Goal: Task Accomplishment & Management: Manage account settings

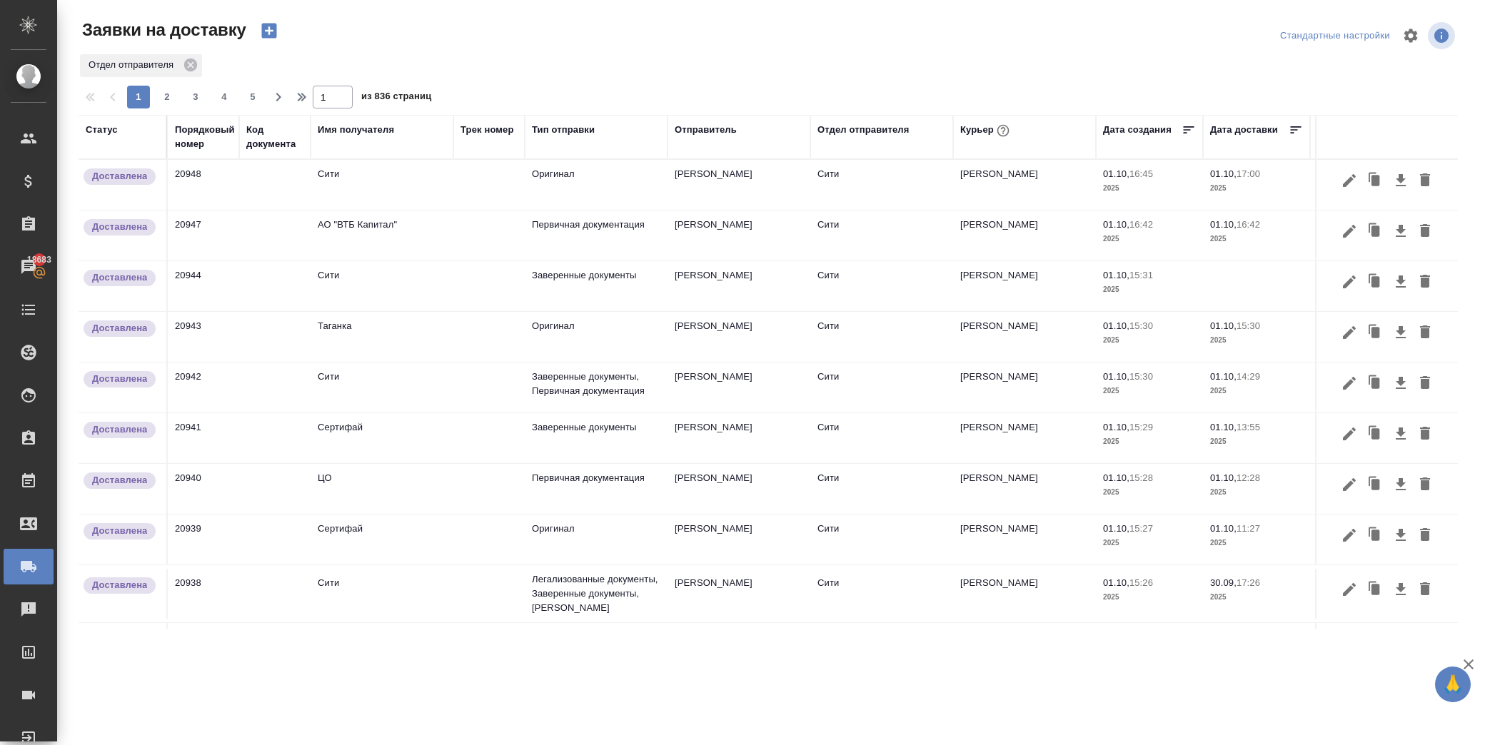
click at [1222, 279] on td at bounding box center [1256, 286] width 107 height 50
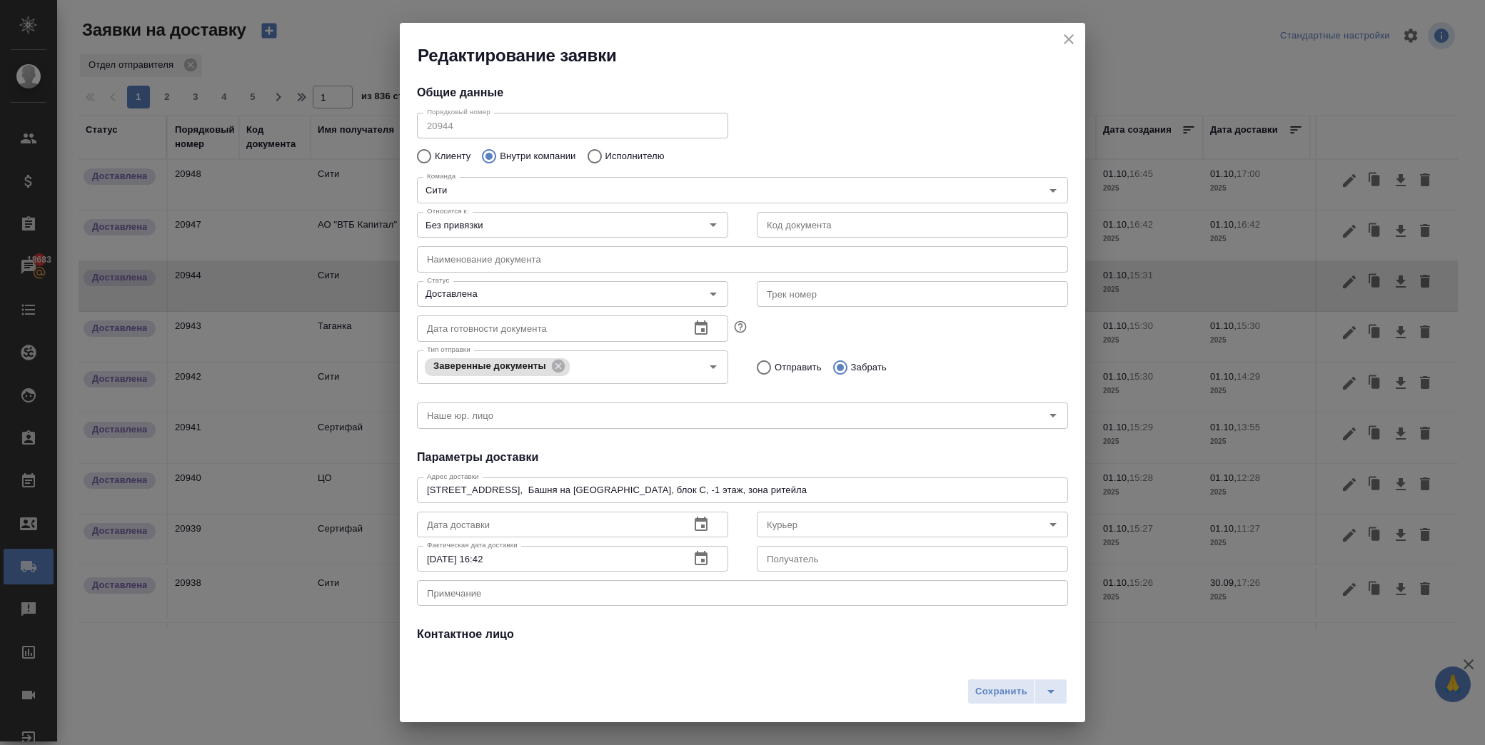
type input "Братолюбова Наталья"
click at [697, 524] on icon "button" at bounding box center [701, 524] width 13 height 14
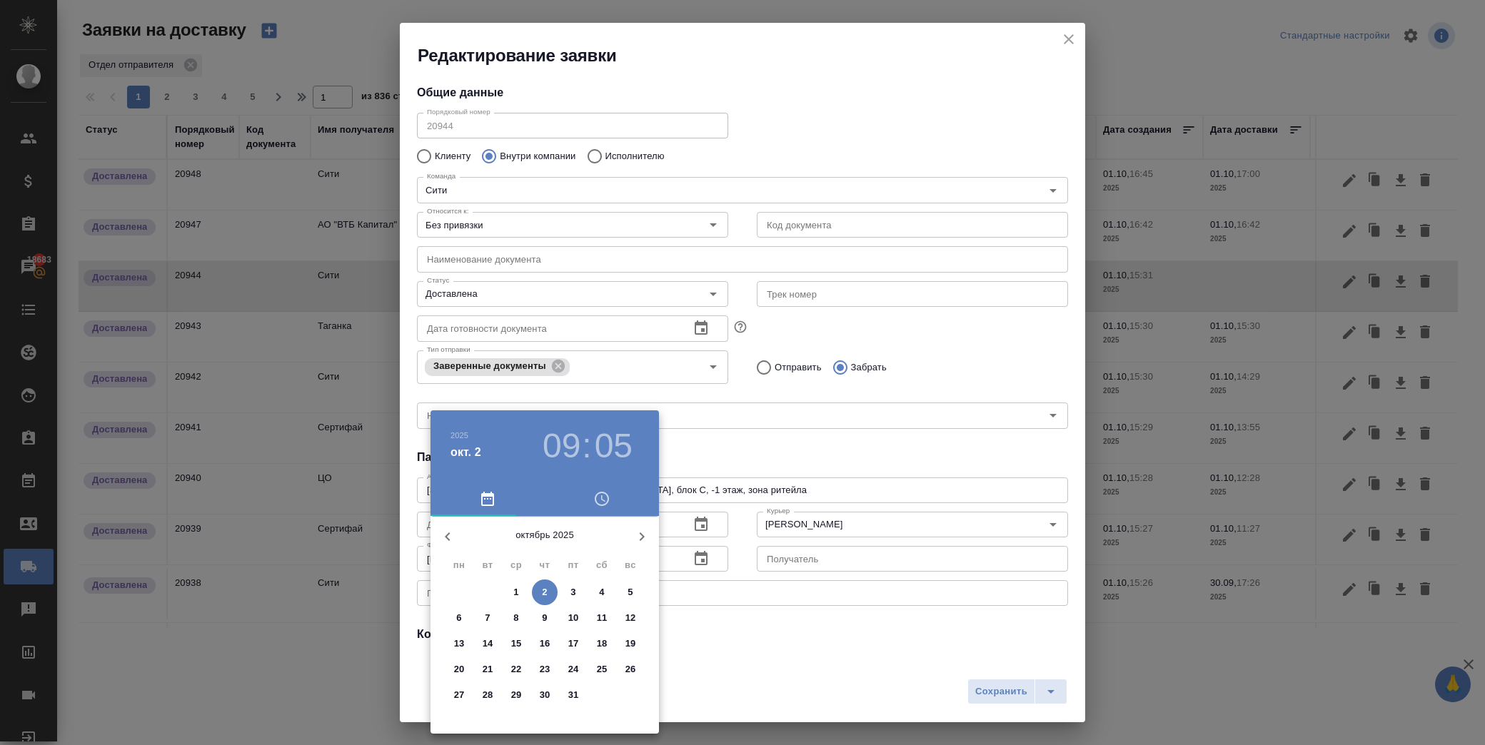
click at [518, 590] on p "1" at bounding box center [515, 592] width 5 height 14
type input "01.10.2025 09:05"
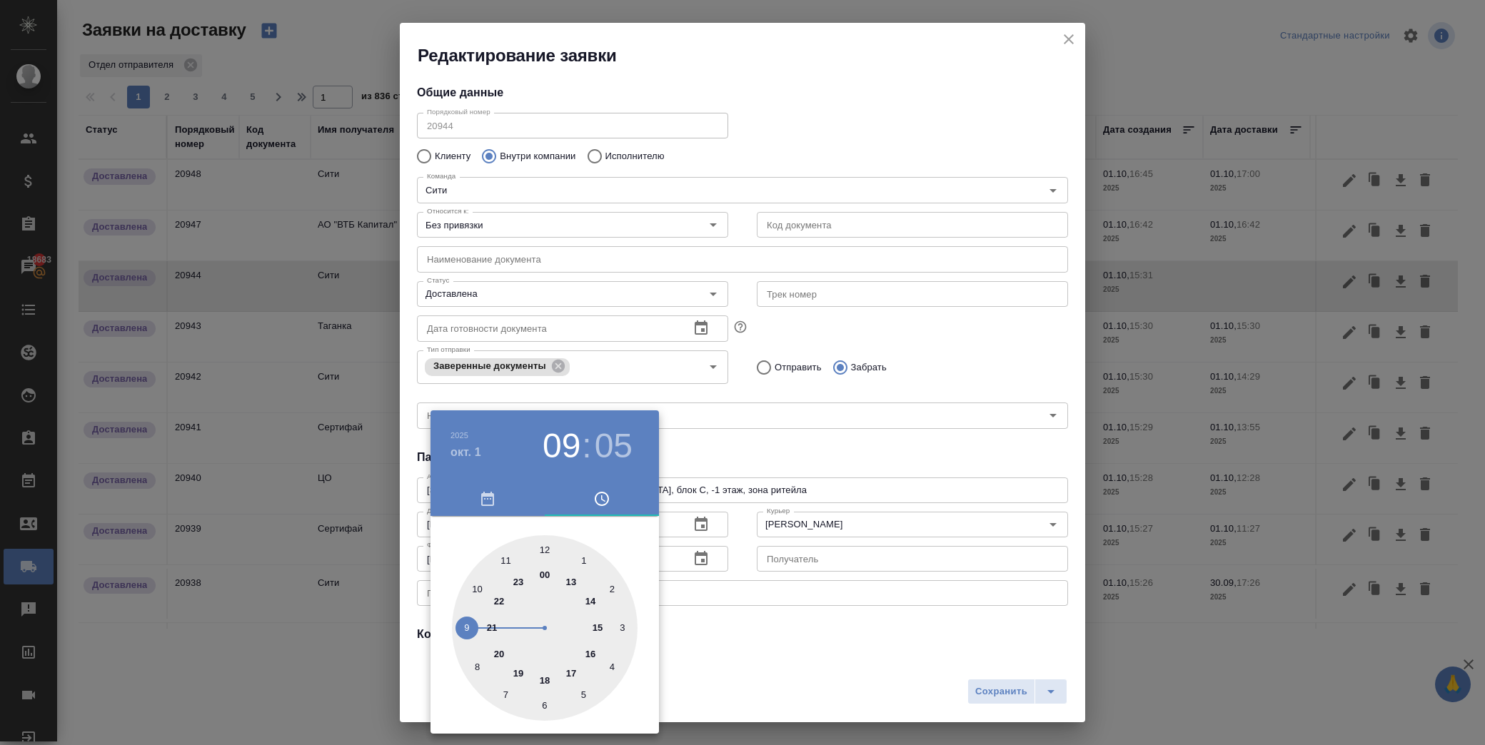
click at [760, 648] on div at bounding box center [742, 372] width 1485 height 745
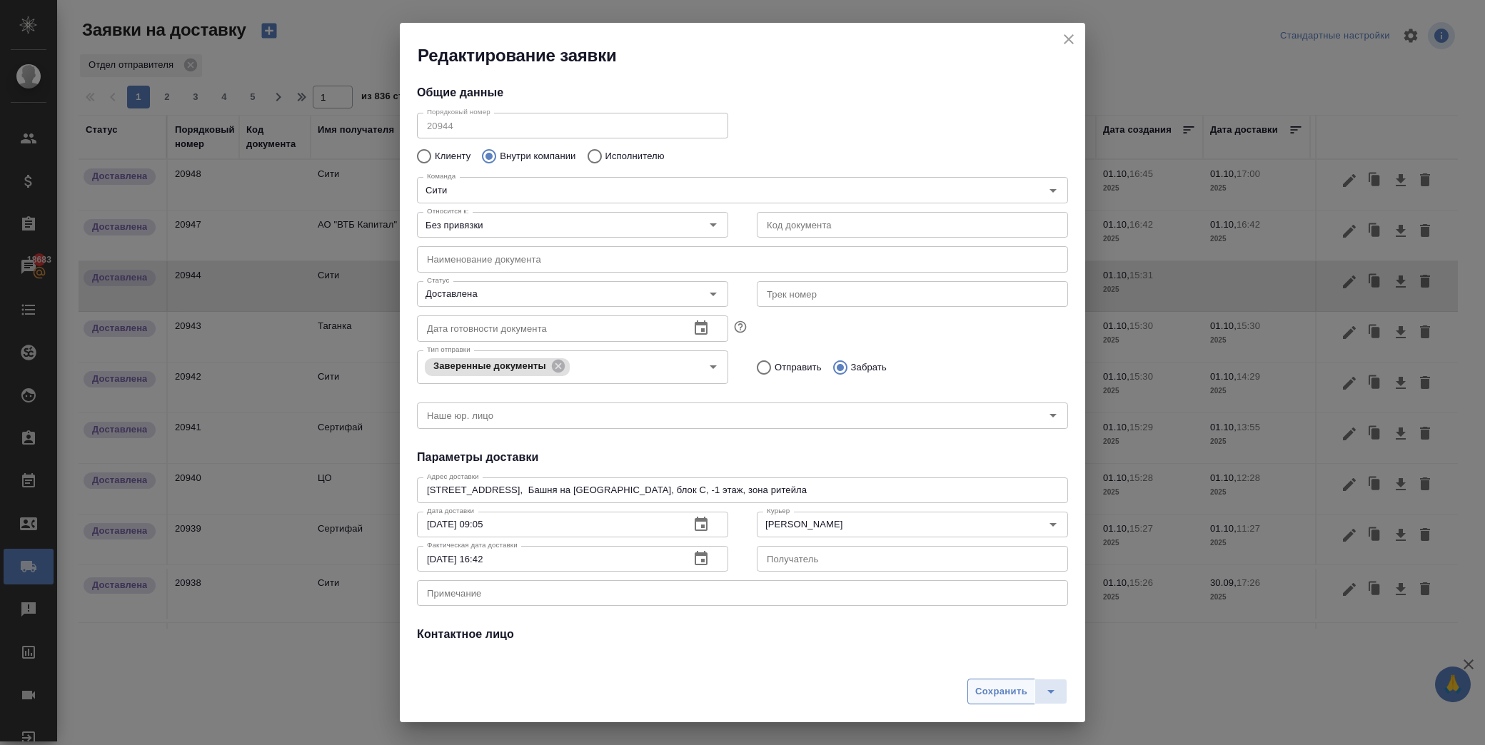
click at [985, 687] on span "Сохранить" at bounding box center [1001, 692] width 52 height 16
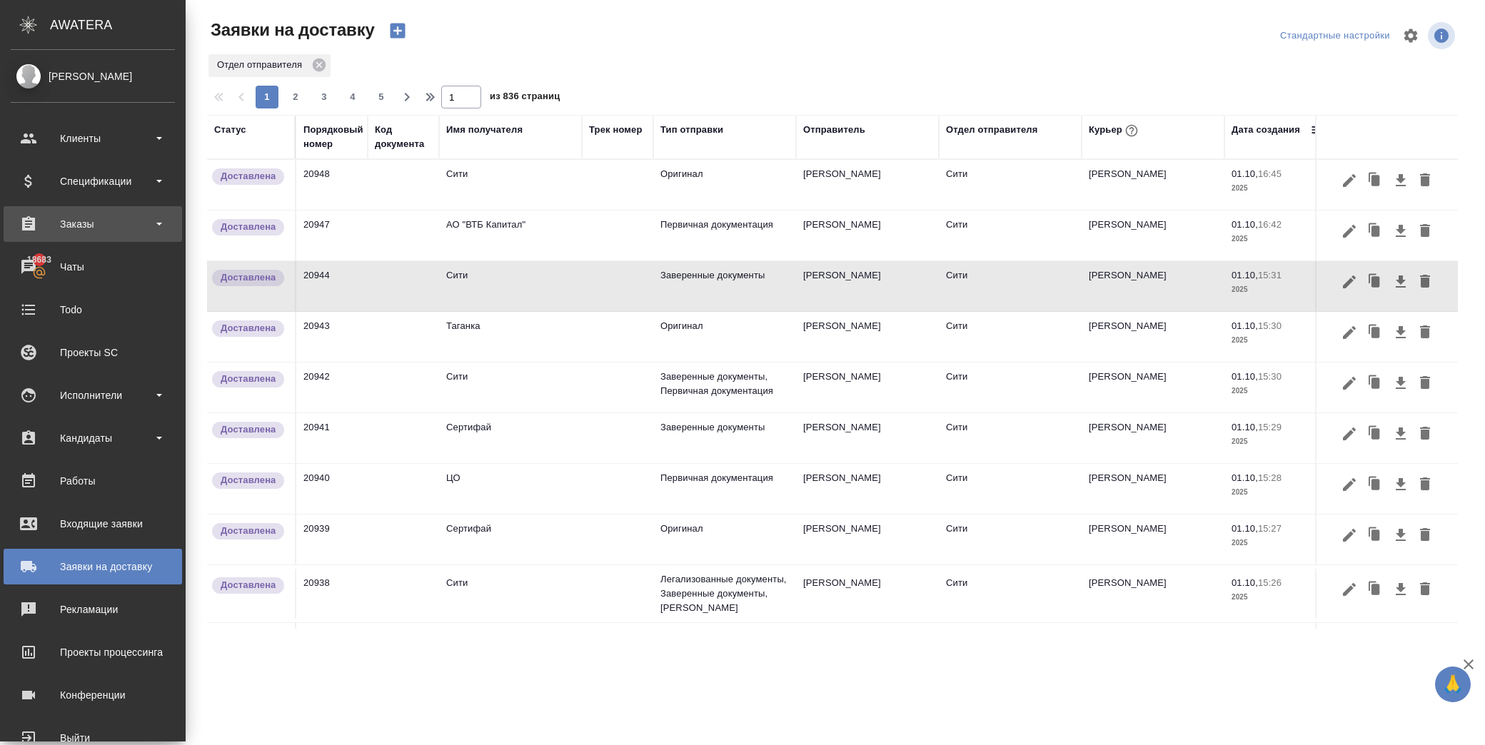
click at [113, 231] on div "Заказы" at bounding box center [93, 223] width 164 height 21
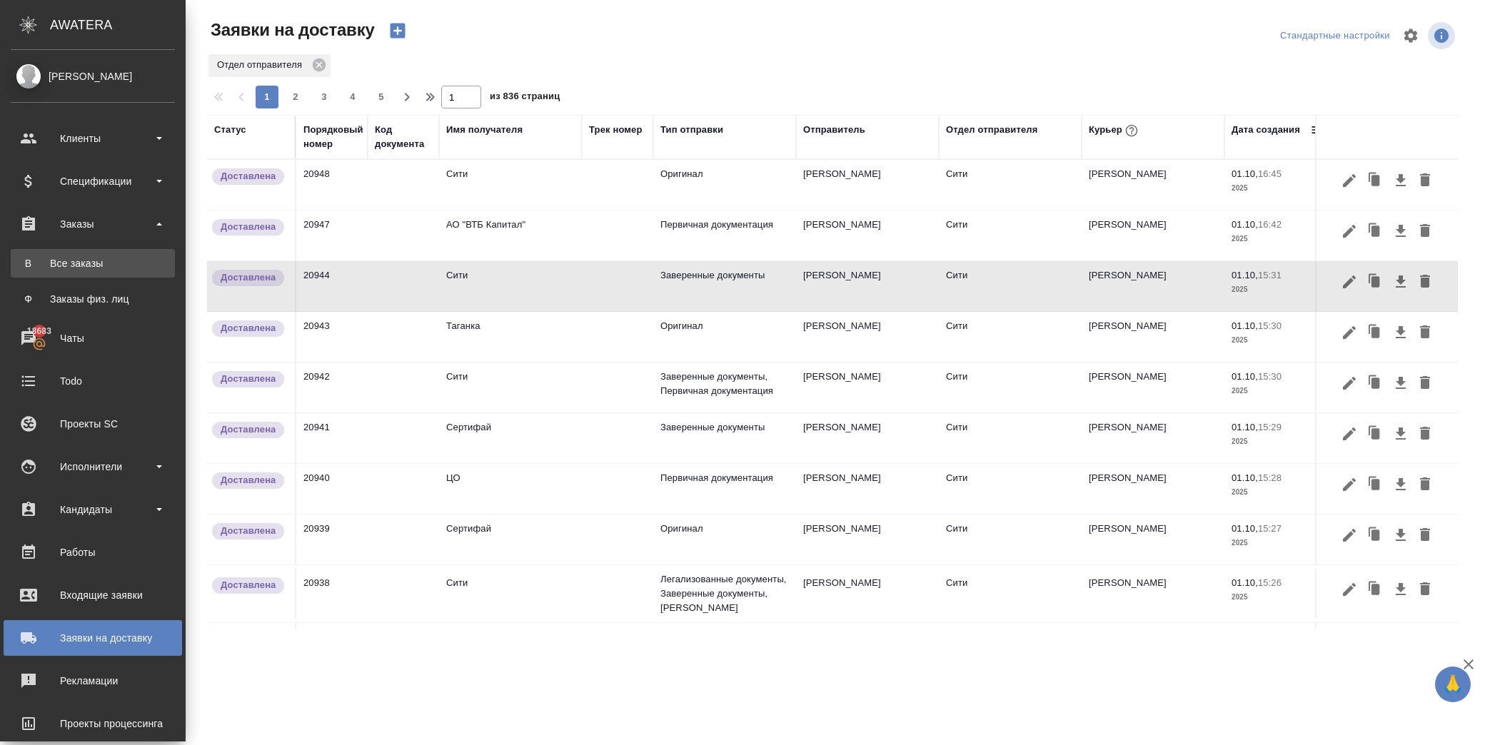
click at [131, 265] on div "Все заказы" at bounding box center [93, 263] width 150 height 14
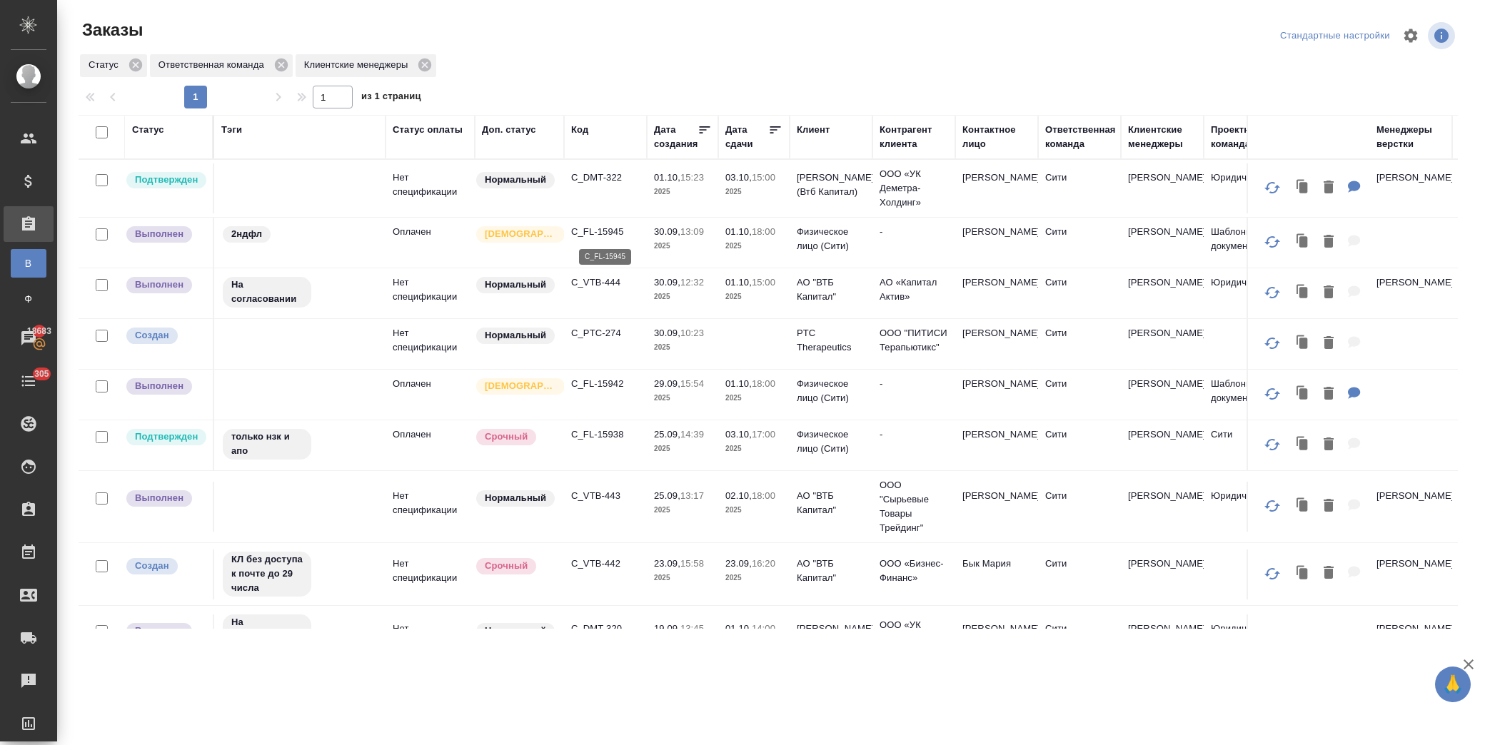
click at [589, 230] on p "C_FL-15945" at bounding box center [605, 232] width 69 height 14
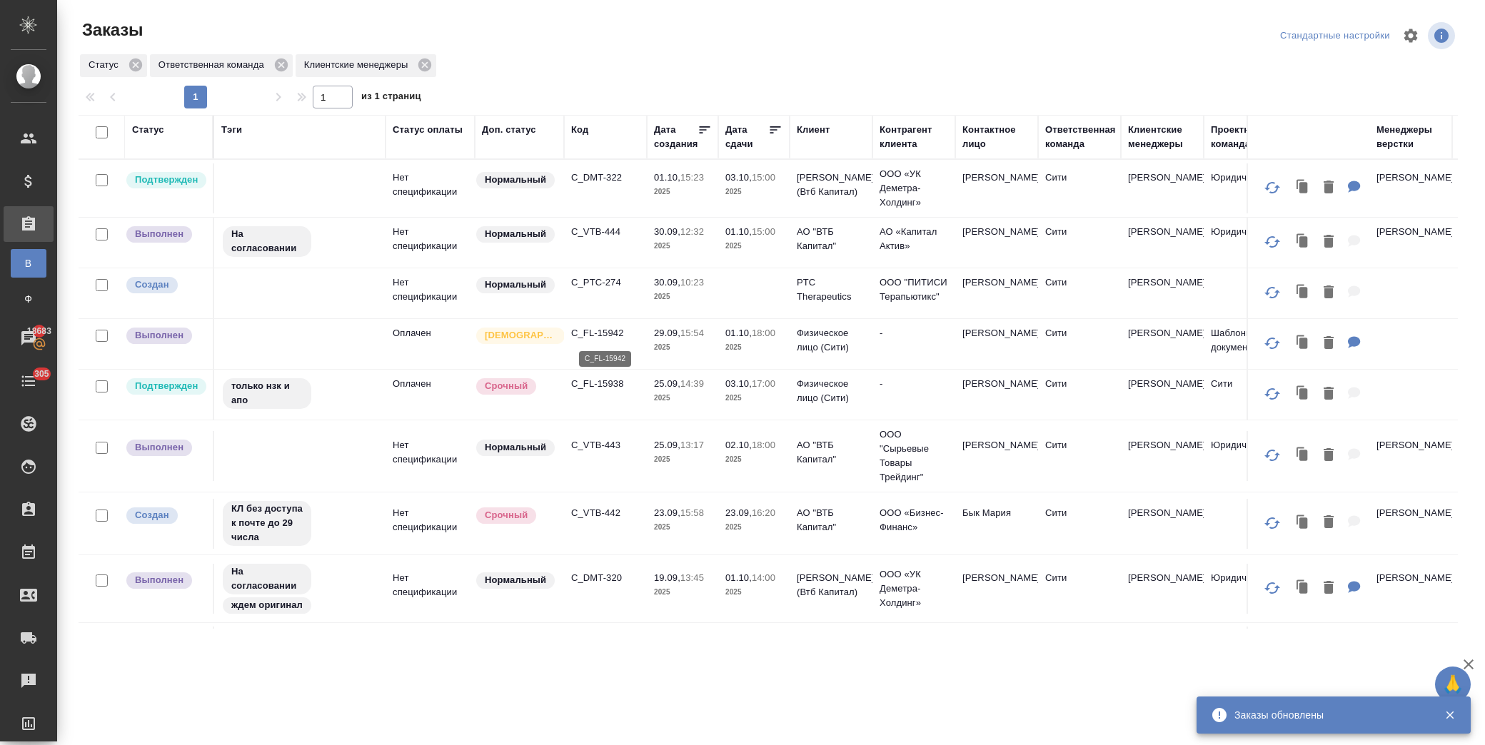
click at [610, 334] on p "C_FL-15942" at bounding box center [605, 333] width 69 height 14
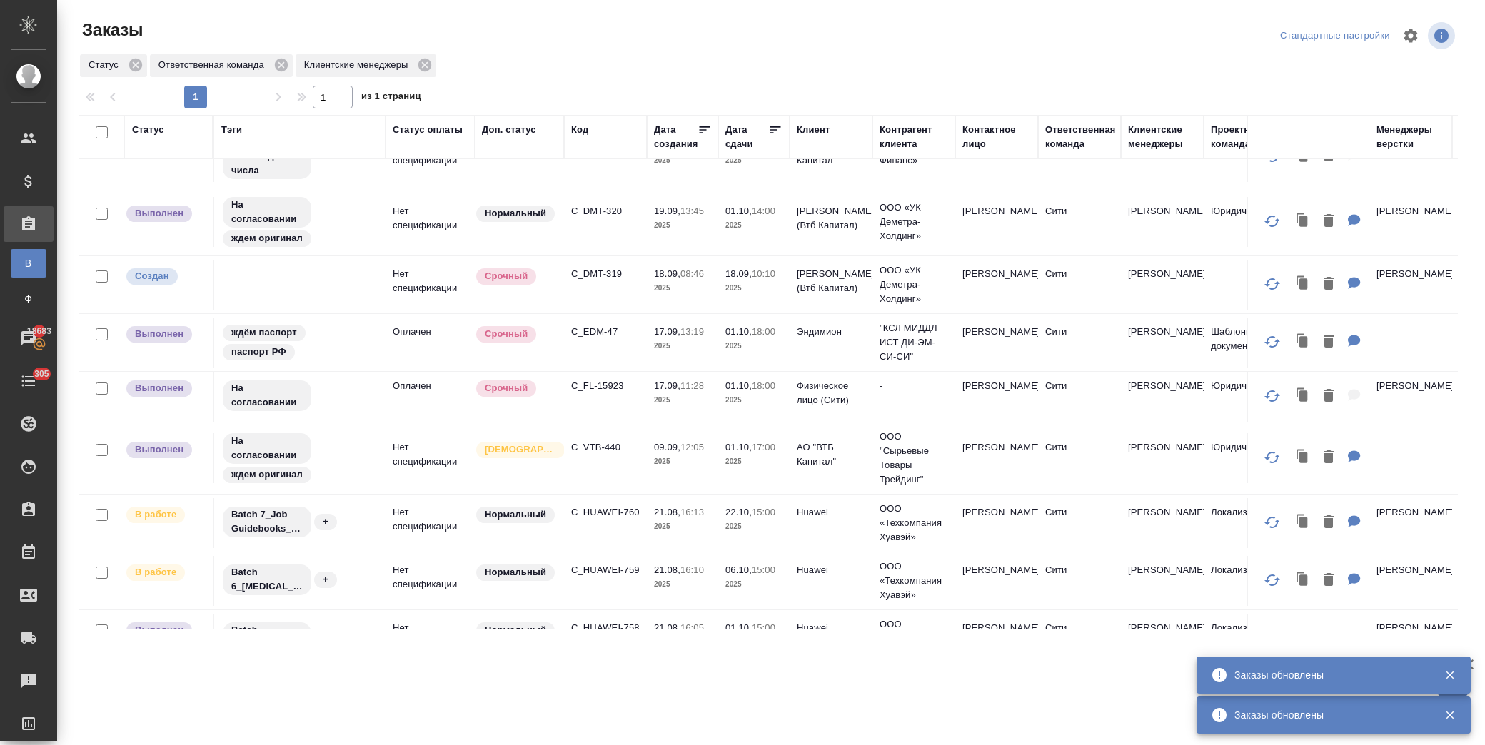
scroll to position [317, 0]
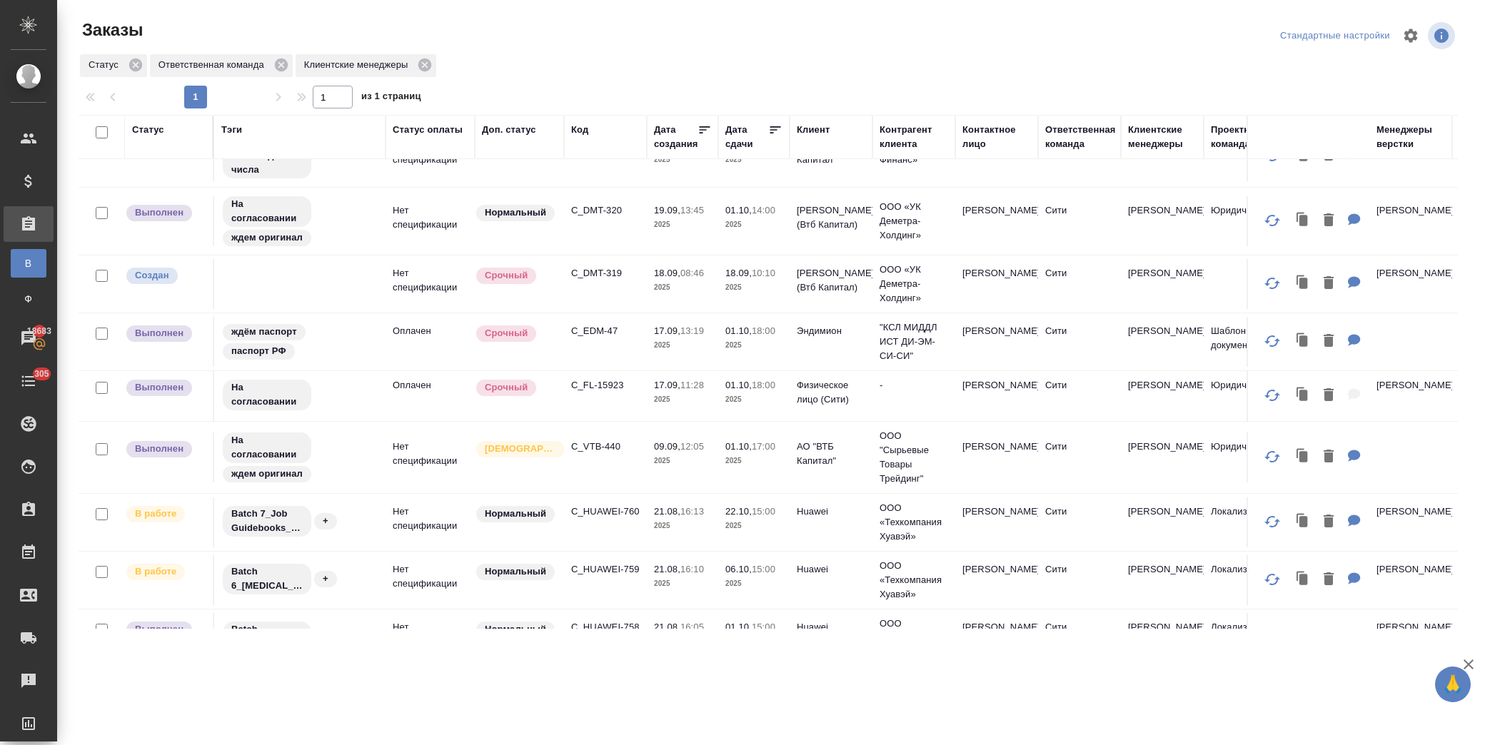
click at [608, 393] on td "C_FL-15923" at bounding box center [605, 396] width 83 height 50
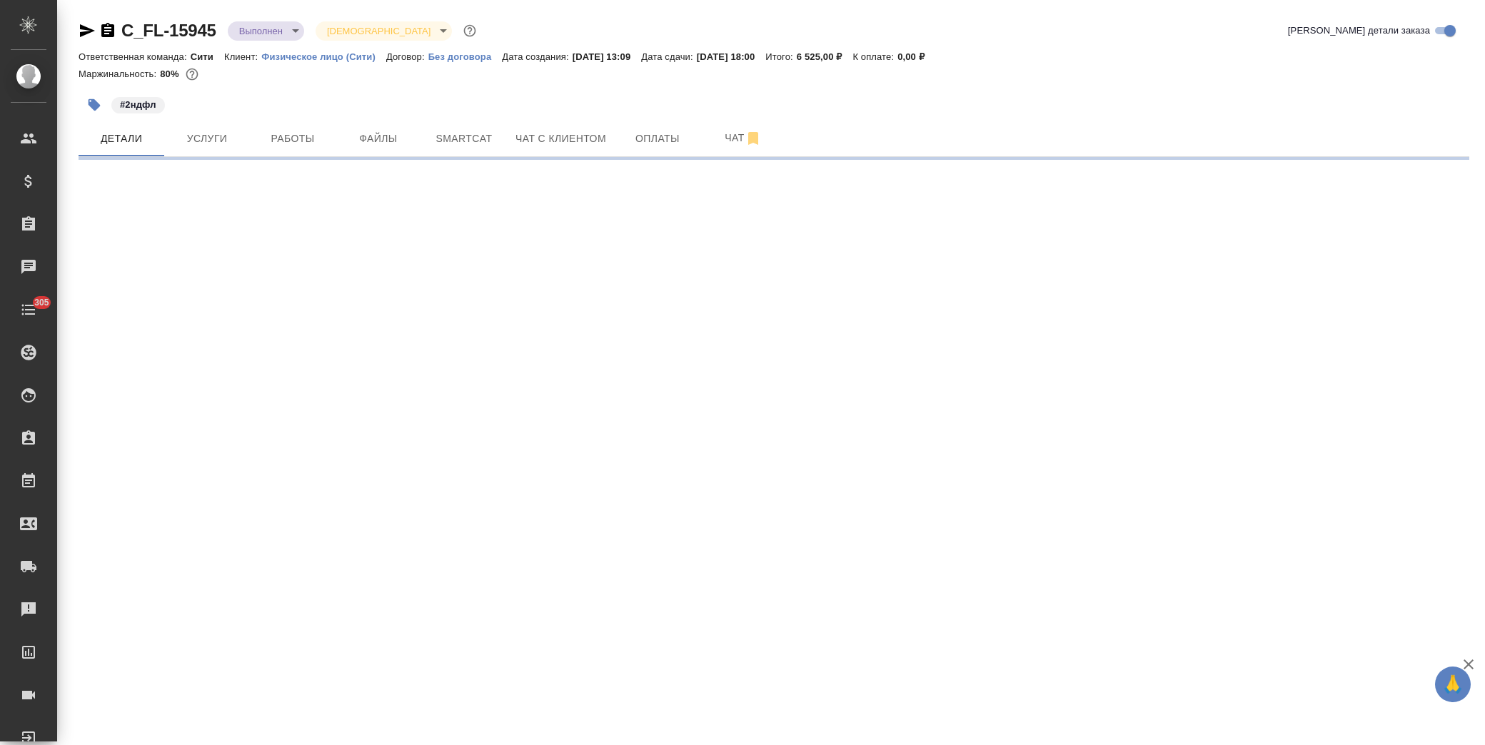
select select "RU"
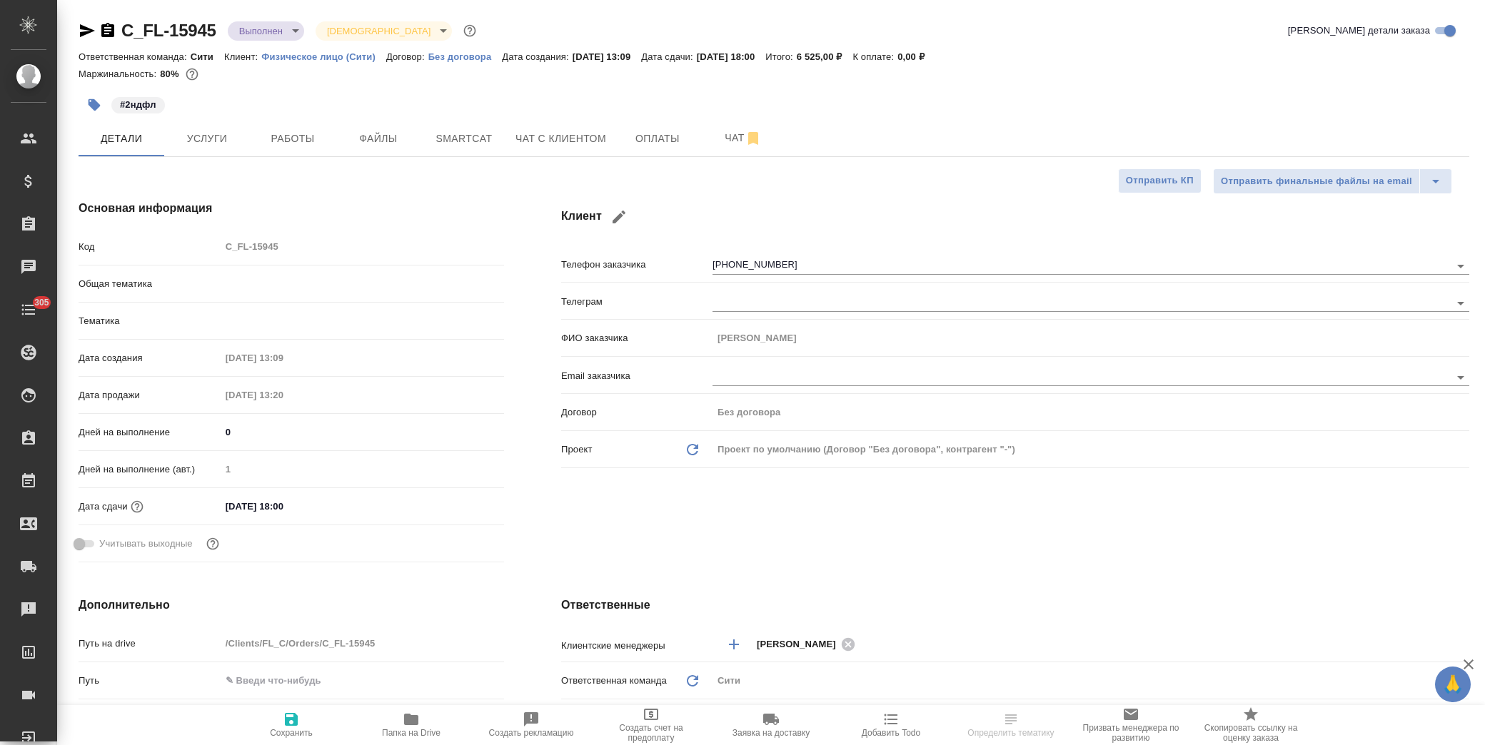
type textarea "x"
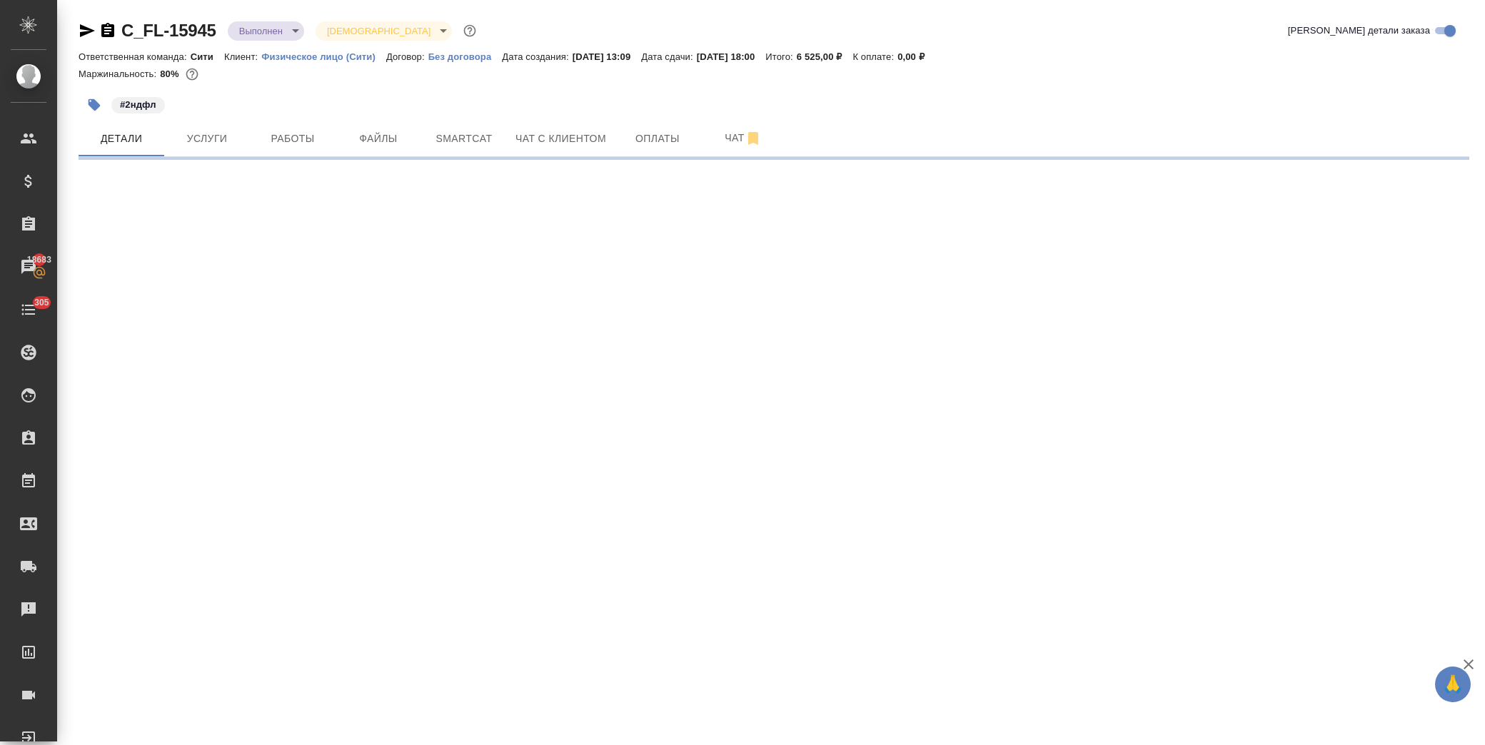
select select "RU"
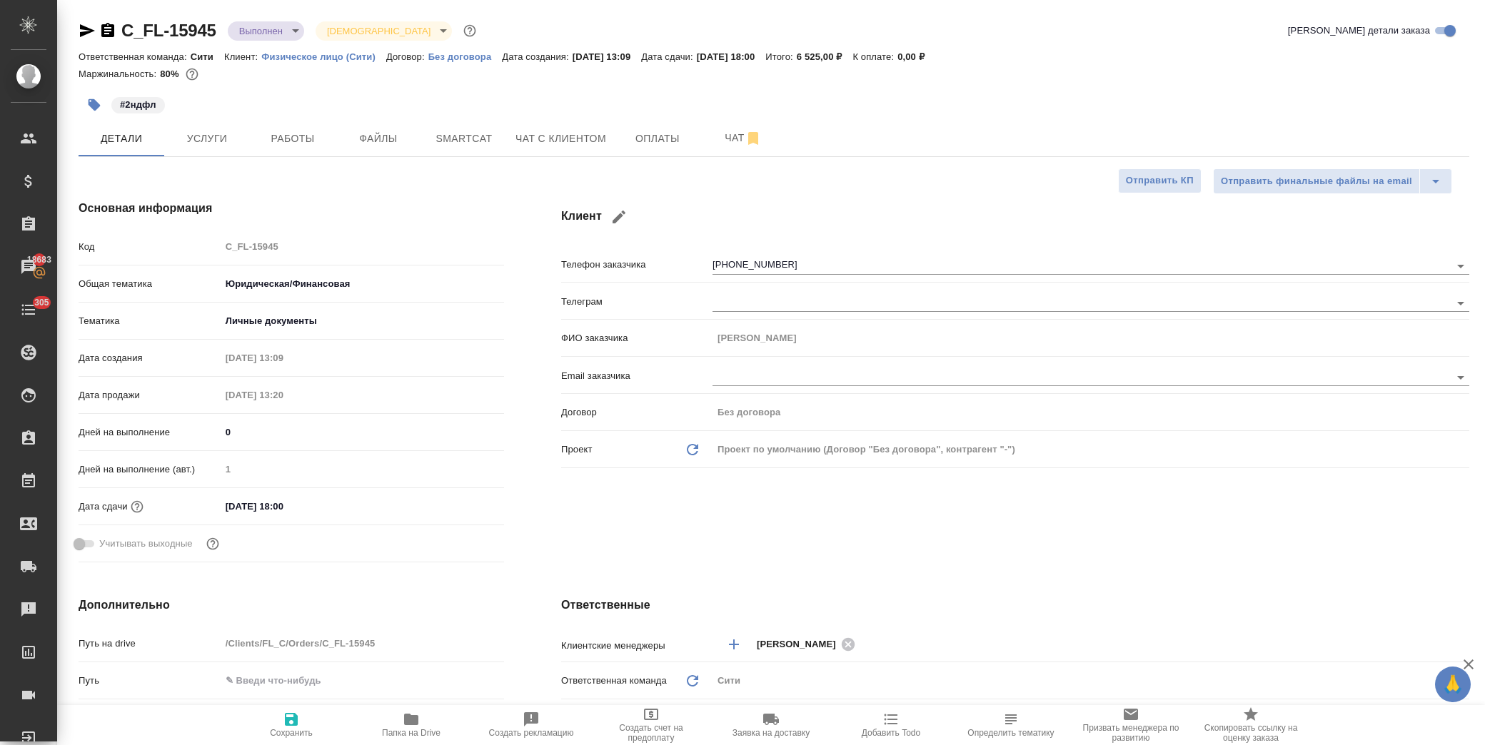
type textarea "x"
click at [222, 143] on span "Услуги" at bounding box center [207, 139] width 69 height 18
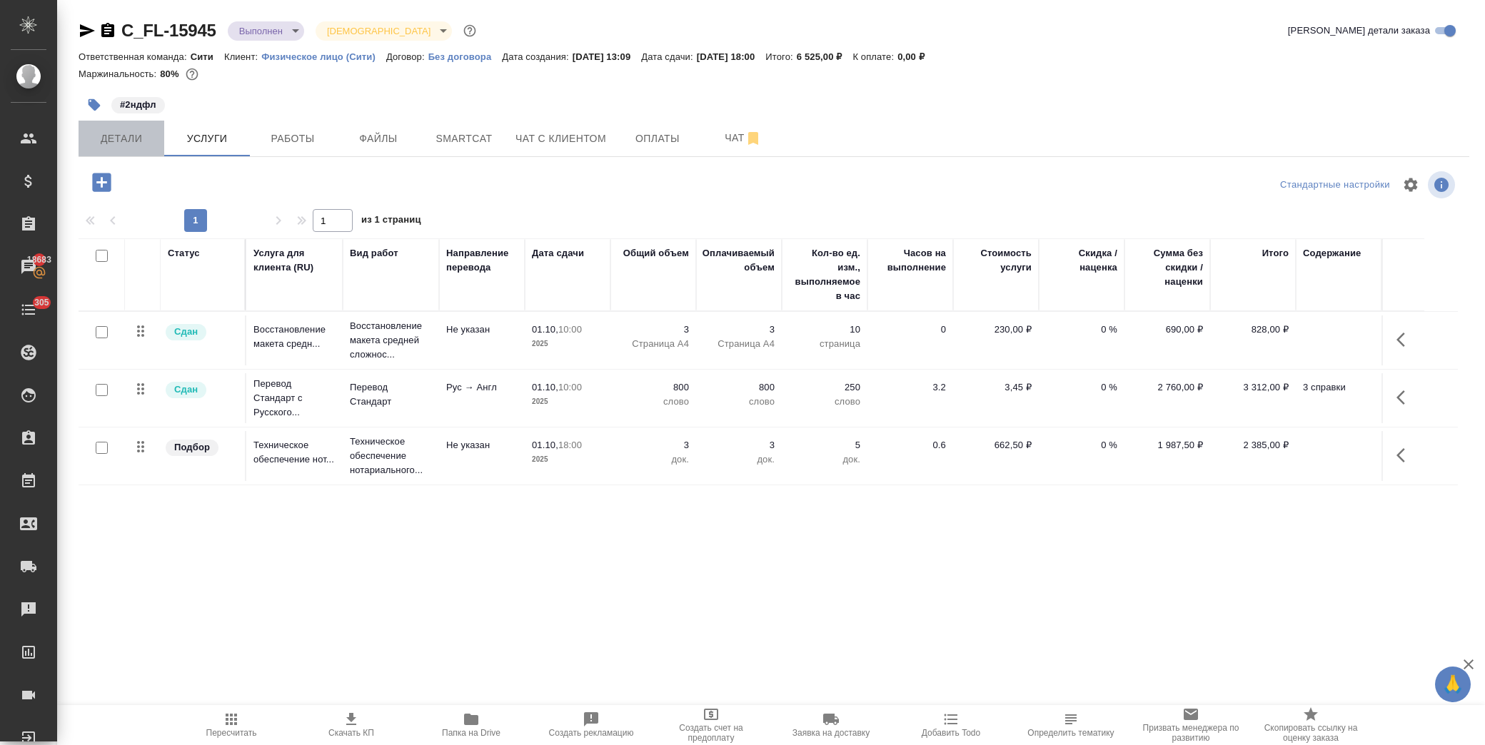
click at [138, 141] on span "Детали" at bounding box center [121, 139] width 69 height 18
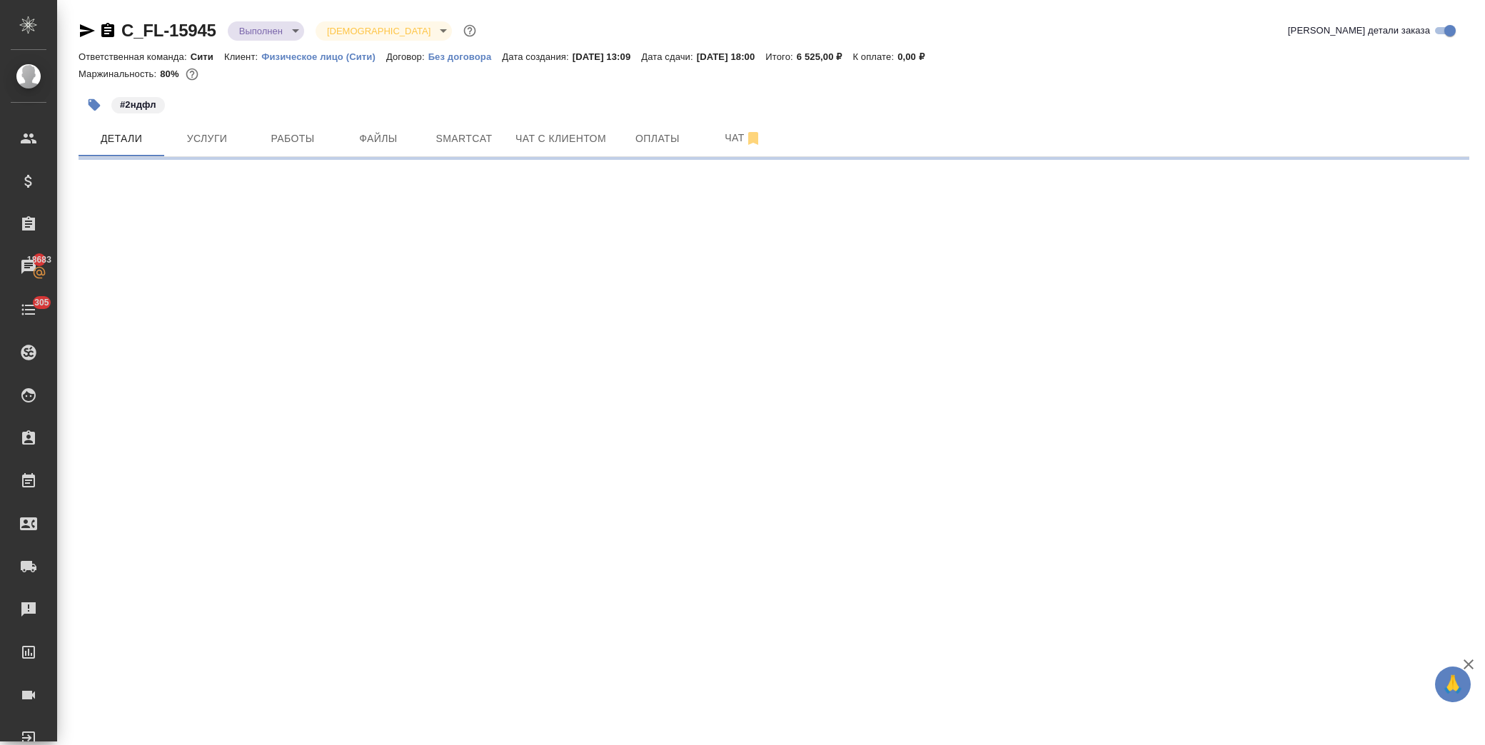
select select "RU"
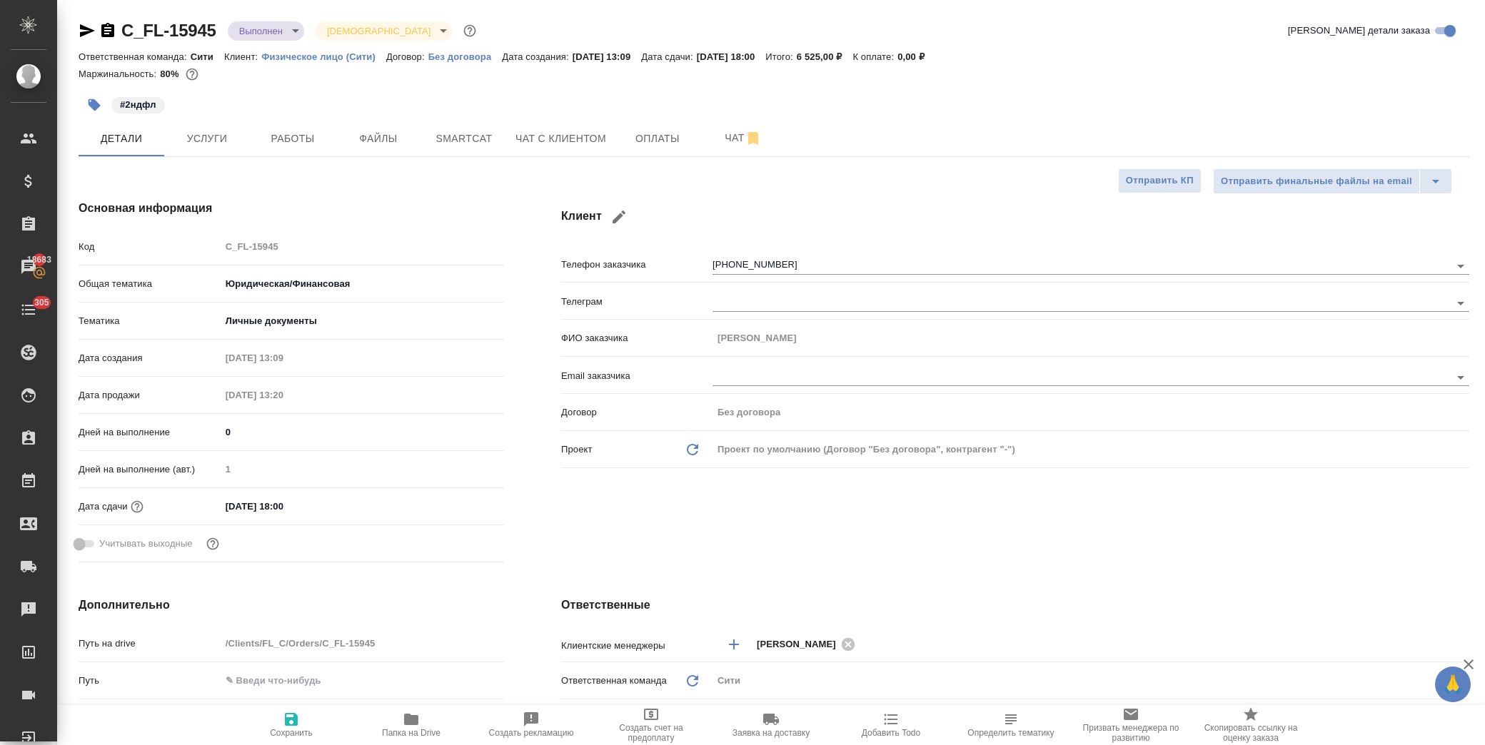
type textarea "x"
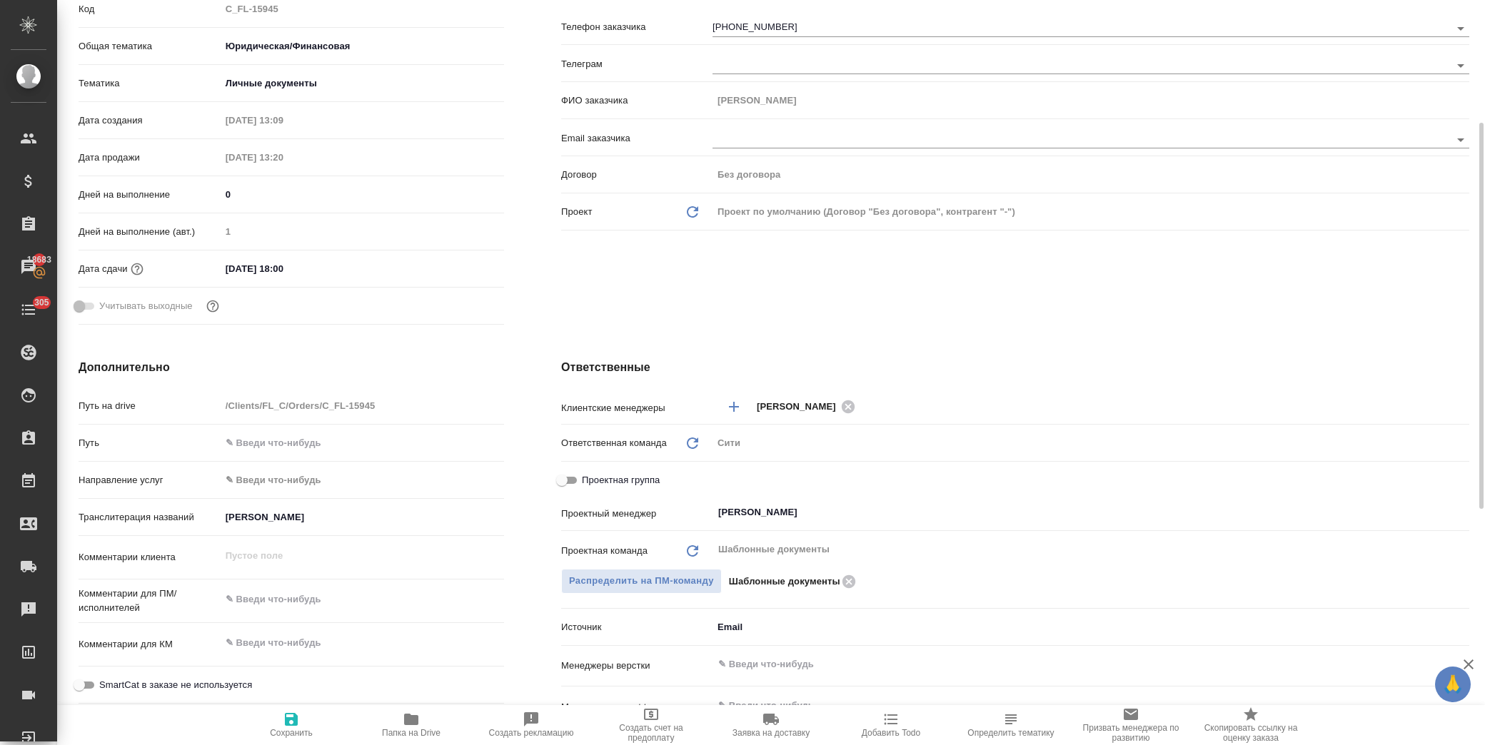
click at [558, 477] on input "Проектная группа" at bounding box center [561, 480] width 51 height 17
checkbox input "true"
type textarea "x"
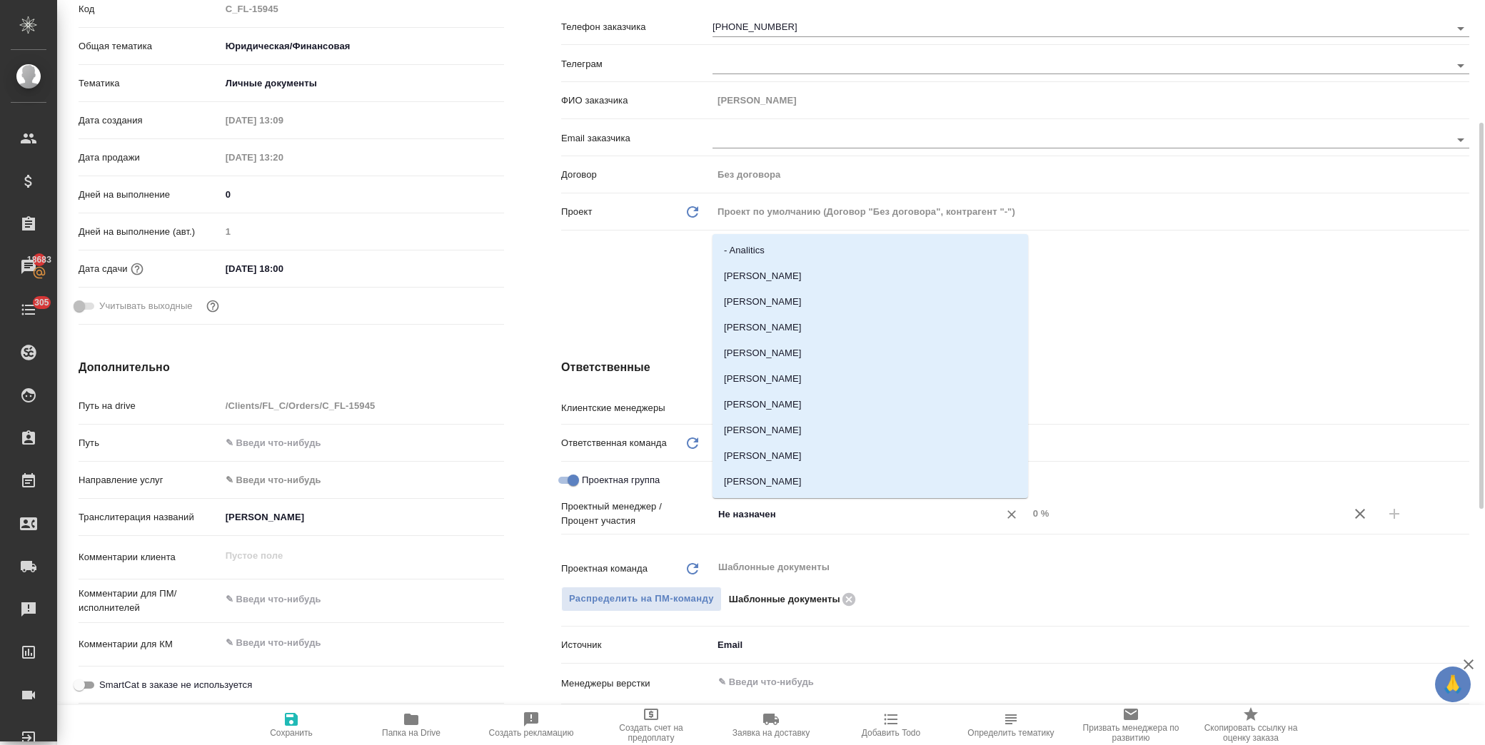
click at [739, 515] on input "Не назначен" at bounding box center [846, 513] width 259 height 17
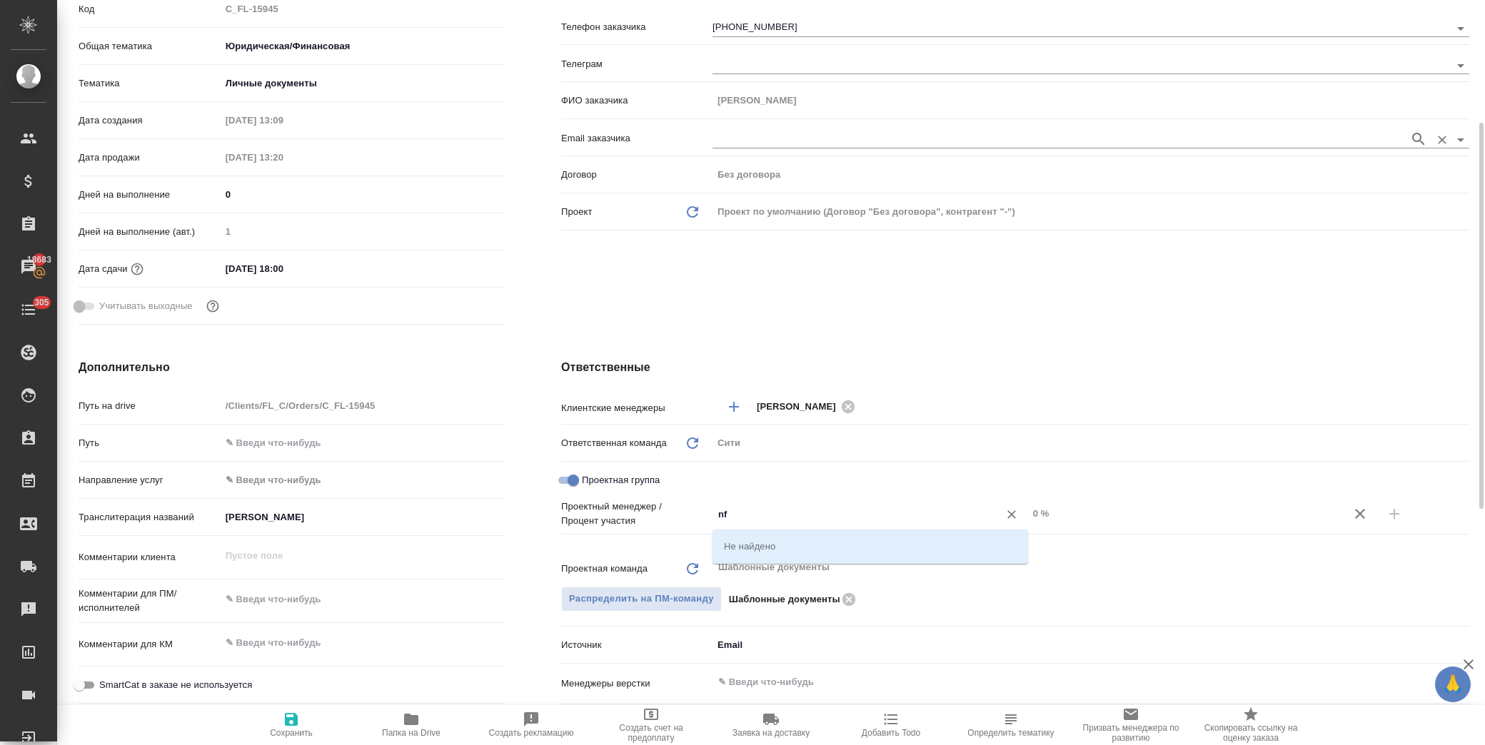
type input "n"
type input "тара"
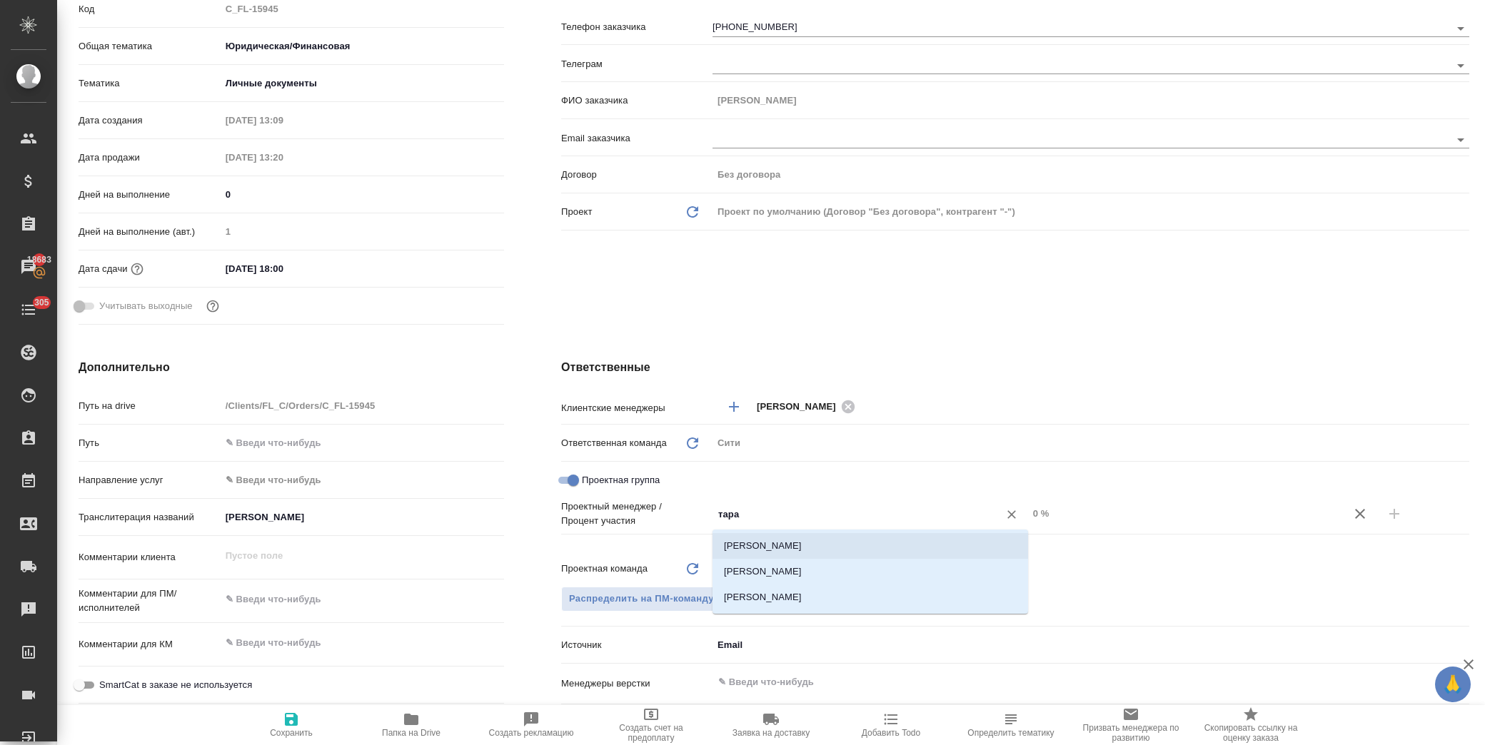
click at [859, 545] on li "[PERSON_NAME]" at bounding box center [871, 546] width 316 height 26
type textarea "x"
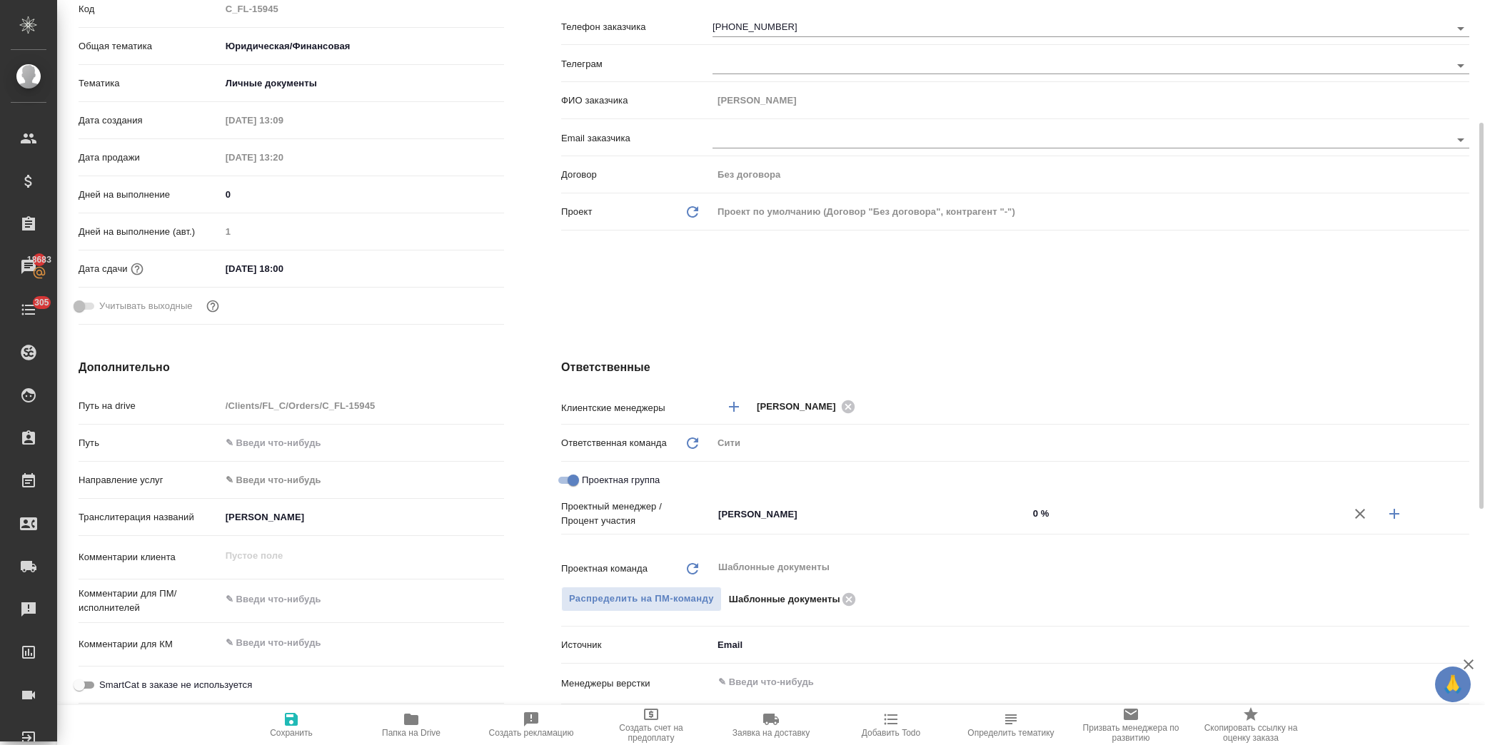
click at [1385, 525] on button "button" at bounding box center [1394, 514] width 34 height 34
type textarea "x"
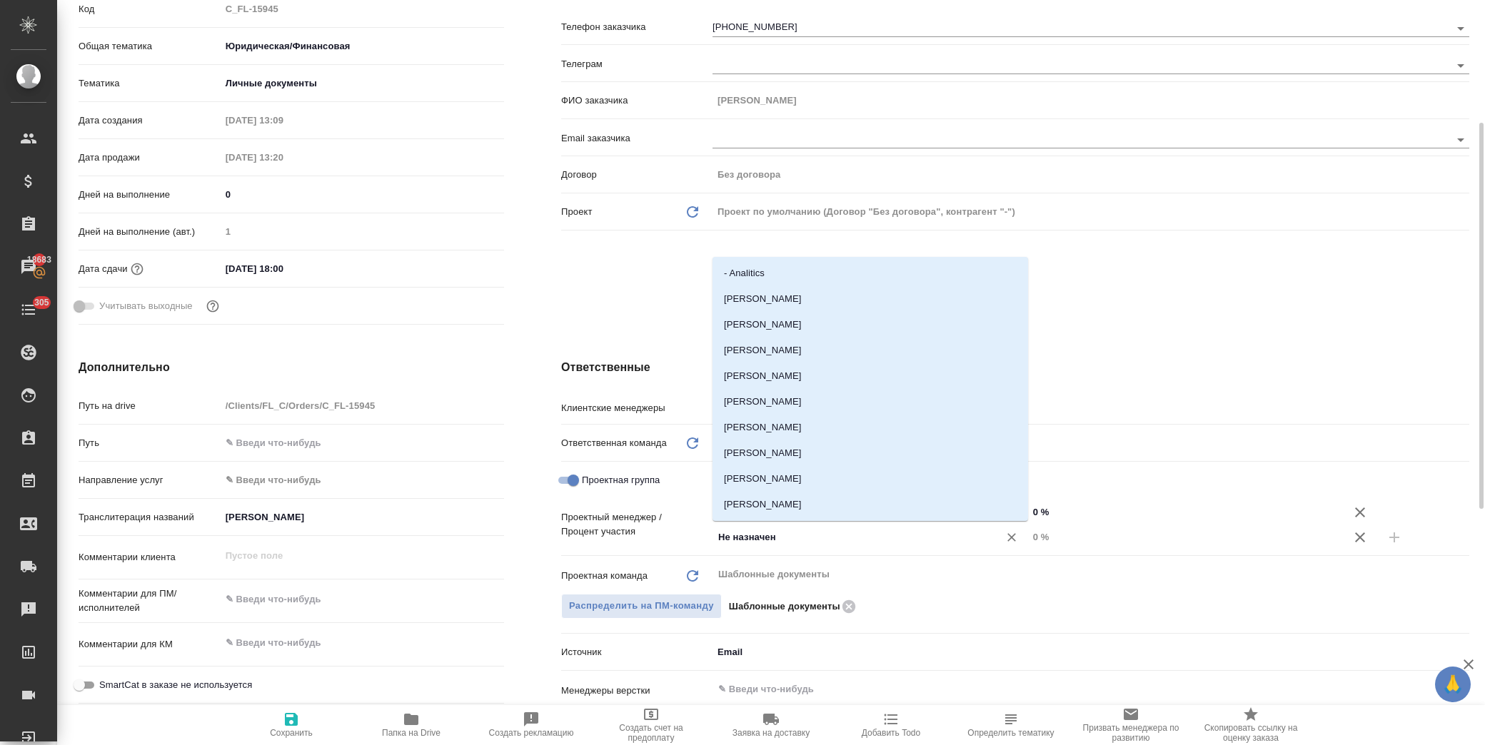
click at [773, 545] on input "Не назначен" at bounding box center [846, 537] width 259 height 17
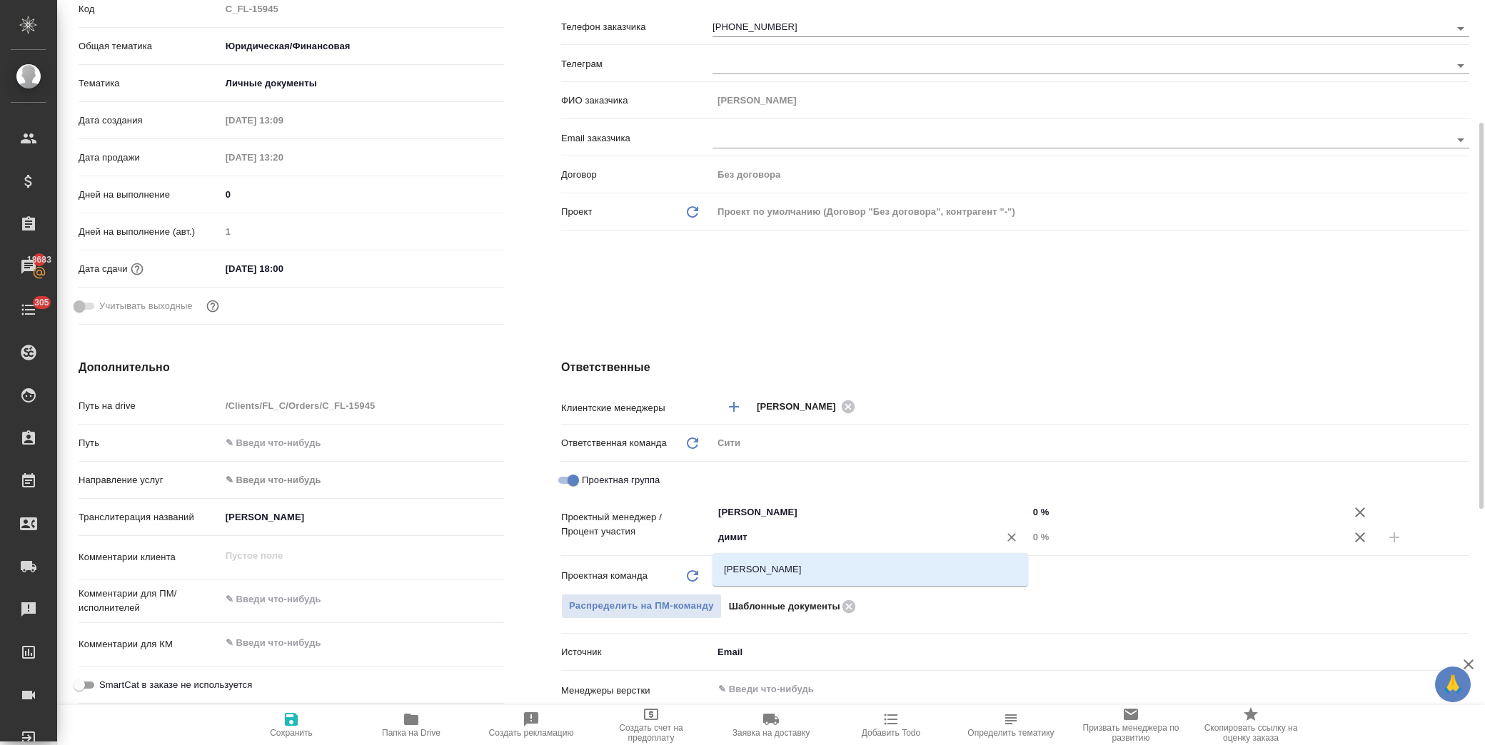
type input "димитр"
click at [800, 574] on li "[PERSON_NAME]" at bounding box center [871, 570] width 316 height 26
type textarea "x"
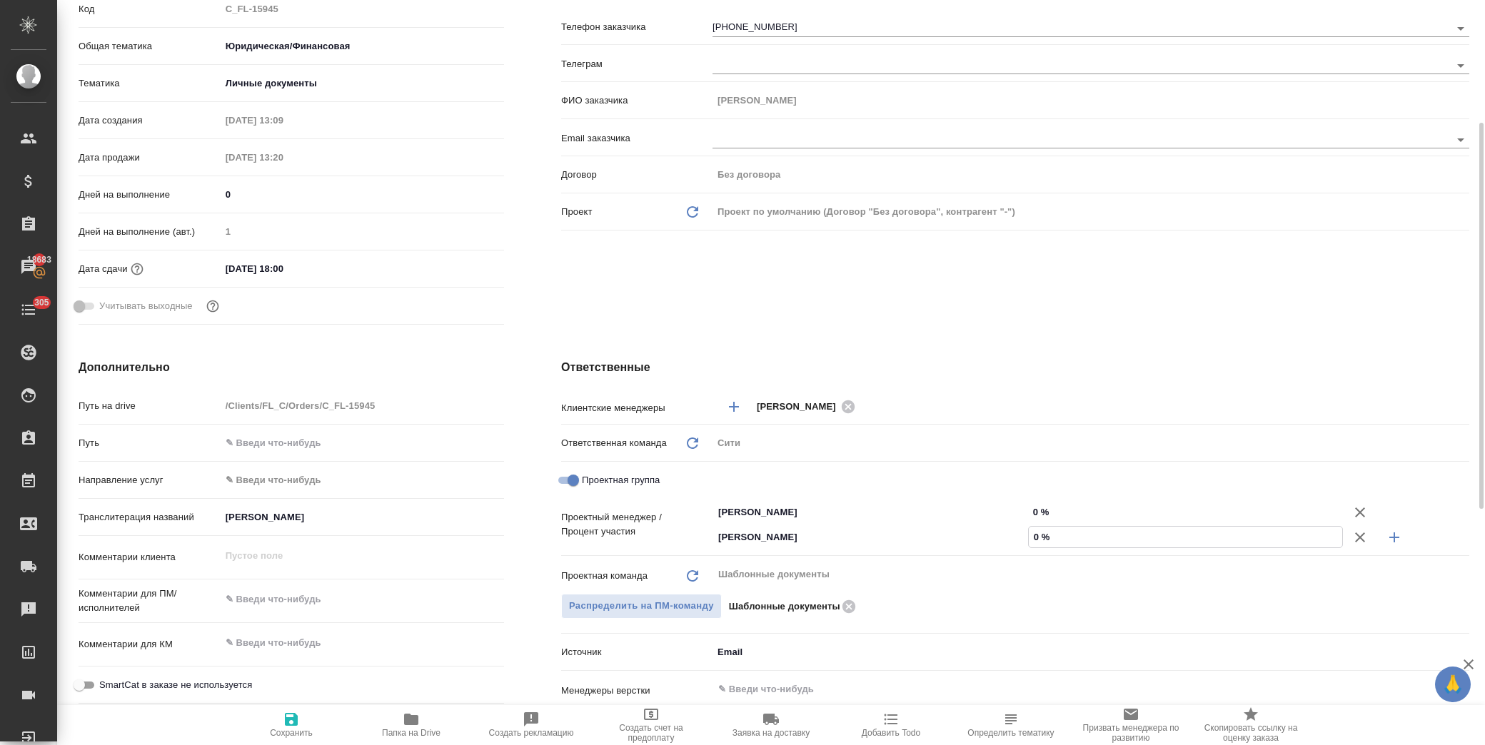
drag, startPoint x: 1029, startPoint y: 537, endPoint x: 1038, endPoint y: 536, distance: 9.3
click at [1038, 536] on input "0 %" at bounding box center [1186, 537] width 314 height 21
type textarea "x"
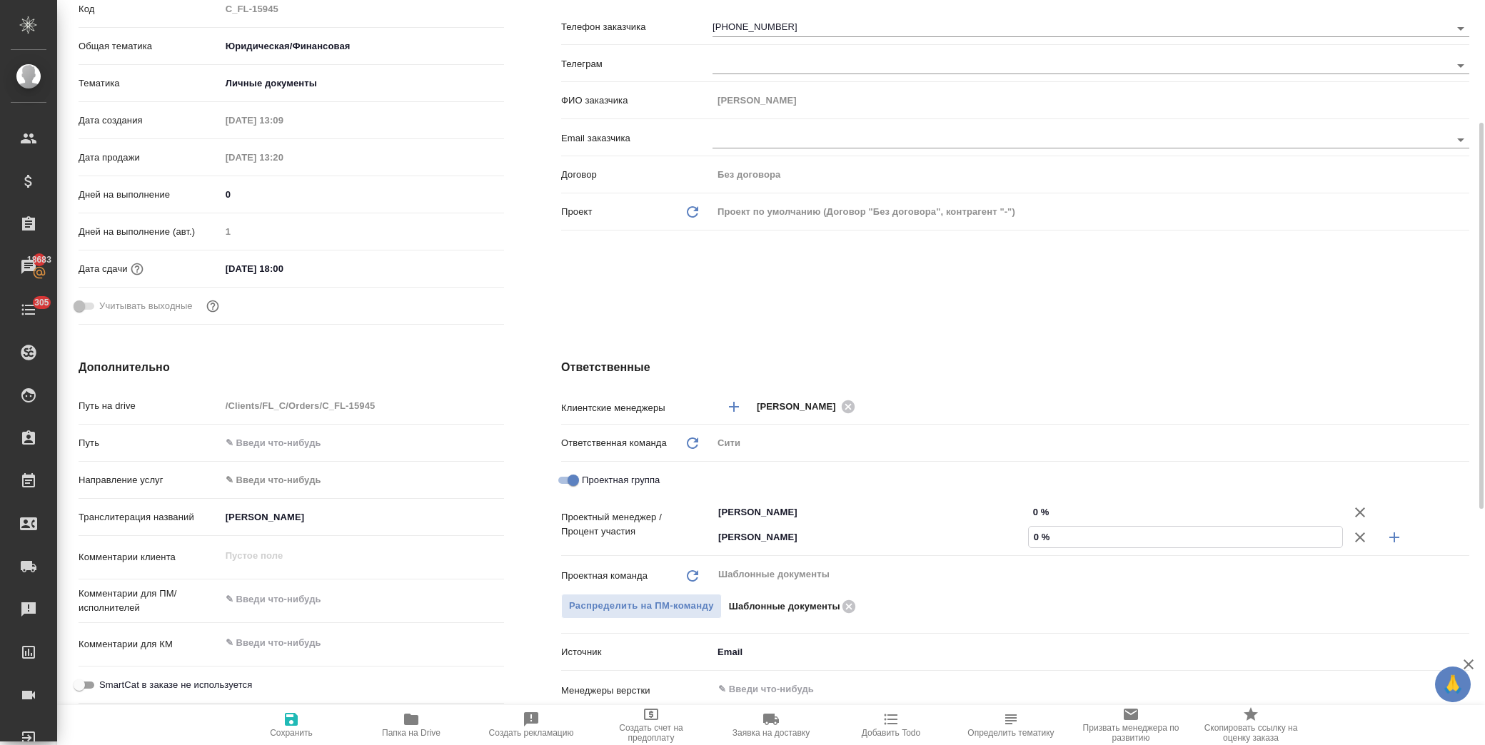
type input "3 %"
type textarea "x"
type input "37 %"
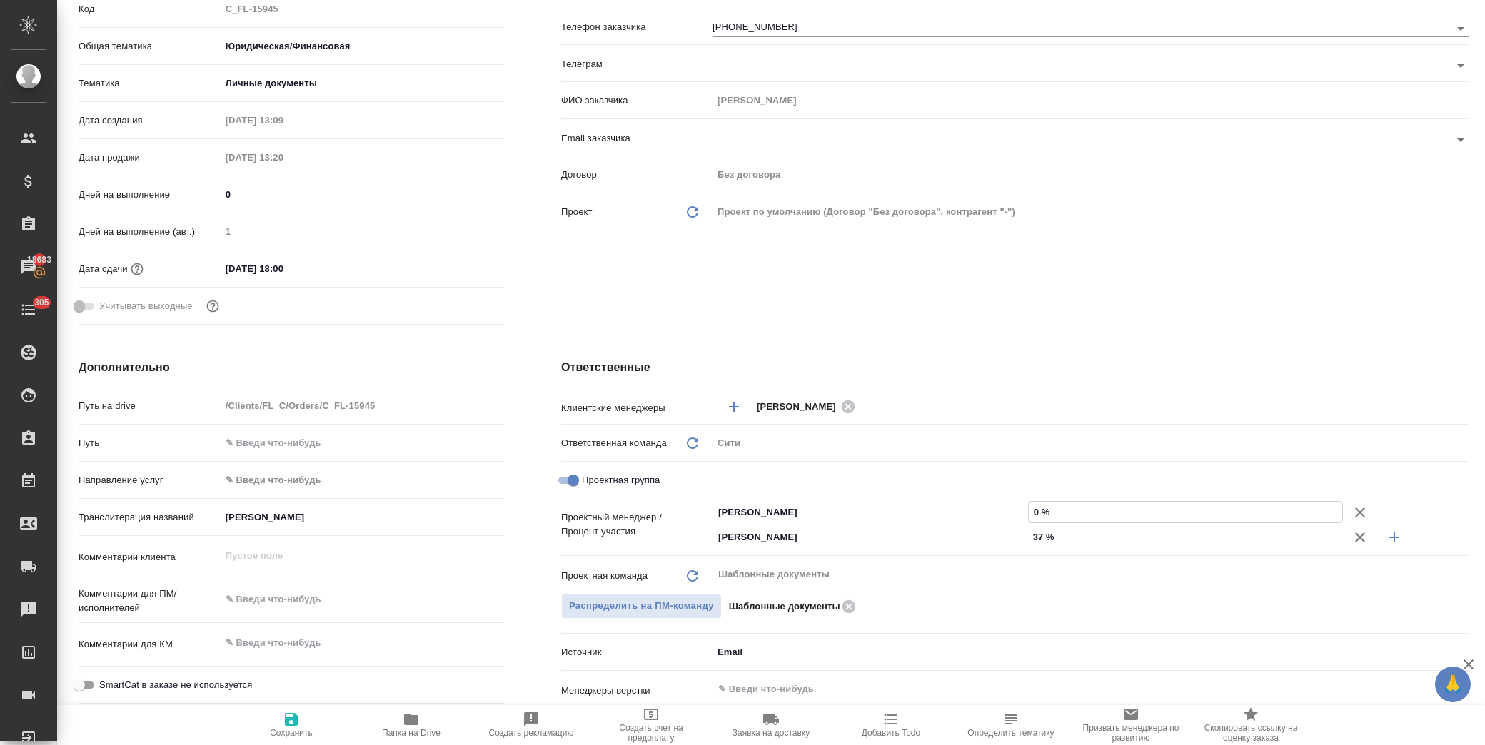
click at [1032, 511] on input "0 %" at bounding box center [1186, 512] width 314 height 21
type textarea "x"
type input "63 %"
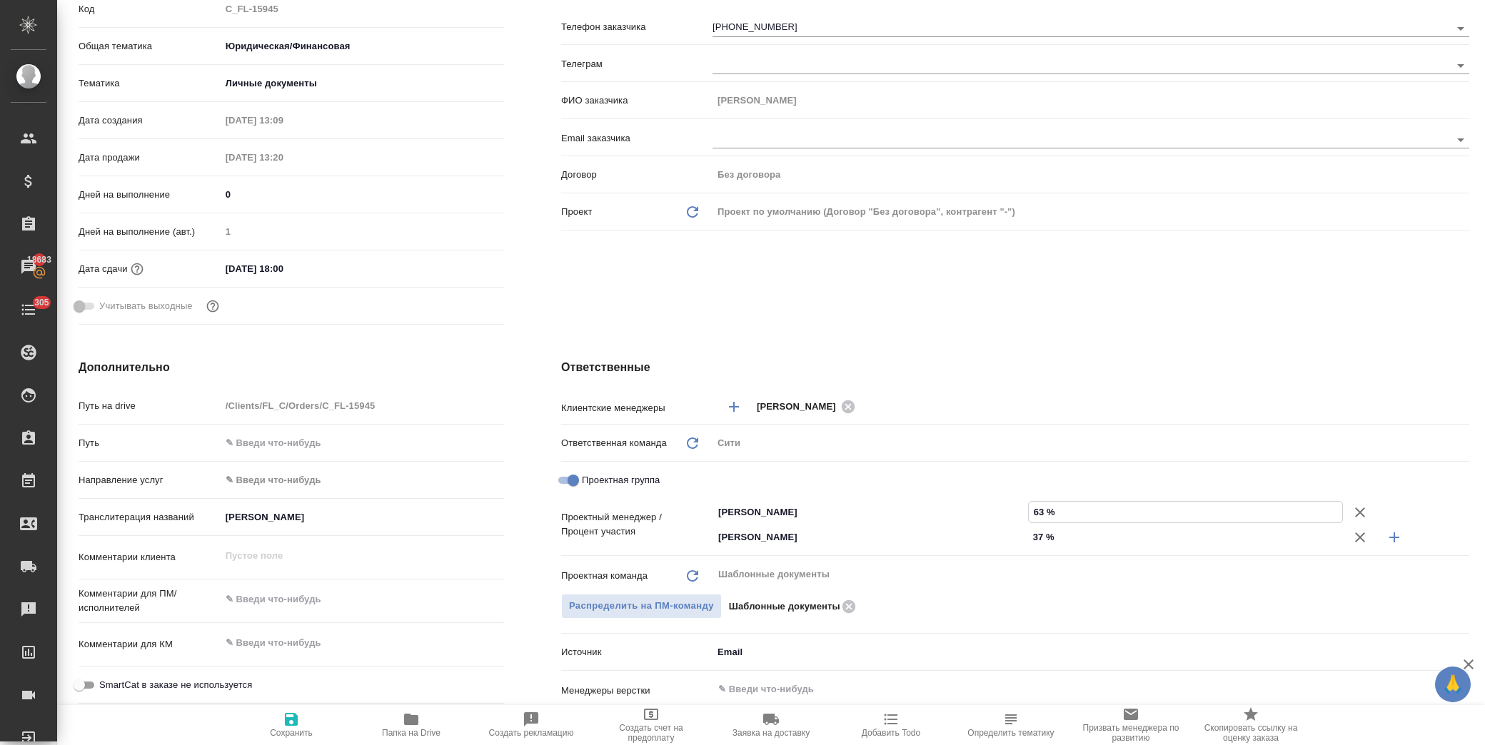
type textarea "x"
type input "63 %"
click at [1014, 383] on div "Ответственные Клиентские менеджеры Димитриева Юлия ​ Ответственная команда Обно…" at bounding box center [1015, 631] width 965 height 601
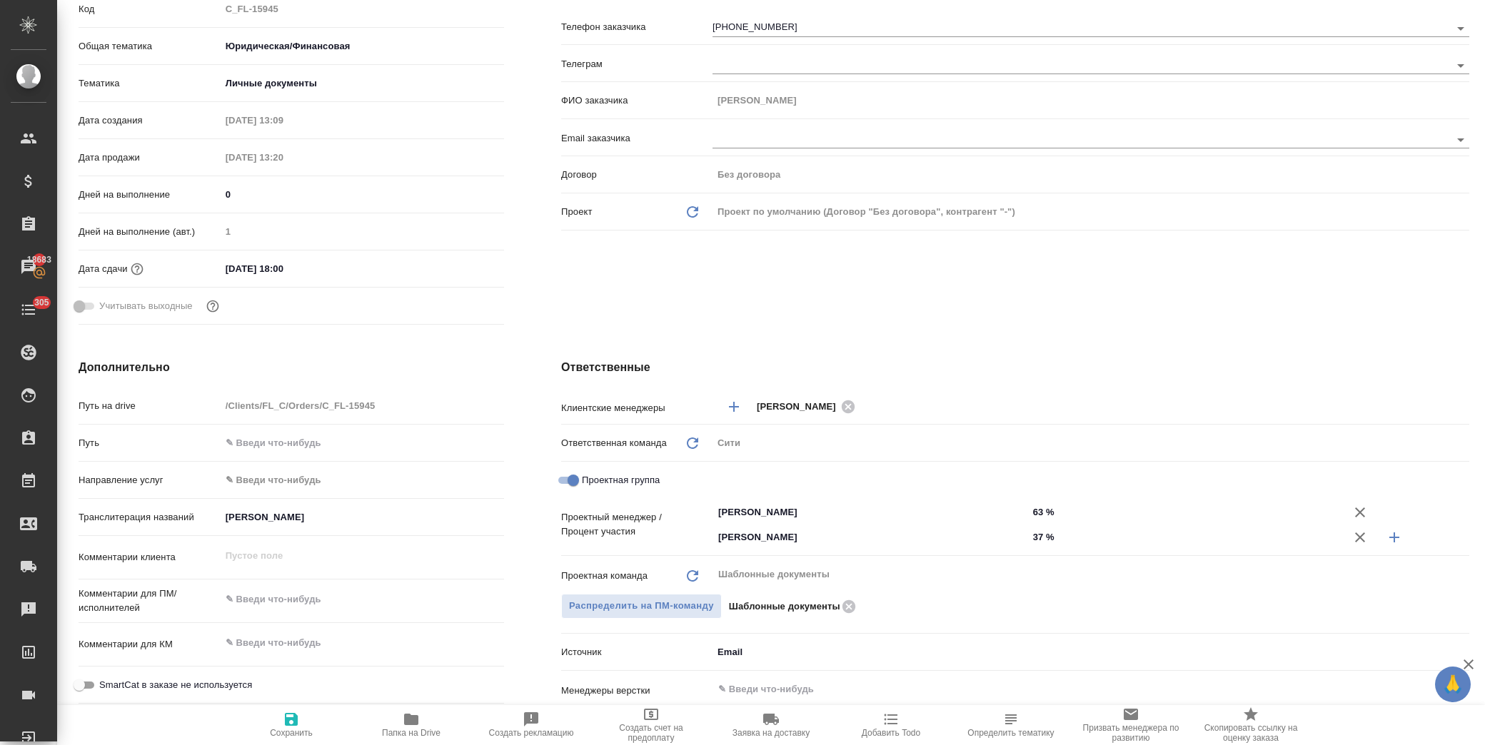
click at [301, 723] on span "Сохранить" at bounding box center [291, 724] width 103 height 27
type textarea "x"
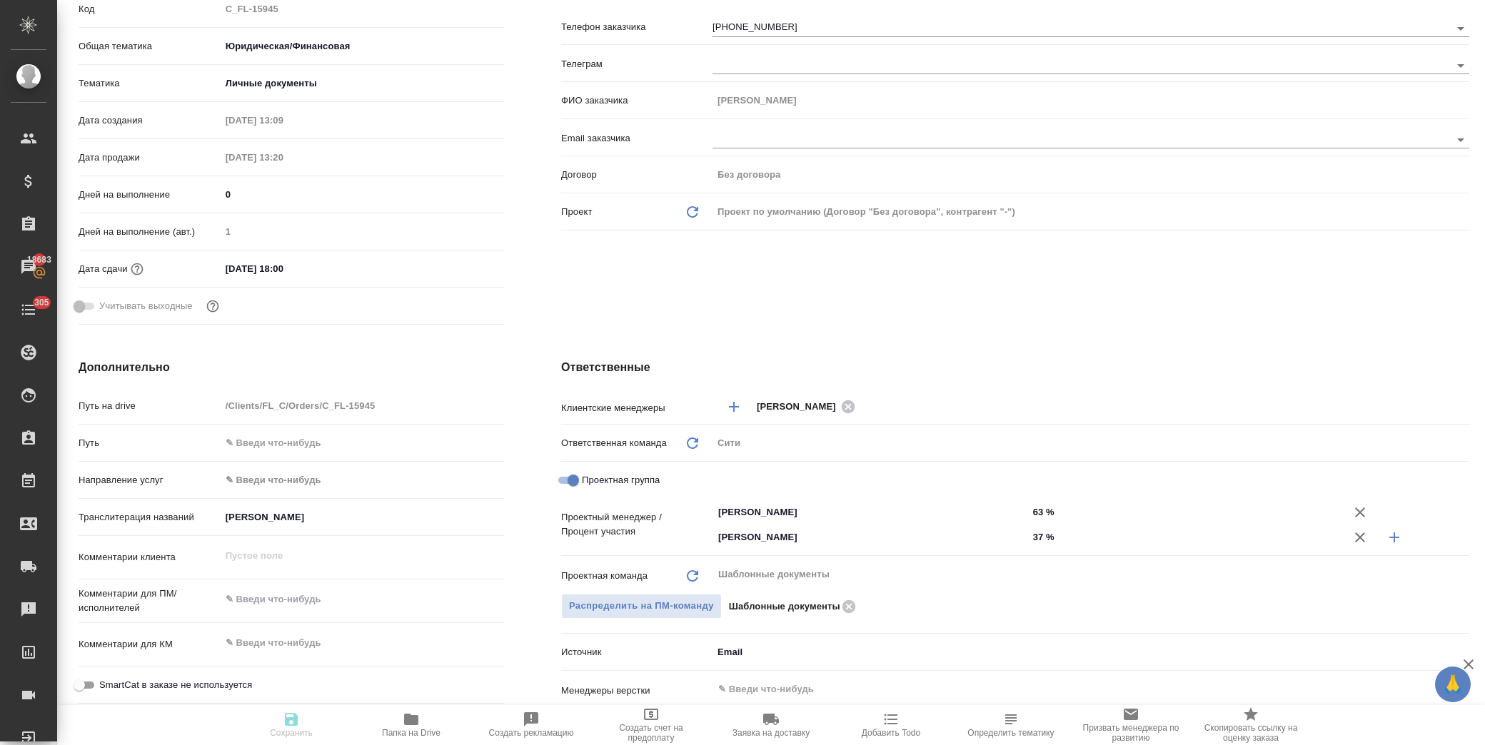
type textarea "x"
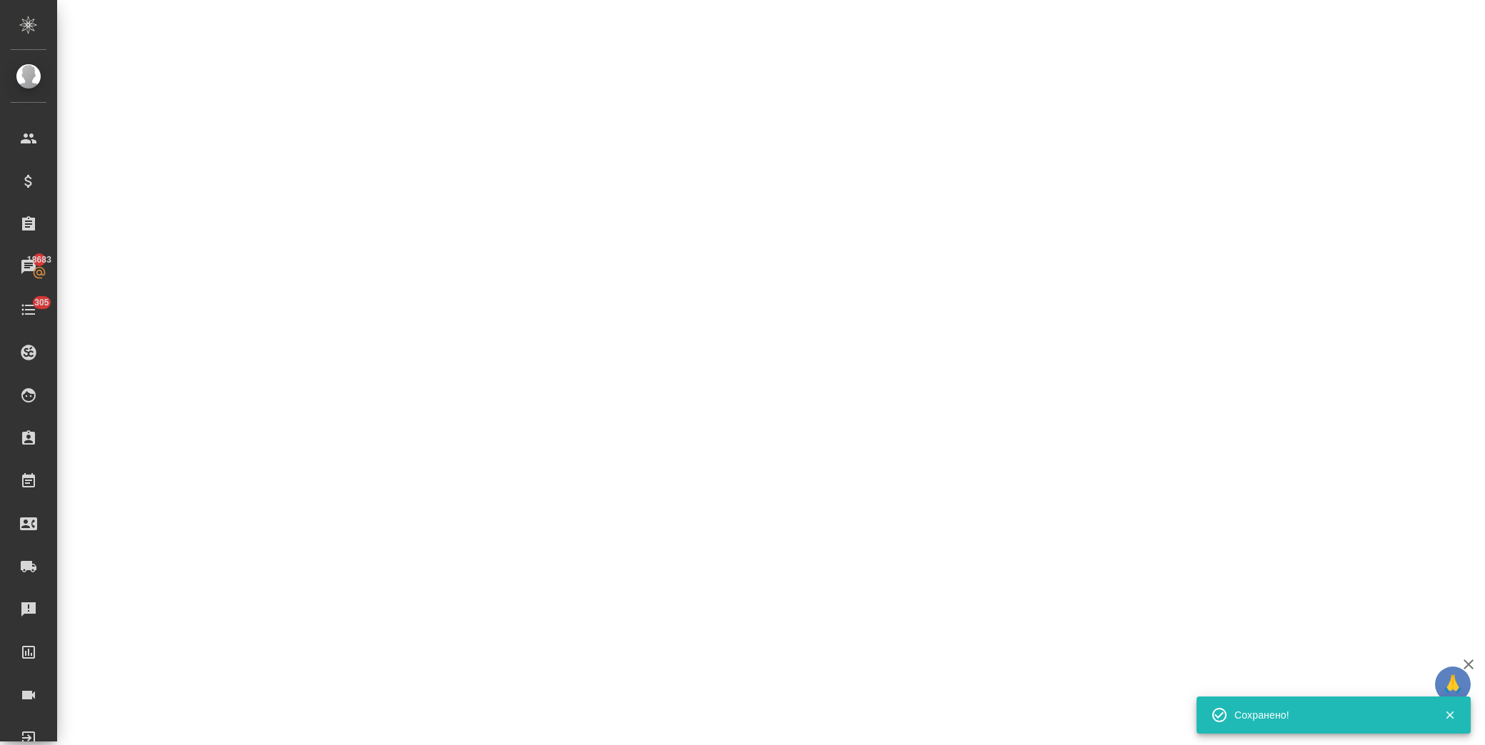
select select "RU"
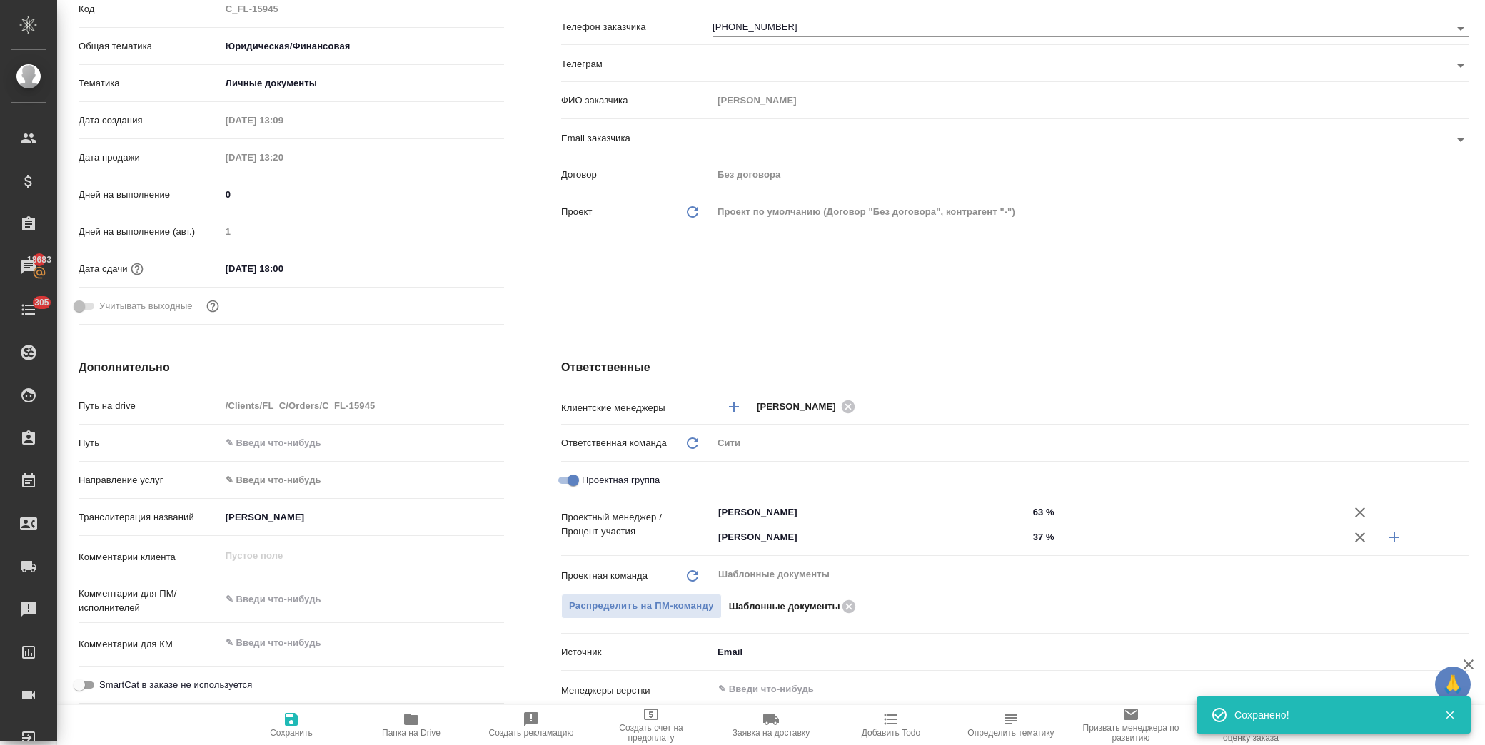
type textarea "x"
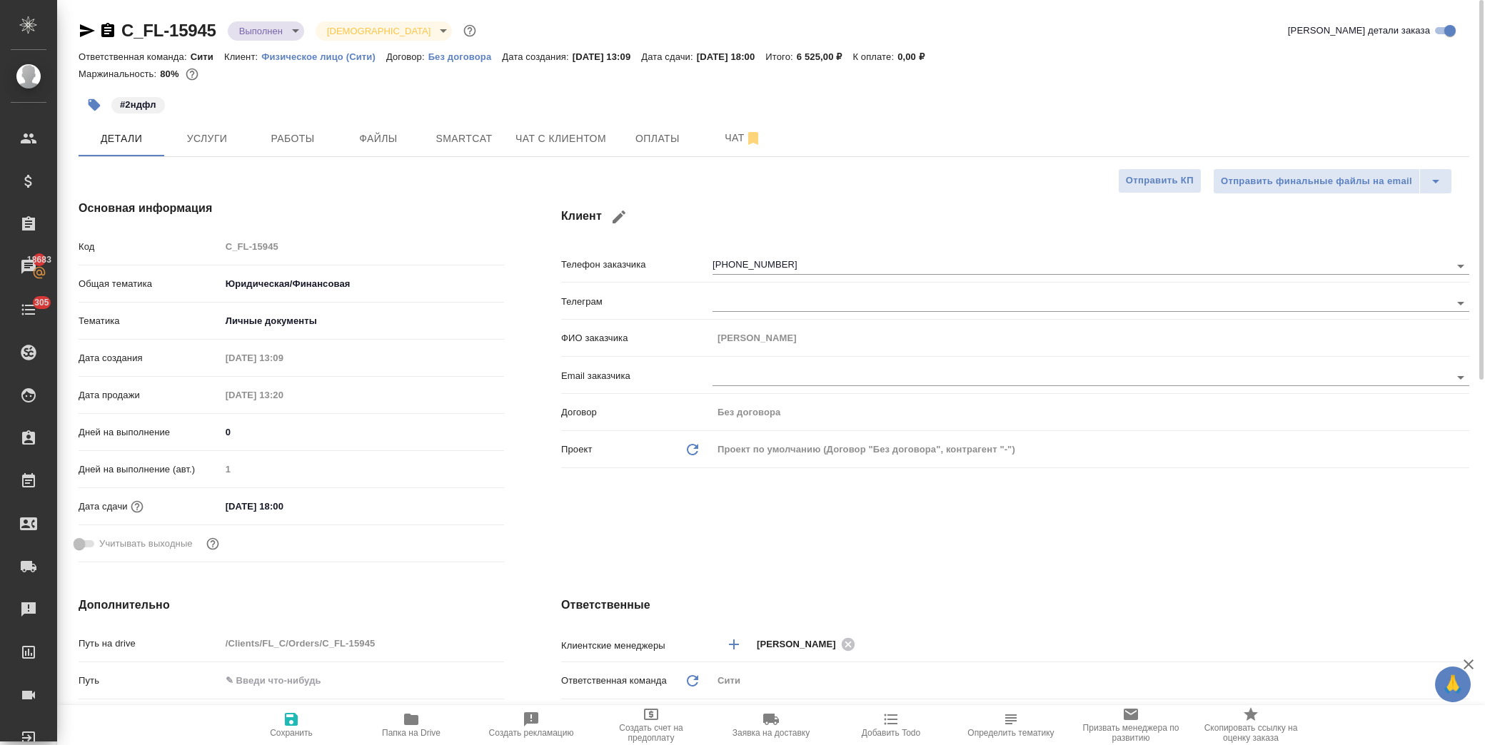
click at [287, 23] on body "🙏 .cls-1 fill:#fff; AWATERA Лофицкая Юлия Владимировна Клиенты Спецификации Зак…" at bounding box center [742, 372] width 1485 height 745
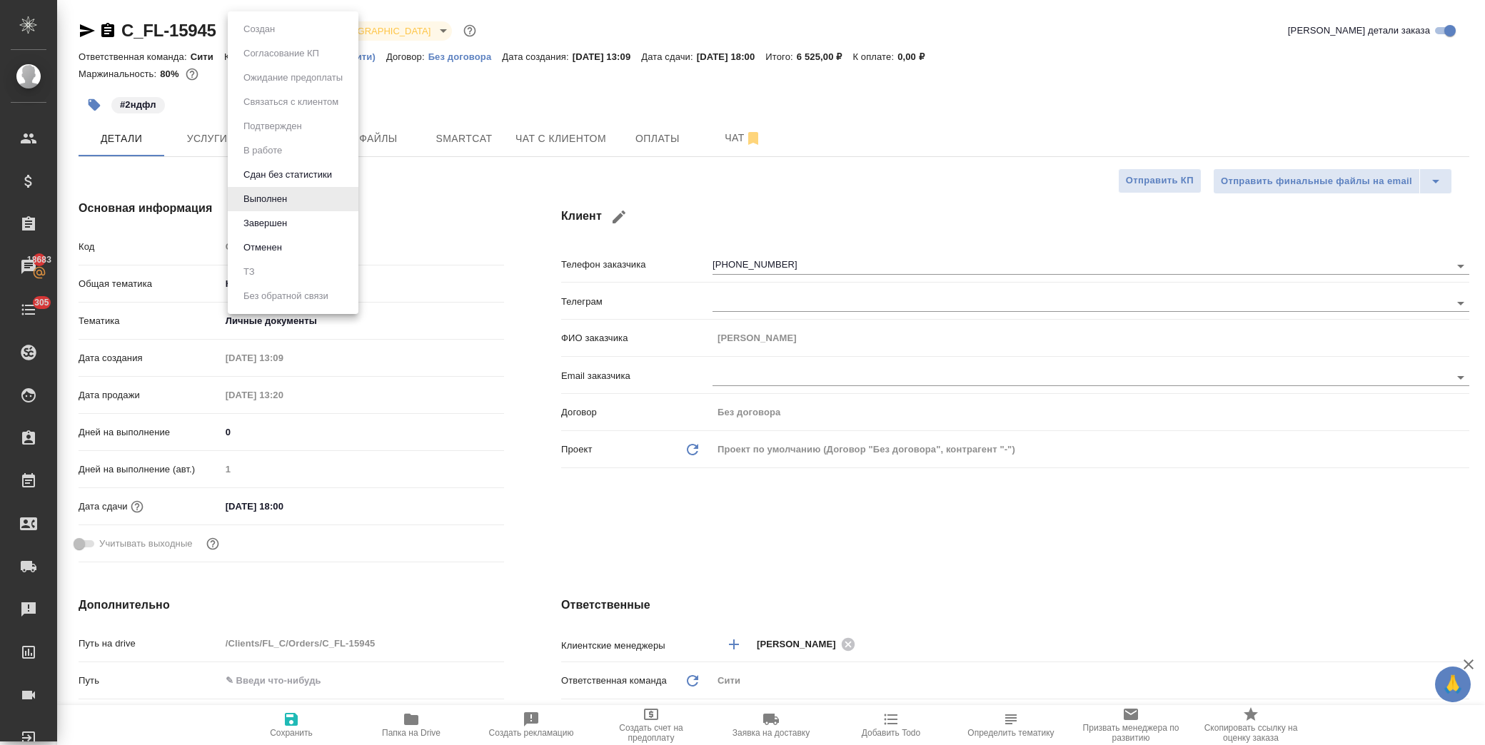
click at [403, 96] on div at bounding box center [742, 372] width 1485 height 745
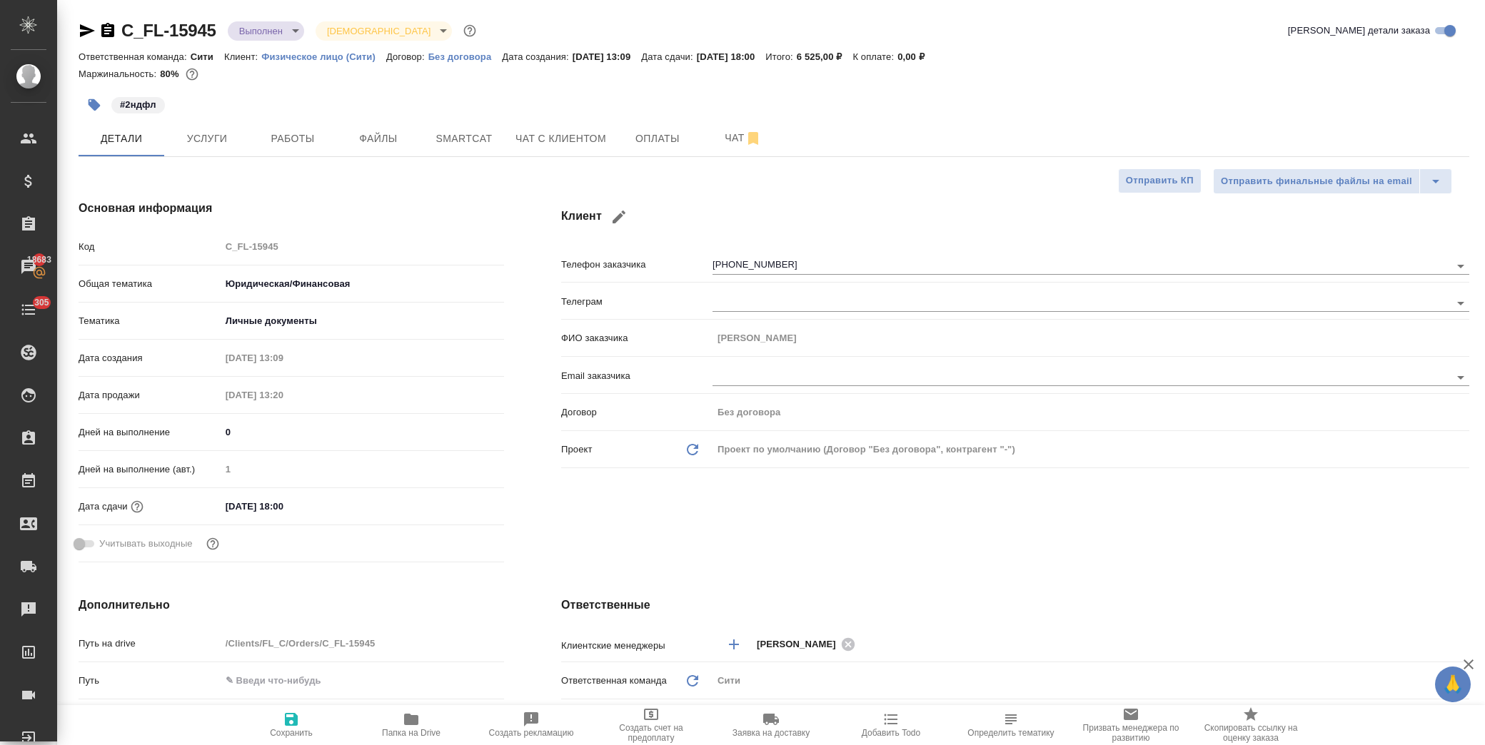
click at [298, 141] on span "Работы" at bounding box center [292, 139] width 69 height 18
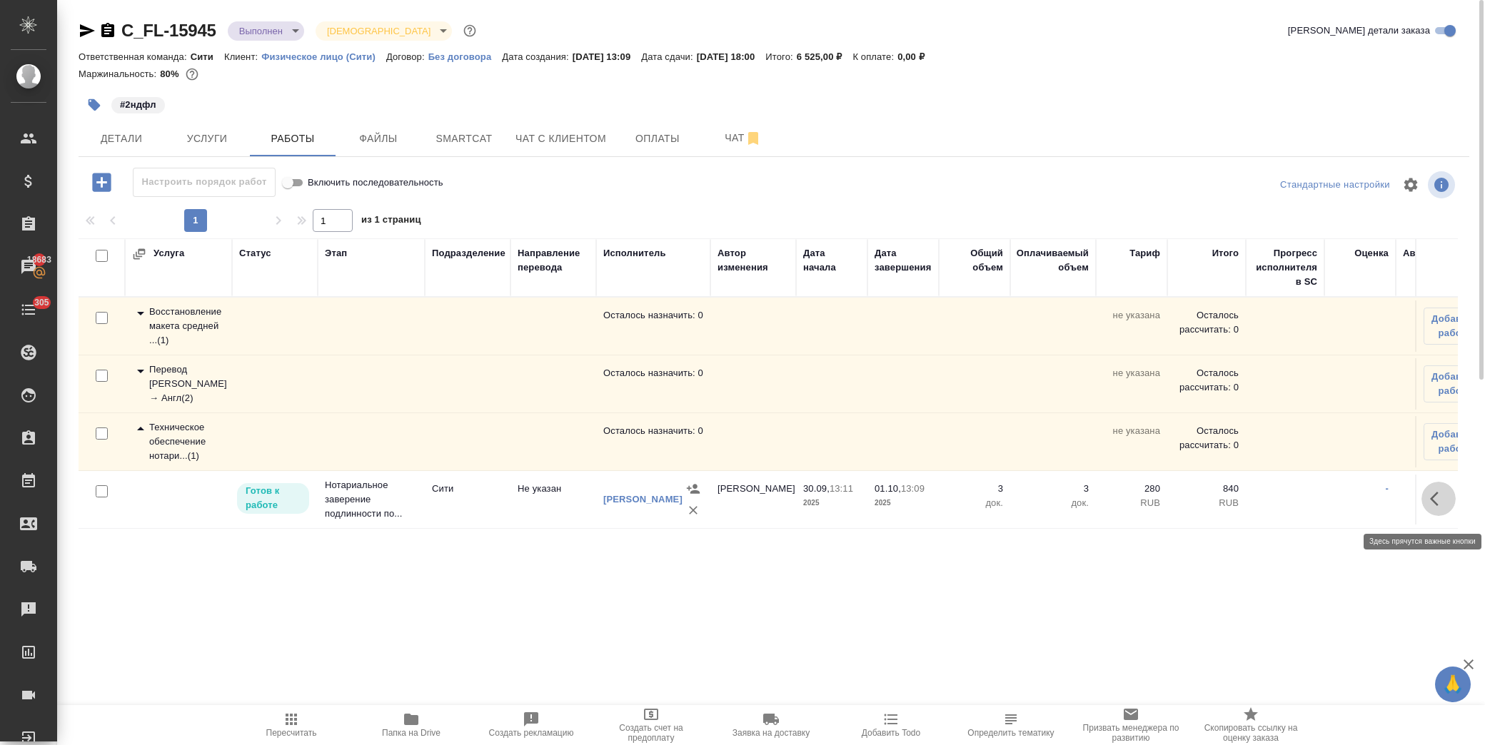
click at [1432, 504] on icon "button" at bounding box center [1438, 498] width 17 height 17
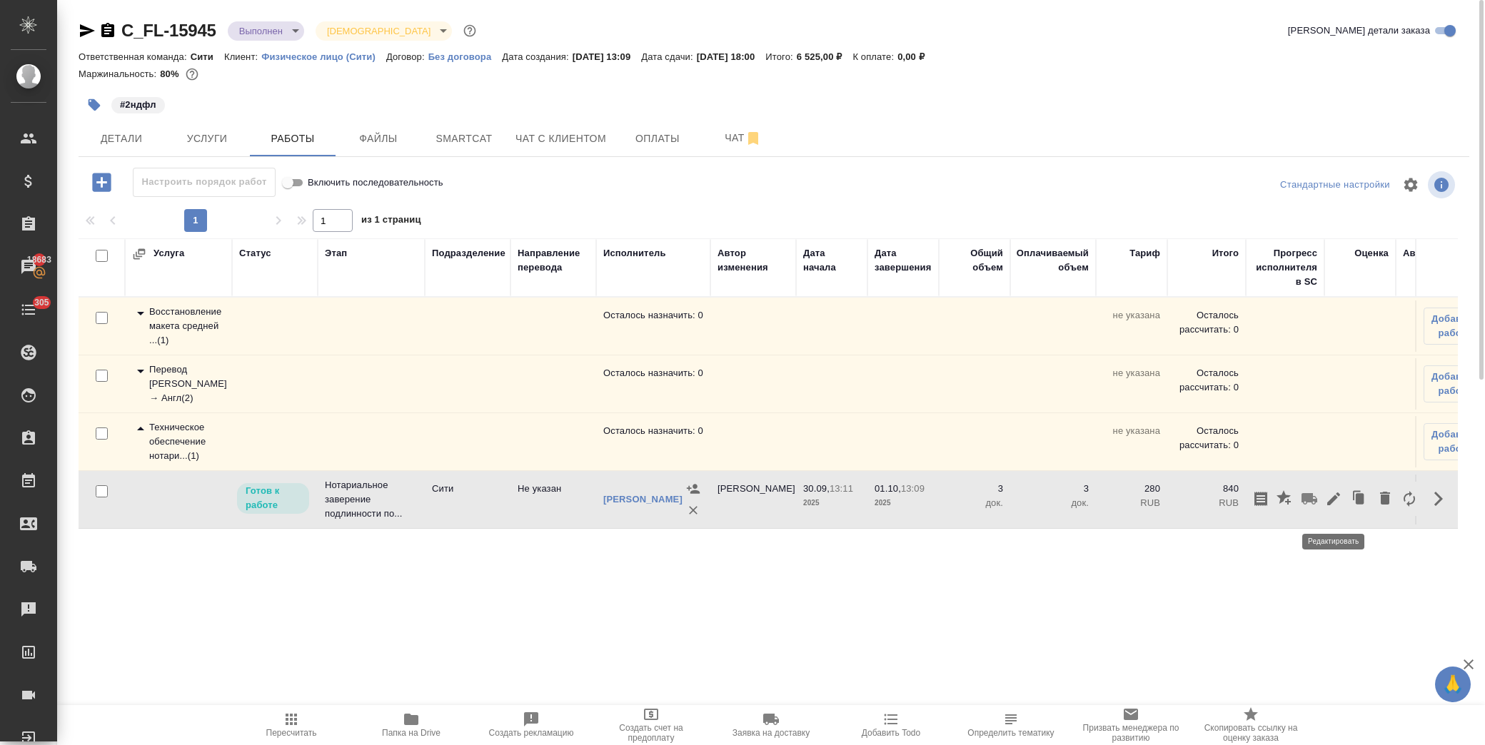
click at [1338, 503] on icon "button" at bounding box center [1333, 499] width 13 height 13
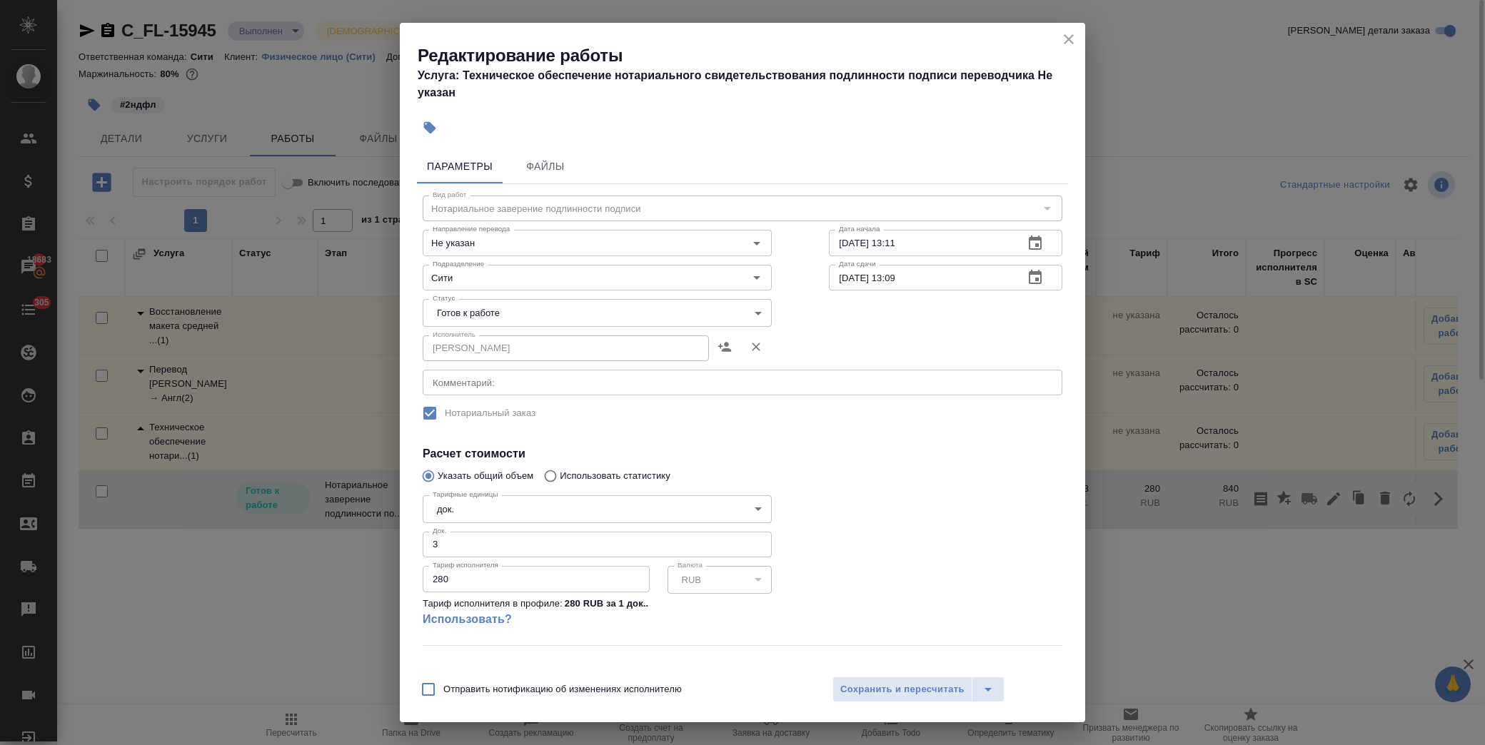
click at [682, 309] on body "🙏 .cls-1 fill:#fff; AWATERA Лофицкая Юлия Владимировна Клиенты Спецификации Зак…" at bounding box center [742, 372] width 1485 height 745
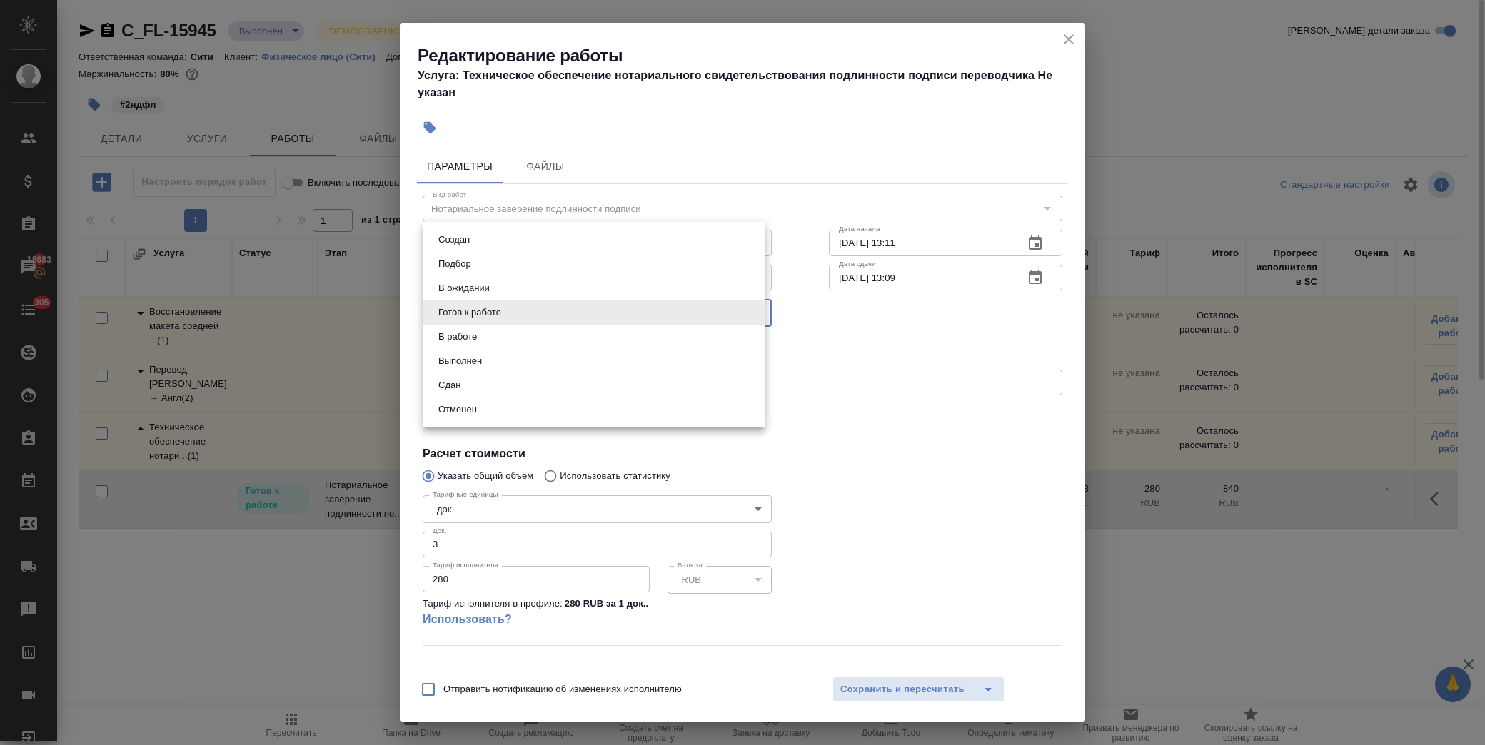
click at [545, 377] on li "Сдан" at bounding box center [594, 385] width 343 height 24
type input "closed"
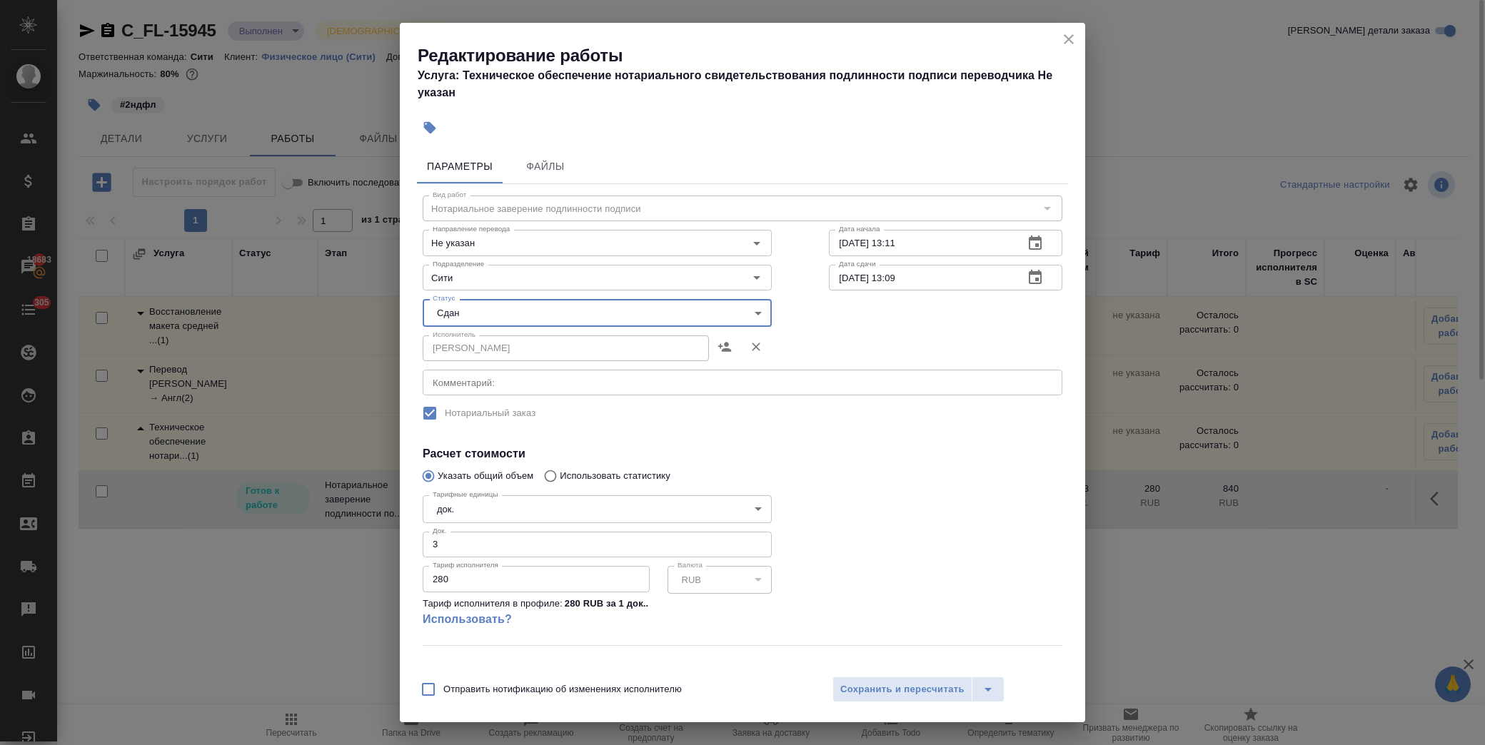
click at [891, 502] on div at bounding box center [945, 567] width 291 height 212
click at [917, 688] on span "Сохранить и пересчитать" at bounding box center [902, 690] width 124 height 16
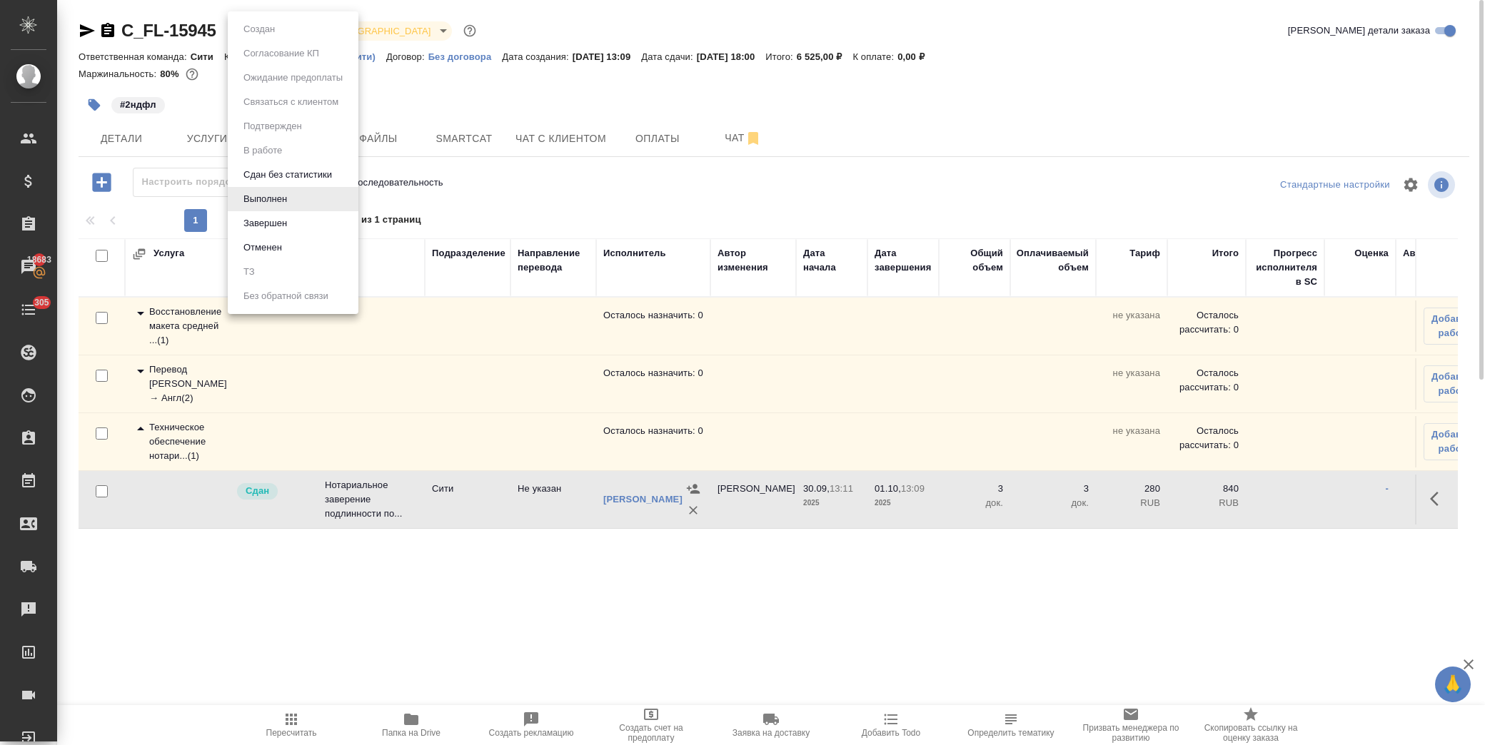
click at [283, 39] on body "🙏 .cls-1 fill:#fff; AWATERA Лофицкая Юлия Владимировна Клиенты Спецификации Зак…" at bounding box center [742, 372] width 1485 height 745
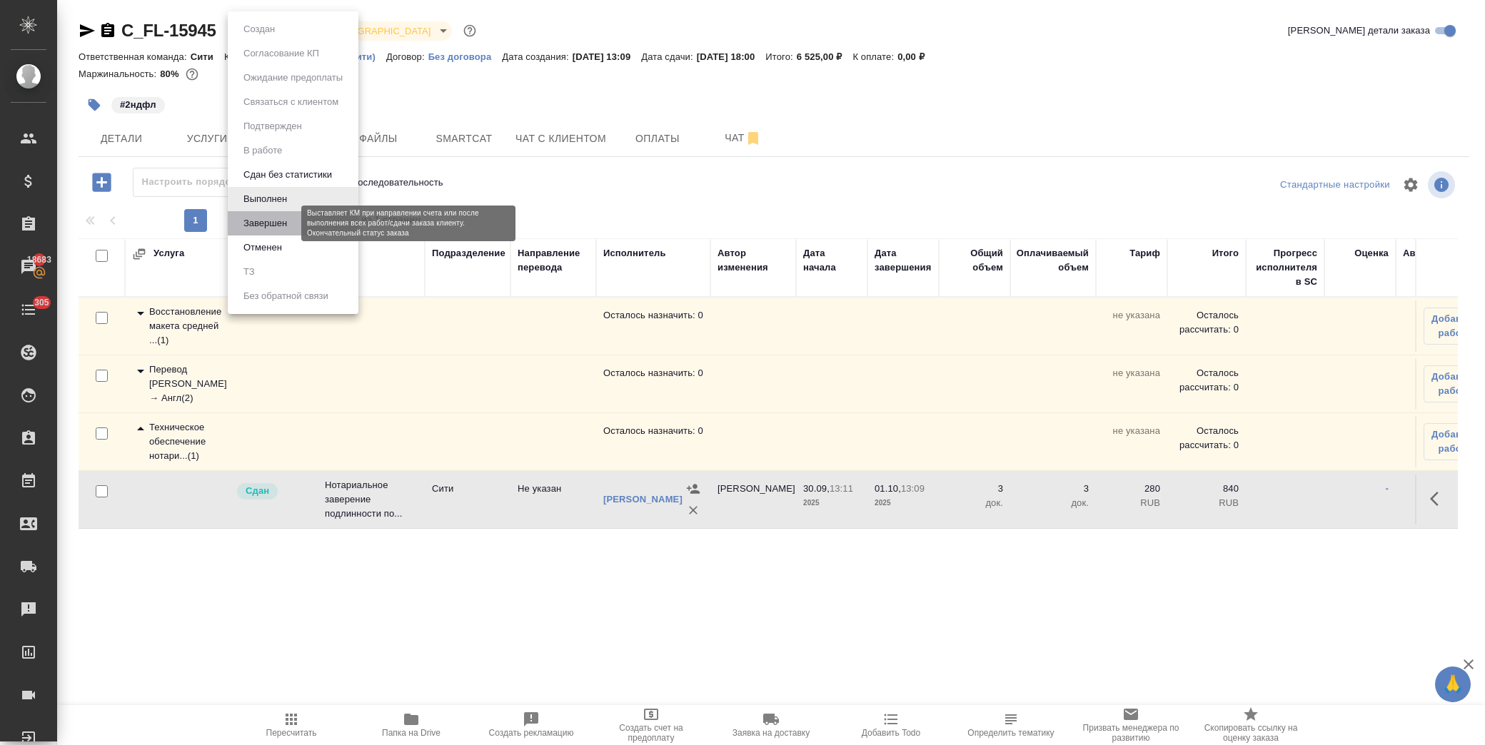
click at [289, 218] on button "Завершен" at bounding box center [265, 224] width 52 height 16
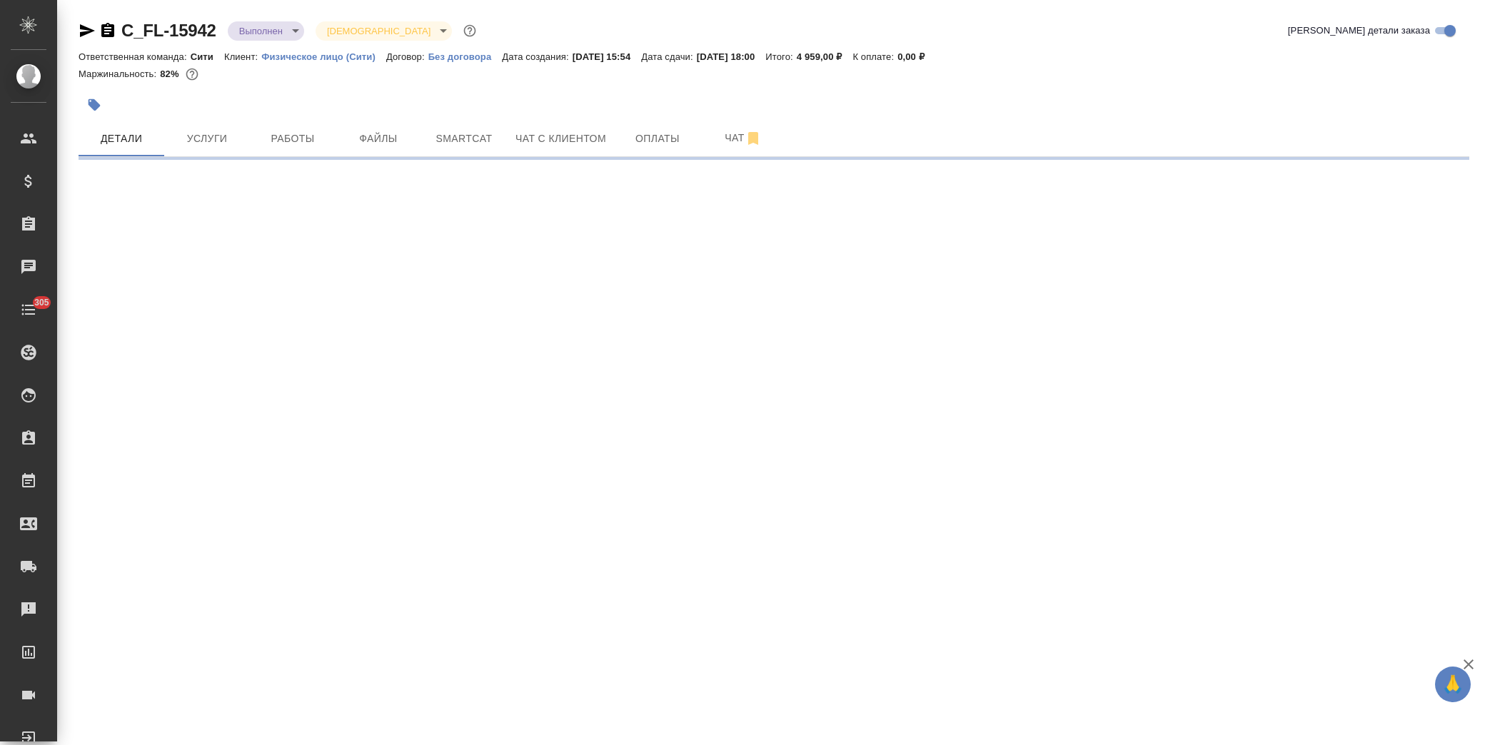
select select "RU"
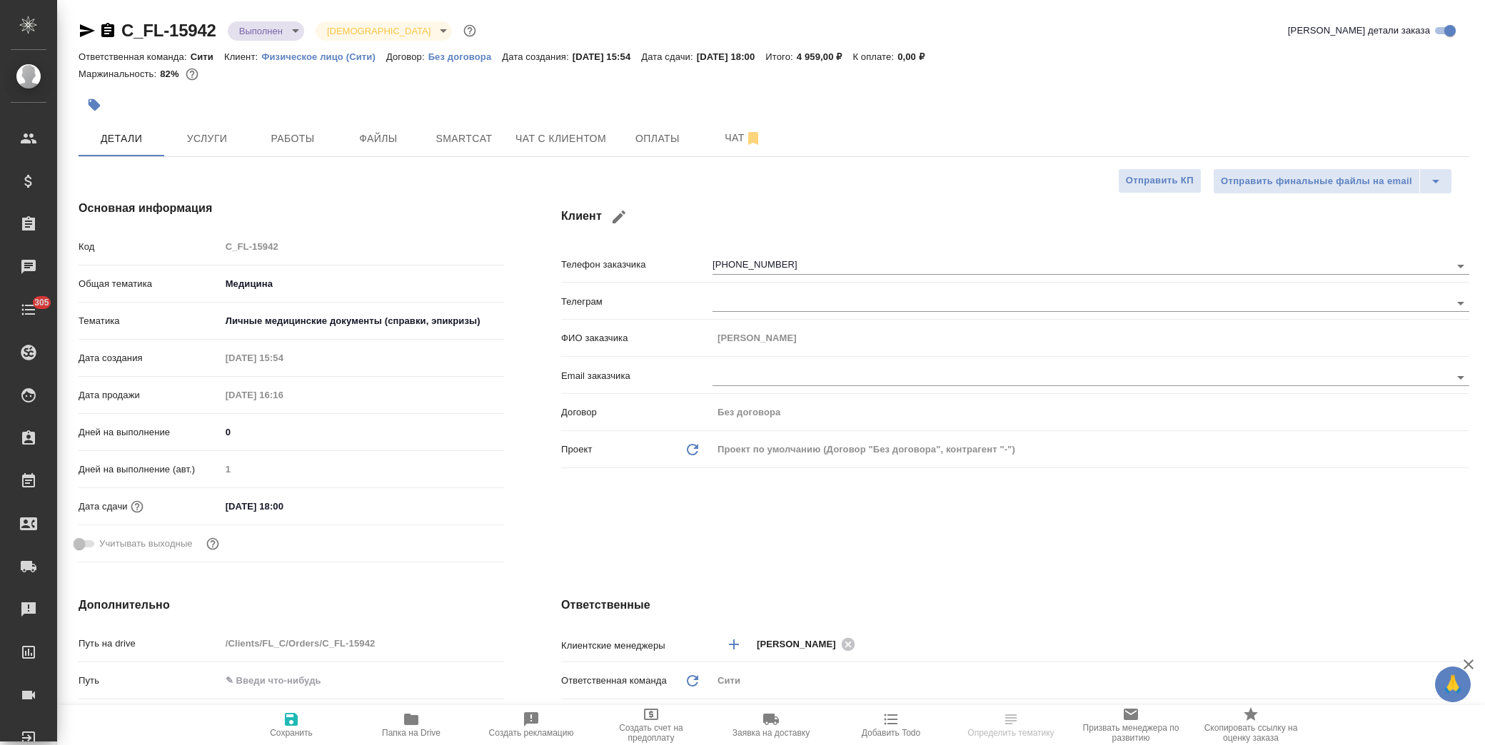
type textarea "x"
click at [276, 136] on span "Работы" at bounding box center [292, 139] width 69 height 18
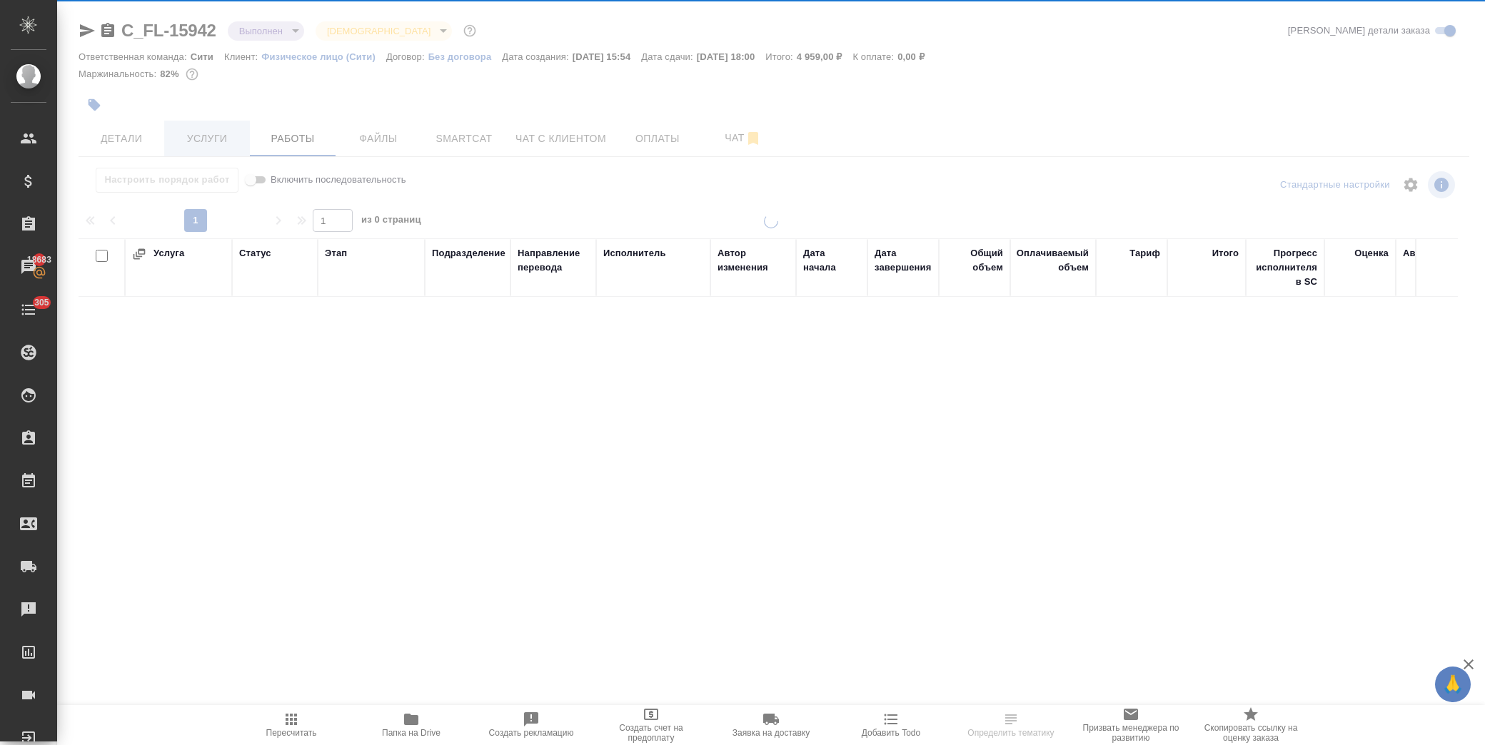
click at [216, 136] on div at bounding box center [771, 298] width 1428 height 596
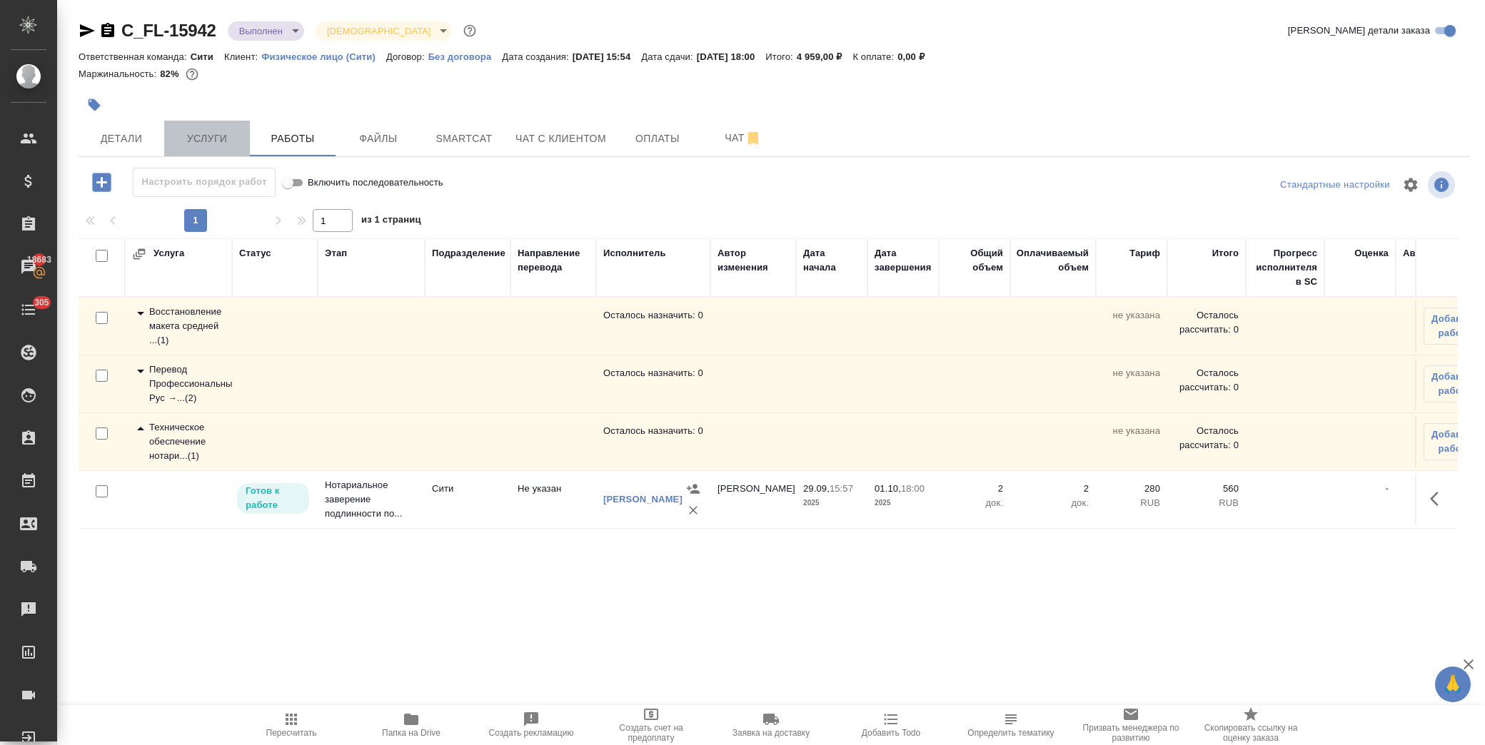
click at [223, 139] on span "Услуги" at bounding box center [207, 139] width 69 height 18
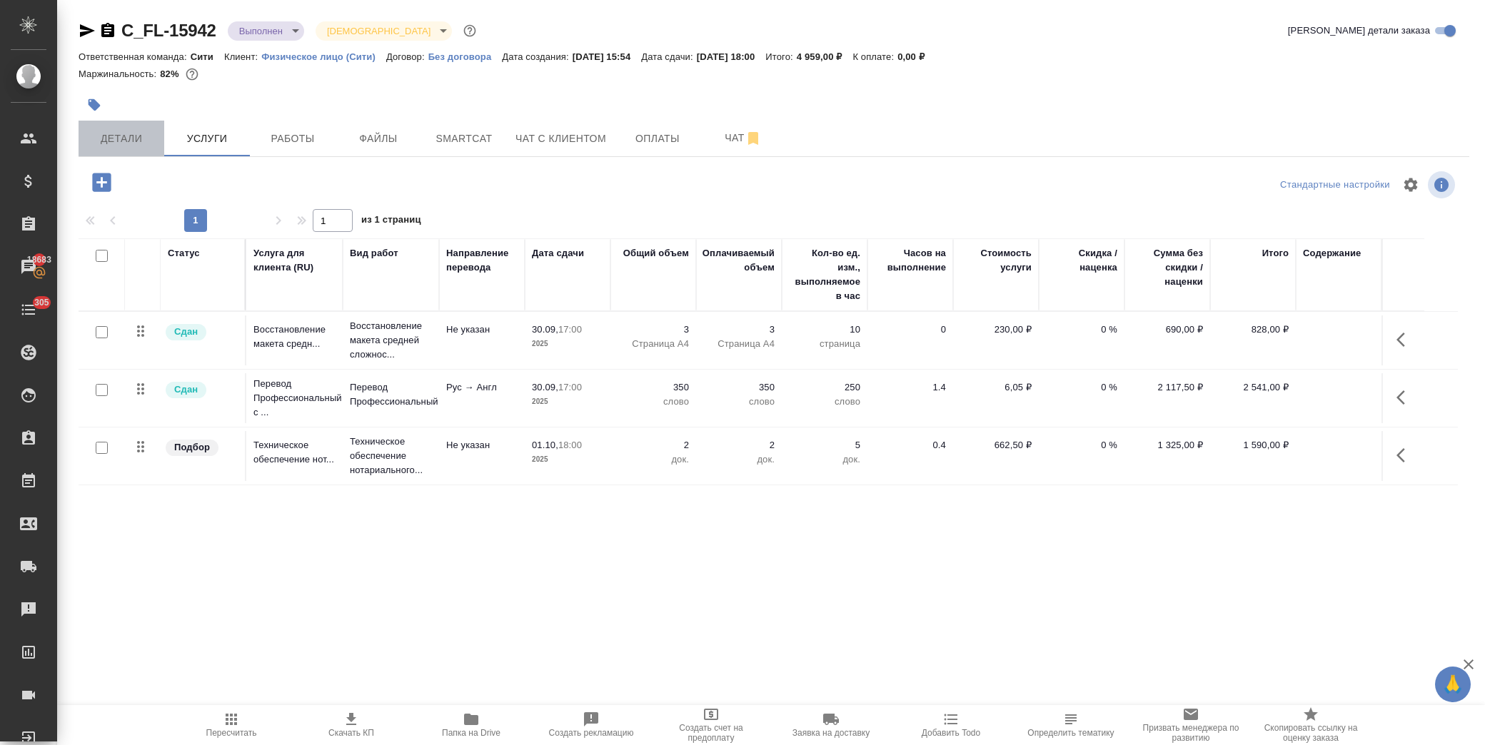
drag, startPoint x: 146, startPoint y: 144, endPoint x: 154, endPoint y: 141, distance: 8.4
click at [148, 144] on span "Детали" at bounding box center [121, 139] width 69 height 18
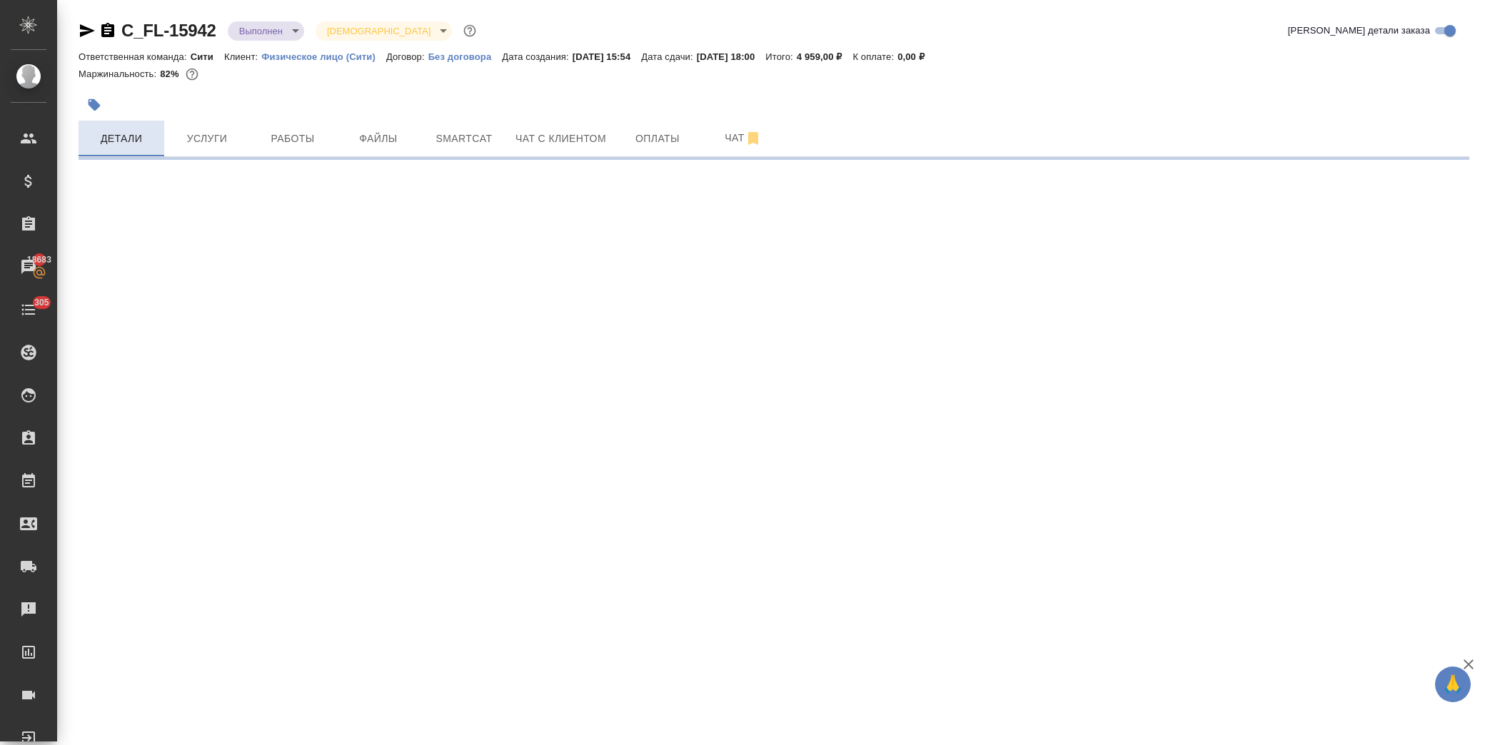
select select "RU"
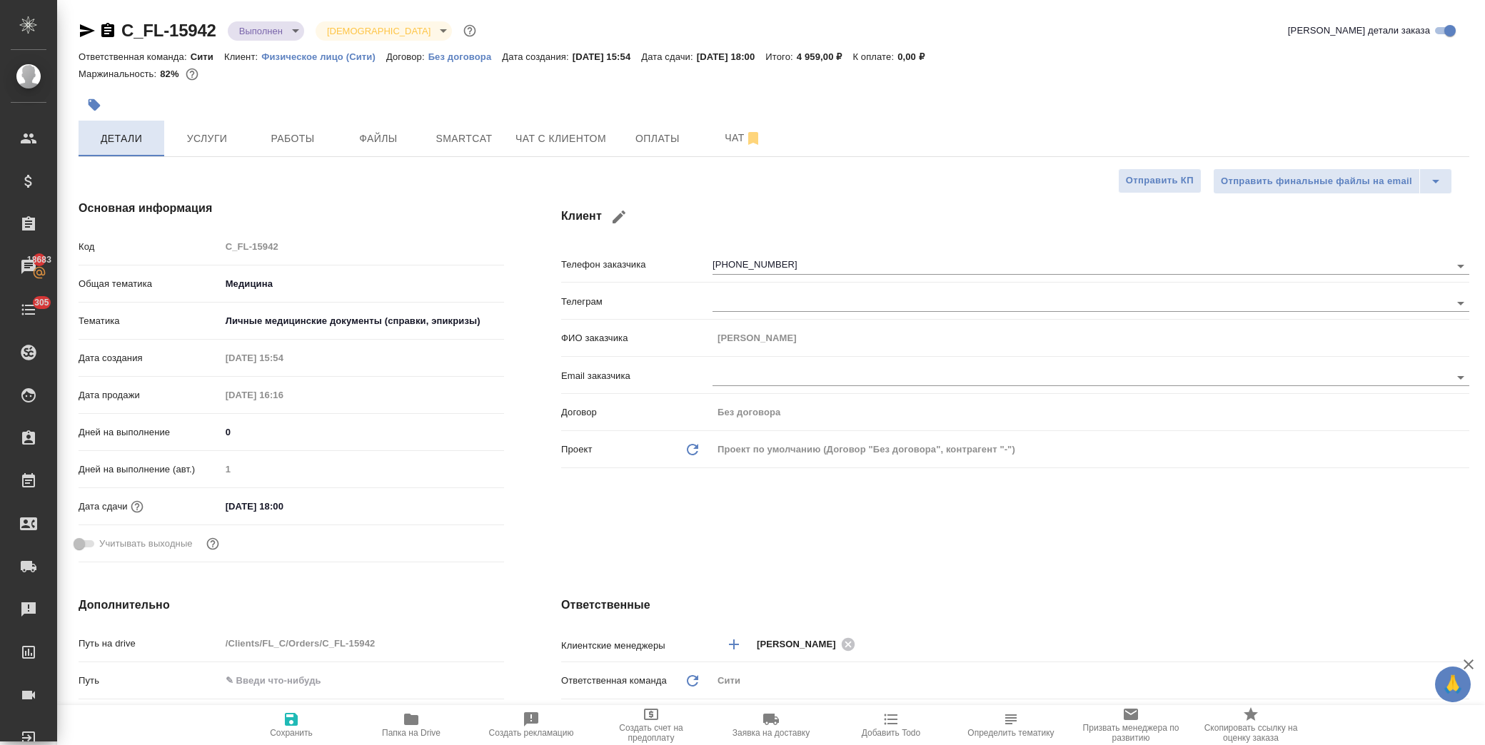
type textarea "x"
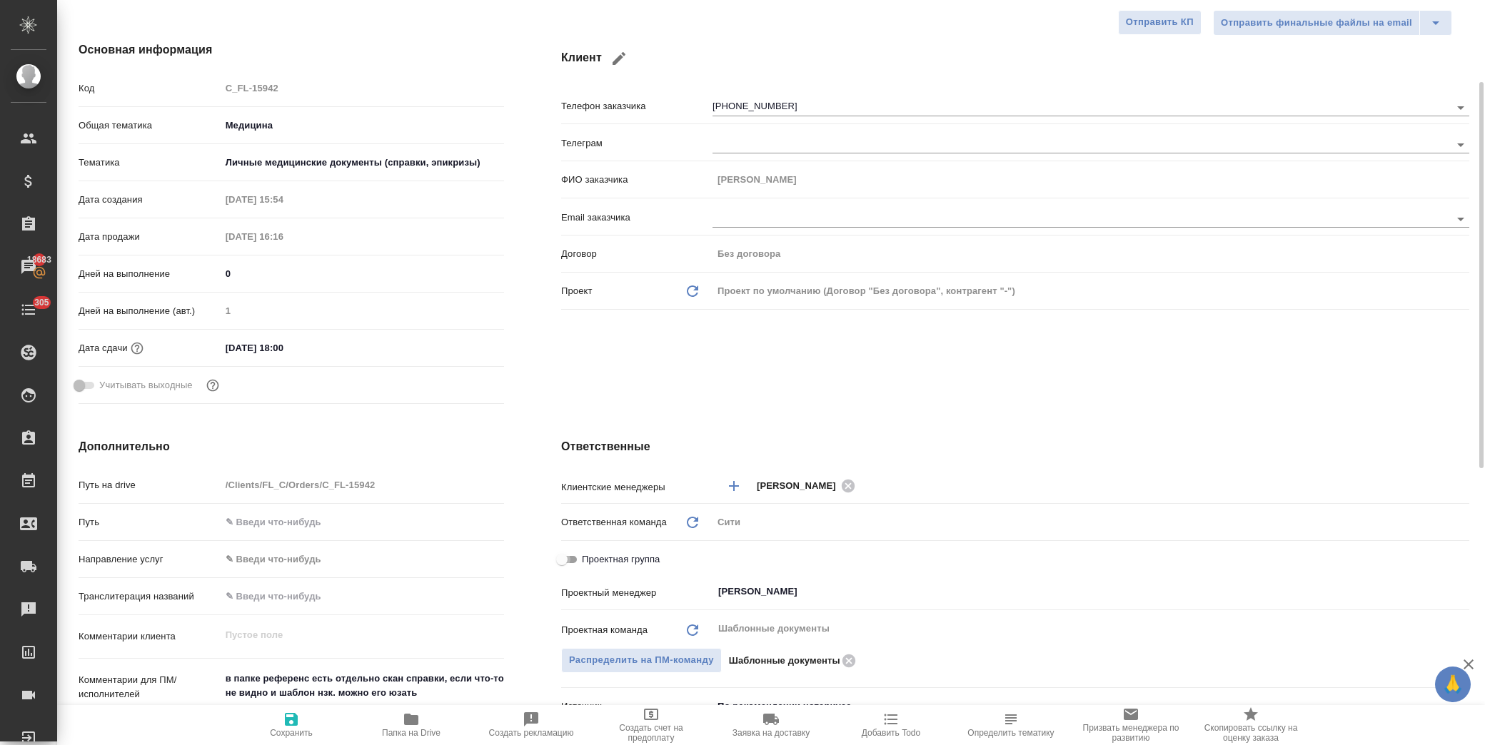
click at [574, 560] on input "Проектная группа" at bounding box center [561, 559] width 51 height 17
checkbox input "true"
type textarea "x"
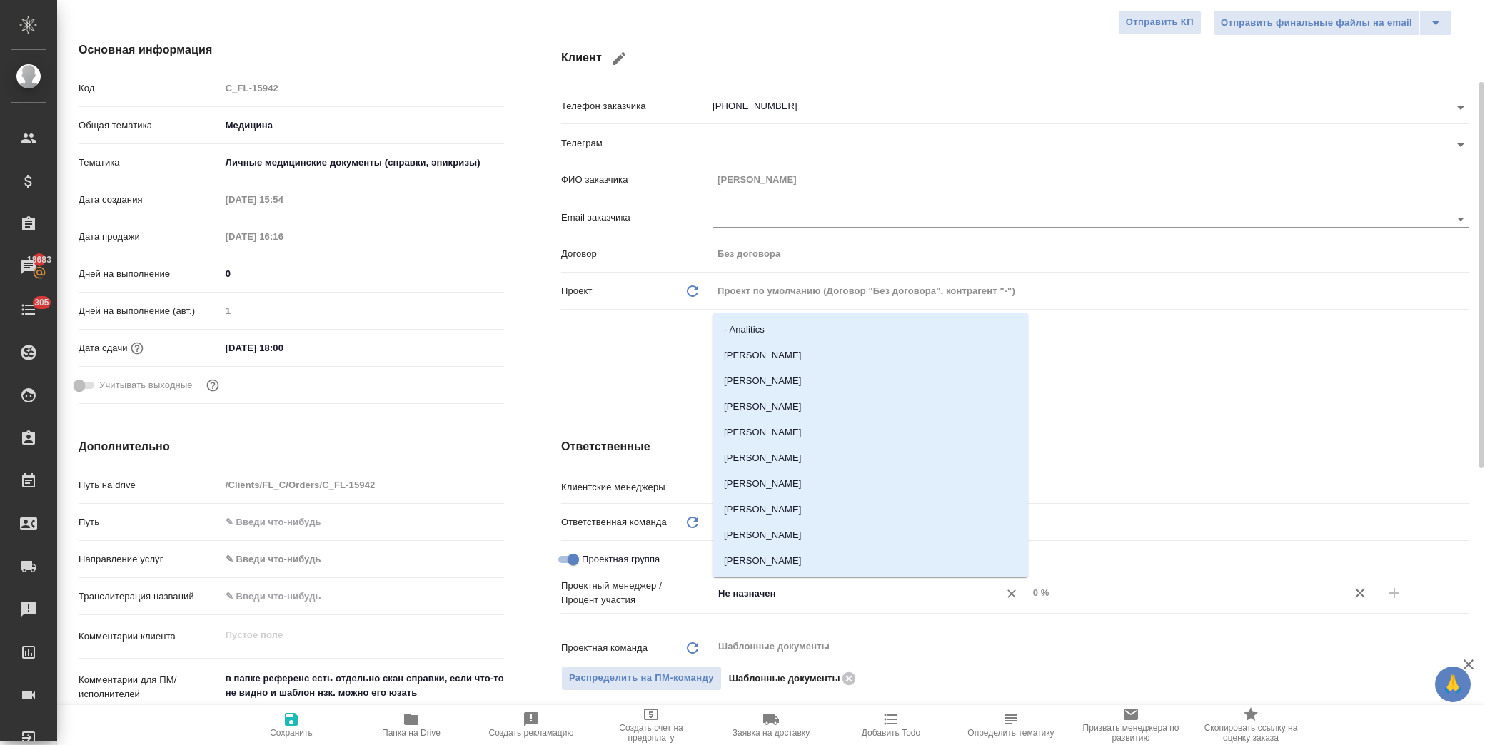
click at [750, 586] on input "Не назначен" at bounding box center [846, 593] width 259 height 17
type input "тара"
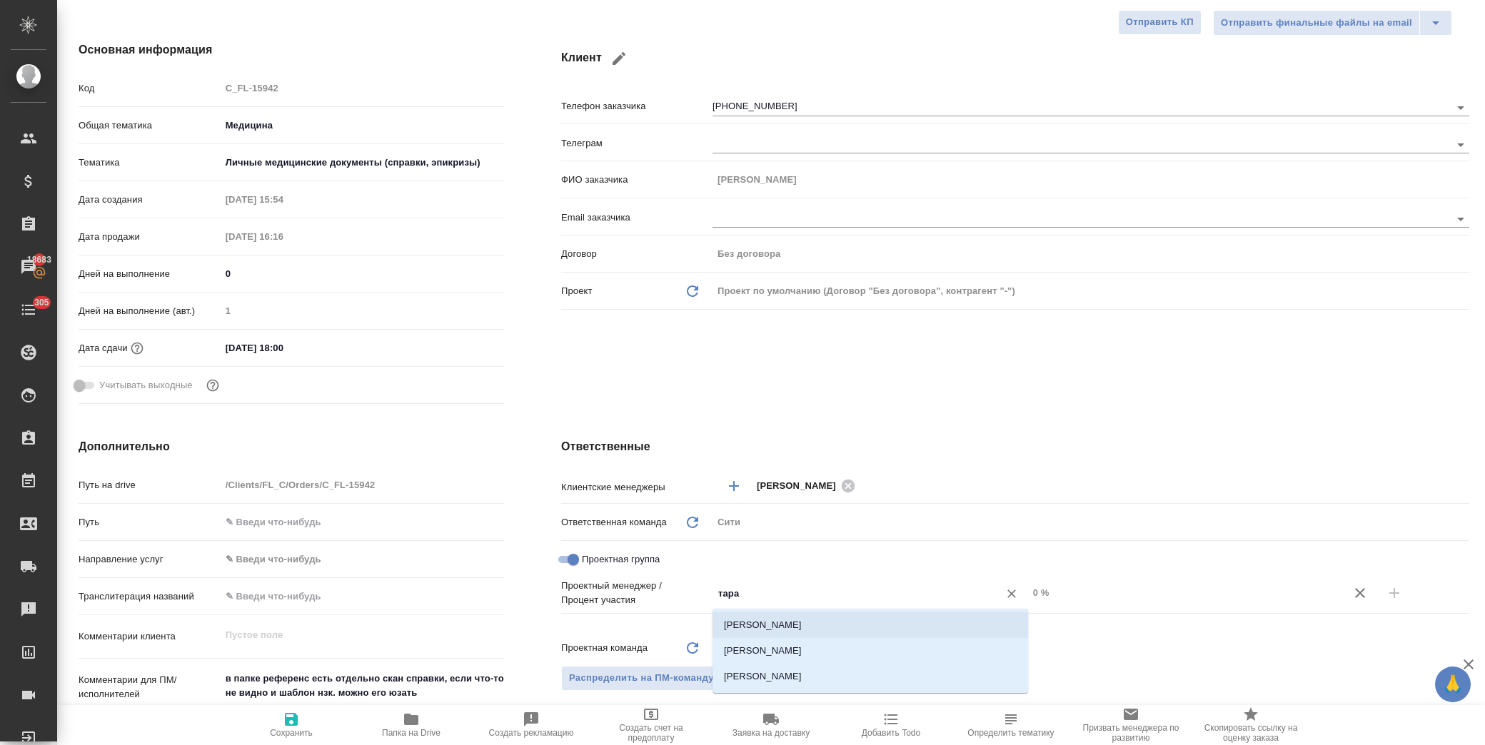
click at [797, 630] on li "[PERSON_NAME]" at bounding box center [871, 626] width 316 height 26
type textarea "x"
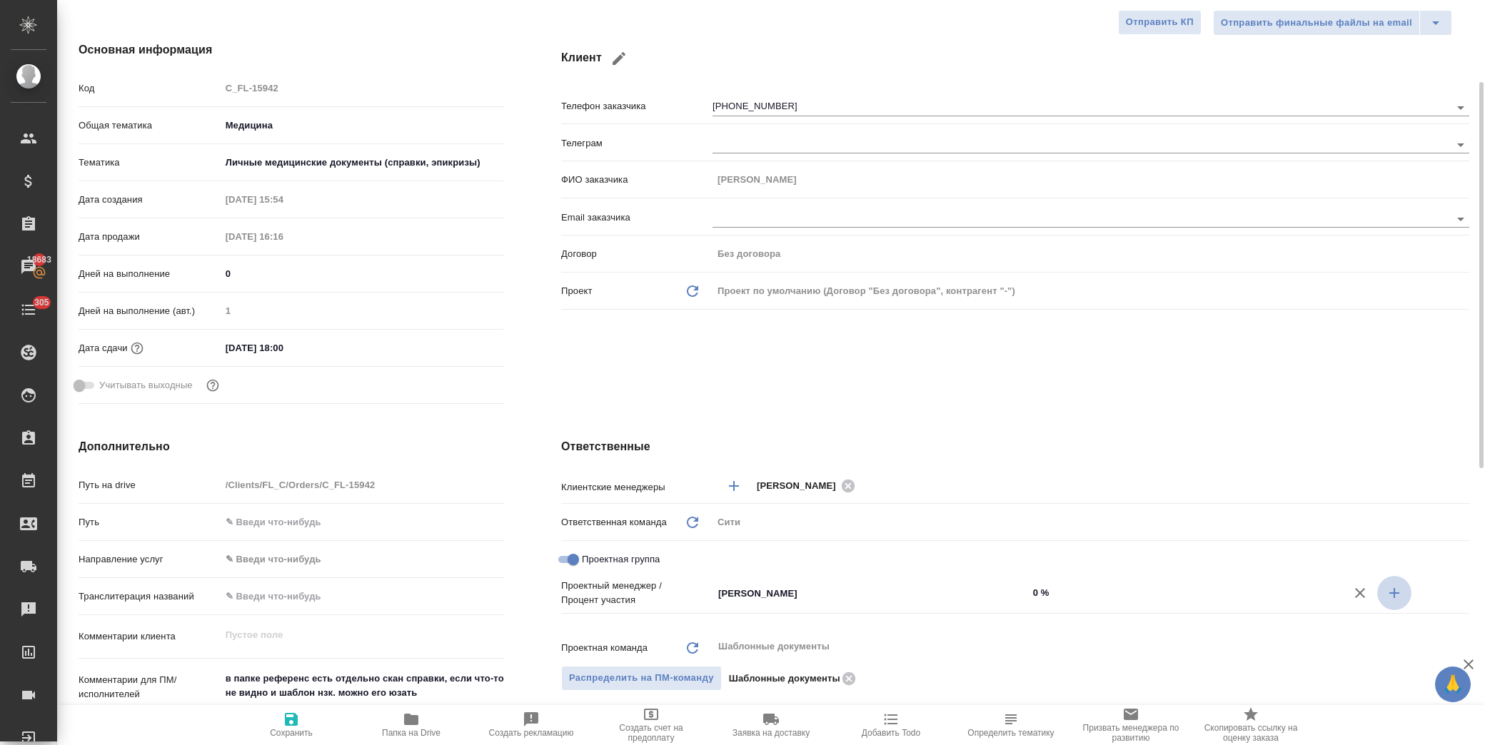
click at [1397, 591] on icon "button" at bounding box center [1394, 593] width 17 height 17
type textarea "x"
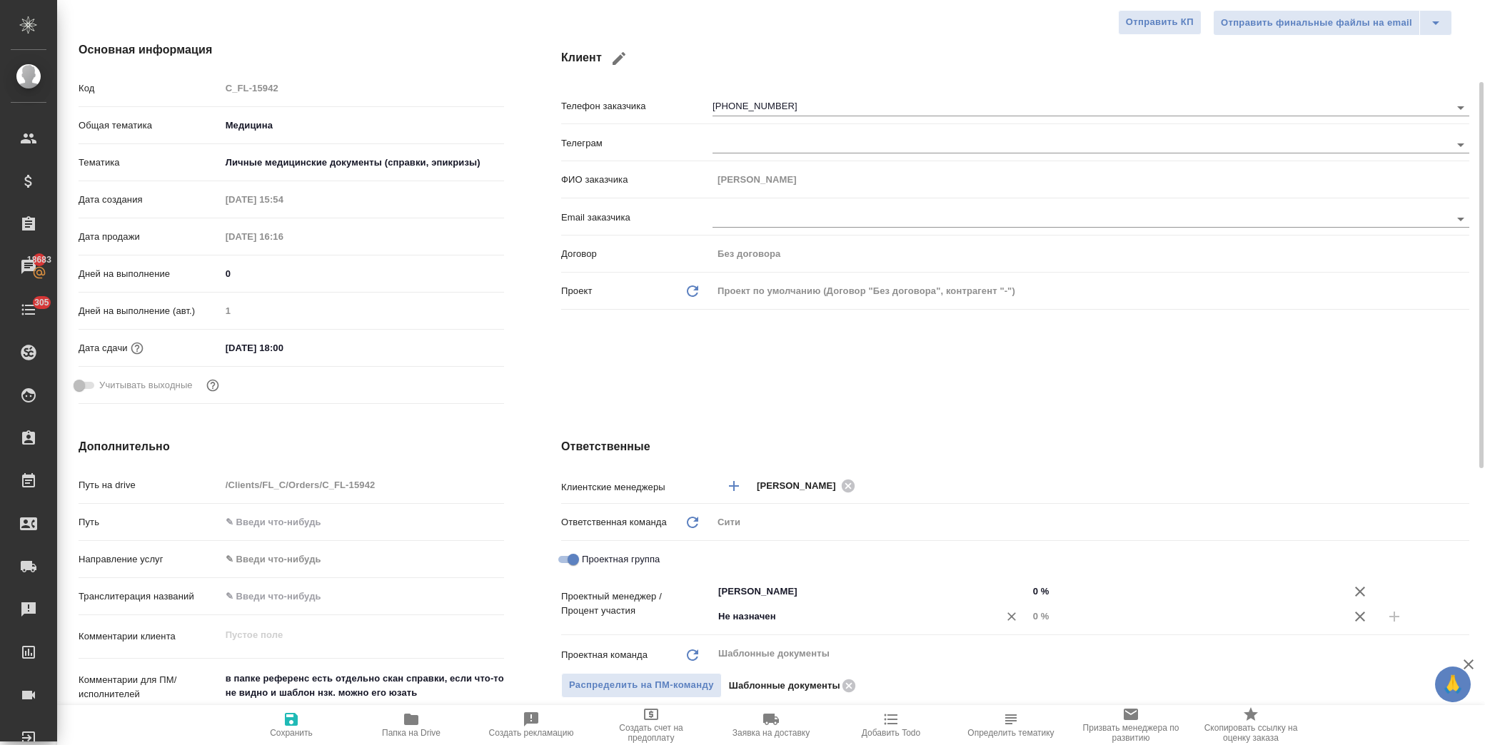
click at [763, 618] on input "Не назначен" at bounding box center [846, 616] width 259 height 17
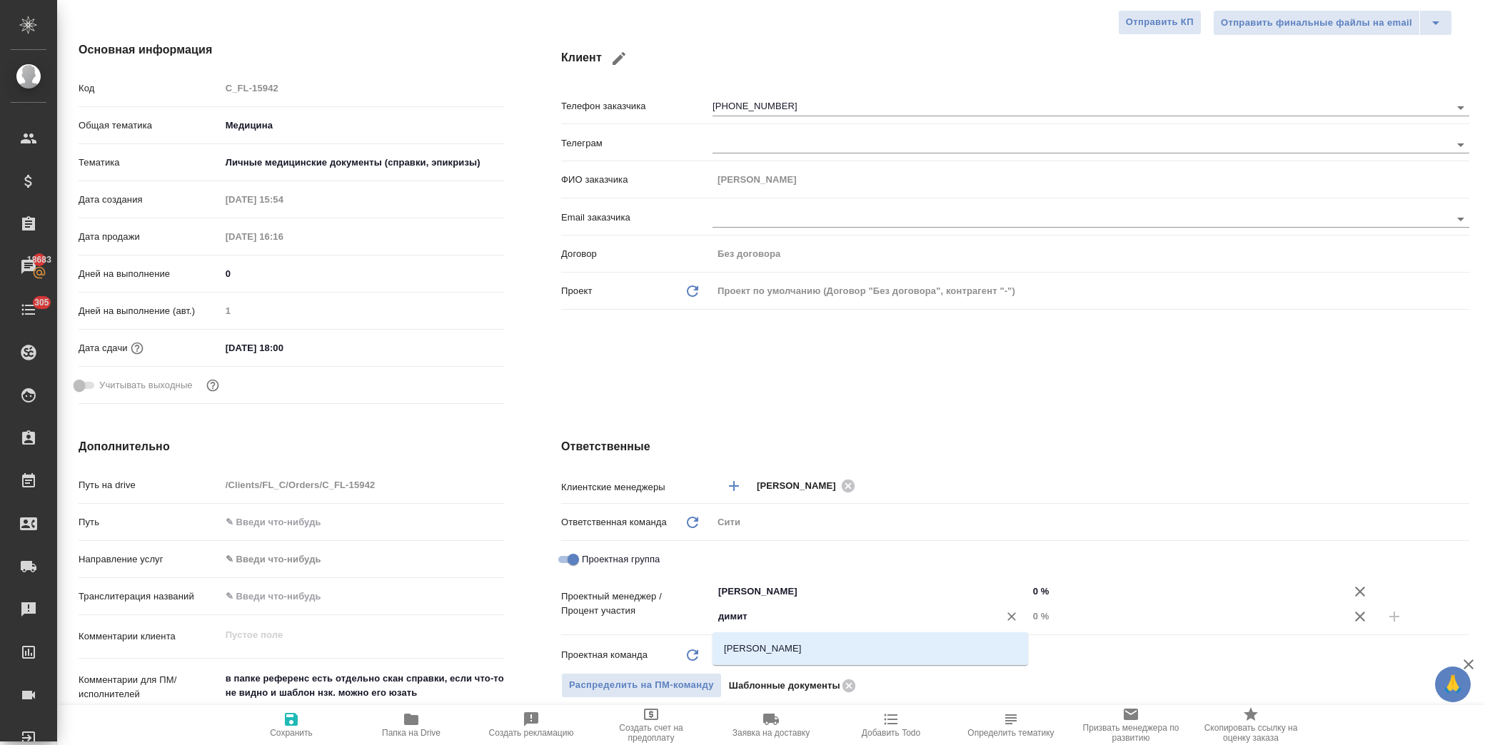
type input "димитр"
drag, startPoint x: 778, startPoint y: 646, endPoint x: 872, endPoint y: 641, distance: 94.4
click at [779, 646] on li "[PERSON_NAME]" at bounding box center [871, 649] width 316 height 26
type textarea "x"
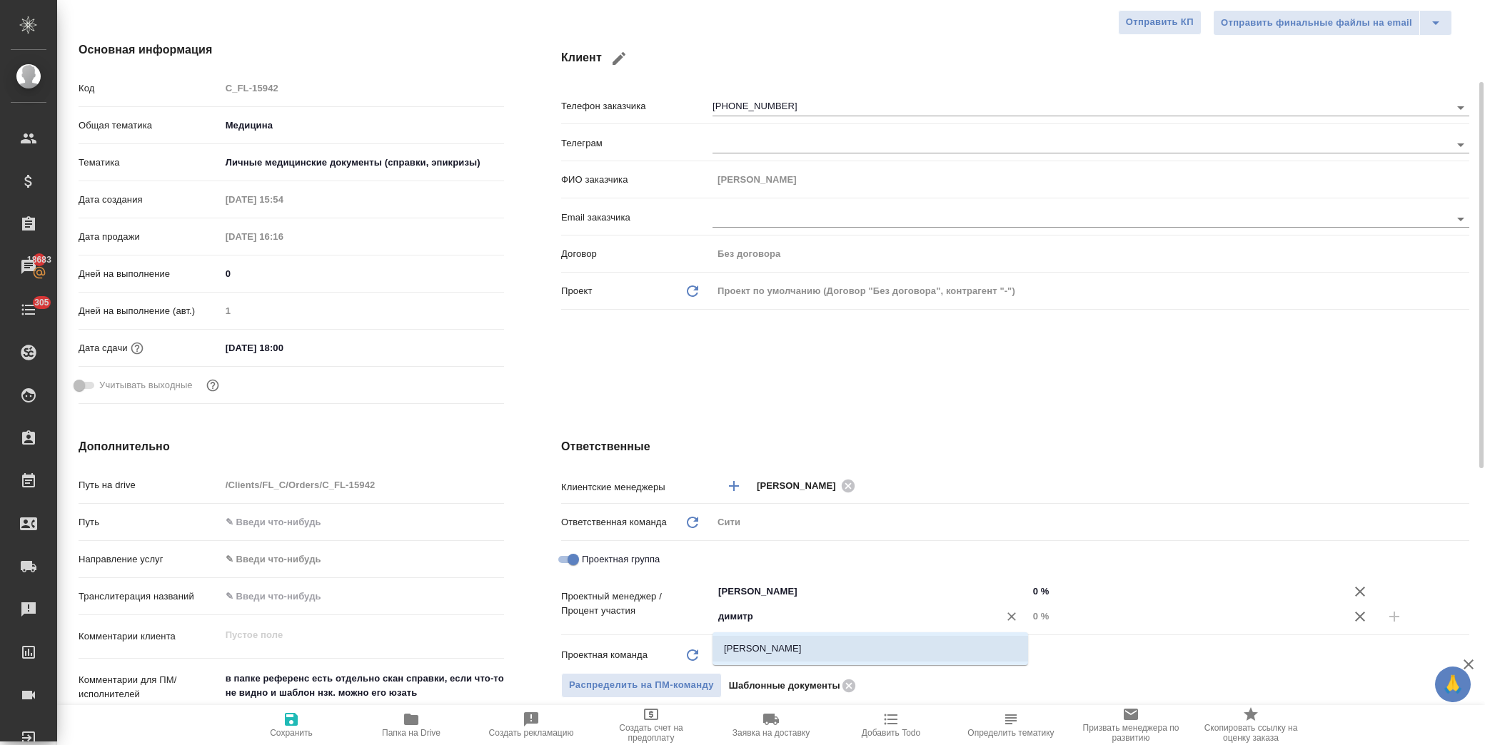
type textarea "x"
click at [1038, 618] on input "0 %" at bounding box center [1186, 616] width 314 height 21
type input "3 %"
type textarea "x"
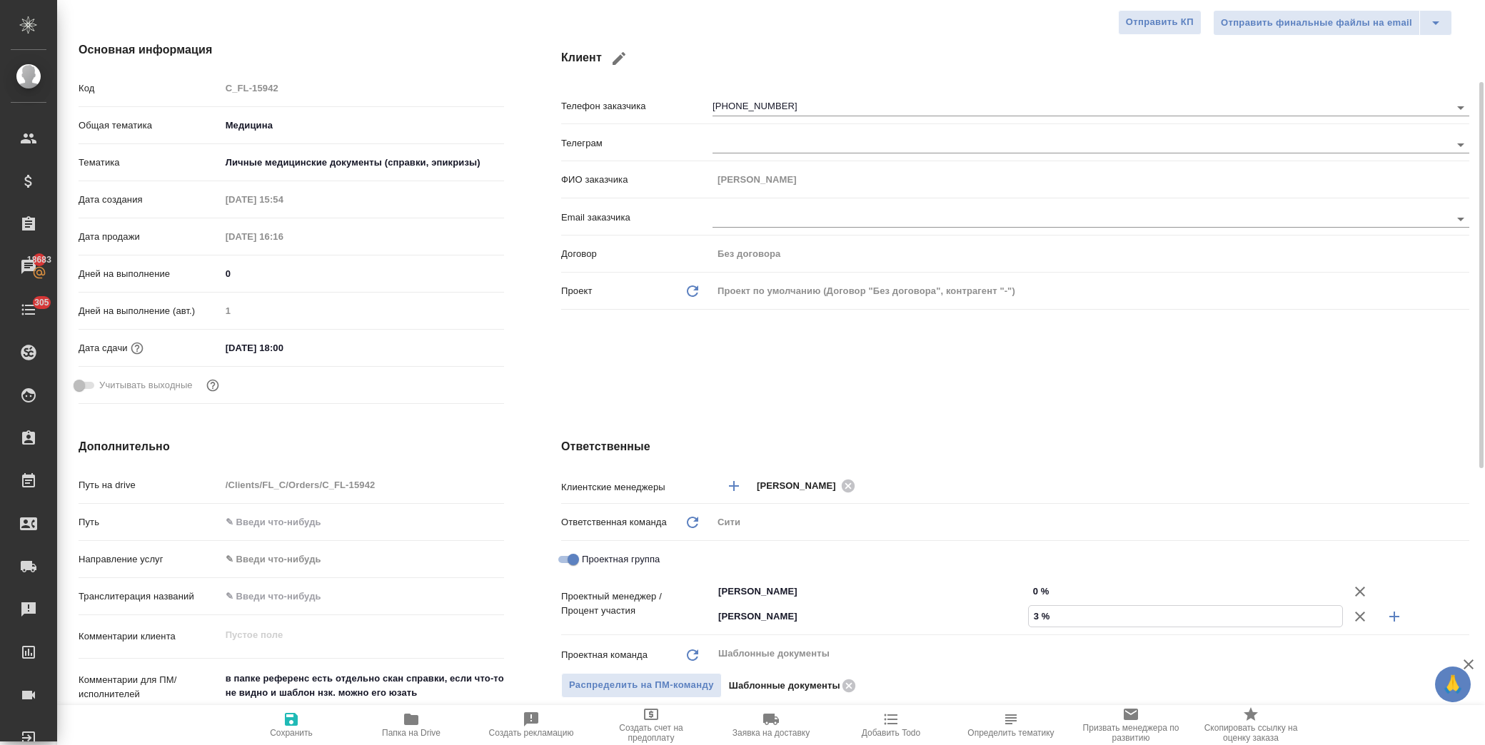
type textarea "x"
type input "33 %"
type textarea "x"
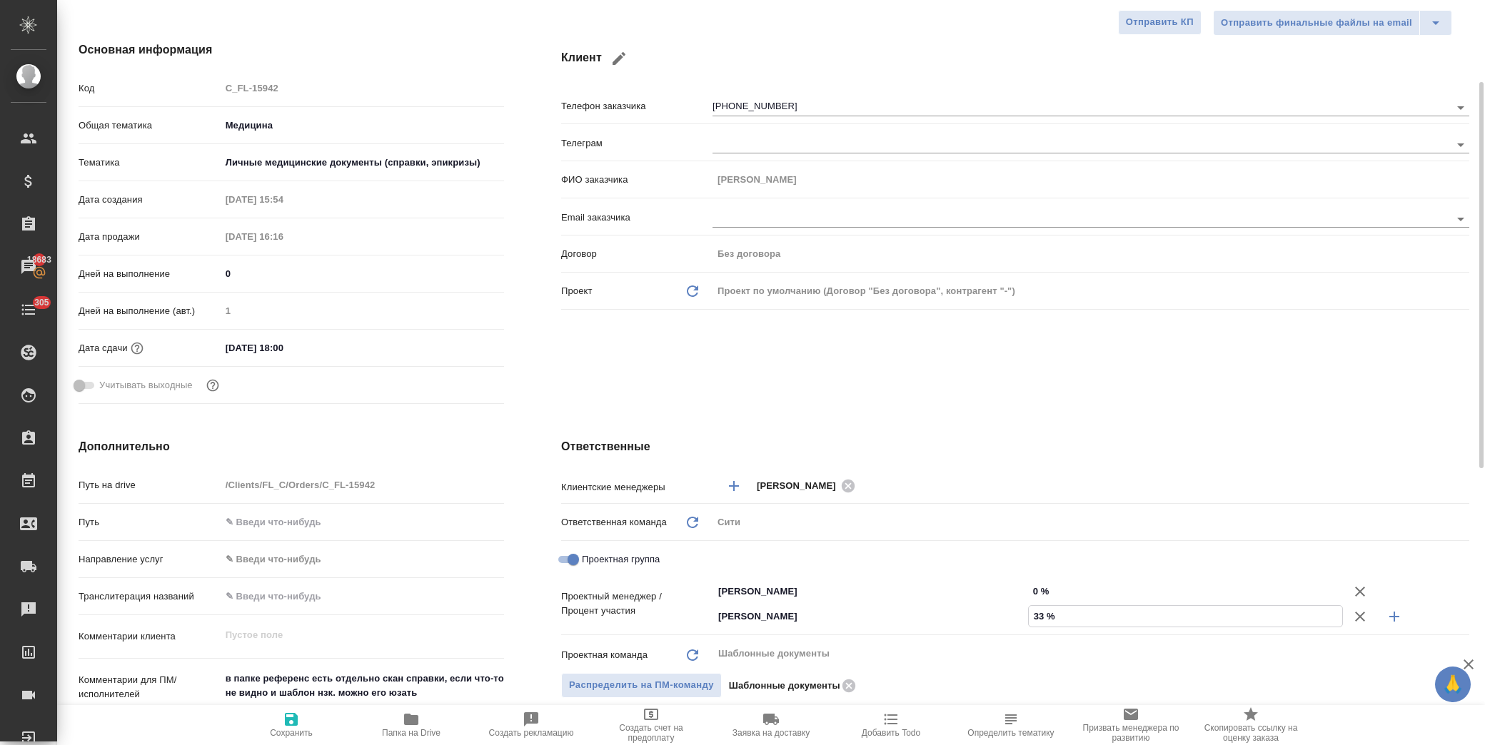
type input "33 %"
drag, startPoint x: 1040, startPoint y: 590, endPoint x: 1032, endPoint y: 591, distance: 8.7
click at [1032, 591] on input "0 %" at bounding box center [1186, 591] width 314 height 21
type input "6 %"
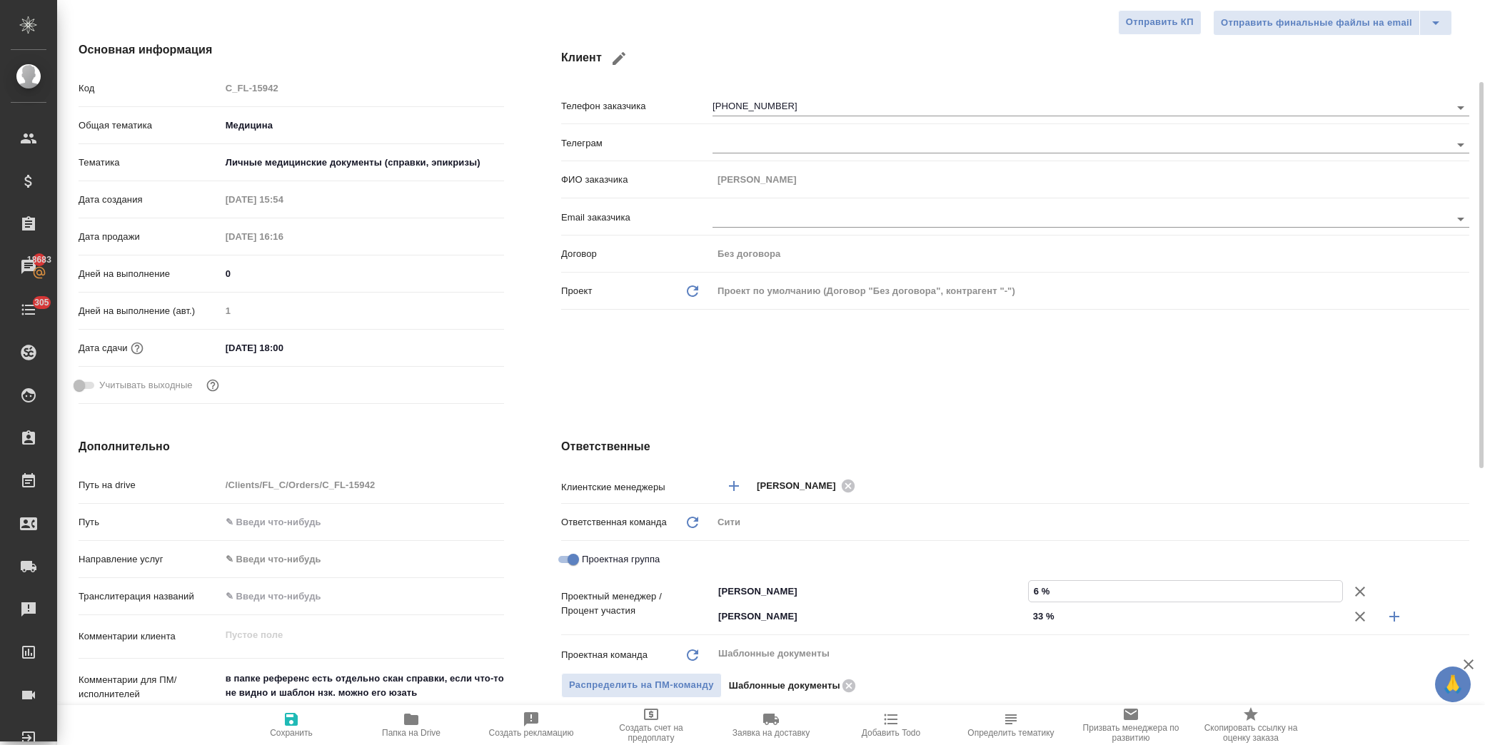
type textarea "x"
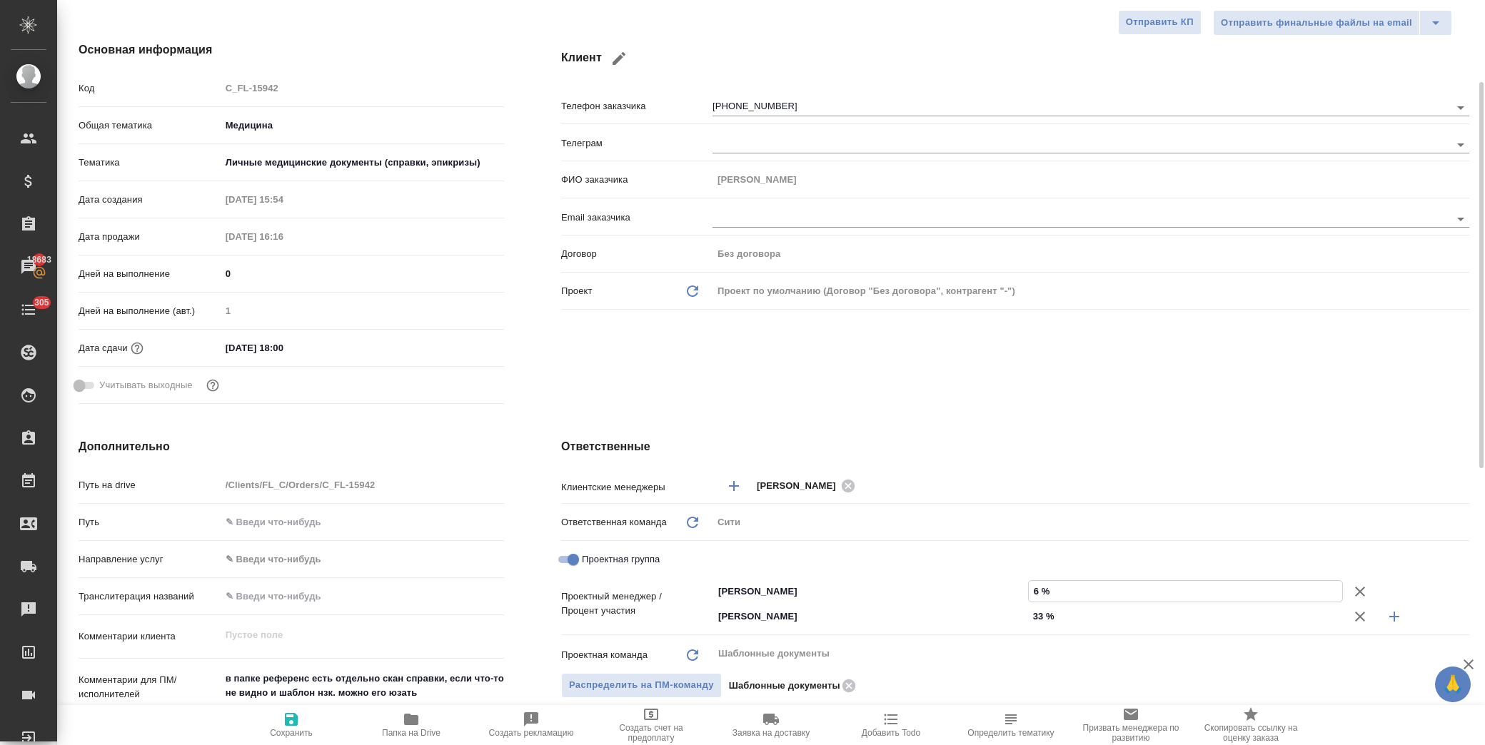
type textarea "x"
click at [991, 474] on div "Димитриева Юлия ​" at bounding box center [1091, 486] width 757 height 26
type input "67 %"
click at [295, 727] on icon "button" at bounding box center [291, 719] width 17 height 17
type textarea "x"
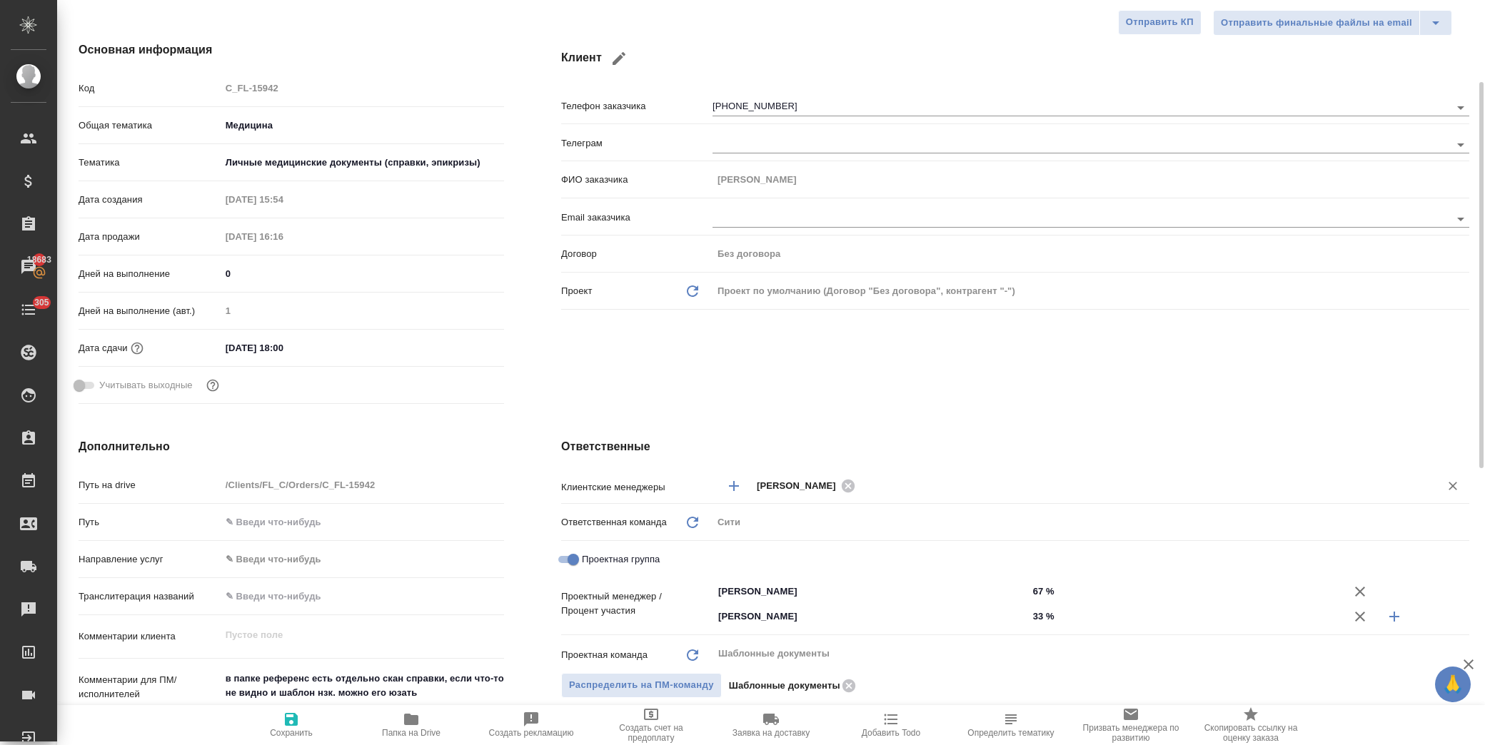
type textarea "x"
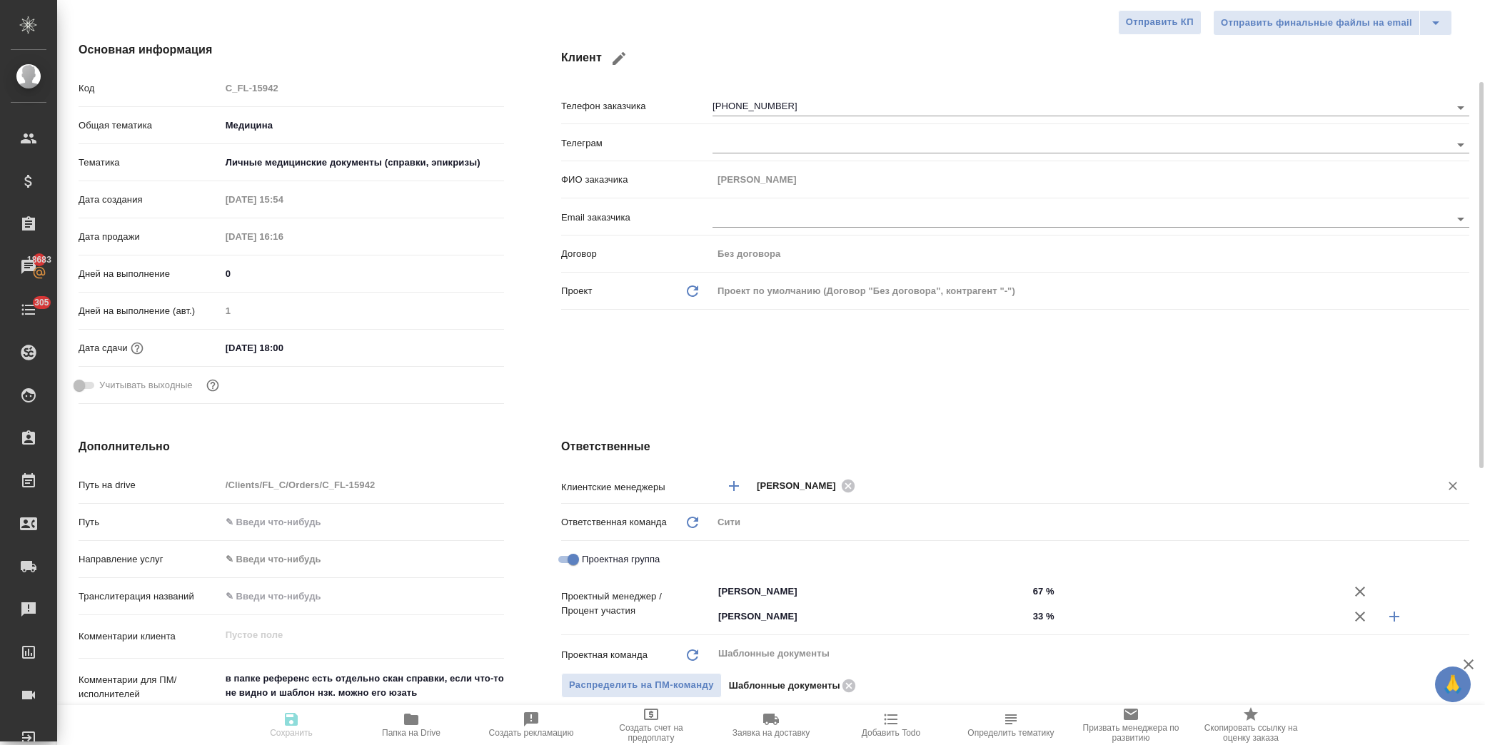
type textarea "x"
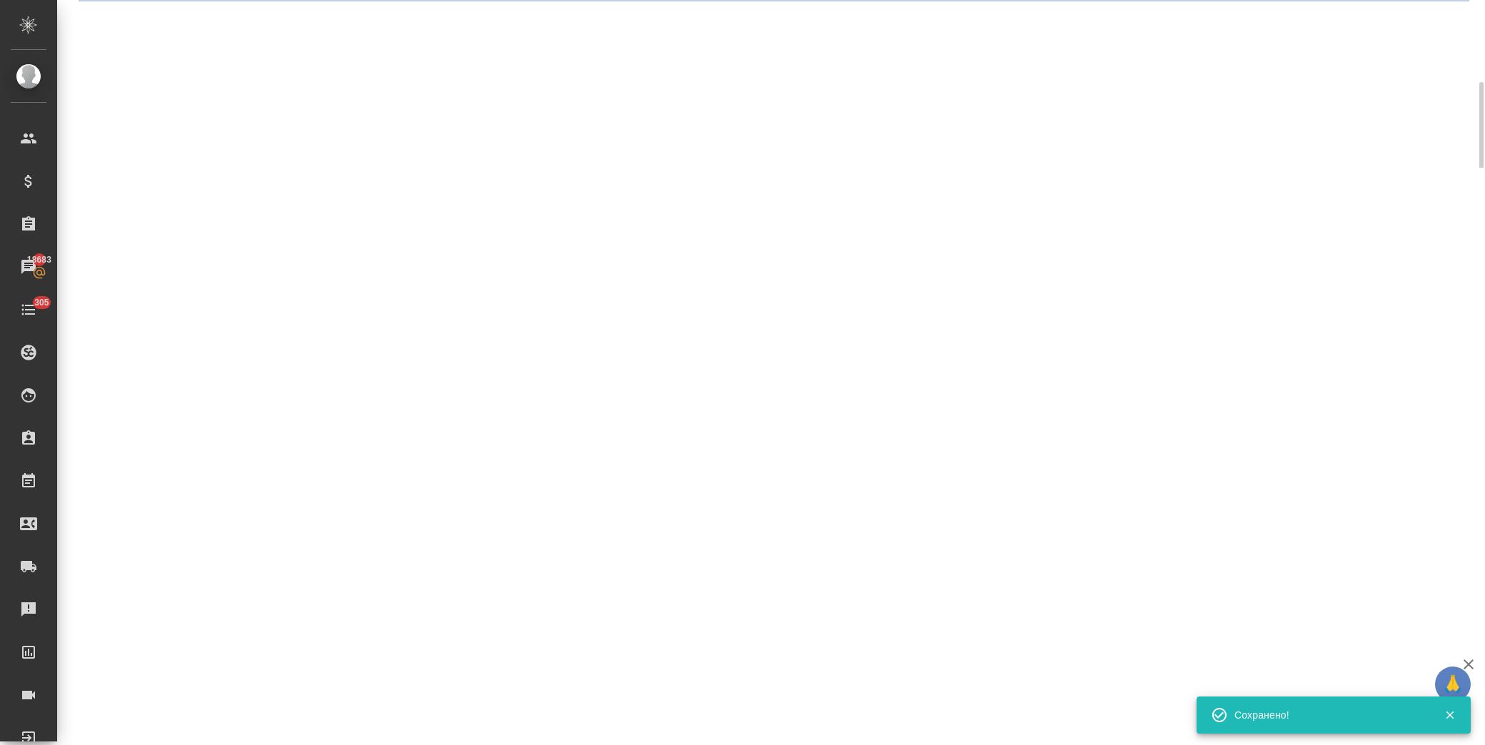
select select "RU"
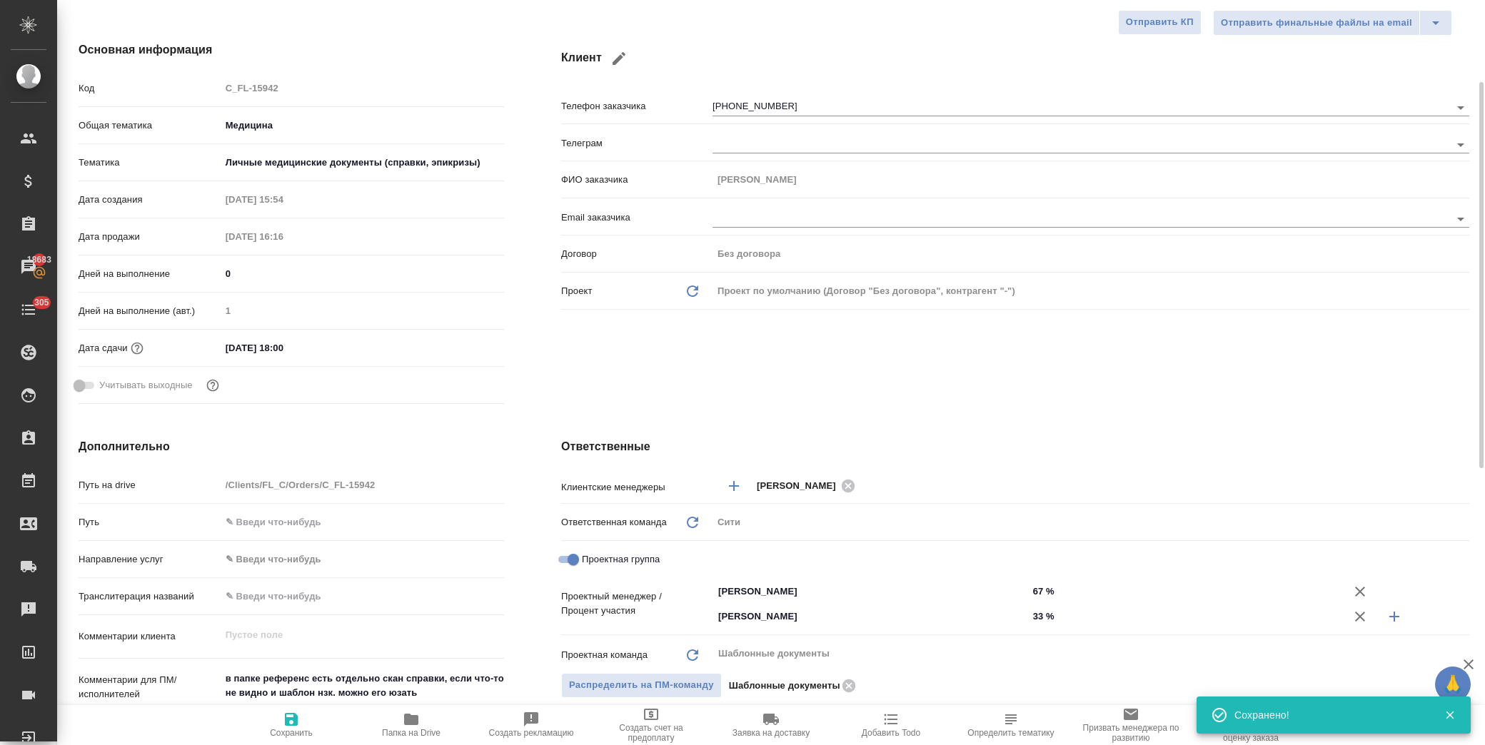
type textarea "x"
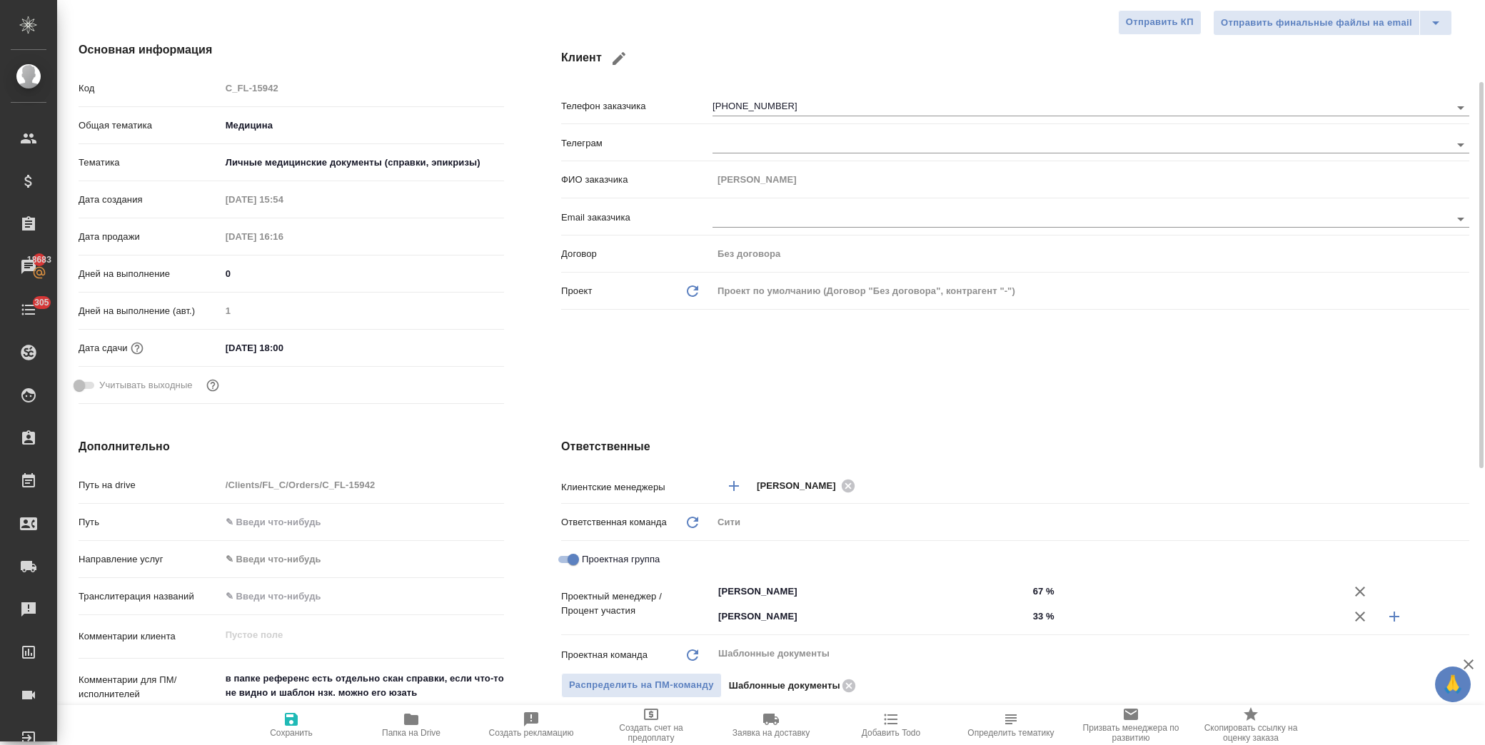
scroll to position [0, 0]
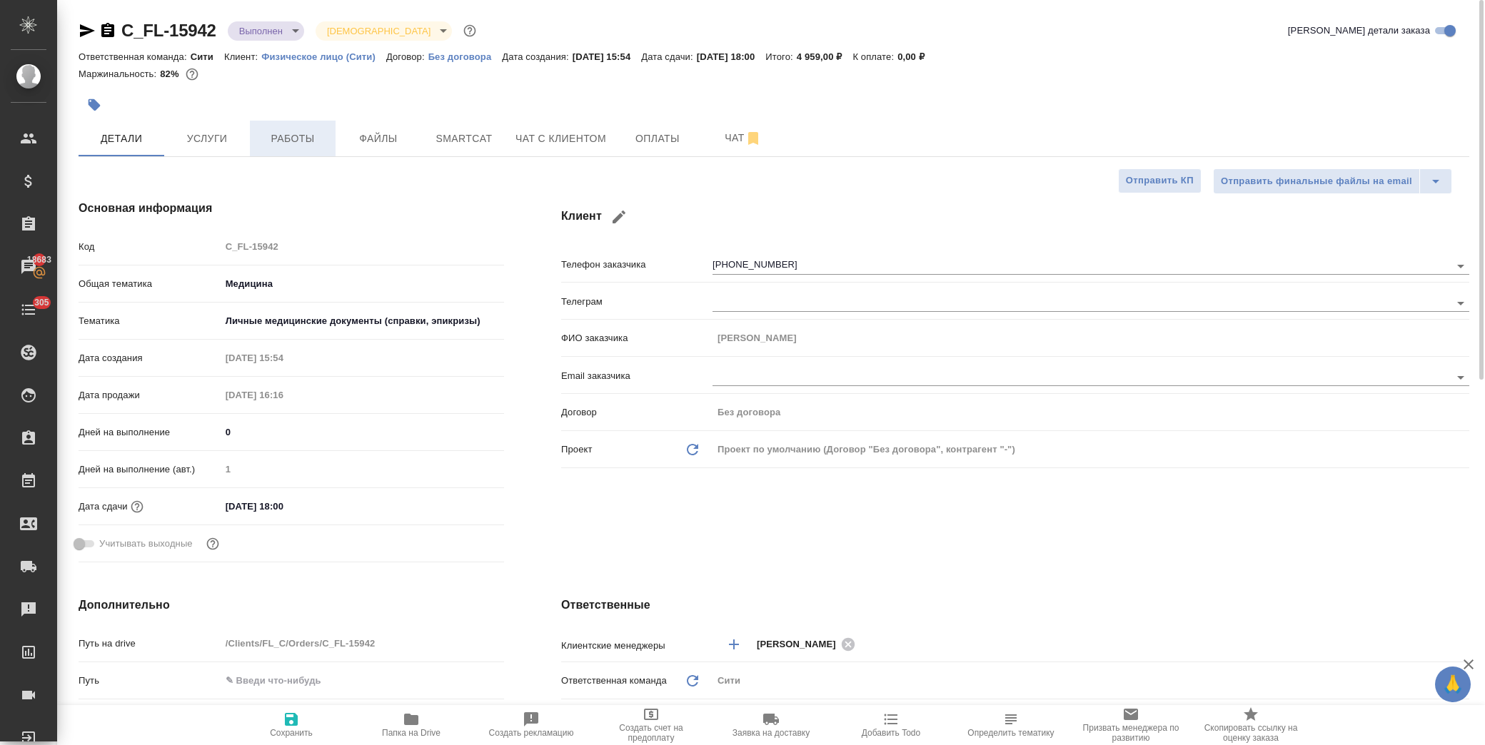
click at [291, 141] on span "Работы" at bounding box center [292, 139] width 69 height 18
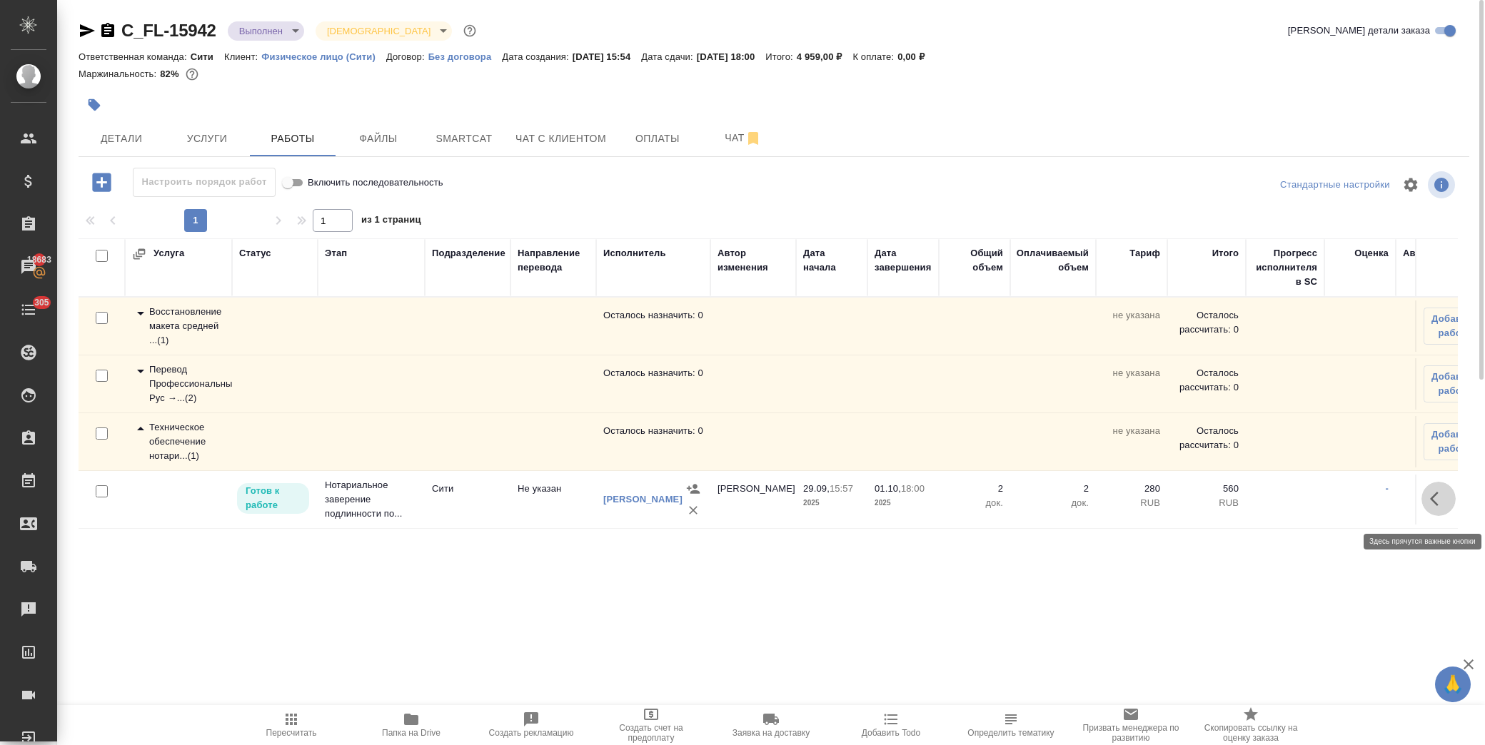
click at [1428, 501] on button "button" at bounding box center [1439, 499] width 34 height 34
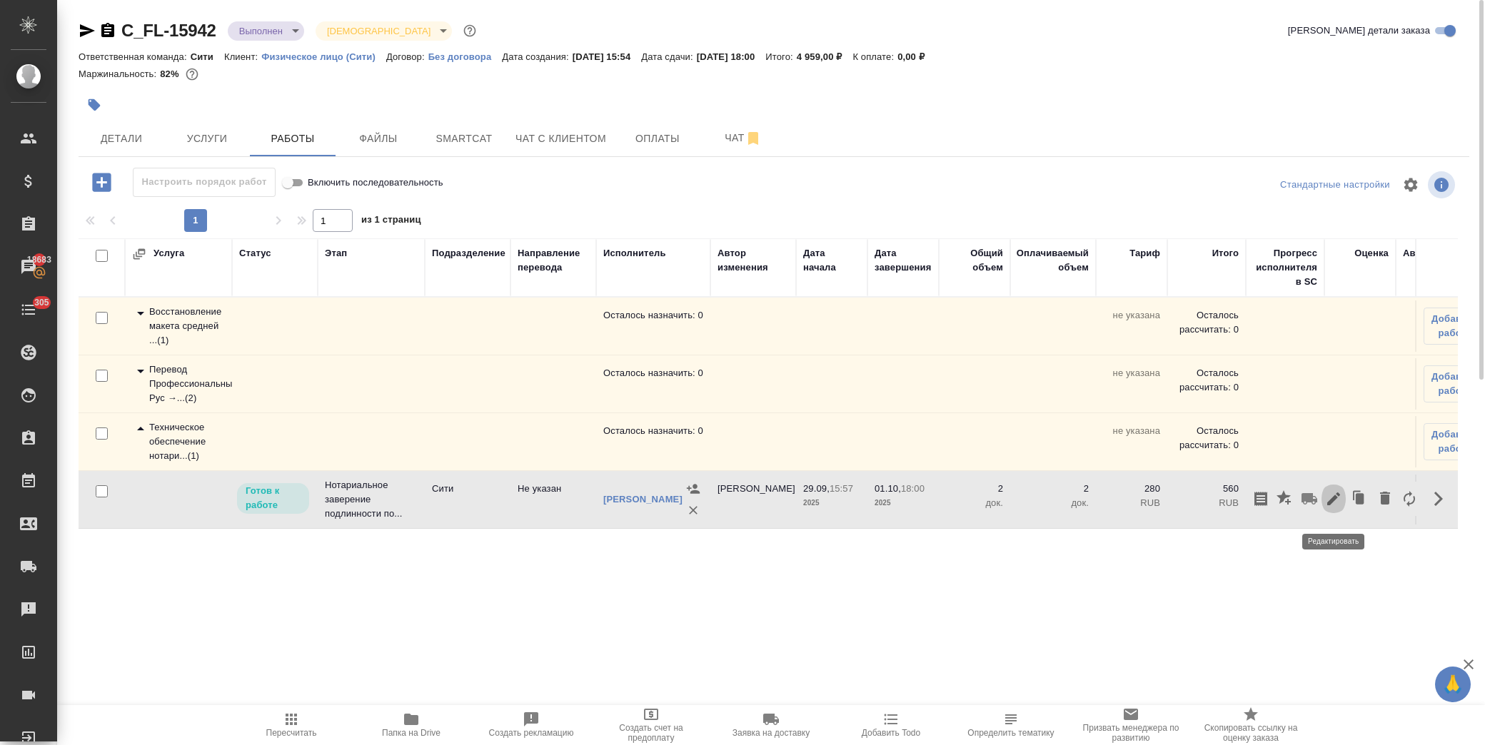
click at [1338, 508] on icon "button" at bounding box center [1333, 498] width 17 height 17
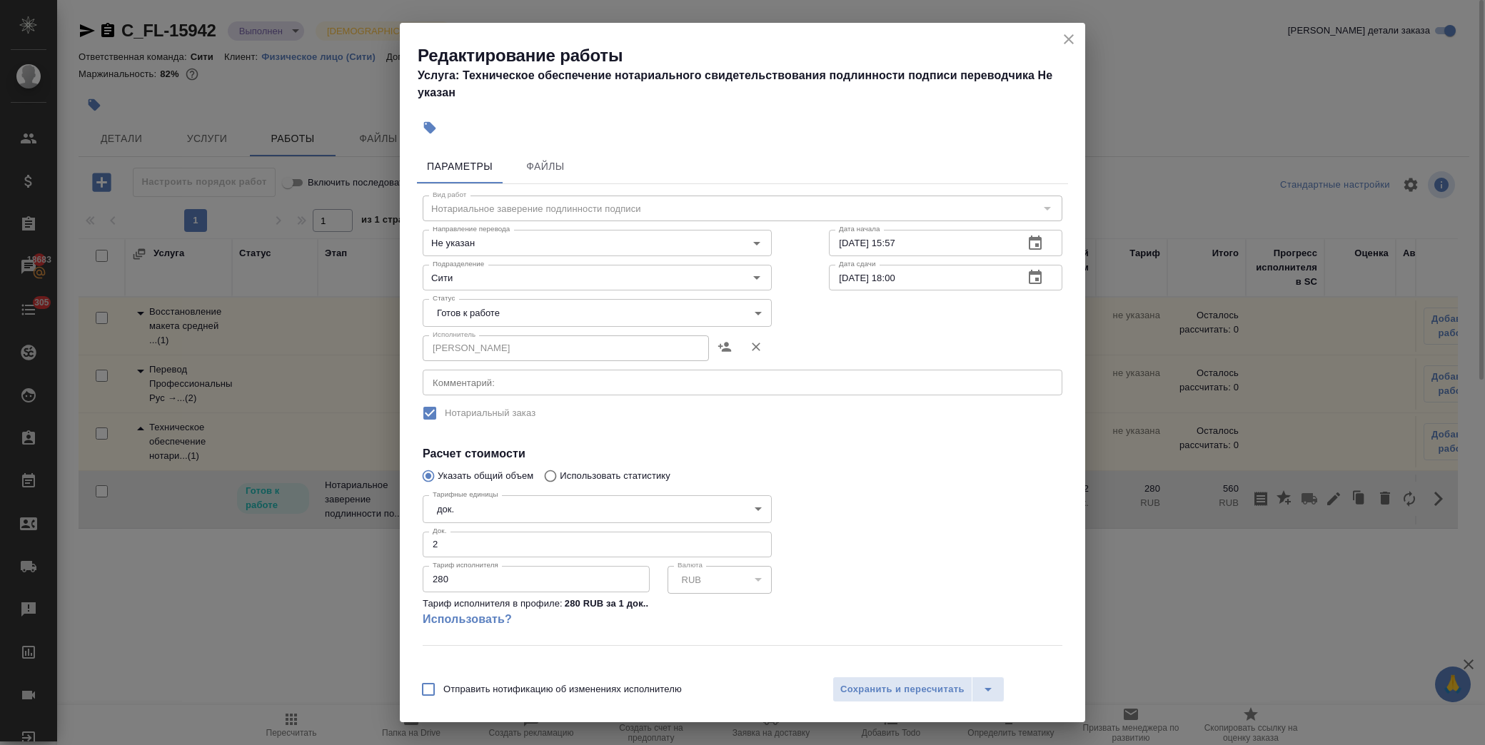
click at [681, 313] on body "🙏 .cls-1 fill:#fff; AWATERA Лофицкая Юлия Владимировна Клиенты Спецификации Зак…" at bounding box center [742, 372] width 1485 height 745
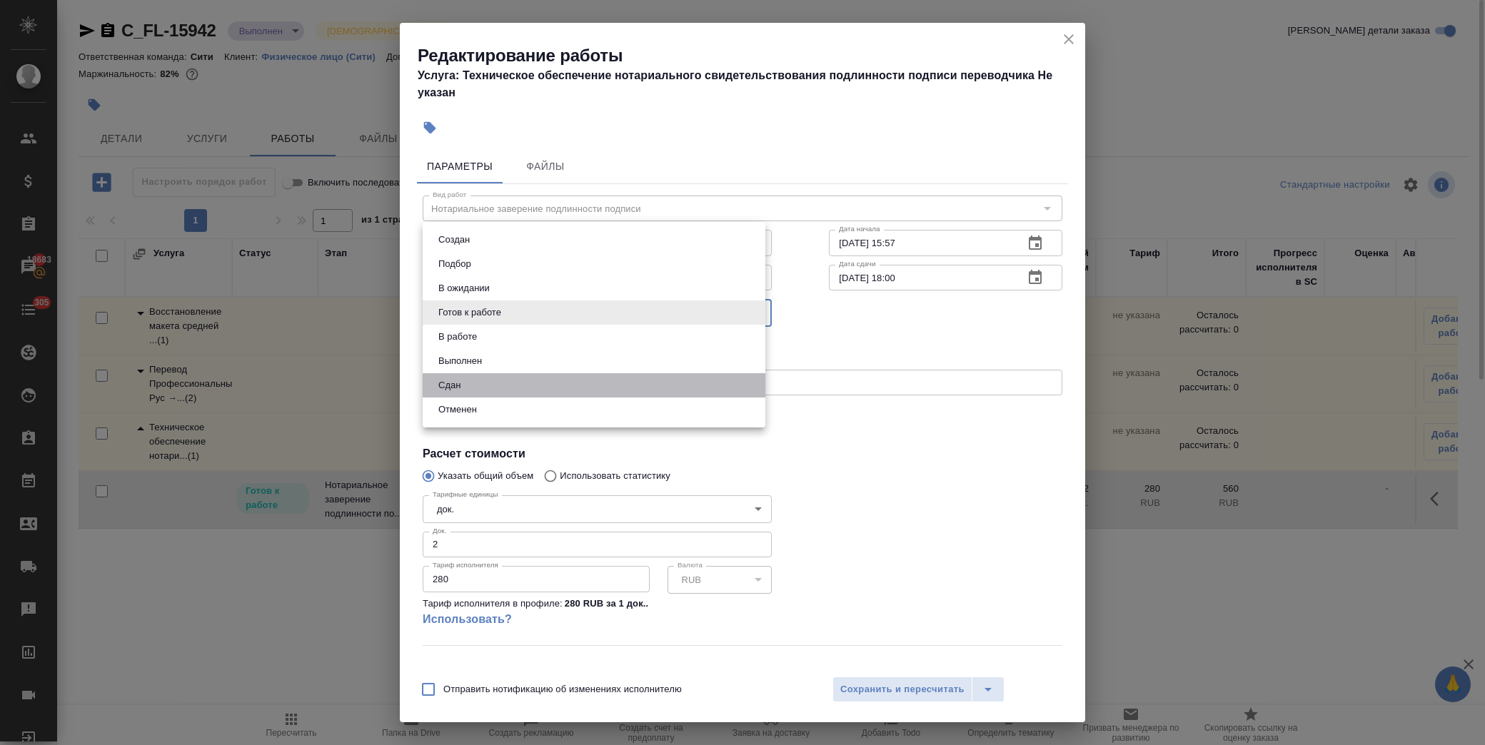
click at [545, 382] on li "Сдан" at bounding box center [594, 385] width 343 height 24
type input "closed"
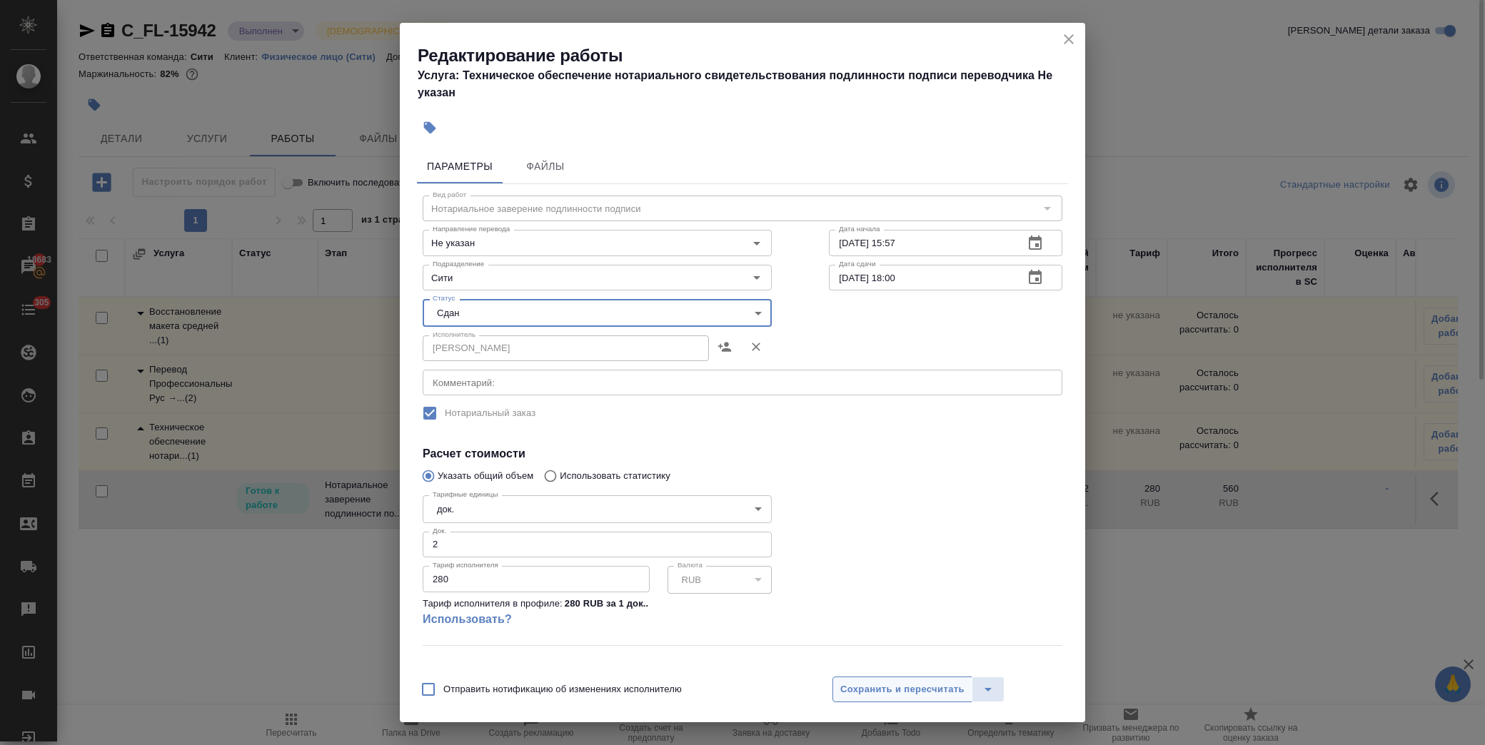
click at [904, 690] on span "Сохранить и пересчитать" at bounding box center [902, 690] width 124 height 16
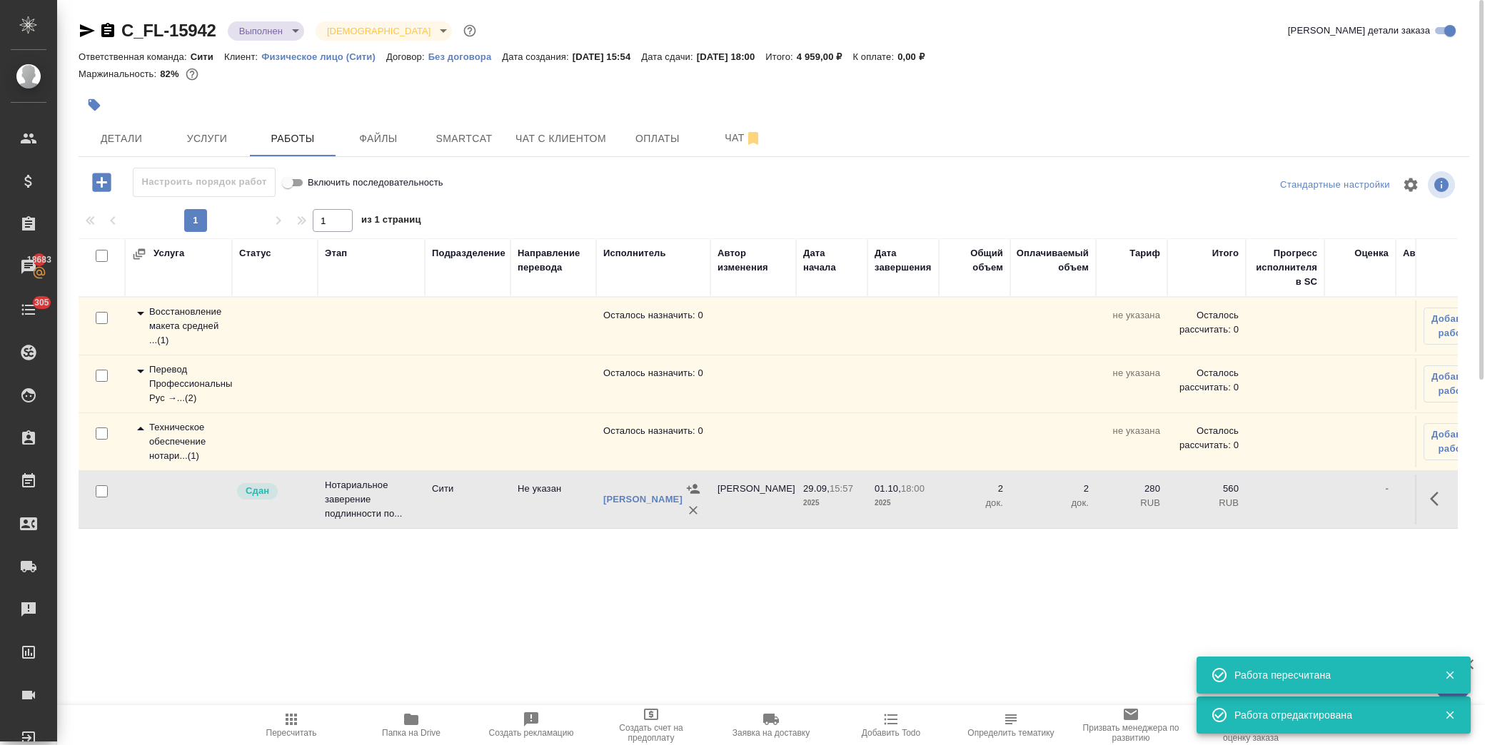
click at [288, 32] on body "🙏 .cls-1 fill:#fff; AWATERA Лофицкая Юлия Владимировна Клиенты Спецификации Зак…" at bounding box center [742, 372] width 1485 height 745
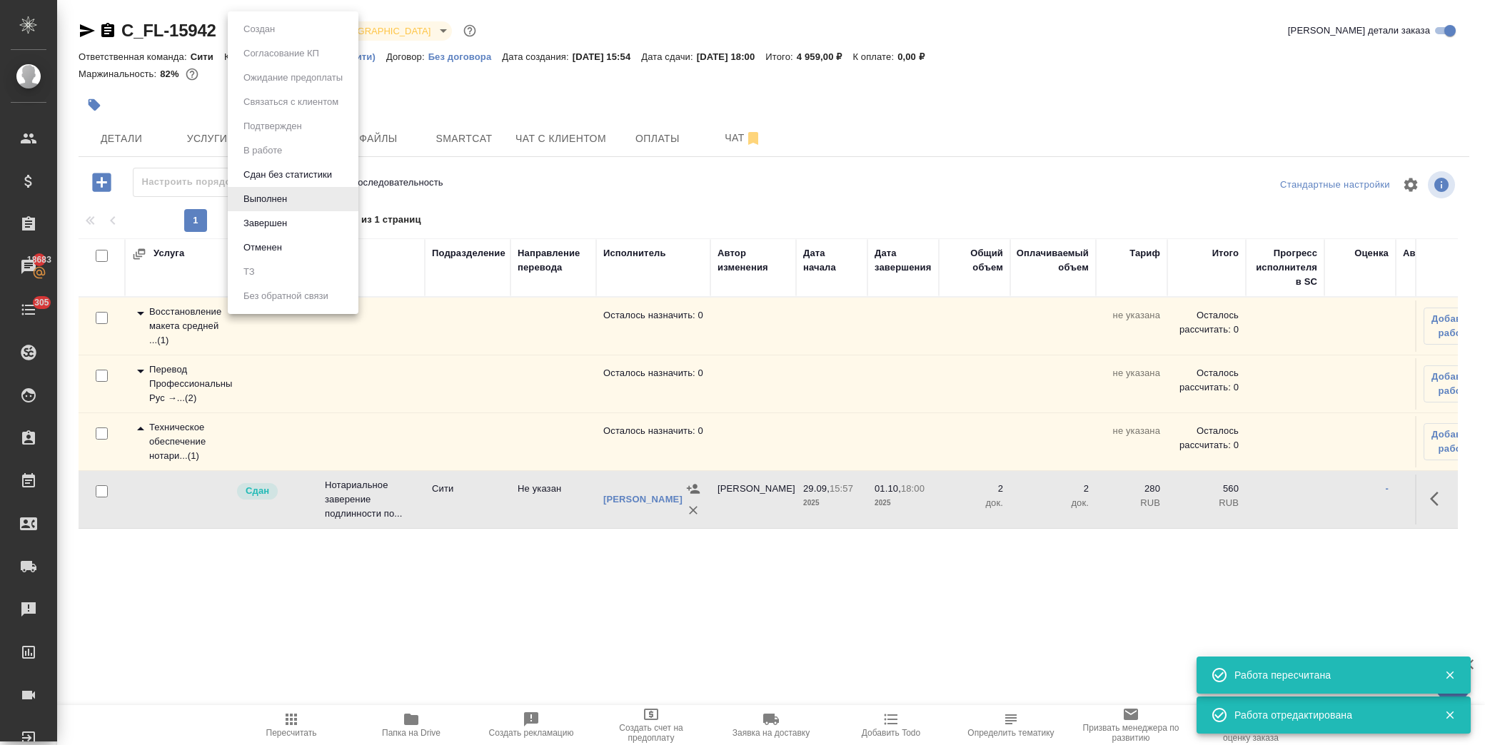
click at [288, 211] on li "Завершен" at bounding box center [293, 223] width 131 height 24
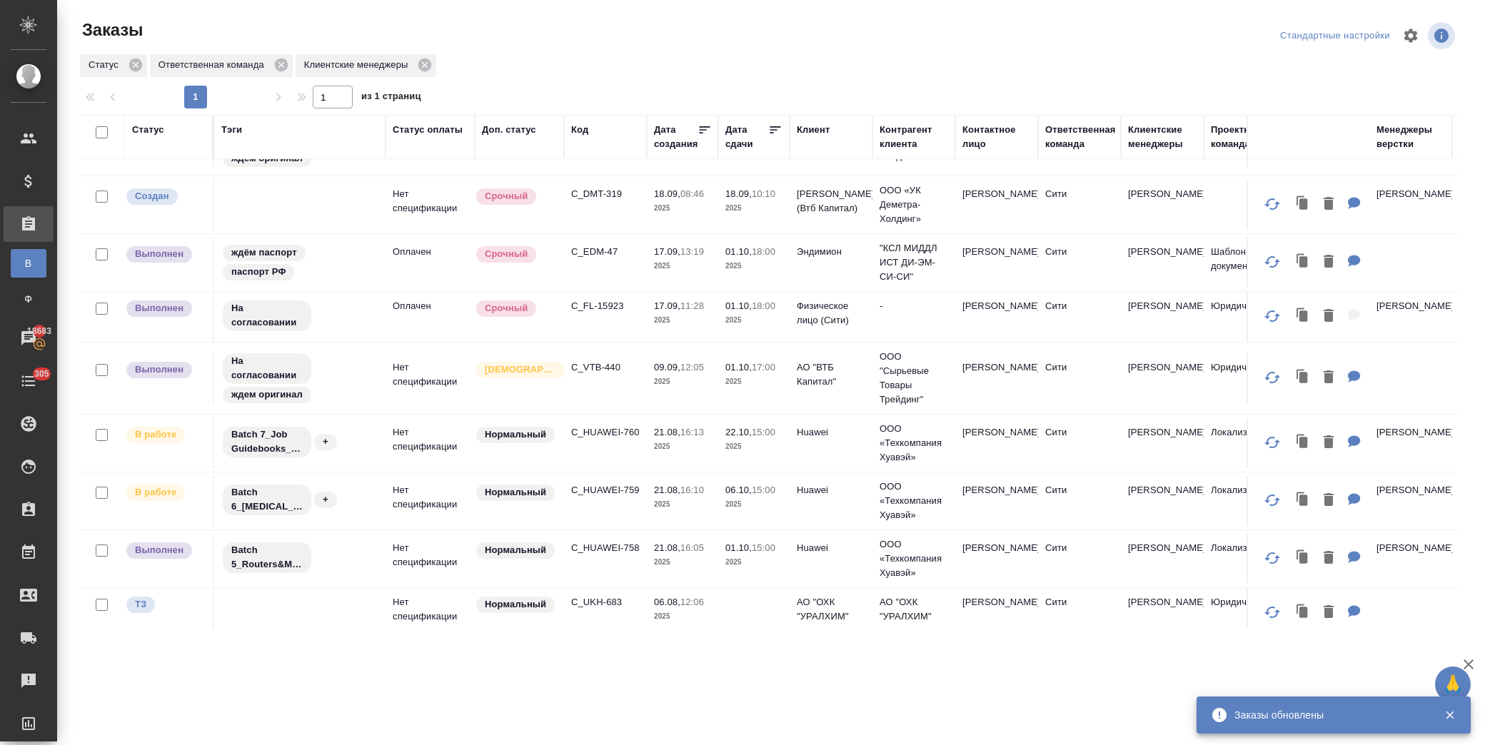
scroll to position [419, 0]
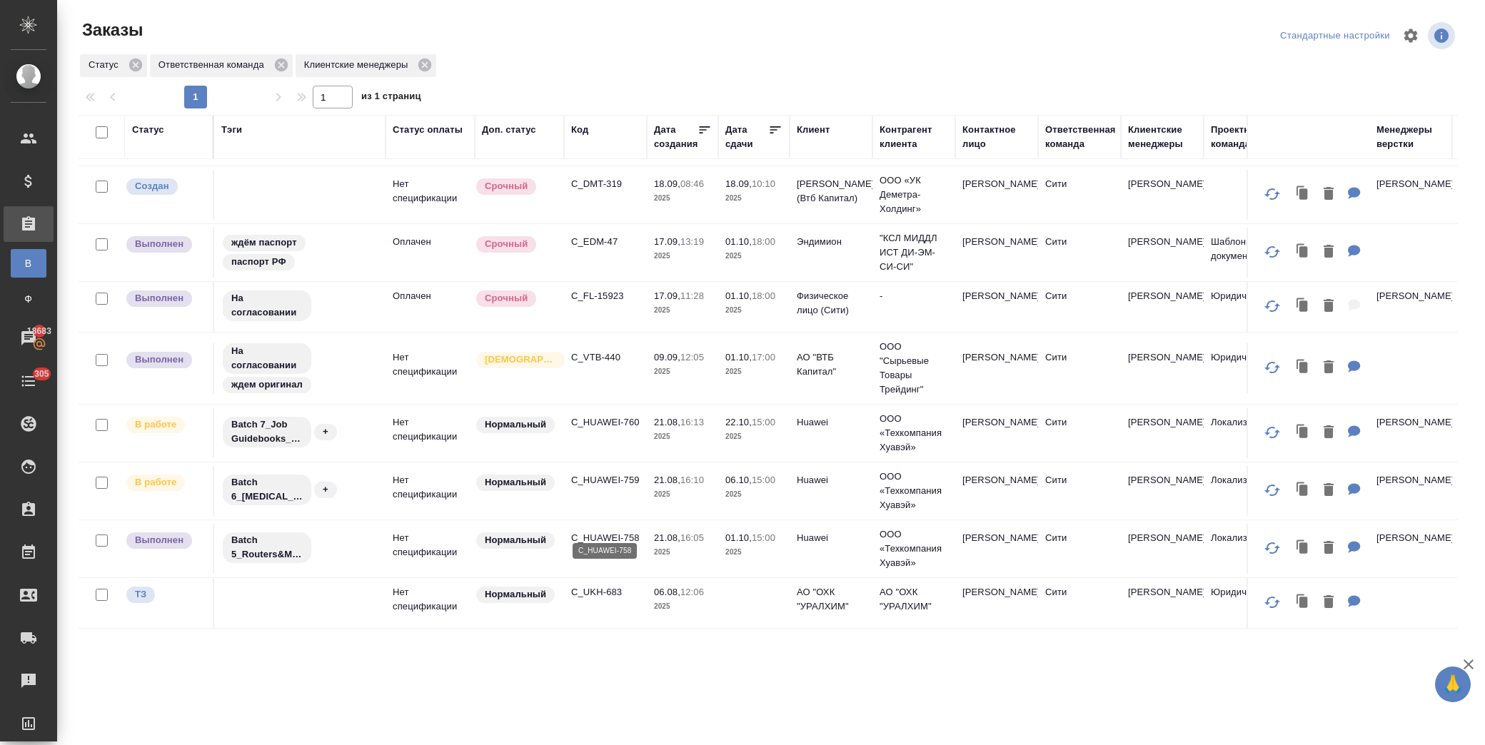
click at [605, 531] on p "C_HUAWEI-758" at bounding box center [605, 538] width 69 height 14
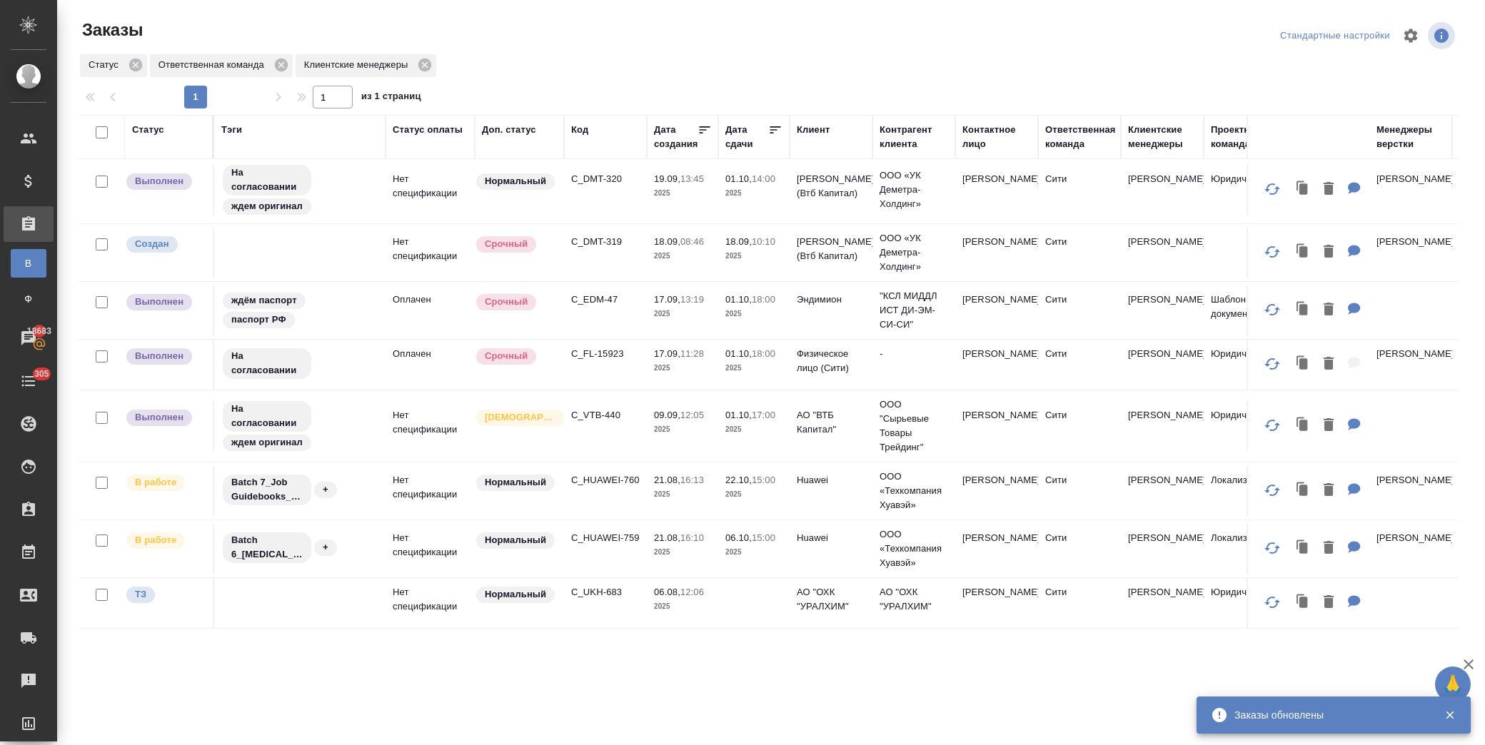
scroll to position [361, 0]
click at [614, 347] on p "C_FL-15923" at bounding box center [605, 354] width 69 height 14
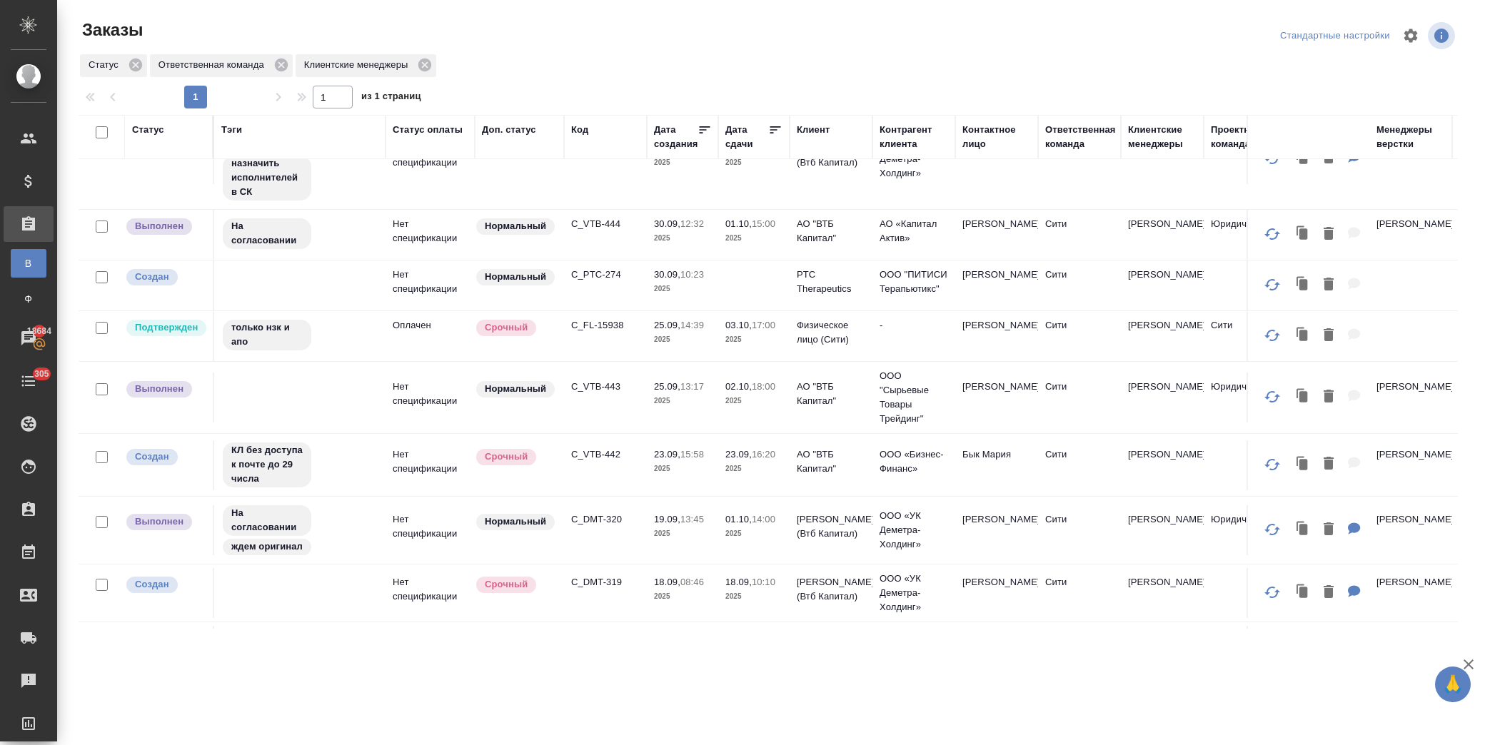
scroll to position [0, 0]
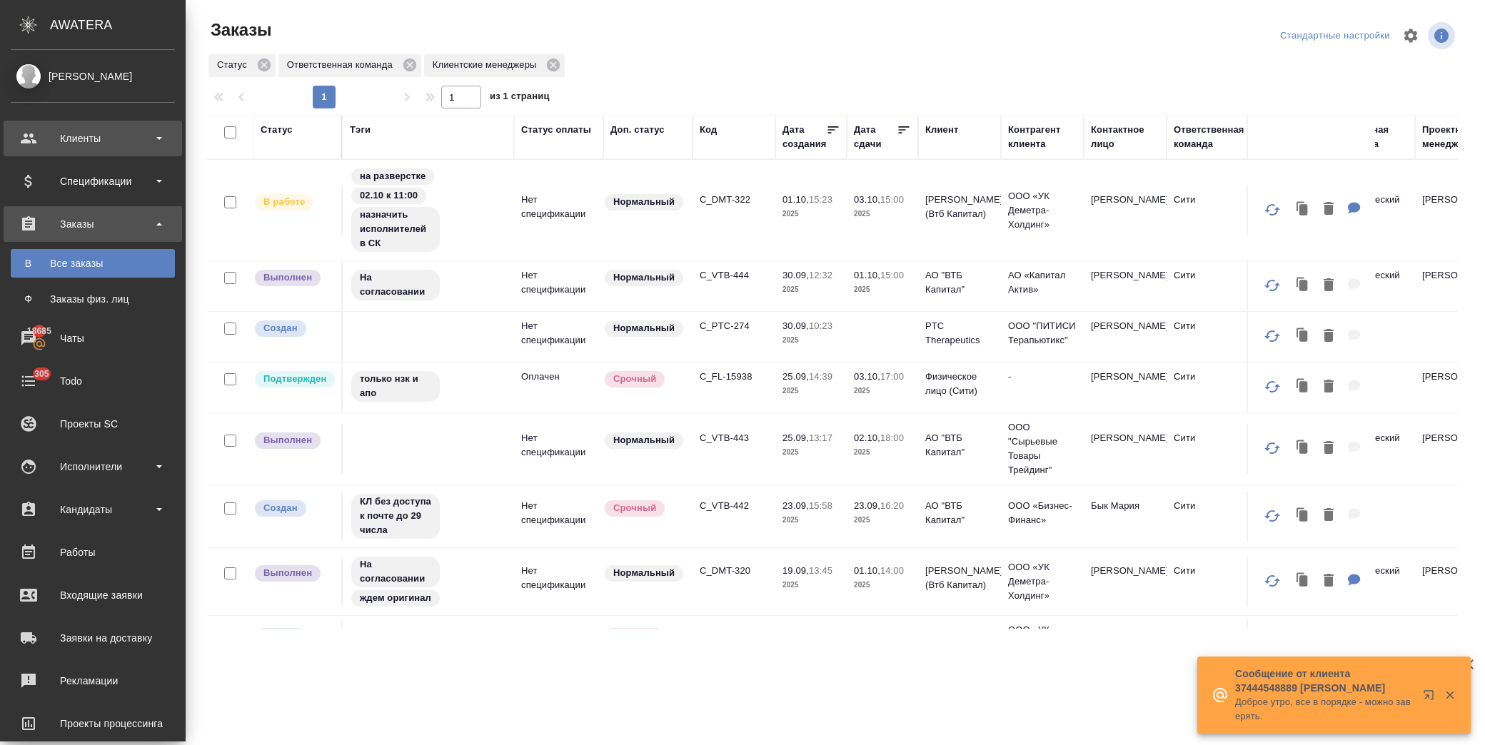
click at [101, 141] on div "Клиенты" at bounding box center [93, 138] width 164 height 21
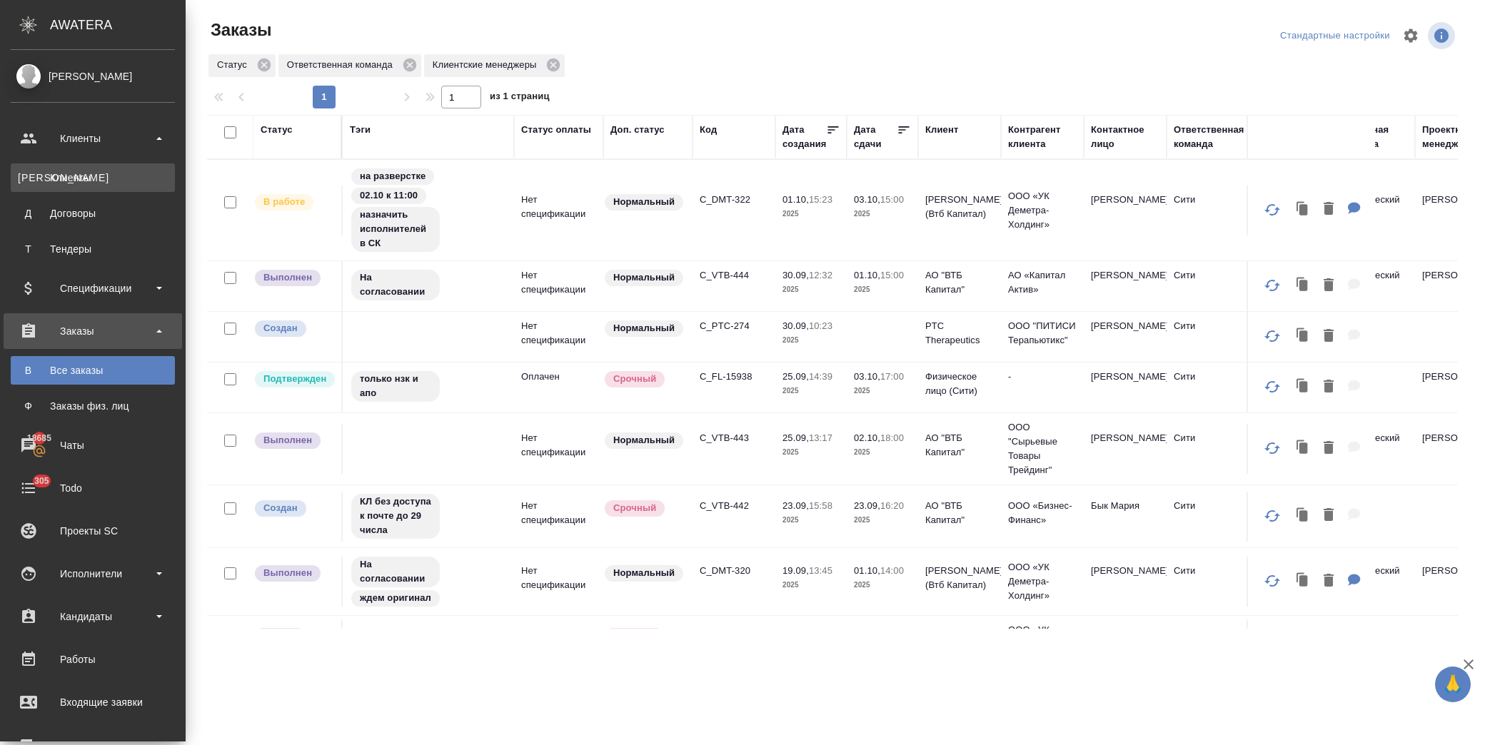
click at [104, 172] on div "Клиенты" at bounding box center [93, 178] width 150 height 14
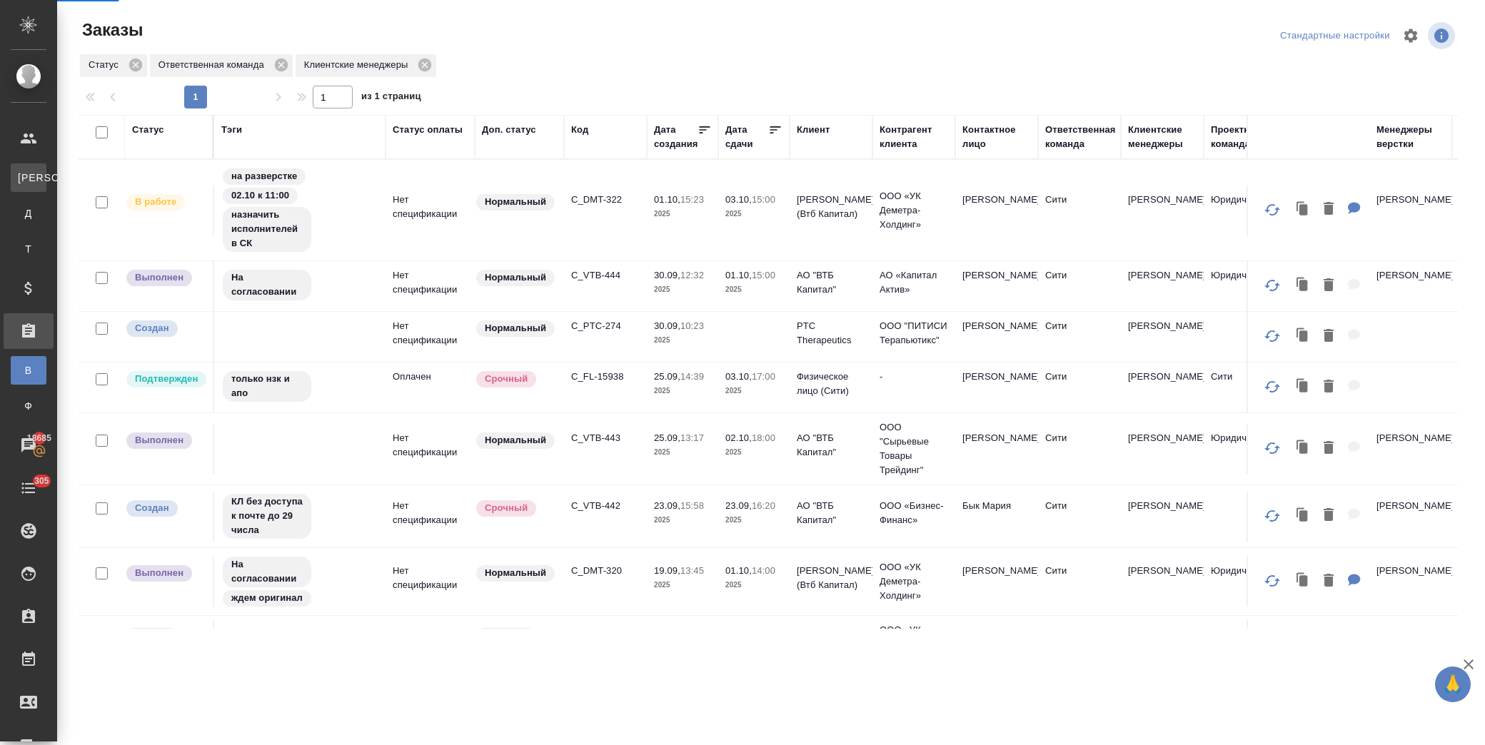
select select "RU"
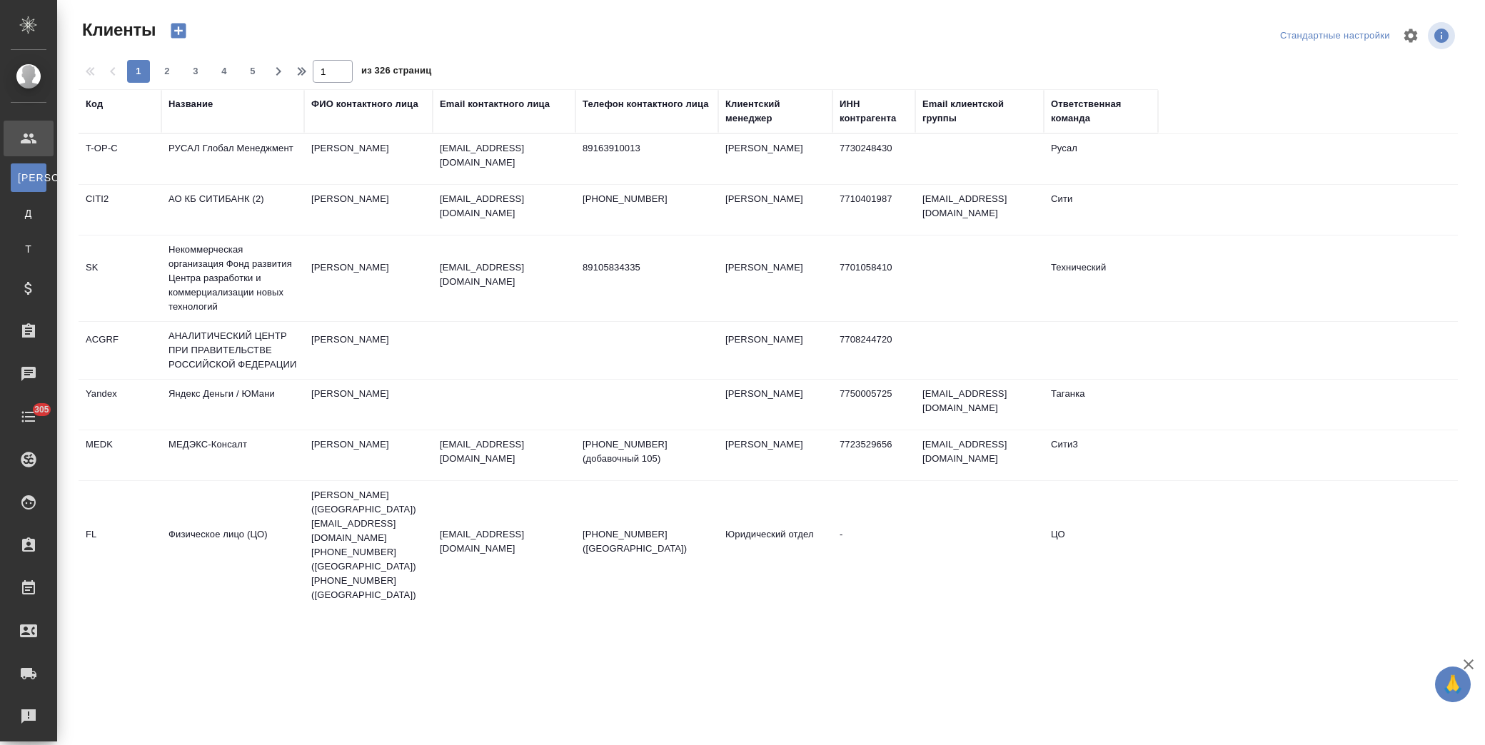
click at [191, 94] on th "Название" at bounding box center [232, 111] width 143 height 44
click at [193, 97] on div "Название" at bounding box center [190, 104] width 44 height 14
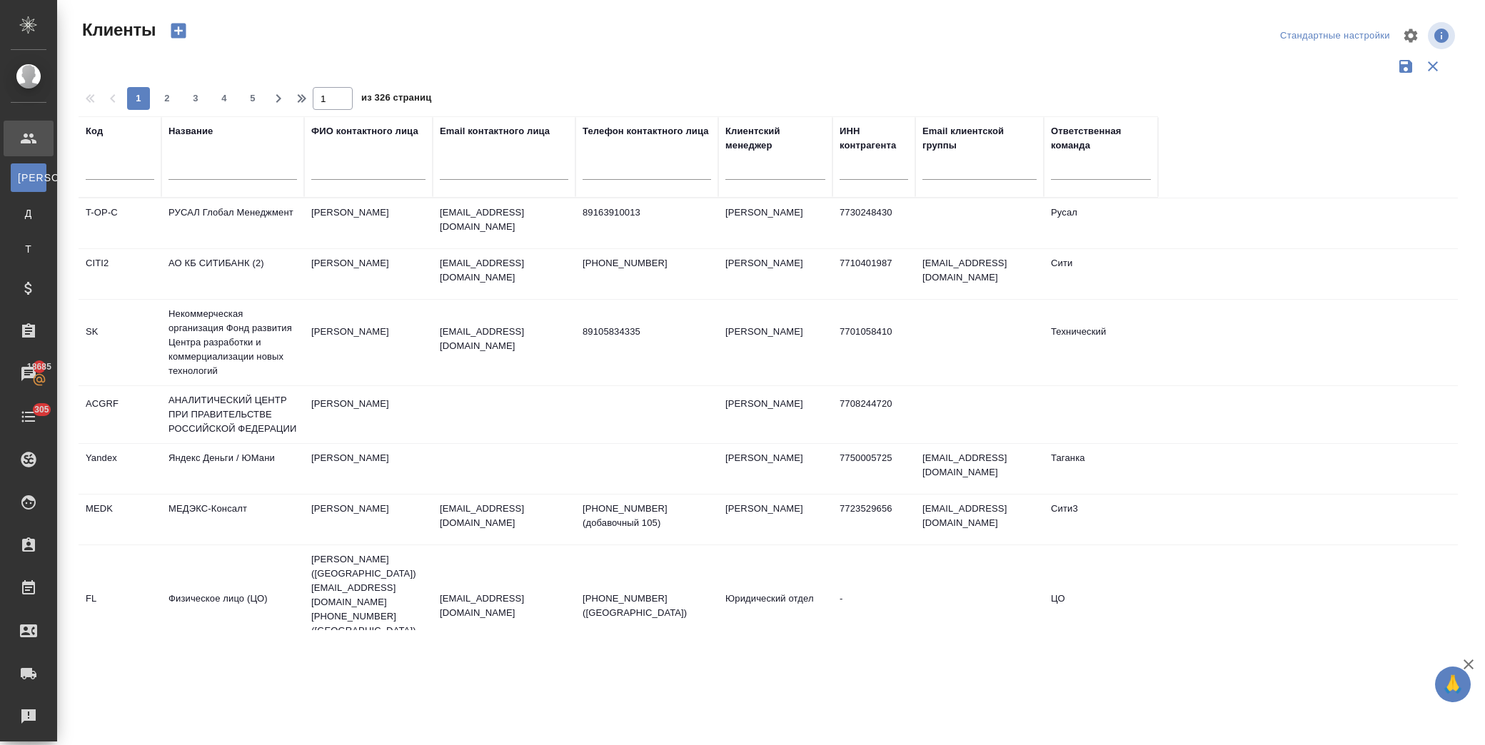
click at [241, 171] on input "text" at bounding box center [232, 171] width 129 height 18
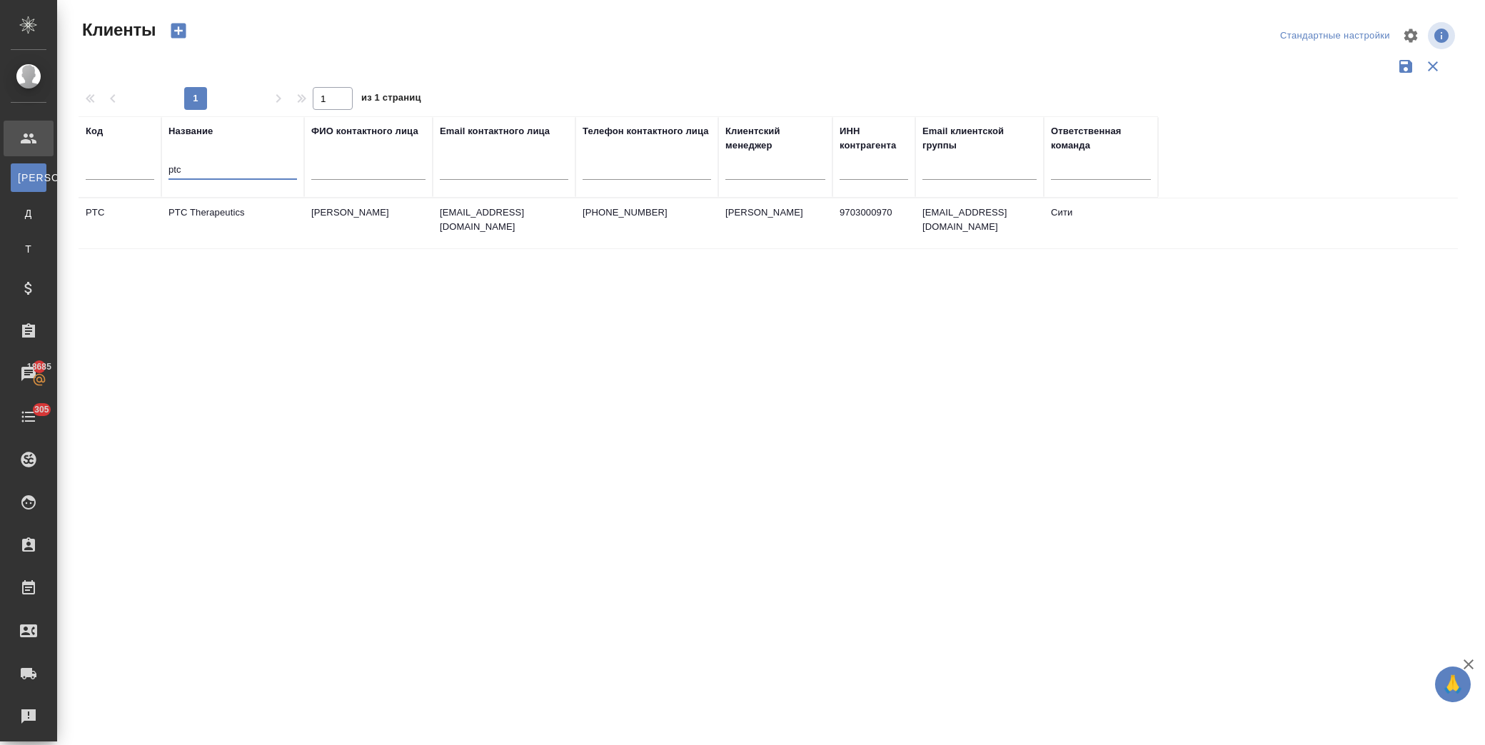
type input "ptc"
click at [241, 207] on td "PTC Therapeutics" at bounding box center [232, 223] width 143 height 50
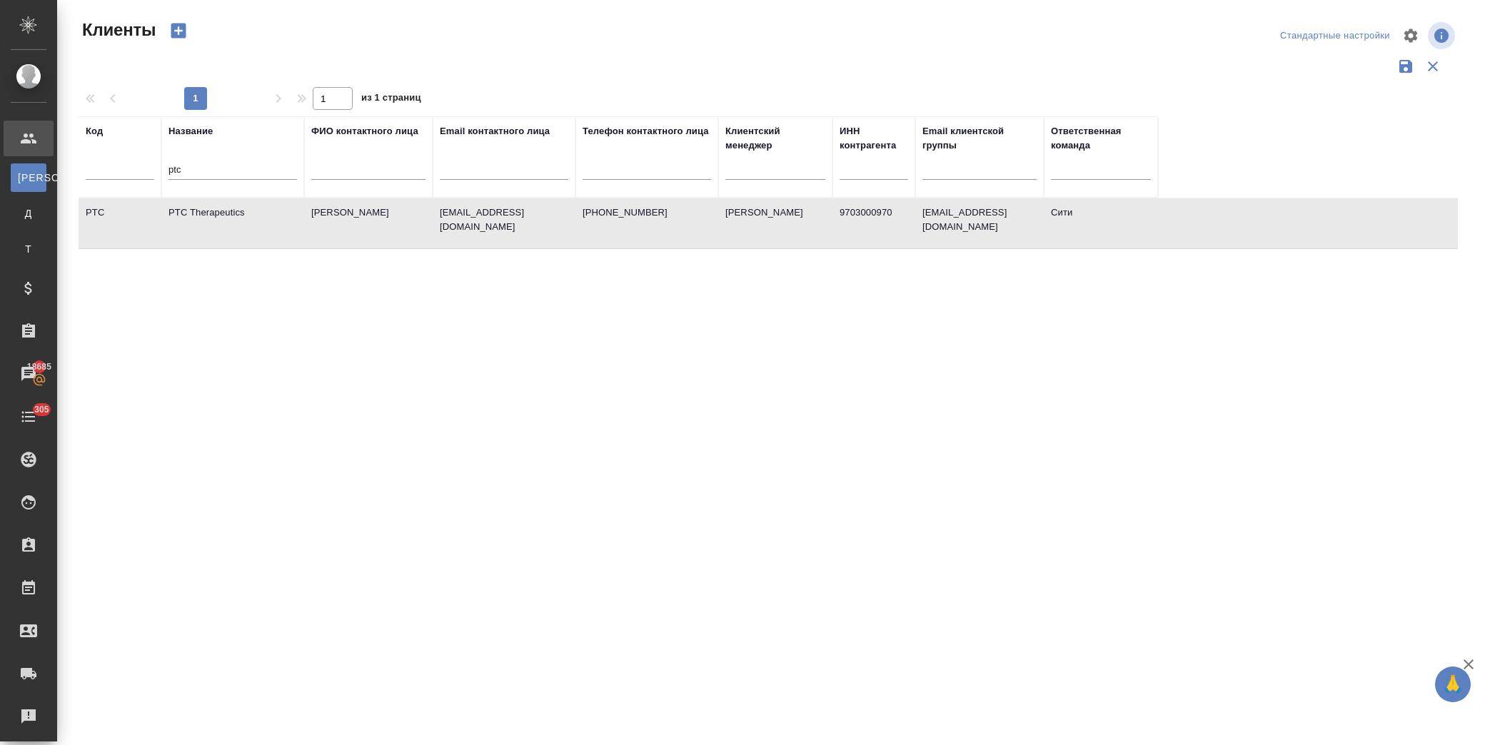
click at [241, 207] on td "PTC Therapeutics" at bounding box center [232, 223] width 143 height 50
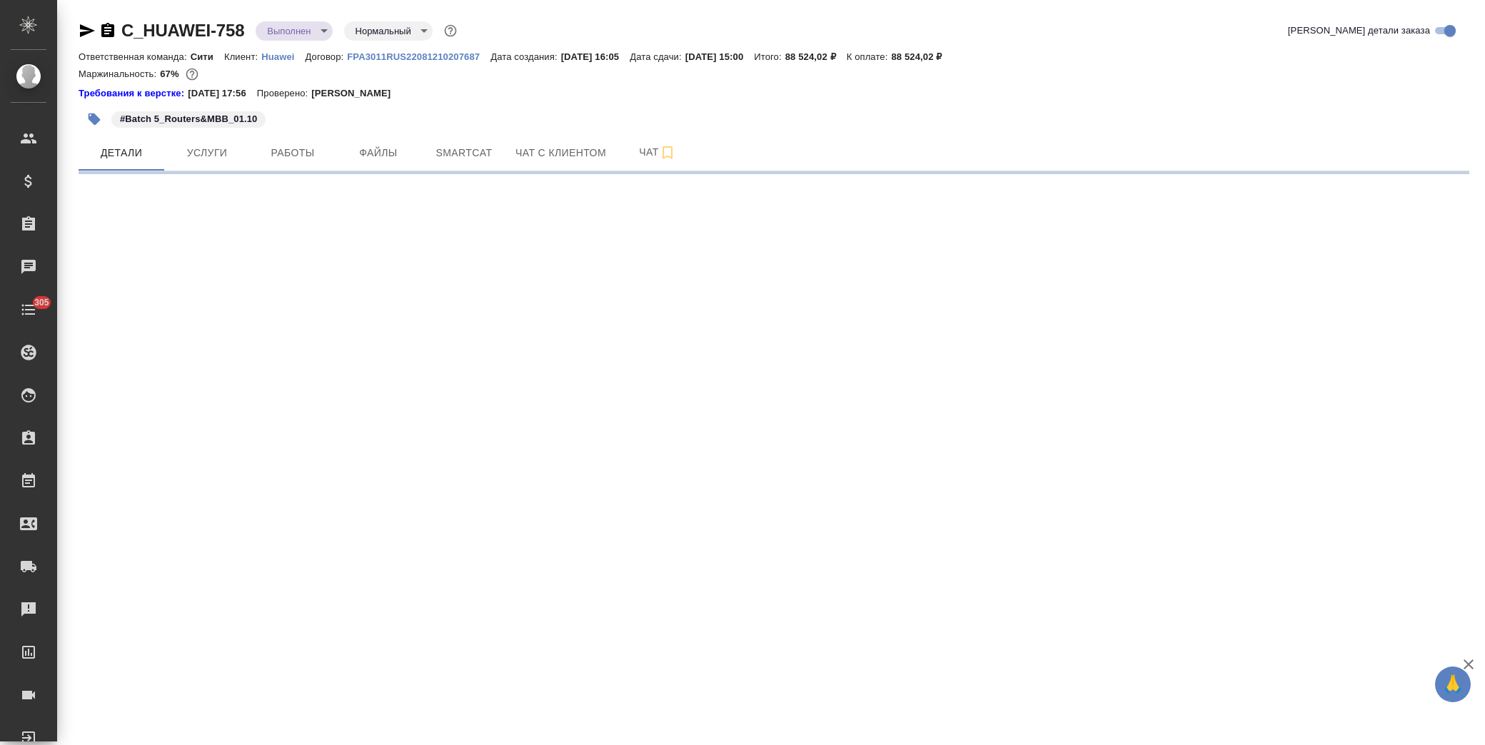
select select "RU"
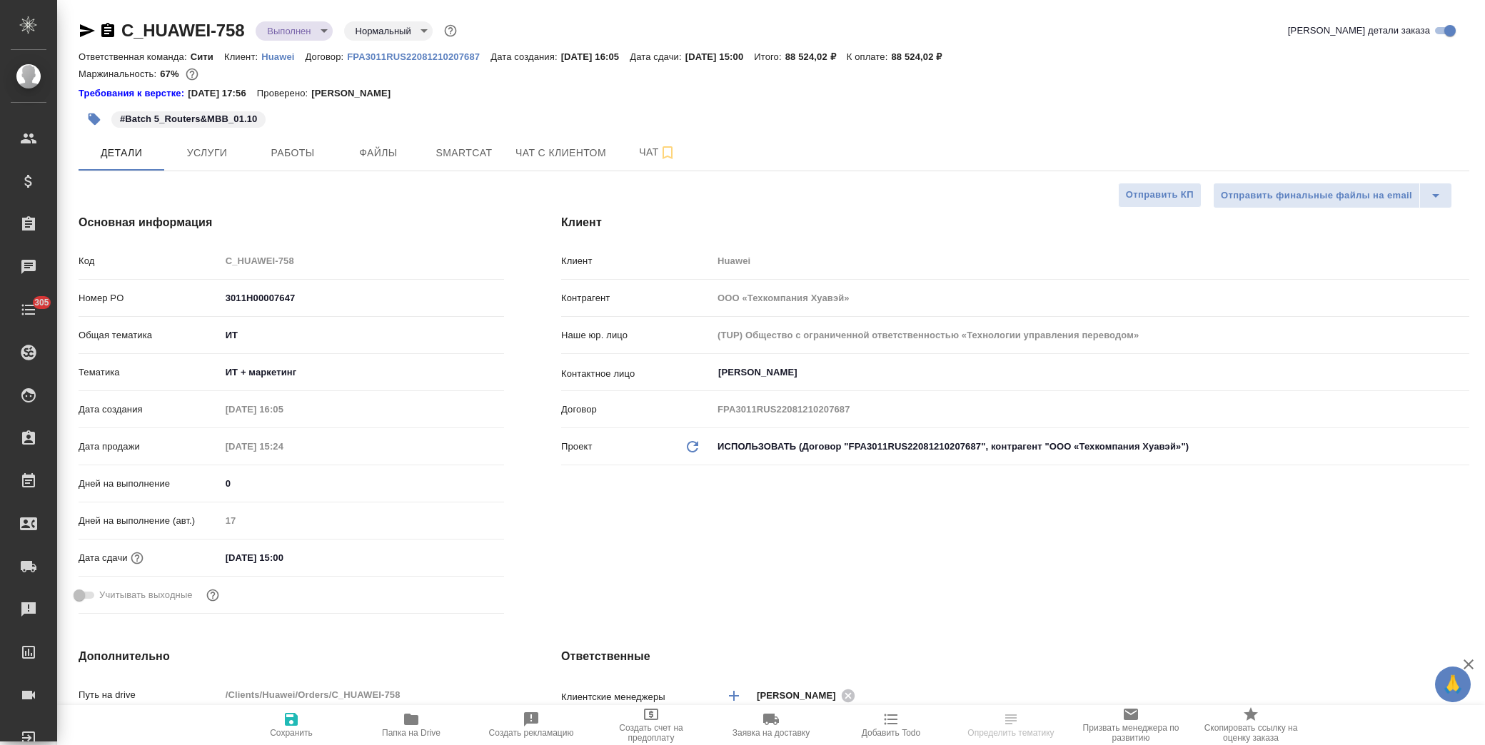
type textarea "x"
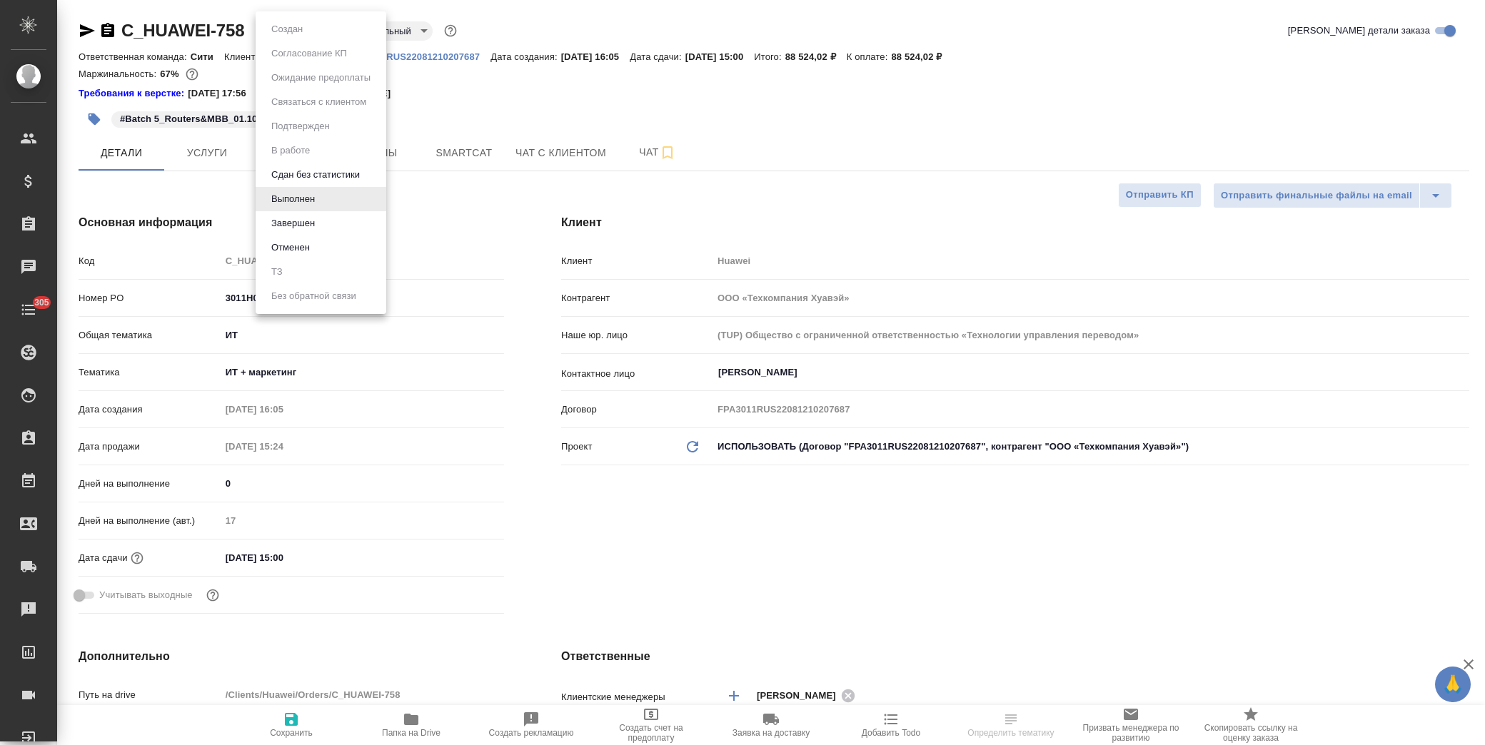
click at [304, 31] on body "🙏 .cls-1 fill:#fff; AWATERA [PERSON_NAME] Спецификации Заказы Чаты 305 Todo Про…" at bounding box center [742, 372] width 1485 height 745
type textarea "x"
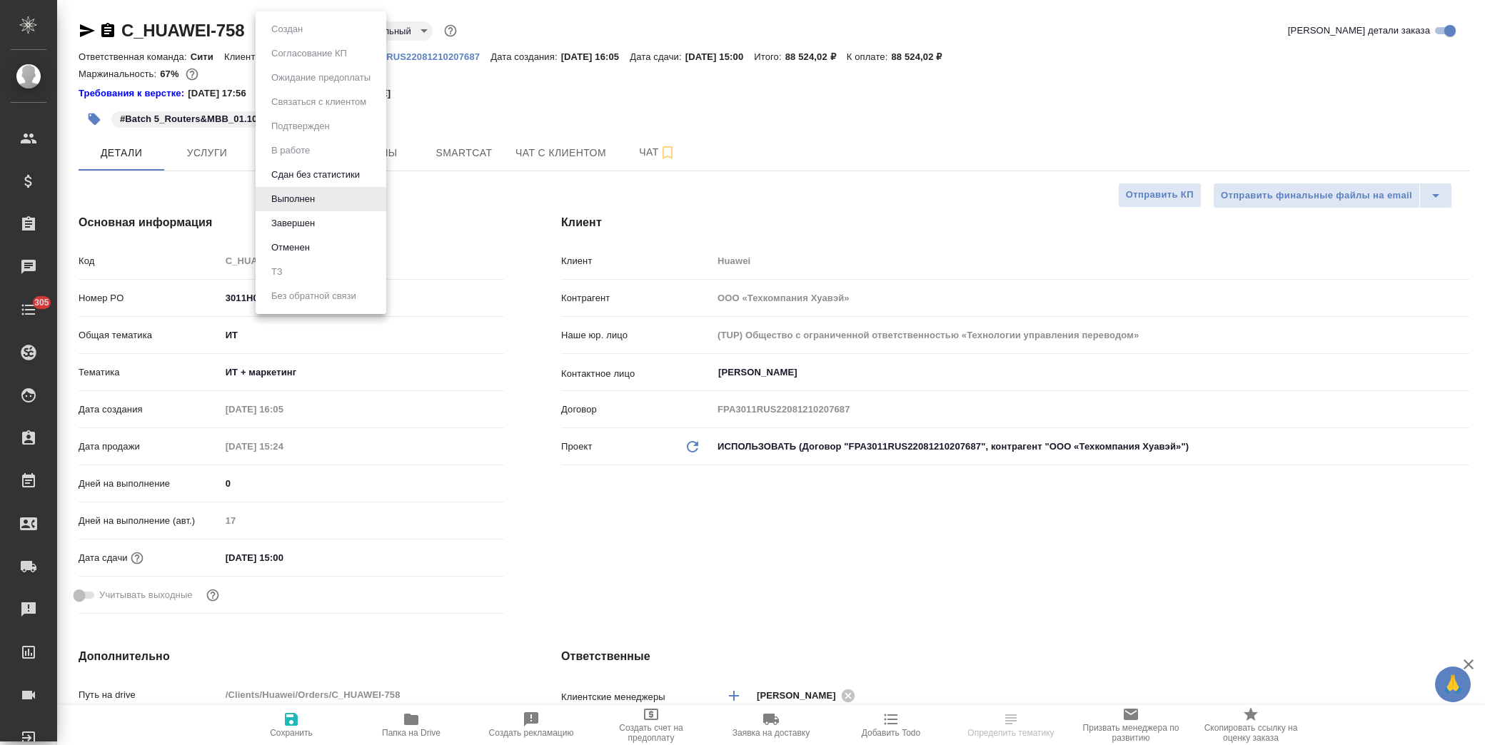
type textarea "x"
click at [332, 220] on li "Завершен" at bounding box center [321, 223] width 131 height 24
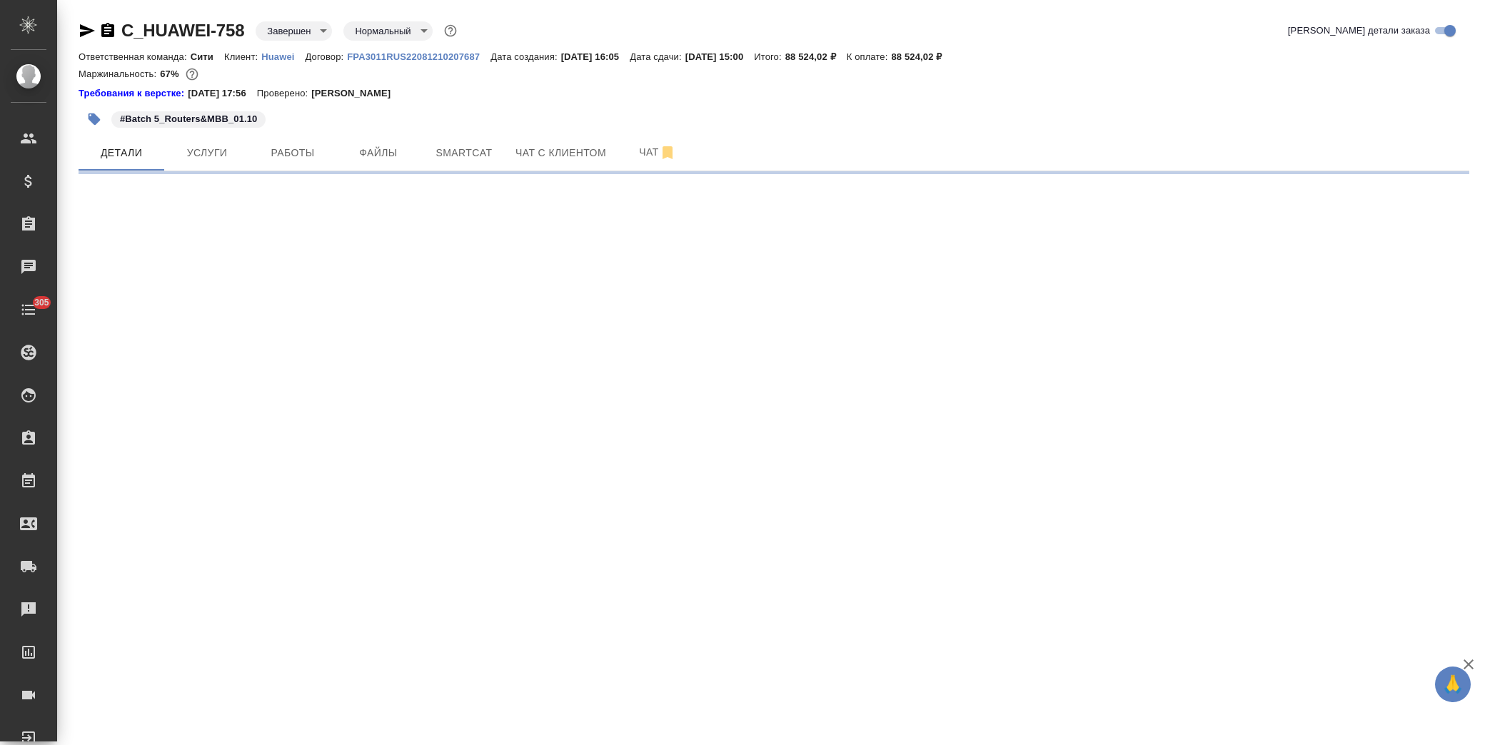
select select "RU"
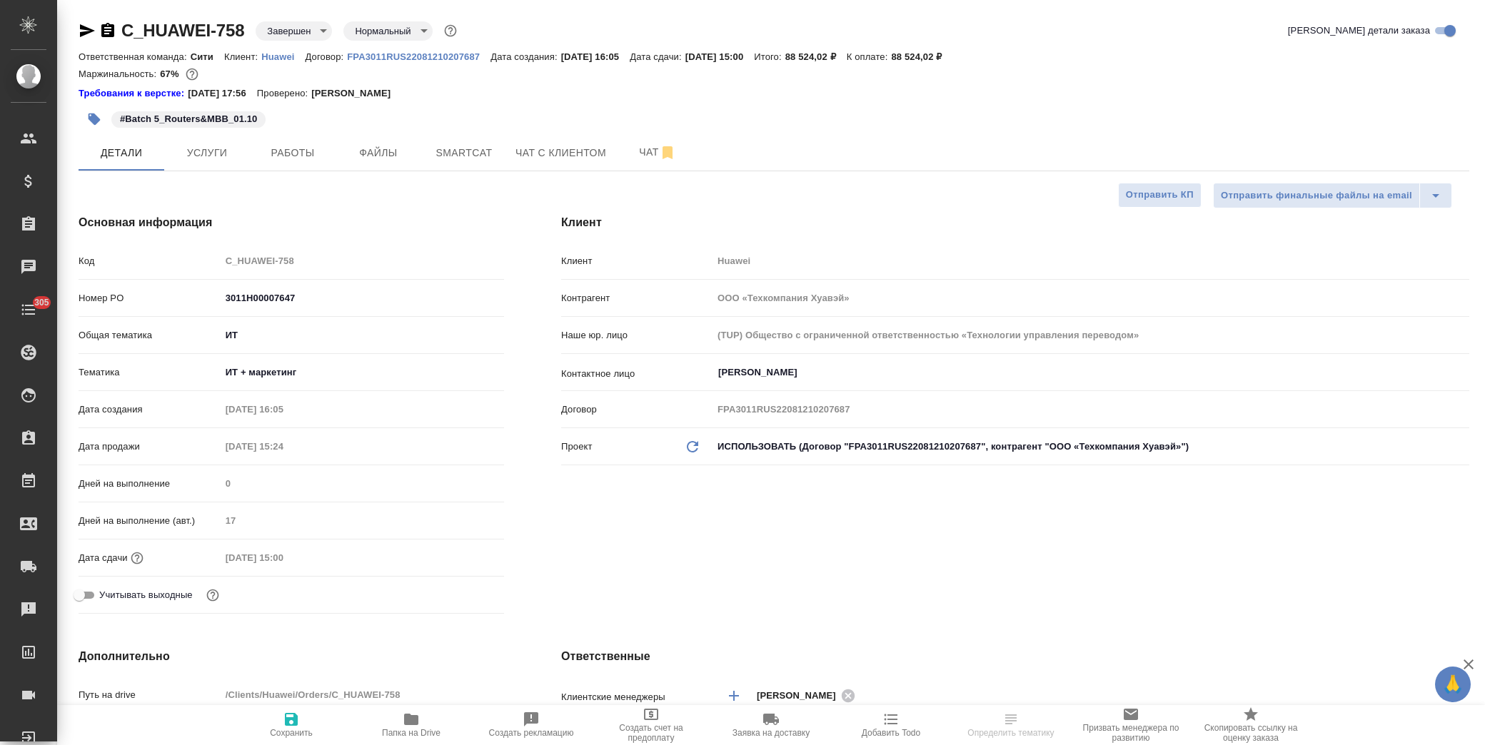
type textarea "x"
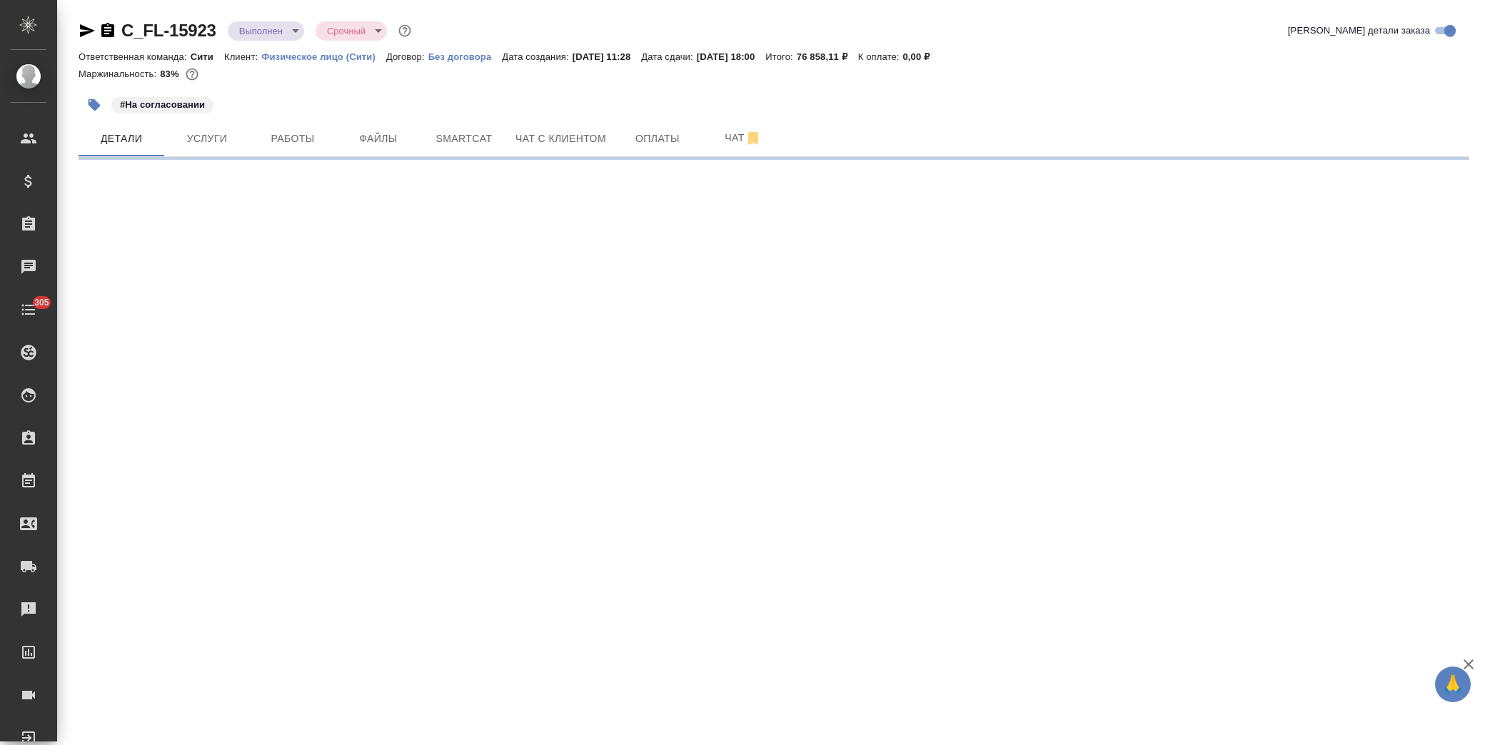
select select "RU"
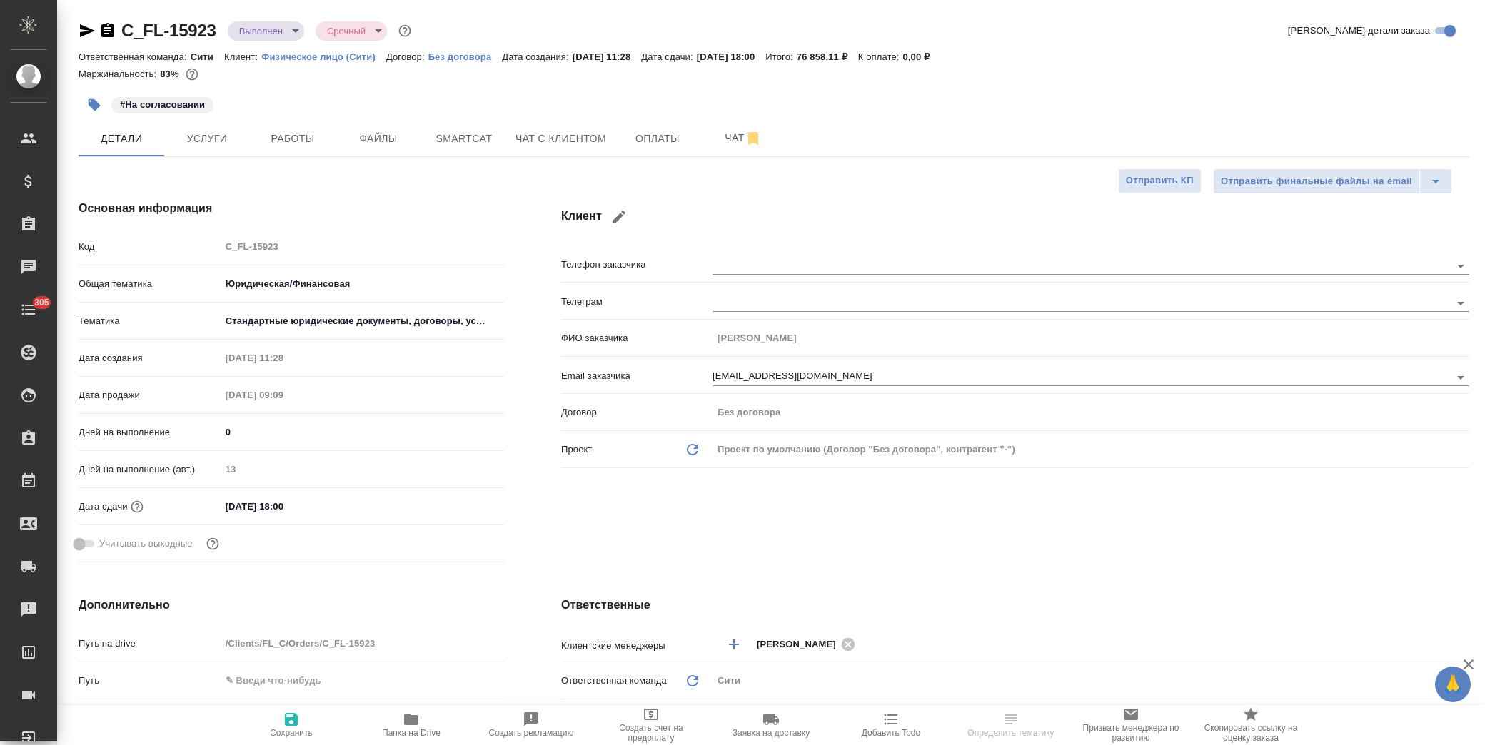
type textarea "x"
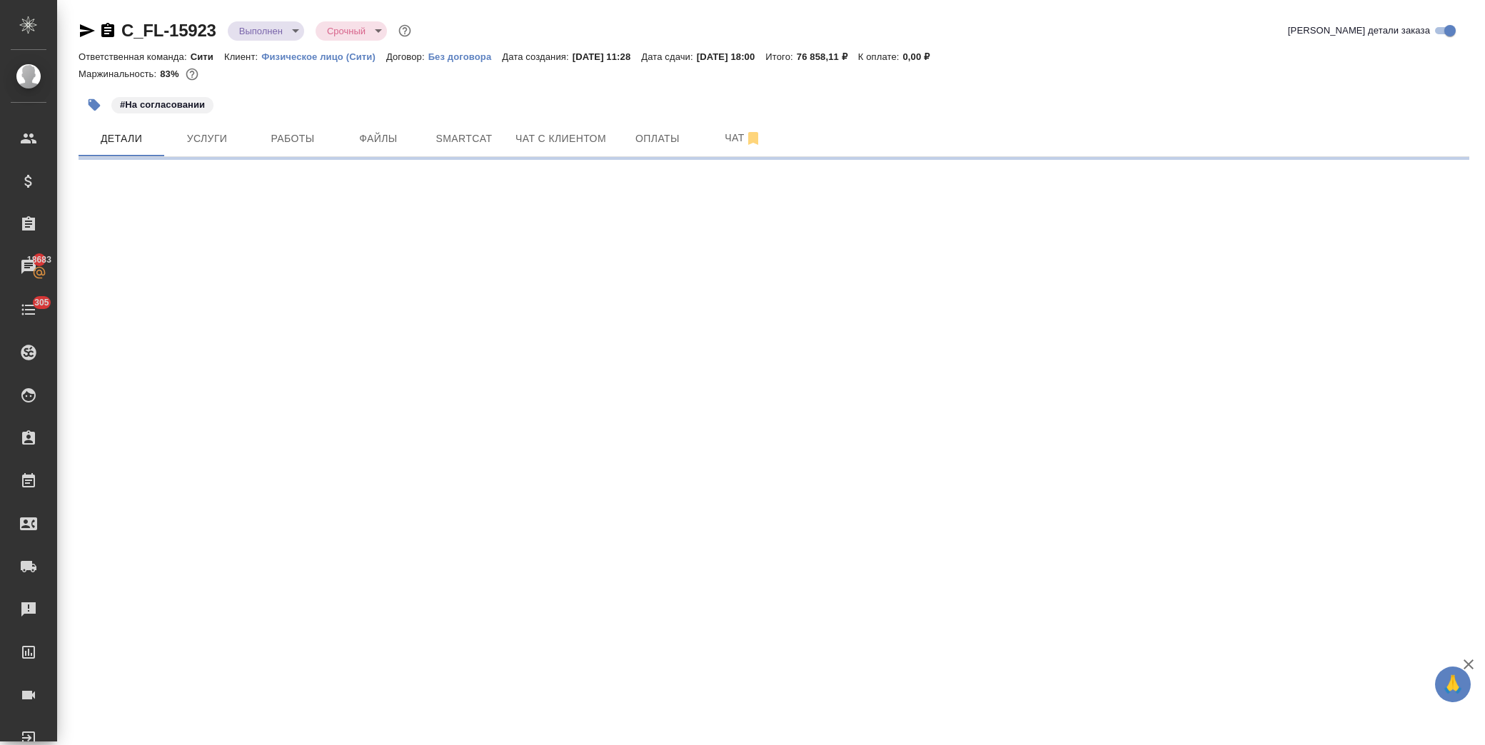
select select "RU"
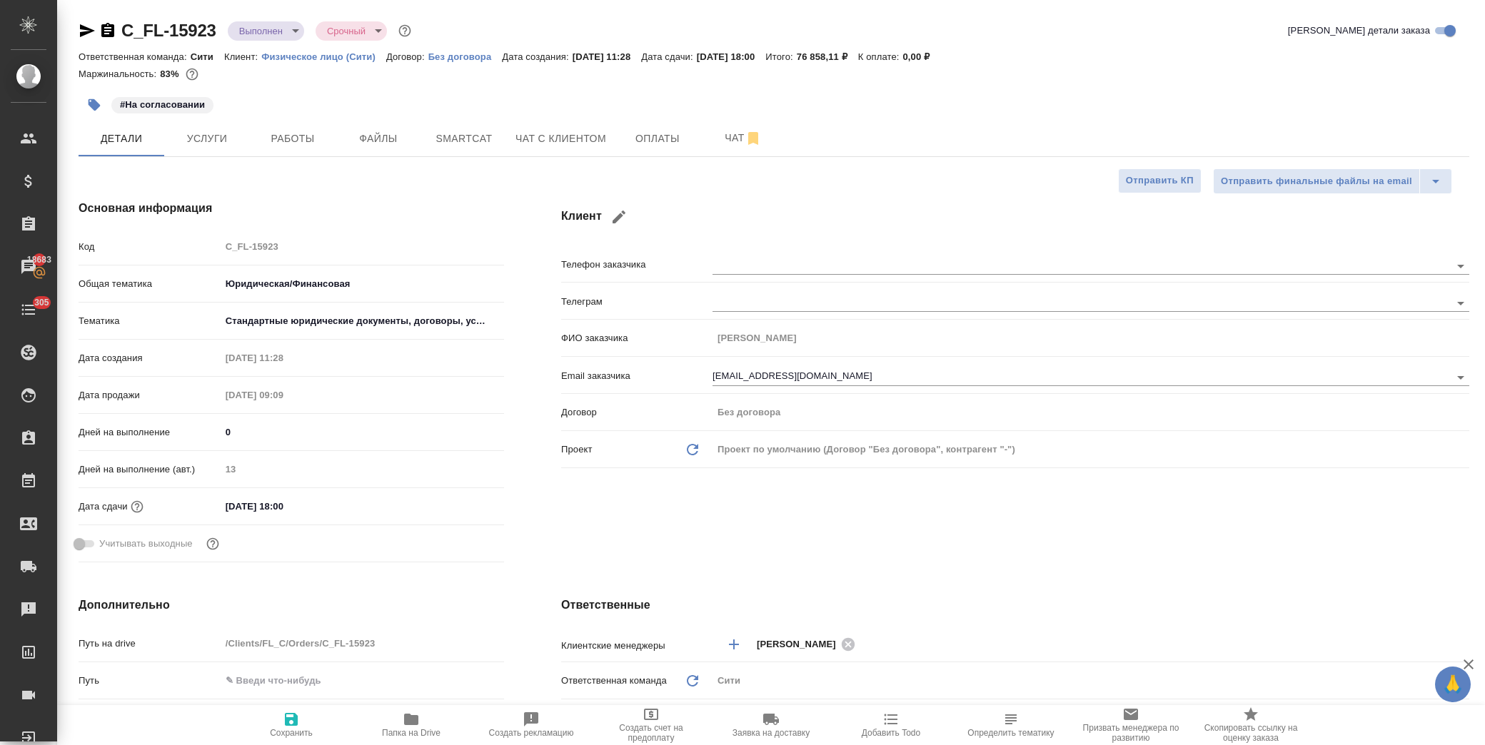
type textarea "x"
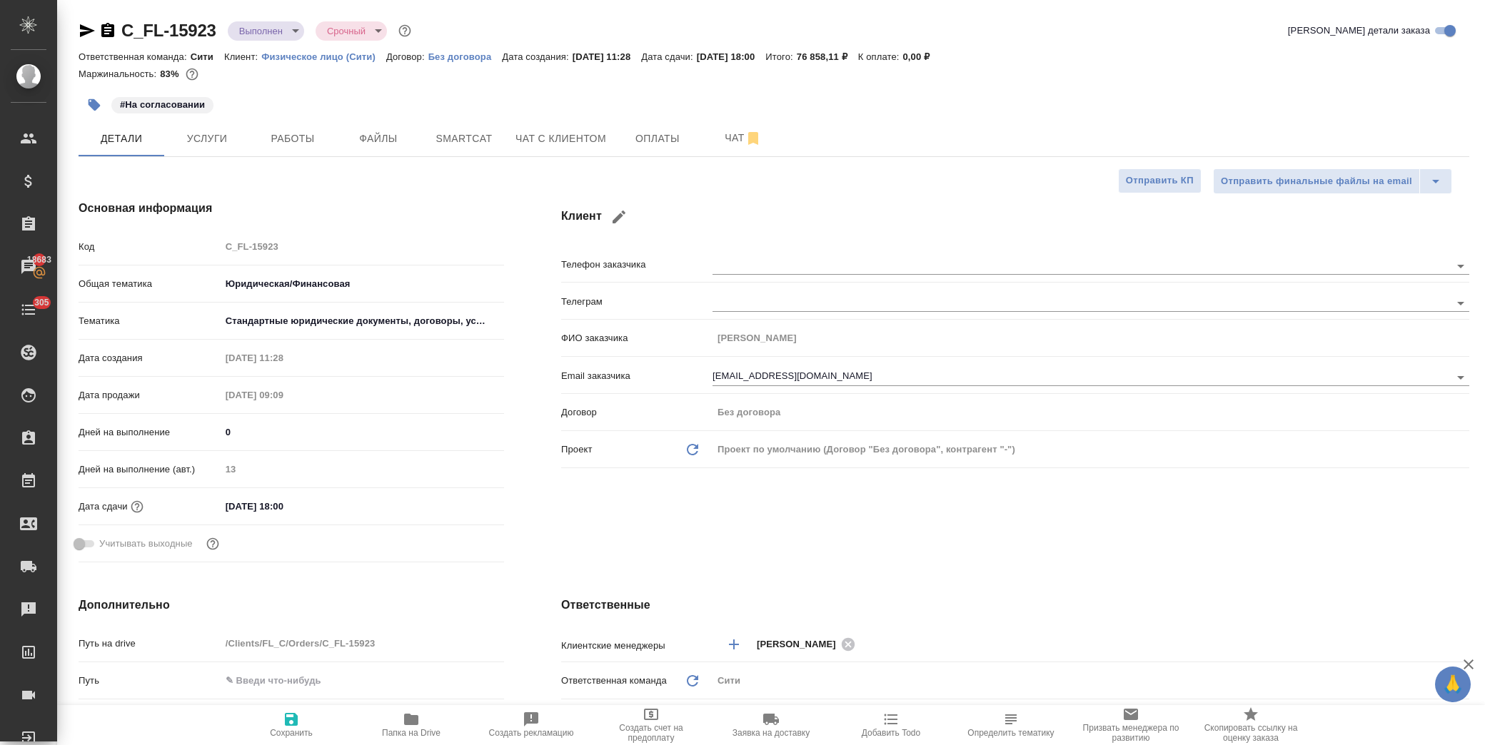
type textarea "x"
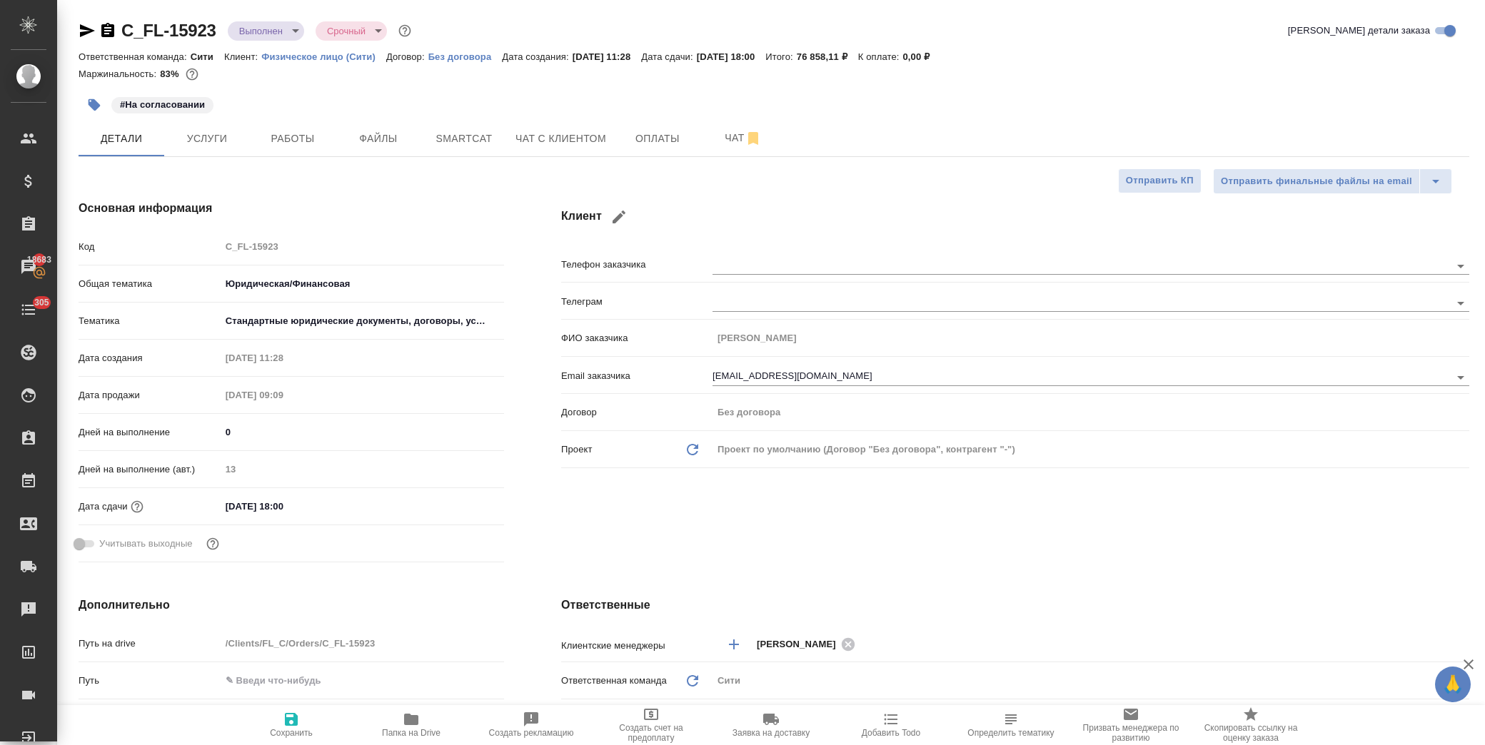
type textarea "x"
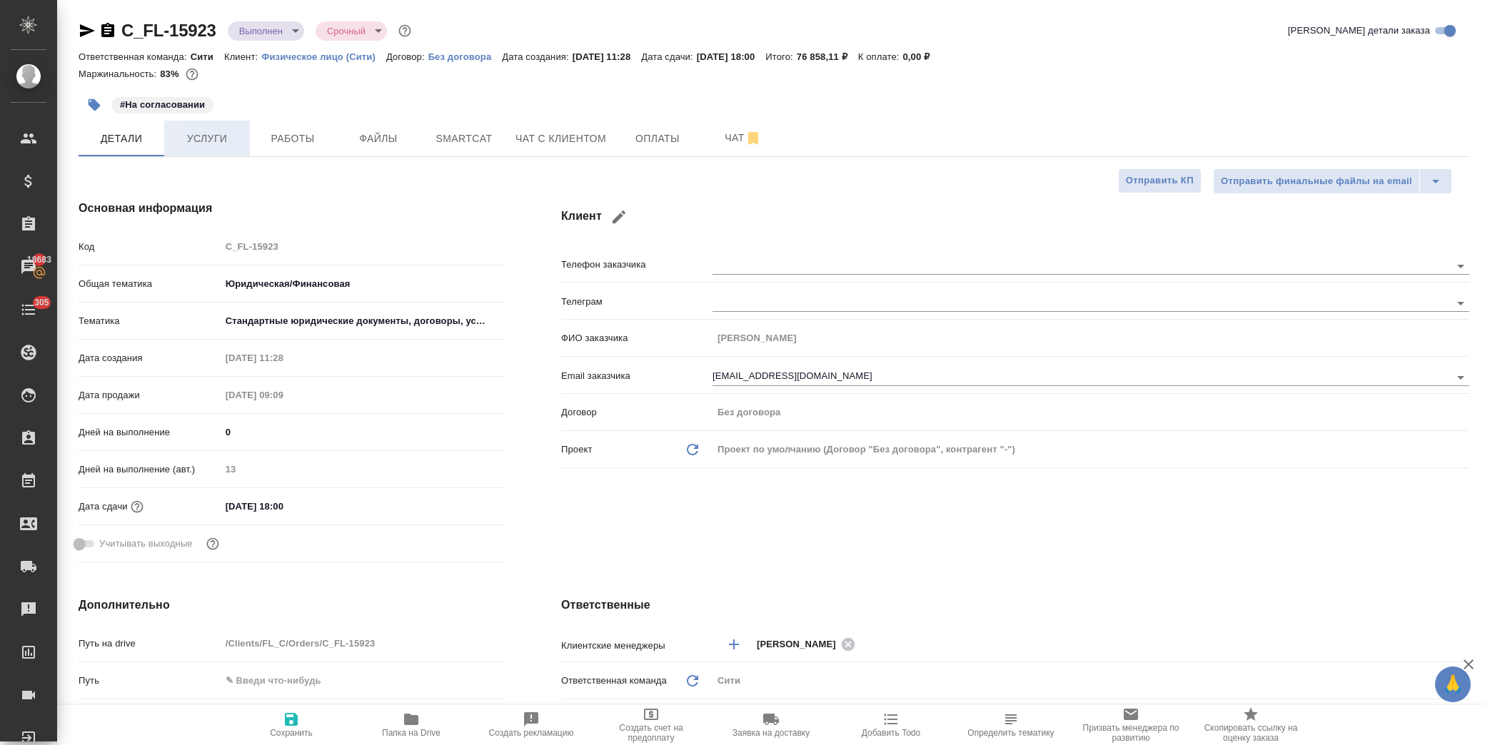
click at [224, 130] on span "Услуги" at bounding box center [207, 139] width 69 height 18
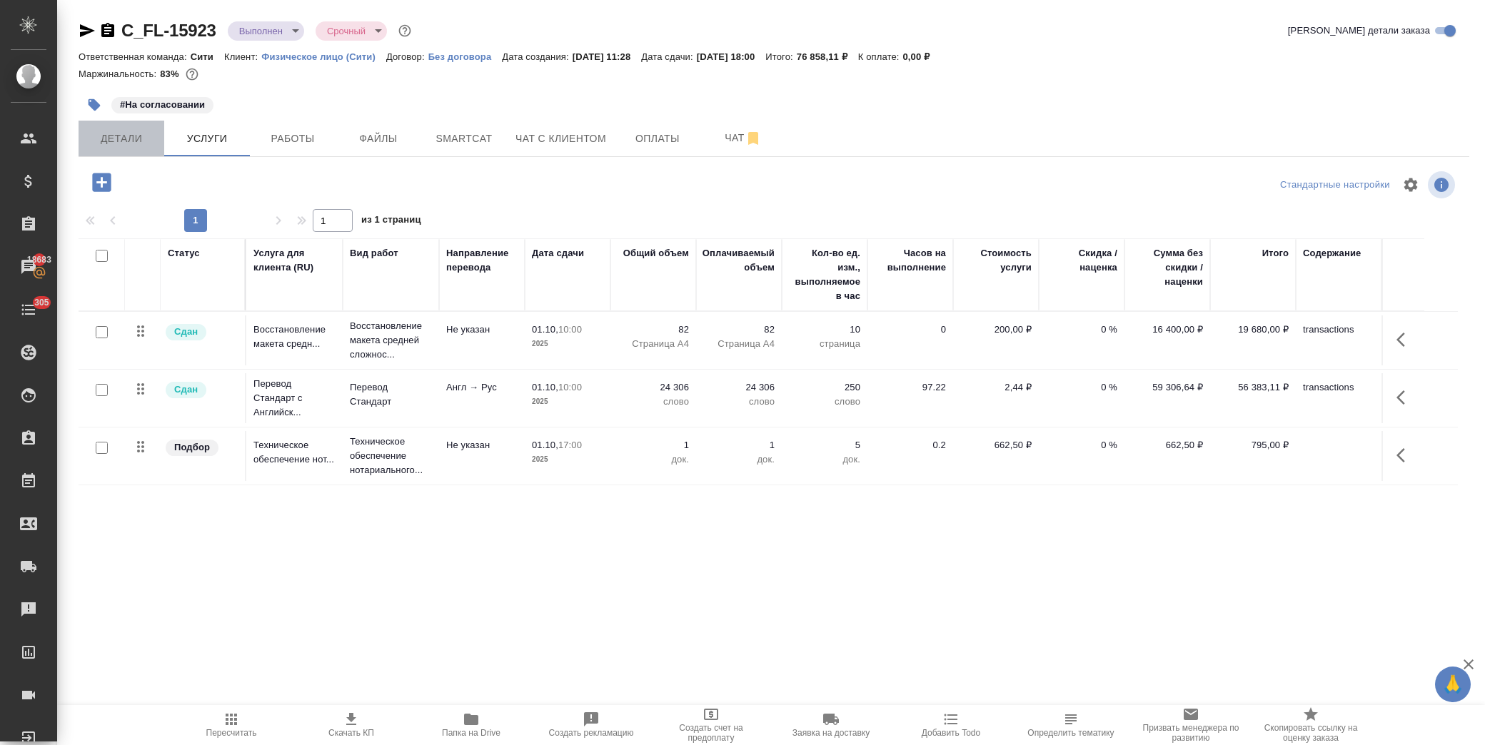
click at [119, 127] on button "Детали" at bounding box center [122, 139] width 86 height 36
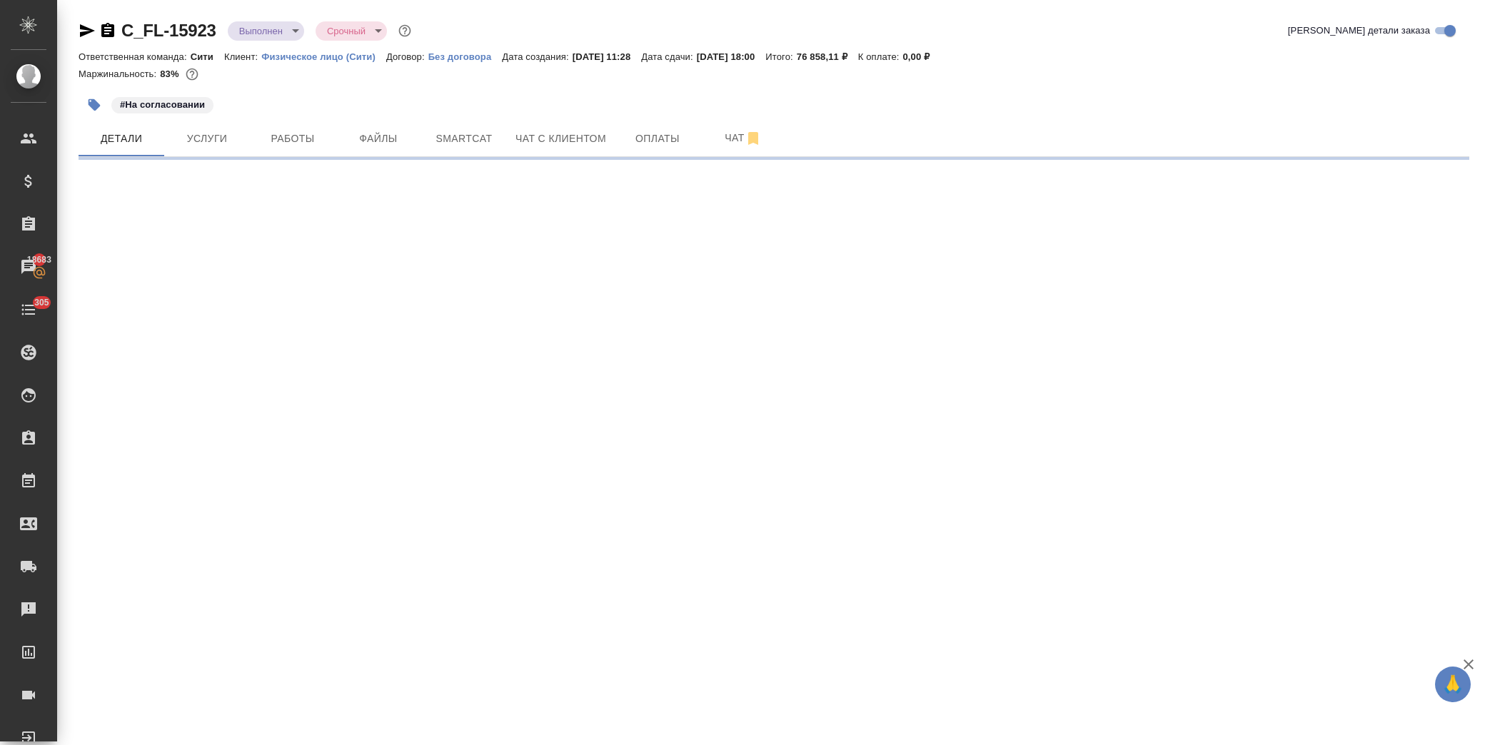
select select "RU"
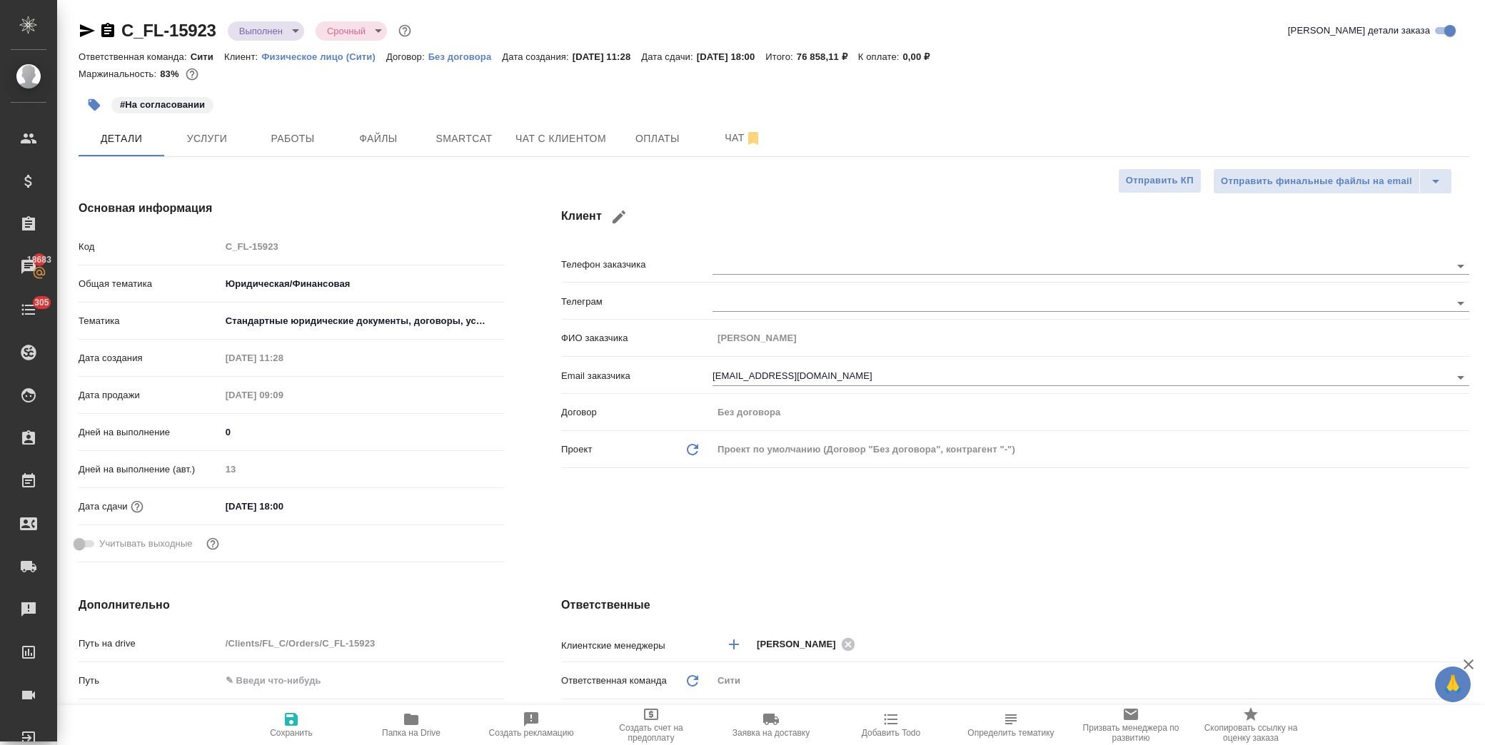
type textarea "x"
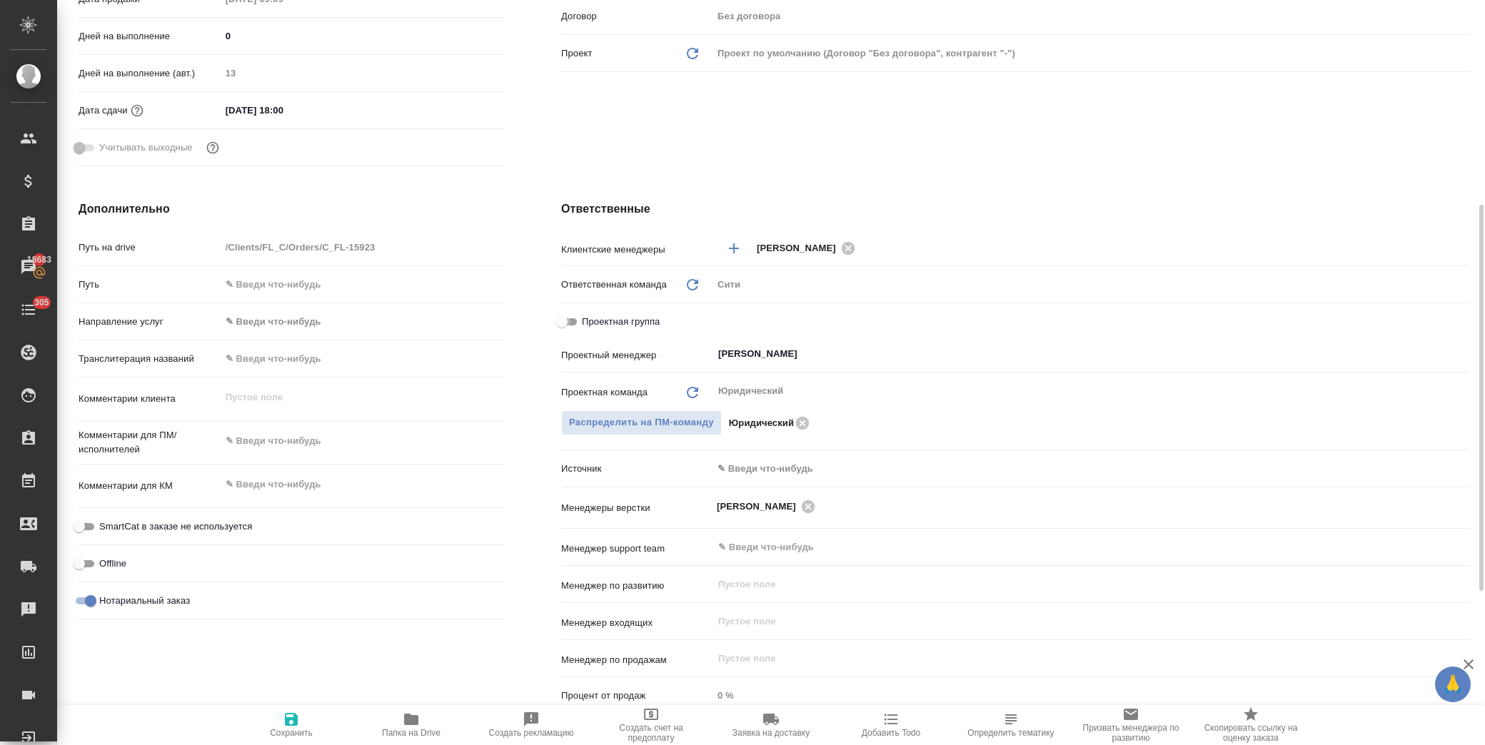
click at [572, 321] on input "Проектная группа" at bounding box center [561, 321] width 51 height 17
checkbox input "true"
type textarea "x"
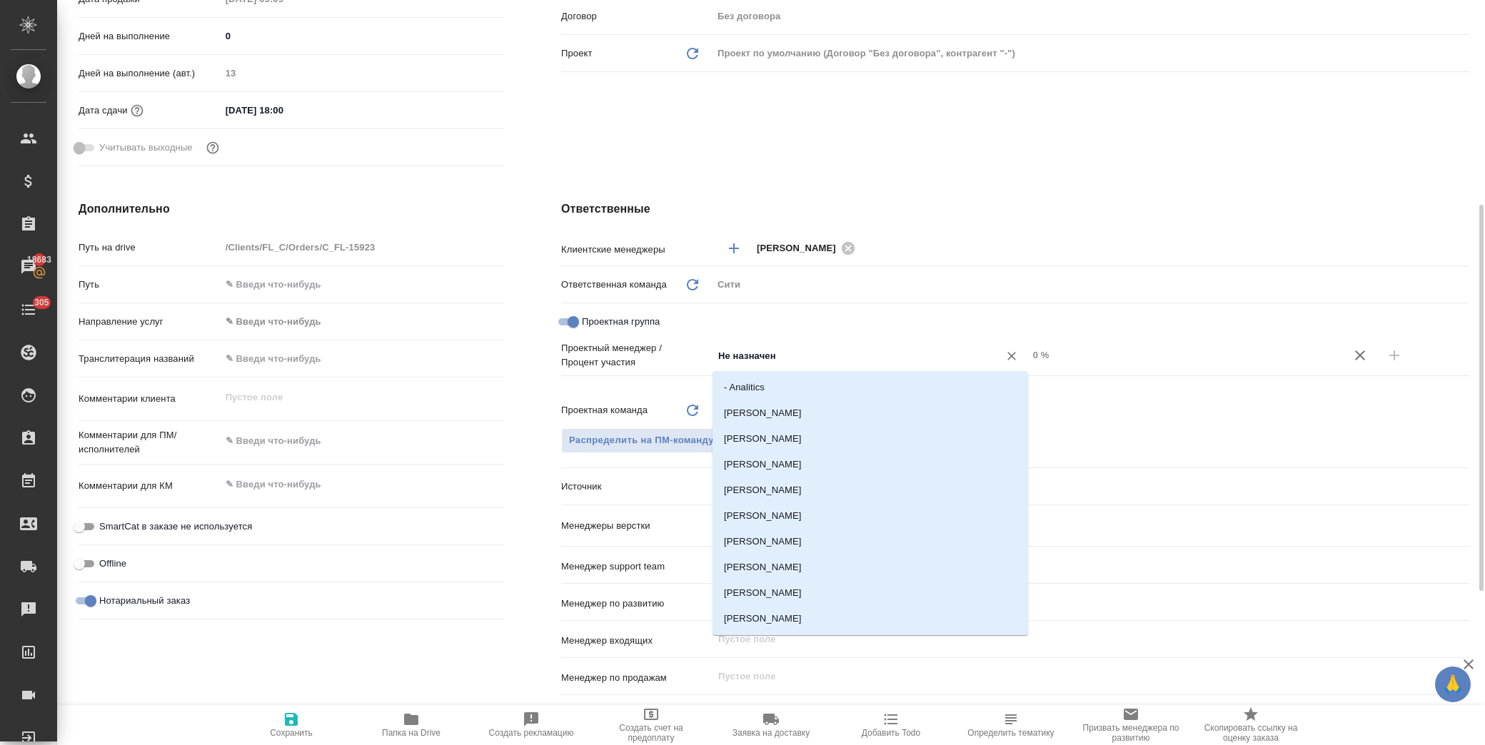
click at [731, 353] on input "Не назначен" at bounding box center [846, 355] width 259 height 17
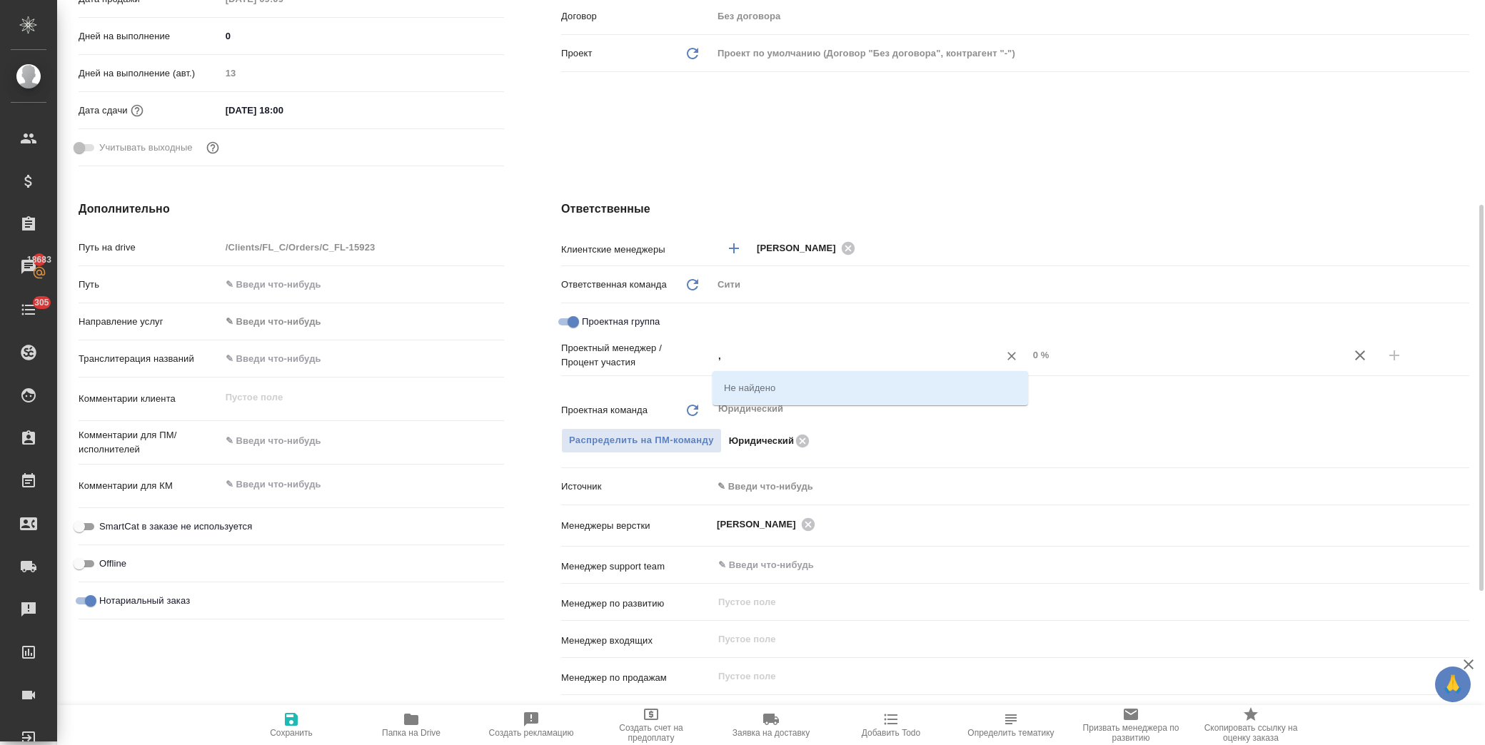
type input ","
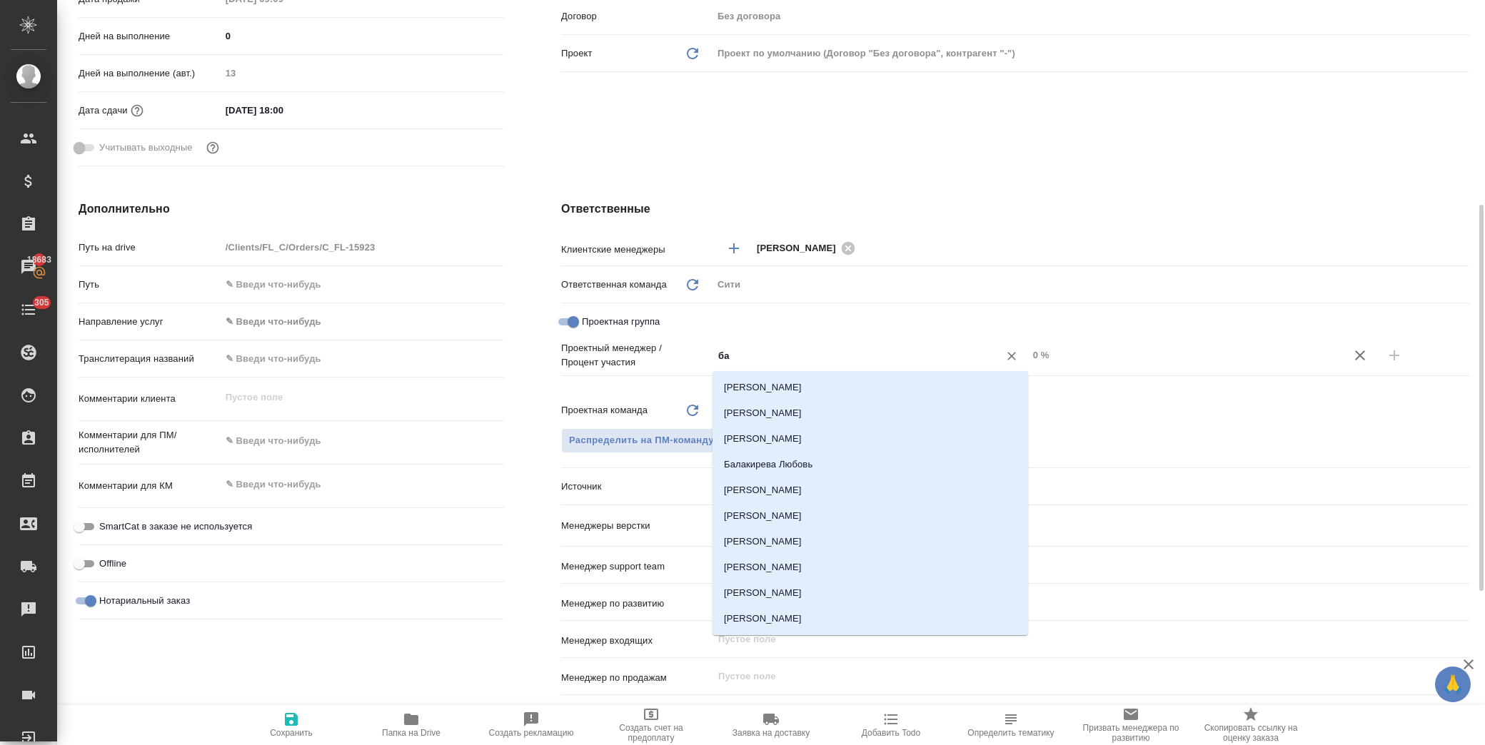
type input "баб"
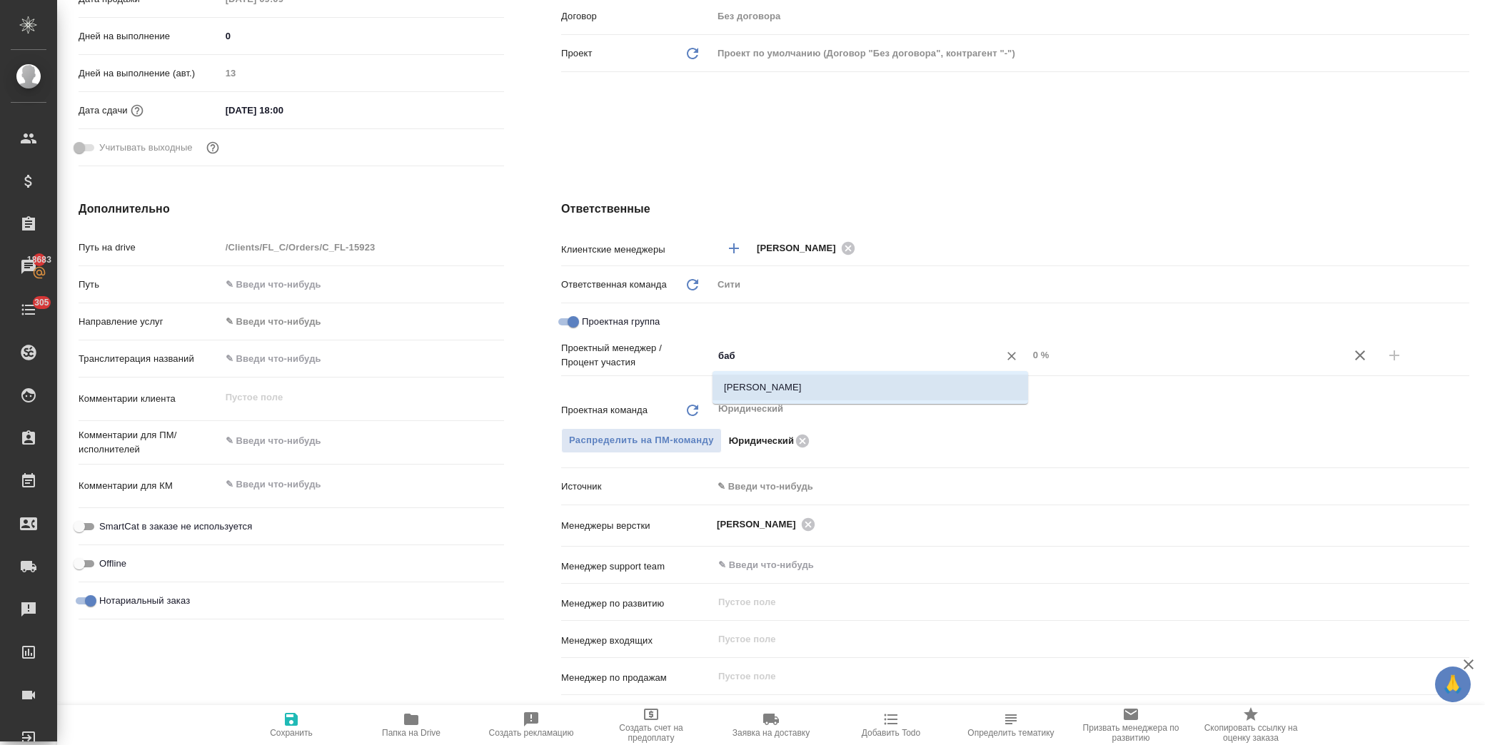
click at [790, 387] on li "Бабкина Анастасия" at bounding box center [871, 388] width 316 height 26
type textarea "x"
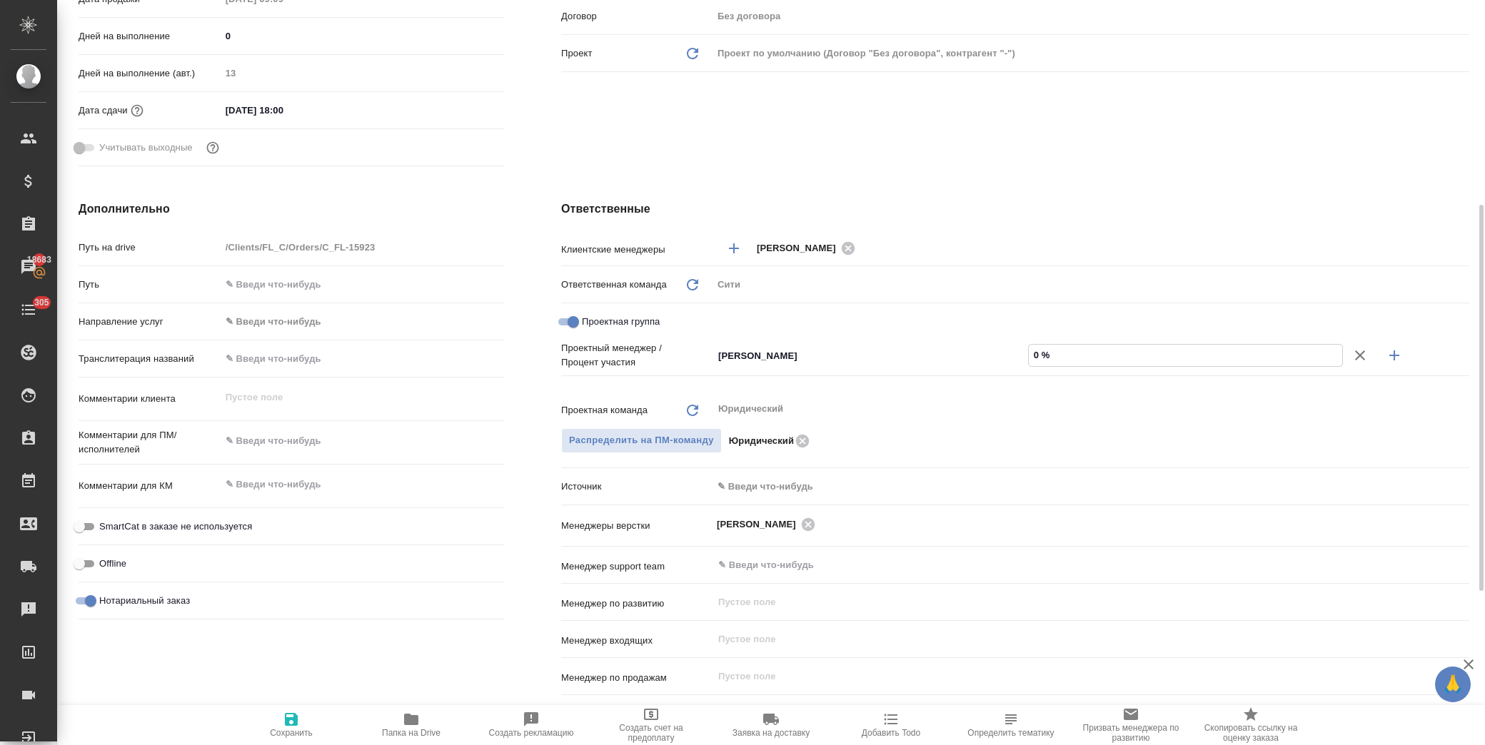
drag, startPoint x: 1030, startPoint y: 358, endPoint x: 1037, endPoint y: 355, distance: 8.4
click at [1037, 355] on input "0 %" at bounding box center [1186, 355] width 314 height 21
type input "9 %"
type textarea "x"
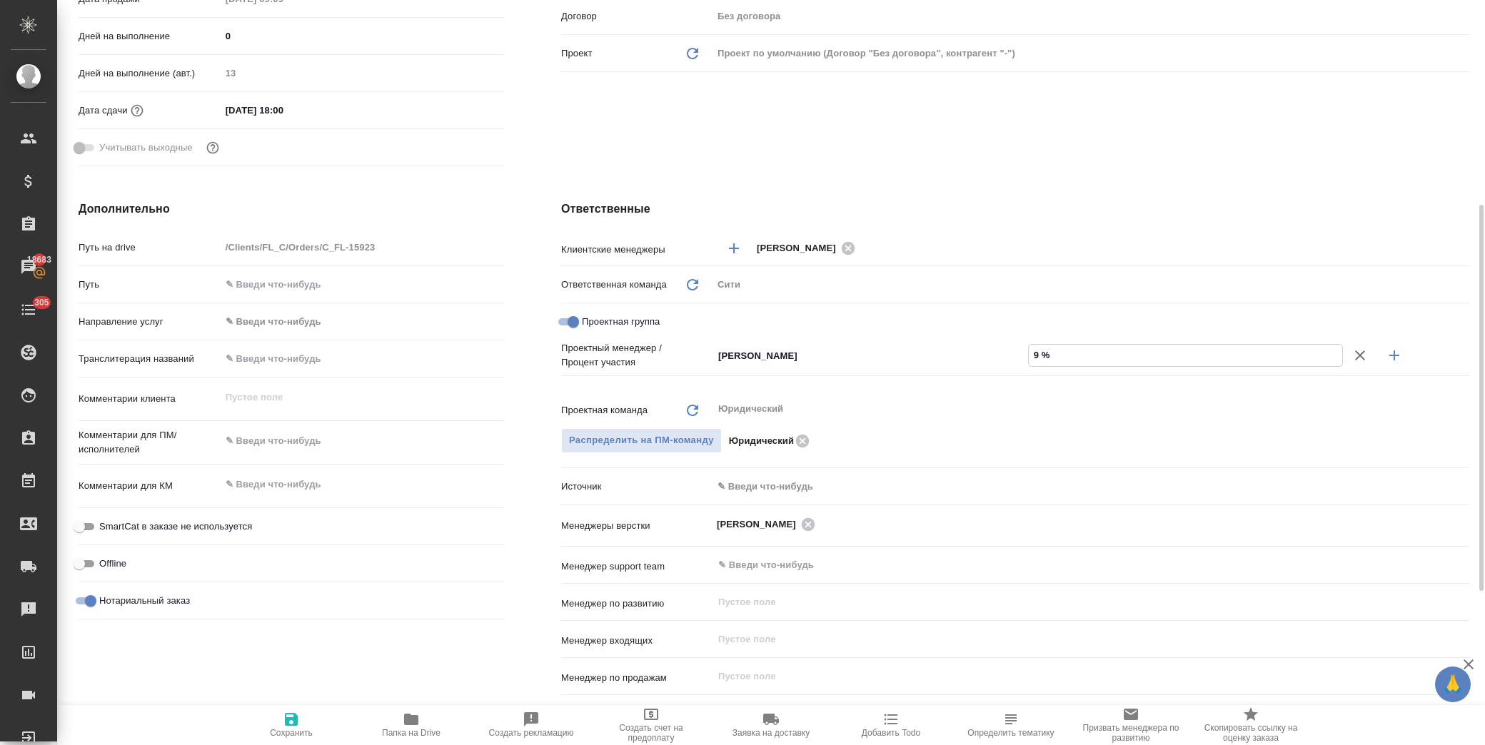
type textarea "x"
type input "99 %"
type textarea "x"
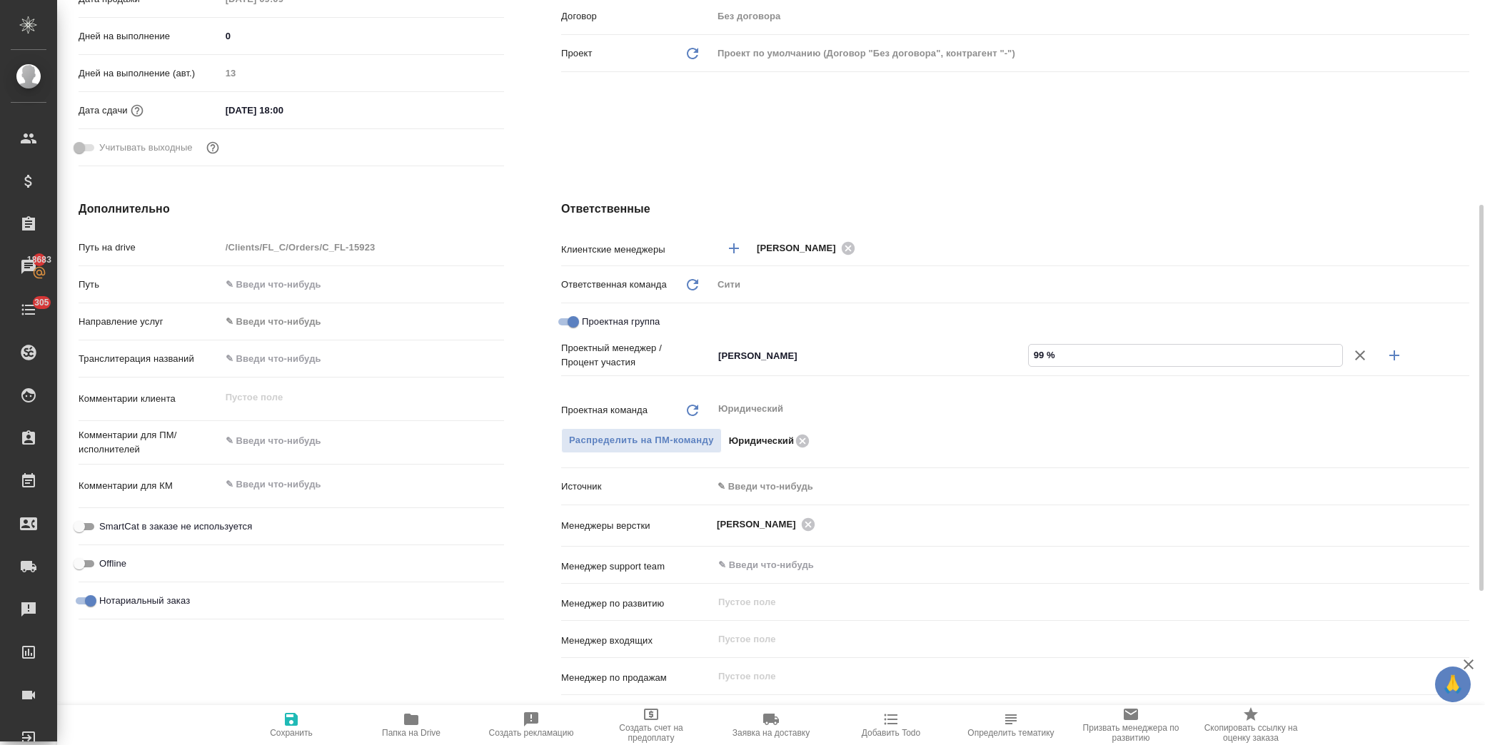
type input "99 %"
click at [1394, 351] on icon "button" at bounding box center [1394, 356] width 10 height 10
type textarea "x"
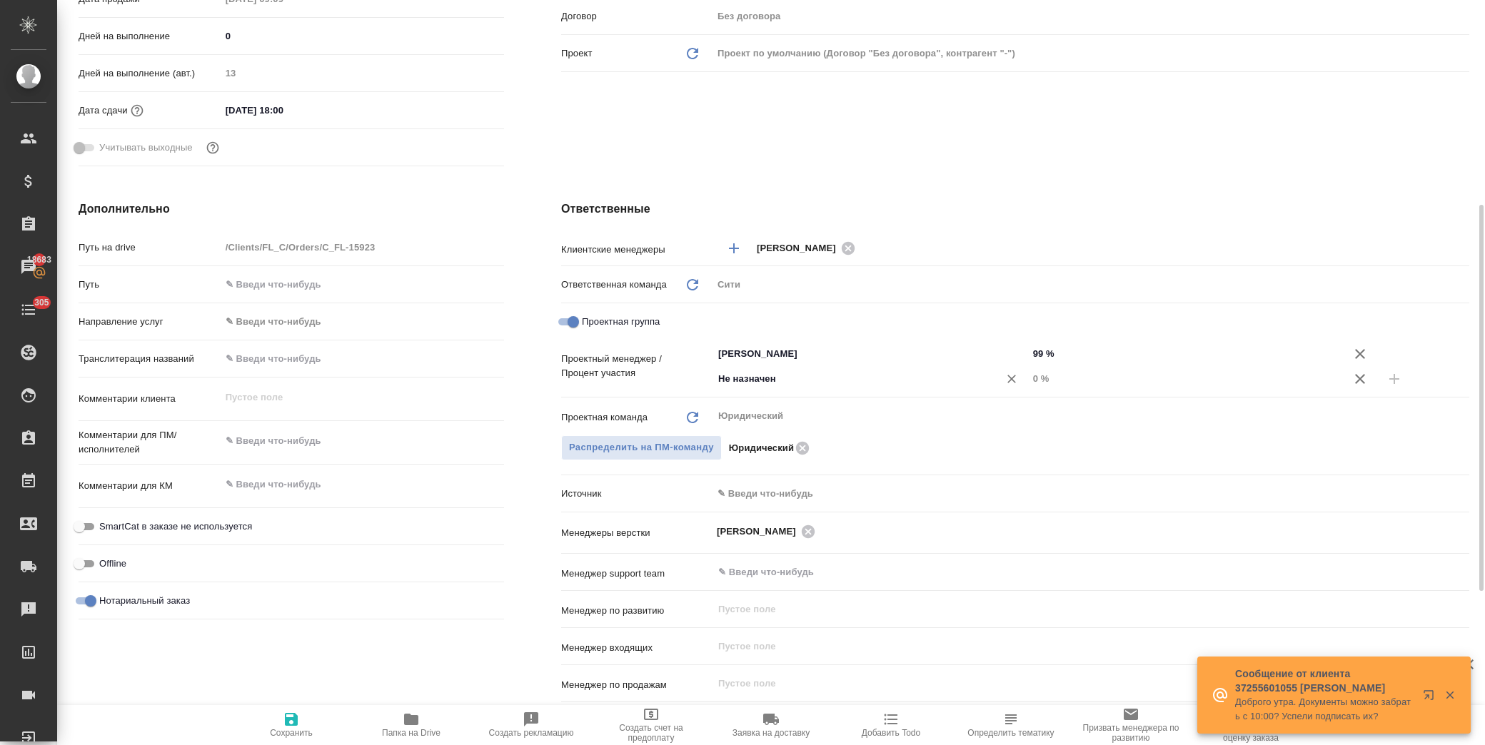
click at [775, 382] on input "Не назначен" at bounding box center [846, 379] width 259 height 17
type input "димитр"
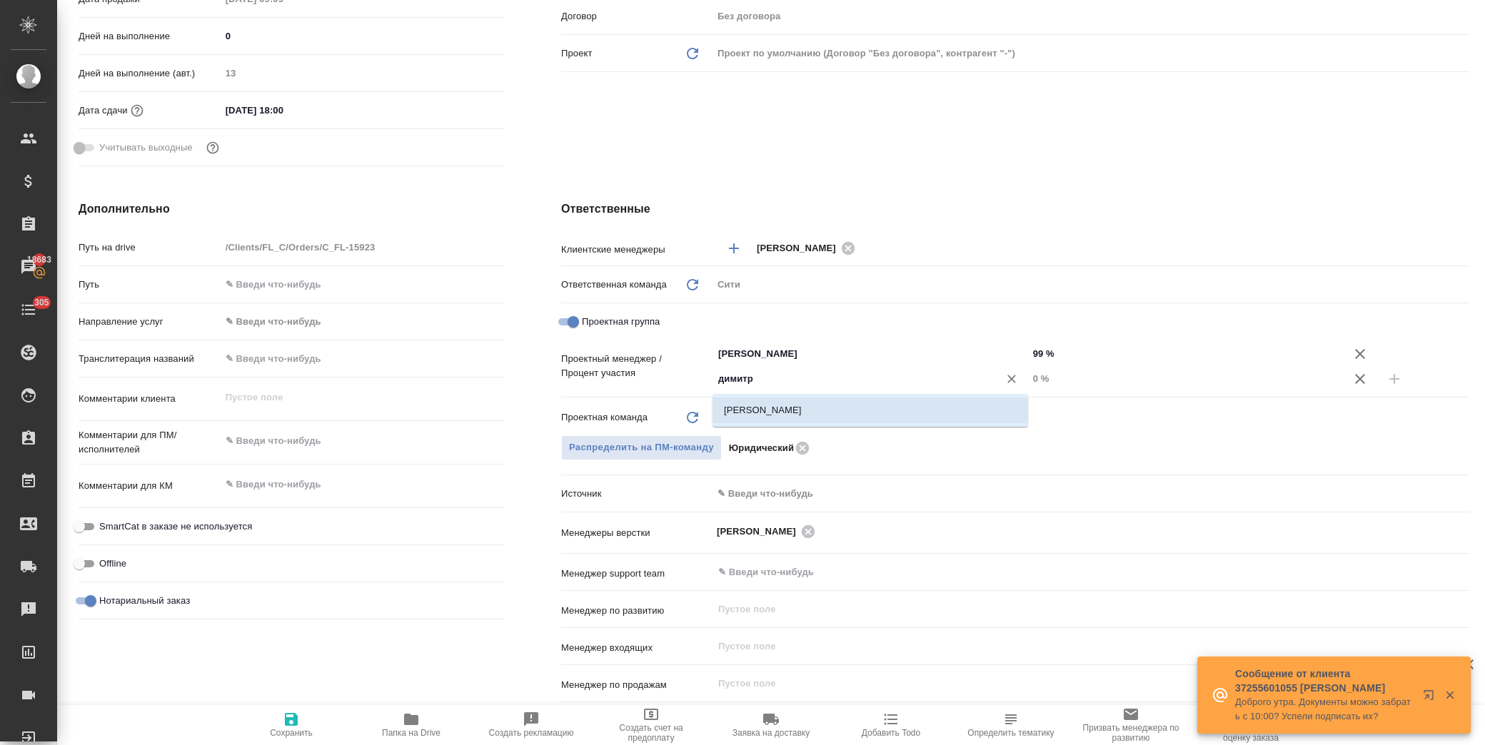
click at [798, 408] on li "[PERSON_NAME]" at bounding box center [871, 411] width 316 height 26
type textarea "x"
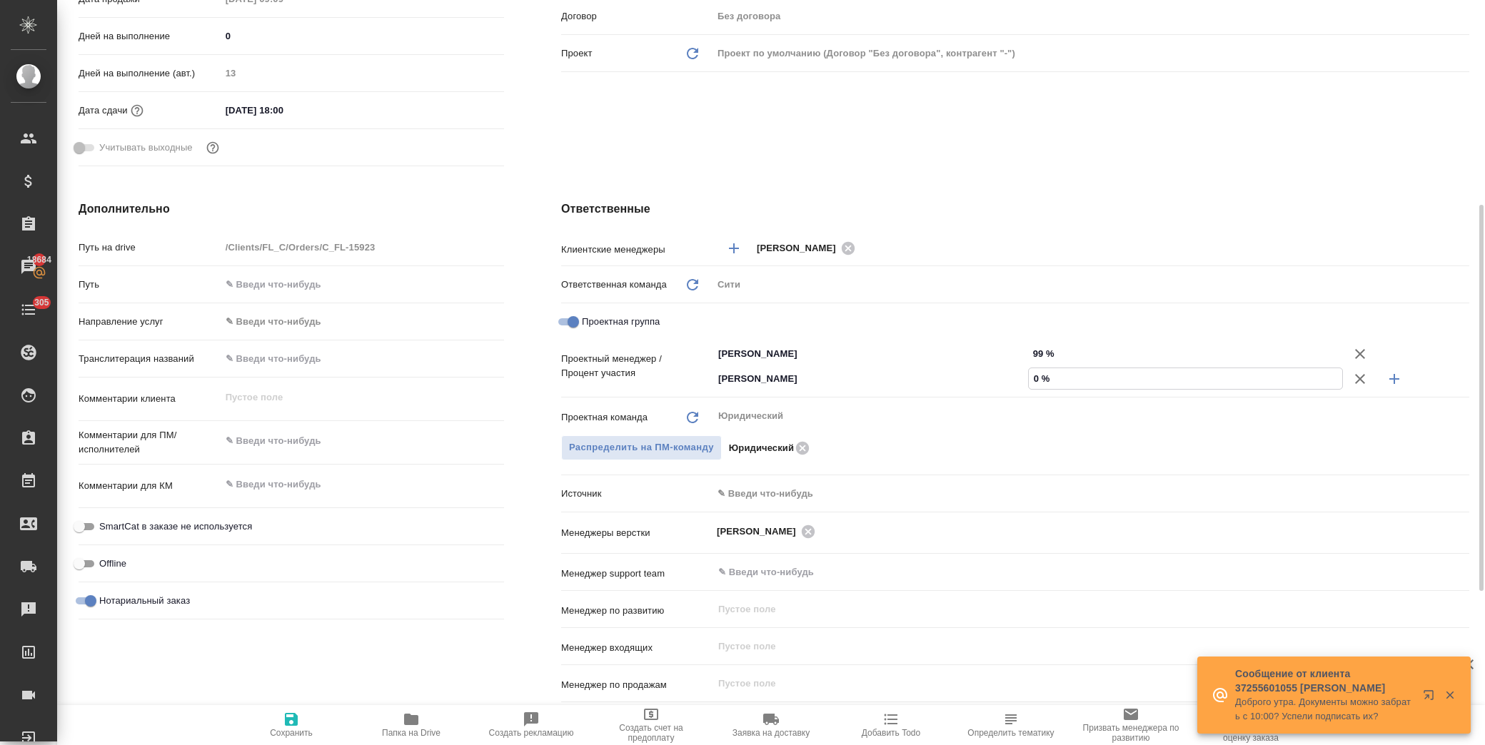
click at [1037, 377] on input "0 %" at bounding box center [1186, 378] width 314 height 21
type textarea "x"
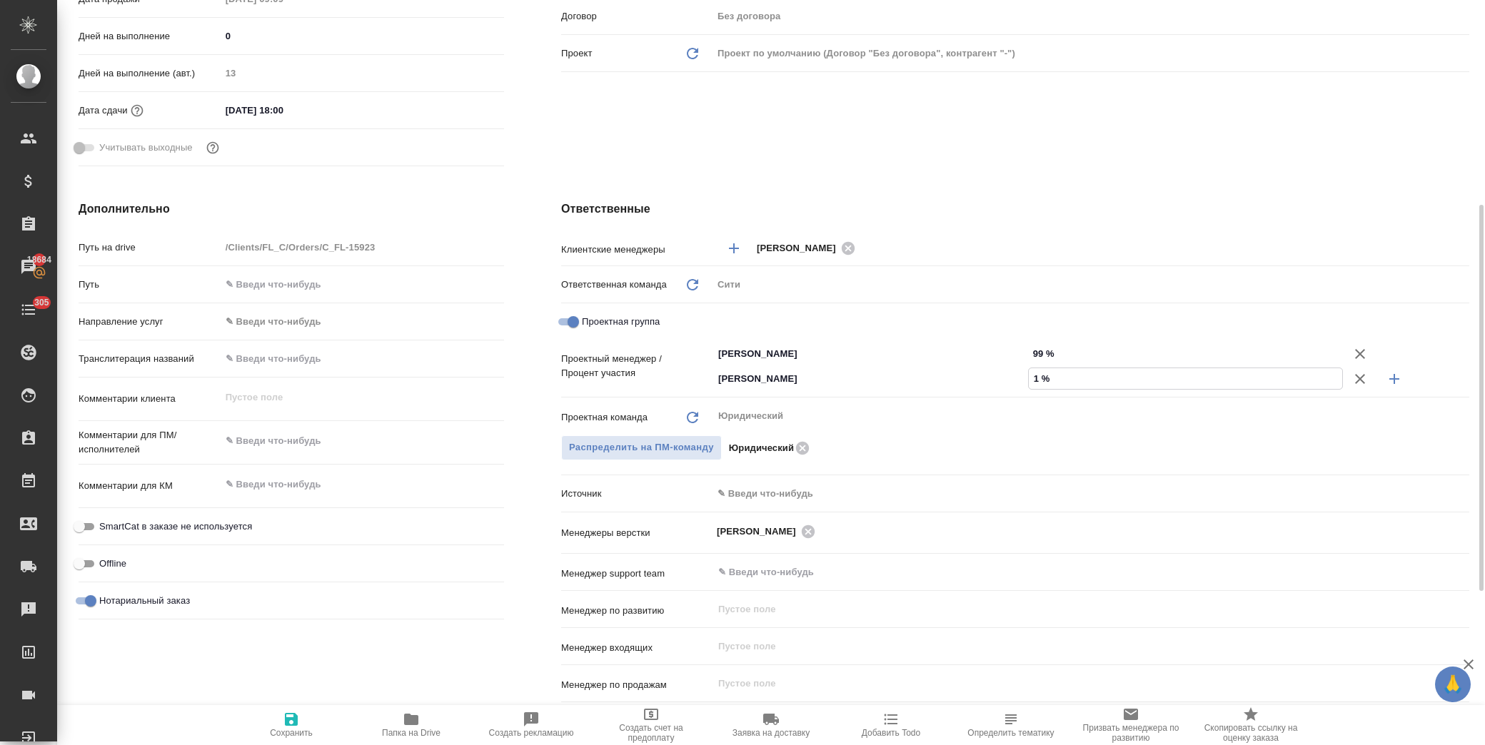
type input "1 %"
drag, startPoint x: 301, startPoint y: 718, endPoint x: 307, endPoint y: 712, distance: 9.1
click at [301, 719] on span "Сохранить" at bounding box center [291, 724] width 103 height 27
type textarea "x"
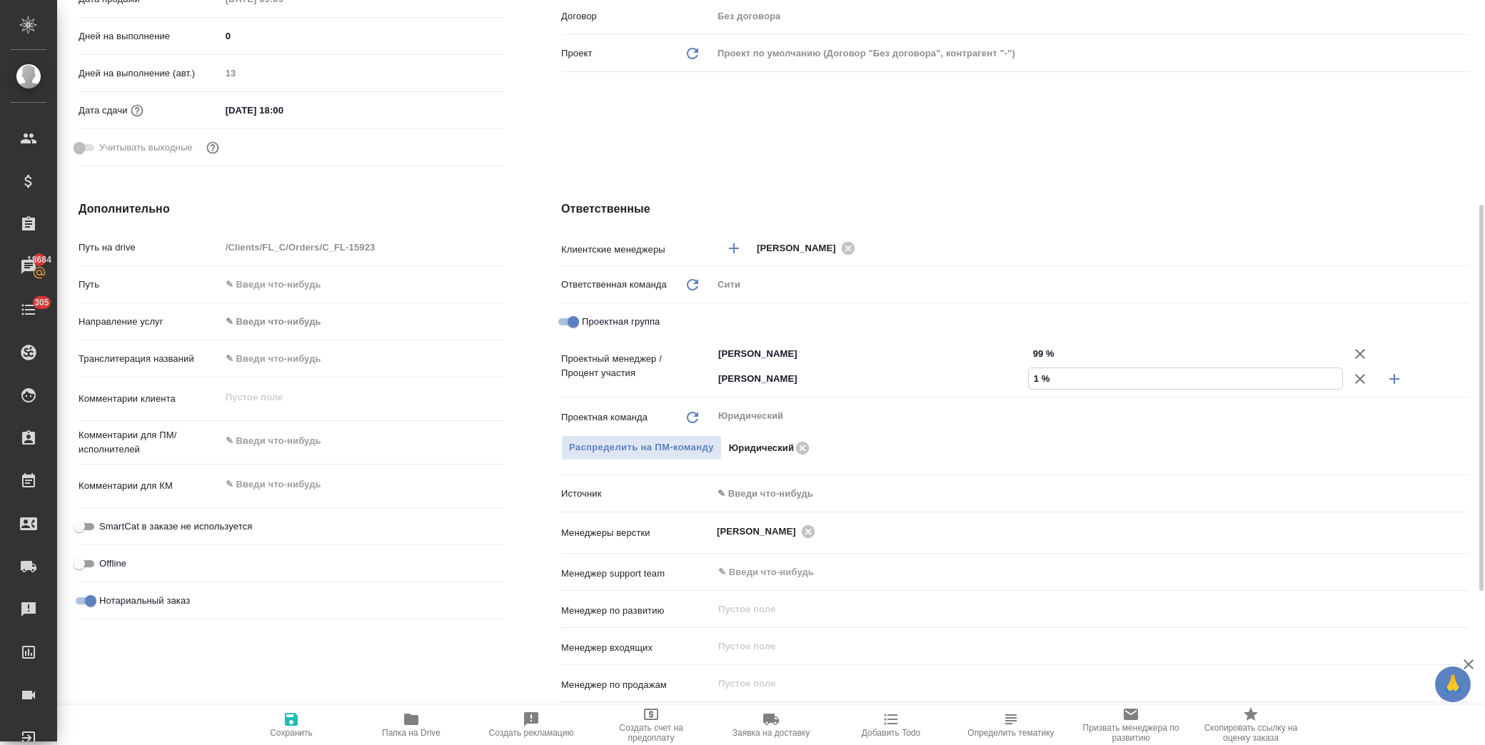
type textarea "x"
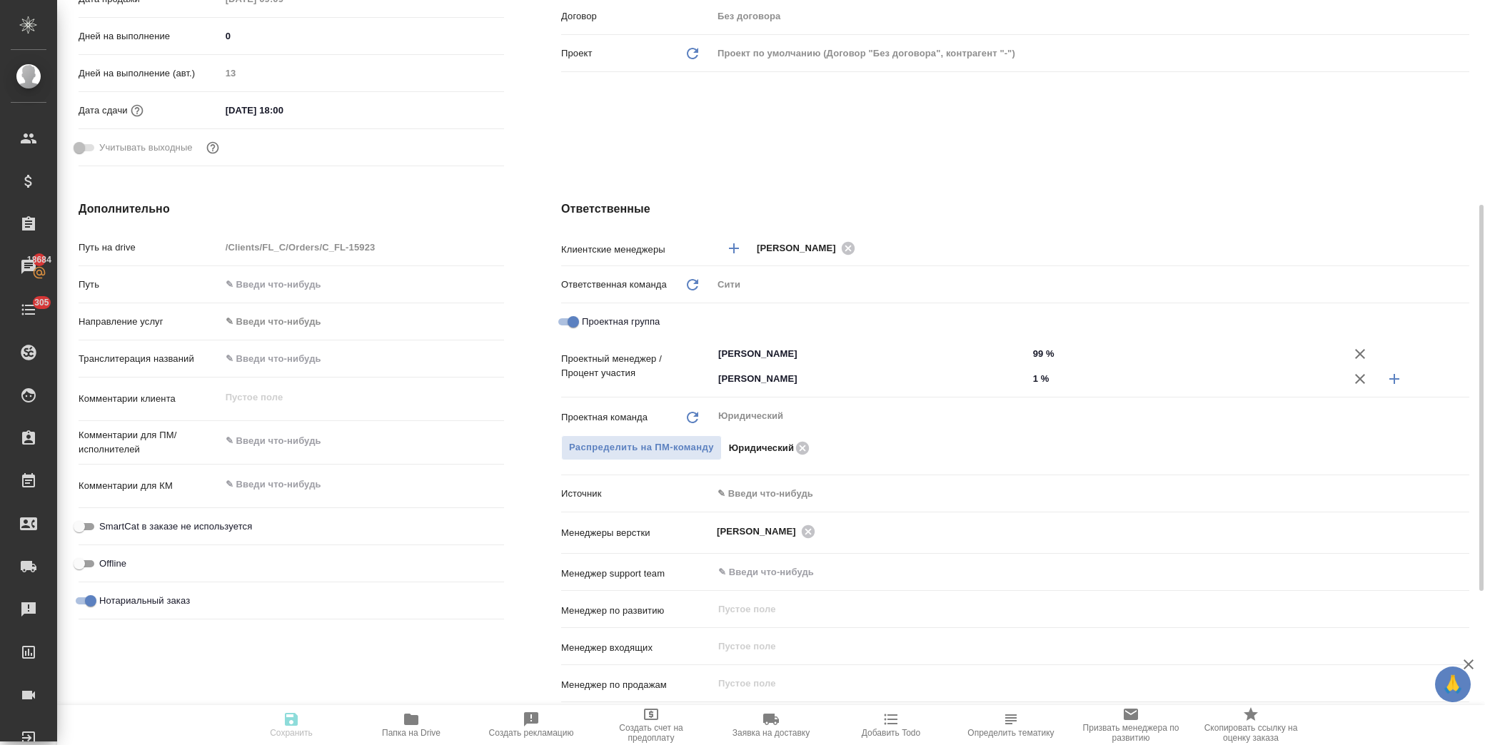
type textarea "x"
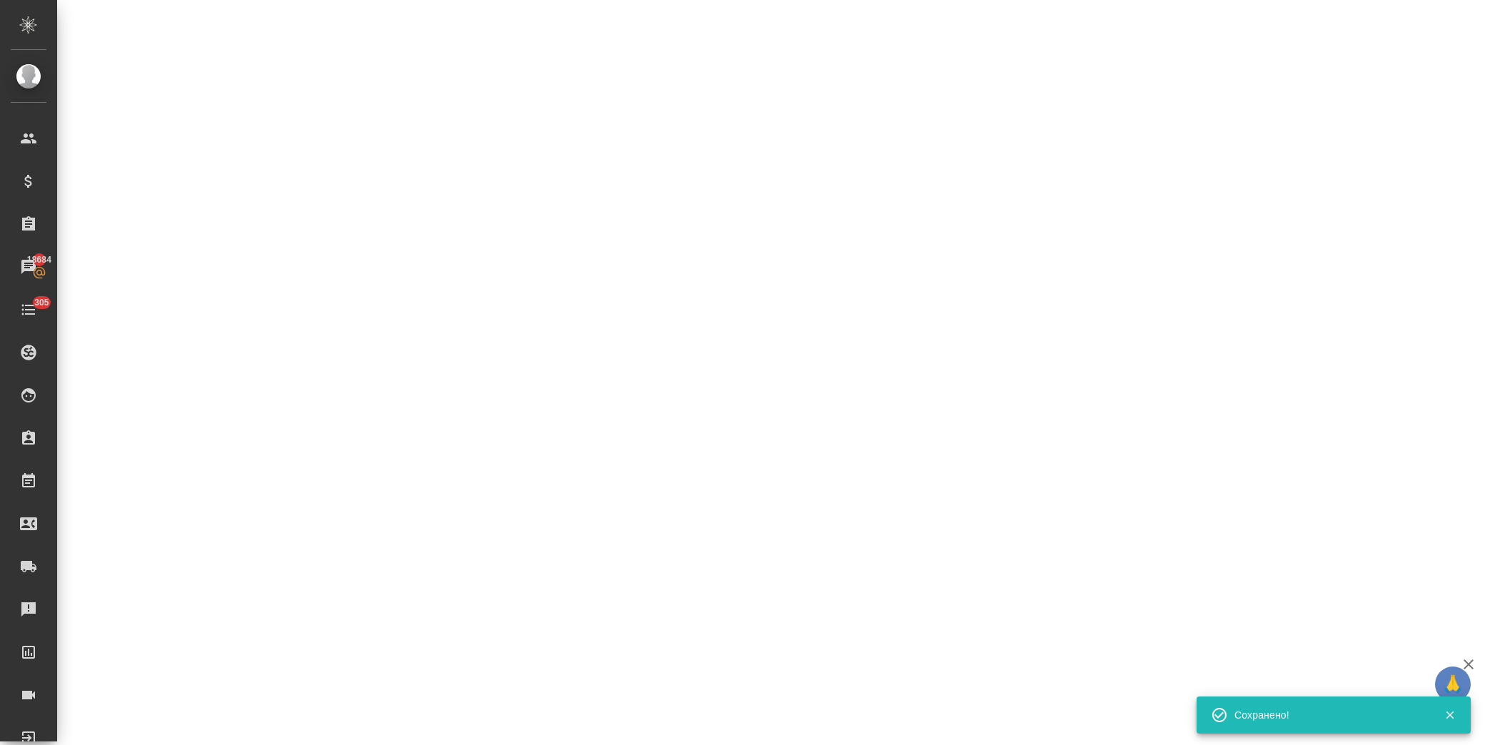
select select "RU"
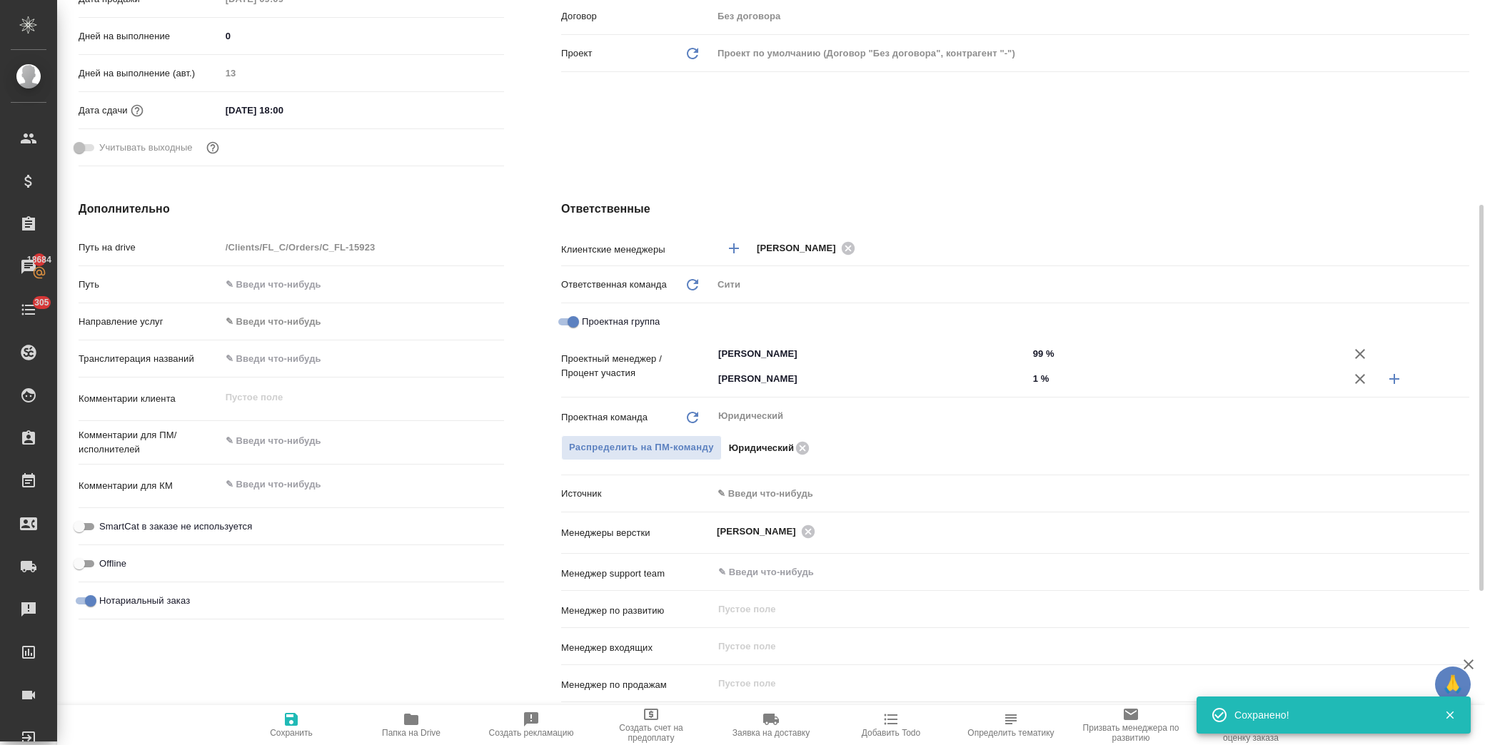
type textarea "x"
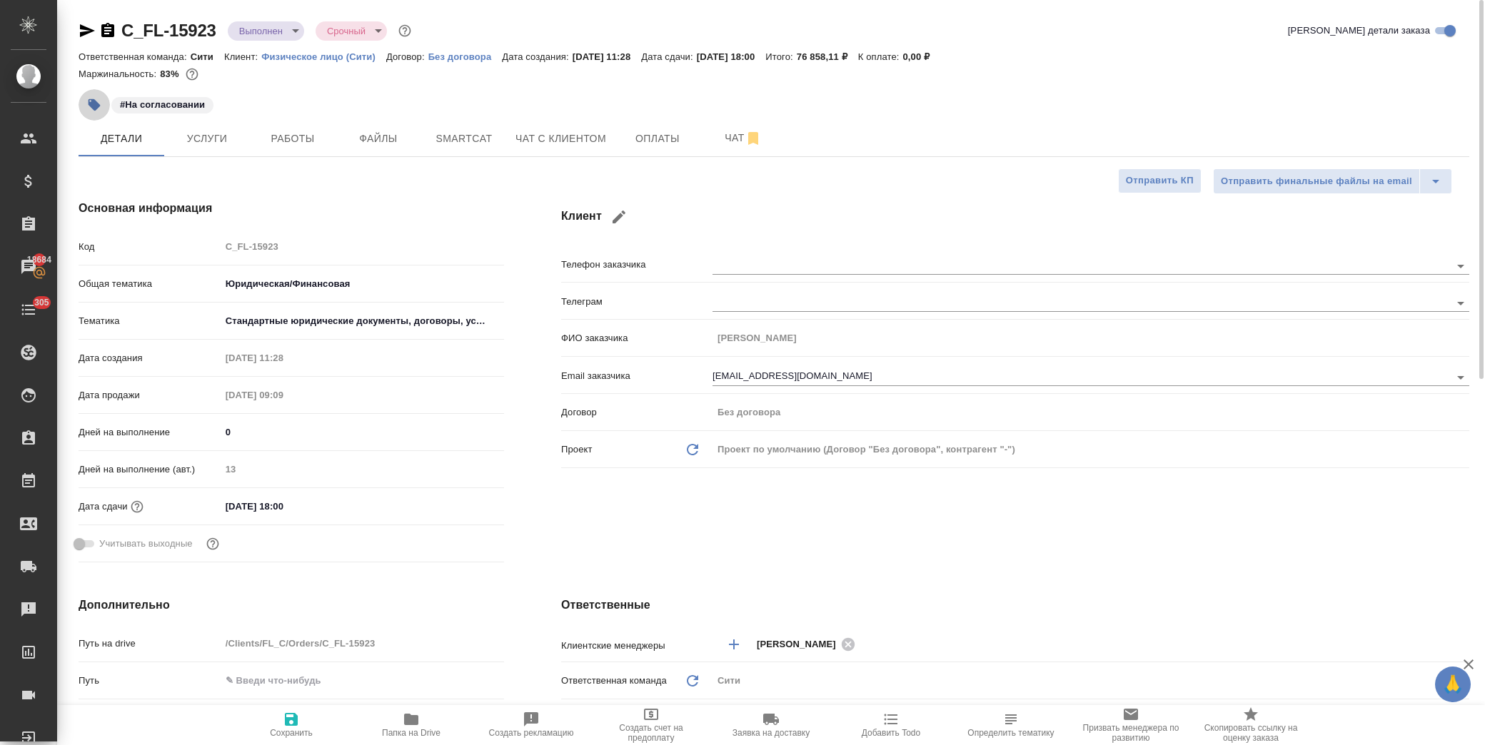
click at [94, 101] on icon "button" at bounding box center [95, 105] width 12 height 12
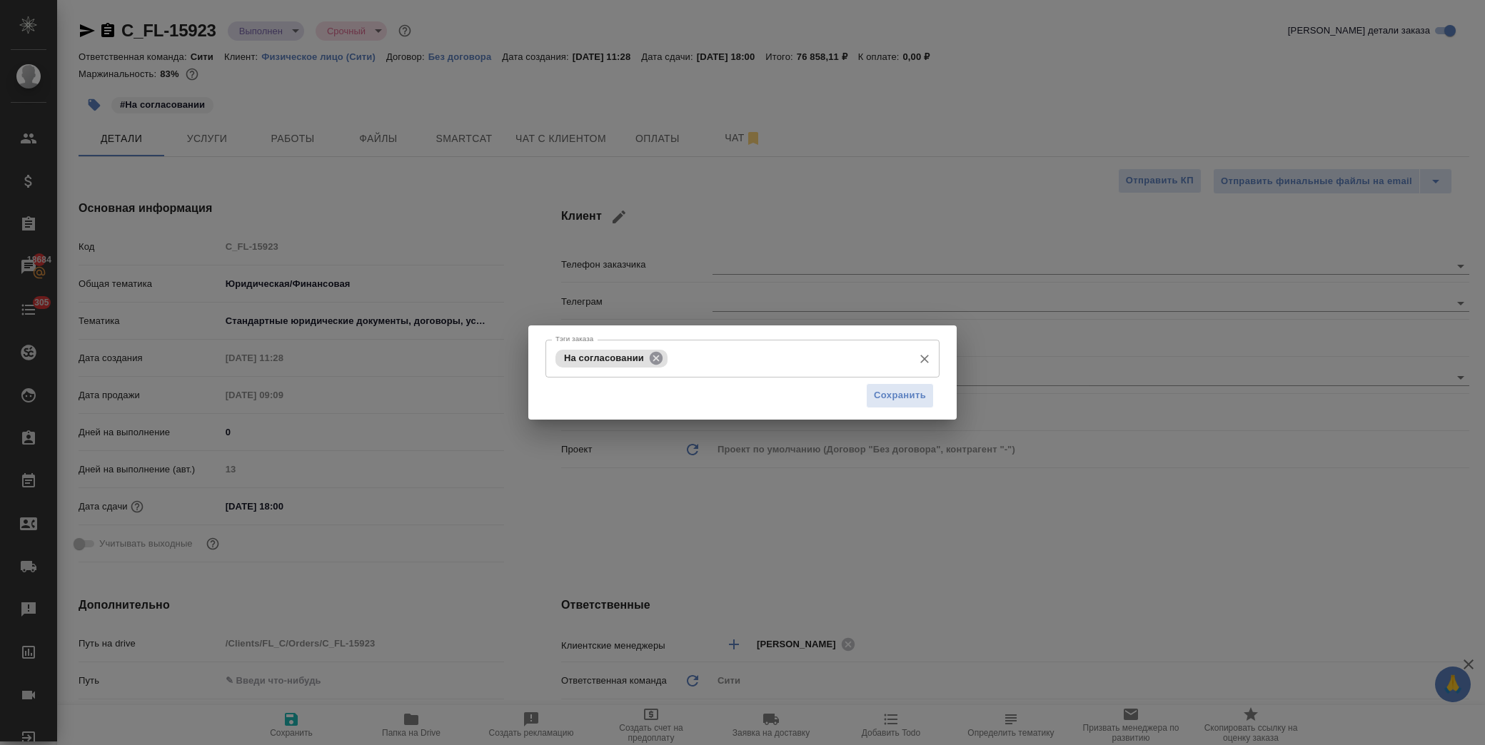
click at [660, 357] on icon at bounding box center [656, 357] width 13 height 13
click at [872, 393] on button "Сохранить" at bounding box center [900, 395] width 68 height 25
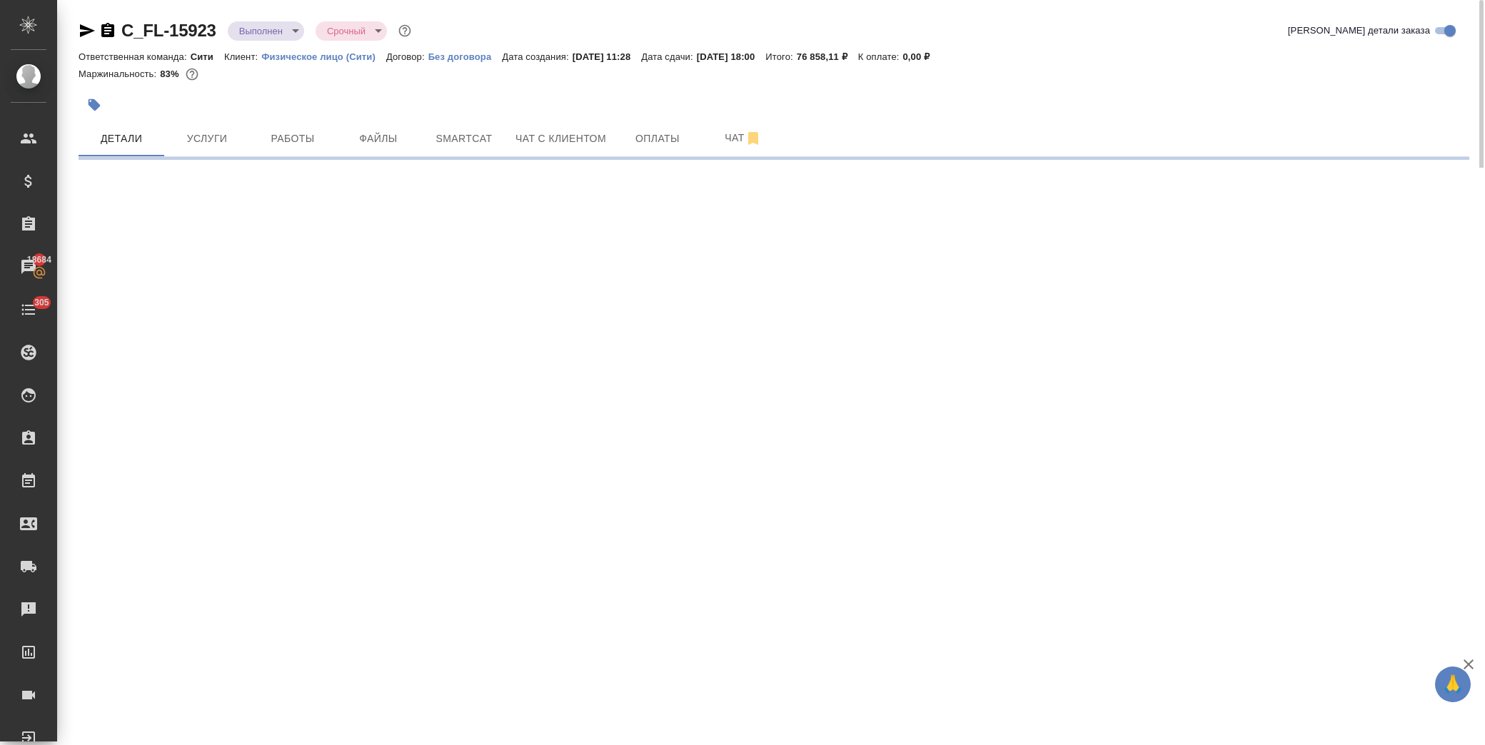
click at [288, 32] on body "🙏 .cls-1 fill:#fff; AWATERA Лофицкая Юлия Владимировна Клиенты Спецификации Зак…" at bounding box center [742, 372] width 1485 height 745
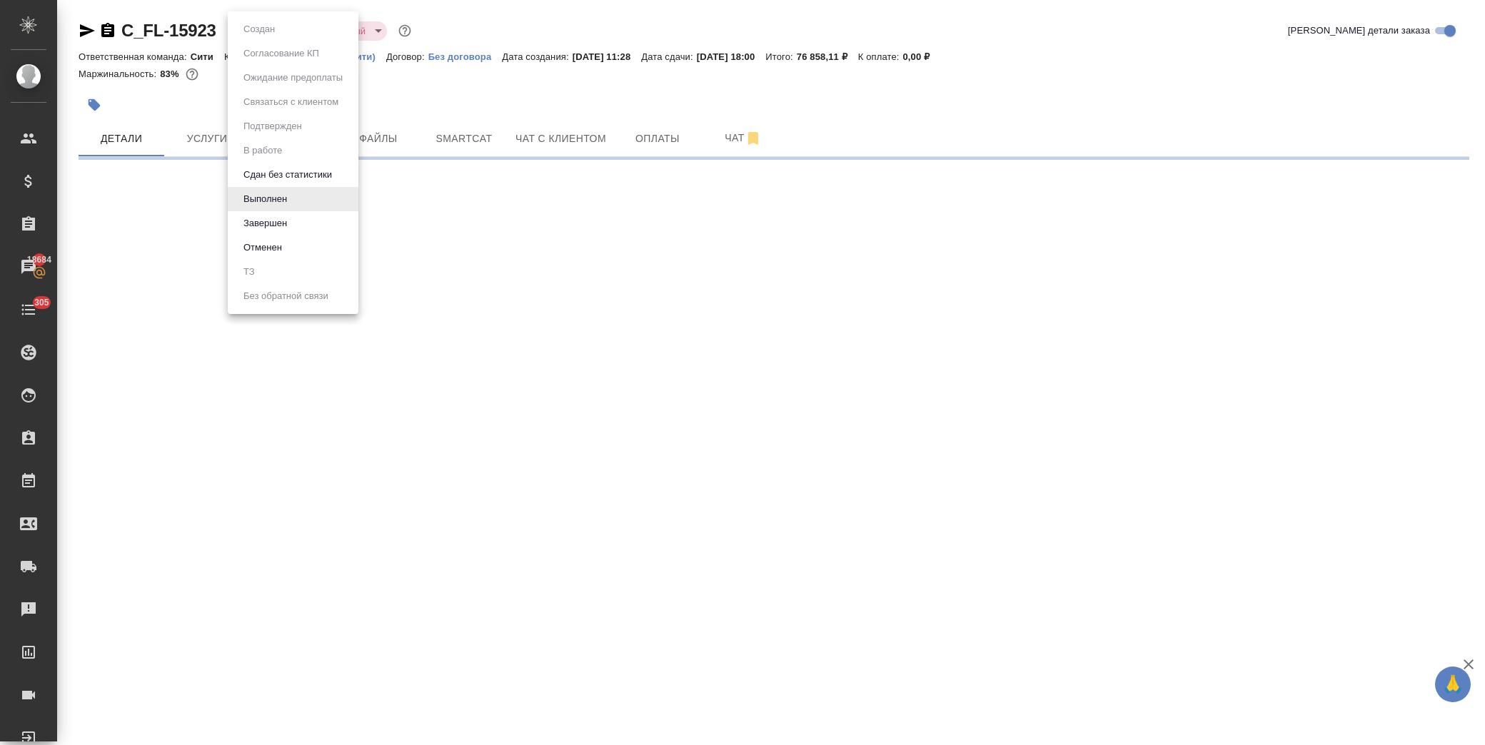
select select "RU"
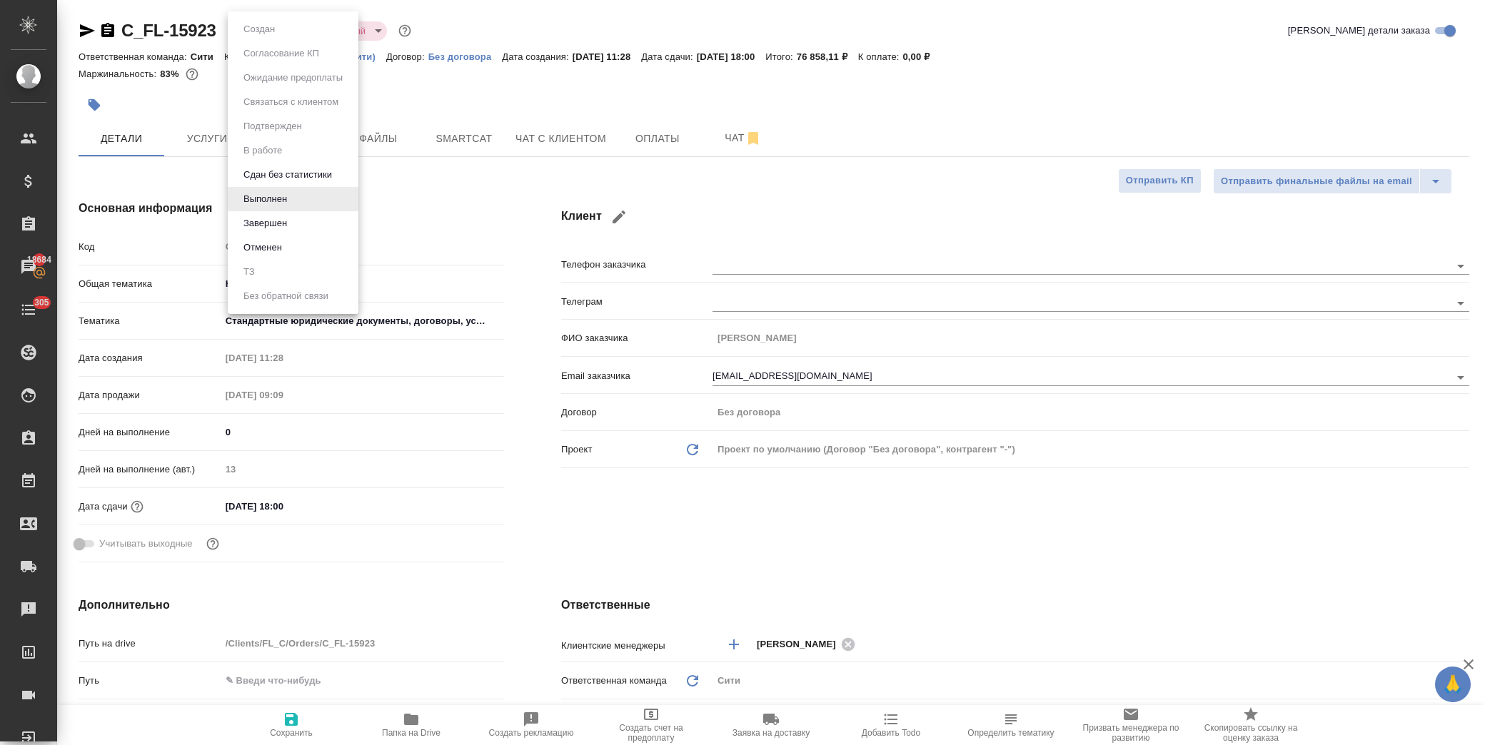
type textarea "x"
click at [296, 222] on li "Завершен" at bounding box center [293, 223] width 131 height 24
type textarea "x"
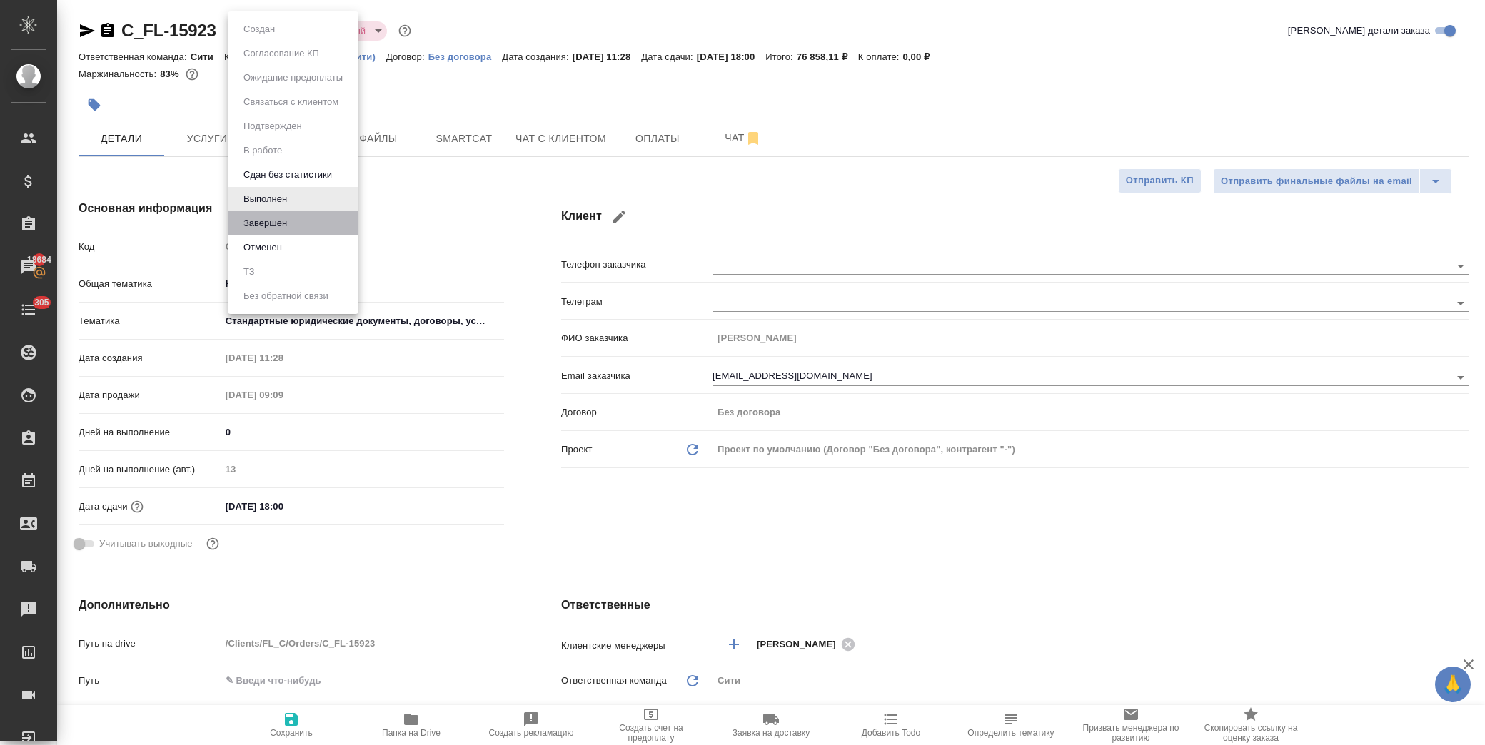
type textarea "x"
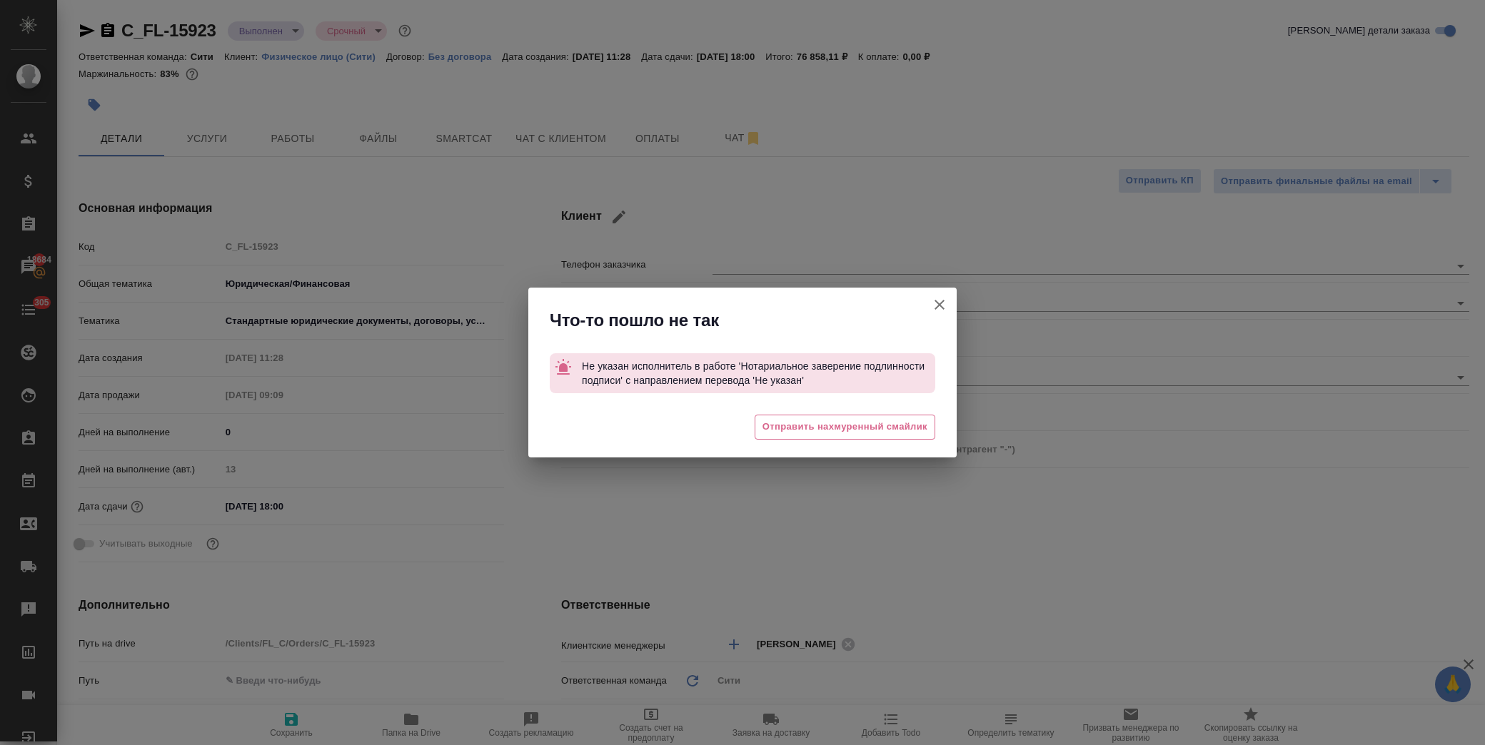
click at [934, 304] on icon "button" at bounding box center [939, 304] width 17 height 17
type textarea "x"
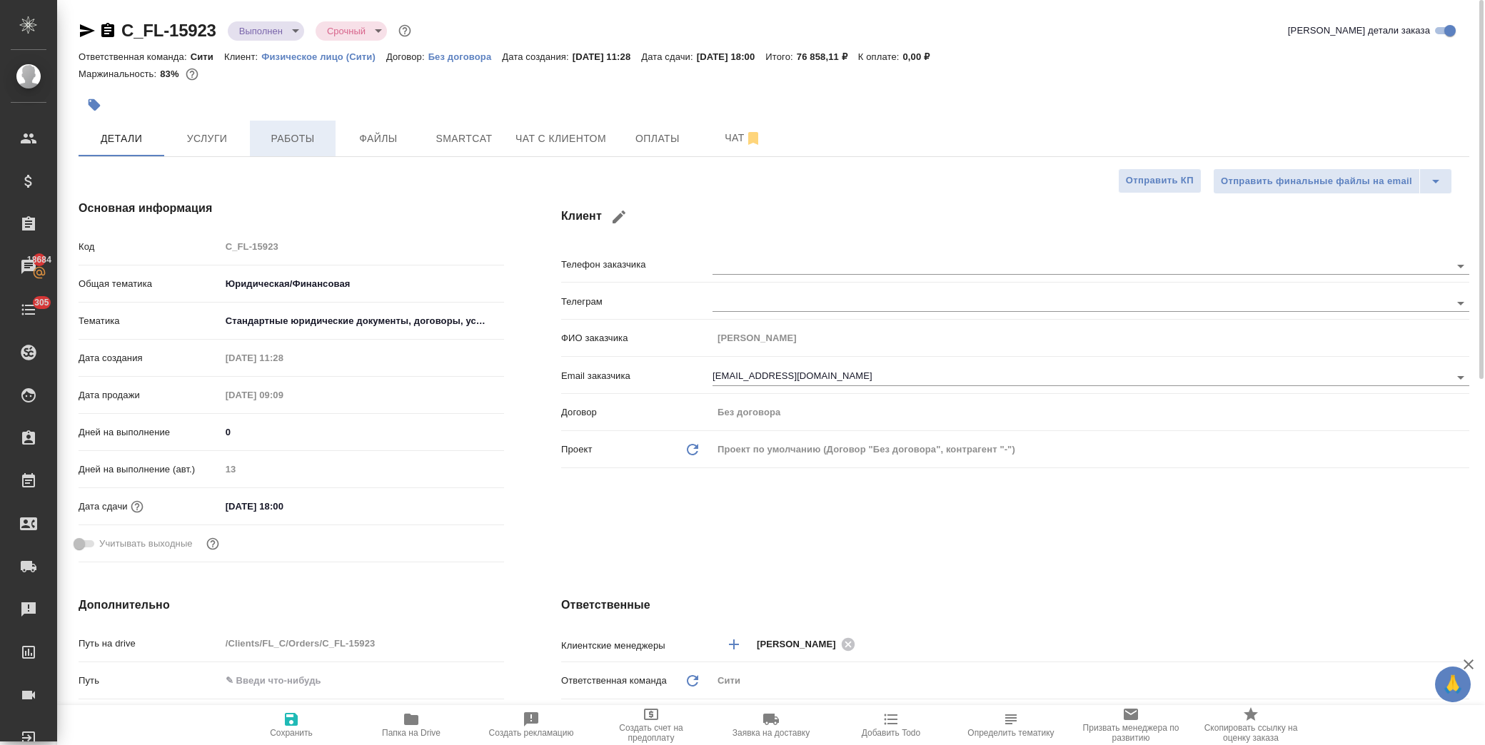
click at [291, 136] on span "Работы" at bounding box center [292, 139] width 69 height 18
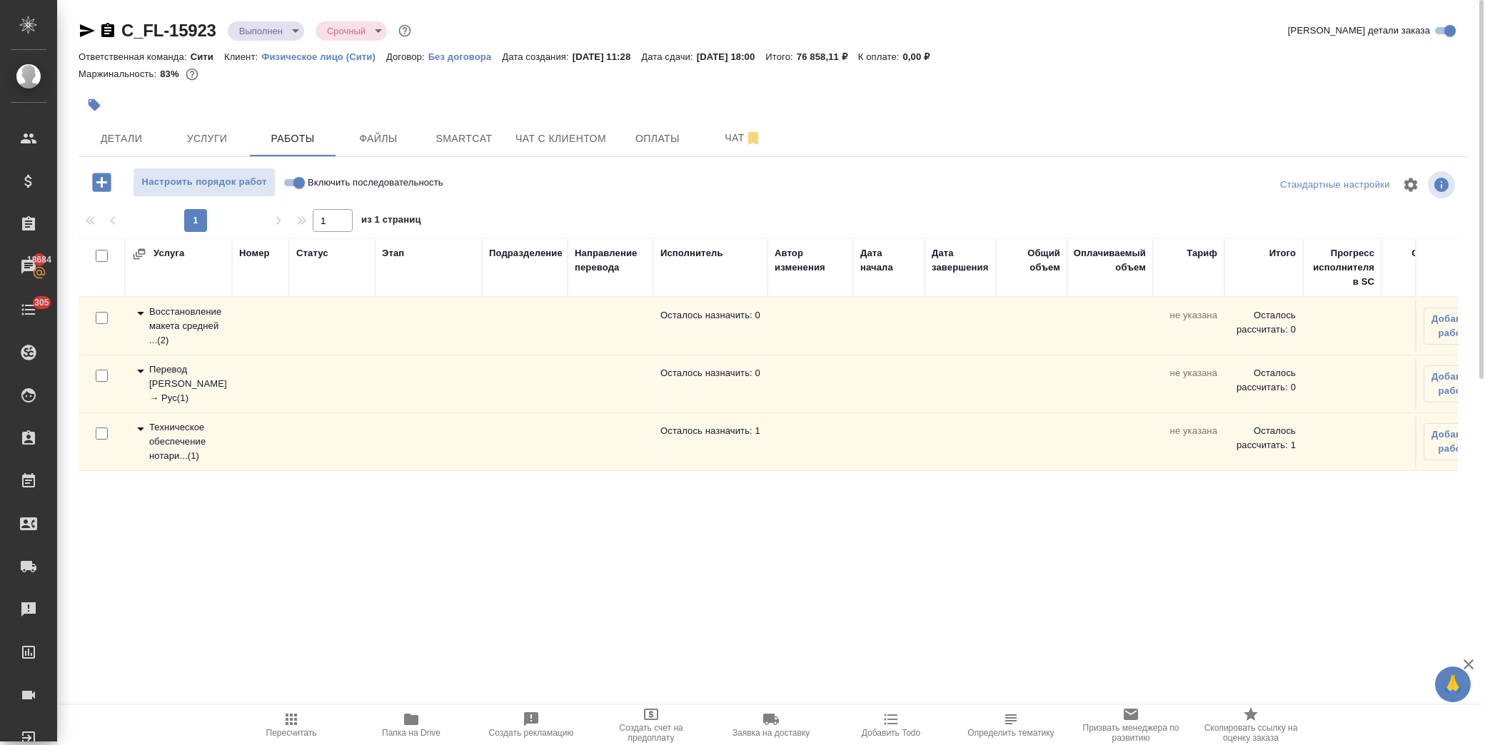
click at [141, 429] on icon at bounding box center [140, 430] width 7 height 4
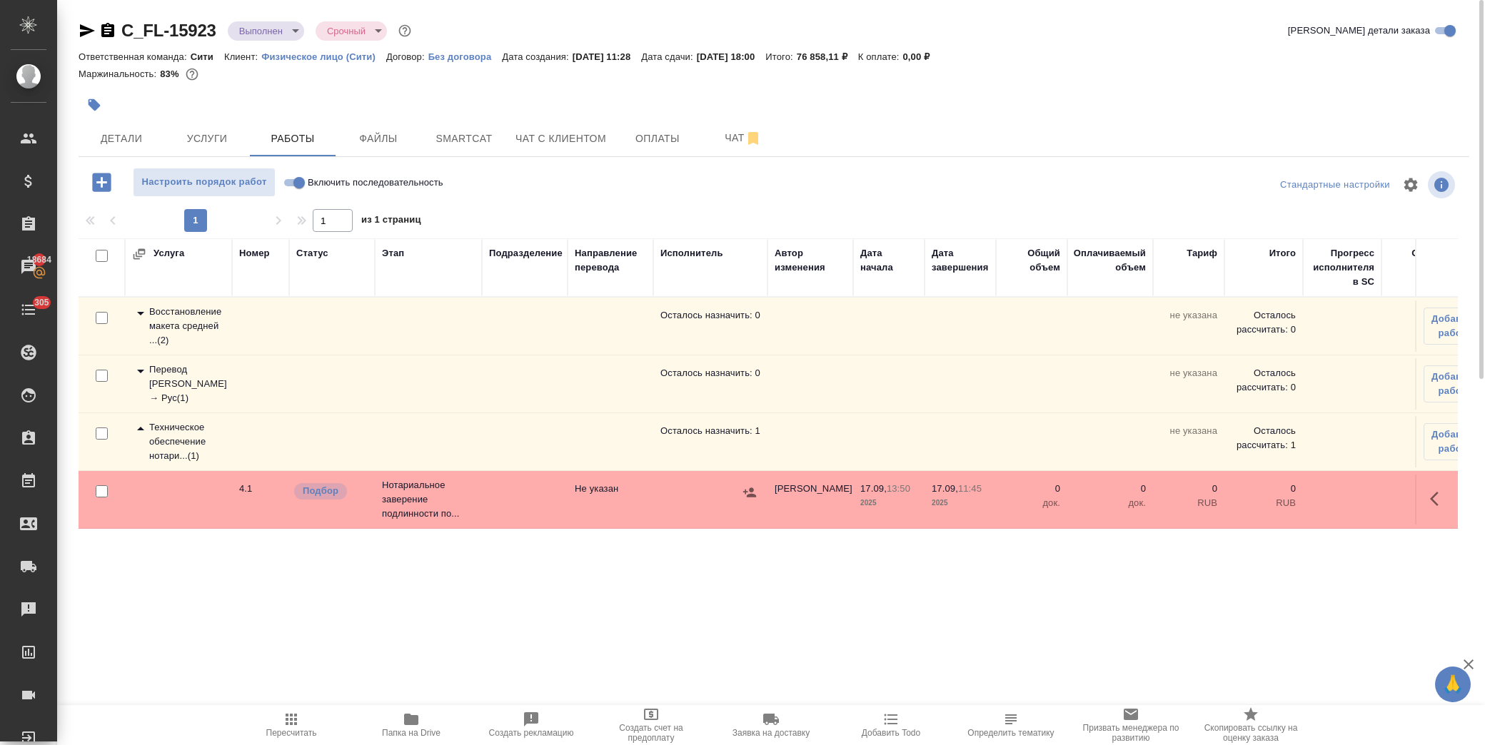
scroll to position [79, 0]
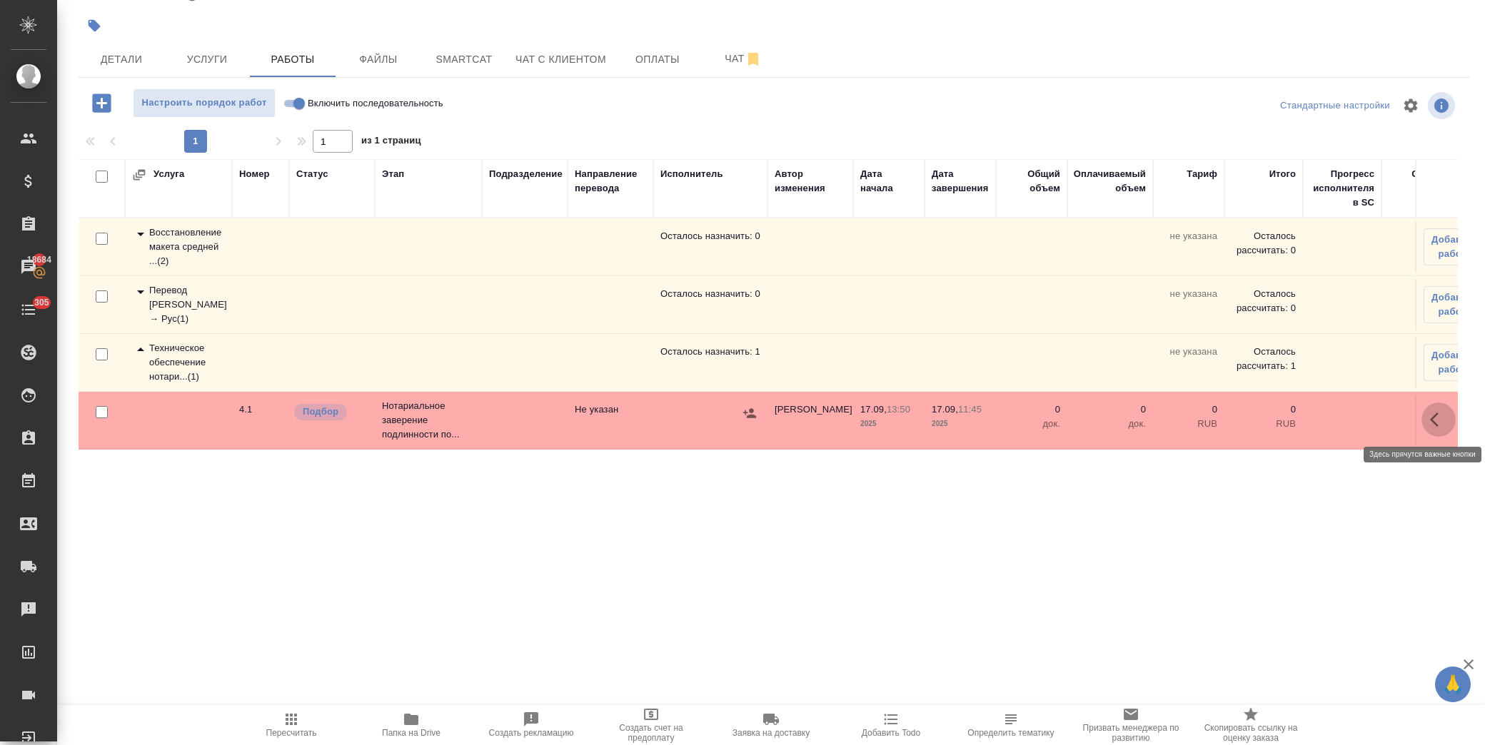
click at [1439, 418] on icon "button" at bounding box center [1438, 419] width 17 height 17
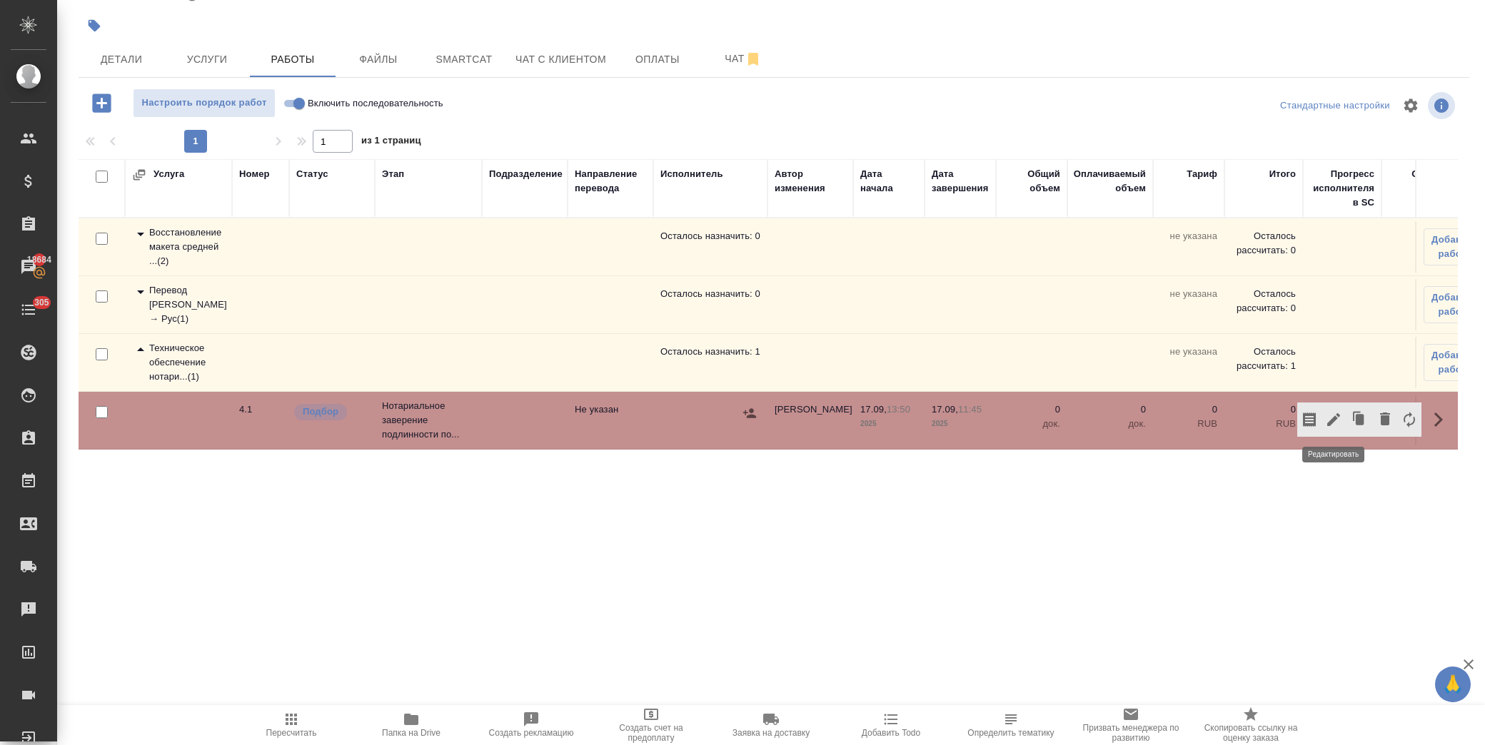
click at [1337, 418] on icon "button" at bounding box center [1333, 419] width 13 height 13
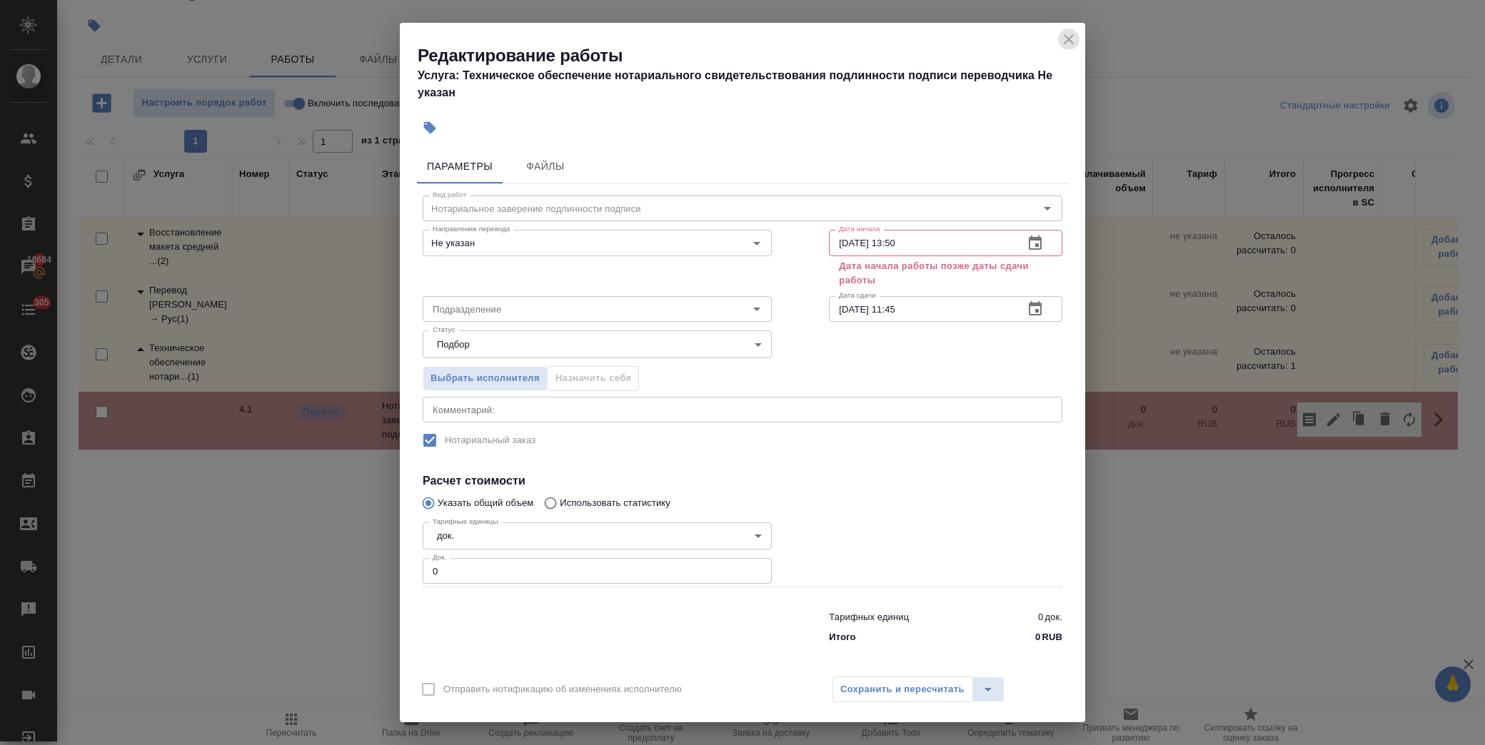
click at [1070, 39] on icon "close" at bounding box center [1069, 39] width 10 height 10
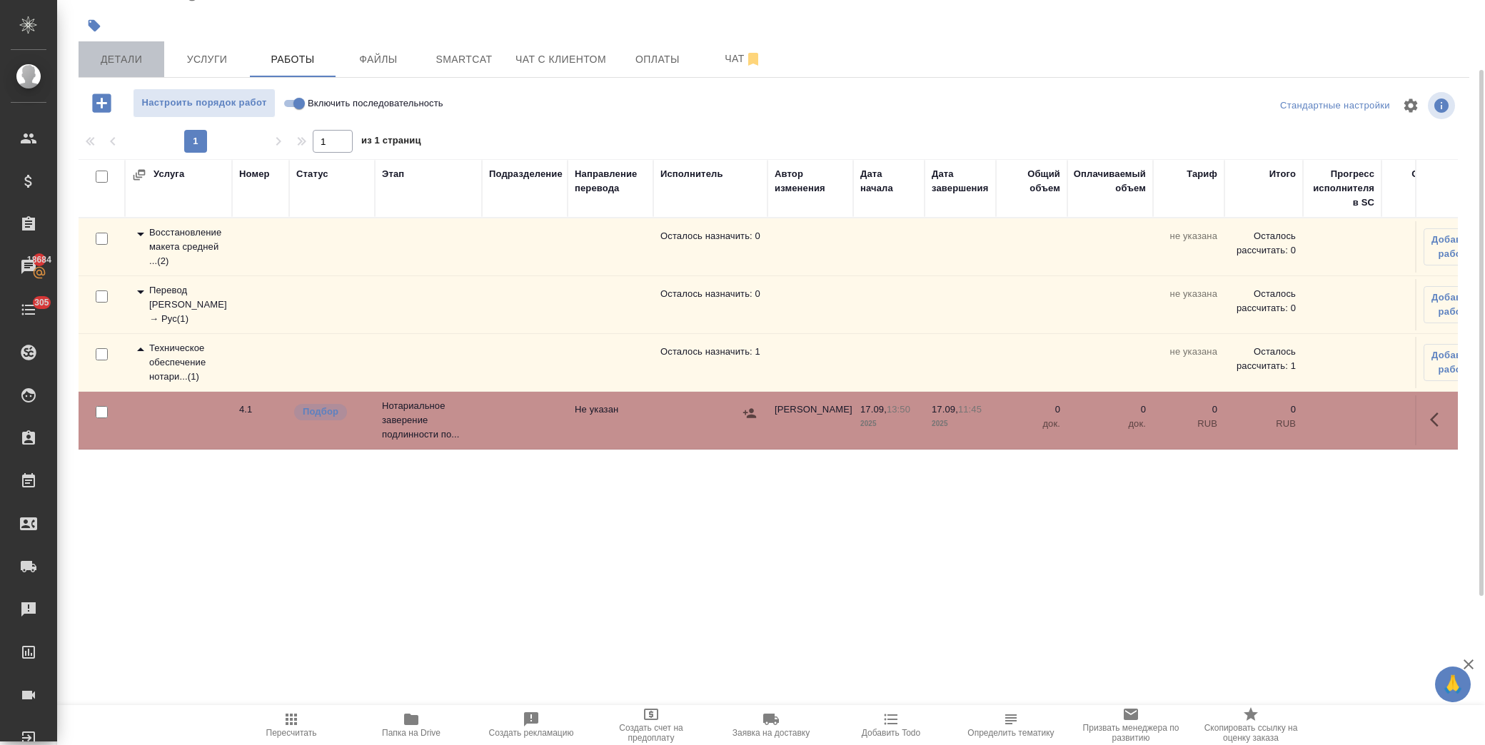
click at [116, 52] on span "Детали" at bounding box center [121, 60] width 69 height 18
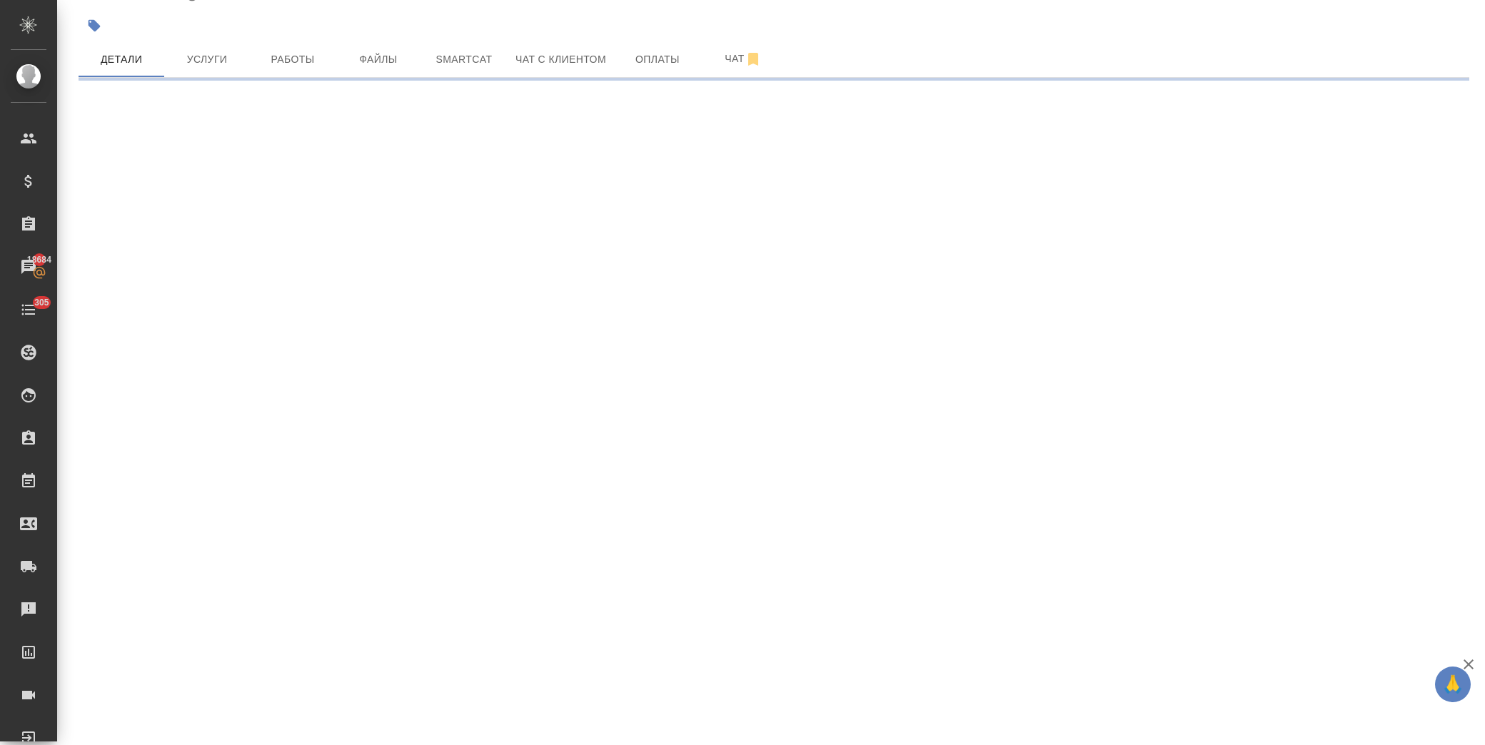
select select "RU"
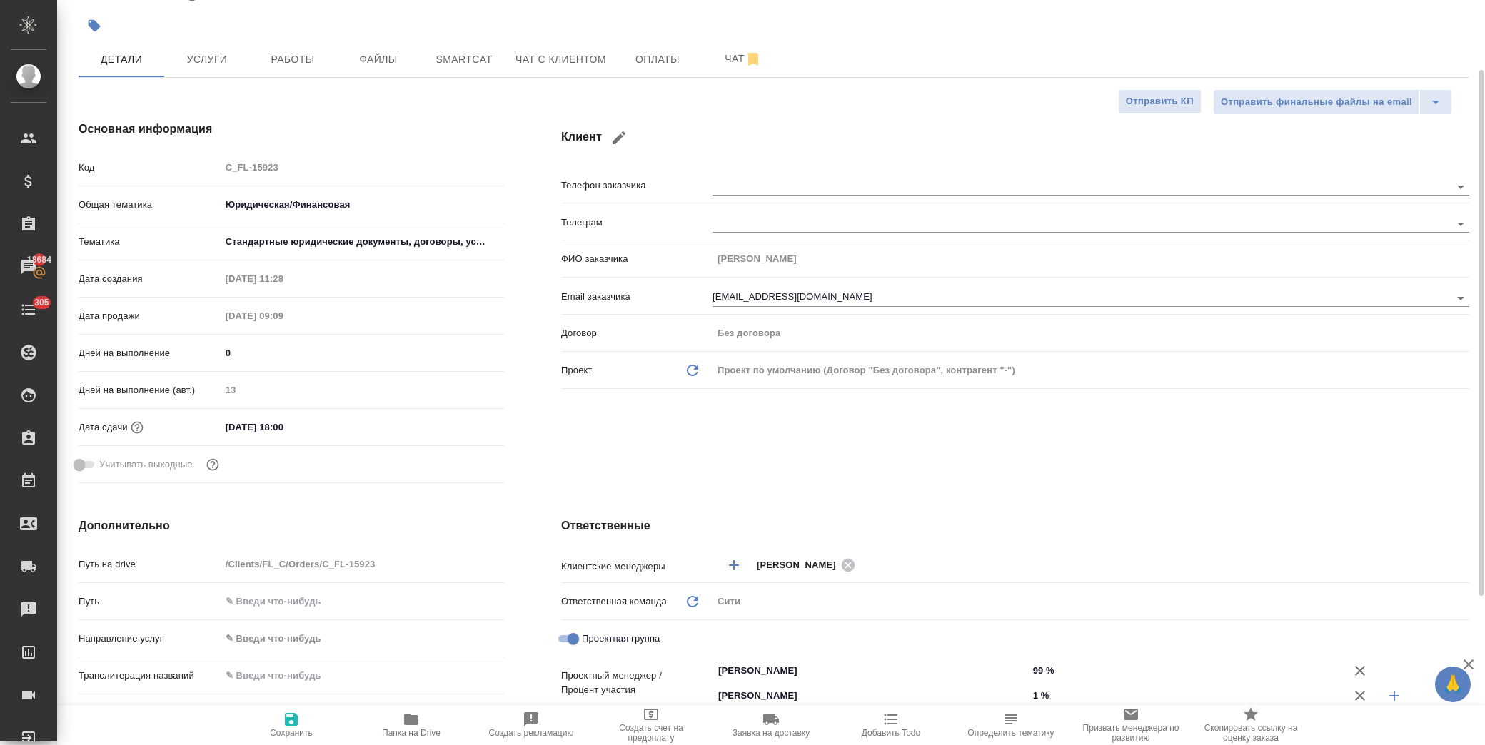
type textarea "x"
click at [319, 426] on input "01.10.2025 18:00" at bounding box center [283, 427] width 125 height 21
click at [207, 67] on span "Услуги" at bounding box center [207, 60] width 69 height 18
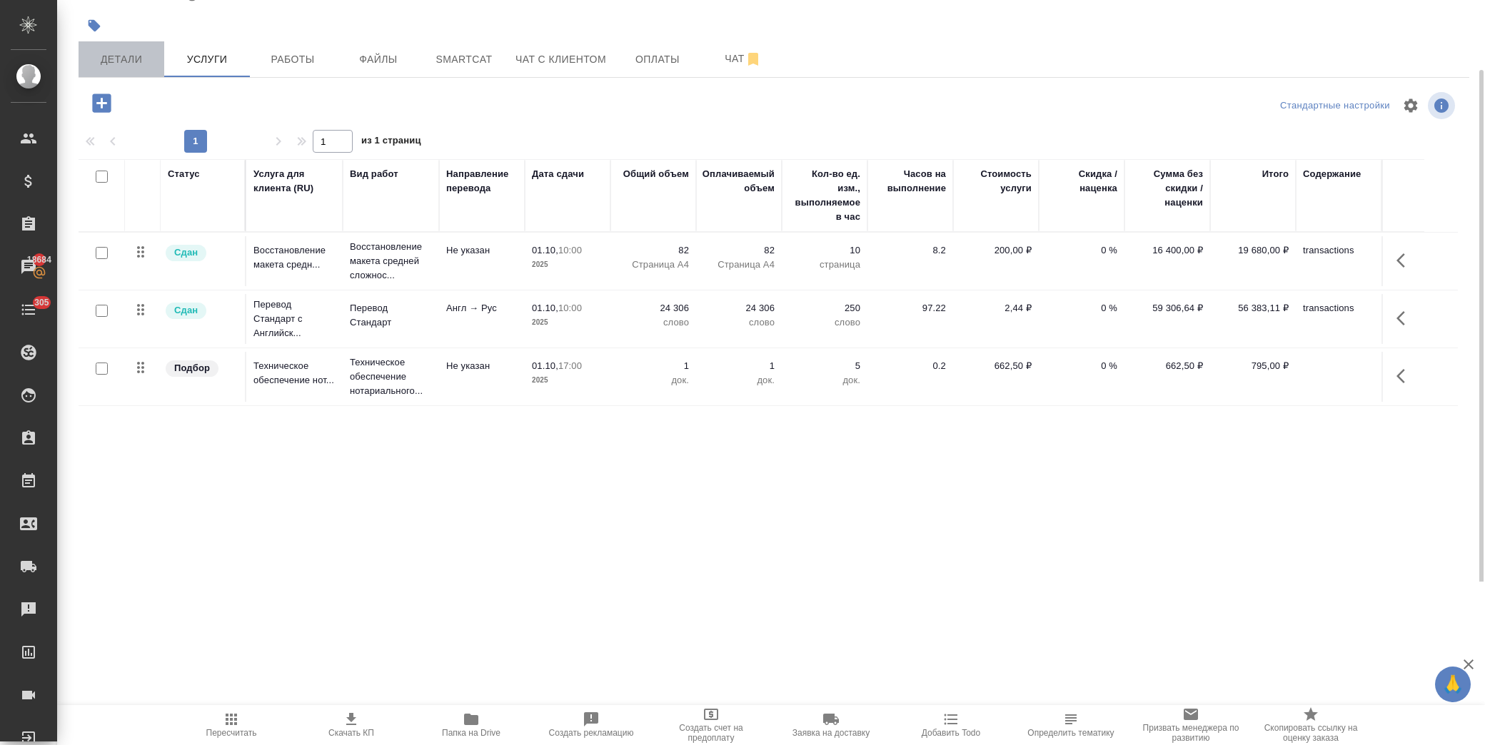
click at [146, 68] on button "Детали" at bounding box center [122, 59] width 86 height 36
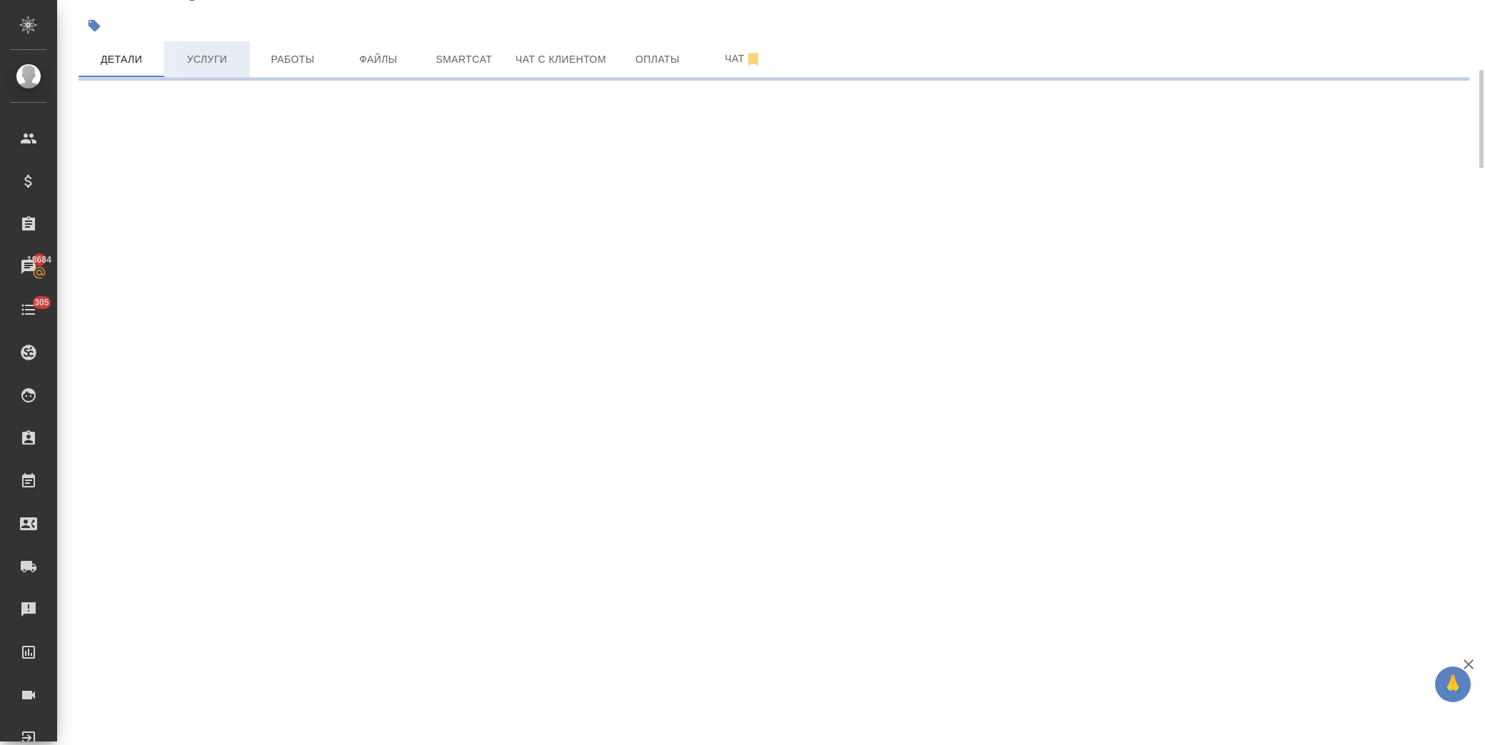
select select "RU"
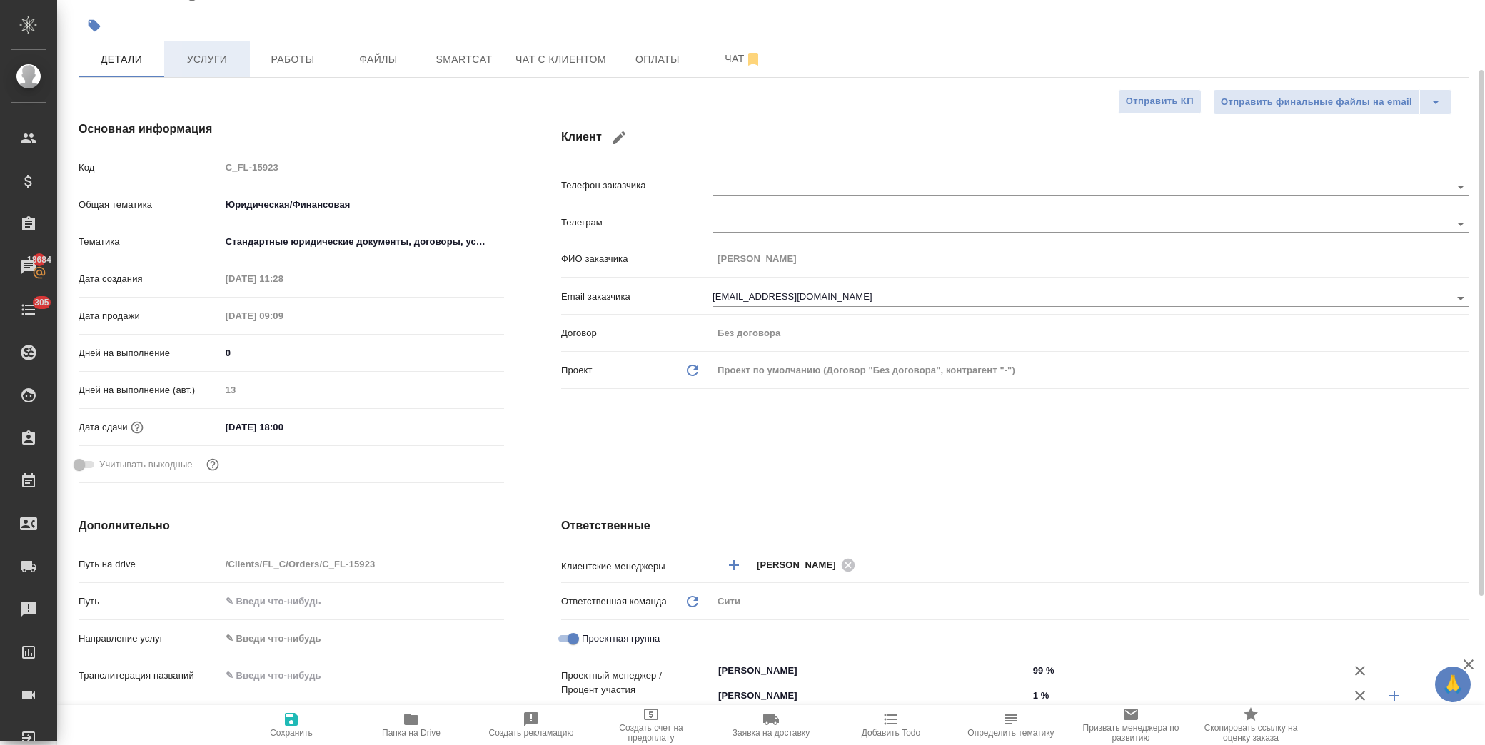
type textarea "x"
click at [225, 51] on span "Услуги" at bounding box center [207, 60] width 69 height 18
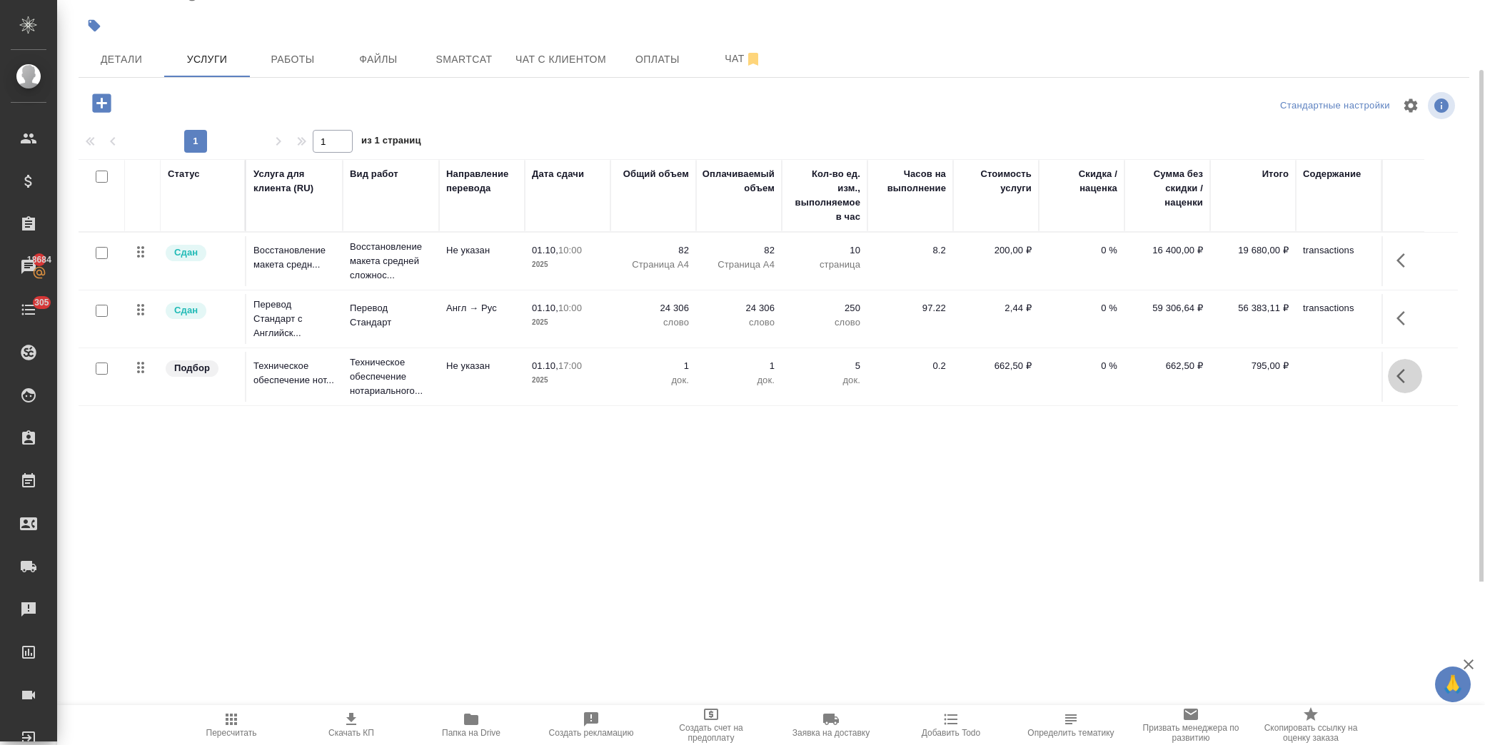
click at [1404, 379] on icon "button" at bounding box center [1405, 376] width 17 height 17
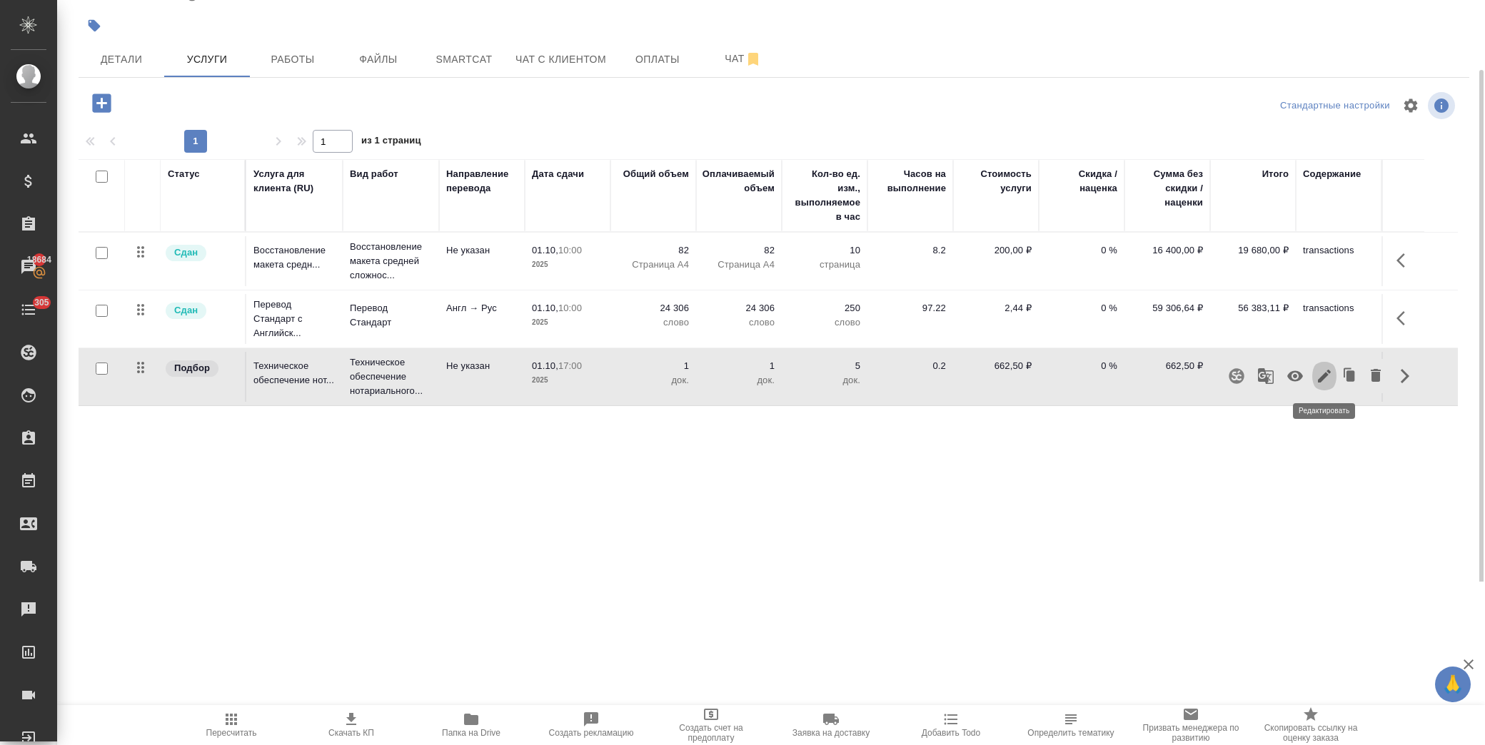
click at [1324, 379] on icon "button" at bounding box center [1324, 376] width 17 height 17
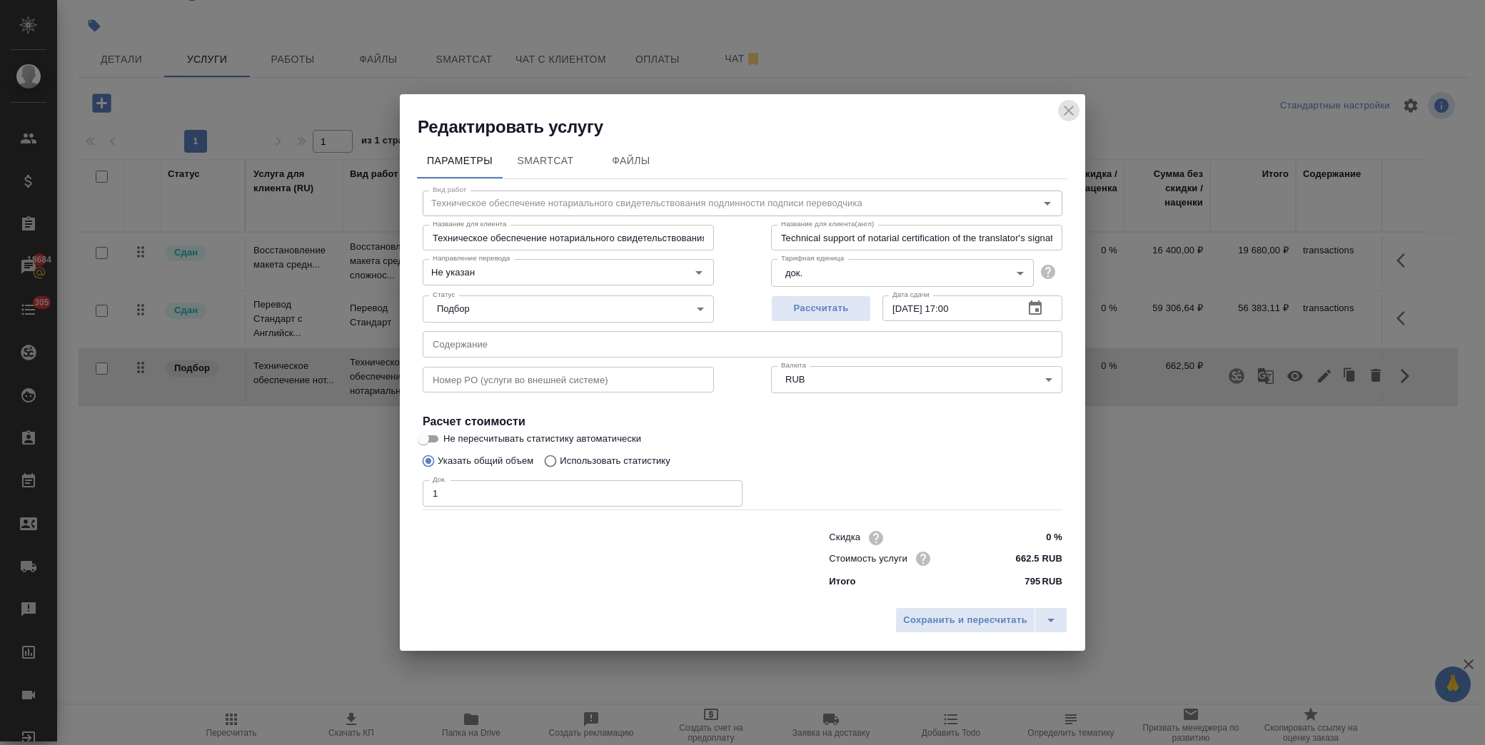
click at [1067, 111] on icon "close" at bounding box center [1068, 110] width 17 height 17
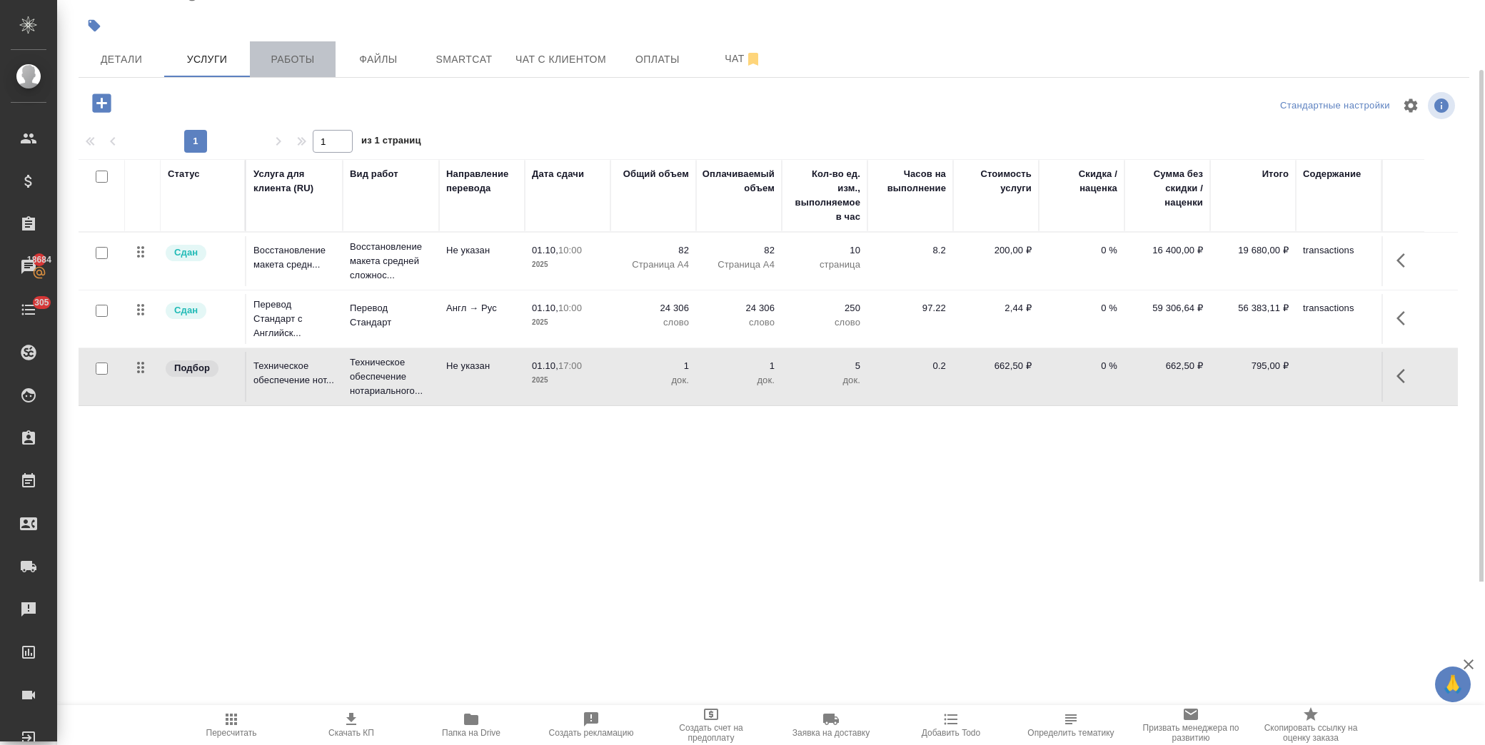
click at [309, 52] on span "Работы" at bounding box center [292, 60] width 69 height 18
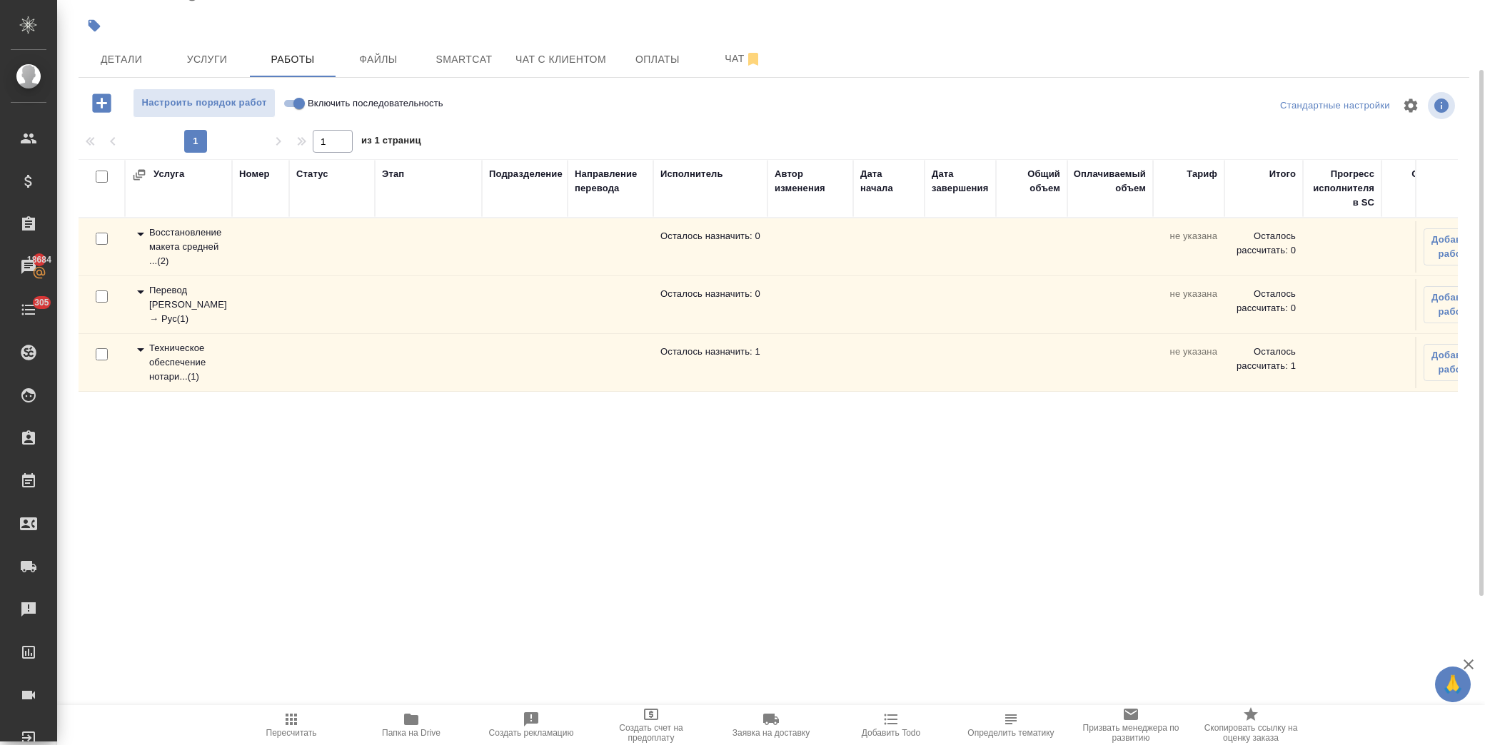
click at [141, 351] on icon at bounding box center [140, 349] width 17 height 17
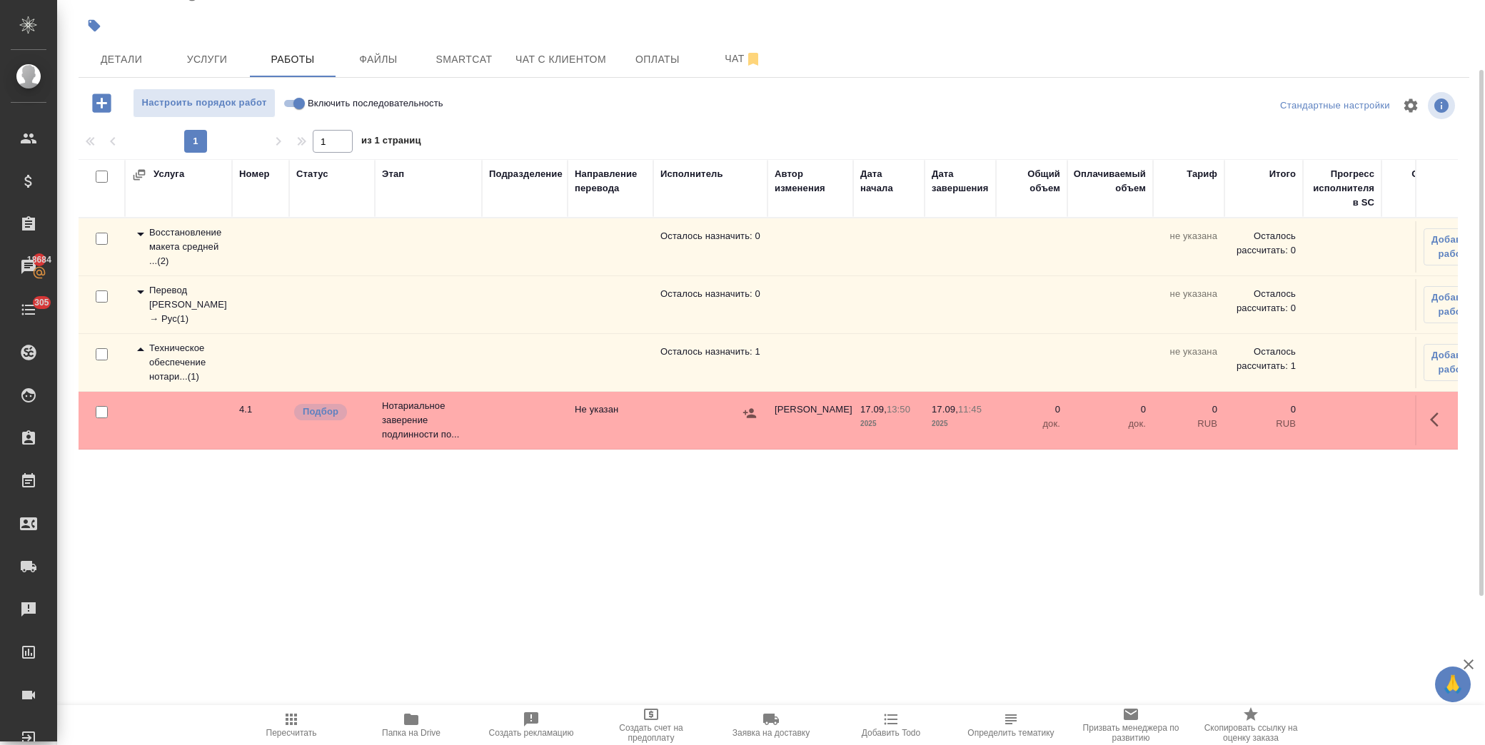
drag, startPoint x: 1418, startPoint y: 412, endPoint x: 1436, endPoint y: 415, distance: 18.1
click at [1435, 414] on td at bounding box center [1436, 421] width 43 height 50
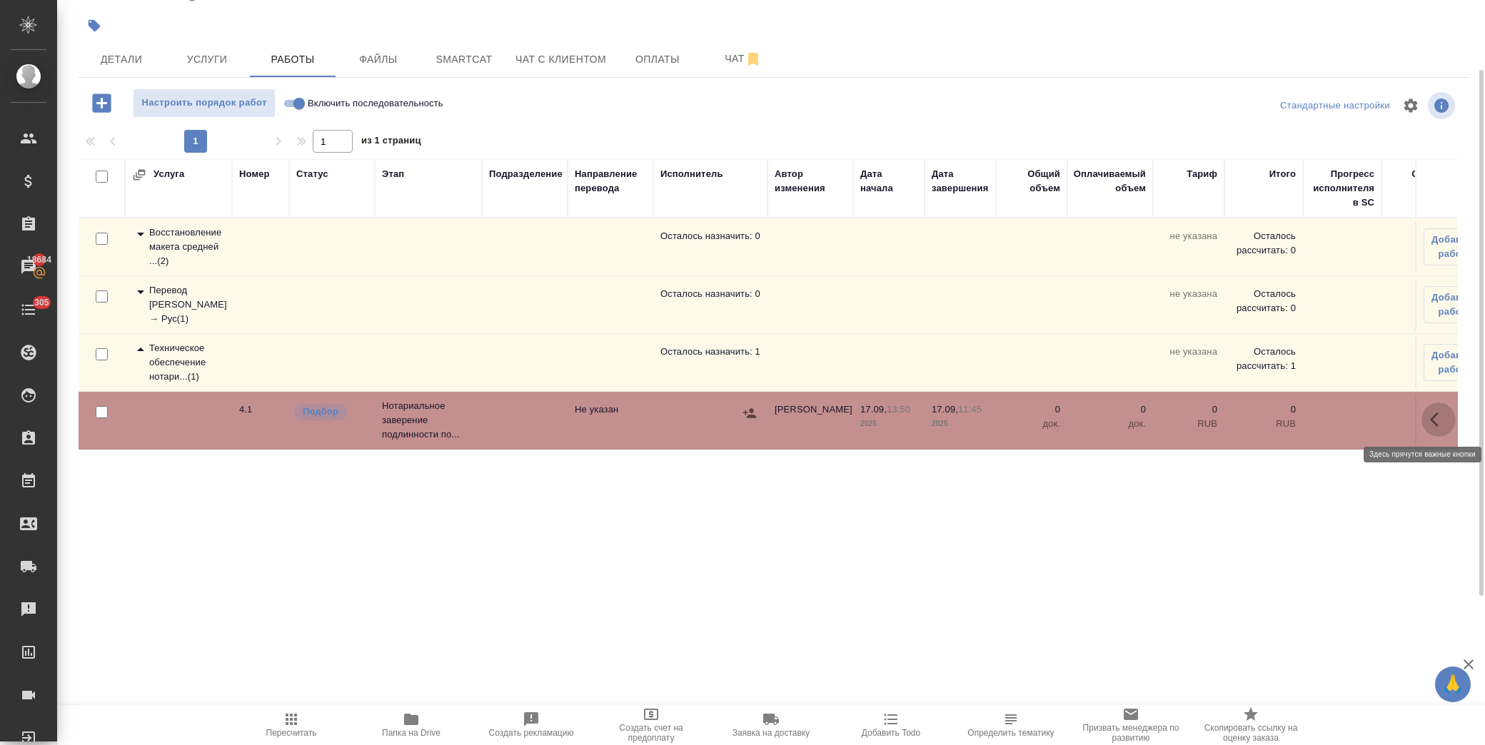
click at [1442, 417] on icon "button" at bounding box center [1438, 419] width 17 height 17
click at [1334, 415] on icon "button" at bounding box center [1333, 419] width 17 height 17
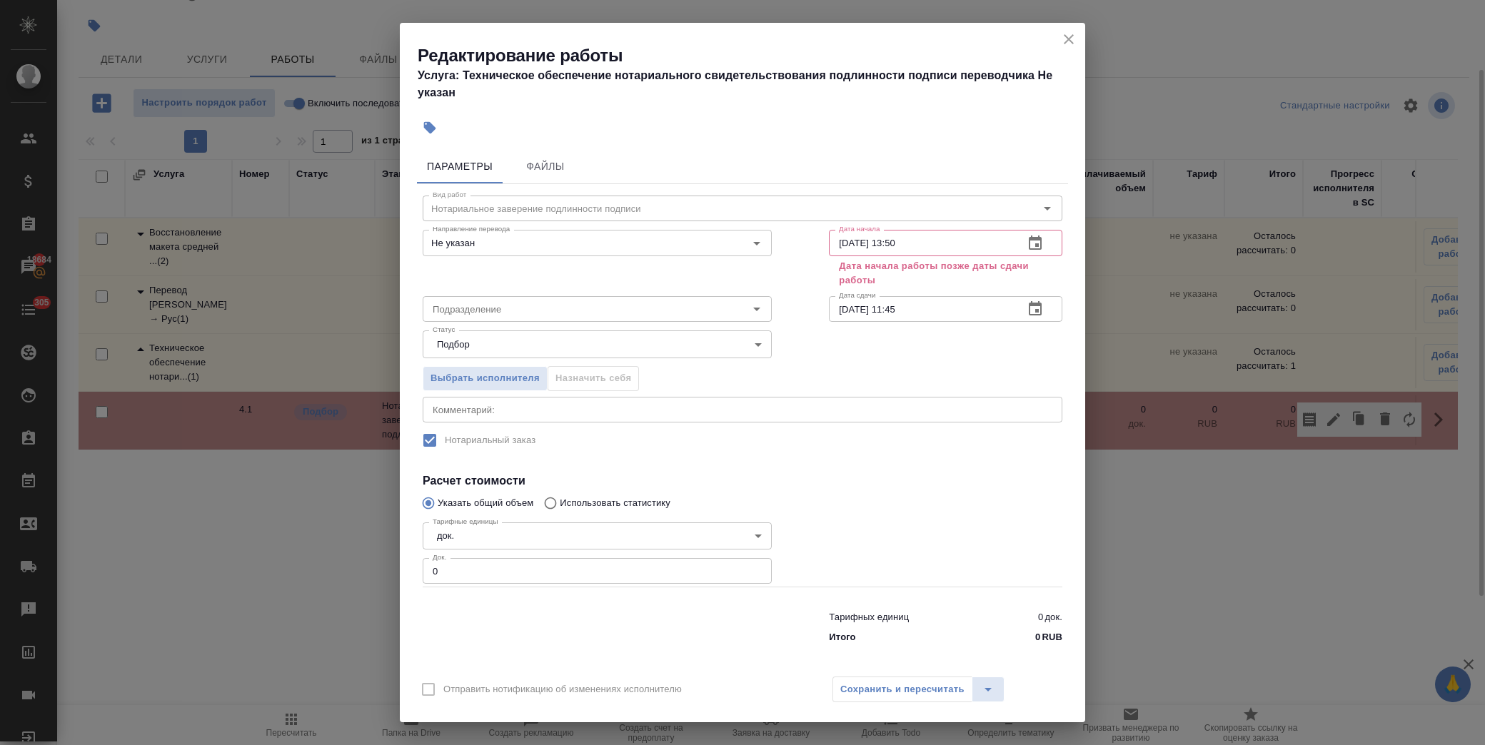
click at [1027, 298] on button "button" at bounding box center [1035, 309] width 34 height 34
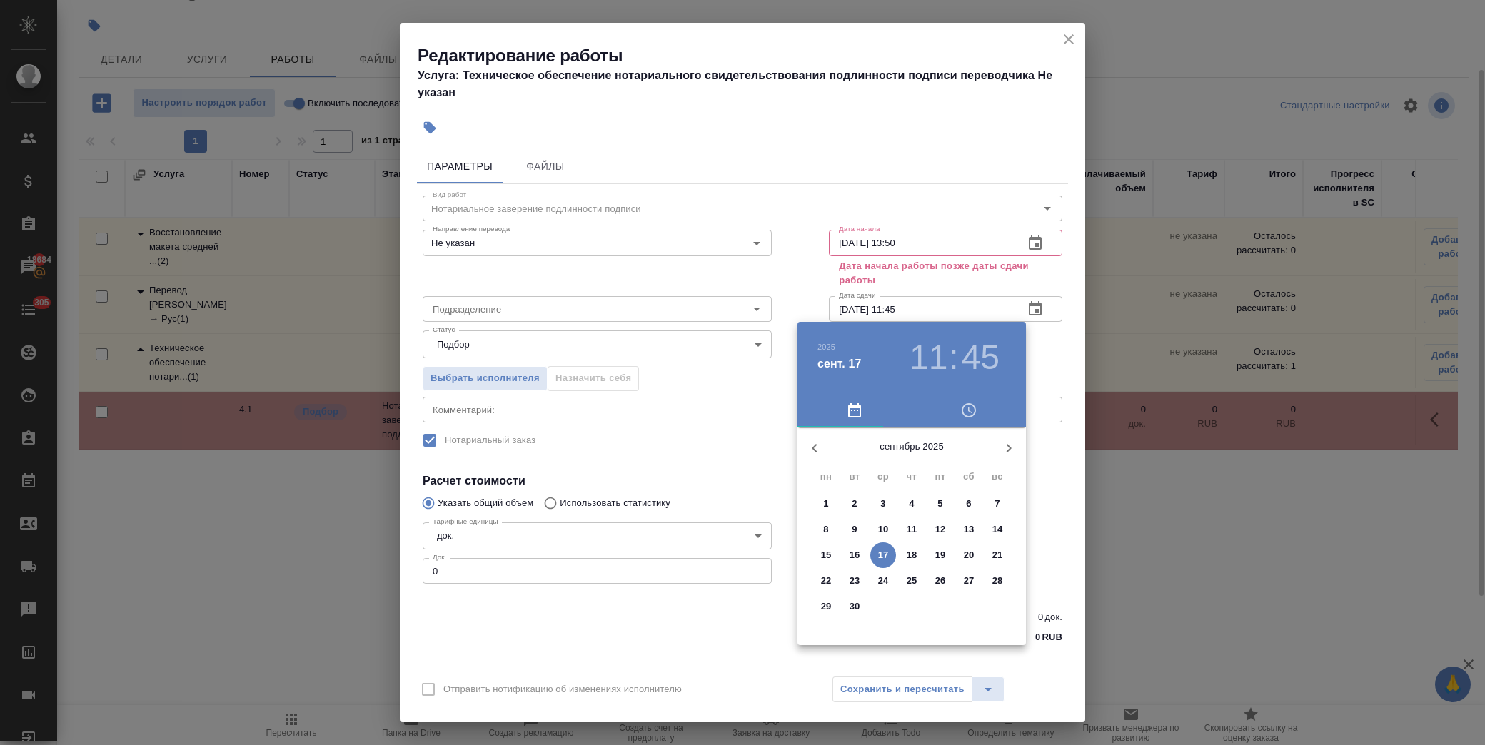
click at [1008, 451] on icon "button" at bounding box center [1009, 448] width 5 height 9
click at [888, 505] on span "1" at bounding box center [883, 504] width 26 height 14
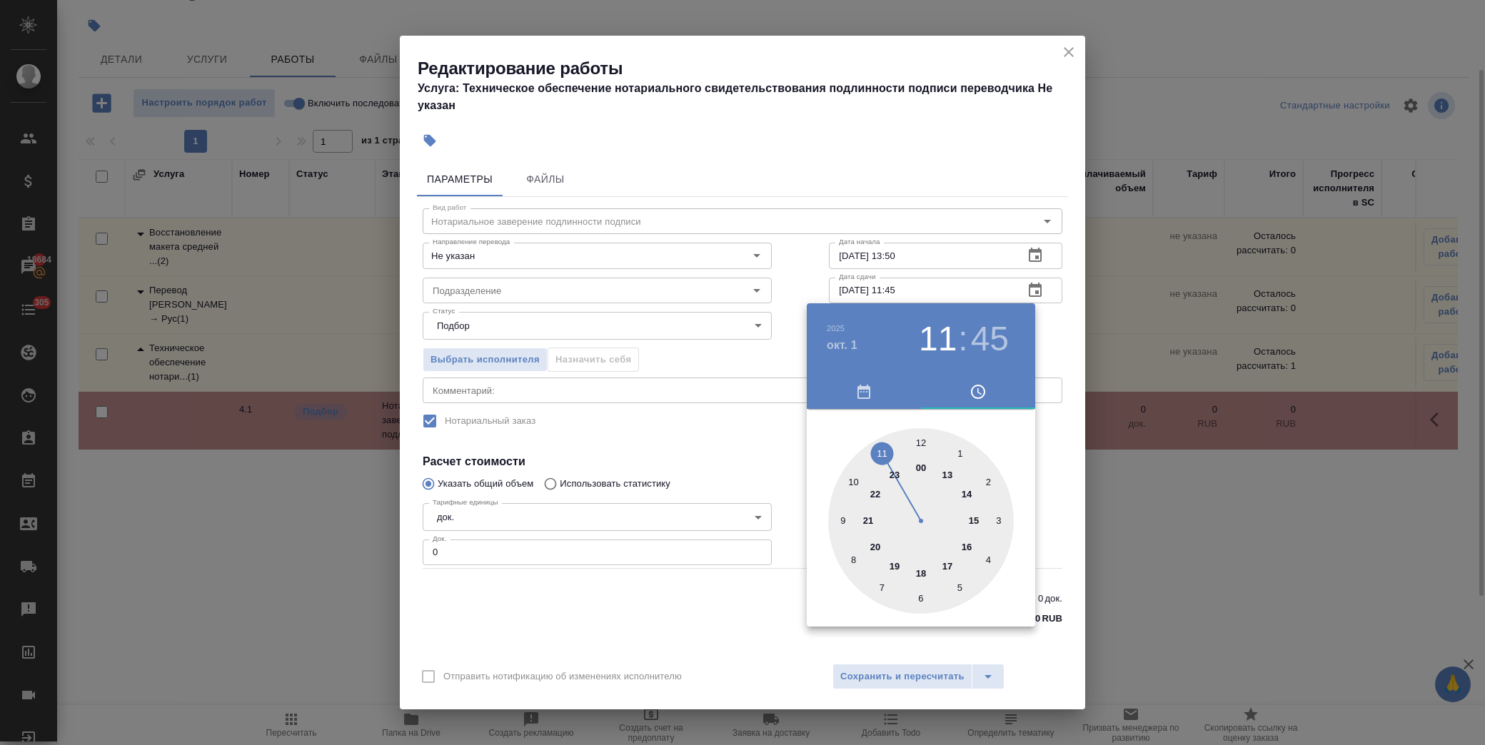
click at [952, 565] on div at bounding box center [921, 521] width 186 height 186
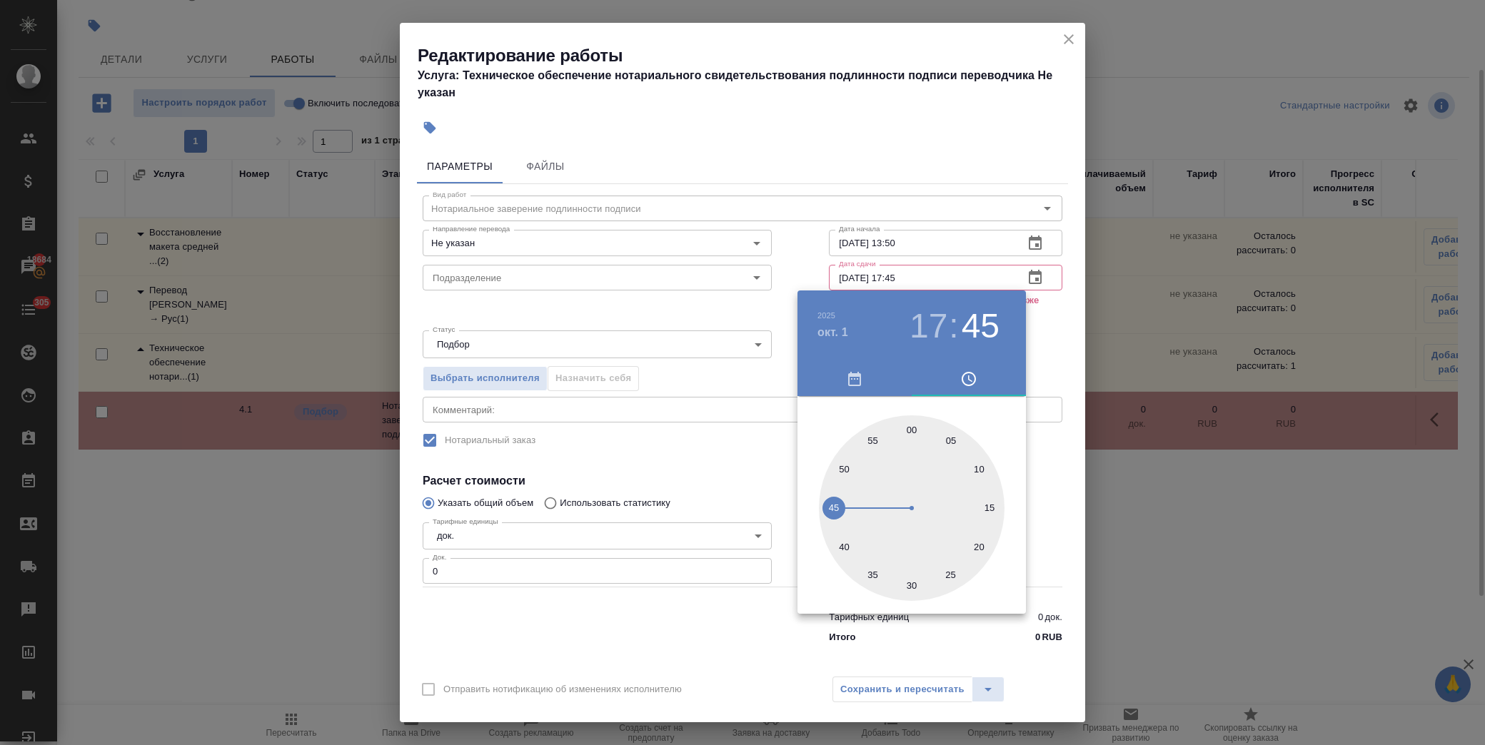
click at [912, 431] on div at bounding box center [912, 509] width 186 height 186
type input "01.10.2025 17:00"
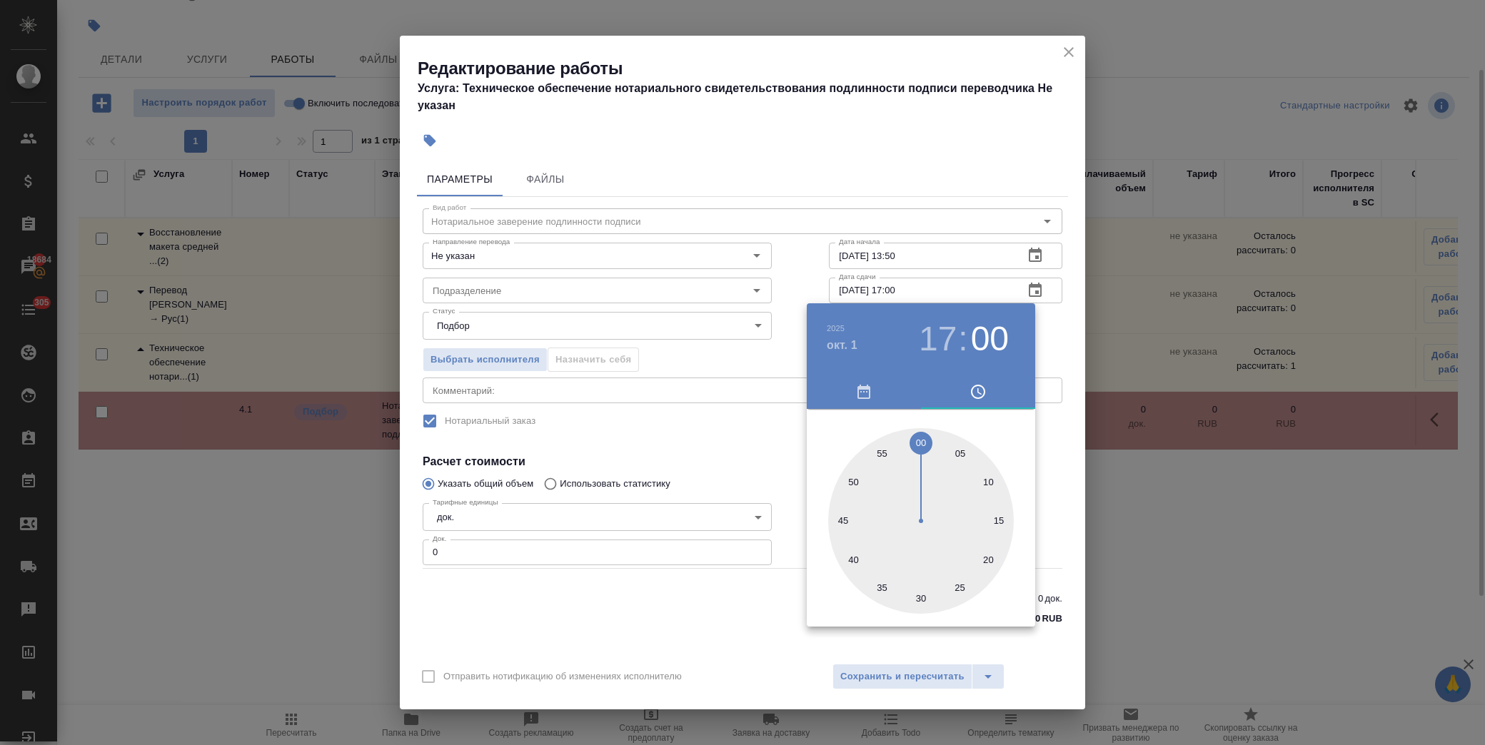
click at [727, 440] on div at bounding box center [742, 372] width 1485 height 745
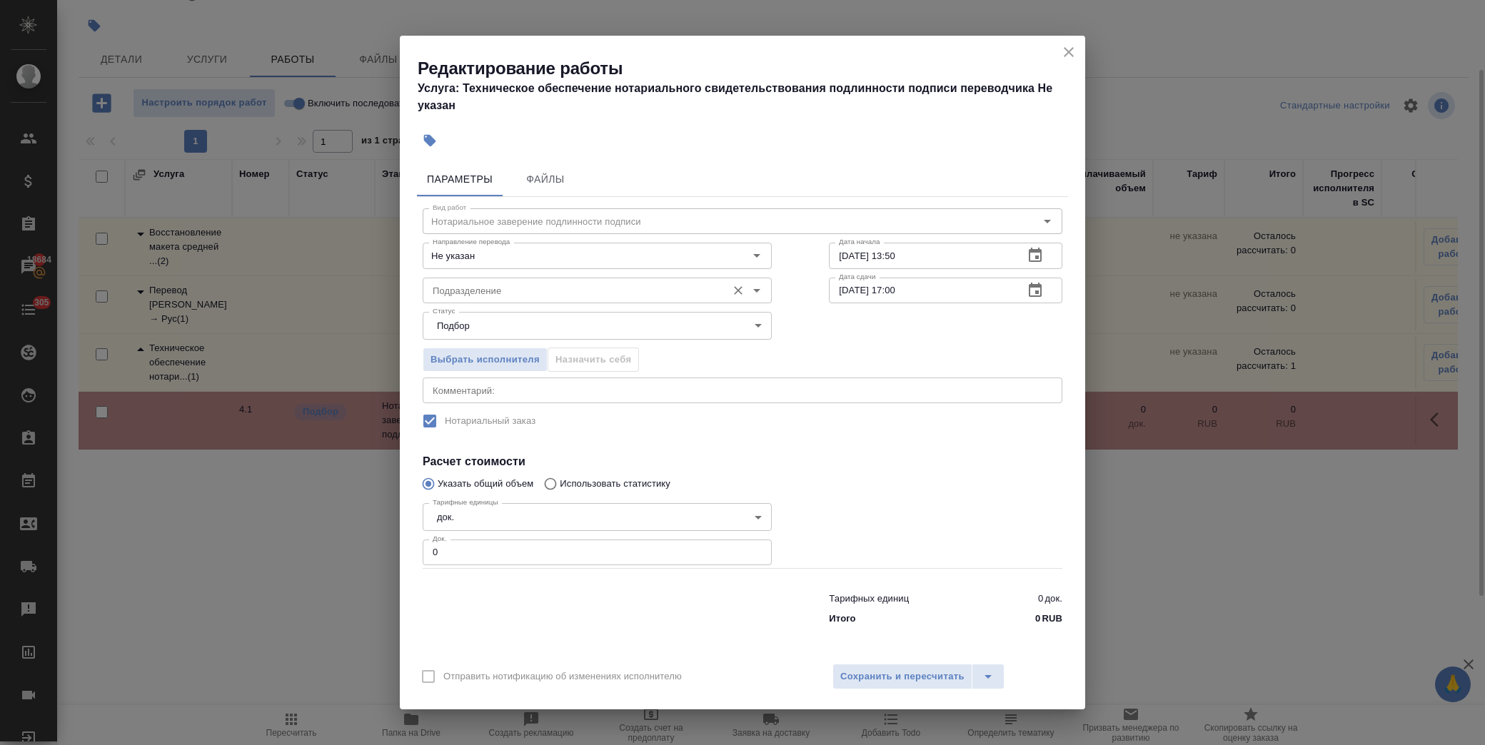
click at [489, 288] on input "Подразделение" at bounding box center [573, 290] width 293 height 17
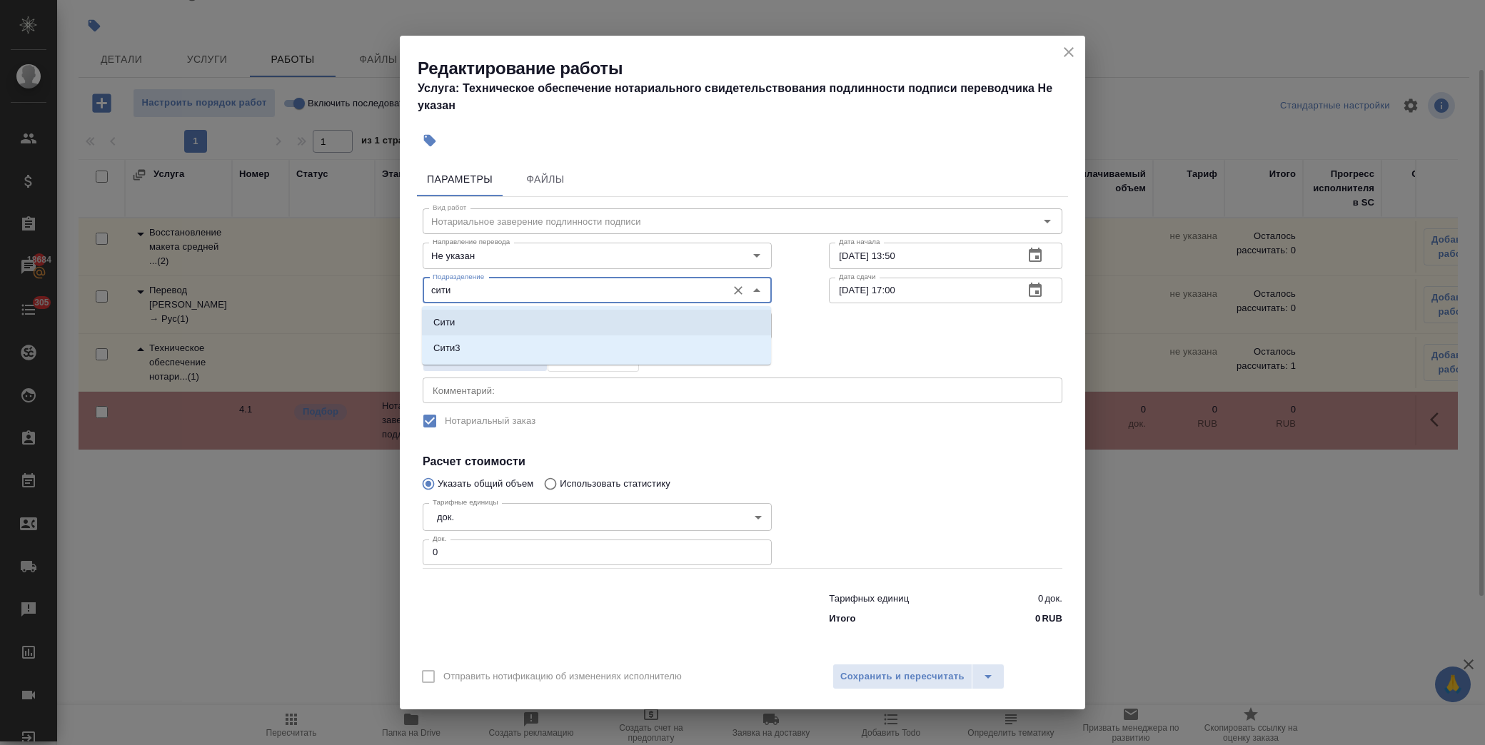
click at [488, 316] on li "Сити" at bounding box center [596, 323] width 349 height 26
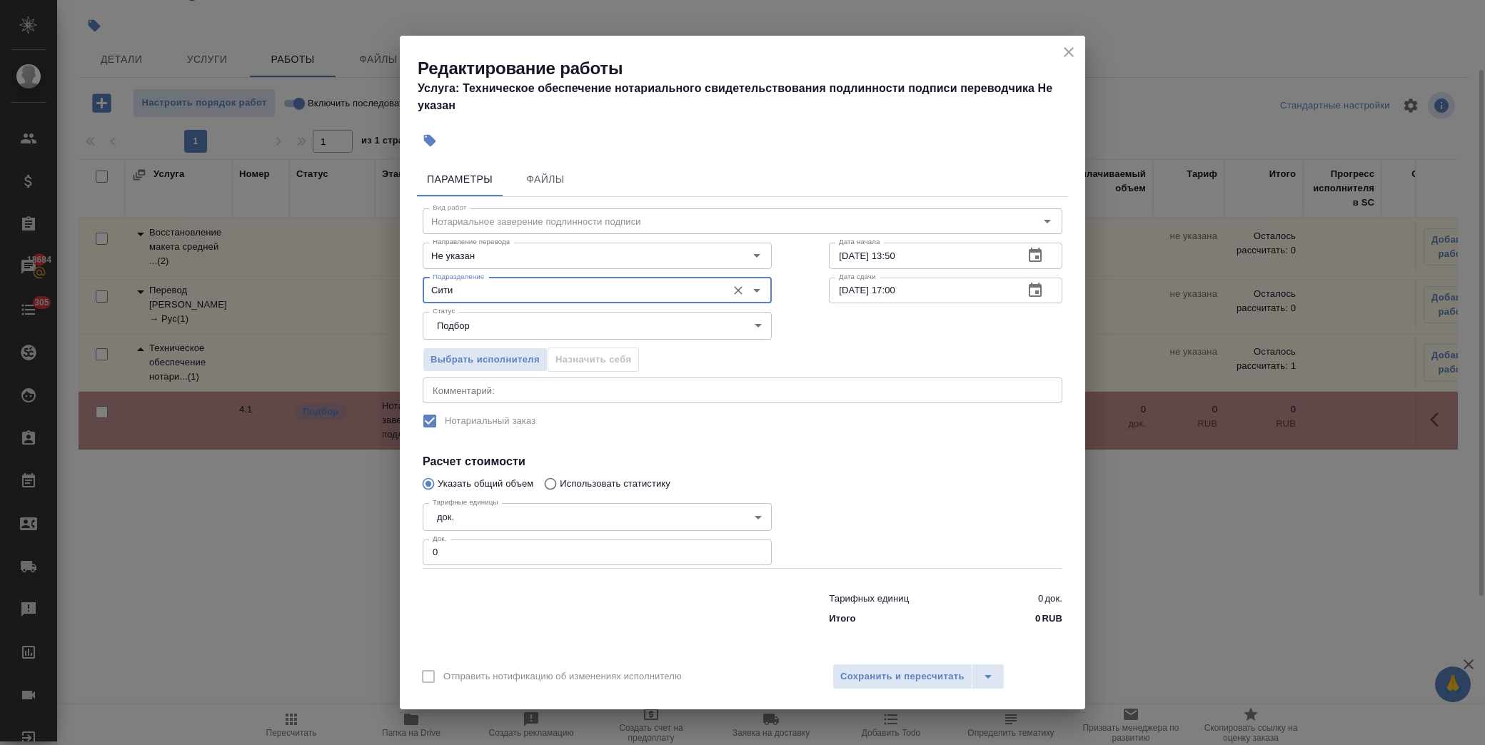
type input "Сити"
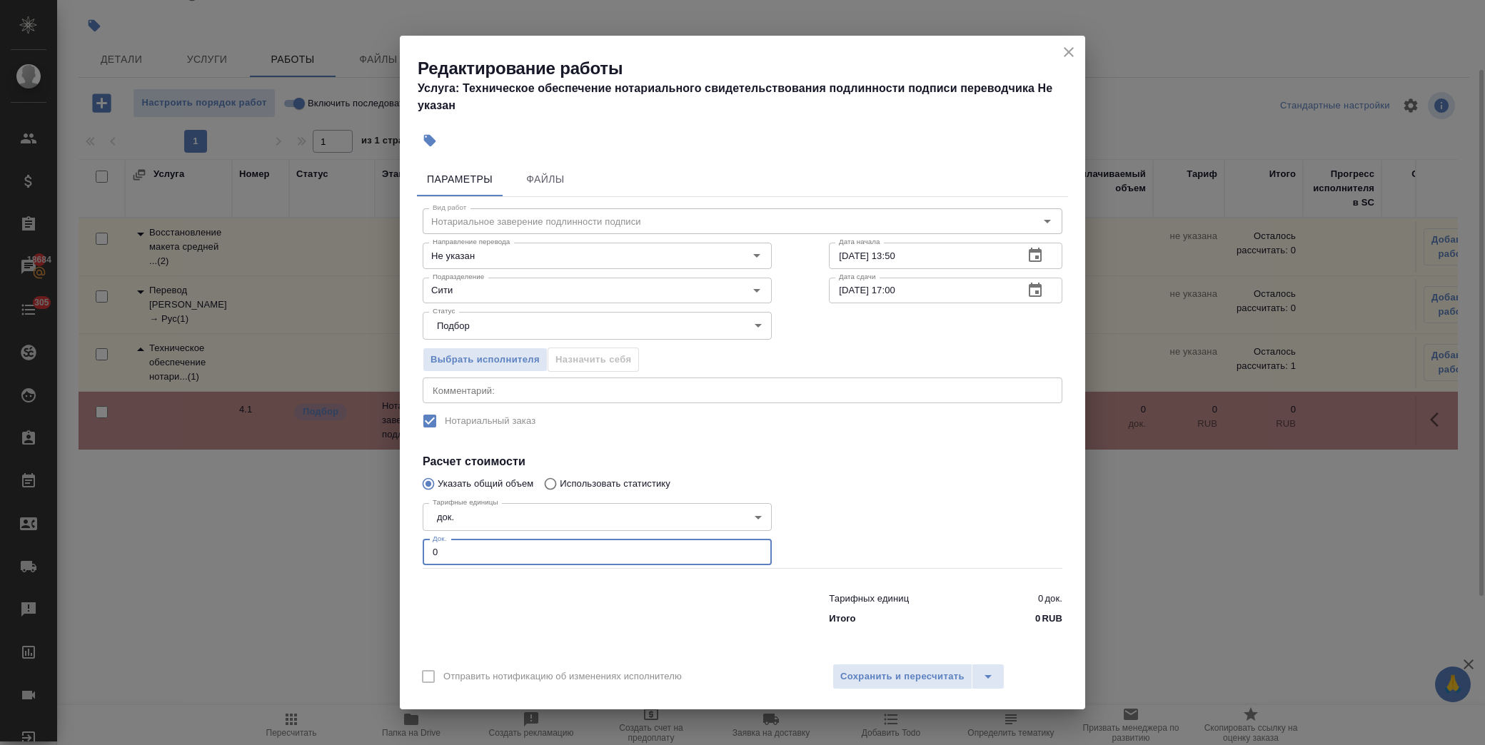
drag, startPoint x: 461, startPoint y: 554, endPoint x: 414, endPoint y: 553, distance: 46.4
click at [414, 553] on div "Параметры Файлы Вид работ Нотариальное заверение подлинности подписи Вид работ …" at bounding box center [742, 405] width 685 height 498
type input "1"
click at [915, 679] on span "Сохранить и пересчитать" at bounding box center [902, 677] width 124 height 16
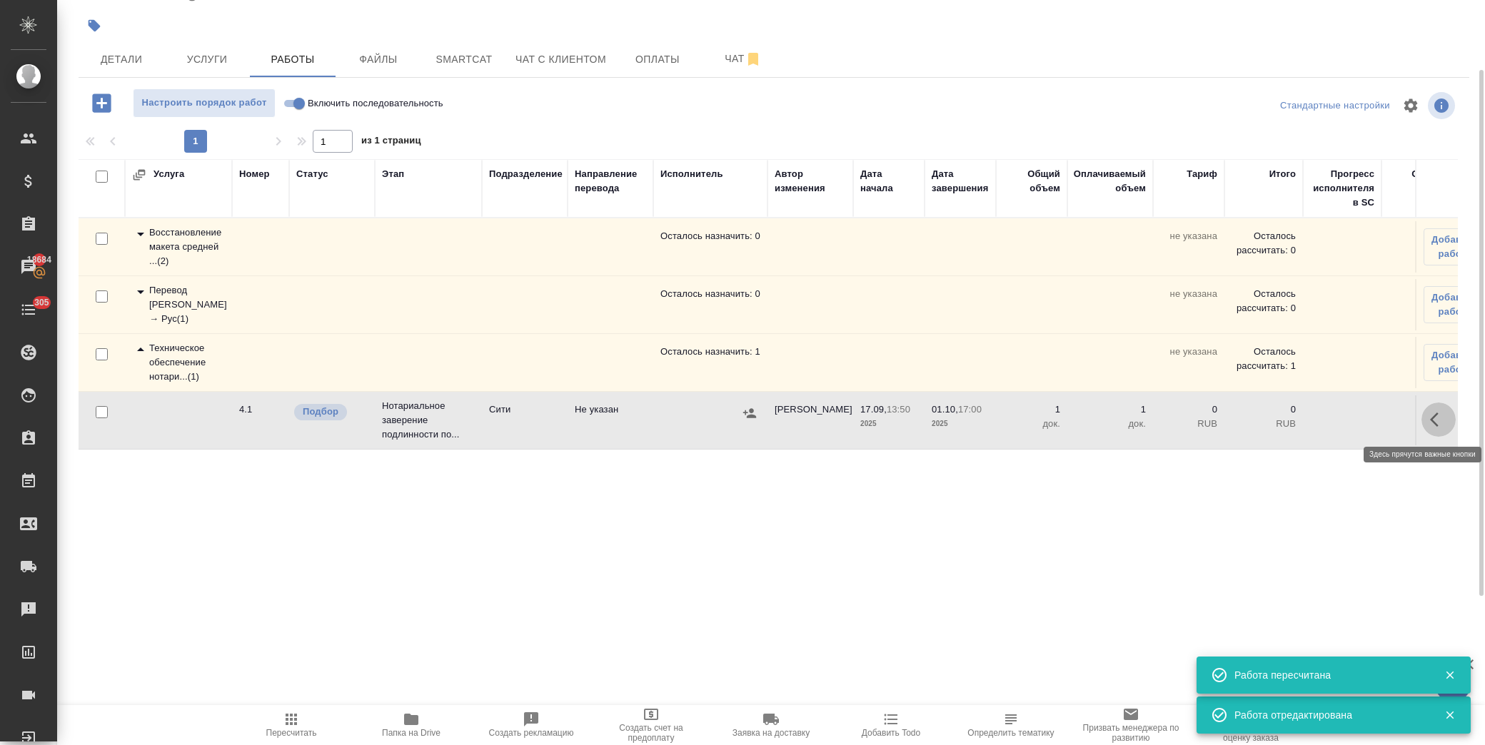
click at [1430, 416] on icon "button" at bounding box center [1438, 419] width 17 height 17
click at [1337, 423] on icon "button" at bounding box center [1333, 419] width 17 height 17
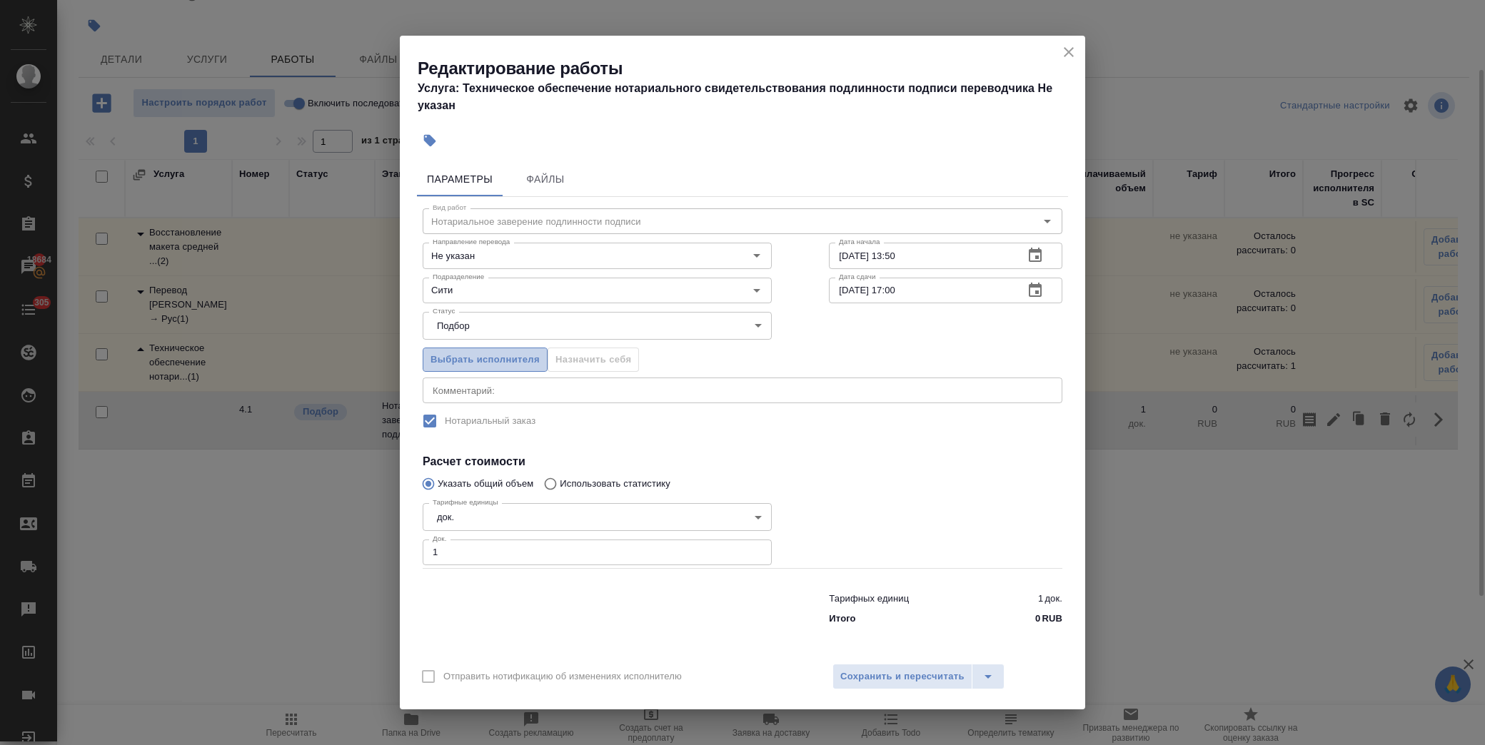
click at [513, 361] on span "Выбрать исполнителя" at bounding box center [485, 360] width 109 height 16
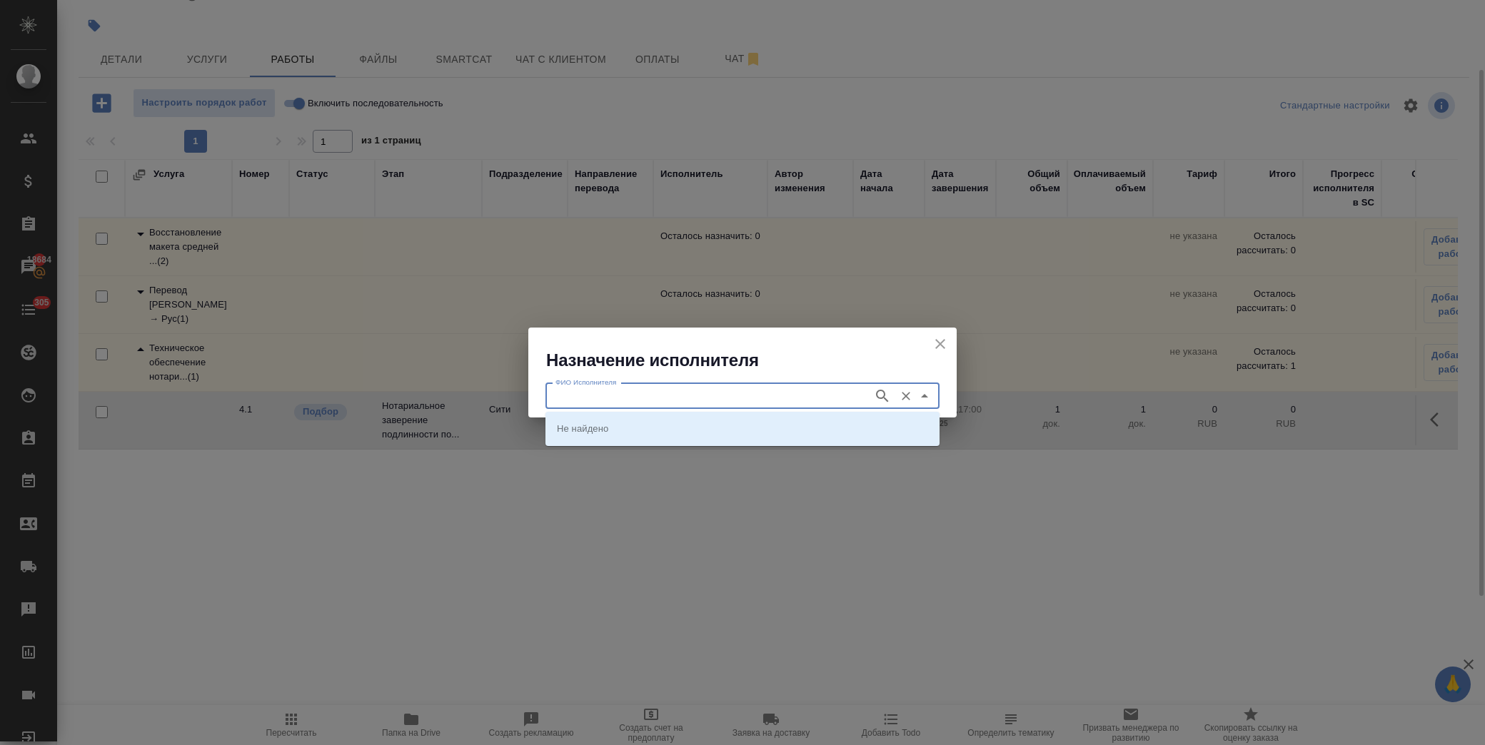
click at [646, 397] on input "ФИО Исполнителя" at bounding box center [708, 396] width 316 height 17
type input "крылова"
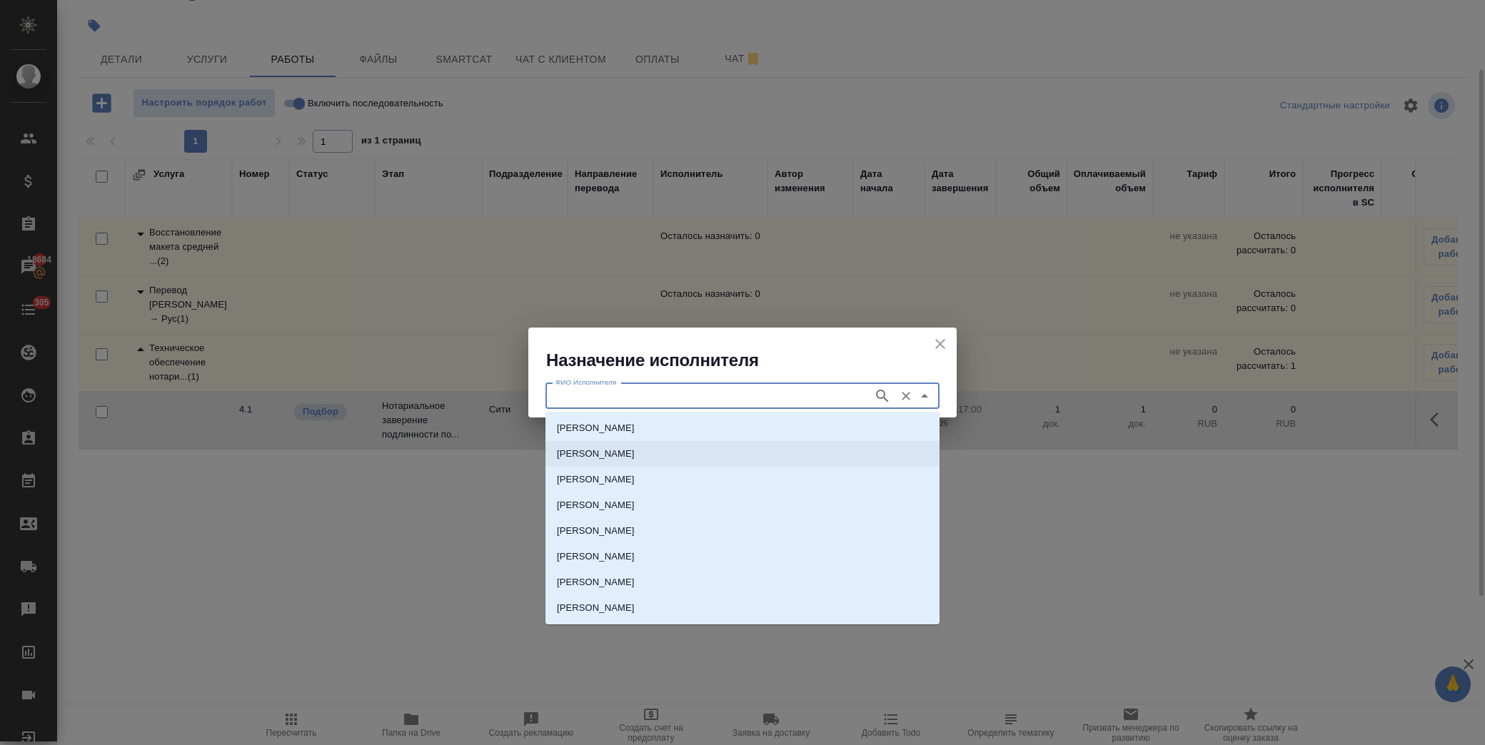
click at [635, 460] on p "НОТАРИУС Крылова Юлия Владимировна" at bounding box center [596, 454] width 78 height 14
type input "НОТАРИУС Крылова Юлия Владимировна"
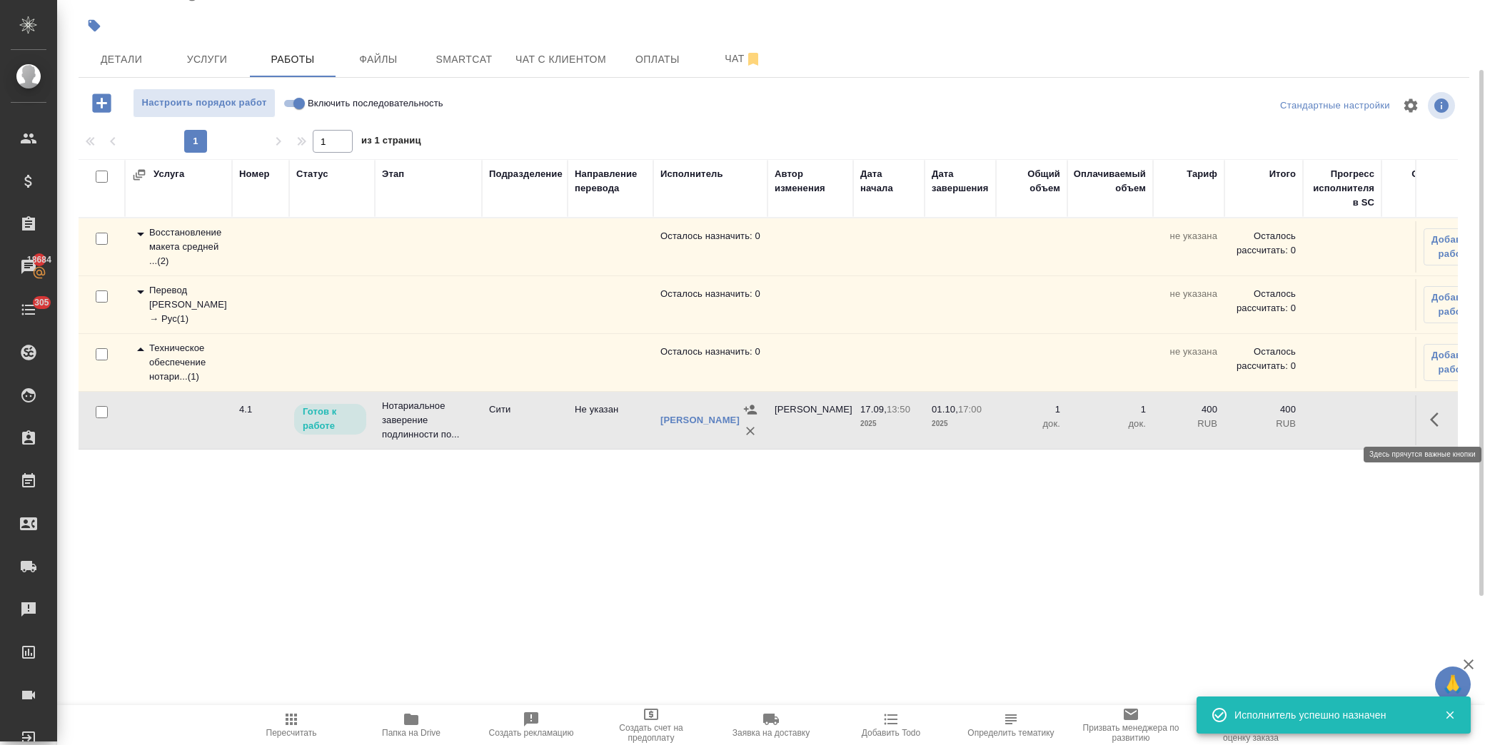
click at [1432, 423] on icon "button" at bounding box center [1438, 419] width 17 height 17
click at [1332, 423] on icon "button" at bounding box center [1333, 419] width 13 height 13
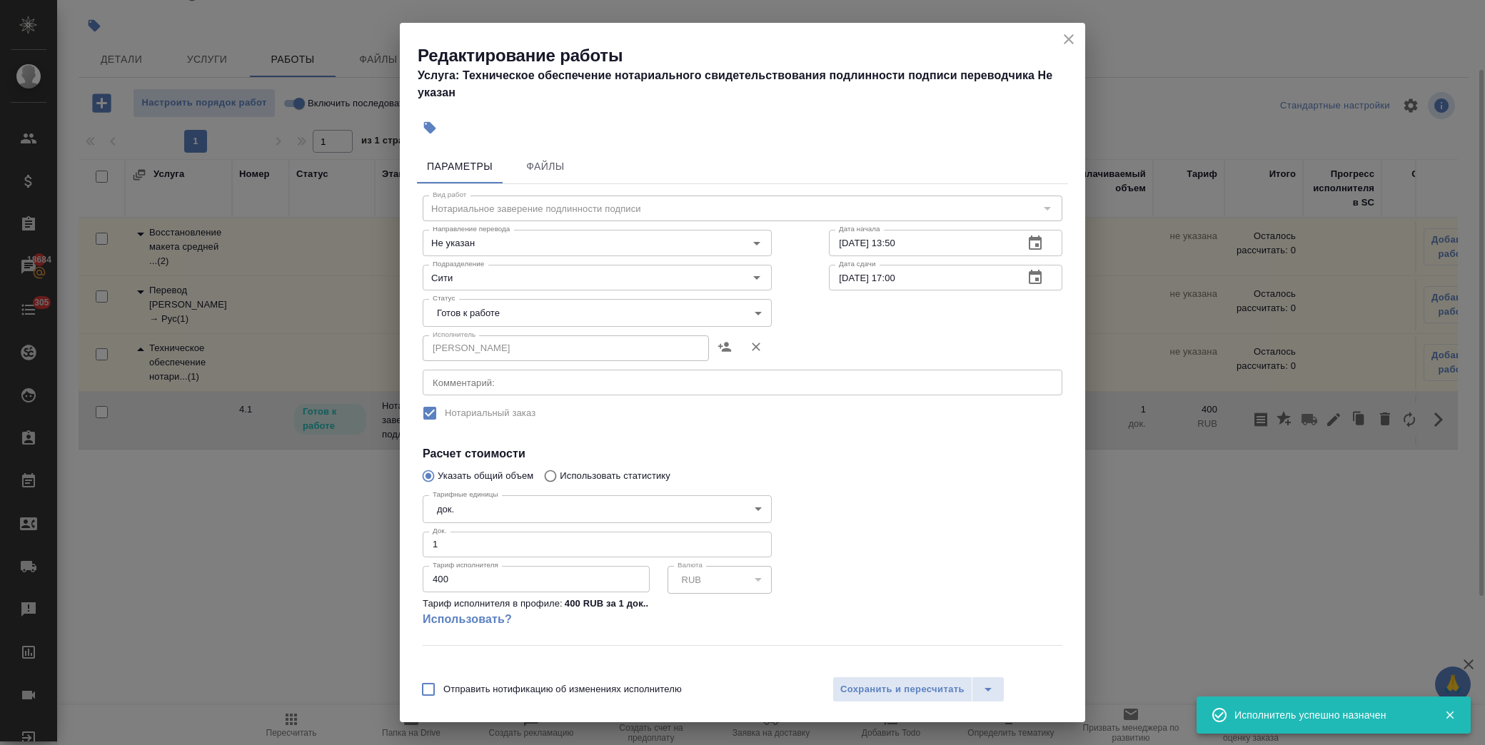
click at [673, 318] on body "🙏 .cls-1 fill:#fff; AWATERA Лофицкая Юлия Владимировна Клиенты Спецификации Зак…" at bounding box center [742, 372] width 1485 height 745
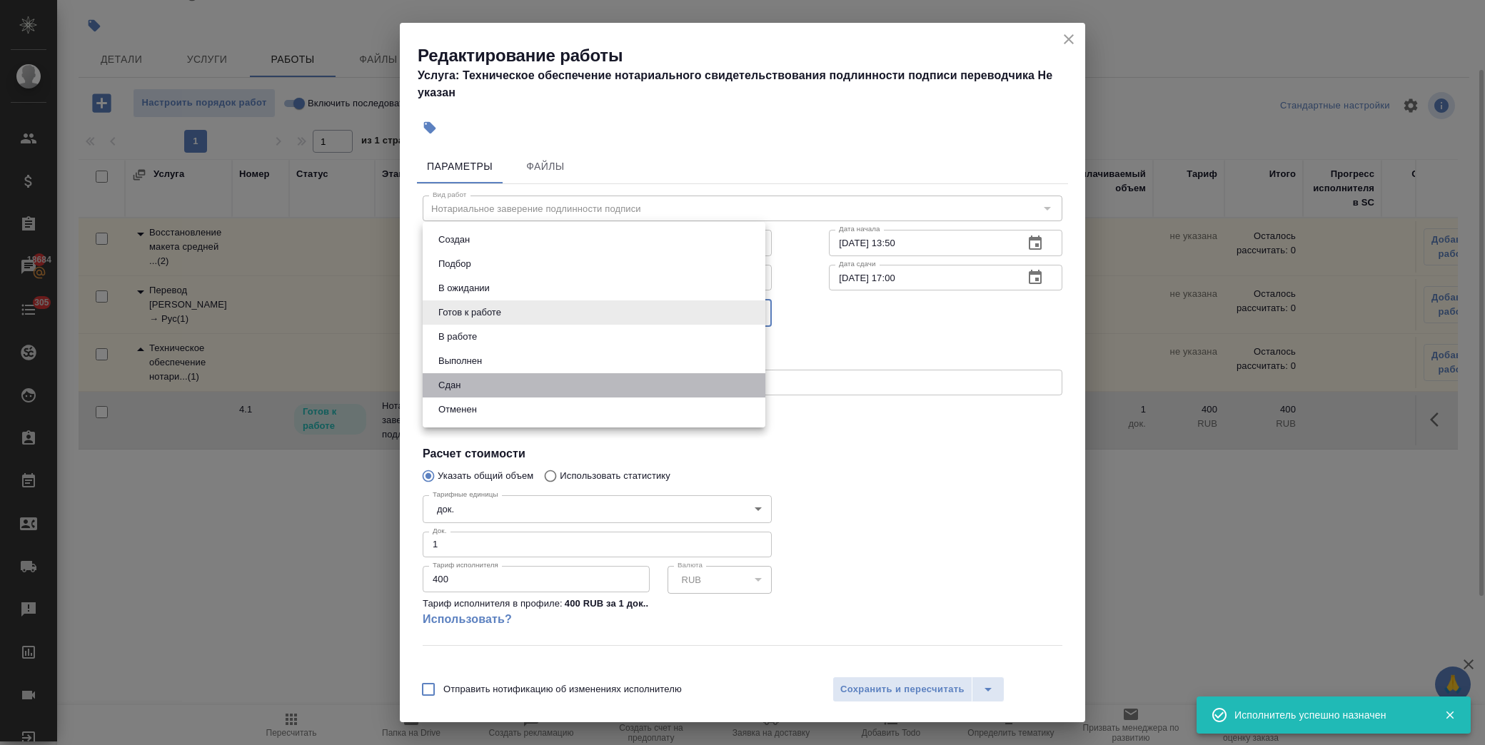
click at [571, 382] on li "Сдан" at bounding box center [594, 385] width 343 height 24
type input "closed"
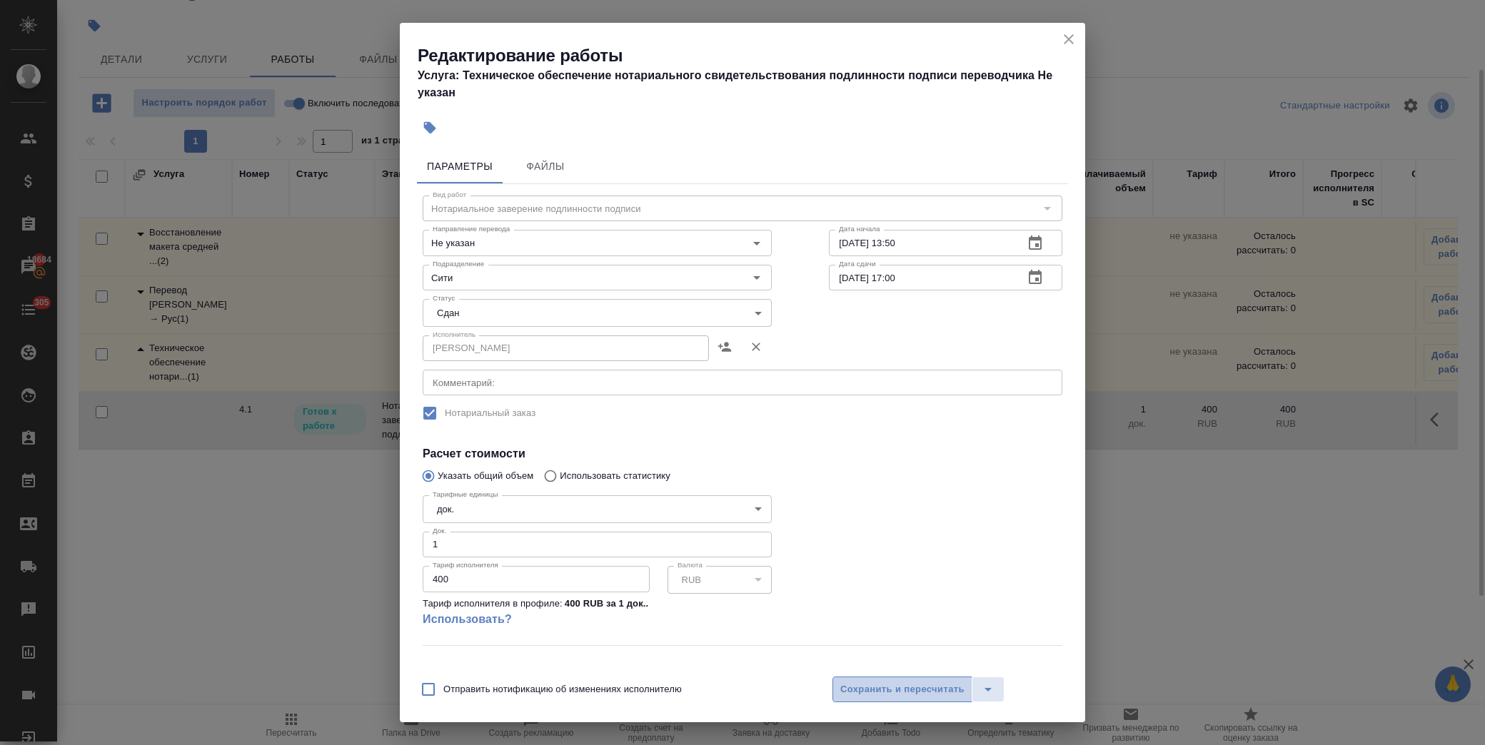
click at [871, 695] on span "Сохранить и пересчитать" at bounding box center [902, 690] width 124 height 16
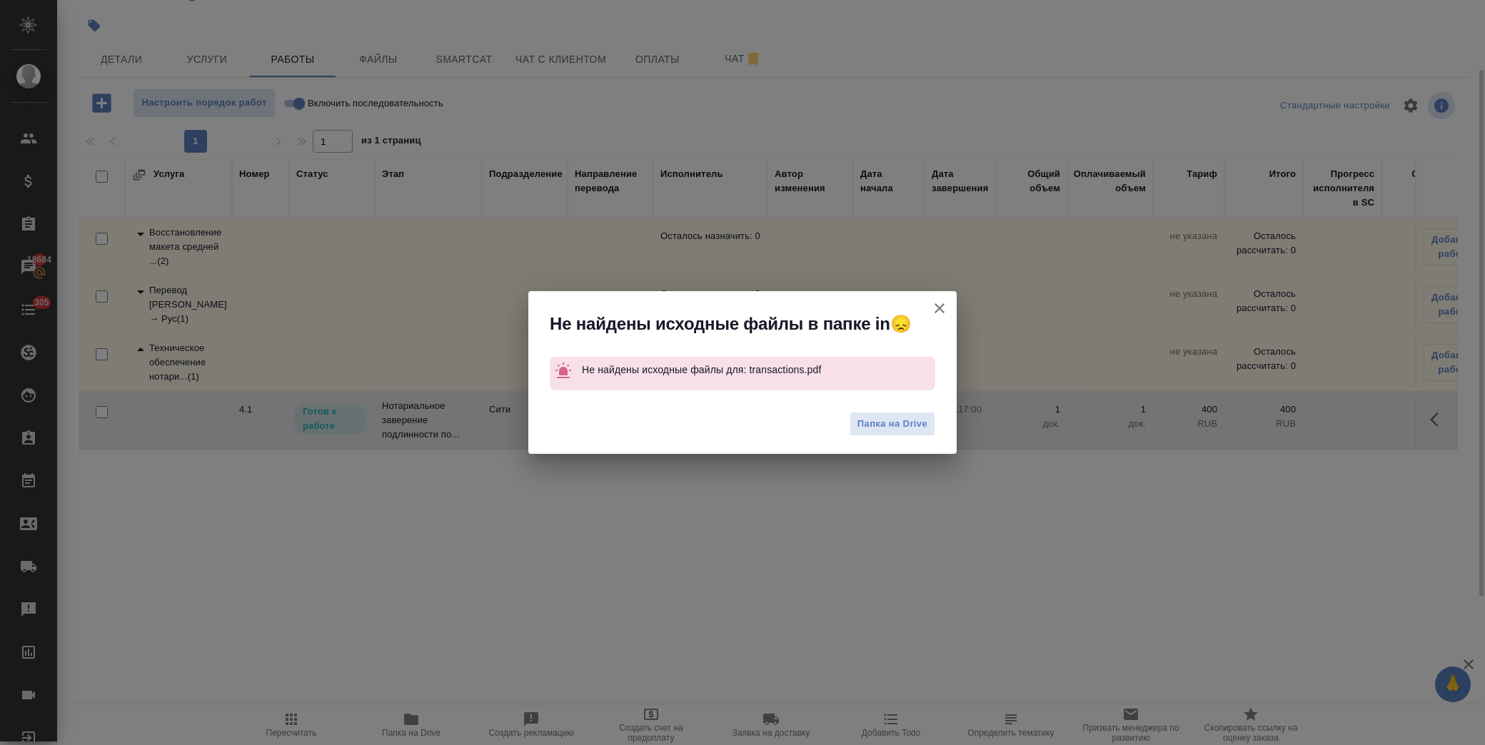
click at [934, 310] on icon "button" at bounding box center [939, 308] width 17 height 17
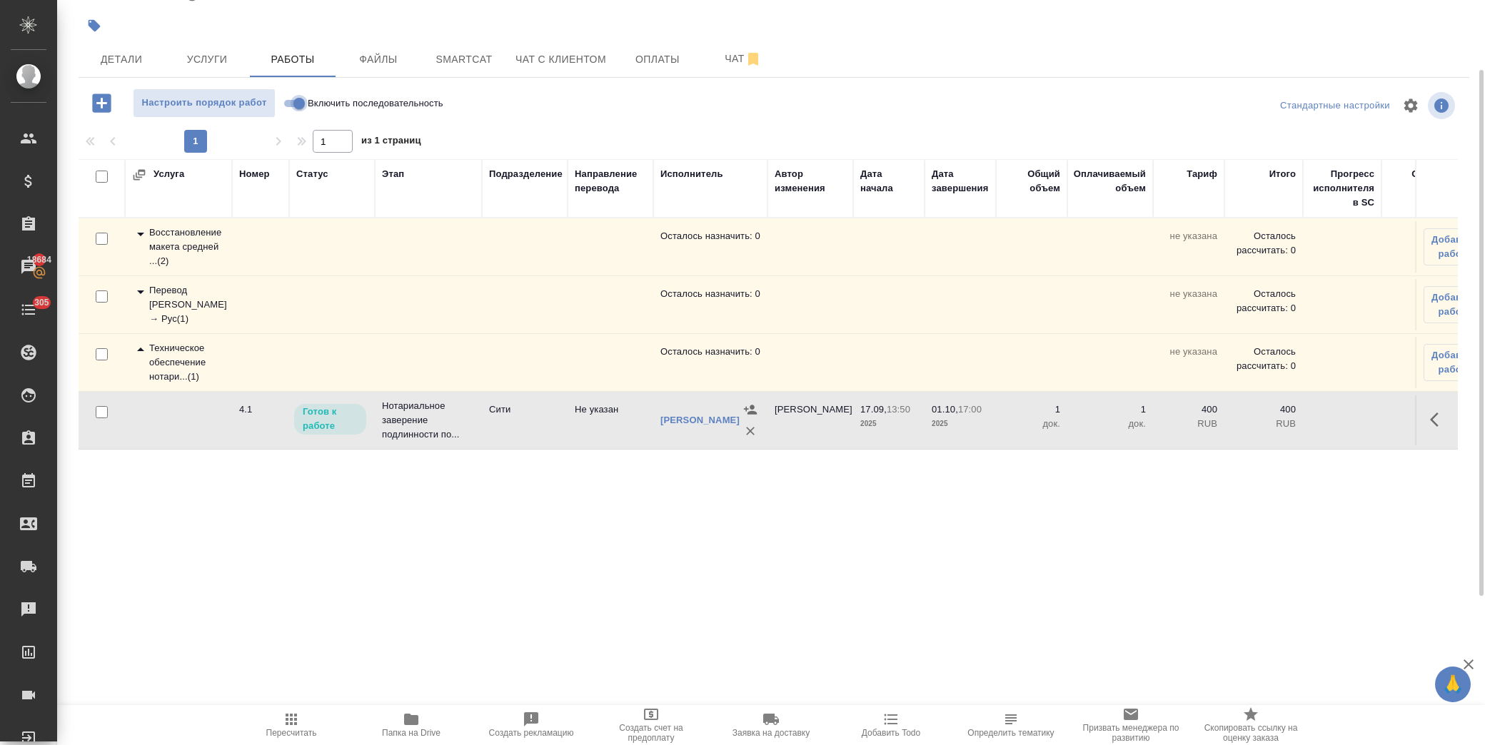
drag, startPoint x: 298, startPoint y: 104, endPoint x: 405, endPoint y: 137, distance: 112.0
click at [298, 104] on input "Включить последовательность" at bounding box center [298, 103] width 51 height 17
checkbox input "true"
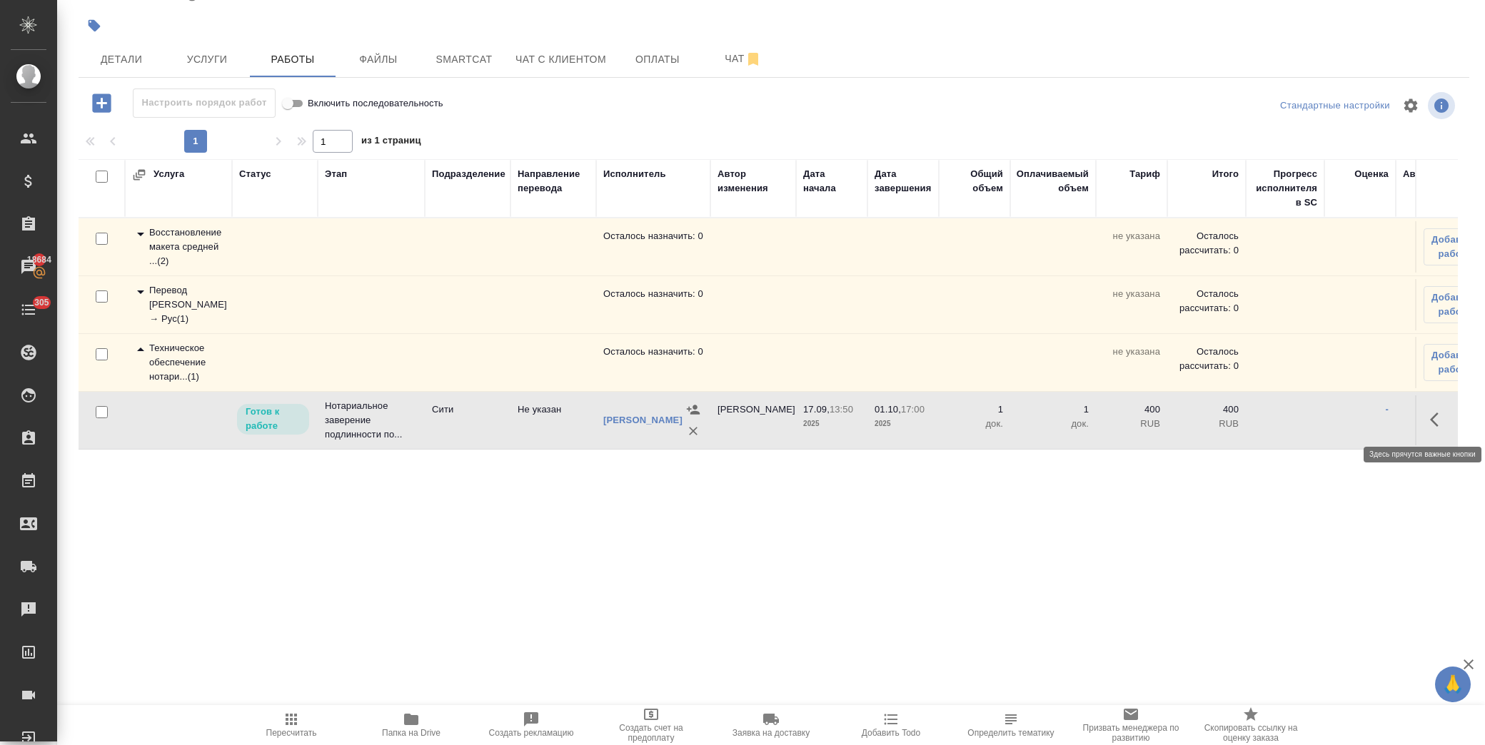
click at [1432, 418] on icon "button" at bounding box center [1438, 419] width 17 height 17
click at [1338, 419] on icon "button" at bounding box center [1333, 419] width 17 height 17
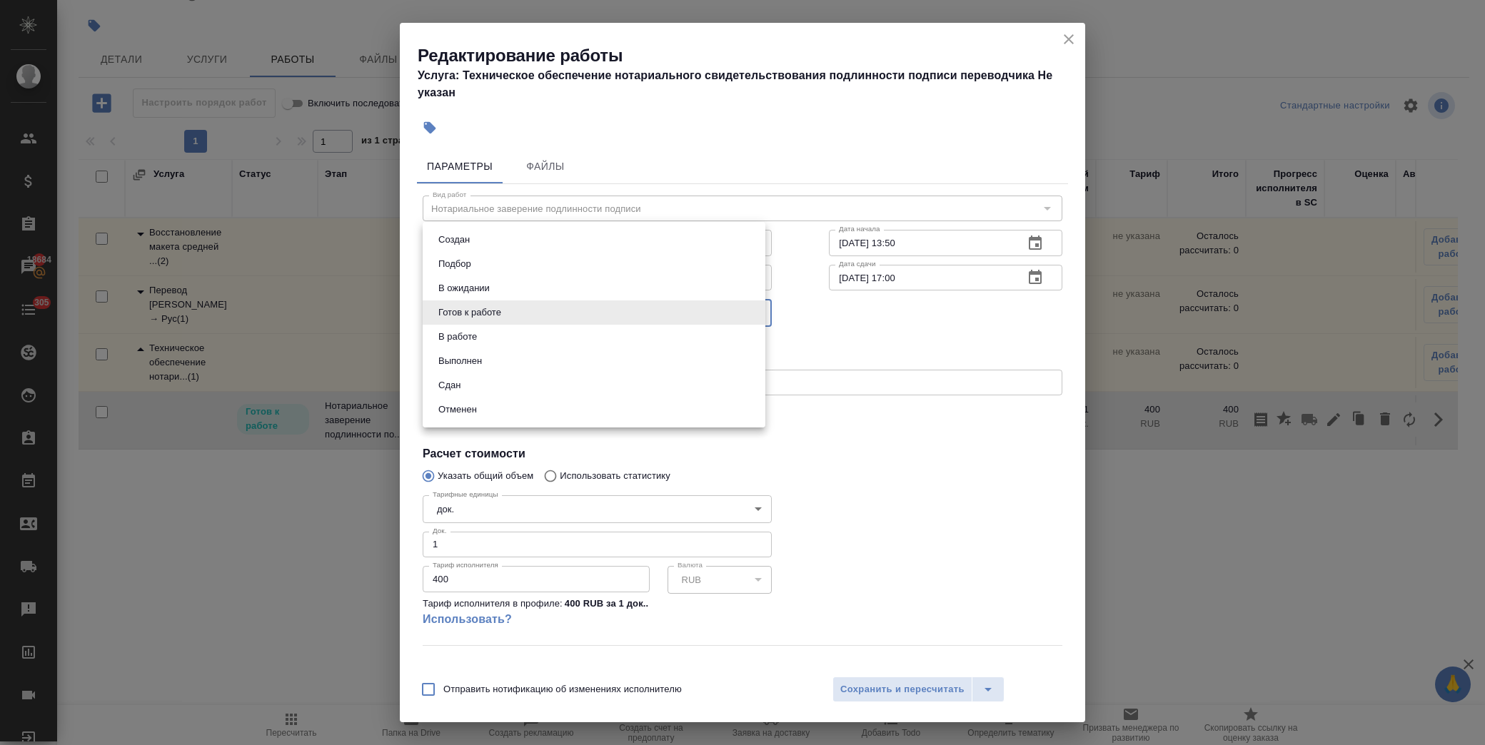
click at [630, 325] on body "🙏 .cls-1 fill:#fff; AWATERA Лофицкая Юлия Владимировна Клиенты Спецификации Зак…" at bounding box center [742, 372] width 1485 height 745
click at [568, 395] on li "Сдан" at bounding box center [594, 385] width 343 height 24
type input "closed"
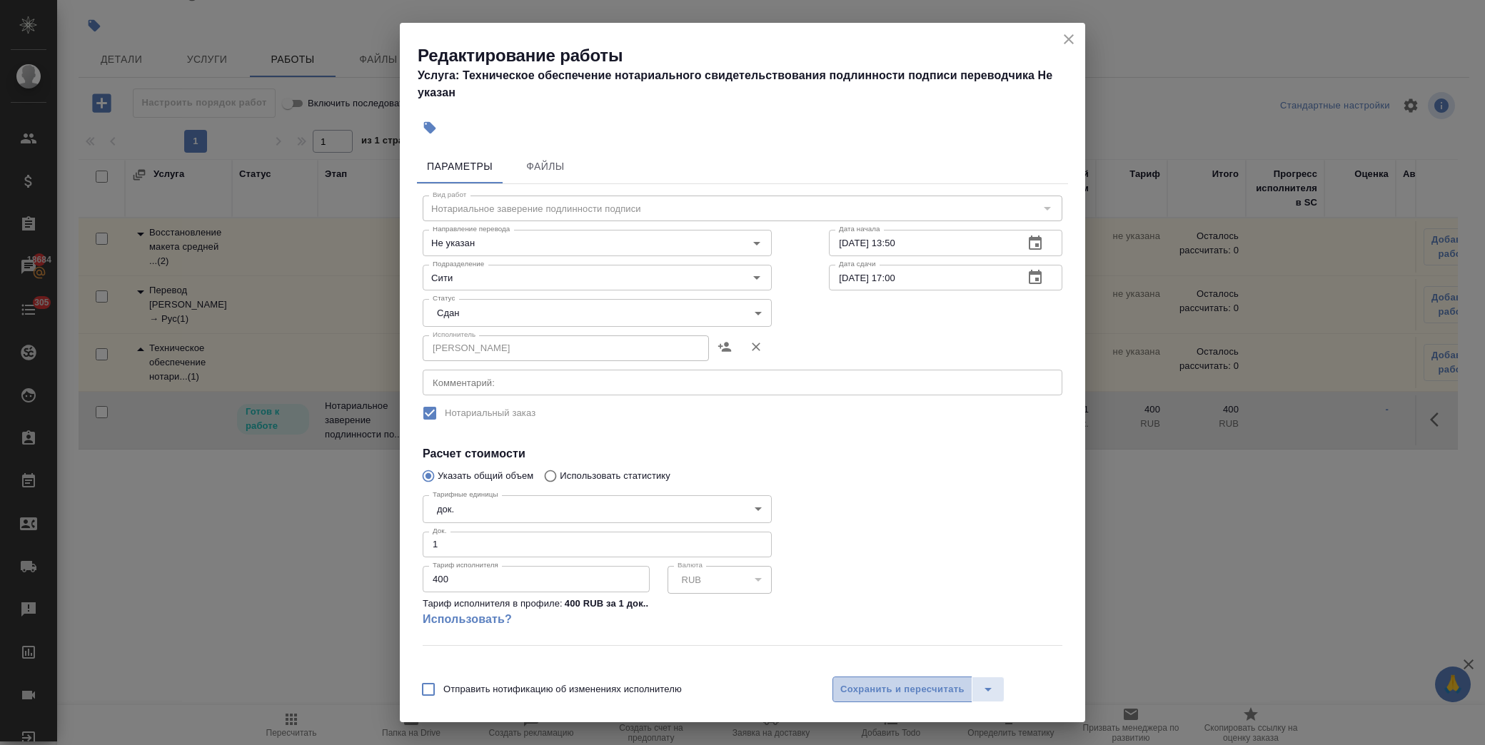
click at [897, 689] on span "Сохранить и пересчитать" at bounding box center [902, 690] width 124 height 16
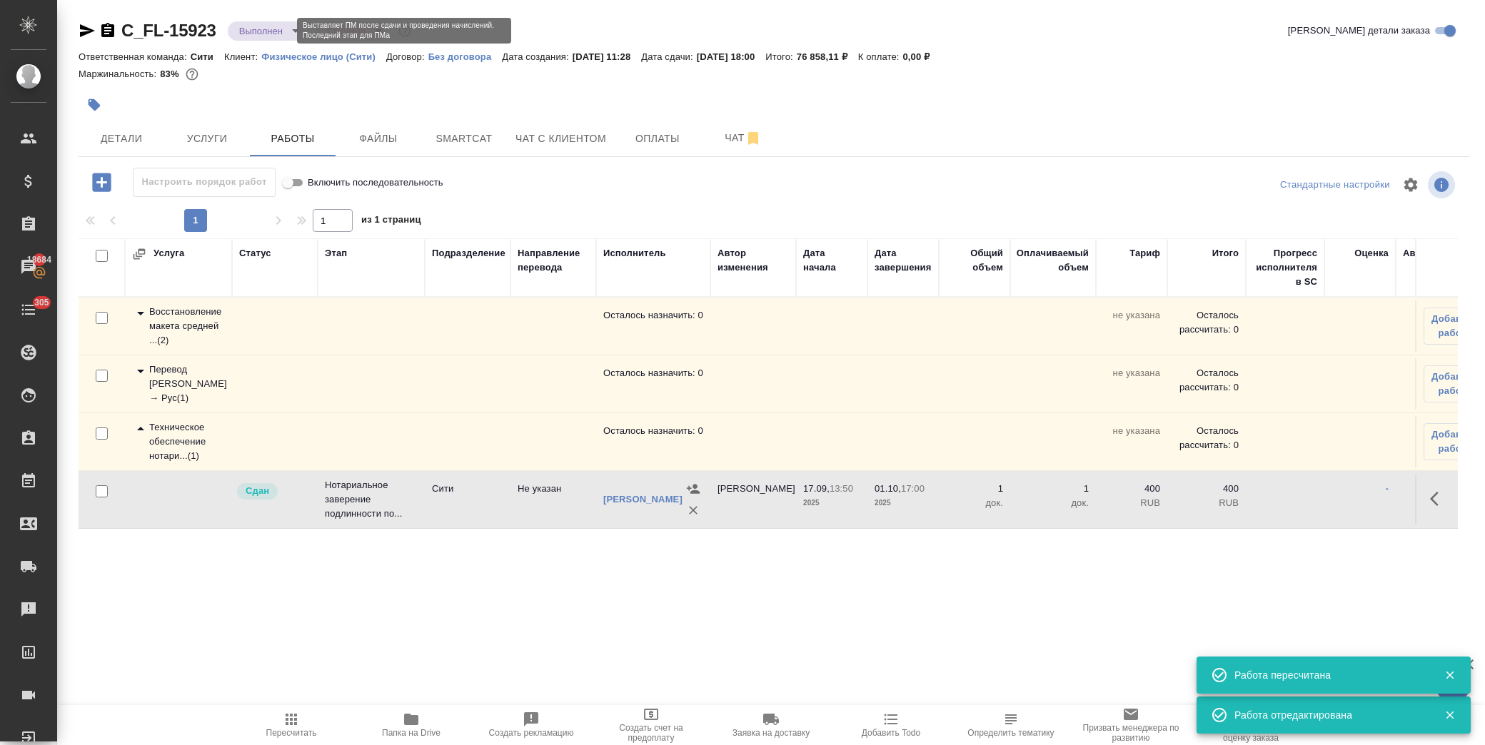
click at [278, 30] on body "🙏 .cls-1 fill:#fff; AWATERA Лофицкая Юлия Владимировна Клиенты Спецификации Зак…" at bounding box center [742, 372] width 1485 height 745
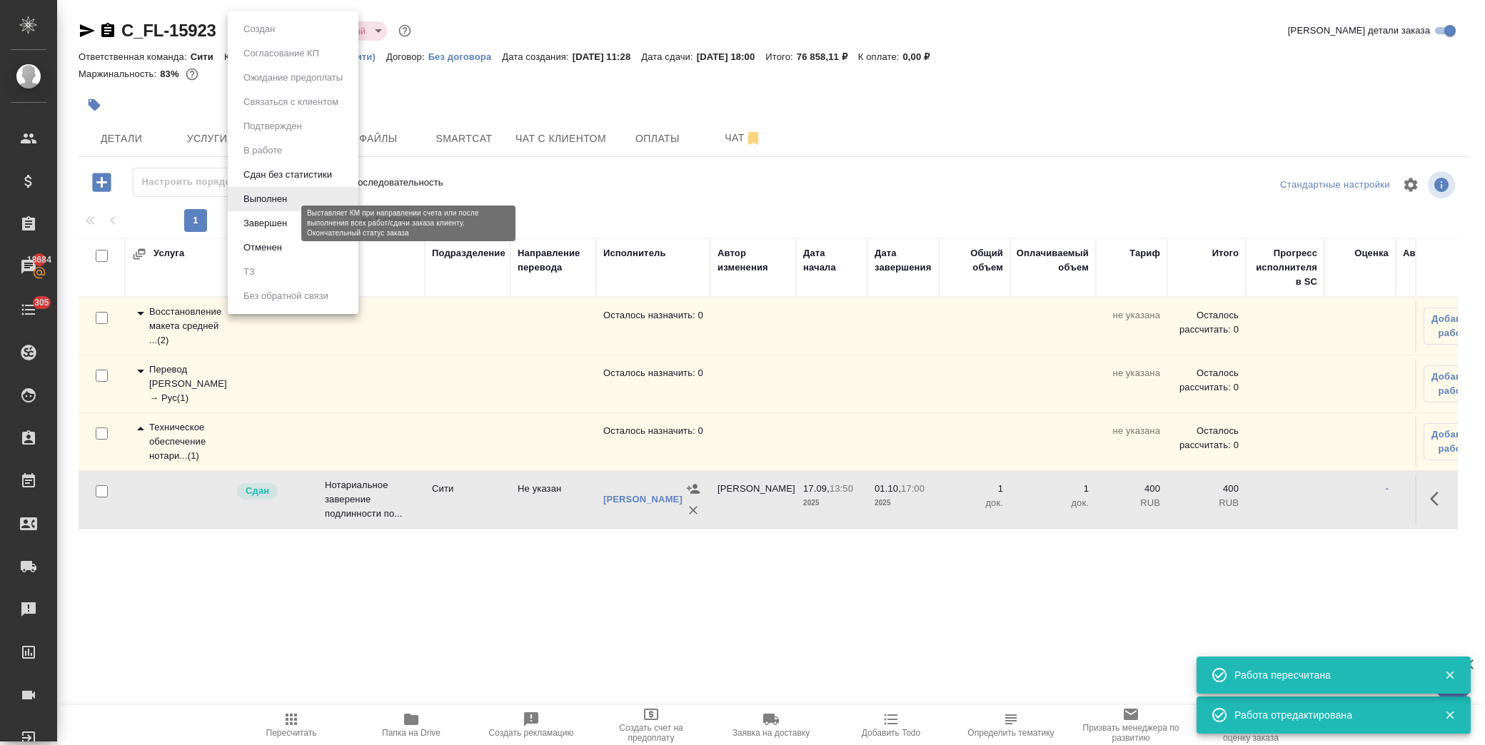
click at [287, 222] on button "Завершен" at bounding box center [265, 224] width 52 height 16
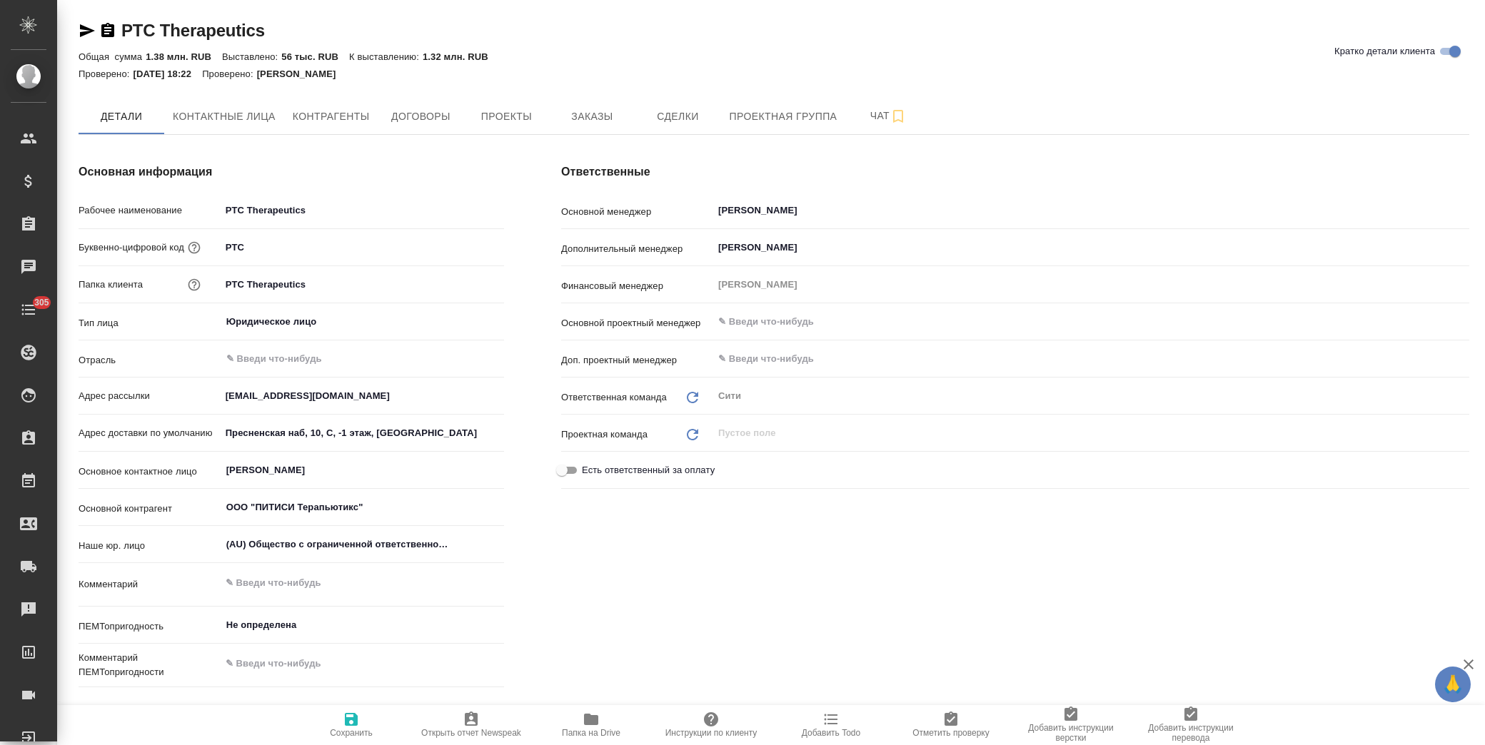
click at [578, 726] on span "Папка на Drive" at bounding box center [591, 724] width 103 height 27
click at [588, 112] on span "Заказы" at bounding box center [592, 117] width 69 height 18
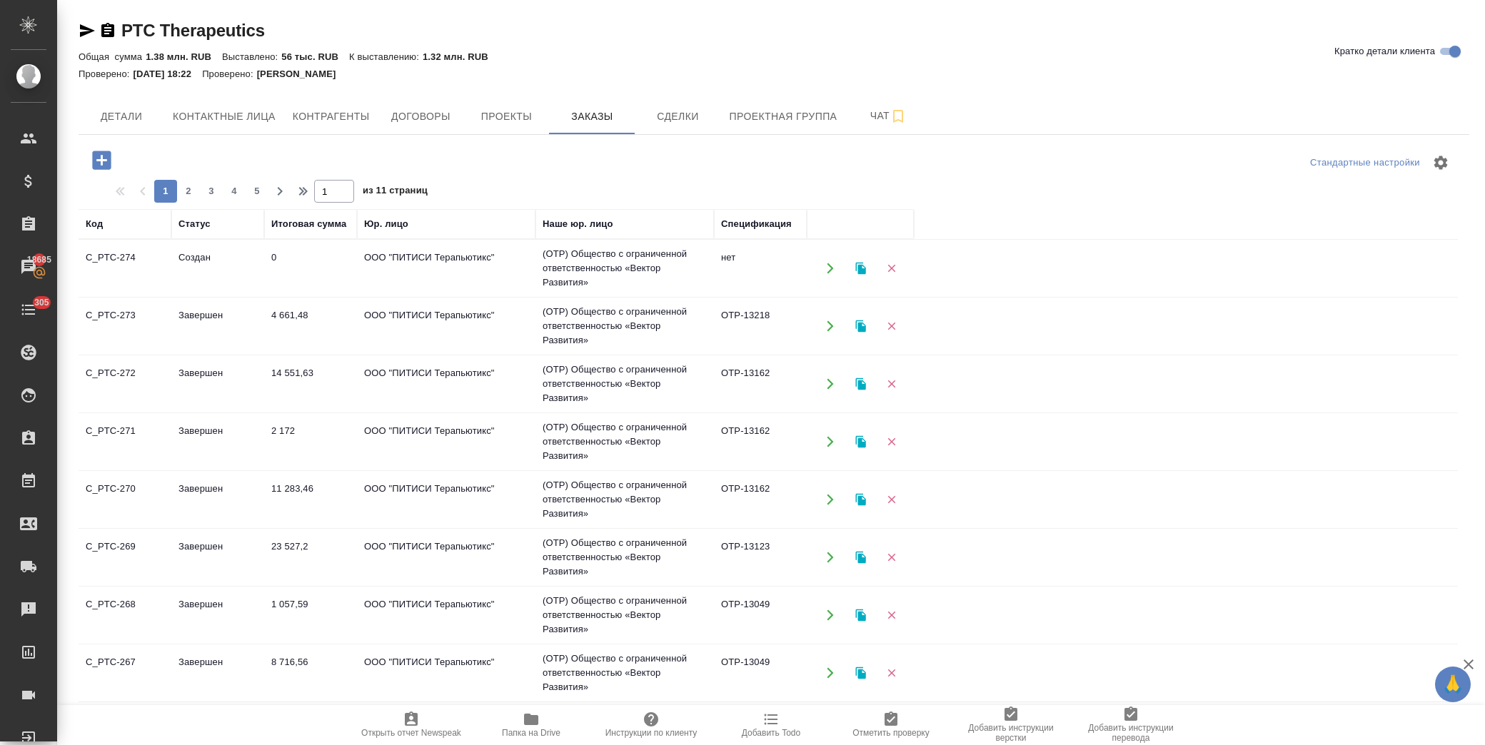
click at [543, 718] on span "Папка на Drive" at bounding box center [531, 724] width 103 height 27
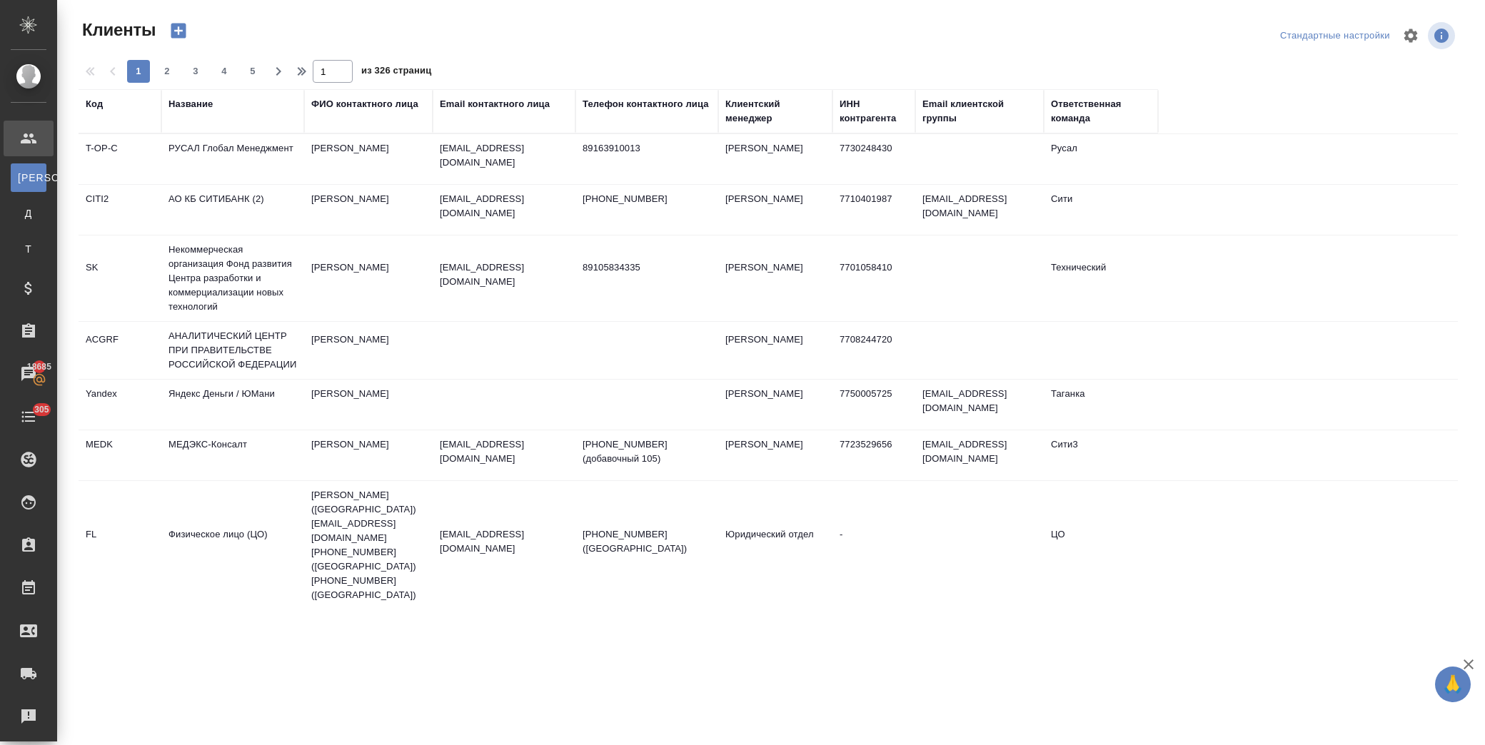
select select "RU"
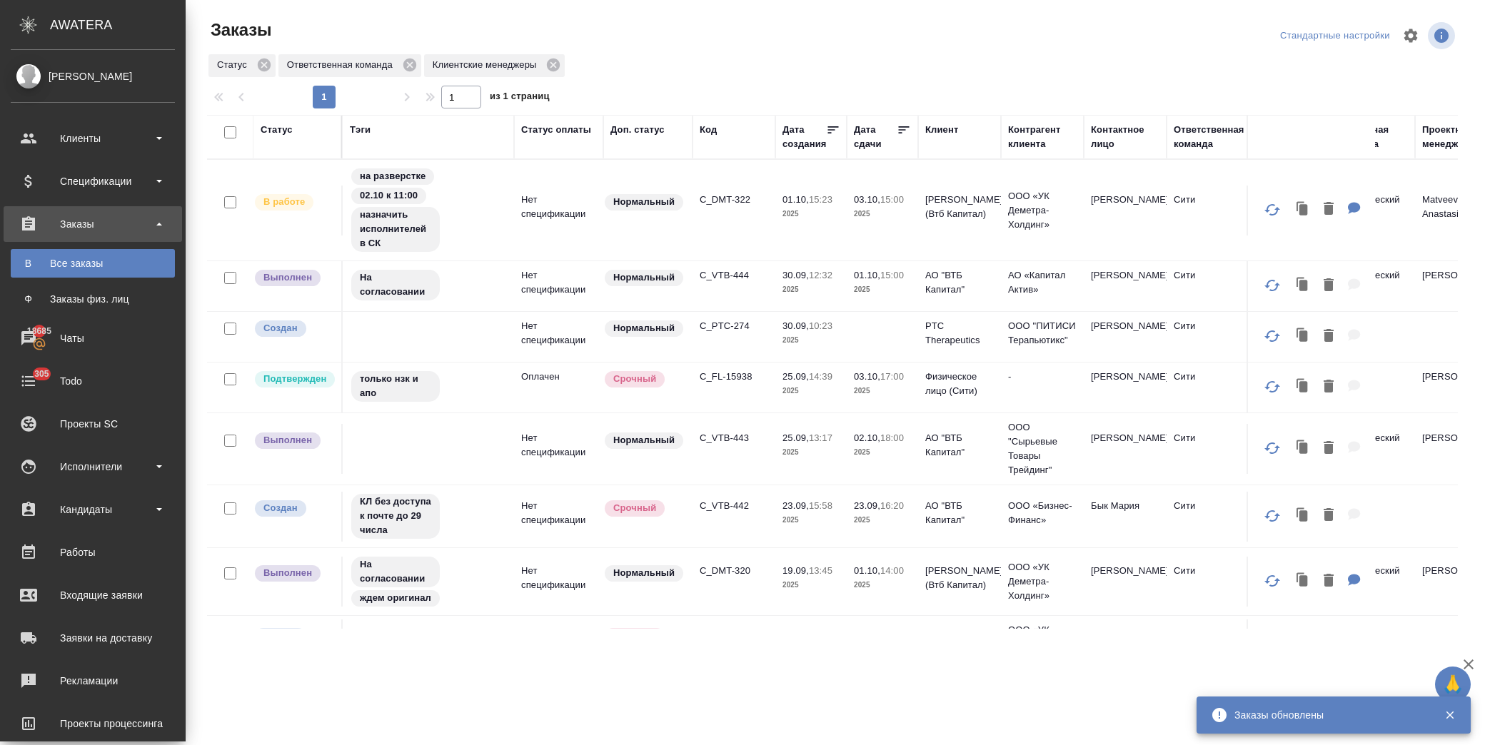
scroll to position [317, 0]
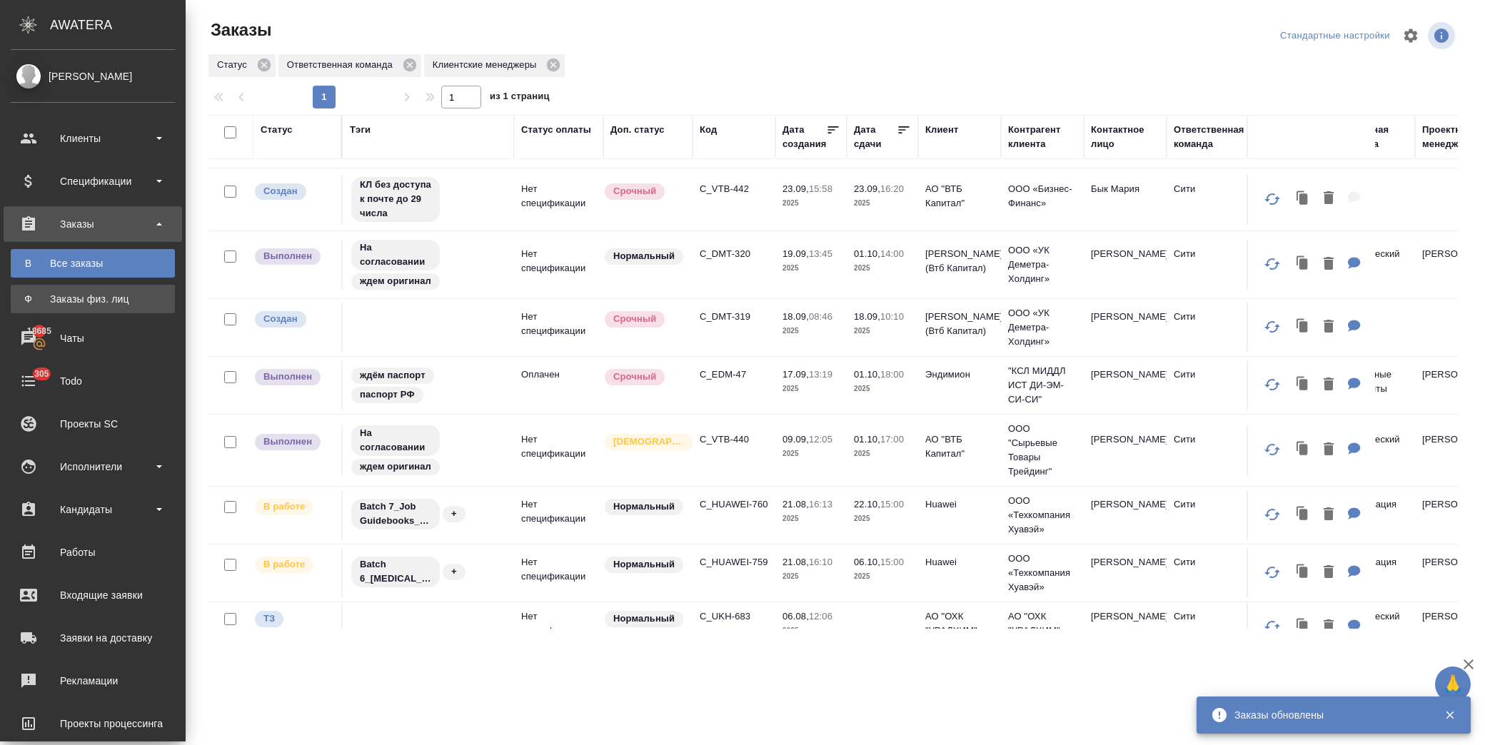
click at [98, 296] on div "Заказы физ. лиц" at bounding box center [93, 299] width 150 height 14
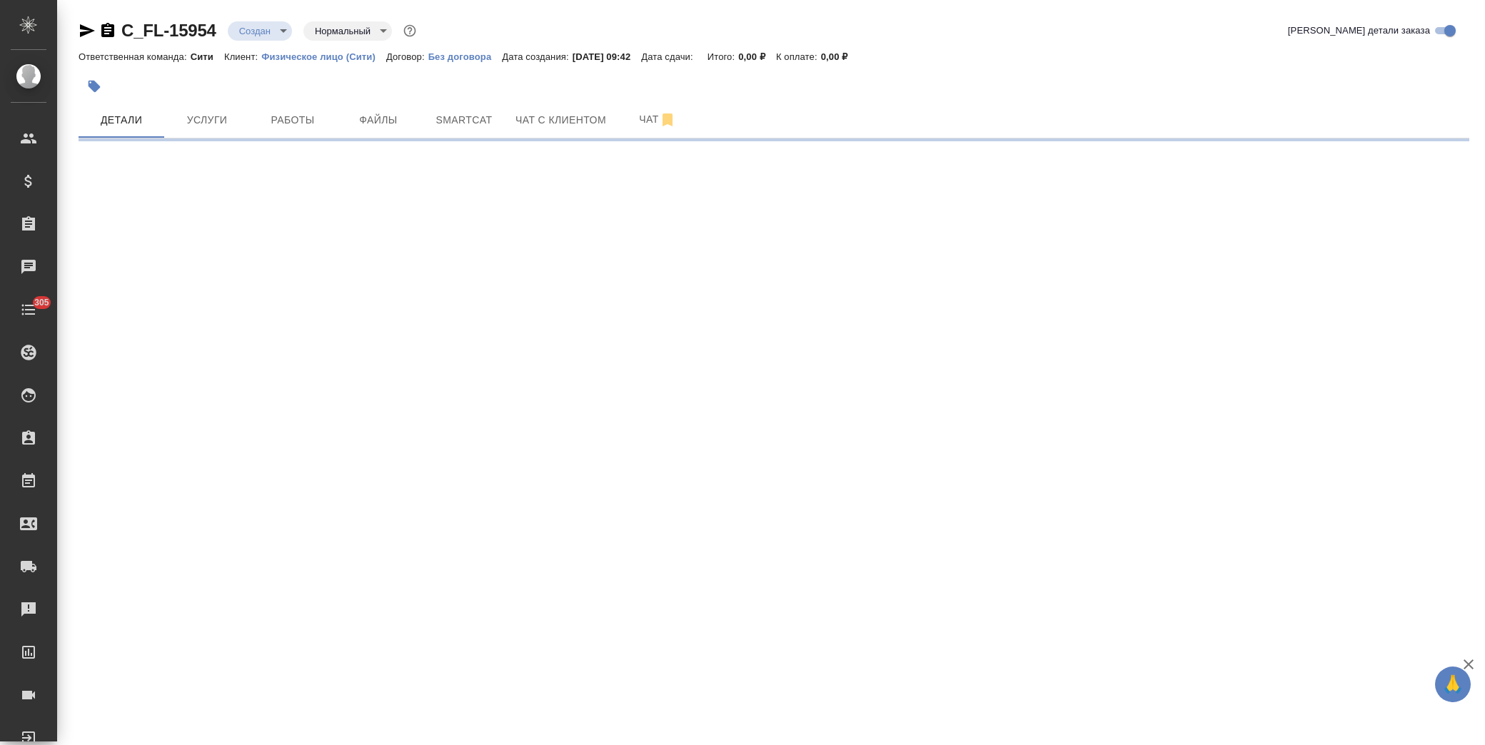
select select "RU"
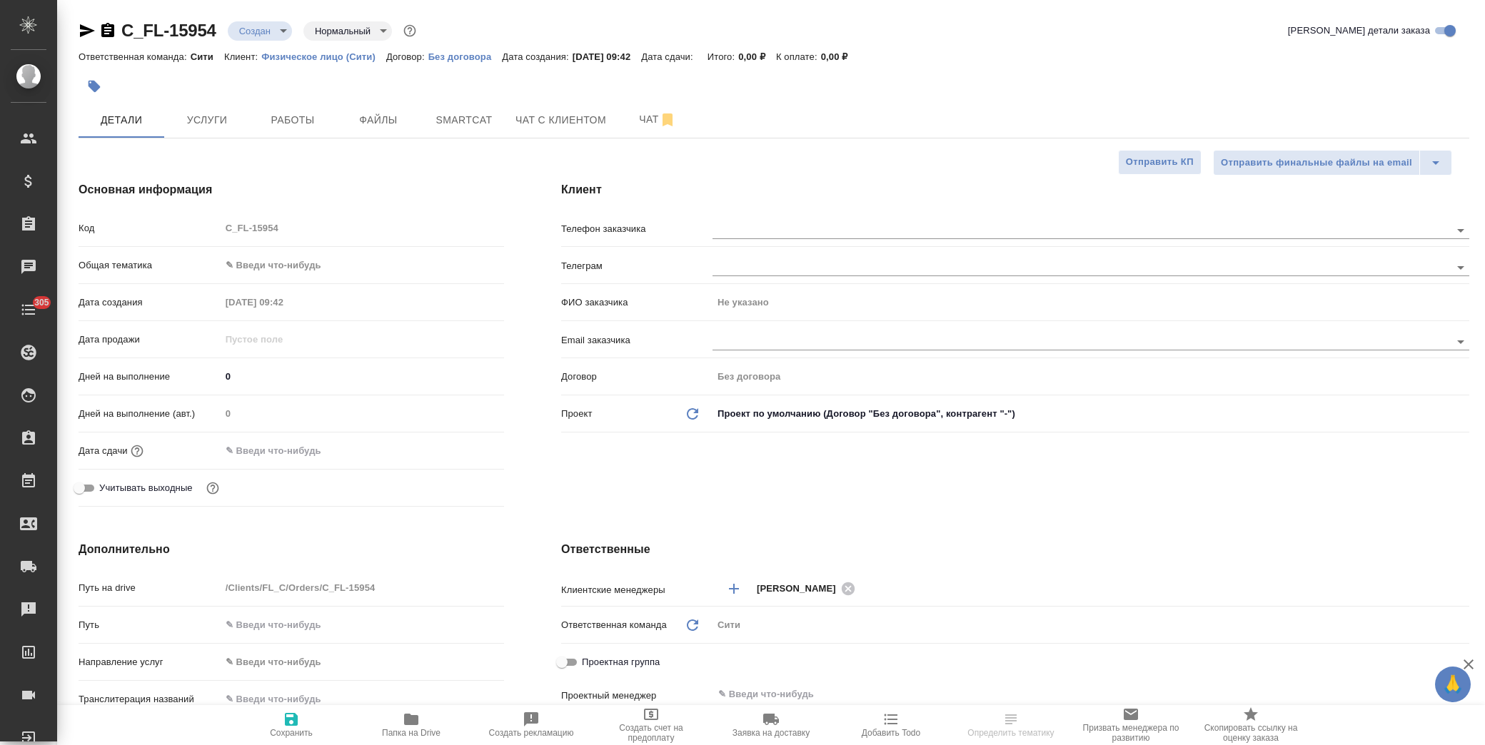
type textarea "x"
click at [398, 119] on span "Файлы" at bounding box center [378, 120] width 69 height 18
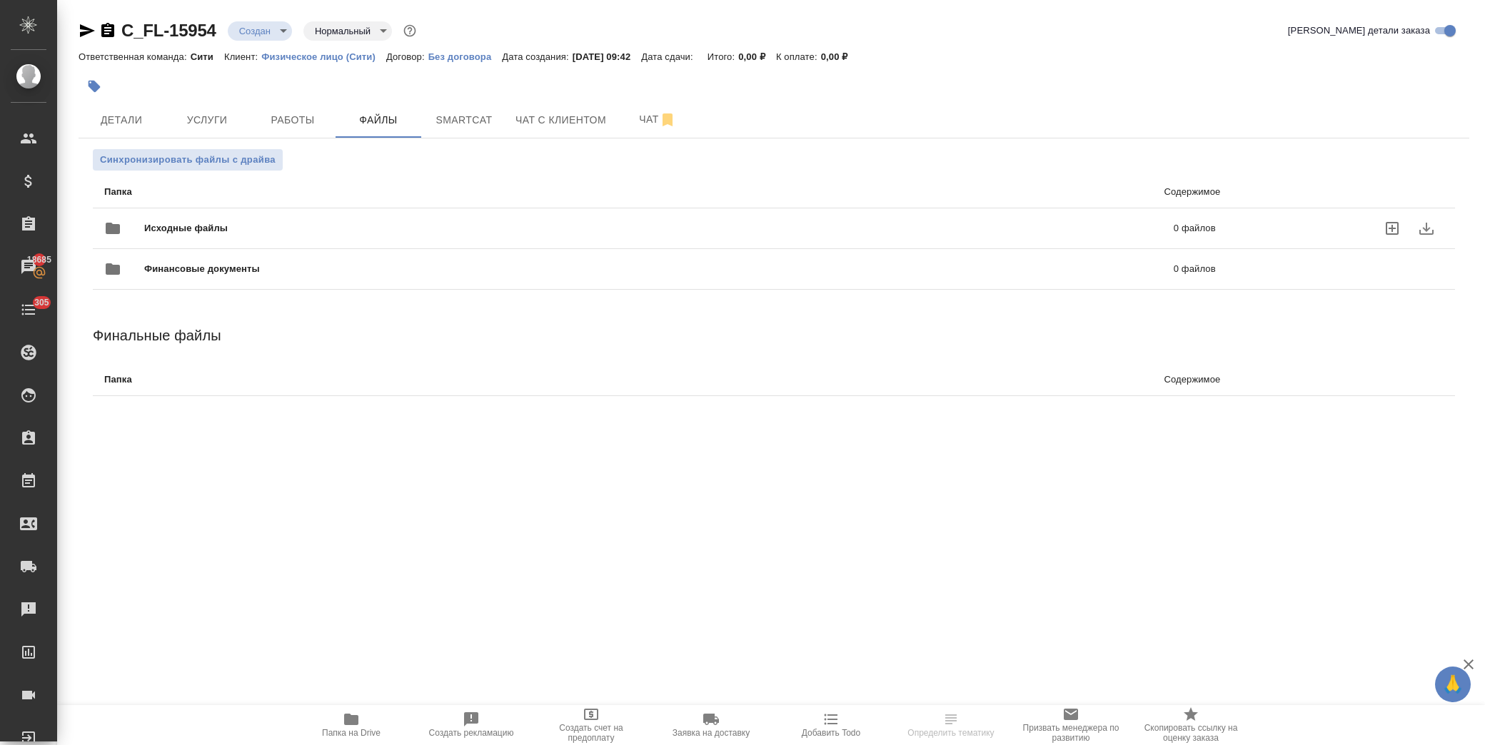
click at [253, 226] on span "Исходные файлы" at bounding box center [422, 228] width 556 height 14
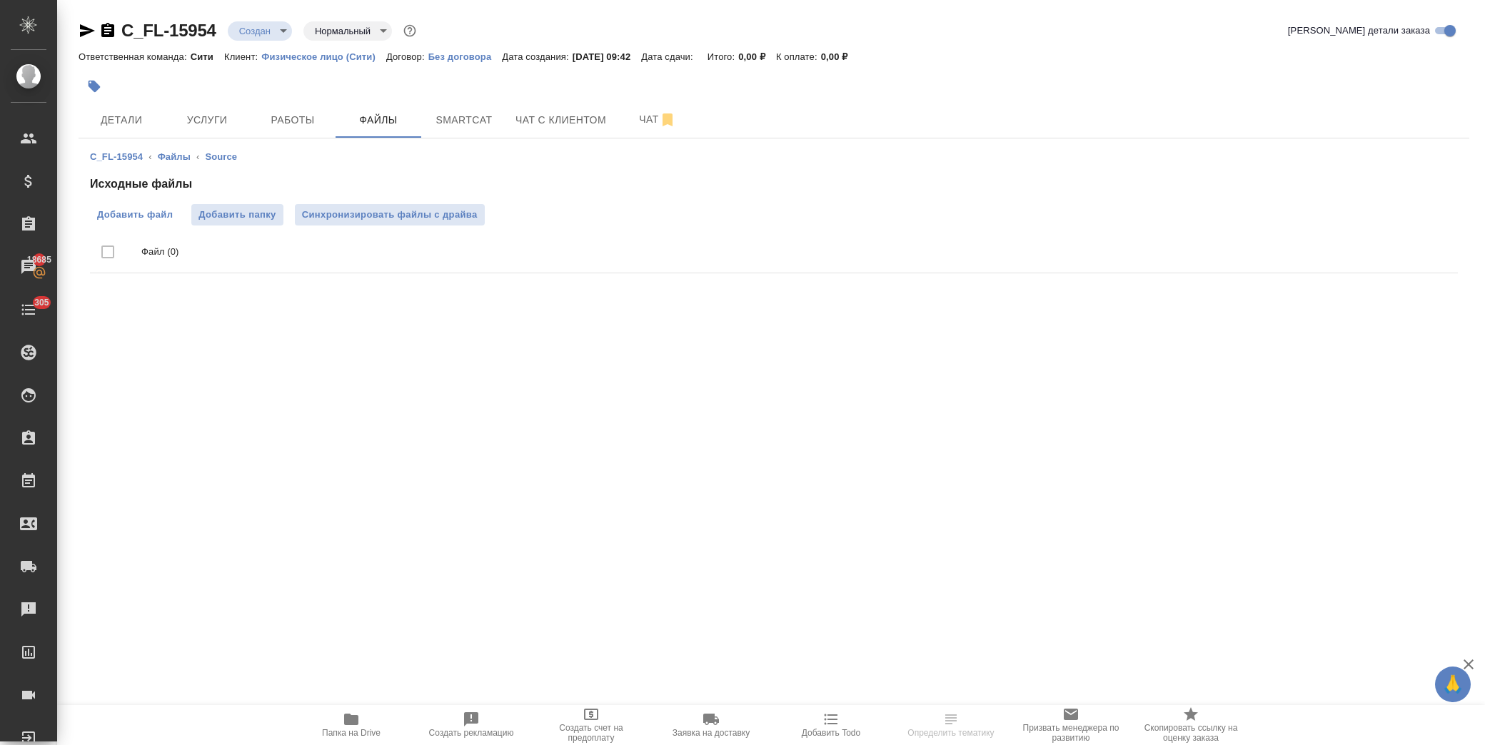
click at [167, 210] on span "Добавить файл" at bounding box center [135, 215] width 76 height 14
click at [0, 0] on input "Добавить файл" at bounding box center [0, 0] width 0 height 0
drag, startPoint x: 221, startPoint y: 31, endPoint x: 122, endPoint y: 31, distance: 99.2
click at [122, 31] on div "C_FL-15954 Создан new Нормальный normal" at bounding box center [249, 30] width 341 height 23
copy link "C_FL-15954"
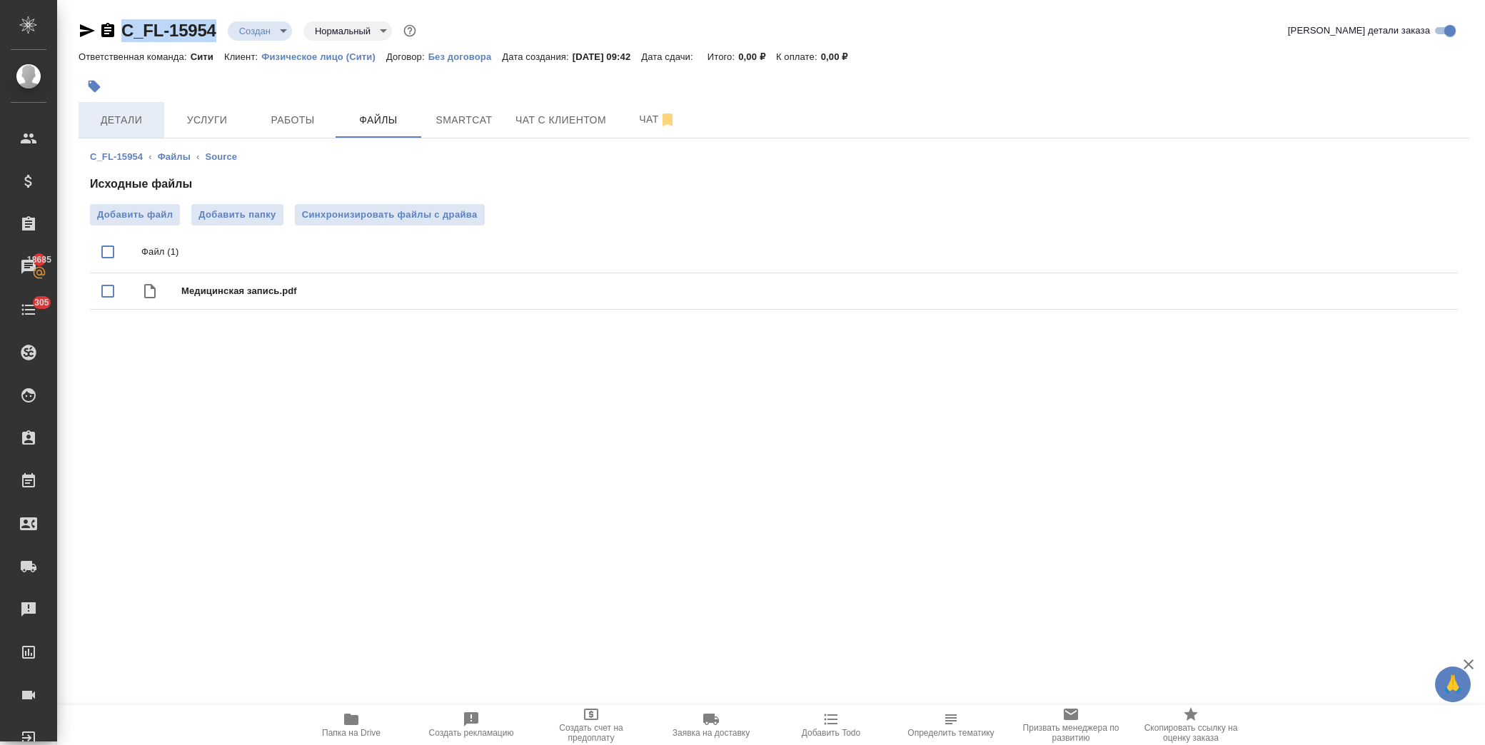
click at [116, 126] on span "Детали" at bounding box center [121, 120] width 69 height 18
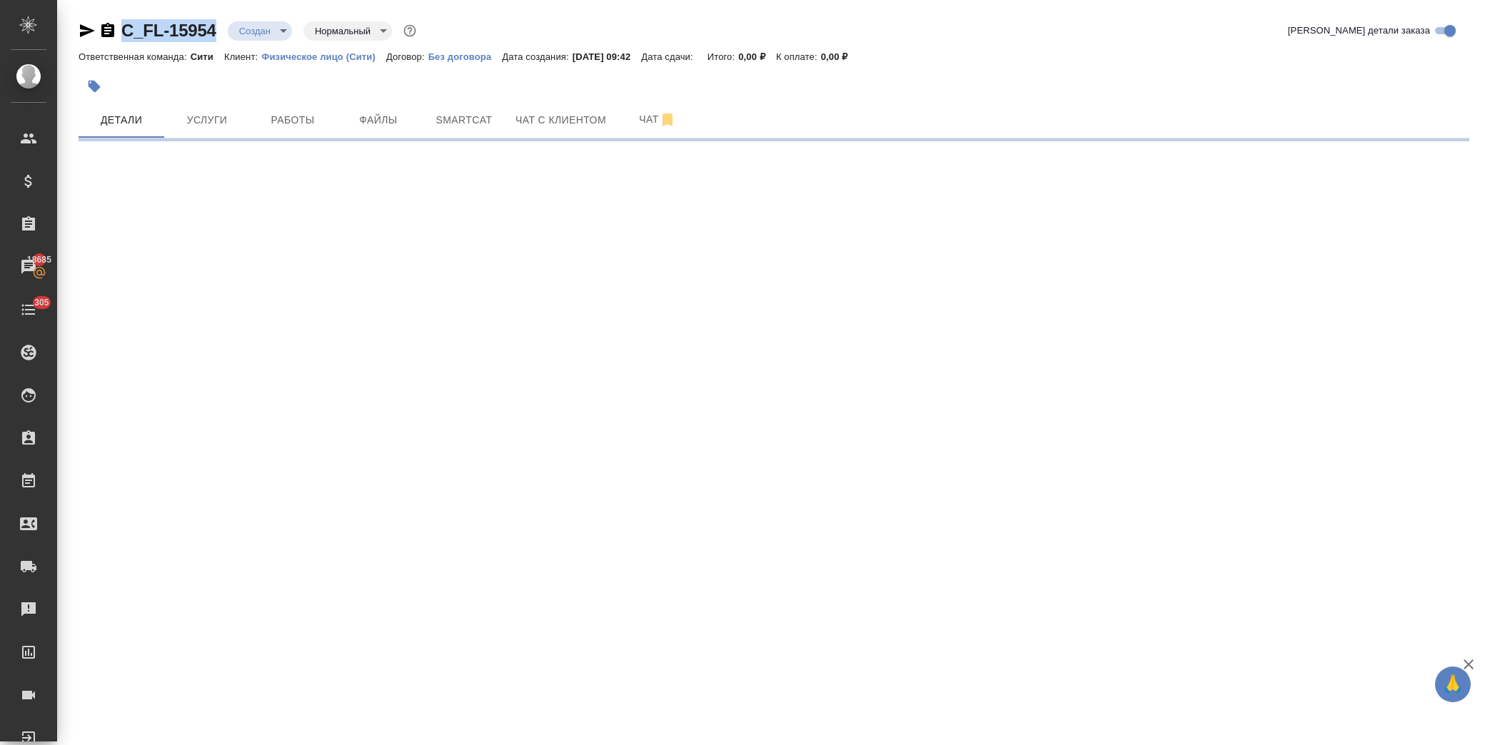
select select "RU"
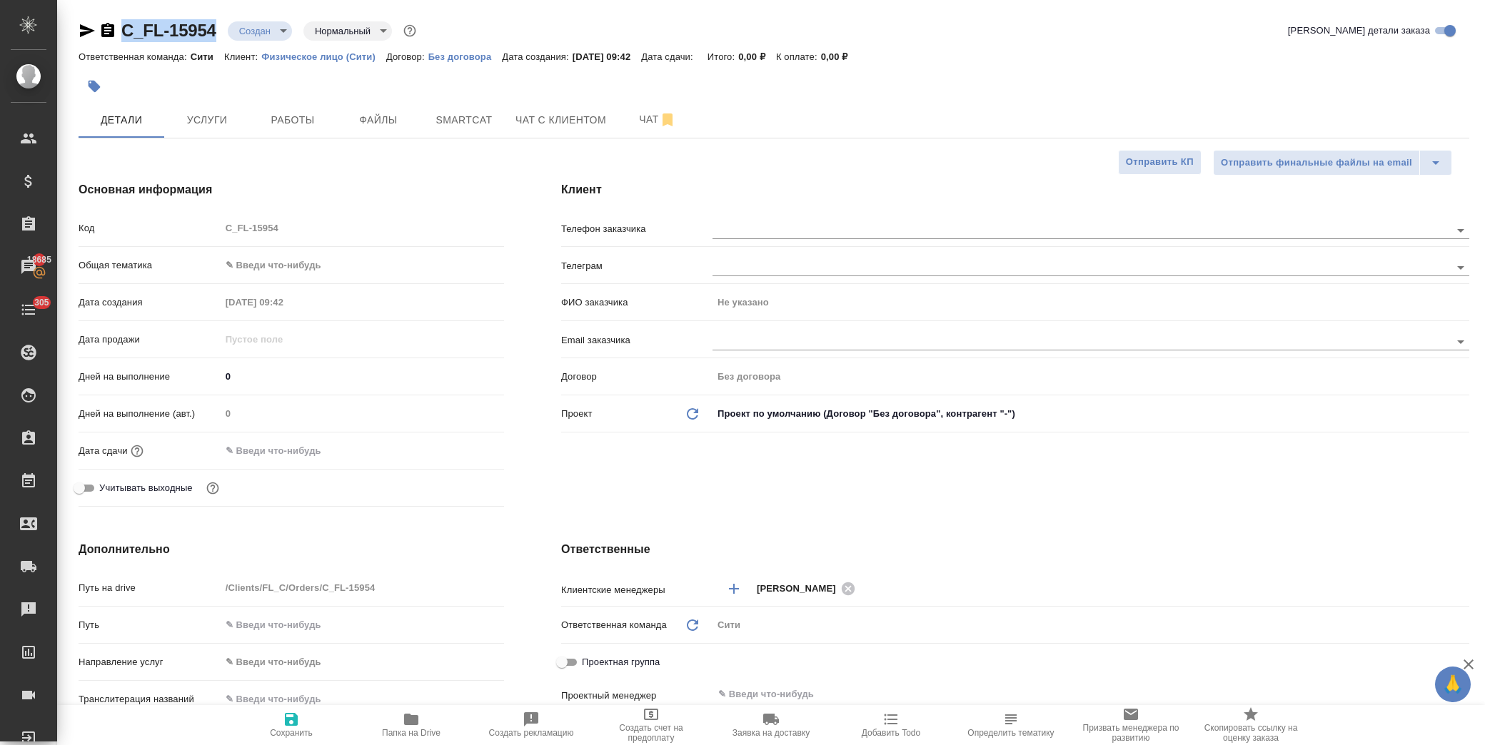
type textarea "x"
drag, startPoint x: 283, startPoint y: 446, endPoint x: 330, endPoint y: 458, distance: 48.2
click at [283, 446] on input "text" at bounding box center [283, 451] width 125 height 21
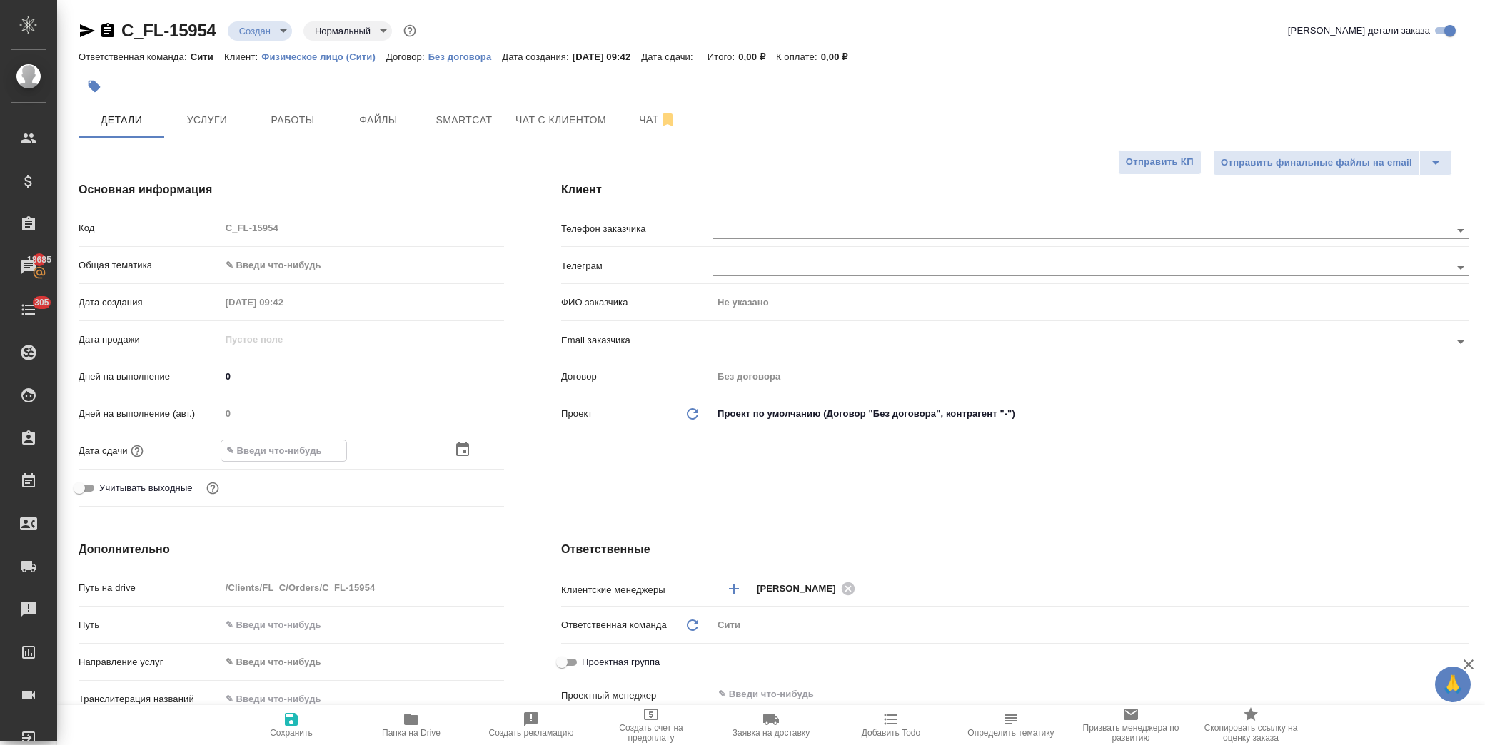
click at [459, 448] on icon "button" at bounding box center [462, 449] width 17 height 17
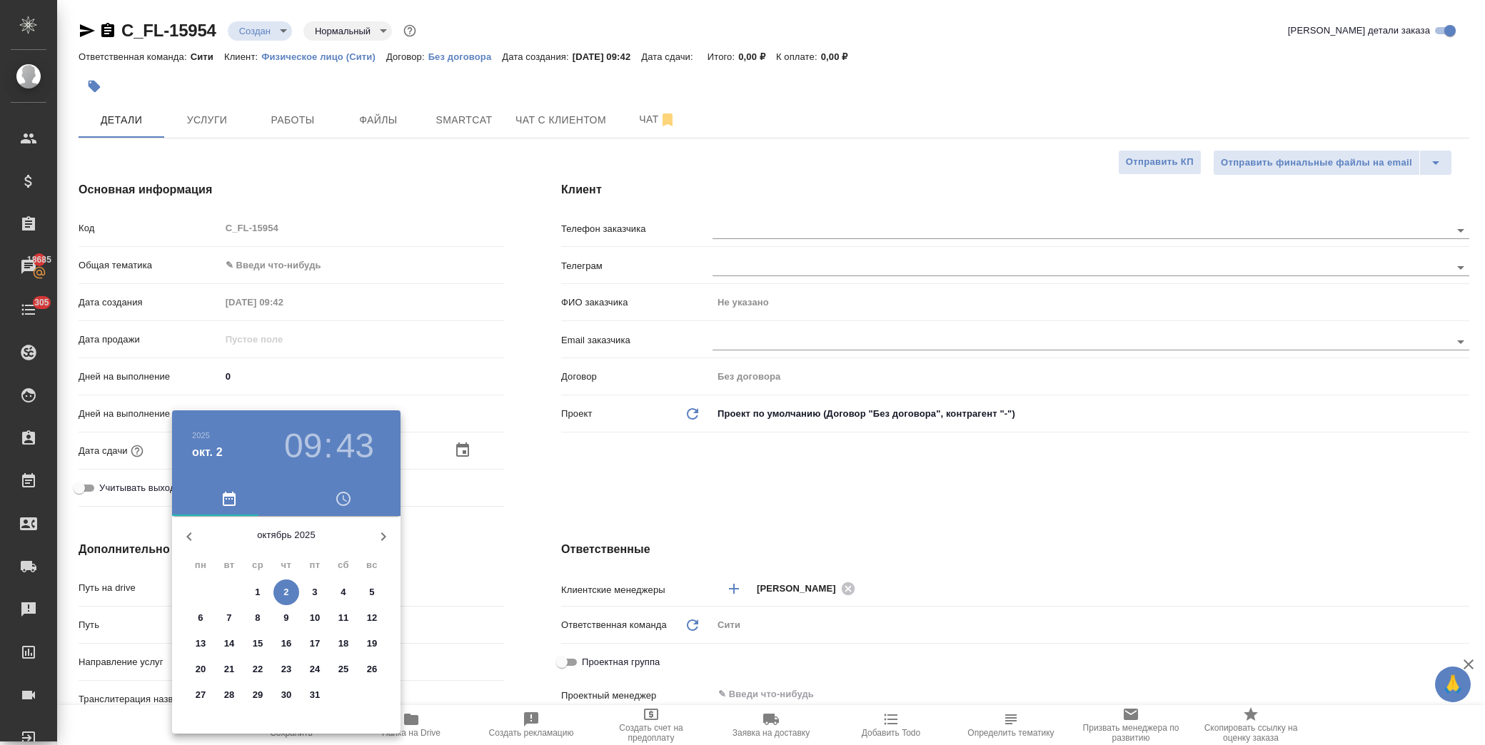
click at [286, 591] on p "2" at bounding box center [285, 592] width 5 height 14
type input "02.10.2025 09:43"
type textarea "x"
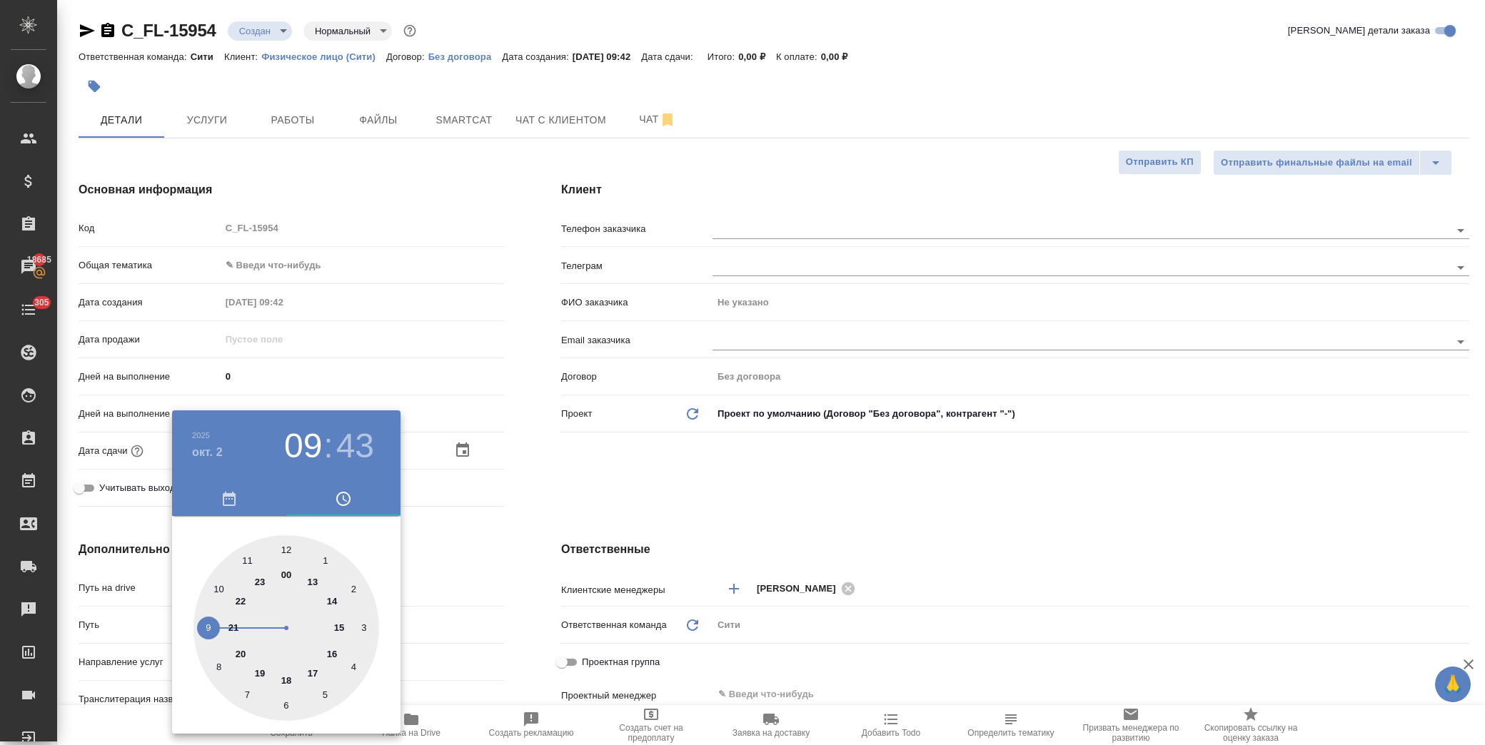
click at [288, 681] on div at bounding box center [286, 628] width 186 height 186
type input "02.10.2025 18:43"
type textarea "x"
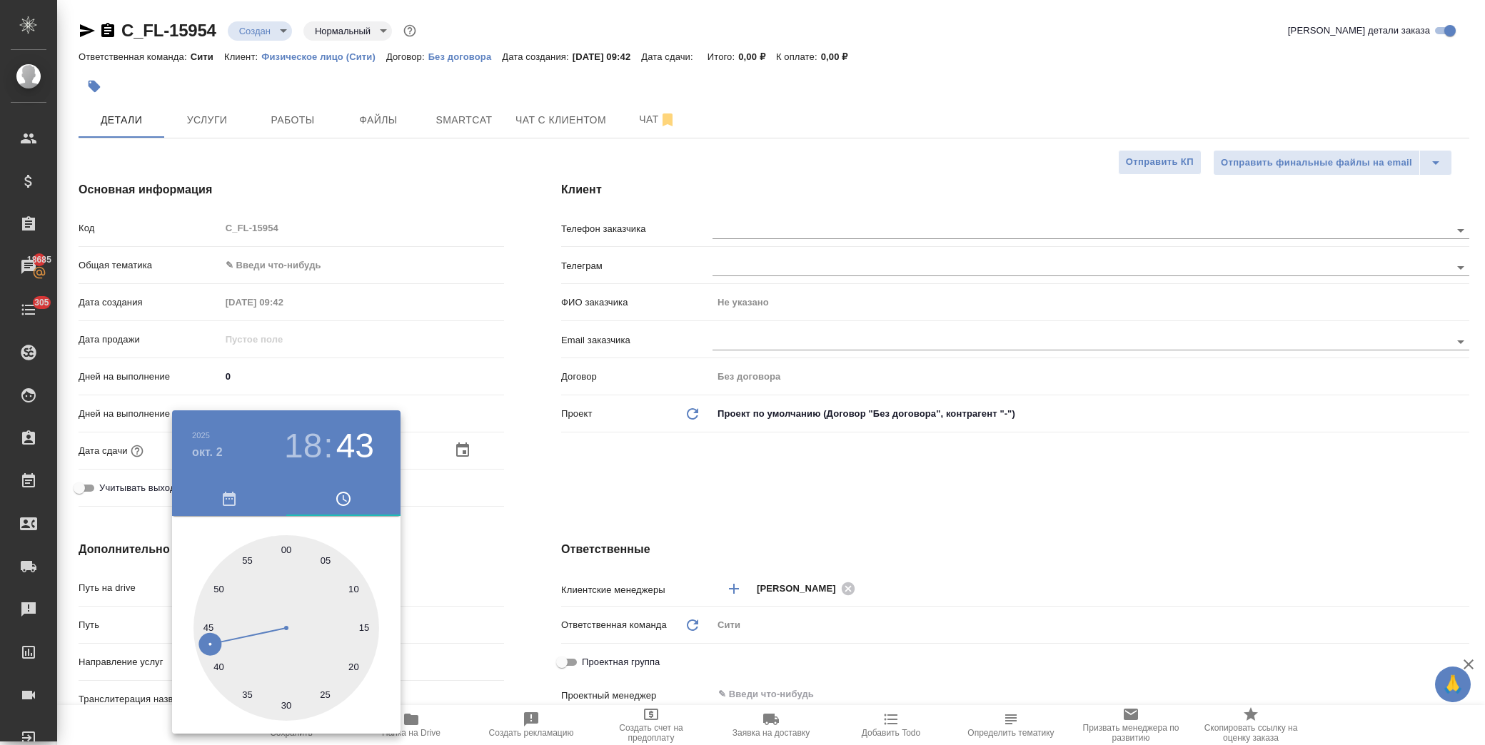
click at [289, 553] on div at bounding box center [286, 628] width 186 height 186
type input "02.10.2025 18:00"
type textarea "x"
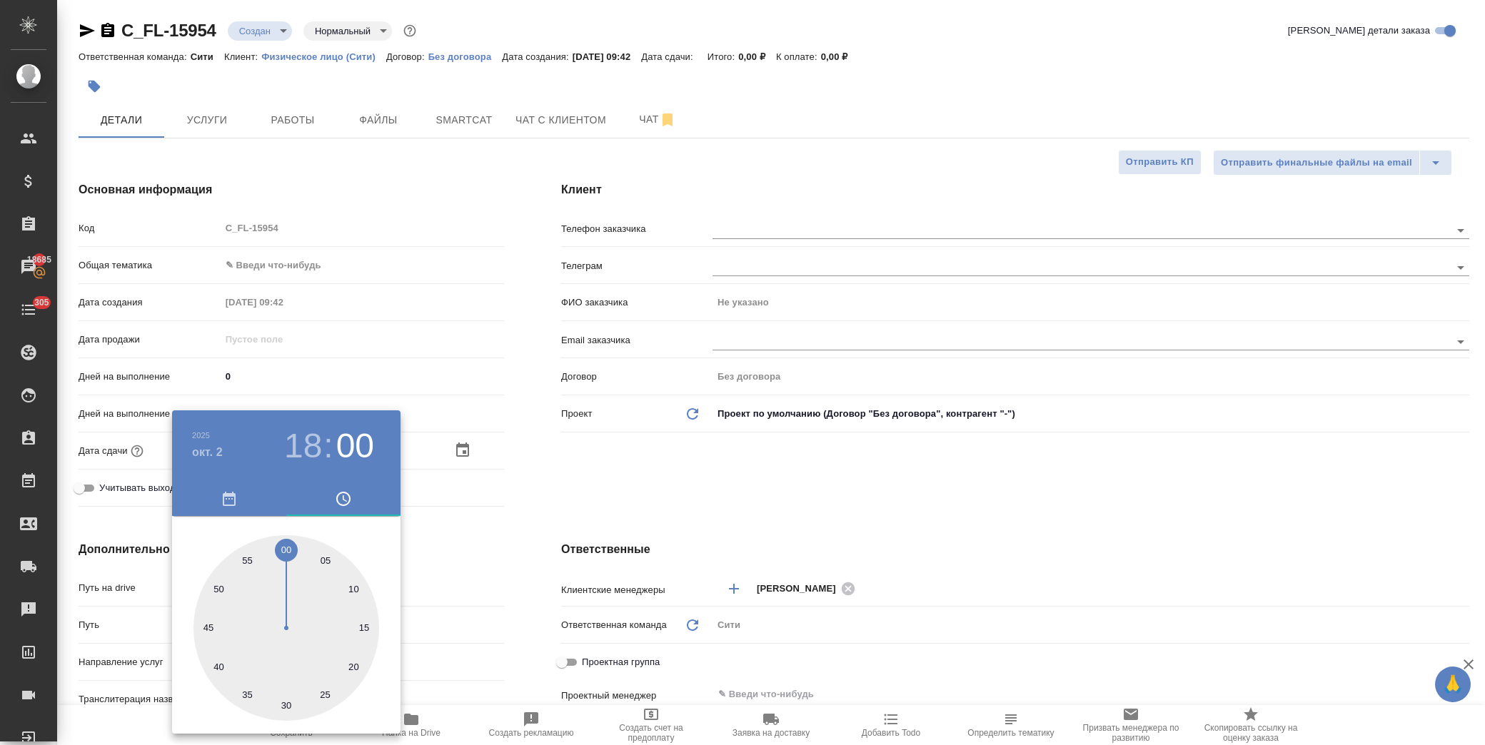
click at [451, 507] on div at bounding box center [742, 372] width 1485 height 745
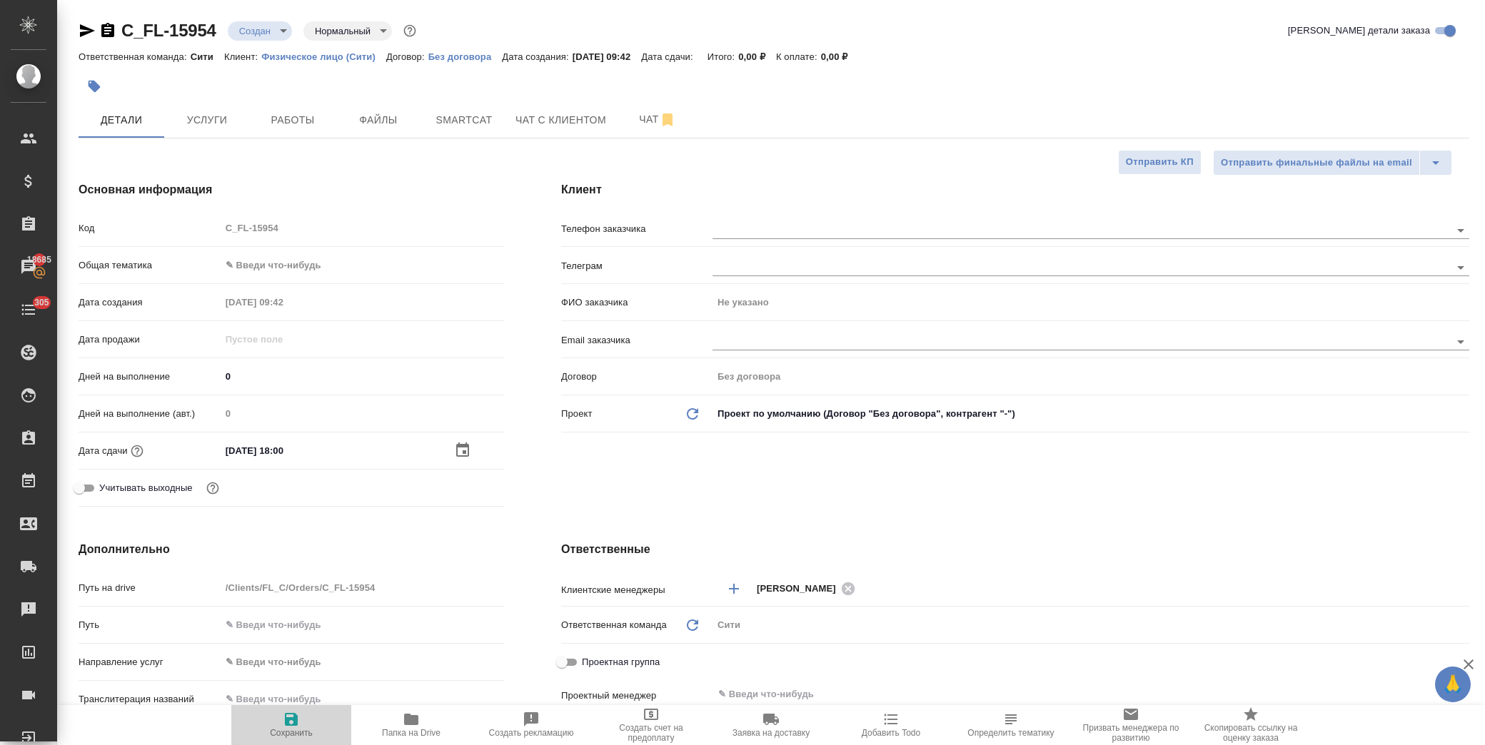
click at [306, 717] on span "Сохранить" at bounding box center [291, 724] width 103 height 27
type textarea "x"
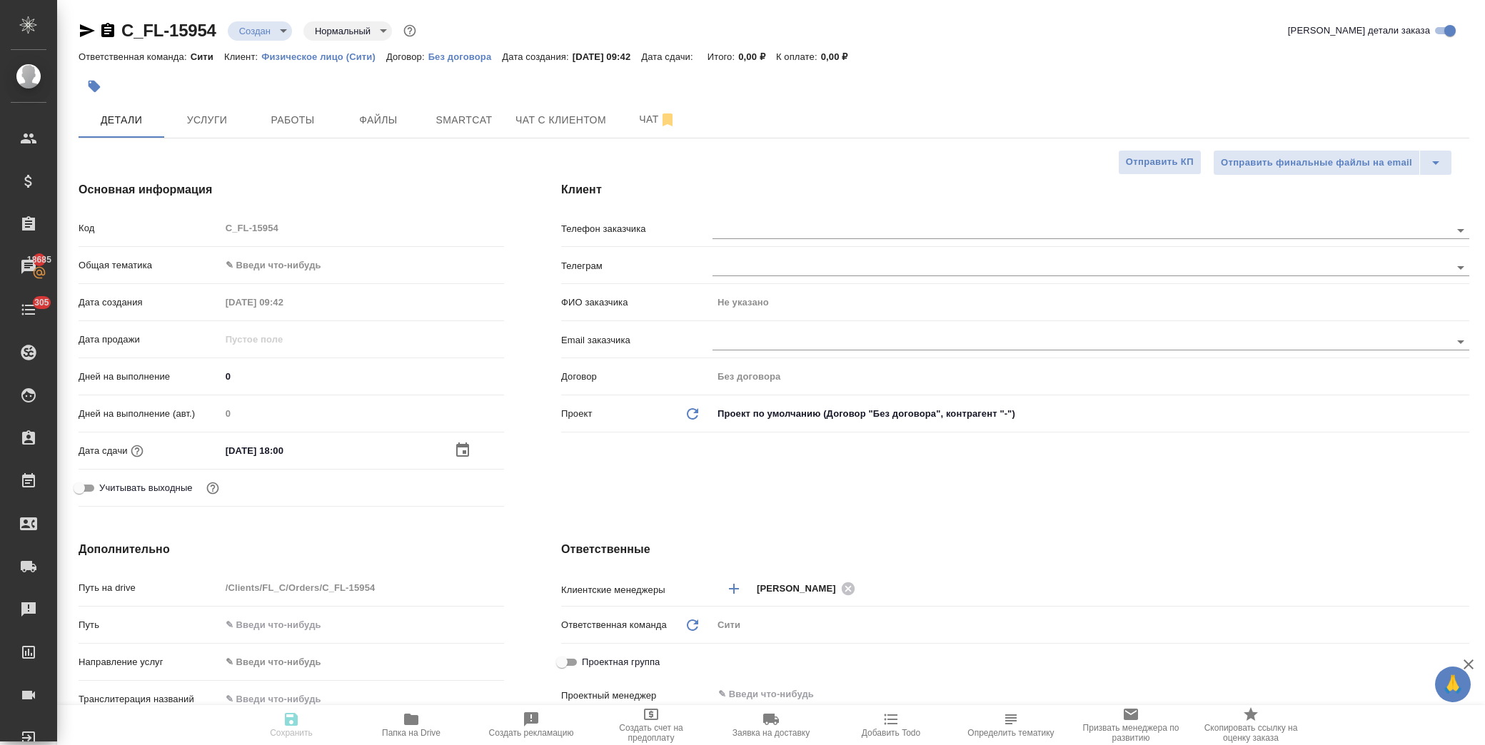
type textarea "x"
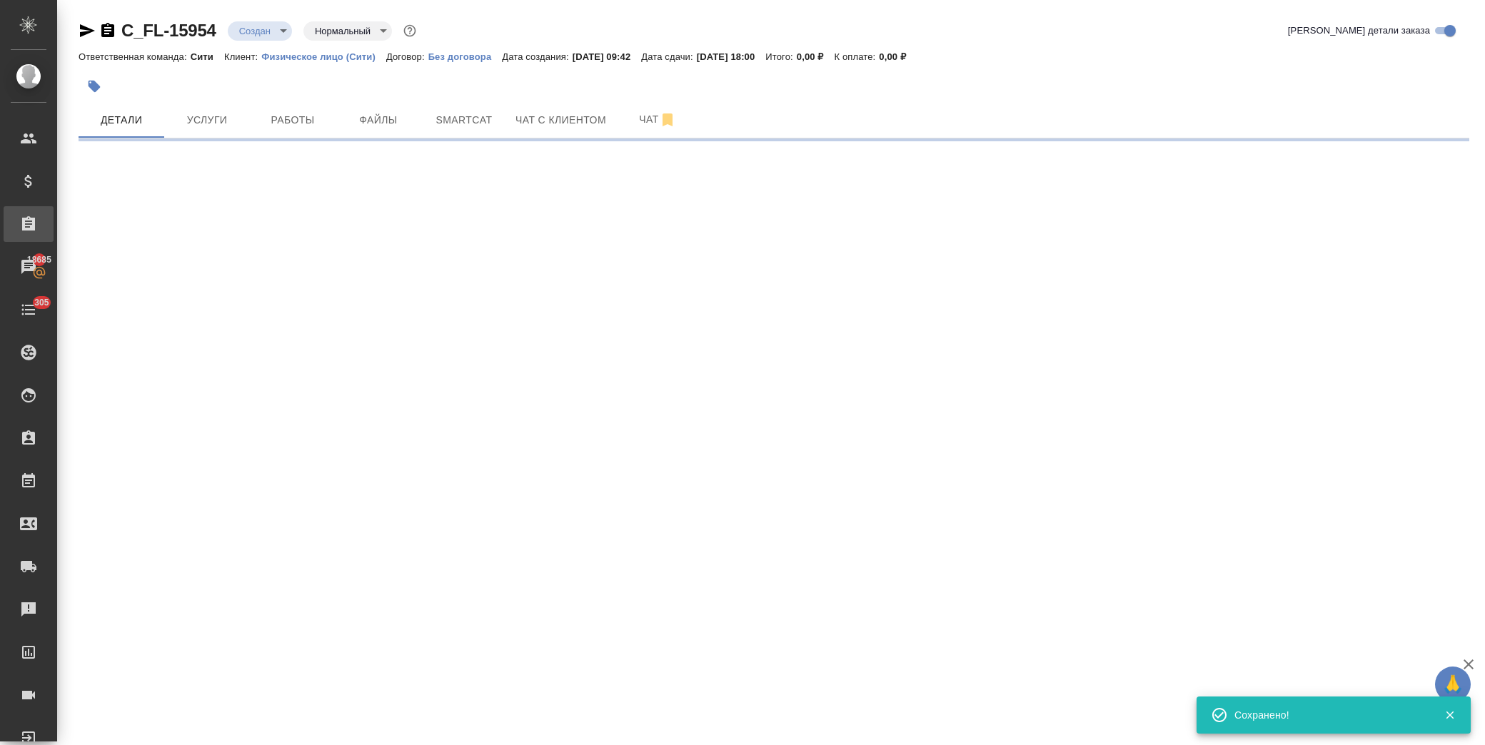
select select "RU"
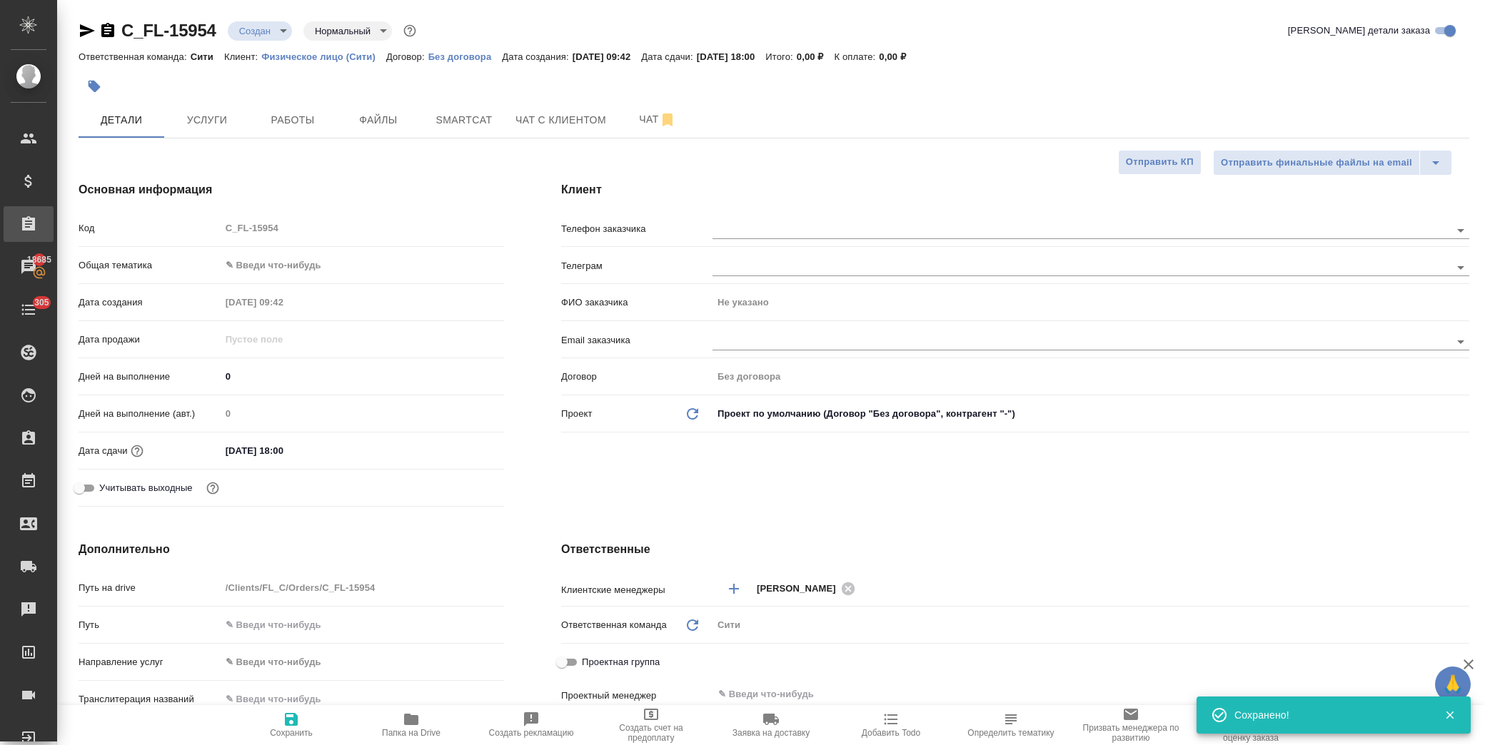
type textarea "x"
click at [259, 264] on body "🙏 .cls-1 fill:#fff; AWATERA Лофицкая Юлия Владимировна Клиенты Спецификации Зак…" at bounding box center [742, 372] width 1485 height 745
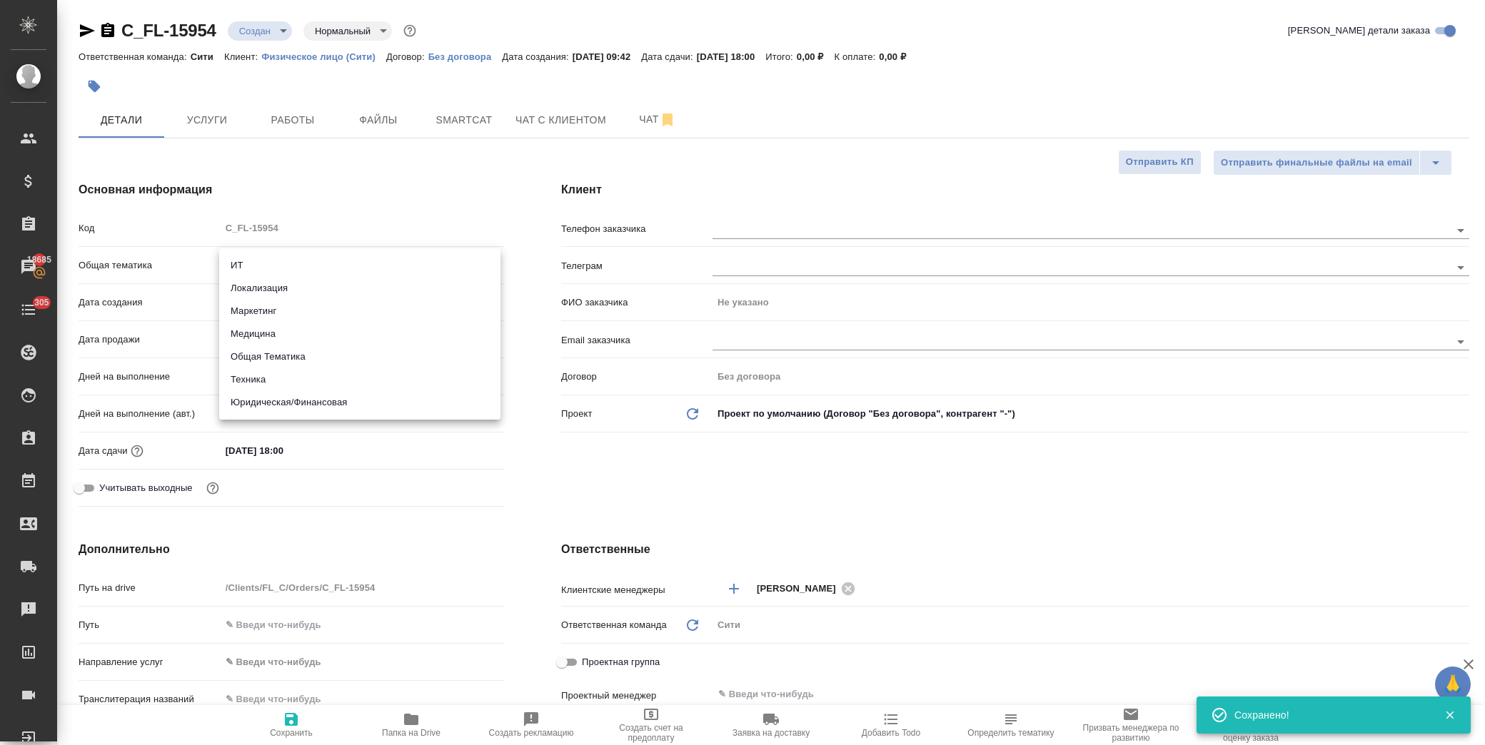
click at [323, 401] on li "Юридическая/Финансовая" at bounding box center [359, 402] width 281 height 23
type input "yr-fn"
type textarea "x"
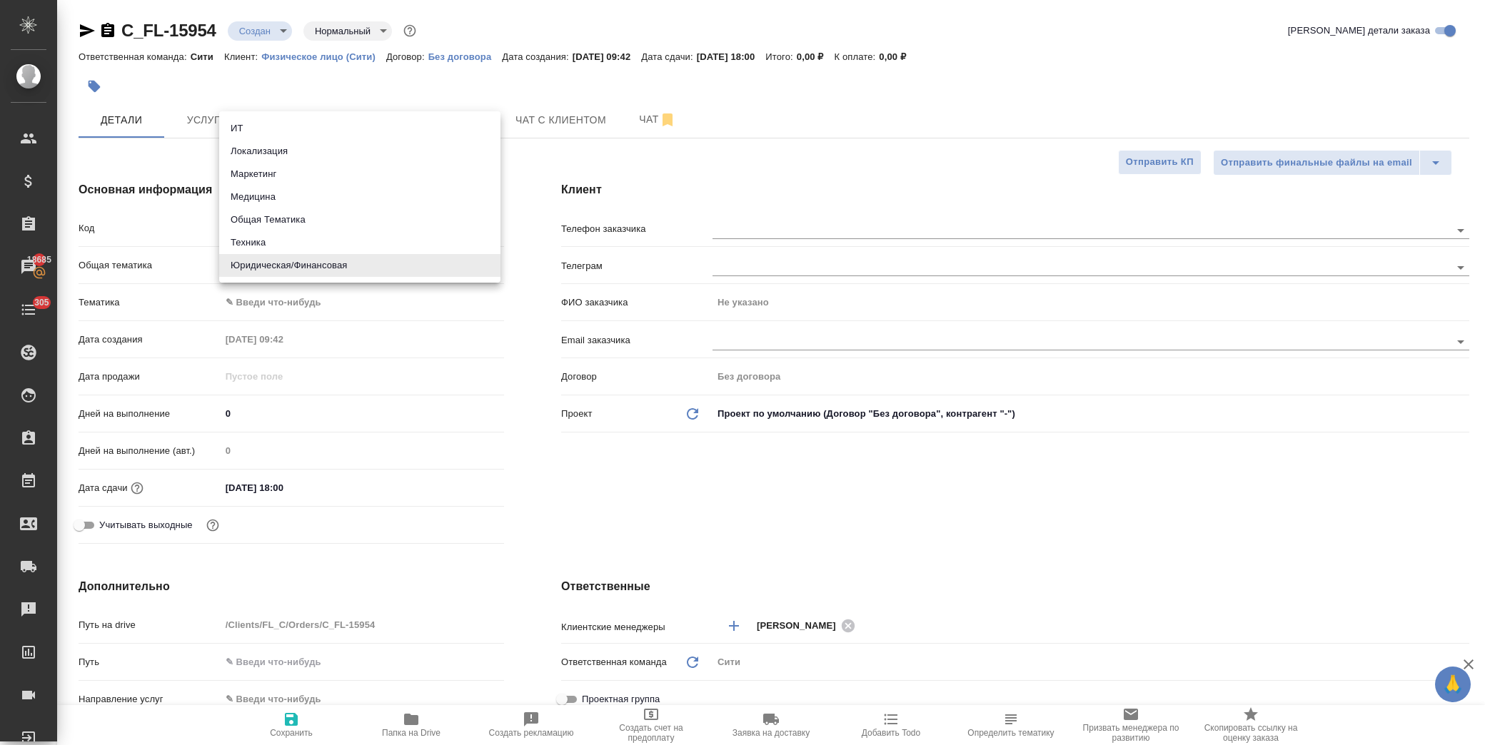
click at [314, 258] on body "🙏 .cls-1 fill:#fff; AWATERA Лофицкая Юлия Владимировна Клиенты Спецификации Зак…" at bounding box center [742, 372] width 1485 height 745
click at [296, 196] on li "Медицина" at bounding box center [359, 197] width 281 height 23
type input "med"
type textarea "x"
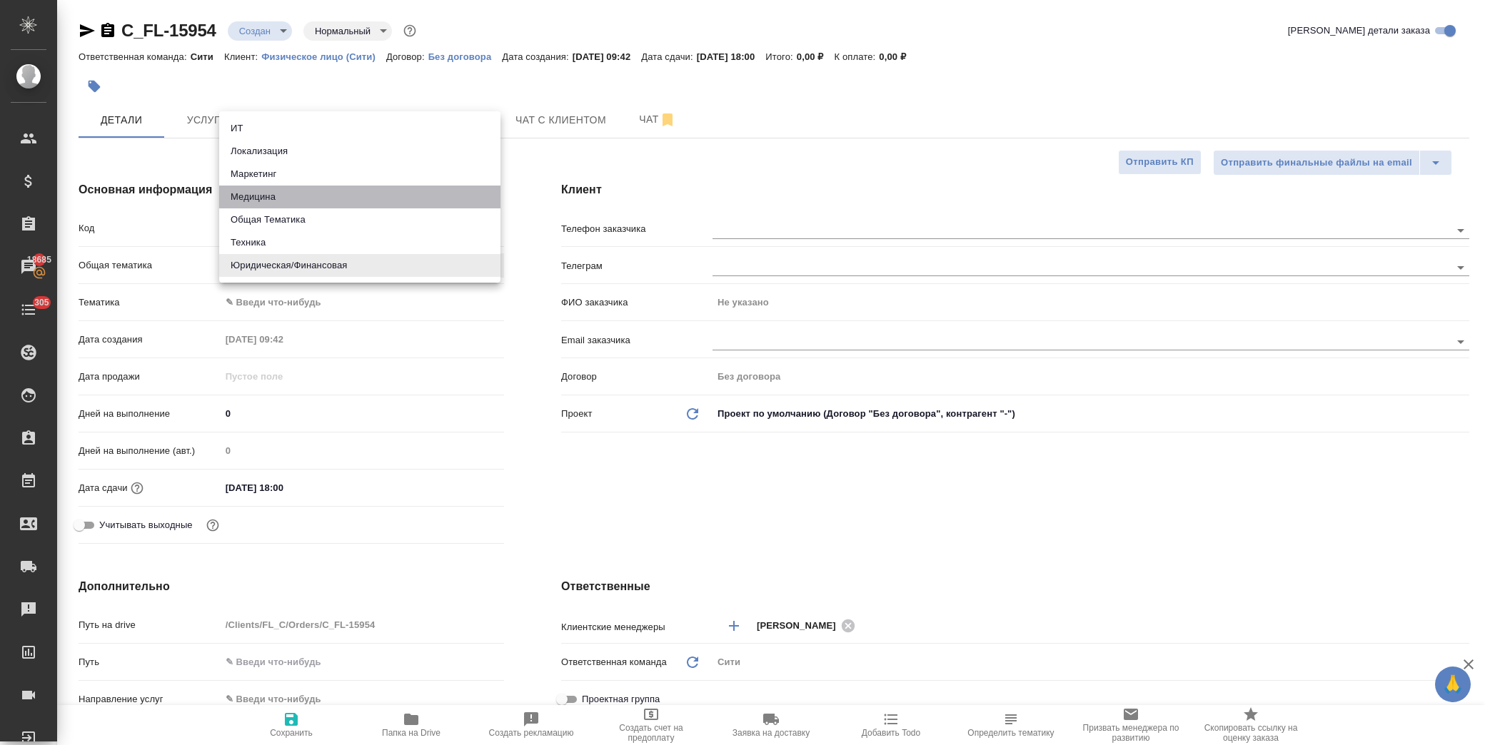
type textarea "x"
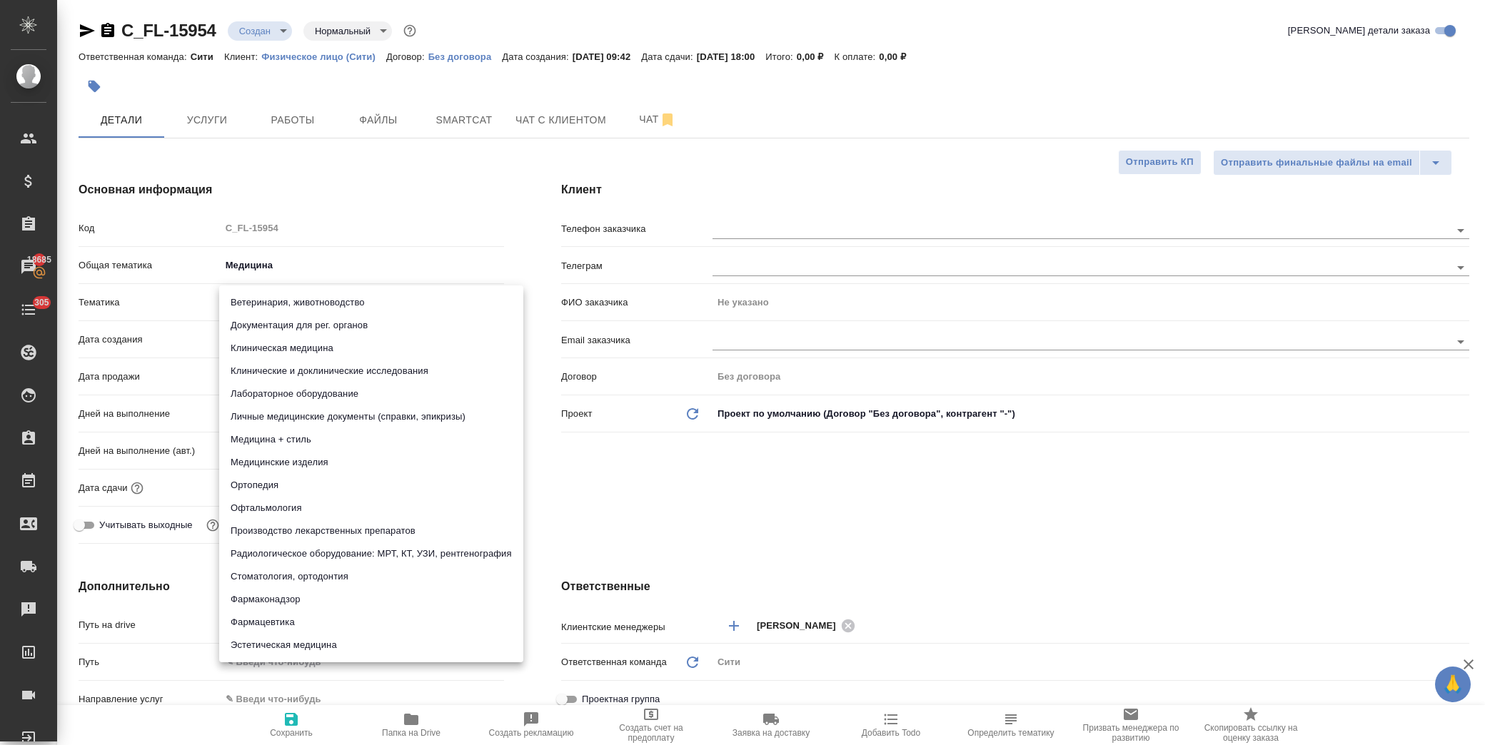
click at [296, 294] on body "🙏 .cls-1 fill:#fff; AWATERA Лофицкая Юлия Владимировна Клиенты Спецификации Зак…" at bounding box center [742, 372] width 1485 height 745
click at [371, 414] on li "Личные медицинские документы (справки, эпикризы)" at bounding box center [371, 417] width 304 height 23
type textarea "x"
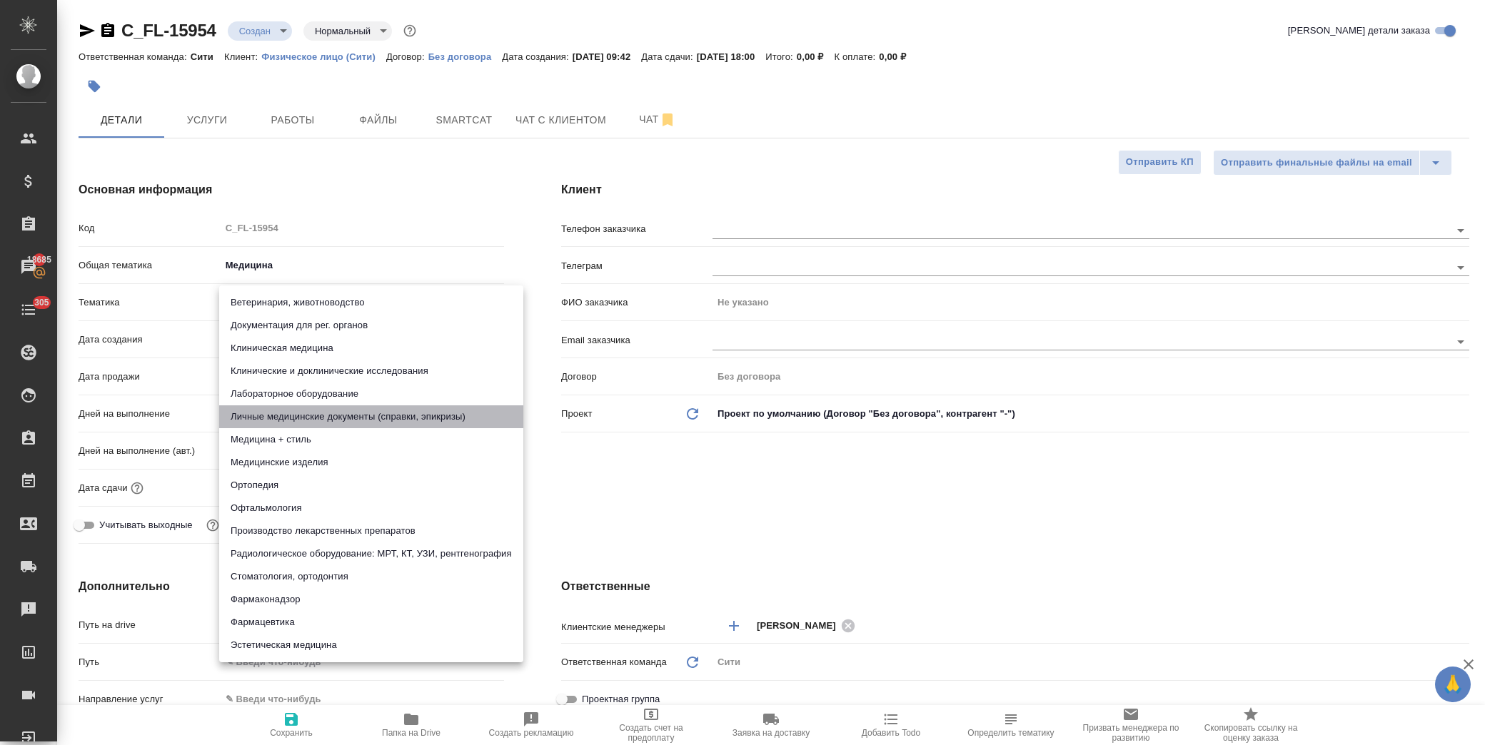
type input "5a8b8b956a9677013d343e74"
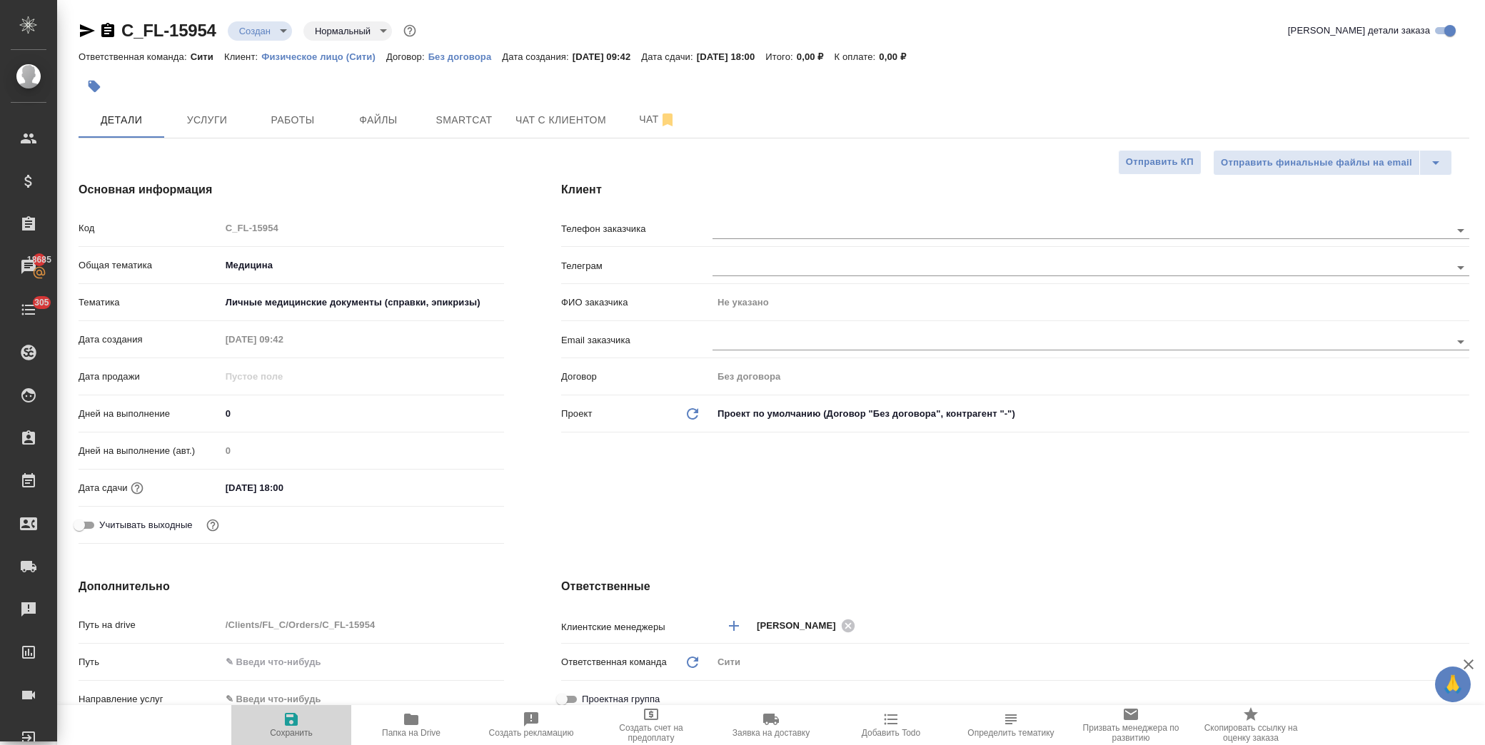
click at [301, 722] on span "Сохранить" at bounding box center [291, 724] width 103 height 27
type textarea "x"
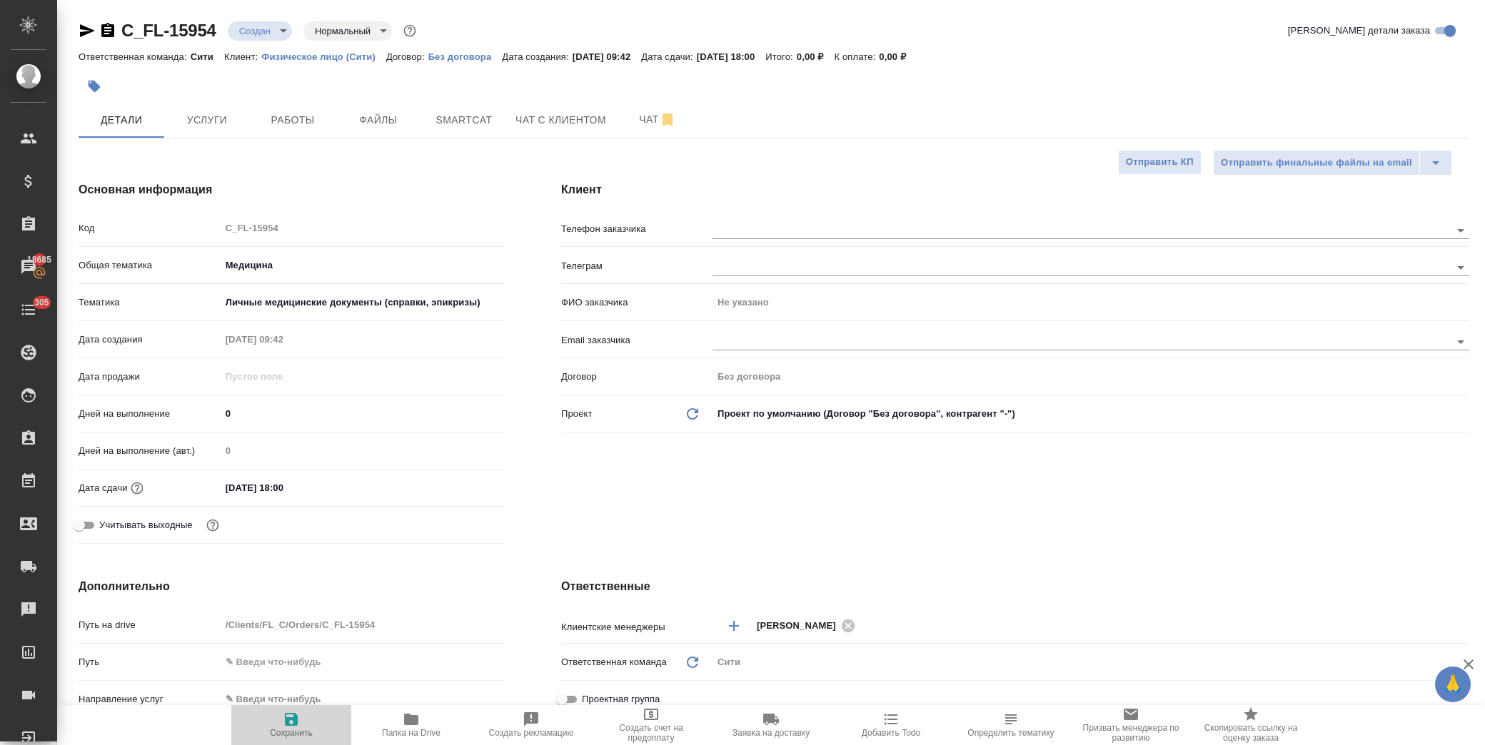
type textarea "x"
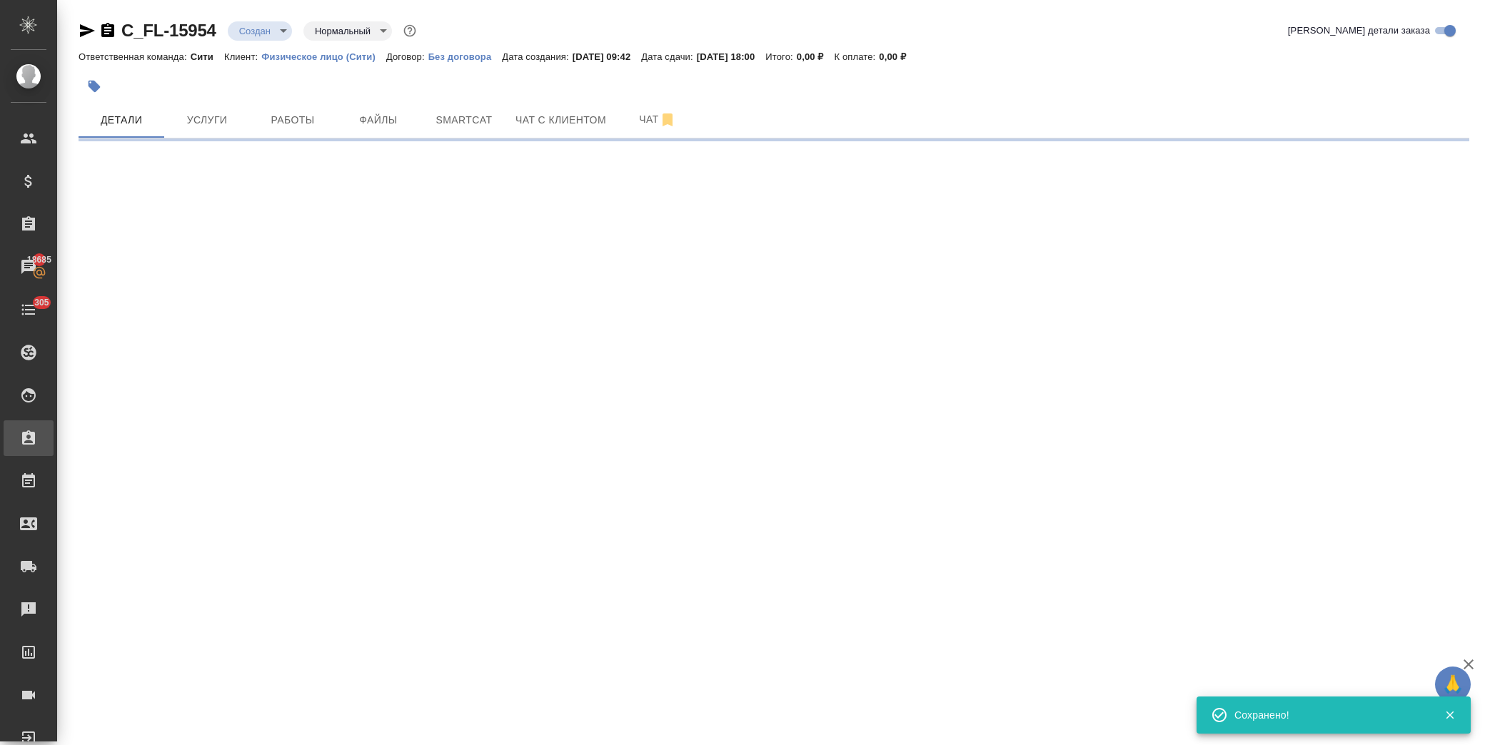
select select "RU"
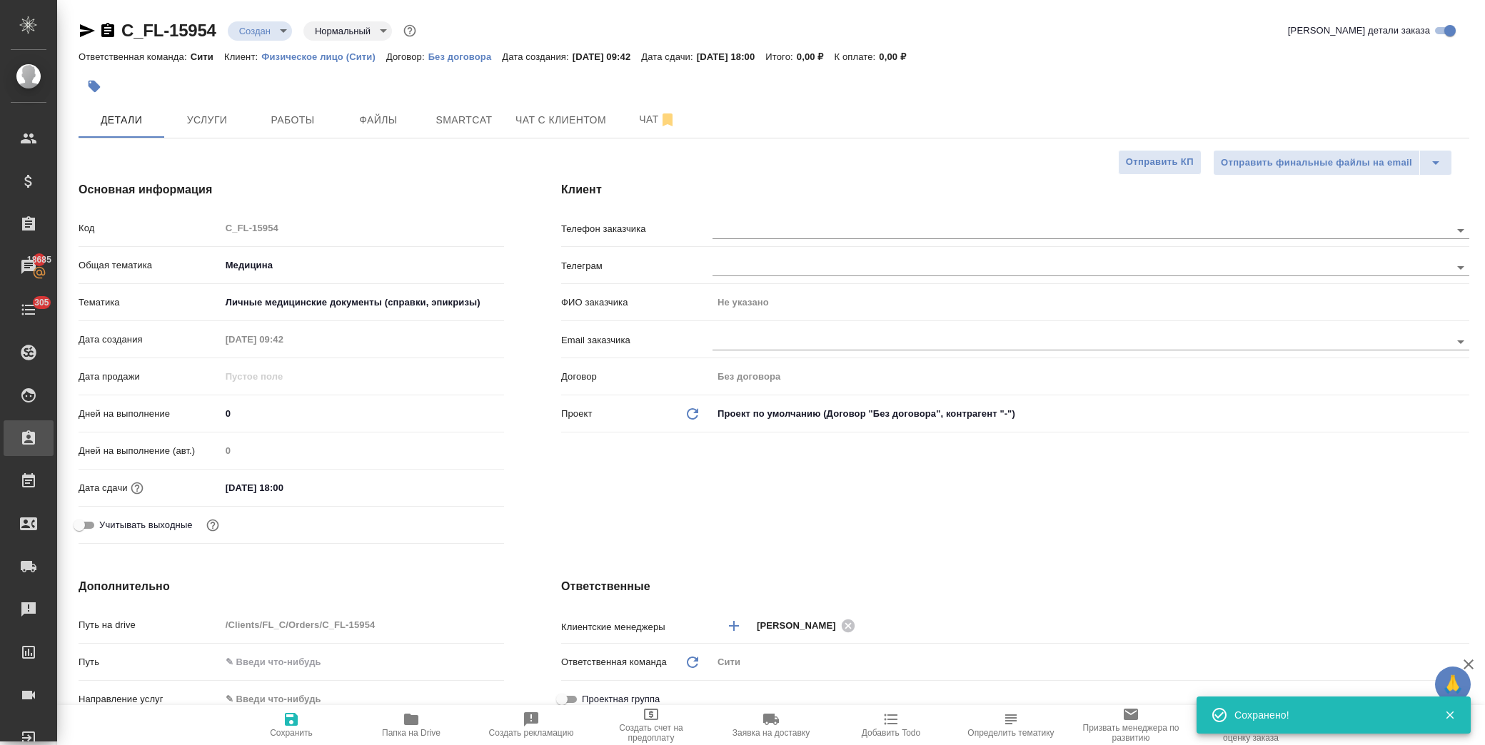
type textarea "x"
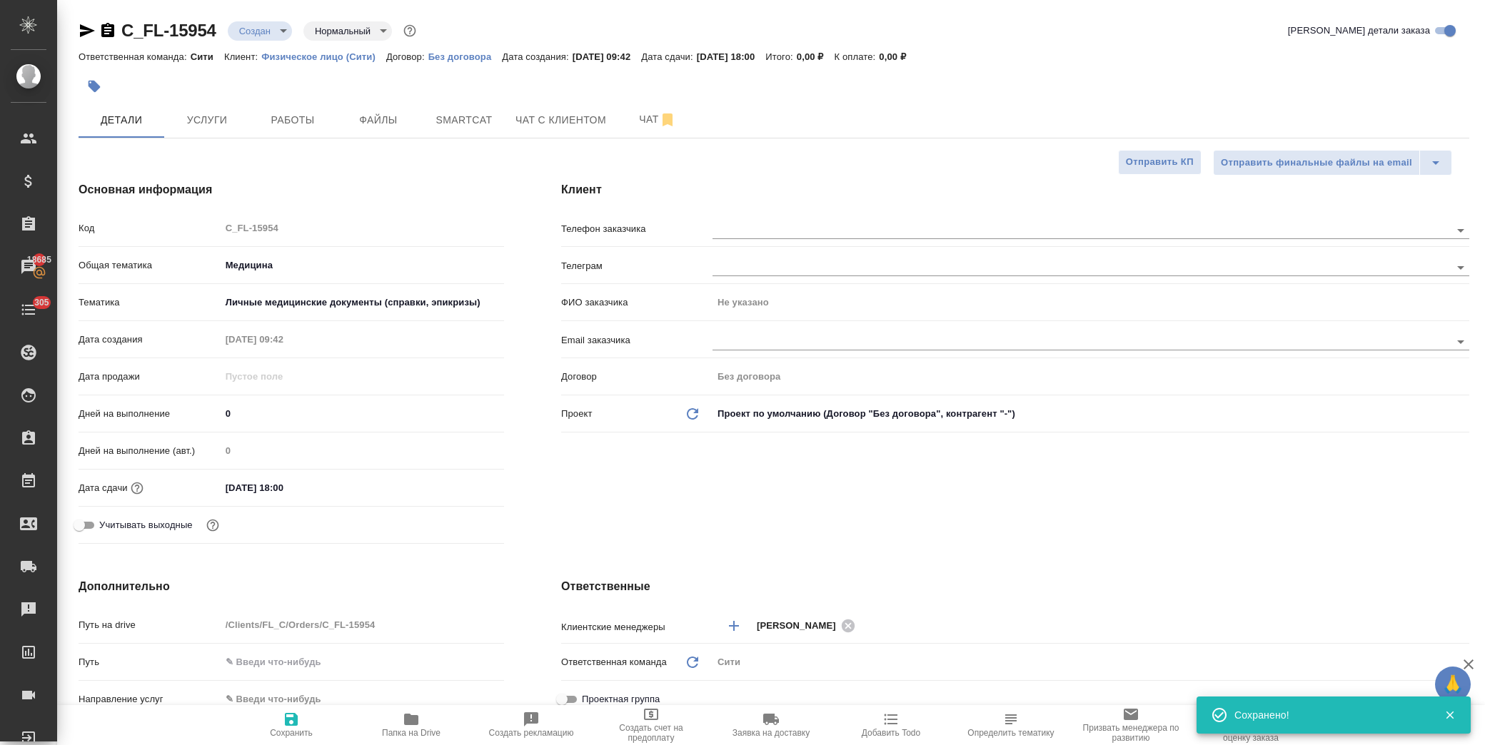
type textarea "x"
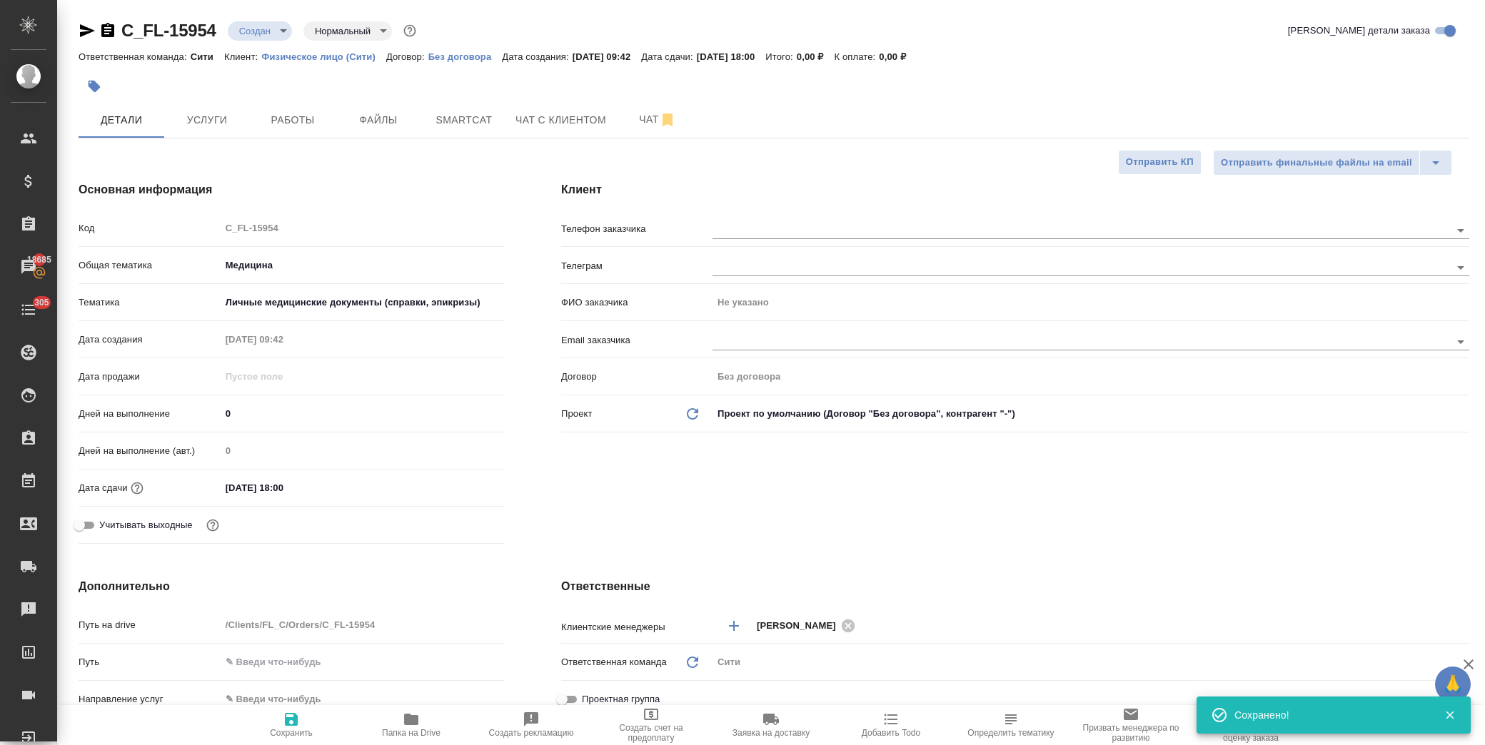
type textarea "x"
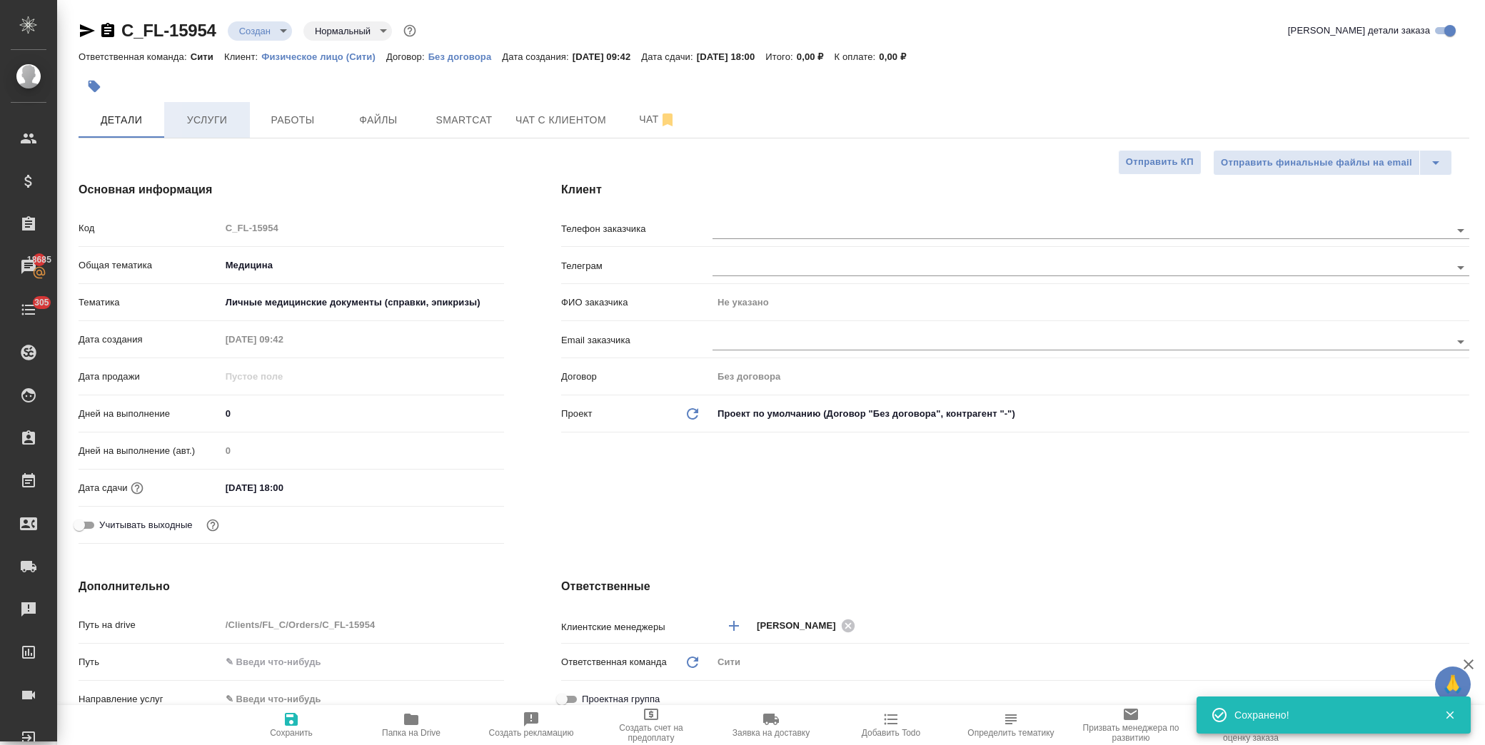
click at [226, 126] on span "Услуги" at bounding box center [207, 120] width 69 height 18
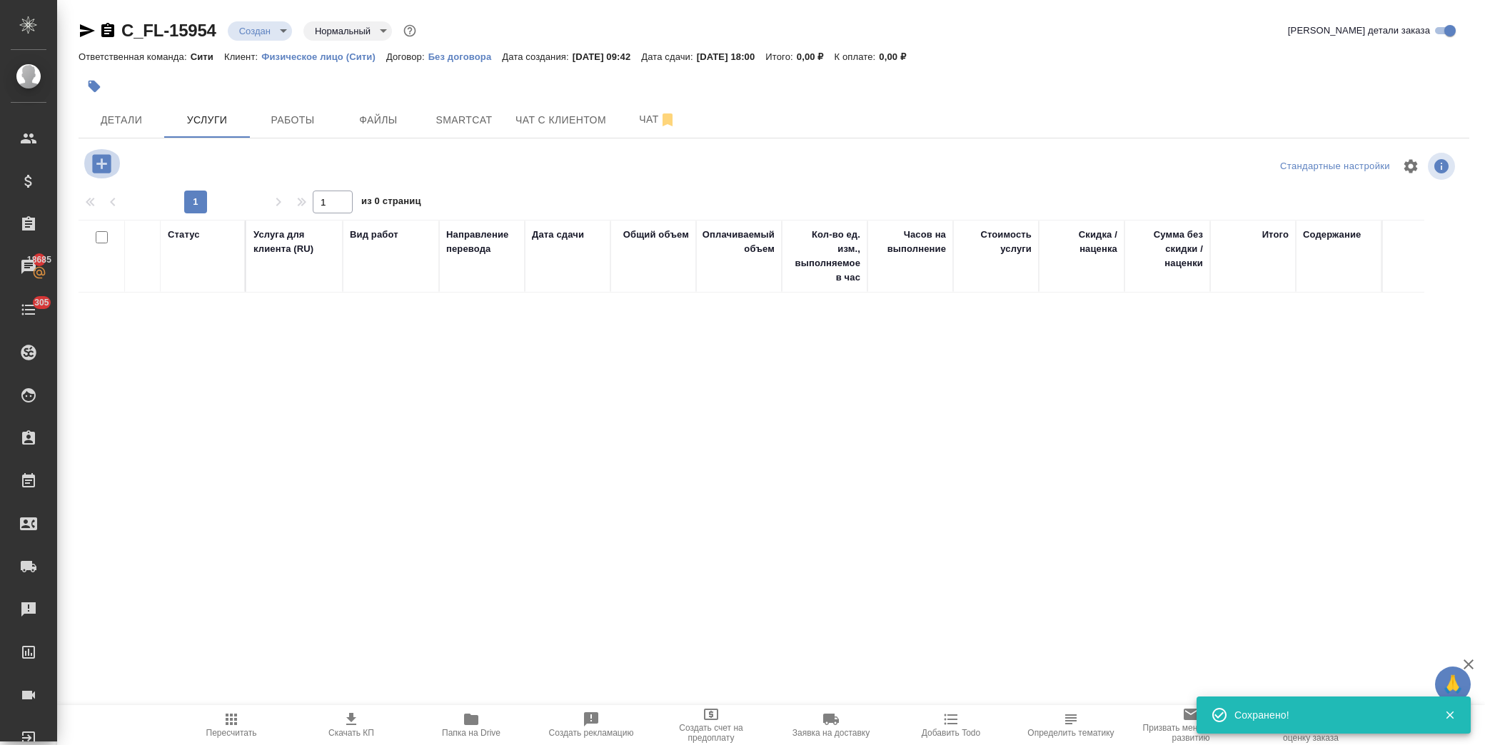
click at [101, 162] on icon "button" at bounding box center [101, 163] width 25 height 25
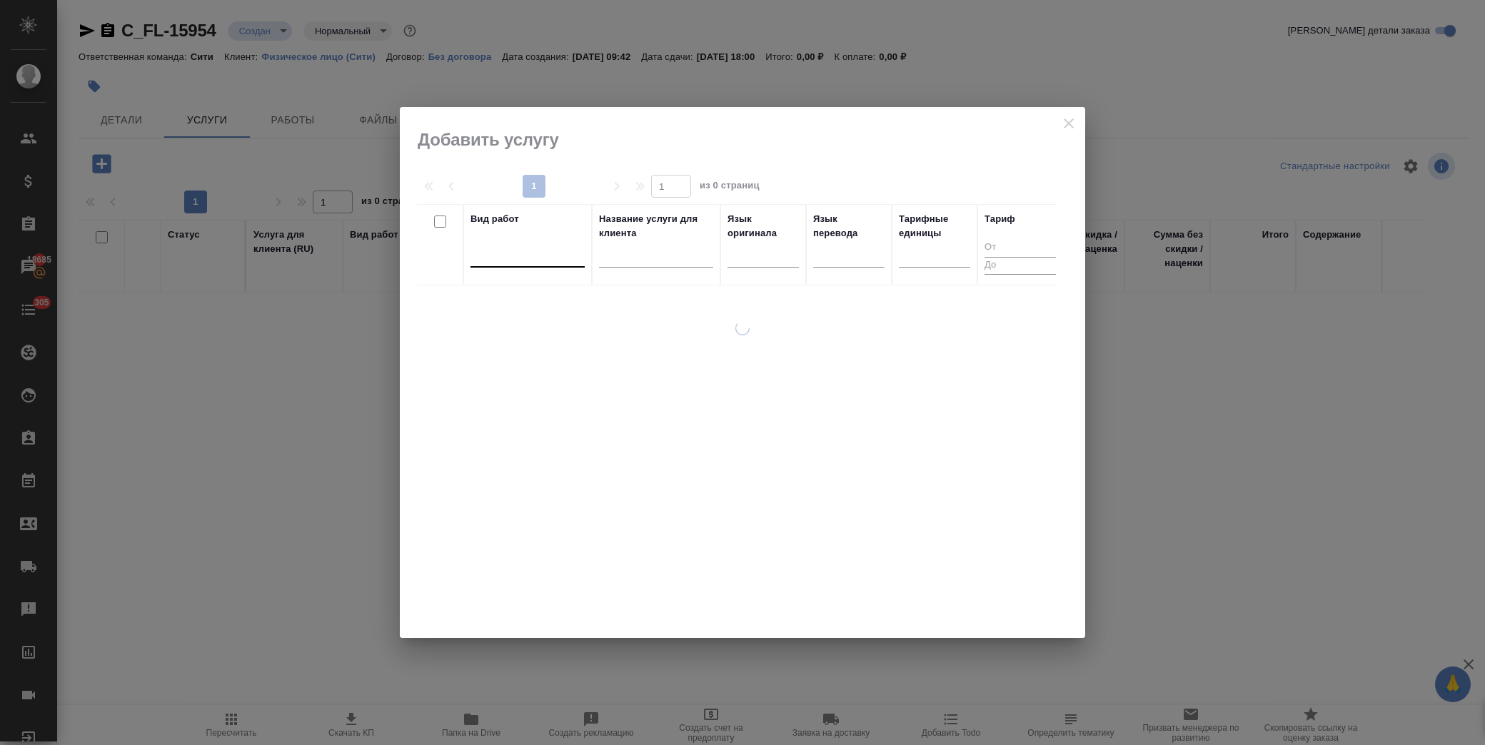
click at [523, 262] on div at bounding box center [528, 253] width 114 height 21
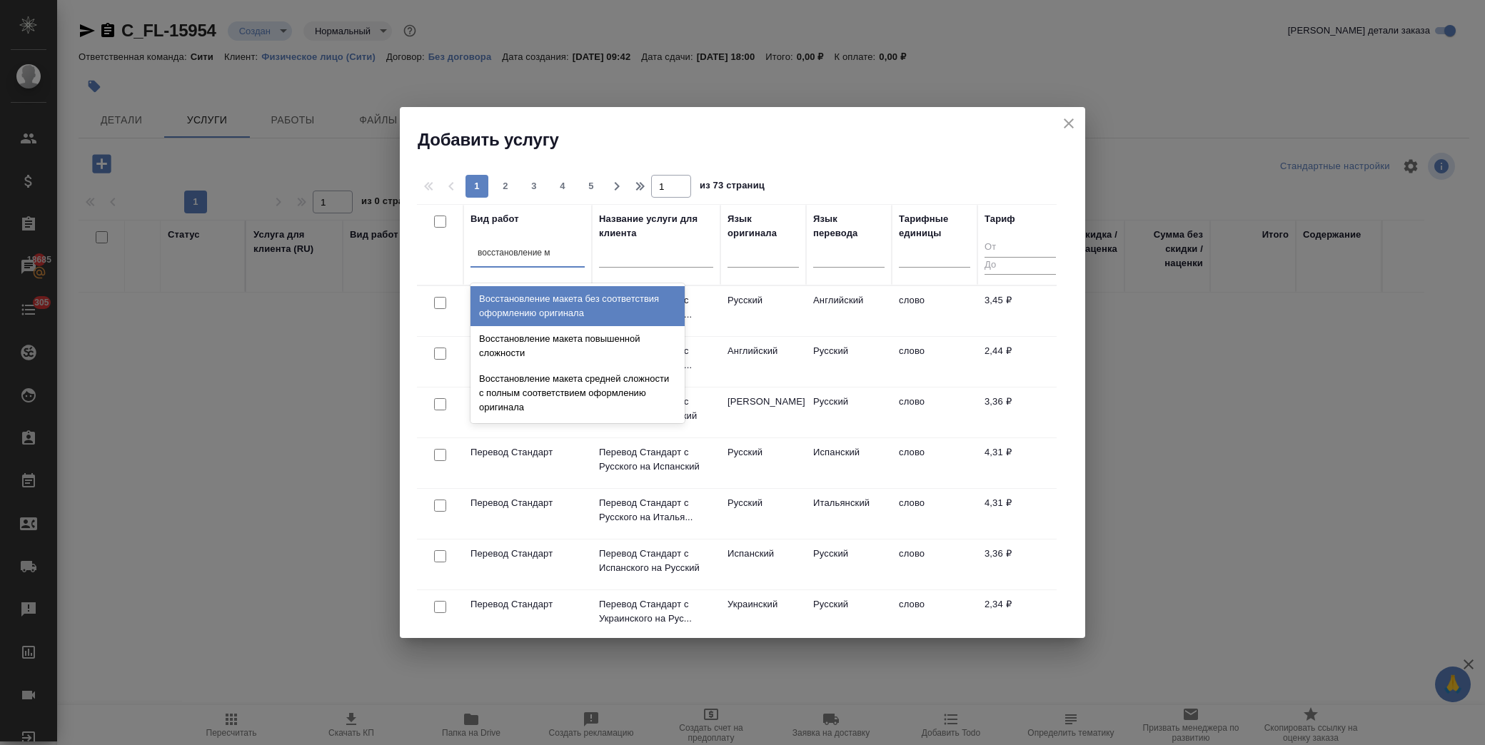
type input "восстановление ма"
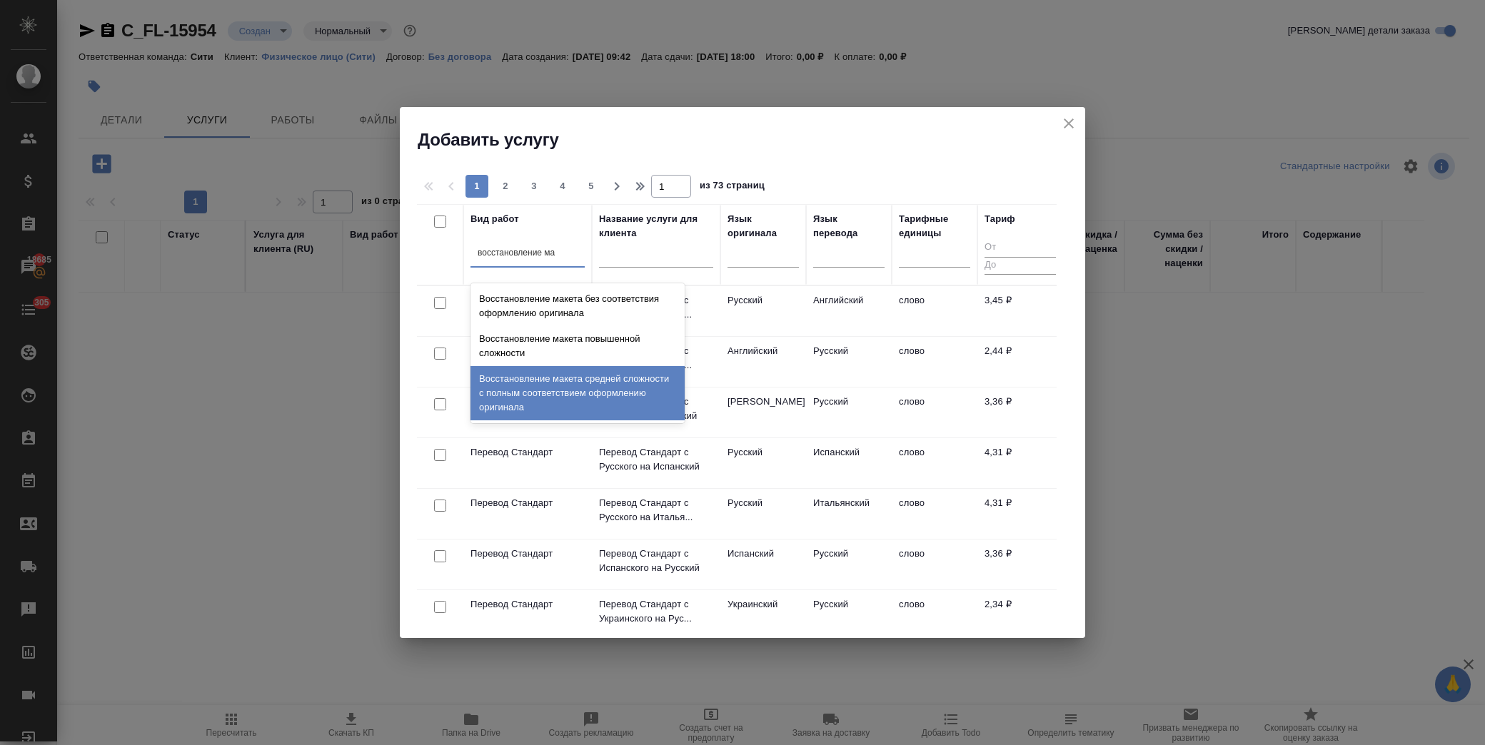
click at [565, 384] on div "Восстановление макета средней сложности с полным соответствием оформлению ориги…" at bounding box center [578, 393] width 214 height 54
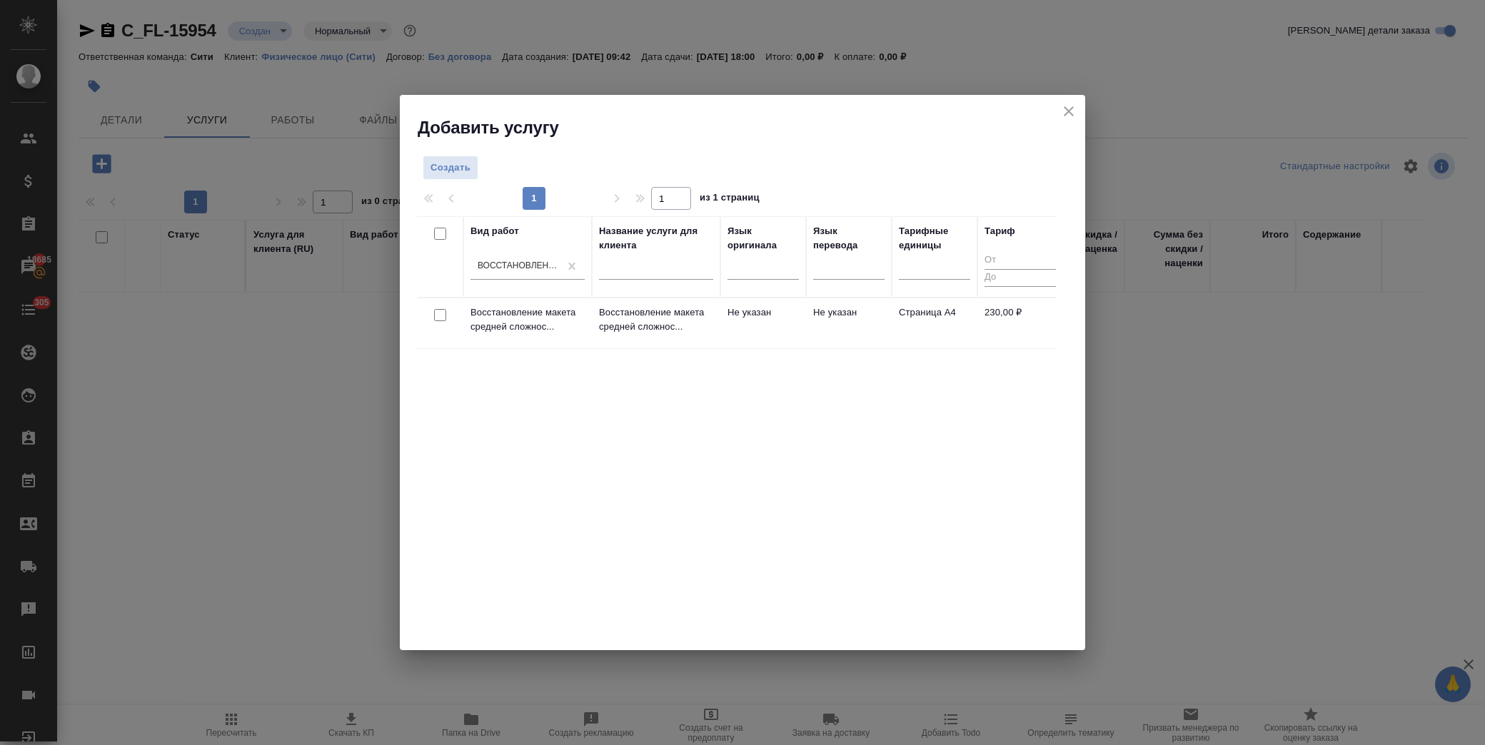
drag, startPoint x: 444, startPoint y: 316, endPoint x: 458, endPoint y: 308, distance: 15.3
click at [443, 316] on input "checkbox" at bounding box center [440, 315] width 12 height 12
checkbox input "true"
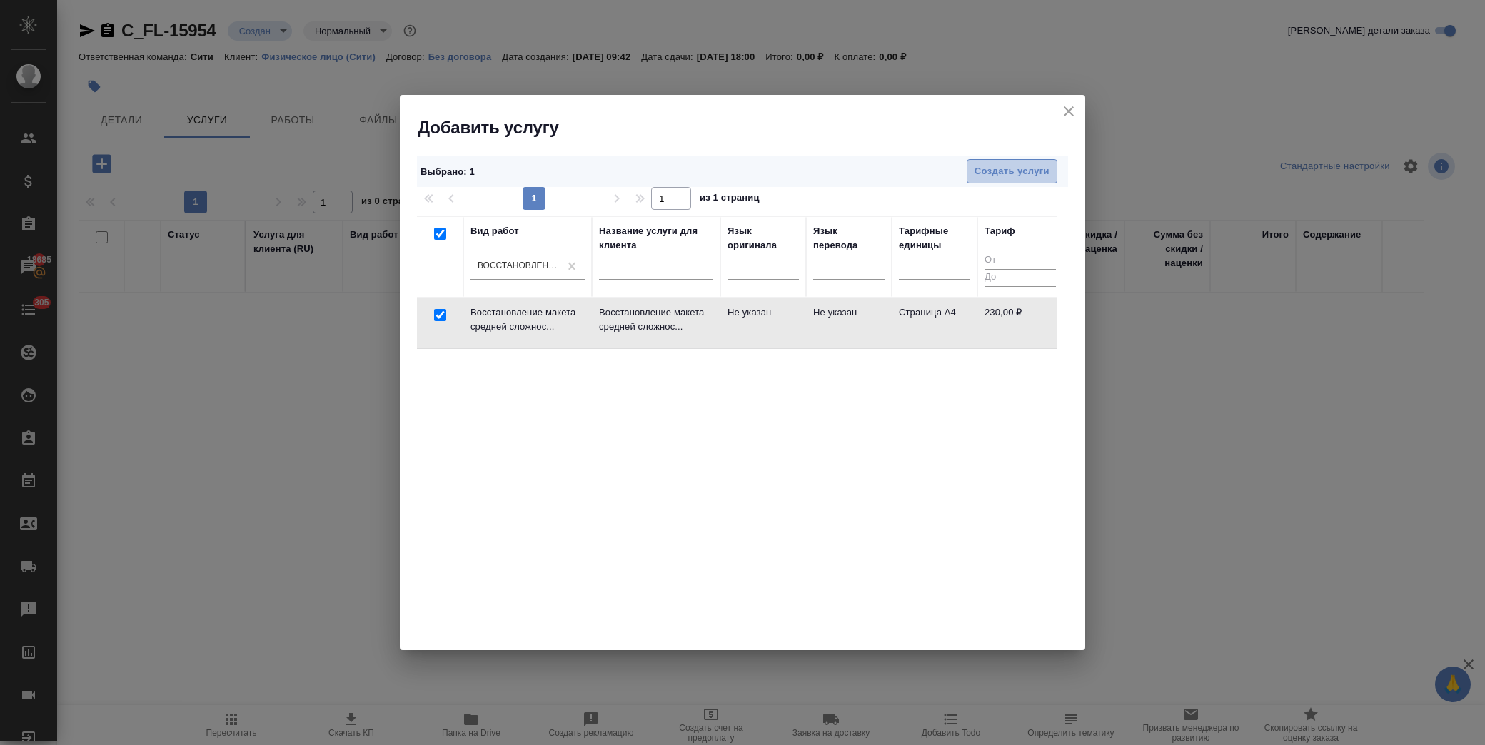
click at [990, 166] on span "Создать услуги" at bounding box center [1012, 171] width 75 height 16
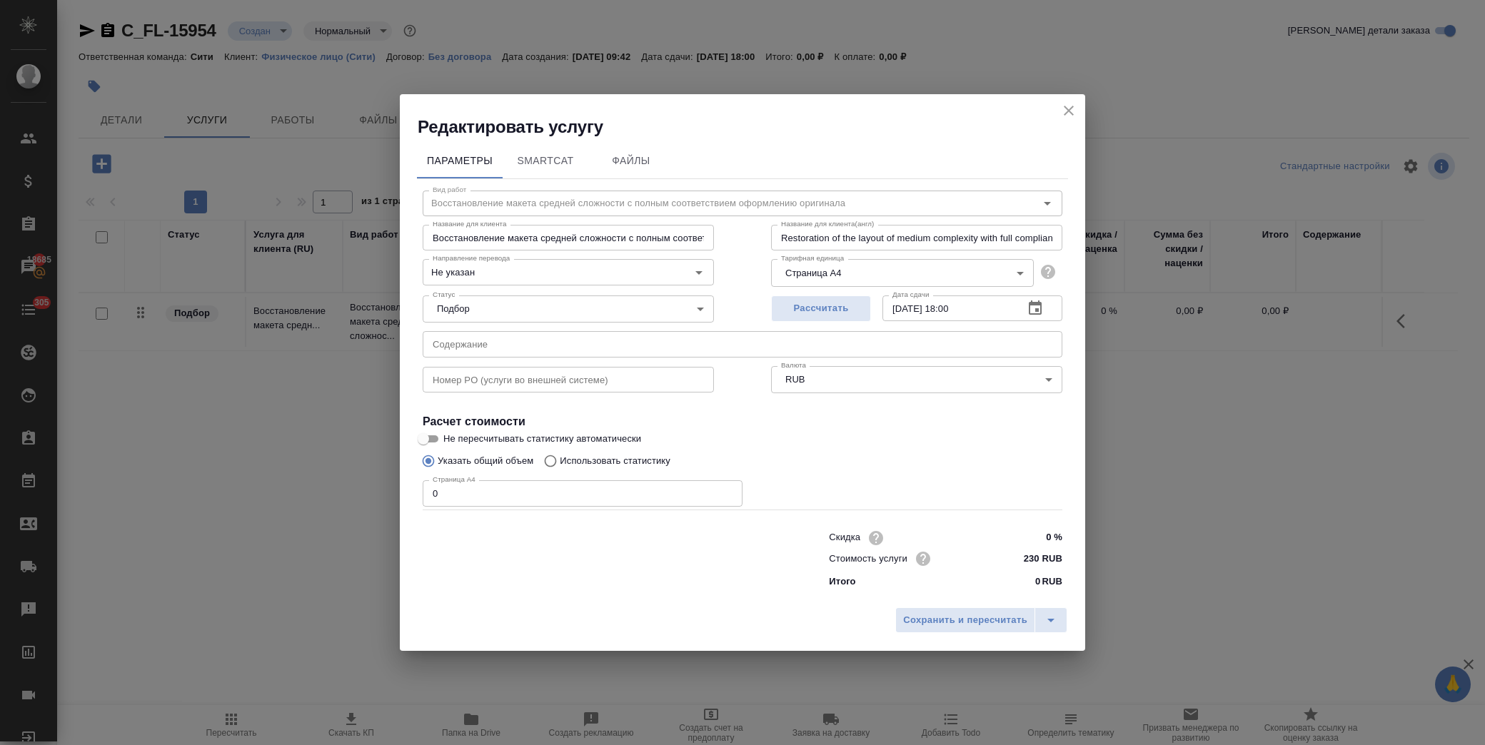
click at [491, 347] on input "text" at bounding box center [743, 344] width 640 height 26
click at [474, 343] on input "text" at bounding box center [743, 344] width 640 height 26
paste input "Медицинская запись"
type input "Медицинская запись"
drag, startPoint x: 448, startPoint y: 498, endPoint x: 360, endPoint y: 493, distance: 87.9
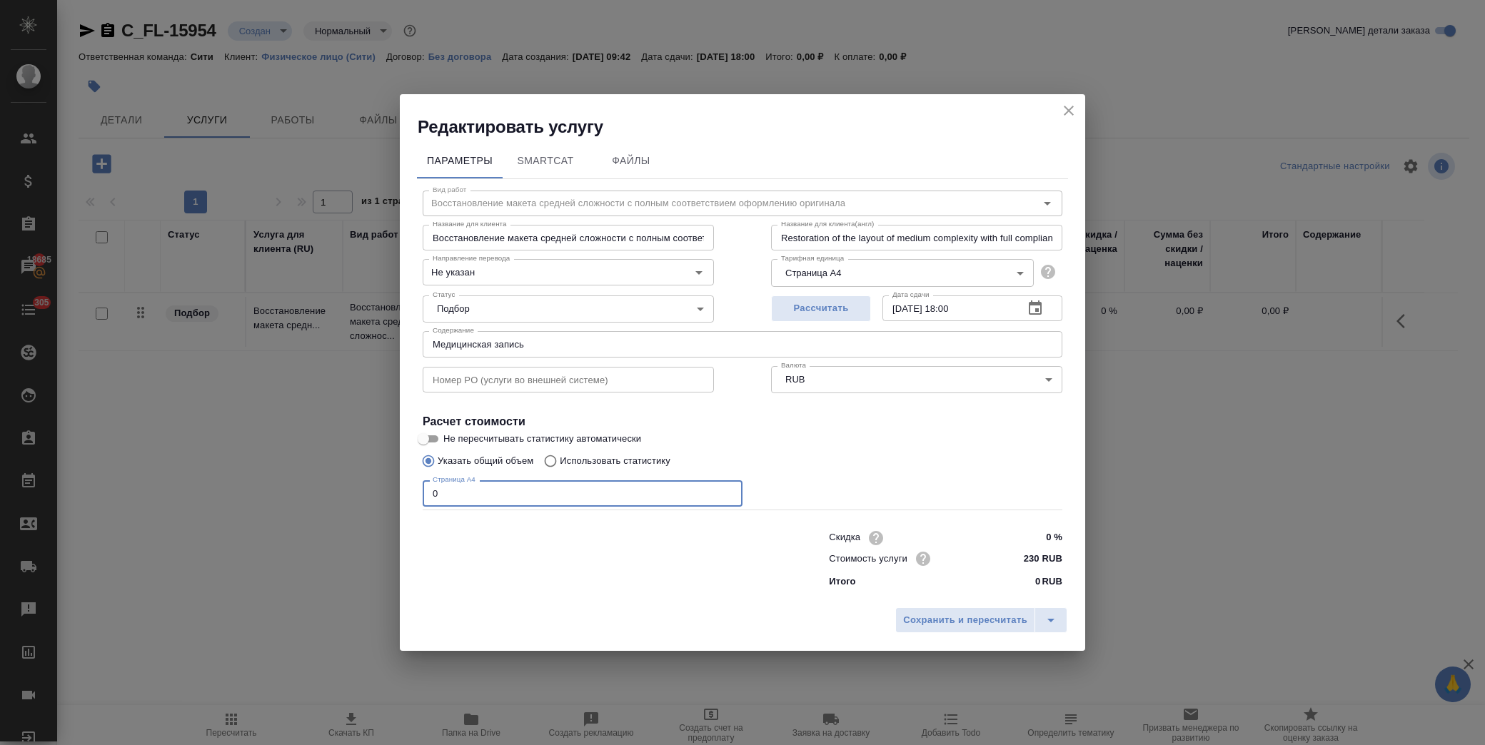
click at [360, 493] on div "Редактировать услугу Параметры SmartCat Файлы Вид работ Восстановление макета с…" at bounding box center [742, 372] width 1485 height 745
type input "1"
click at [937, 608] on div "Сохранить и пересчитать" at bounding box center [742, 625] width 685 height 51
click at [938, 615] on span "Сохранить и пересчитать" at bounding box center [965, 621] width 124 height 16
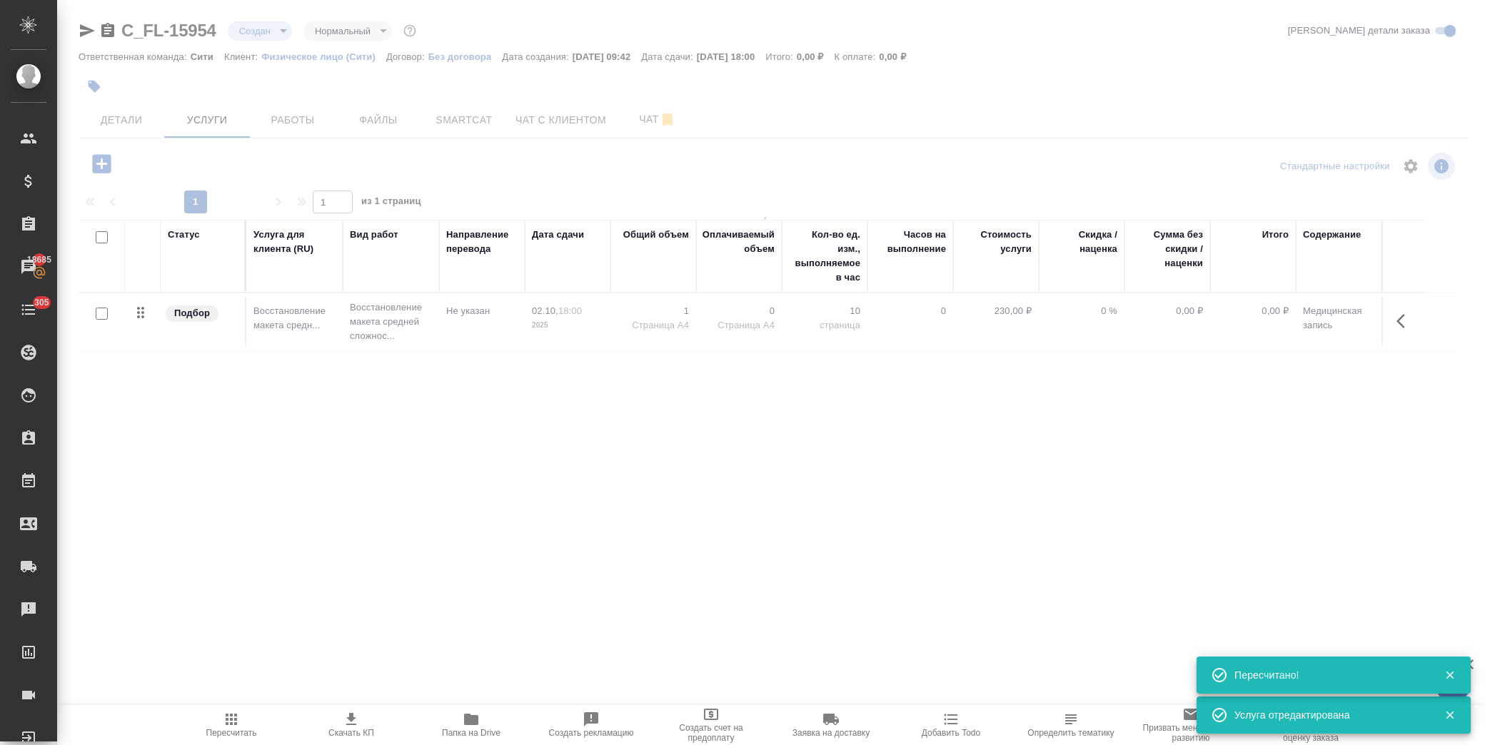
type input "urgent"
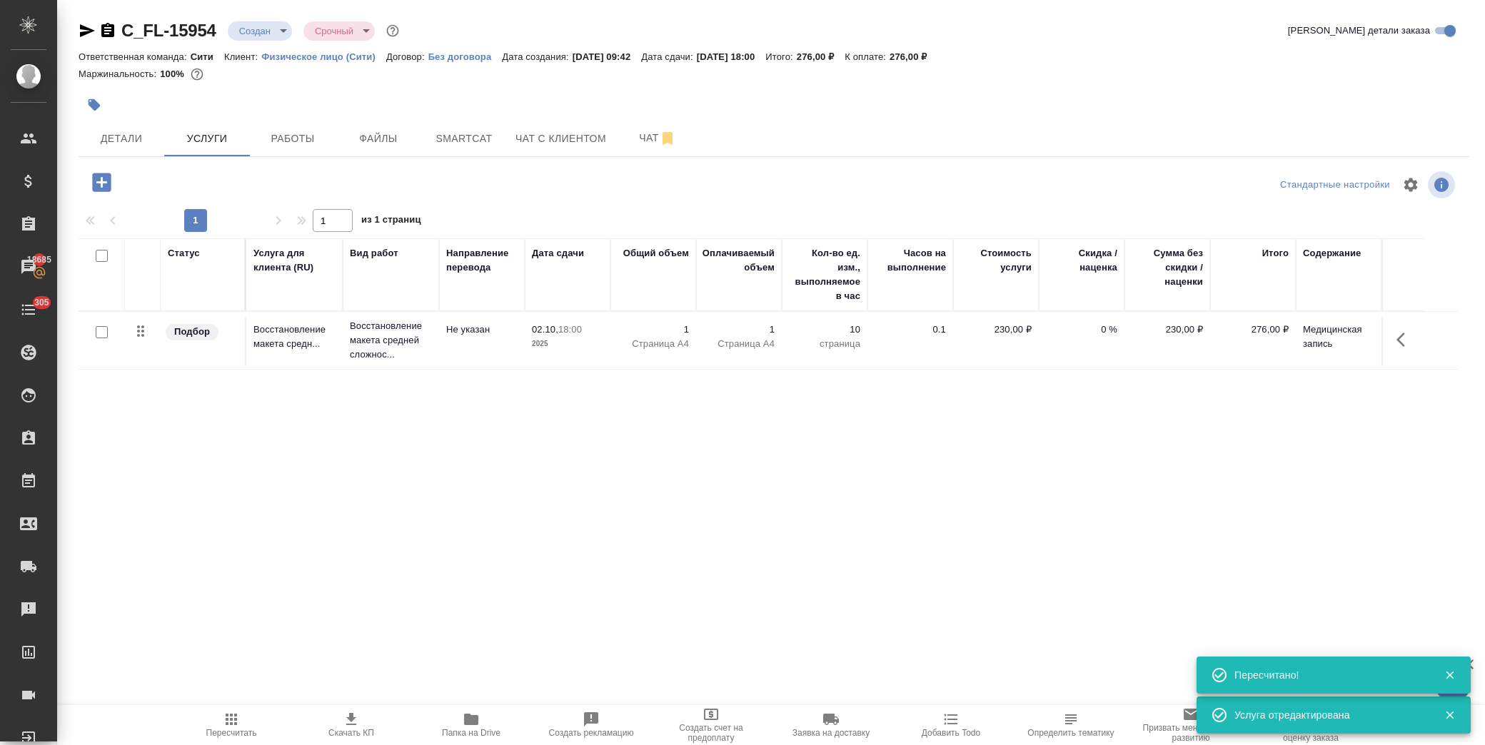
click at [102, 190] on icon "button" at bounding box center [101, 182] width 19 height 19
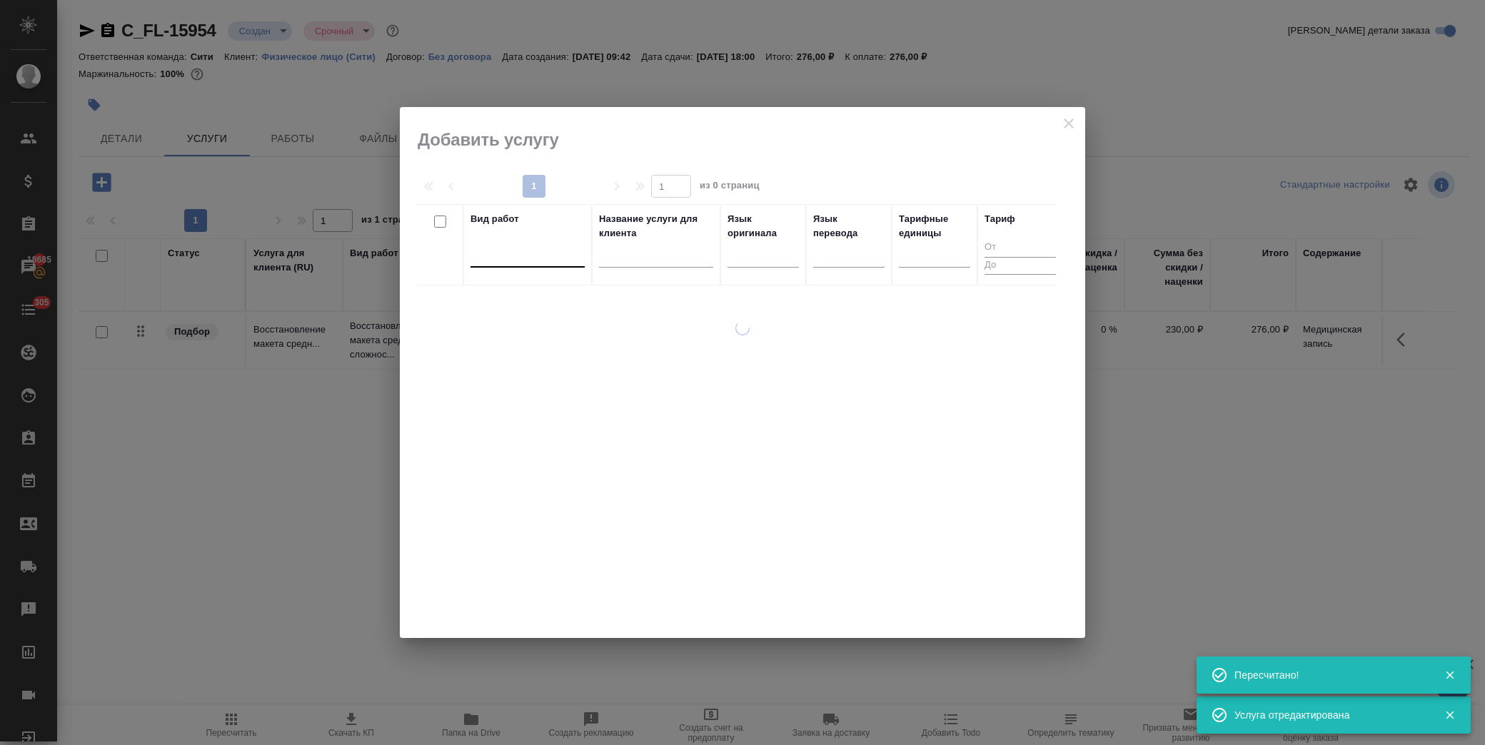
click at [540, 258] on div at bounding box center [528, 253] width 114 height 21
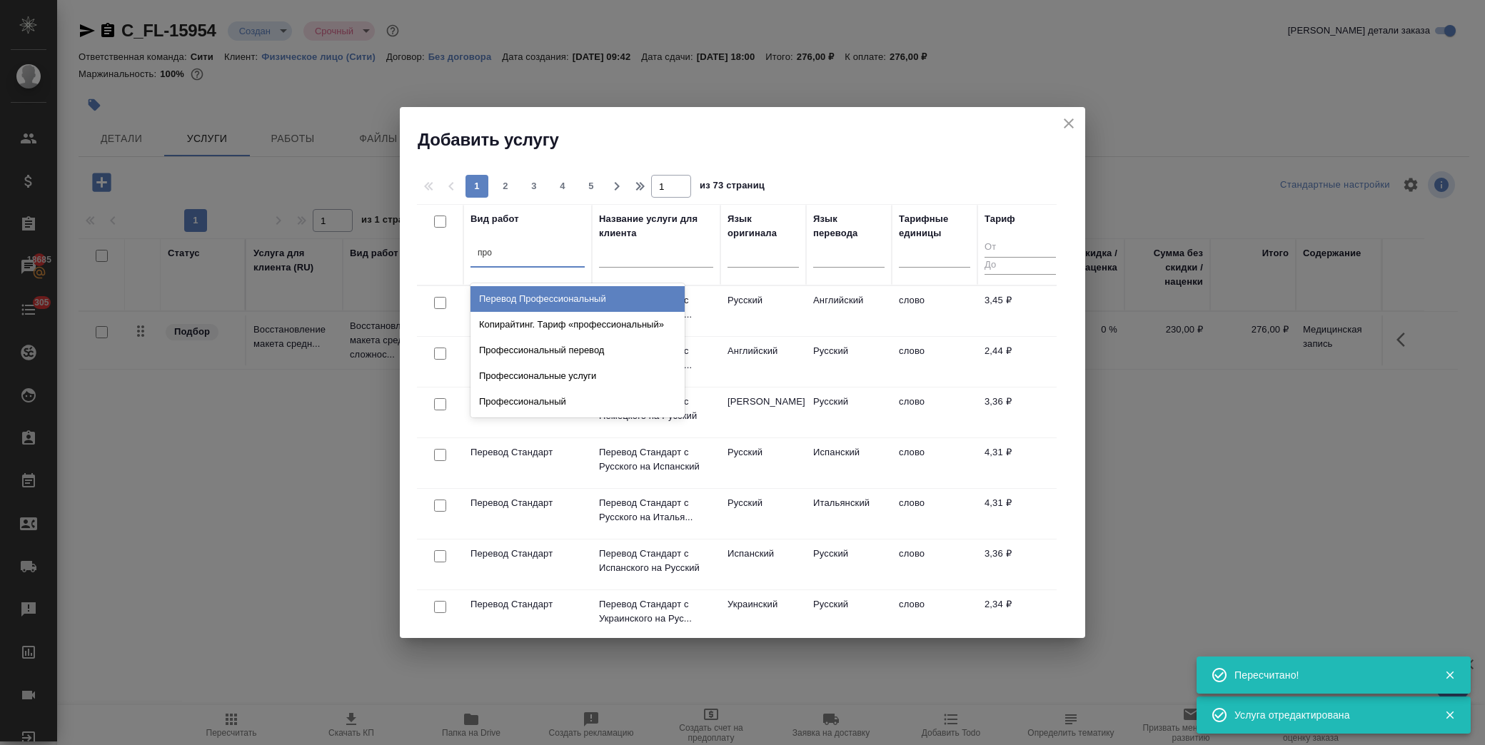
type input "проф"
drag, startPoint x: 551, startPoint y: 293, endPoint x: 689, endPoint y: 276, distance: 138.8
click at [552, 293] on div "Перевод Профессиональный" at bounding box center [578, 299] width 214 height 26
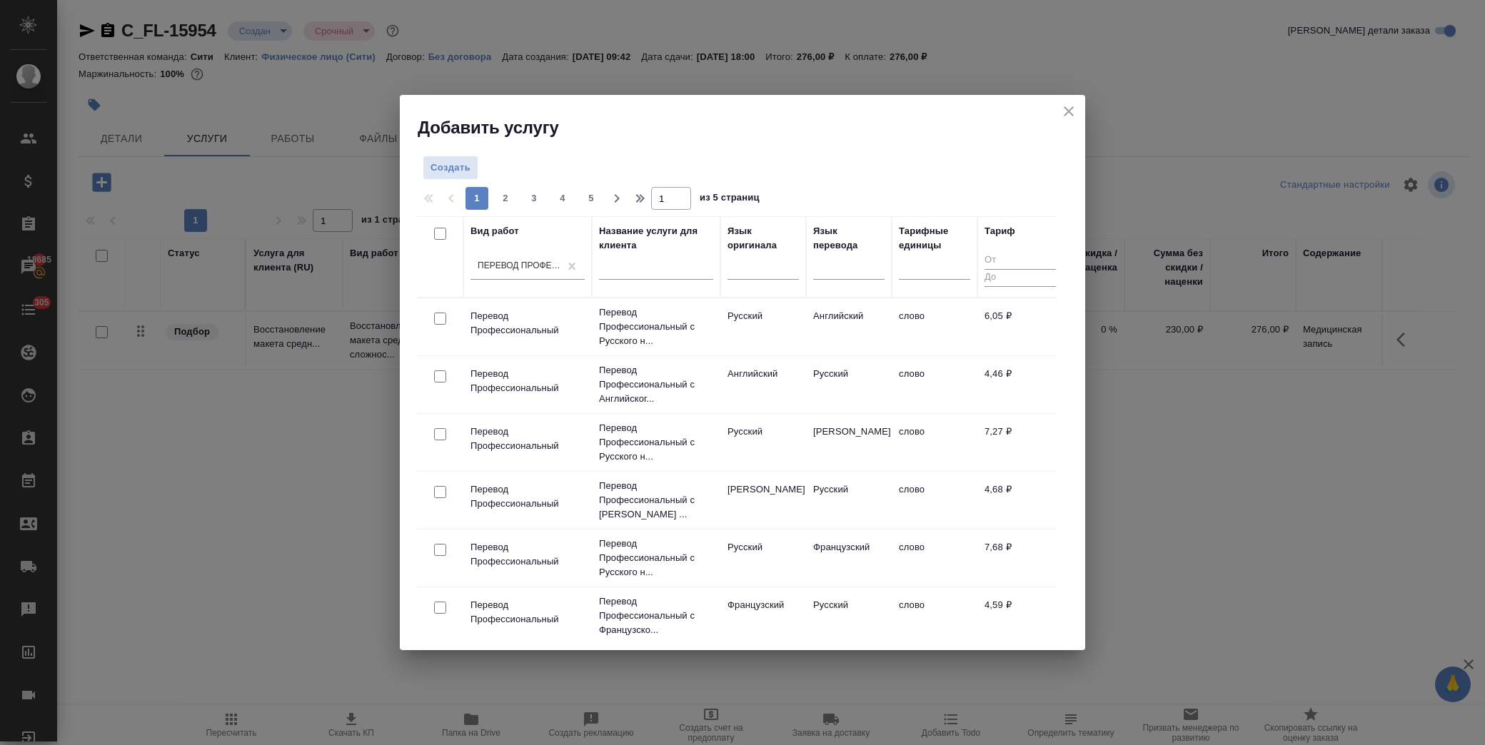
click at [438, 316] on input "checkbox" at bounding box center [440, 319] width 12 height 12
checkbox input "true"
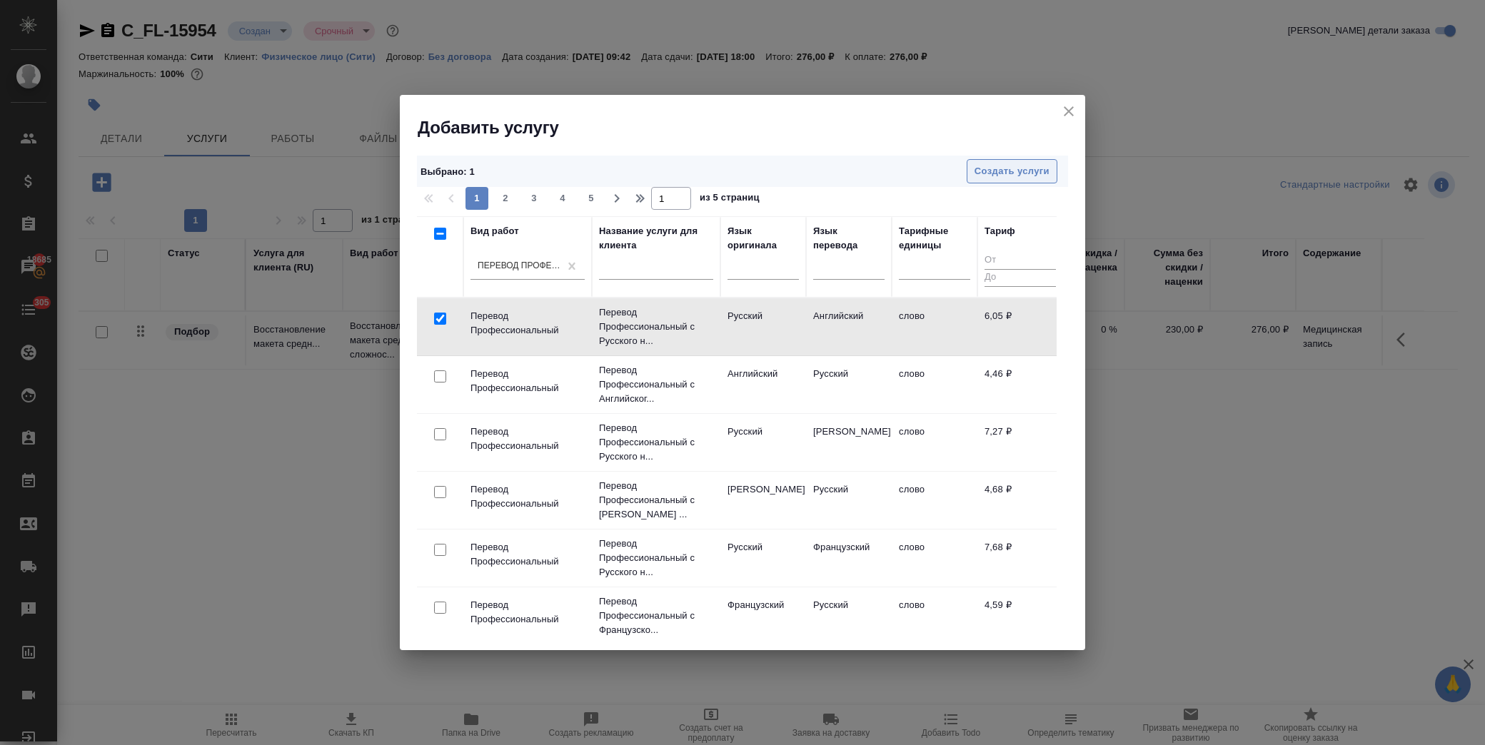
click at [1001, 169] on span "Создать услуги" at bounding box center [1012, 171] width 75 height 16
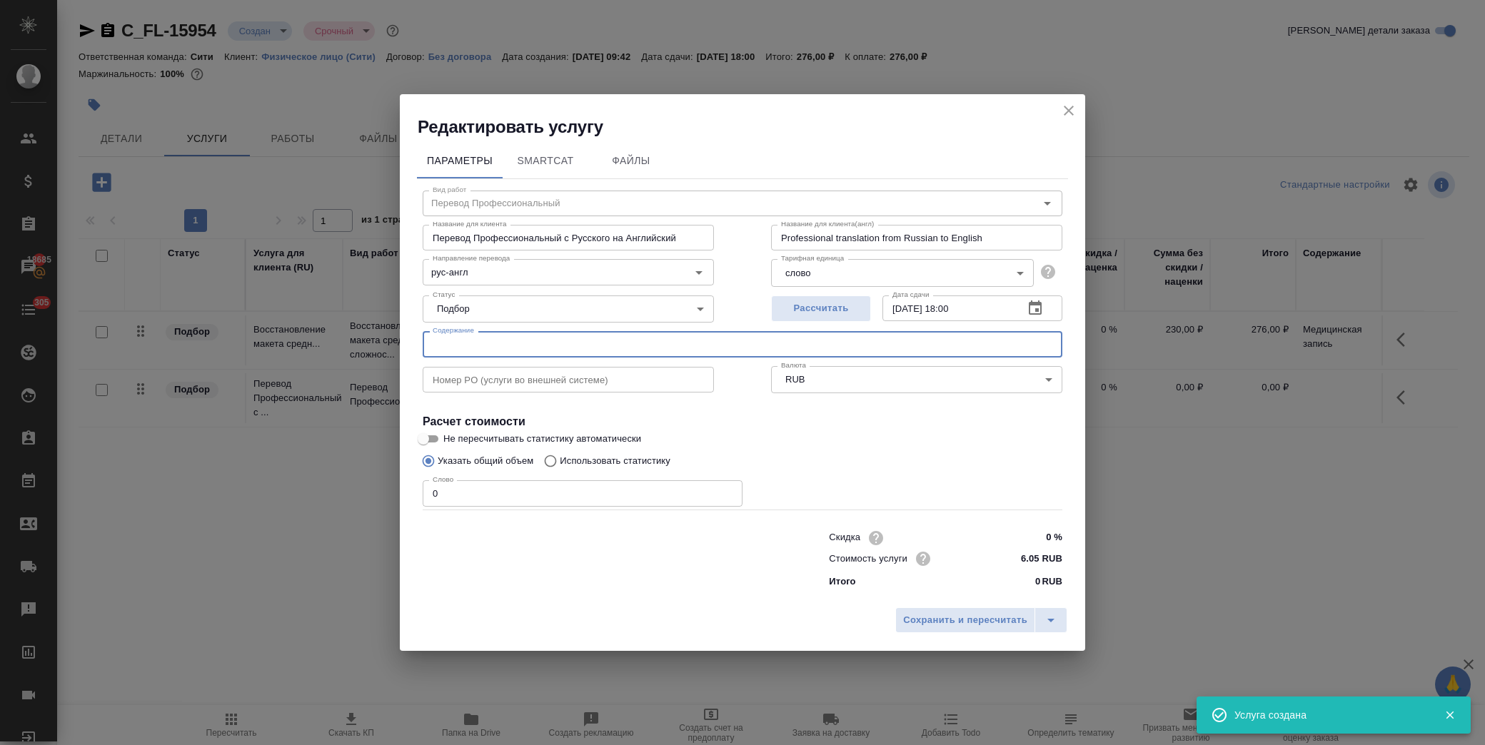
click at [536, 351] on input "text" at bounding box center [743, 344] width 640 height 26
paste input "Медицинская запись"
type input "Медицинская запись"
drag, startPoint x: 476, startPoint y: 495, endPoint x: 318, endPoint y: 480, distance: 158.5
click at [318, 480] on div "Редактировать услугу Параметры SmartCat Файлы Вид работ Перевод Профессиональны…" at bounding box center [742, 372] width 1485 height 745
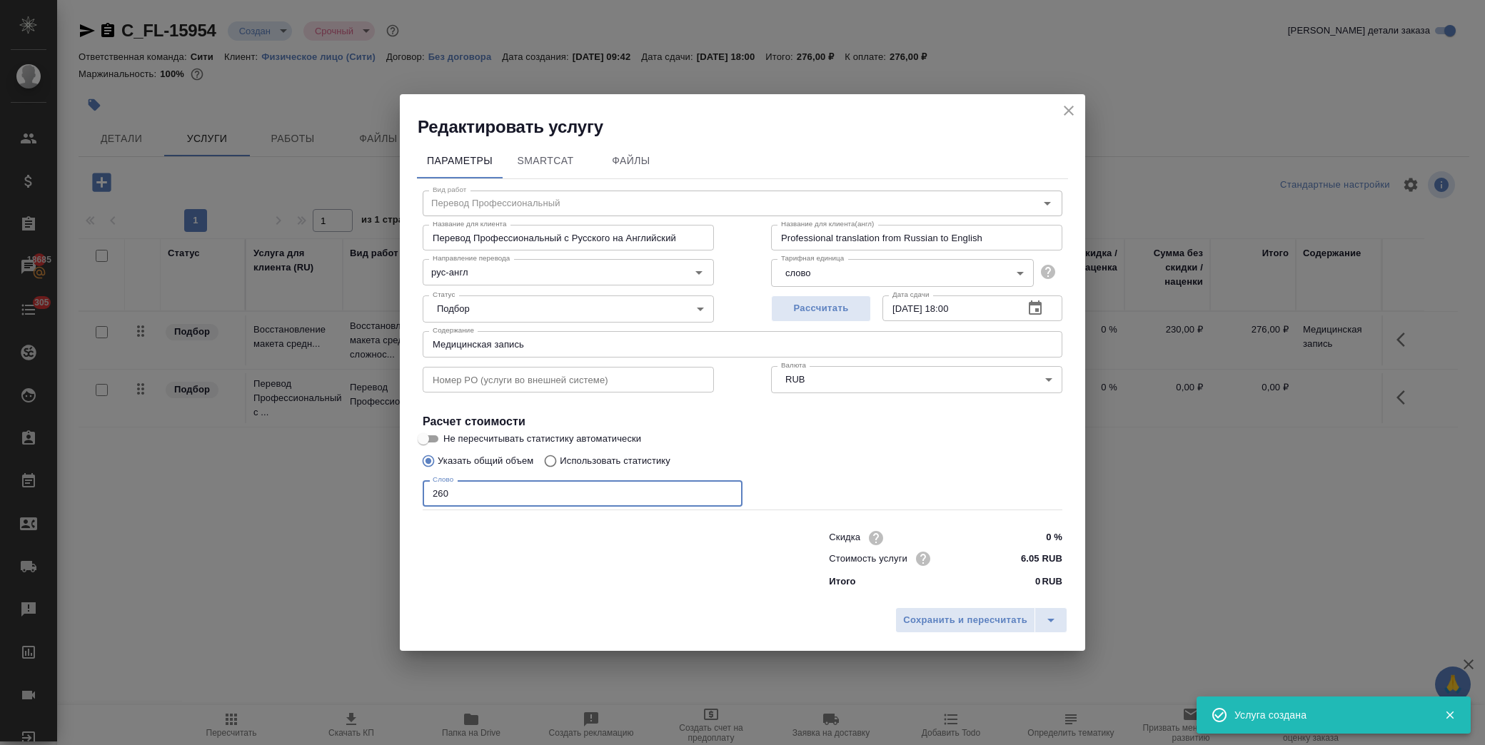
type input "260"
click at [1024, 533] on input "0 %" at bounding box center [1036, 538] width 52 height 21
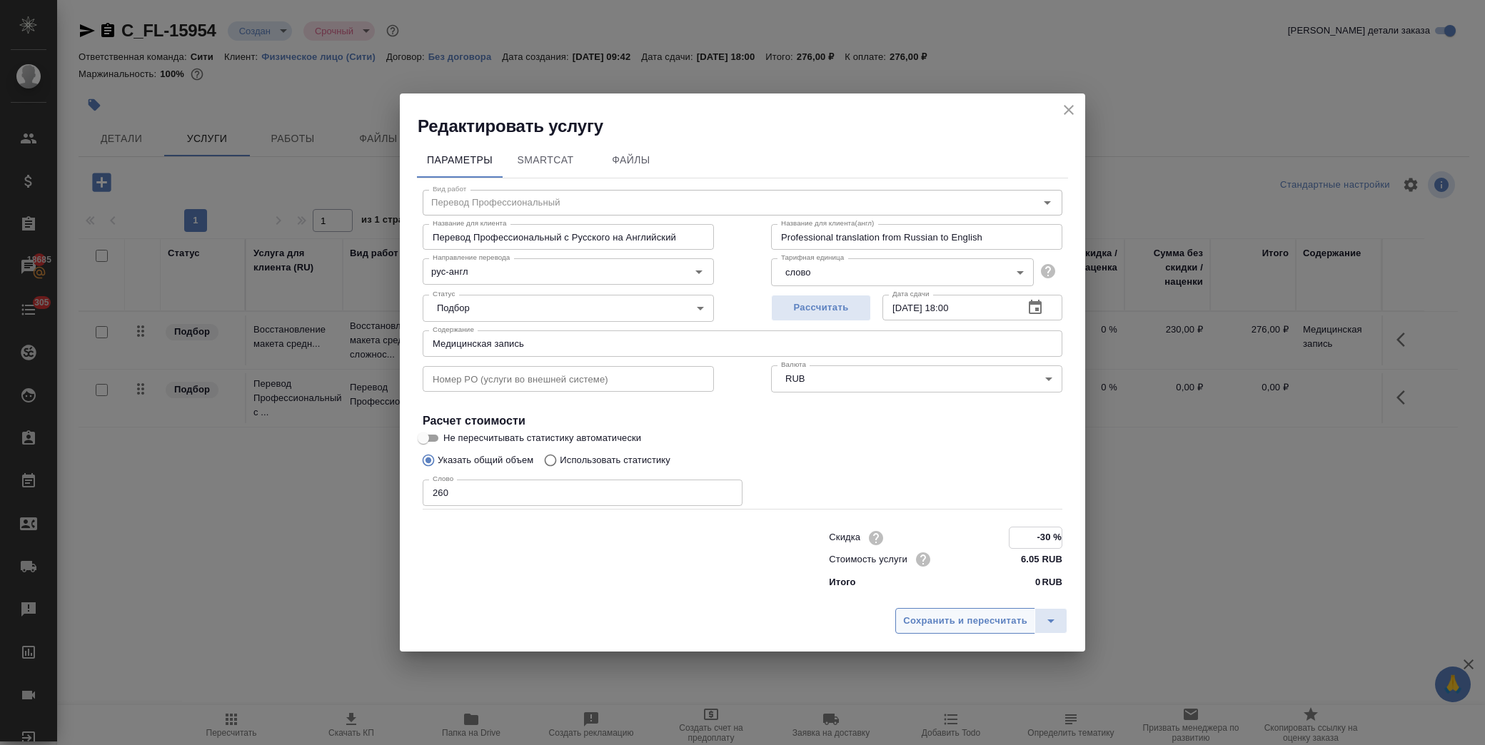
type input "-30 %"
click at [992, 627] on span "Сохранить и пересчитать" at bounding box center [965, 621] width 124 height 16
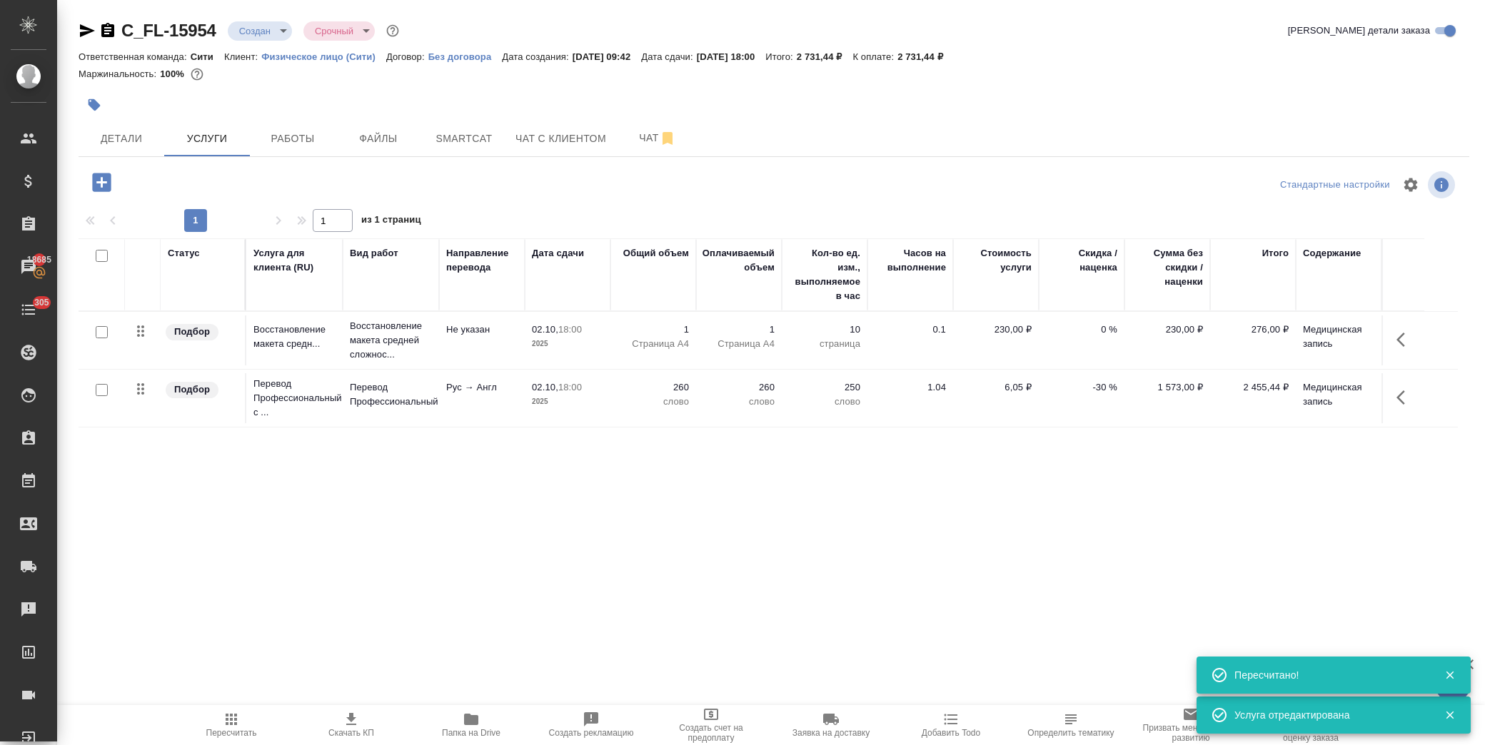
click at [112, 177] on icon "button" at bounding box center [101, 182] width 25 height 25
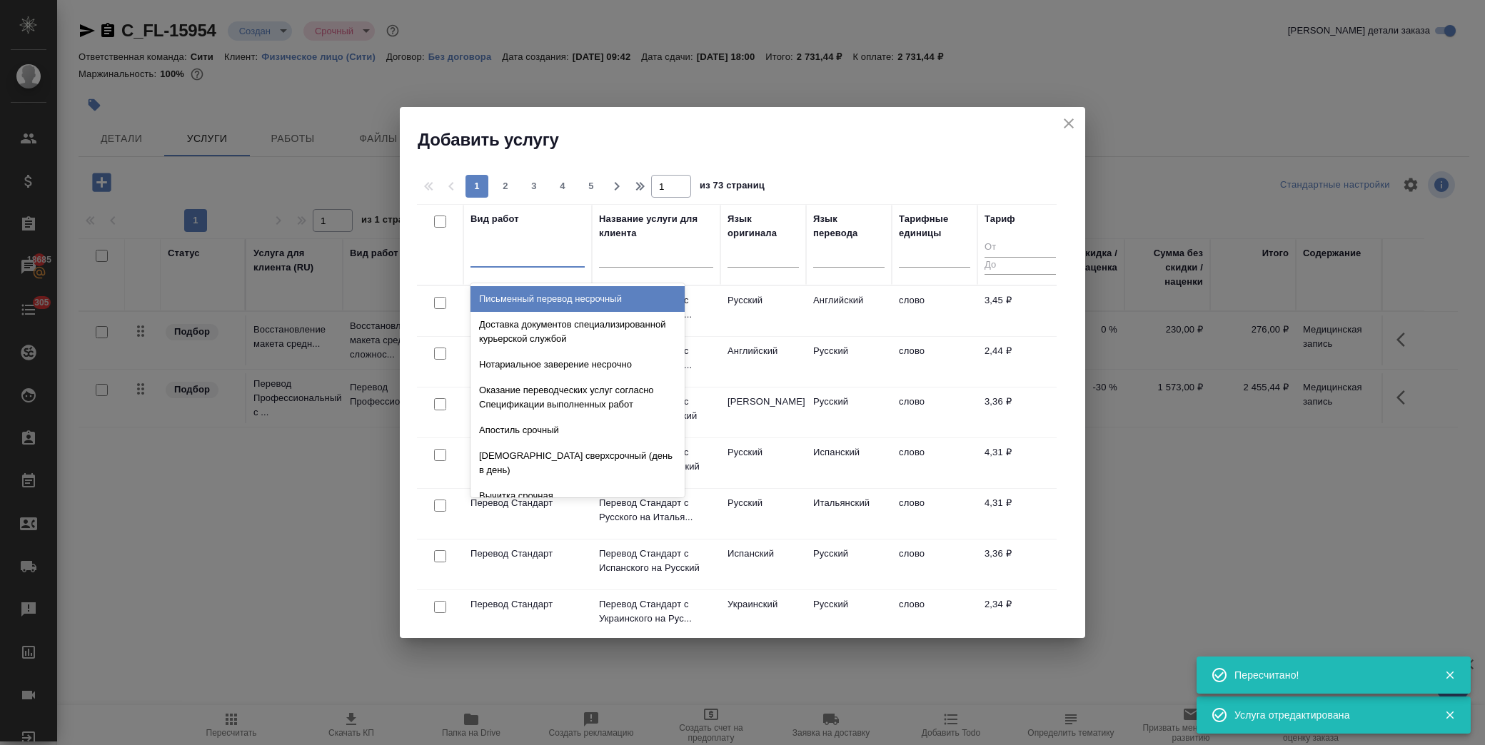
click at [503, 254] on div at bounding box center [528, 253] width 114 height 21
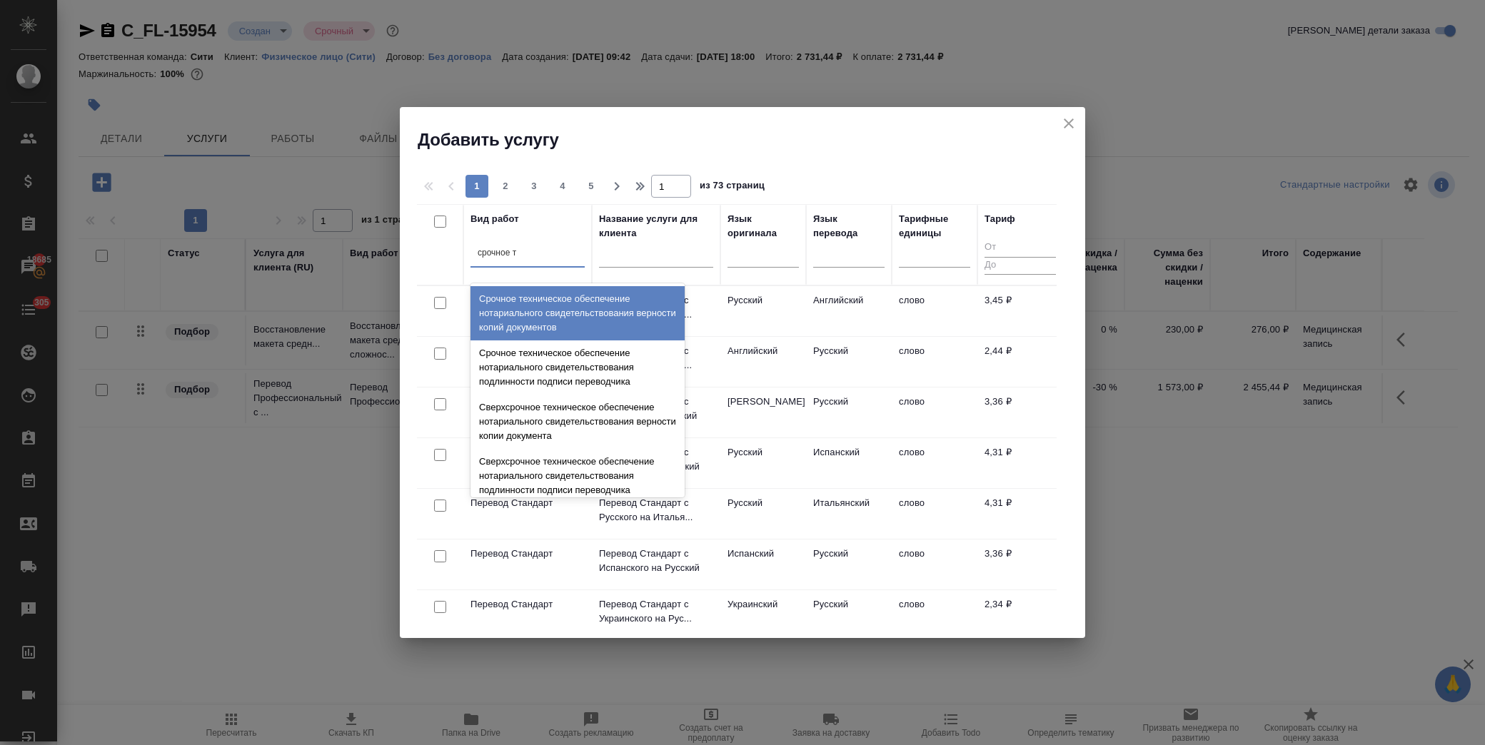
type input "срочное те"
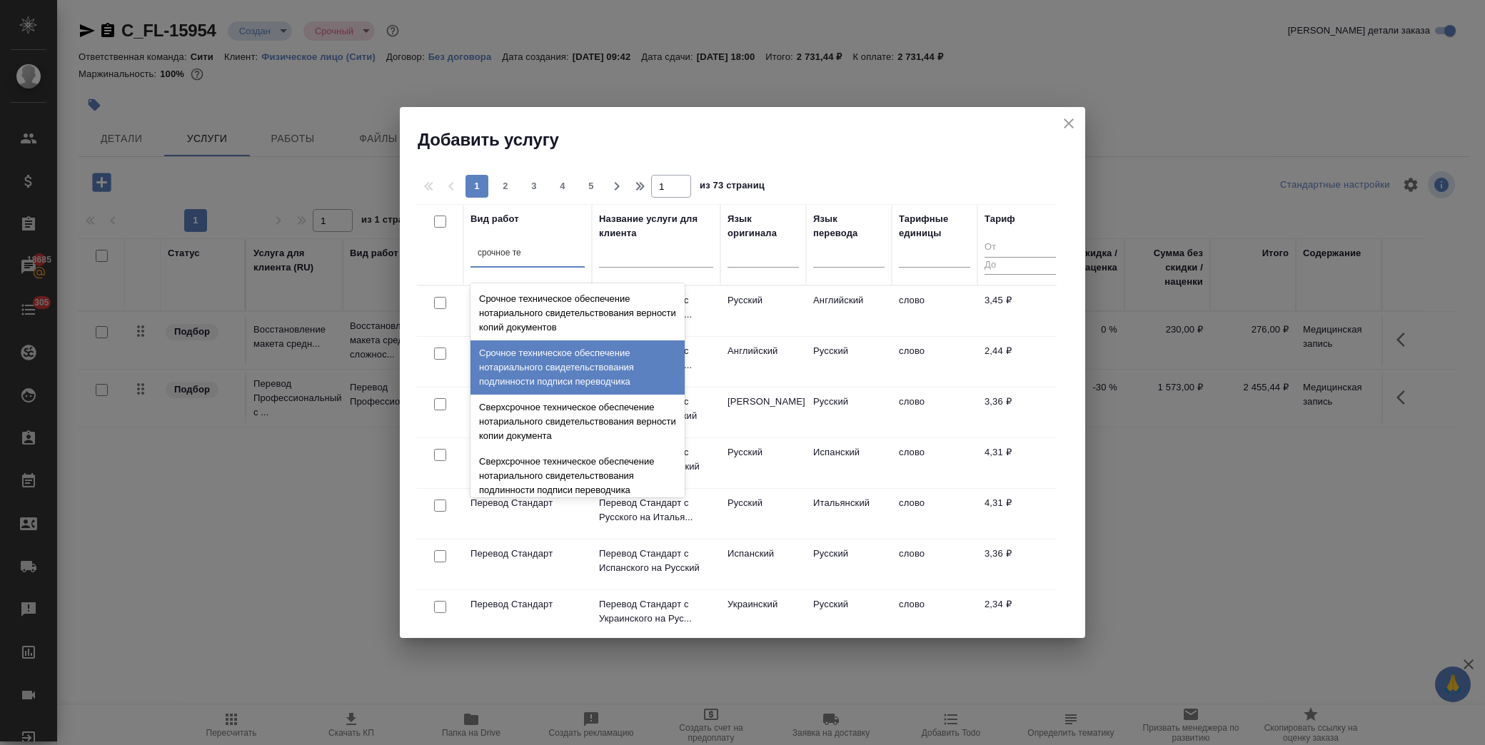
click at [634, 368] on div "Срочное техническое обеспечение нотариального свидетельствования подлинности по…" at bounding box center [578, 368] width 214 height 54
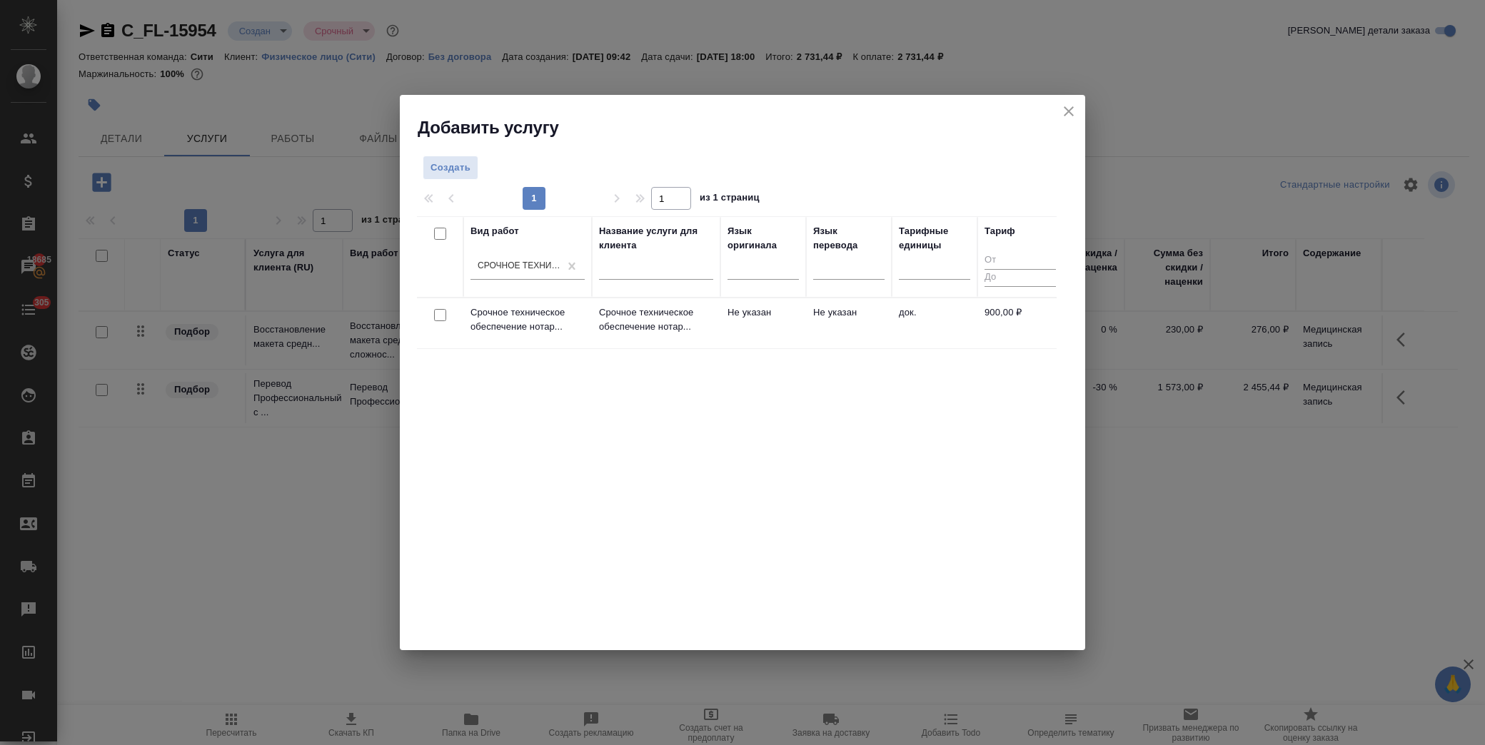
click at [441, 311] on input "checkbox" at bounding box center [440, 315] width 12 height 12
checkbox input "true"
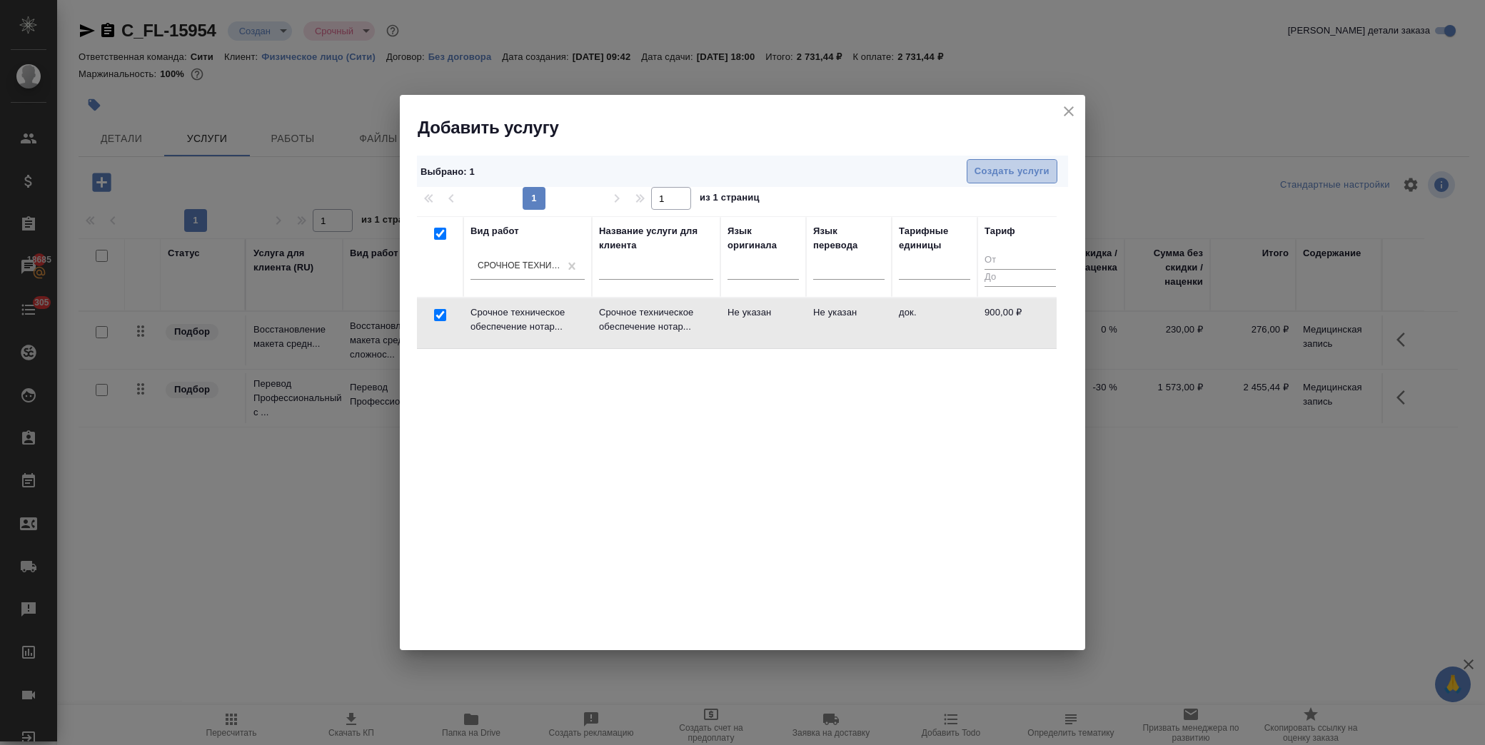
click at [1010, 165] on span "Создать услуги" at bounding box center [1012, 171] width 75 height 16
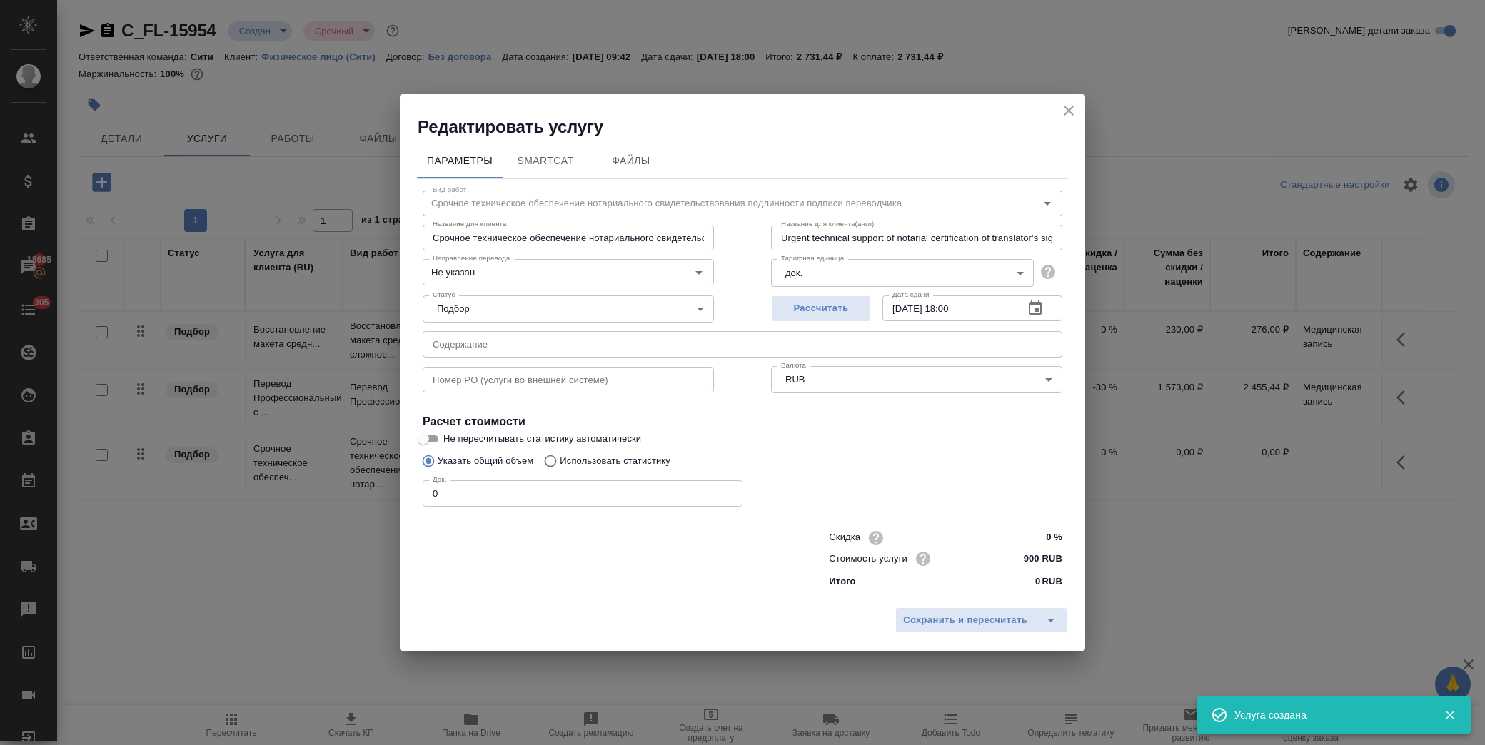
click at [498, 337] on input "text" at bounding box center [743, 344] width 640 height 26
paste input "Медицинская запись"
type input "Медицинская запись"
drag, startPoint x: 458, startPoint y: 489, endPoint x: 377, endPoint y: 496, distance: 81.7
click at [378, 496] on div "Редактировать услугу Параметры SmartCat Файлы Вид работ Срочное техническое обе…" at bounding box center [742, 372] width 1485 height 745
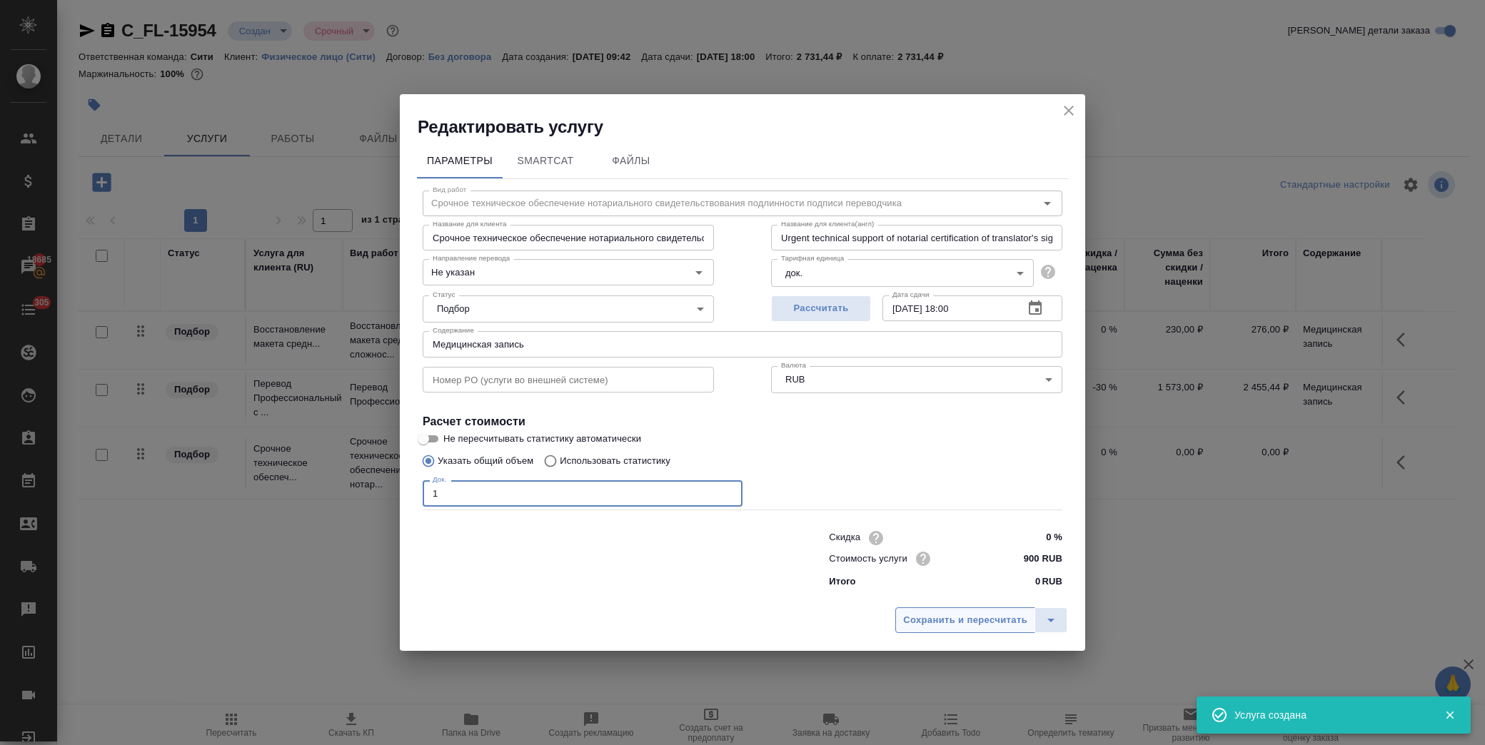
type input "1"
click at [934, 618] on span "Сохранить и пересчитать" at bounding box center [965, 621] width 124 height 16
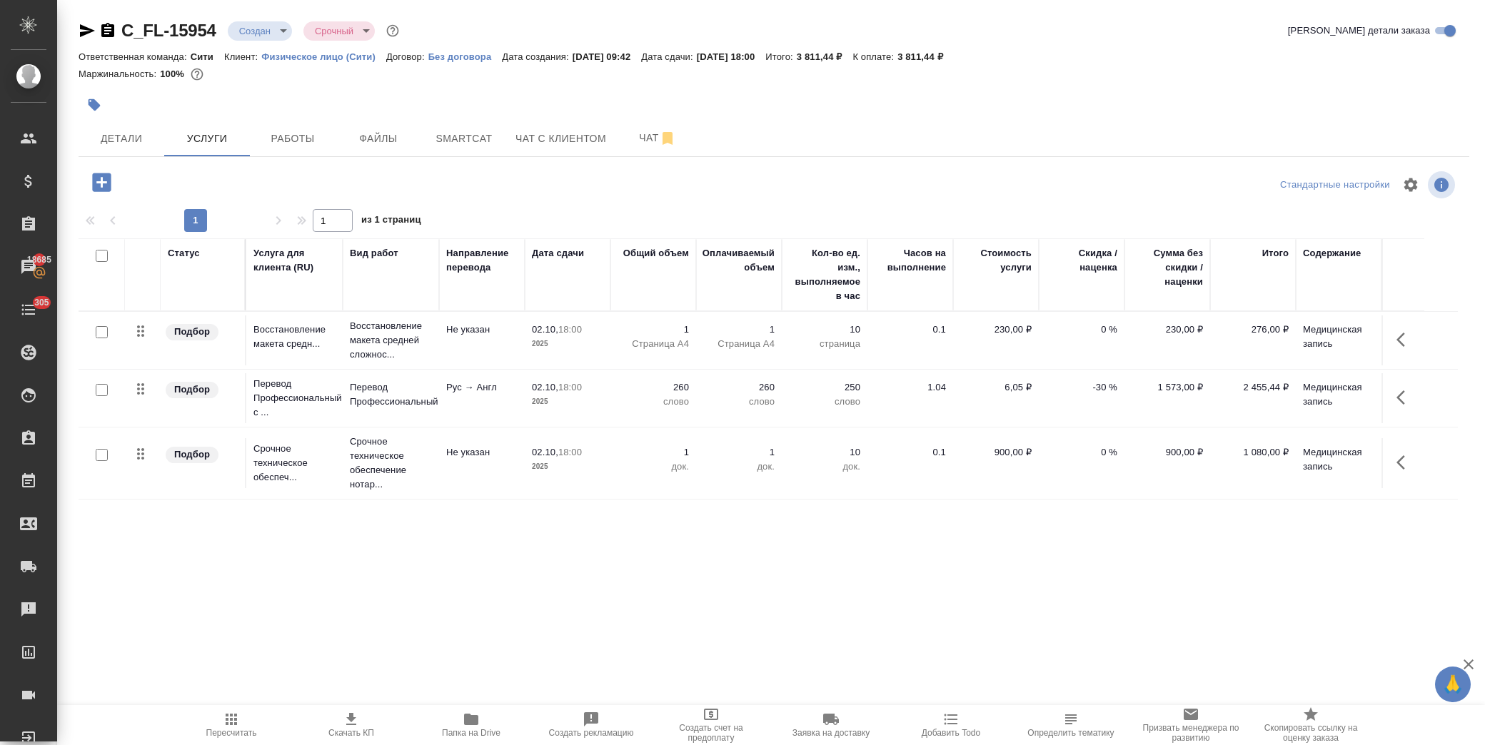
click at [705, 396] on p "слово" at bounding box center [738, 402] width 71 height 14
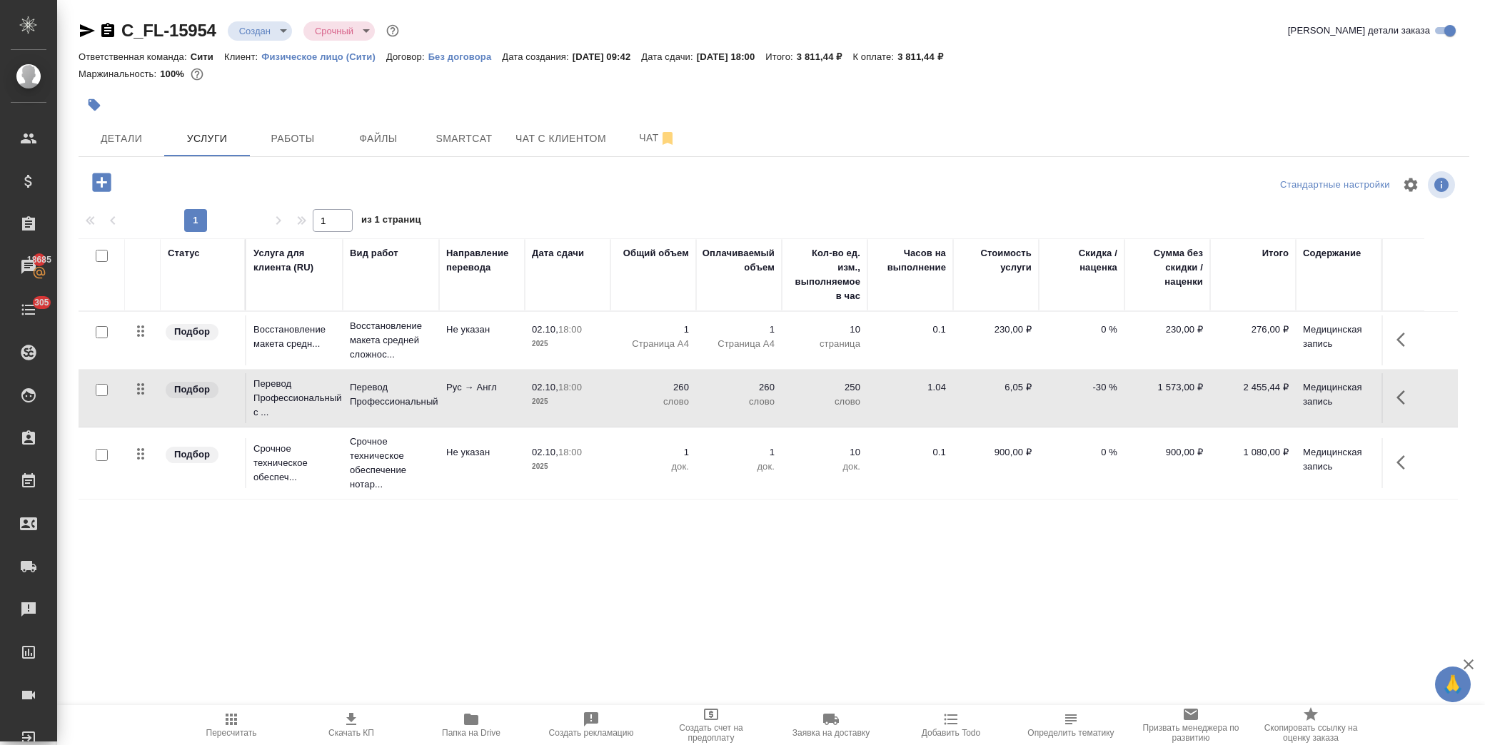
click at [705, 396] on p "слово" at bounding box center [738, 402] width 71 height 14
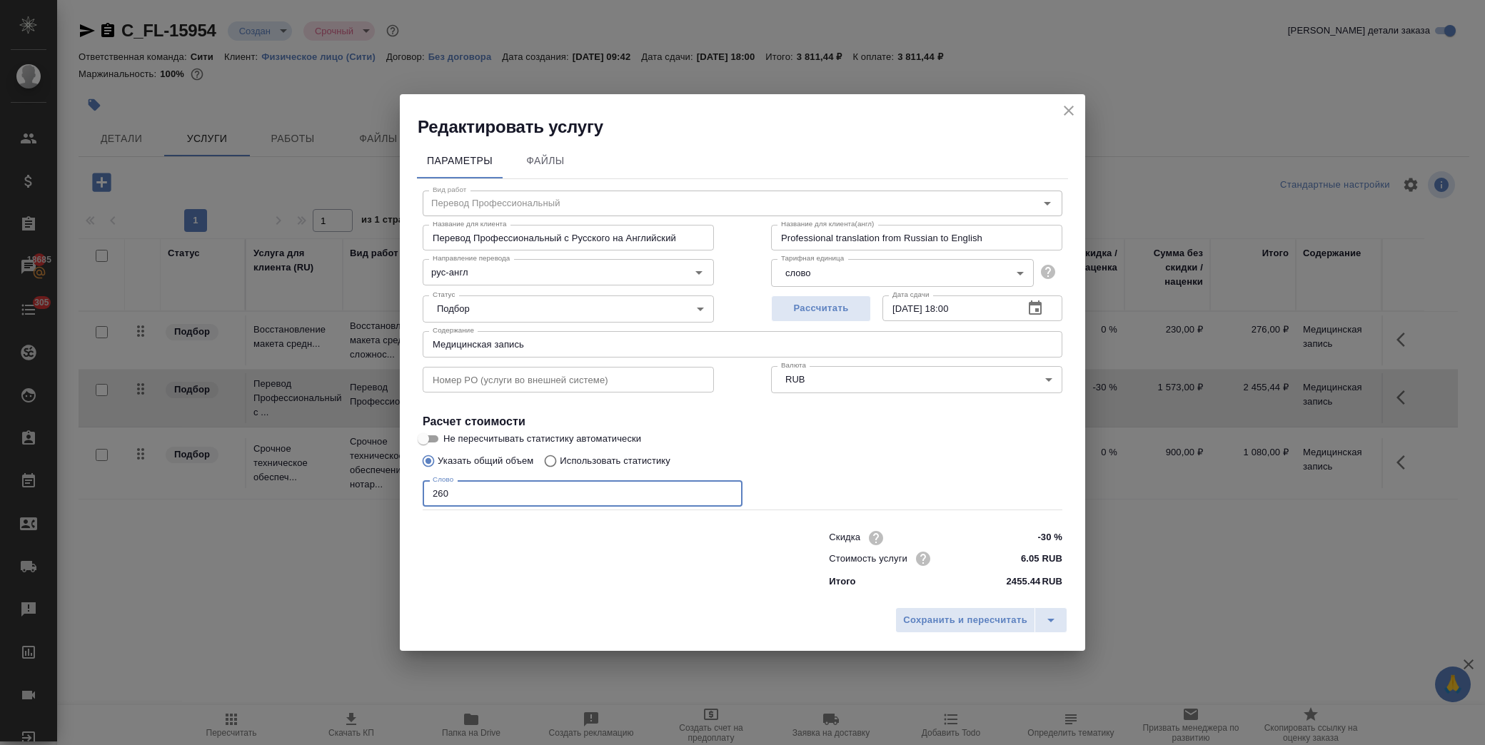
drag, startPoint x: 451, startPoint y: 494, endPoint x: 323, endPoint y: 481, distance: 128.5
click at [323, 481] on div "Редактировать услугу Параметры Файлы Вид работ Перевод Профессиональный Вид раб…" at bounding box center [742, 372] width 1485 height 745
type input "250"
click at [947, 618] on span "Сохранить и пересчитать" at bounding box center [965, 621] width 124 height 16
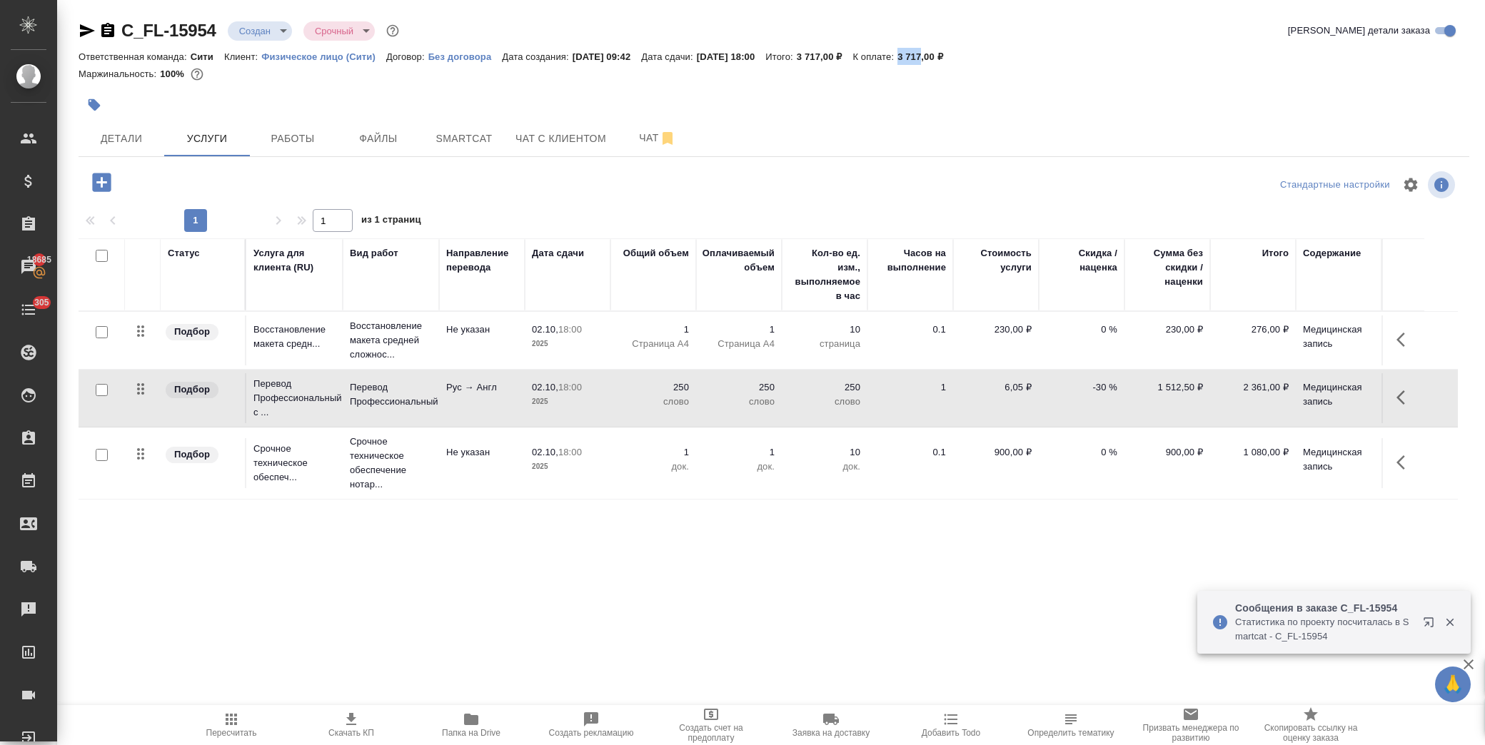
drag, startPoint x: 934, startPoint y: 55, endPoint x: 959, endPoint y: 55, distance: 25.0
click at [954, 55] on p "3 717,00 ₽" at bounding box center [925, 56] width 56 height 11
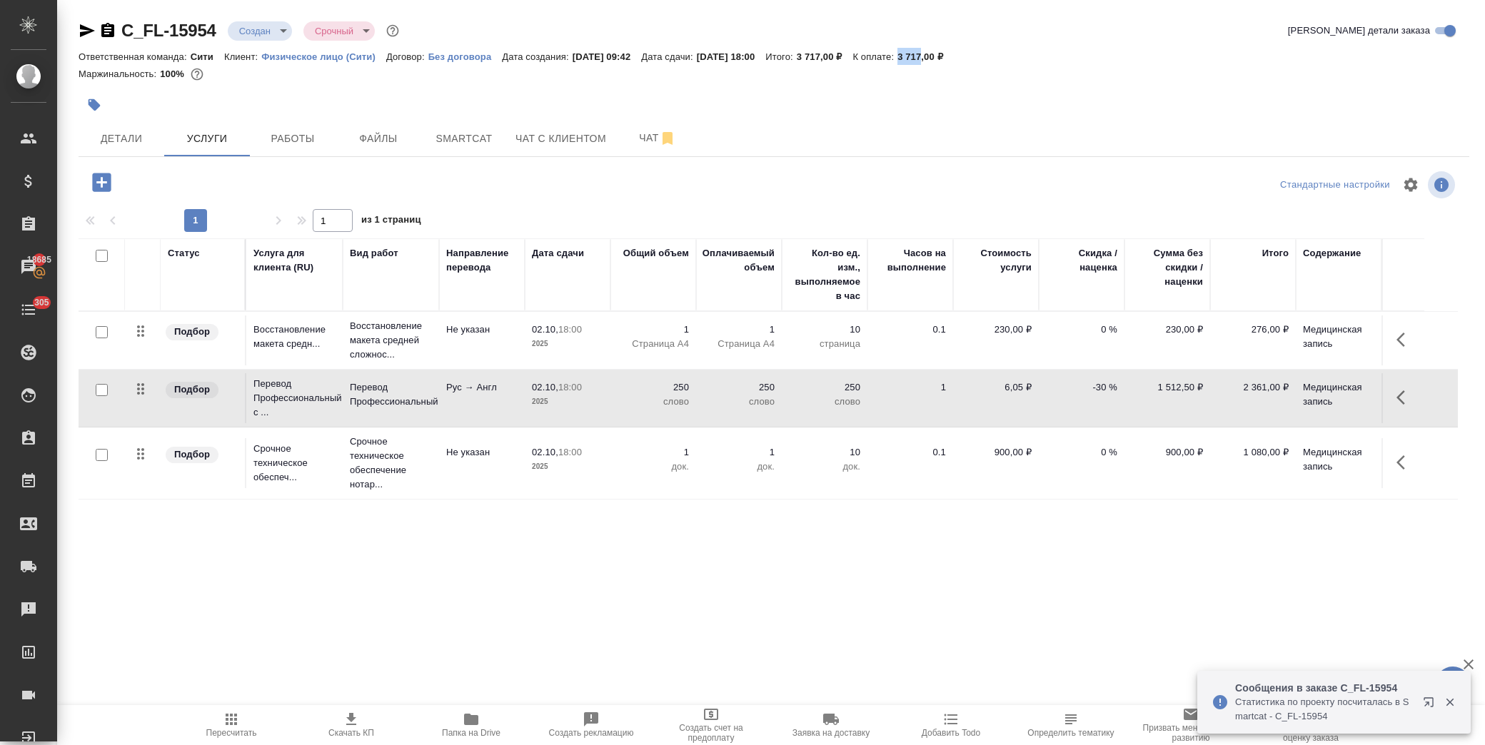
copy p "3 717"
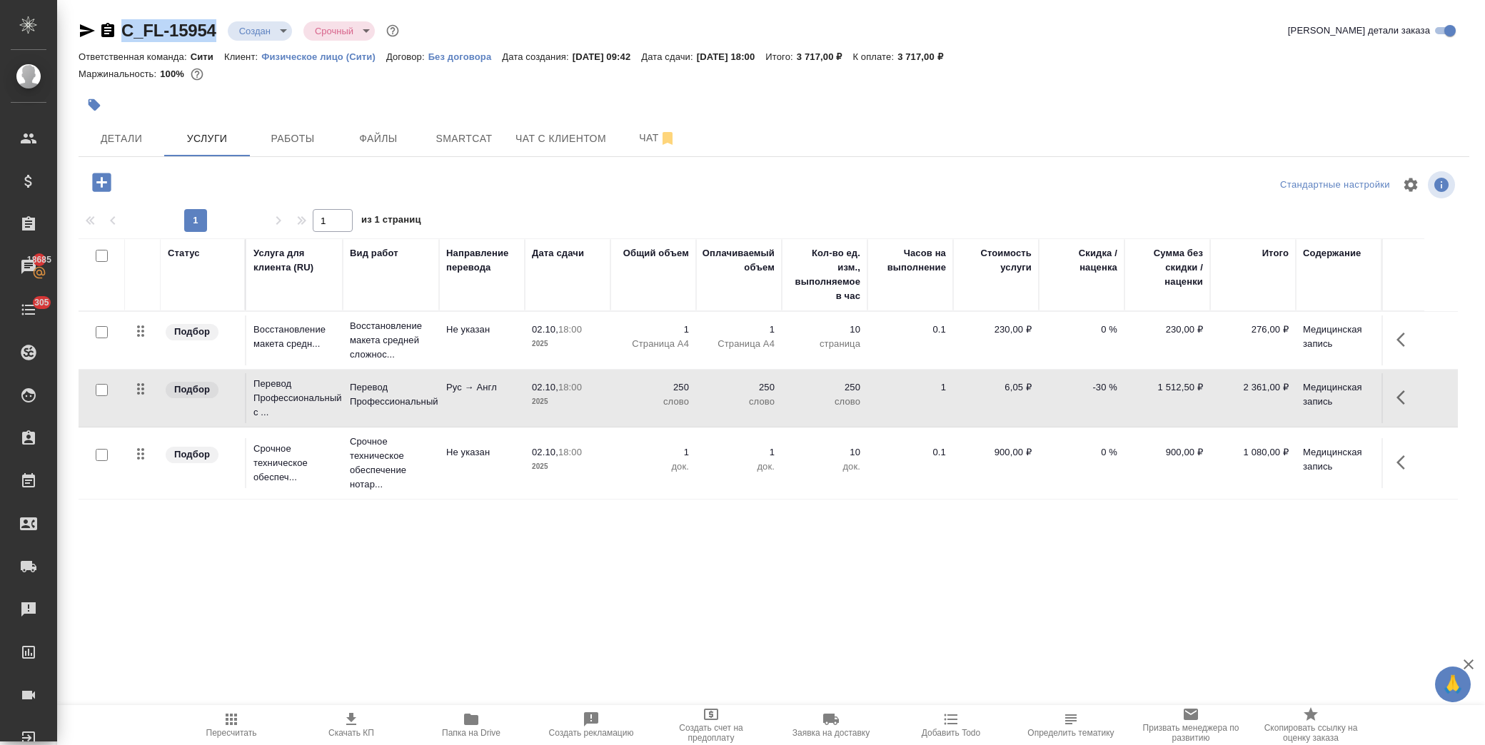
drag, startPoint x: 222, startPoint y: 26, endPoint x: 124, endPoint y: 32, distance: 98.0
click at [124, 32] on div "C_FL-15954 Создан new Срочный urgent" at bounding box center [240, 30] width 323 height 23
copy link "C_FL-15954"
click at [130, 136] on span "Детали" at bounding box center [121, 139] width 69 height 18
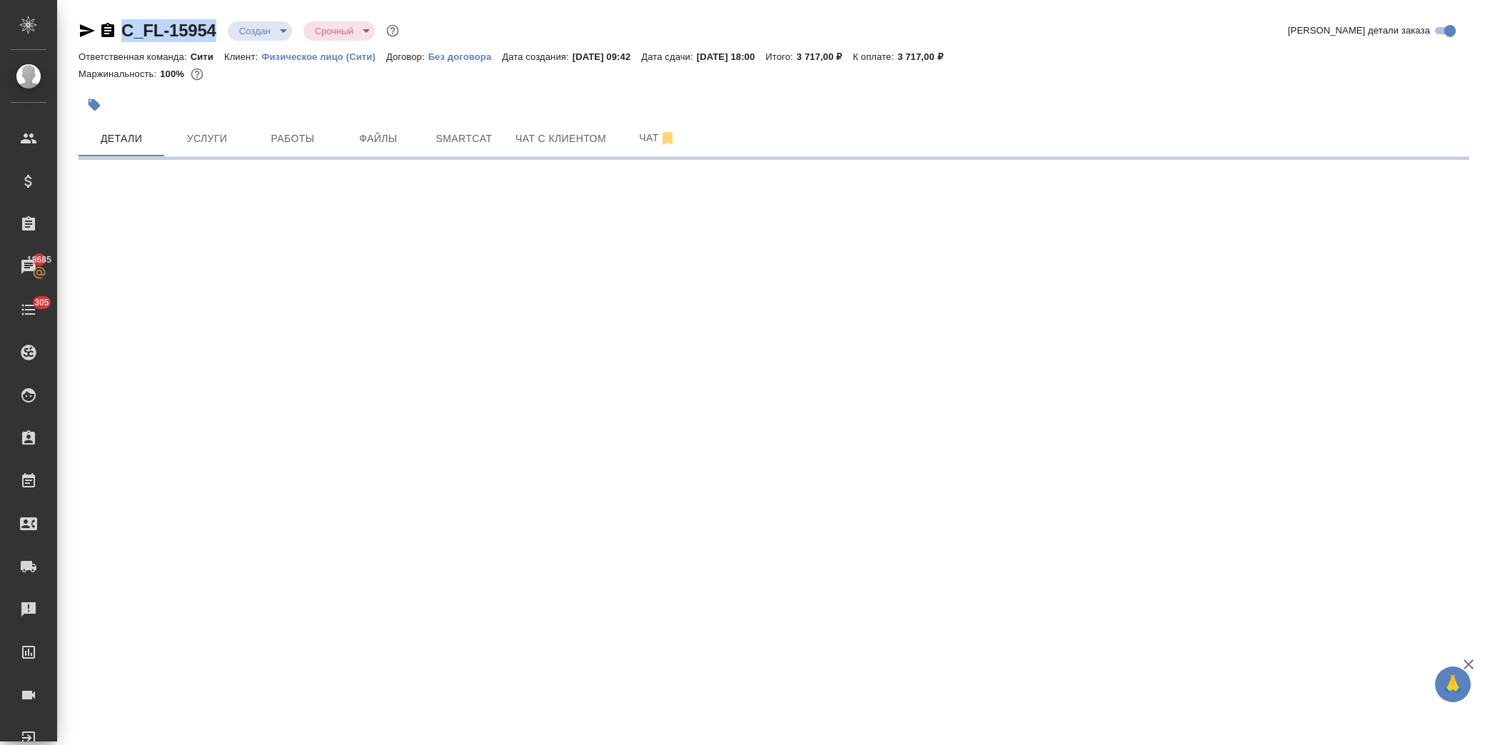
select select "RU"
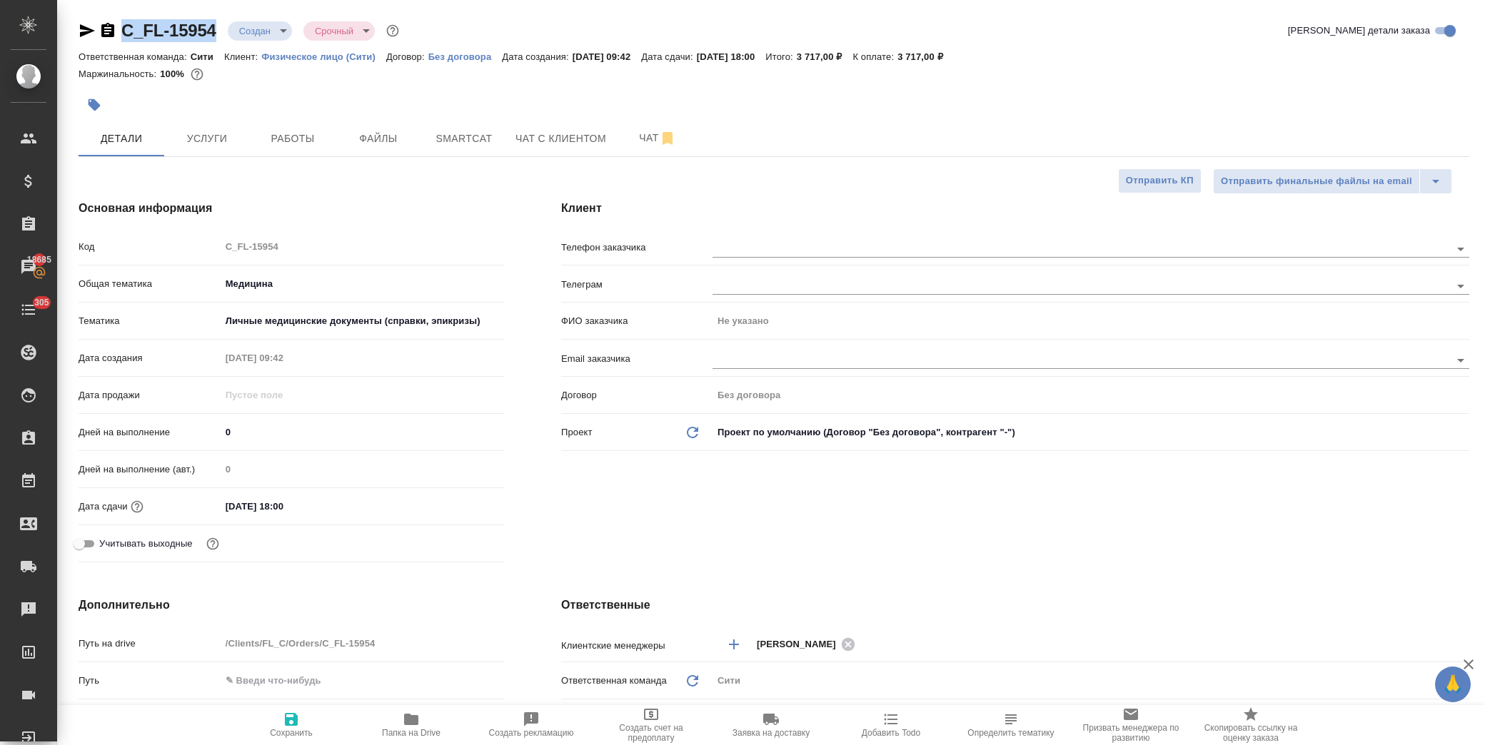
type textarea "x"
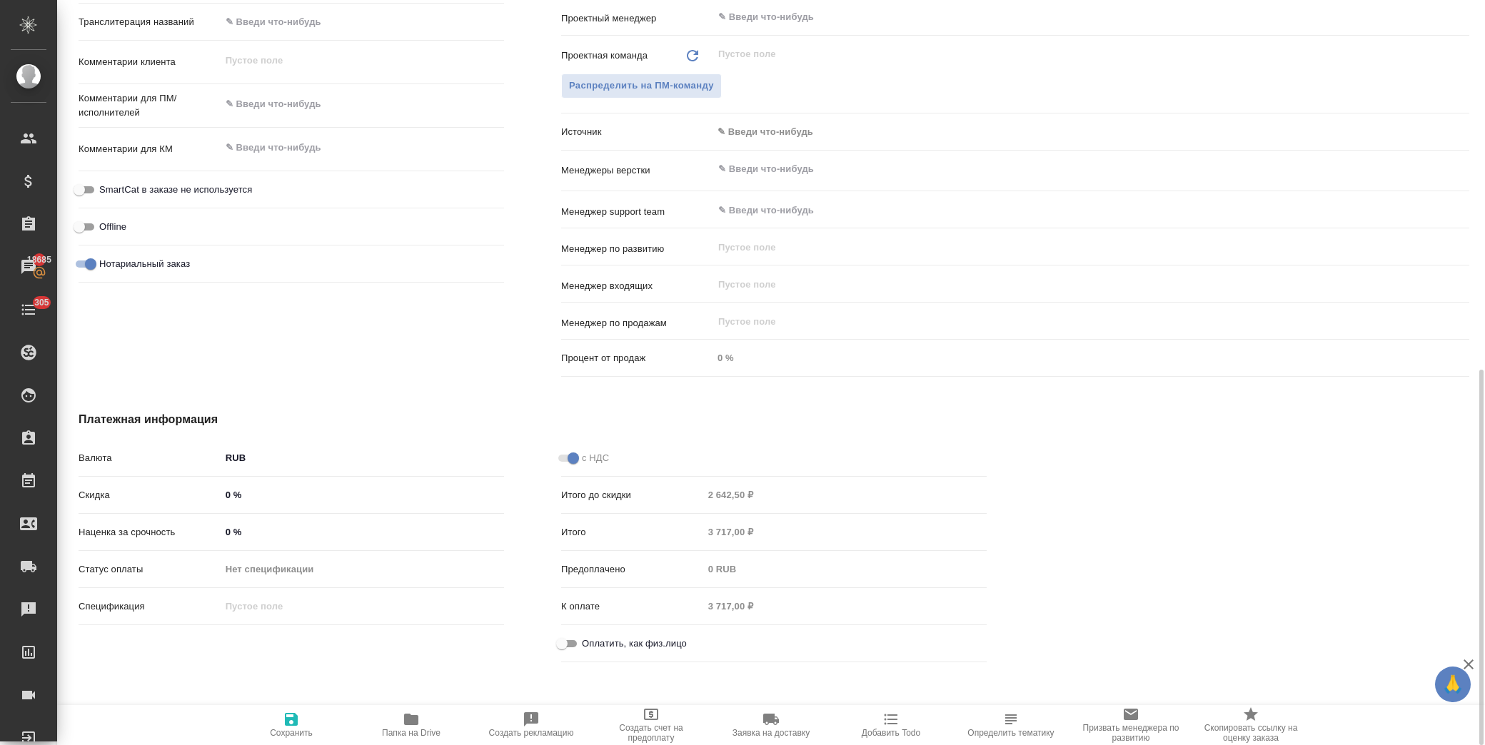
scroll to position [737, 0]
click at [560, 633] on input "Оплатить, как физ.лицо" at bounding box center [561, 640] width 51 height 17
checkbox input "true"
type textarea "x"
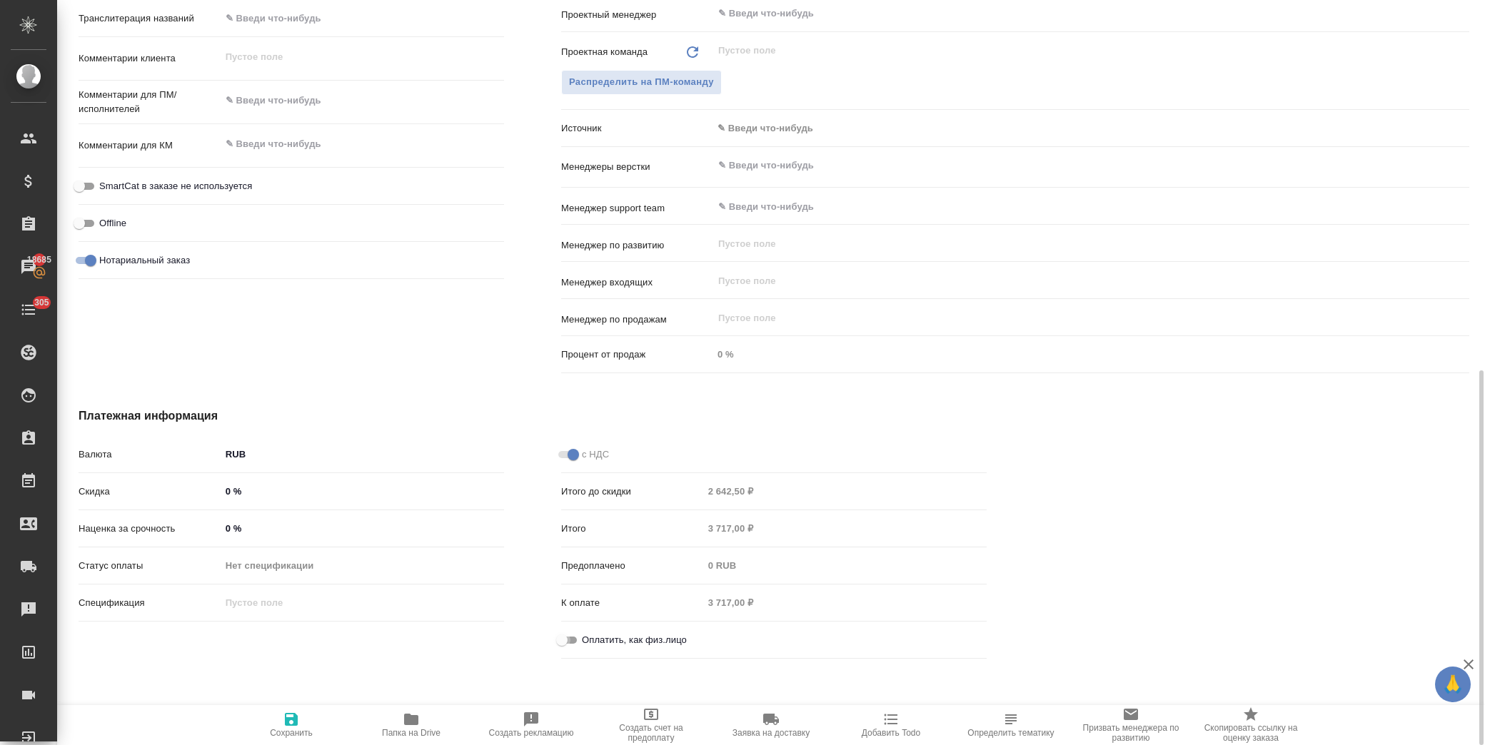
type textarea "x"
drag, startPoint x: 296, startPoint y: 727, endPoint x: 301, endPoint y: 719, distance: 9.3
click at [296, 727] on icon "button" at bounding box center [291, 719] width 17 height 17
type textarea "x"
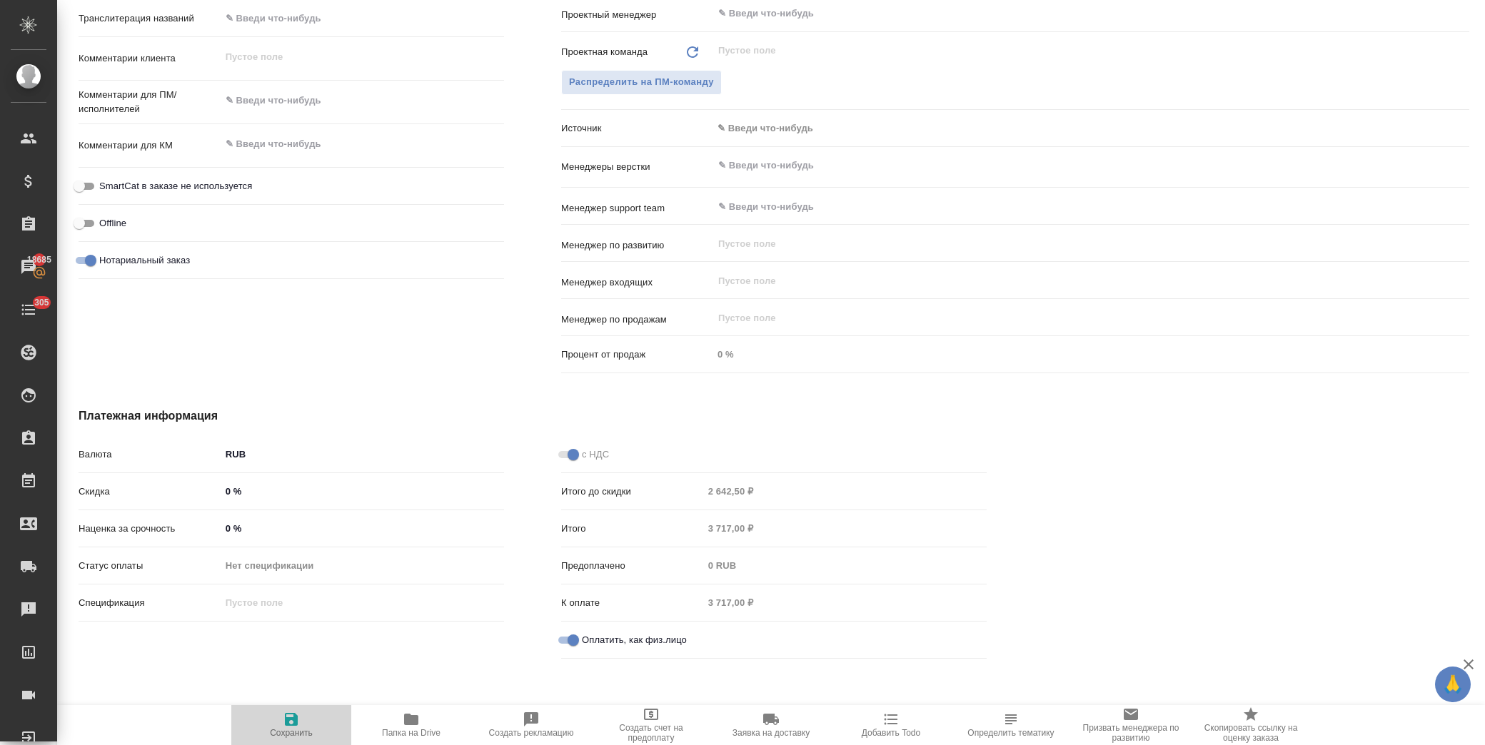
type textarea "x"
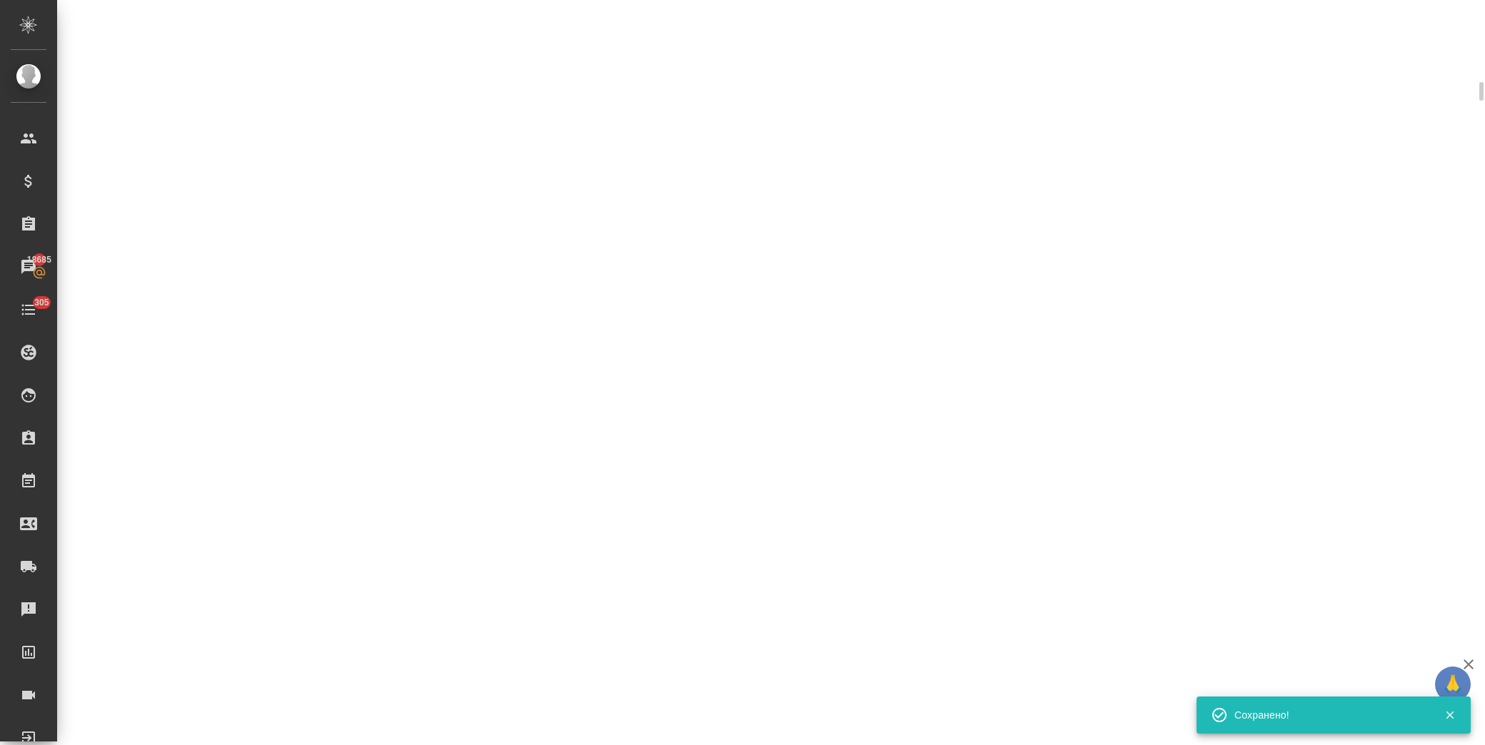
scroll to position [725, 0]
select select "RU"
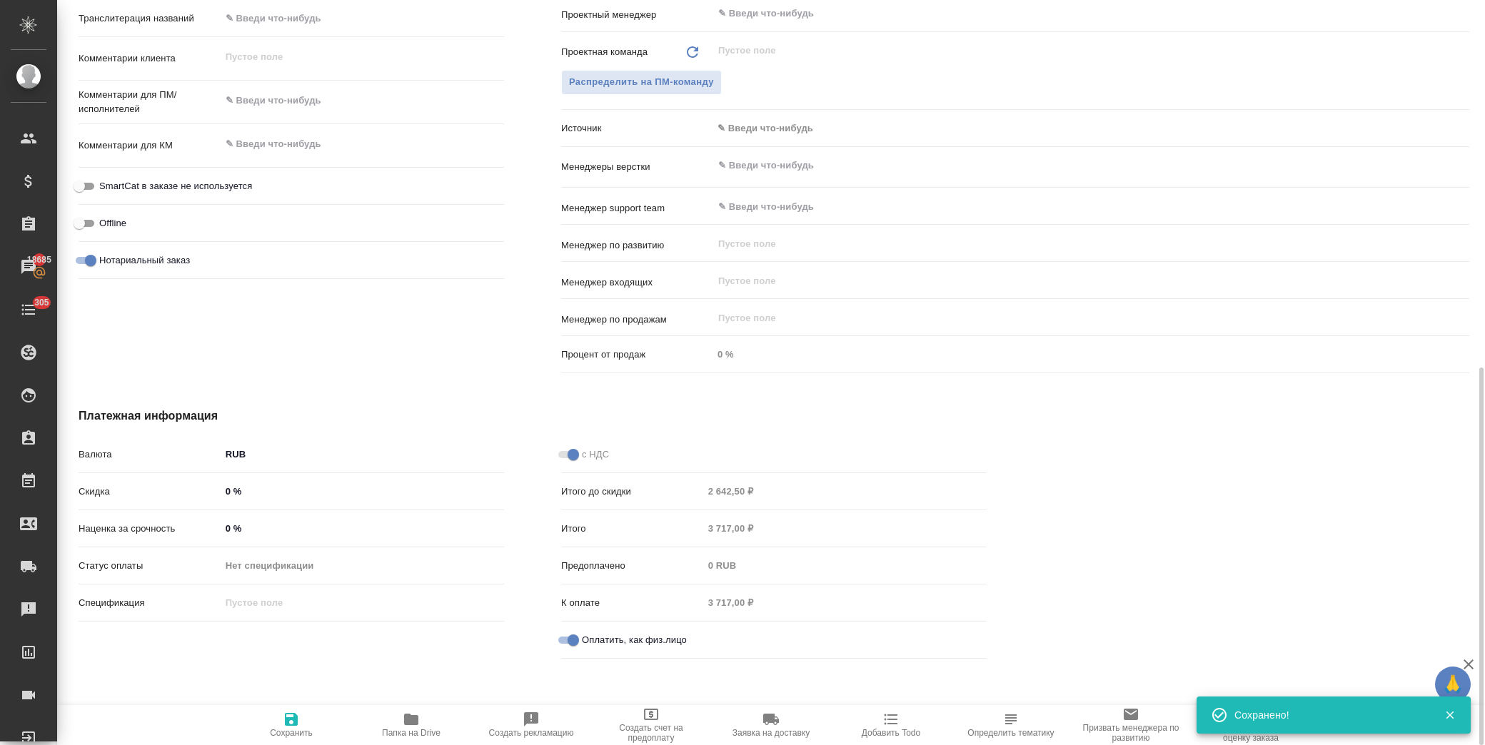
type textarea "x"
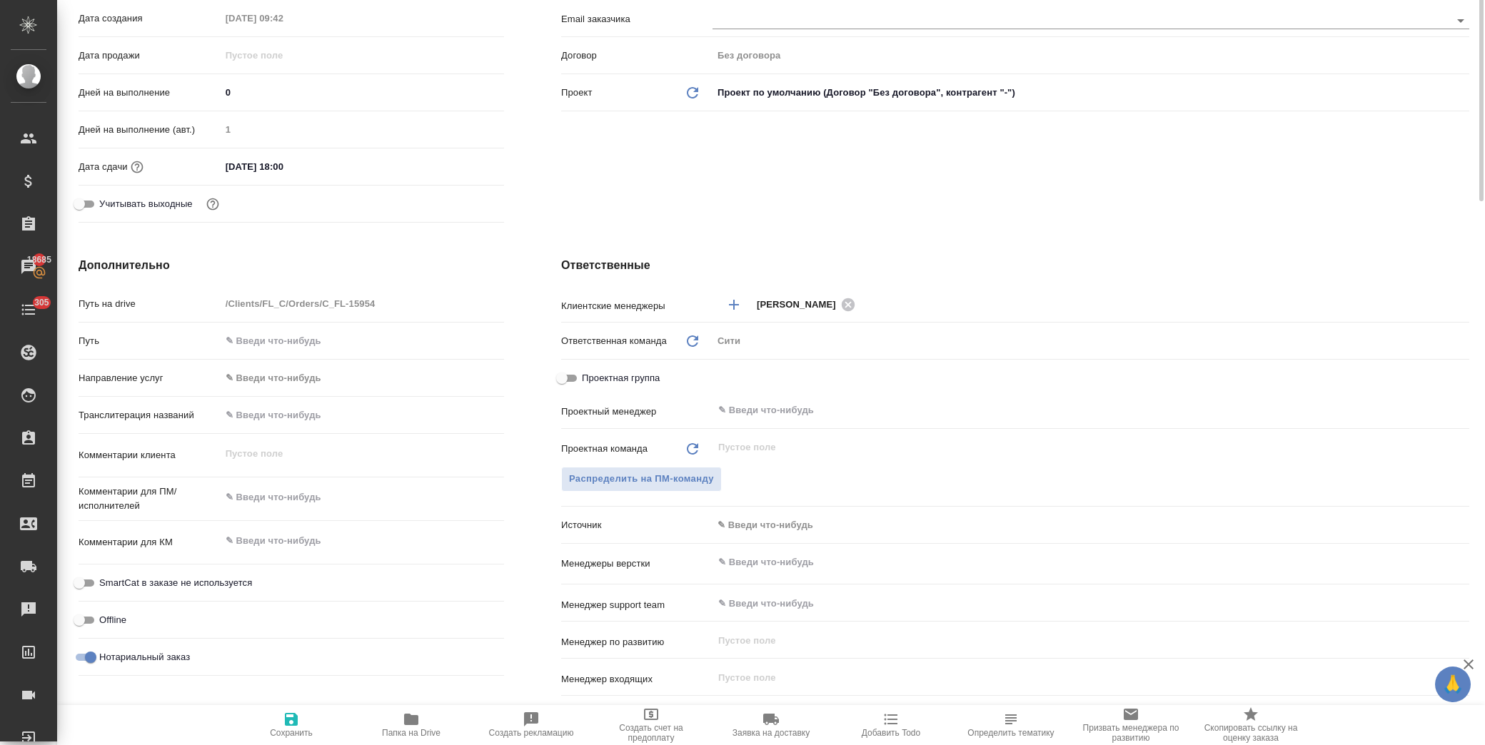
scroll to position [0, 0]
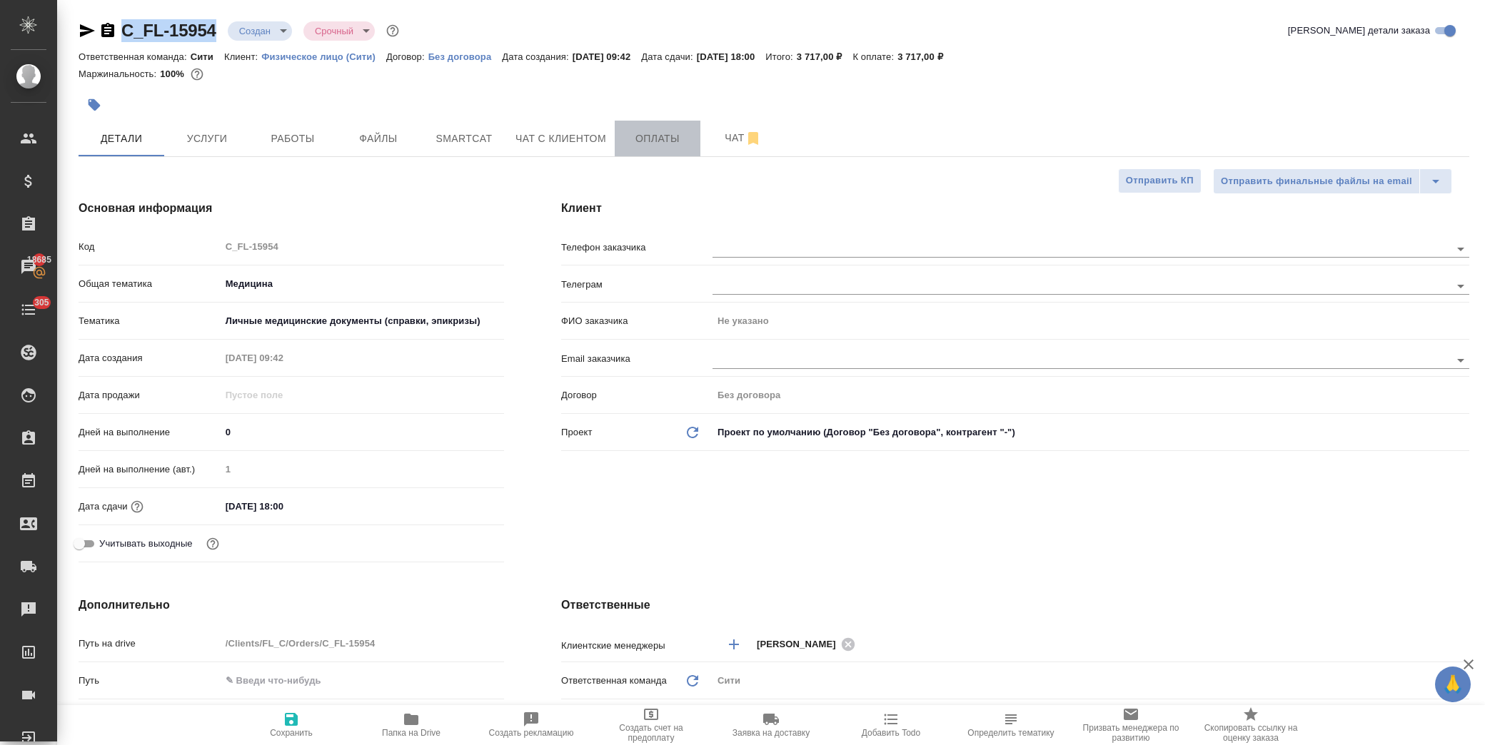
click at [651, 132] on span "Оплаты" at bounding box center [657, 139] width 69 height 18
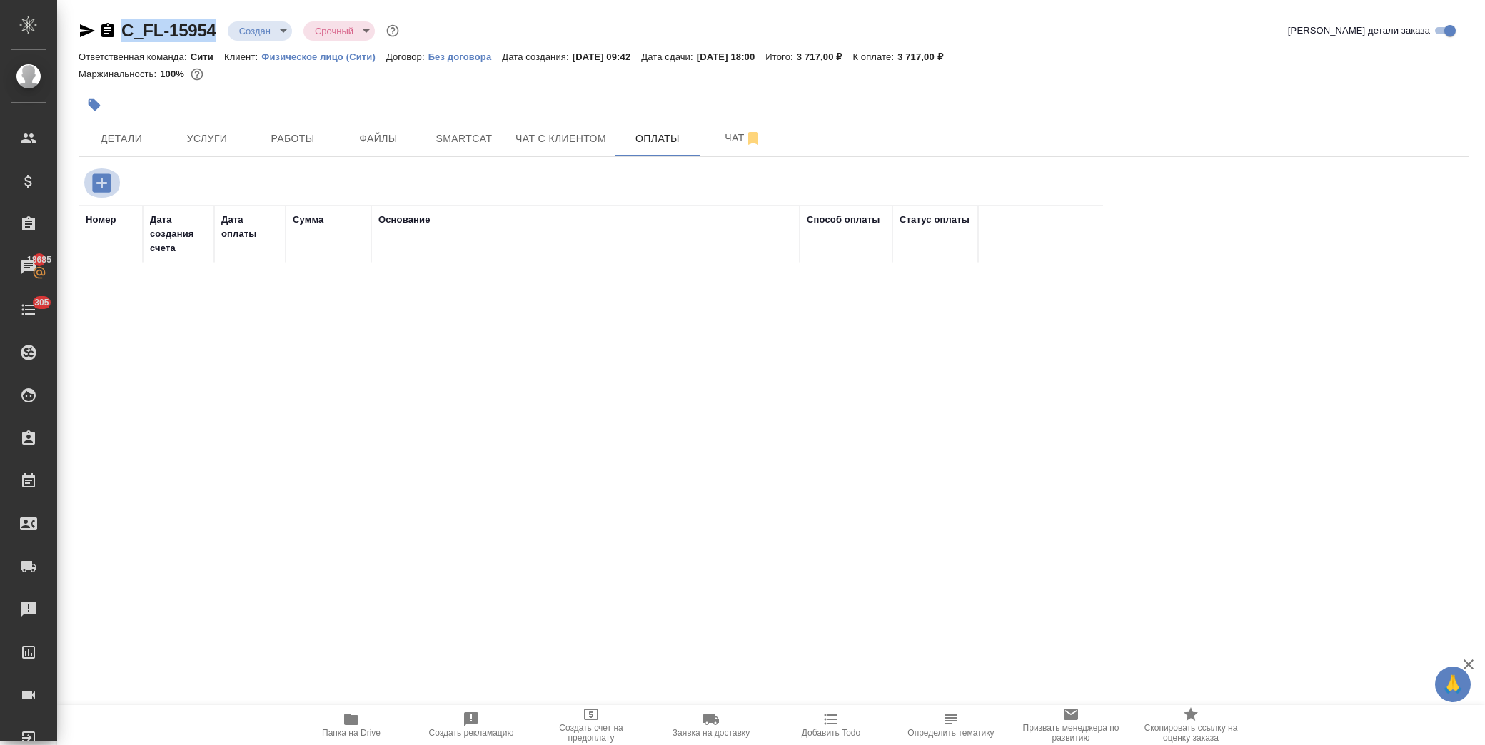
click at [101, 174] on icon "button" at bounding box center [101, 182] width 19 height 19
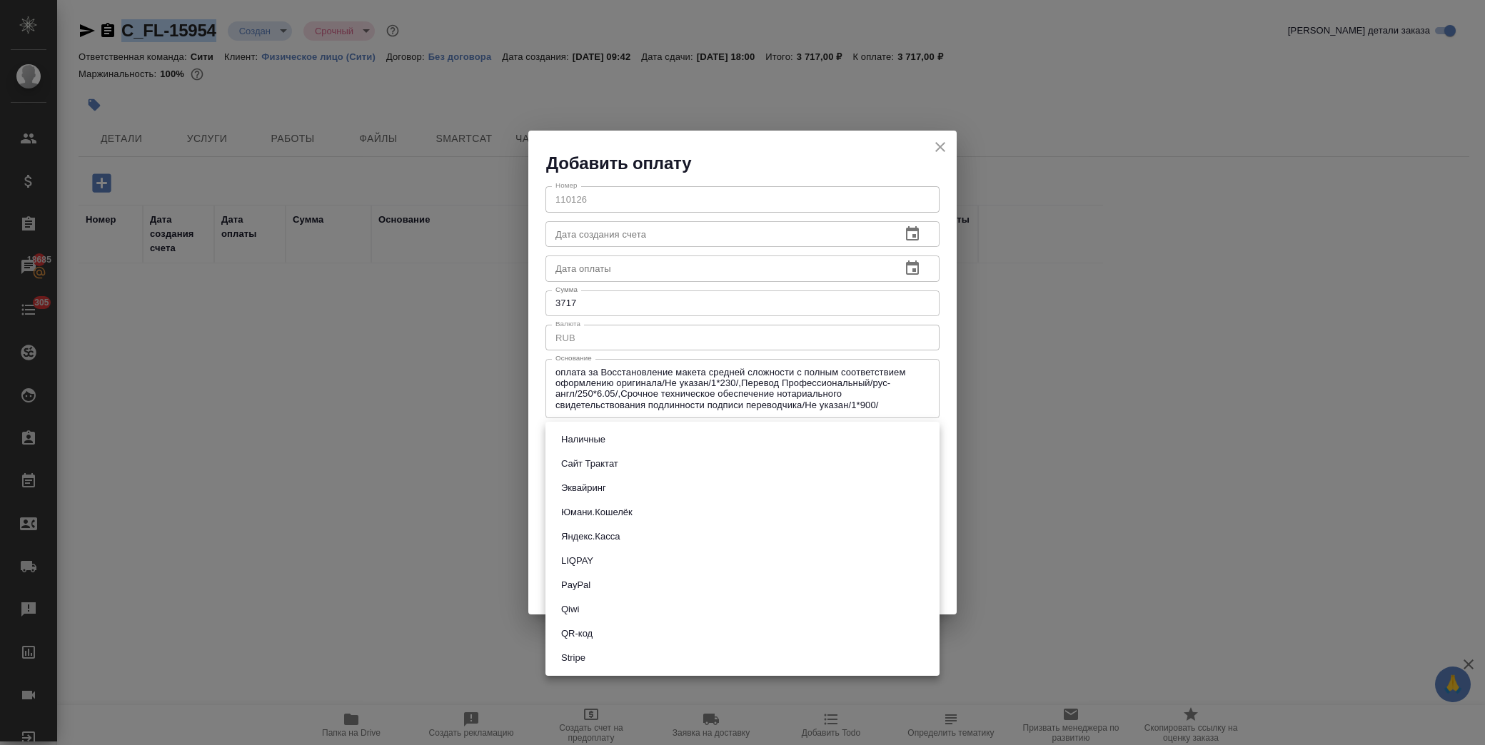
click at [625, 441] on body "🙏 .cls-1 fill:#fff; AWATERA Лофицкая Юлия Владимировна Клиенты Спецификации Зак…" at bounding box center [742, 372] width 1485 height 745
click at [618, 467] on button "Сайт Трактат" at bounding box center [590, 464] width 66 height 16
type input "site-traktat"
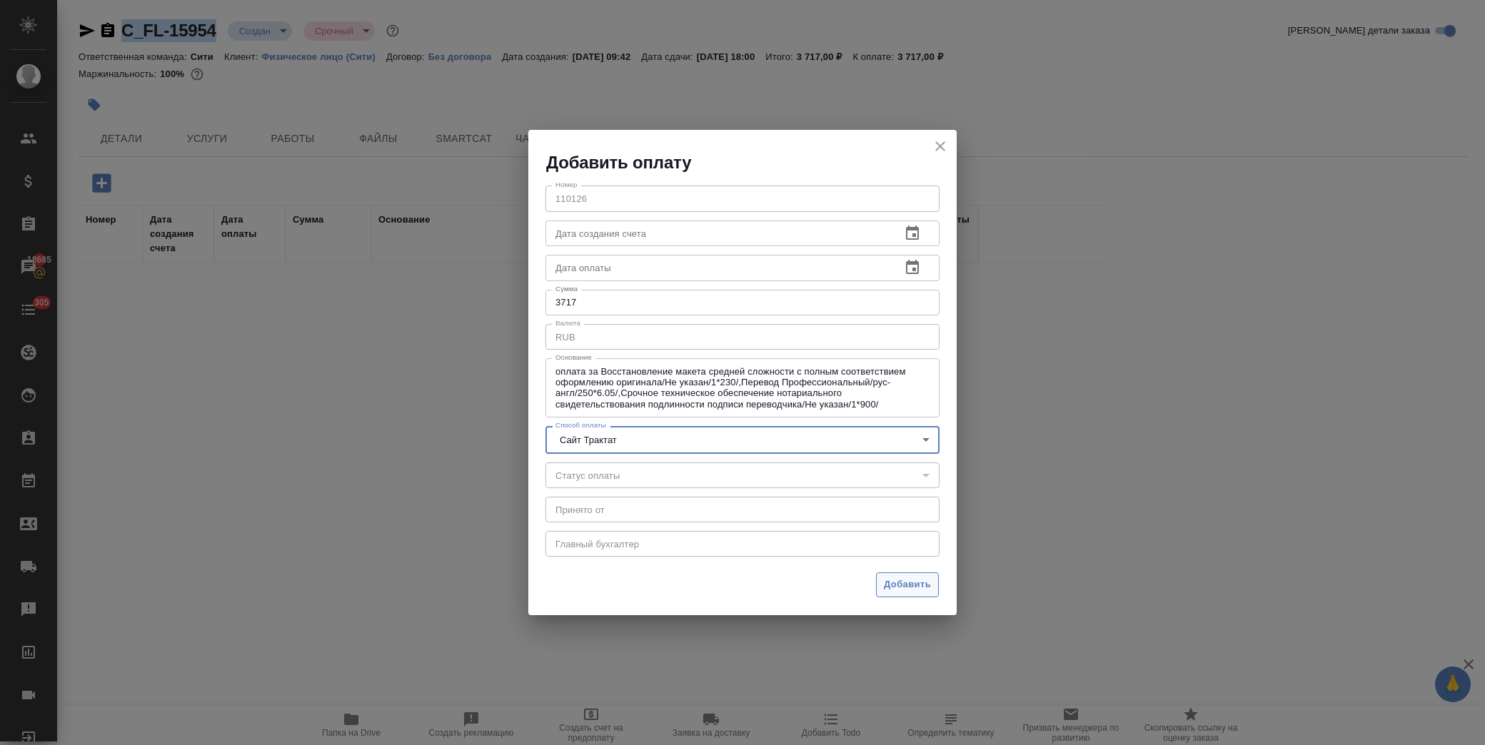
click at [898, 580] on span "Добавить" at bounding box center [907, 585] width 47 height 16
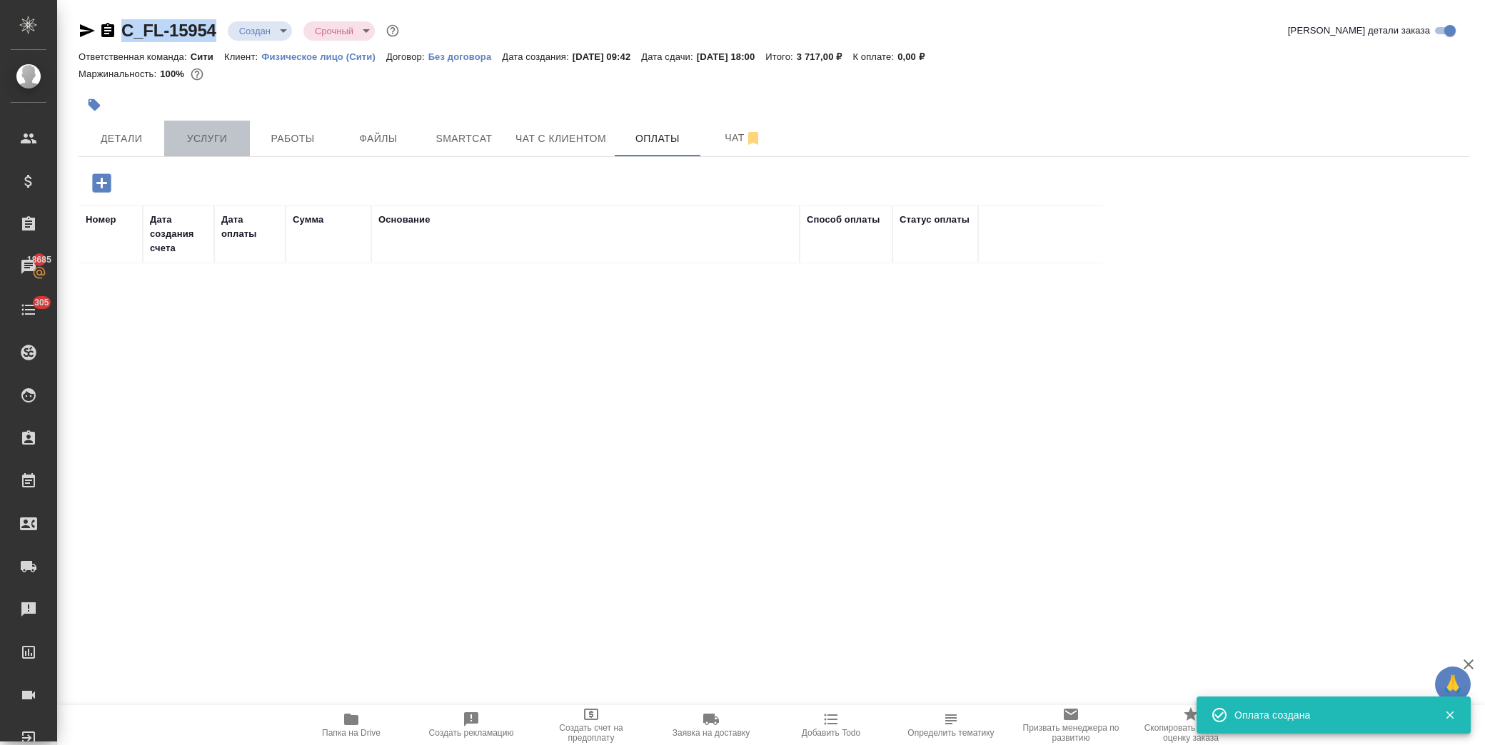
click at [218, 148] on button "Услуги" at bounding box center [207, 139] width 86 height 36
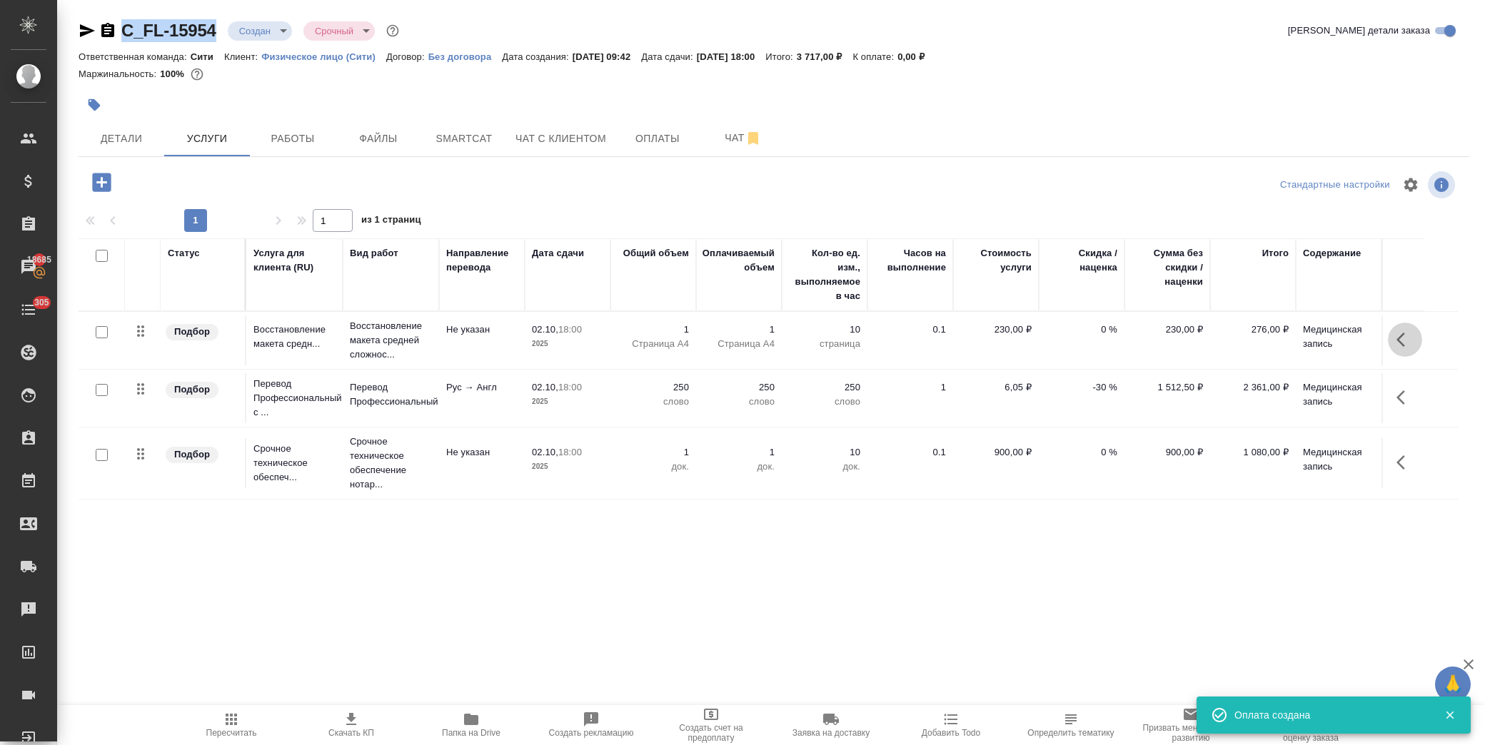
click at [1403, 340] on icon "button" at bounding box center [1405, 339] width 17 height 17
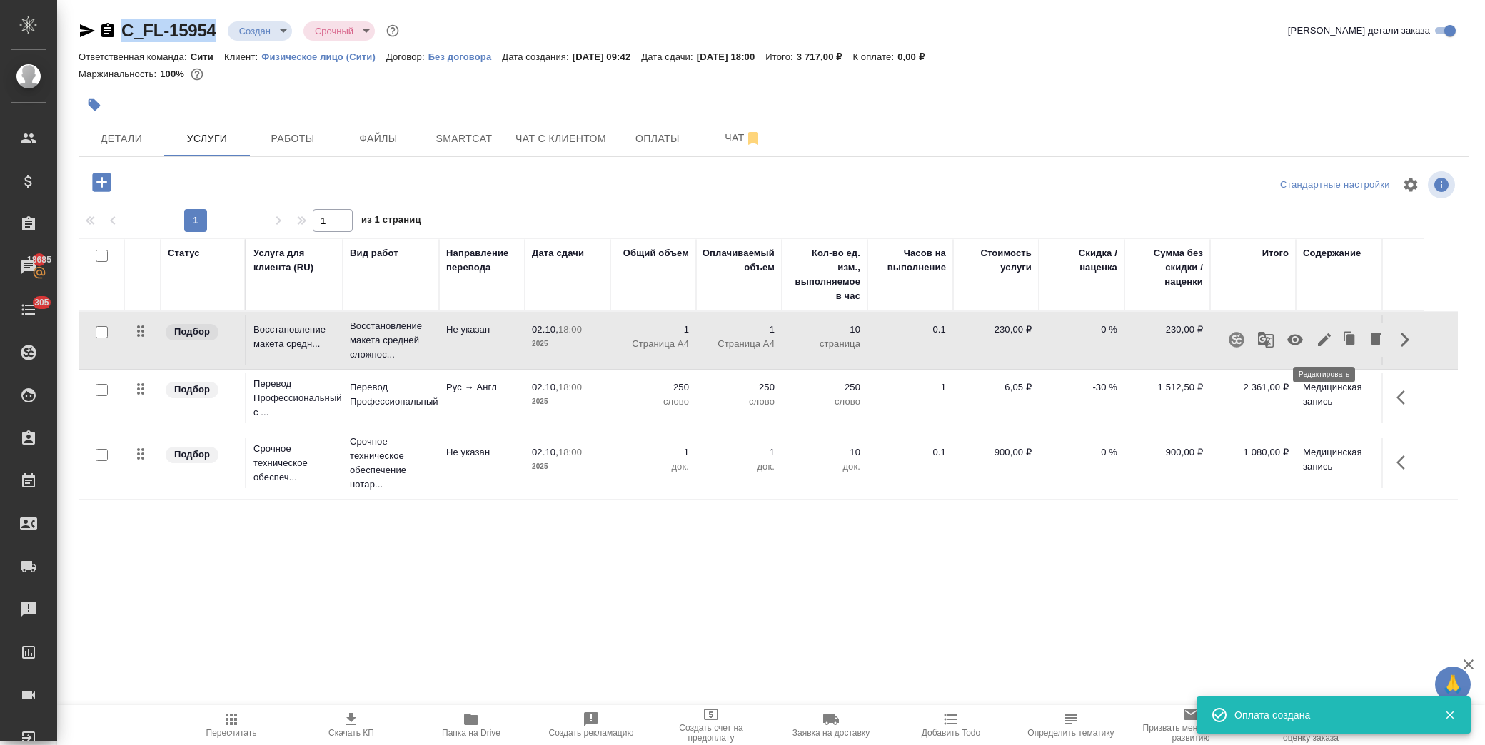
click at [1324, 343] on icon "button" at bounding box center [1324, 339] width 17 height 17
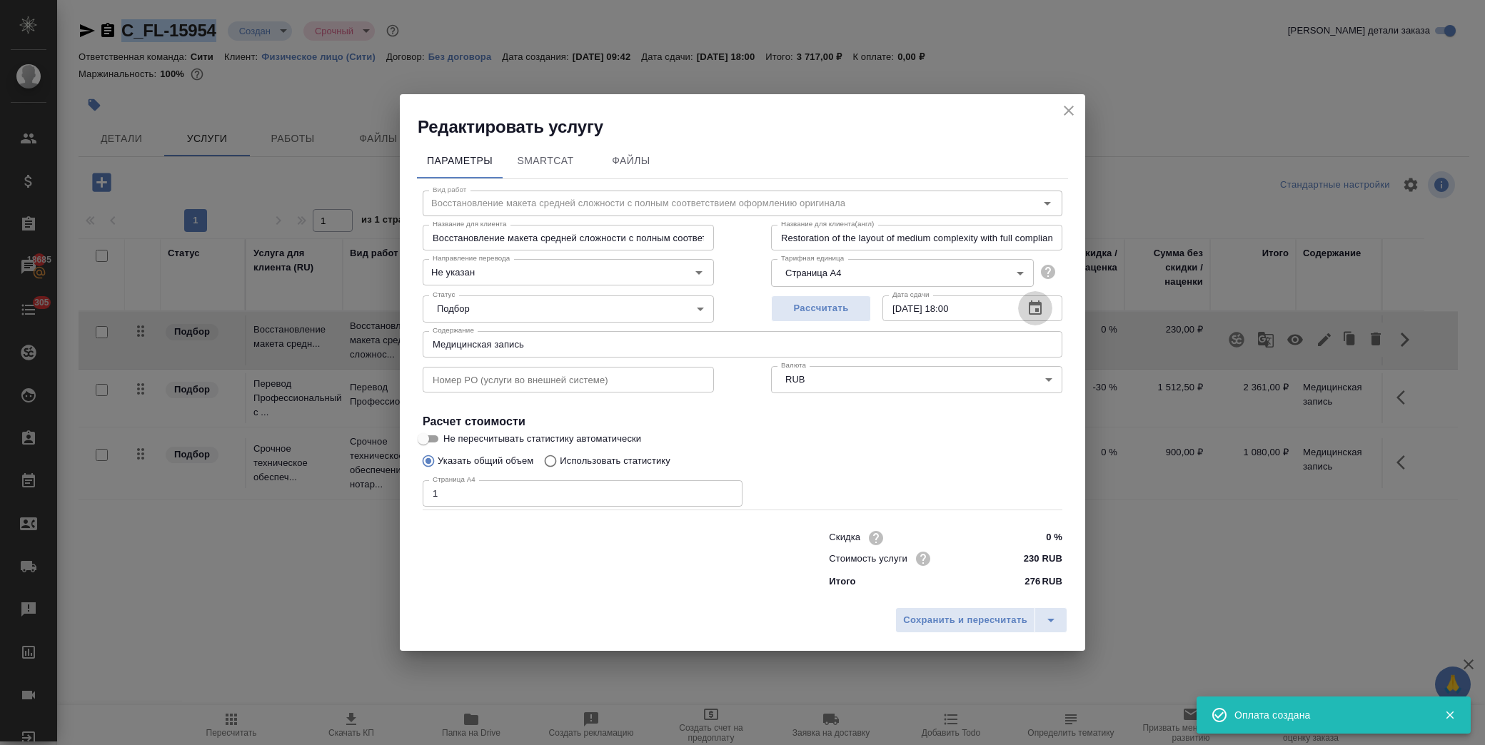
click at [1040, 308] on icon "button" at bounding box center [1035, 308] width 17 height 17
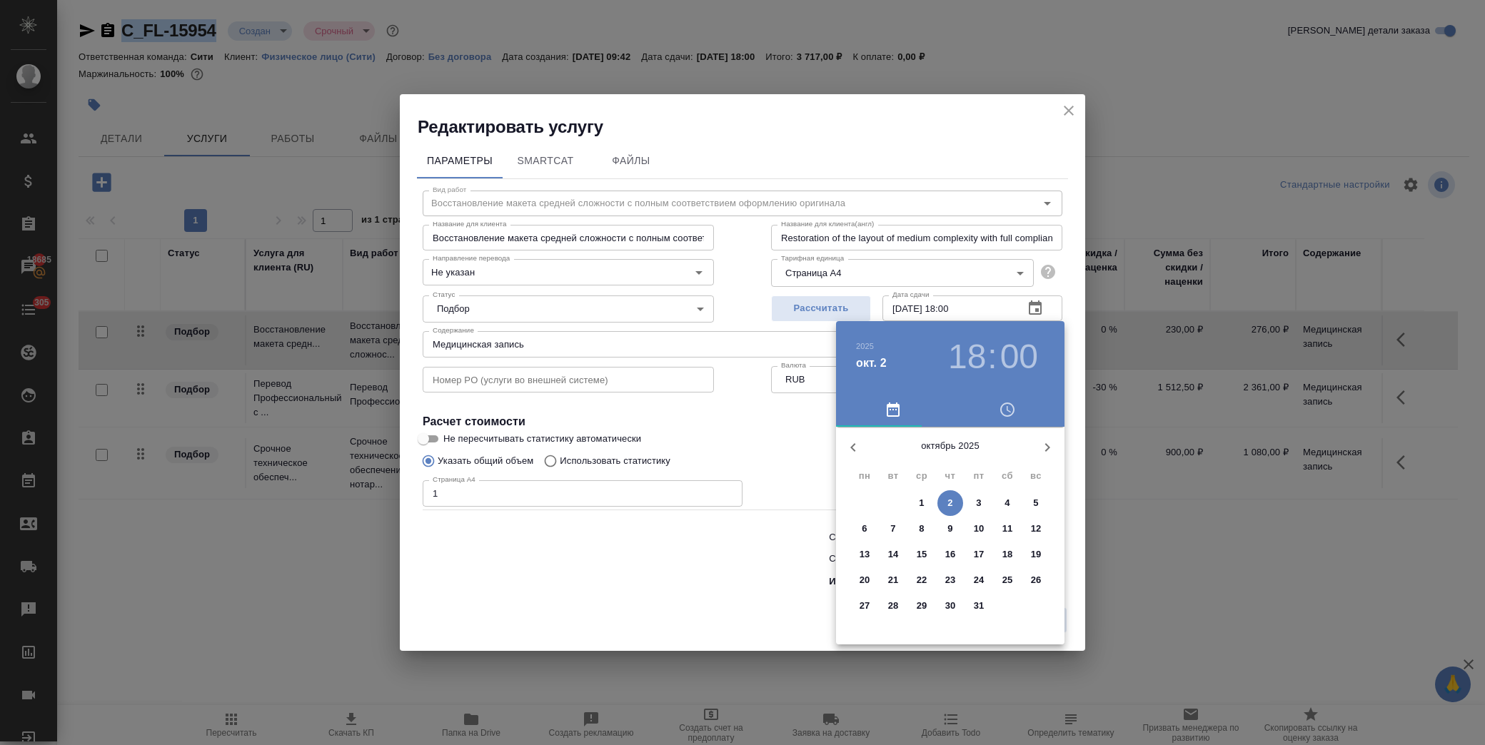
click at [947, 503] on p "2" at bounding box center [949, 503] width 5 height 14
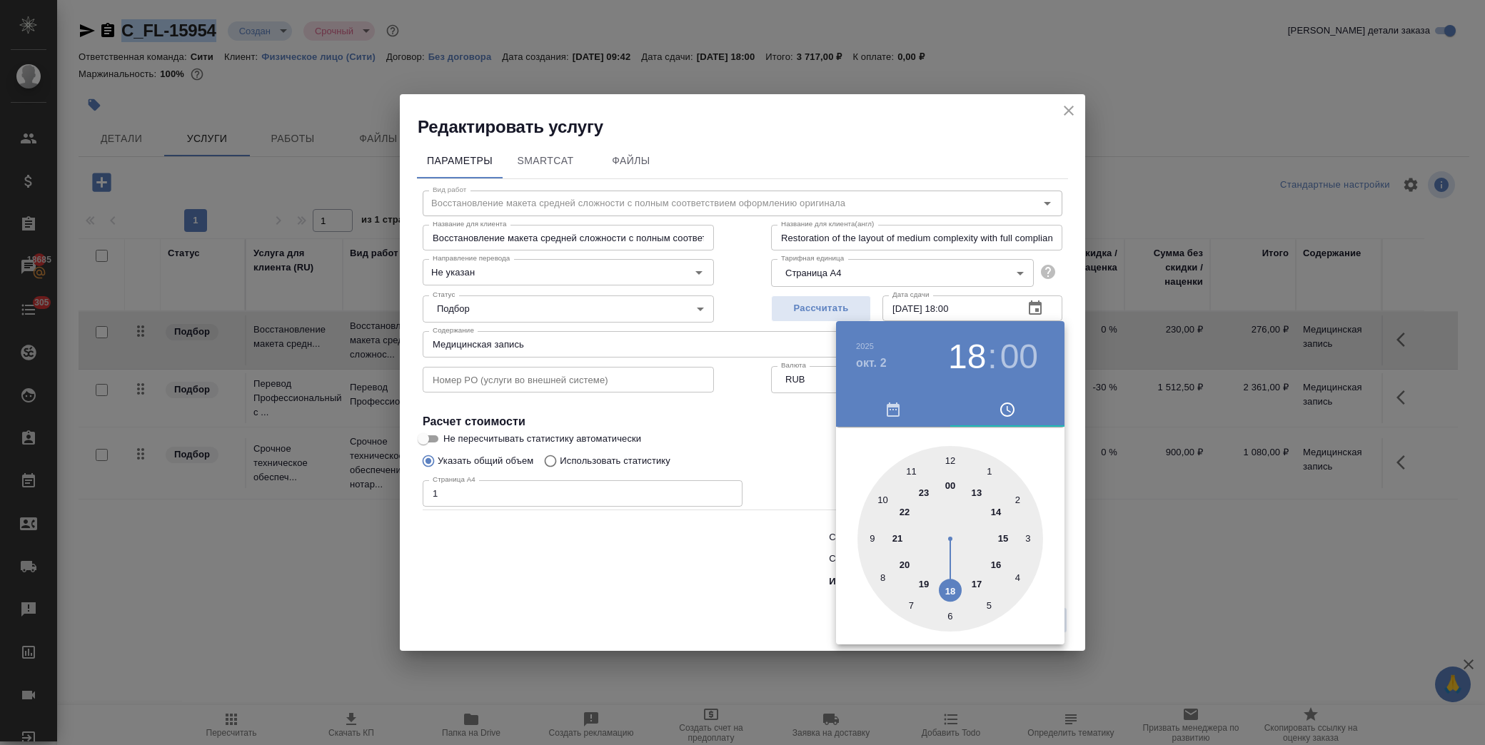
click at [1004, 536] on div at bounding box center [950, 539] width 186 height 186
type input "02.10.2025 15:00"
click at [790, 450] on div at bounding box center [742, 372] width 1485 height 745
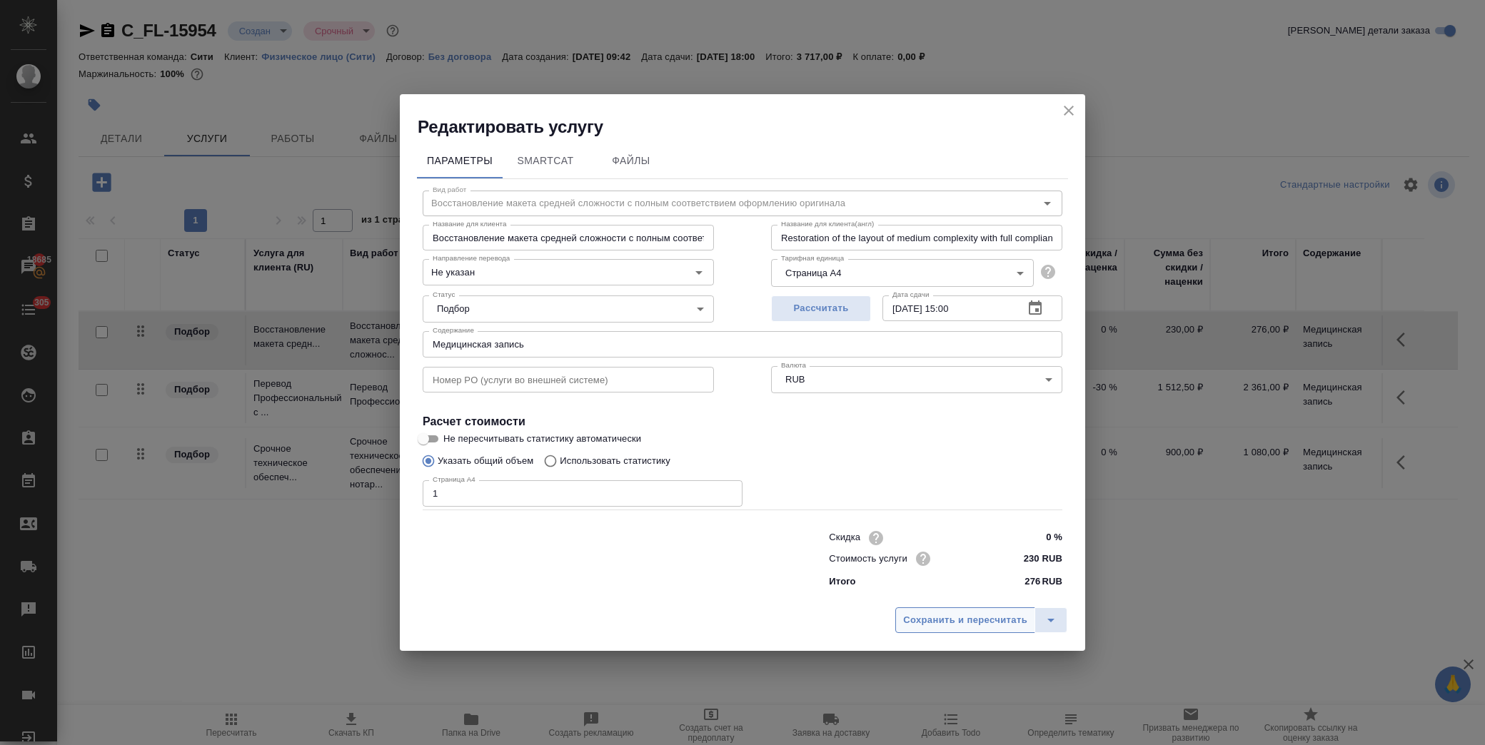
drag, startPoint x: 950, startPoint y: 628, endPoint x: 960, endPoint y: 617, distance: 15.2
click at [951, 628] on span "Сохранить и пересчитать" at bounding box center [965, 621] width 124 height 16
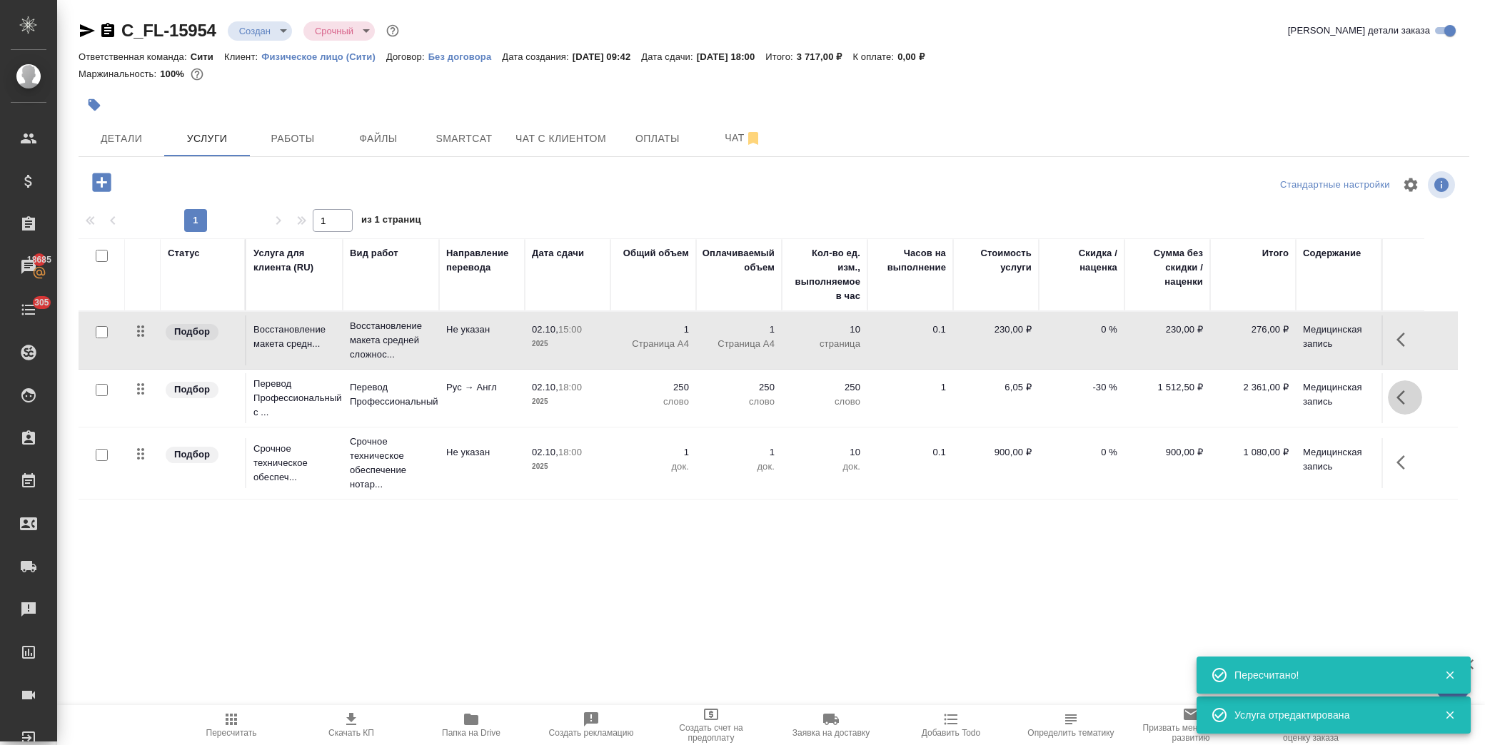
click at [1400, 393] on icon "button" at bounding box center [1405, 397] width 17 height 17
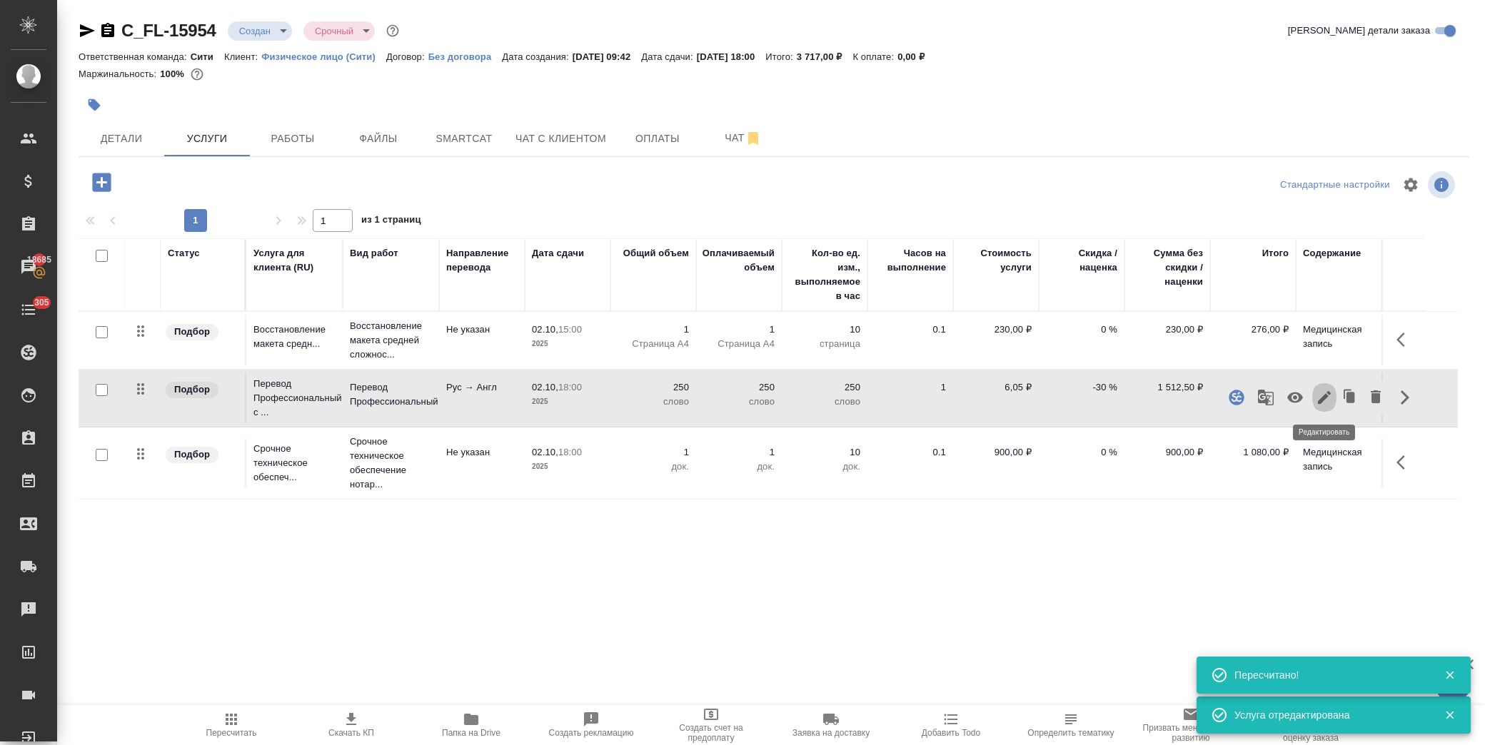
click at [1319, 398] on icon "button" at bounding box center [1324, 397] width 17 height 17
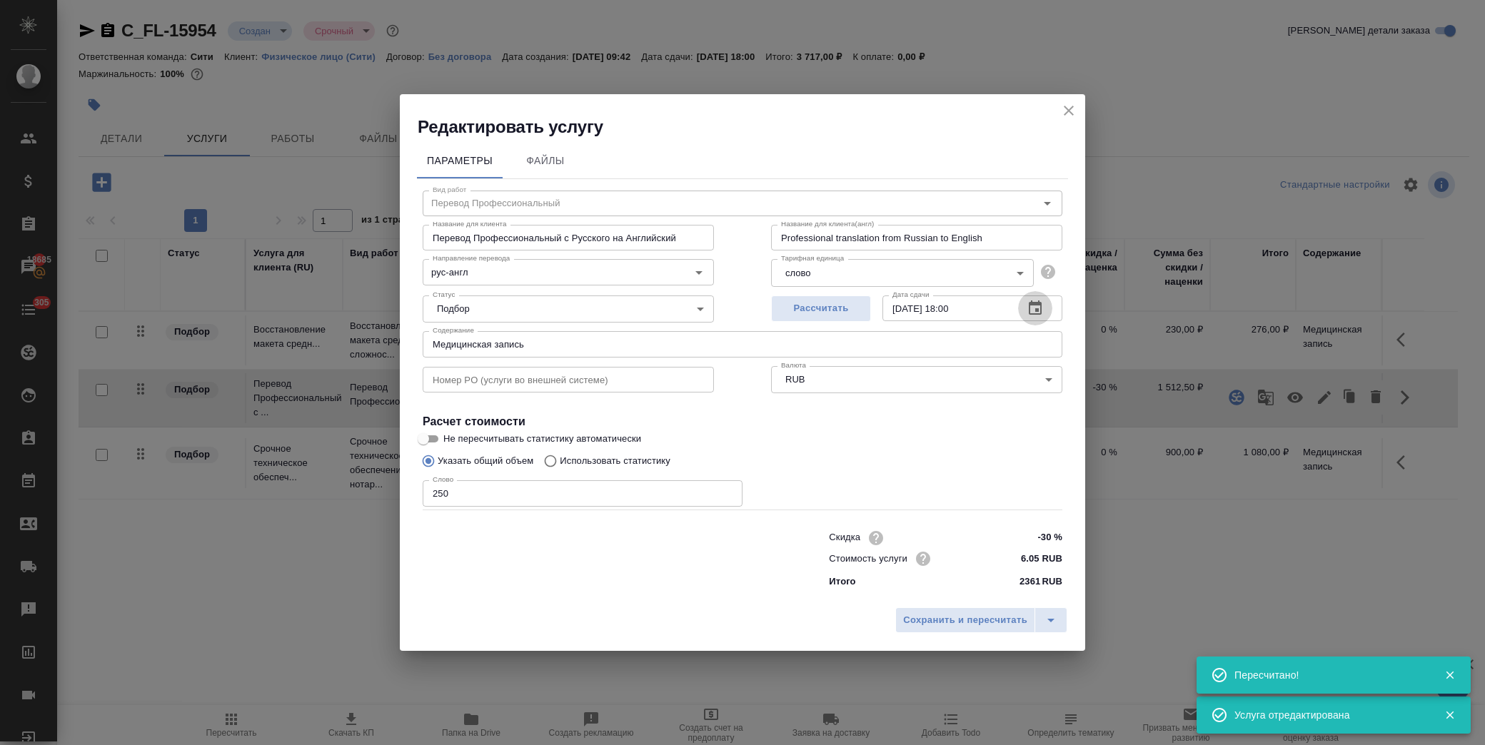
click at [1035, 311] on icon "button" at bounding box center [1035, 308] width 17 height 17
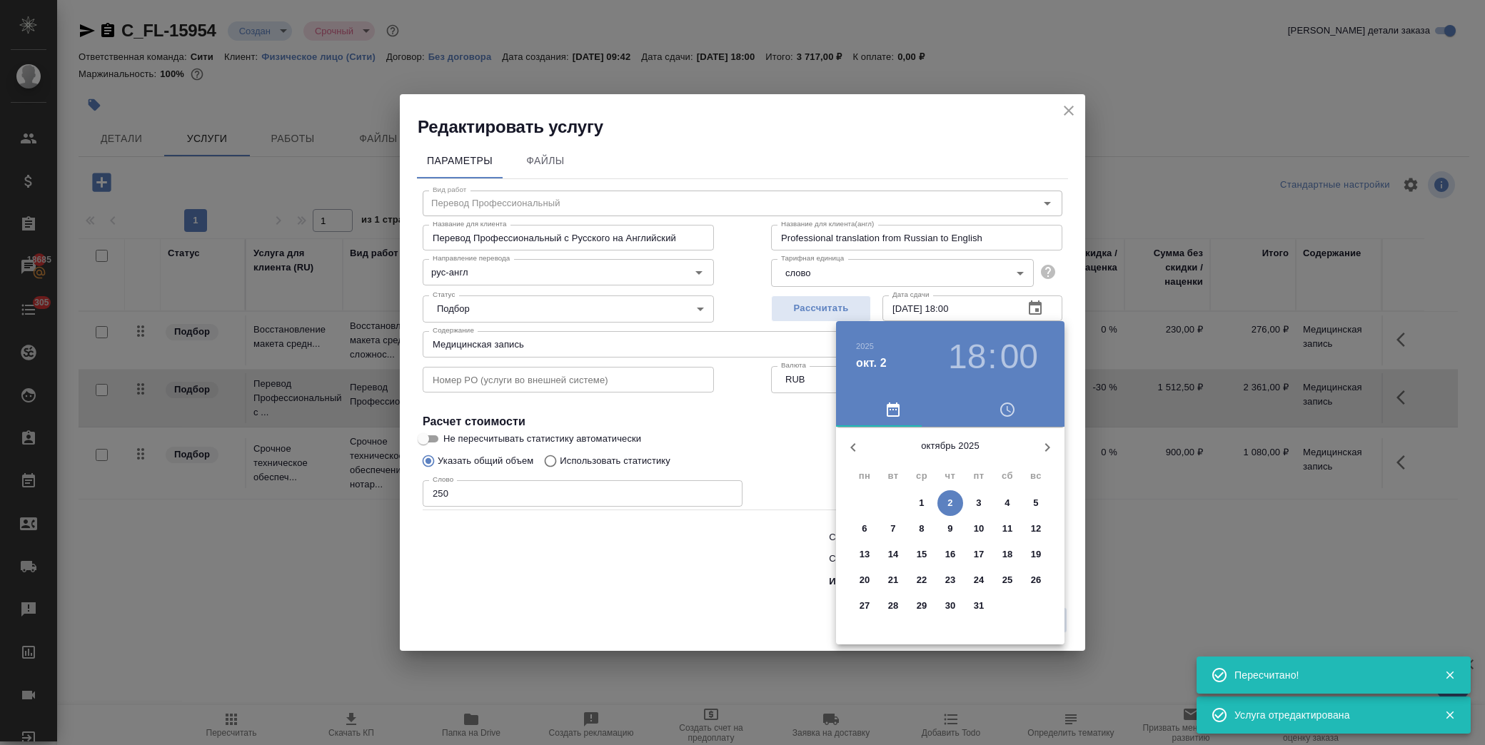
click at [957, 504] on span "2" at bounding box center [950, 503] width 26 height 14
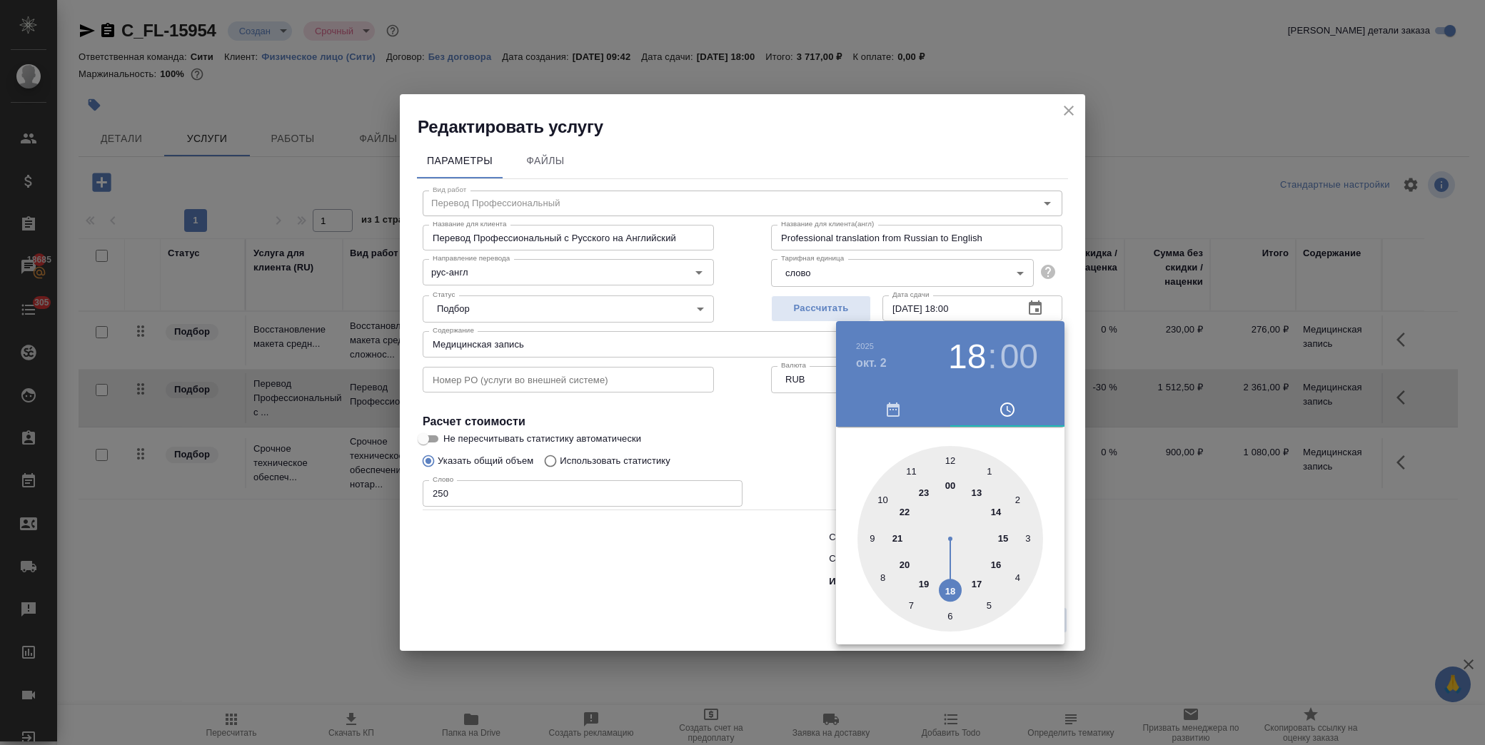
click at [1001, 539] on div at bounding box center [950, 539] width 186 height 186
type input "02.10.2025 15:00"
click at [769, 426] on div at bounding box center [742, 372] width 1485 height 745
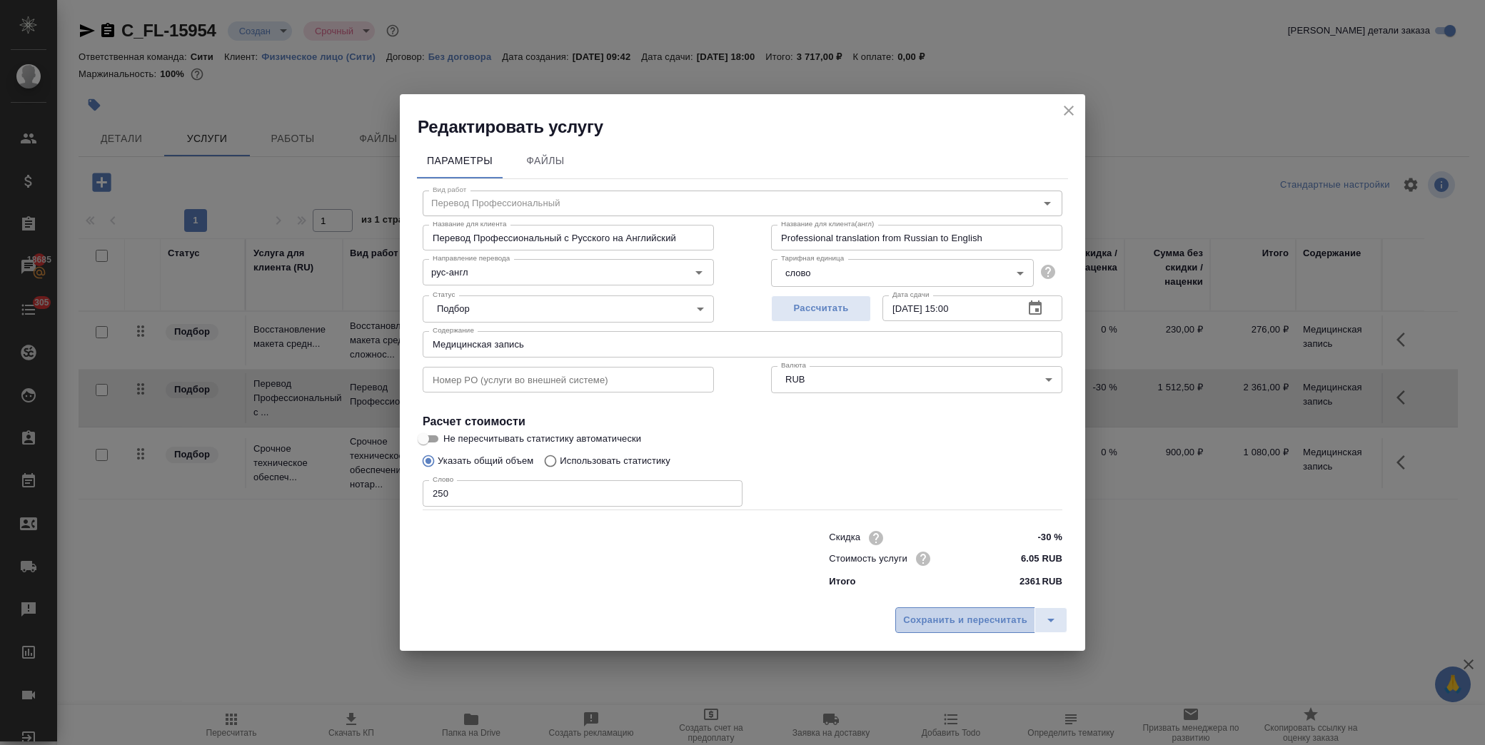
click at [958, 616] on span "Сохранить и пересчитать" at bounding box center [965, 621] width 124 height 16
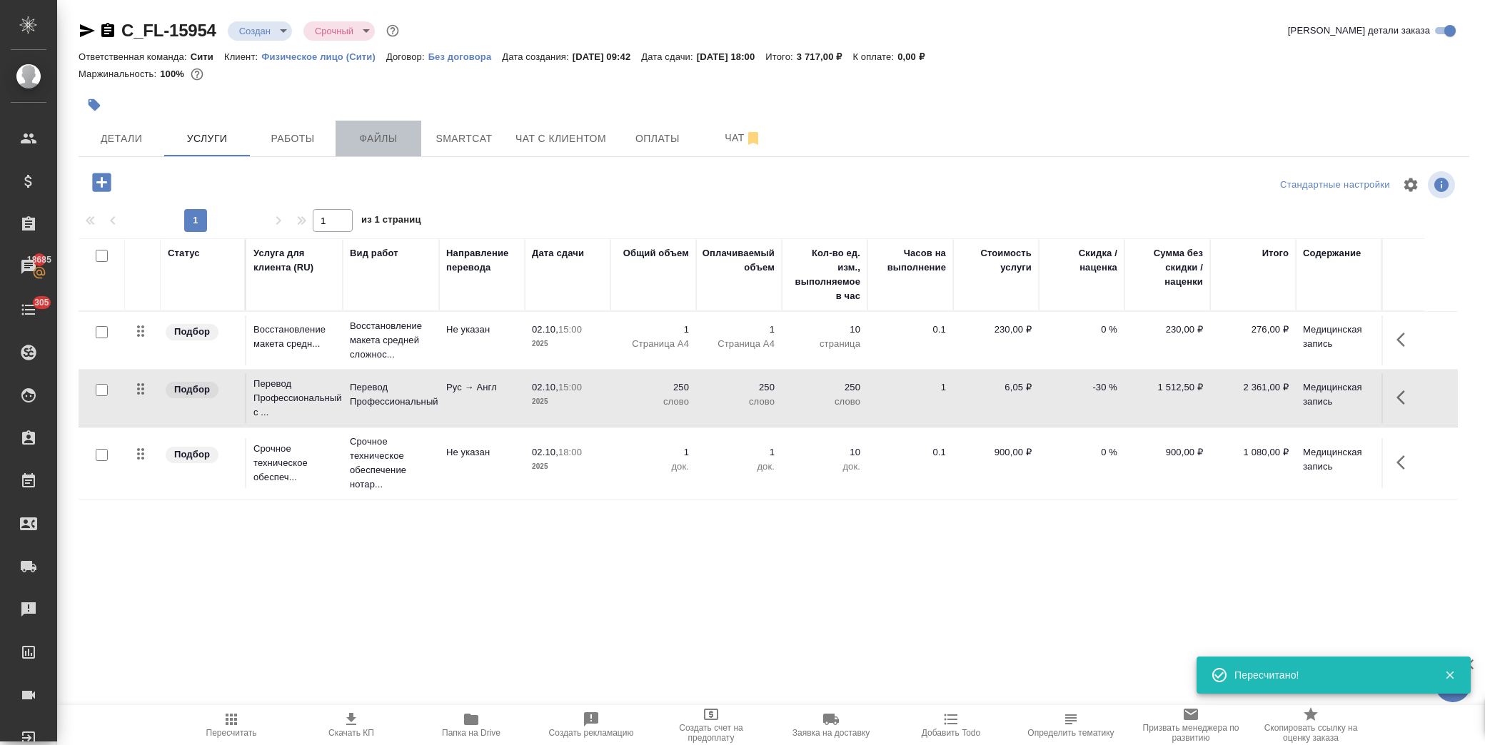
click at [383, 144] on span "Файлы" at bounding box center [378, 139] width 69 height 18
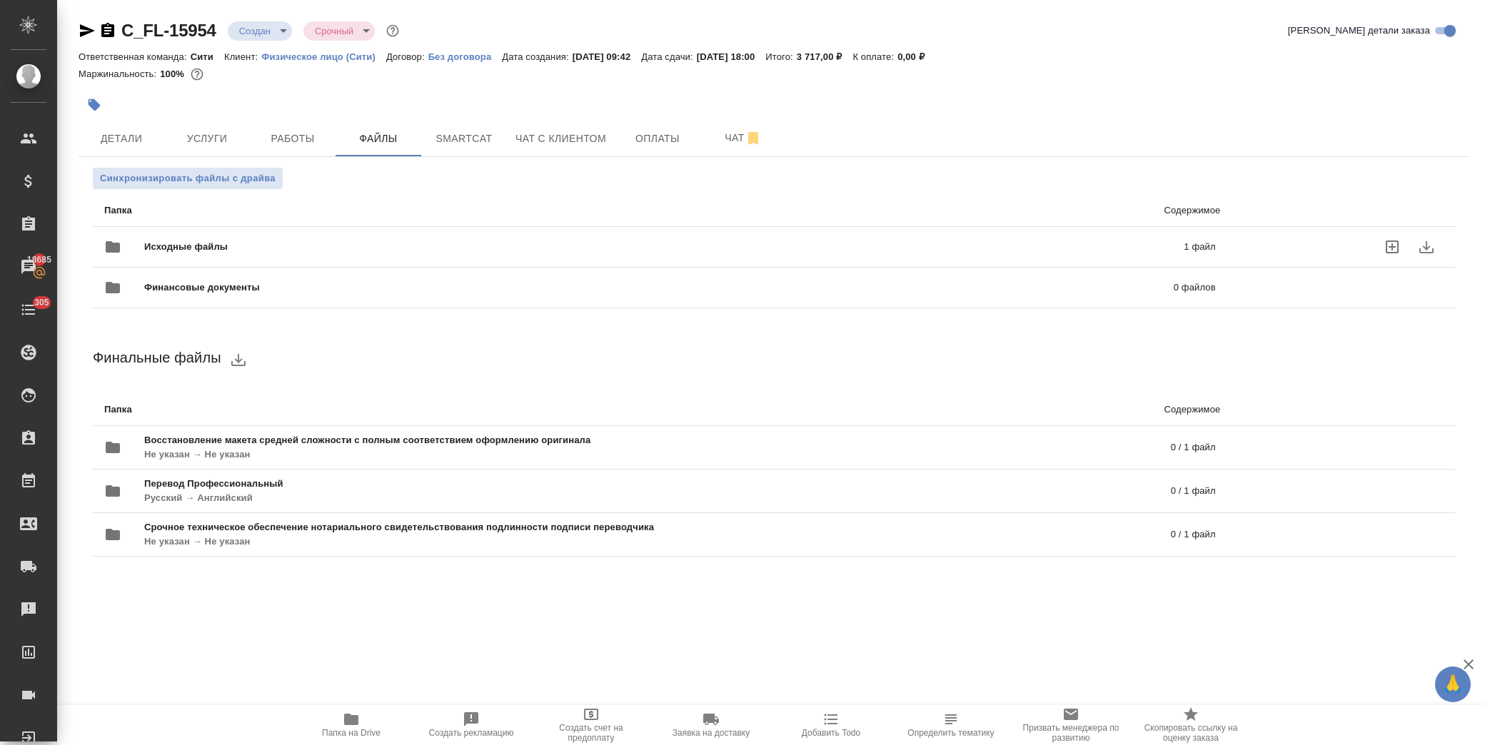
click at [173, 243] on span "Исходные файлы" at bounding box center [425, 247] width 562 height 14
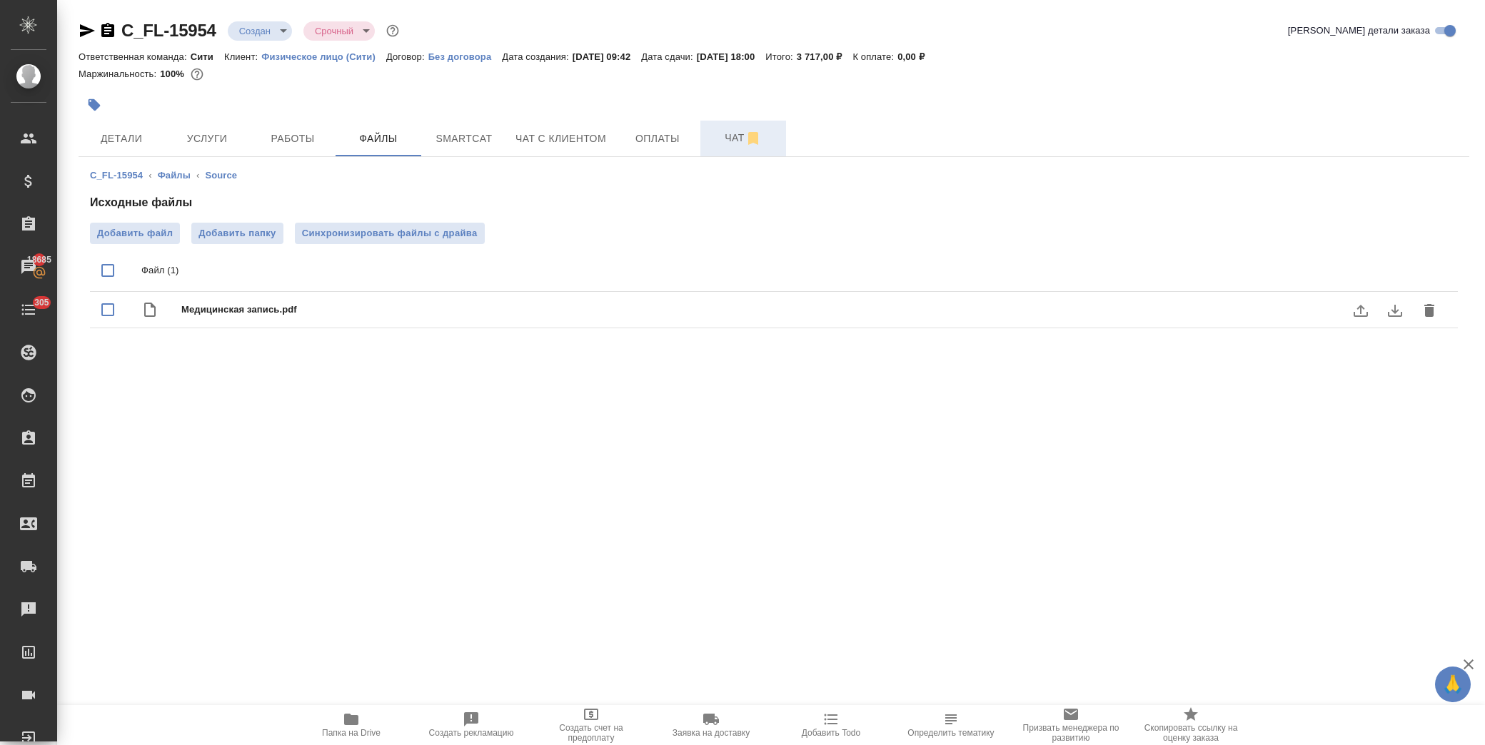
click at [715, 138] on span "Чат" at bounding box center [743, 138] width 69 height 18
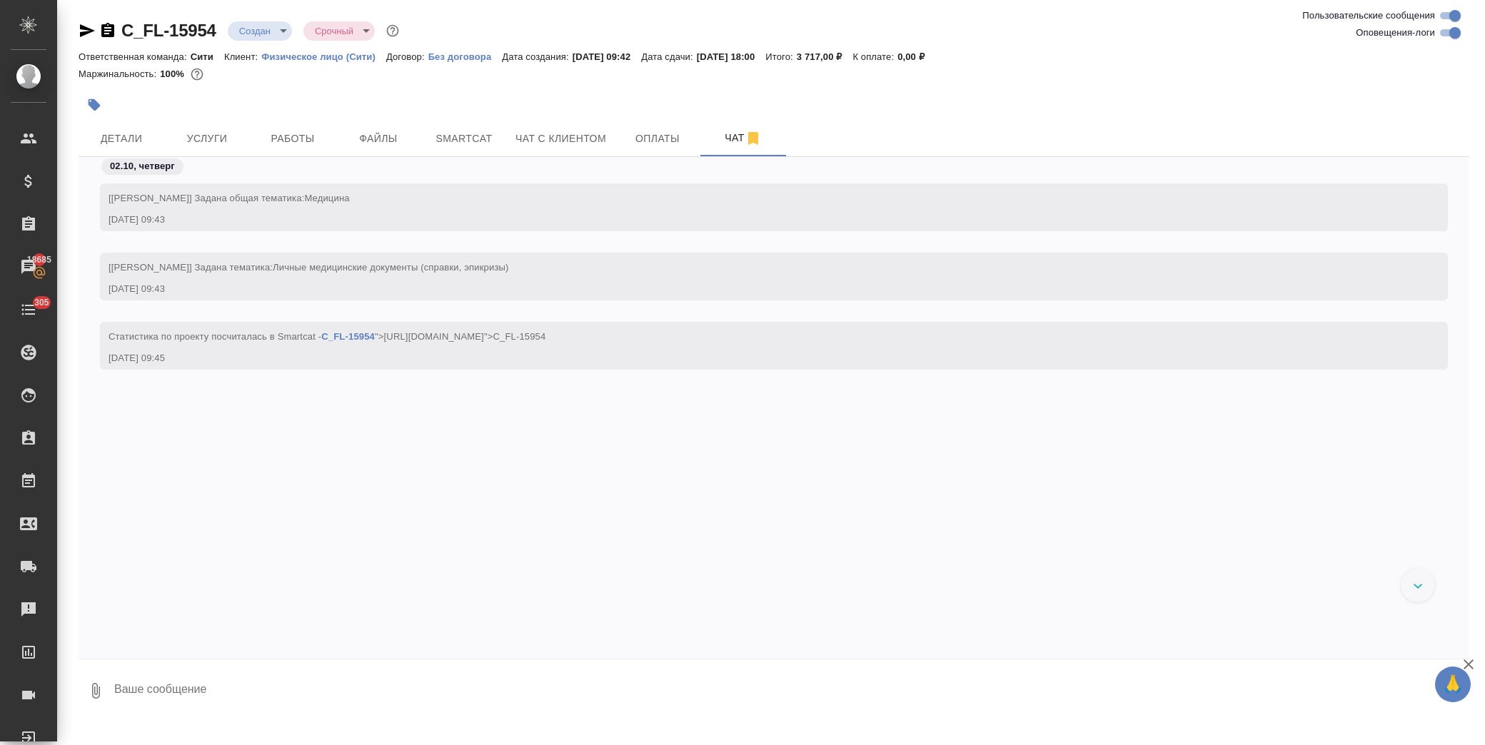
click at [214, 702] on textarea at bounding box center [791, 691] width 1357 height 49
paste textarea
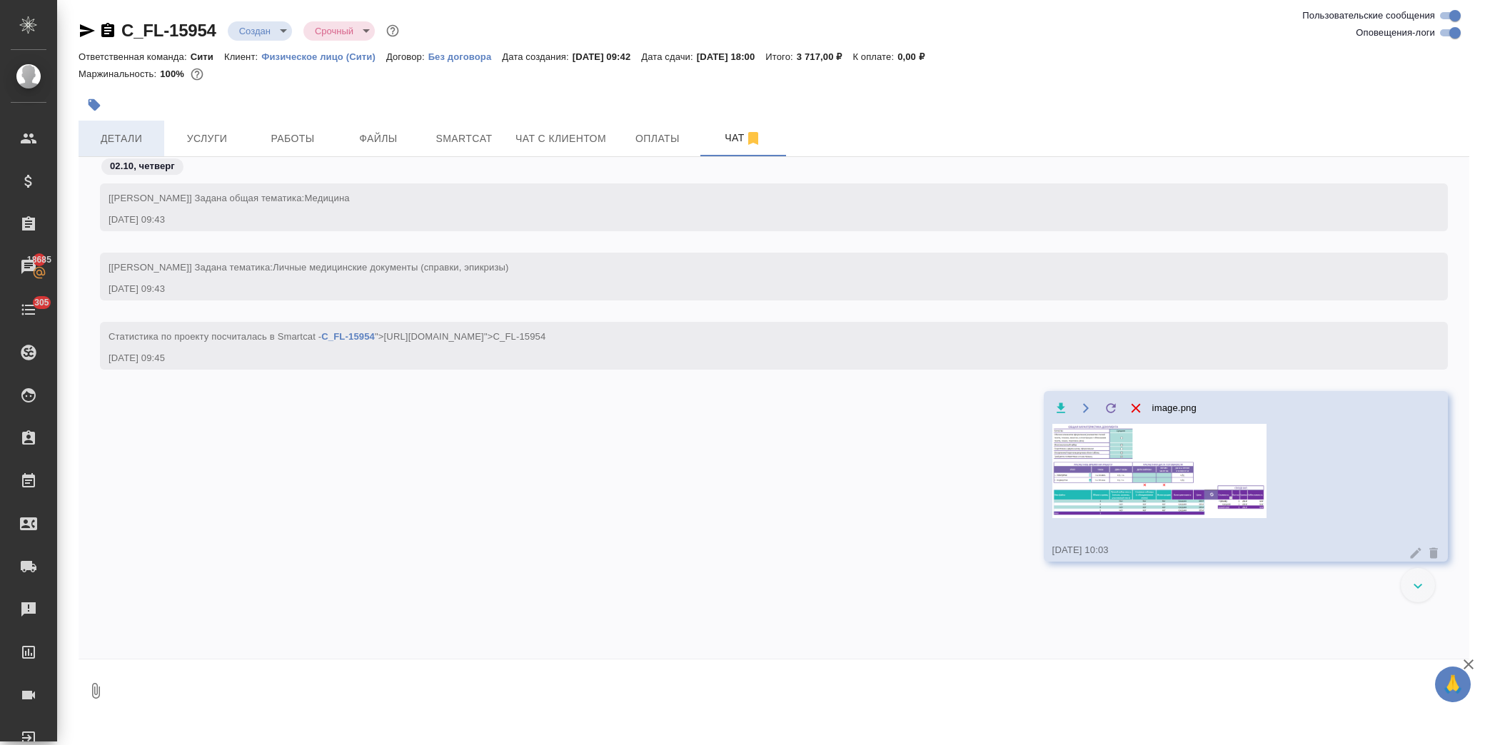
click at [133, 141] on span "Детали" at bounding box center [121, 139] width 69 height 18
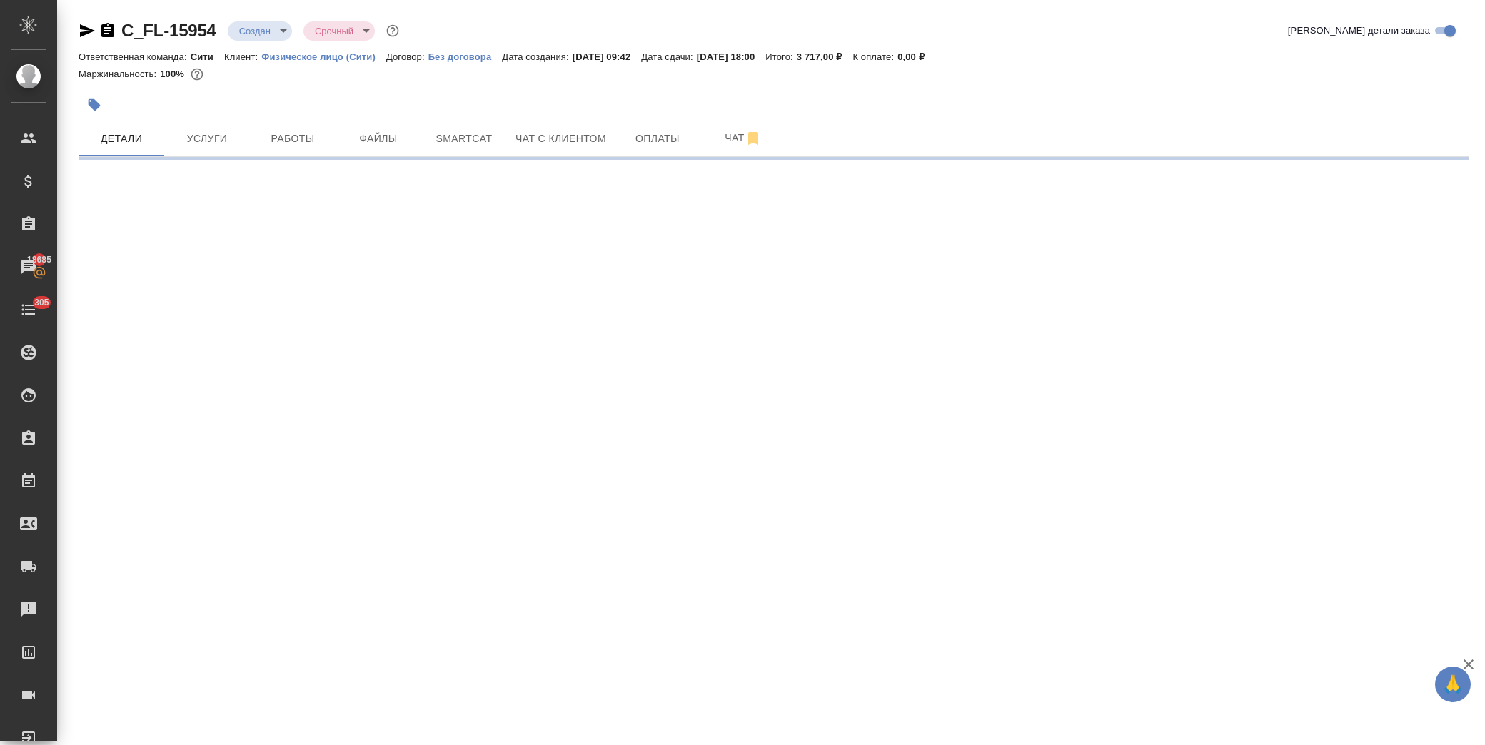
select select "RU"
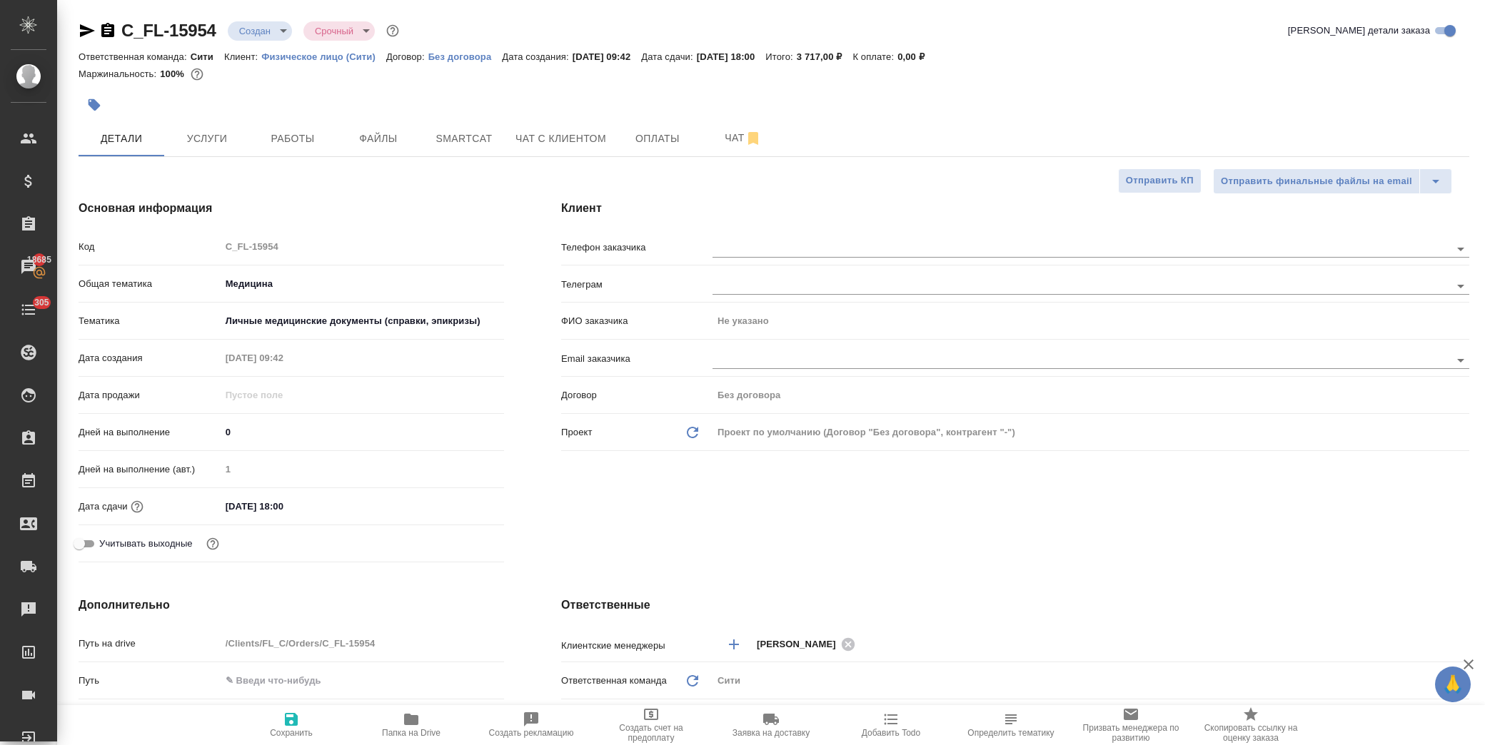
type textarea "x"
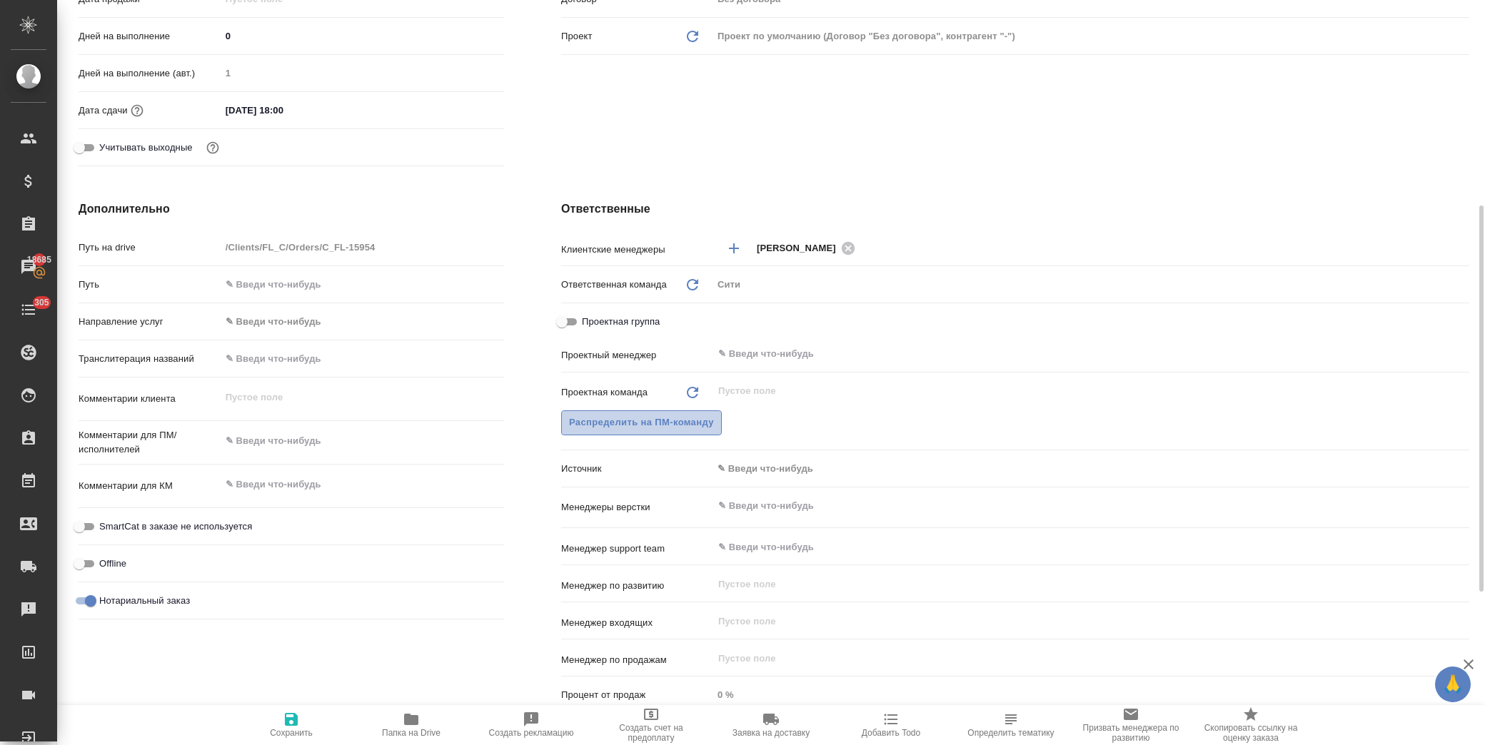
click at [658, 422] on span "Распределить на ПМ-команду" at bounding box center [641, 423] width 145 height 16
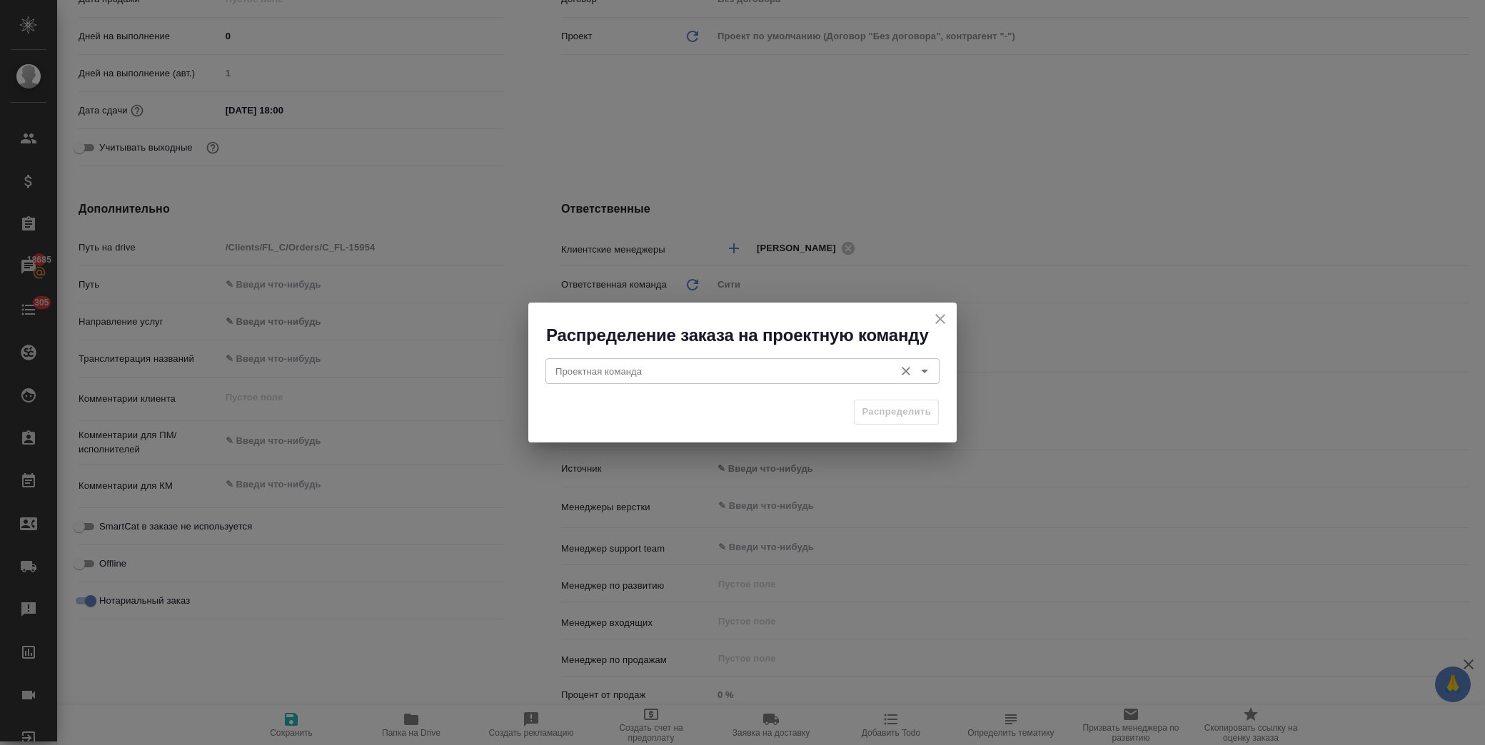
click at [645, 381] on div "Проектная команда" at bounding box center [742, 371] width 394 height 26
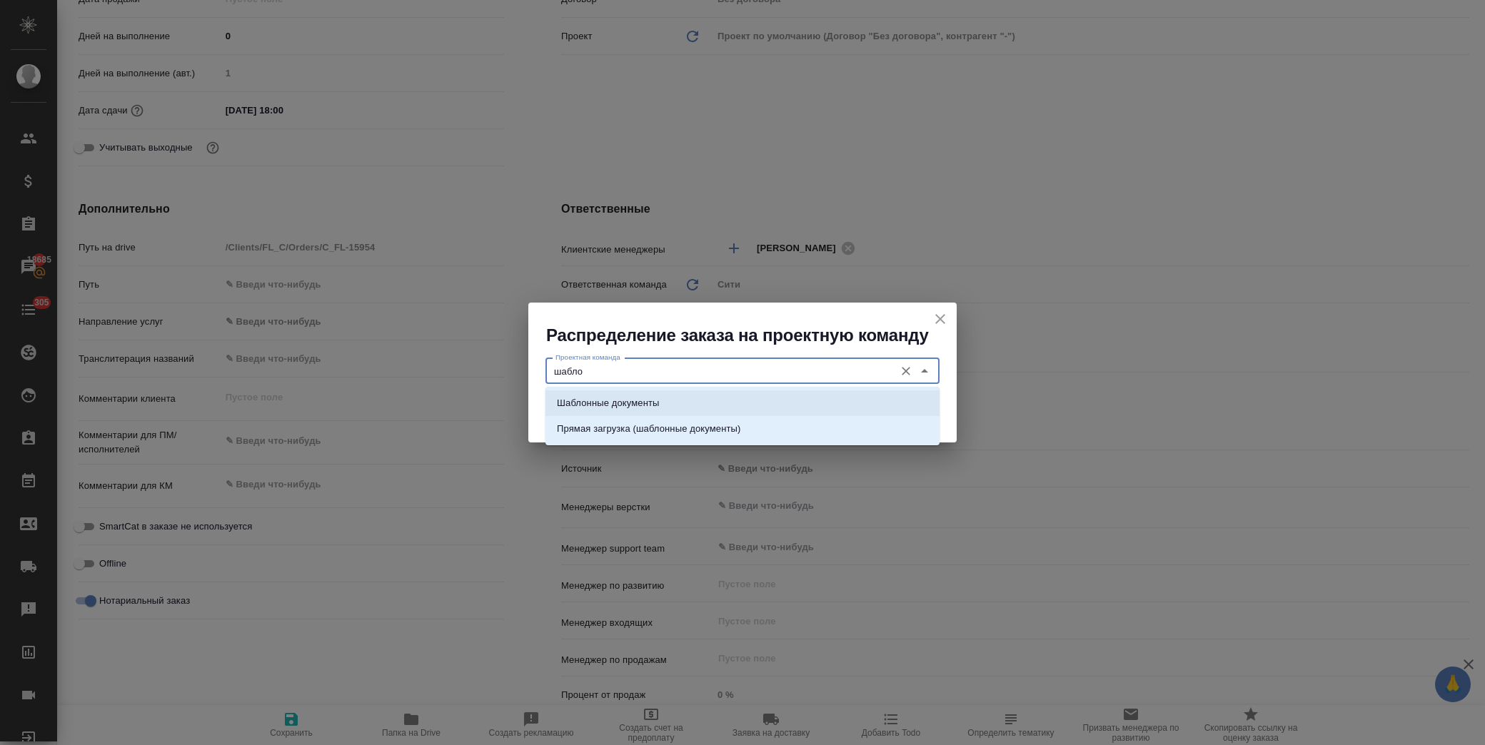
drag, startPoint x: 658, startPoint y: 396, endPoint x: 805, endPoint y: 395, distance: 147.1
click at [665, 396] on li "Шаблонные документы" at bounding box center [742, 404] width 394 height 26
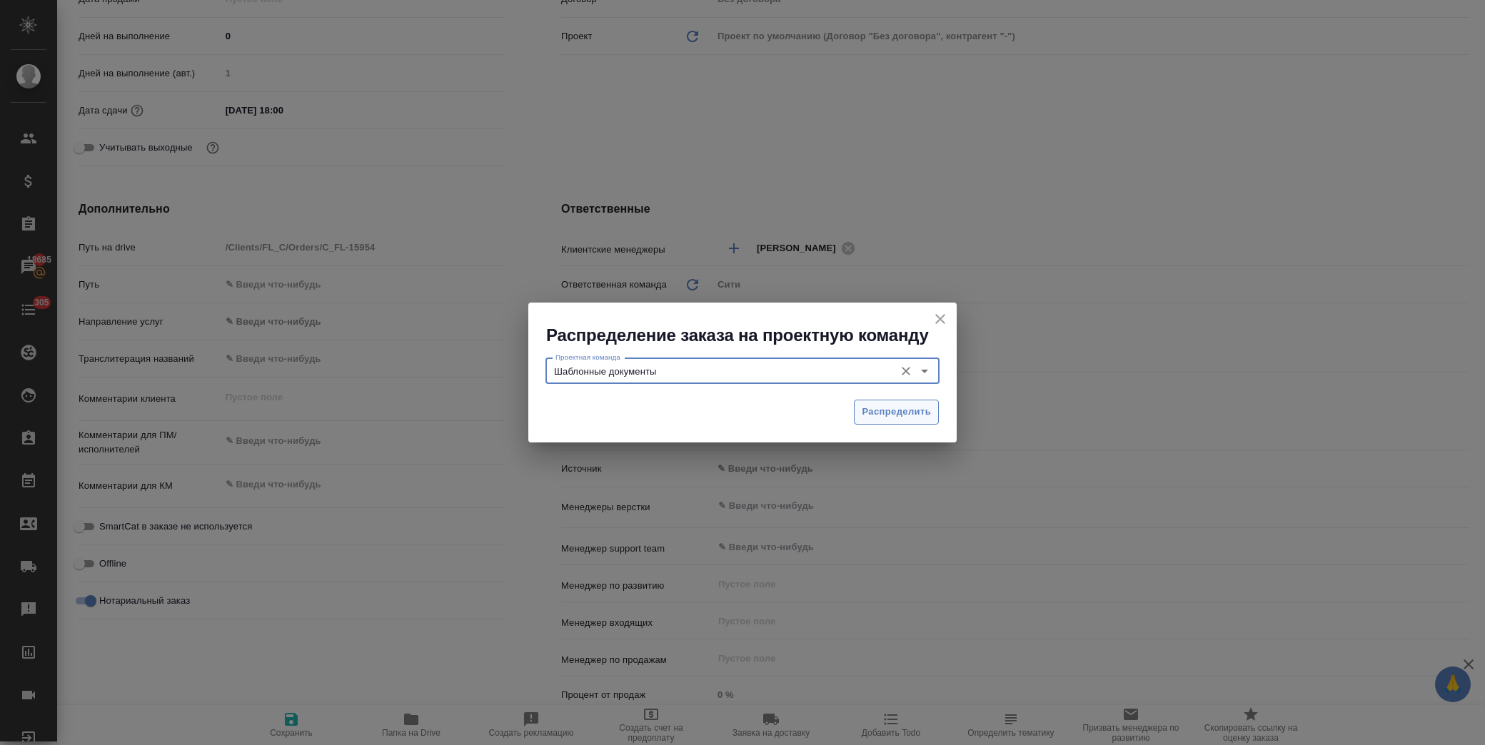
type input "Шаблонные документы"
click at [884, 408] on span "Распределить" at bounding box center [896, 412] width 69 height 16
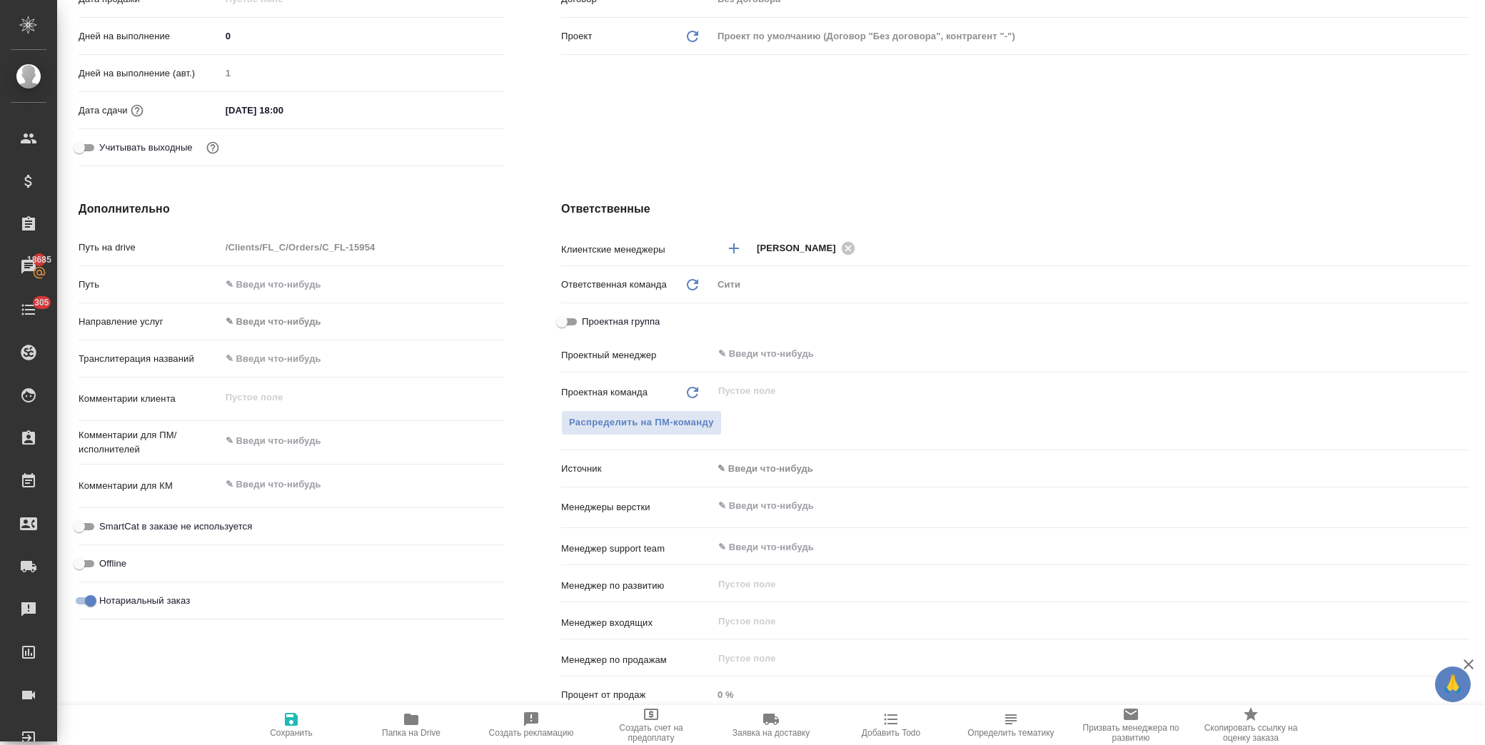
type textarea "x"
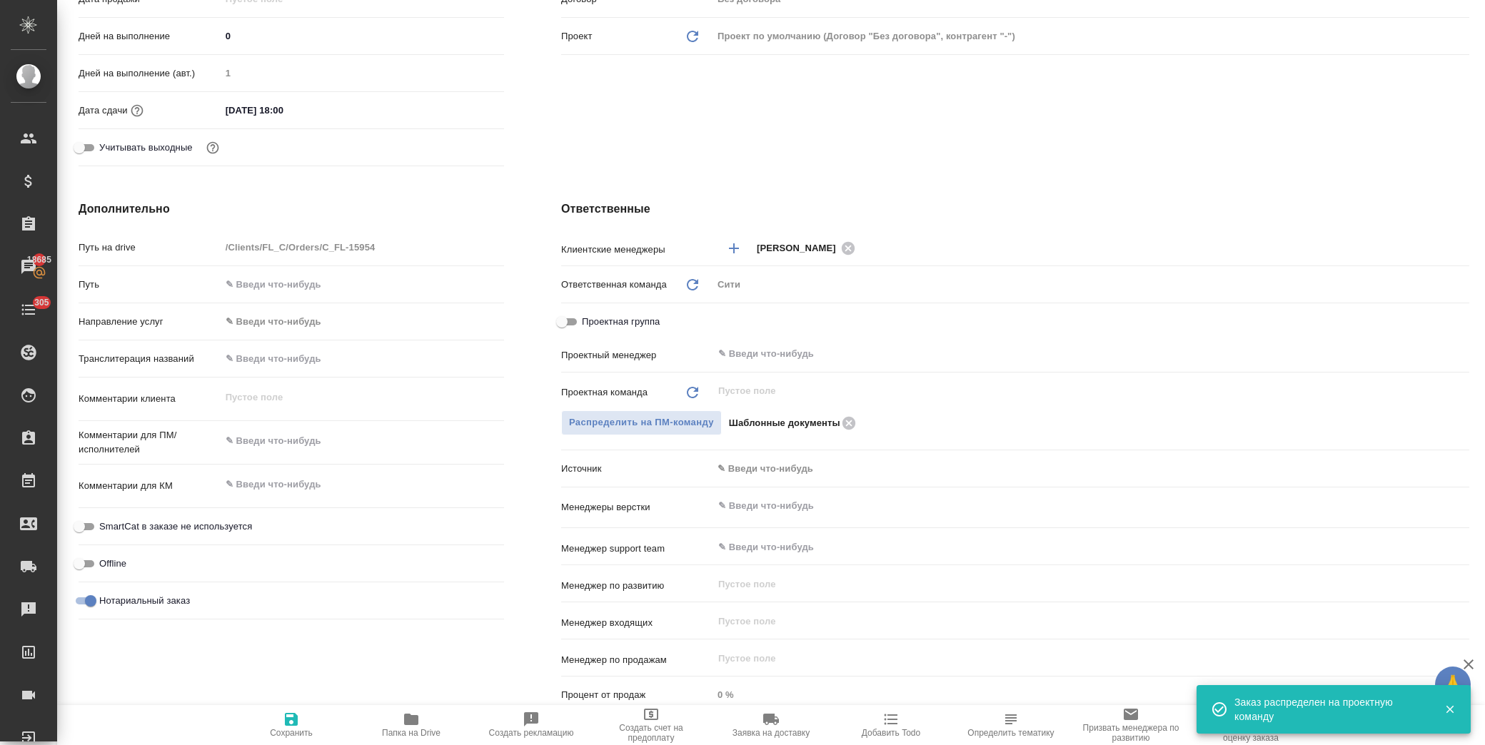
click at [294, 729] on span "Сохранить" at bounding box center [291, 733] width 43 height 10
type textarea "x"
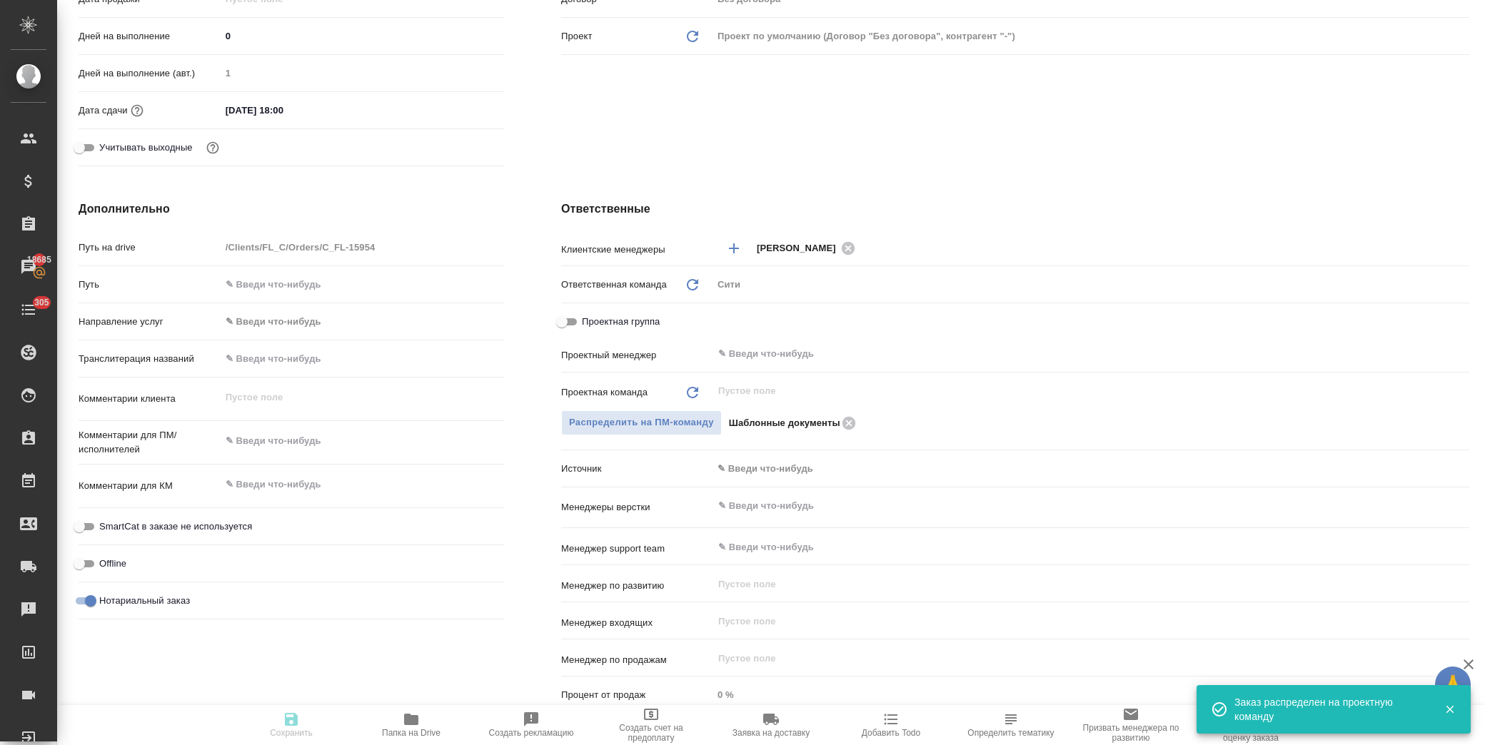
type textarea "x"
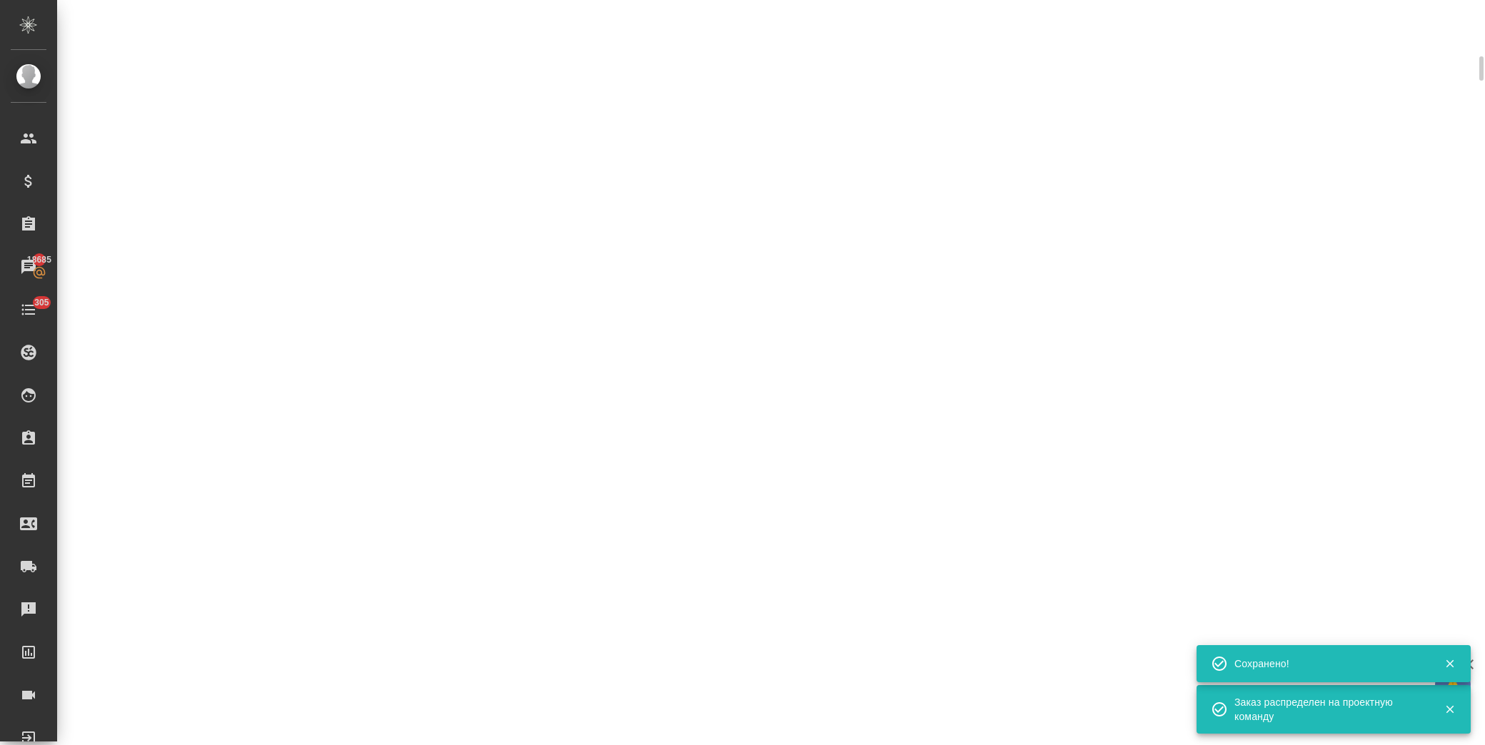
scroll to position [386, 0]
select select "RU"
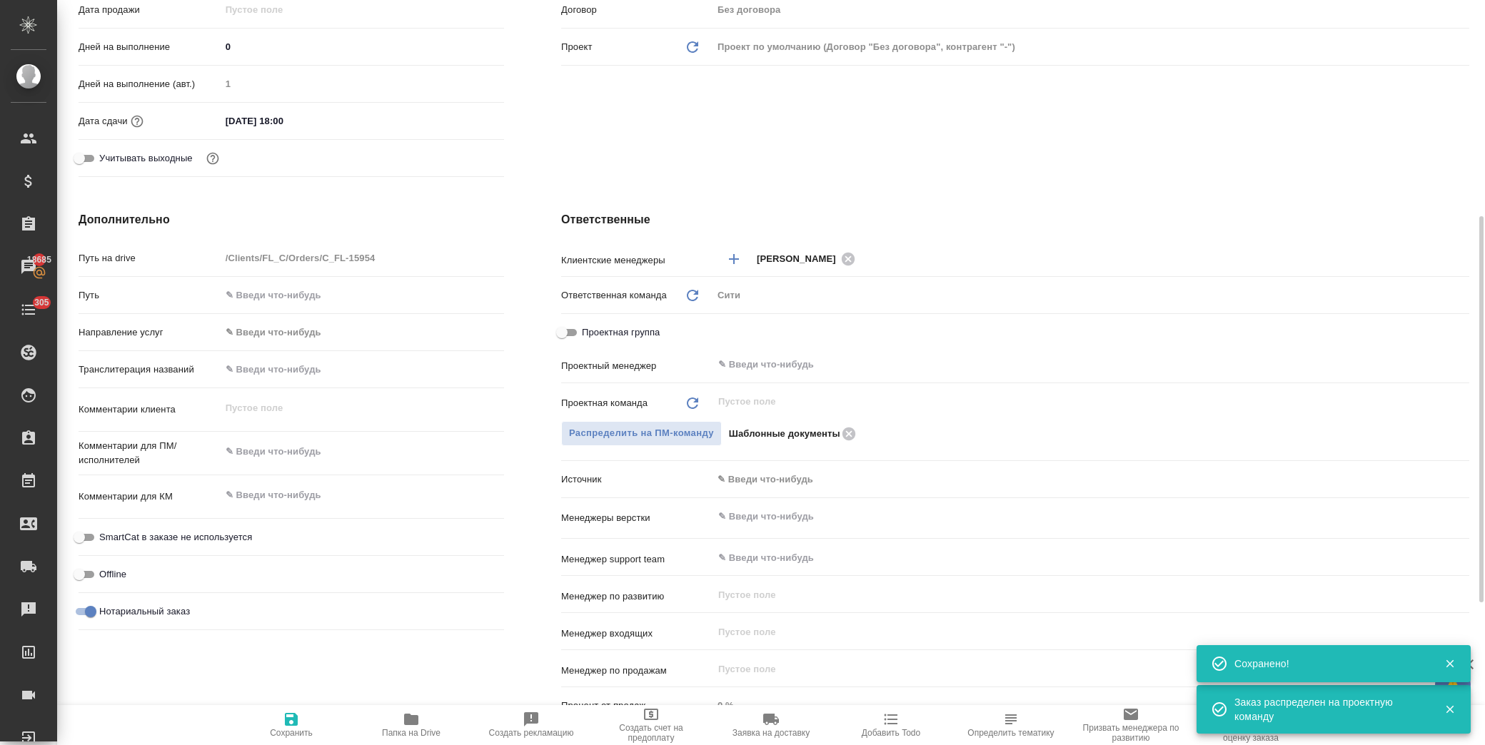
scroll to position [396, 0]
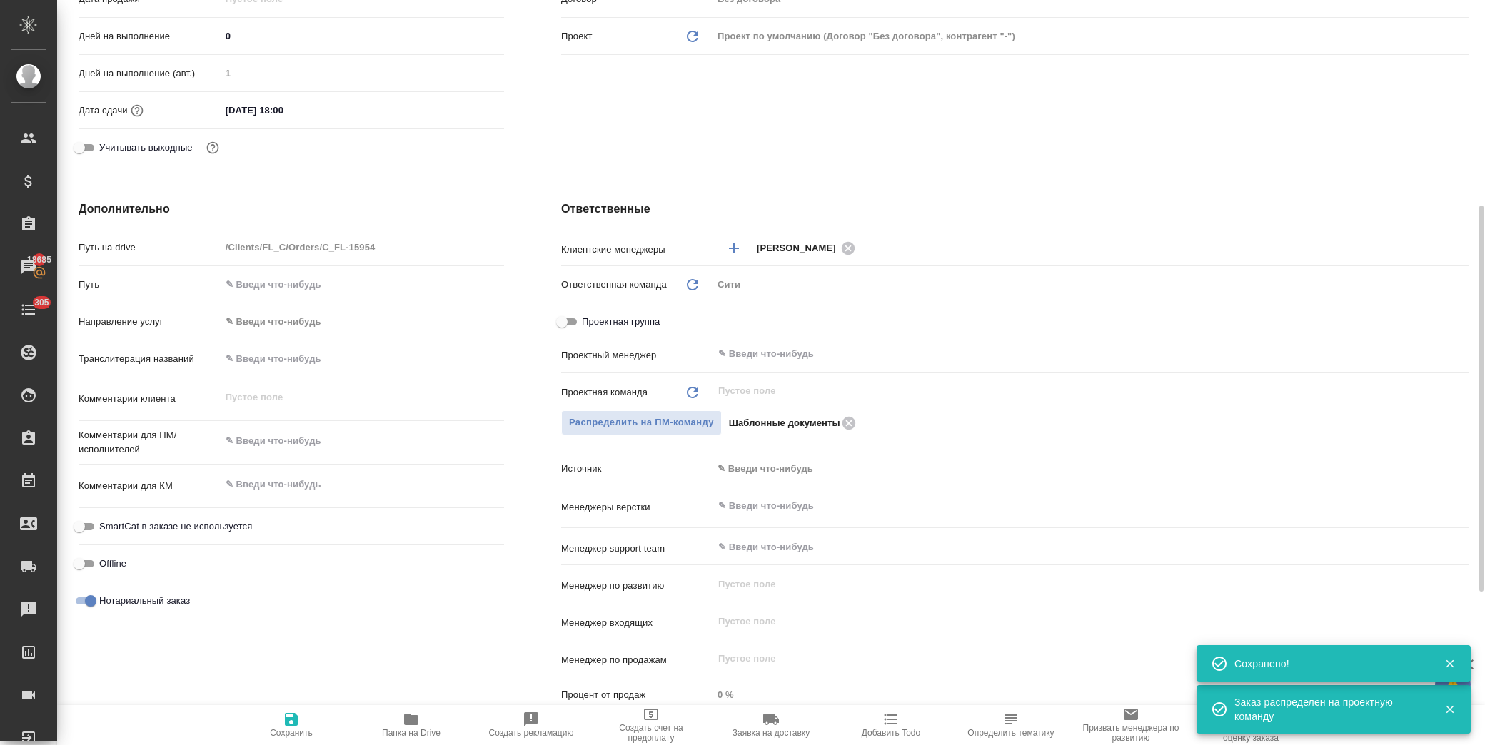
type textarea "x"
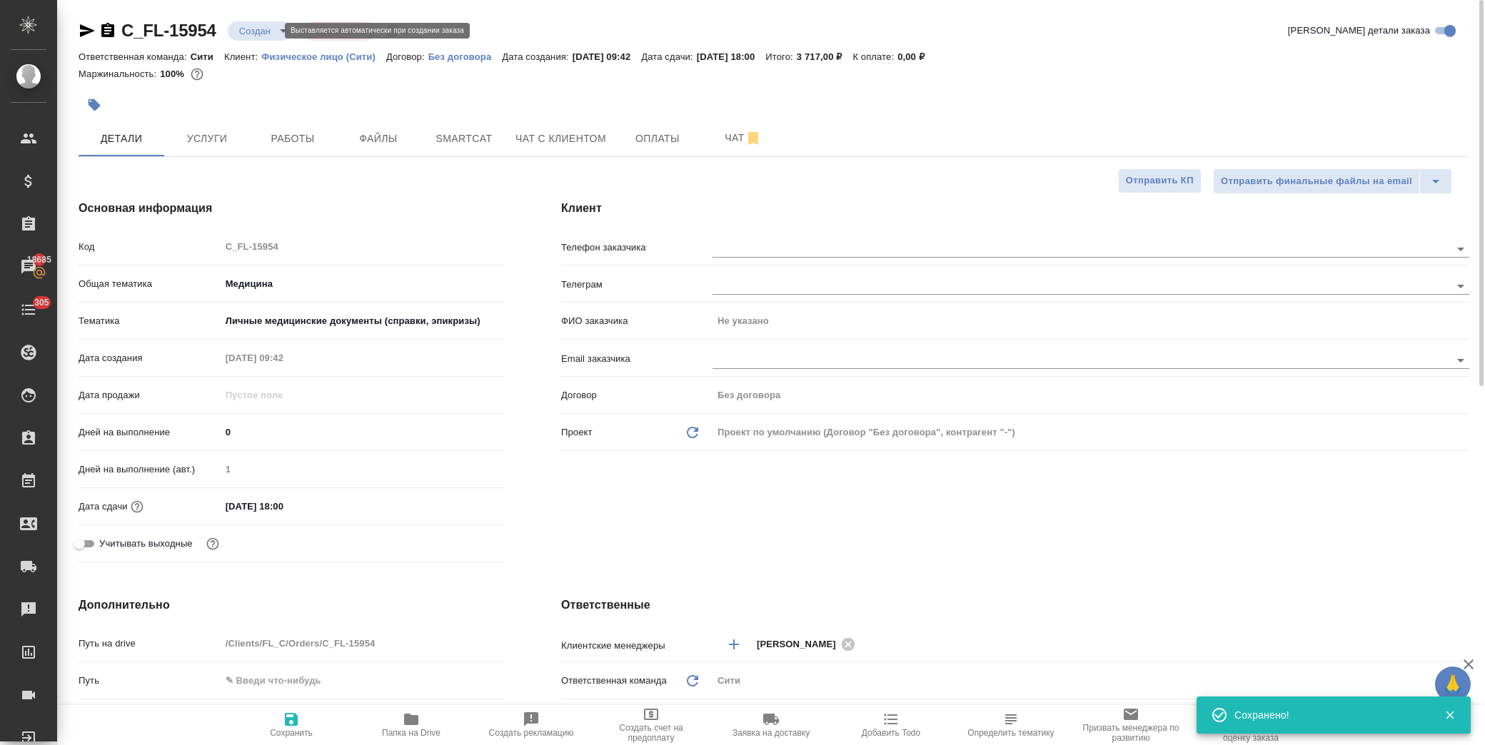
click at [267, 32] on body "🙏 .cls-1 fill:#fff; AWATERA Лофицкая Юлия Владимировна Клиенты Спецификации Зак…" at bounding box center [742, 372] width 1485 height 745
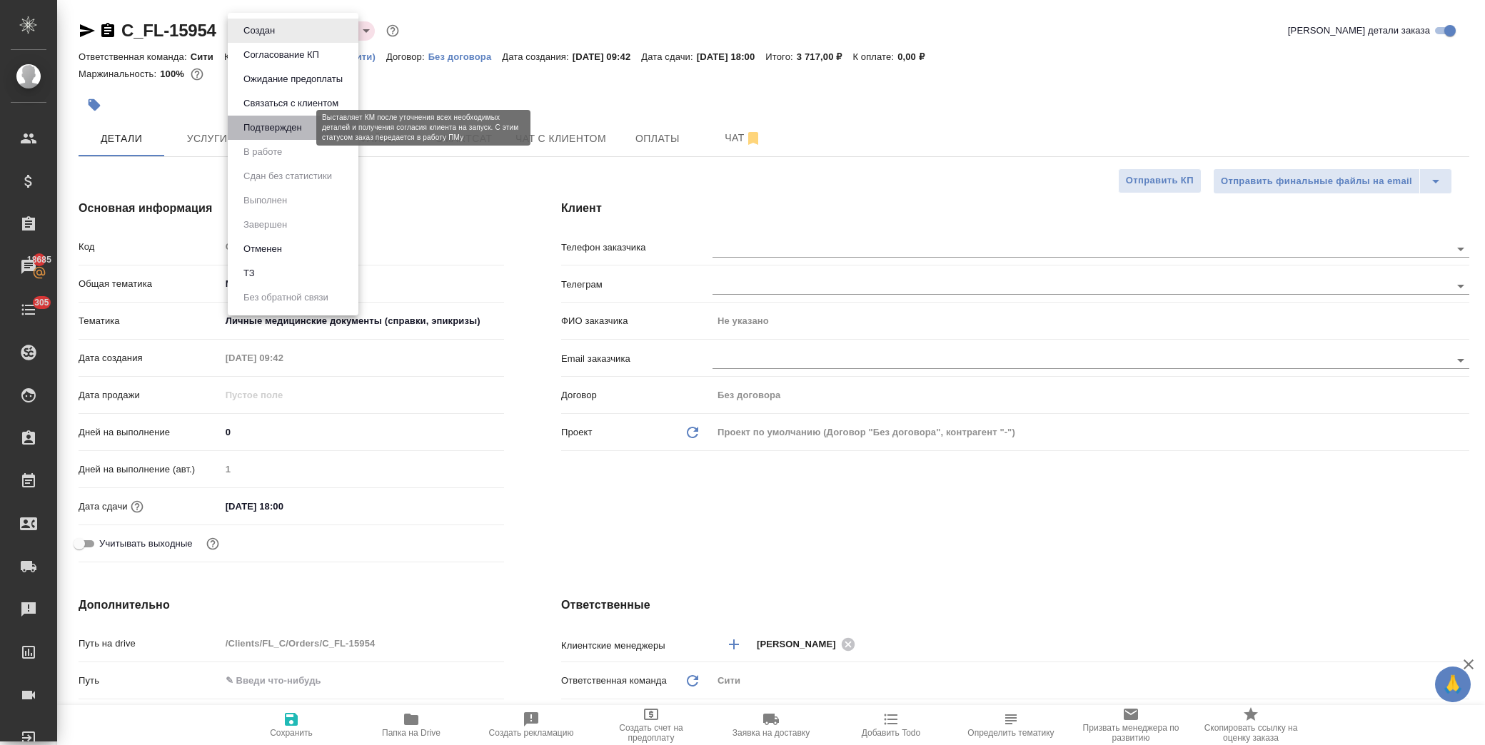
click at [268, 125] on button "Подтвержден" at bounding box center [272, 128] width 67 height 16
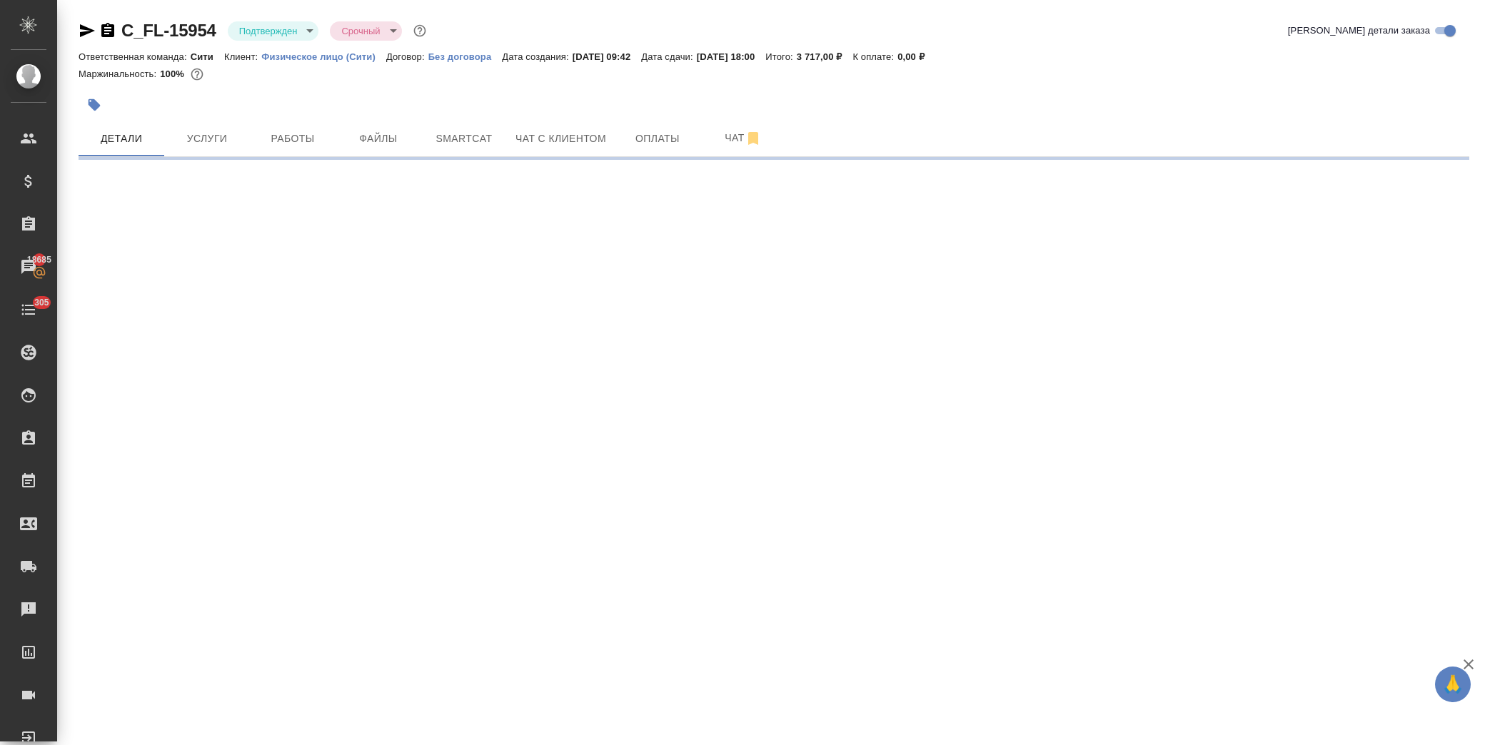
select select "RU"
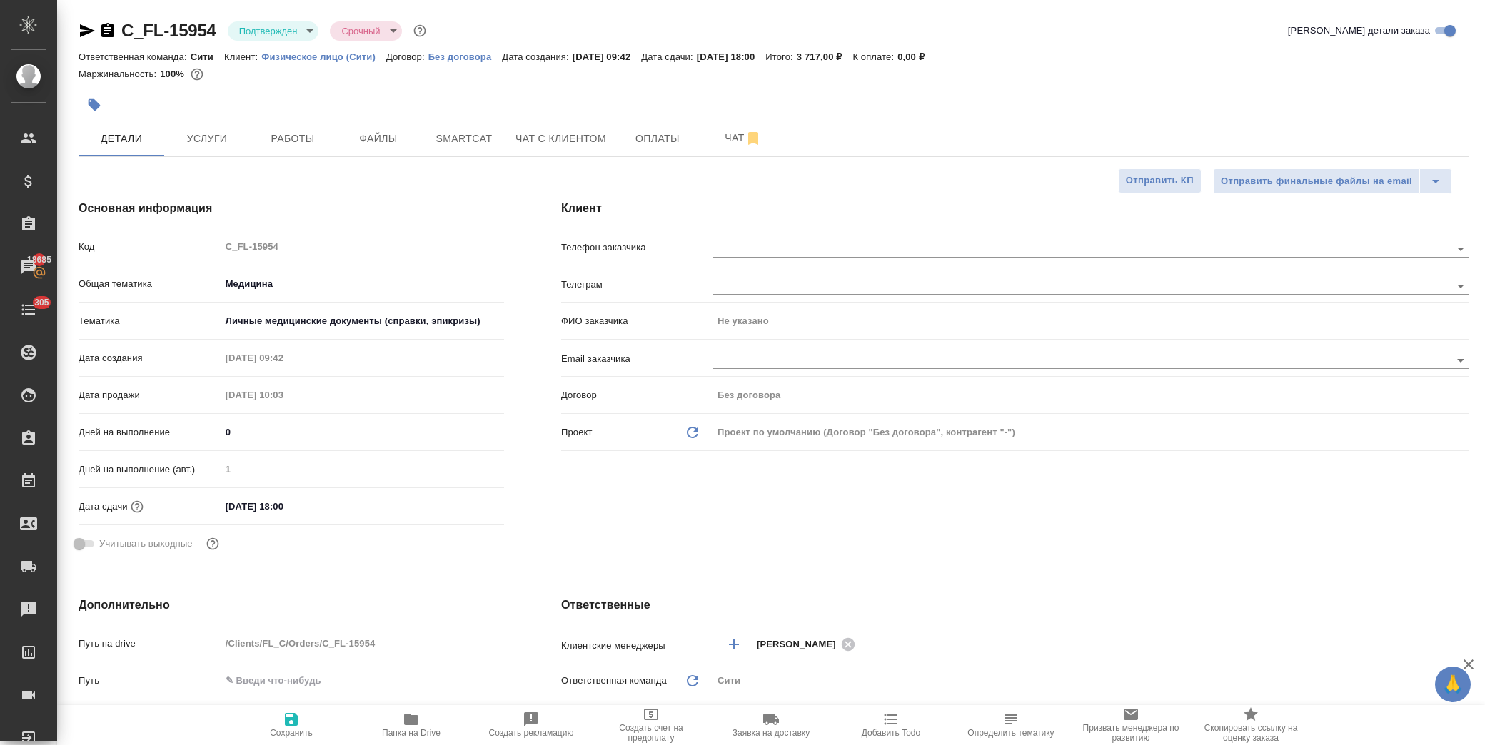
type textarea "x"
click at [800, 338] on div "ФИО заказчика Не указано" at bounding box center [1015, 326] width 908 height 37
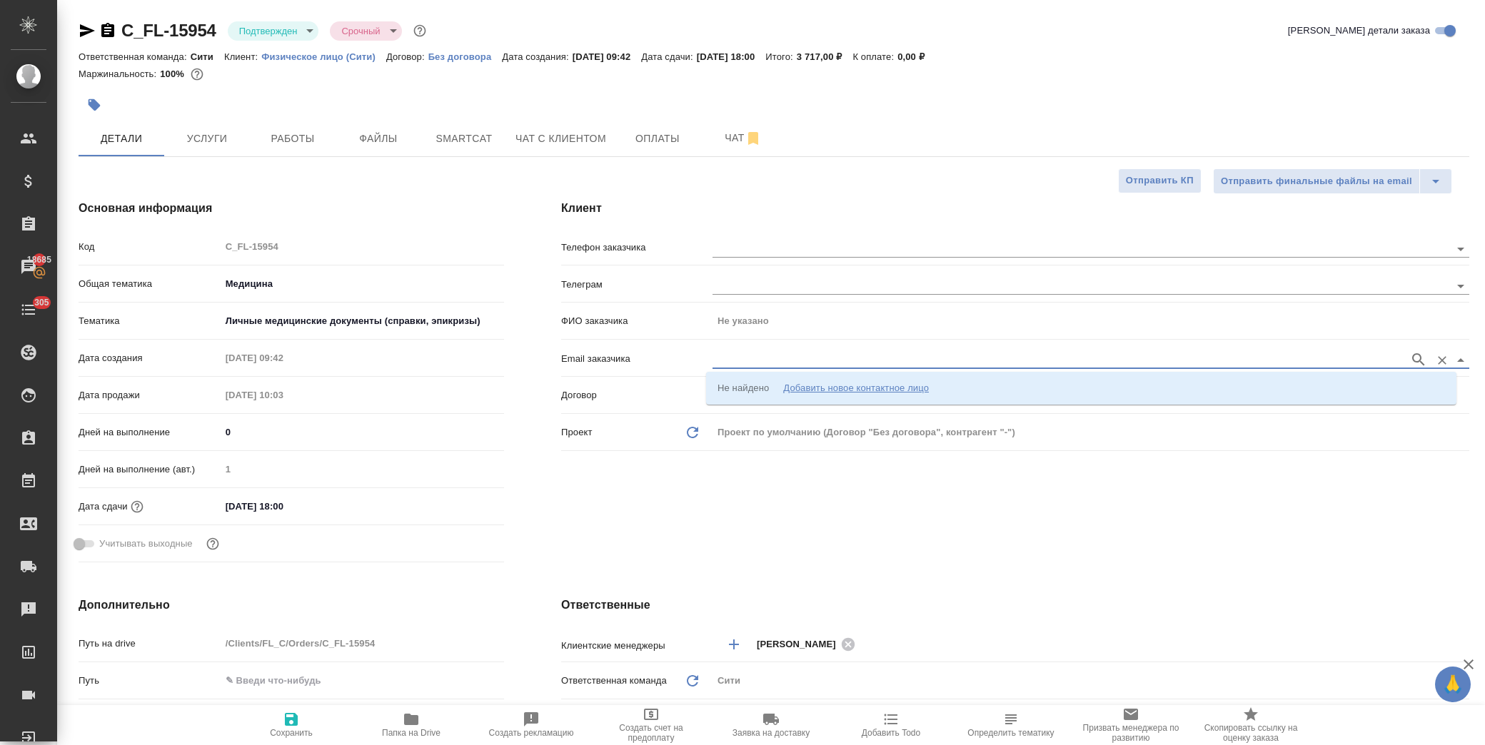
click at [807, 353] on input "text" at bounding box center [1058, 359] width 690 height 17
paste input "Olga.Kapustkina@mncap.ru"
type input "Olga.Kapustkina@mncap.ru"
click at [1410, 361] on icon "button" at bounding box center [1418, 359] width 17 height 17
click at [823, 390] on p "Капусткина Ольга olga.kapustkina@mncap.ru" at bounding box center [876, 388] width 317 height 14
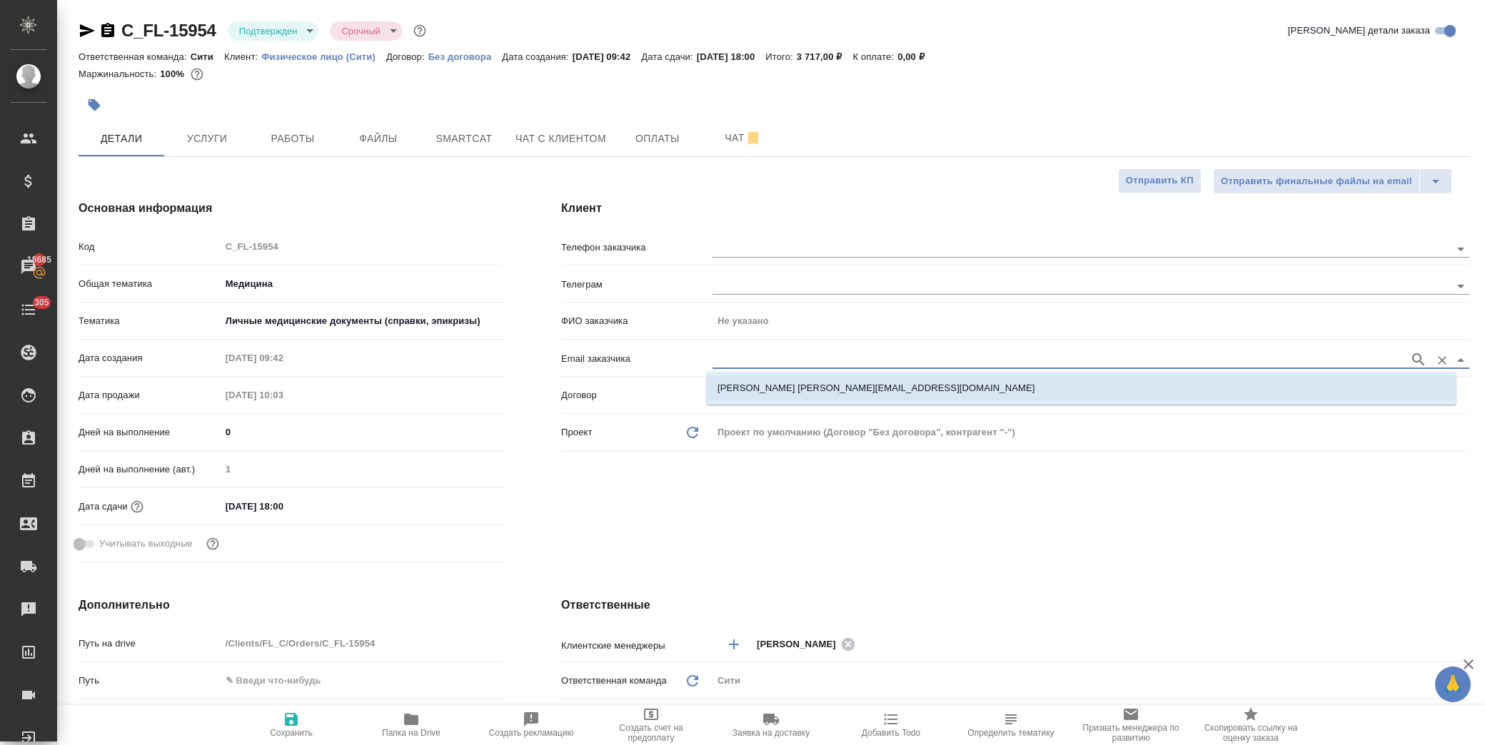
type input "Капусткина Ольга"
type input "Капусткина Ольга olga.kapustkina@mncap.ru"
type textarea "x"
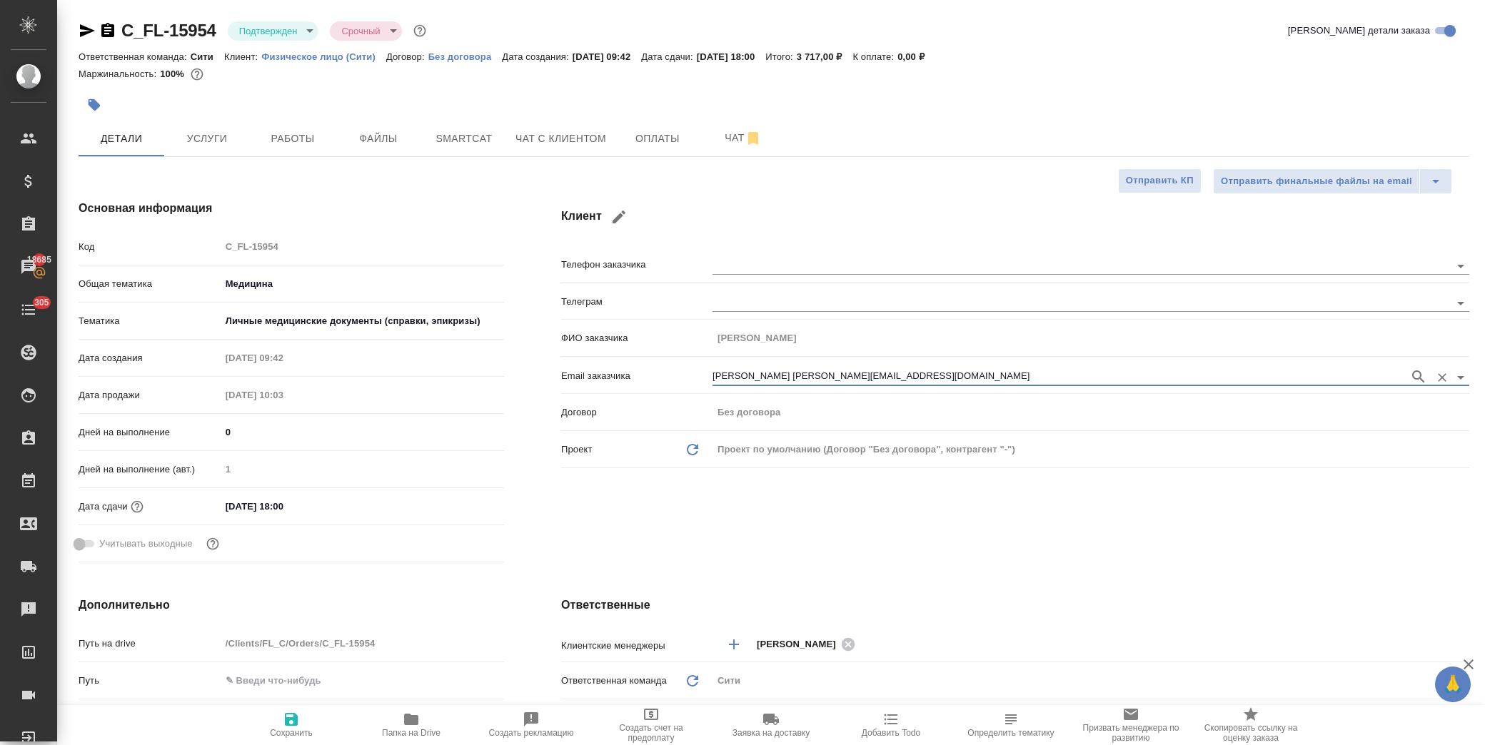
type input "Капусткина Ольга olga.kapustkina@mncap.ru"
drag, startPoint x: 629, startPoint y: 524, endPoint x: 561, endPoint y: 545, distance: 70.9
click at [629, 524] on div "Клиент Телефон заказчика Телеграм ФИО заказчика Капусткина Ольга Email заказчик…" at bounding box center [1015, 384] width 965 height 426
click at [287, 743] on button "Сохранить" at bounding box center [291, 725] width 120 height 40
type textarea "x"
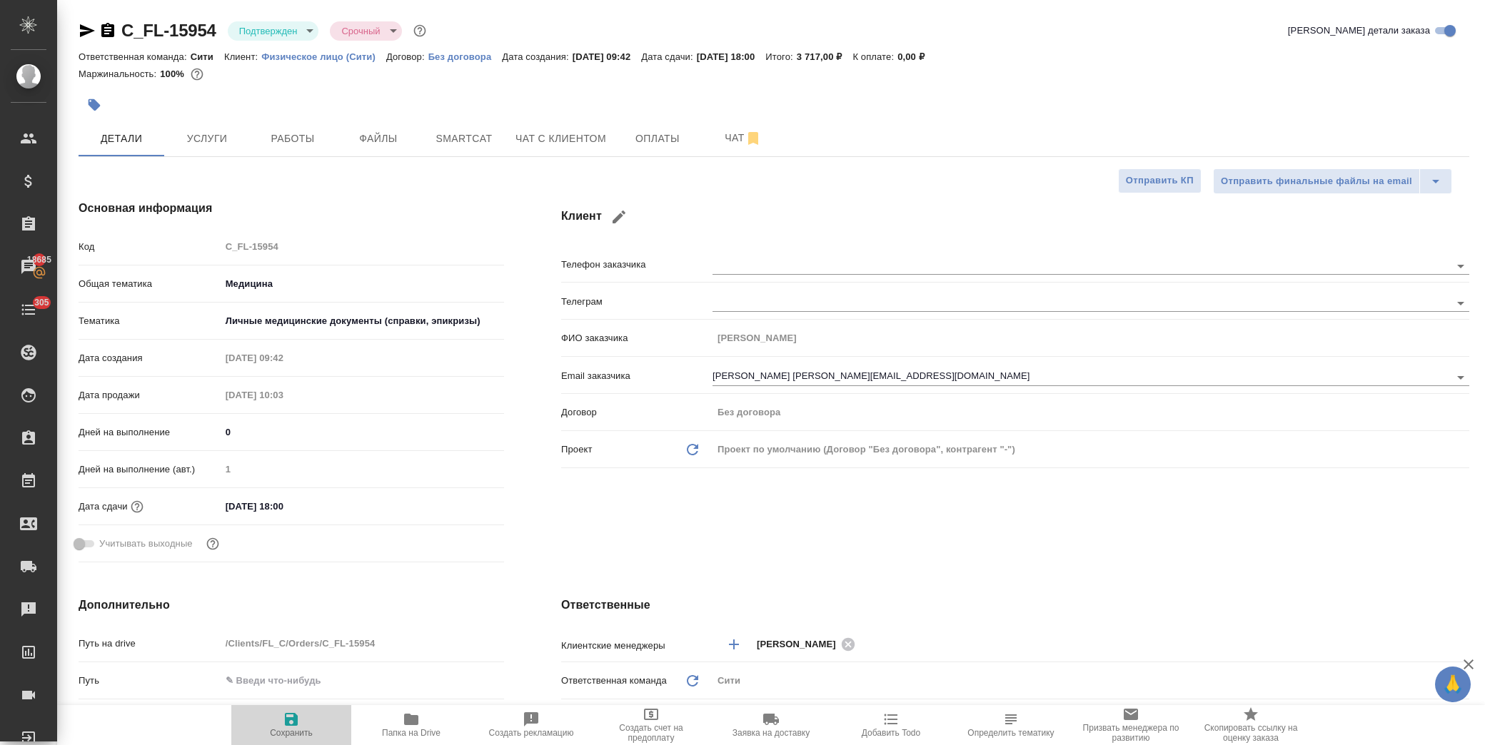
type textarea "x"
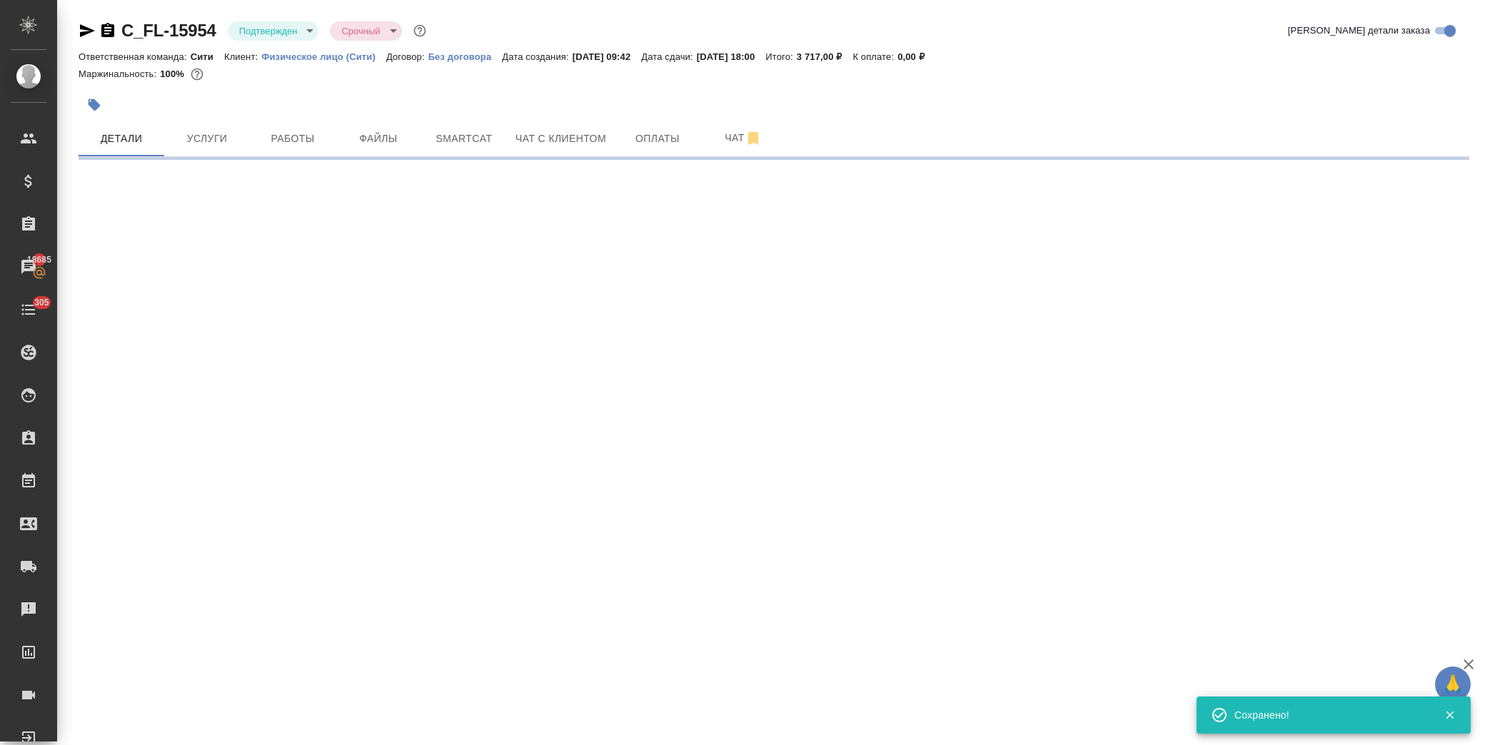
select select "RU"
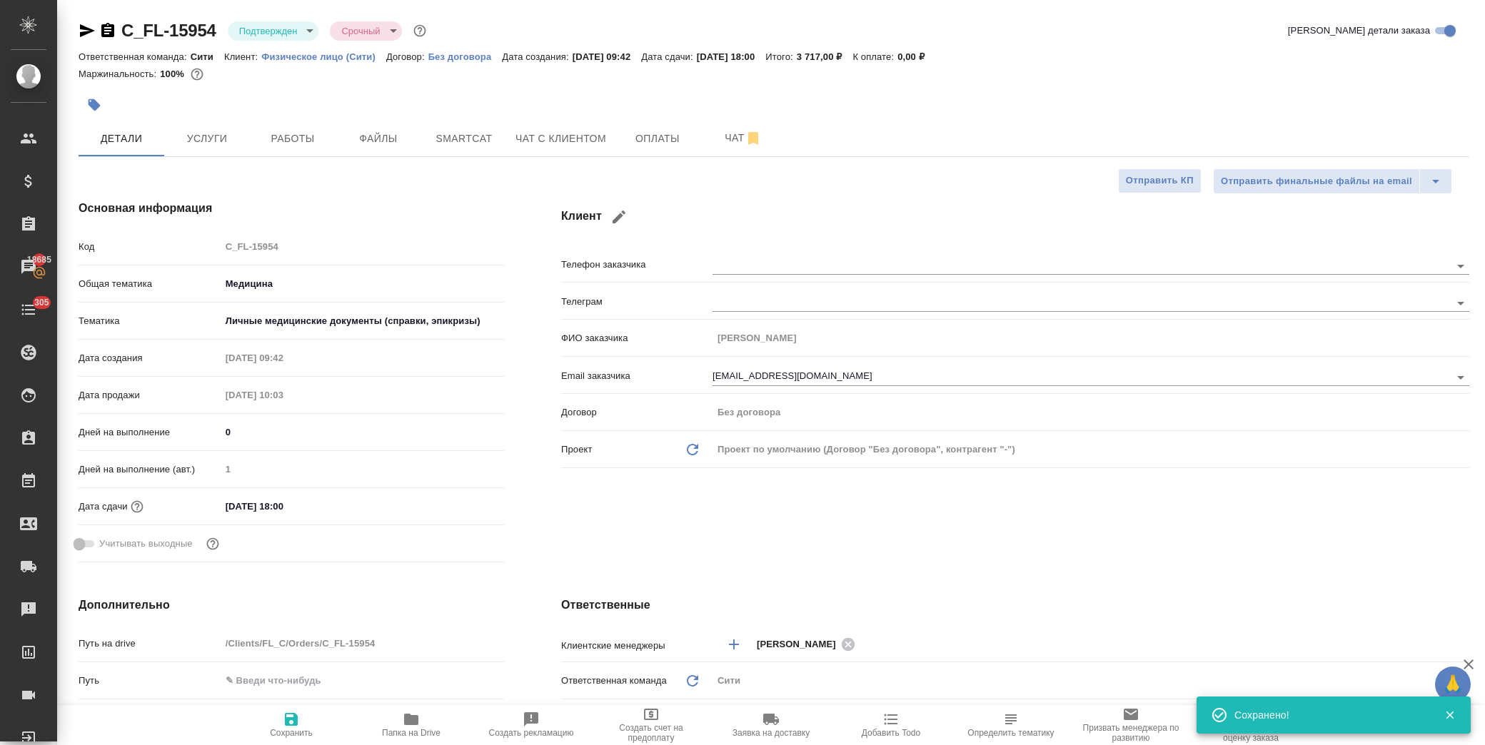
type textarea "x"
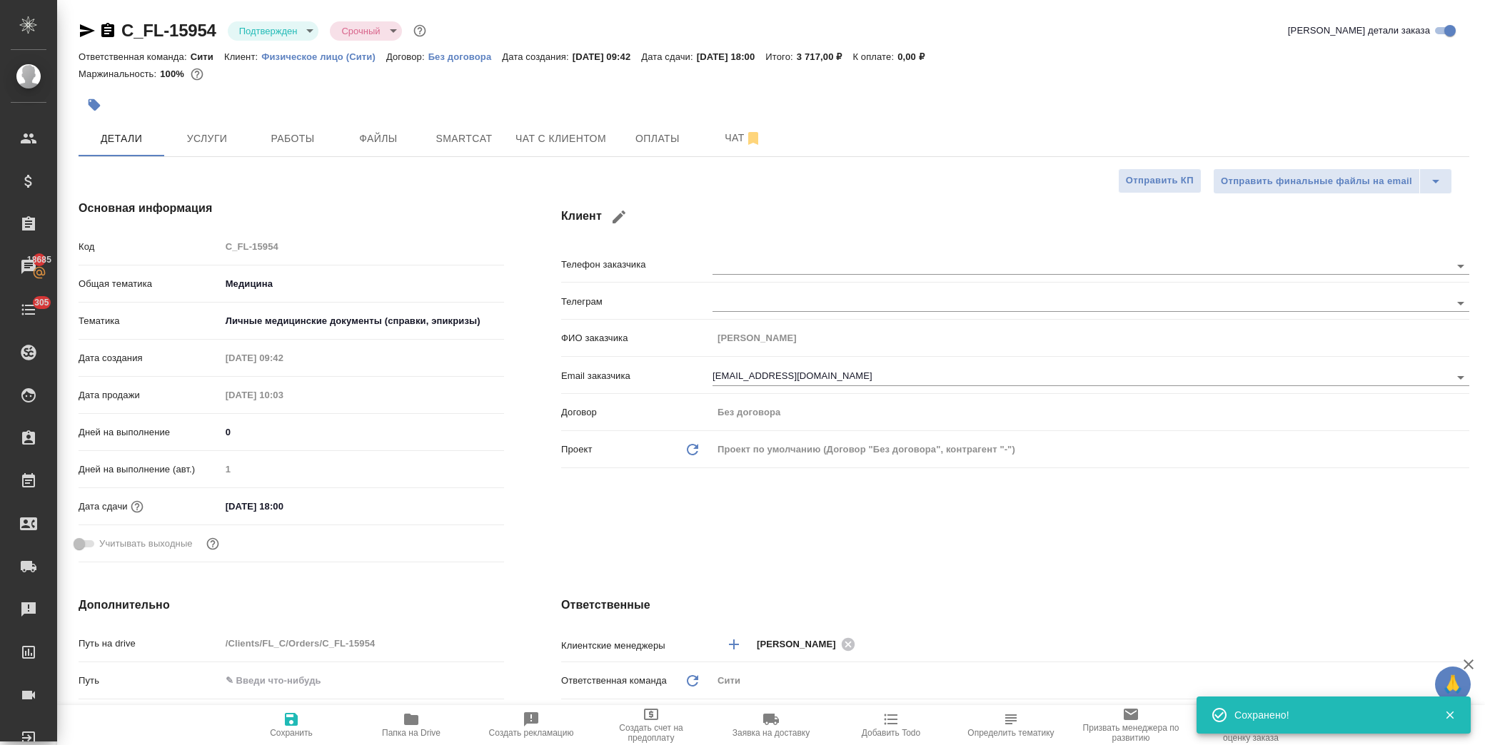
type textarea "x"
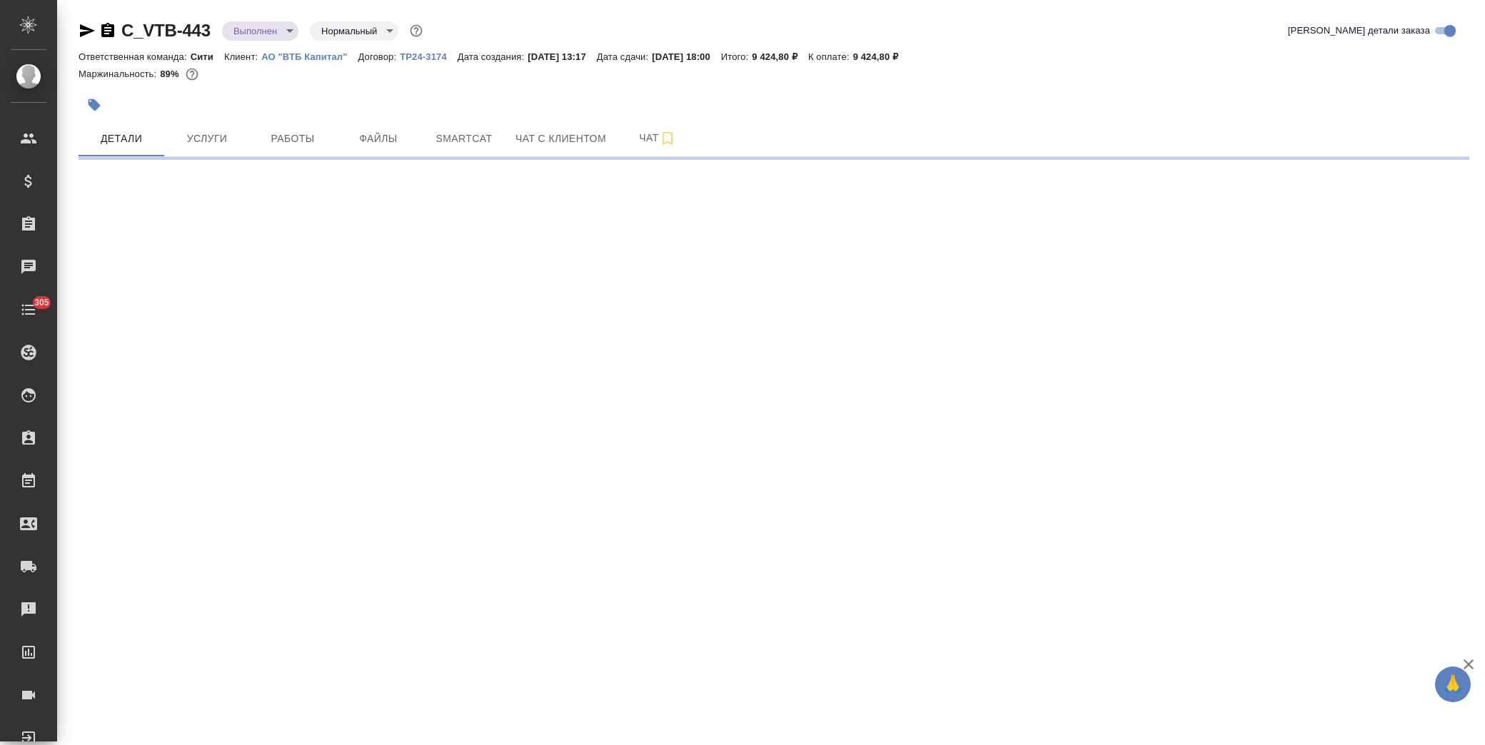
select select "RU"
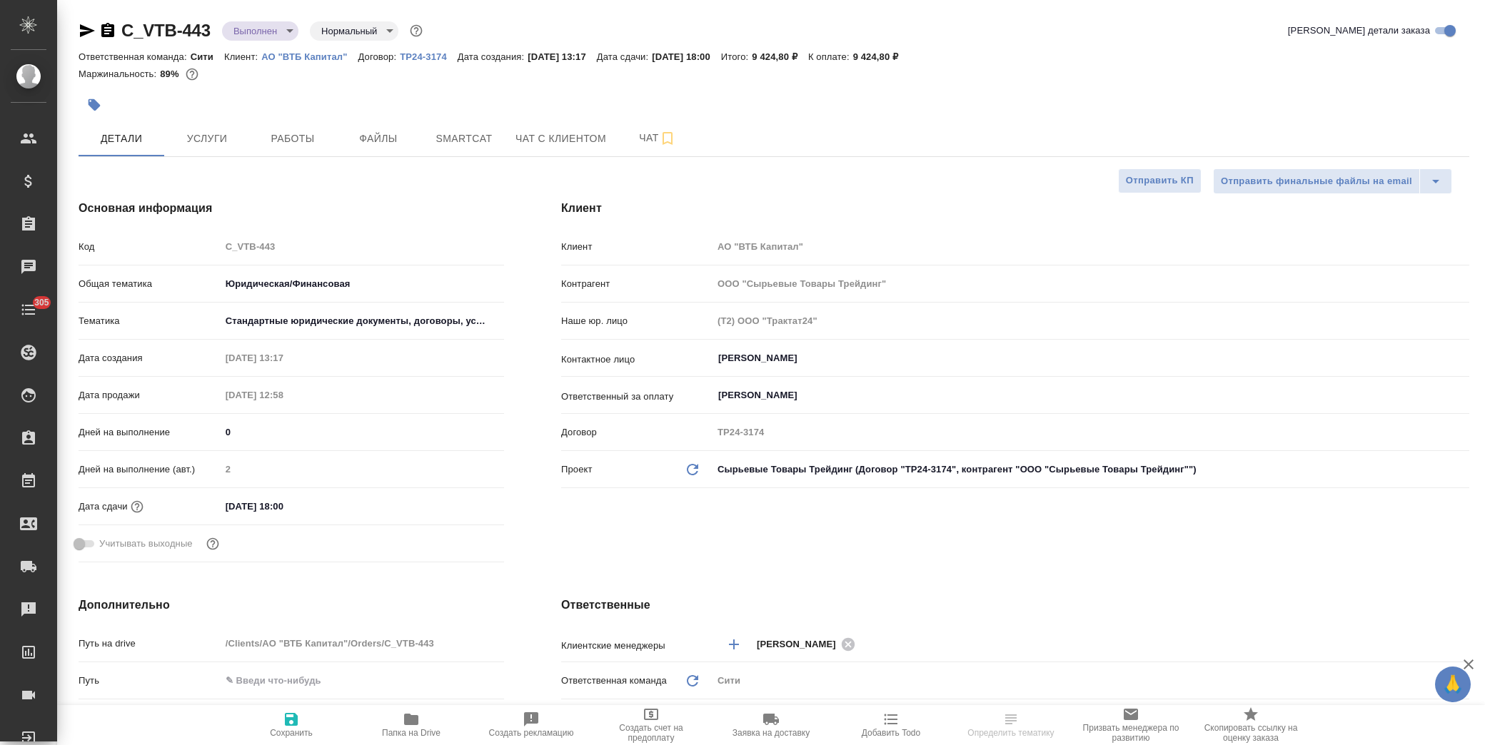
type textarea "x"
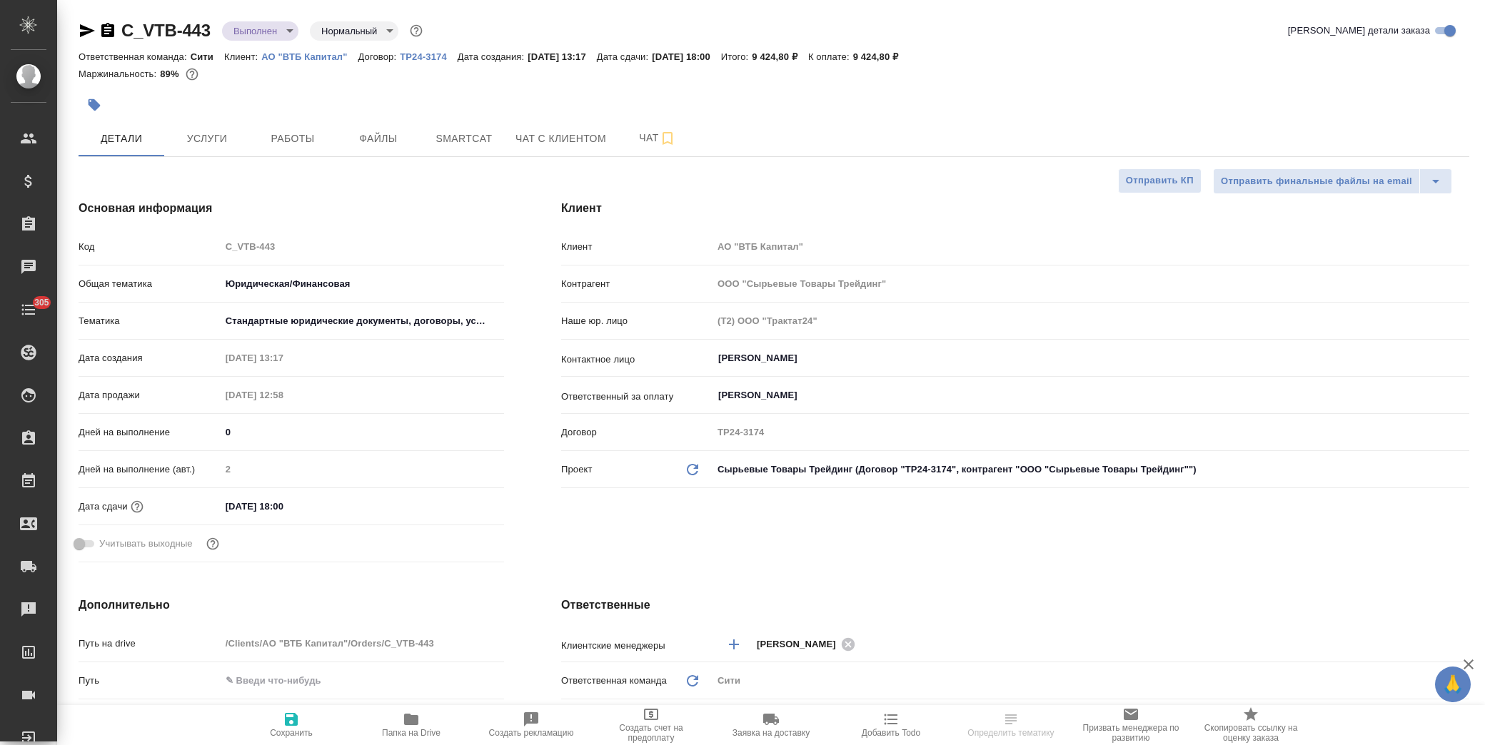
type textarea "x"
click at [424, 718] on span "Папка на Drive" at bounding box center [411, 724] width 103 height 27
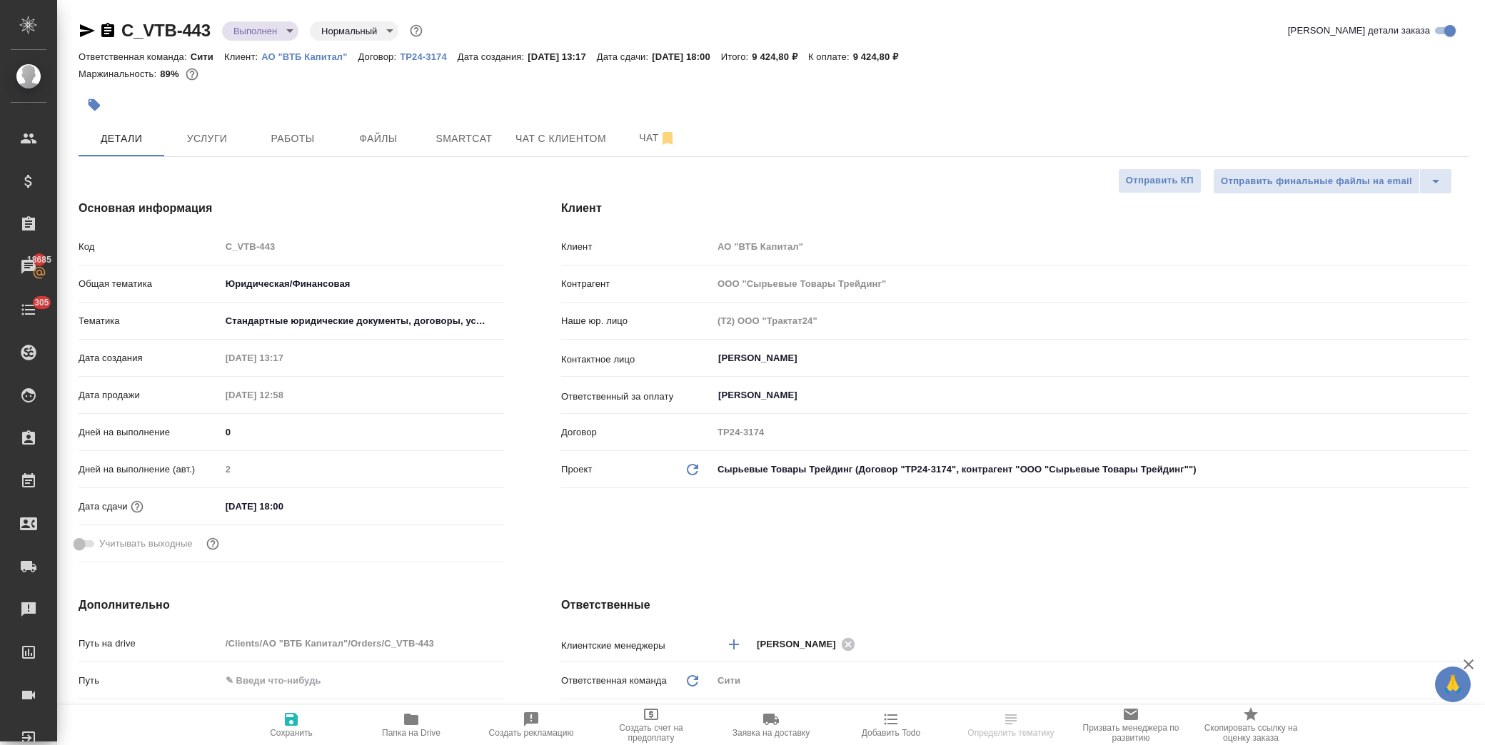
select select "RU"
type textarea "x"
click at [116, 102] on div at bounding box center [542, 104] width 927 height 31
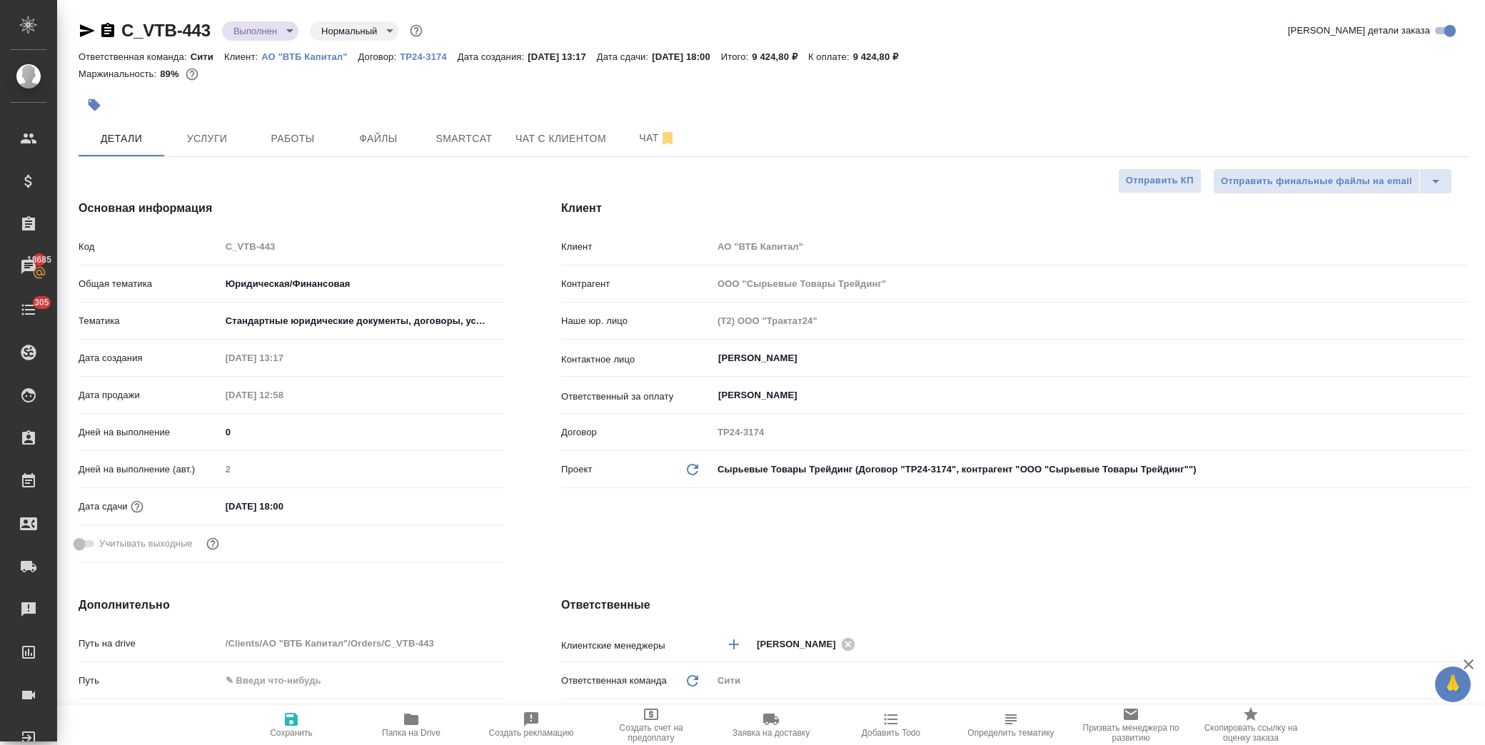
click at [106, 107] on button "button" at bounding box center [94, 104] width 31 height 31
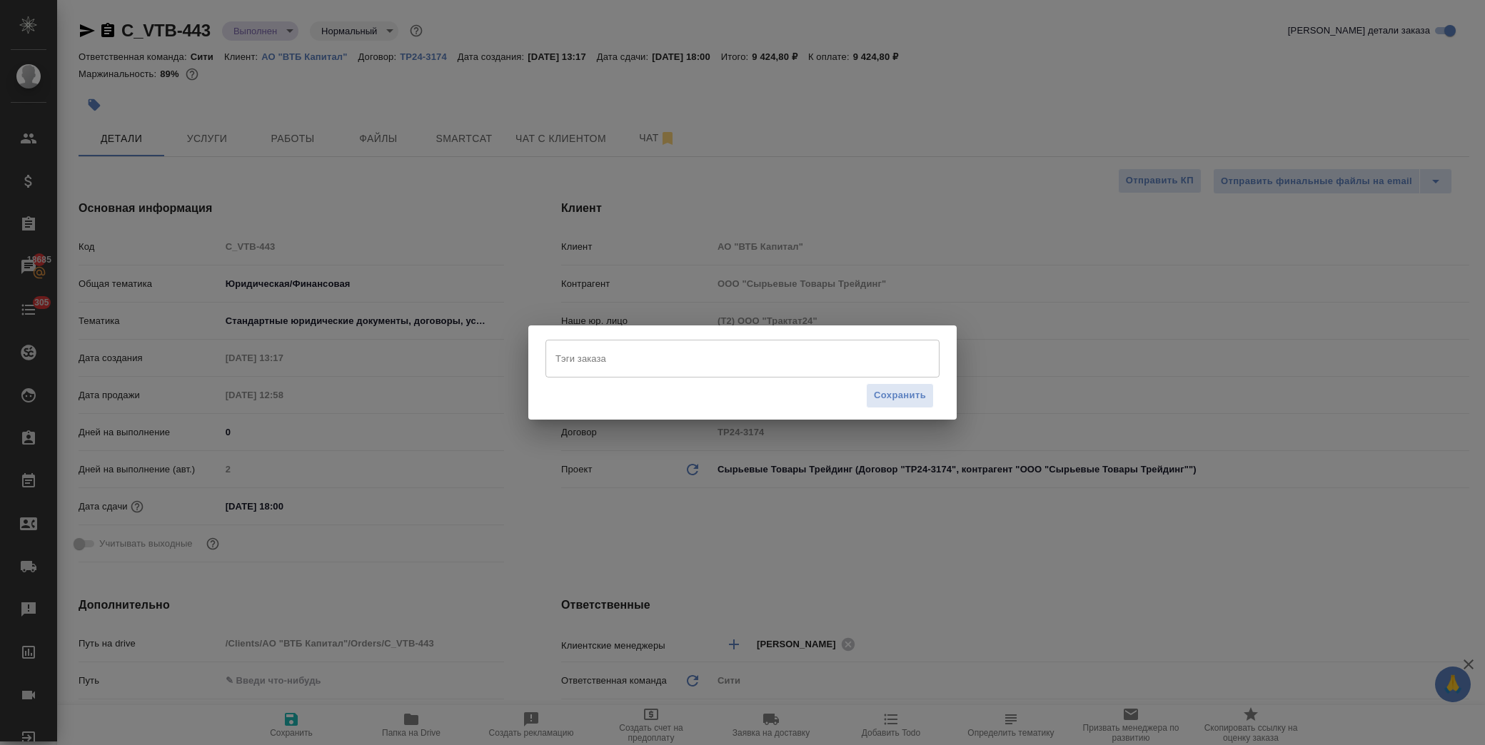
click at [610, 361] on input "Тэги заказа" at bounding box center [729, 358] width 354 height 24
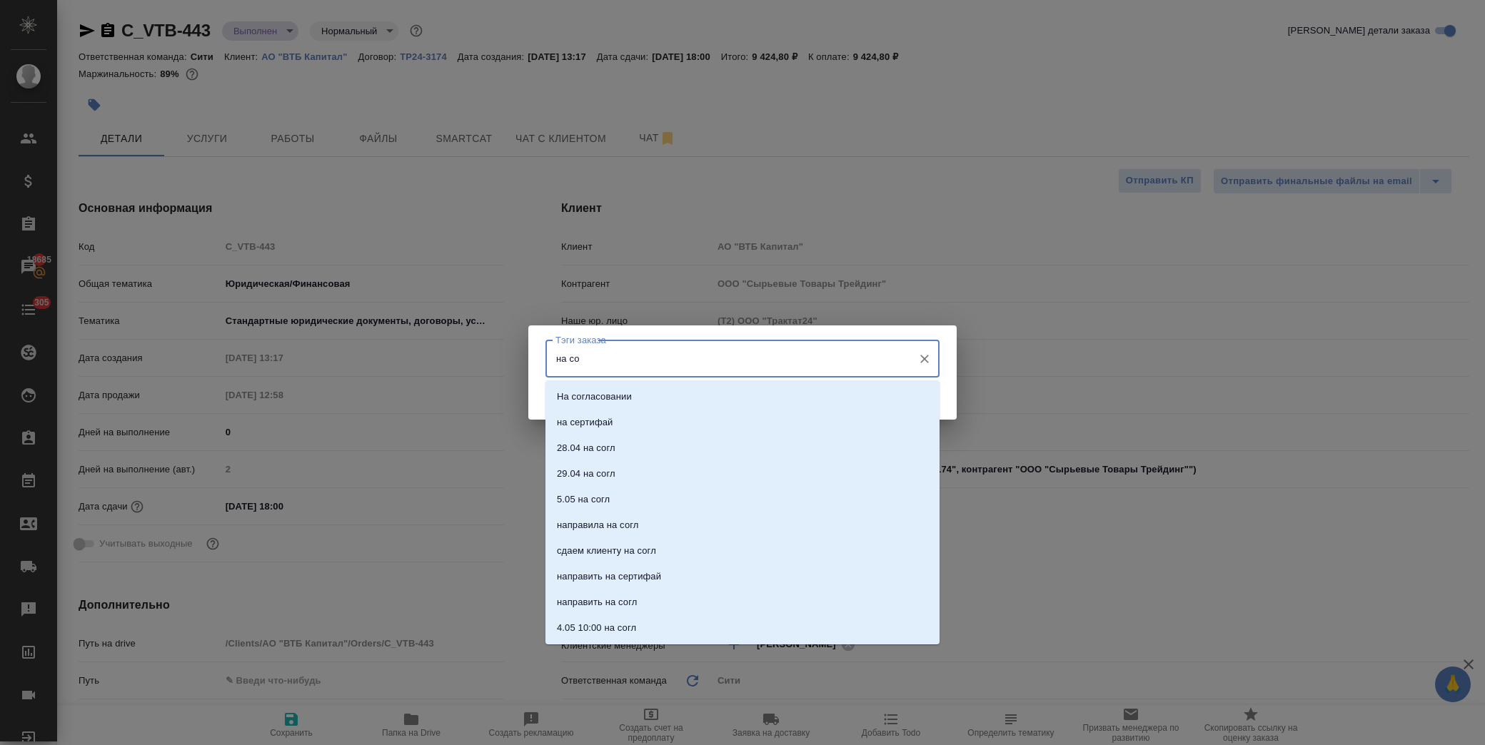
type input "на сог"
click at [618, 394] on p "На согласовании" at bounding box center [594, 397] width 75 height 14
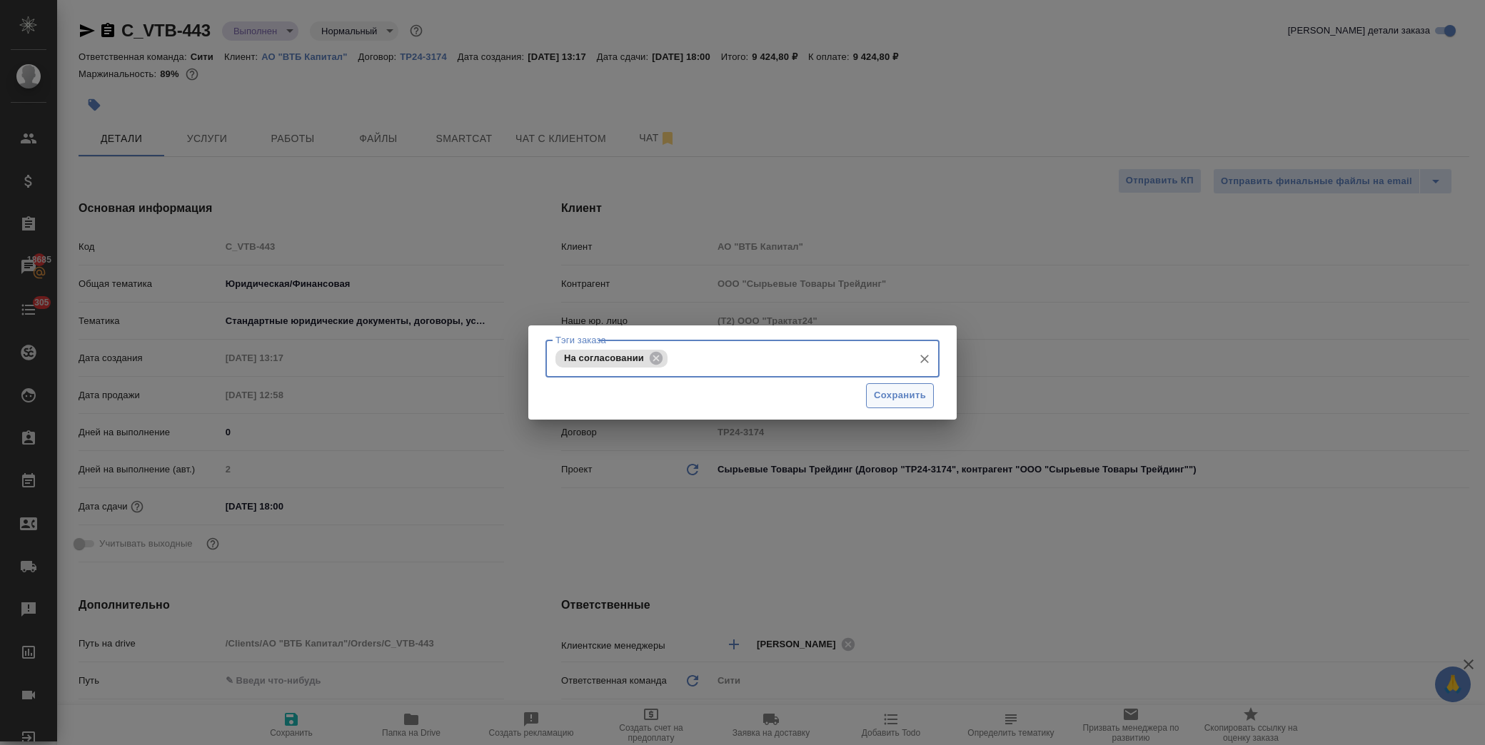
click at [920, 398] on span "Сохранить" at bounding box center [900, 396] width 52 height 16
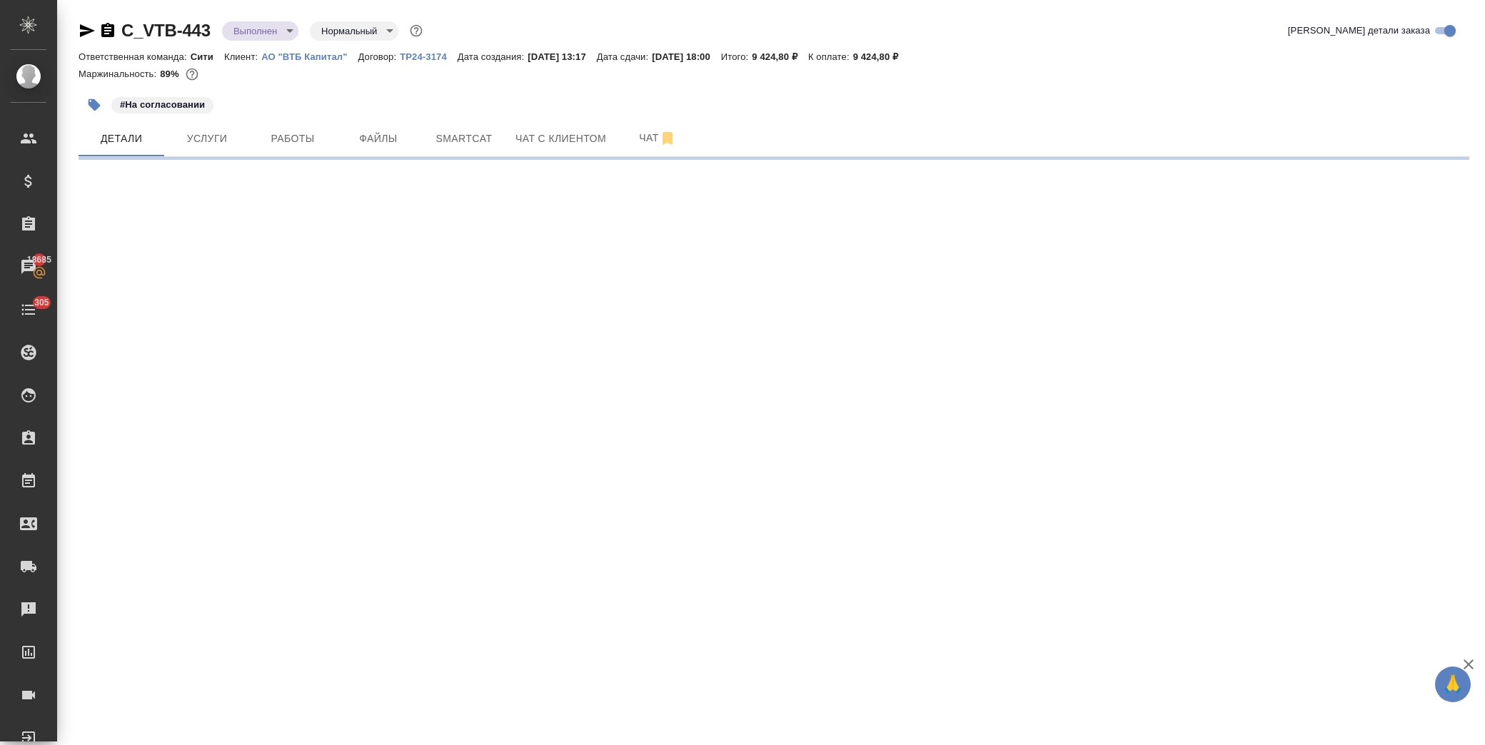
select select "RU"
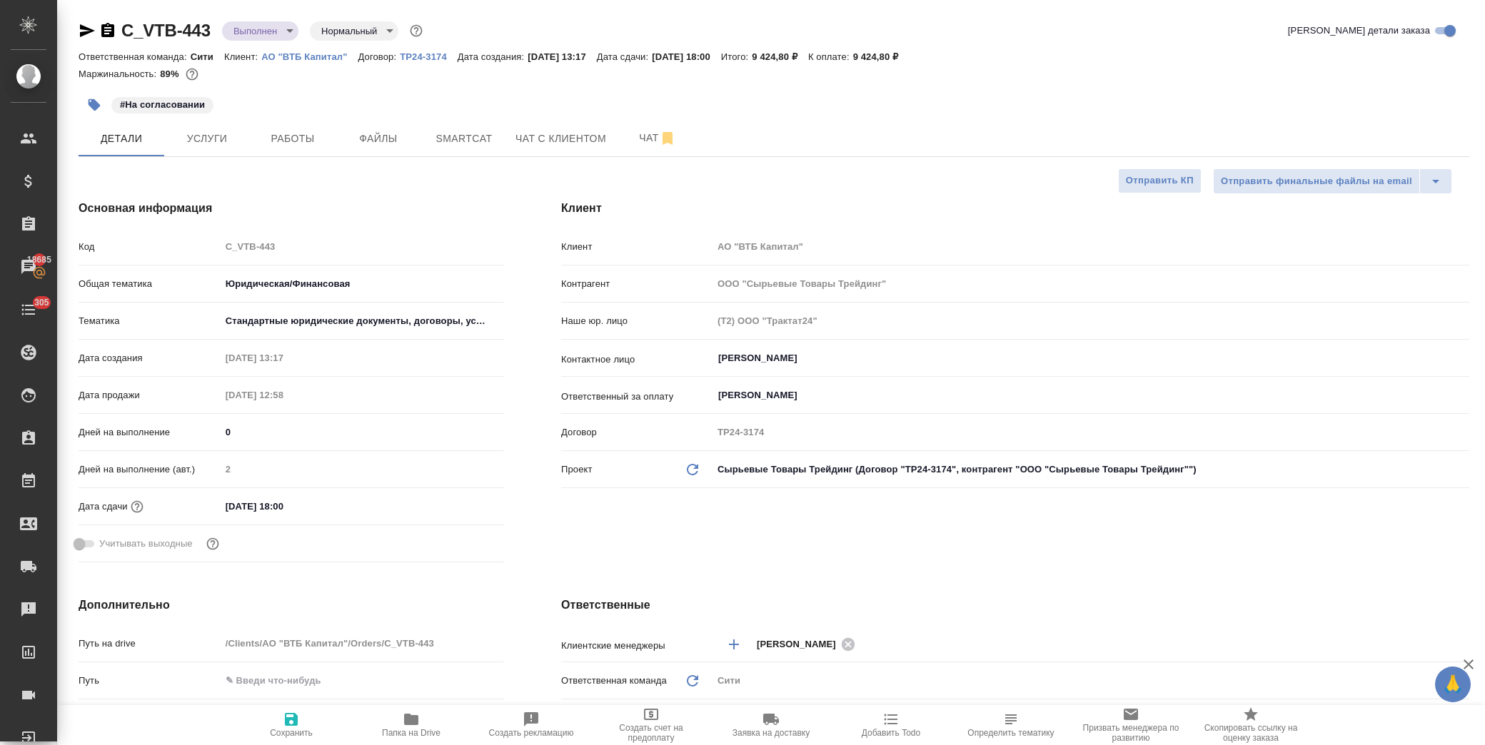
type textarea "x"
type input "Баданян Артак"
type textarea "x"
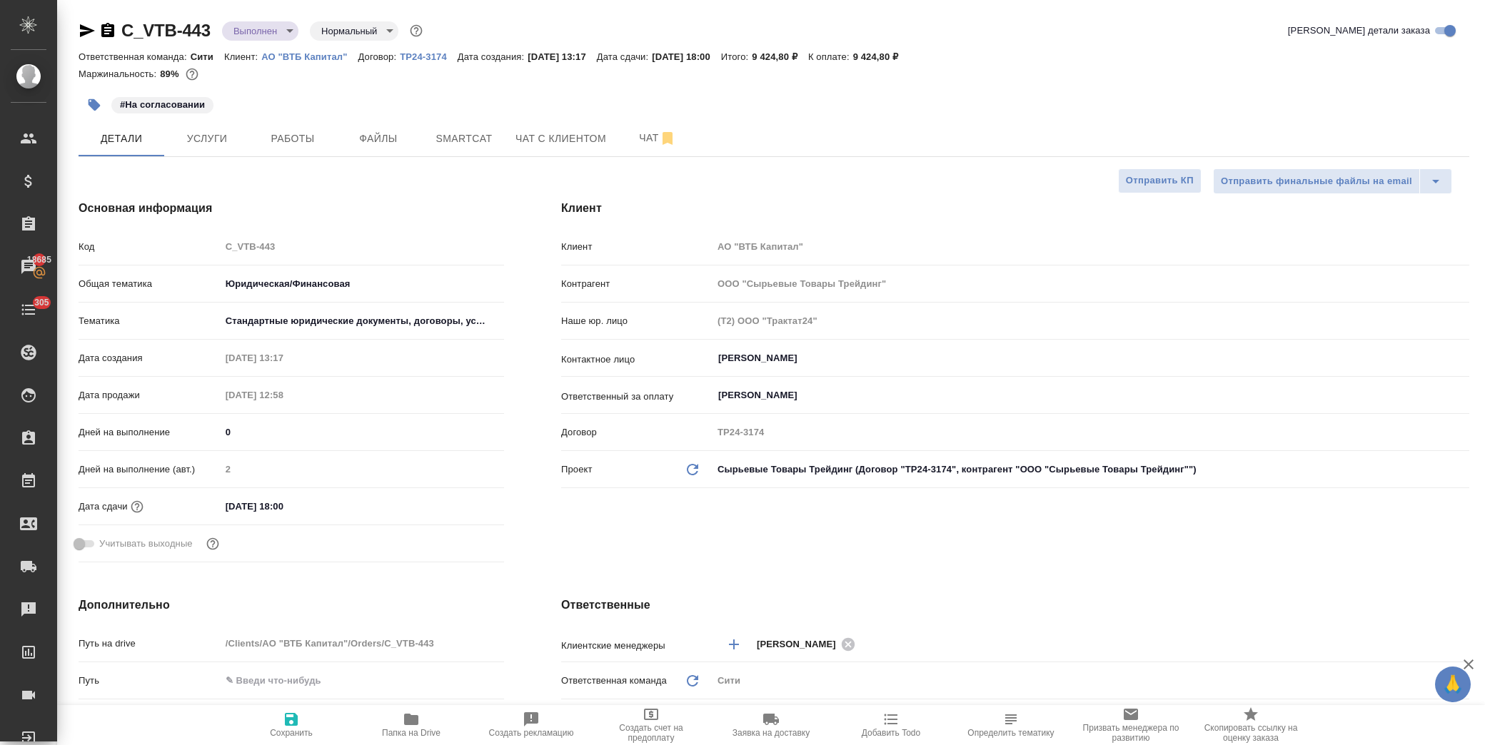
type textarea "x"
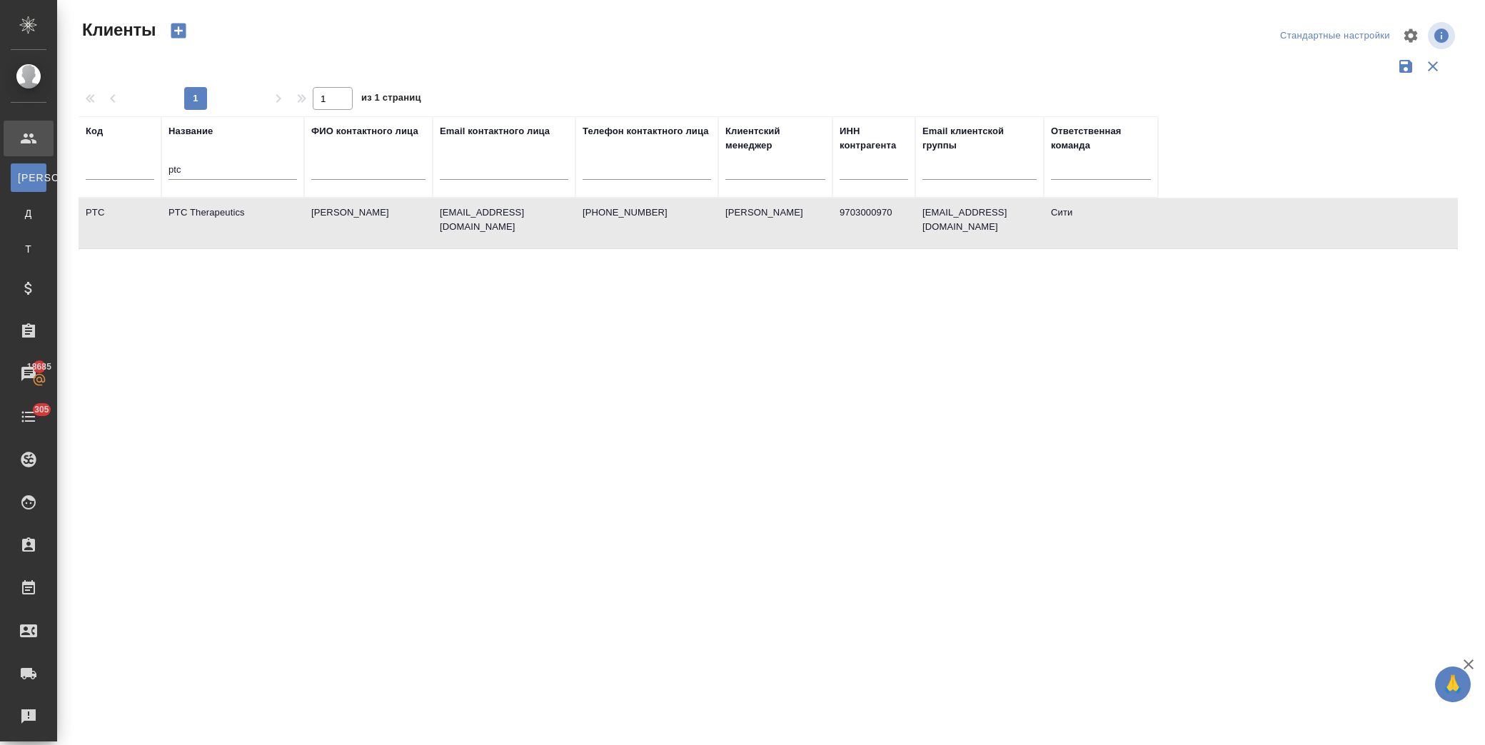
select select "RU"
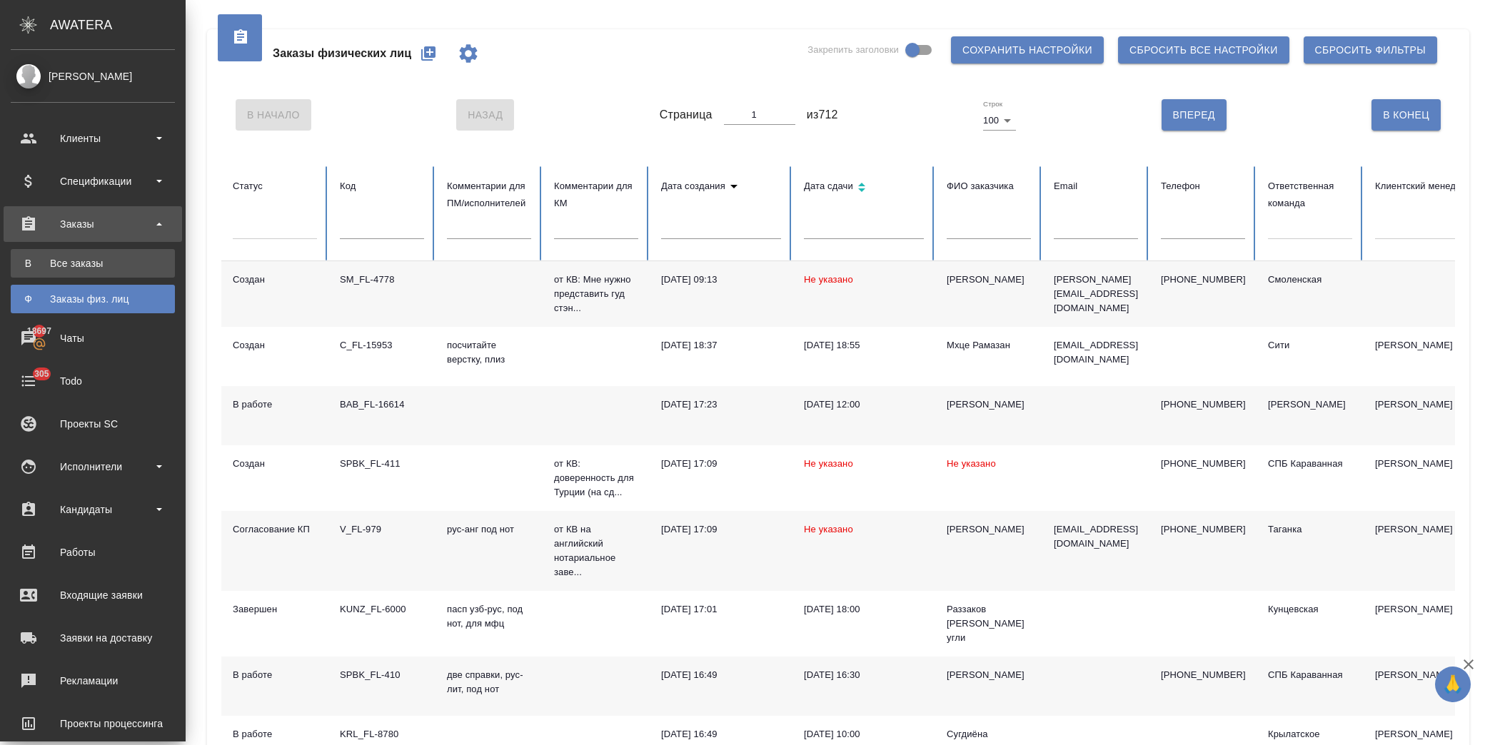
click at [99, 260] on div "Все заказы" at bounding box center [93, 263] width 150 height 14
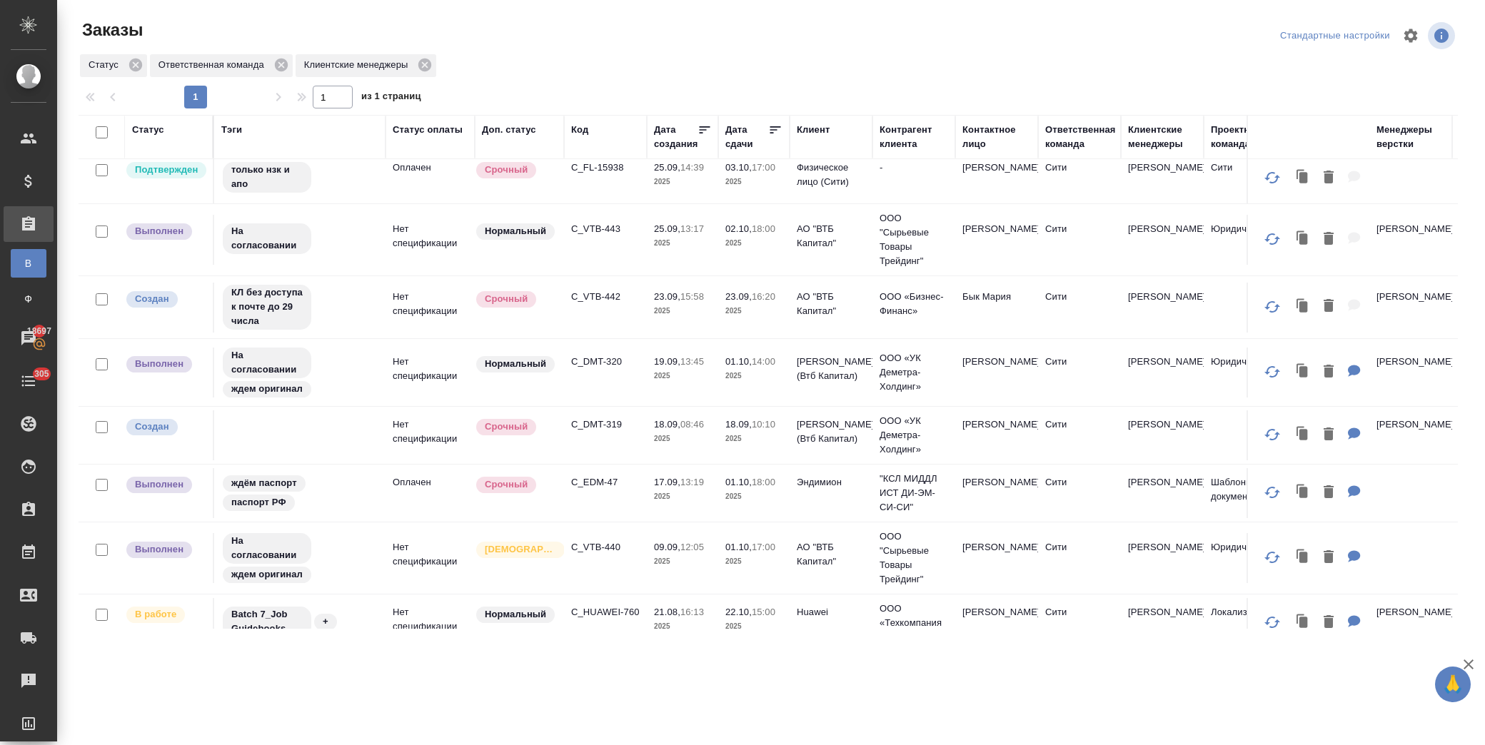
scroll to position [451, 0]
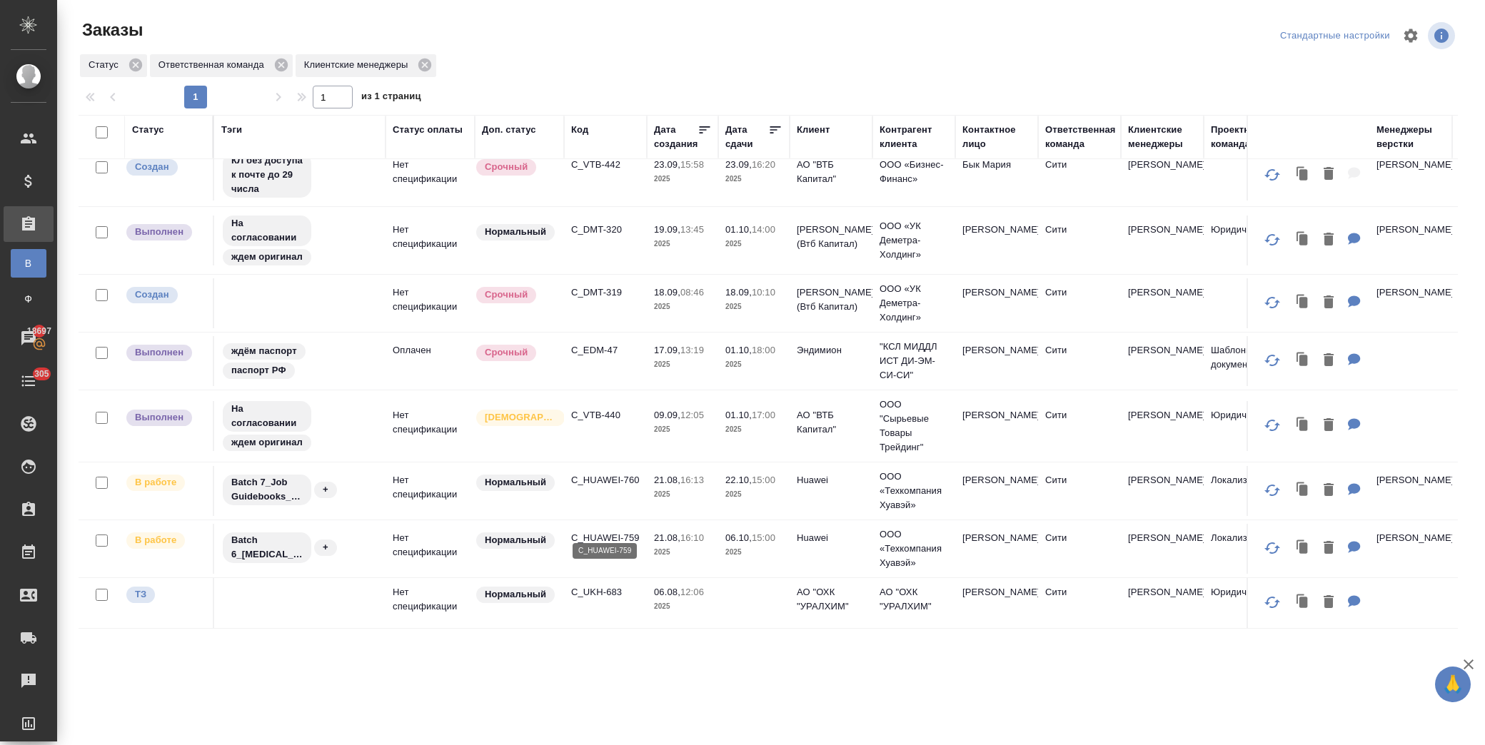
click at [622, 531] on p "C_HUAWEI-759" at bounding box center [605, 538] width 69 height 14
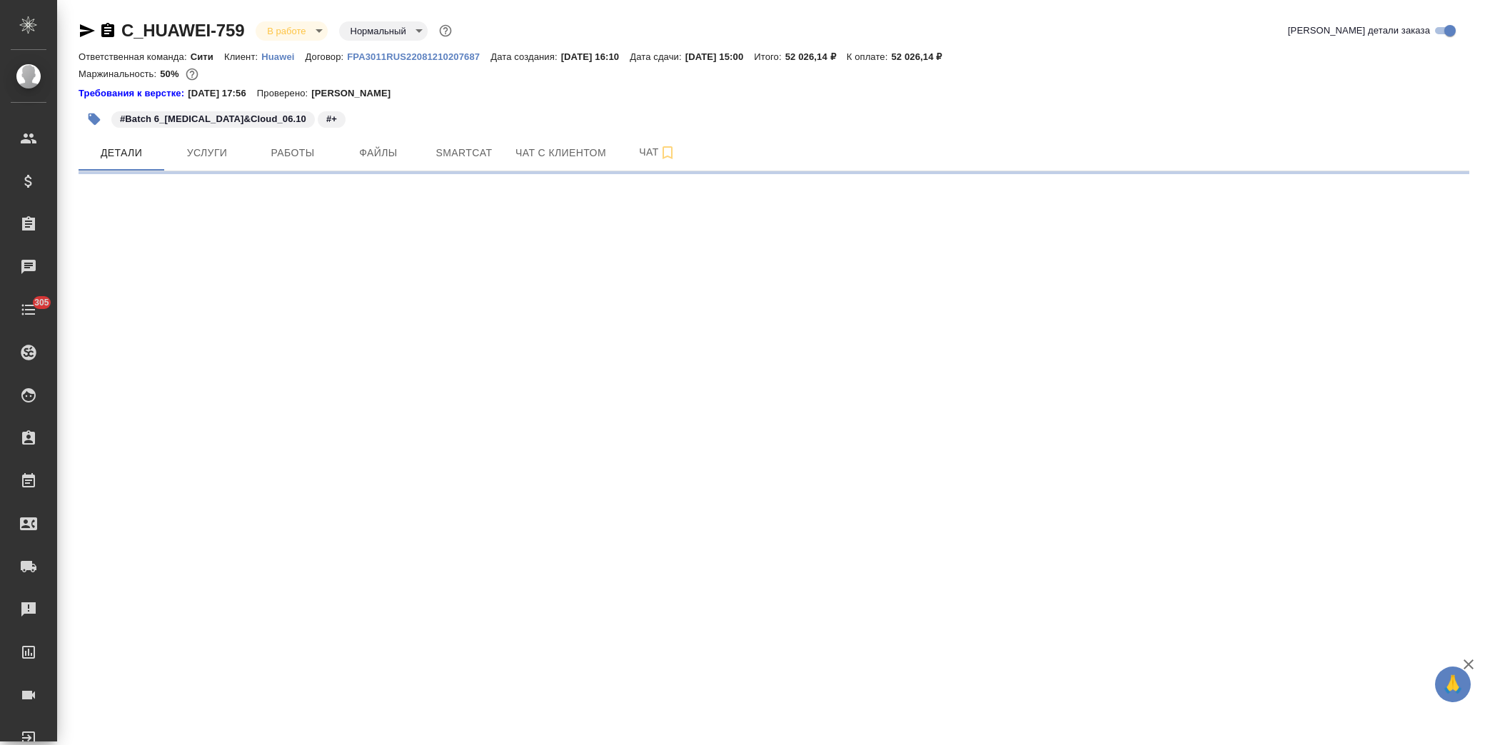
select select "RU"
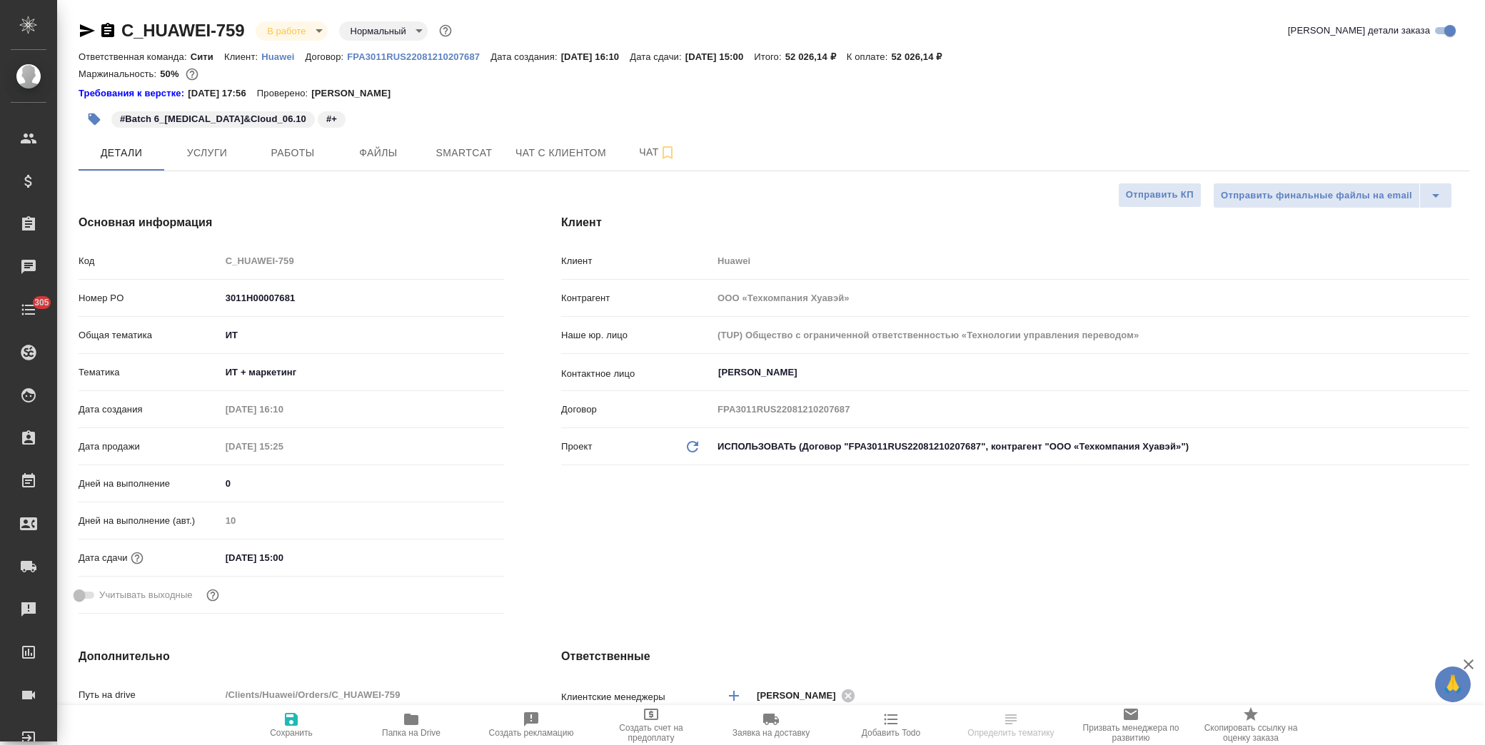
type textarea "x"
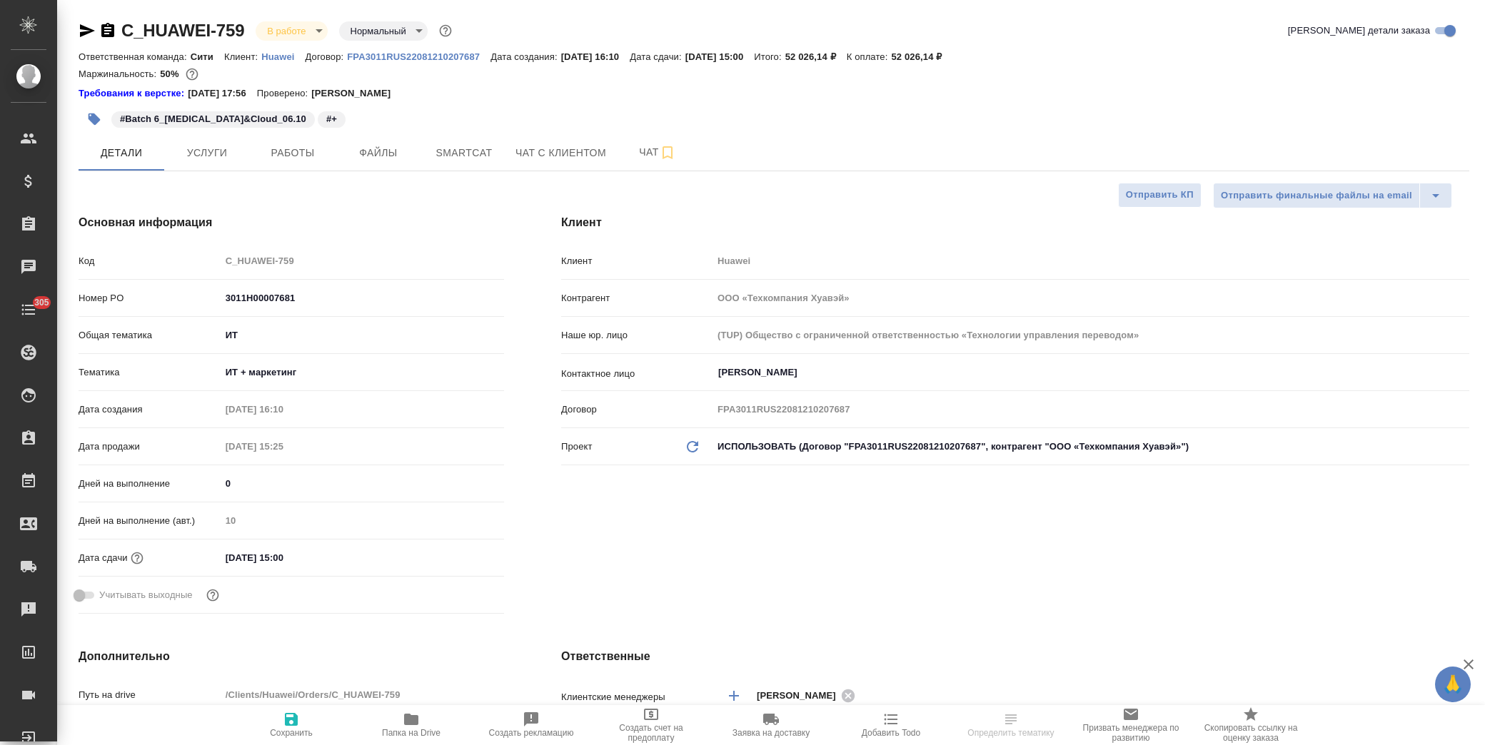
type textarea "x"
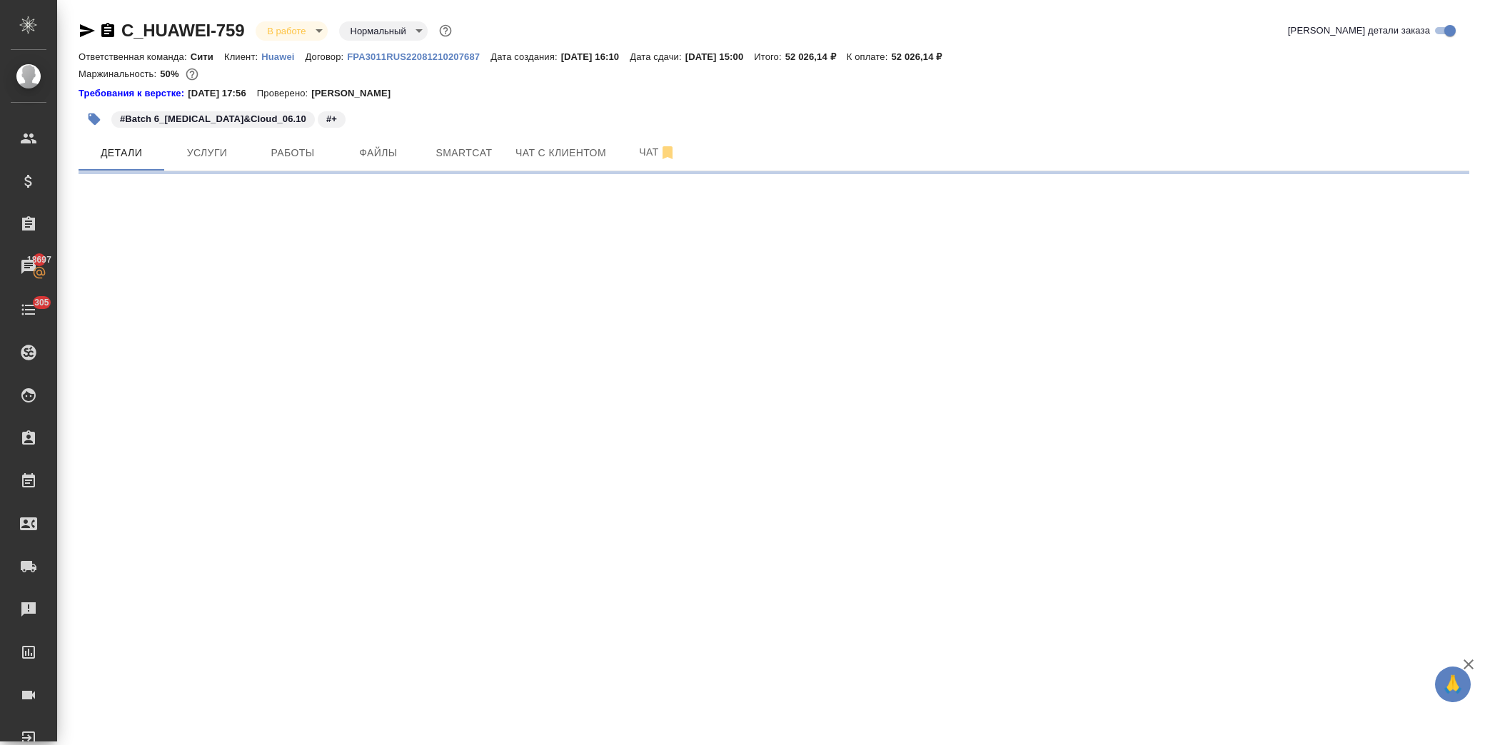
select select "RU"
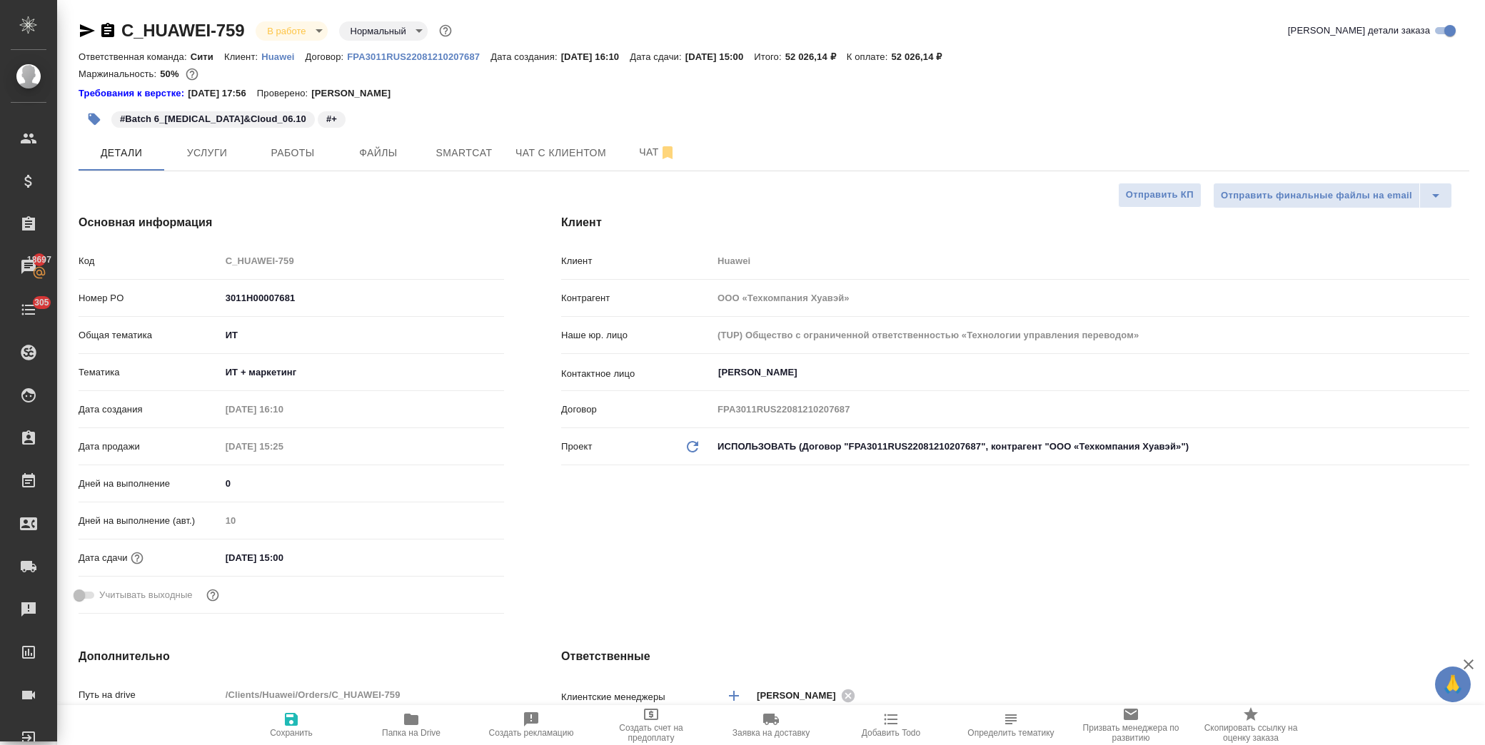
type textarea "x"
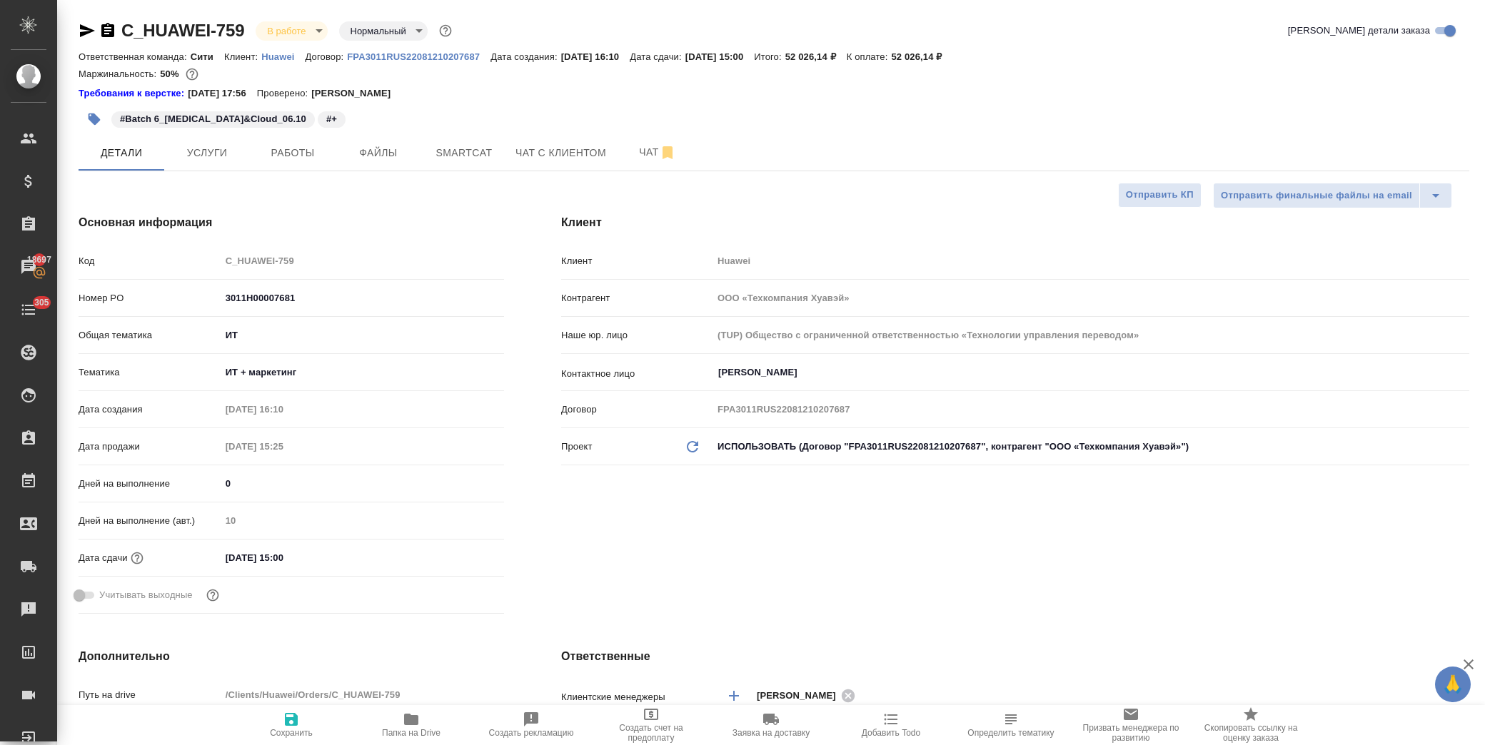
type textarea "x"
click at [505, 531] on div "Основная информация Код C_HUAWEI-759 Номер PO 3011H00007681 Общая тематика ИТ i…" at bounding box center [291, 417] width 483 height 463
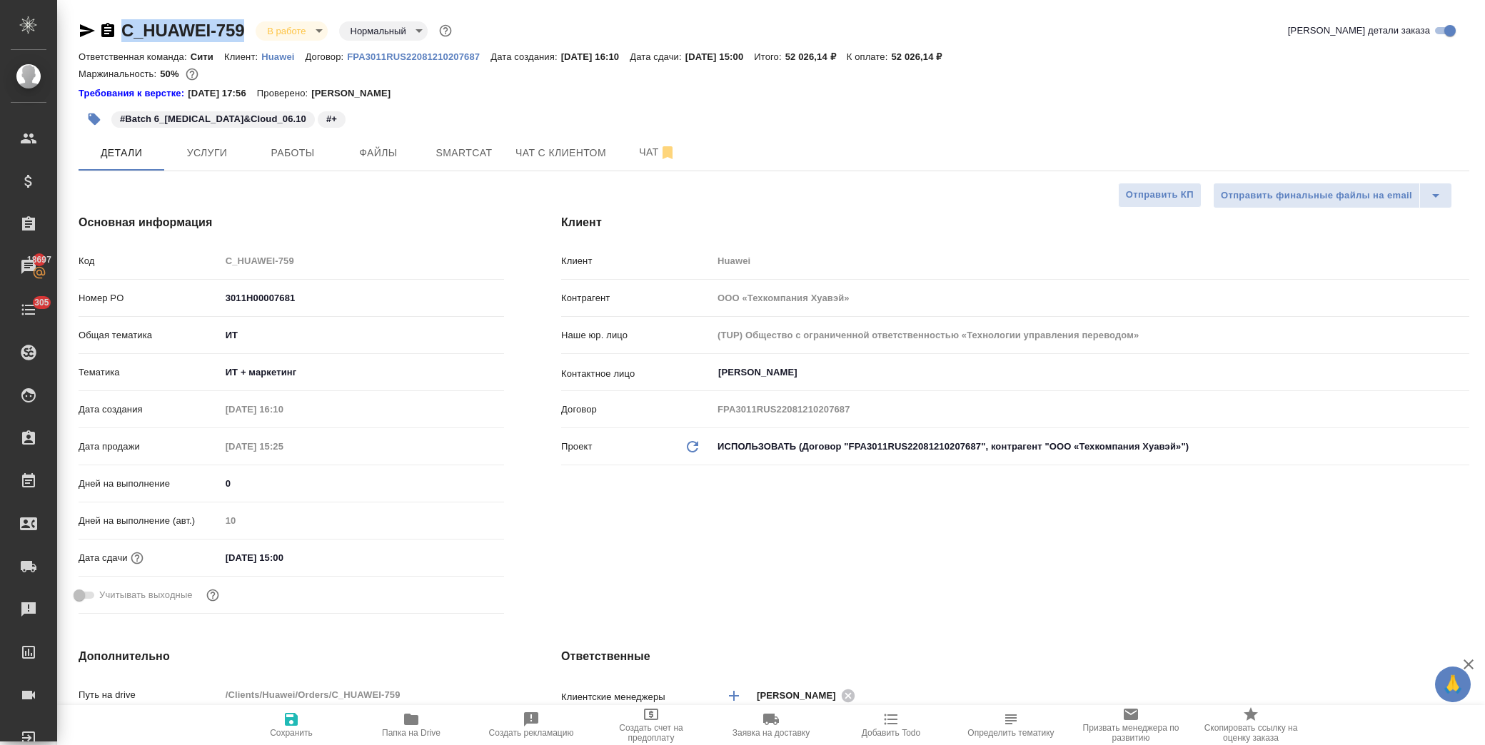
drag, startPoint x: 252, startPoint y: 27, endPoint x: 115, endPoint y: 29, distance: 137.1
click at [115, 29] on div "C_HUAWEI-759 В работе inProgress Нормальный normal" at bounding box center [267, 30] width 376 height 23
copy link "C_HUAWEI-759"
click at [418, 723] on icon "button" at bounding box center [411, 719] width 17 height 17
type textarea "x"
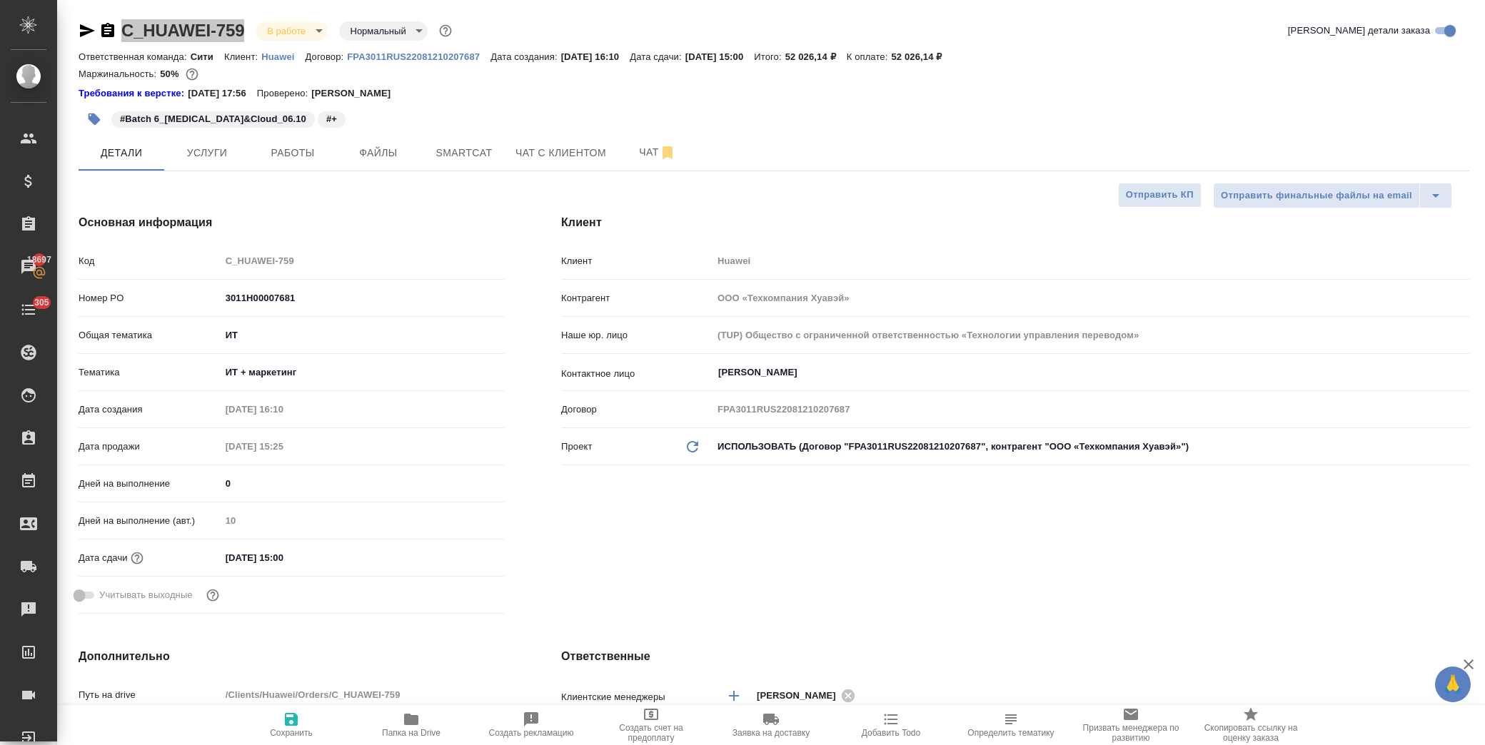
type textarea "x"
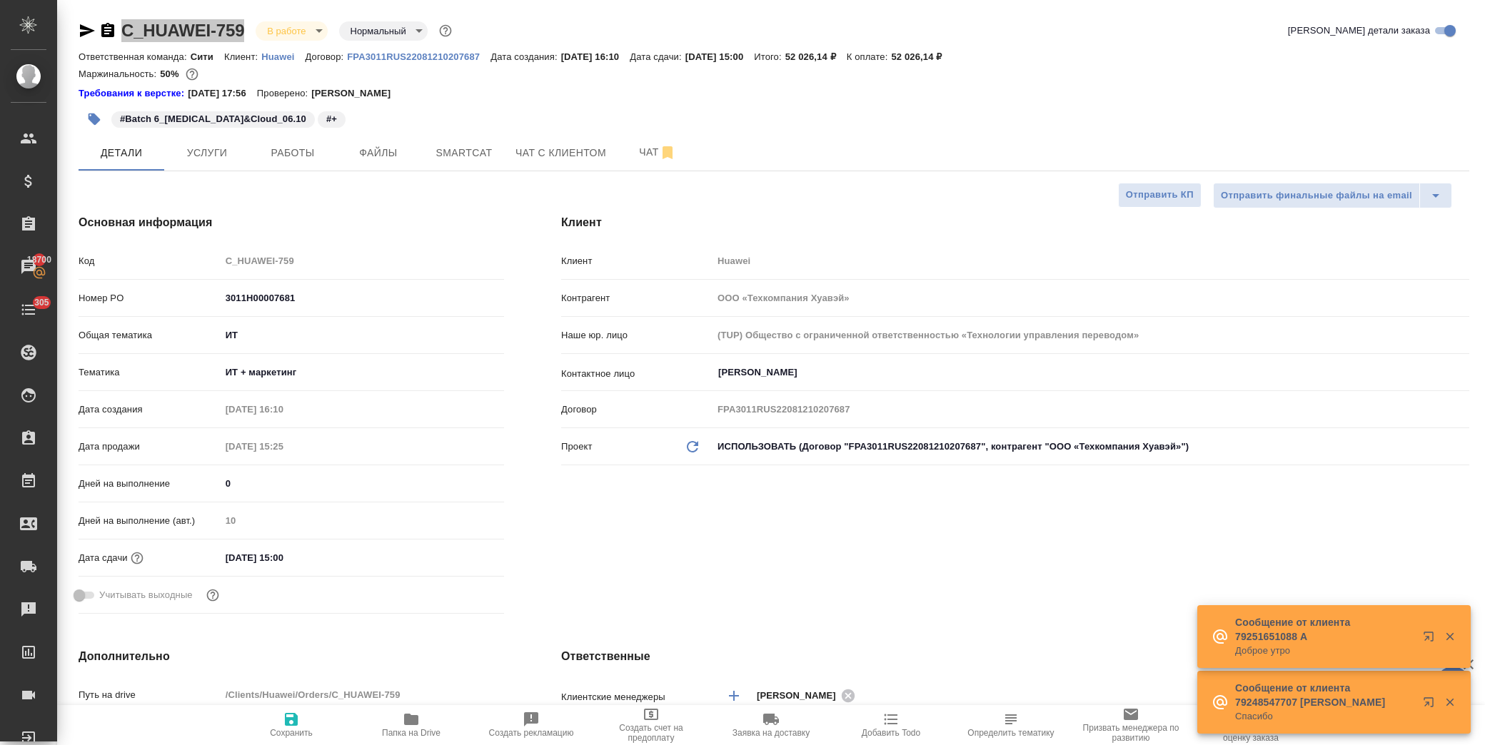
type textarea "x"
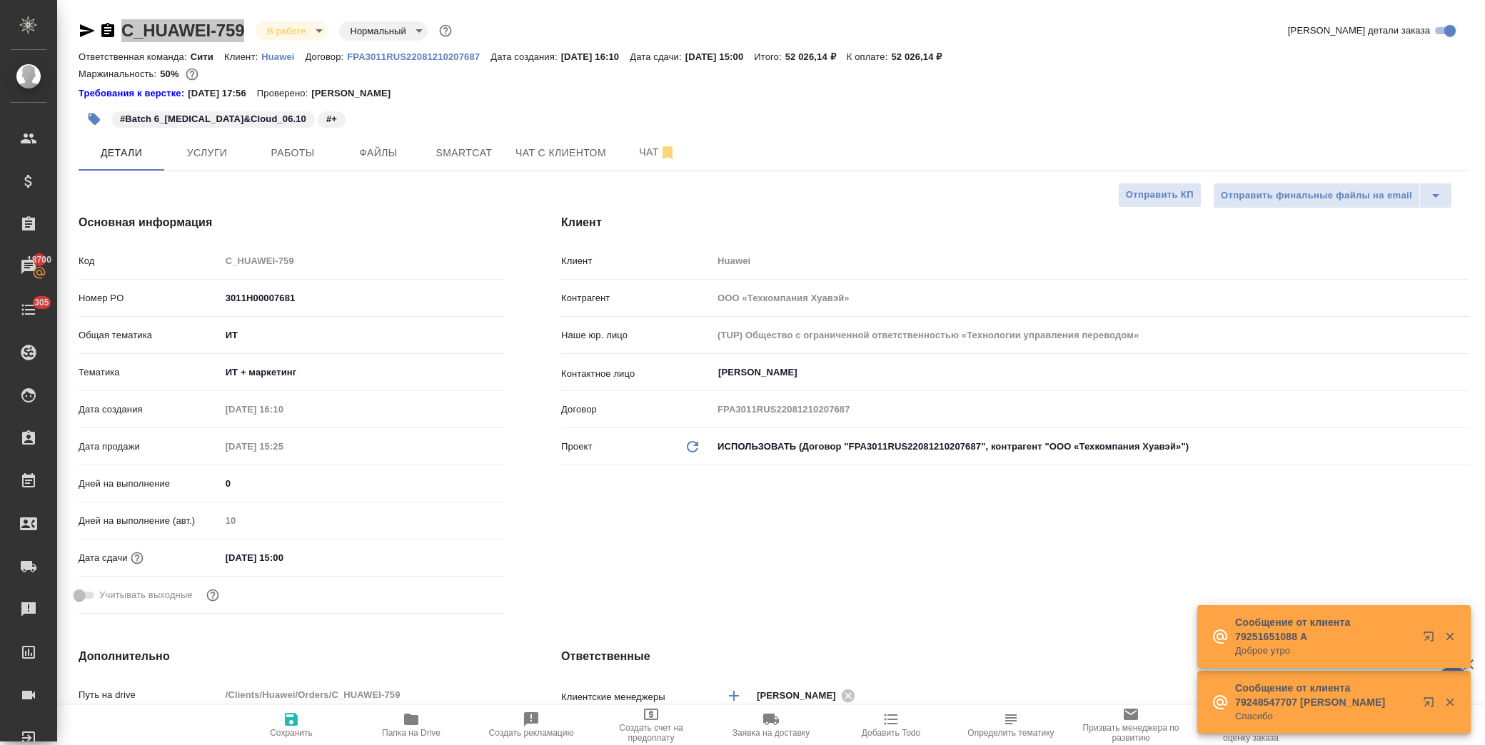
type textarea "x"
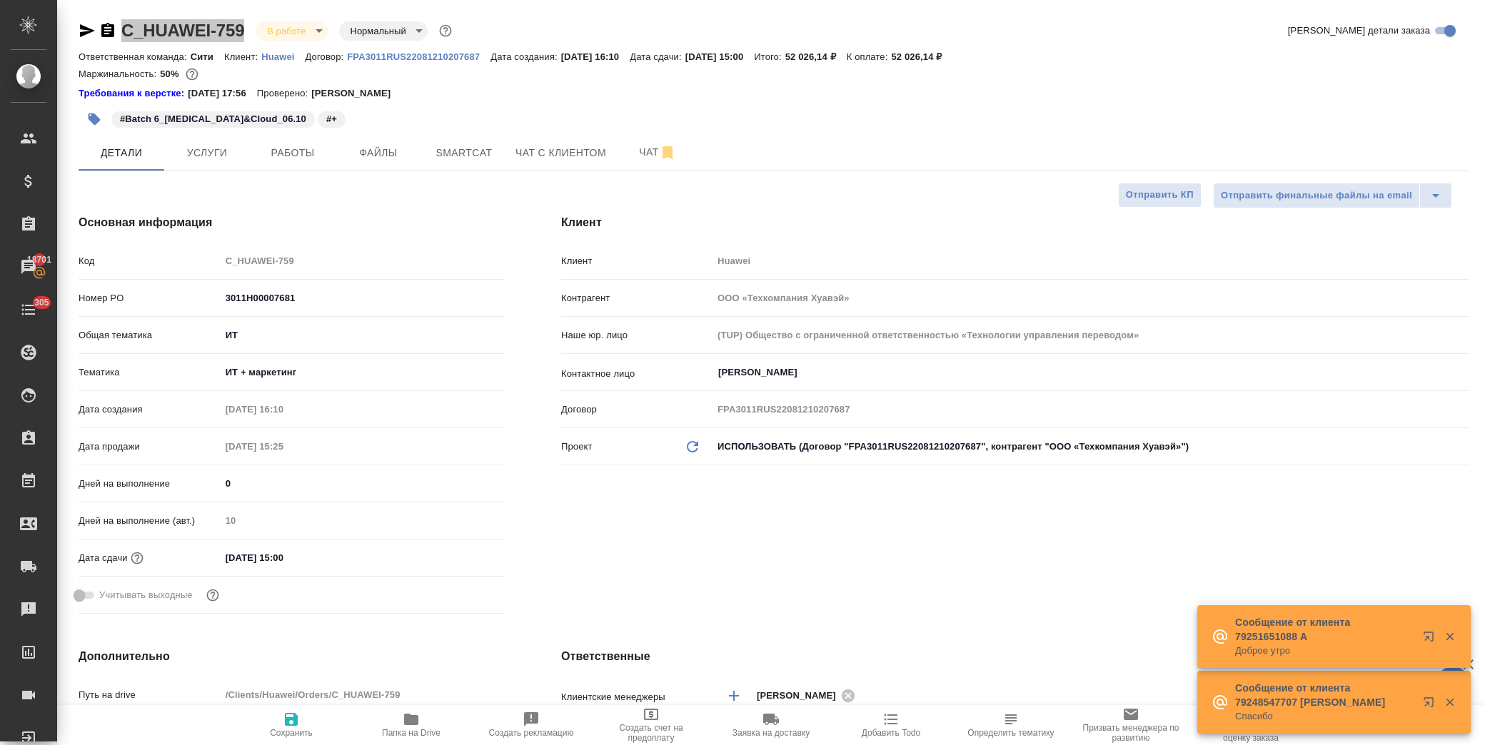
type textarea "x"
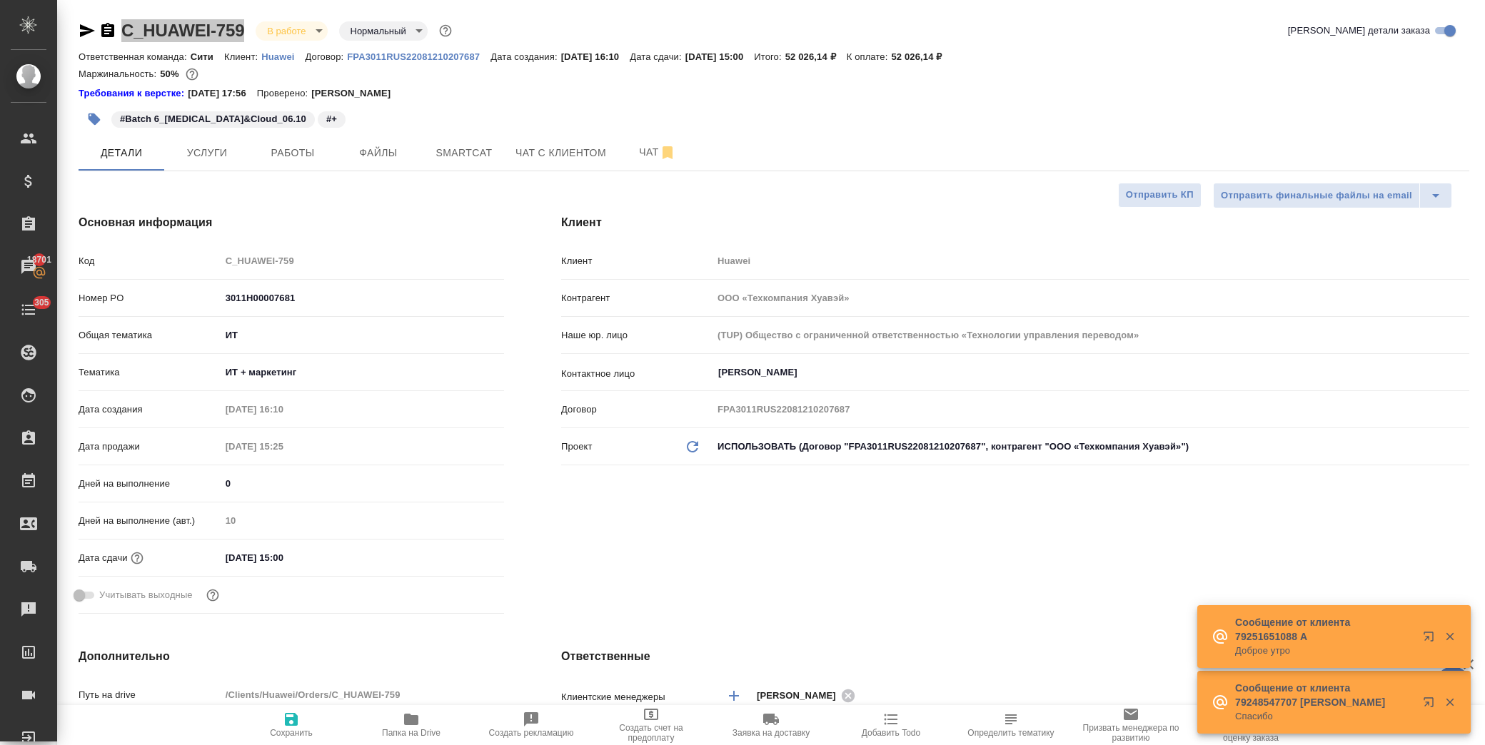
type textarea "x"
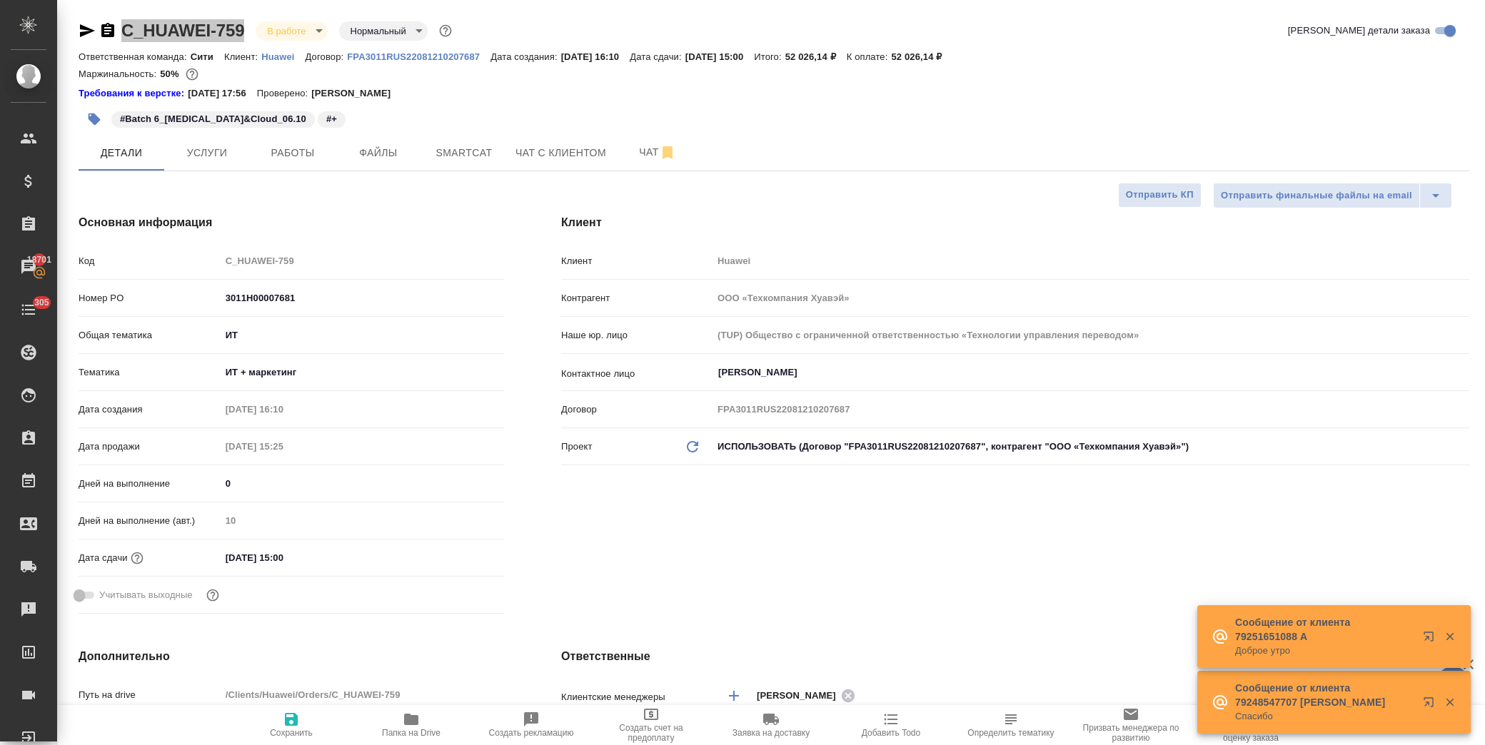
type textarea "x"
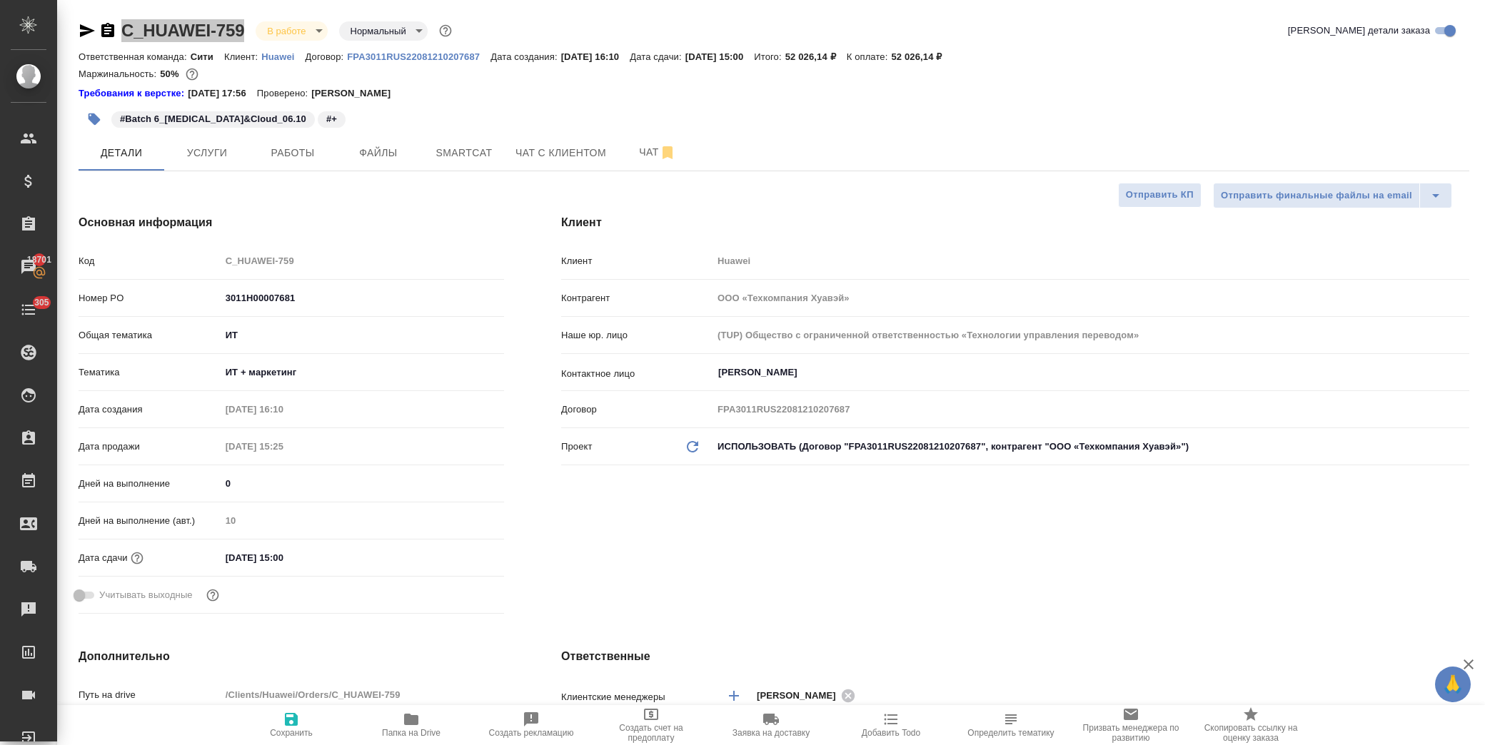
type textarea "x"
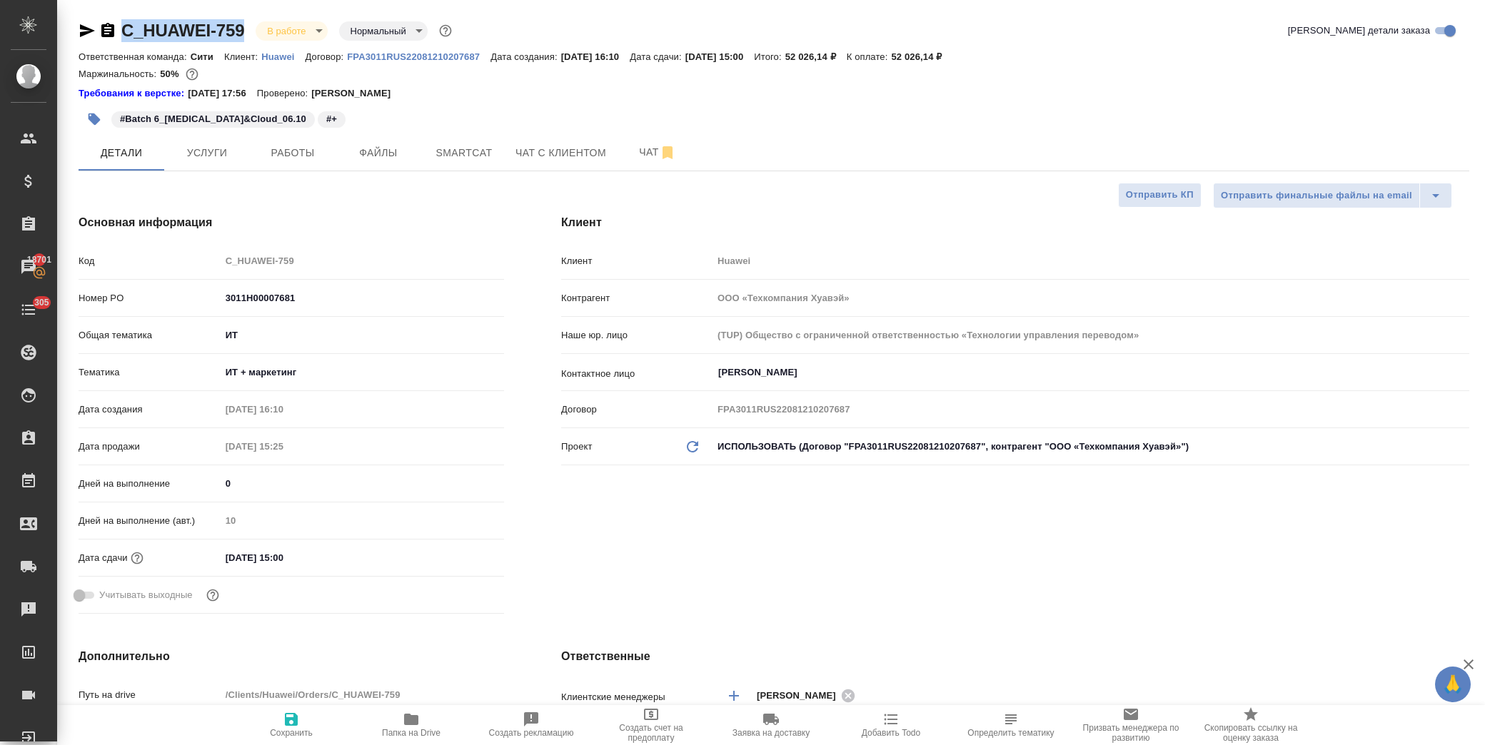
type textarea "x"
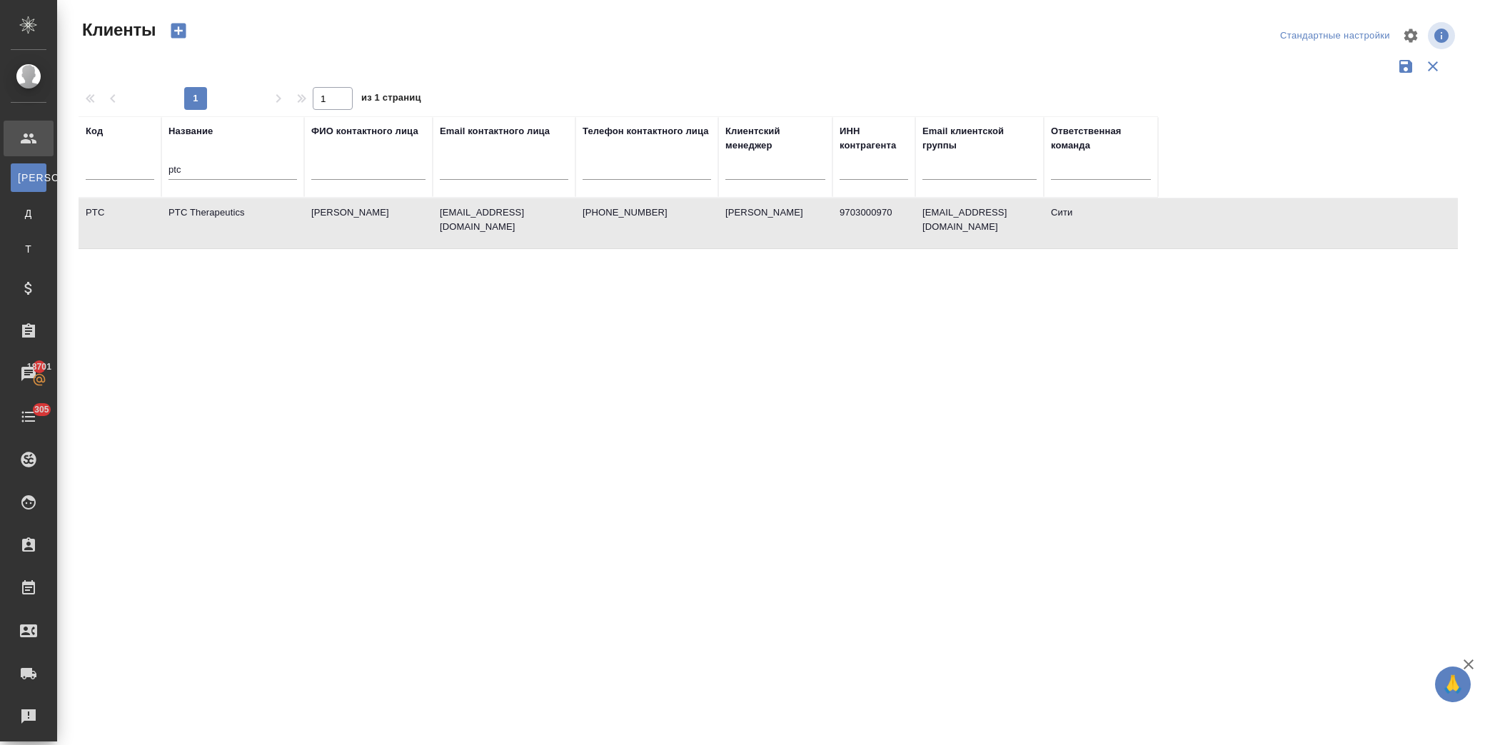
select select "RU"
drag, startPoint x: 183, startPoint y: 165, endPoint x: 66, endPoint y: 158, distance: 117.3
click at [66, 158] on div "Клиенты Стандартные настройки 1 1 из 1 страниц Код Название ptc ФИО контактного…" at bounding box center [771, 319] width 1428 height 638
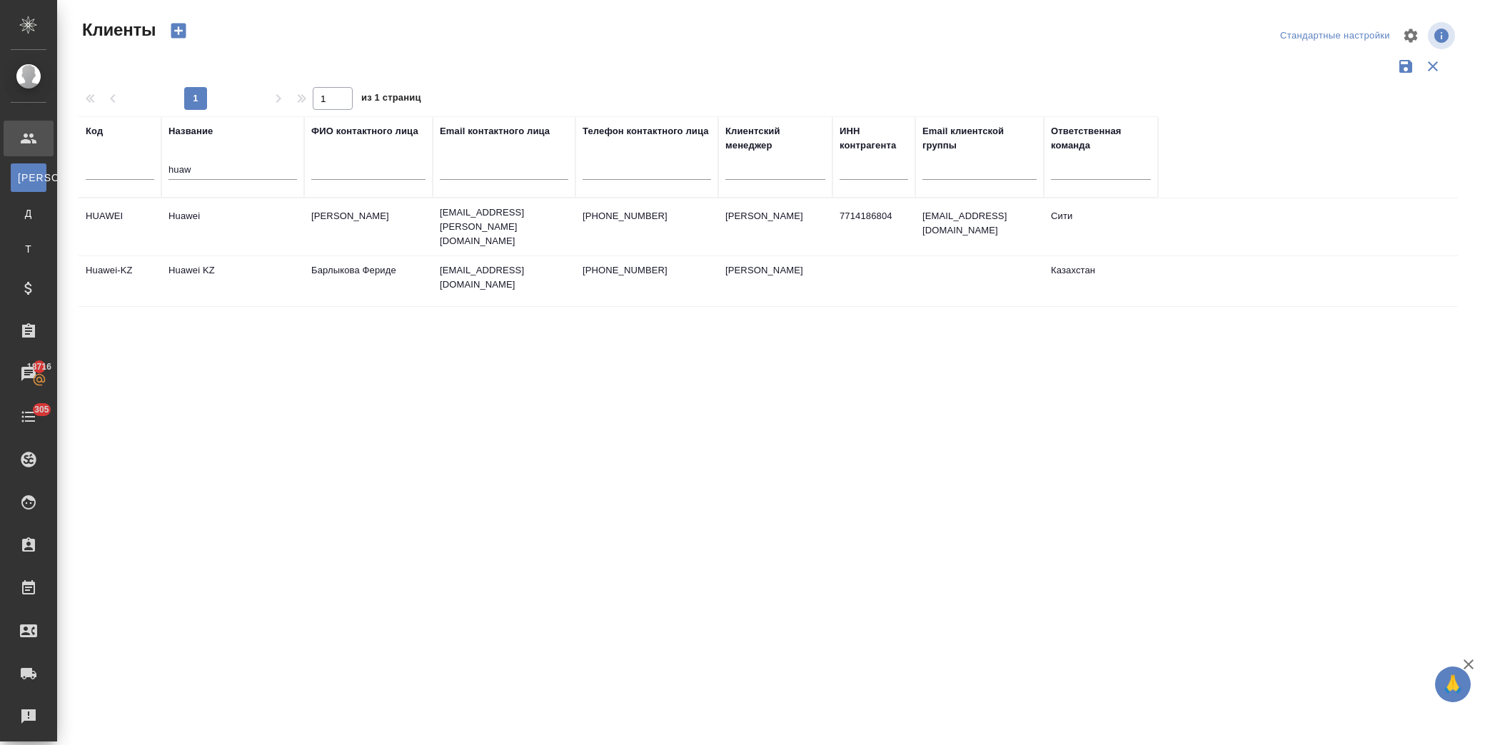
click at [263, 216] on td "Huawei" at bounding box center [232, 227] width 143 height 50
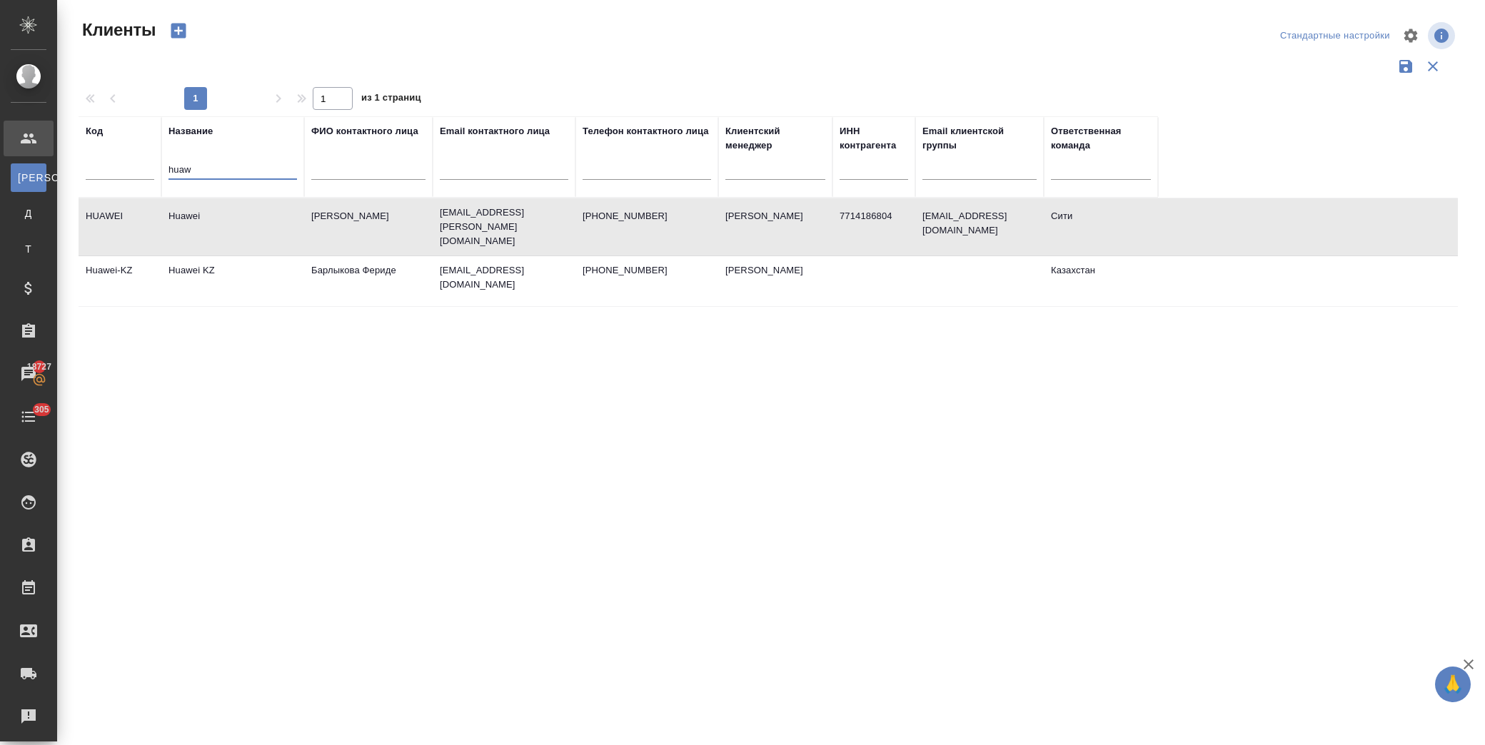
drag, startPoint x: 223, startPoint y: 172, endPoint x: 129, endPoint y: 168, distance: 95.0
click at [129, 168] on tr "Код Название huaw ФИО контактного лица Email контактного лица Телефон контактно…" at bounding box center [619, 156] width 1080 height 81
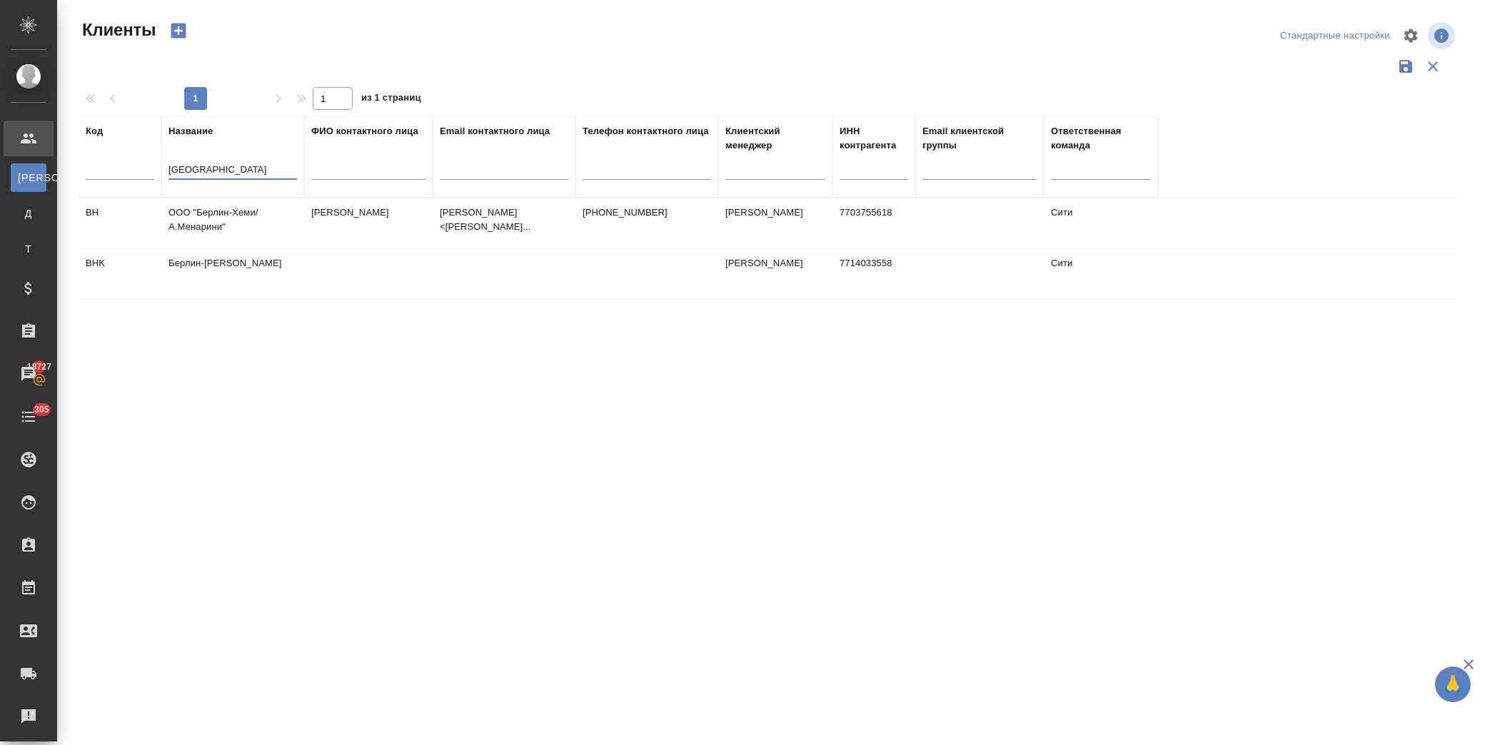
click at [245, 216] on td "ООО "Берлин-Хеми/А.Менарини"" at bounding box center [232, 223] width 143 height 50
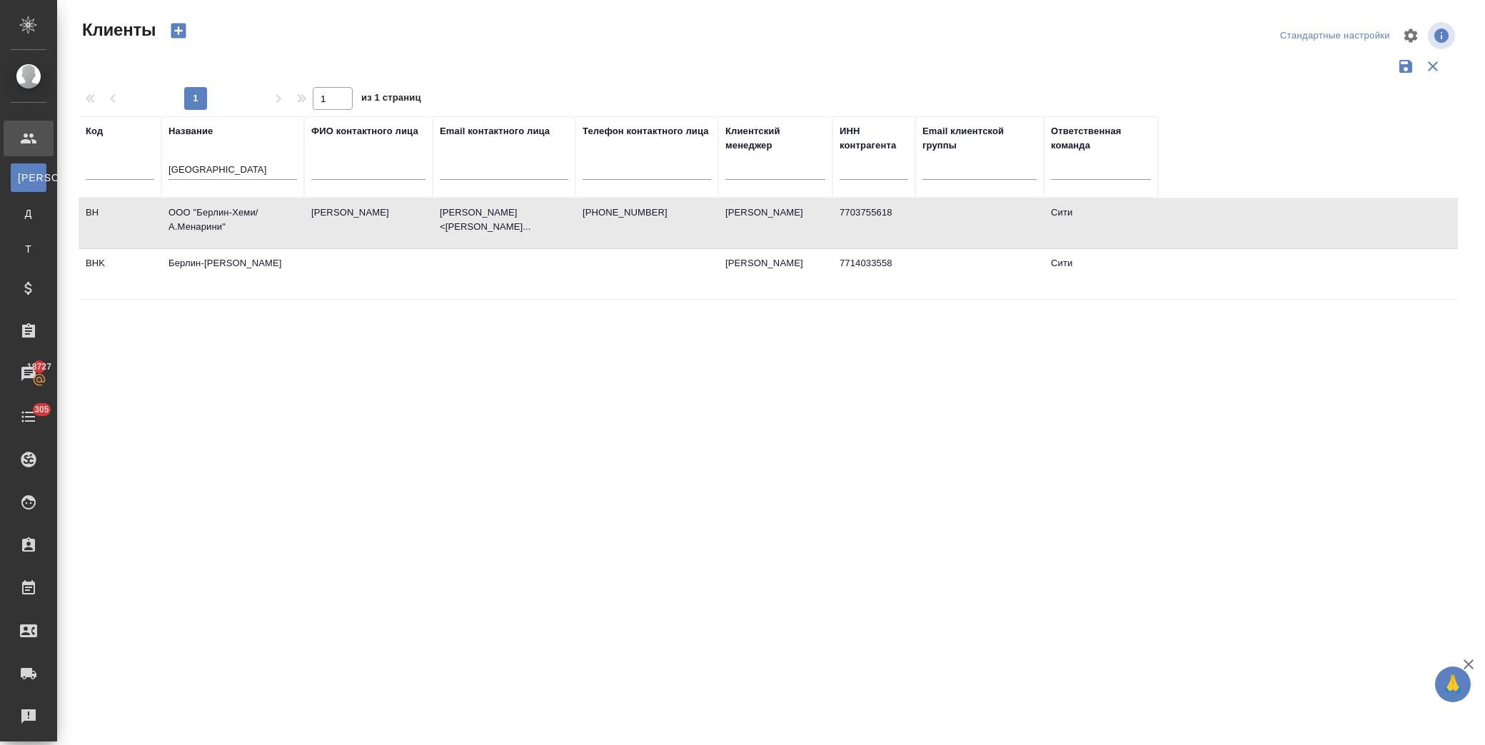
click at [245, 216] on td "ООО "Берлин-Хеми/А.Менарини"" at bounding box center [232, 223] width 143 height 50
drag, startPoint x: 180, startPoint y: 171, endPoint x: 94, endPoint y: 174, distance: 86.4
click at [87, 174] on tr "Код Название берлин ФИО контактного лица Email контактного лица Телефон контакт…" at bounding box center [619, 156] width 1080 height 81
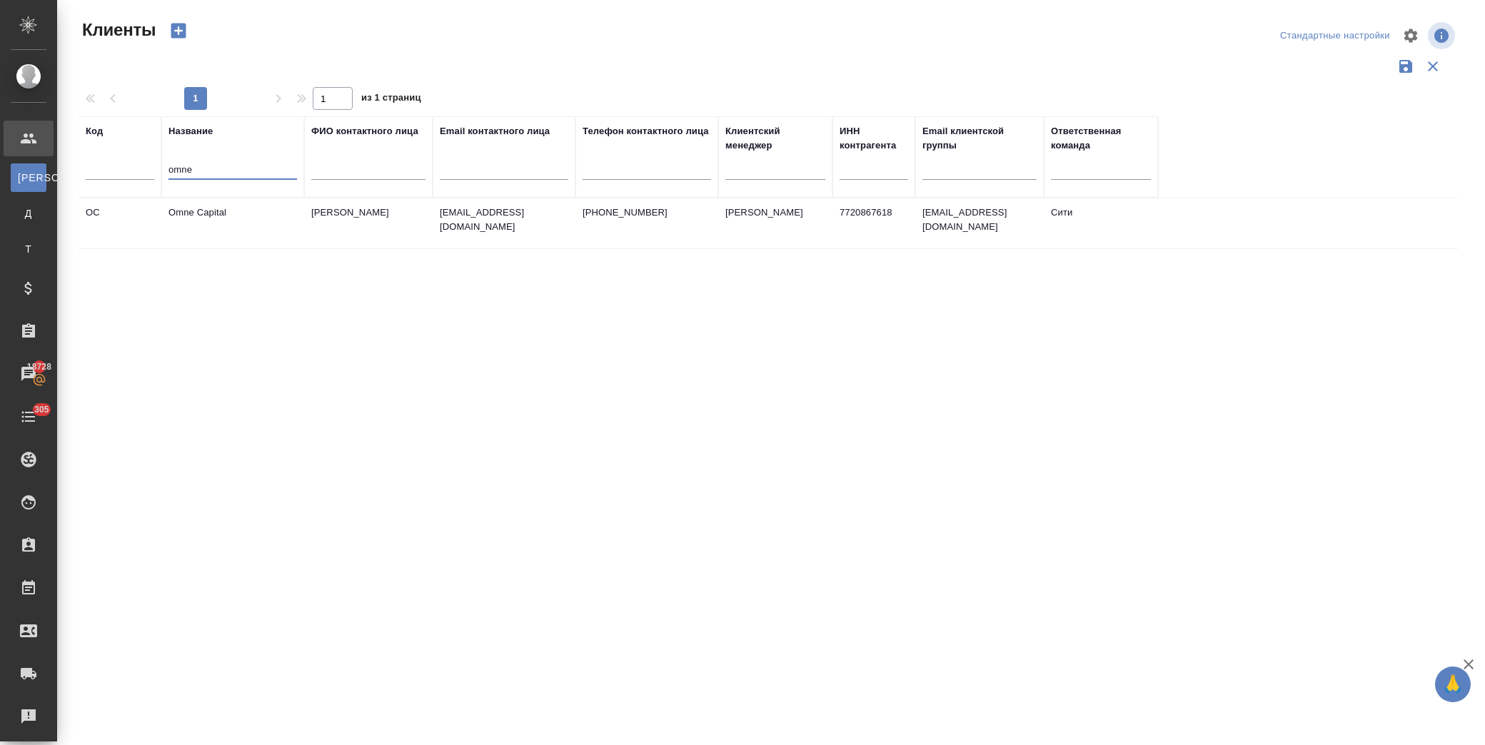
type input "omne"
click at [238, 223] on td "Omne Capital" at bounding box center [232, 223] width 143 height 50
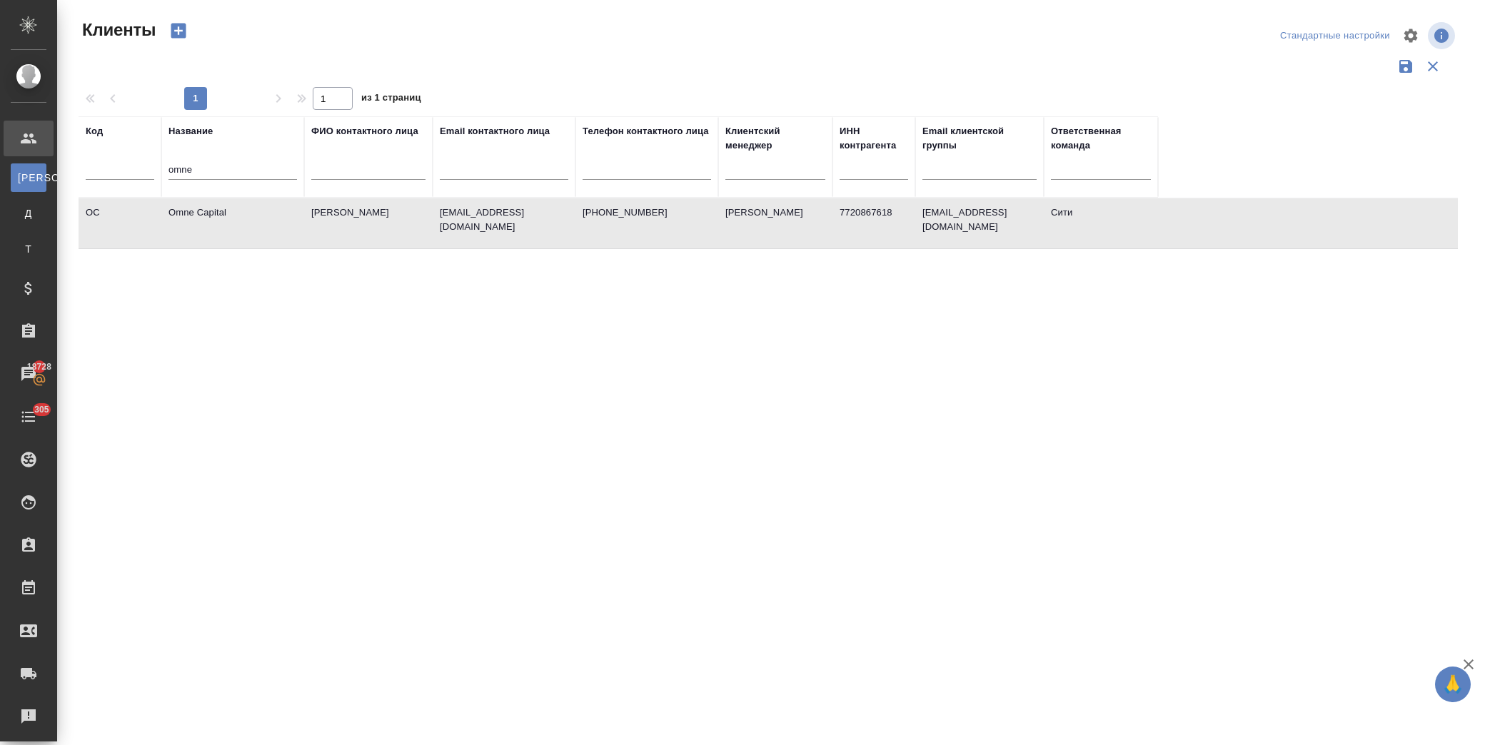
click at [238, 223] on td "Omne Capital" at bounding box center [232, 223] width 143 height 50
click at [225, 222] on td "Omne Capital" at bounding box center [232, 223] width 143 height 50
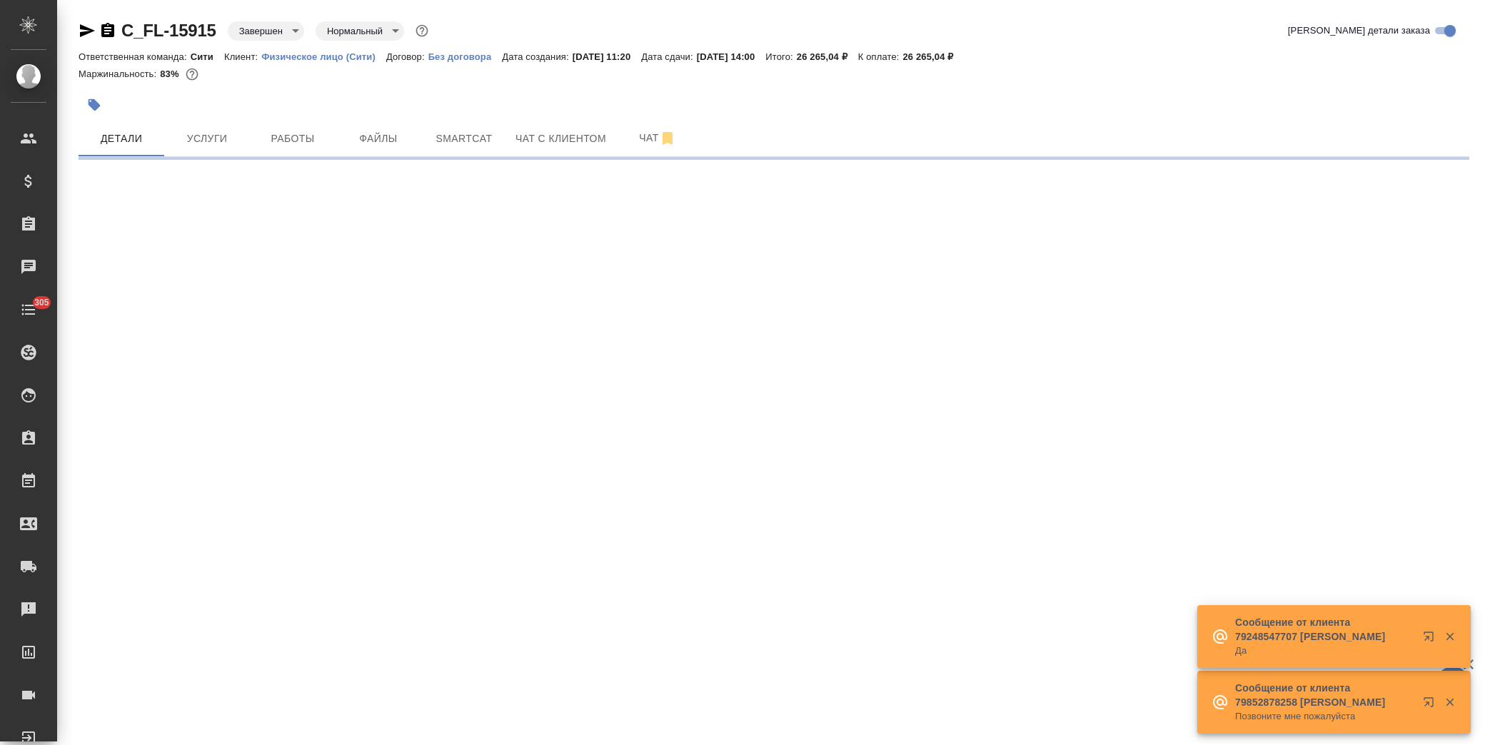
select select "RU"
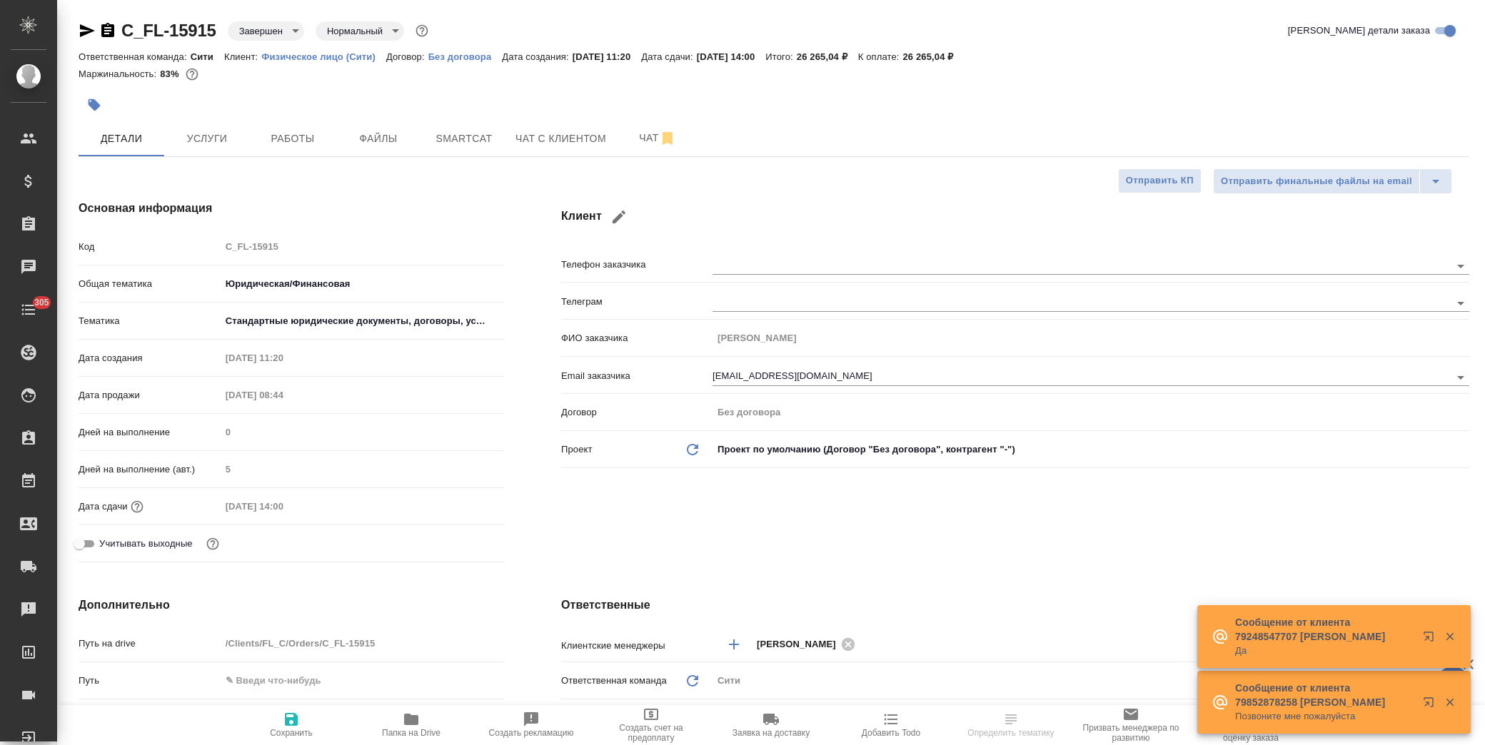
type textarea "x"
type input "Matveeva Anastasia"
type input "[PERSON_NAME]"
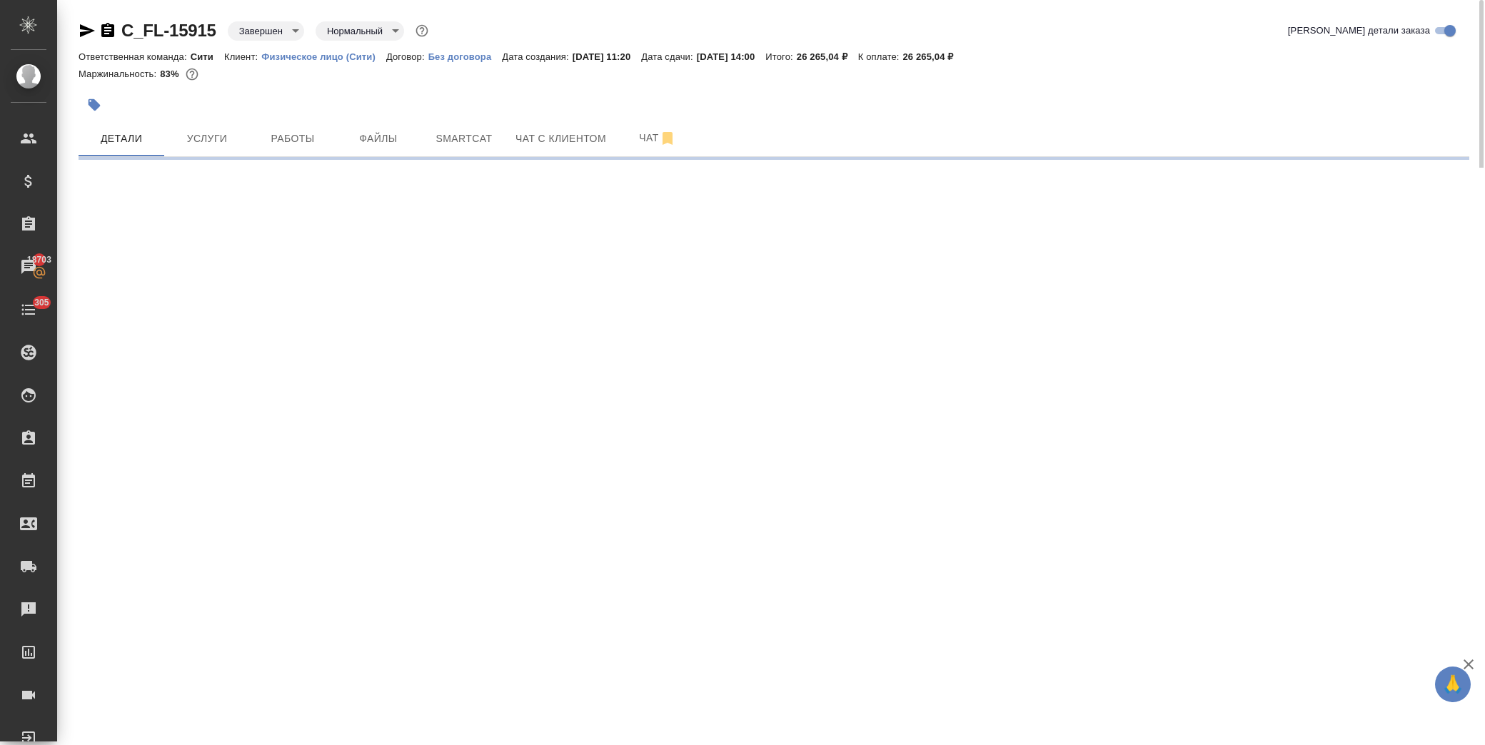
select select "RU"
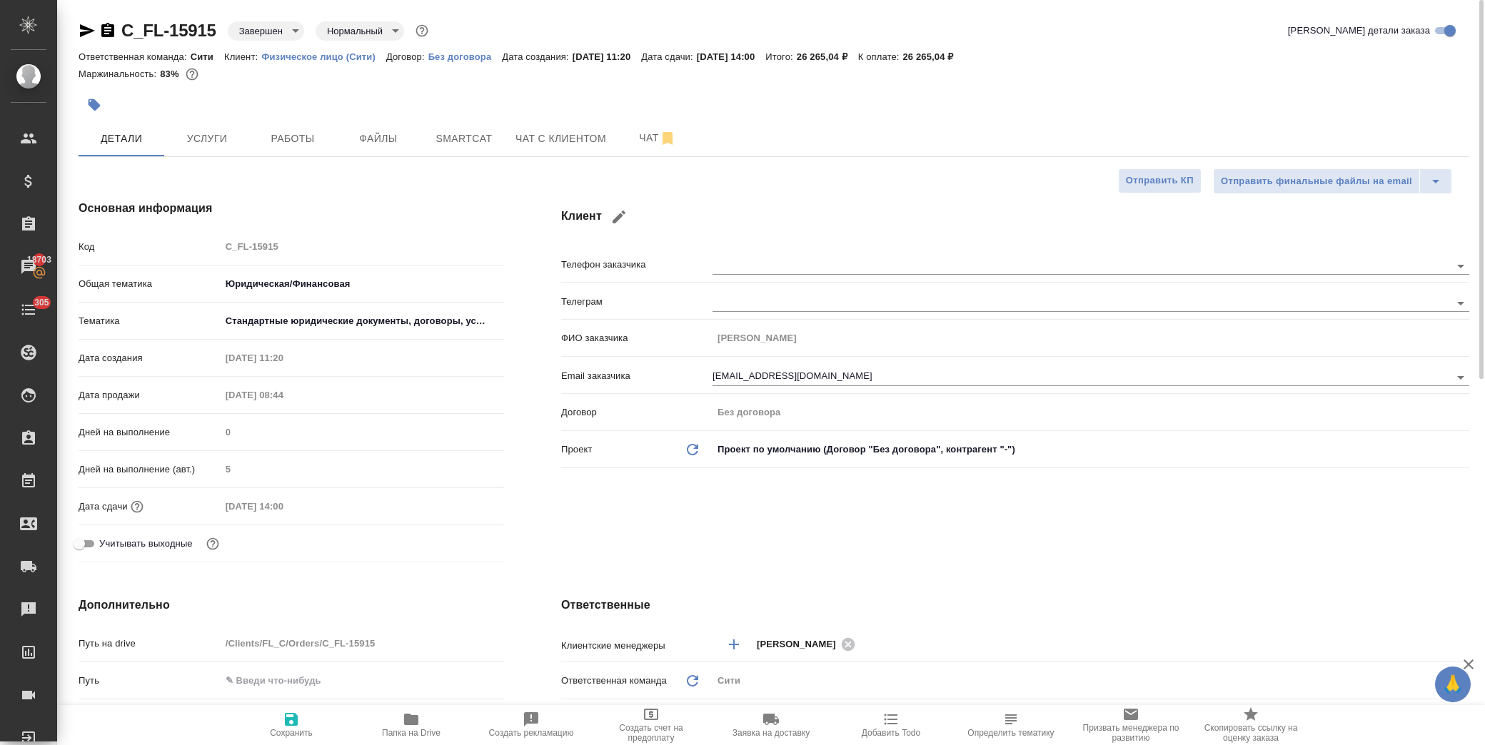
type textarea "x"
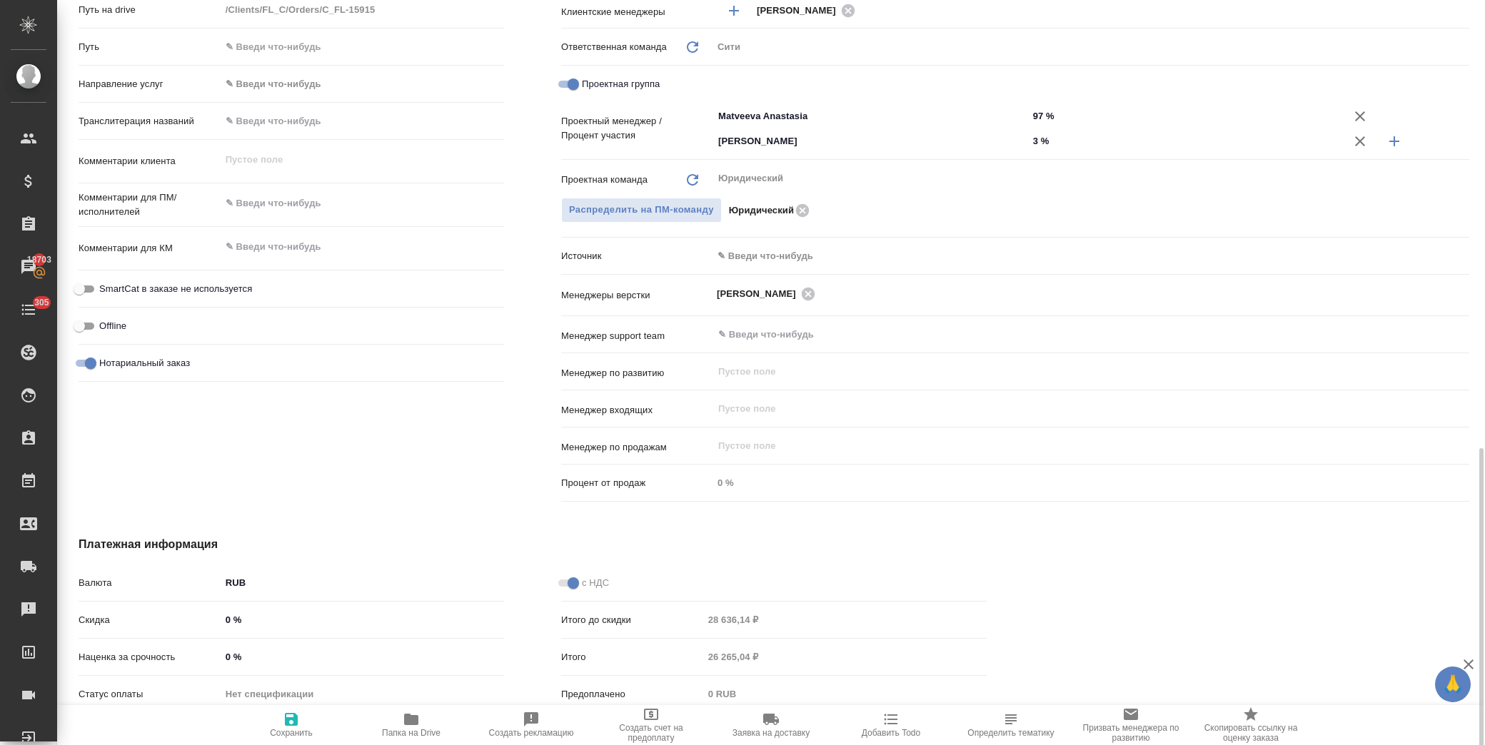
scroll to position [717, 0]
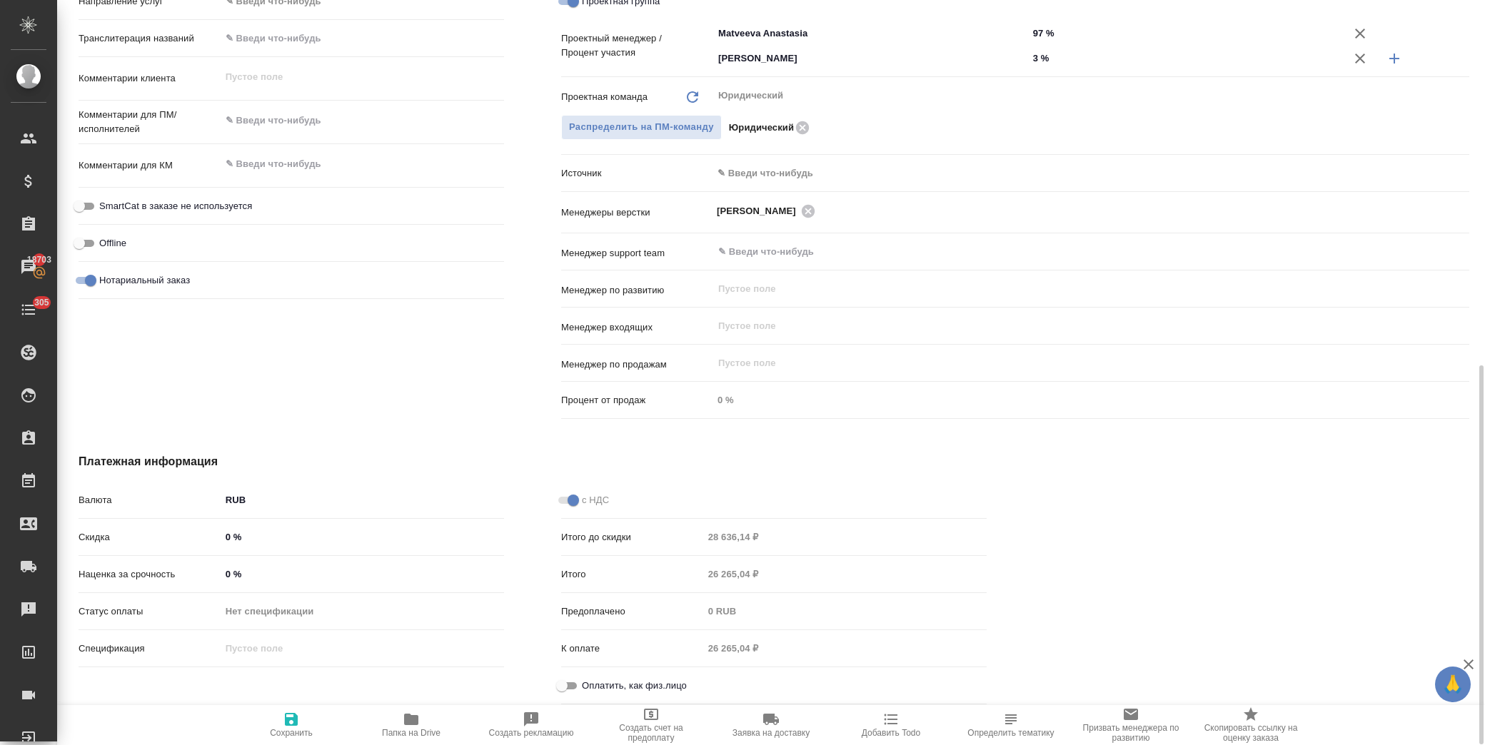
click at [568, 686] on input "Оплатить, как физ.лицо" at bounding box center [561, 686] width 51 height 17
checkbox input "true"
type textarea "x"
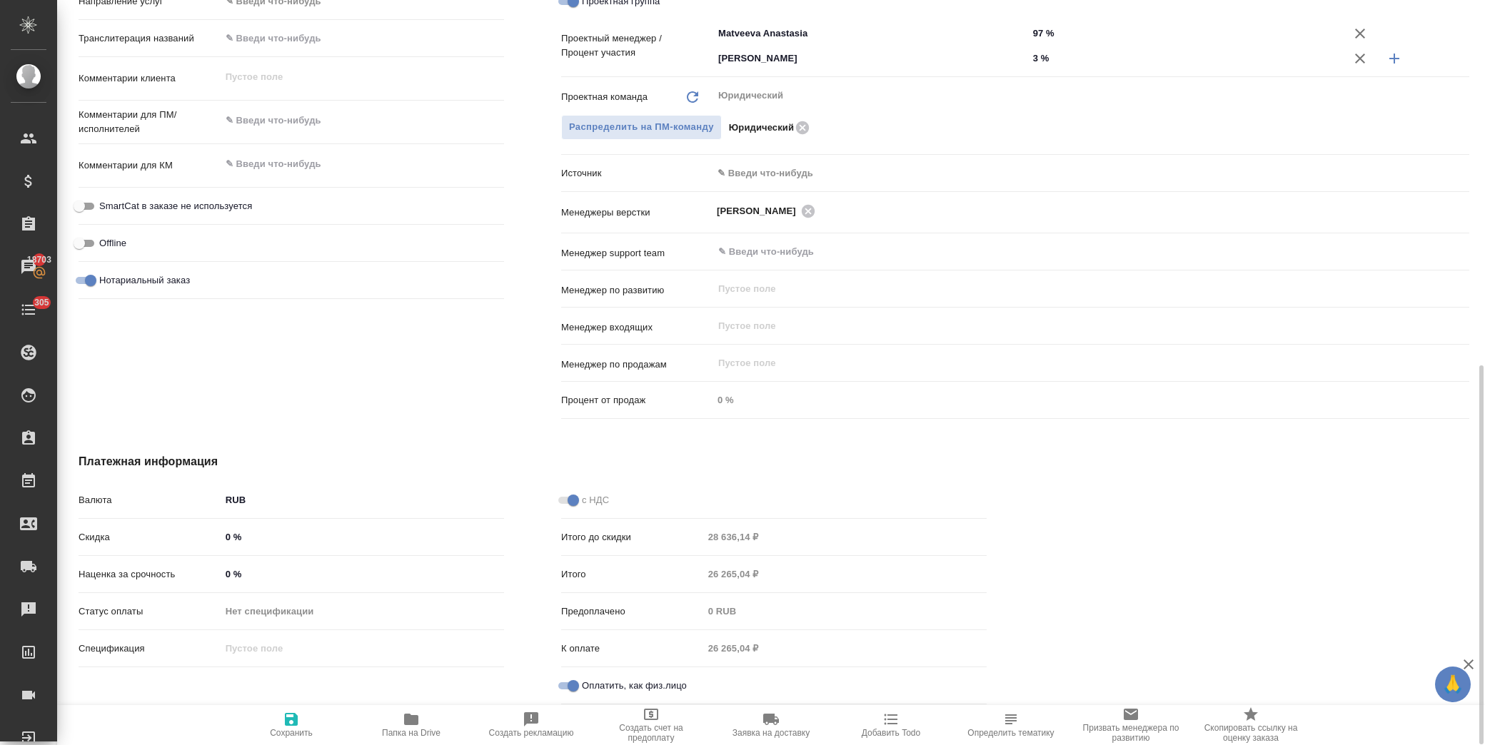
click at [287, 722] on icon "button" at bounding box center [291, 719] width 13 height 13
type textarea "x"
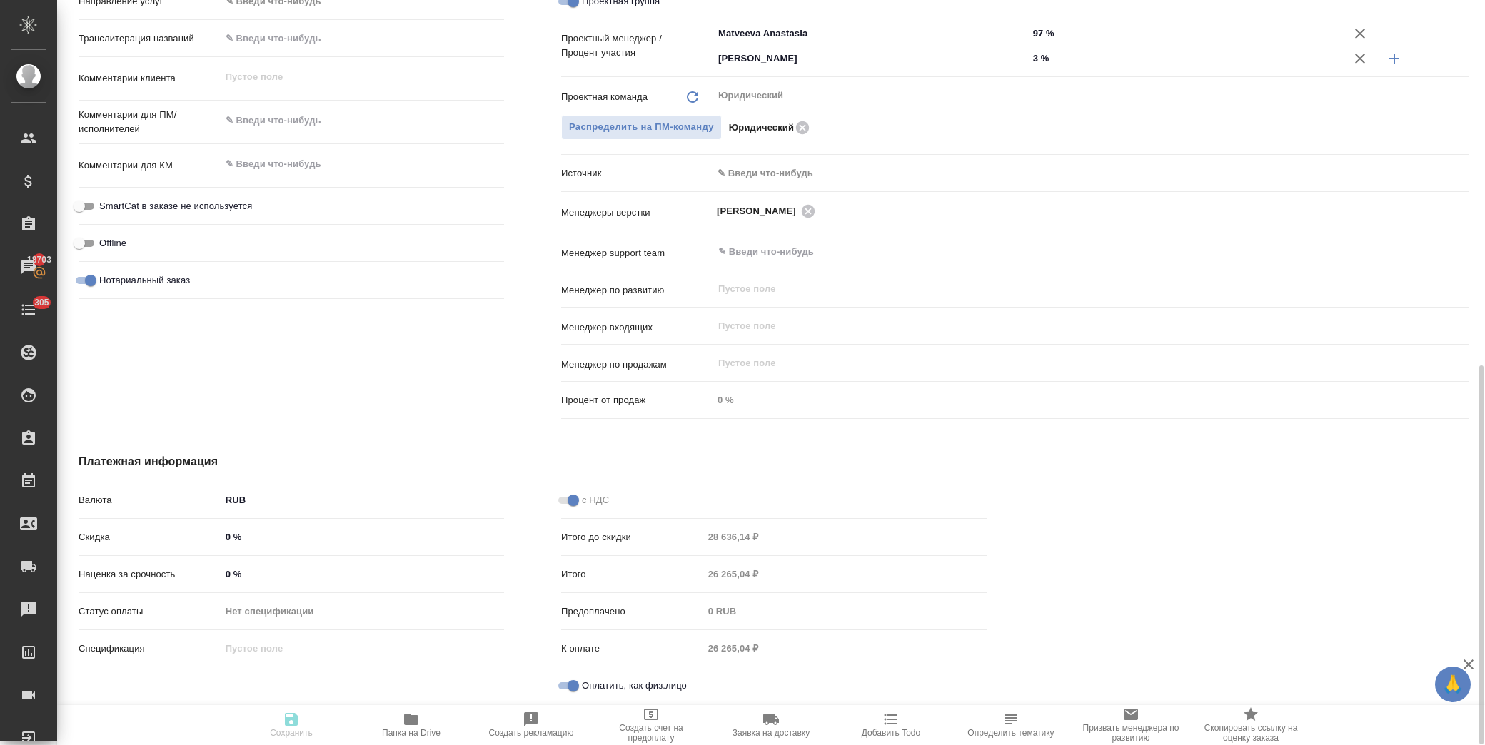
type textarea "x"
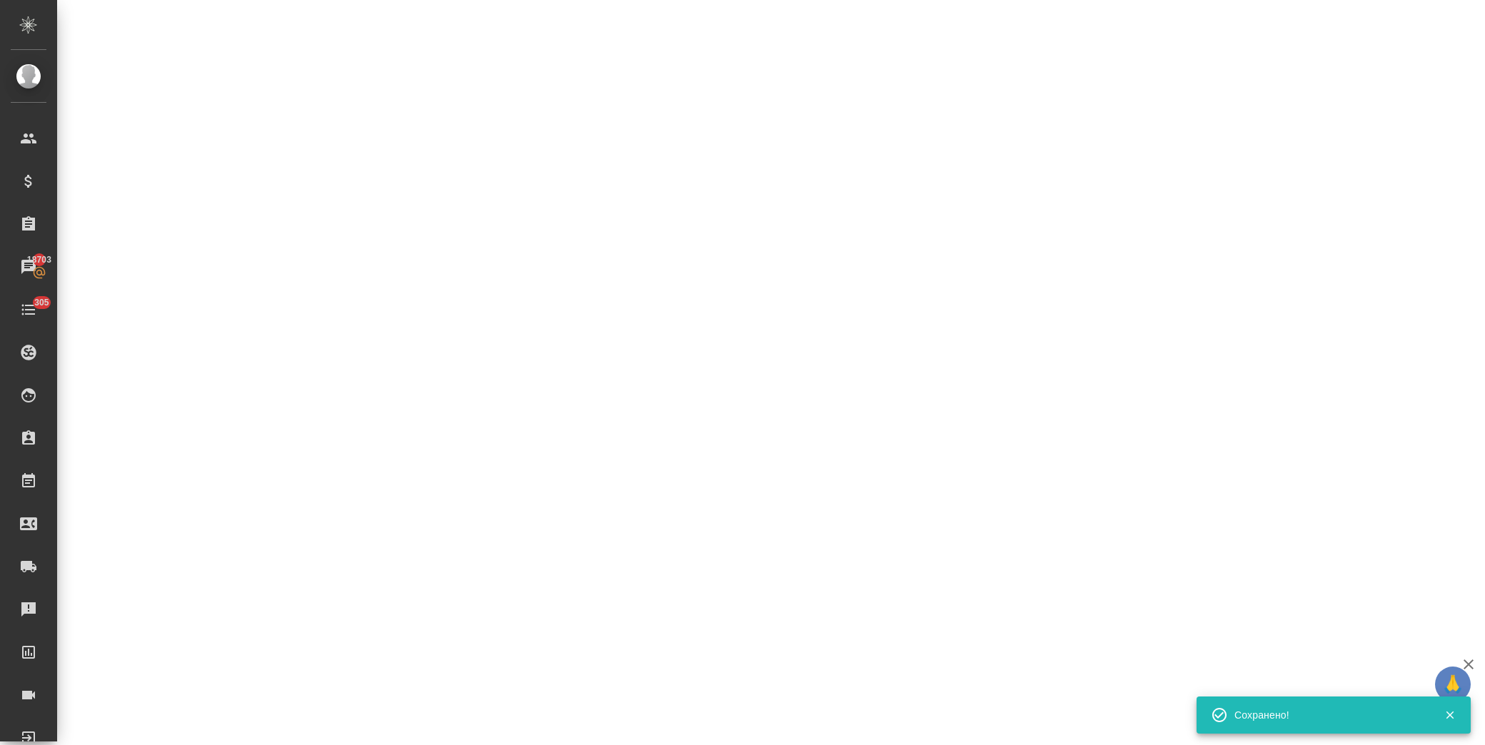
select select "RU"
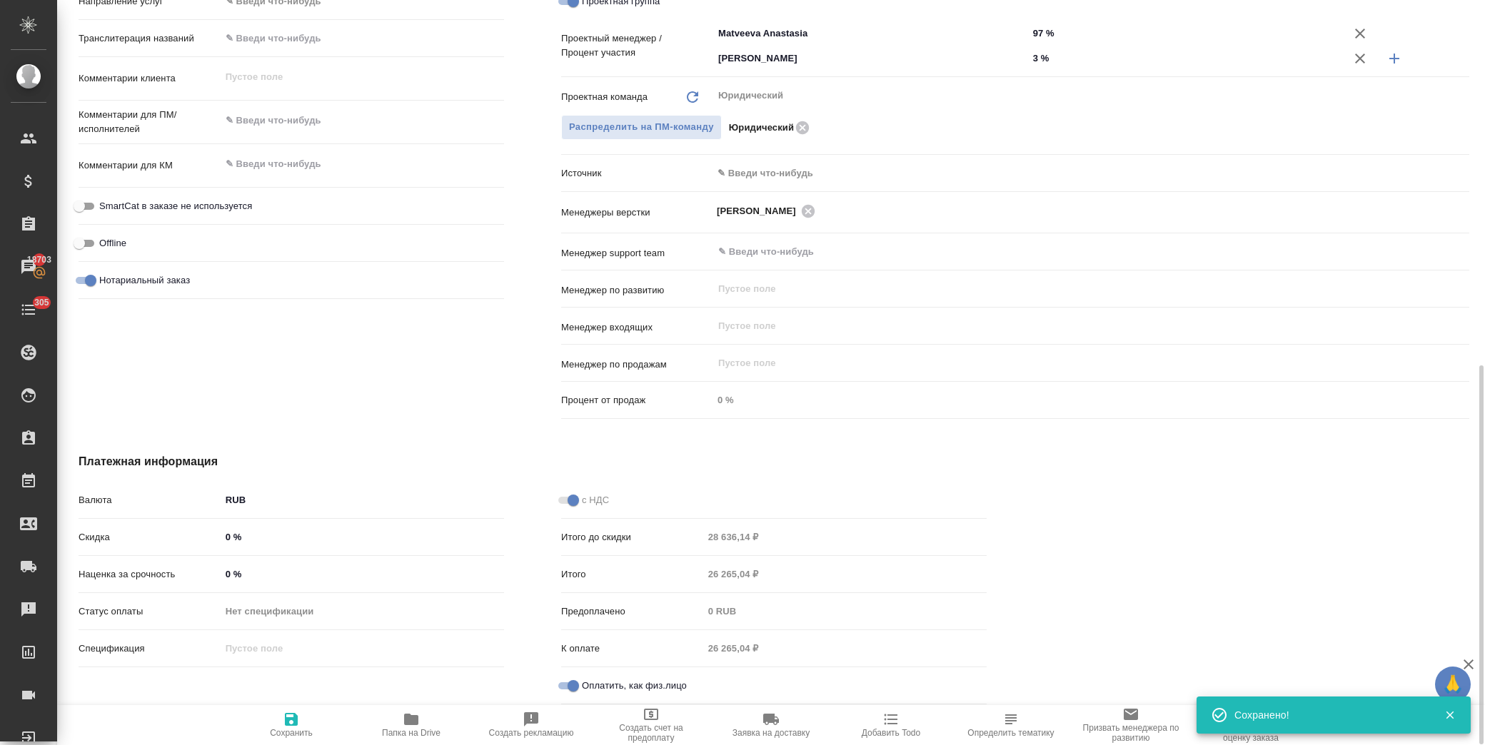
type textarea "x"
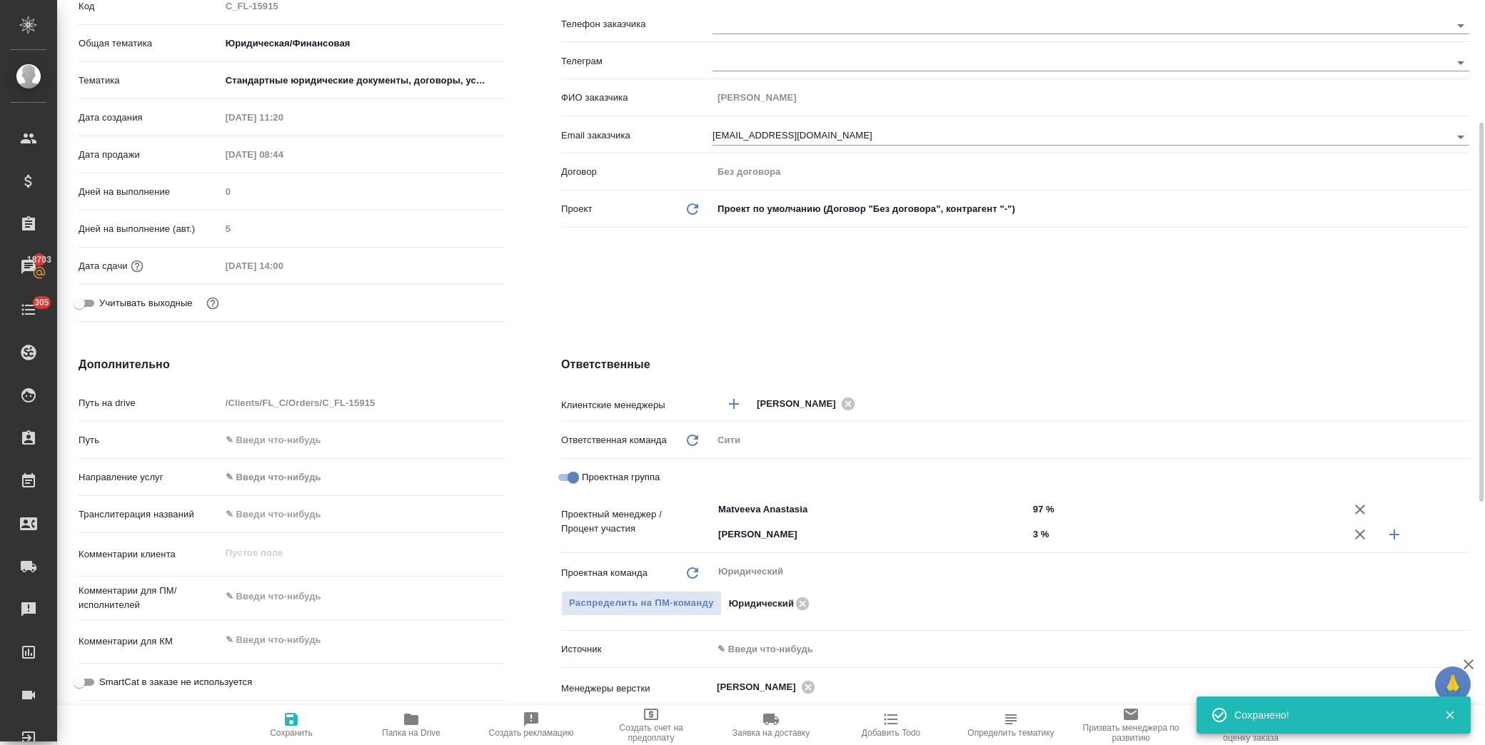
scroll to position [0, 0]
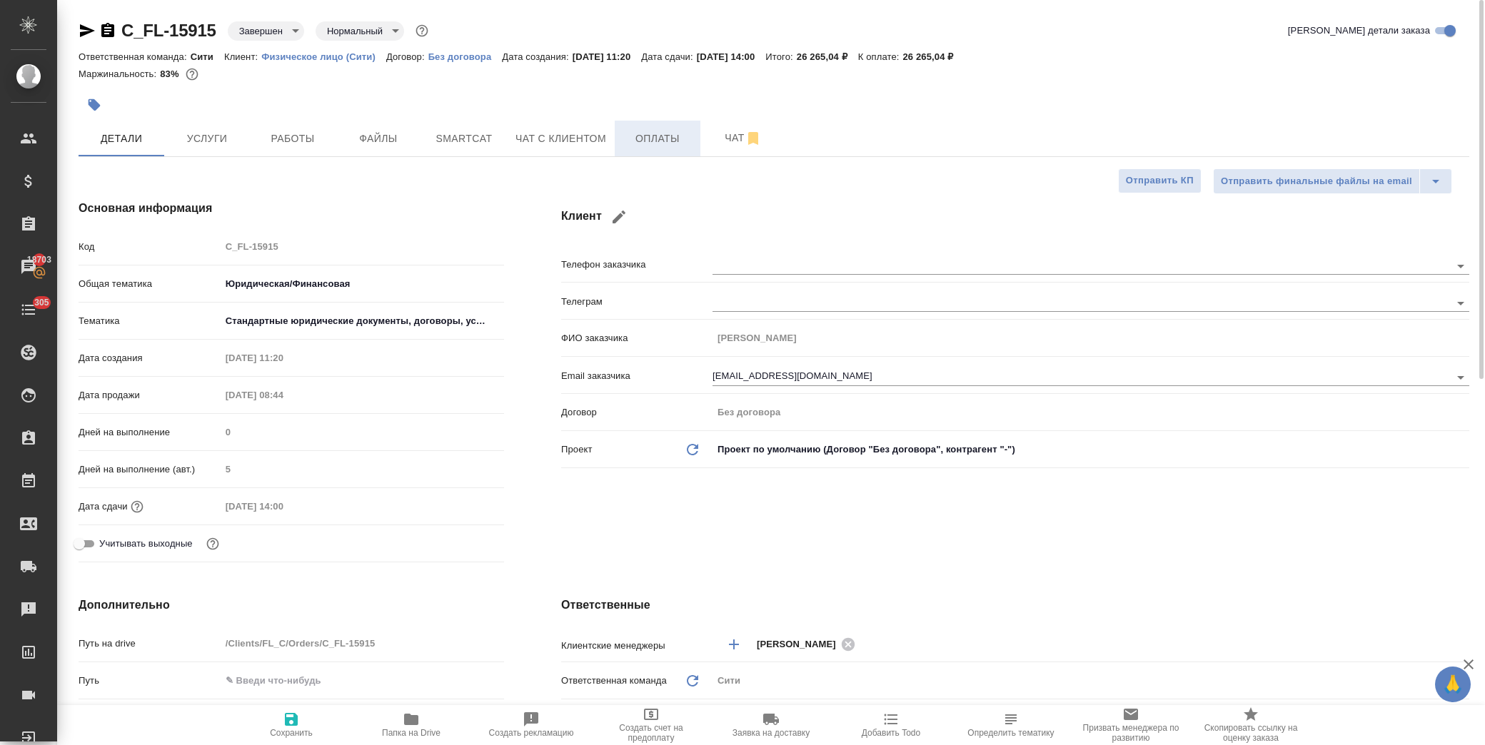
click at [645, 132] on span "Оплаты" at bounding box center [657, 139] width 69 height 18
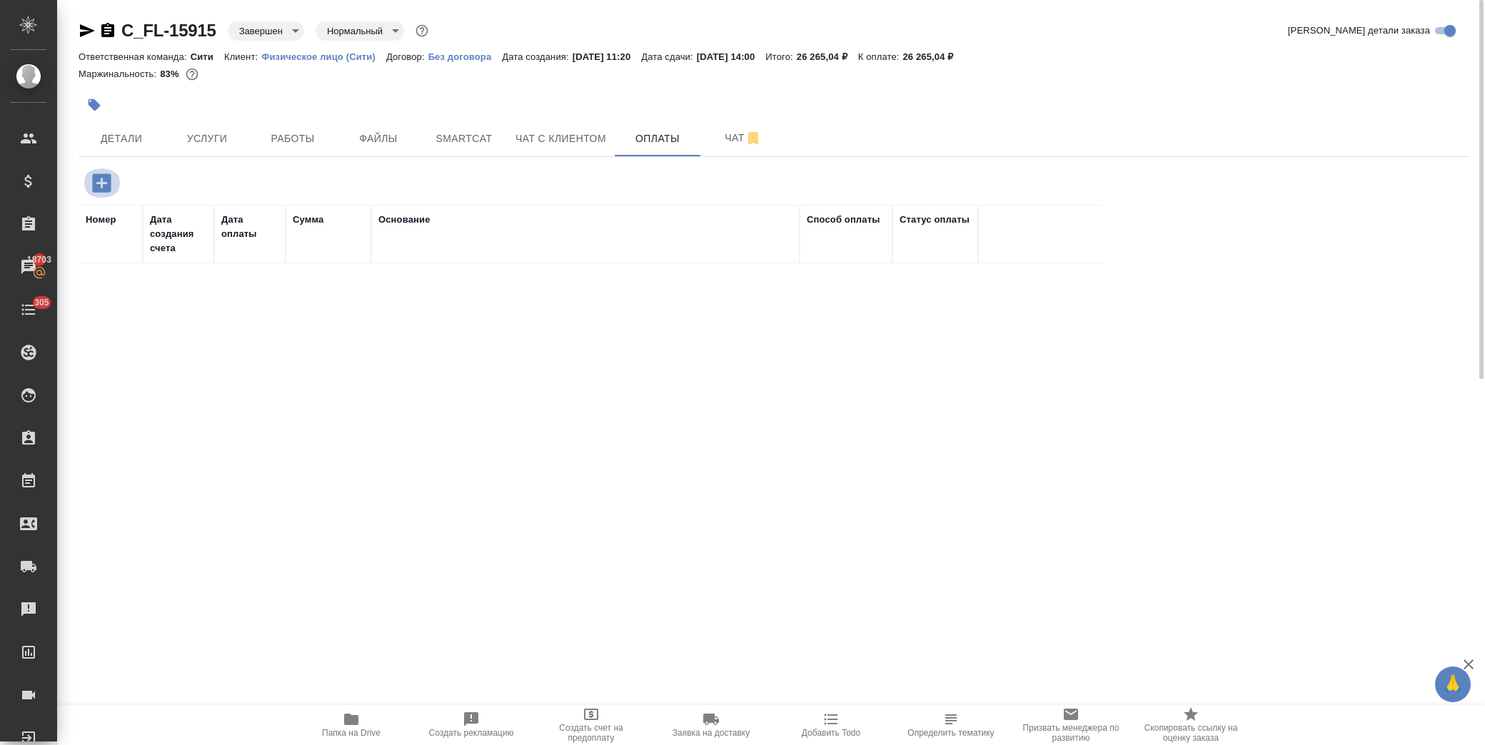
click at [109, 186] on icon "button" at bounding box center [101, 182] width 19 height 19
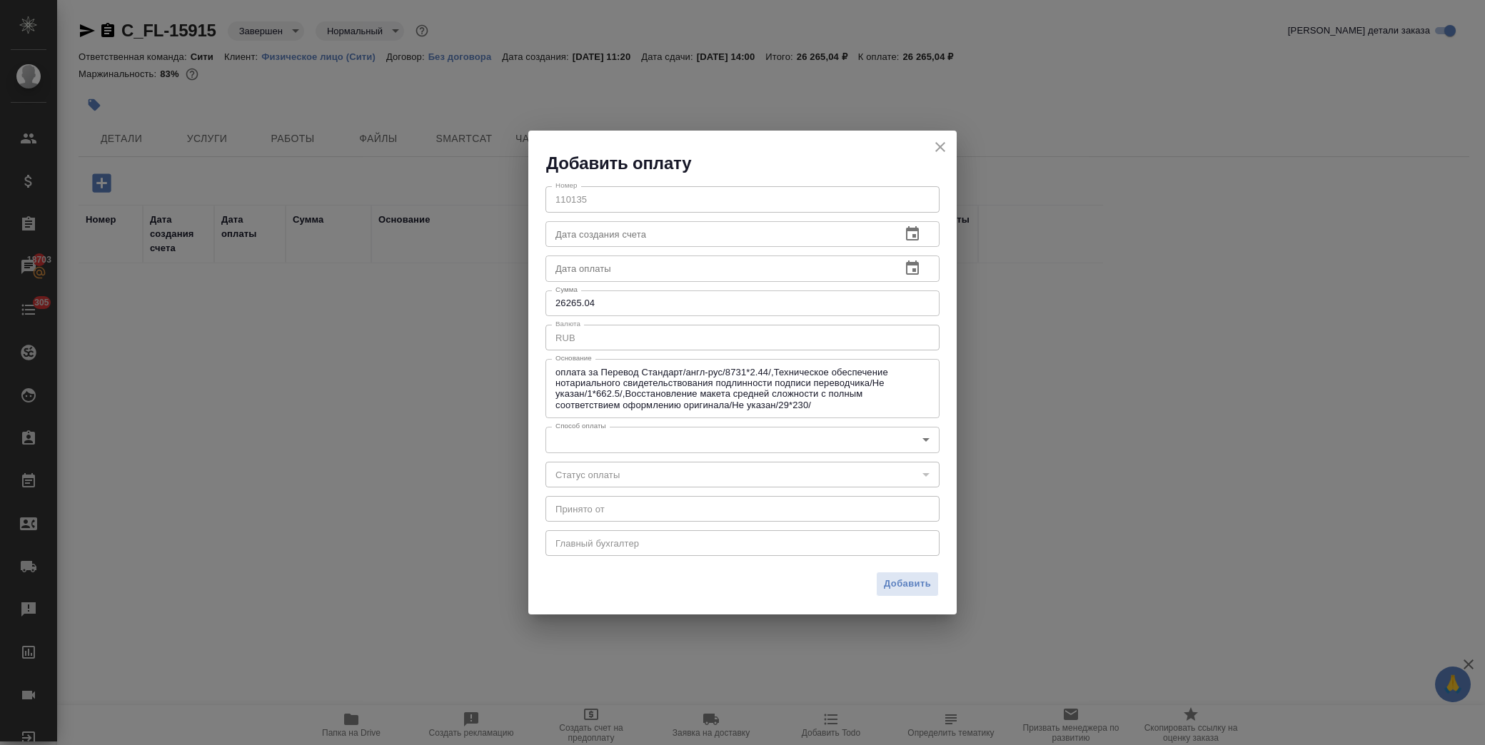
drag, startPoint x: 501, startPoint y: 371, endPoint x: 672, endPoint y: 227, distance: 223.4
click at [511, 362] on div "Добавить оплату Номер 110135 Номер Дата создания счета Дата создания счета Дата…" at bounding box center [742, 372] width 1485 height 745
click at [940, 145] on icon "close" at bounding box center [940, 147] width 17 height 17
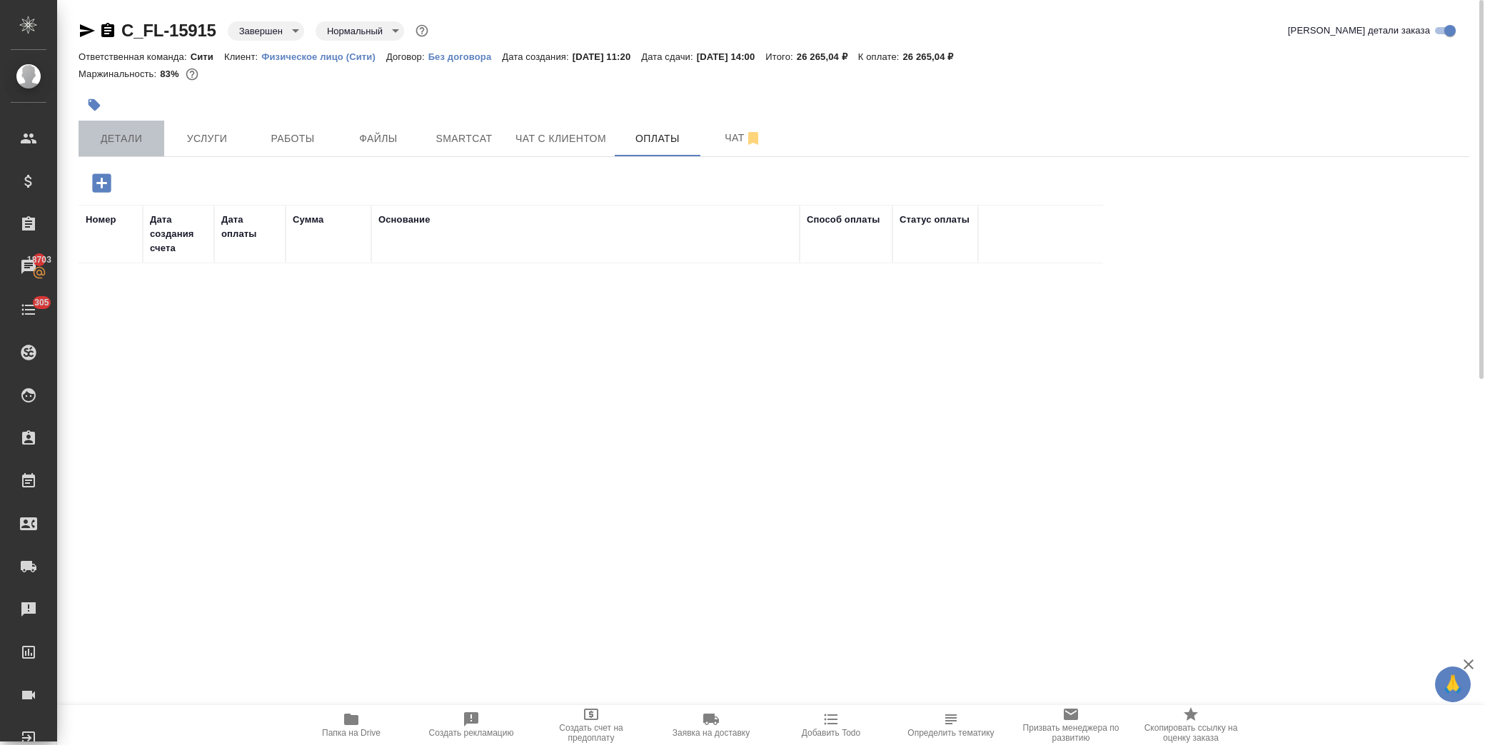
click at [144, 134] on span "Детали" at bounding box center [121, 139] width 69 height 18
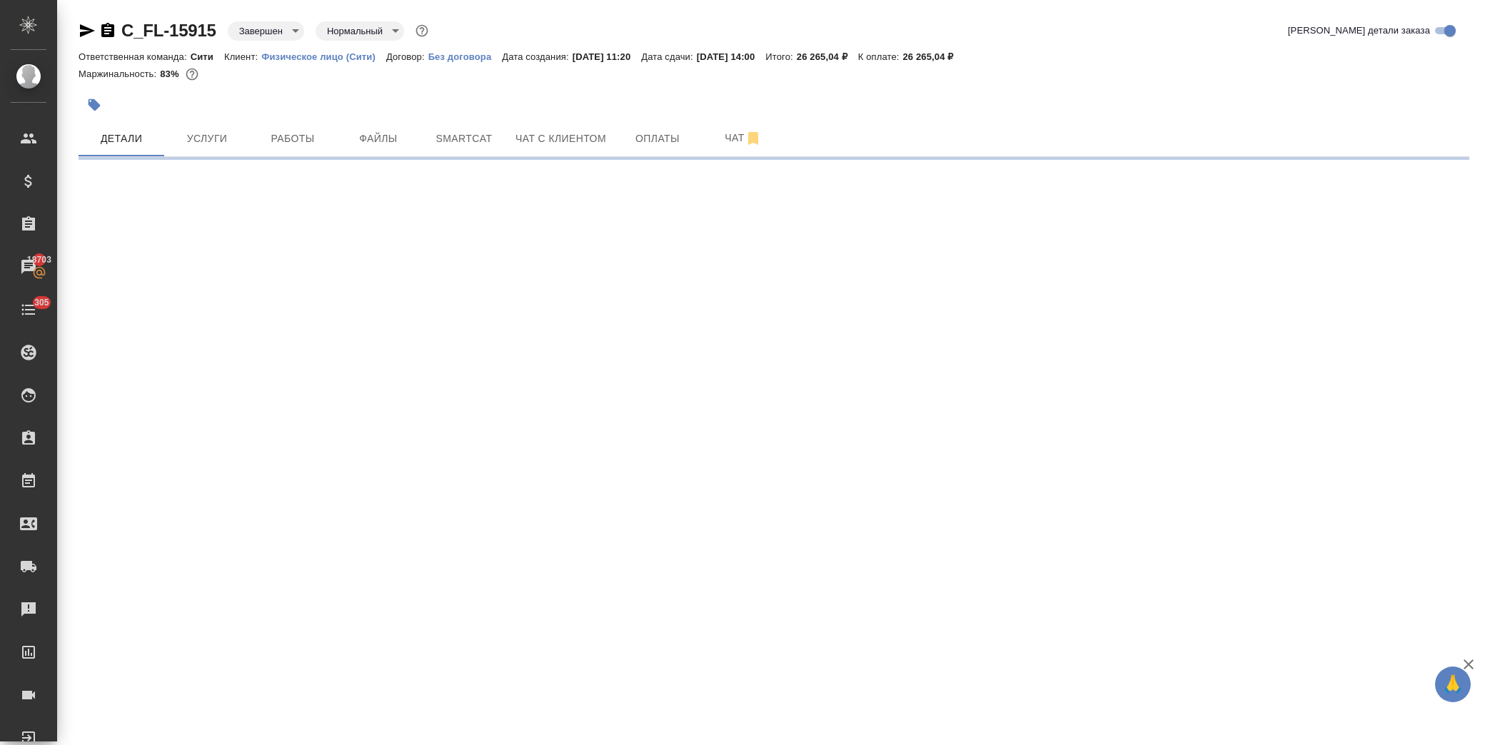
select select "RU"
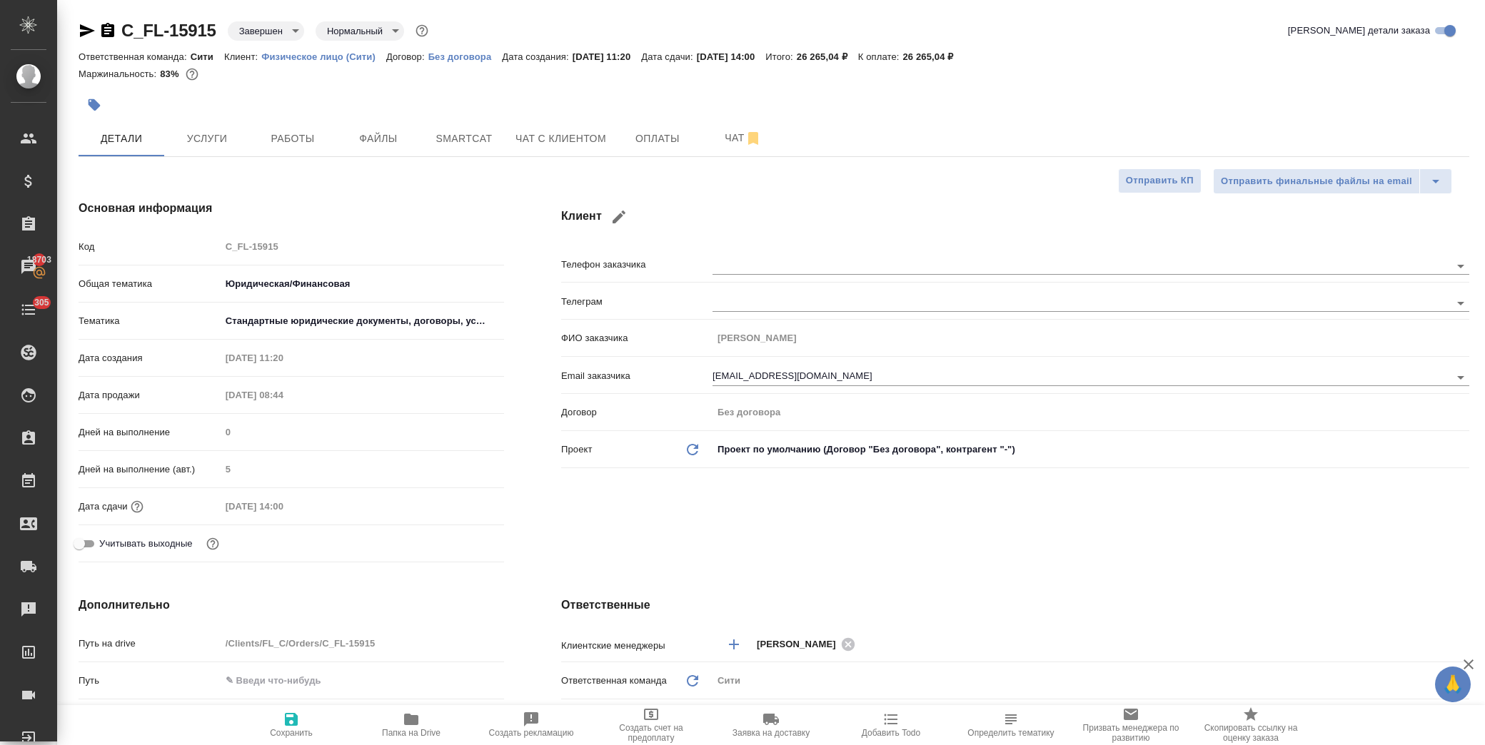
type textarea "x"
click at [636, 139] on span "Оплаты" at bounding box center [657, 139] width 69 height 18
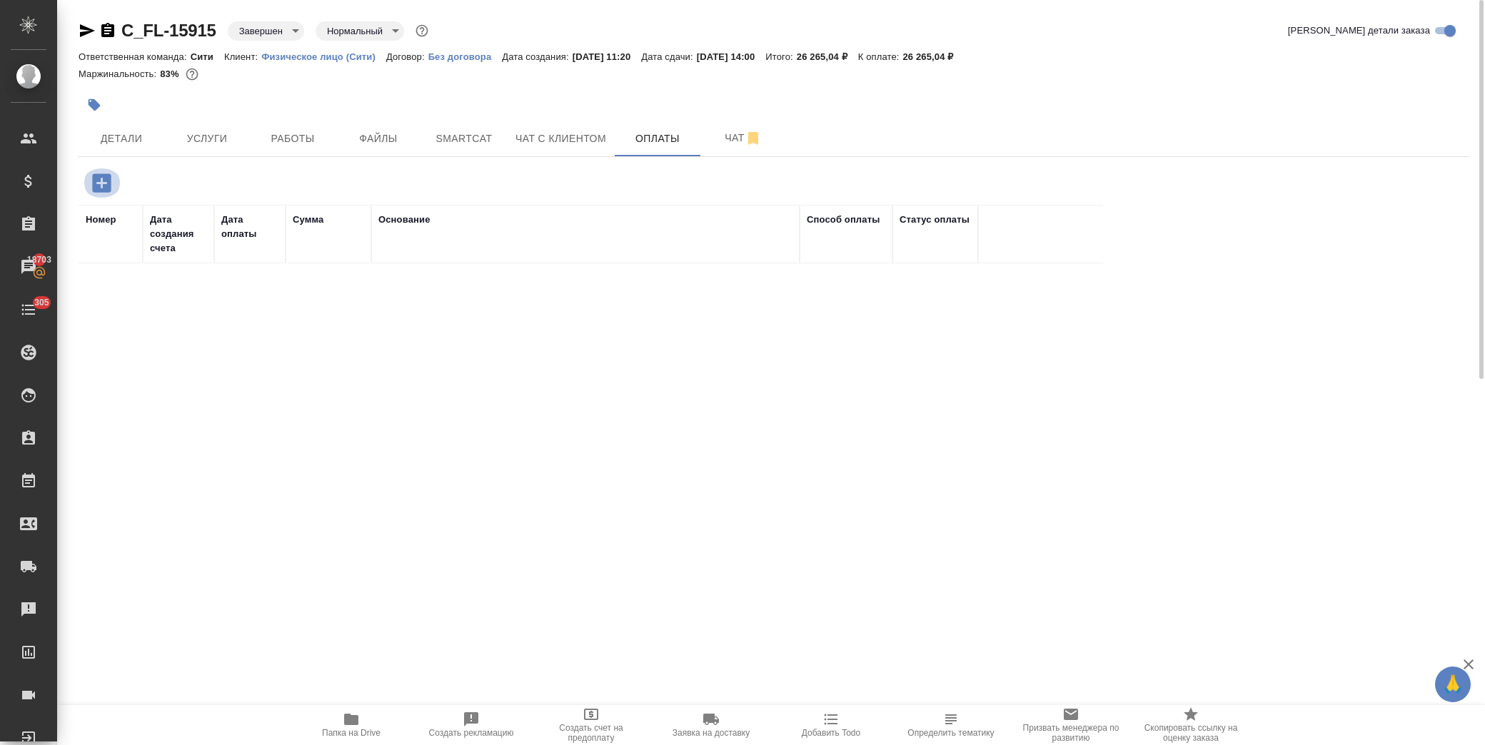
click at [110, 186] on icon "button" at bounding box center [101, 182] width 19 height 19
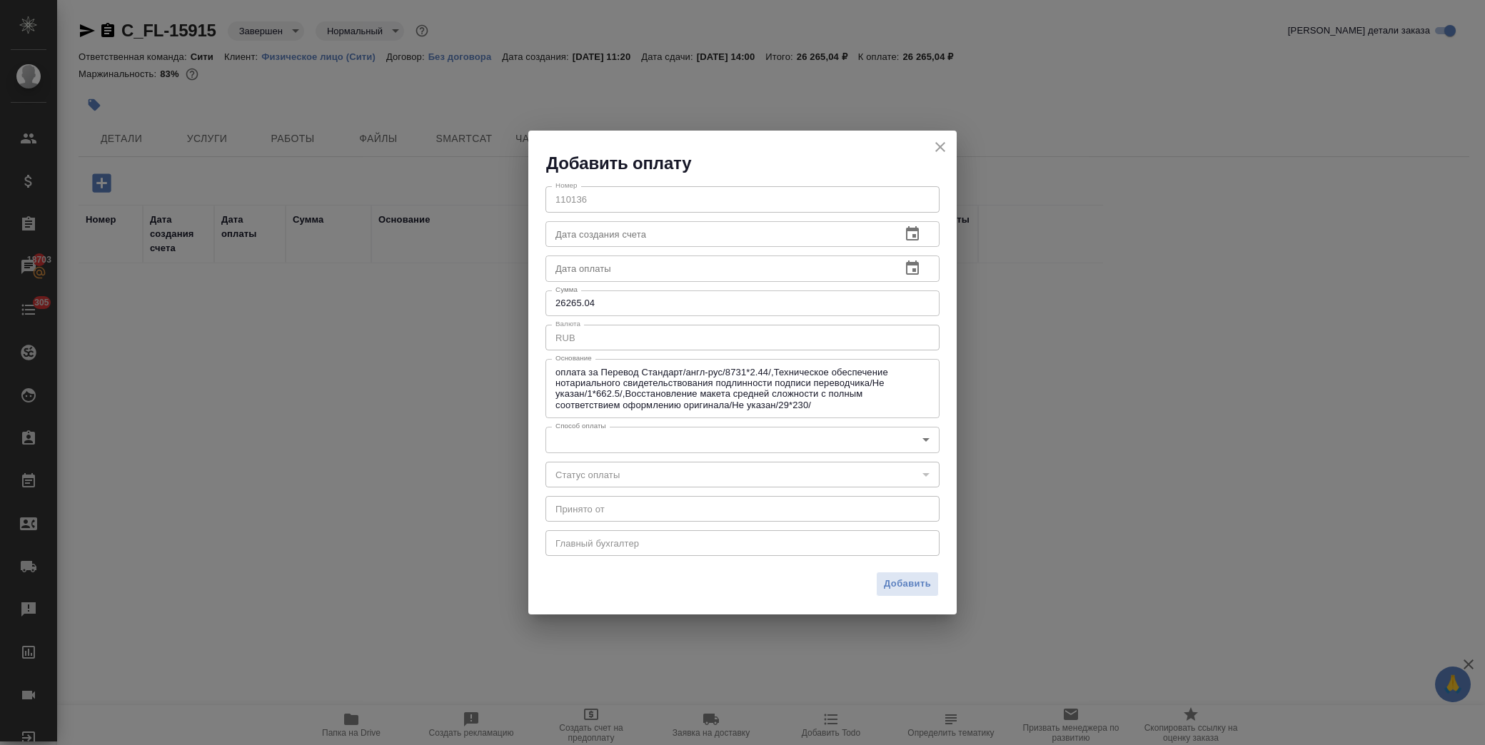
click at [650, 434] on body "🙏 .cls-1 fill:#fff; AWATERA Лофицкая Юлия Владимировна Клиенты Спецификации Зак…" at bounding box center [742, 372] width 1485 height 745
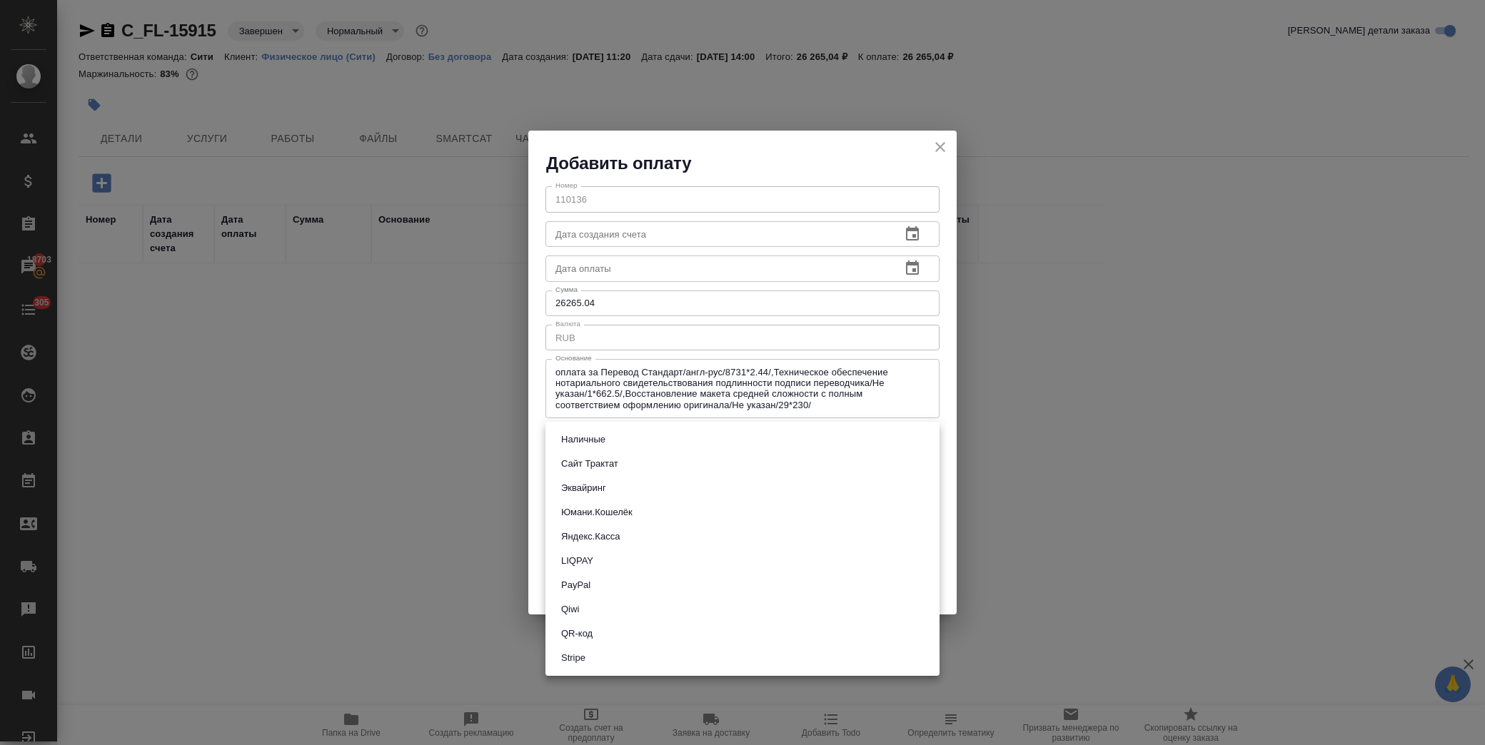
click at [641, 462] on li "Сайт Трактат" at bounding box center [742, 464] width 394 height 24
type input "site-traktat"
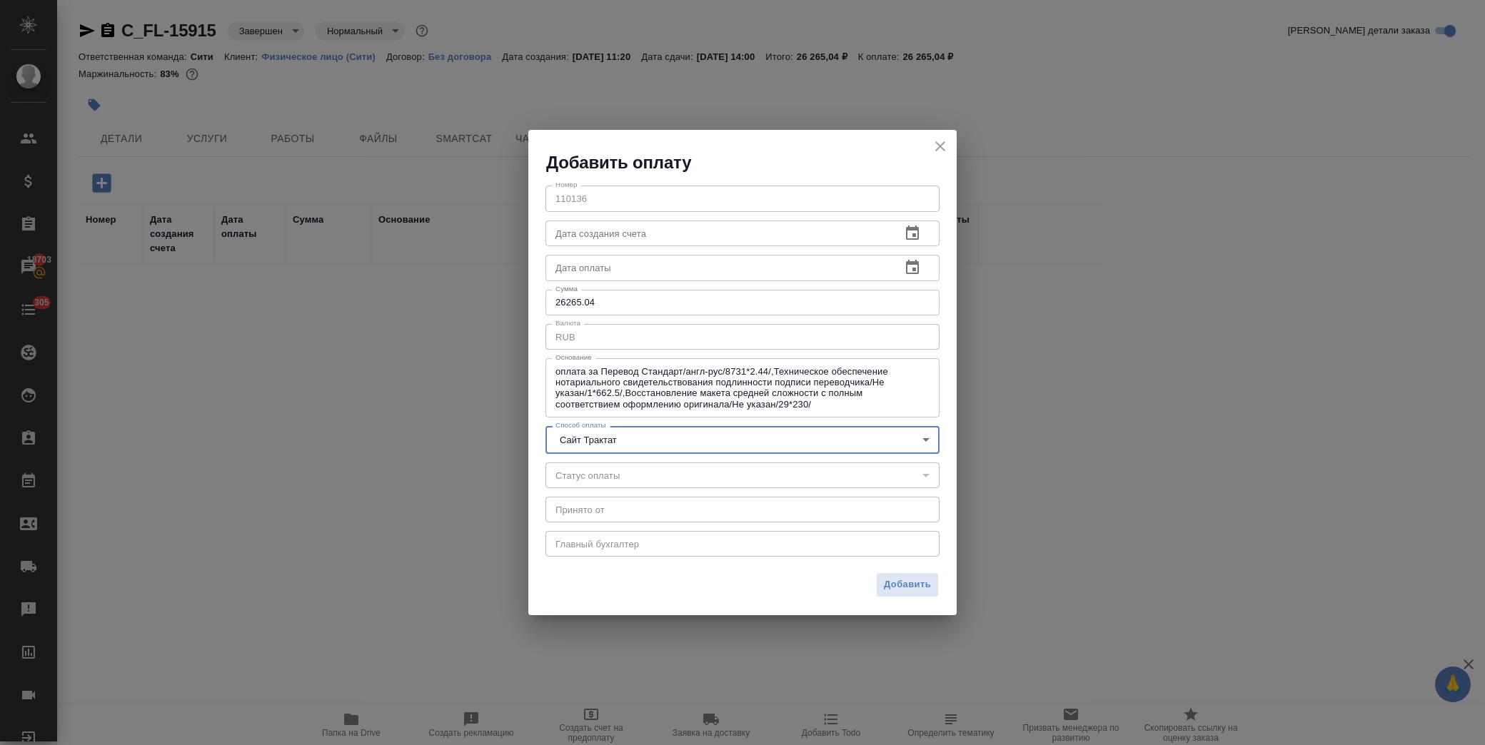
click at [905, 269] on icon "button" at bounding box center [912, 267] width 17 height 17
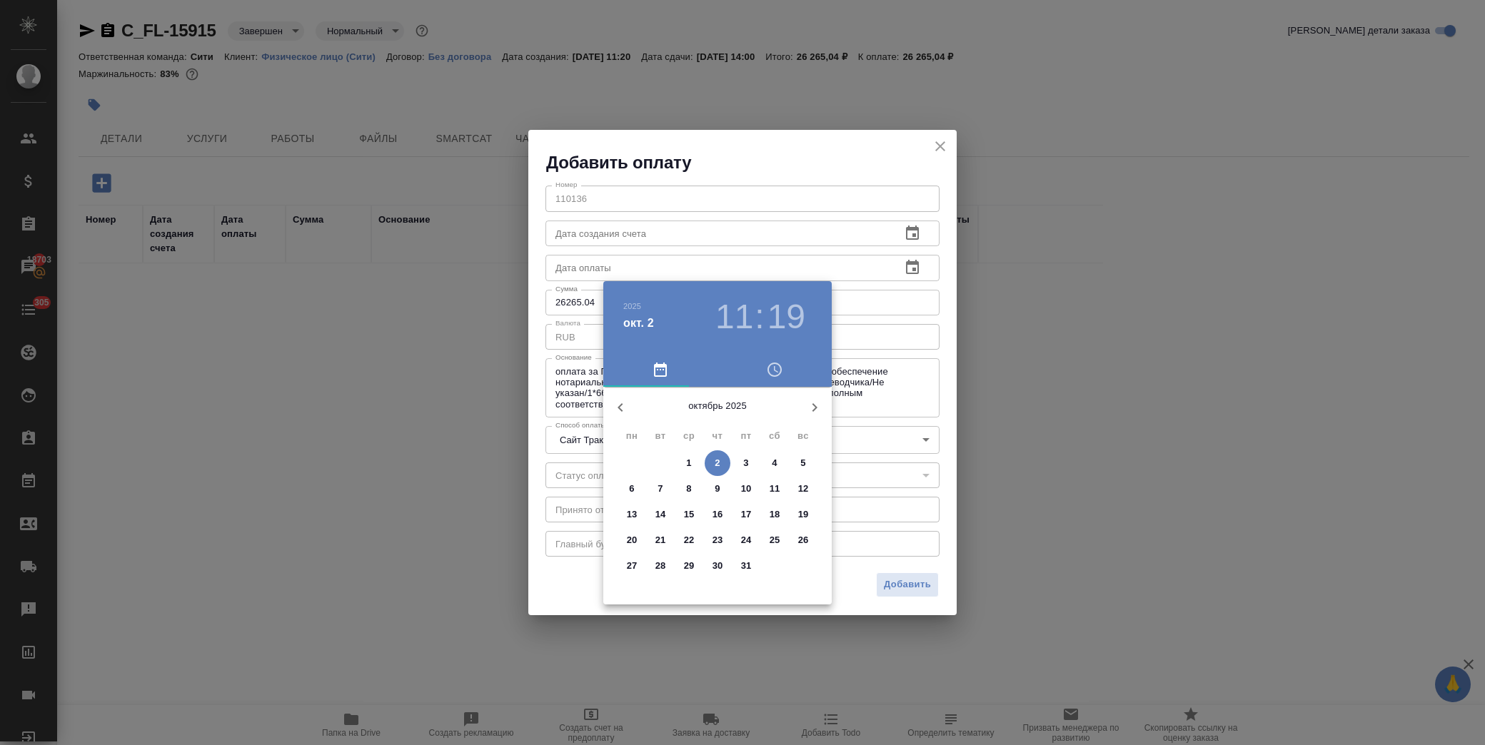
click at [621, 402] on icon "button" at bounding box center [620, 407] width 17 height 17
click at [695, 516] on span "17" at bounding box center [689, 515] width 26 height 14
type input "17.09.2025 11:19"
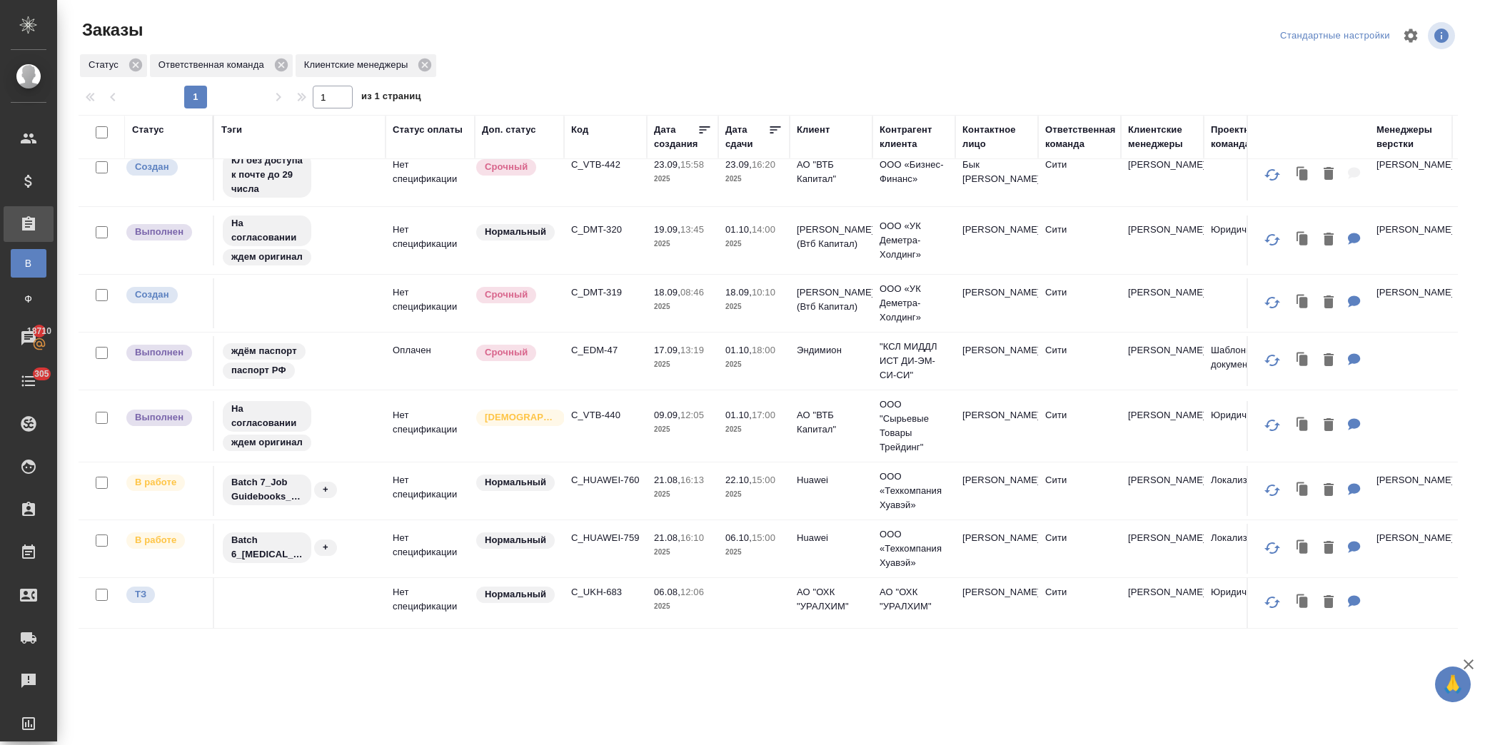
scroll to position [54, 0]
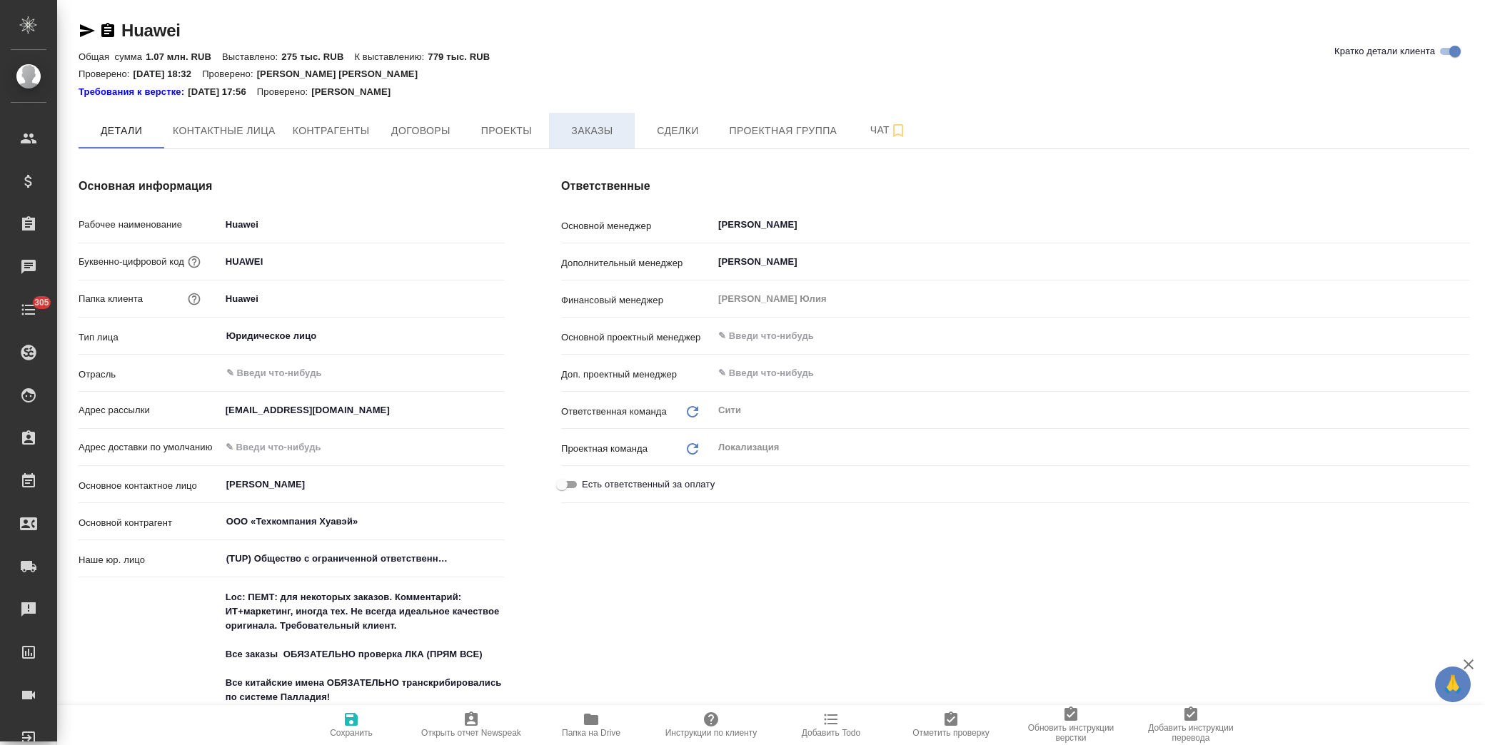
click at [608, 137] on span "Заказы" at bounding box center [592, 131] width 69 height 18
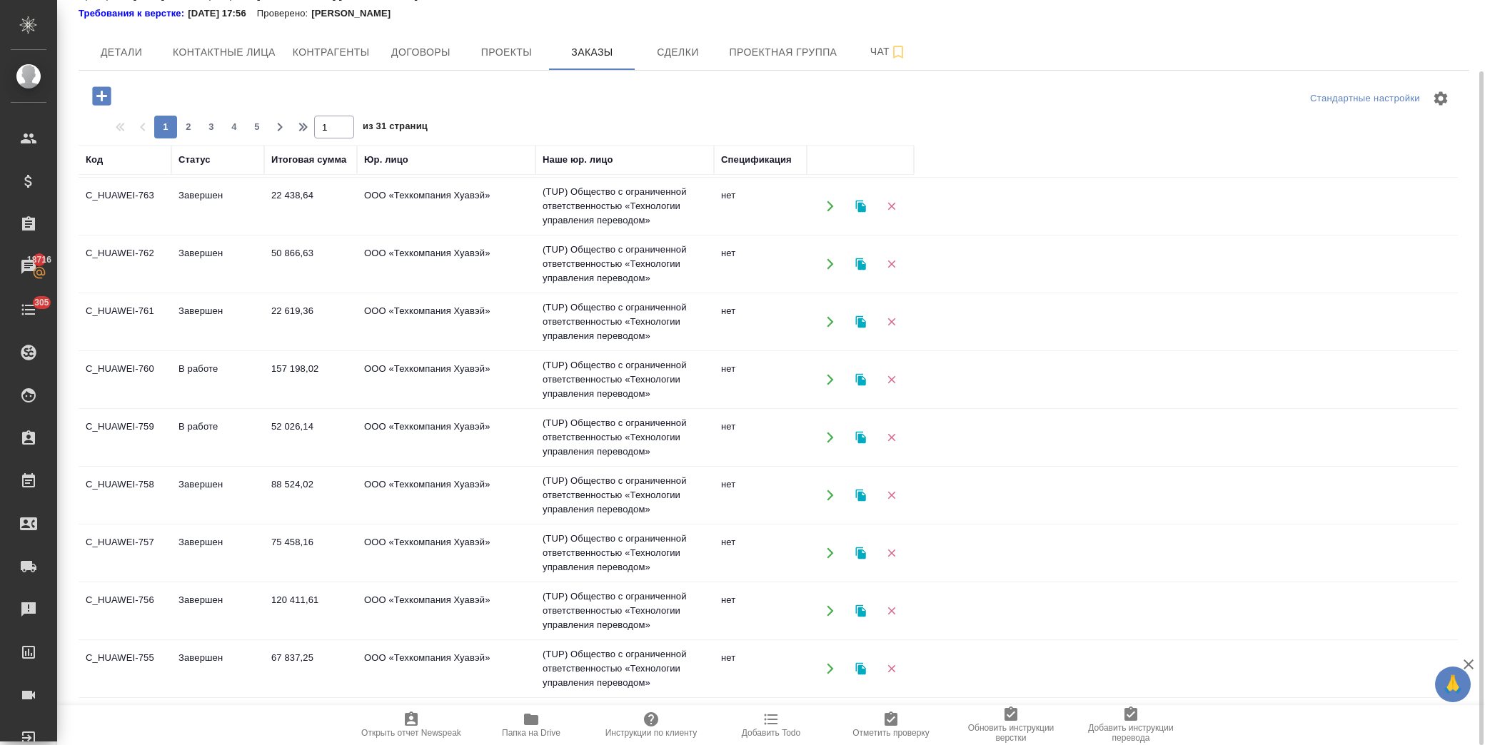
scroll to position [238, 0]
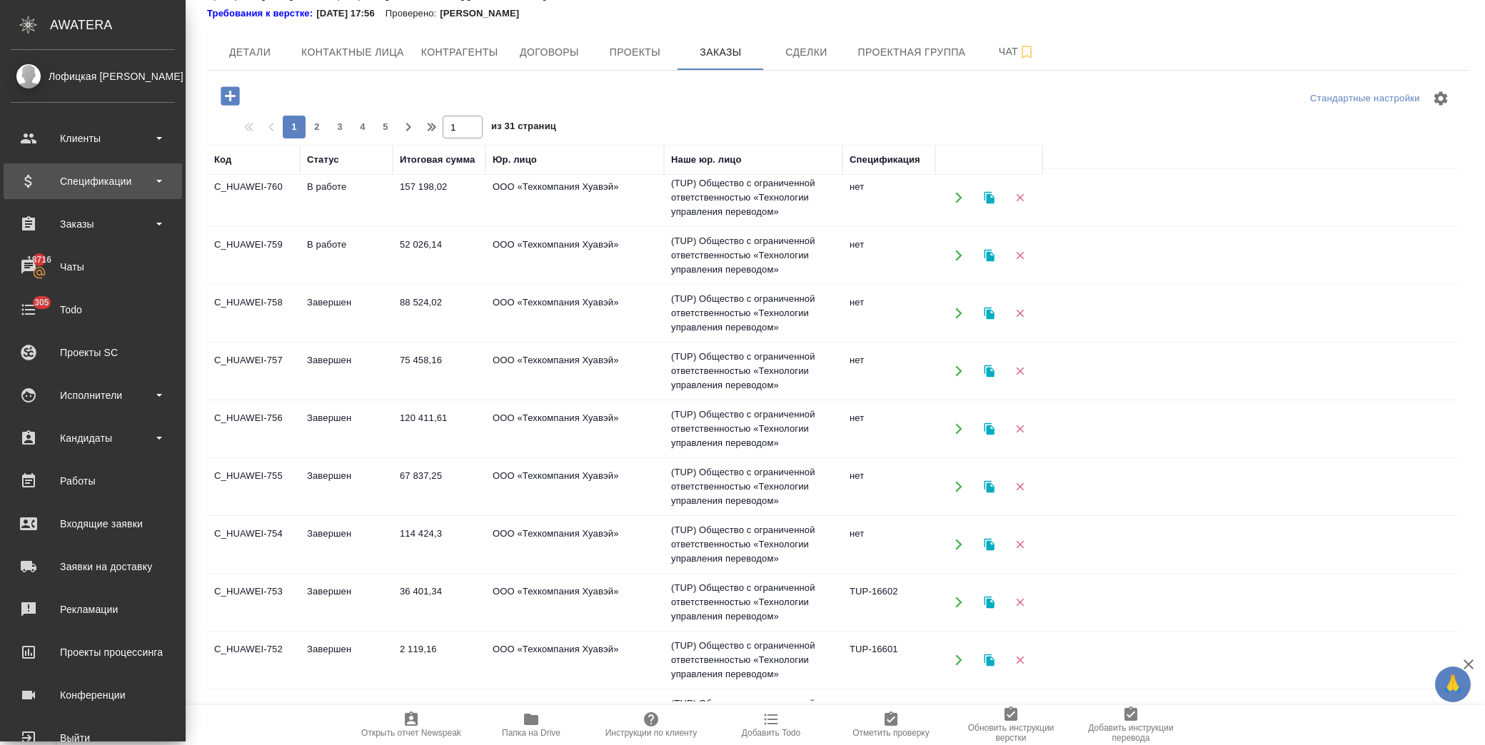
click at [117, 188] on div "Спецификации" at bounding box center [93, 181] width 164 height 21
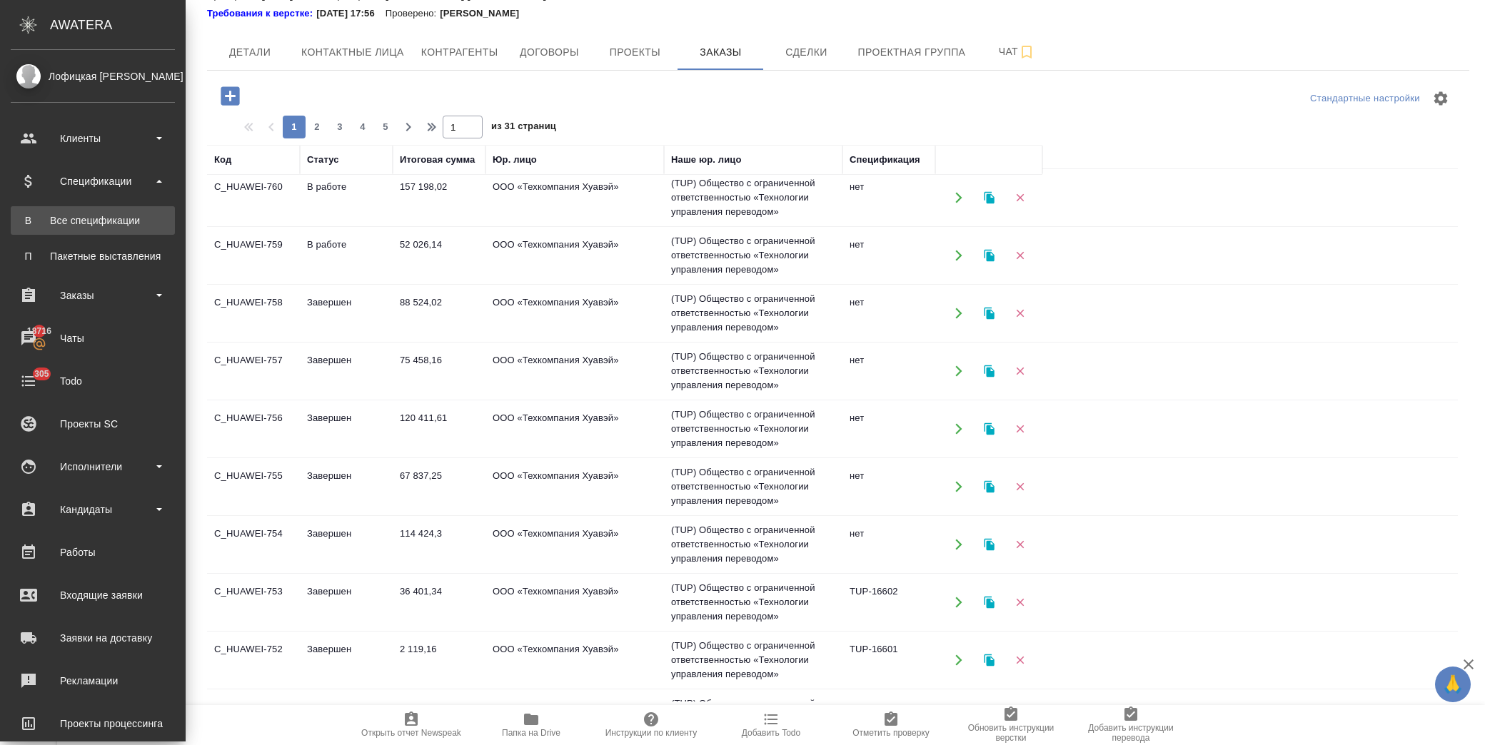
click at [123, 223] on div "Все спецификации" at bounding box center [93, 220] width 150 height 14
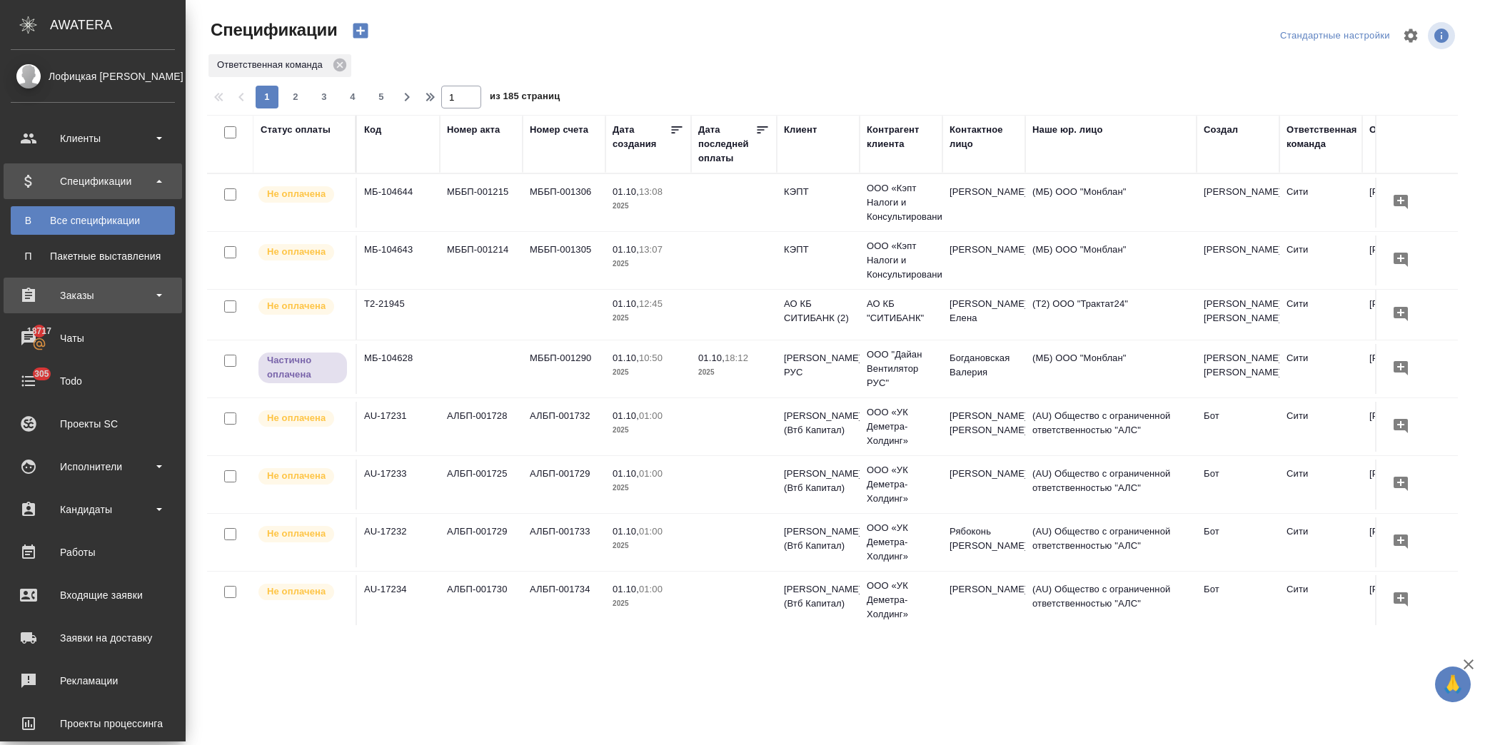
click at [109, 298] on div "Заказы" at bounding box center [93, 295] width 164 height 21
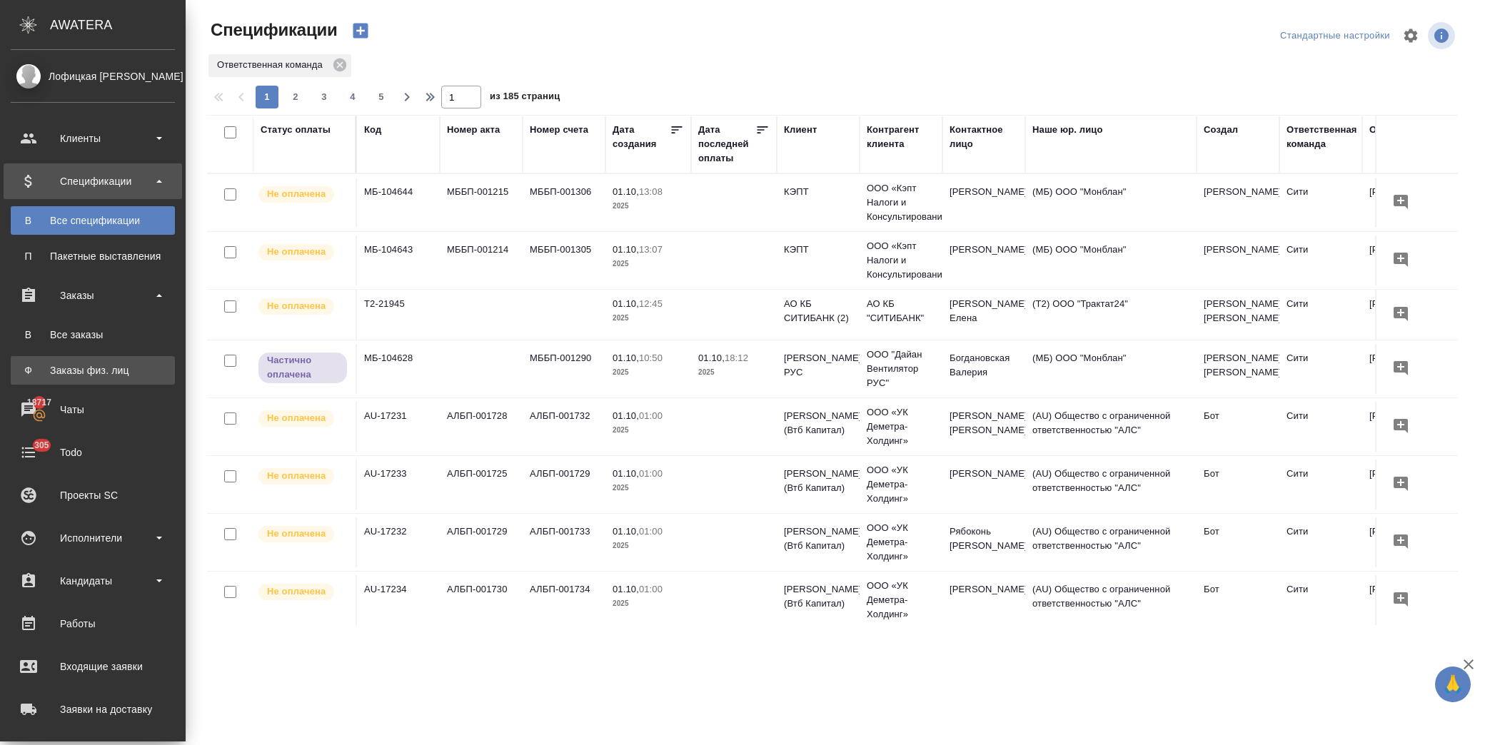
click at [120, 366] on div "Заказы физ. лиц" at bounding box center [93, 370] width 150 height 14
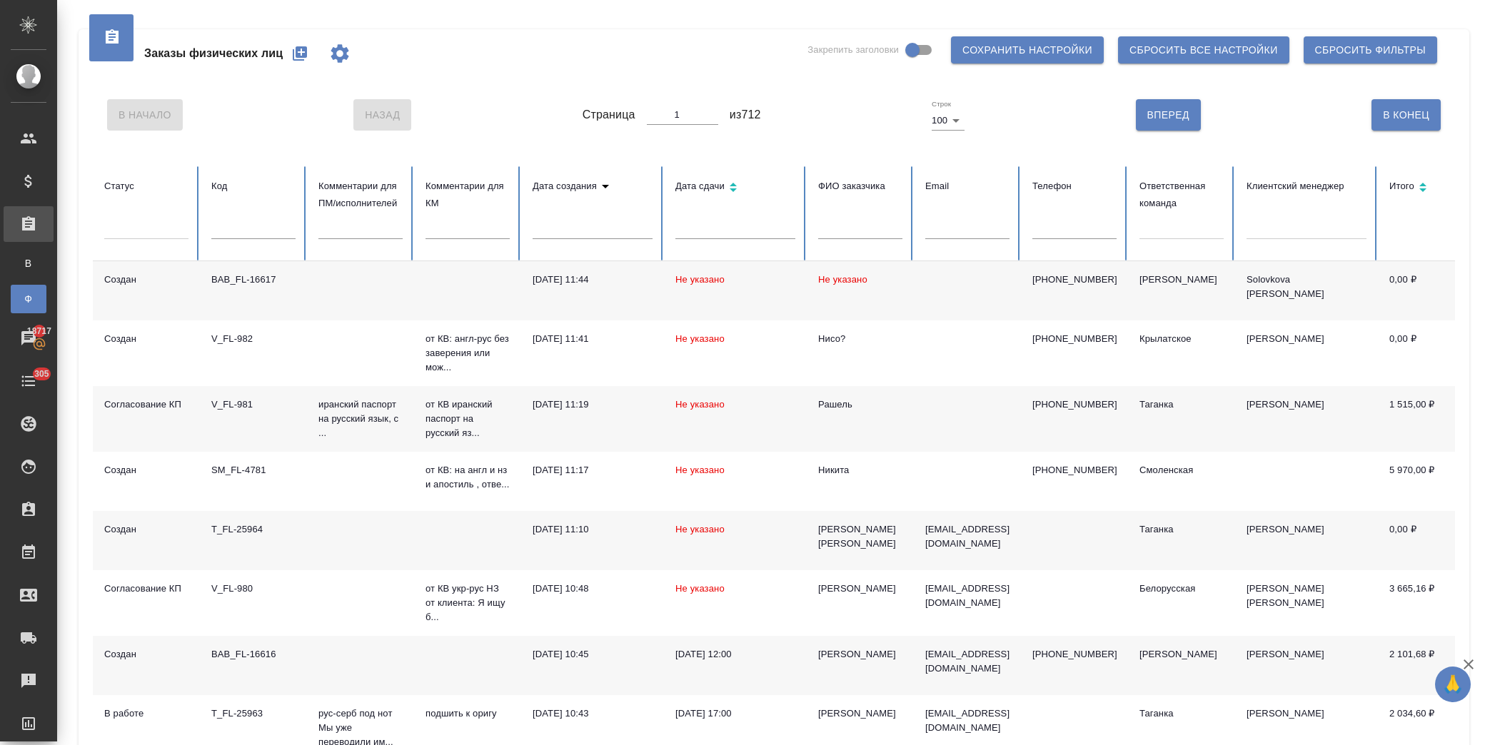
click at [298, 52] on icon "button" at bounding box center [299, 53] width 17 height 17
click at [855, 230] on input "text" at bounding box center [860, 229] width 84 height 20
type input "аида"
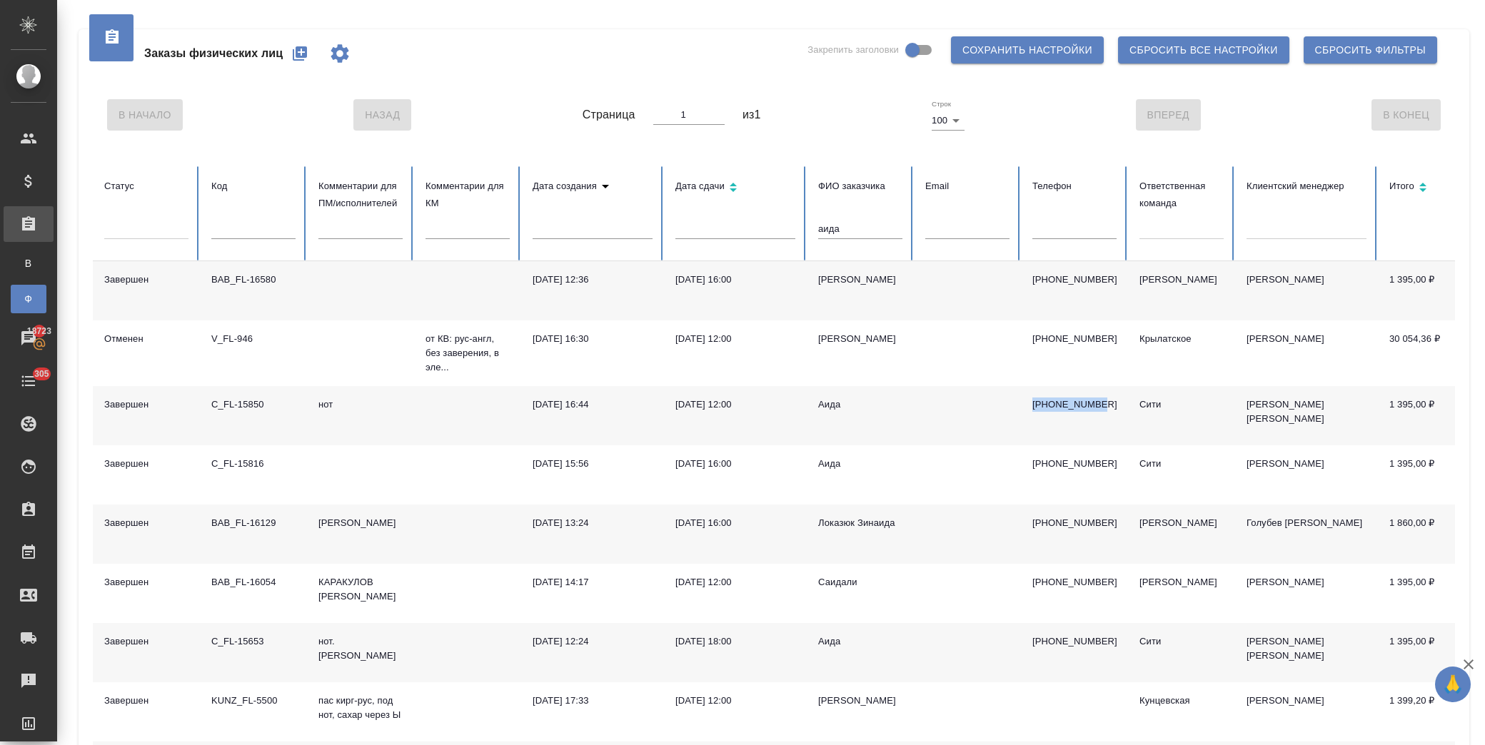
drag, startPoint x: 1100, startPoint y: 413, endPoint x: 1032, endPoint y: 419, distance: 68.1
click at [1032, 419] on td "[PHONE_NUMBER]" at bounding box center [1074, 415] width 107 height 59
copy p "[PHONE_NUMBER]"
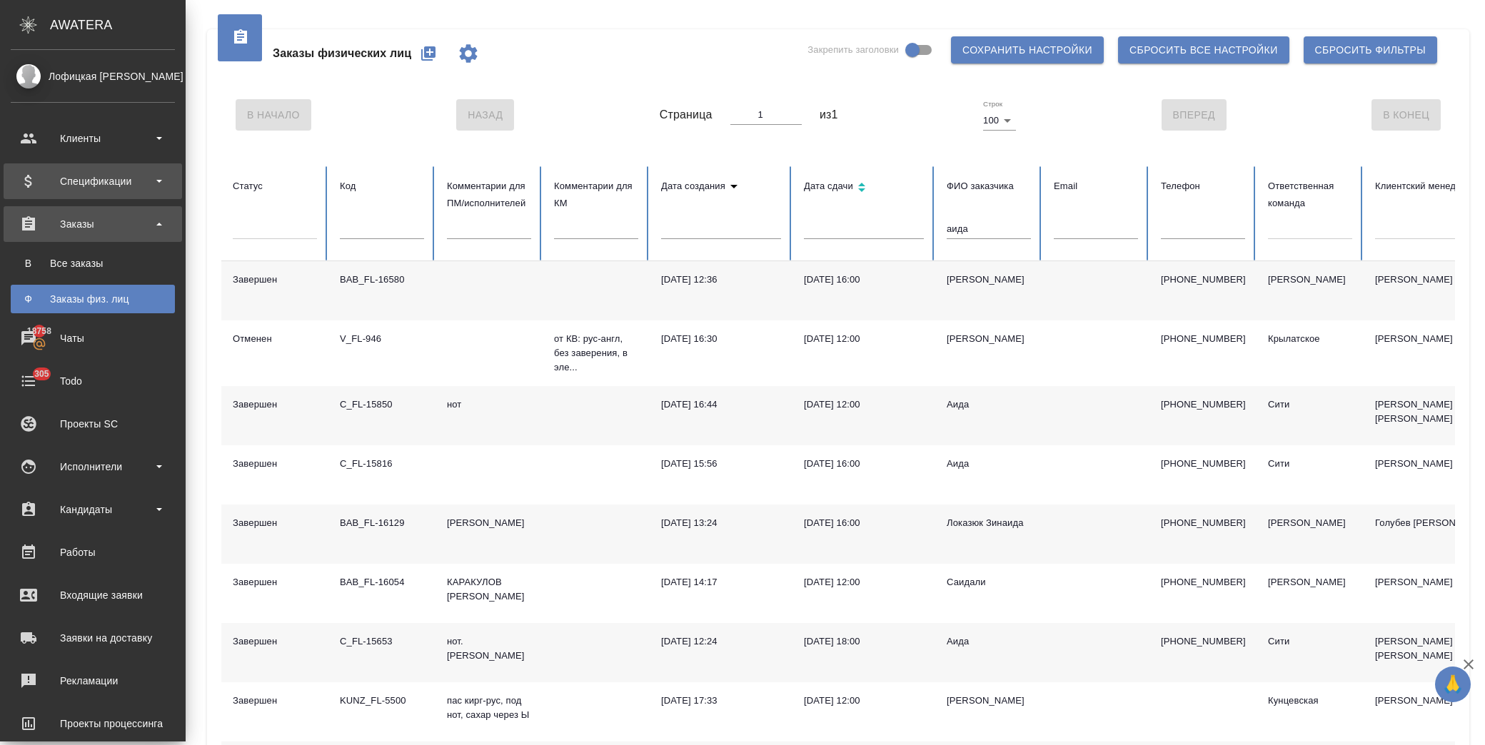
click at [107, 188] on div "Спецификации" at bounding box center [93, 181] width 164 height 21
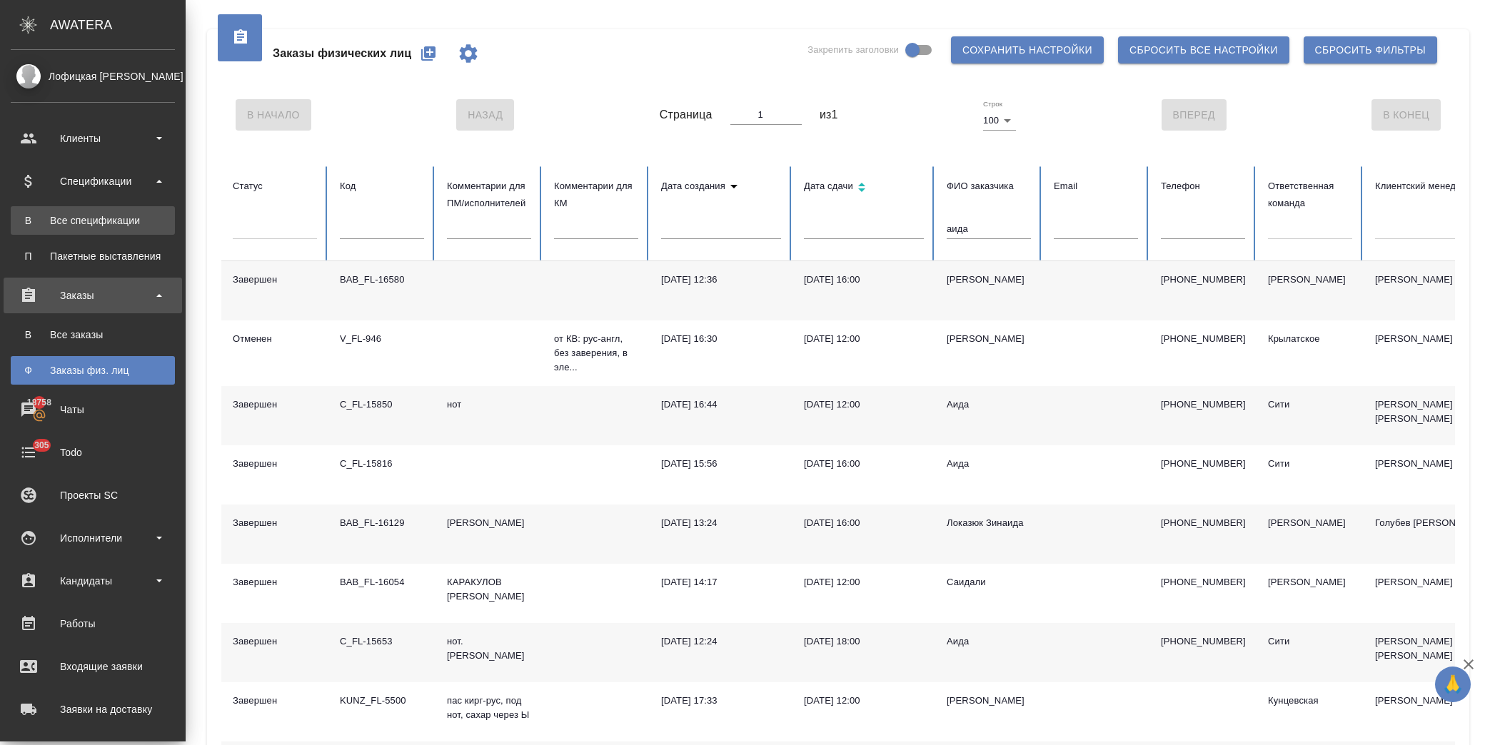
click at [119, 213] on div "Все спецификации" at bounding box center [93, 220] width 150 height 14
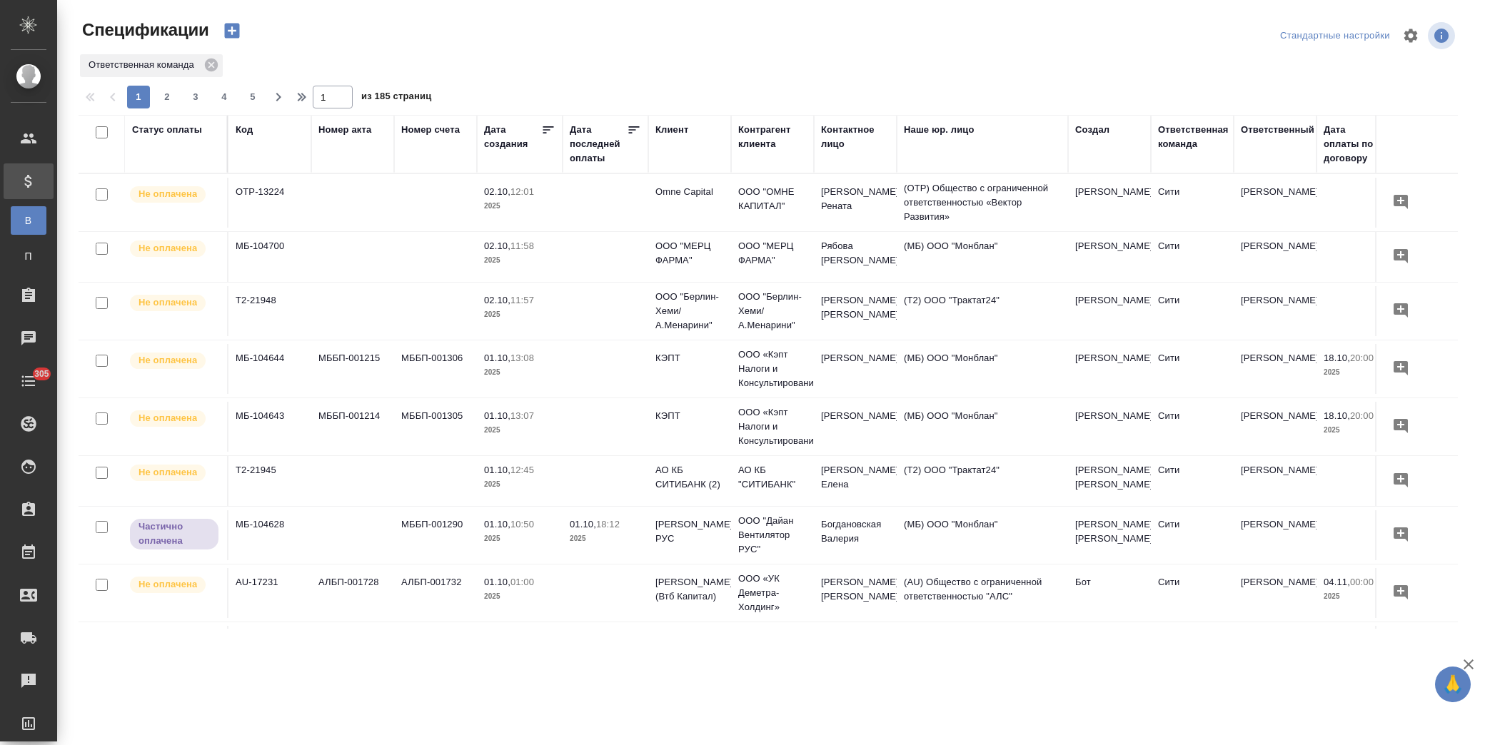
click at [155, 134] on div "Статус оплаты" at bounding box center [167, 130] width 70 height 14
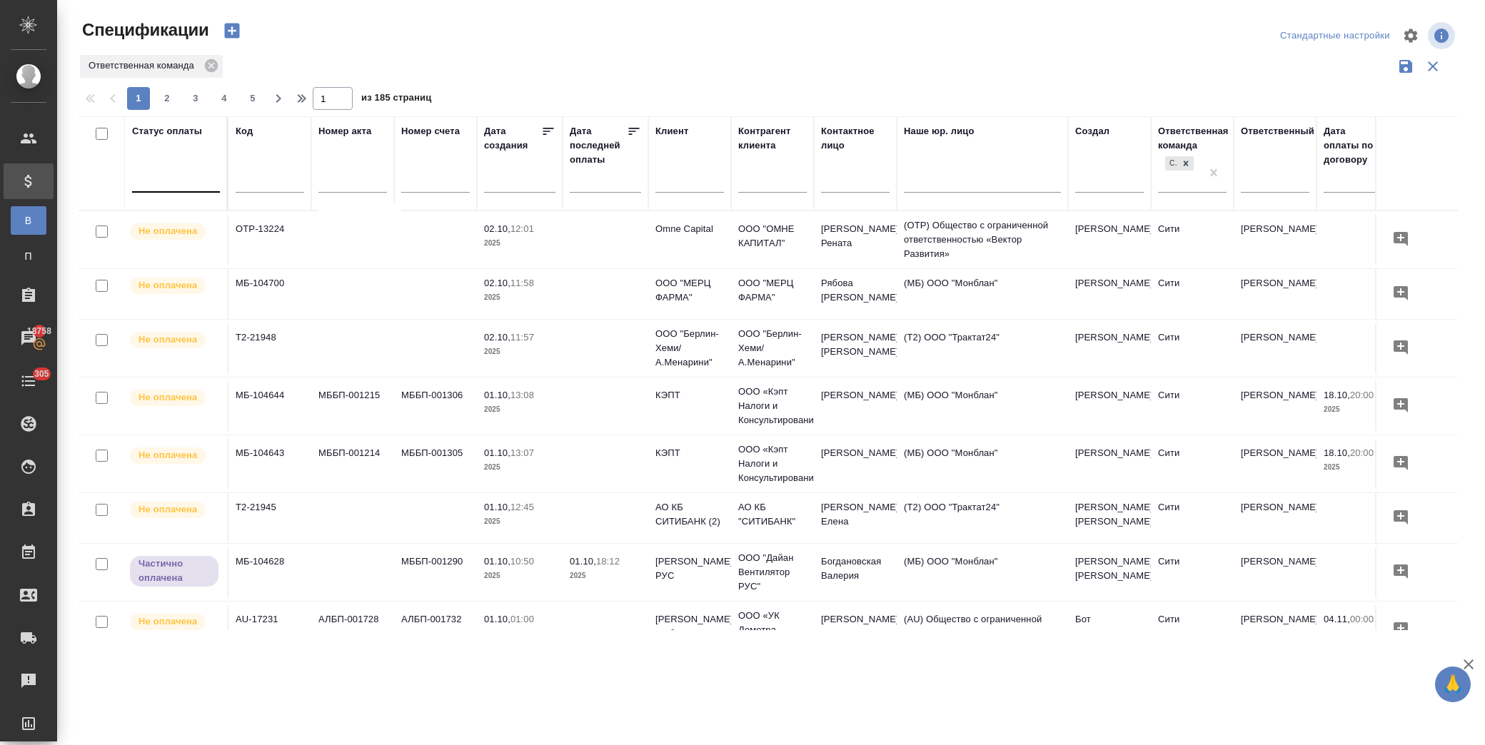
click at [183, 189] on div at bounding box center [176, 179] width 88 height 27
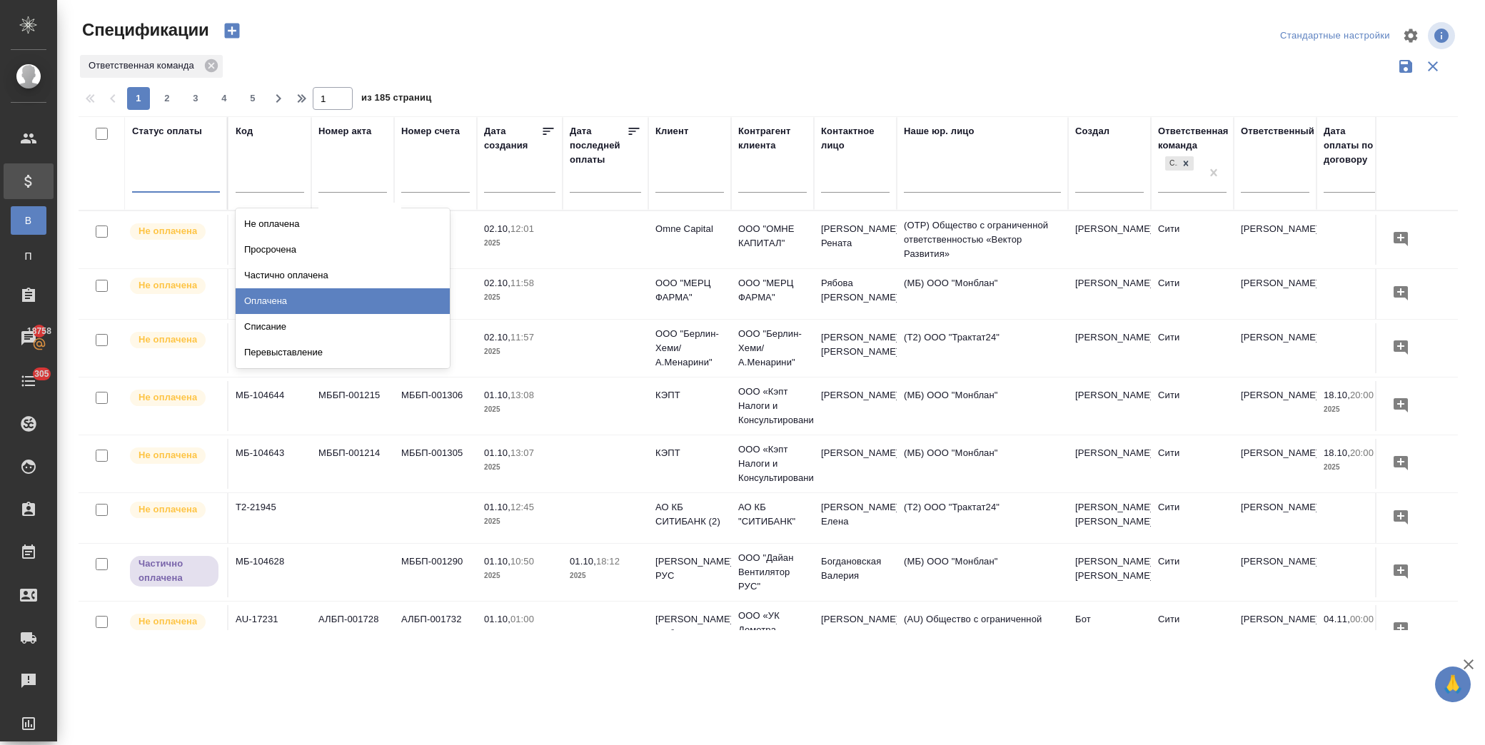
click at [315, 298] on div "Оплачена" at bounding box center [343, 301] width 214 height 26
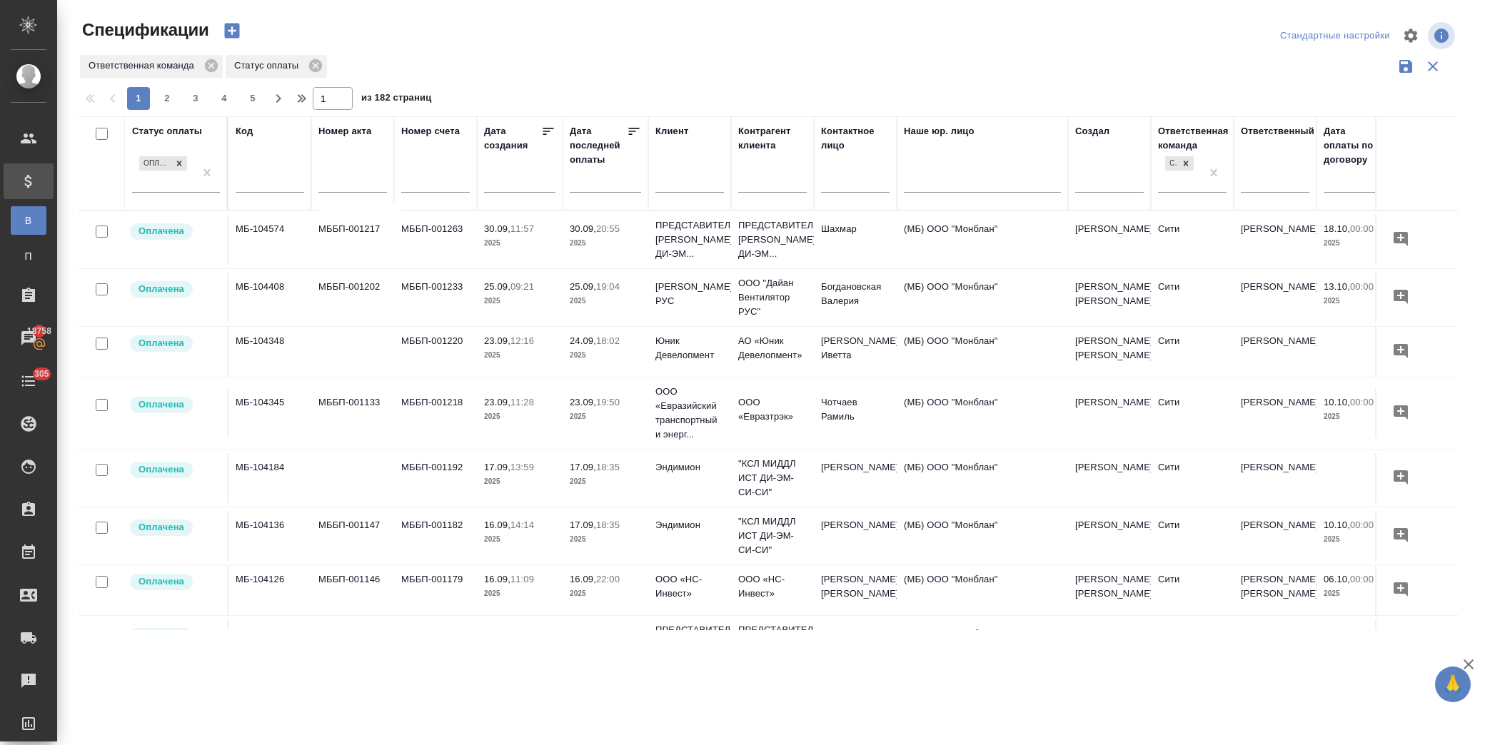
click at [632, 130] on icon at bounding box center [634, 131] width 14 height 14
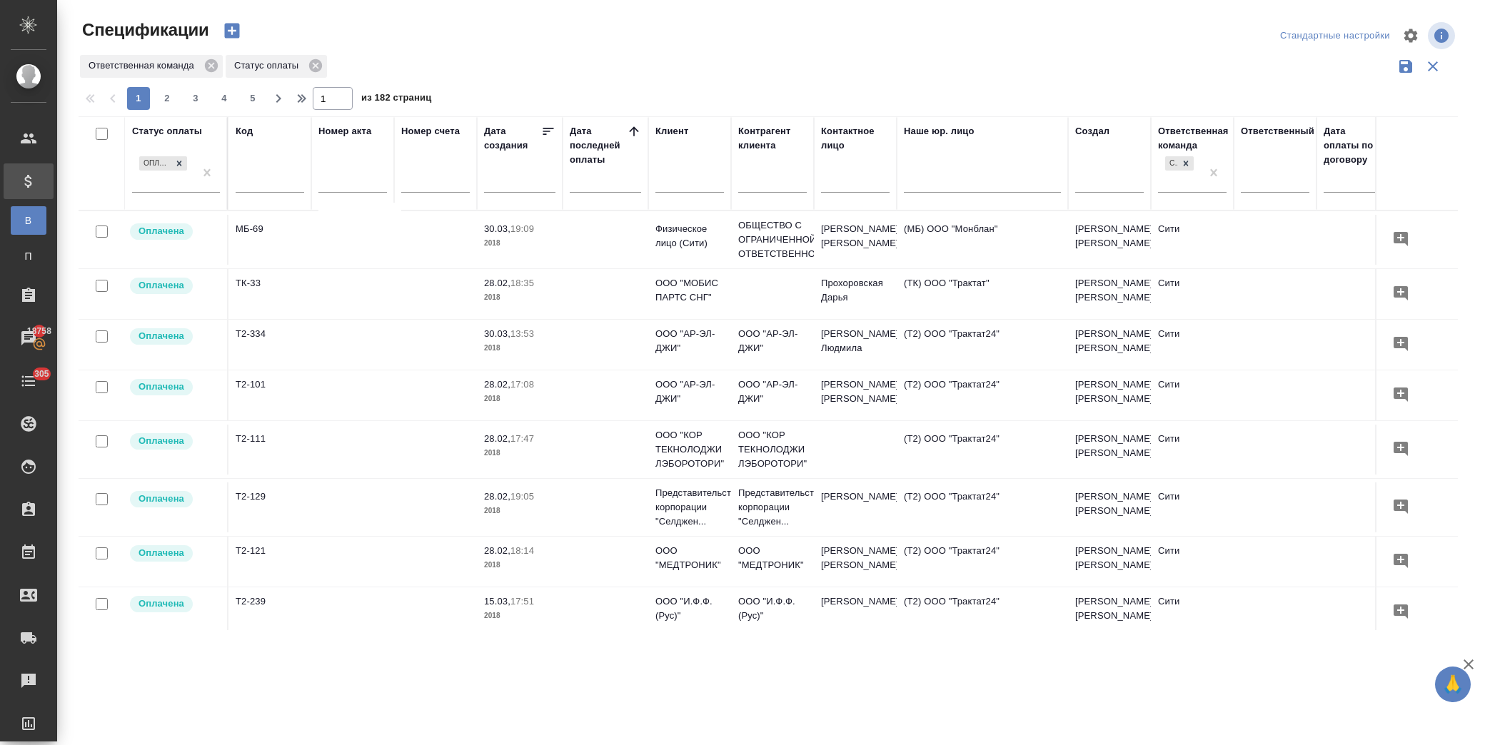
click at [632, 130] on icon at bounding box center [634, 131] width 14 height 14
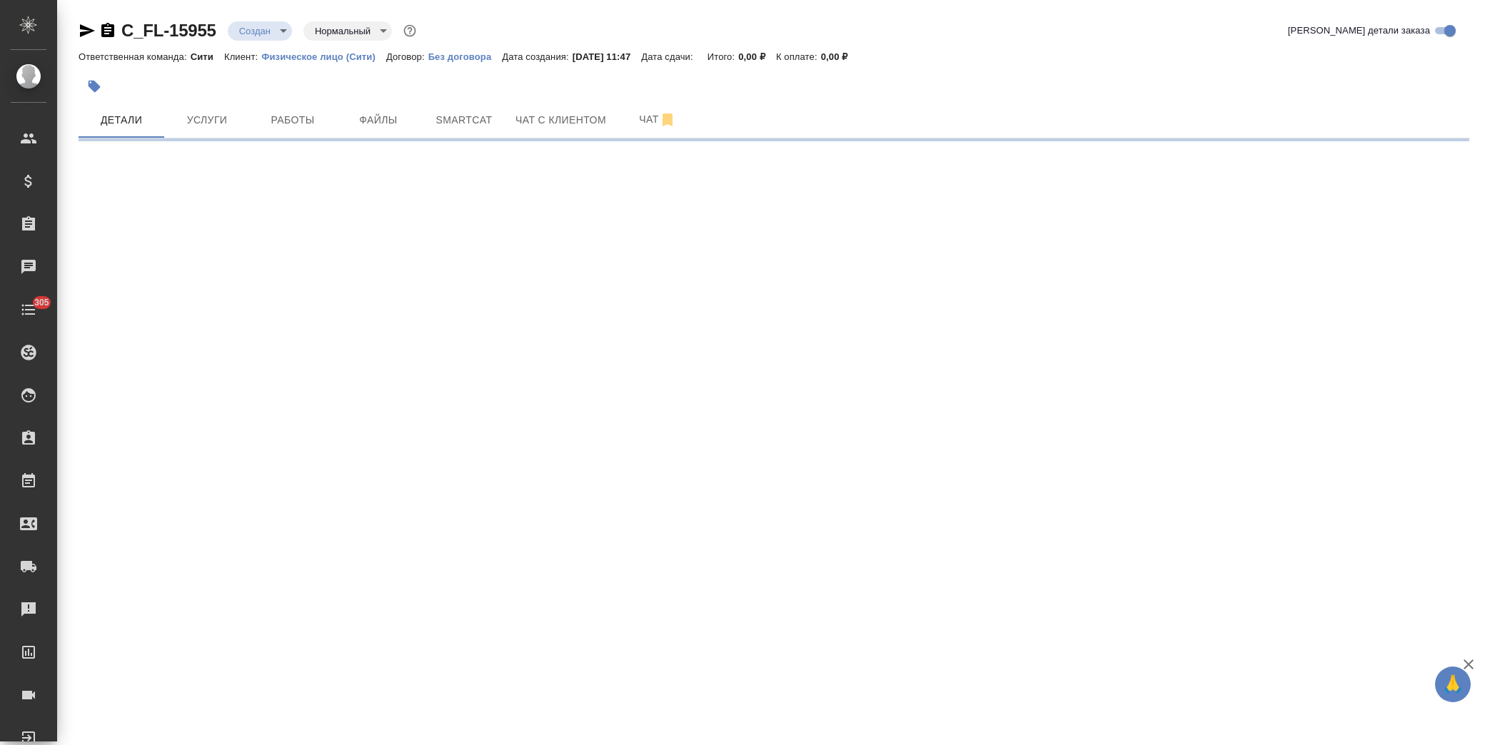
select select "RU"
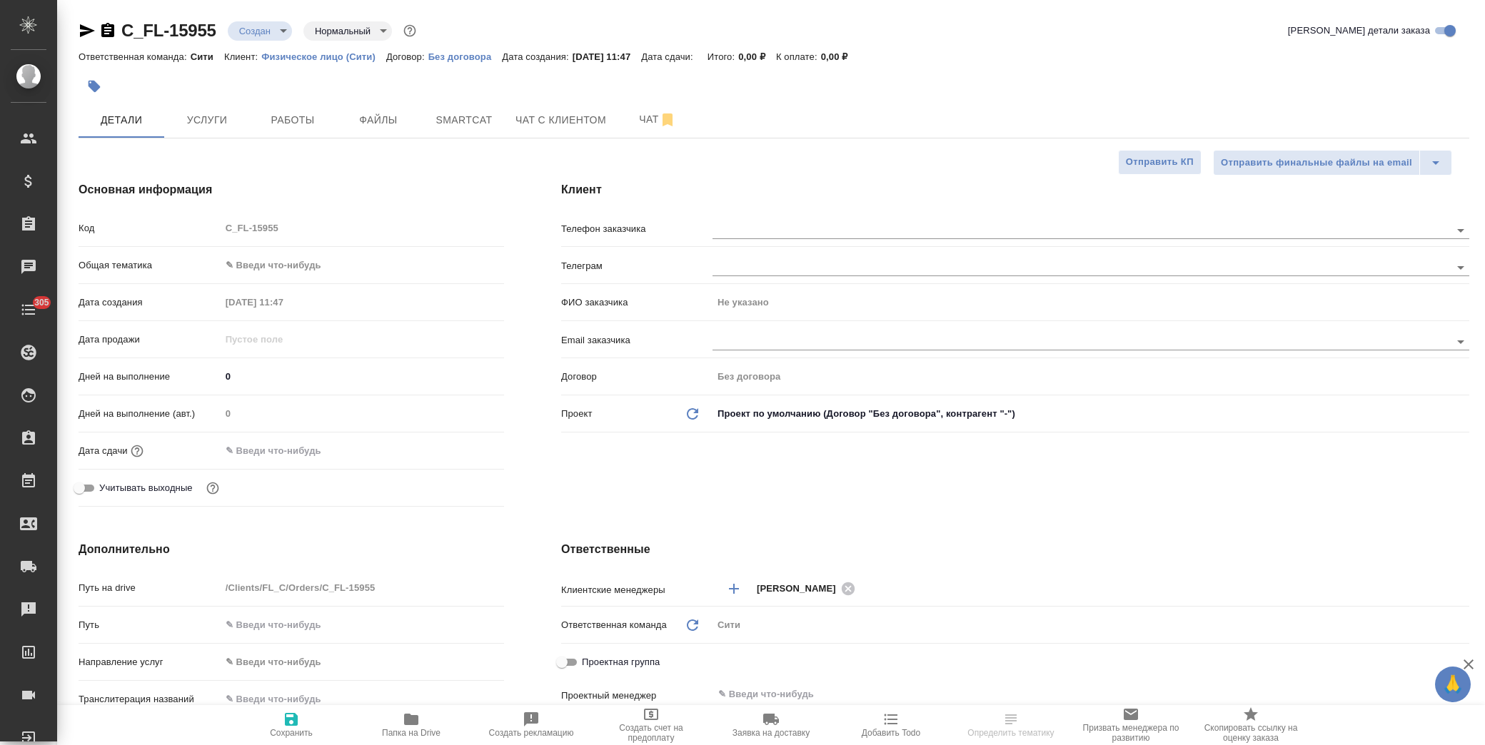
type textarea "x"
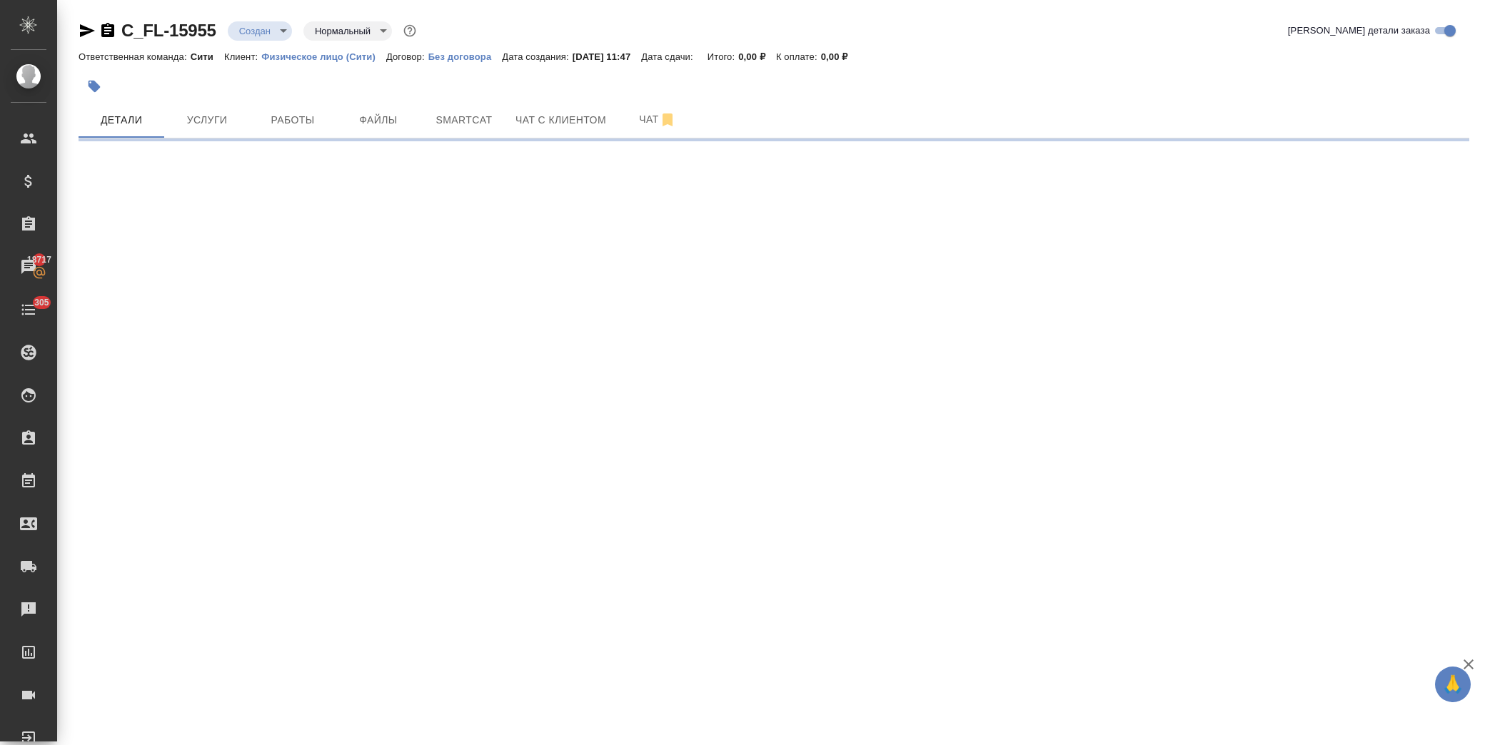
select select "RU"
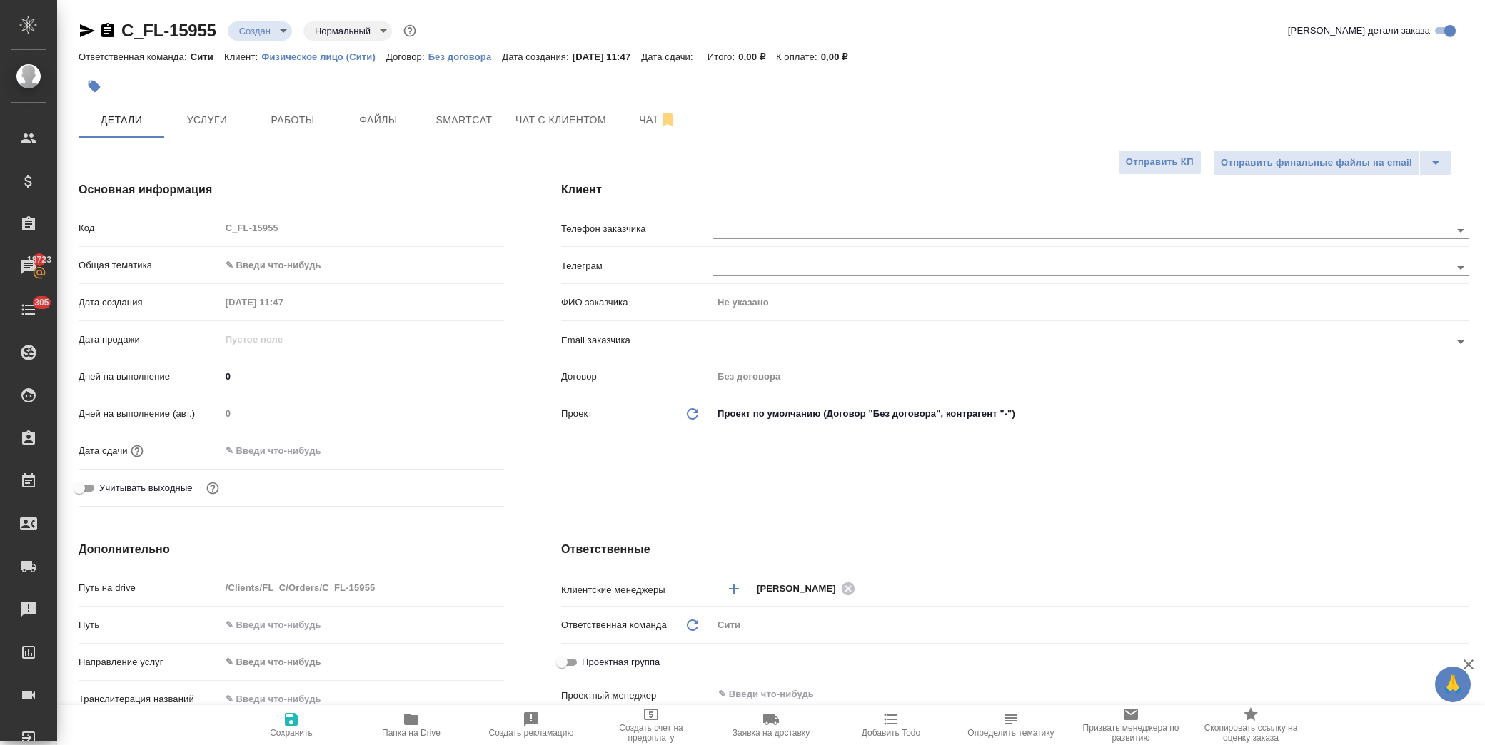
type textarea "x"
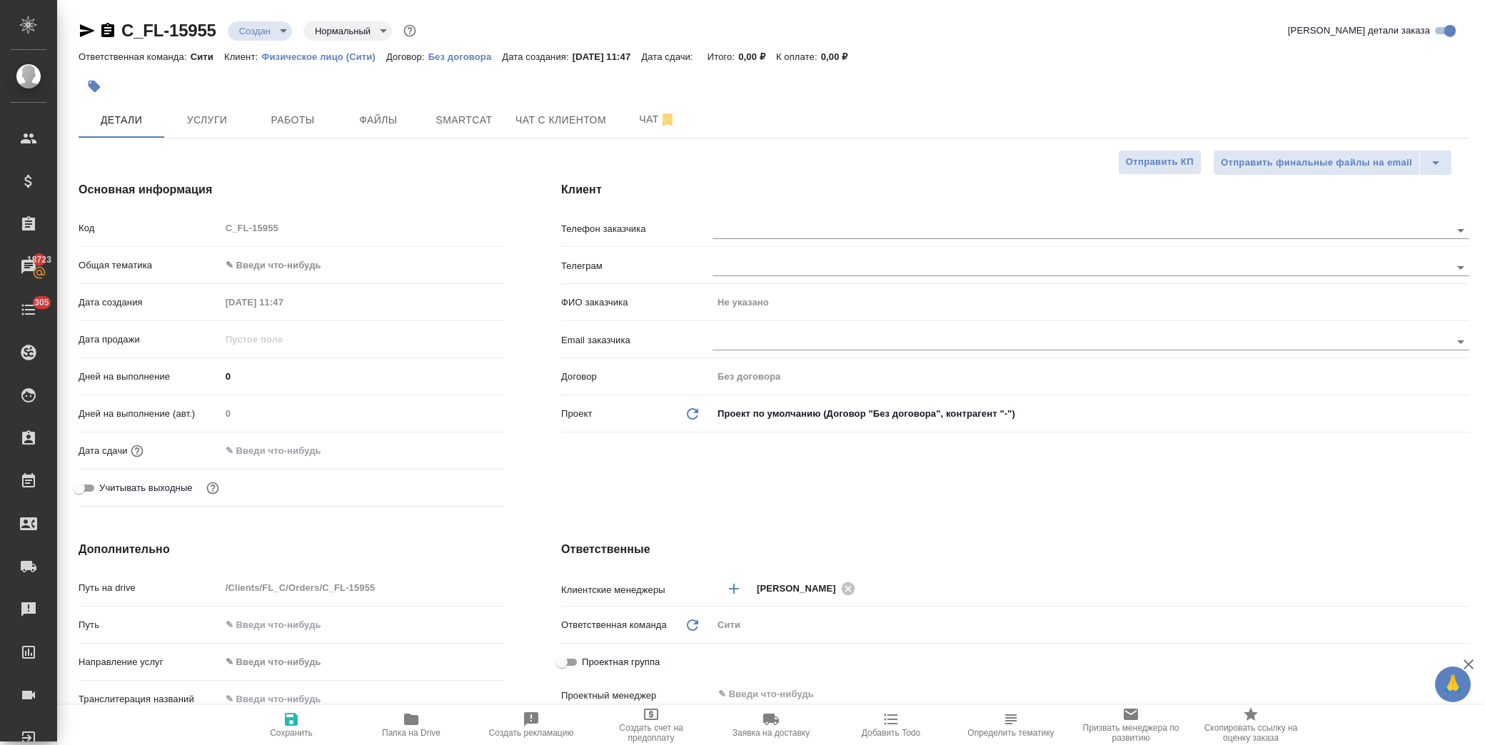
type textarea "x"
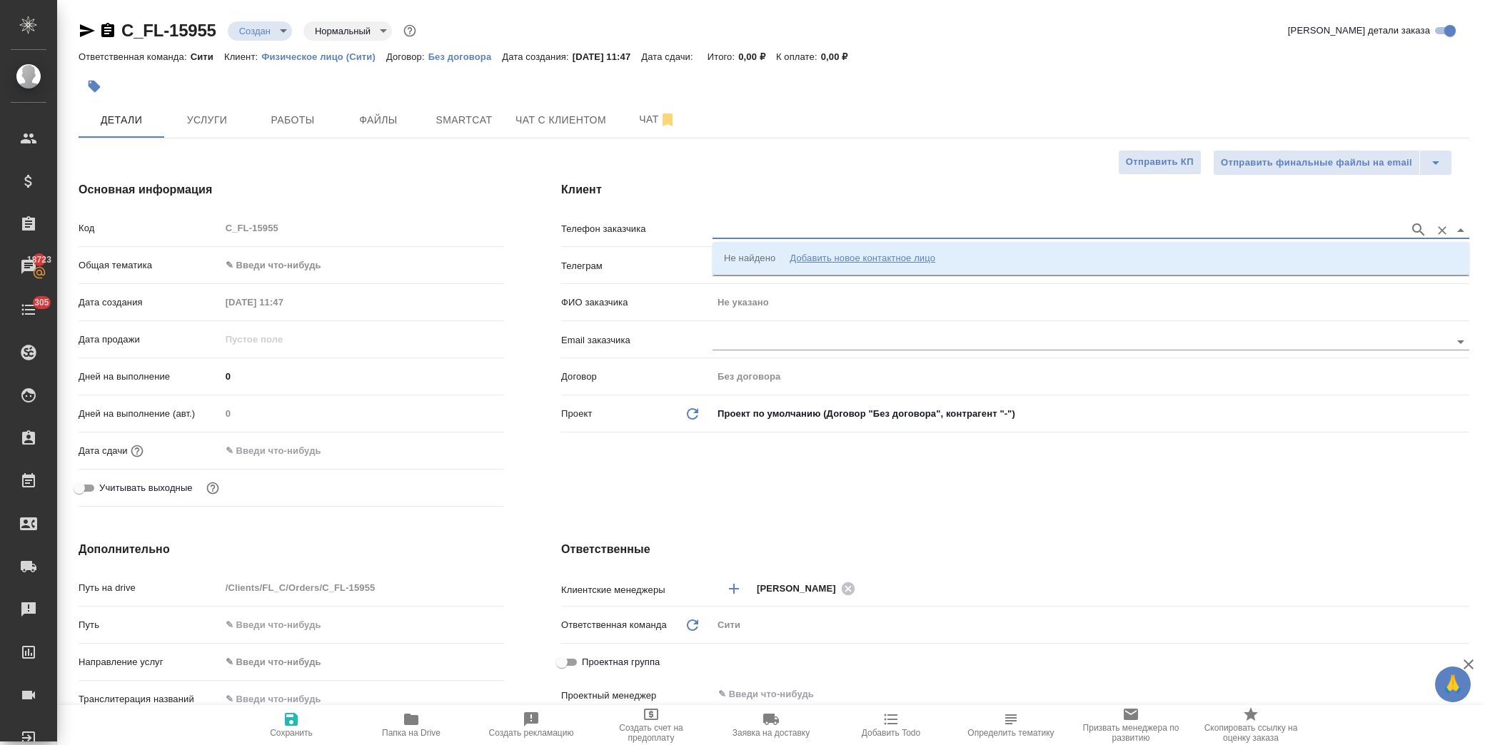
click at [757, 234] on input "text" at bounding box center [1058, 229] width 690 height 17
paste input "+79672188895"
type input "+79672188895"
click at [1415, 226] on icon "button" at bounding box center [1418, 229] width 17 height 17
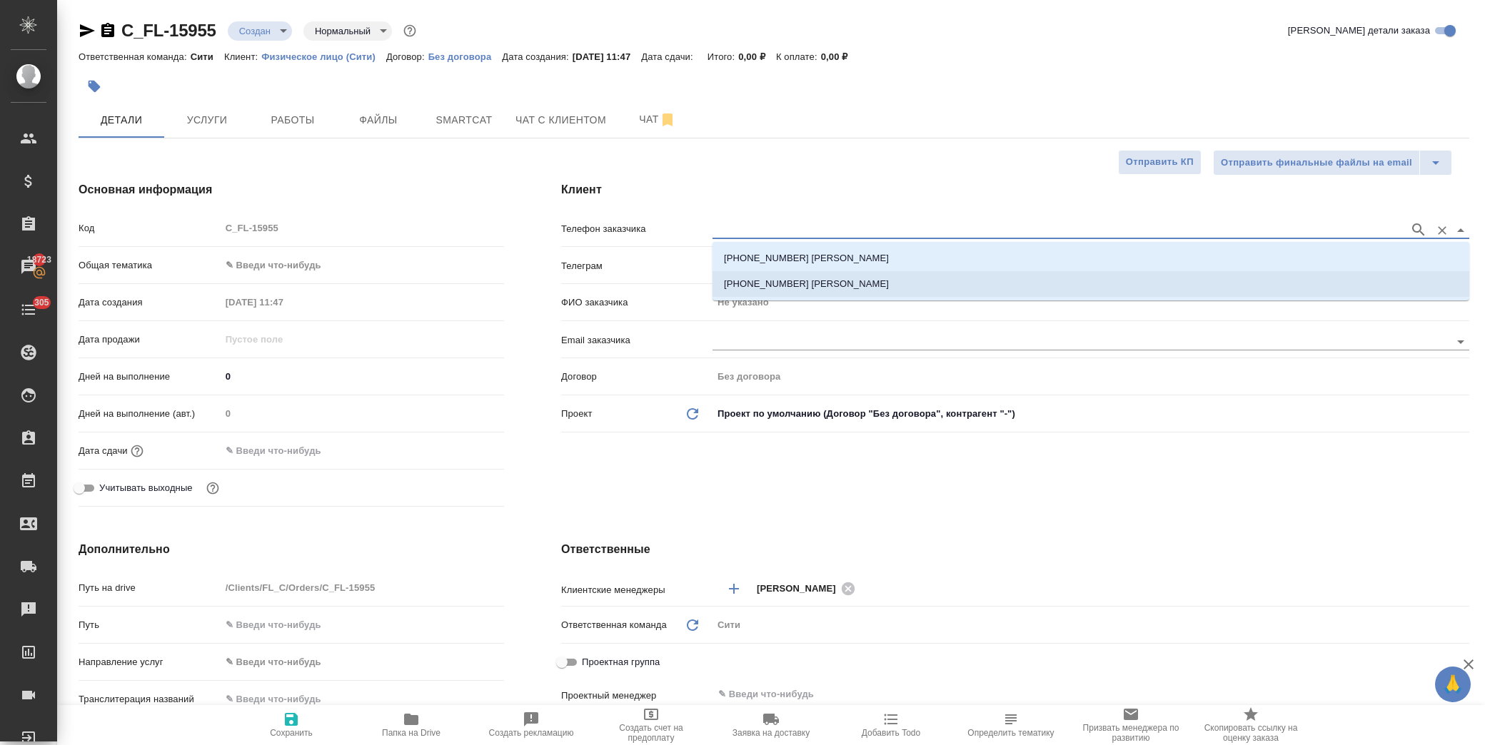
click at [841, 276] on li "+79672188895 Аида" at bounding box center [1091, 284] width 757 height 26
type input "+79672188895 Аида"
type input "Аида"
type textarea "x"
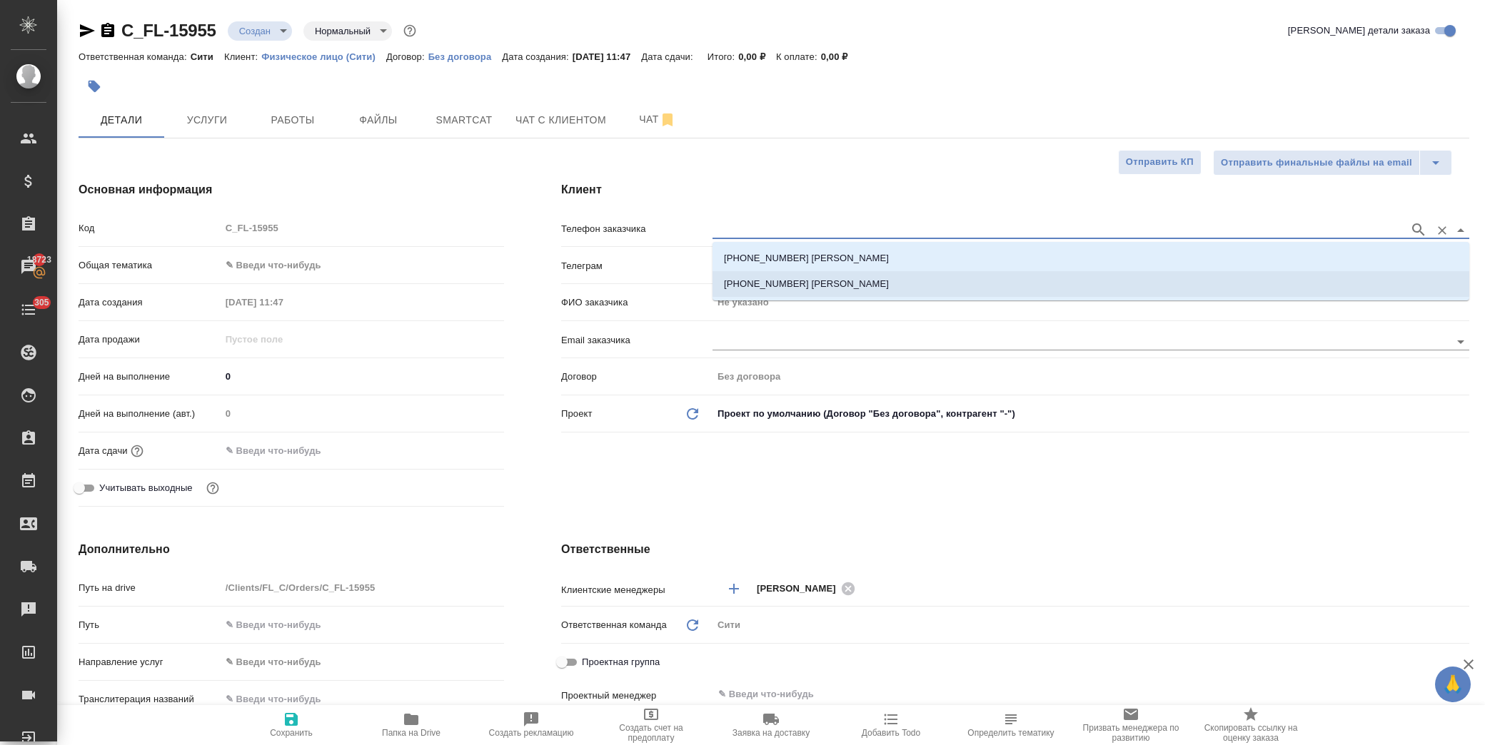
type textarea "x"
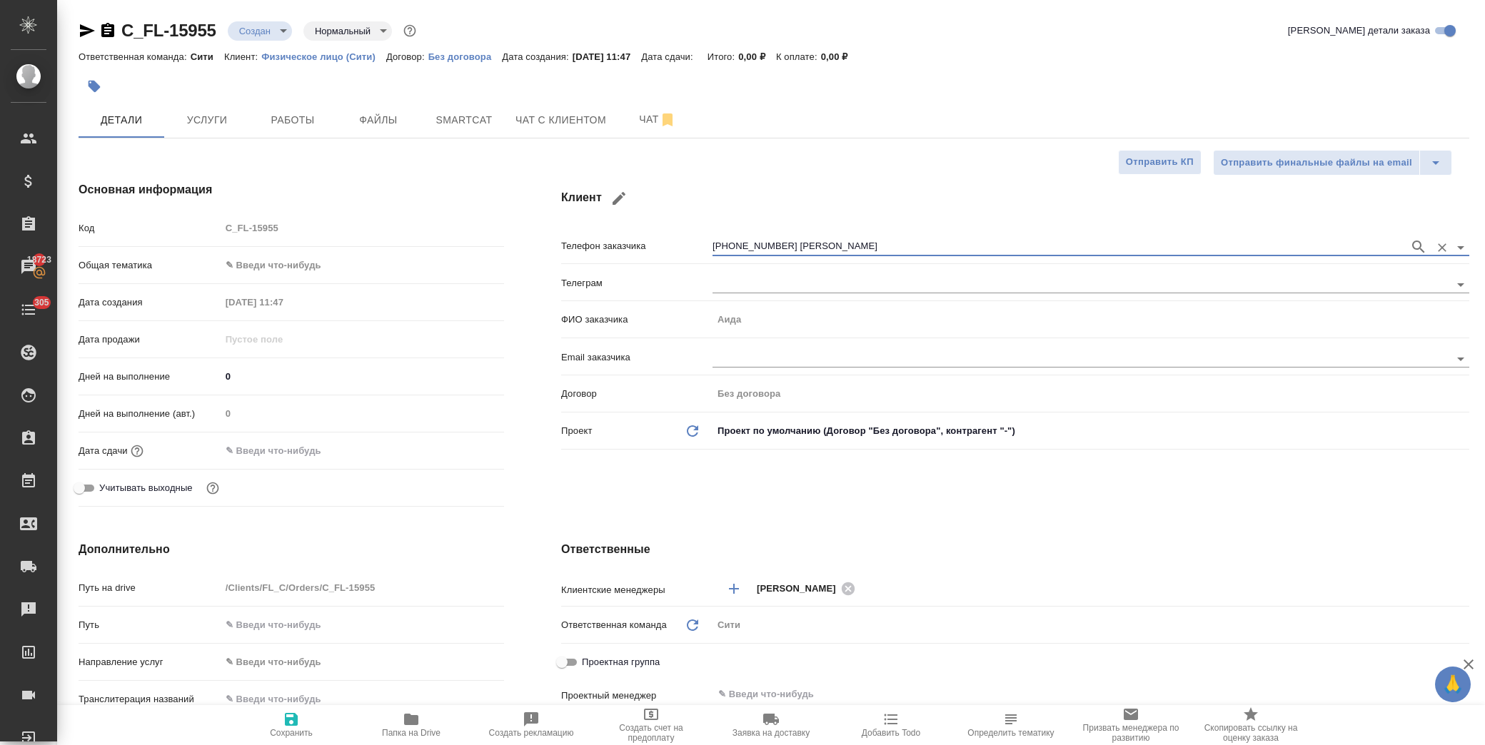
type input "+79672188895 Аида"
drag, startPoint x: 281, startPoint y: 726, endPoint x: 298, endPoint y: 700, distance: 30.9
click at [281, 726] on span "Сохранить" at bounding box center [291, 724] width 103 height 27
type textarea "x"
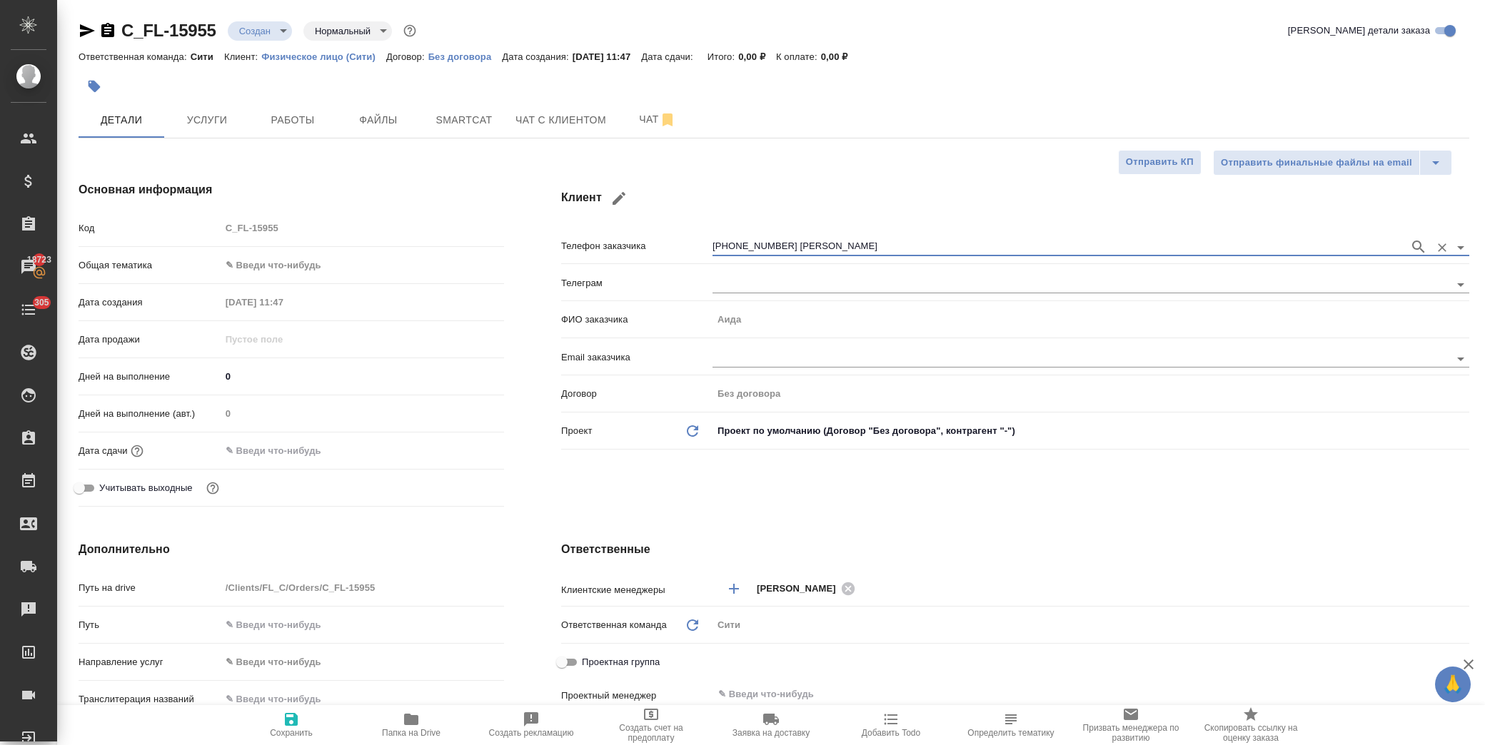
type textarea "x"
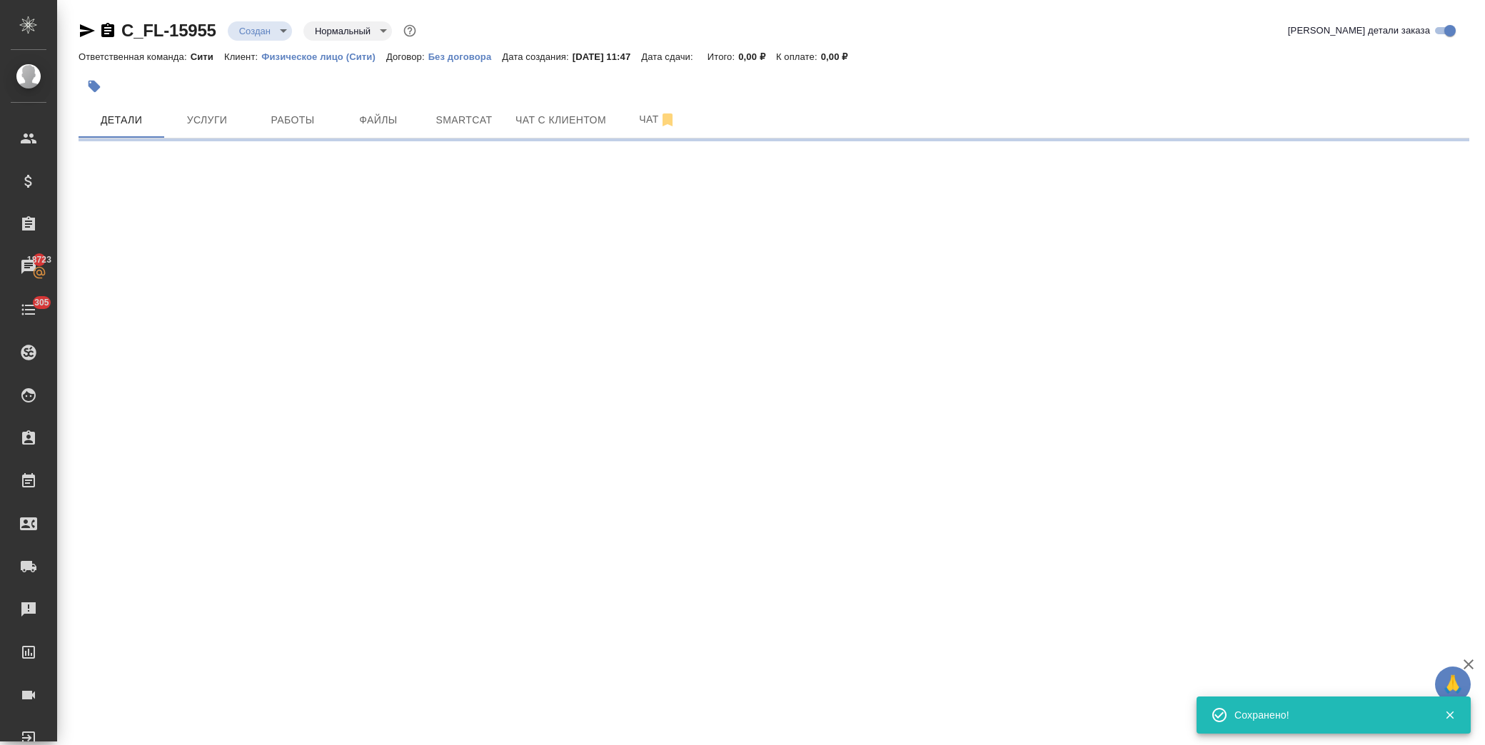
select select "RU"
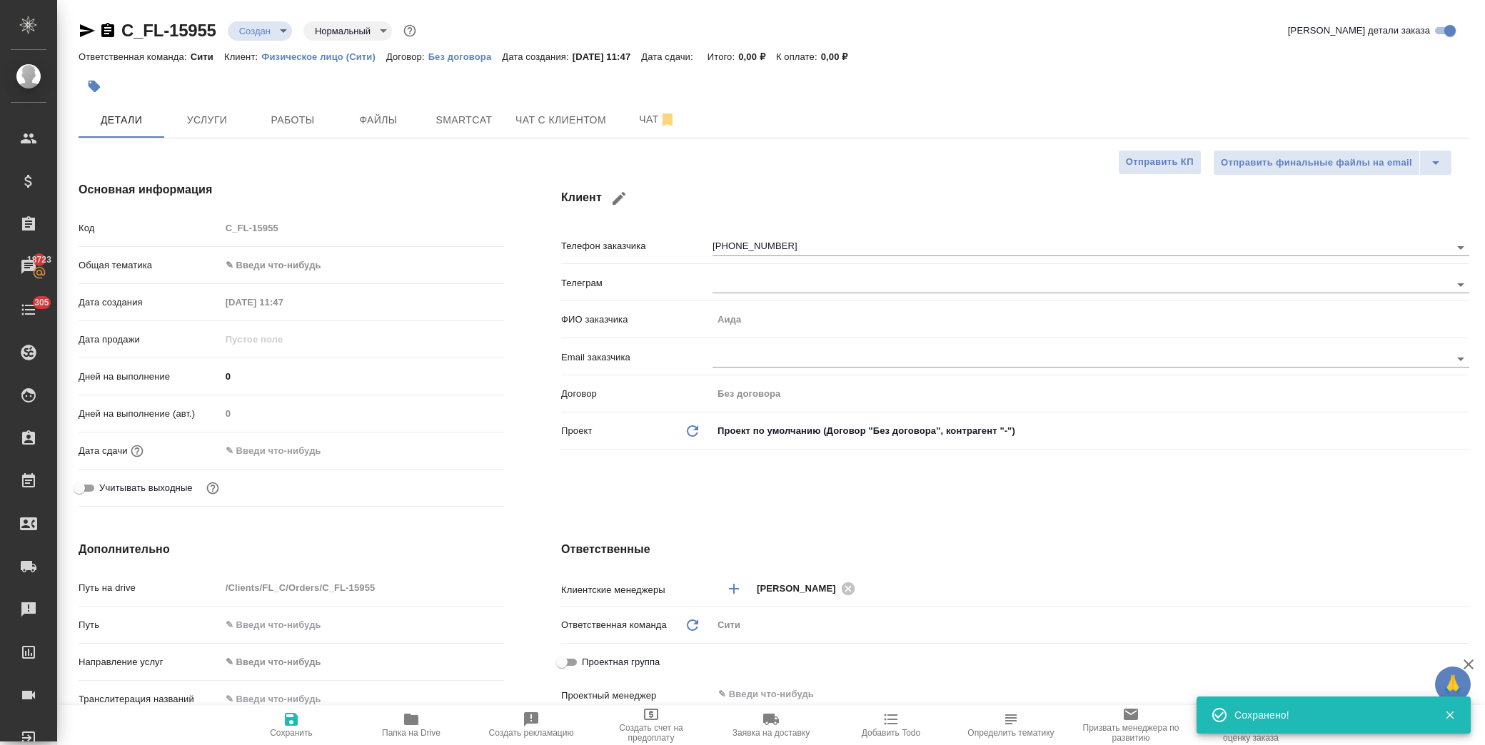
type textarea "x"
click at [283, 267] on body "🙏 .cls-1 fill:#fff; AWATERA Лофицкая Юлия Владимировна Клиенты Спецификации Зак…" at bounding box center [742, 372] width 1485 height 745
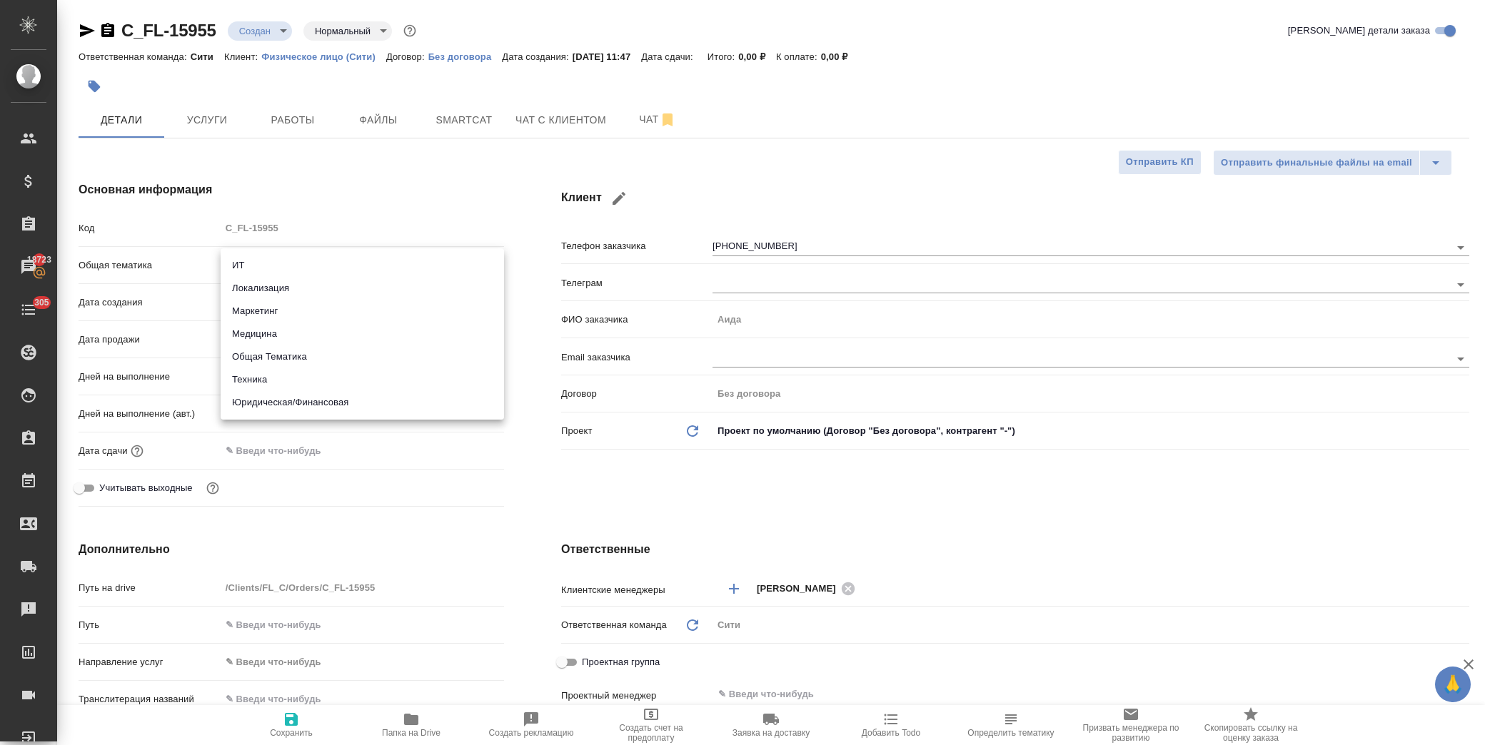
click at [325, 397] on li "Юридическая/Финансовая" at bounding box center [362, 402] width 283 height 23
type input "yr-fn"
type textarea "x"
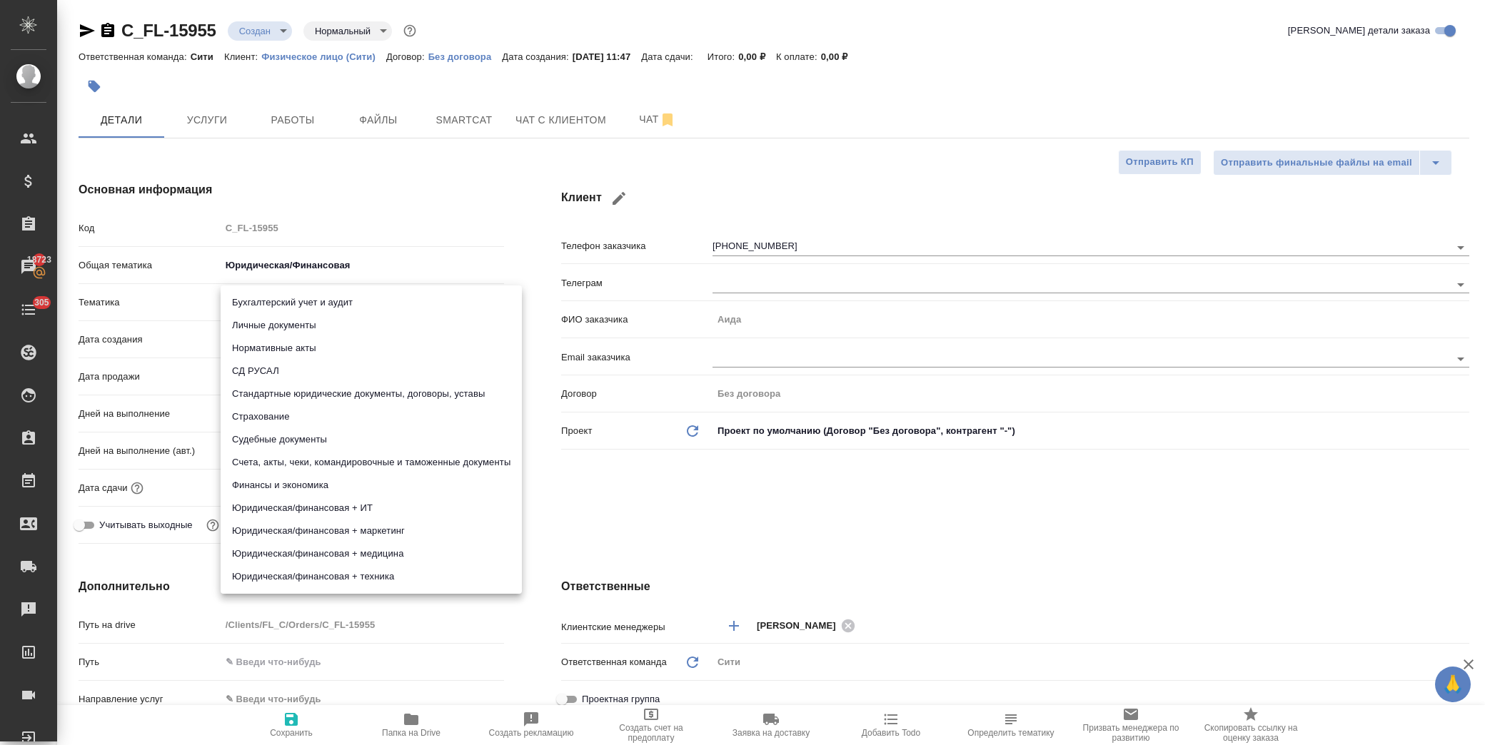
click at [313, 301] on body "🙏 .cls-1 fill:#fff; AWATERA Лофицкая Юлия Владимировна Клиенты Спецификации Зак…" at bounding box center [742, 372] width 1485 height 745
click at [353, 316] on li "Личные документы" at bounding box center [371, 325] width 301 height 23
type textarea "x"
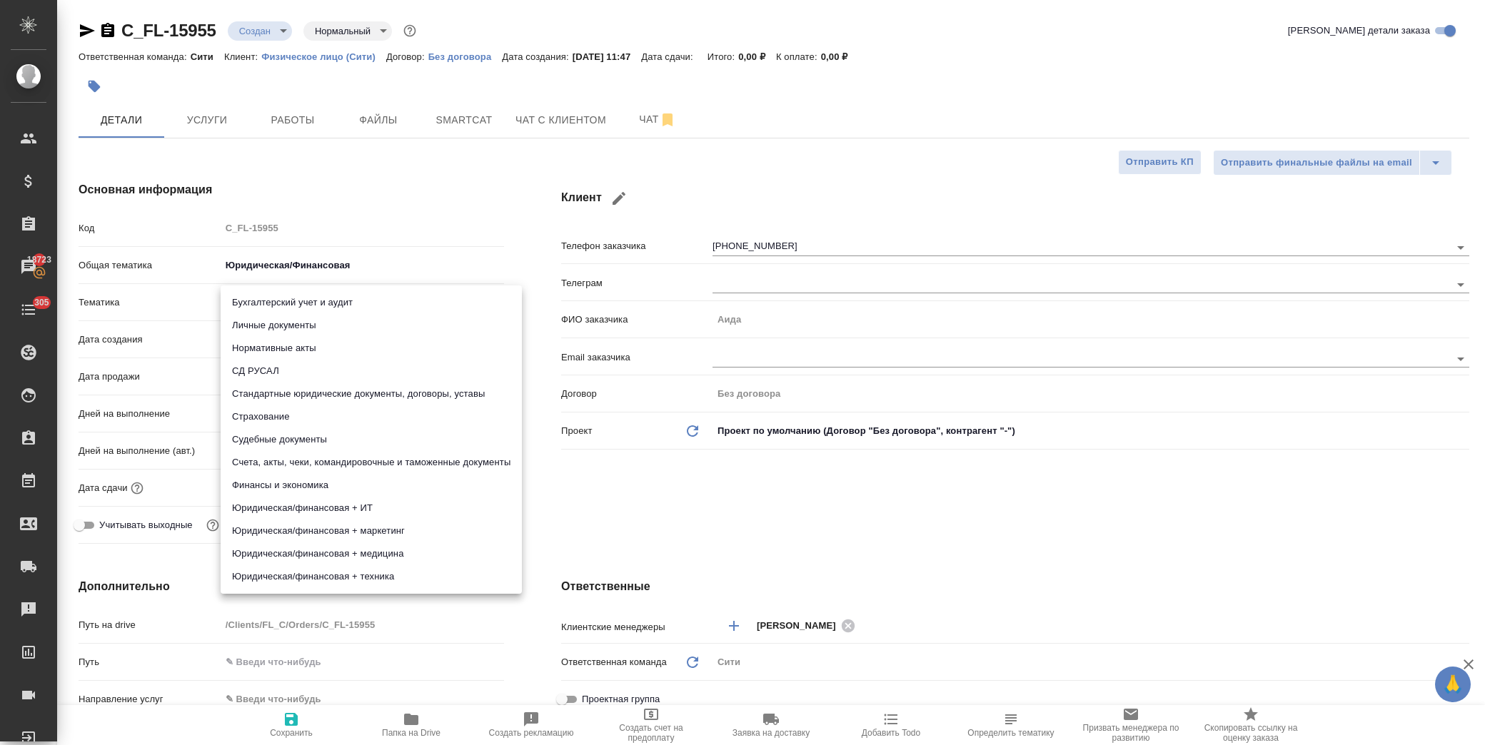
type input "5a8b8b956a9677013d343cfe"
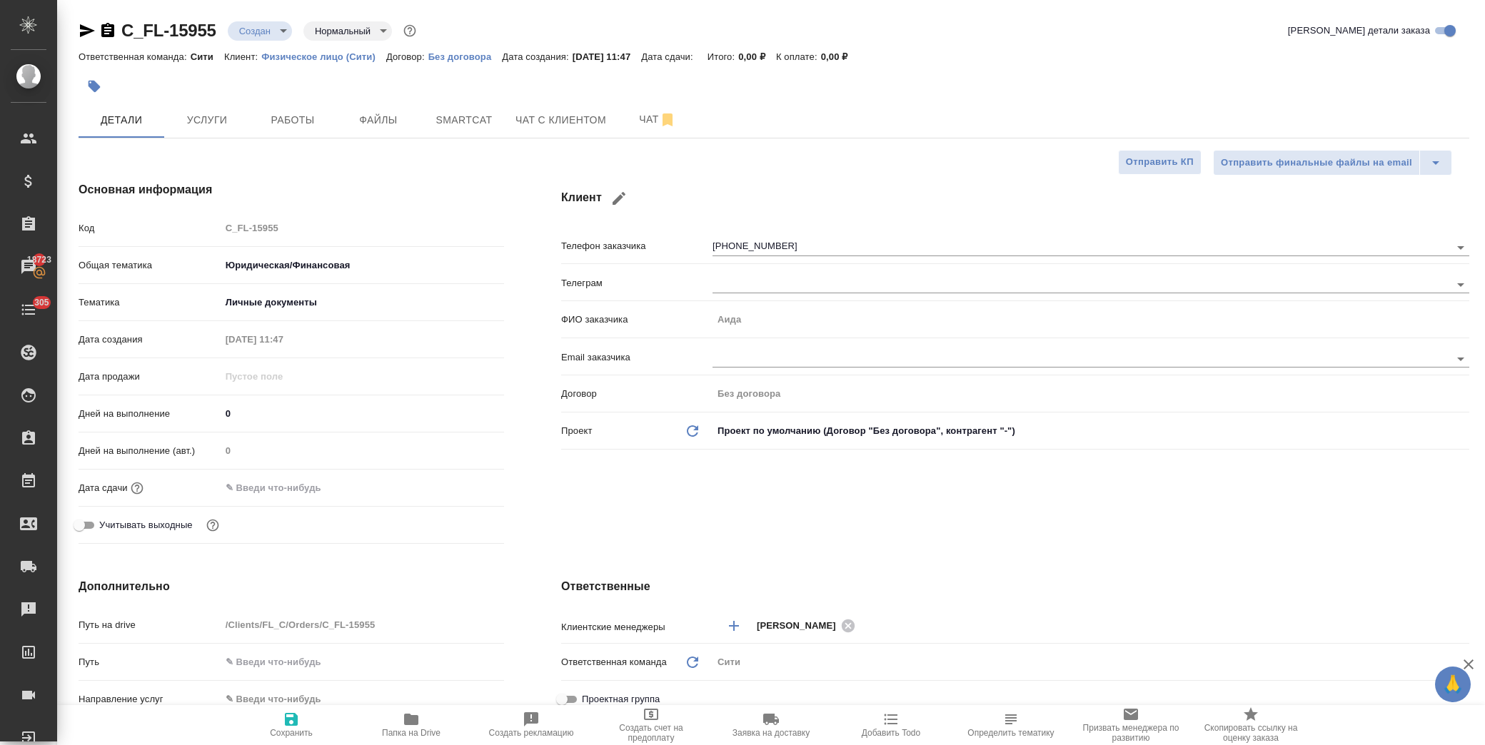
click at [268, 489] on input "text" at bounding box center [283, 488] width 125 height 21
click at [459, 489] on icon "button" at bounding box center [462, 486] width 17 height 17
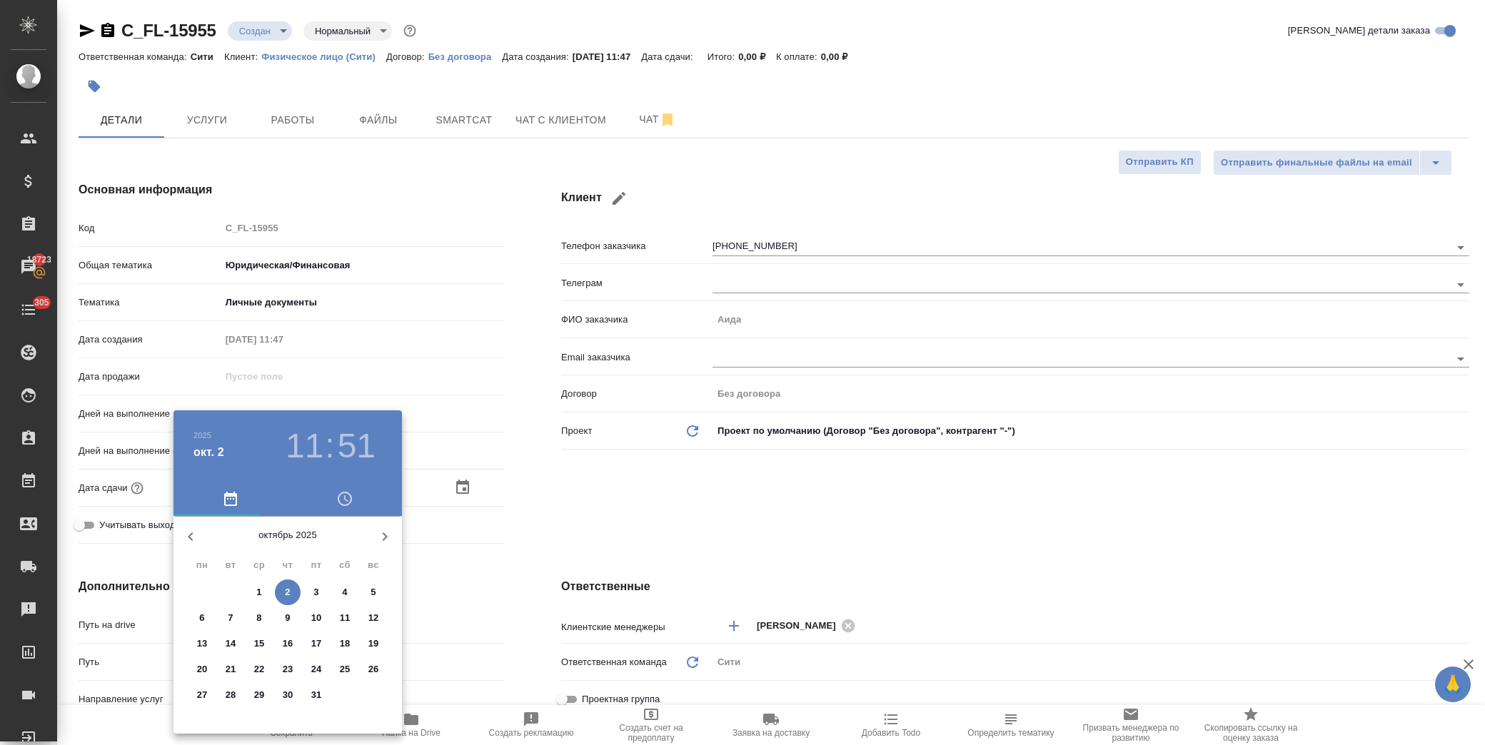
click at [320, 596] on span "3" at bounding box center [316, 592] width 26 height 14
type input "03.10.2025 11:51"
type textarea "x"
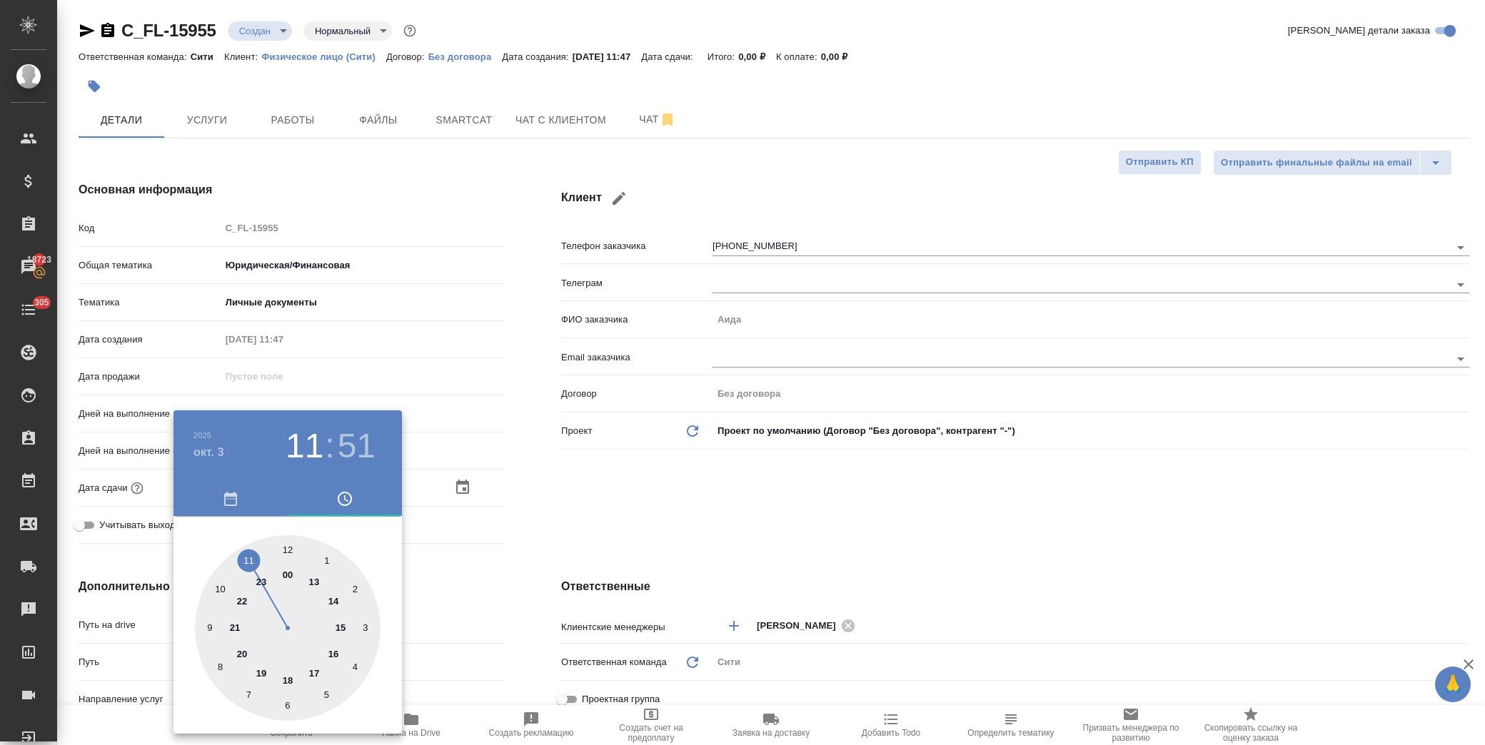
drag, startPoint x: 288, startPoint y: 682, endPoint x: 296, endPoint y: 637, distance: 45.7
click at [289, 682] on div at bounding box center [288, 628] width 186 height 186
type input "03.10.2025 18:51"
type textarea "x"
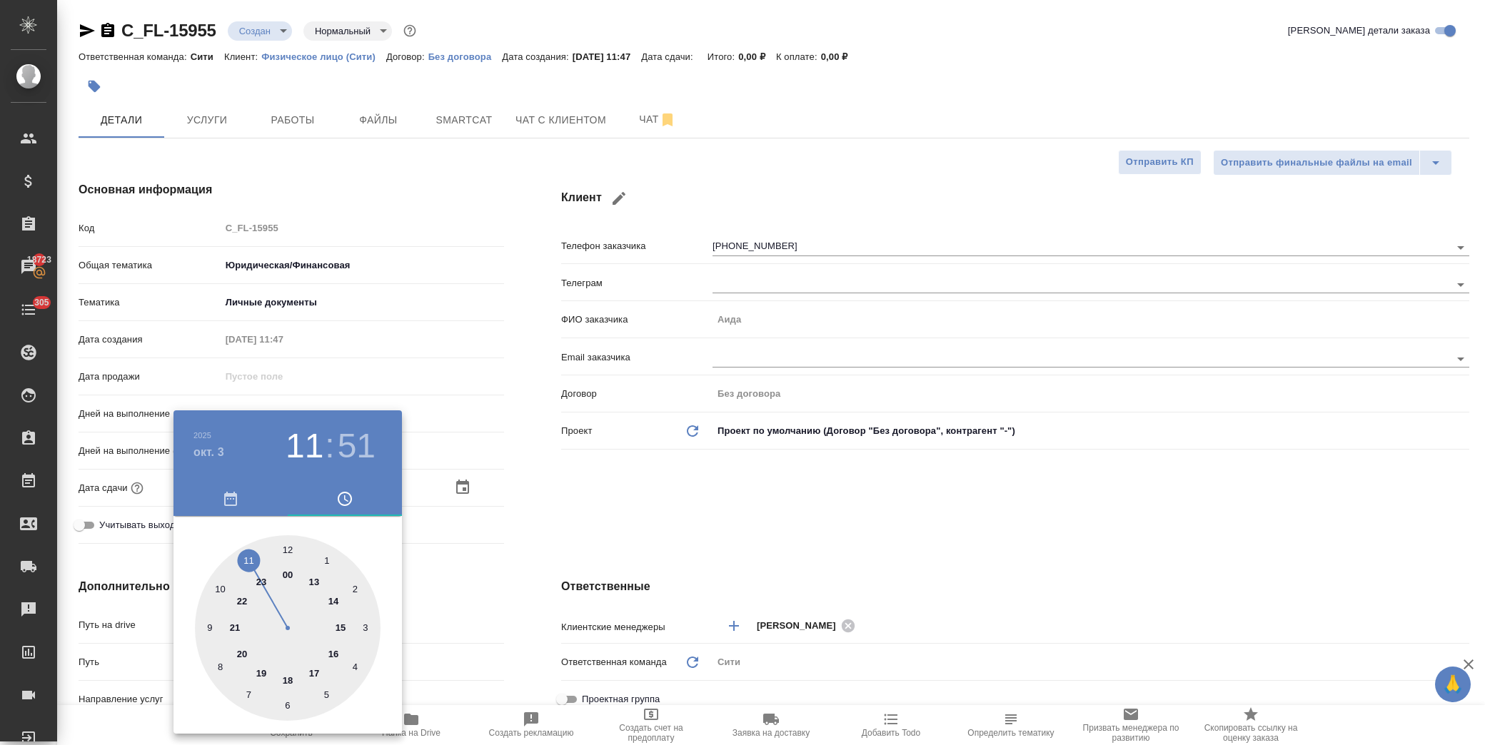
type textarea "x"
click at [284, 550] on div at bounding box center [288, 628] width 186 height 186
type input "03.10.2025 18:00"
type textarea "x"
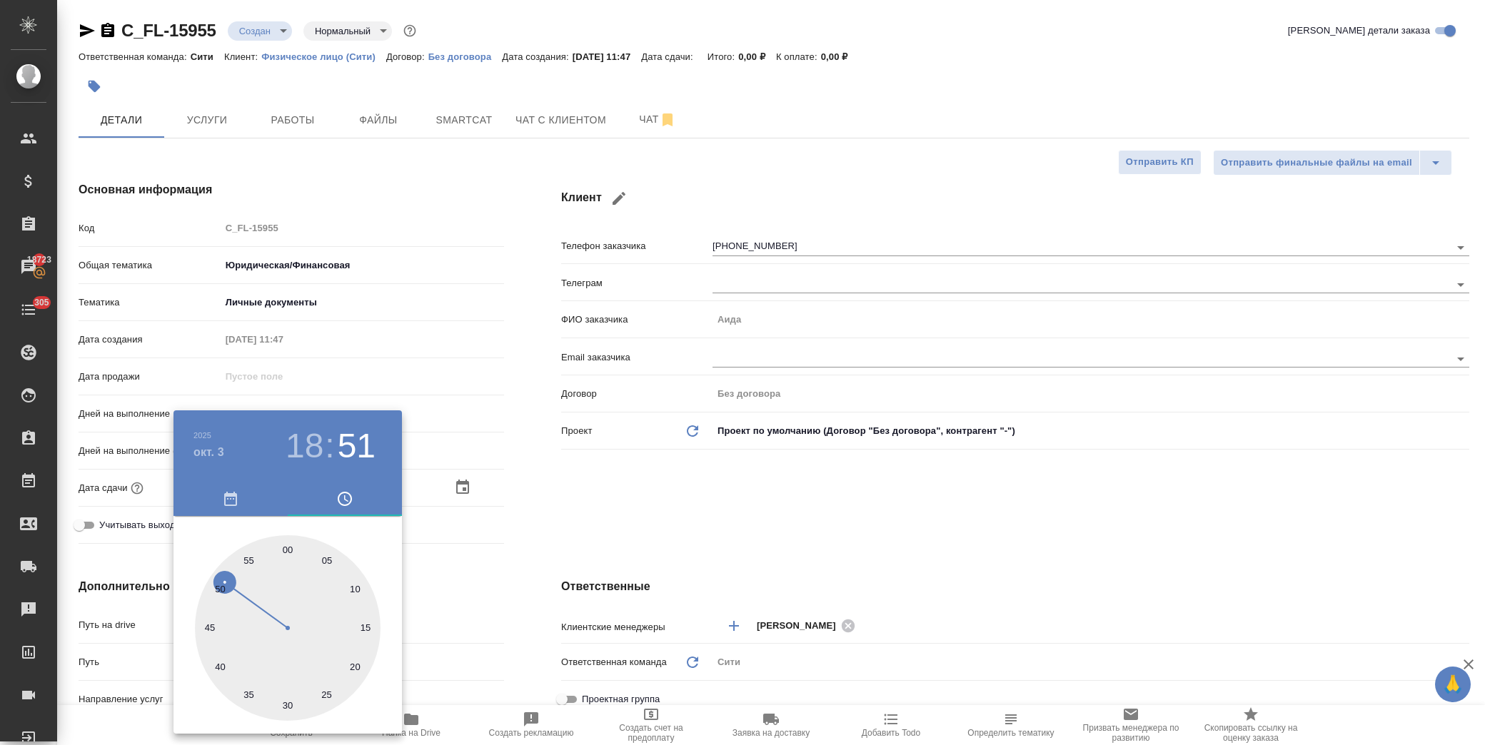
type textarea "x"
click at [486, 530] on div at bounding box center [742, 372] width 1485 height 745
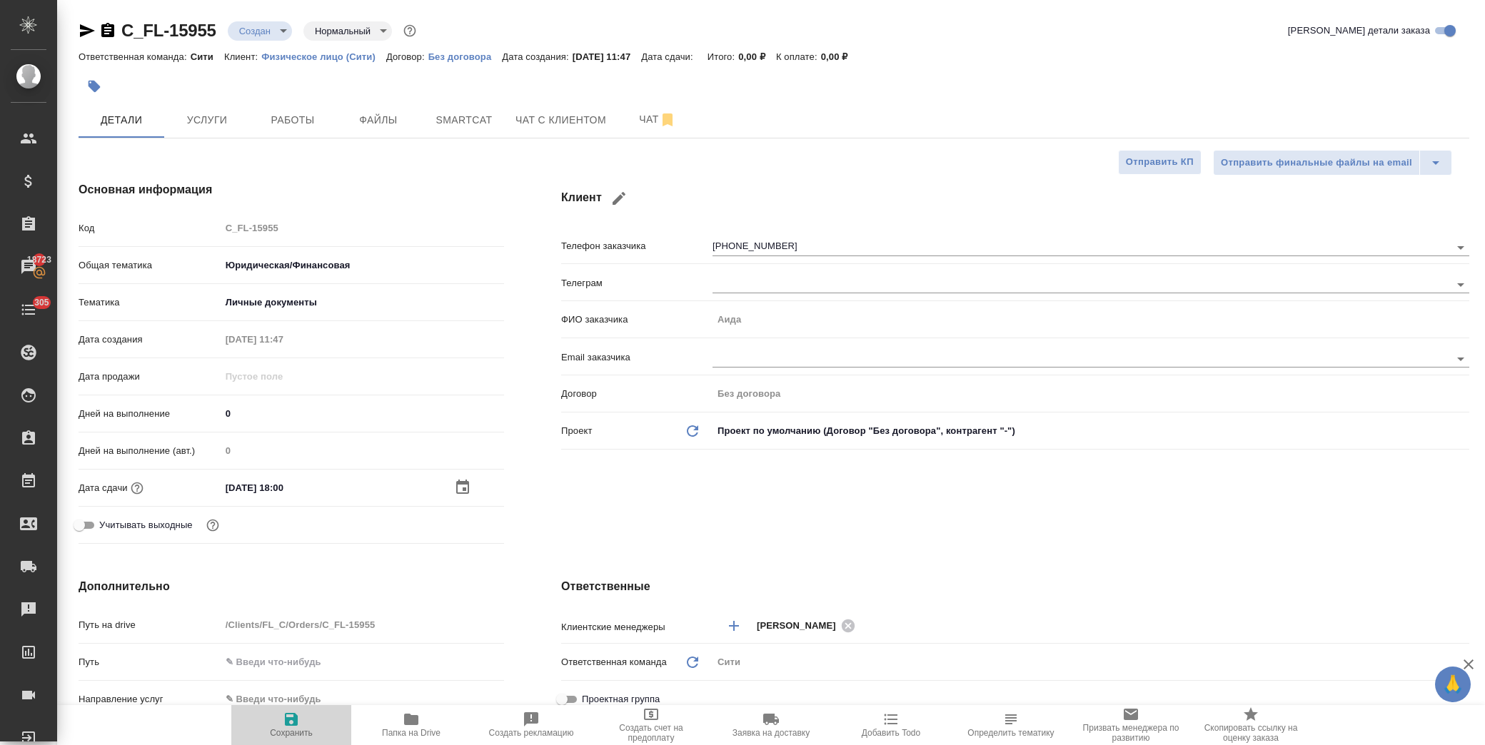
click at [293, 726] on icon "button" at bounding box center [291, 719] width 13 height 13
type textarea "x"
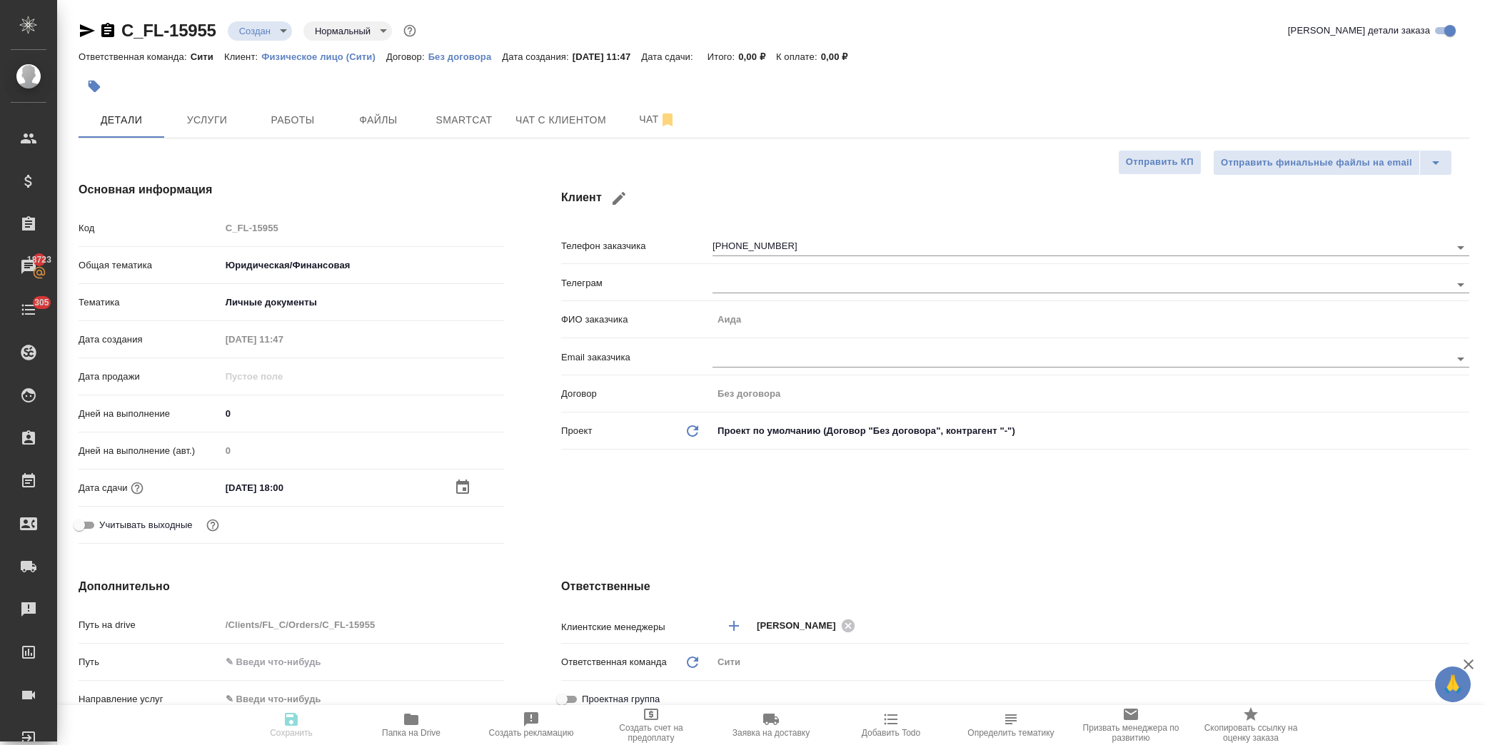
type textarea "x"
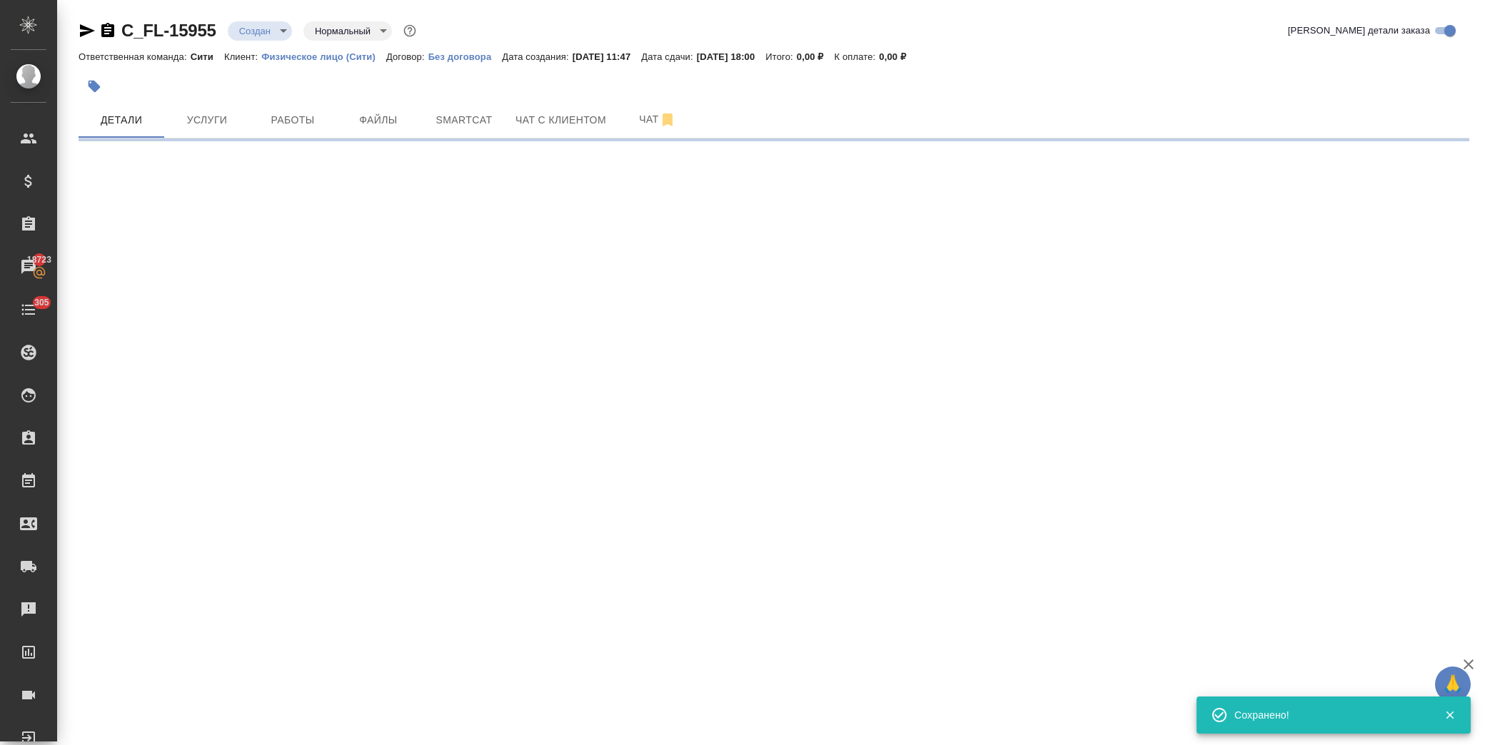
select select "RU"
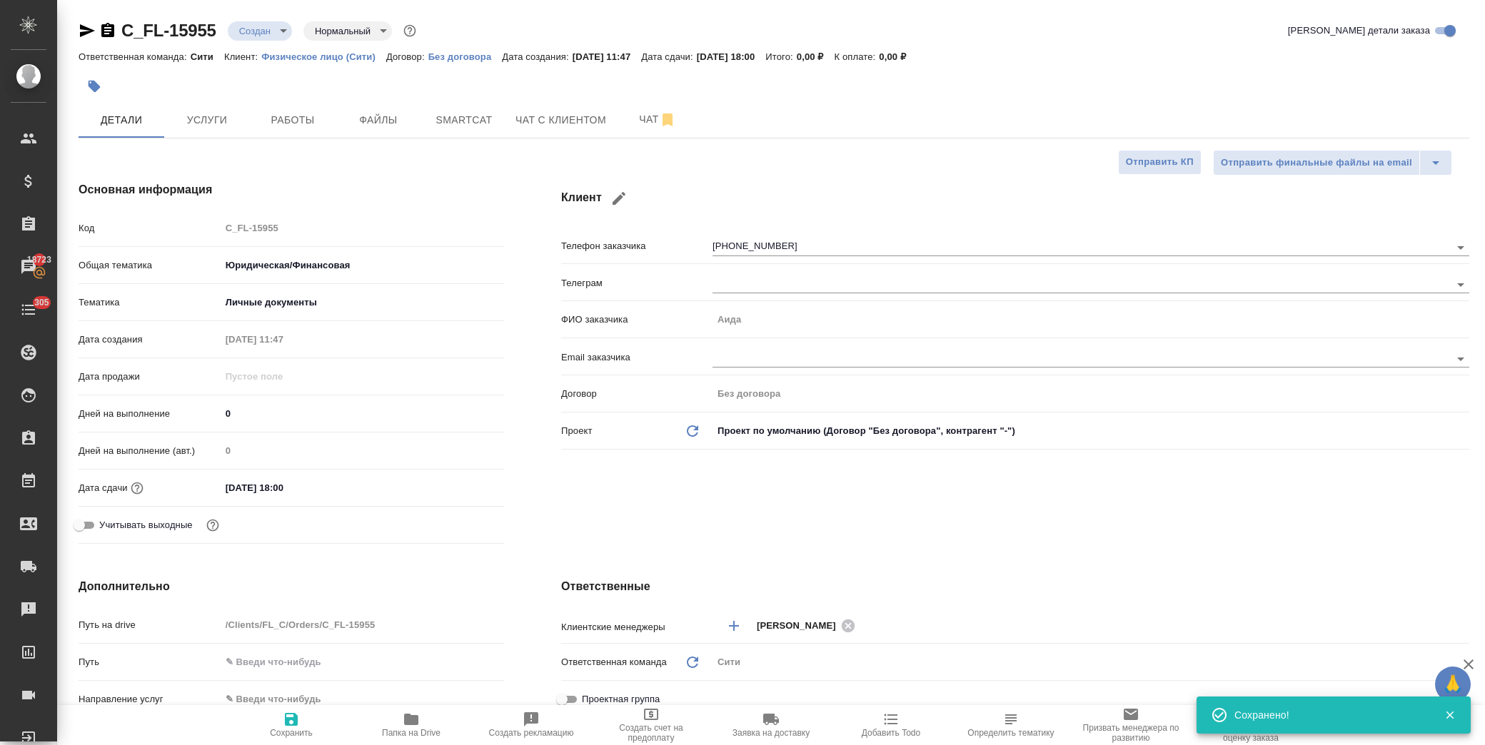
type textarea "x"
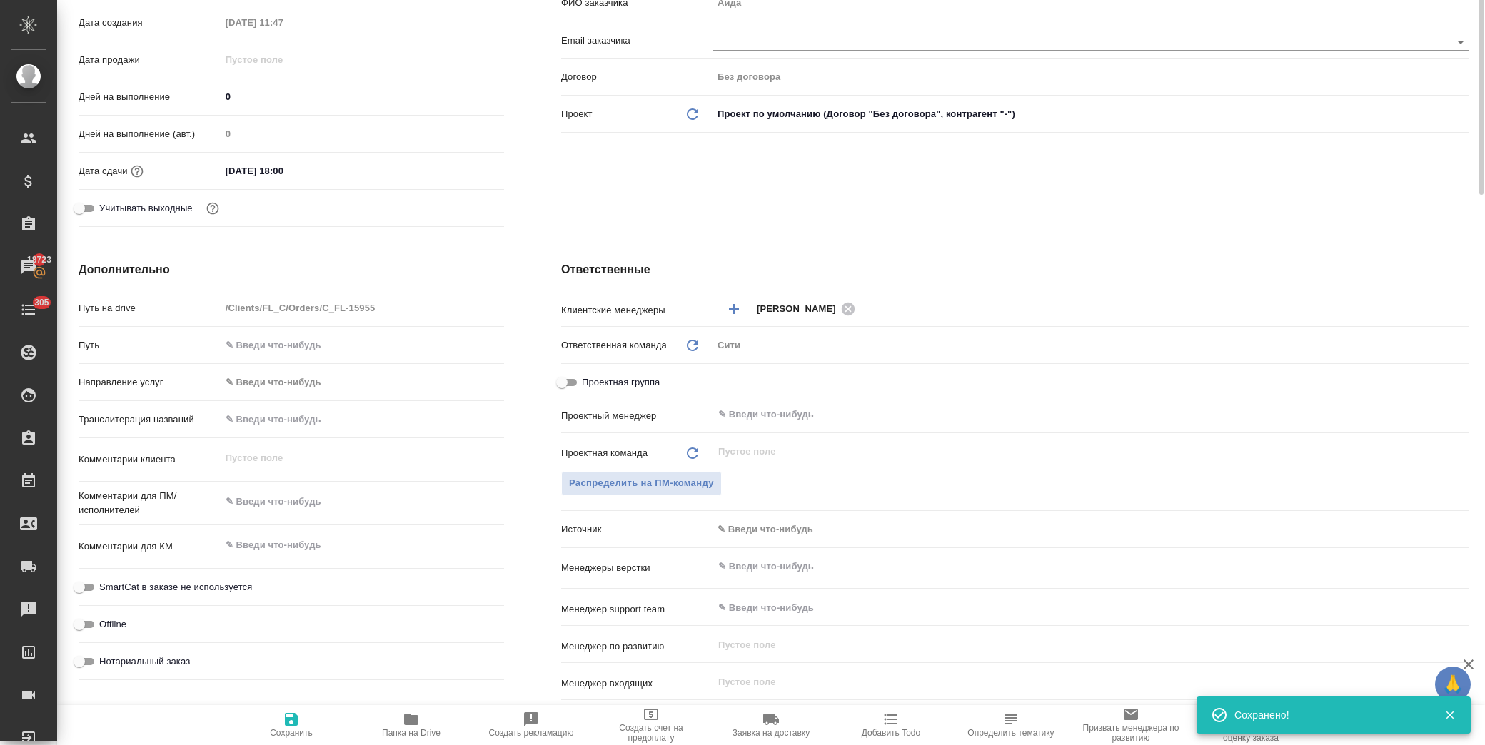
scroll to position [396, 0]
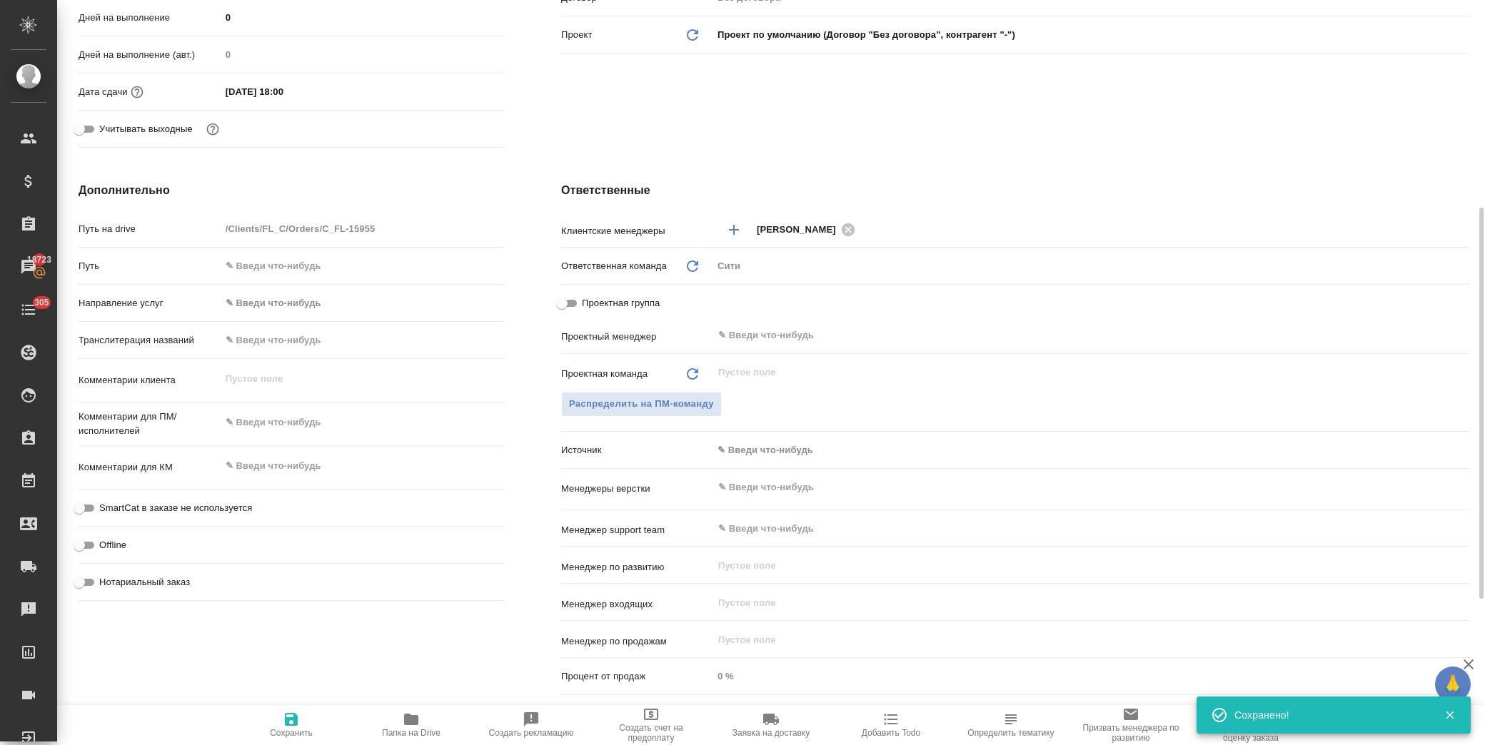
type textarea "x"
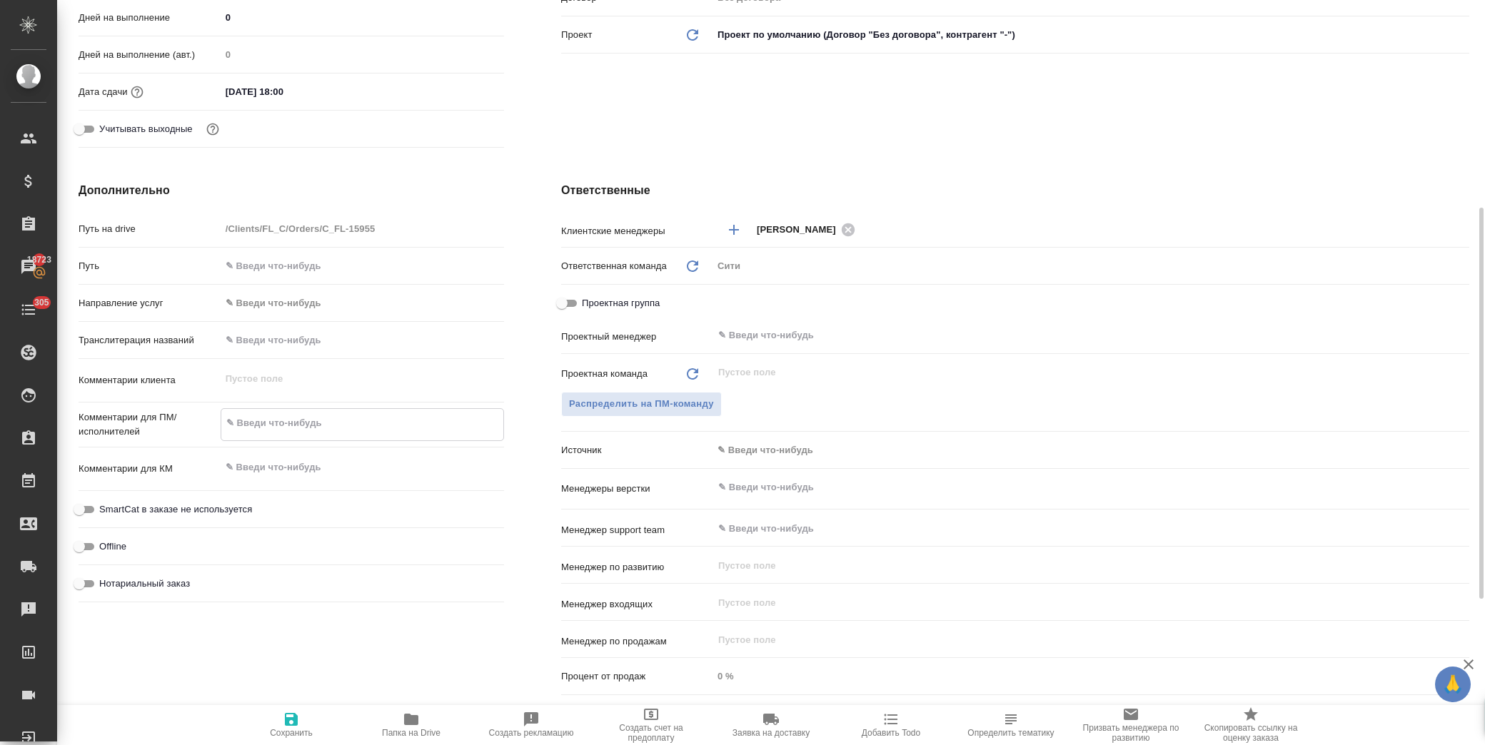
click at [301, 419] on textarea at bounding box center [362, 423] width 282 height 24
type textarea "x"
type textarea "д"
type textarea "x"
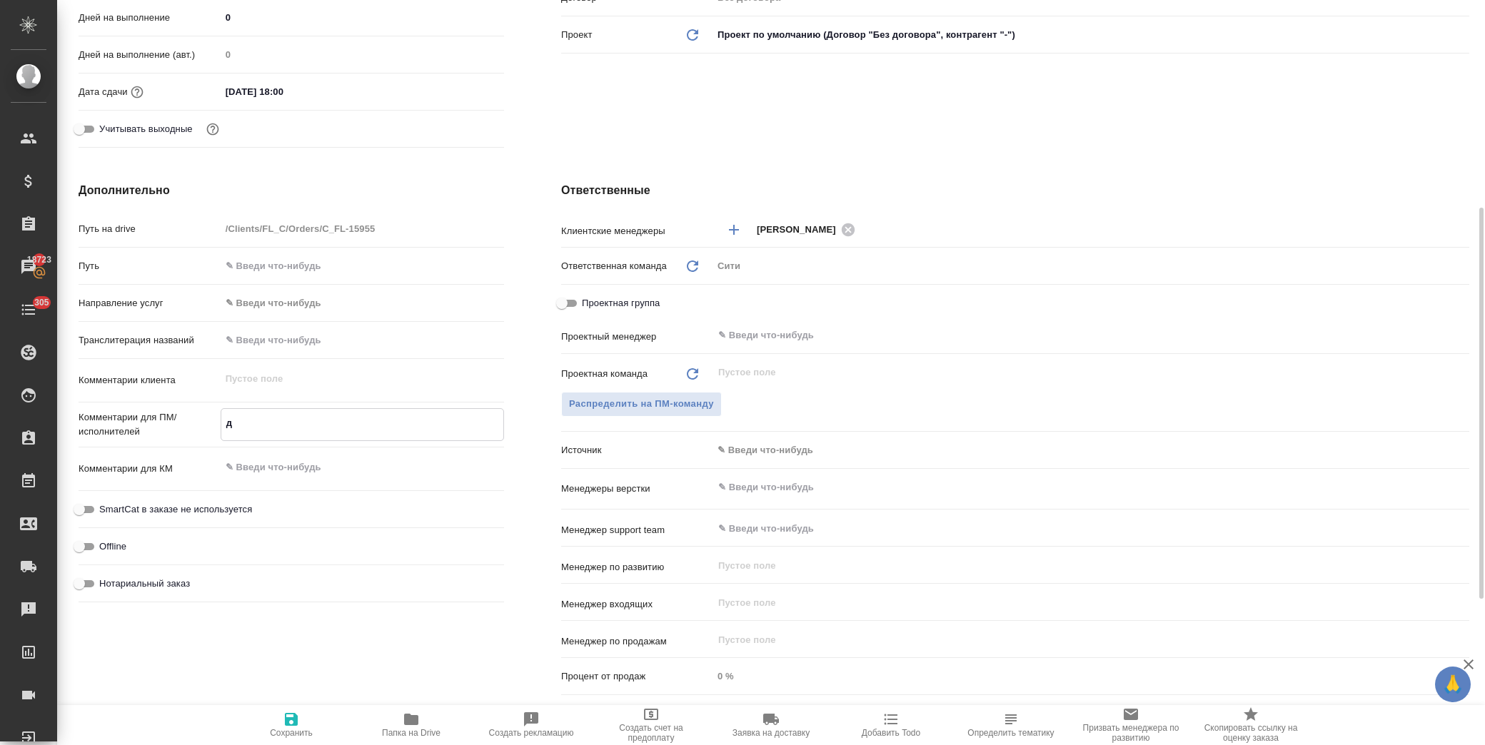
type textarea "x"
type textarea "дл"
type textarea "x"
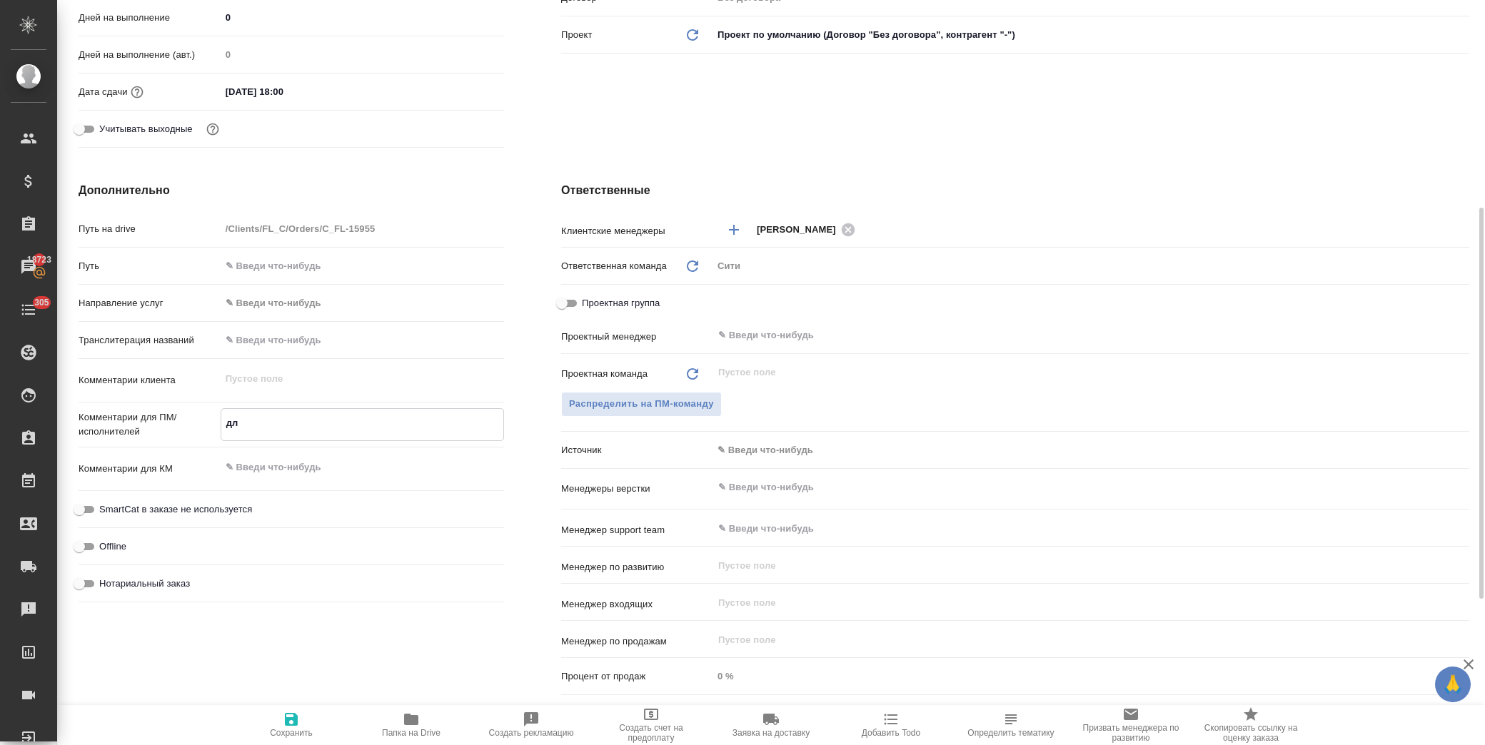
type textarea "для"
type textarea "x"
type textarea "для"
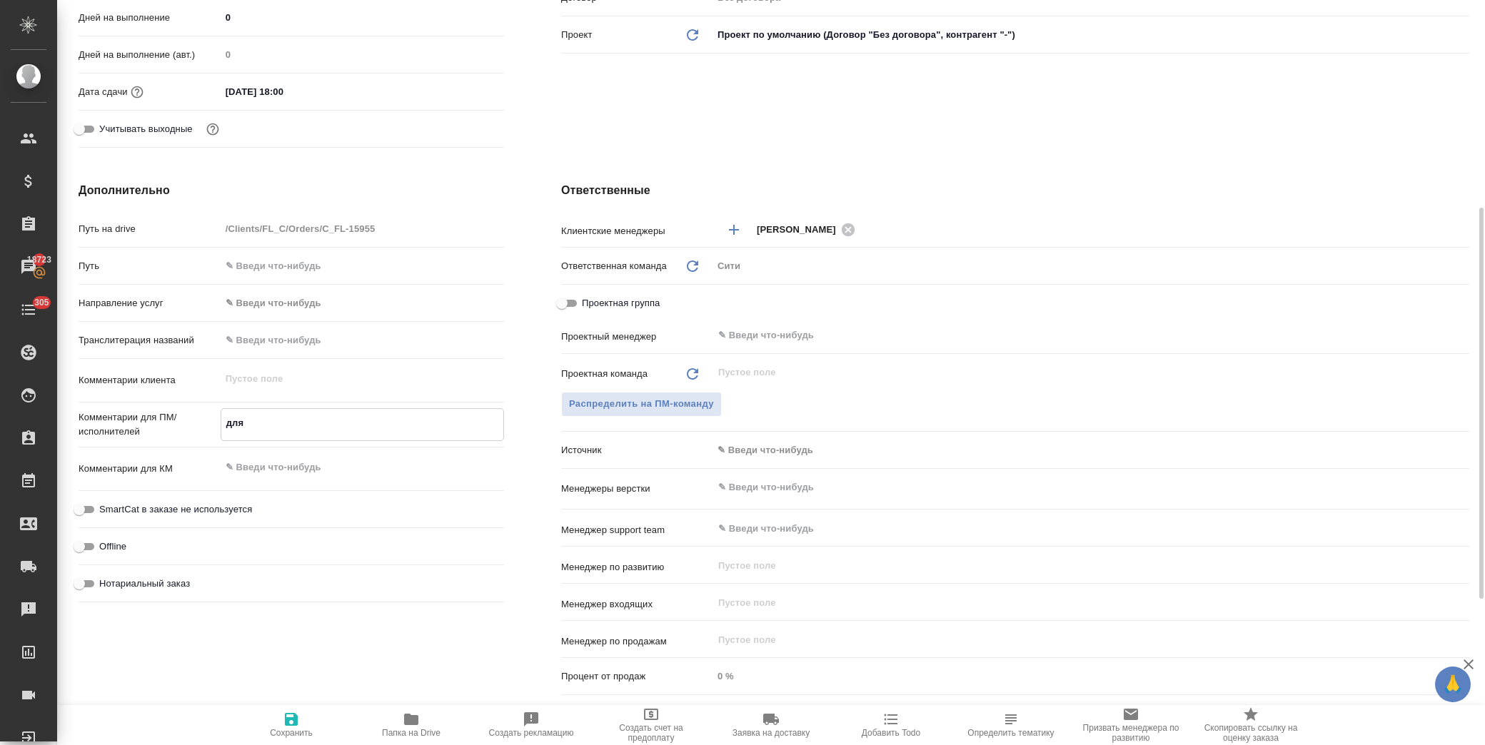
type textarea "x"
type textarea "для р"
type textarea "x"
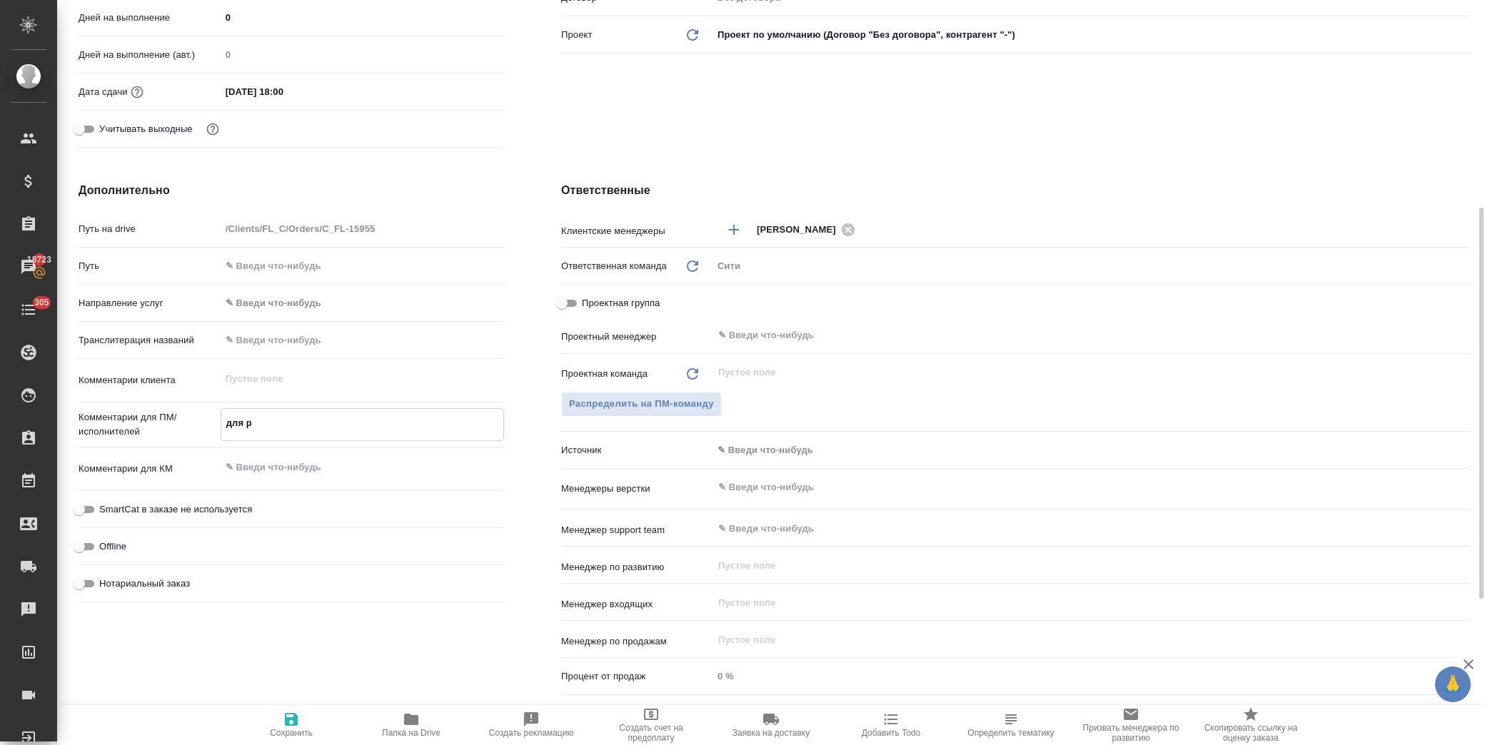
type textarea "x"
type textarea "для ра"
type textarea "x"
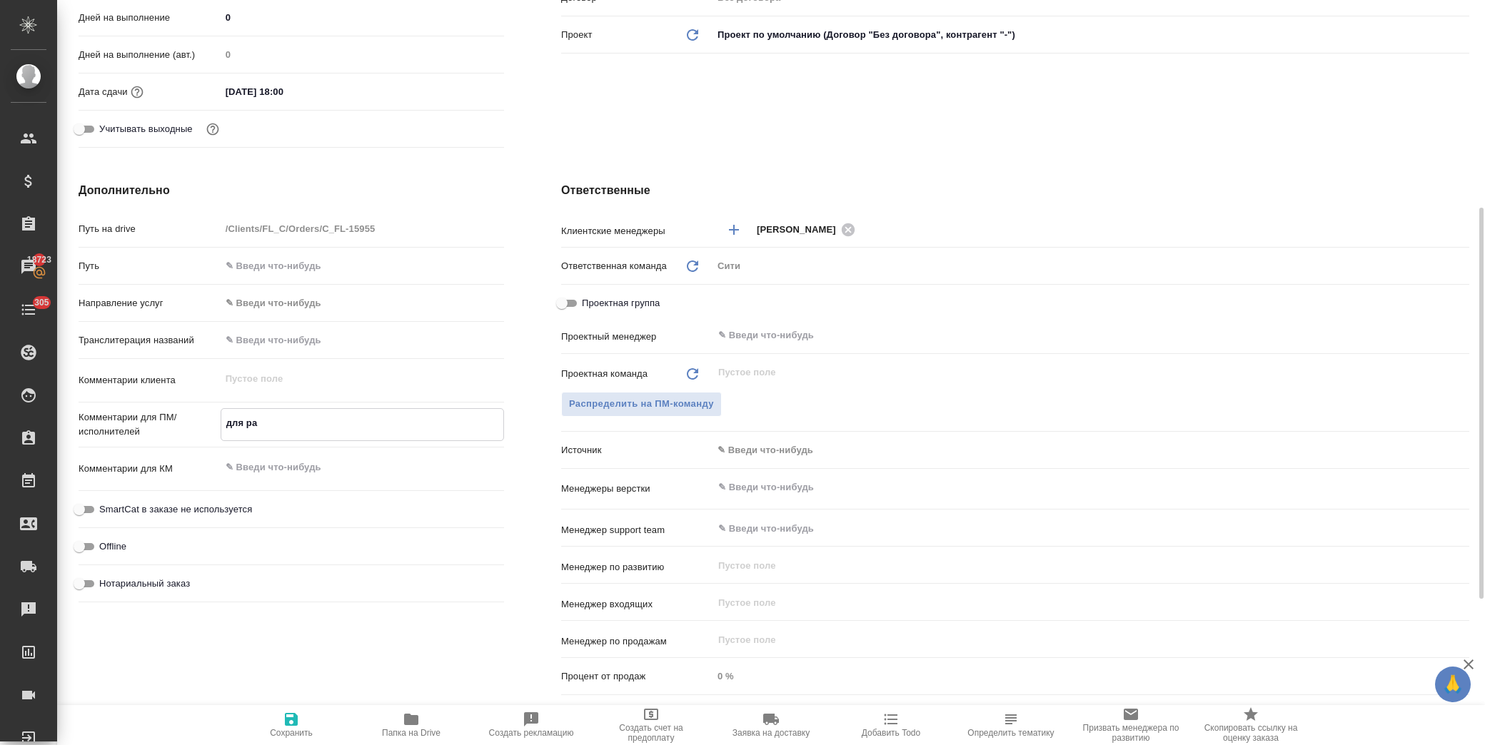
type textarea "x"
type textarea "для раб"
type textarea "x"
type textarea "для рабо"
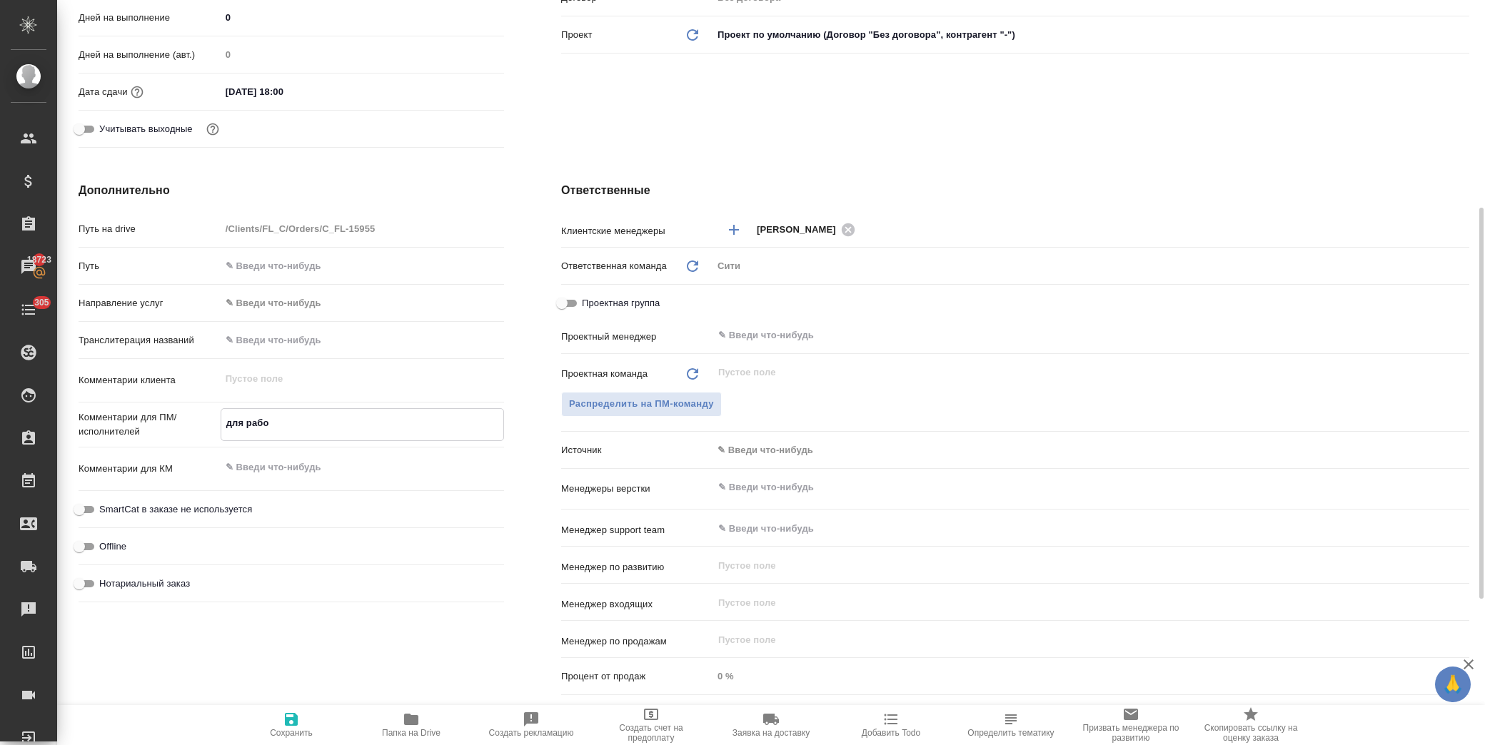
type textarea "x"
type textarea "для работ"
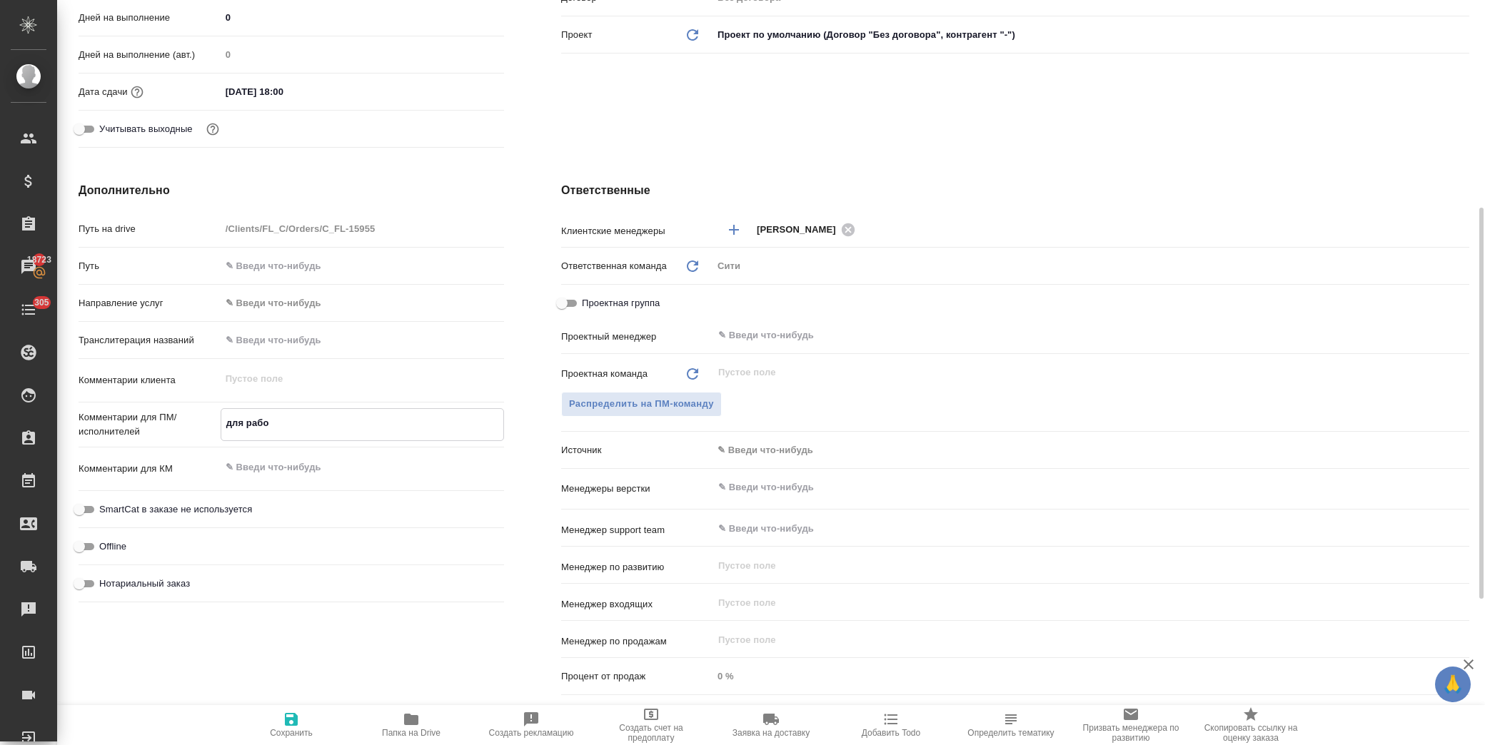
type textarea "x"
type textarea "для работы"
type textarea "x"
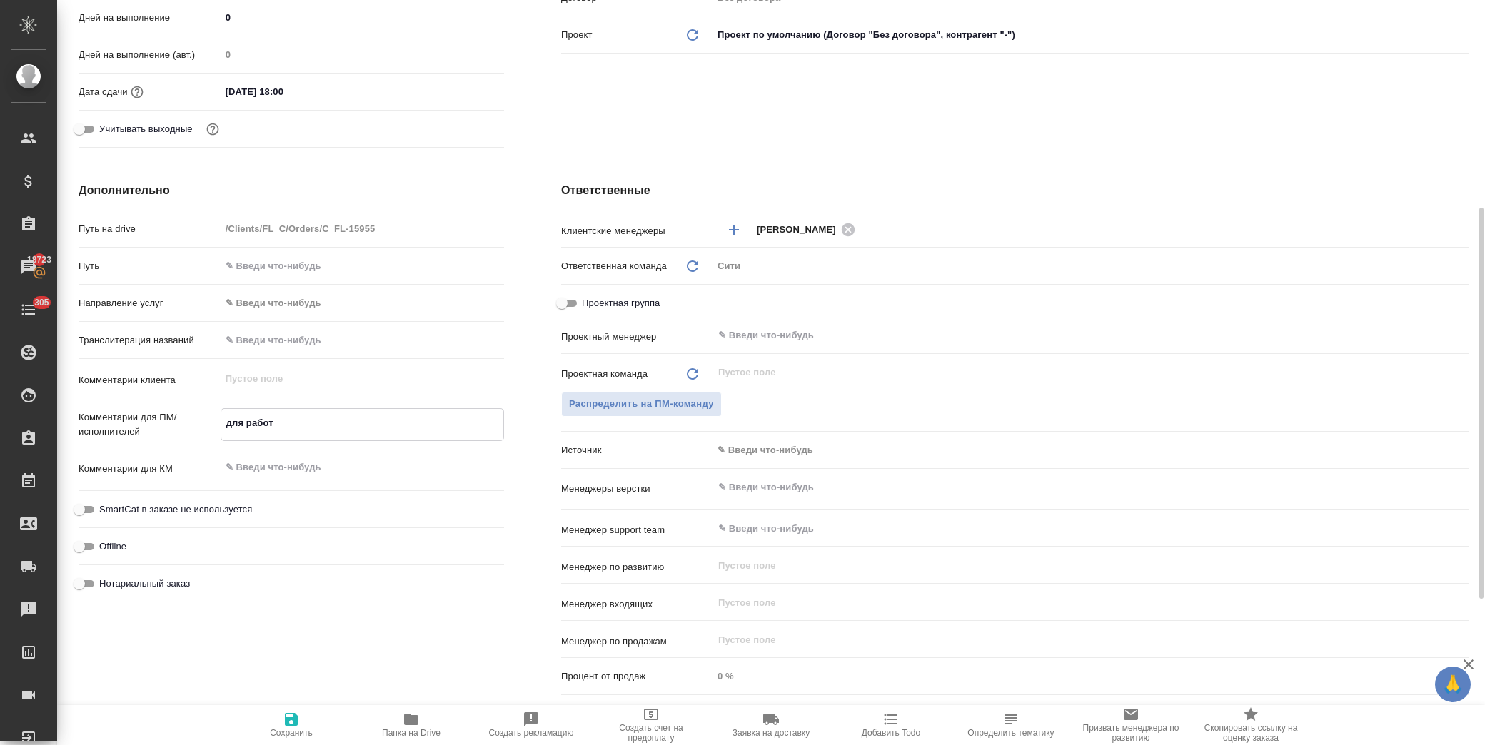
type textarea "x"
type textarea "для работы"
type textarea "x"
click at [287, 720] on icon "button" at bounding box center [291, 719] width 13 height 13
type textarea "x"
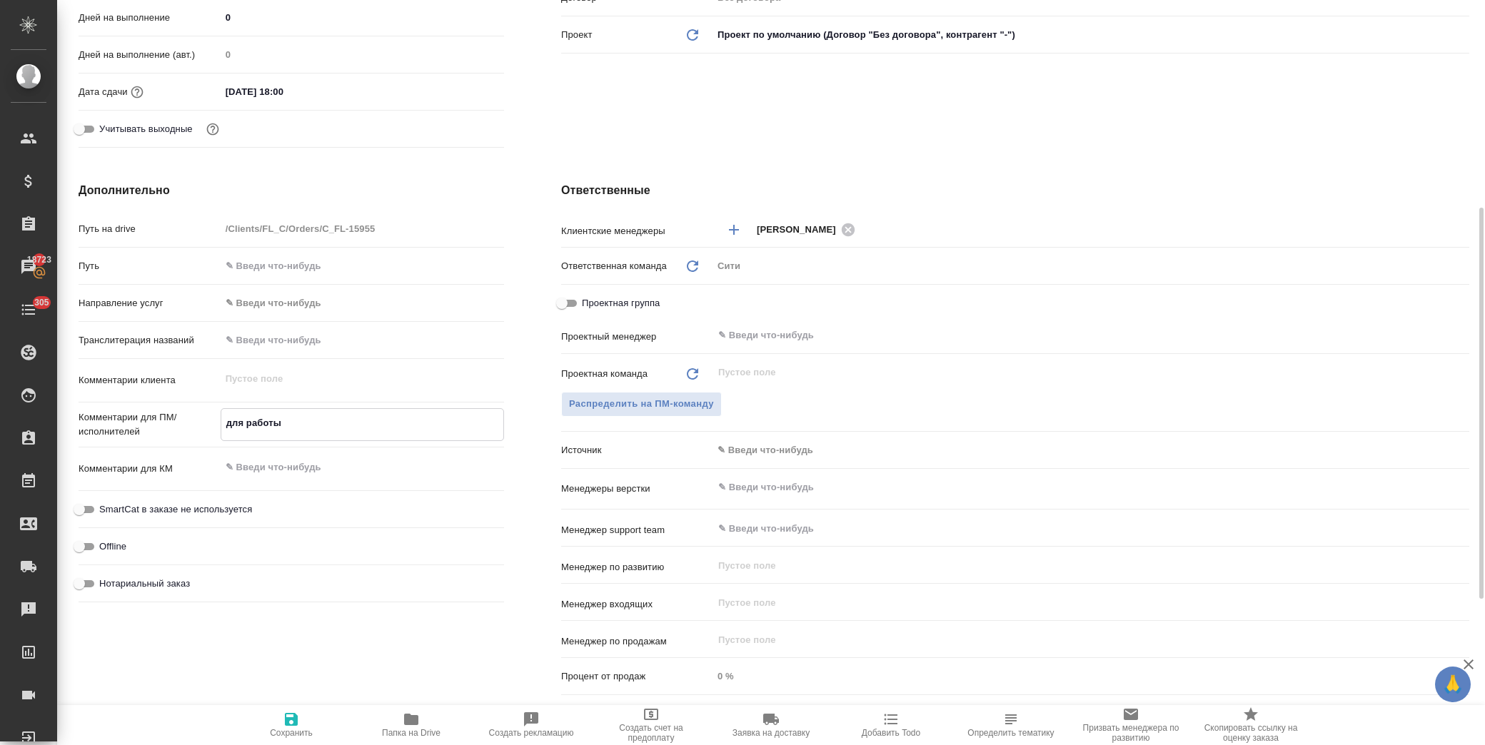
type textarea "x"
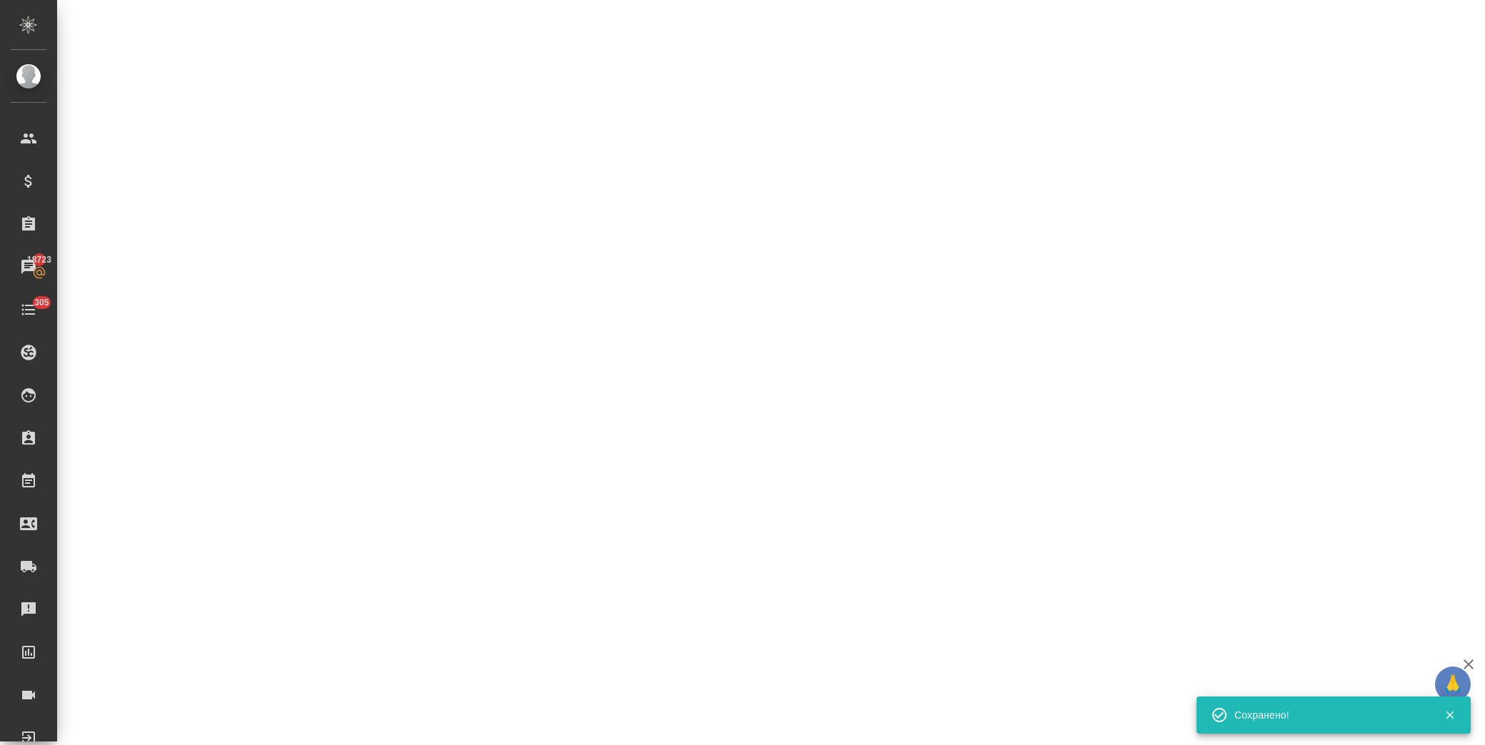
select select "RU"
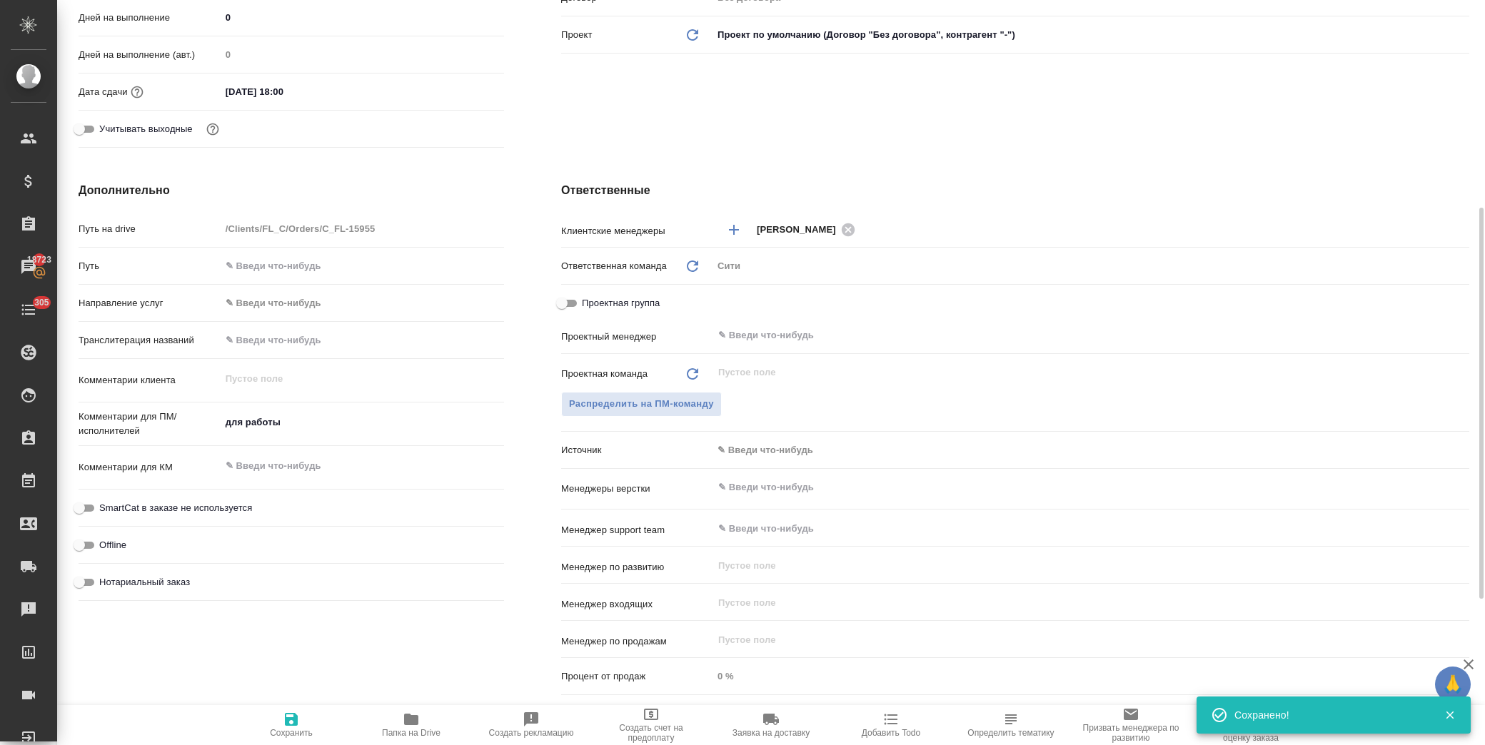
type textarea "x"
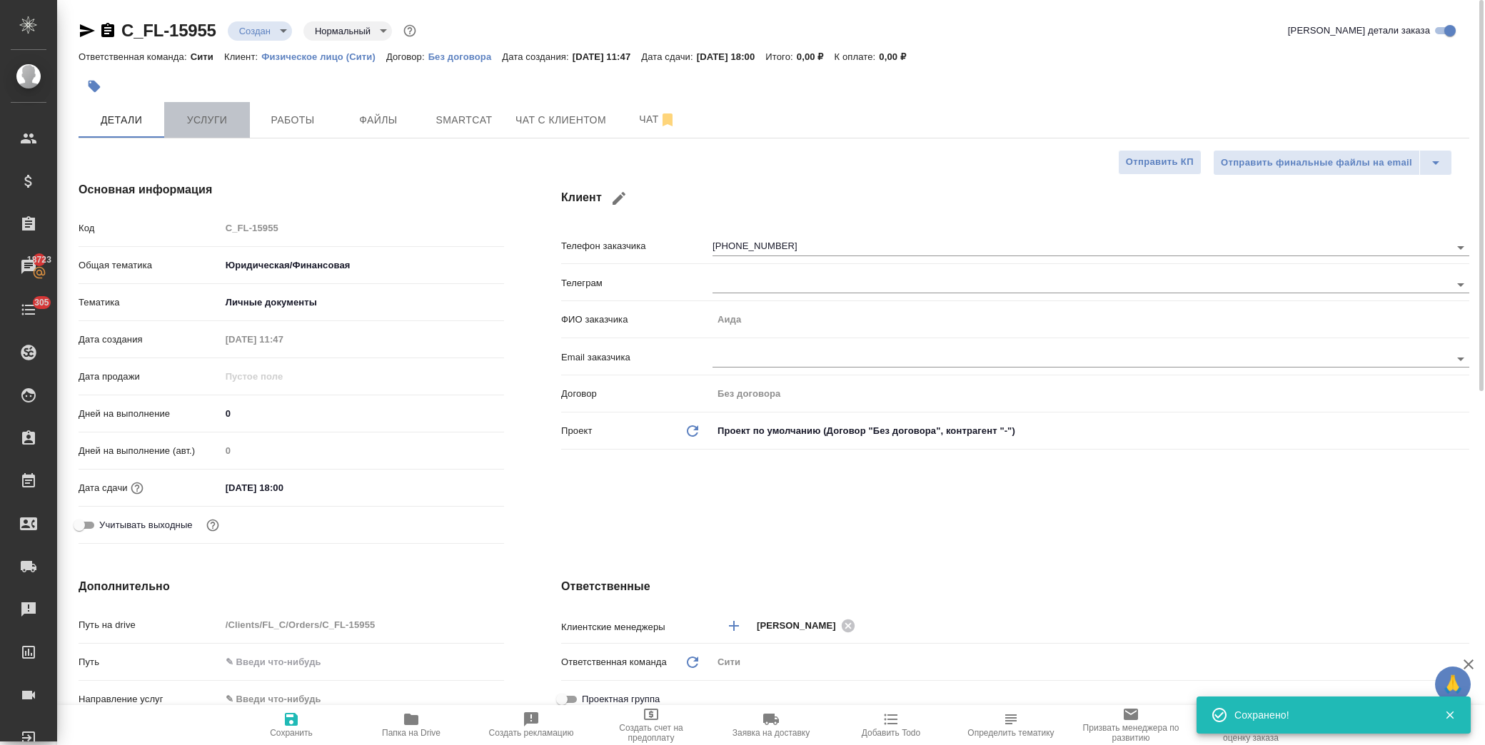
click at [208, 123] on span "Услуги" at bounding box center [207, 120] width 69 height 18
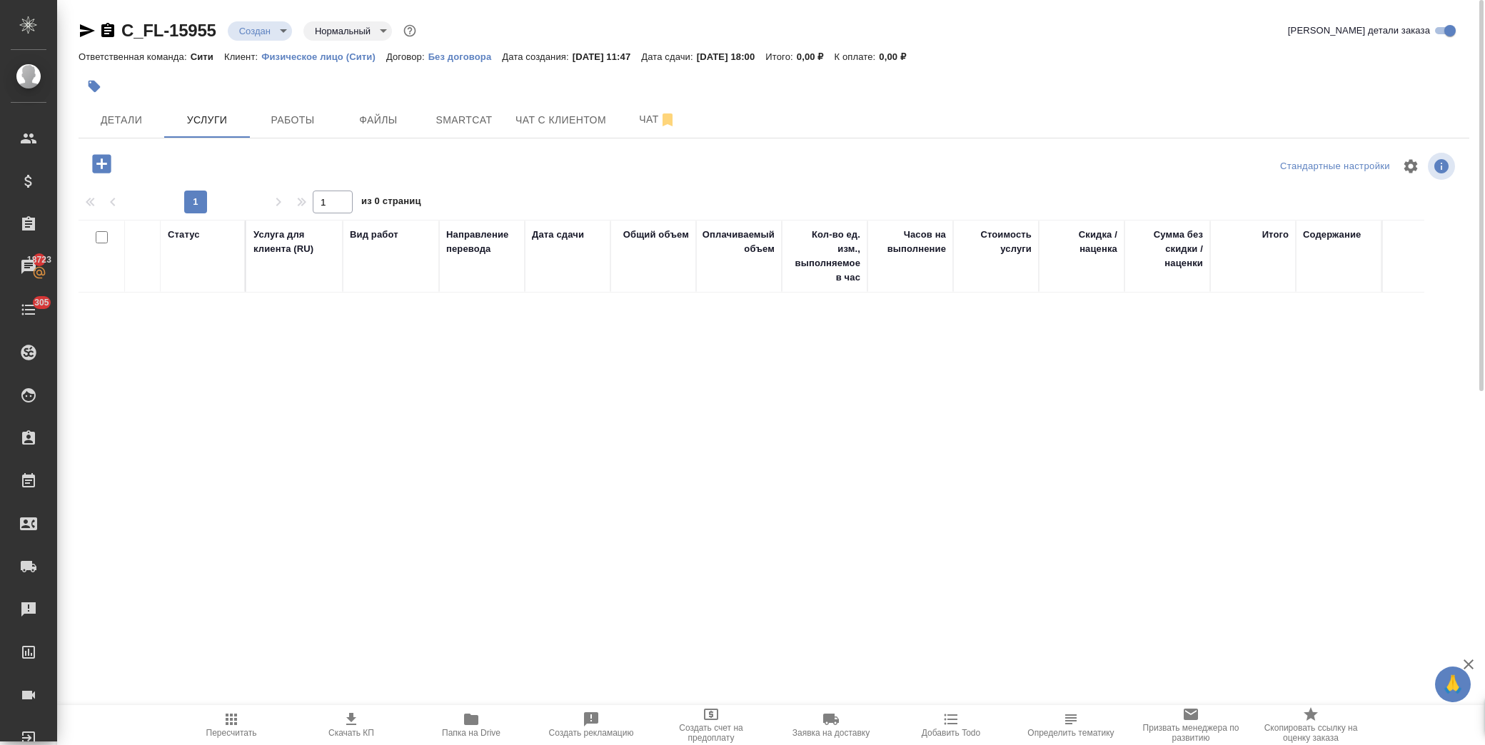
click at [98, 161] on icon "button" at bounding box center [101, 163] width 19 height 19
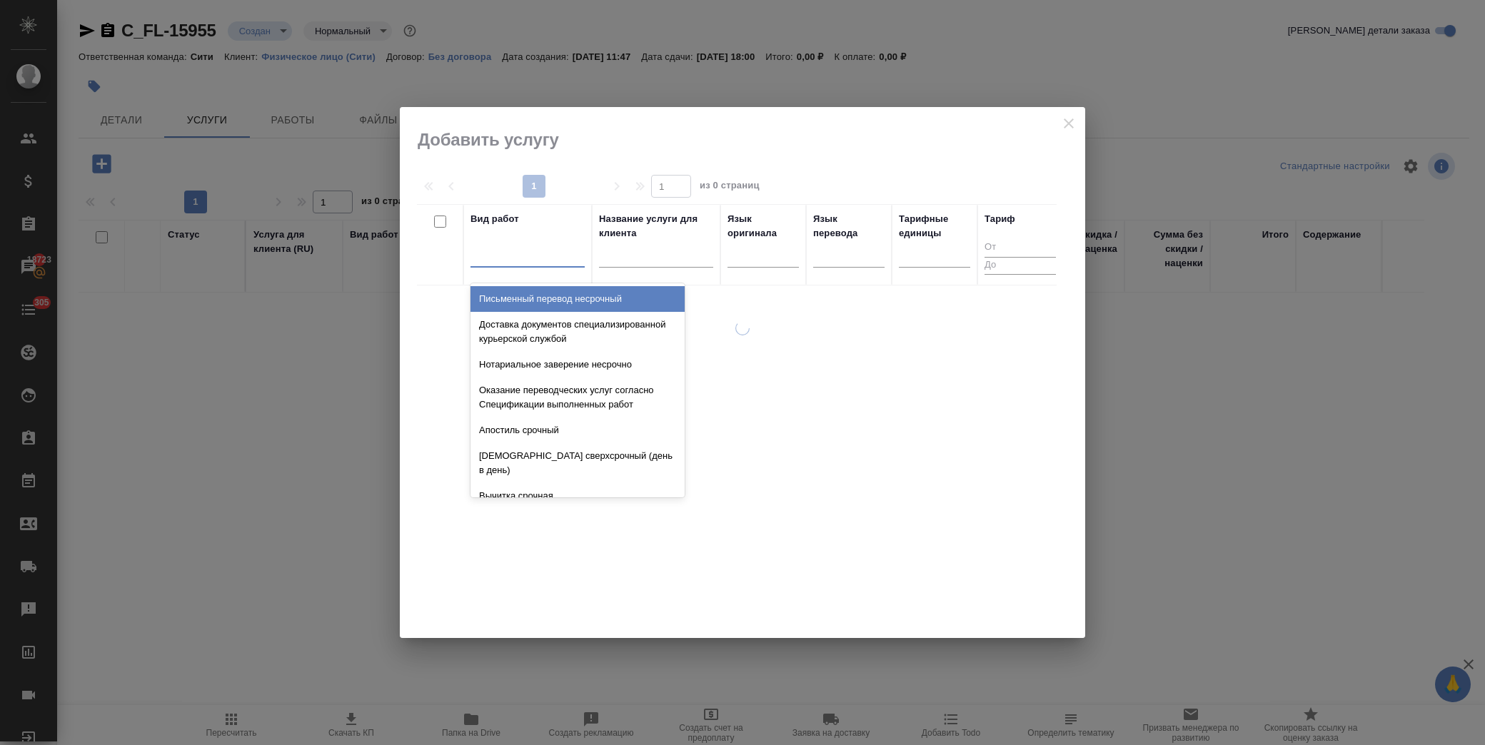
click at [524, 253] on div at bounding box center [528, 253] width 114 height 21
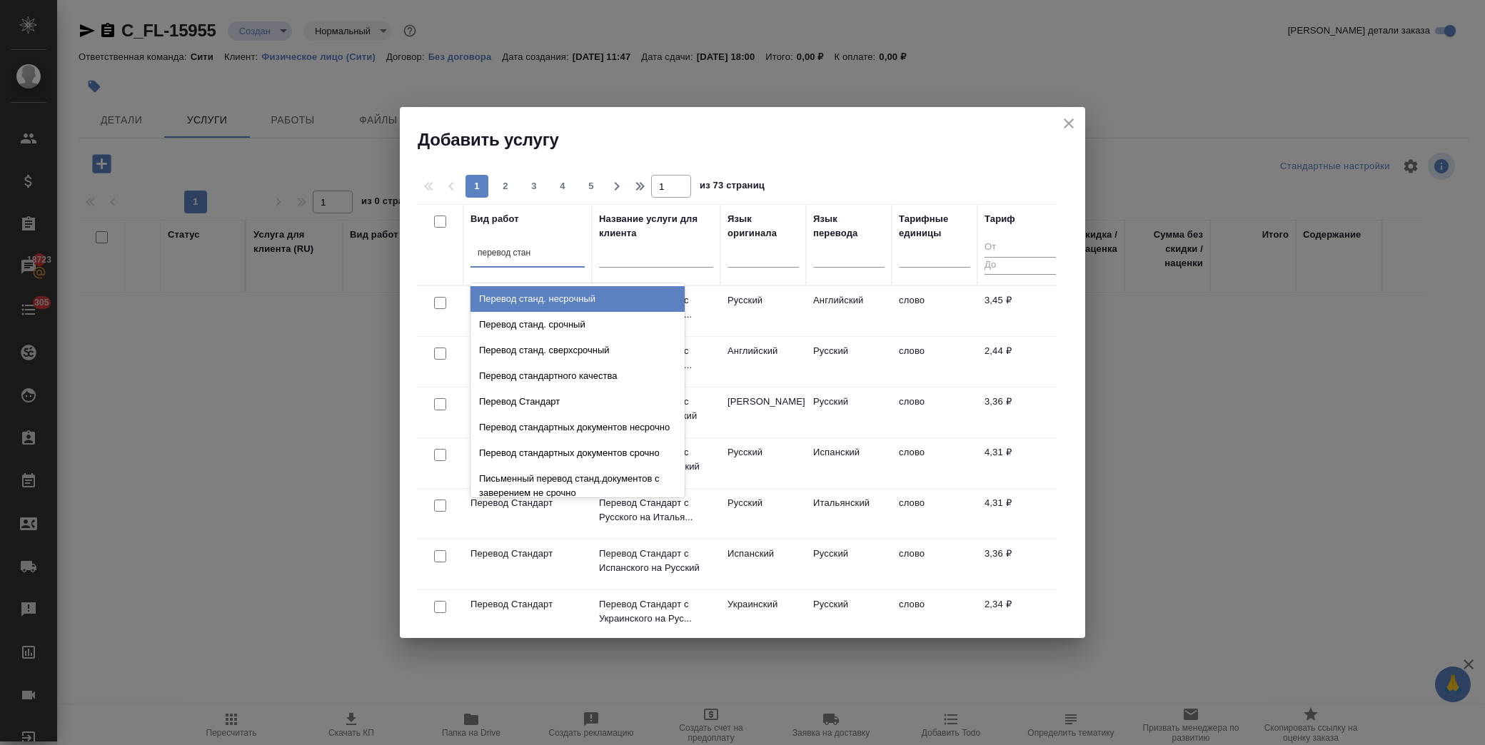
type input "перевод станд"
click at [587, 298] on div "Перевод станд. несрочный" at bounding box center [578, 299] width 214 height 26
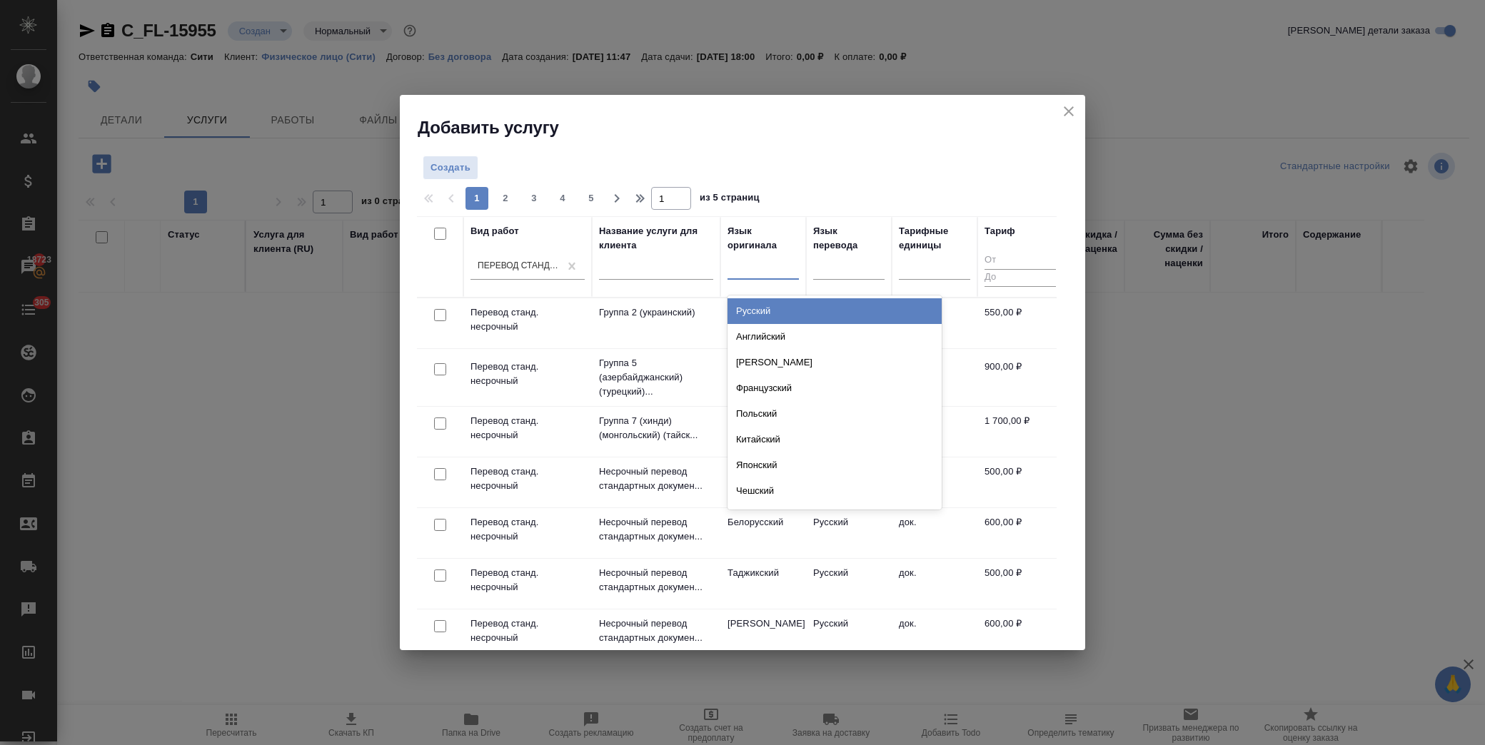
click at [766, 266] on div at bounding box center [763, 266] width 71 height 21
type input "анг"
click at [778, 305] on div "Английский" at bounding box center [835, 311] width 214 height 26
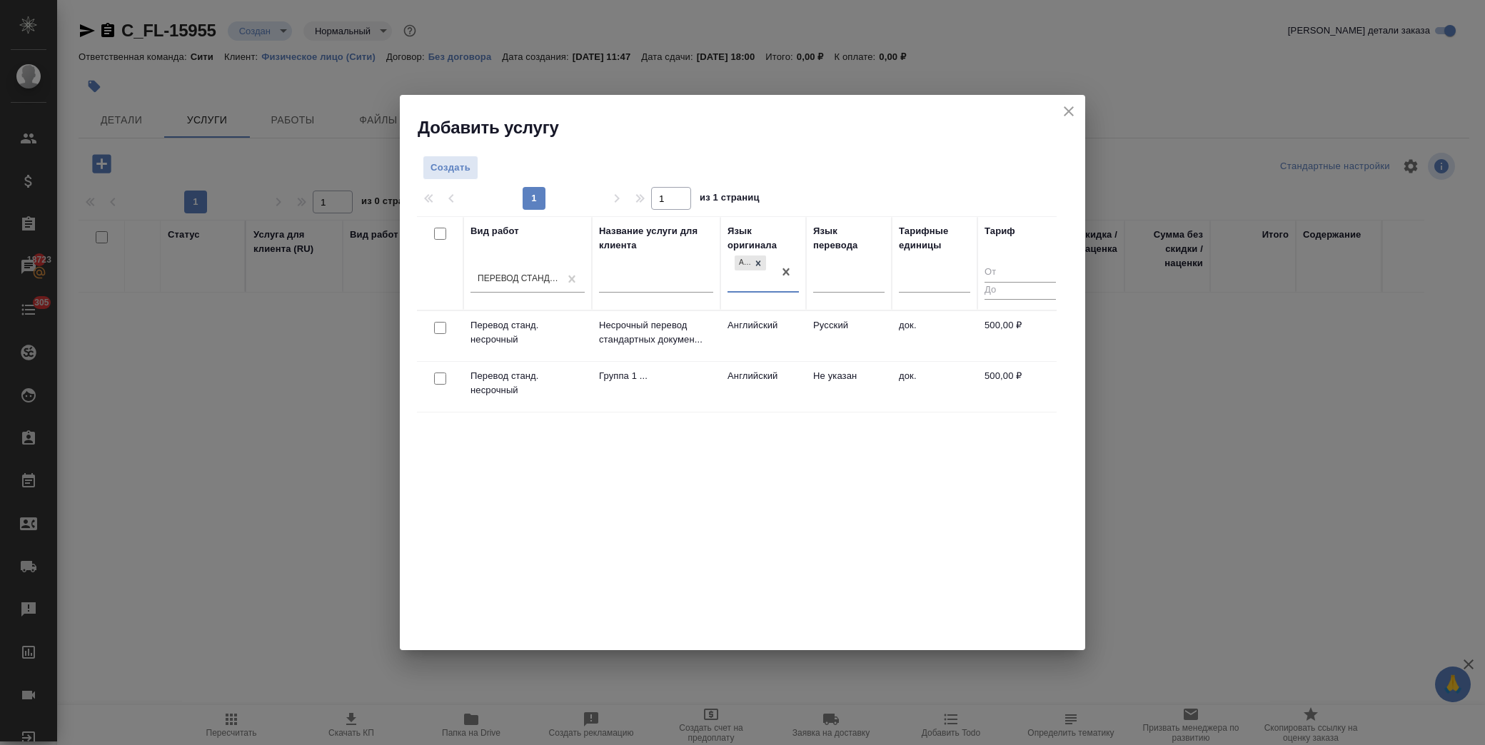
click at [436, 331] on input "checkbox" at bounding box center [440, 328] width 12 height 12
checkbox input "true"
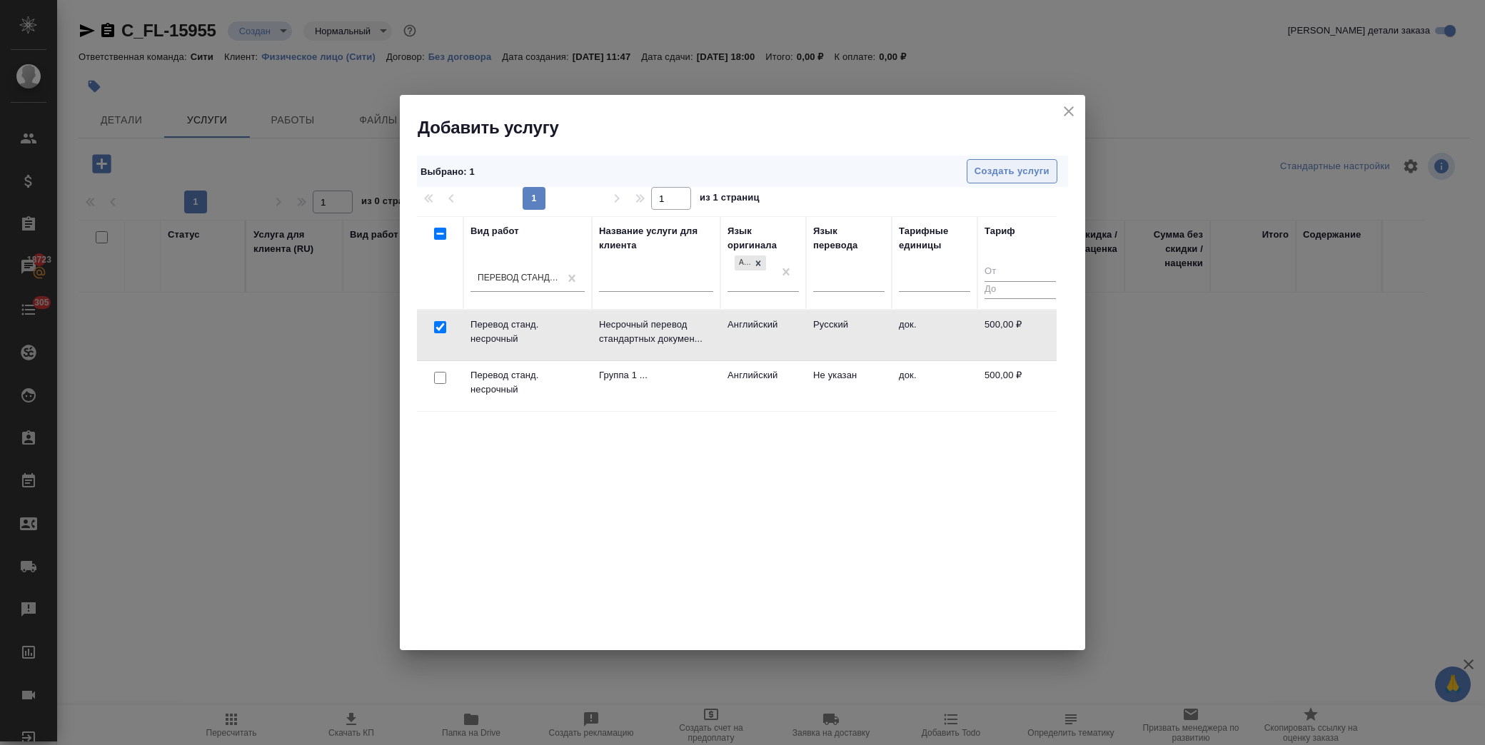
click at [997, 171] on span "Создать услуги" at bounding box center [1012, 171] width 75 height 16
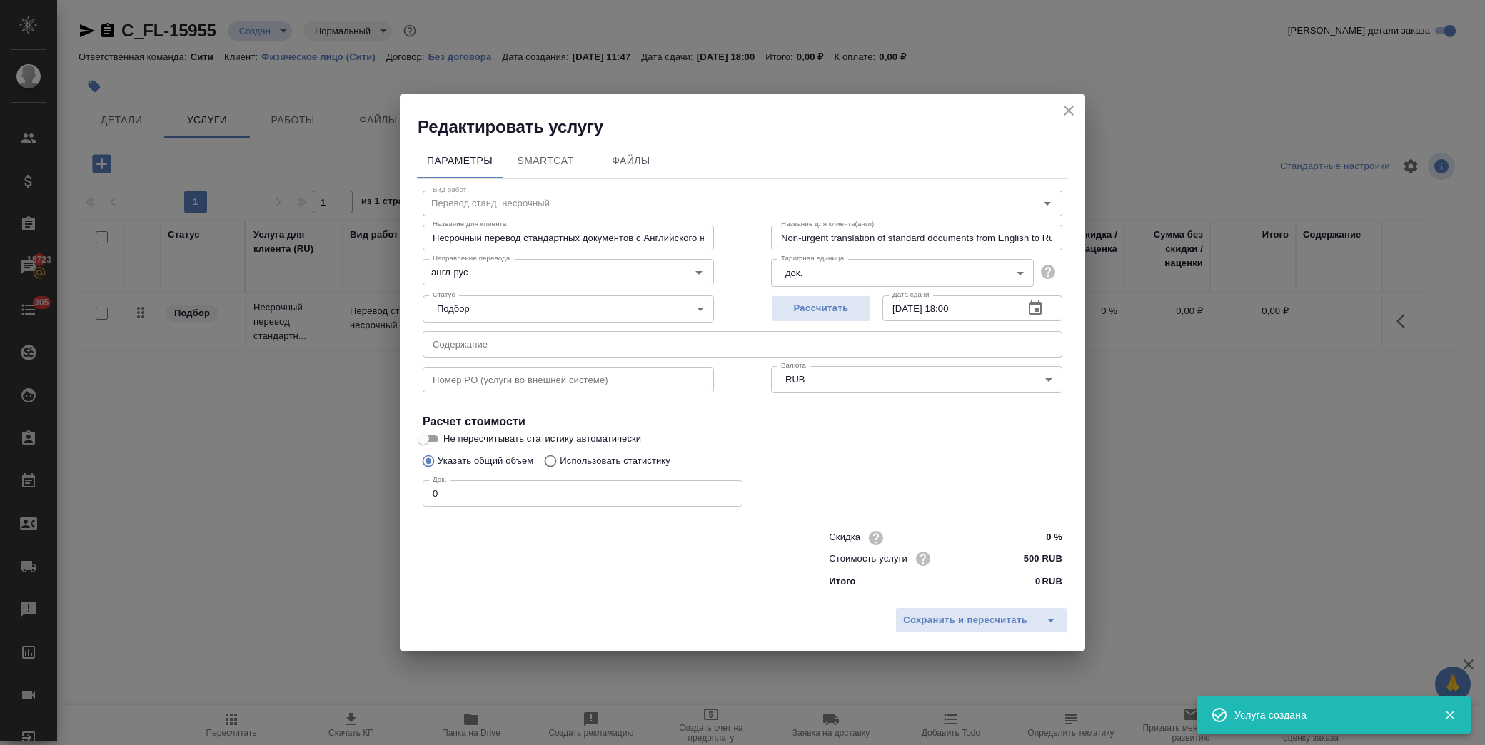
drag, startPoint x: 469, startPoint y: 495, endPoint x: 390, endPoint y: 500, distance: 79.4
click at [390, 500] on div "Редактировать услугу Параметры SmartCat Файлы Вид работ Перевод станд. несрочны…" at bounding box center [742, 372] width 1485 height 745
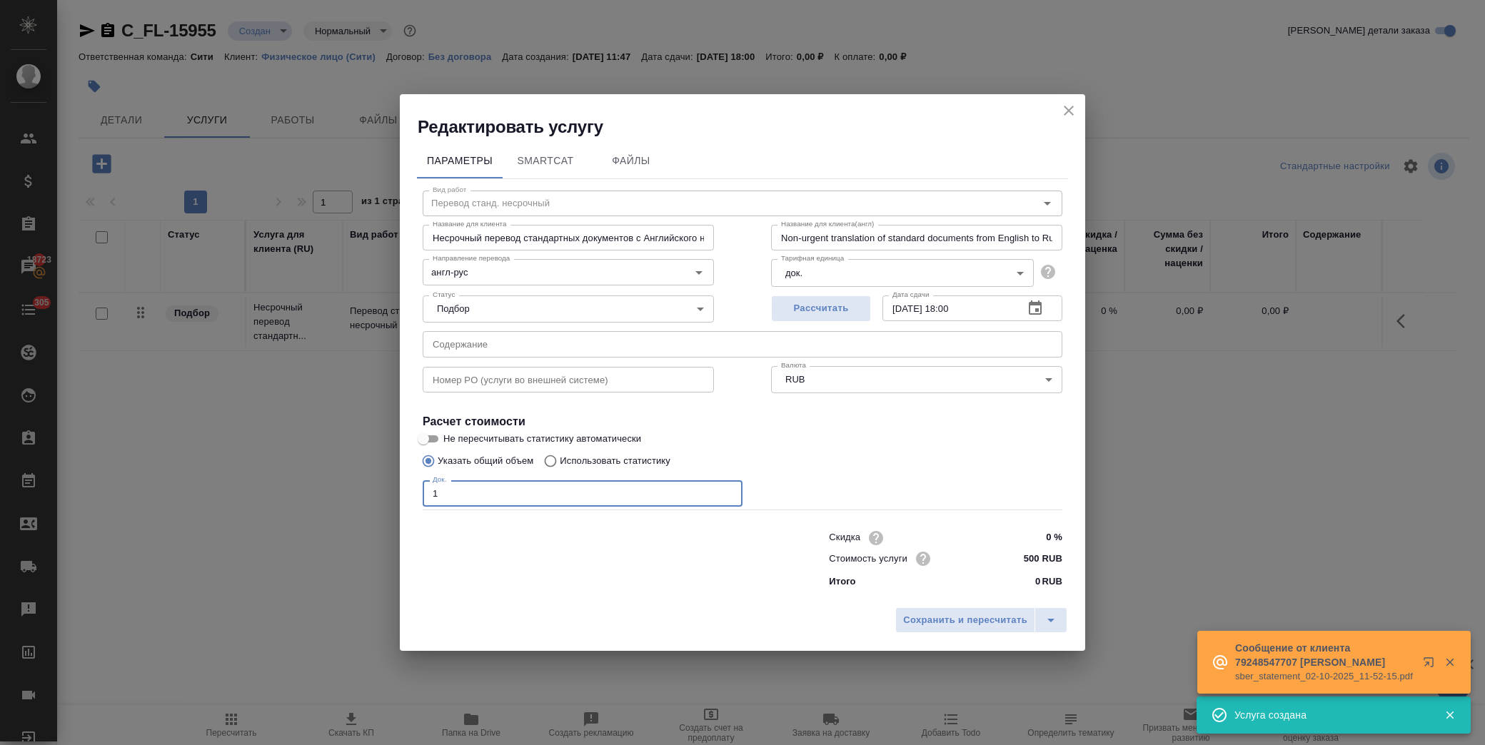
type input "1"
click at [1034, 304] on icon "button" at bounding box center [1035, 308] width 13 height 14
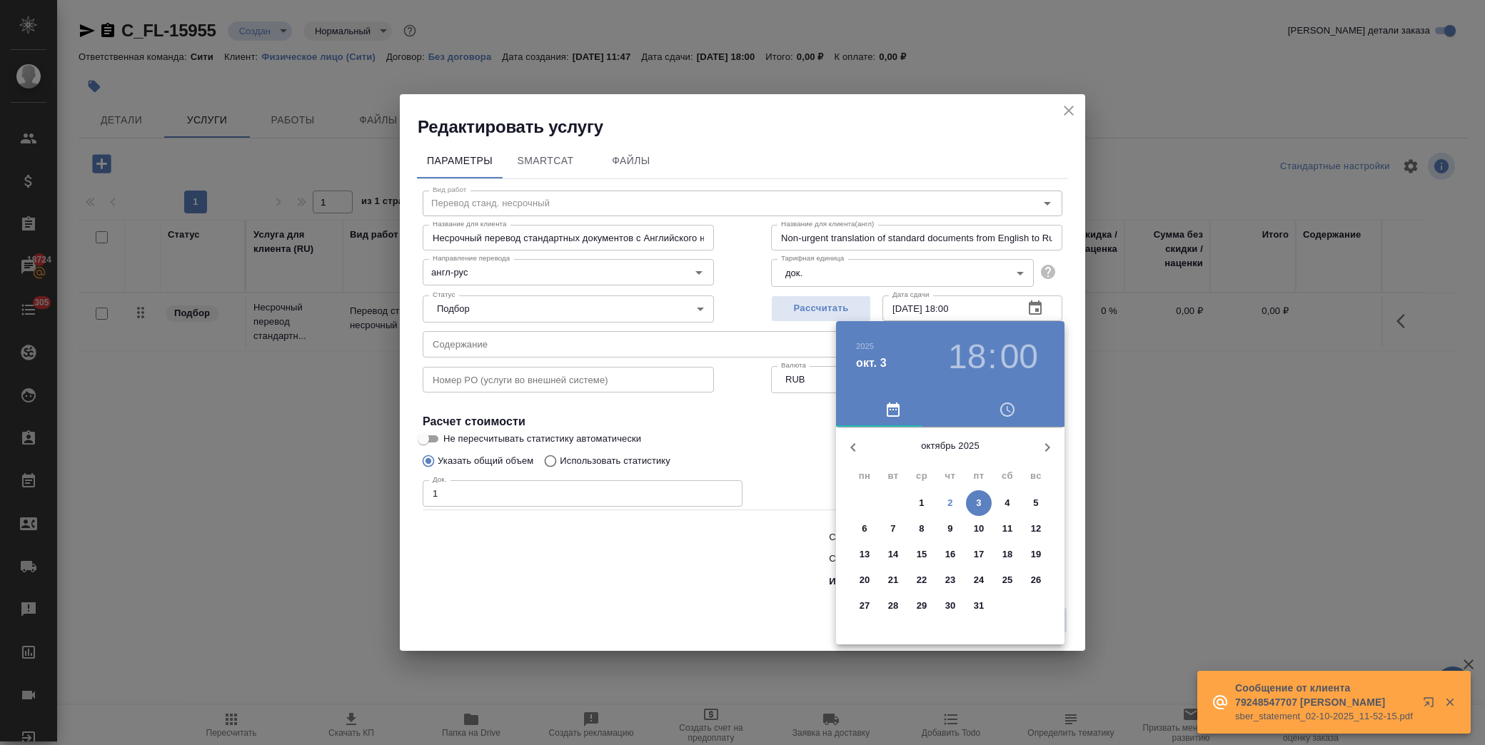
click at [972, 501] on span "3" at bounding box center [979, 503] width 26 height 14
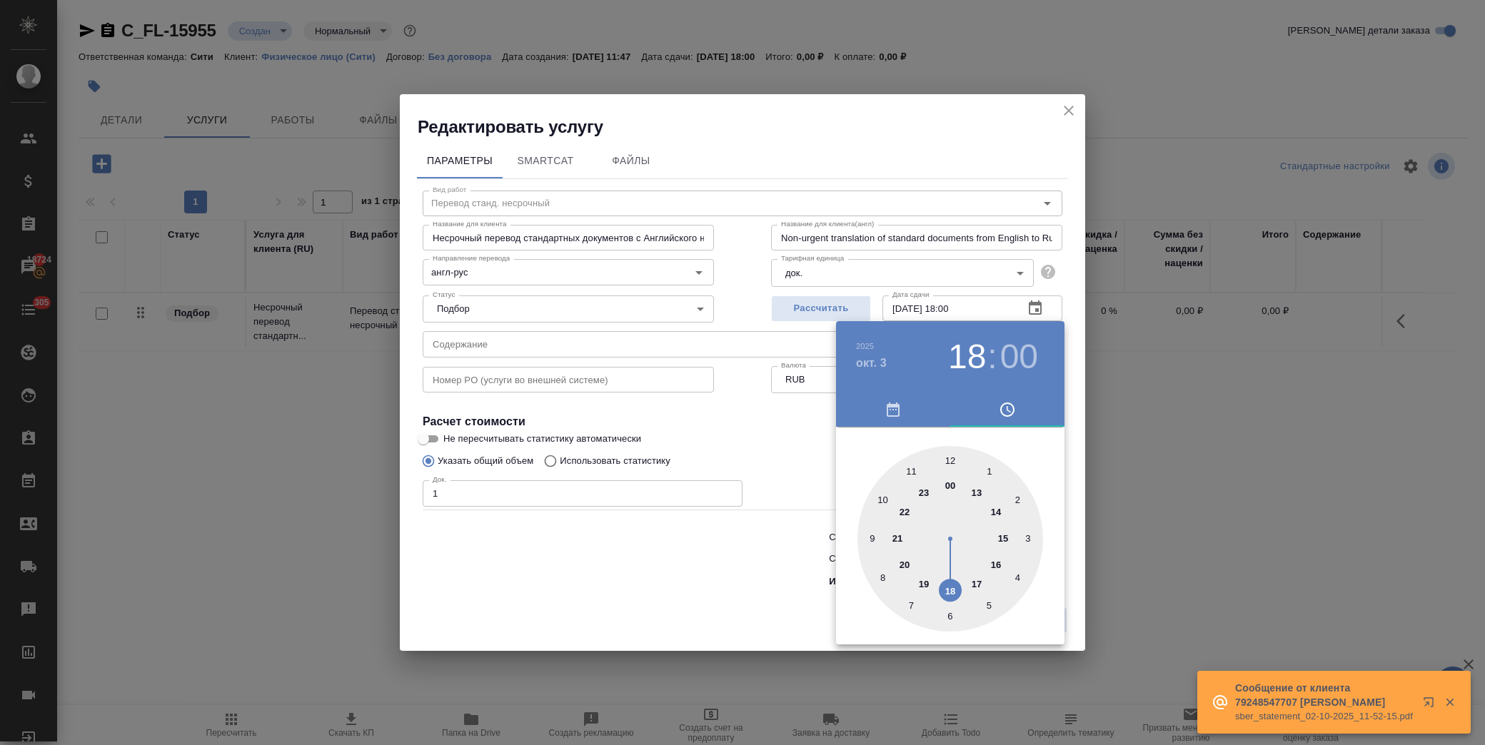
click at [887, 504] on div at bounding box center [950, 539] width 186 height 186
type input "03.10.2025 10:00"
click at [769, 460] on div at bounding box center [742, 372] width 1485 height 745
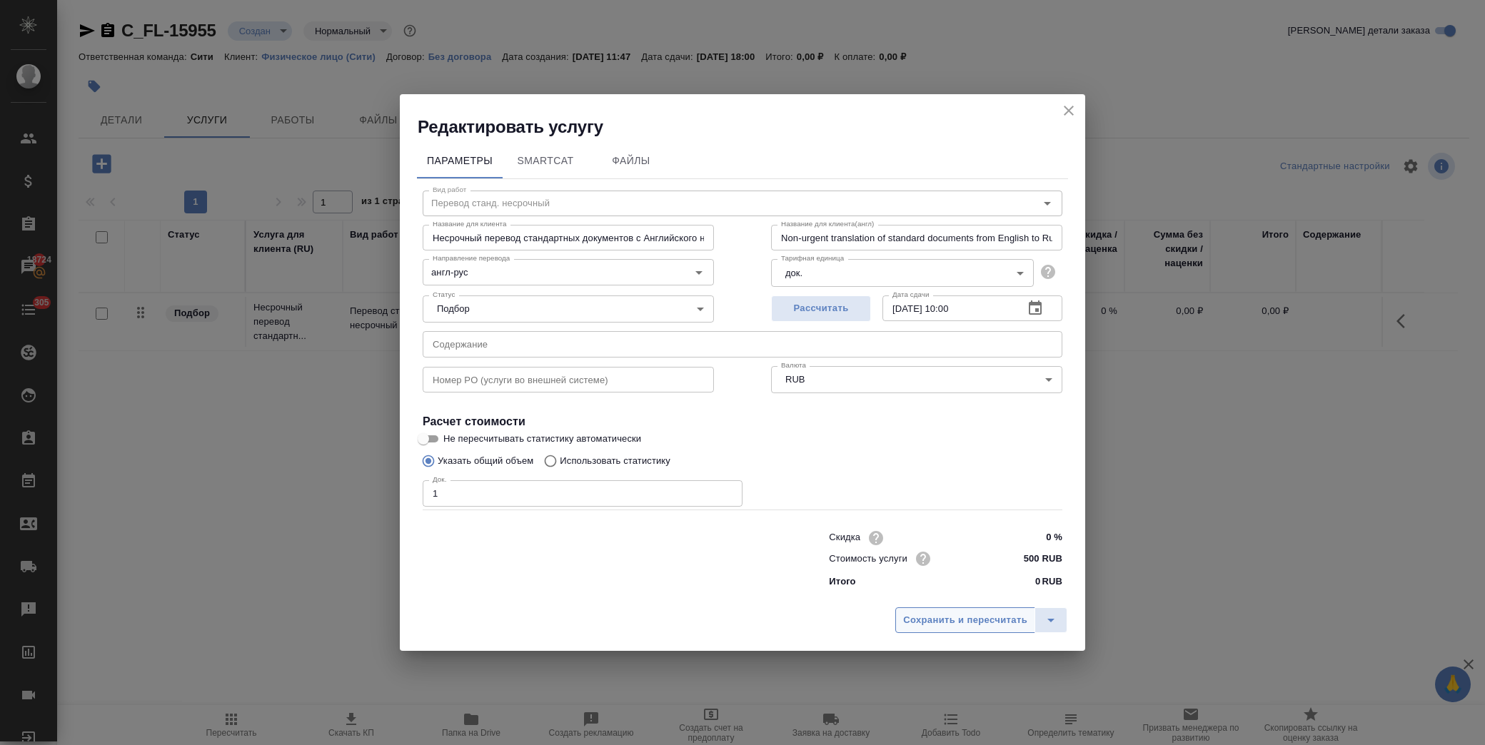
click at [932, 619] on span "Сохранить и пересчитать" at bounding box center [965, 621] width 124 height 16
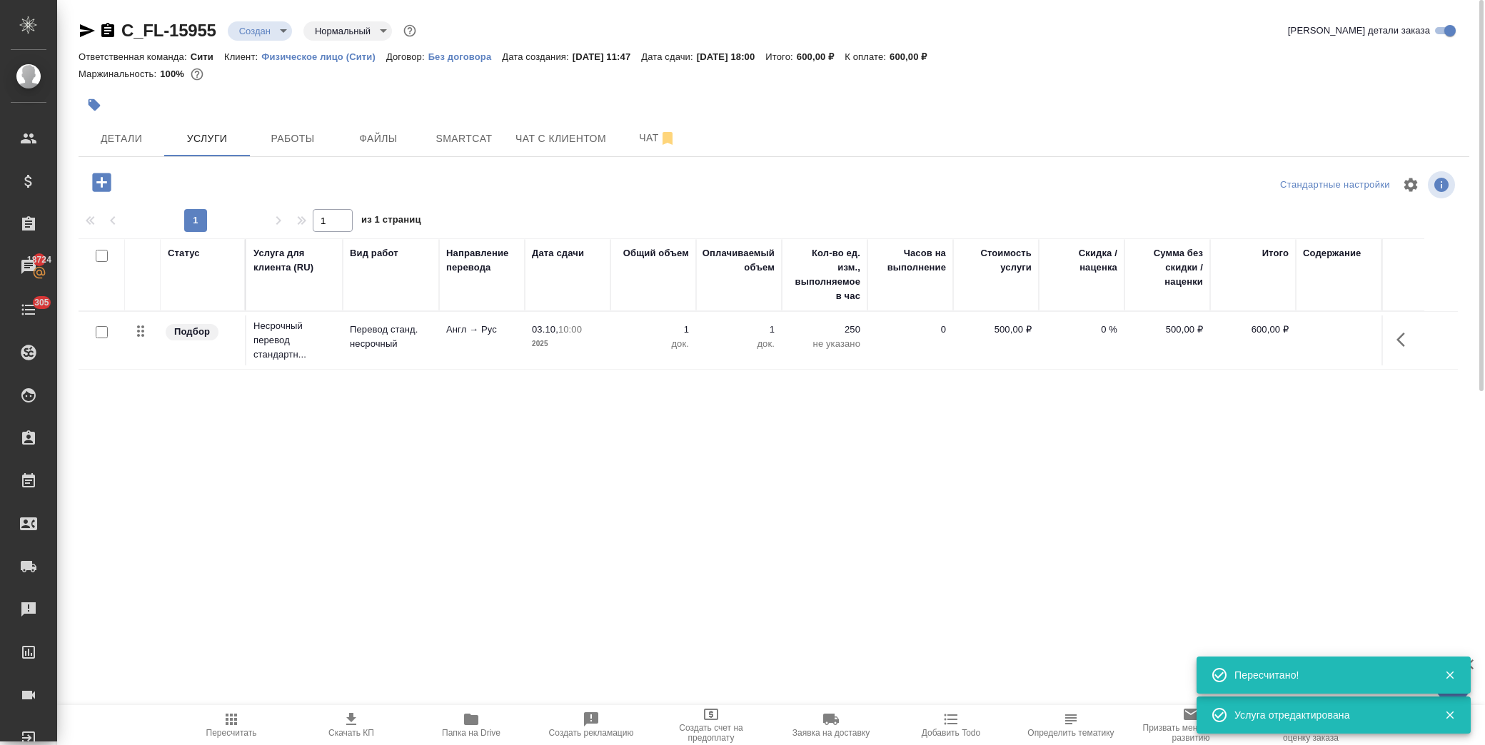
click at [94, 177] on icon "button" at bounding box center [101, 182] width 19 height 19
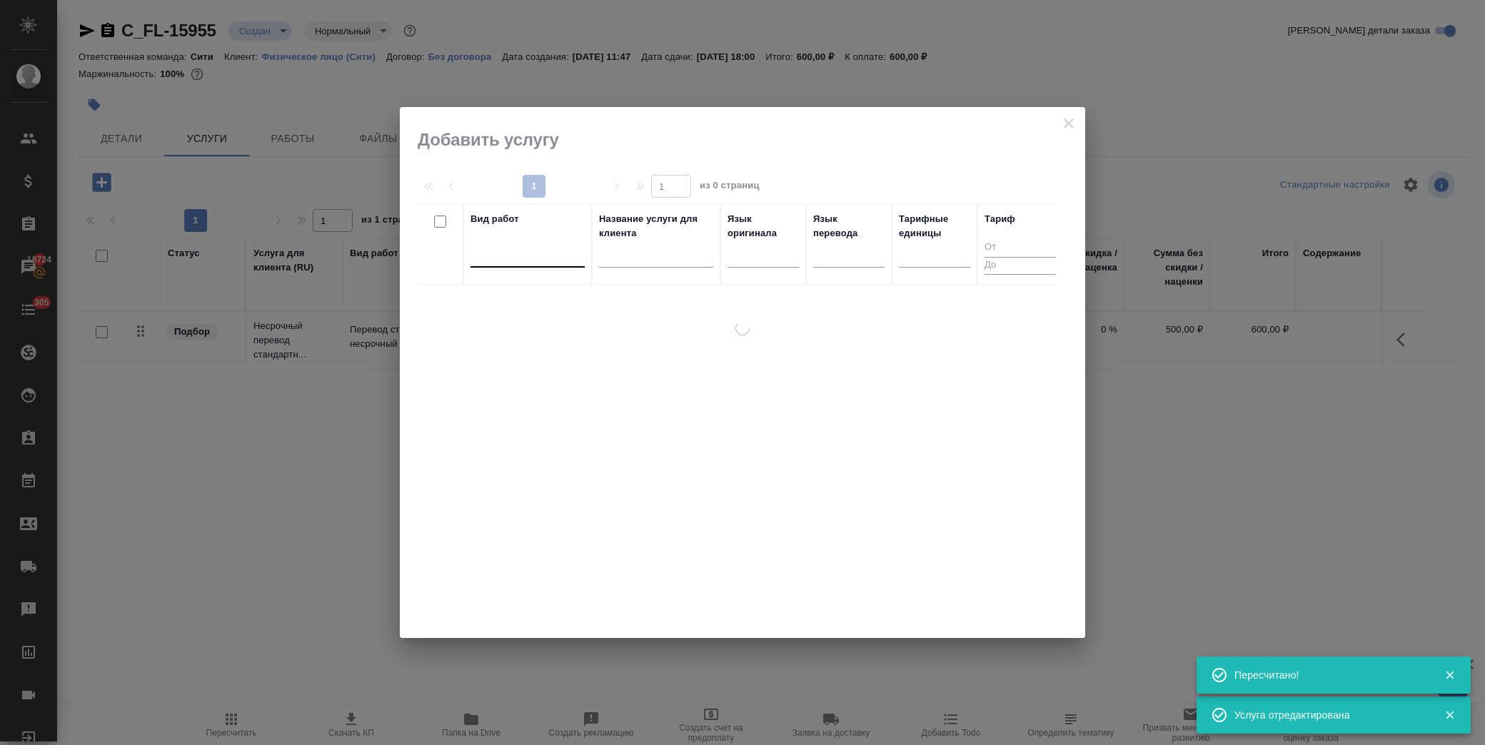
click at [519, 263] on div at bounding box center [528, 253] width 114 height 21
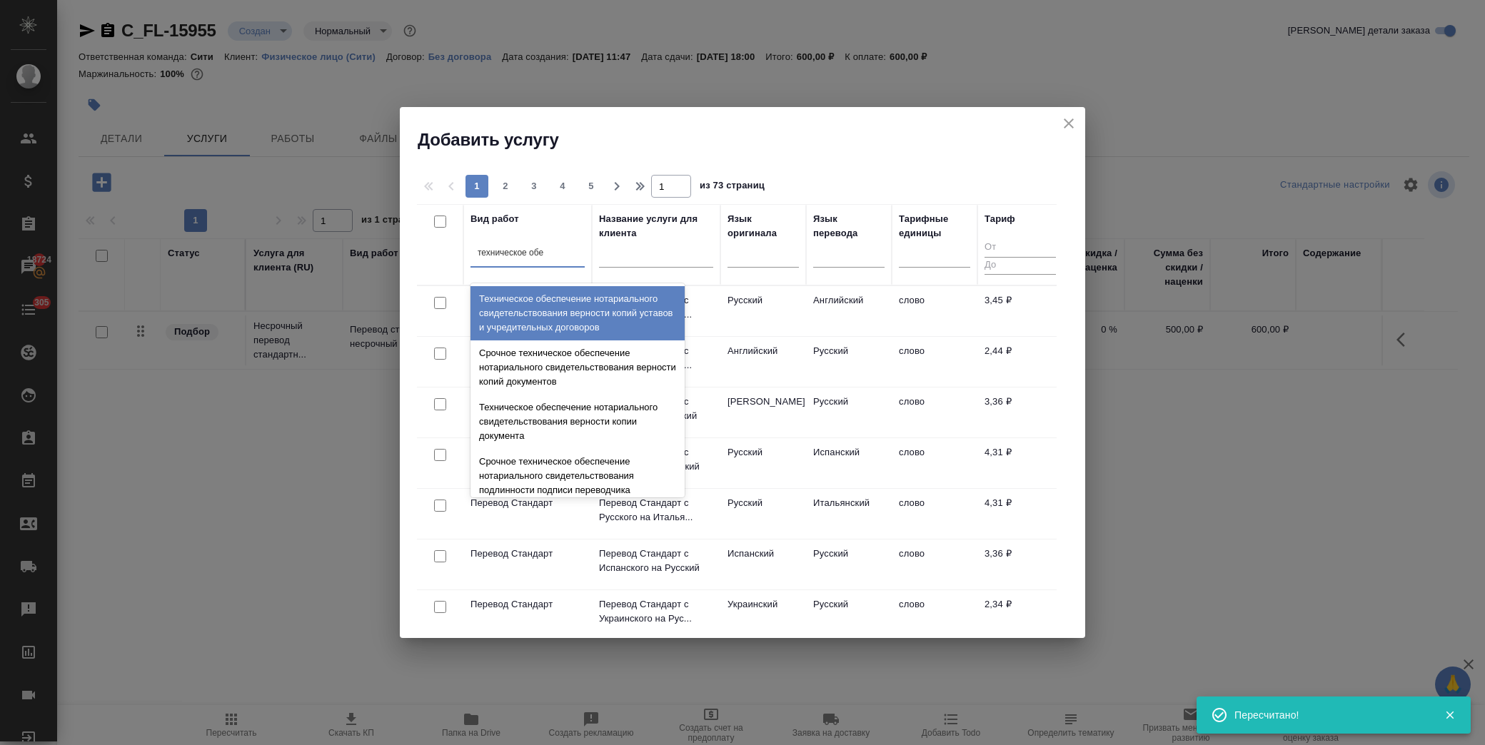
type input "техническое обес"
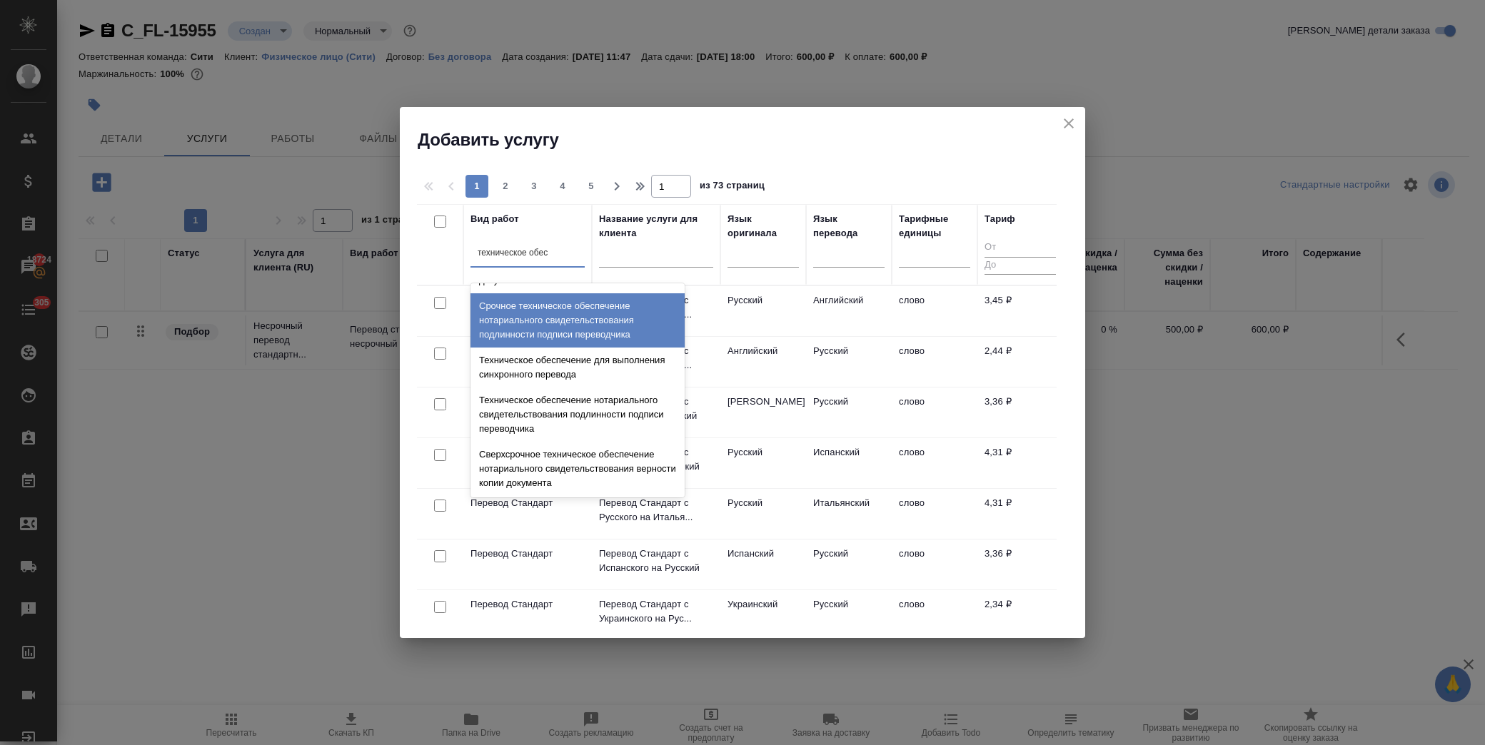
scroll to position [159, 0]
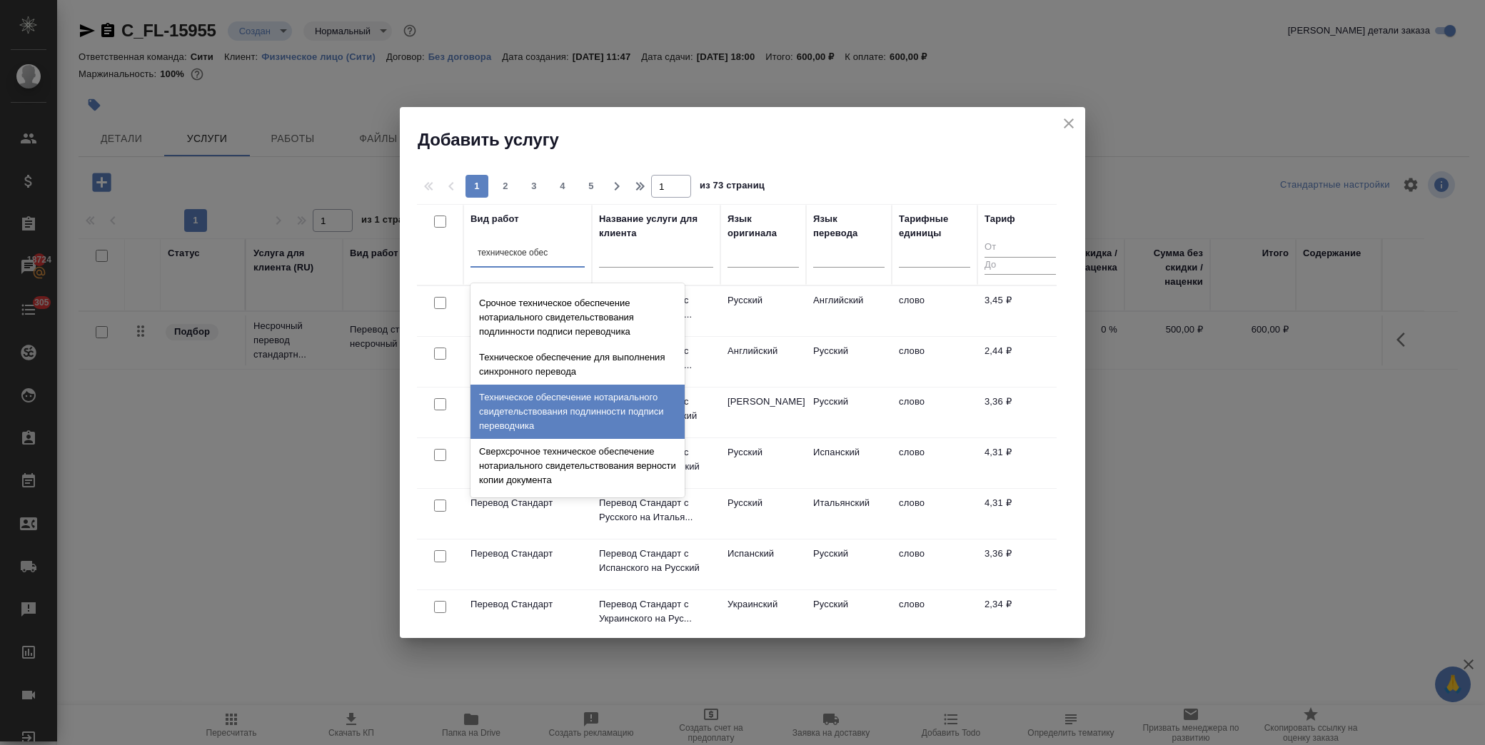
click at [597, 396] on div "Техническое обеспечение нотариального свидетельствования подлинности подписи пе…" at bounding box center [578, 412] width 214 height 54
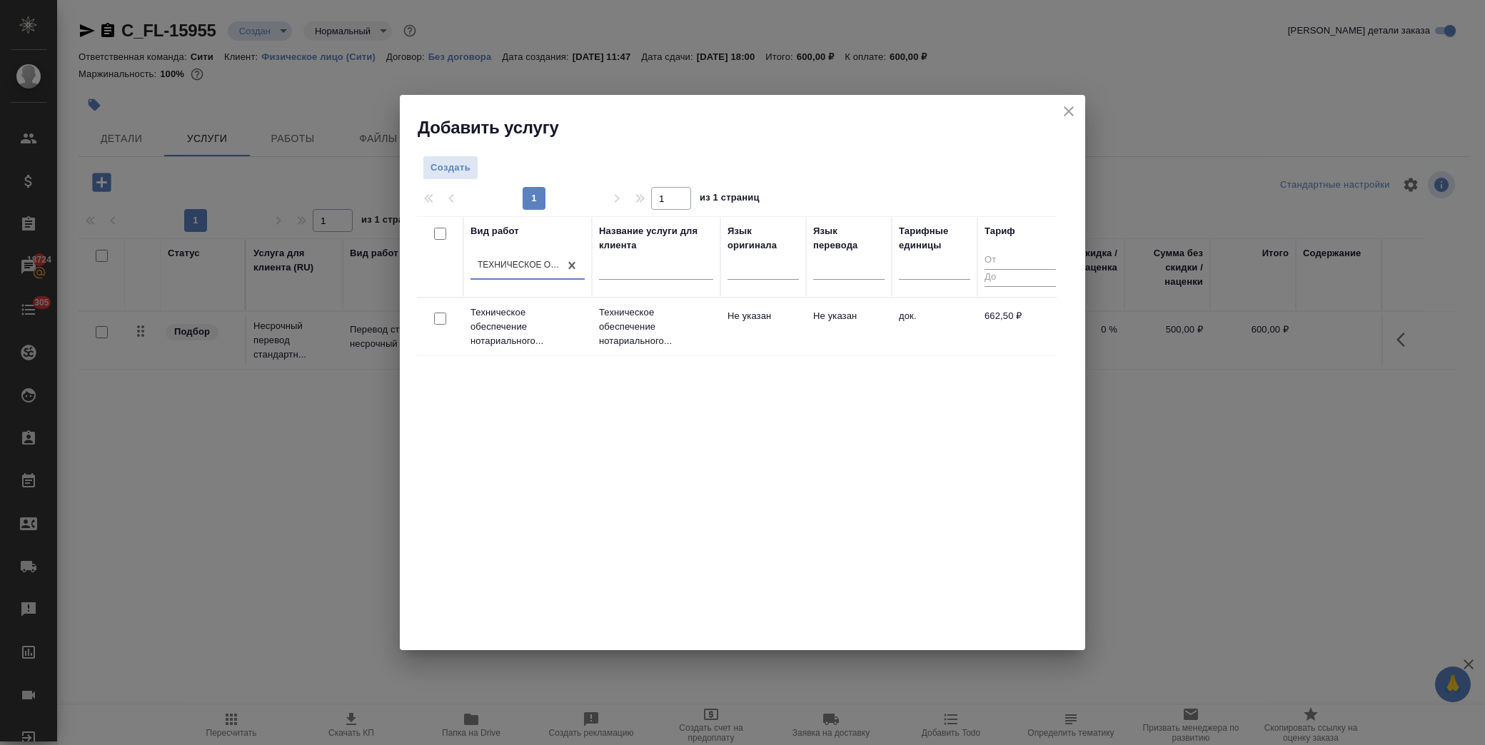
drag, startPoint x: 438, startPoint y: 318, endPoint x: 451, endPoint y: 318, distance: 12.1
click at [438, 318] on input "checkbox" at bounding box center [440, 319] width 12 height 12
checkbox input "true"
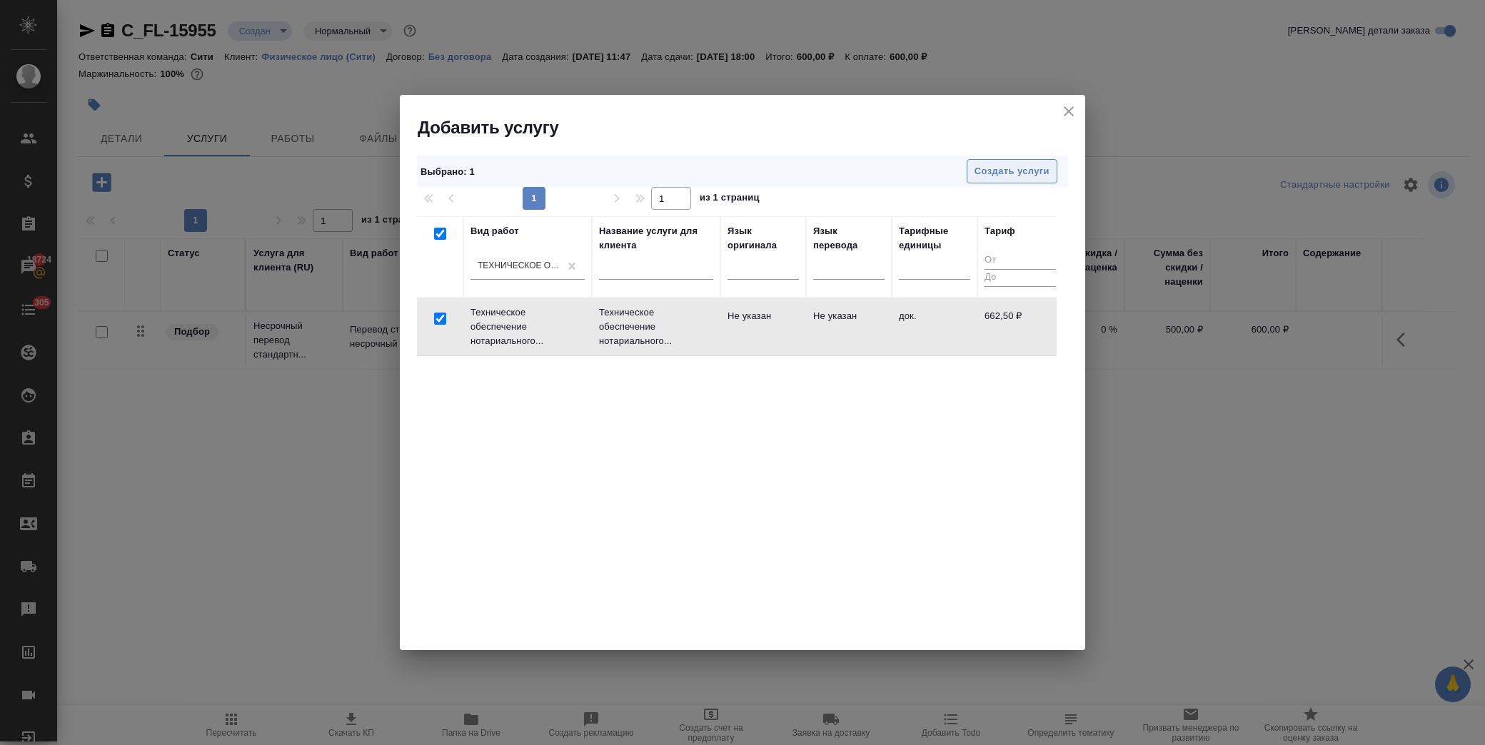
click at [982, 172] on span "Создать услуги" at bounding box center [1012, 171] width 75 height 16
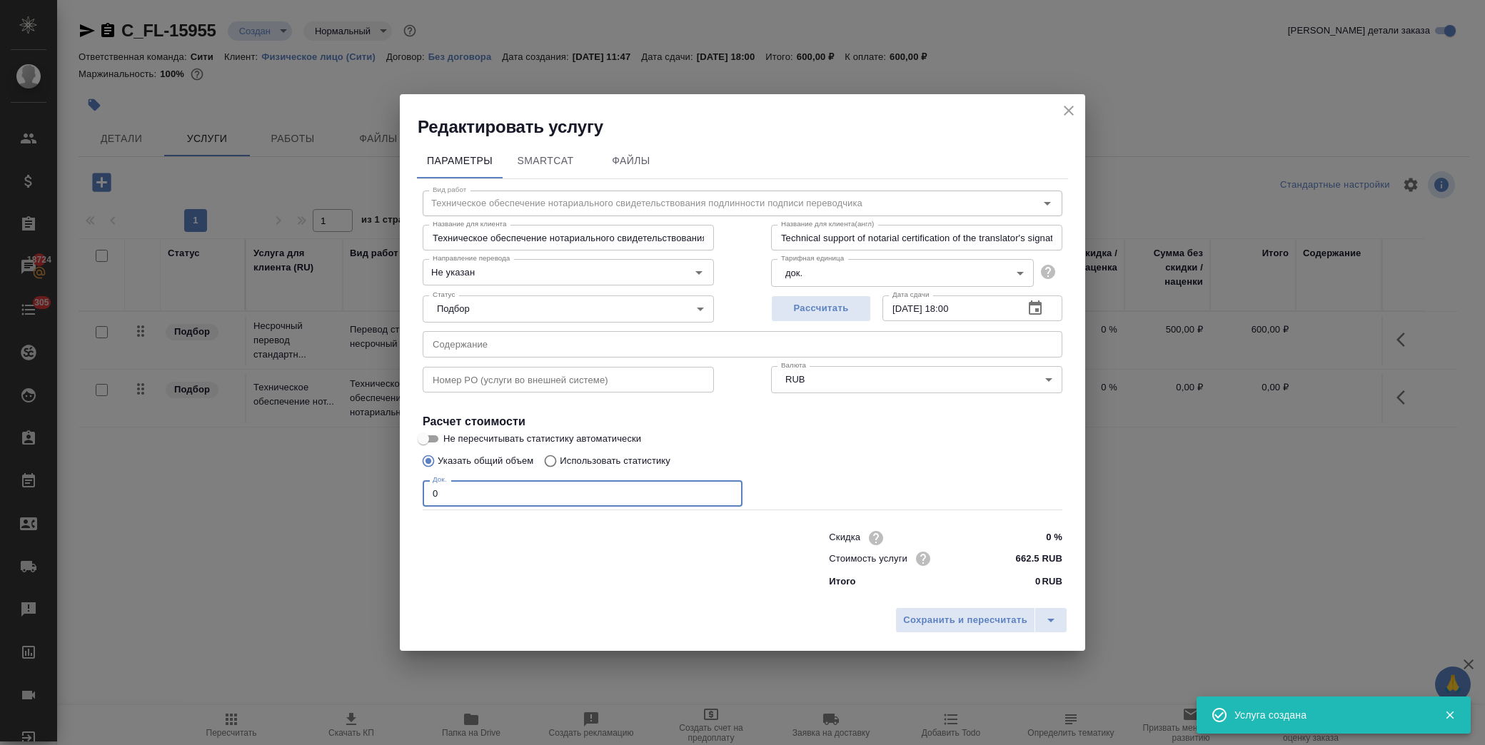
drag, startPoint x: 455, startPoint y: 500, endPoint x: 373, endPoint y: 495, distance: 82.3
click at [373, 495] on div "Редактировать услугу Параметры SmartCat Файлы Вид работ Техническое обеспечение…" at bounding box center [742, 372] width 1485 height 745
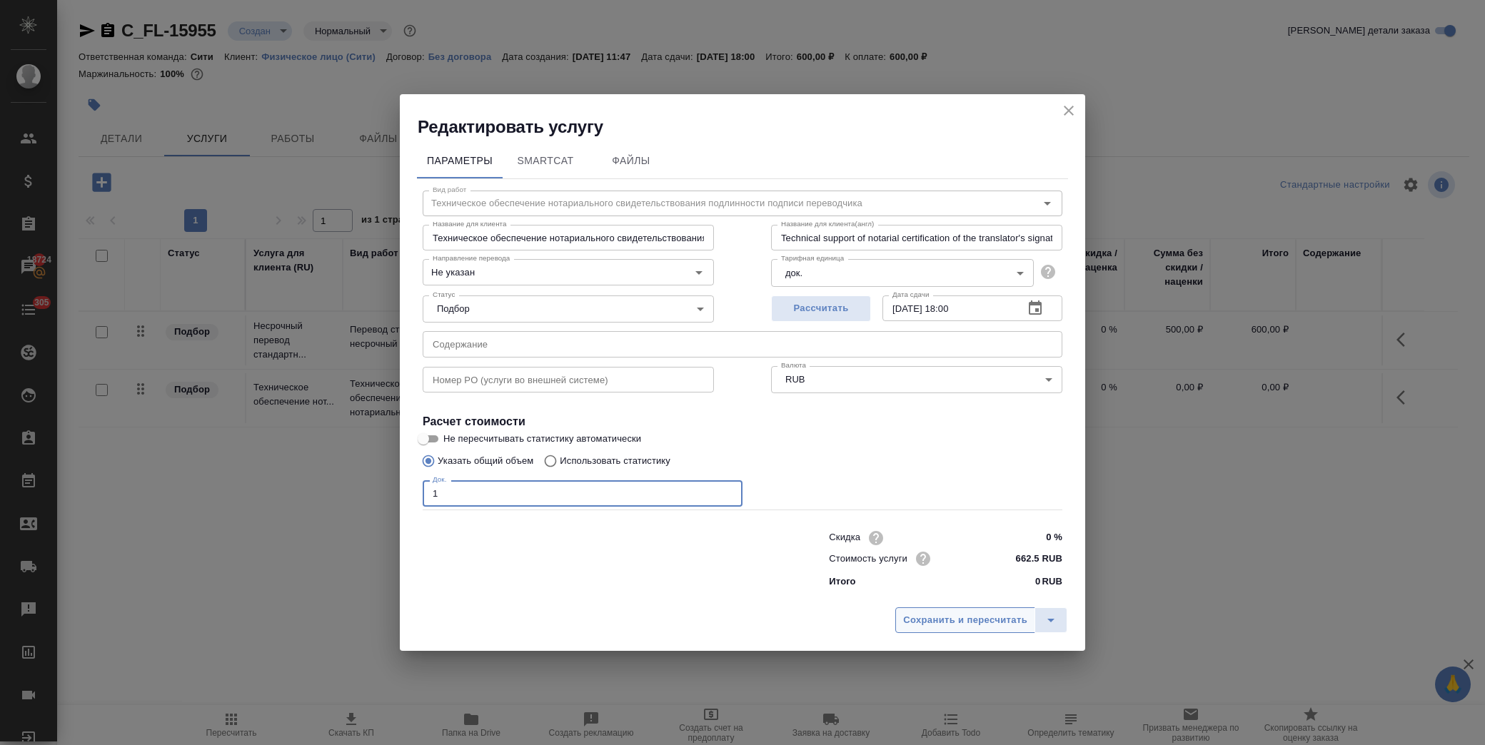
type input "1"
click at [969, 611] on button "Сохранить и пересчитать" at bounding box center [965, 621] width 140 height 26
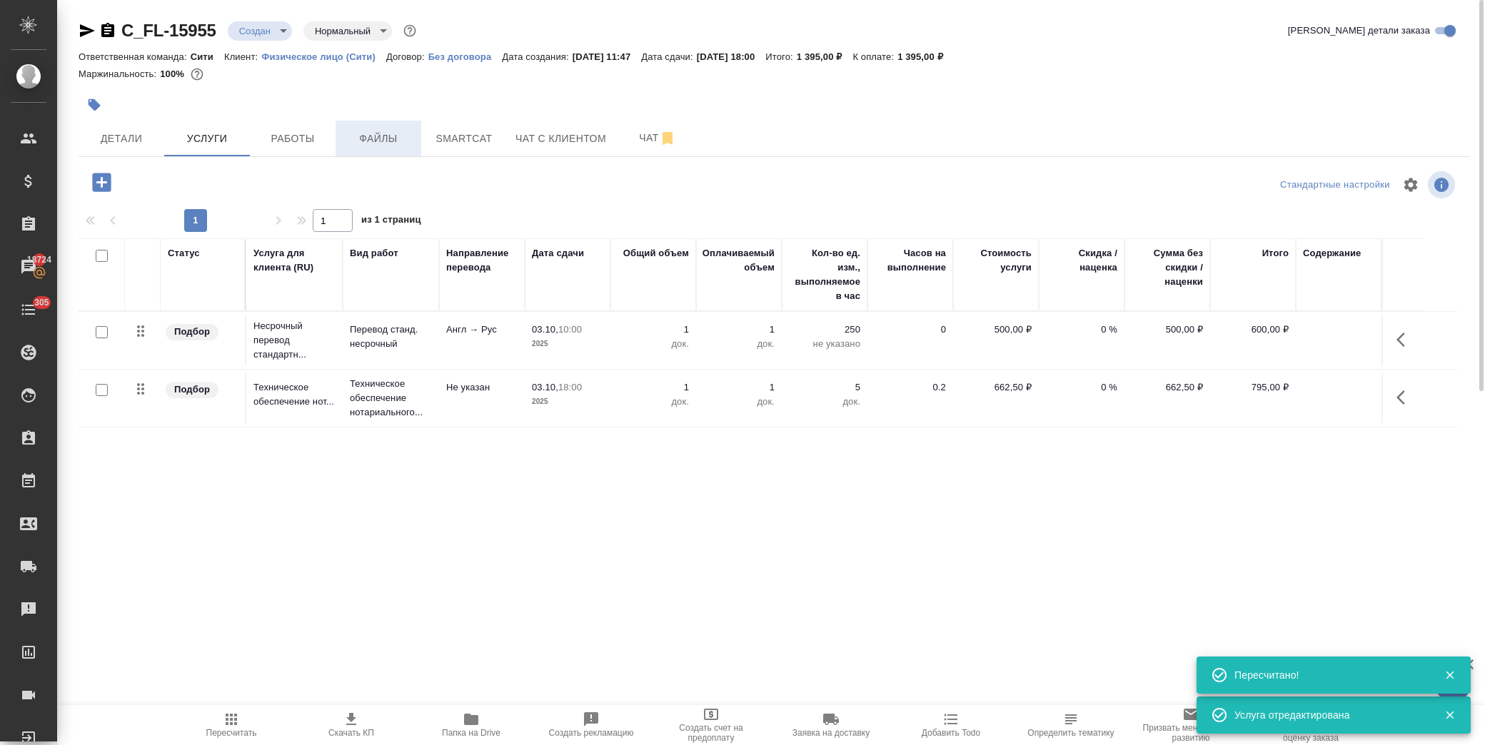
click at [383, 136] on span "Файлы" at bounding box center [378, 139] width 69 height 18
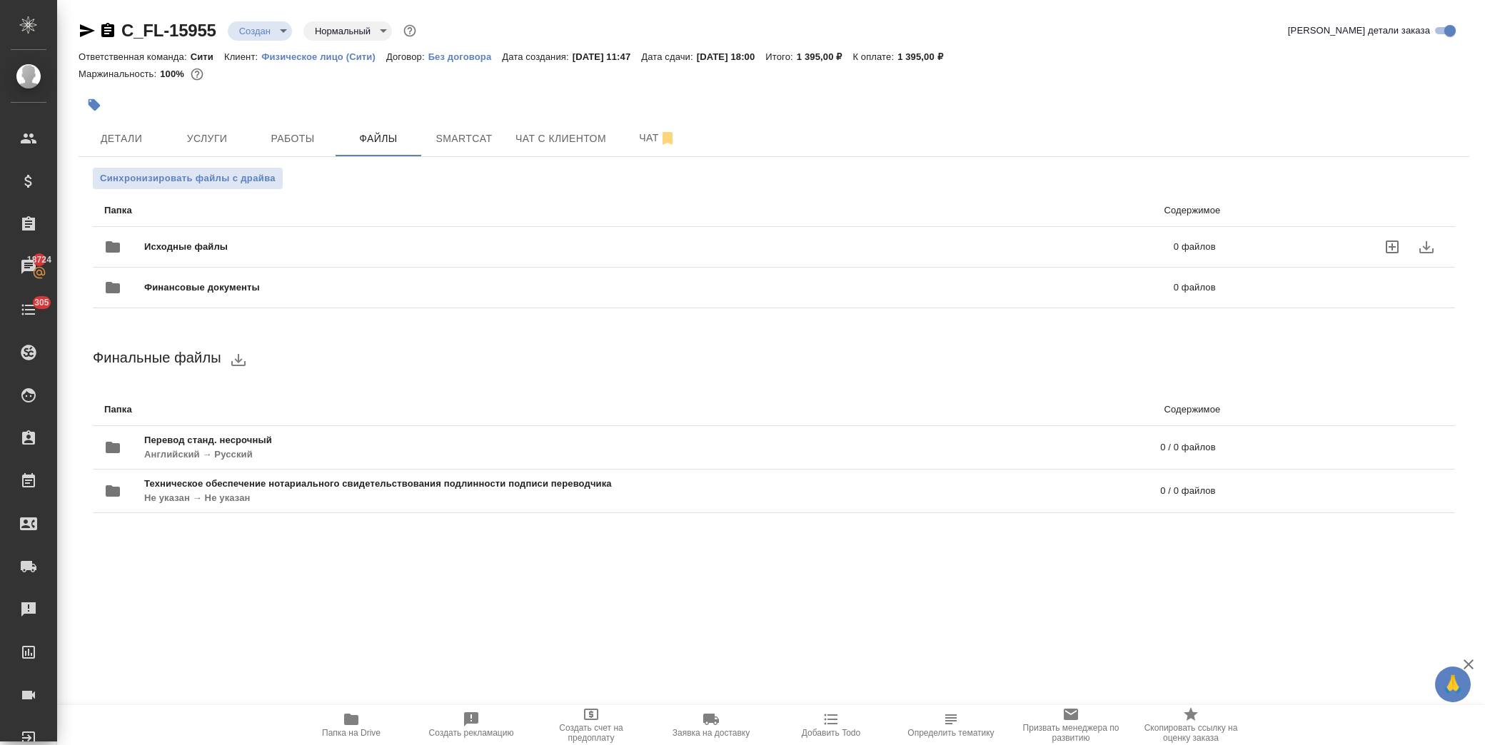
click at [216, 244] on span "Исходные файлы" at bounding box center [422, 247] width 556 height 14
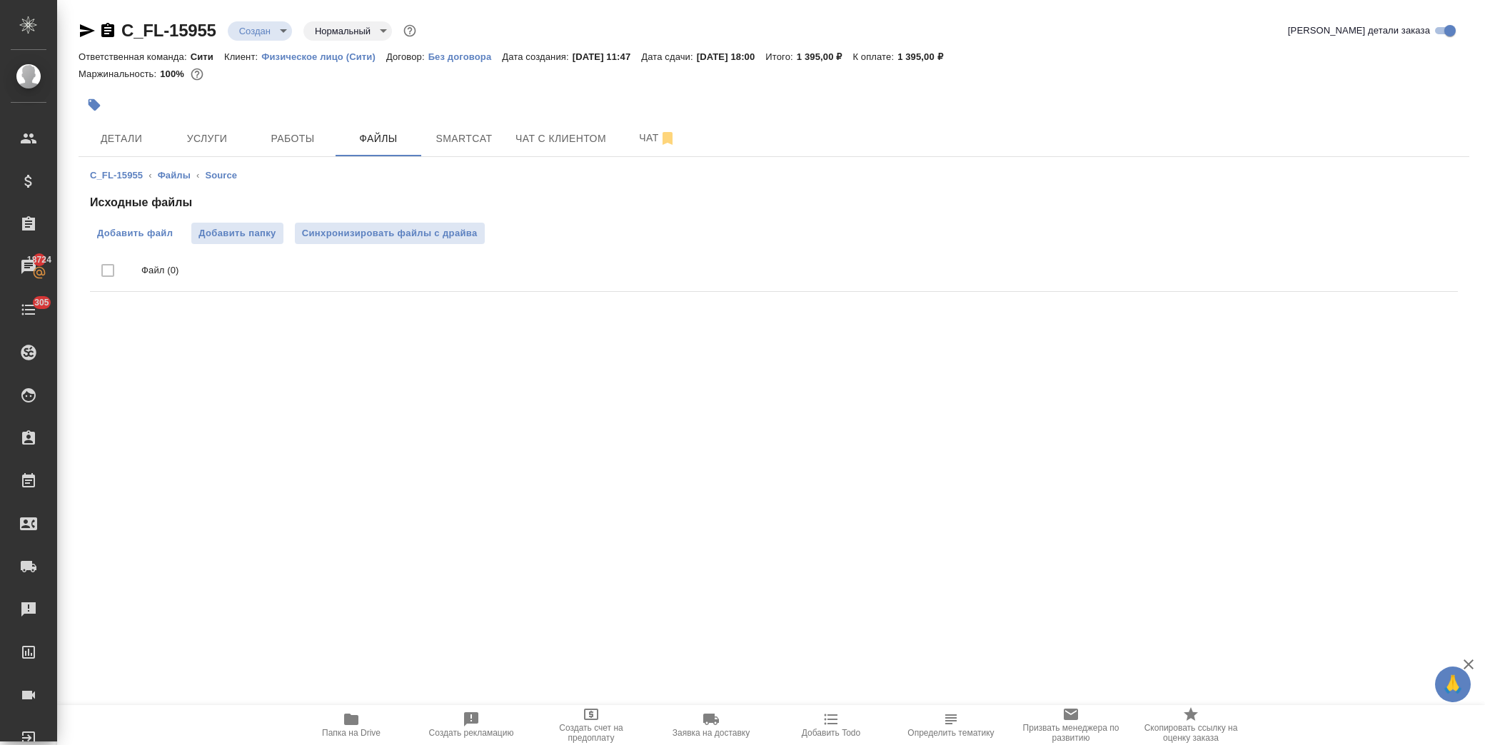
click at [151, 233] on span "Добавить файл" at bounding box center [135, 233] width 76 height 14
click at [0, 0] on input "Добавить файл" at bounding box center [0, 0] width 0 height 0
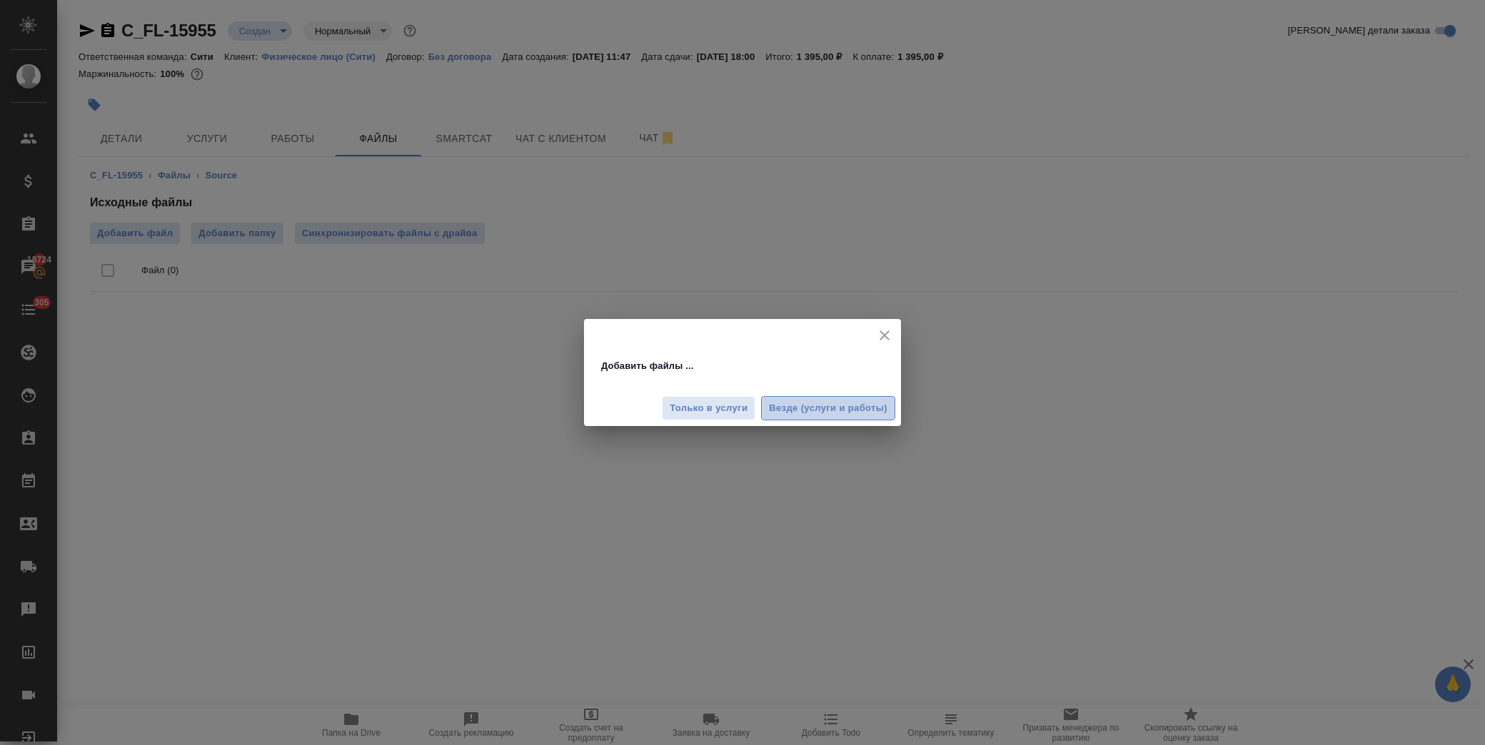
click at [834, 406] on span "Везде (услуги и работы)" at bounding box center [828, 409] width 119 height 16
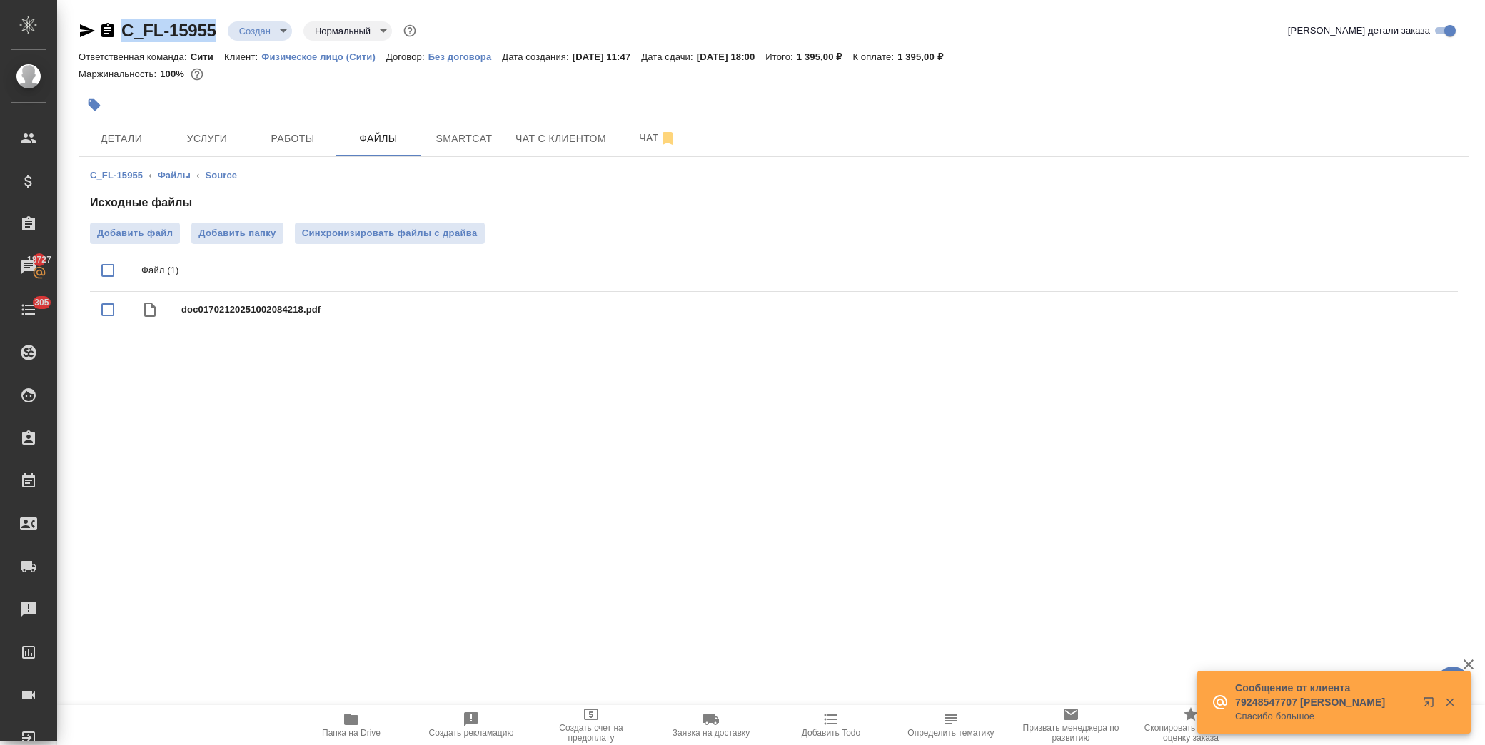
drag, startPoint x: 220, startPoint y: 22, endPoint x: 124, endPoint y: 30, distance: 96.7
click at [124, 30] on div "C_FL-15955 Создан new Нормальный normal" at bounding box center [249, 30] width 341 height 23
copy link "C_FL-15955"
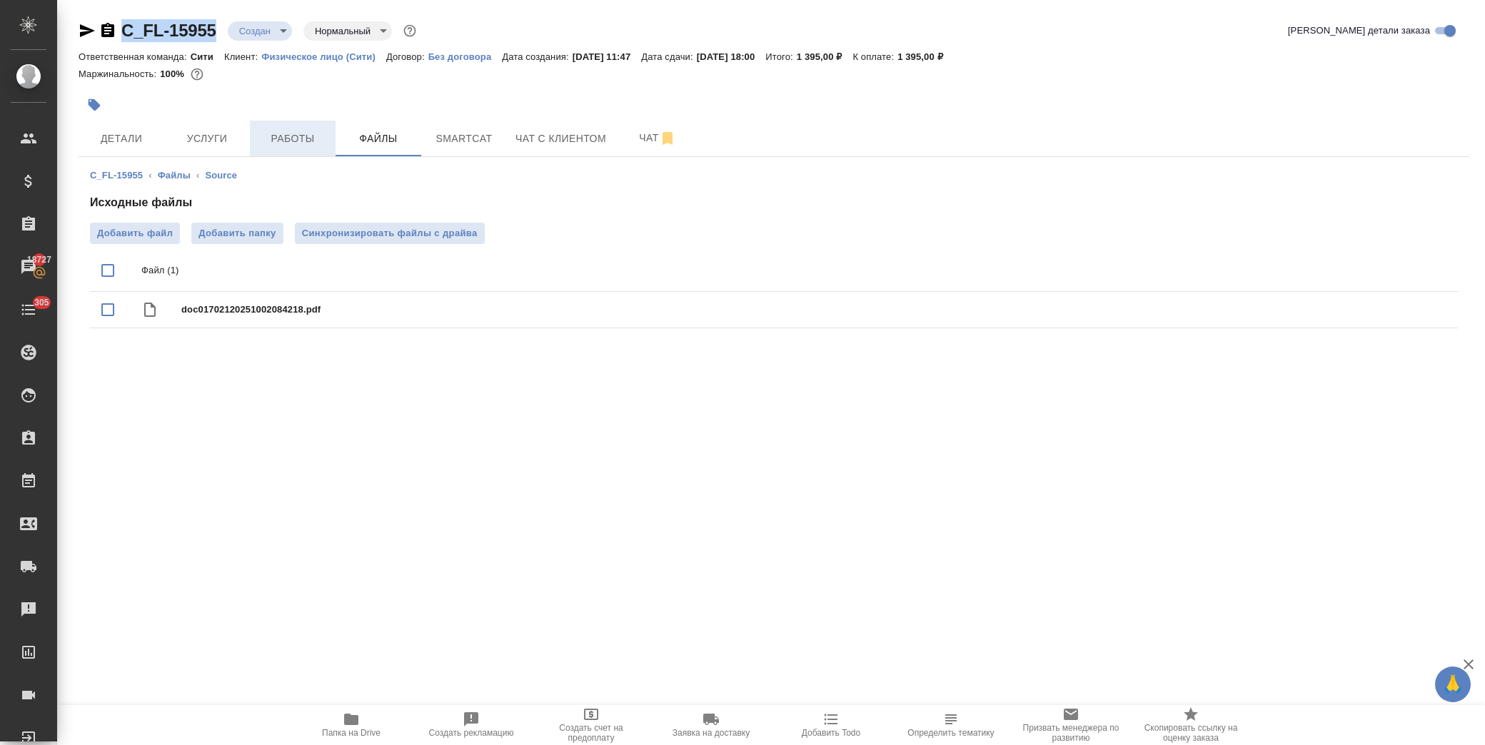
click at [283, 141] on span "Работы" at bounding box center [292, 139] width 69 height 18
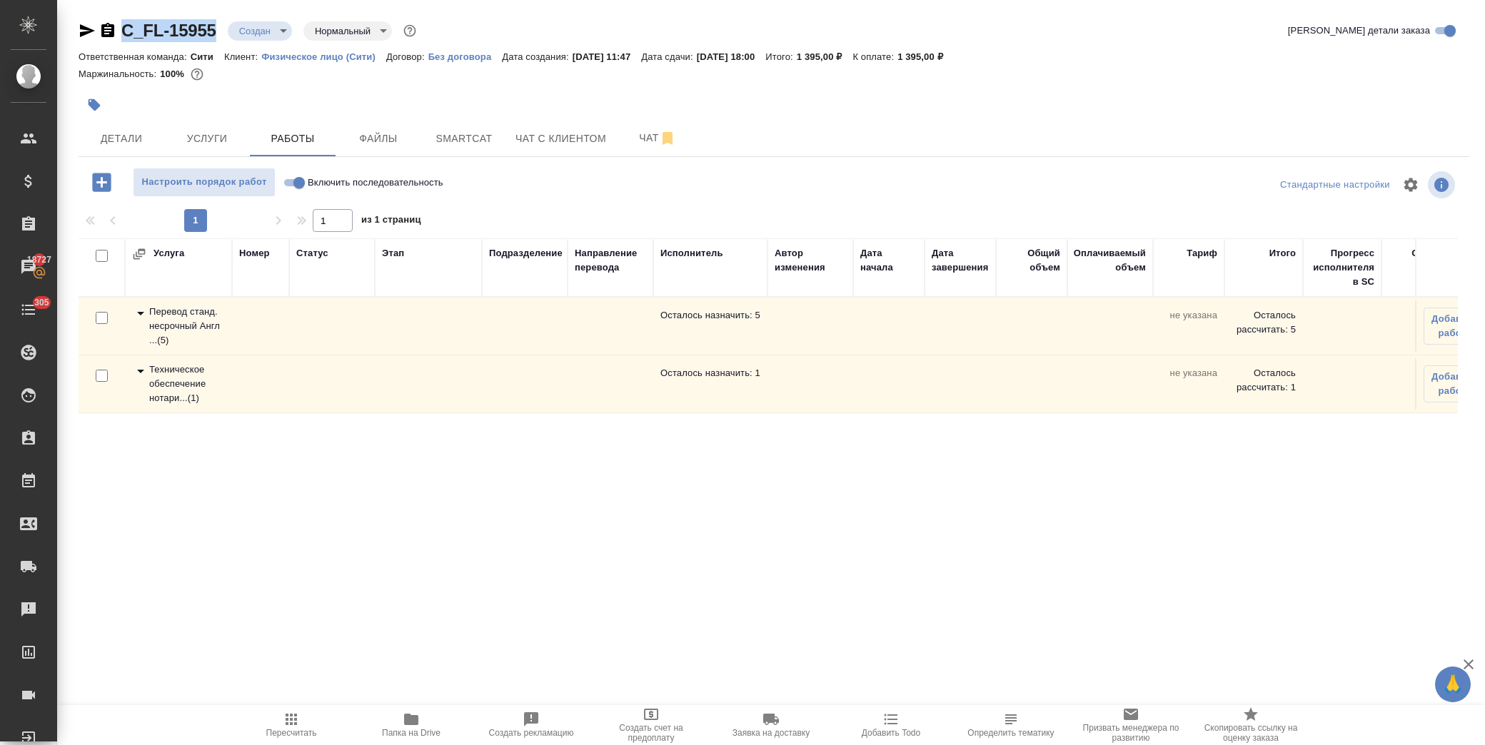
click at [141, 311] on icon at bounding box center [140, 313] width 17 height 17
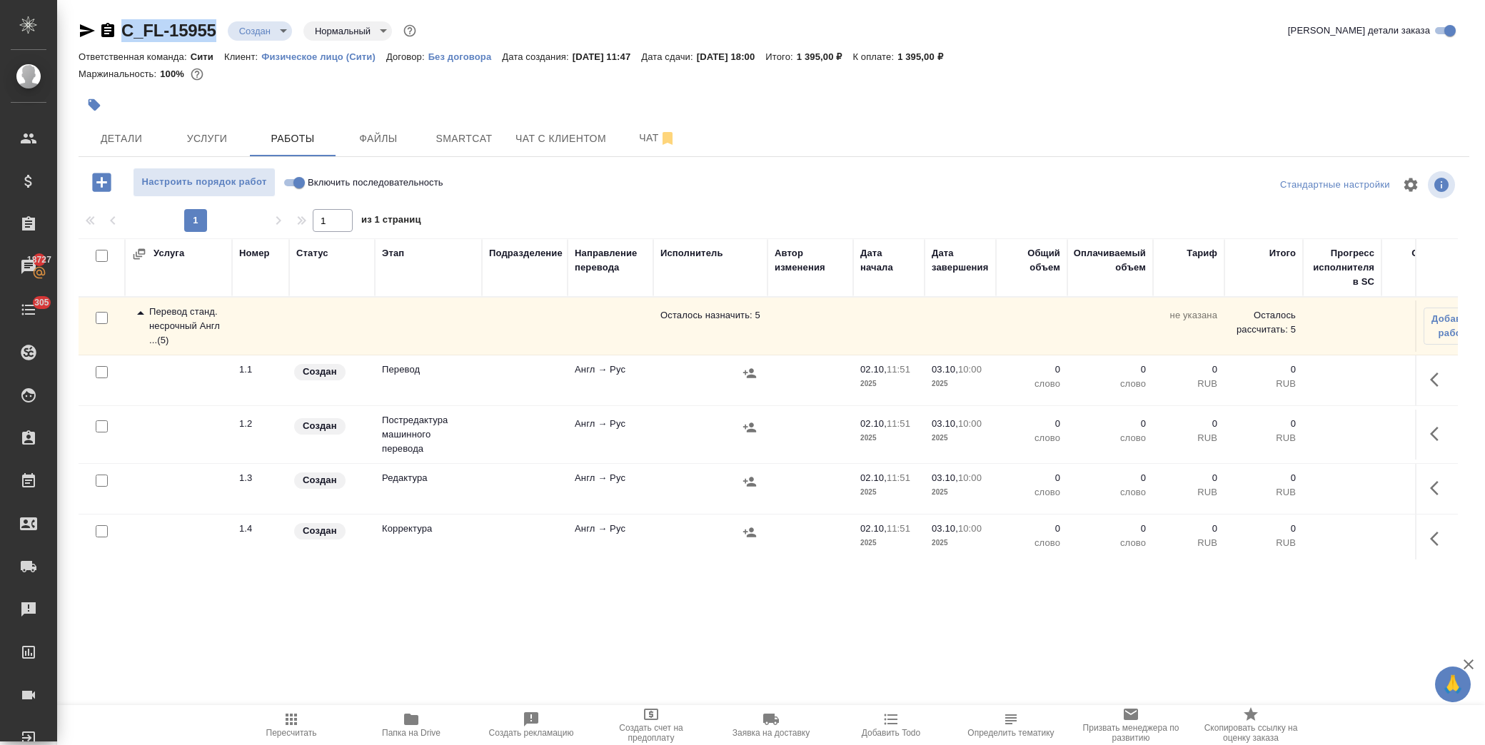
click at [106, 423] on input "checkbox" at bounding box center [102, 427] width 12 height 12
checkbox input "true"
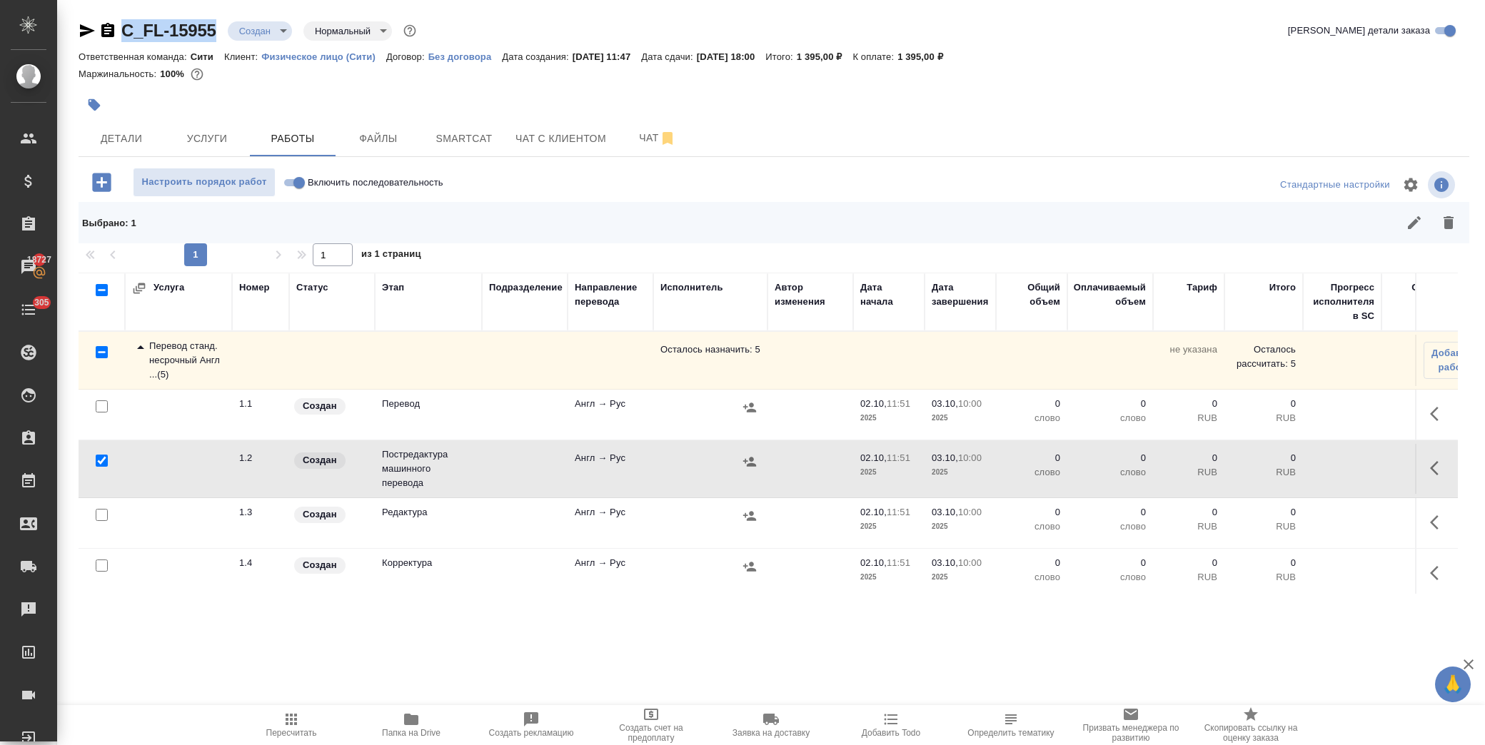
click at [104, 515] on input "checkbox" at bounding box center [102, 515] width 12 height 12
checkbox input "true"
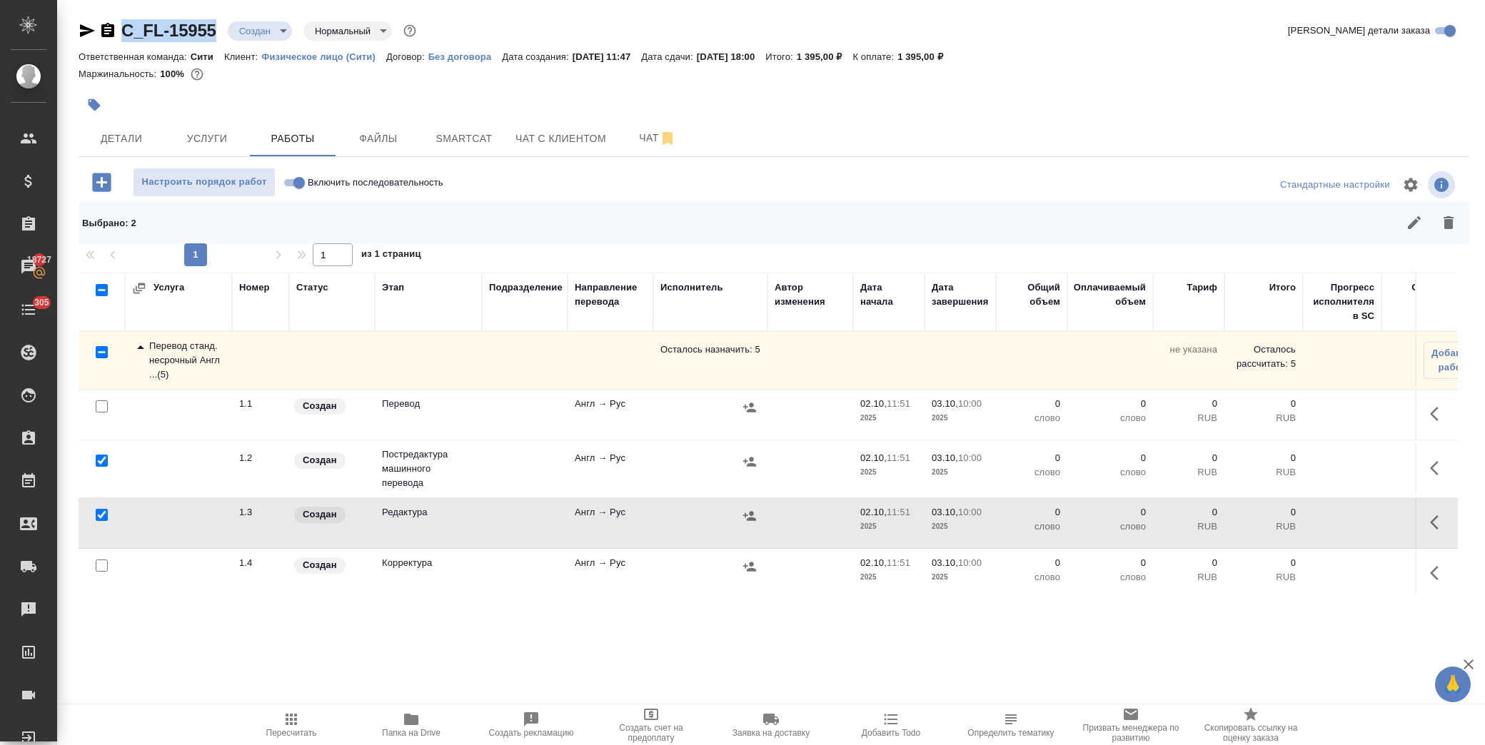
drag, startPoint x: 101, startPoint y: 566, endPoint x: 111, endPoint y: 565, distance: 10.7
click at [100, 567] on input "checkbox" at bounding box center [102, 566] width 12 height 12
checkbox input "true"
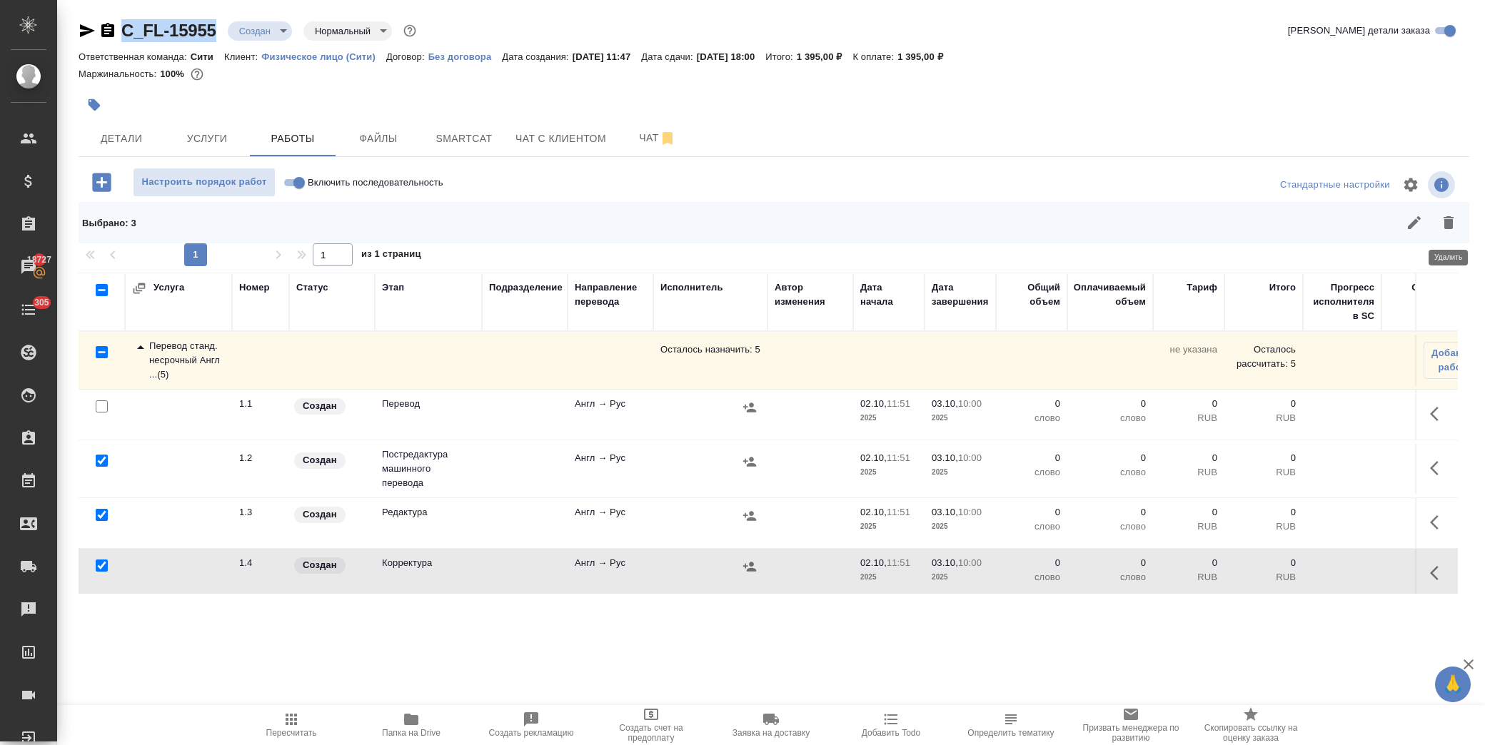
click at [1453, 231] on icon "button" at bounding box center [1448, 222] width 17 height 17
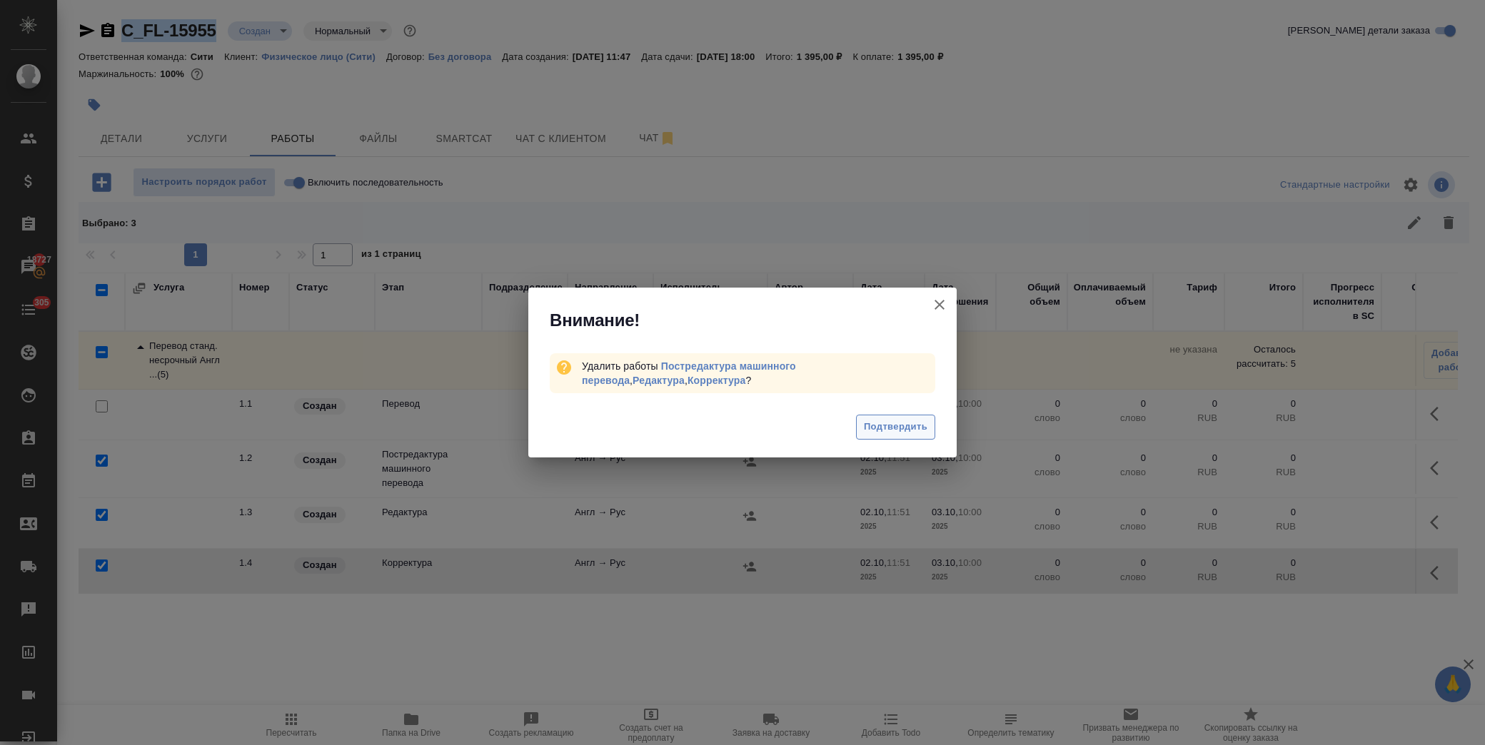
click at [887, 431] on span "Подтвердить" at bounding box center [896, 427] width 64 height 16
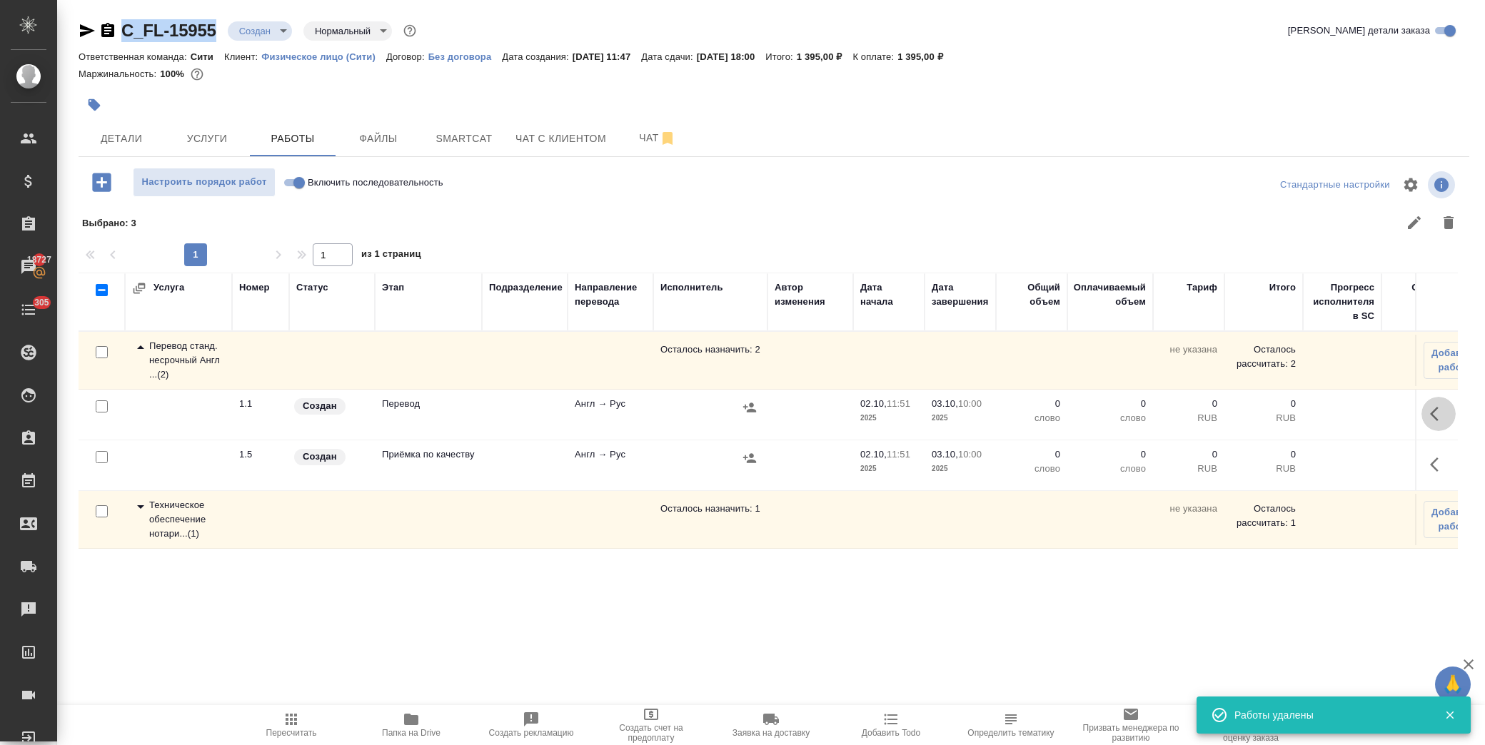
click at [1437, 411] on icon "button" at bounding box center [1438, 414] width 17 height 17
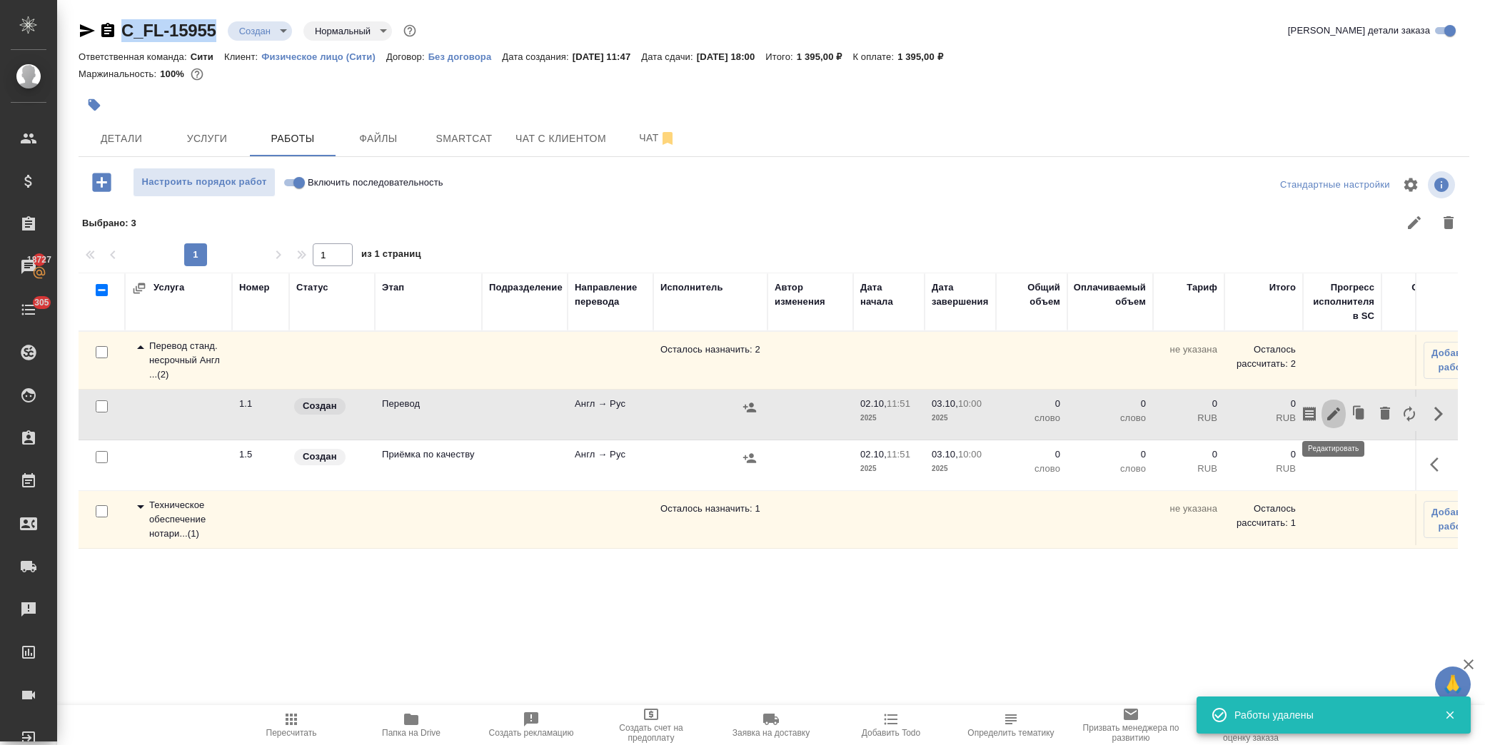
click at [1343, 414] on button "button" at bounding box center [1334, 414] width 24 height 34
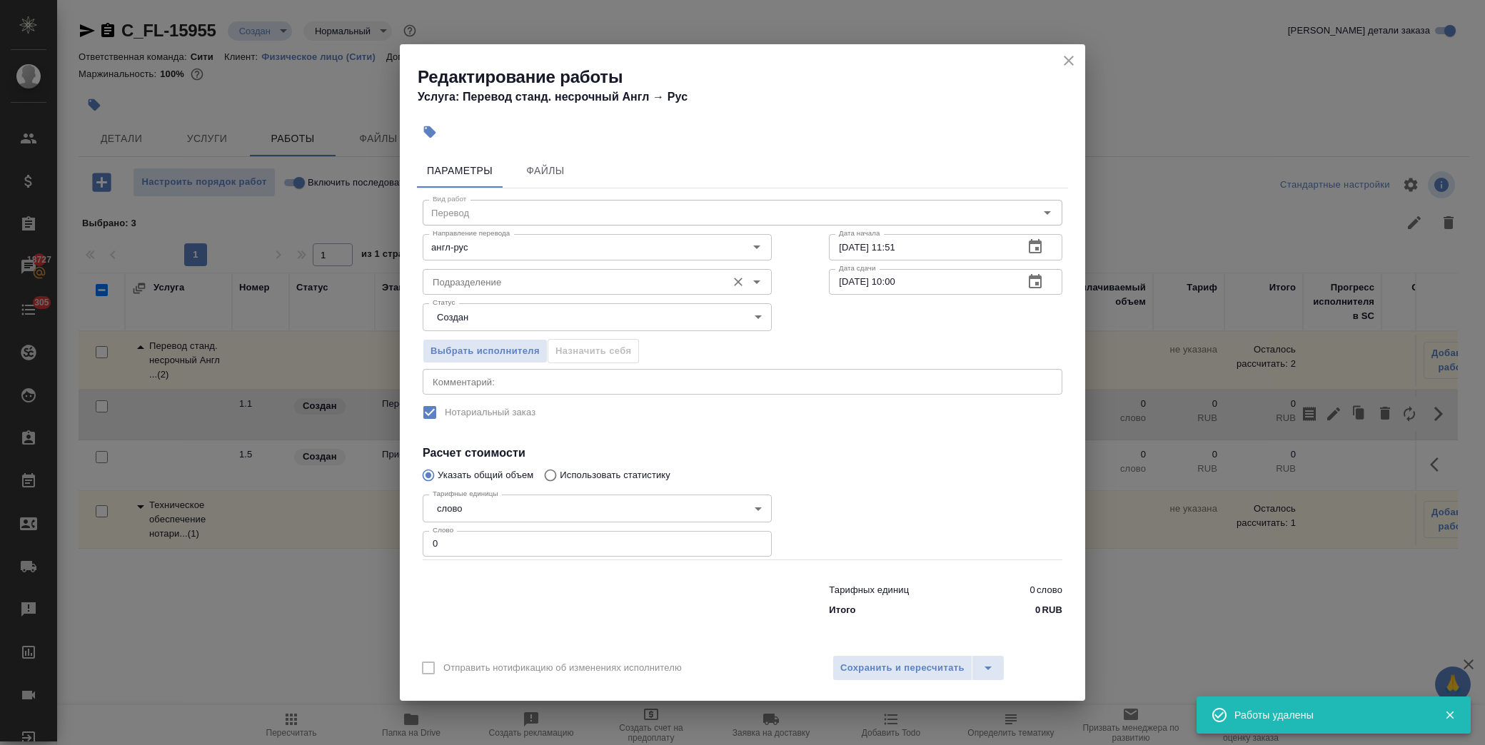
click at [594, 276] on input "Подразделение" at bounding box center [573, 281] width 293 height 17
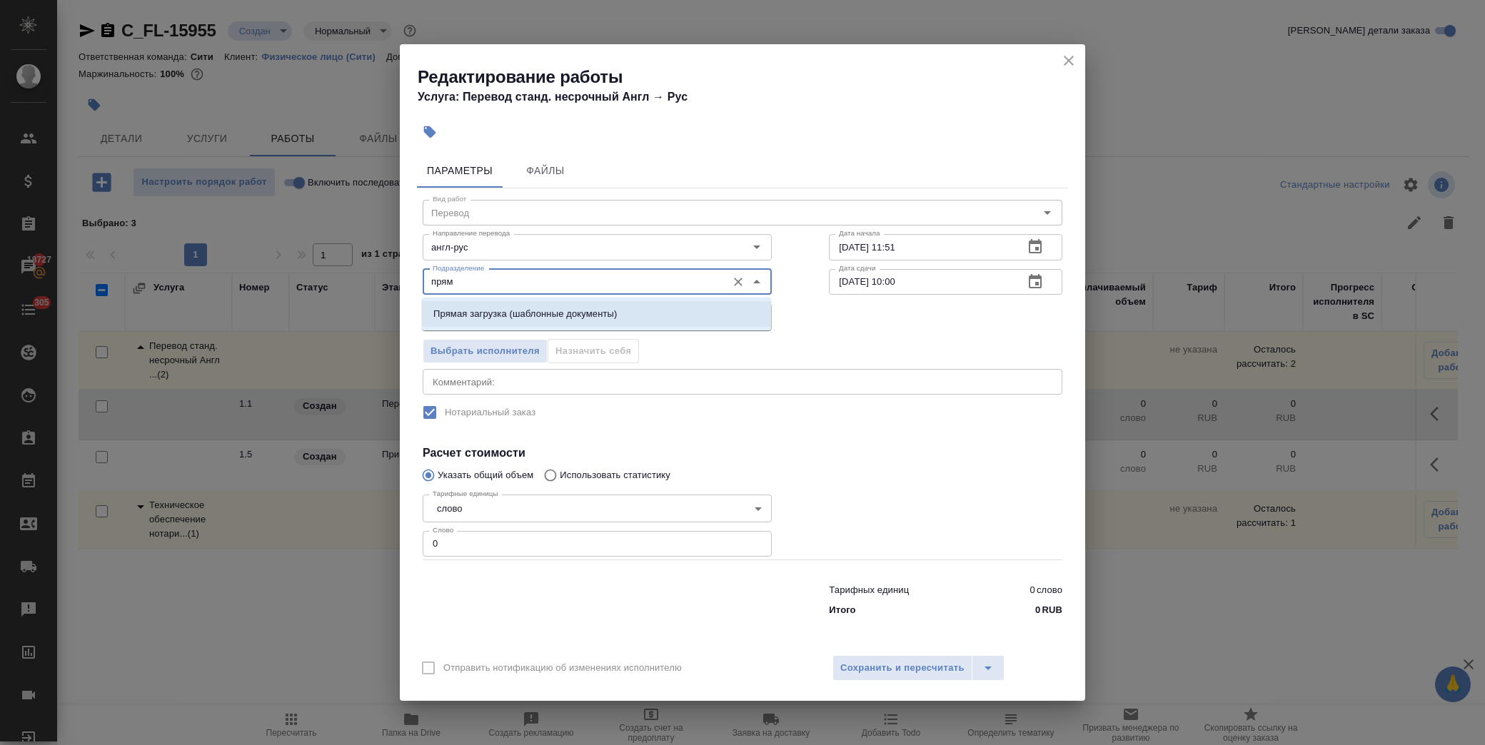
drag, startPoint x: 583, startPoint y: 310, endPoint x: 895, endPoint y: 251, distance: 317.5
click at [587, 310] on p "Прямая загрузка (шаблонные документы)" at bounding box center [524, 314] width 183 height 14
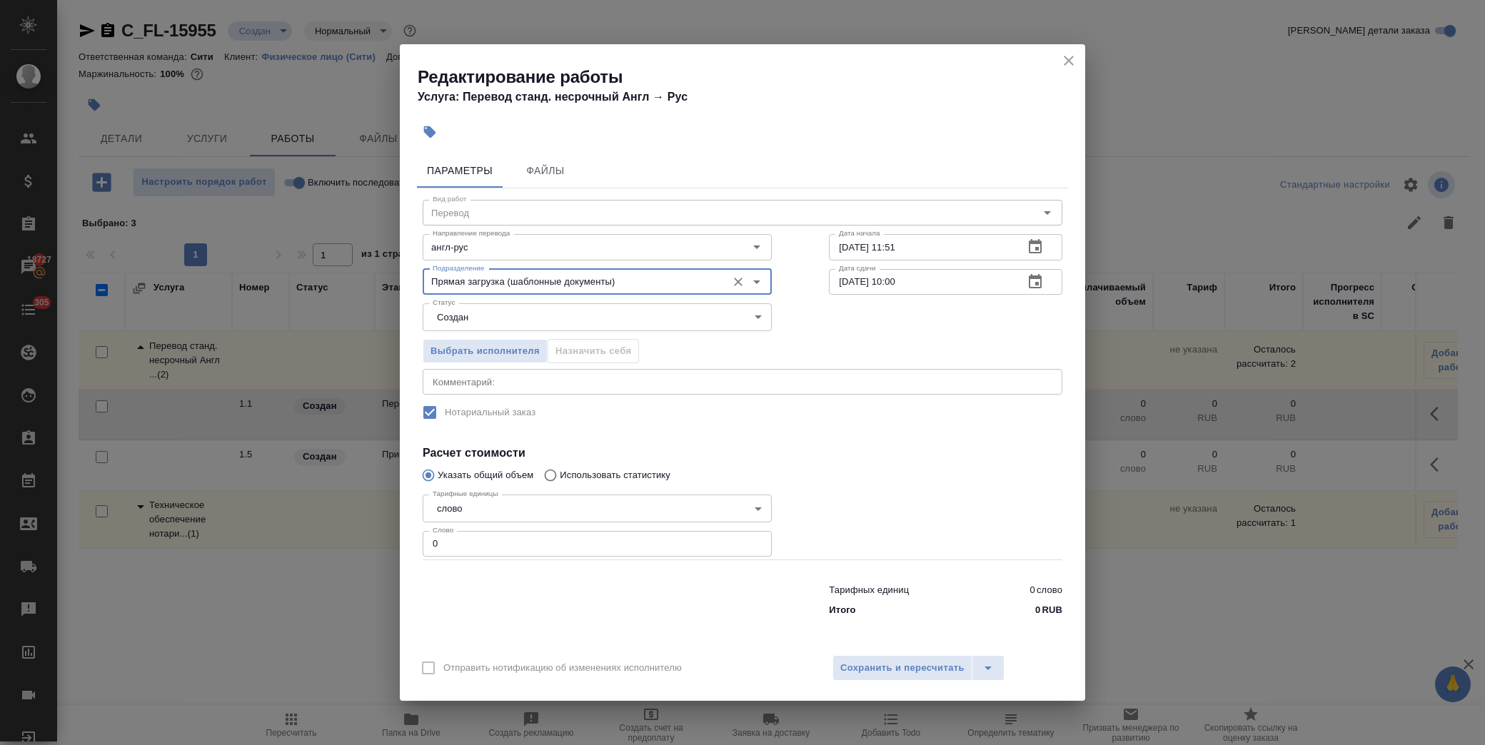
type input "Прямая загрузка (шаблонные документы)"
drag, startPoint x: 900, startPoint y: 281, endPoint x: 888, endPoint y: 281, distance: 11.4
click at [888, 281] on input "03.10.2025 10:00" at bounding box center [920, 282] width 183 height 26
type input "03.10.2025 09:00"
drag, startPoint x: 411, startPoint y: 534, endPoint x: 383, endPoint y: 540, distance: 29.3
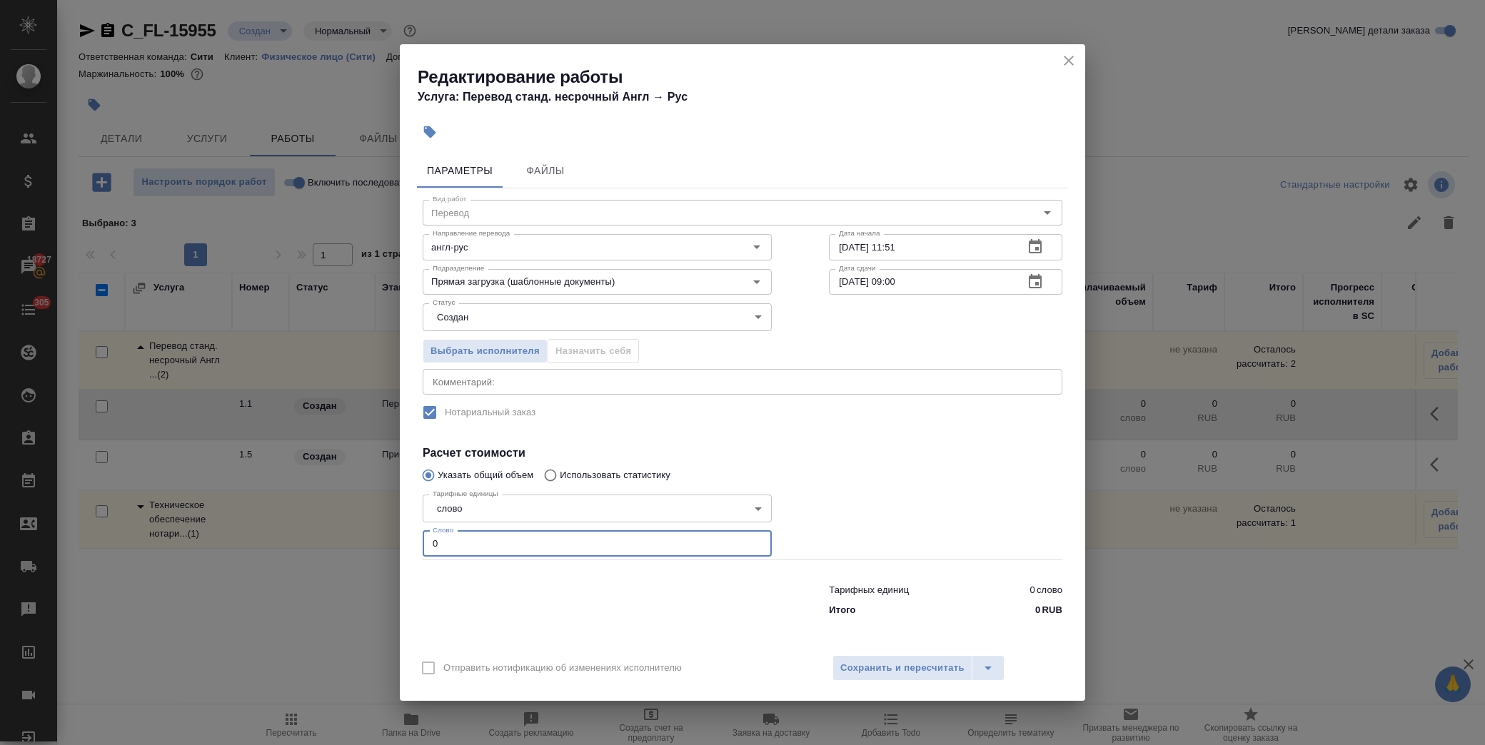
click at [383, 540] on div "Редактирование работы Услуга: Перевод станд. несрочный Англ → Рус Параметры Фай…" at bounding box center [742, 372] width 1485 height 745
type input "1"
click at [478, 247] on input "англ-рус" at bounding box center [573, 246] width 293 height 17
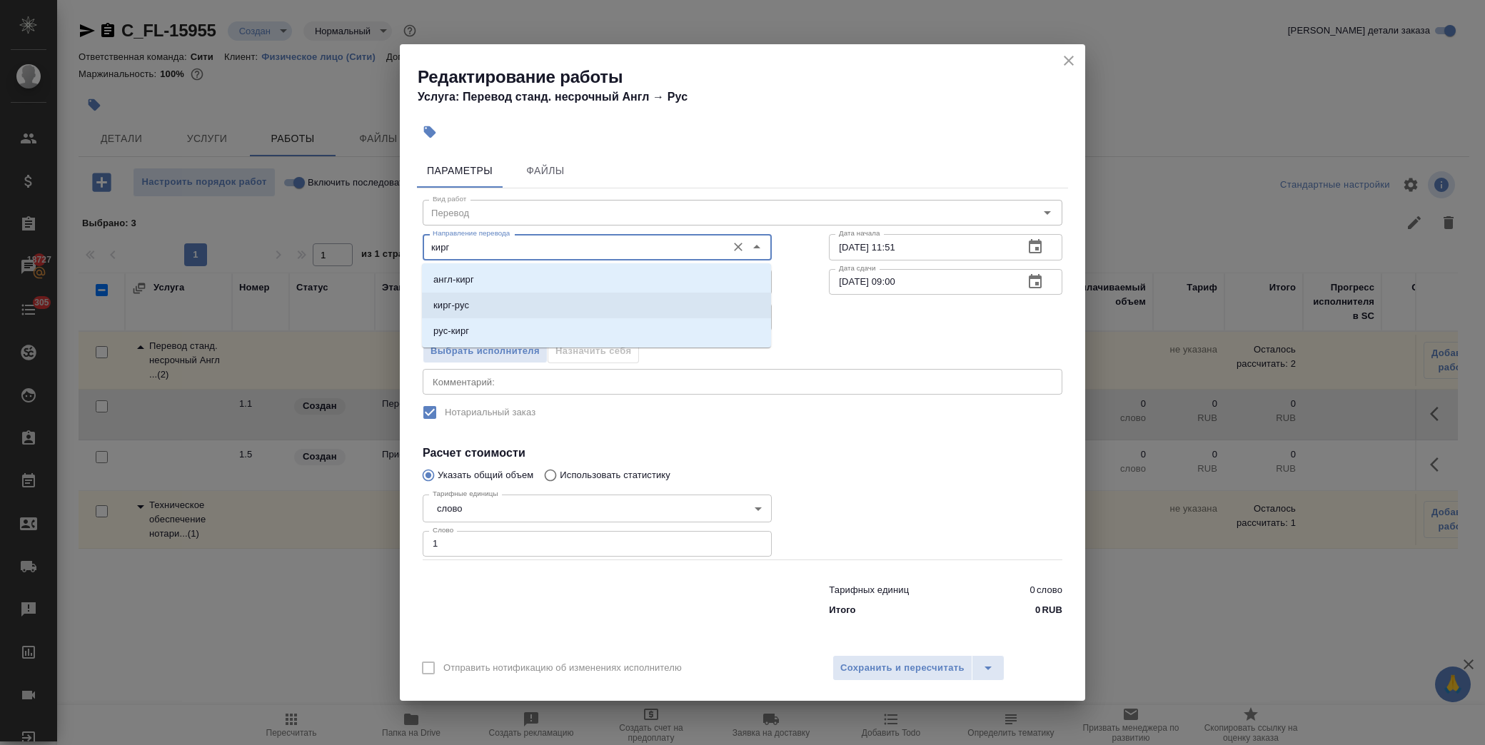
click at [491, 303] on li "кирг-рус" at bounding box center [596, 306] width 349 height 26
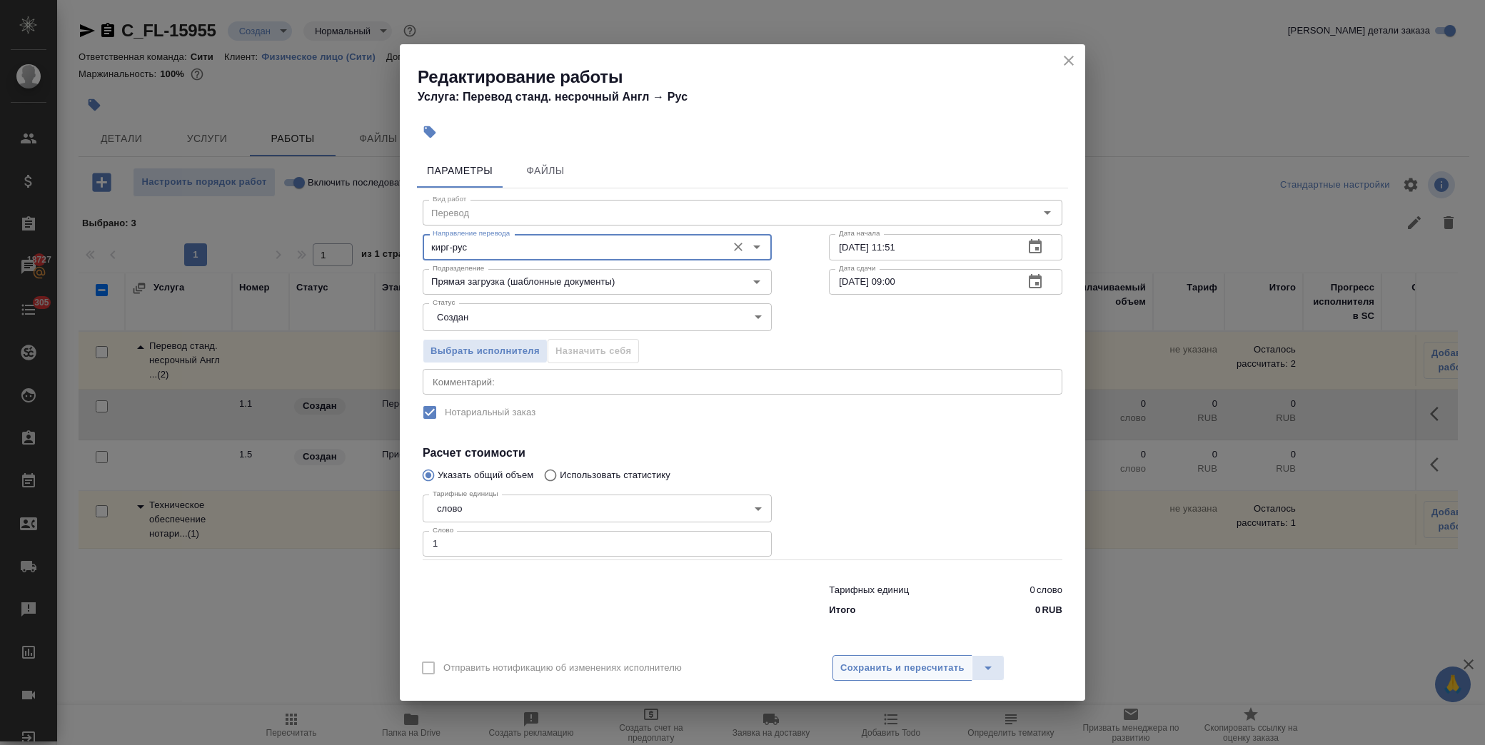
type input "кирг-рус"
click at [900, 666] on span "Сохранить и пересчитать" at bounding box center [902, 668] width 124 height 16
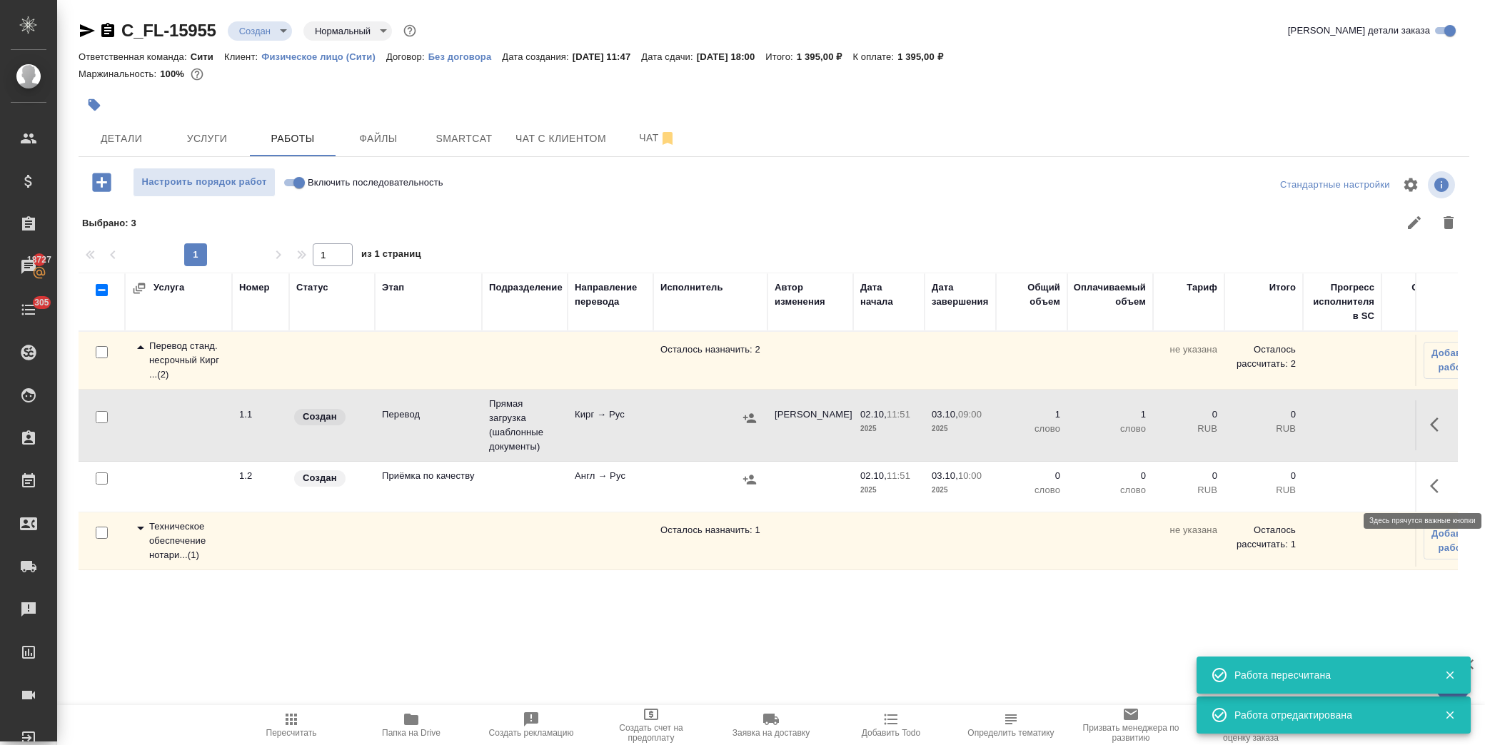
click at [1437, 483] on icon "button" at bounding box center [1438, 486] width 17 height 17
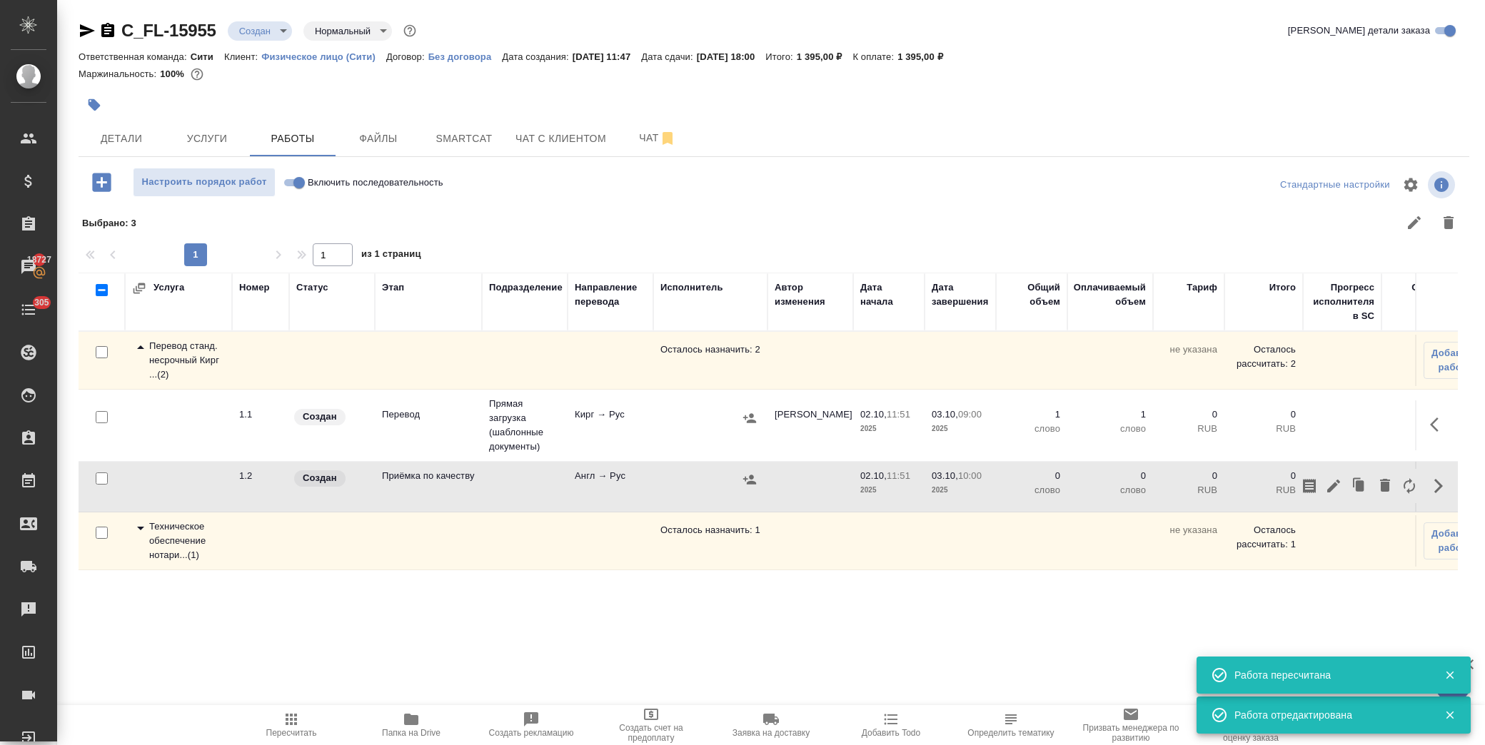
click at [1436, 425] on icon "button" at bounding box center [1438, 424] width 17 height 17
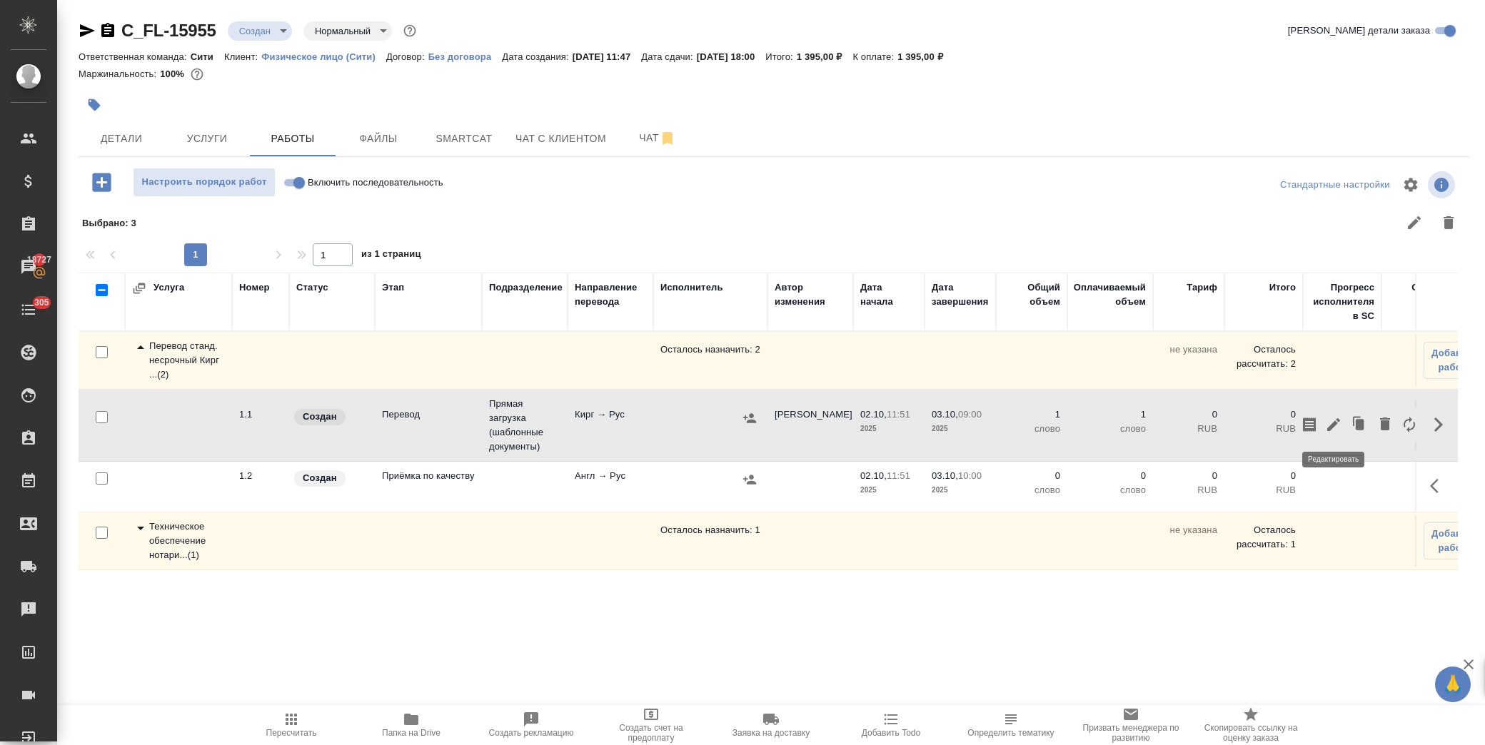
click at [1335, 426] on icon "button" at bounding box center [1333, 424] width 13 height 13
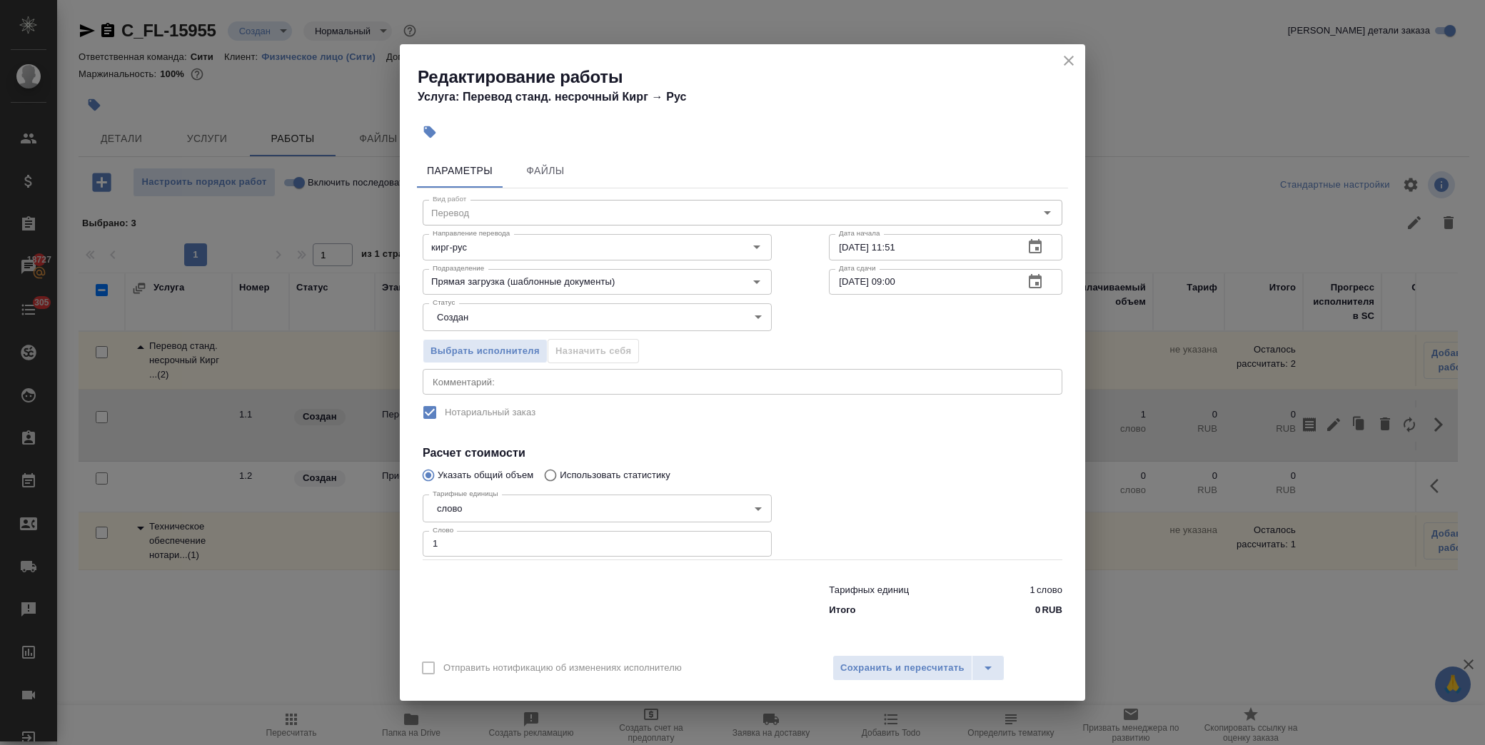
click at [1071, 58] on icon "close" at bounding box center [1069, 61] width 10 height 10
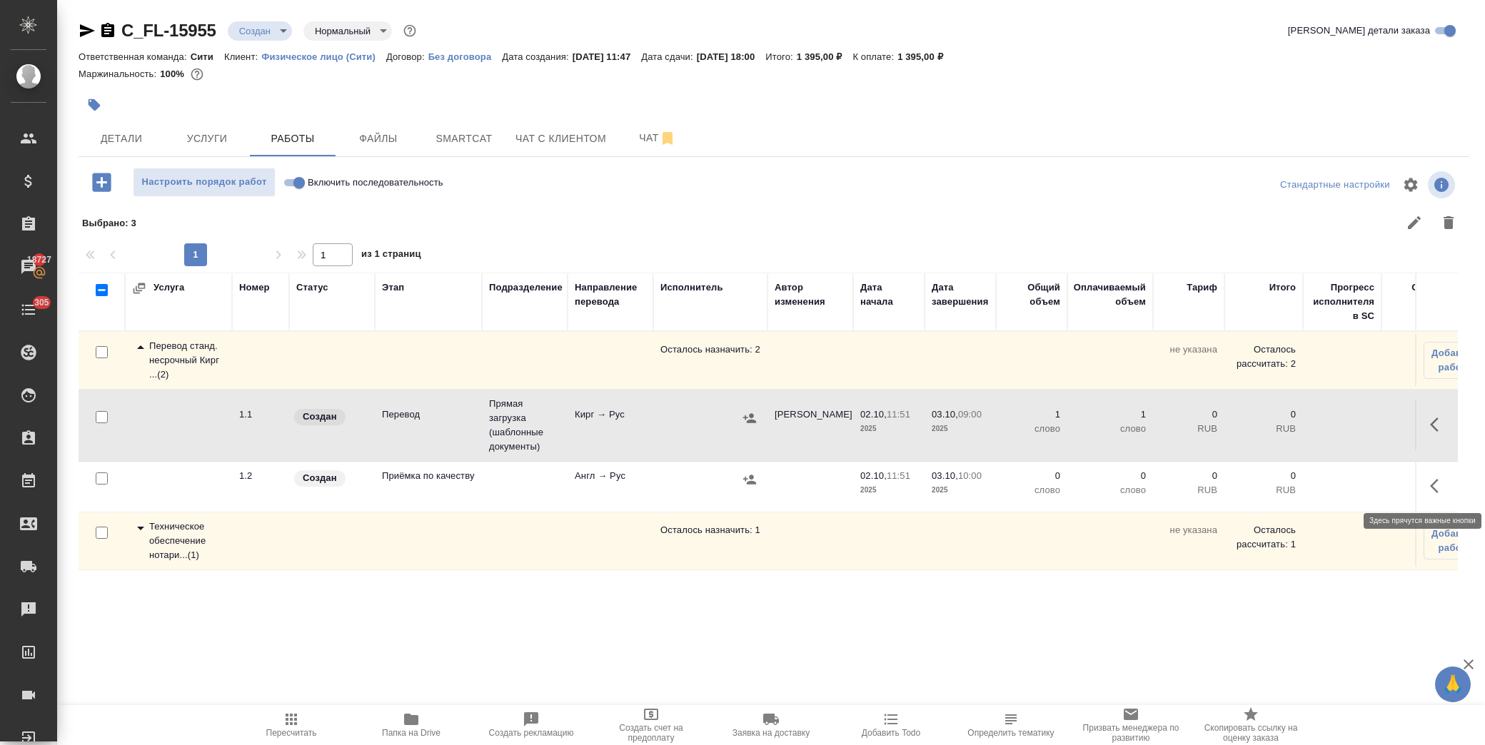
click at [1442, 483] on icon "button" at bounding box center [1438, 486] width 17 height 17
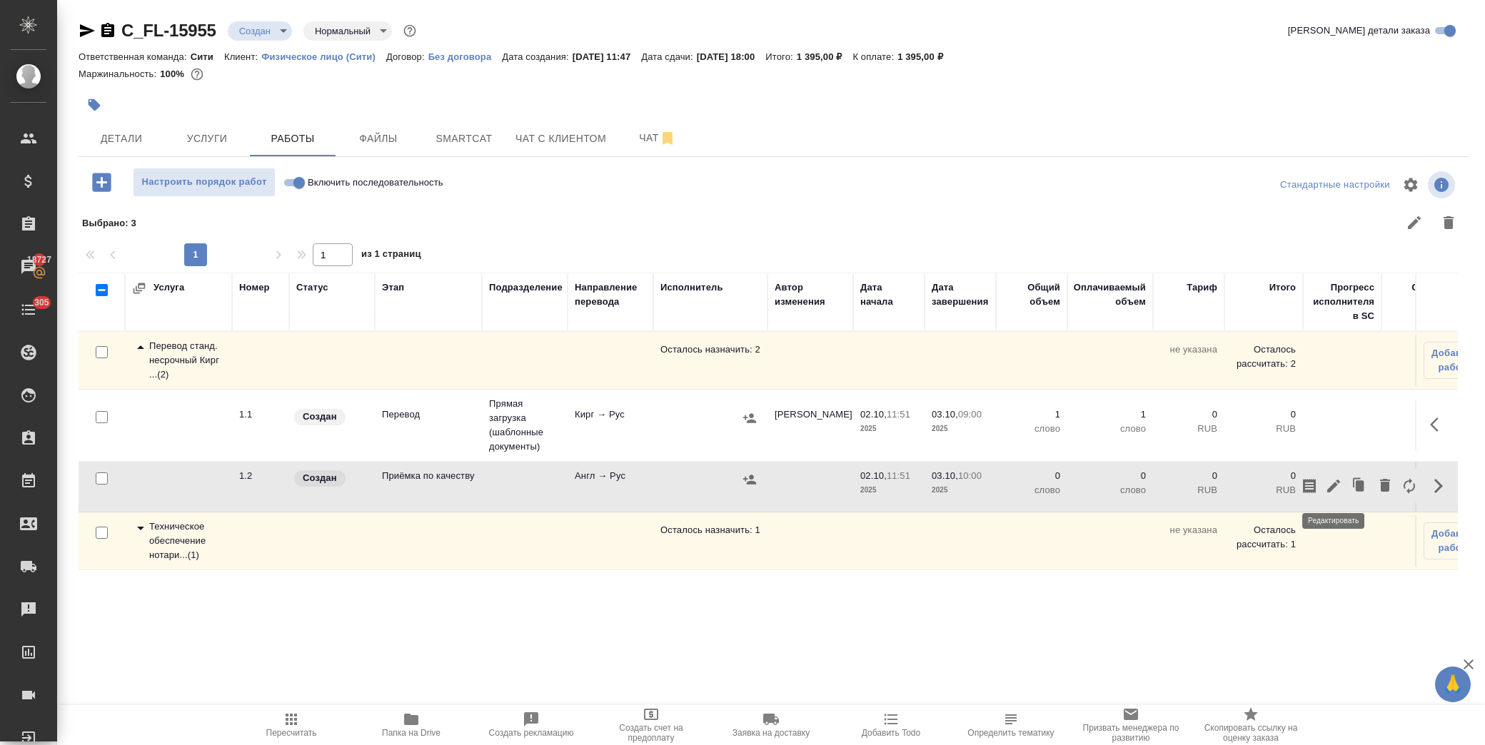
click at [1330, 487] on icon "button" at bounding box center [1333, 486] width 17 height 17
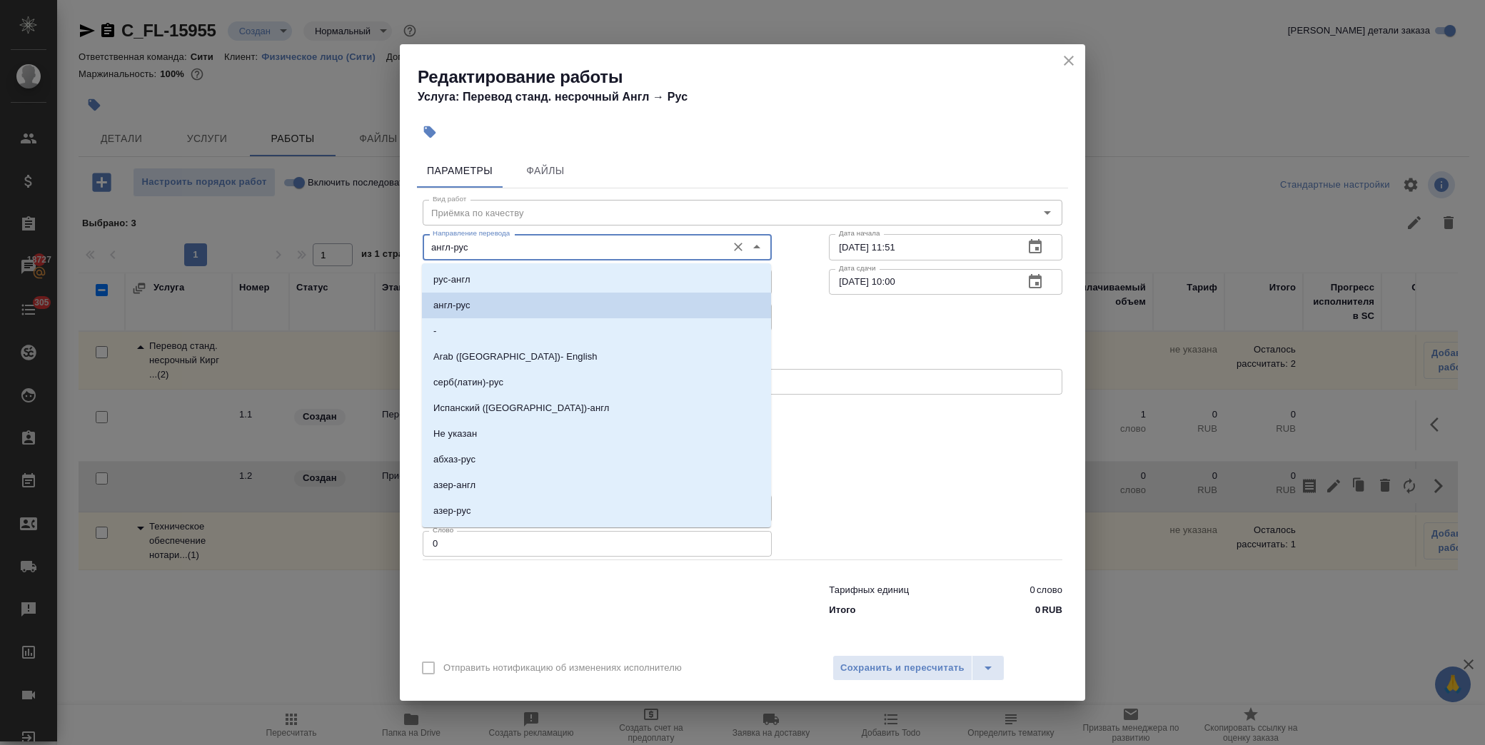
click at [491, 248] on input "англ-рус" at bounding box center [573, 246] width 293 height 17
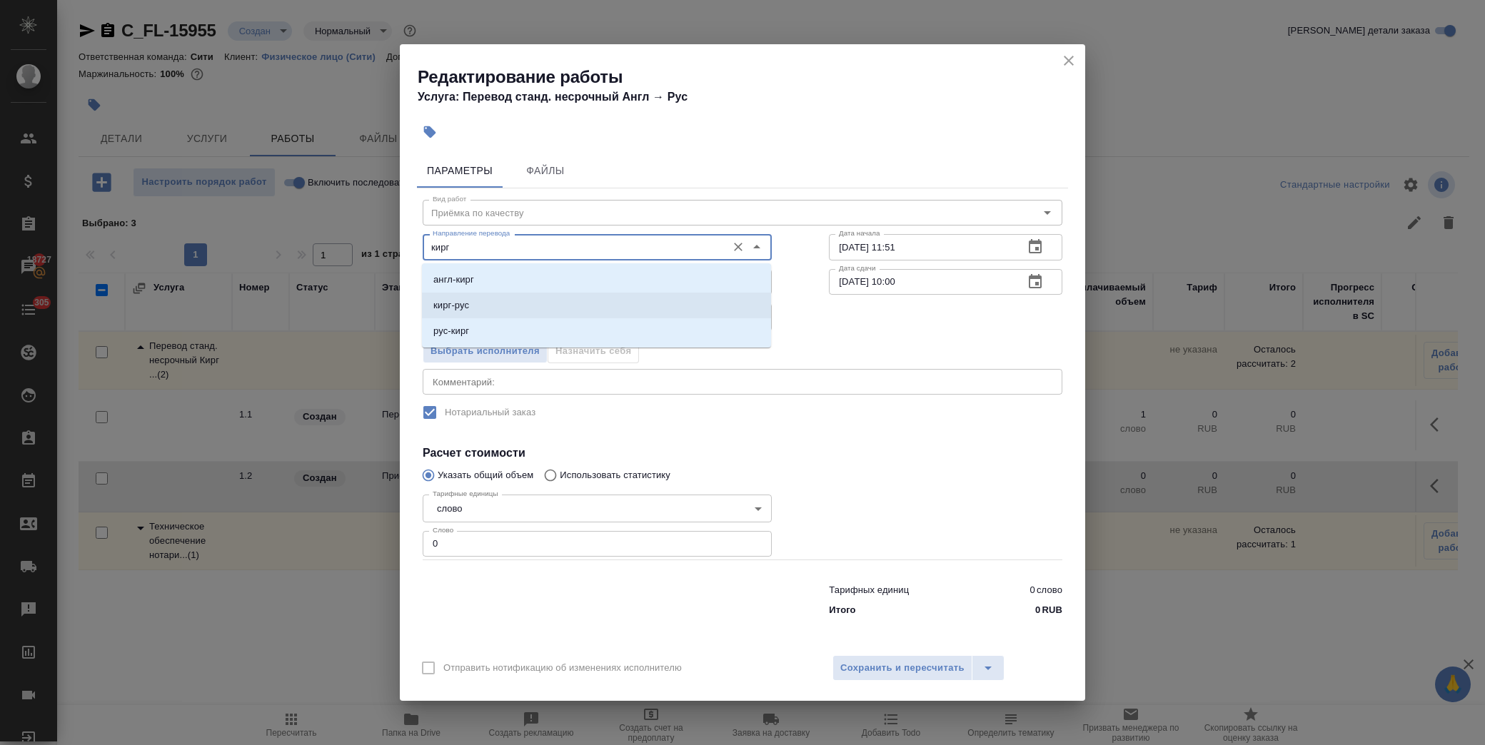
click at [497, 303] on li "кирг-рус" at bounding box center [596, 306] width 349 height 26
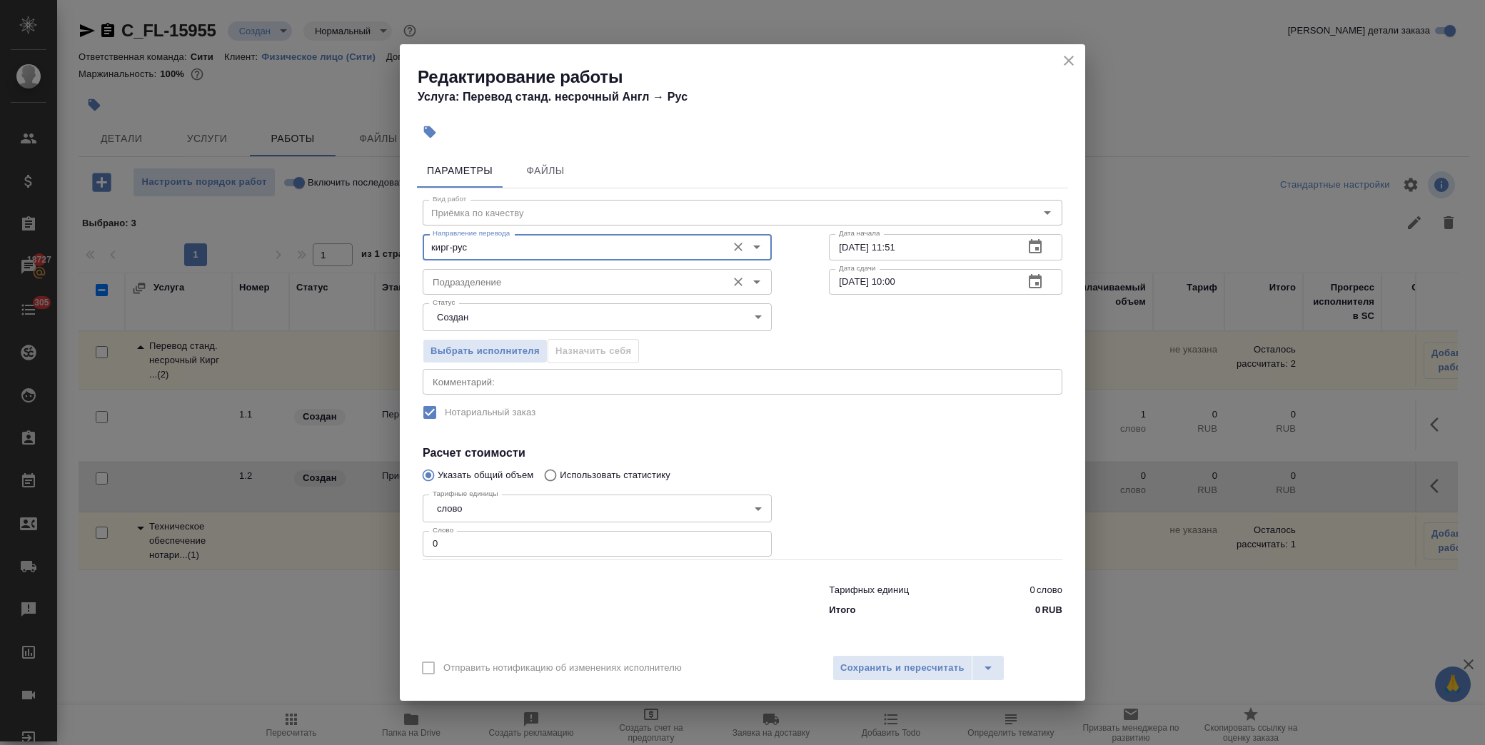
type input "кирг-рус"
click at [483, 282] on input "Подразделение" at bounding box center [573, 281] width 293 height 17
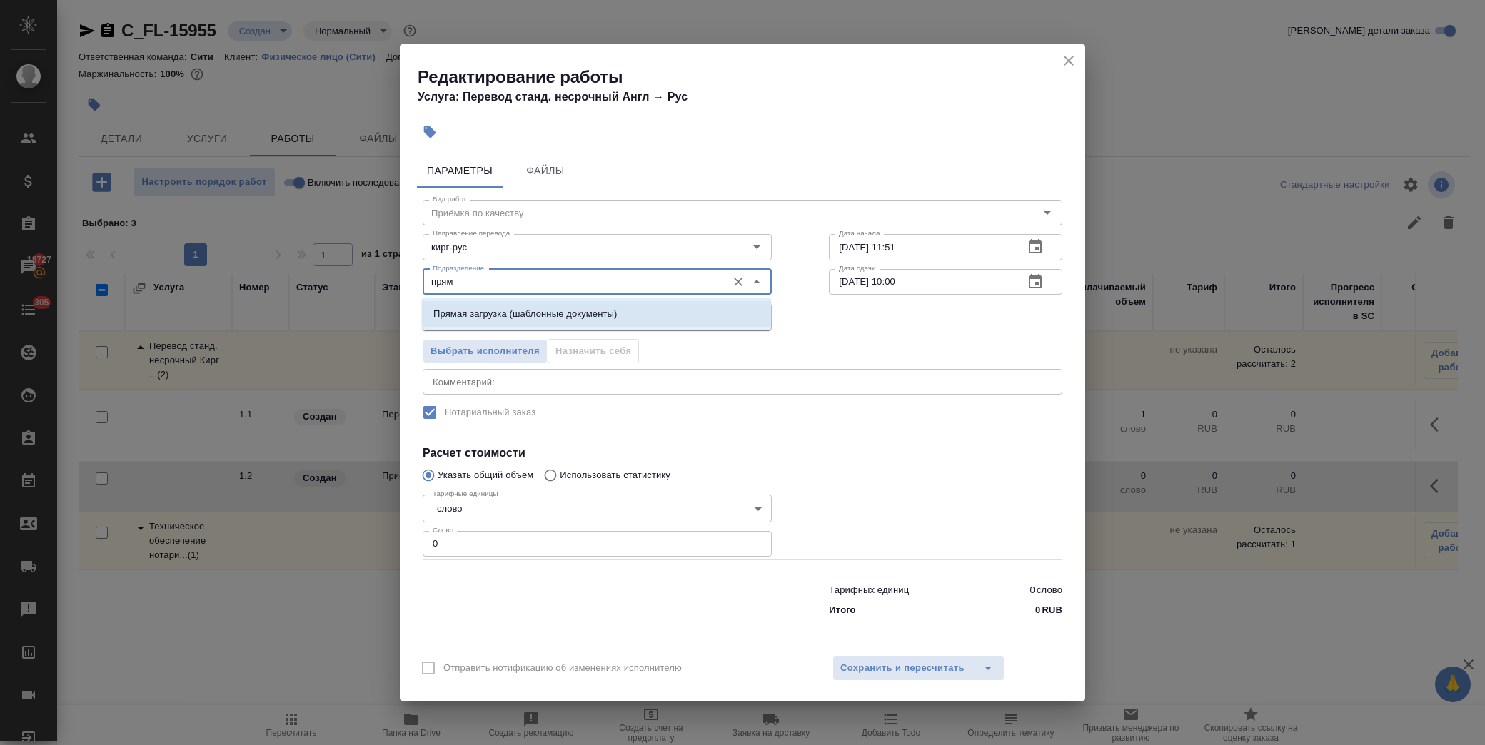
click at [517, 309] on p "Прямая загрузка (шаблонные документы)" at bounding box center [524, 314] width 183 height 14
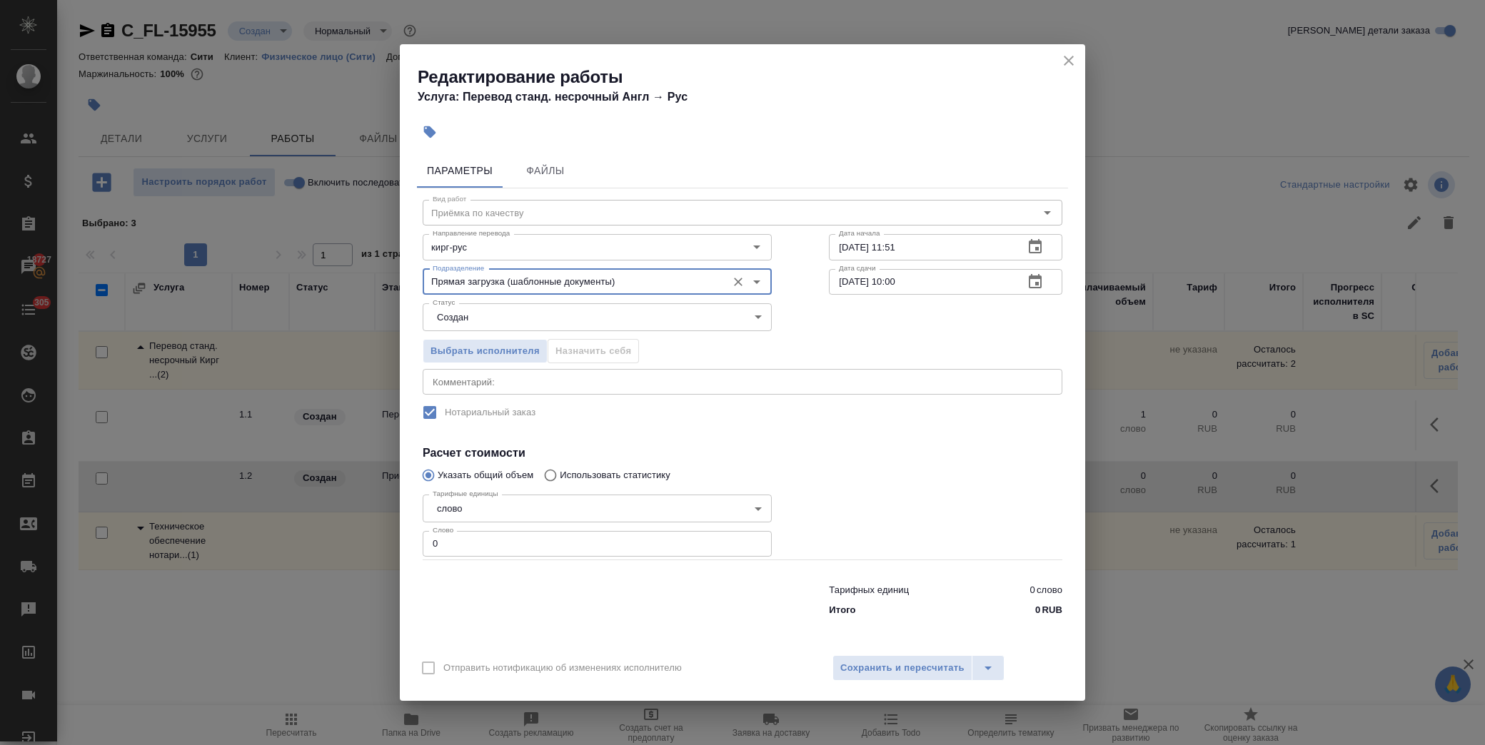
type input "Прямая загрузка (шаблонные документы)"
drag, startPoint x: 462, startPoint y: 540, endPoint x: 409, endPoint y: 547, distance: 53.3
click at [409, 547] on div "Параметры Файлы Вид работ Приёмка по качеству Вид работ Направление перевода ки…" at bounding box center [742, 397] width 685 height 498
type input "1"
click at [850, 464] on div at bounding box center [945, 525] width 291 height 128
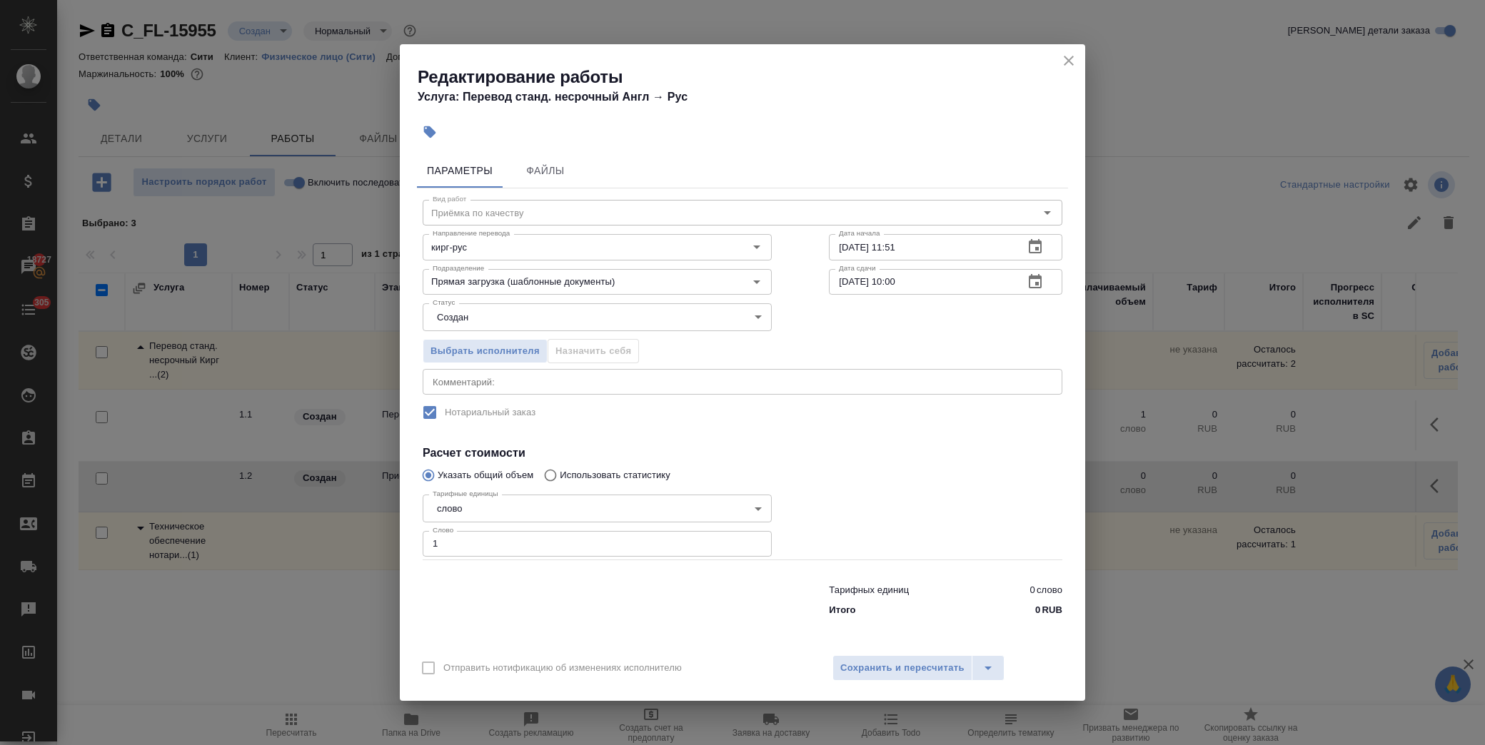
drag, startPoint x: 888, startPoint y: 663, endPoint x: 890, endPoint y: 654, distance: 8.7
click at [889, 663] on span "Сохранить и пересчитать" at bounding box center [902, 668] width 124 height 16
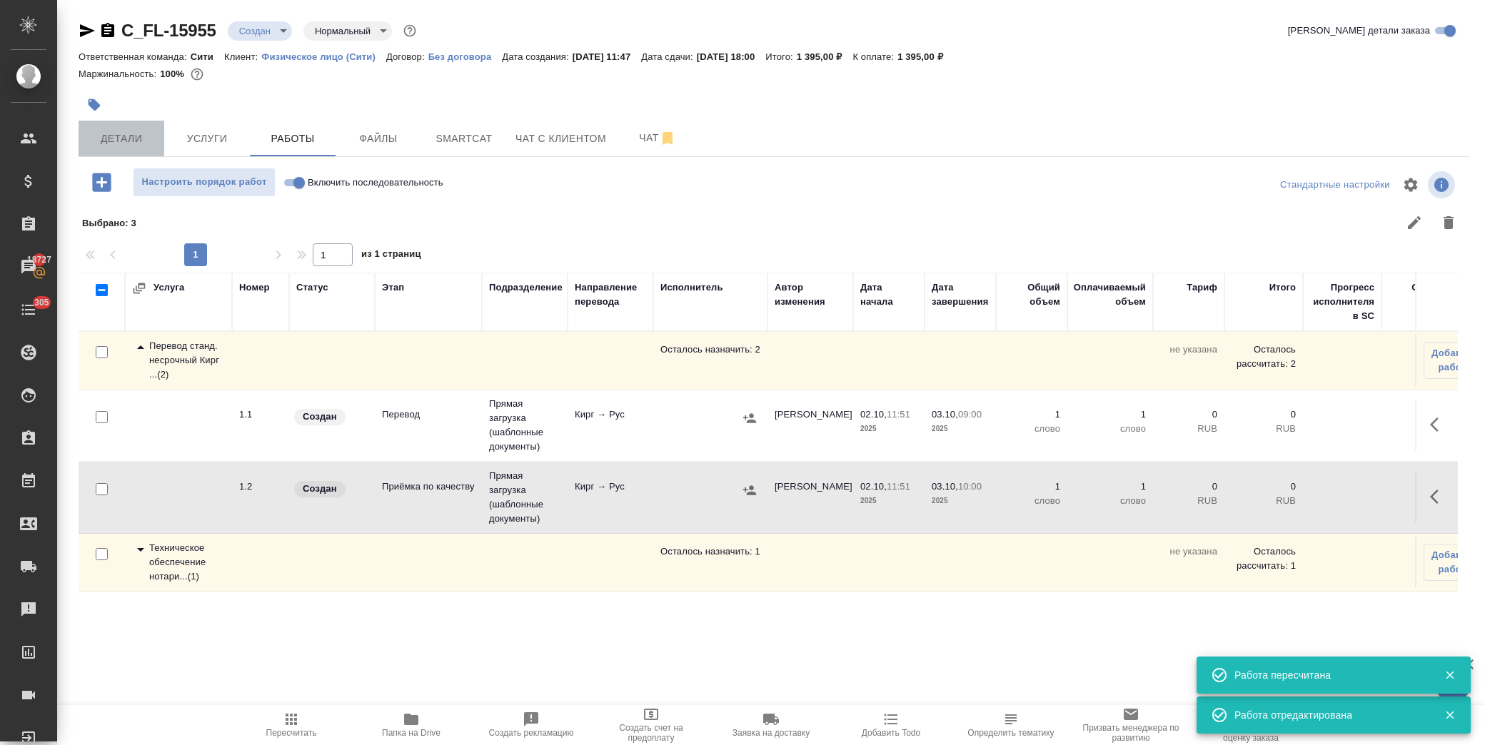
click at [129, 136] on span "Детали" at bounding box center [121, 139] width 69 height 18
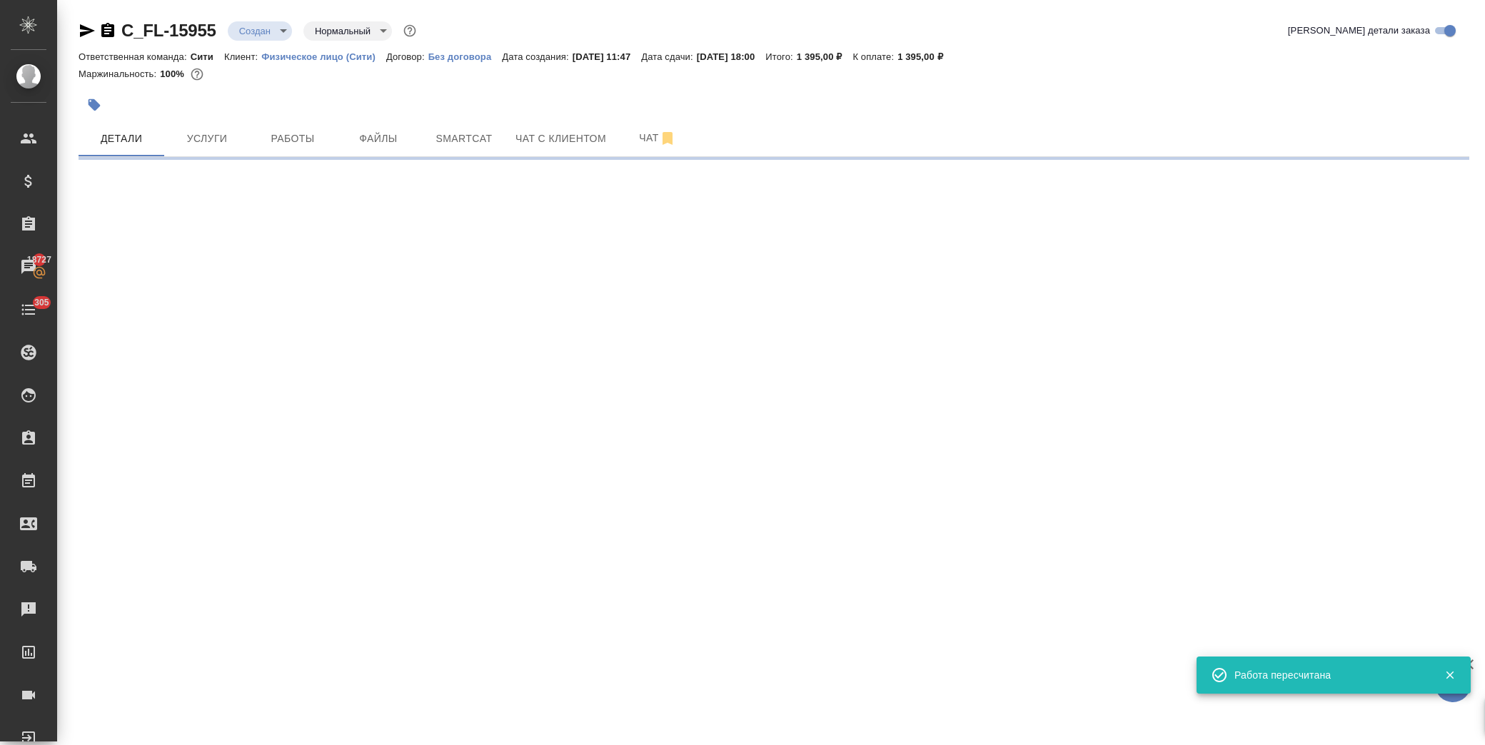
select select "RU"
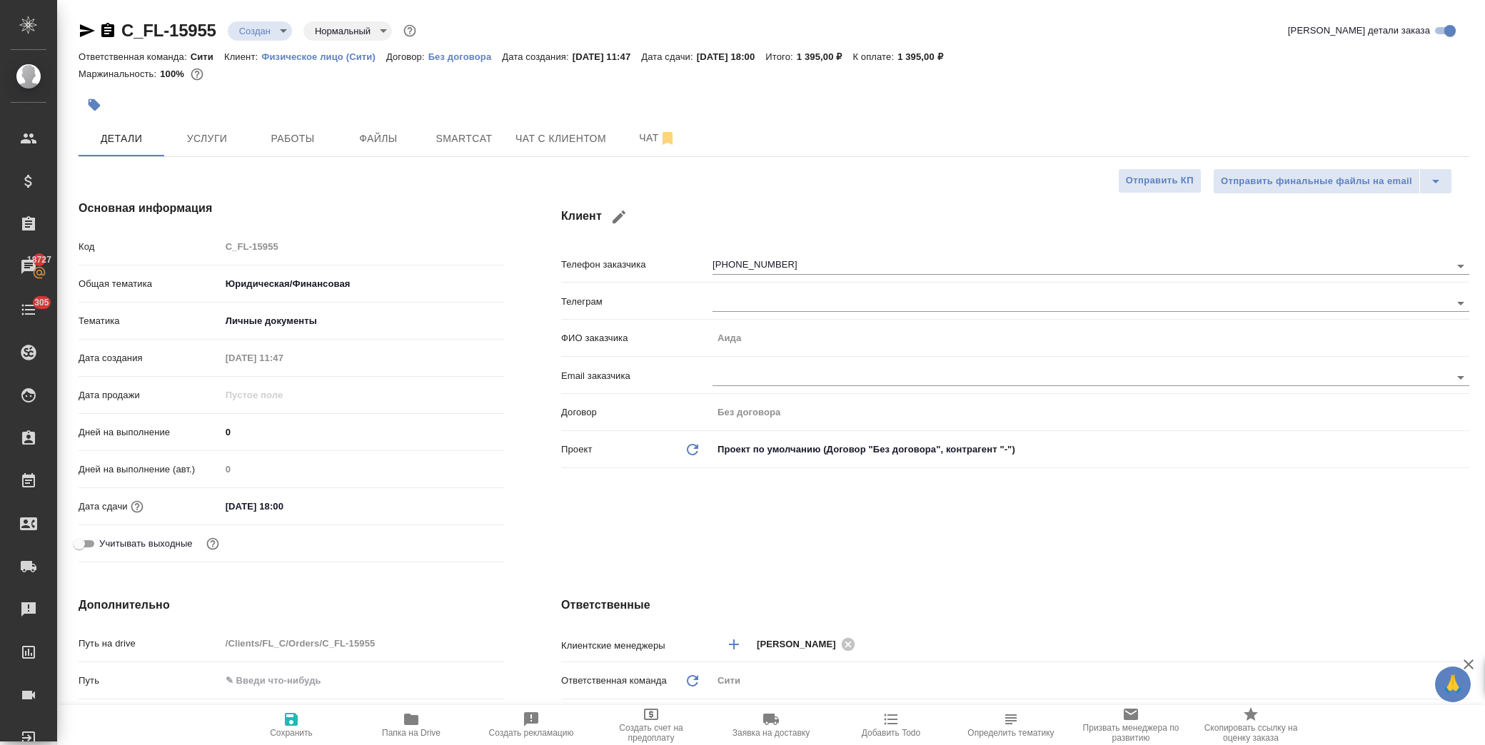
type textarea "x"
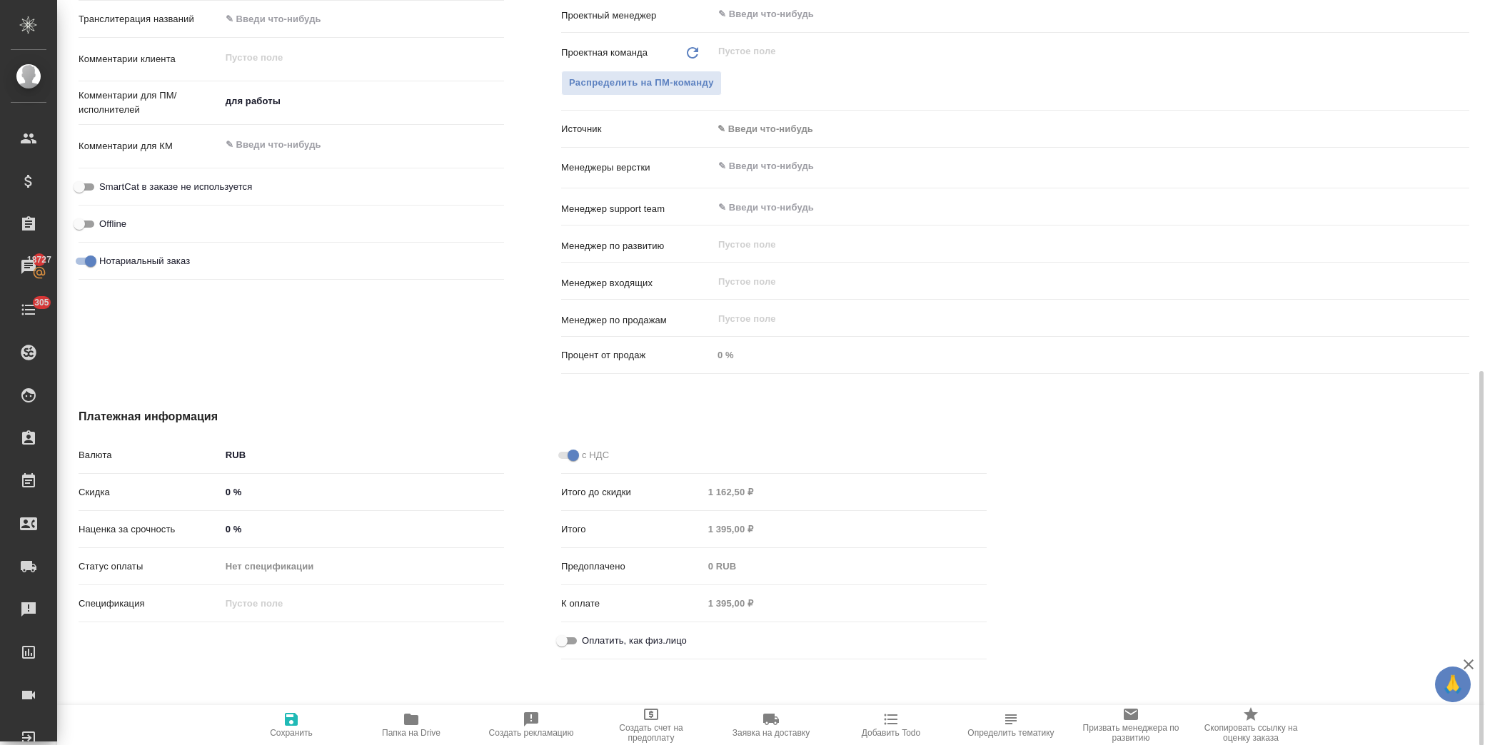
scroll to position [737, 0]
click at [558, 638] on input "Оплатить, как физ.лицо" at bounding box center [561, 640] width 51 height 17
checkbox input "true"
type textarea "x"
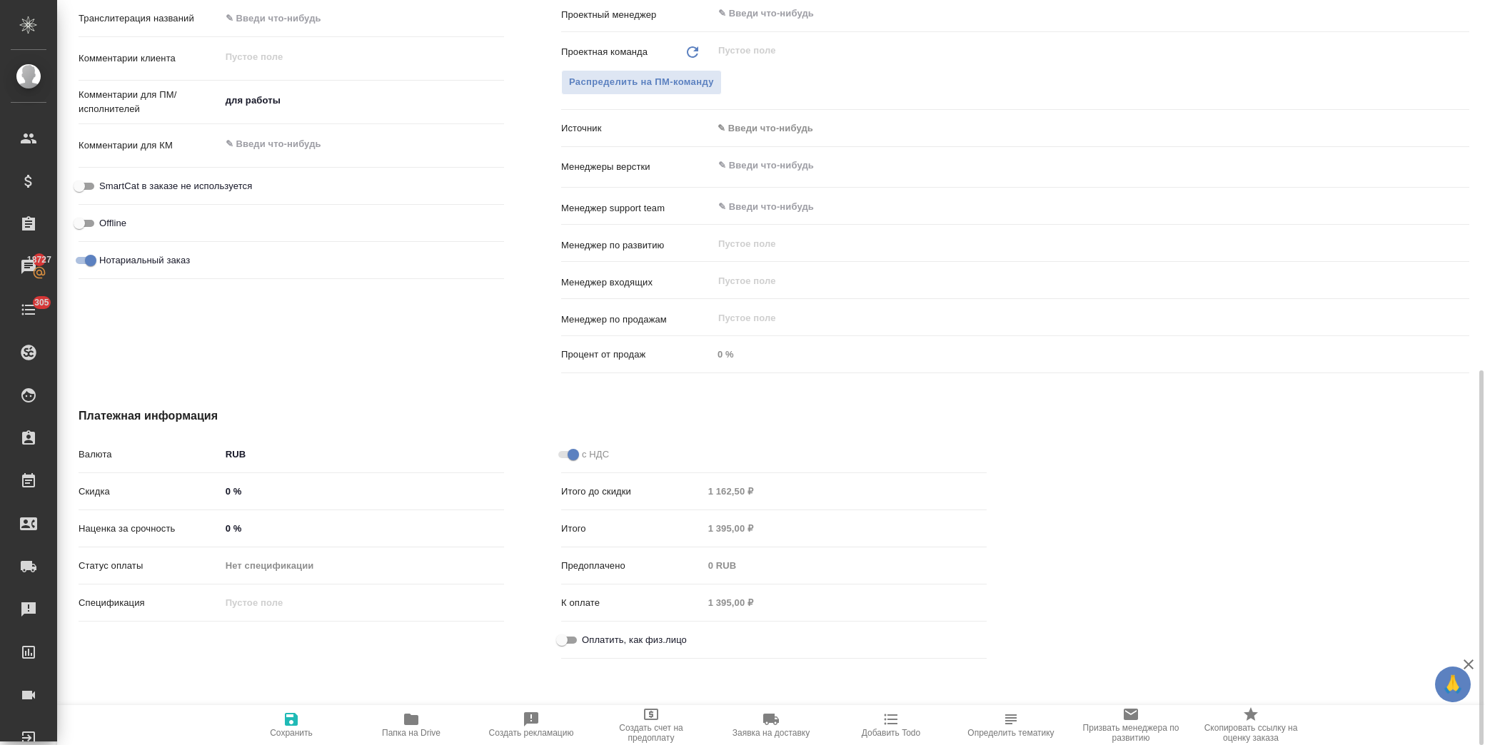
type textarea "x"
click at [304, 728] on span "Сохранить" at bounding box center [291, 733] width 43 height 10
type textarea "x"
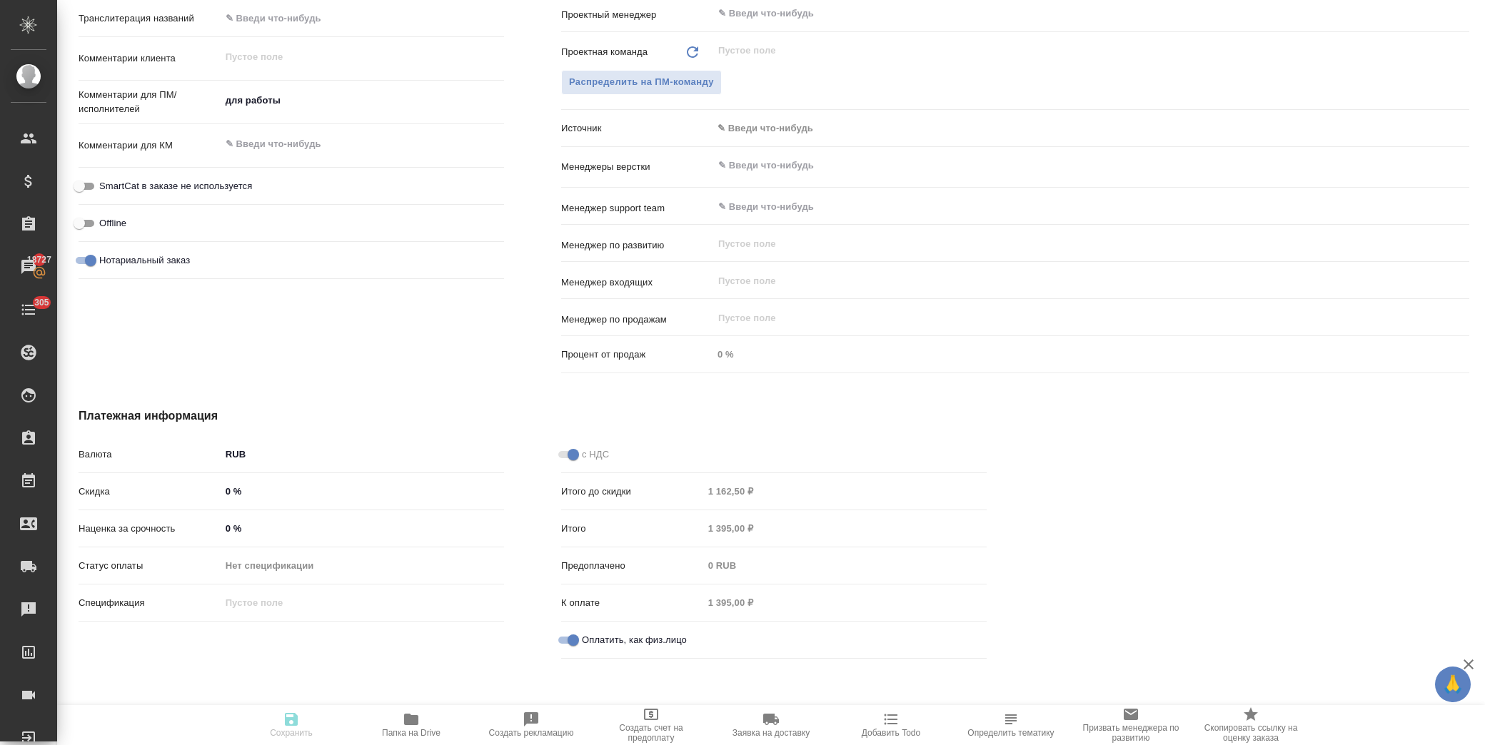
type textarea "x"
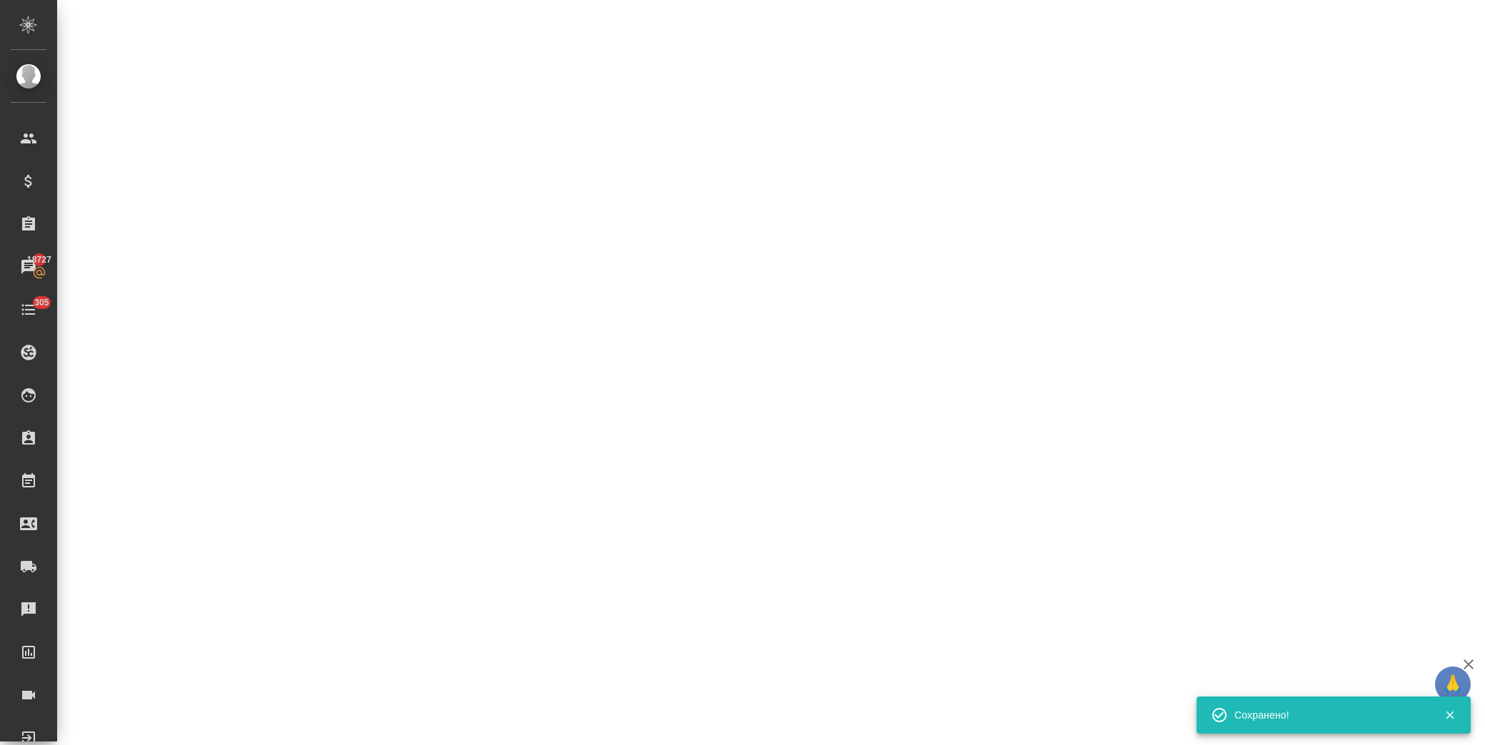
select select "RU"
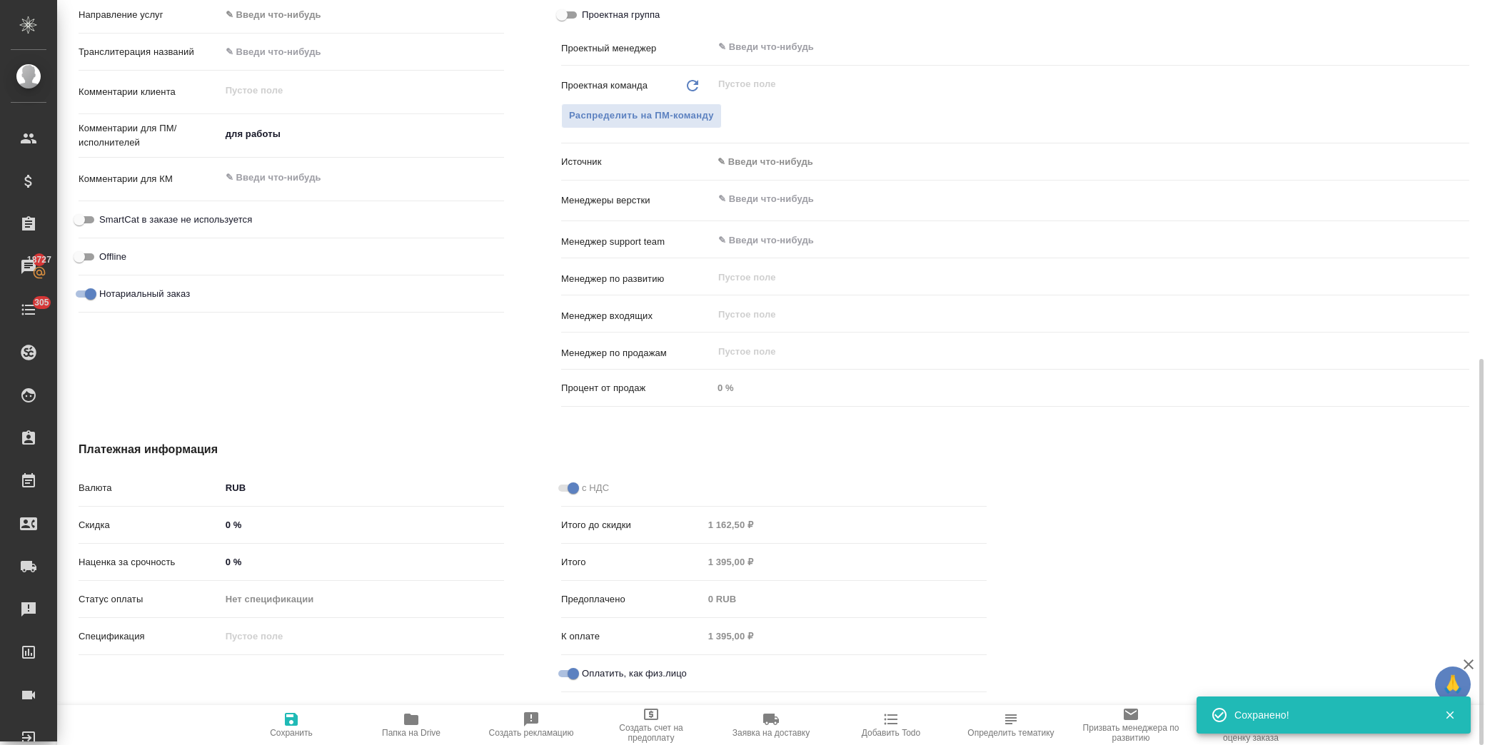
type textarea "x"
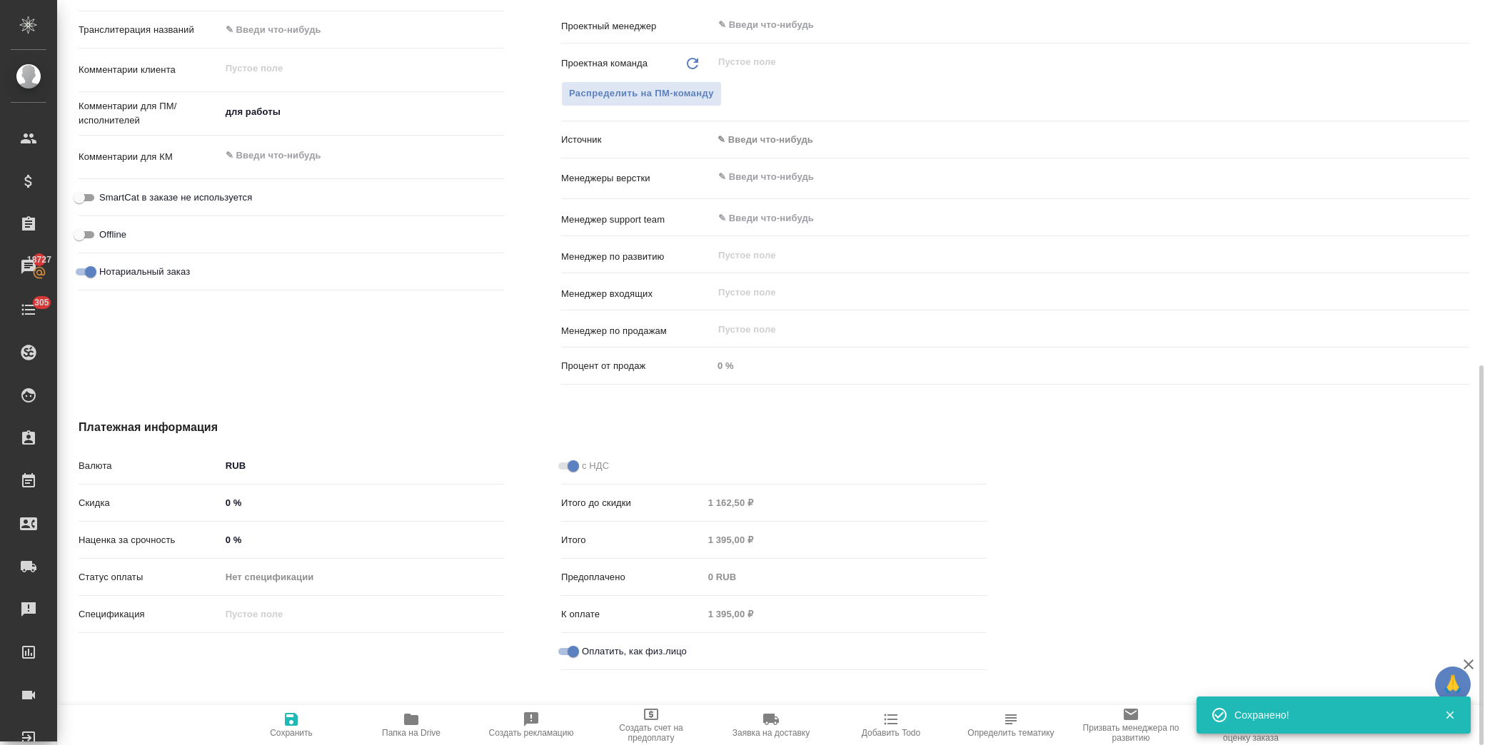
scroll to position [737, 0]
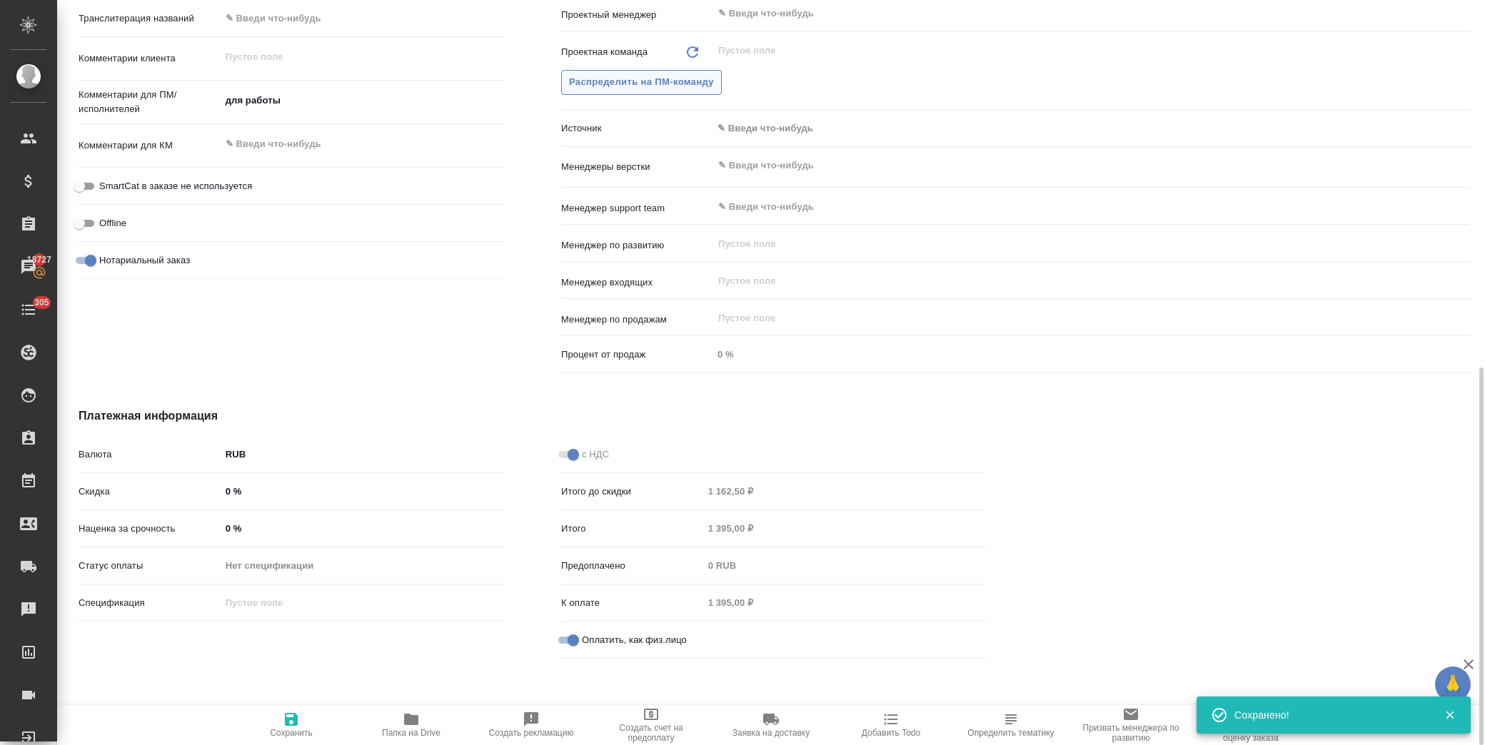
click at [638, 86] on span "Распределить на ПМ-команду" at bounding box center [641, 82] width 145 height 16
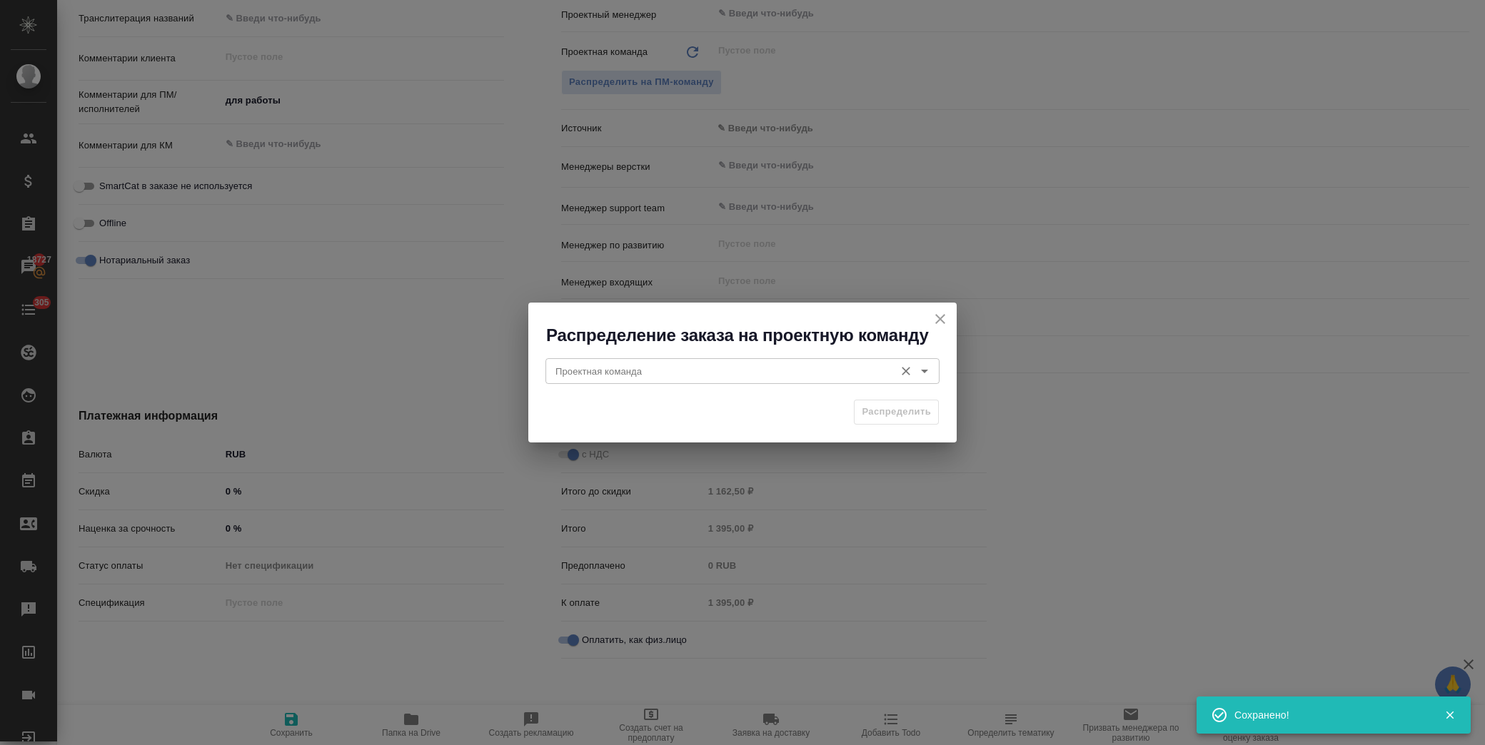
click at [683, 356] on div "Проектная команда Проектная команда" at bounding box center [742, 370] width 394 height 34
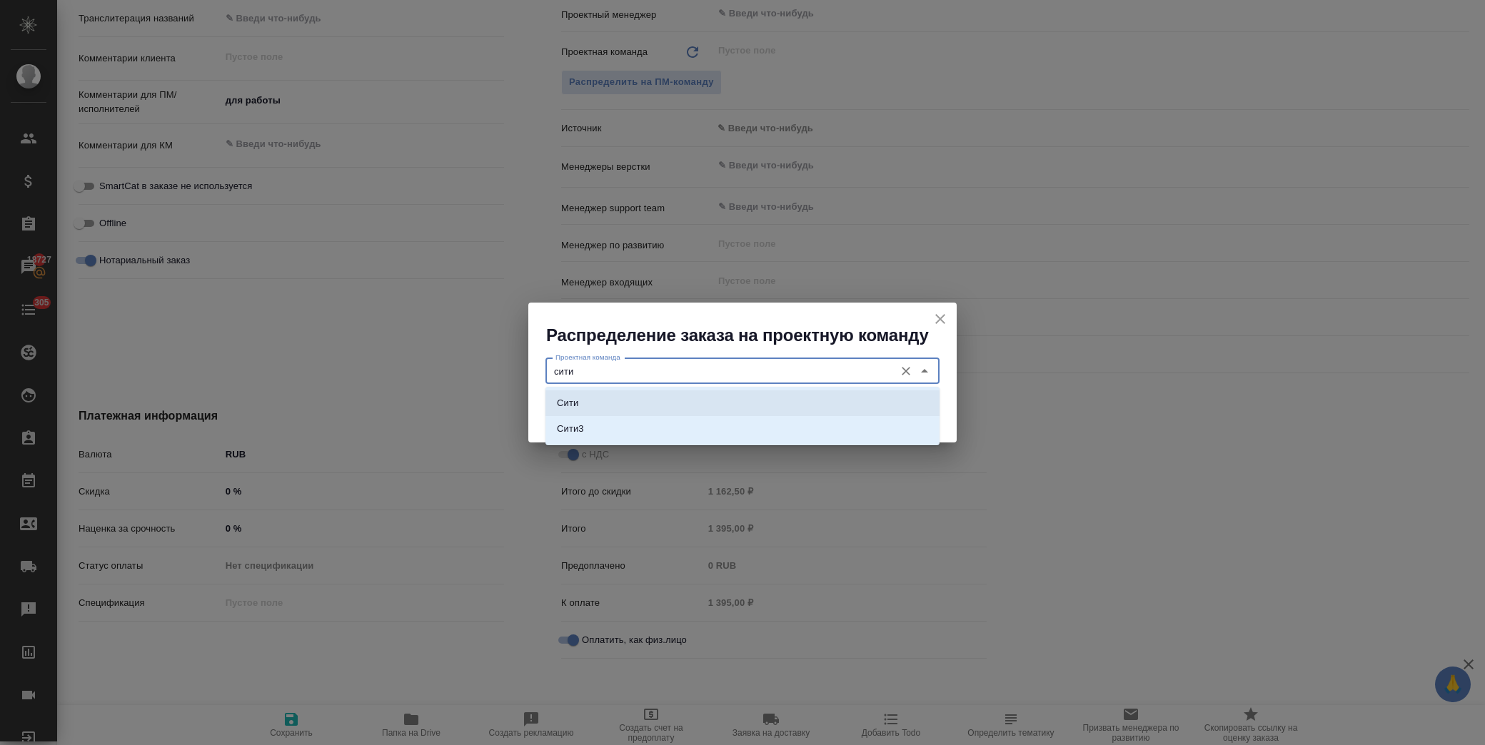
drag, startPoint x: 635, startPoint y: 401, endPoint x: 643, endPoint y: 401, distance: 7.9
click at [639, 401] on li "Сити" at bounding box center [742, 404] width 394 height 26
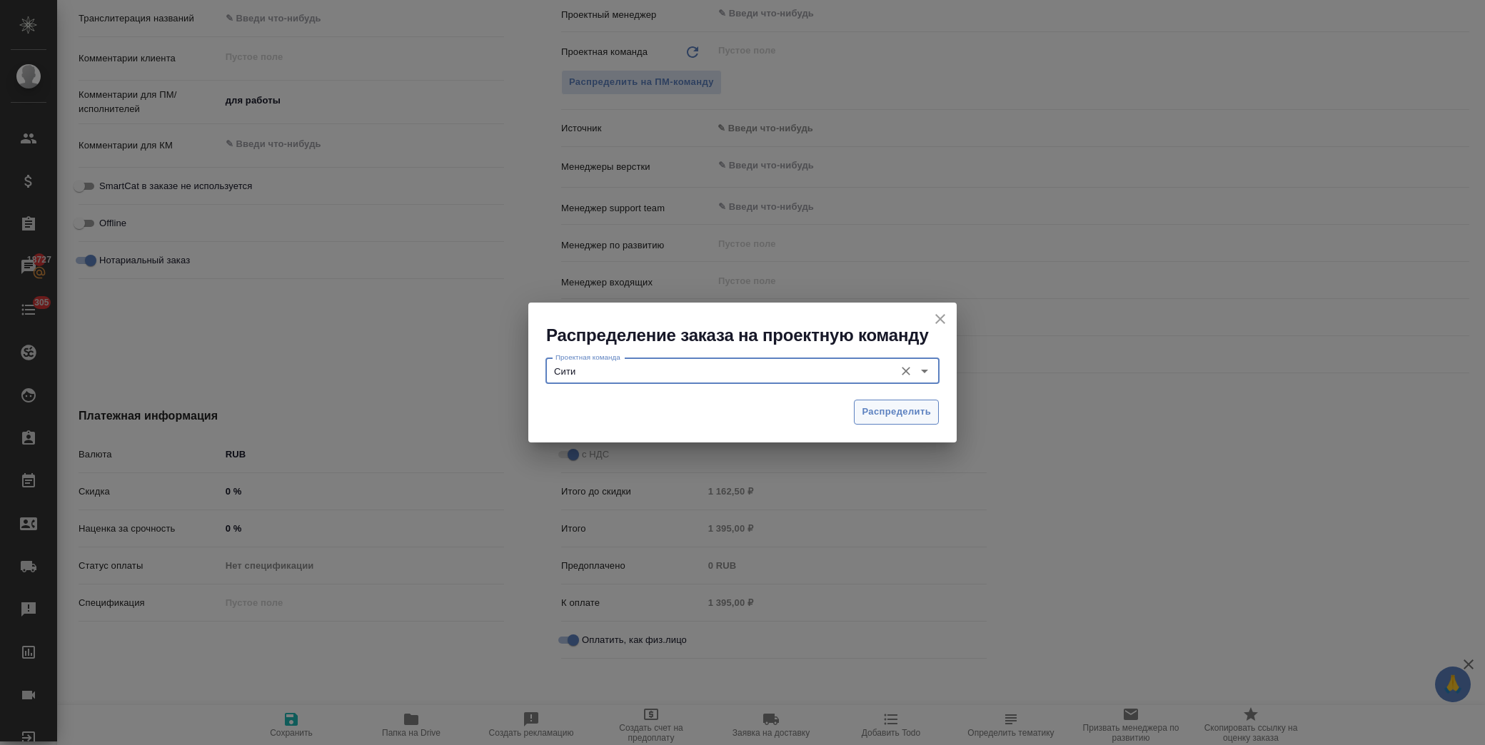
type input "Сити"
click at [882, 411] on span "Распределить" at bounding box center [896, 412] width 69 height 16
type textarea "x"
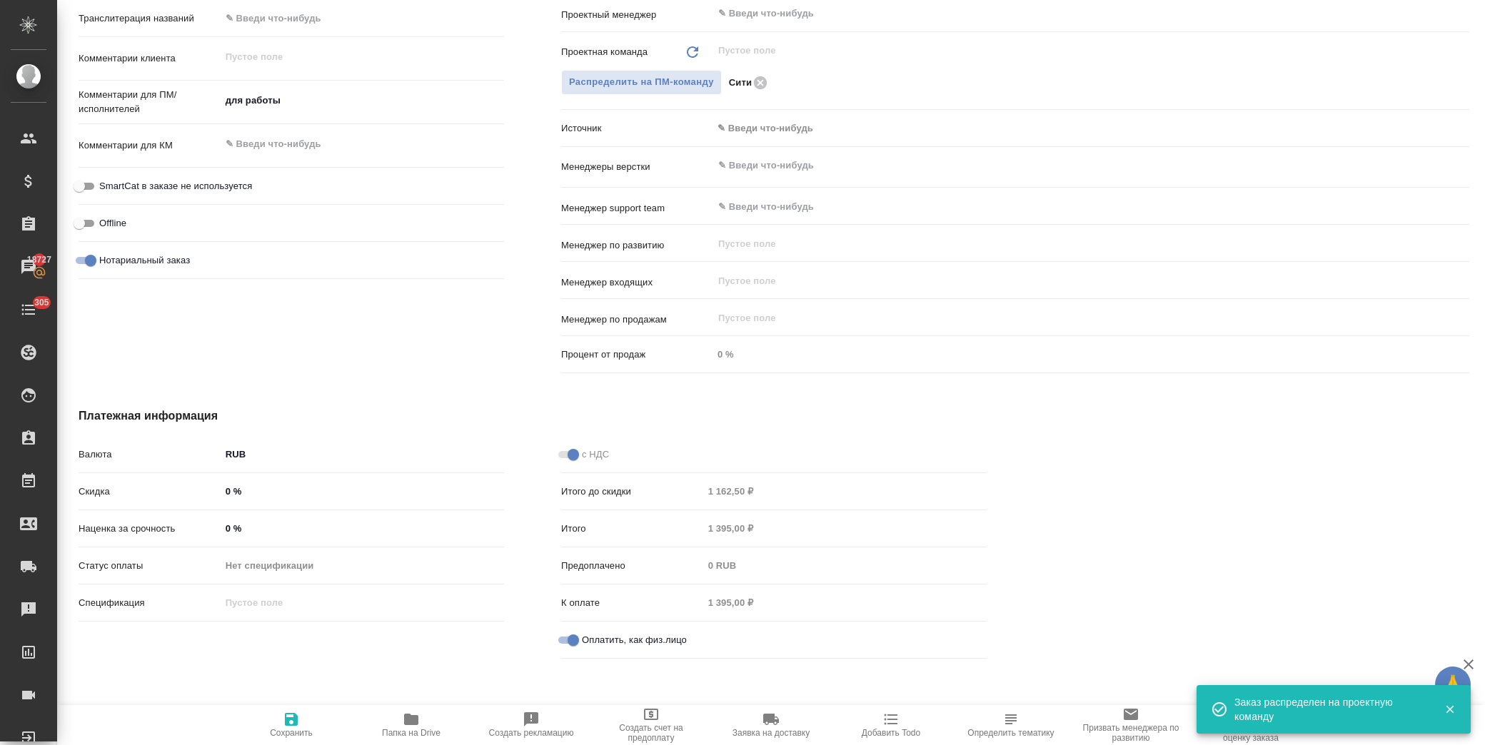
scroll to position [658, 0]
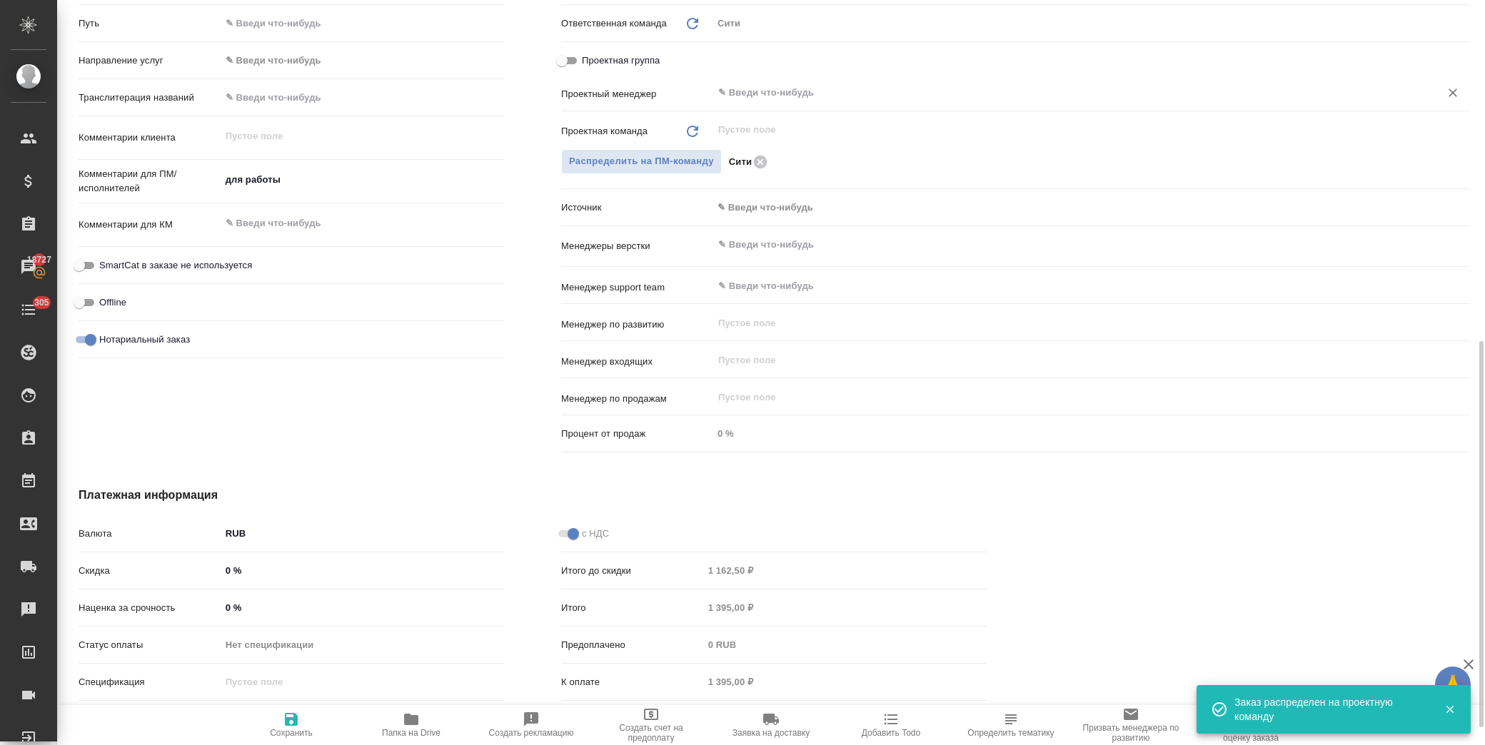
click at [768, 97] on input "text" at bounding box center [1067, 92] width 700 height 17
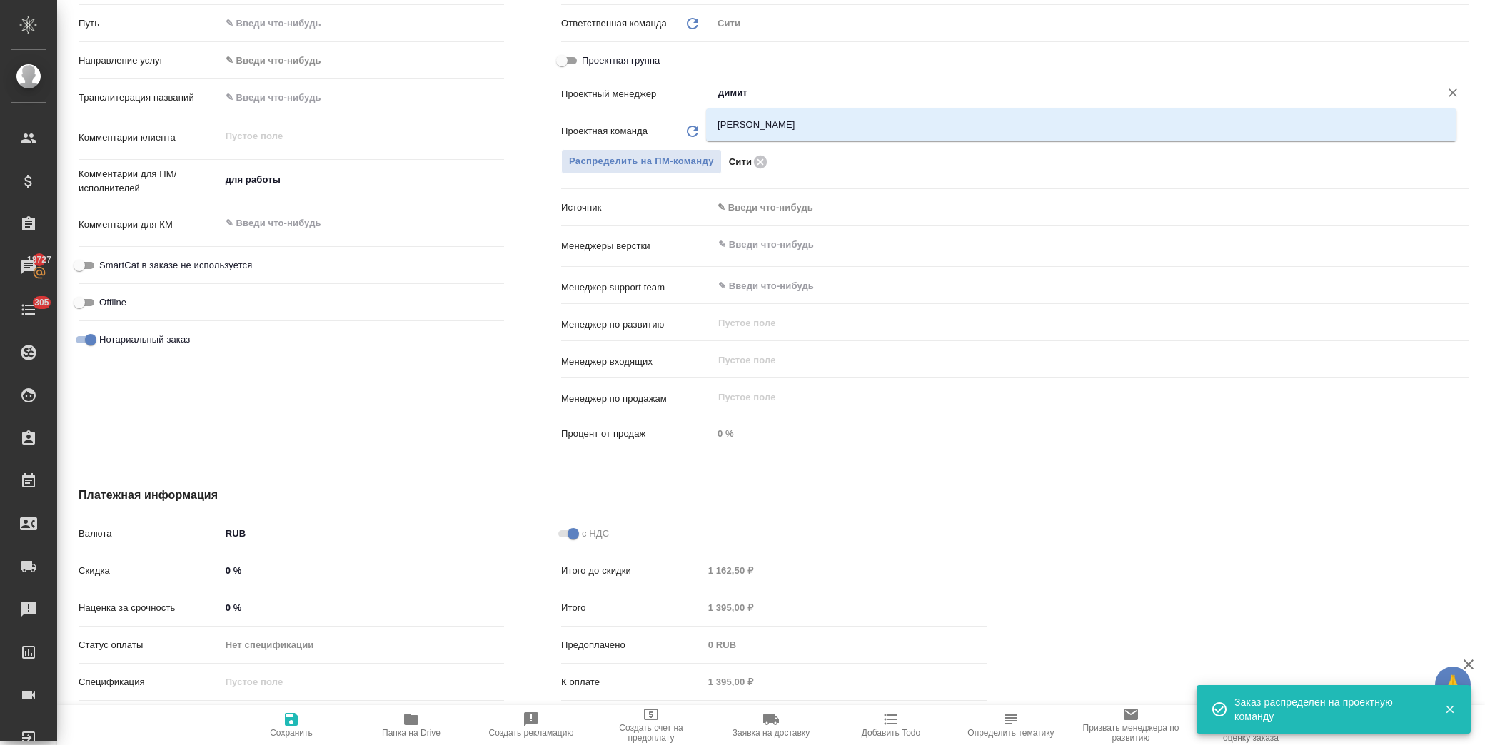
type input "димитр"
click at [785, 126] on li "[PERSON_NAME]" at bounding box center [1081, 125] width 750 height 26
type textarea "x"
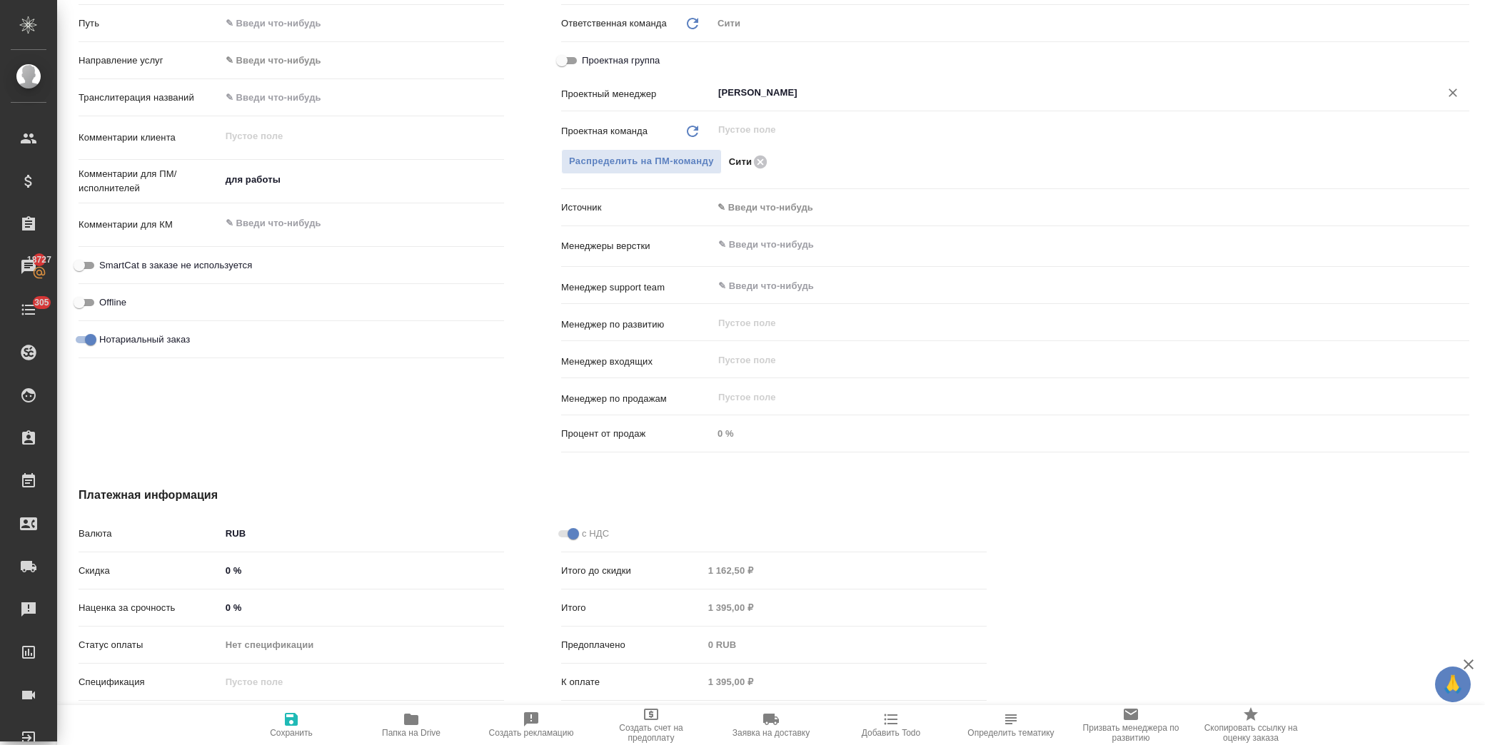
type input "[PERSON_NAME]"
drag, startPoint x: 296, startPoint y: 726, endPoint x: 303, endPoint y: 725, distance: 7.2
click at [298, 726] on icon "button" at bounding box center [291, 719] width 17 height 17
type textarea "x"
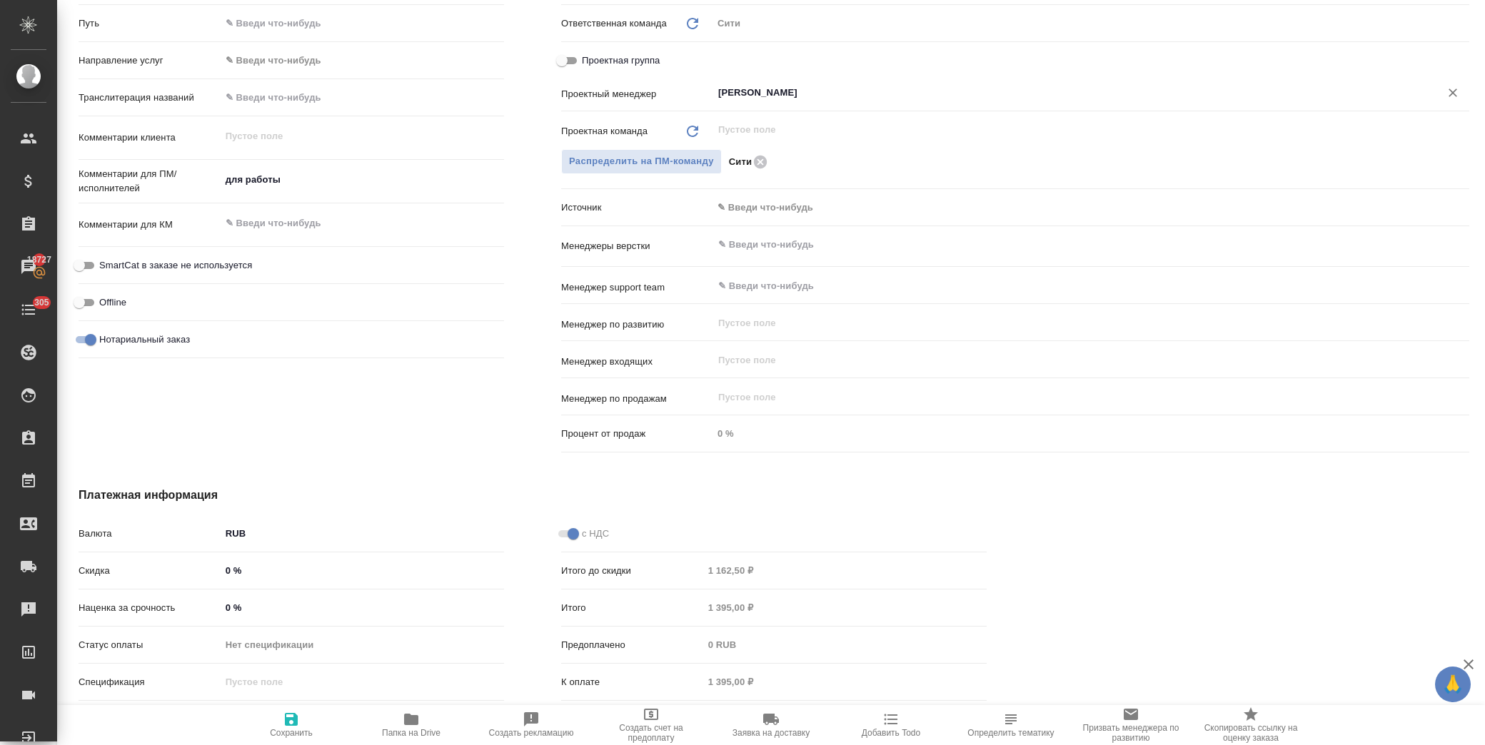
type textarea "x"
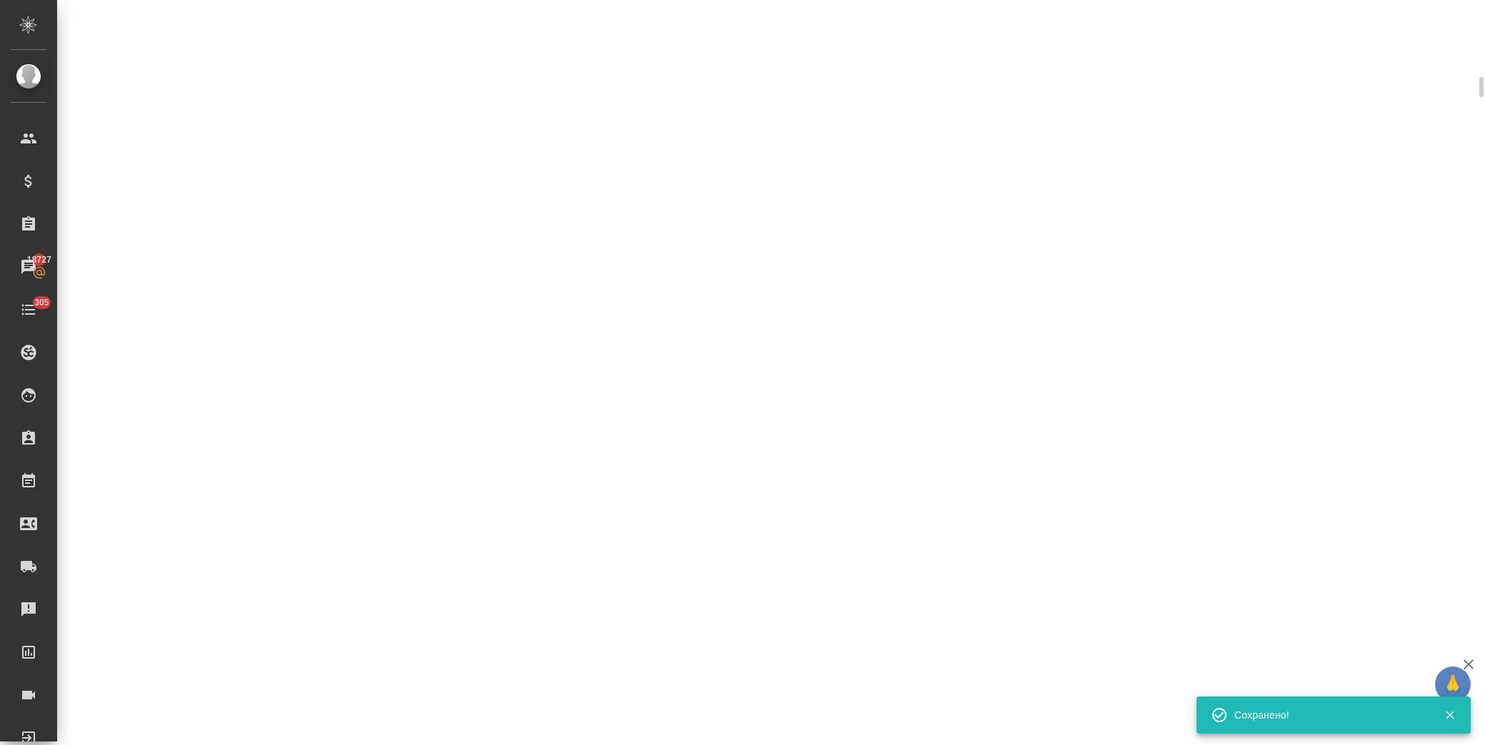
scroll to position [646, 0]
select select "RU"
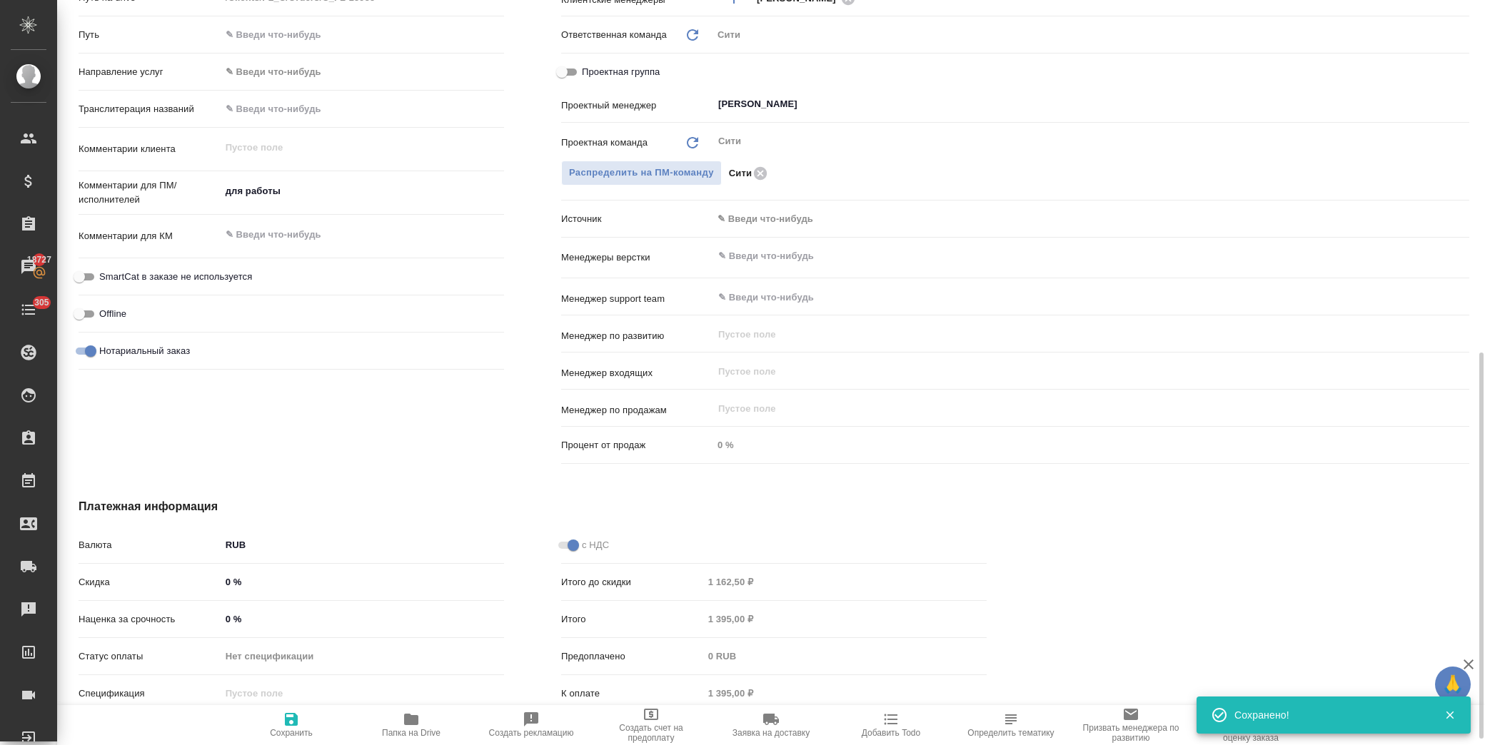
scroll to position [658, 0]
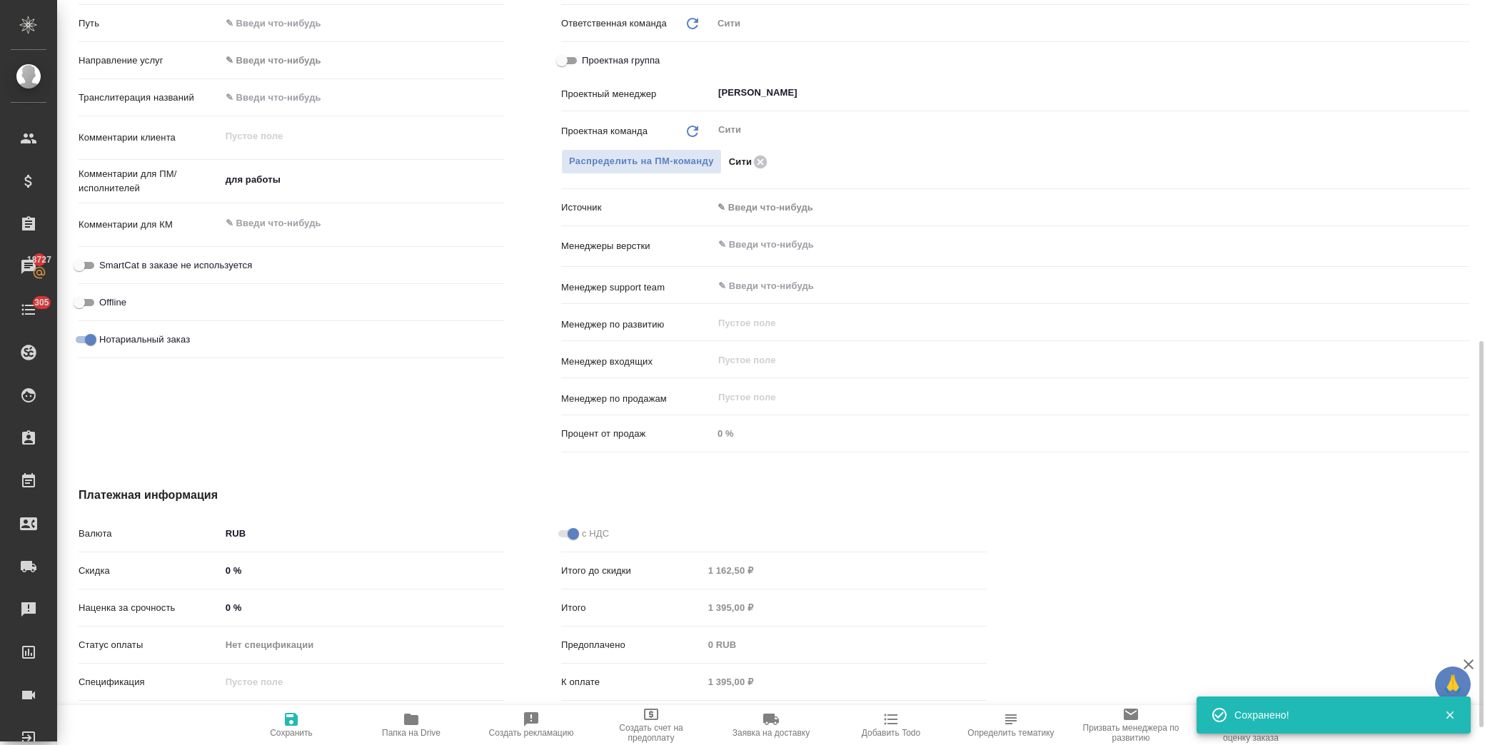
type textarea "x"
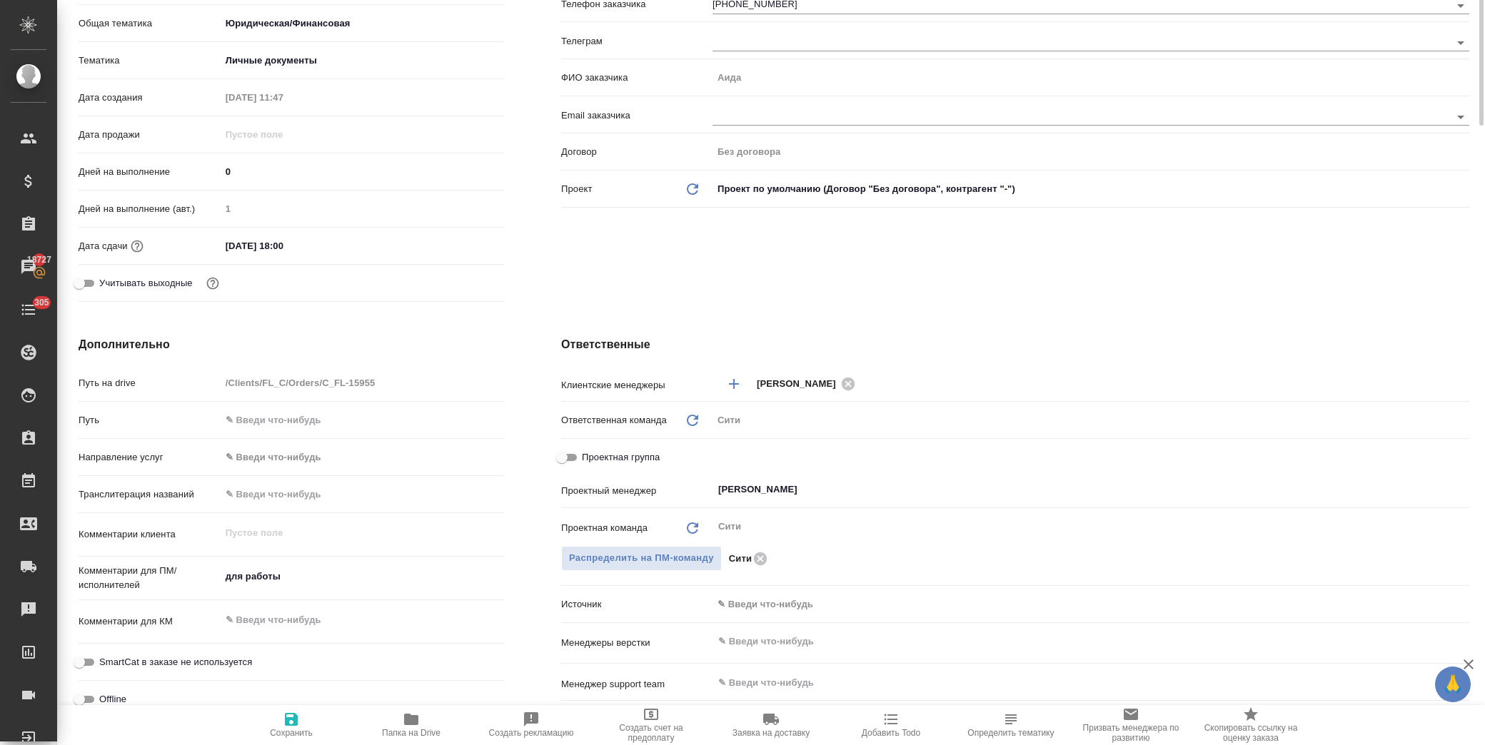
scroll to position [0, 0]
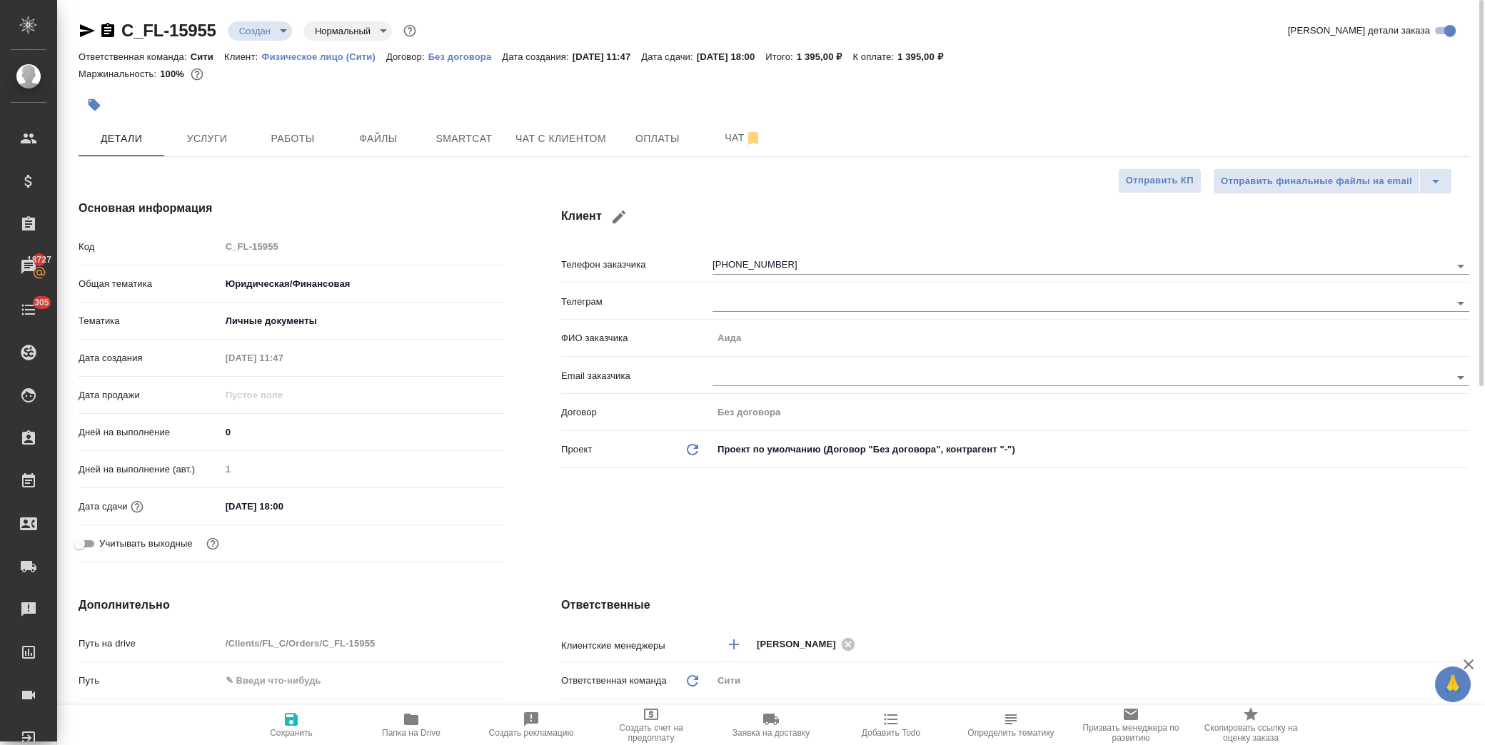
click at [261, 23] on body "🙏 .cls-1 fill:#fff; AWATERA Лофицкая Юлия Владимировна Клиенты Спецификации Зак…" at bounding box center [742, 372] width 1485 height 745
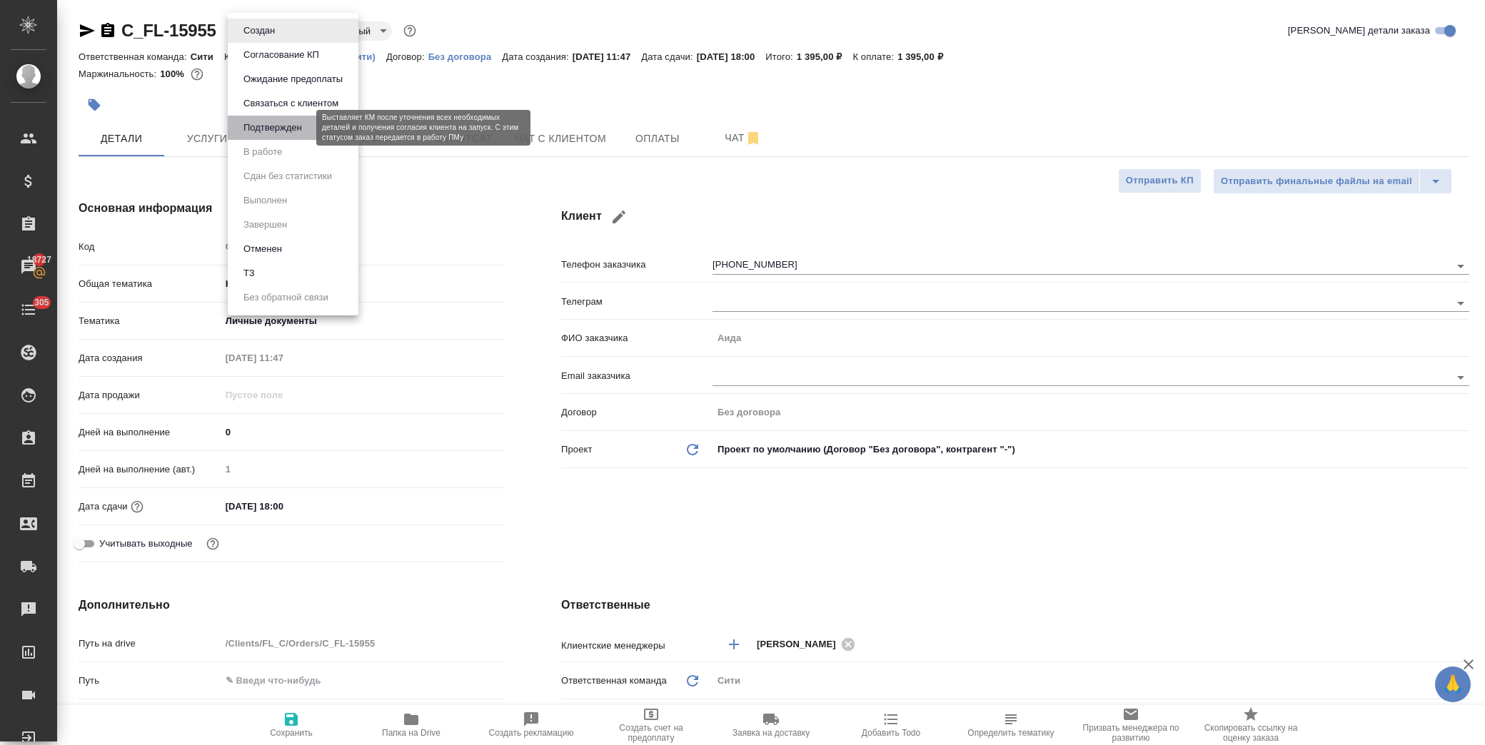
click at [301, 129] on button "Подтвержден" at bounding box center [272, 128] width 67 height 16
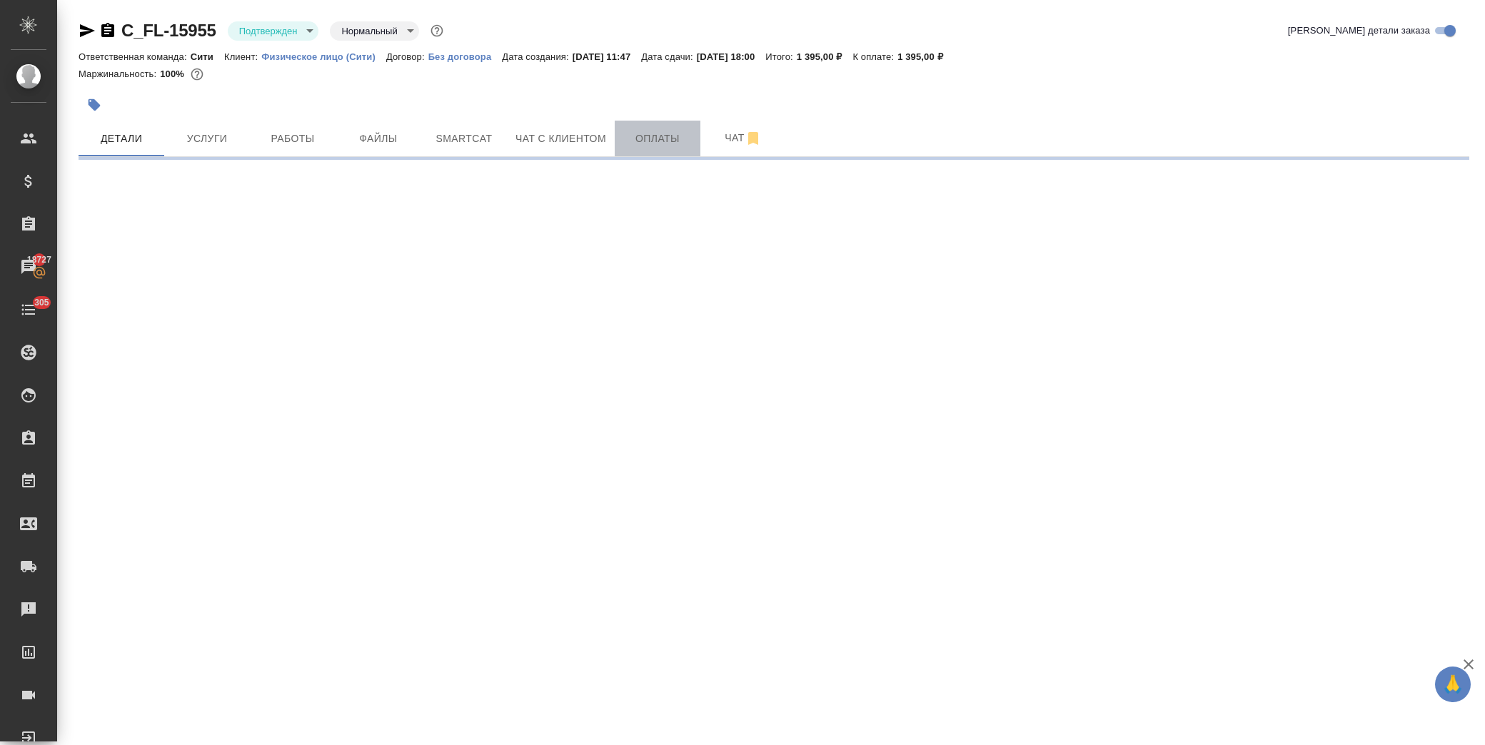
click at [663, 136] on span "Оплаты" at bounding box center [657, 139] width 69 height 18
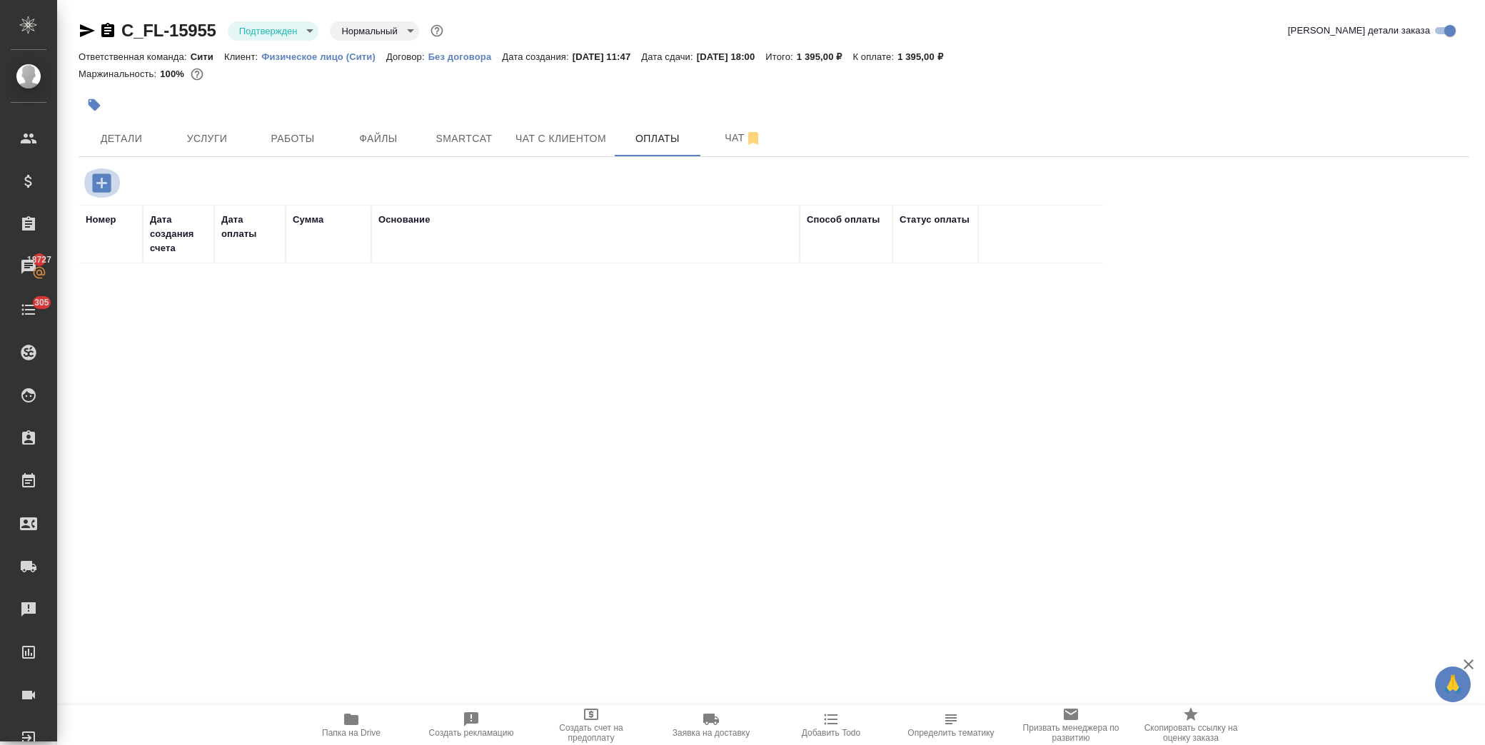
click at [95, 182] on icon "button" at bounding box center [101, 182] width 19 height 19
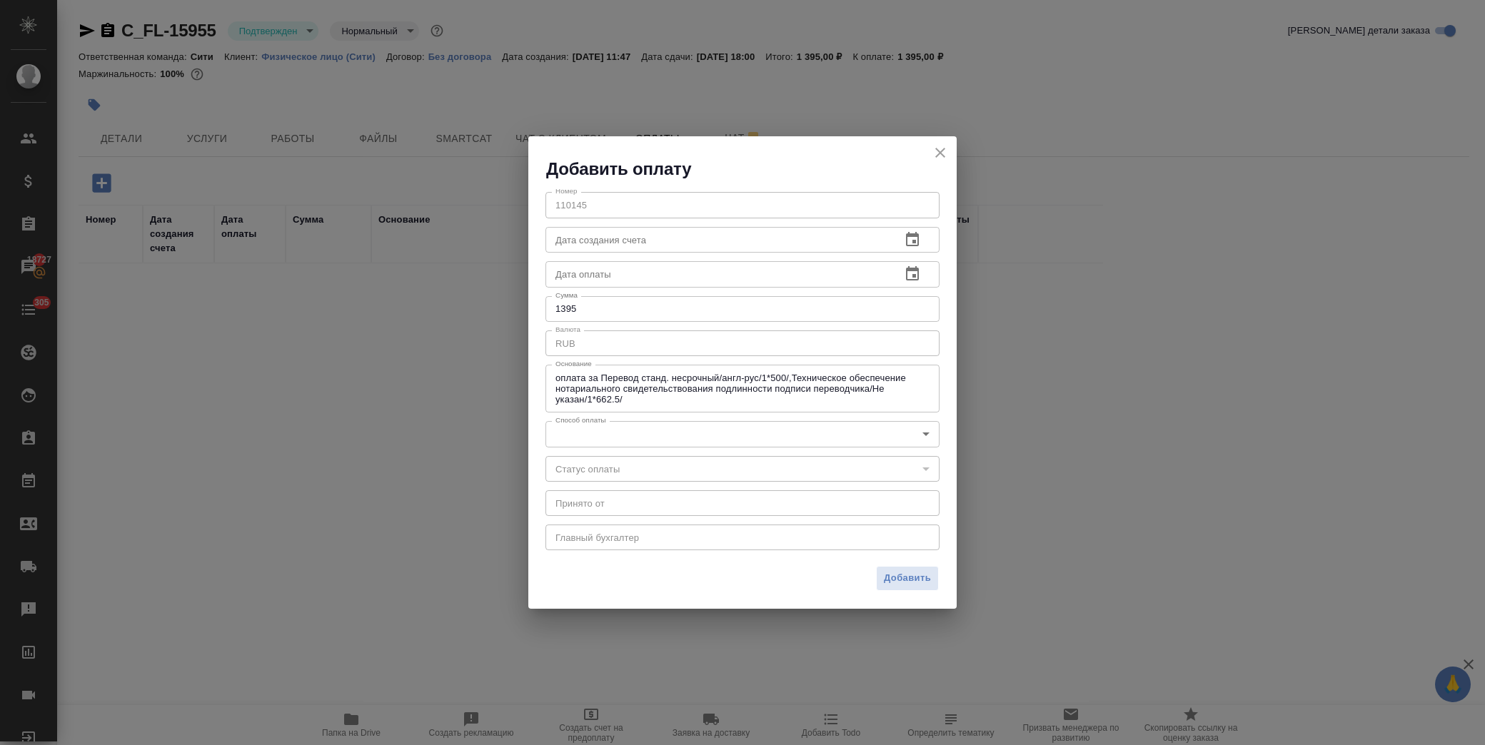
click at [804, 431] on body "🙏 .cls-1 fill:#fff; AWATERA Лофицкая Юлия Владимировна Клиенты Спецификации Зак…" at bounding box center [742, 372] width 1485 height 745
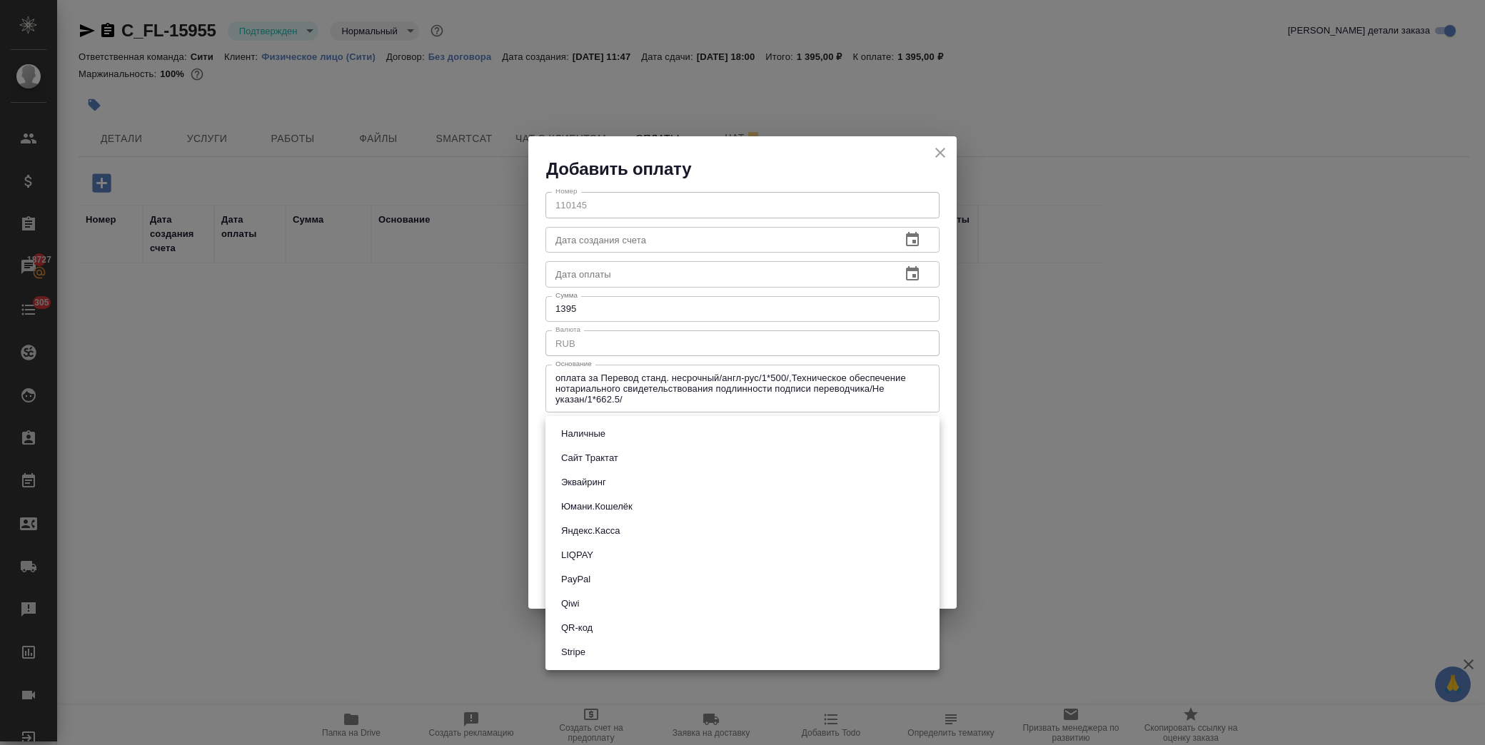
click at [674, 625] on li "QR-код" at bounding box center [742, 628] width 394 height 24
type input "60e5684acae83f185c96e013"
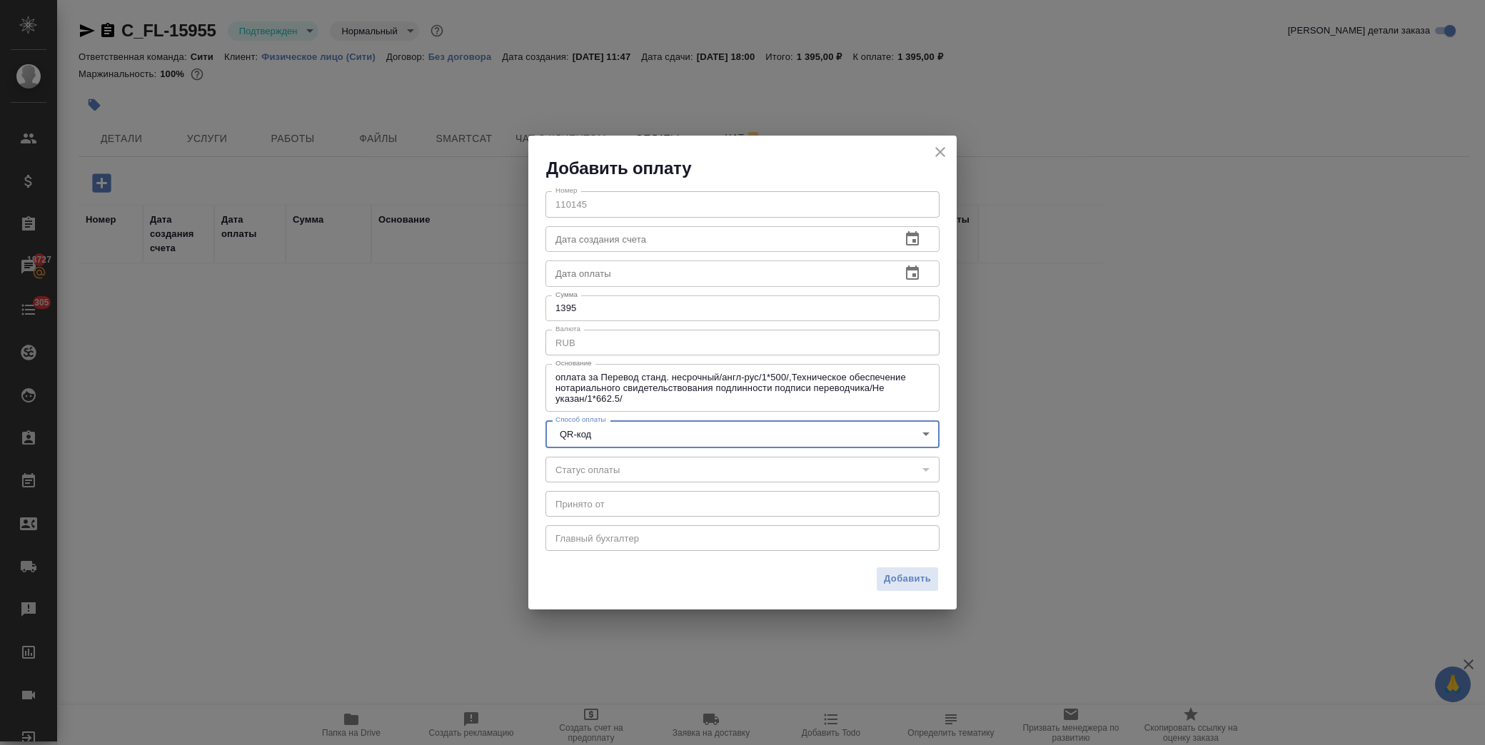
click at [880, 582] on button "Добавить" at bounding box center [907, 579] width 63 height 25
type input "0"
type input "auto-kassa"
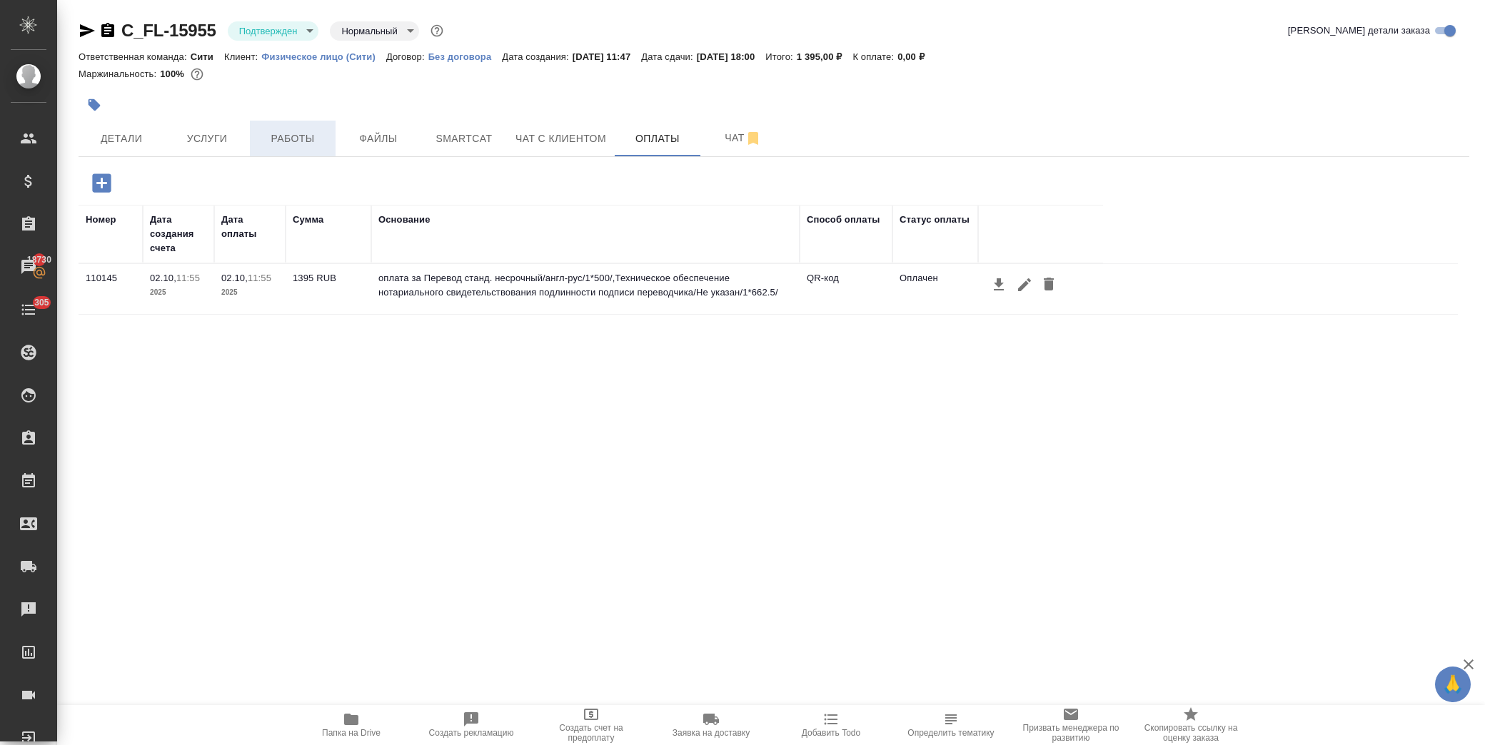
click at [290, 132] on span "Работы" at bounding box center [292, 139] width 69 height 18
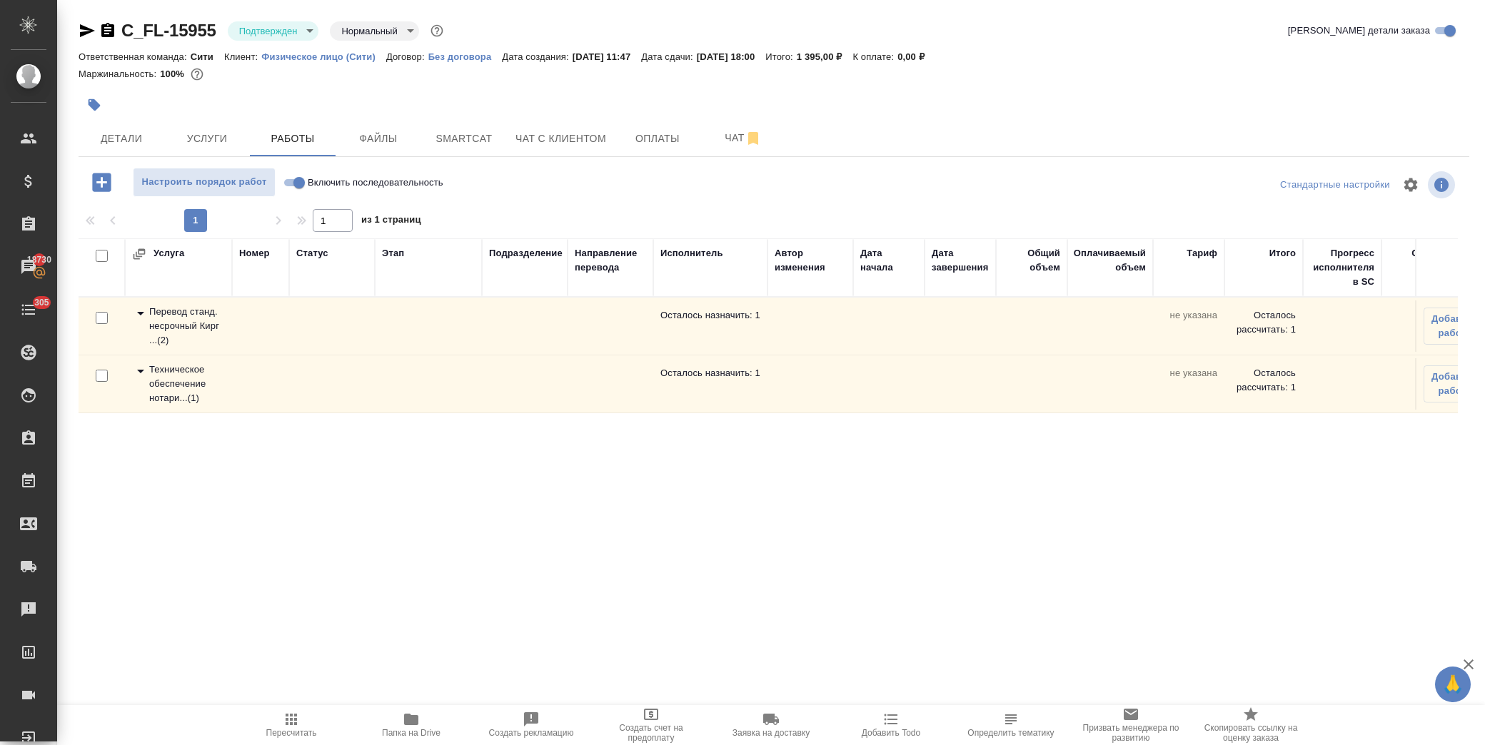
click at [139, 310] on icon at bounding box center [140, 313] width 17 height 17
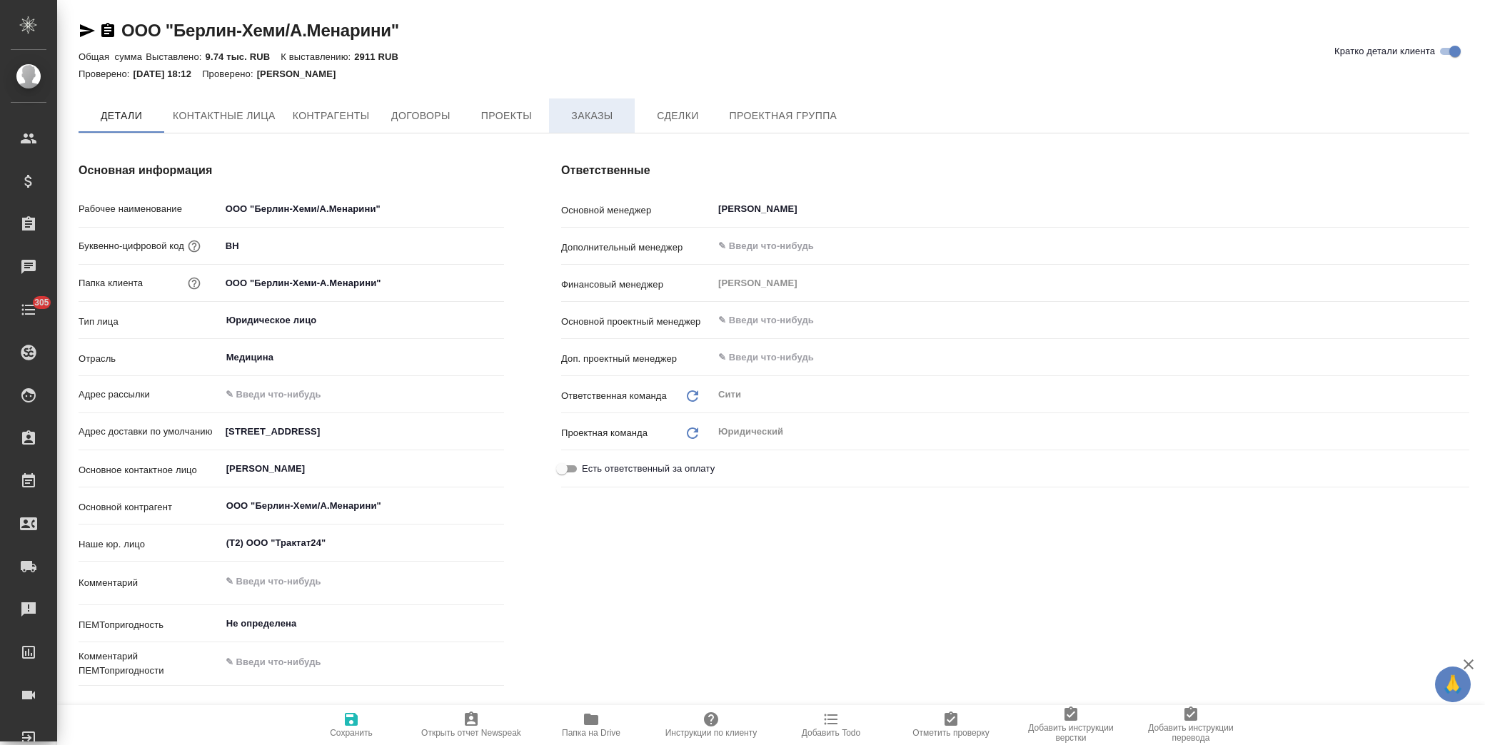
type textarea "x"
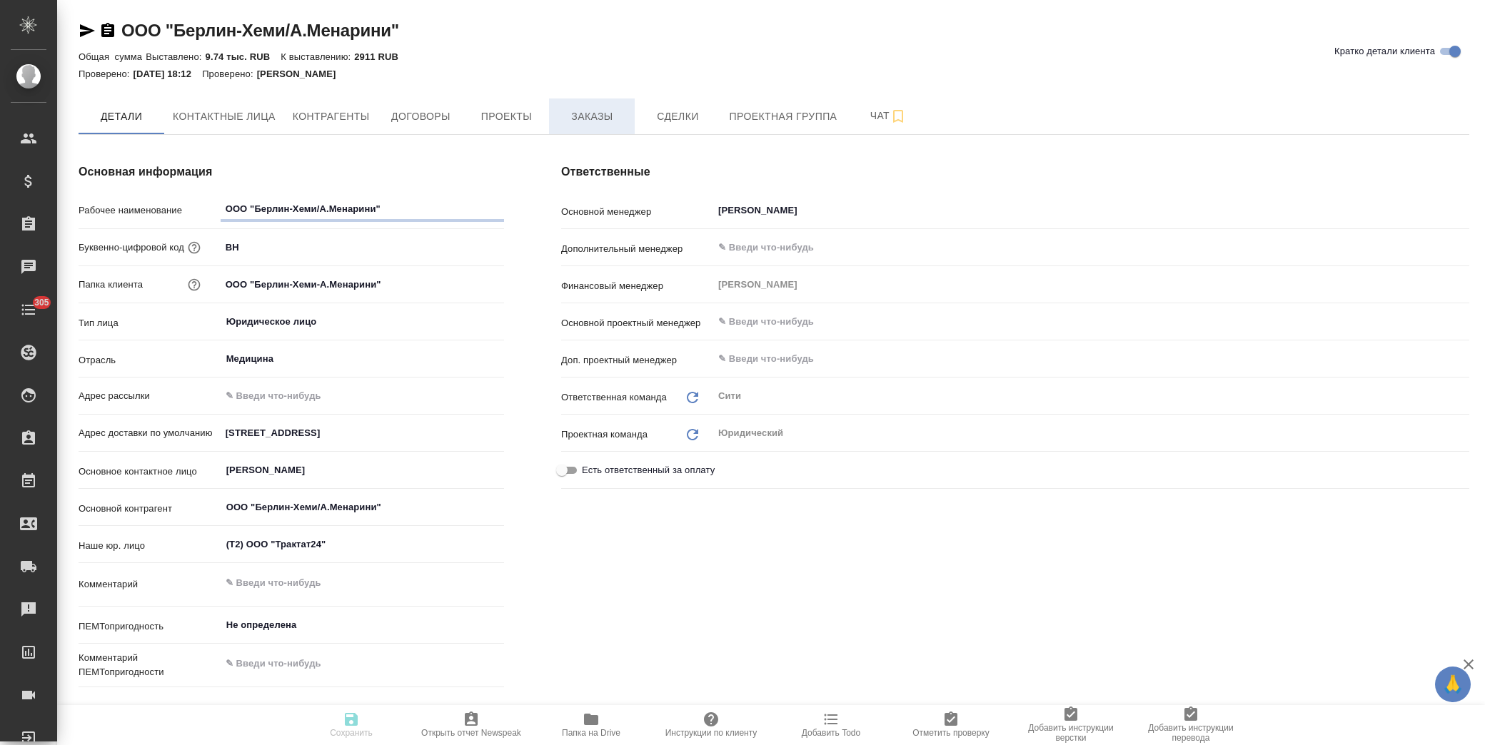
type textarea "x"
click at [420, 117] on span "Договоры" at bounding box center [420, 117] width 69 height 18
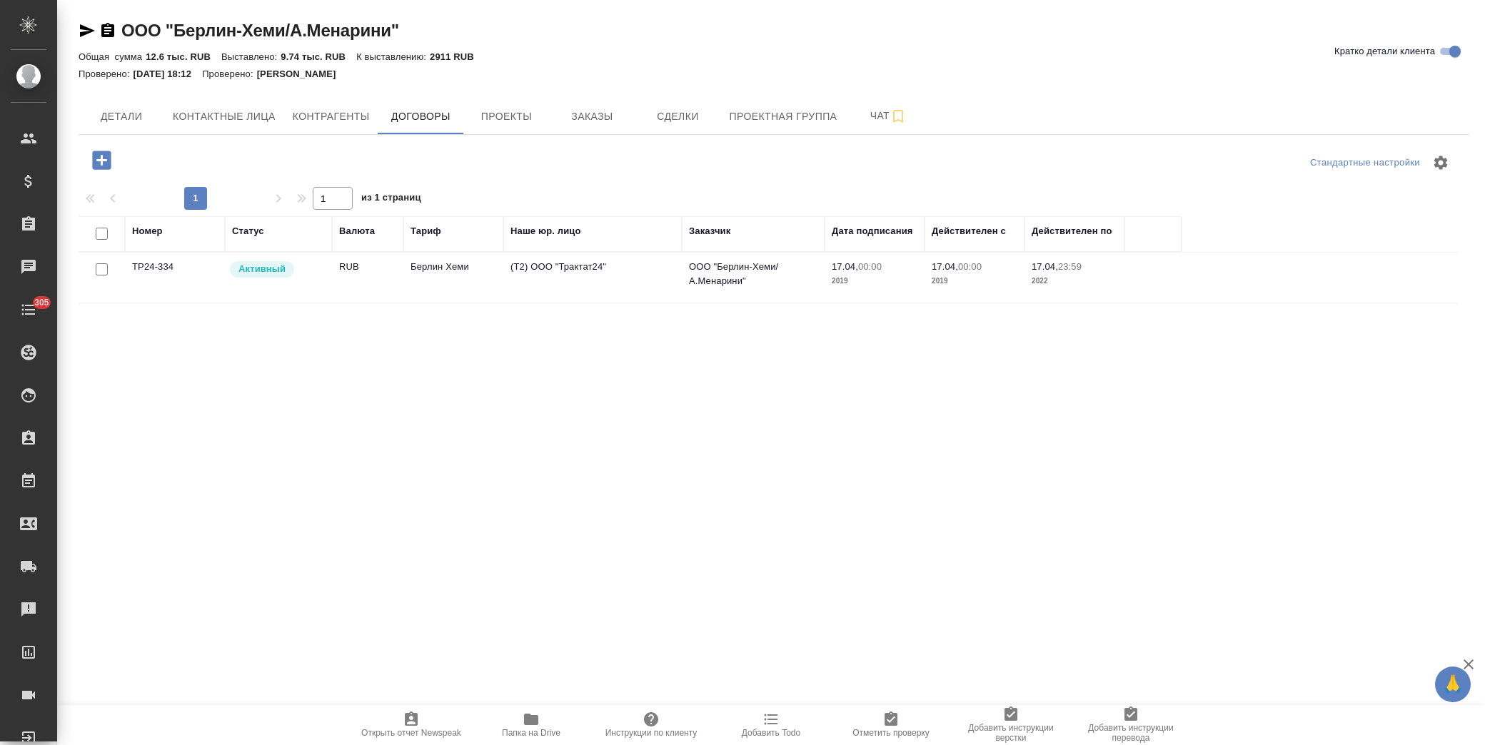
click at [600, 289] on td "(Т2) ООО "Трактат24"" at bounding box center [592, 278] width 178 height 50
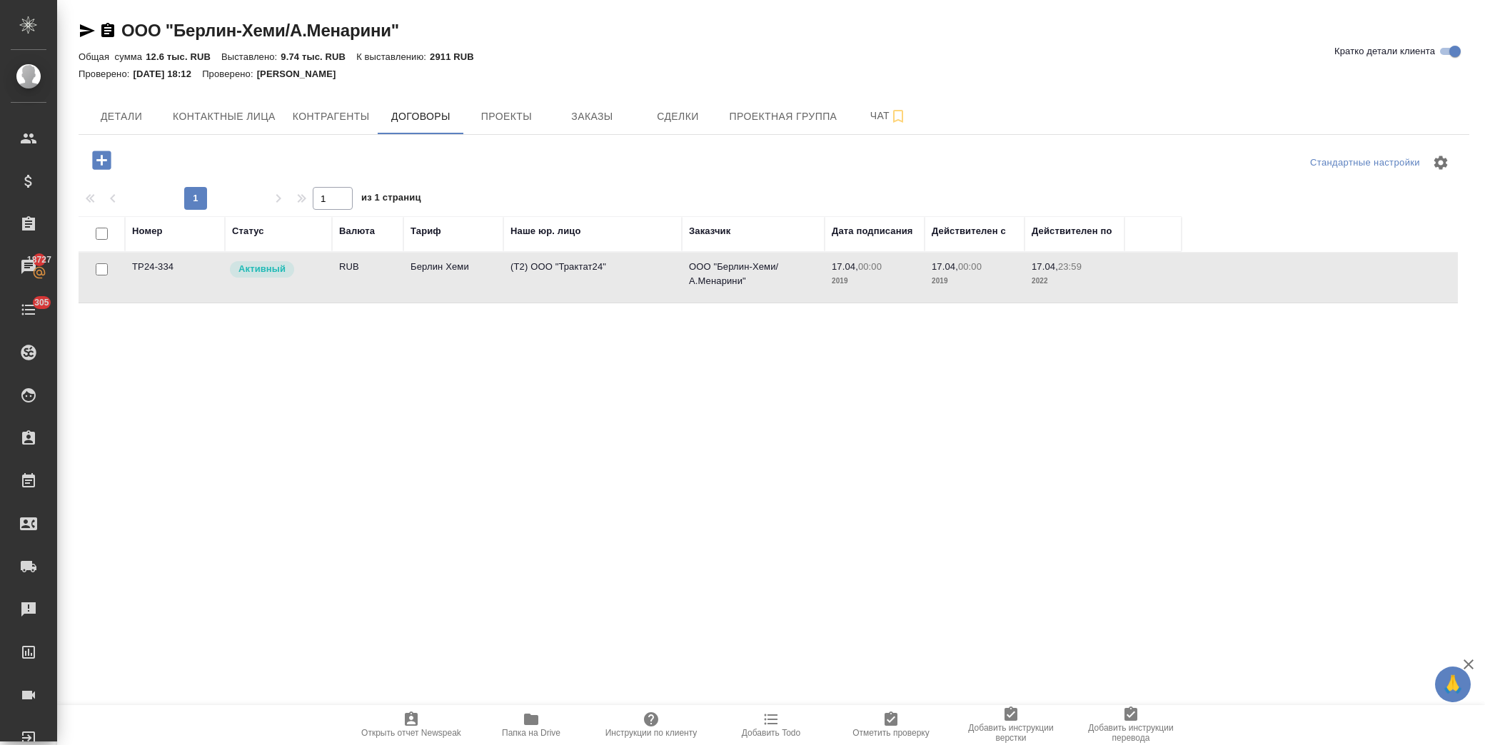
click at [600, 289] on td "(Т2) ООО "Трактат24"" at bounding box center [592, 278] width 178 height 50
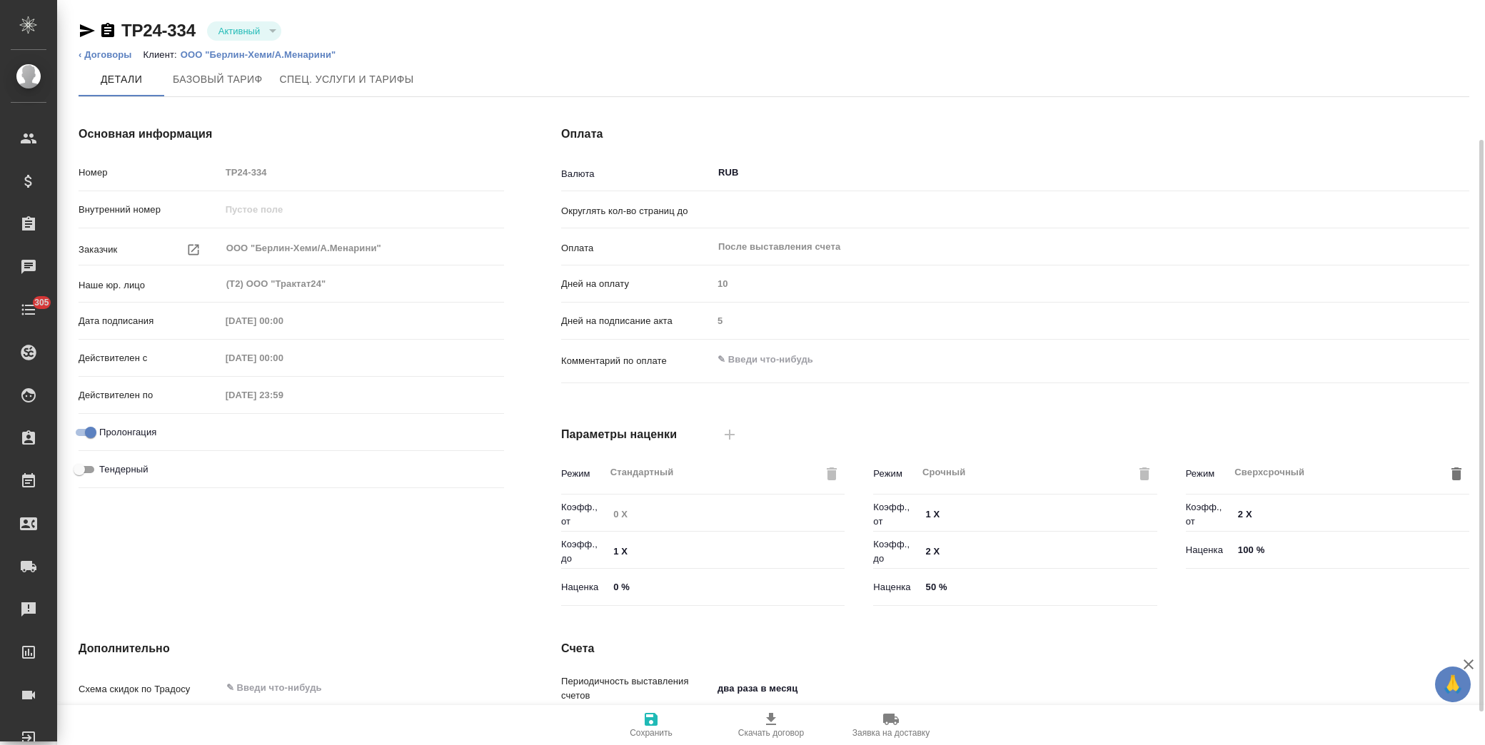
type input "0.5"
type input "Берлин Хеми"
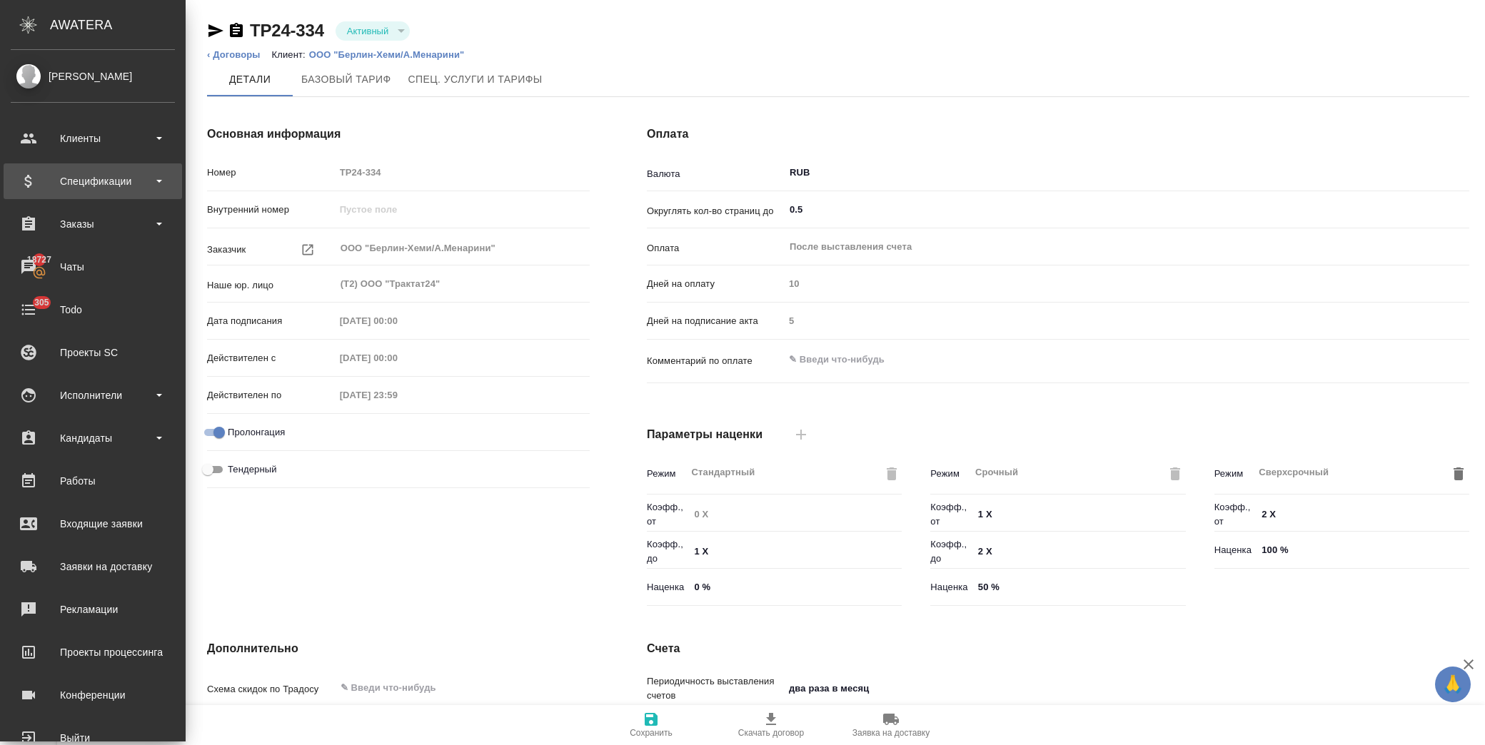
click at [116, 181] on div "Спецификации" at bounding box center [93, 181] width 164 height 21
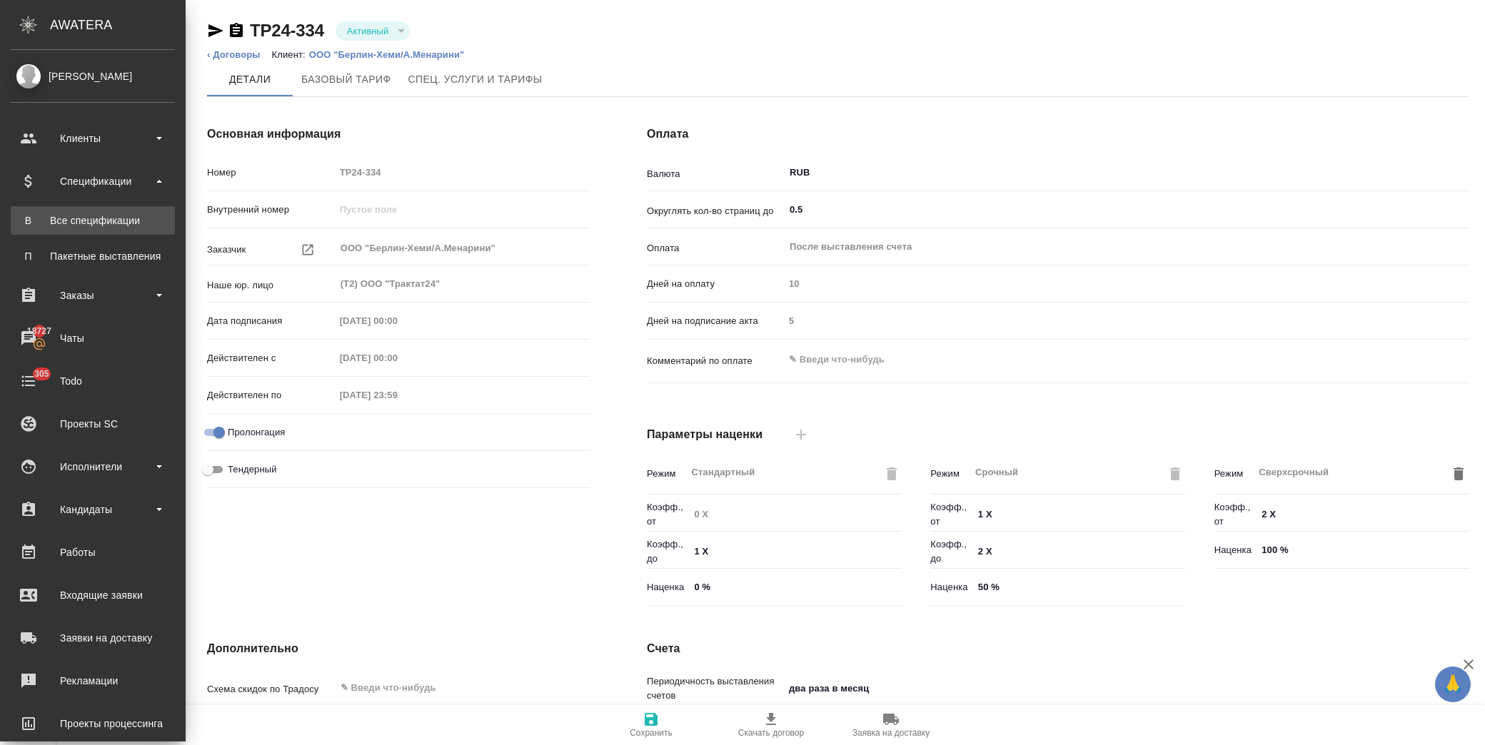
click at [115, 220] on div "Все спецификации" at bounding box center [93, 220] width 150 height 14
type textarea "x"
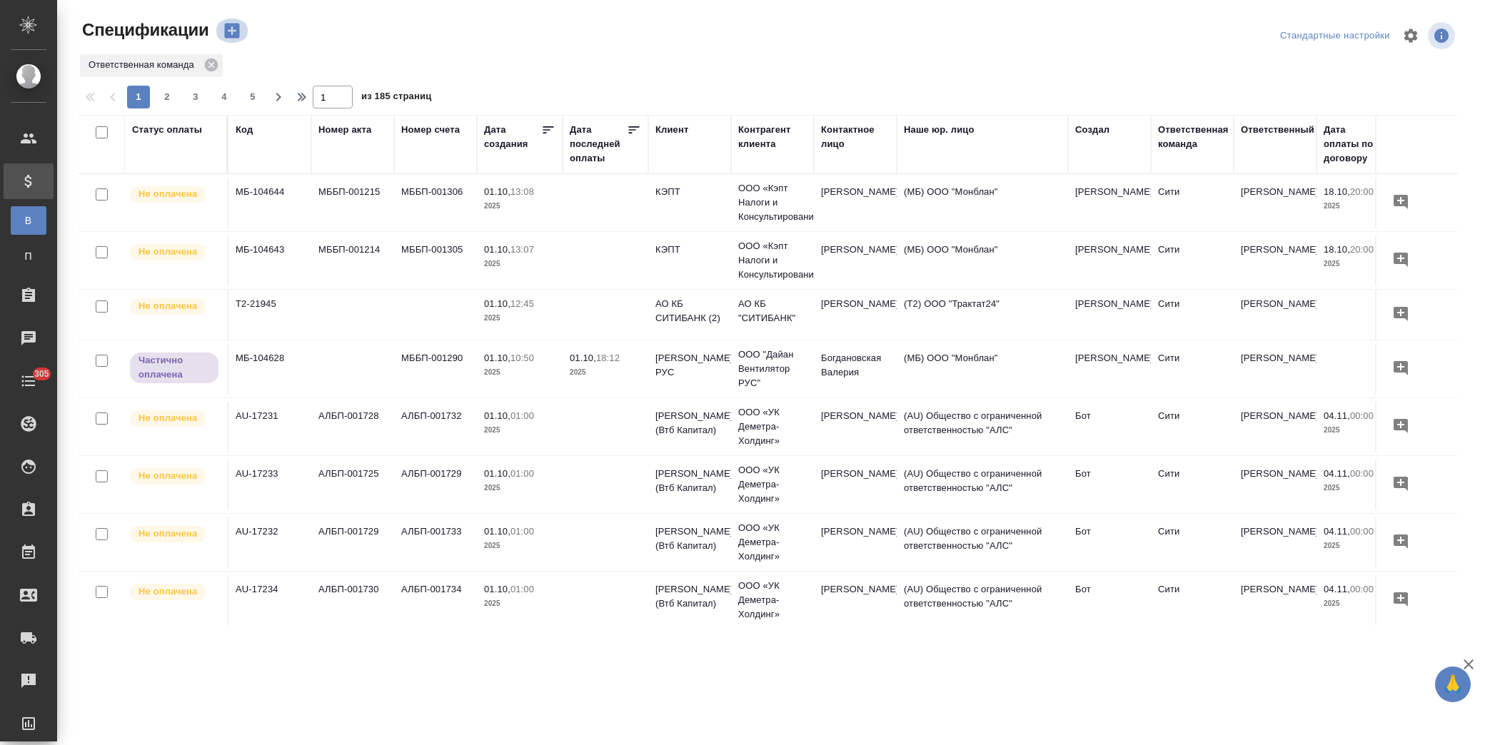
click at [236, 32] on icon "button" at bounding box center [231, 31] width 15 height 15
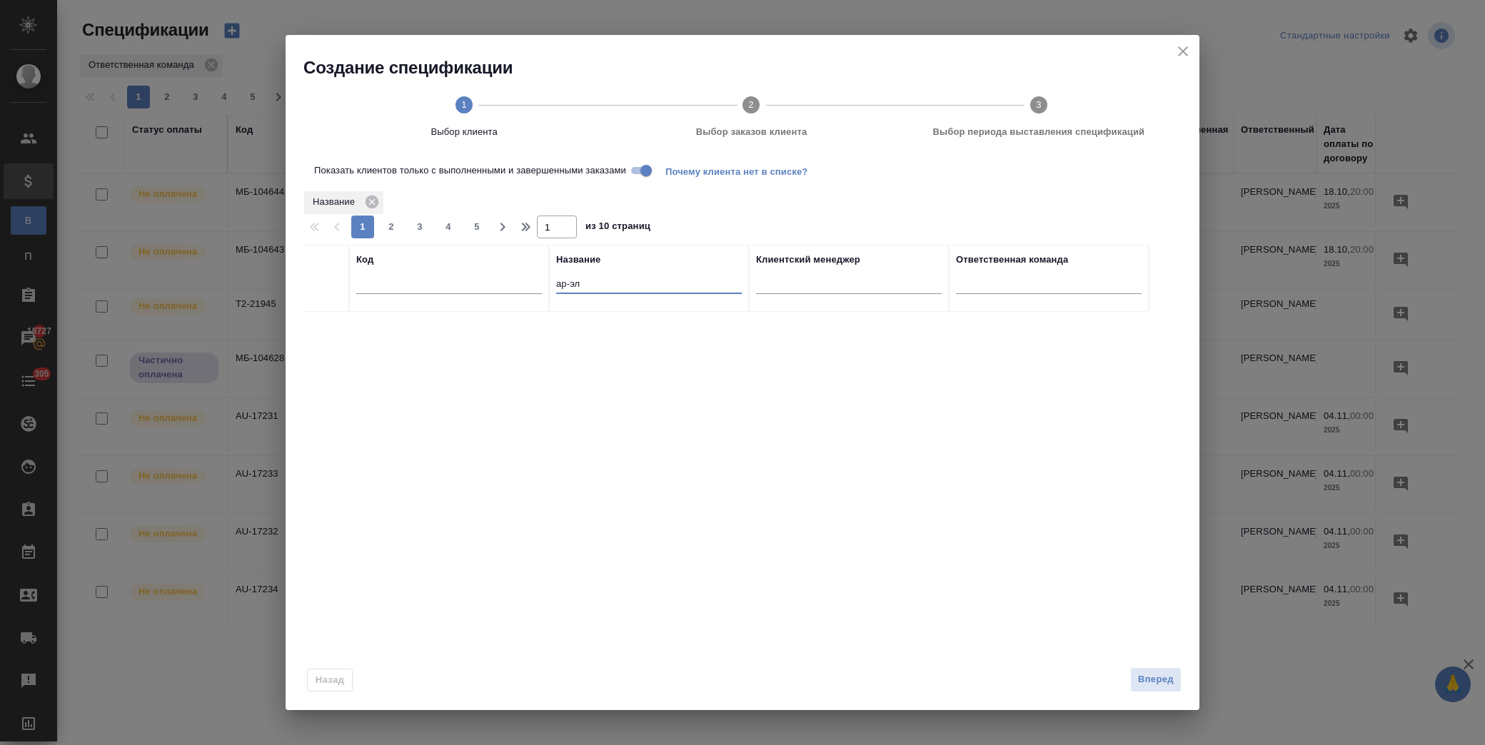
drag, startPoint x: 603, startPoint y: 282, endPoint x: 509, endPoint y: 283, distance: 93.5
click at [509, 283] on tr "Код Название ар-эл Клиентский менеджер Ответственная команда" at bounding box center [726, 278] width 846 height 67
type input "[GEOGRAPHIC_DATA]"
click at [330, 327] on input "checkbox" at bounding box center [326, 329] width 12 height 12
checkbox input "true"
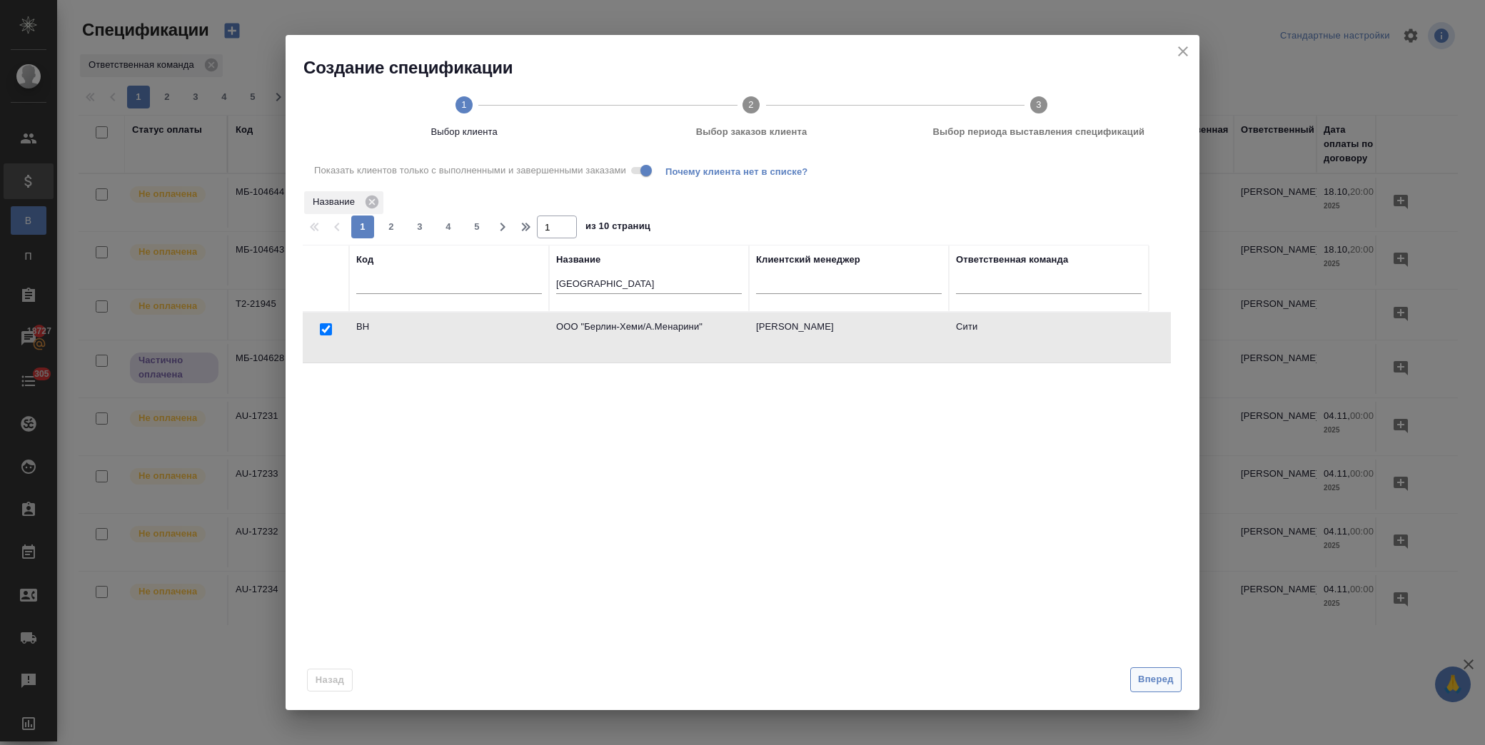
click at [1165, 671] on button "Вперед" at bounding box center [1155, 680] width 51 height 25
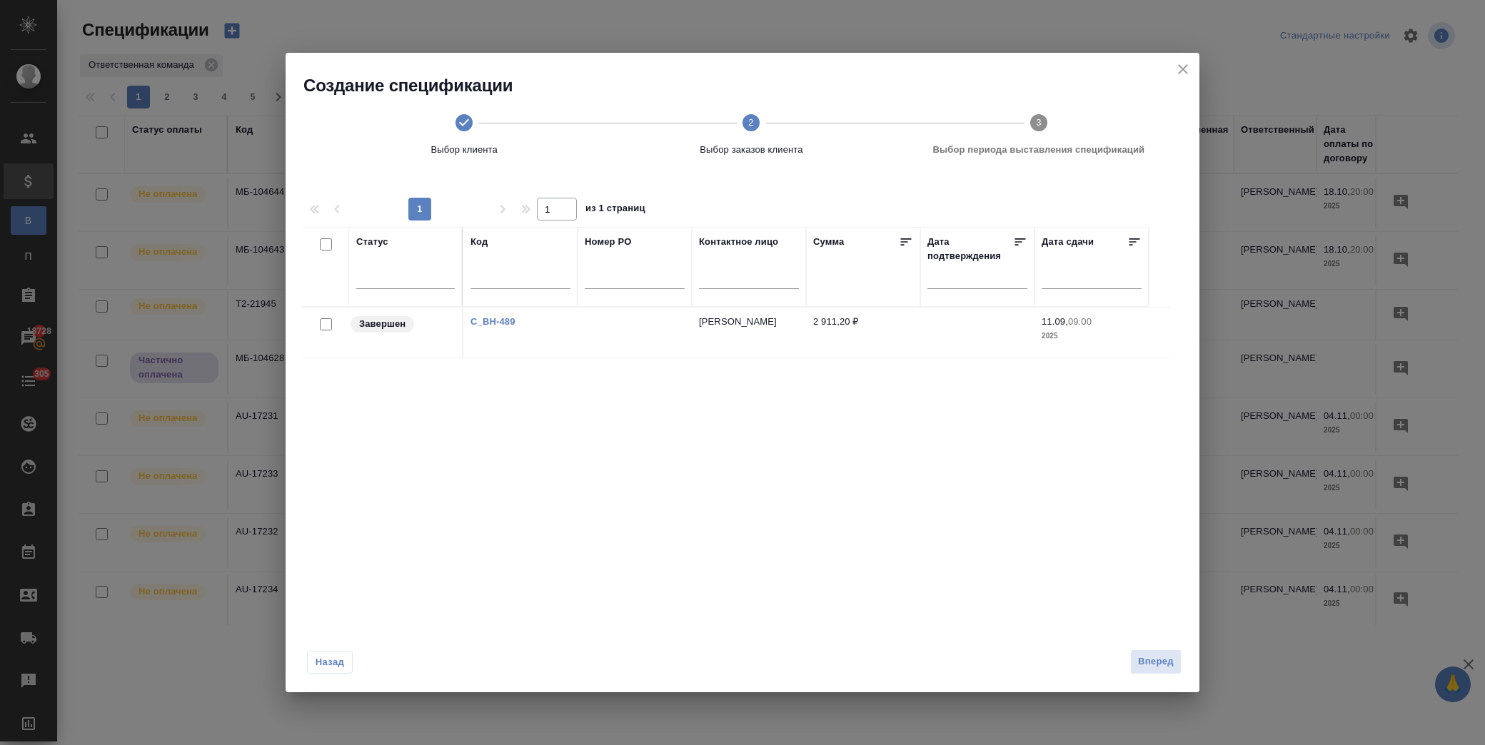
click at [328, 323] on input "checkbox" at bounding box center [326, 324] width 12 height 12
checkbox input "true"
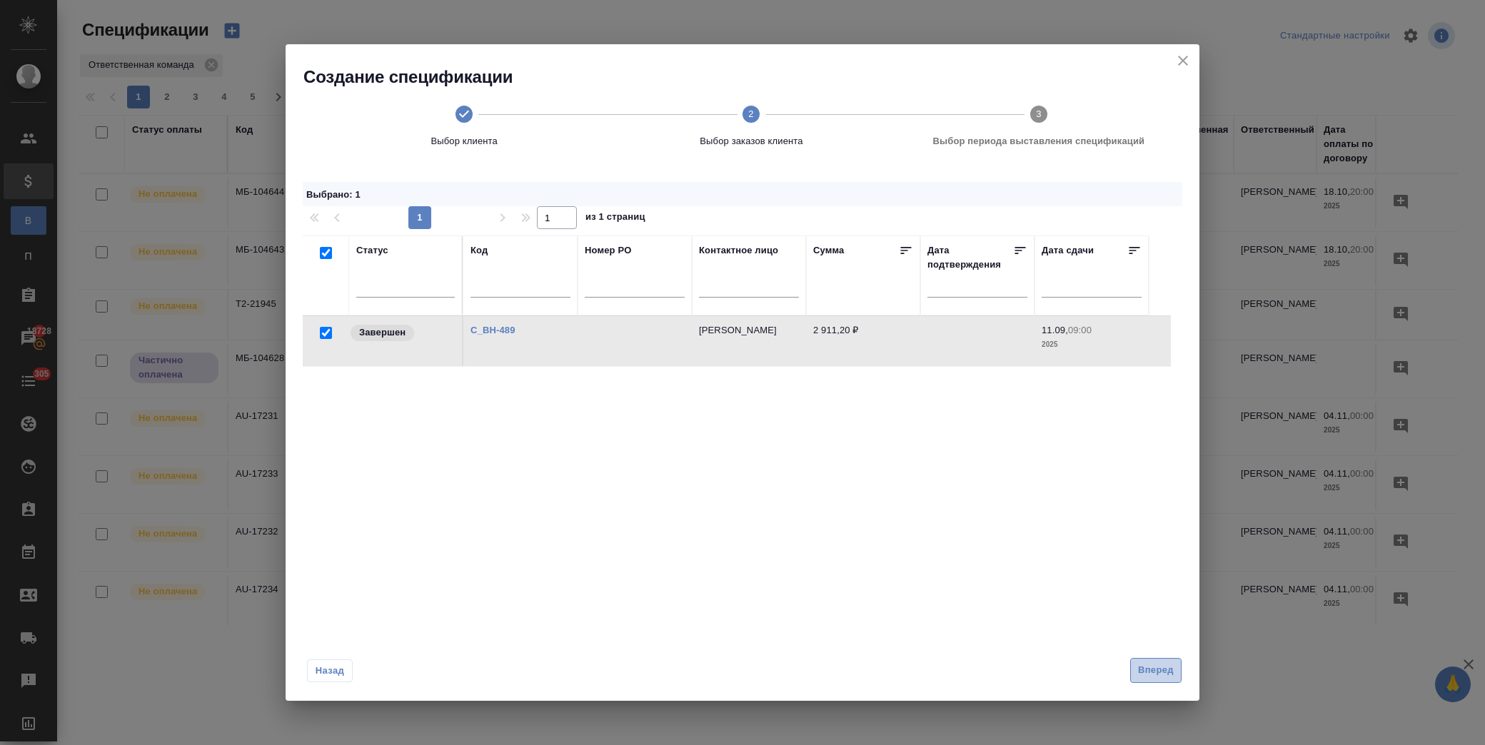
click at [1155, 669] on span "Вперед" at bounding box center [1156, 671] width 36 height 16
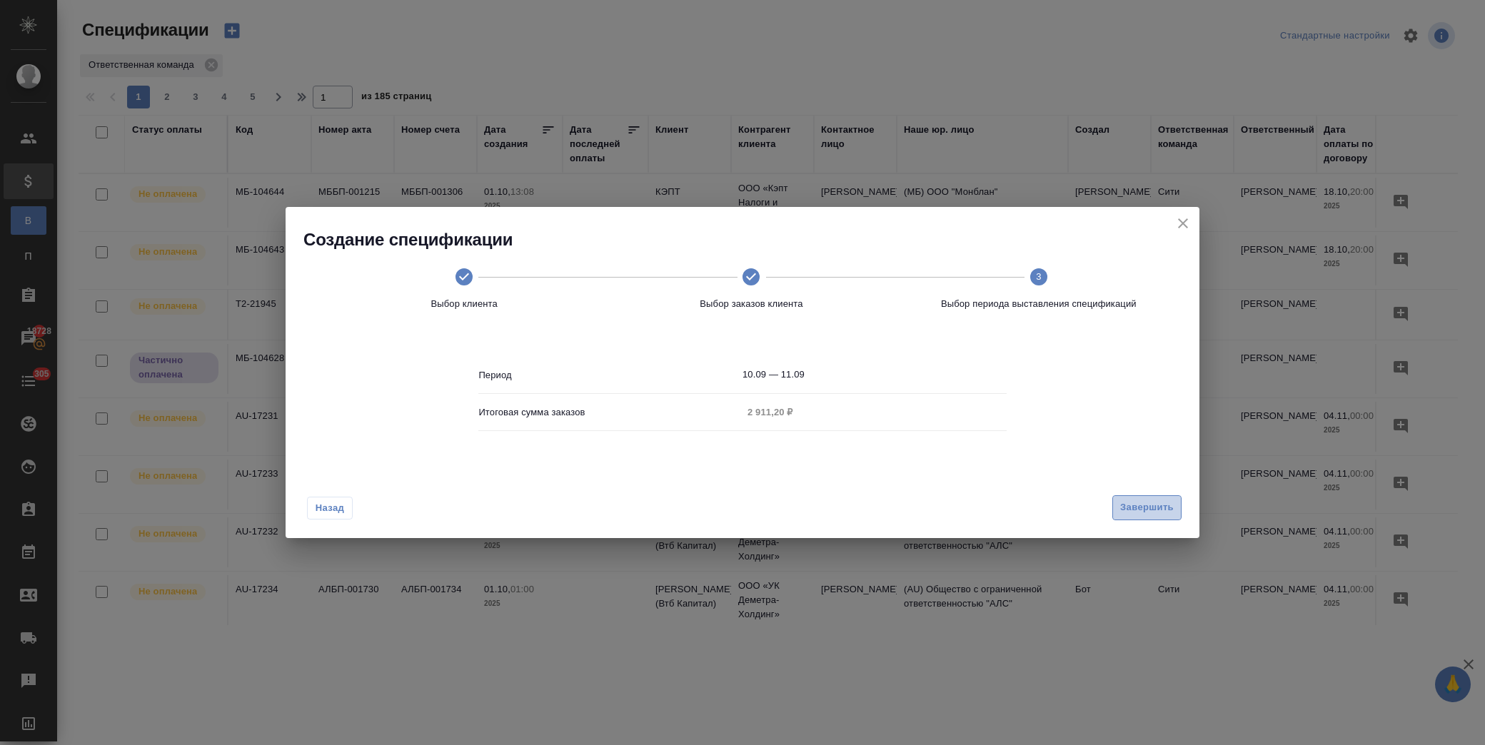
click at [1150, 508] on span "Завершить" at bounding box center [1147, 508] width 54 height 16
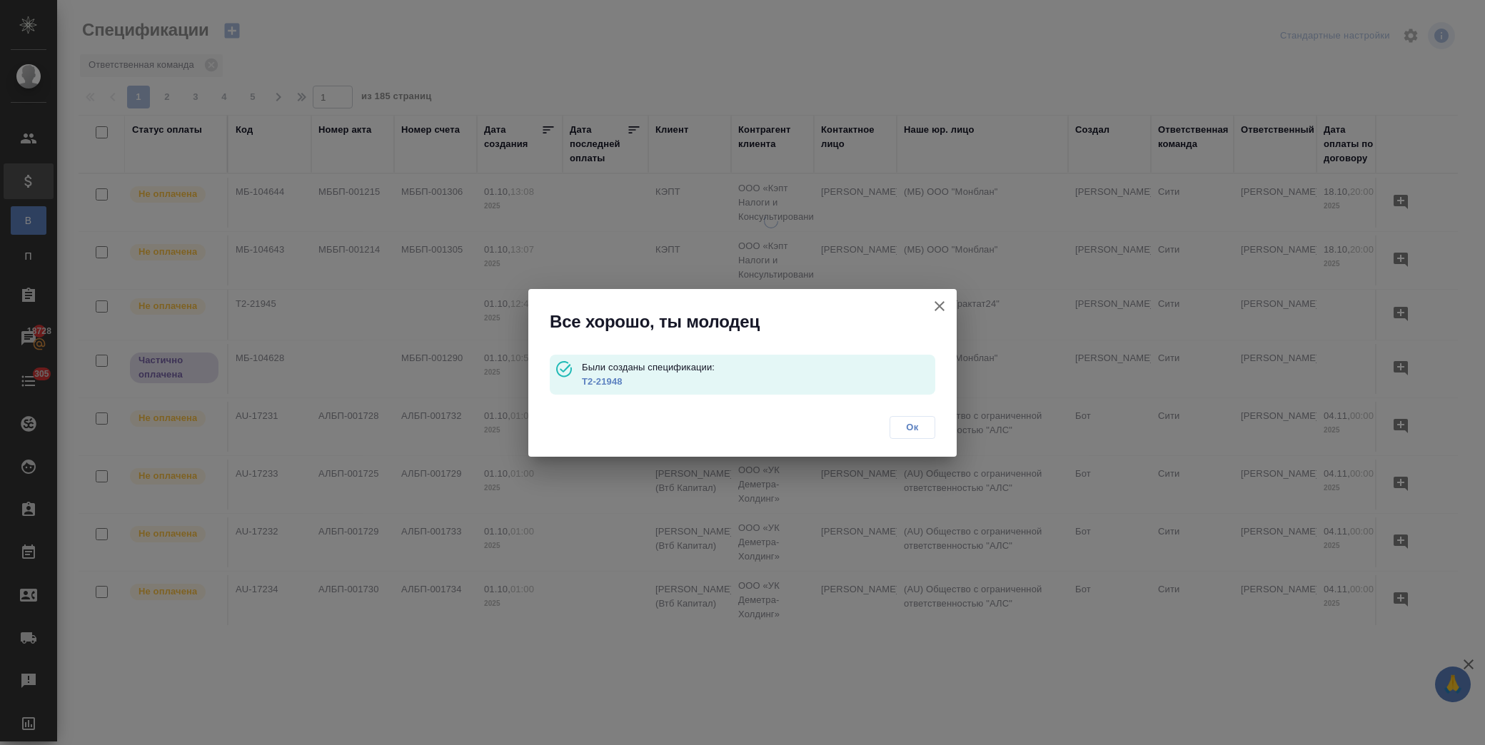
click at [600, 383] on link "Т2-21948" at bounding box center [602, 381] width 41 height 11
click at [936, 301] on icon "button" at bounding box center [939, 306] width 17 height 17
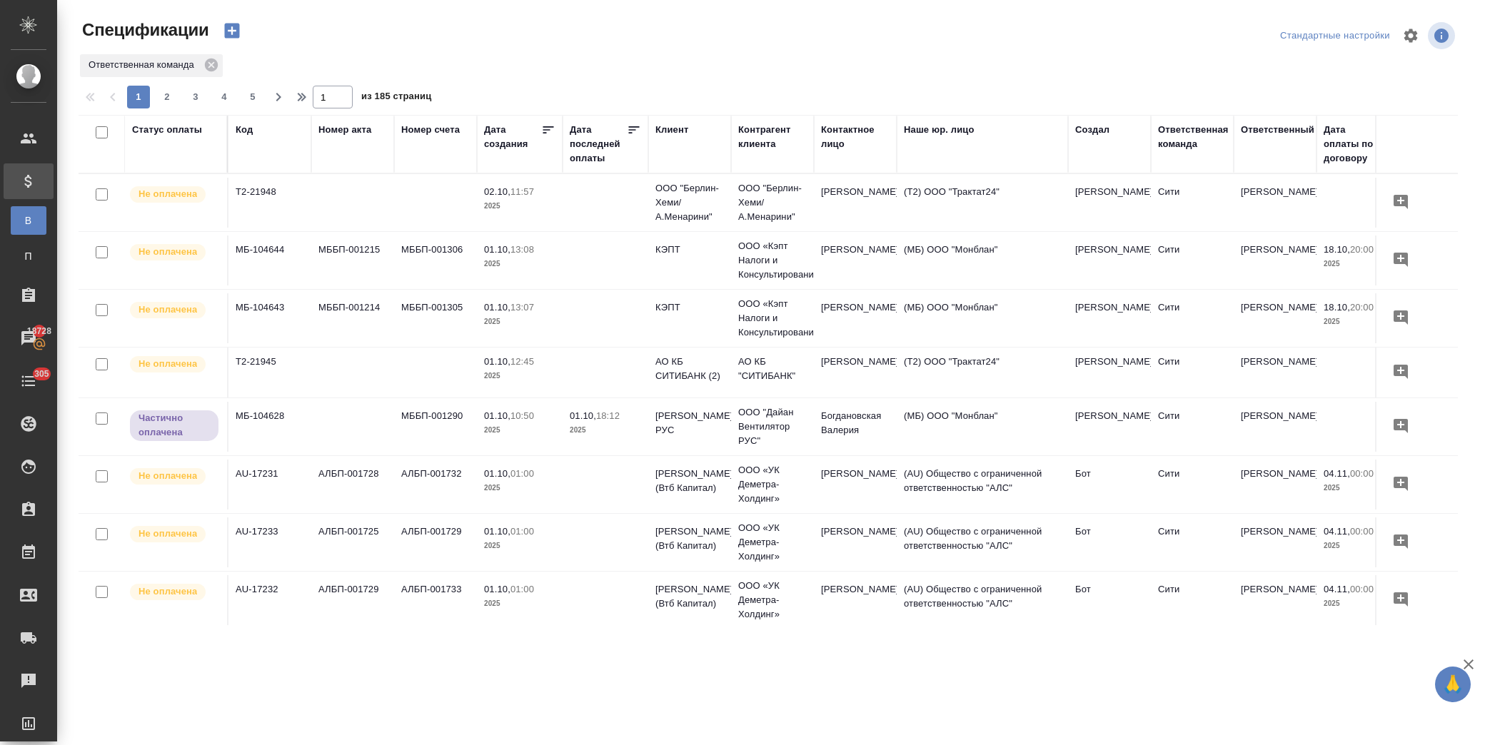
click at [232, 27] on icon "button" at bounding box center [232, 31] width 20 height 20
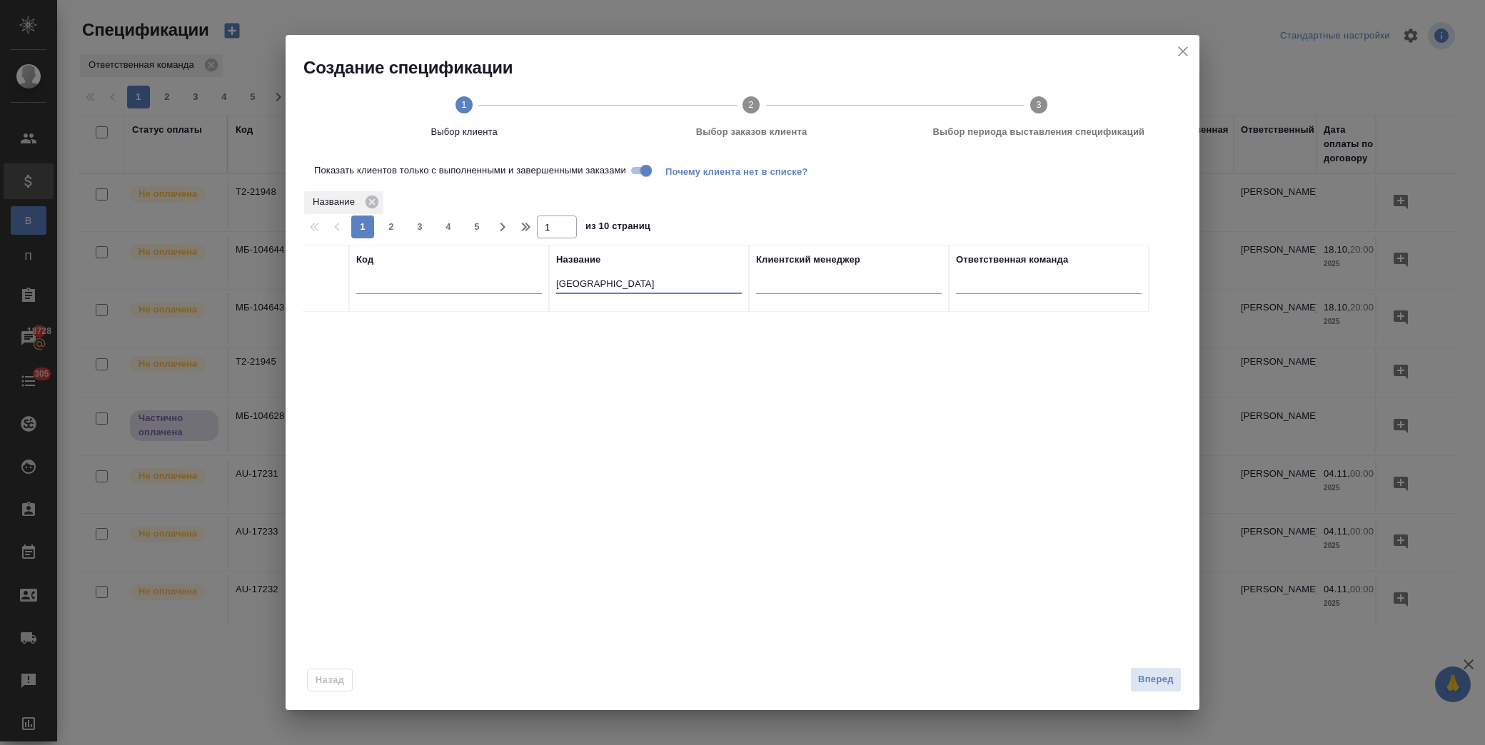
drag, startPoint x: 603, startPoint y: 280, endPoint x: 508, endPoint y: 290, distance: 96.2
click at [508, 290] on tr "Код Название берлин Клиентский менеджер Ответственная команда" at bounding box center [726, 278] width 846 height 67
type input "omne"
click at [325, 329] on input "checkbox" at bounding box center [326, 329] width 12 height 12
checkbox input "true"
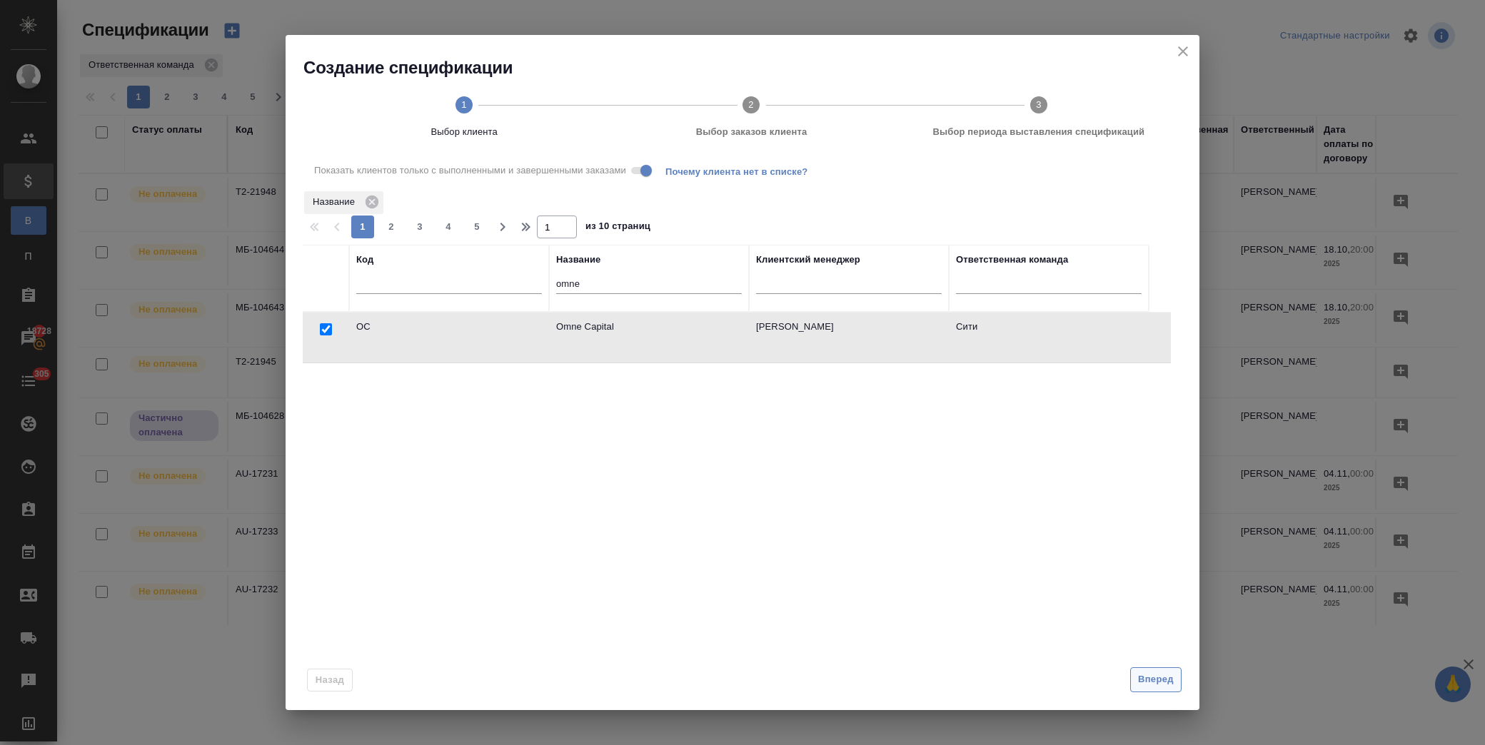
click at [1144, 684] on span "Вперед" at bounding box center [1156, 680] width 36 height 16
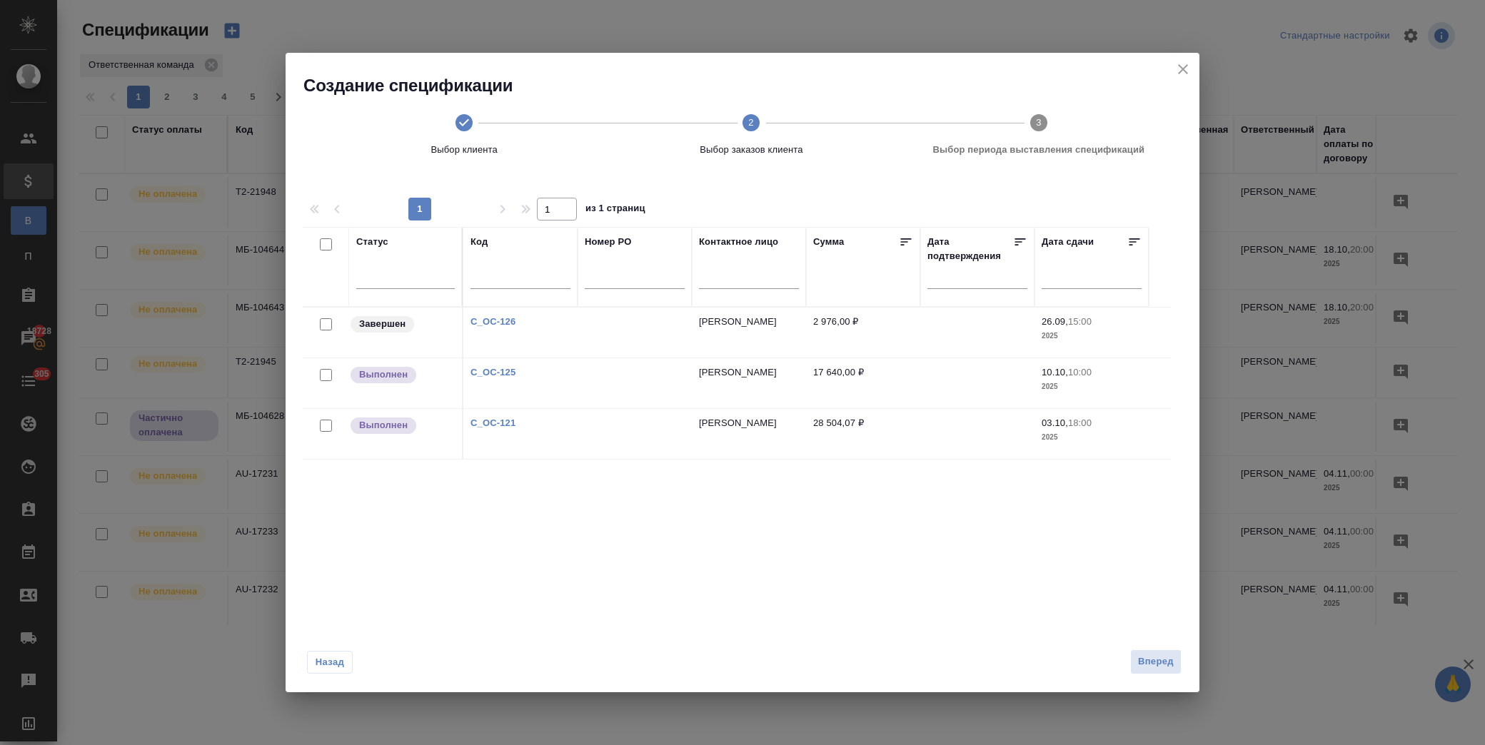
click at [326, 323] on input "checkbox" at bounding box center [326, 324] width 12 height 12
checkbox input "true"
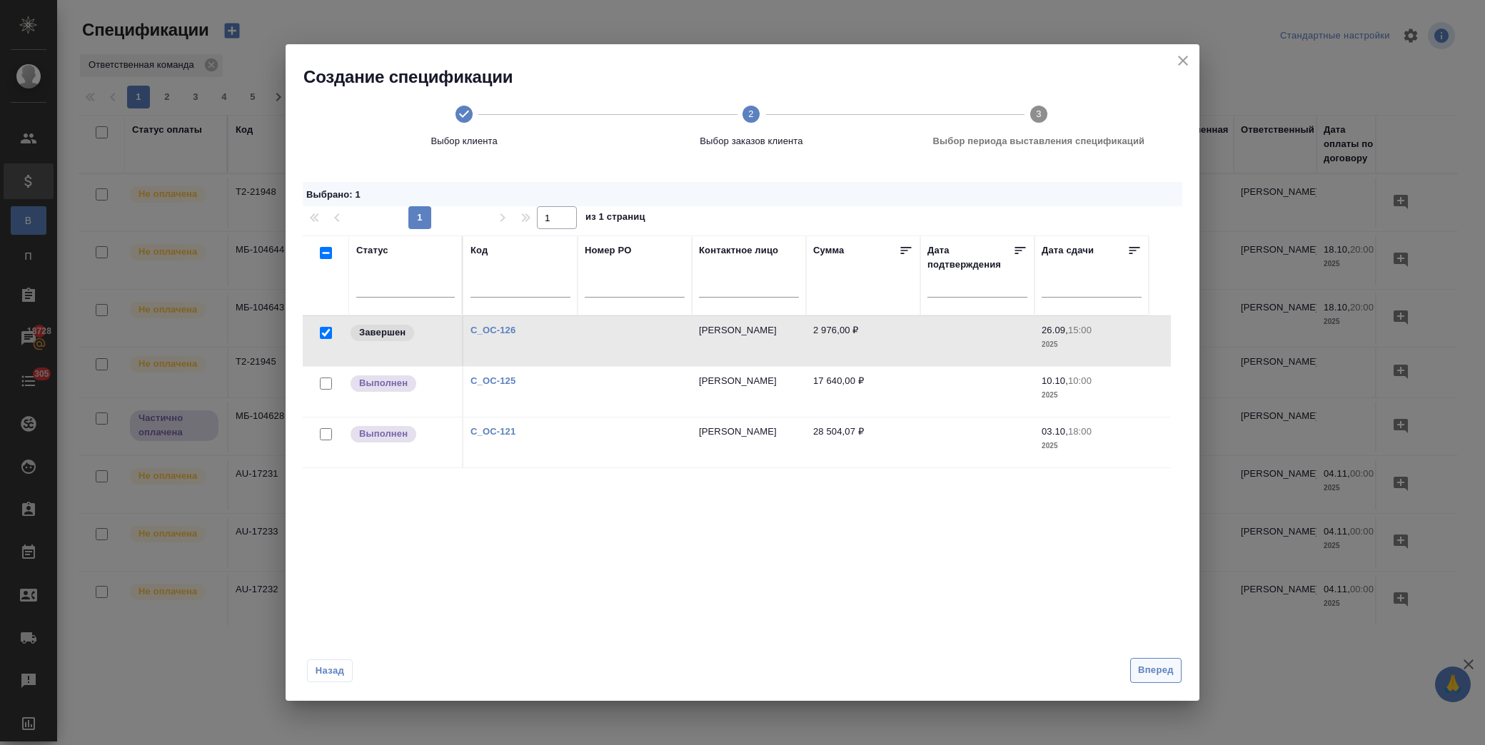
click at [1152, 675] on span "Вперед" at bounding box center [1156, 671] width 36 height 16
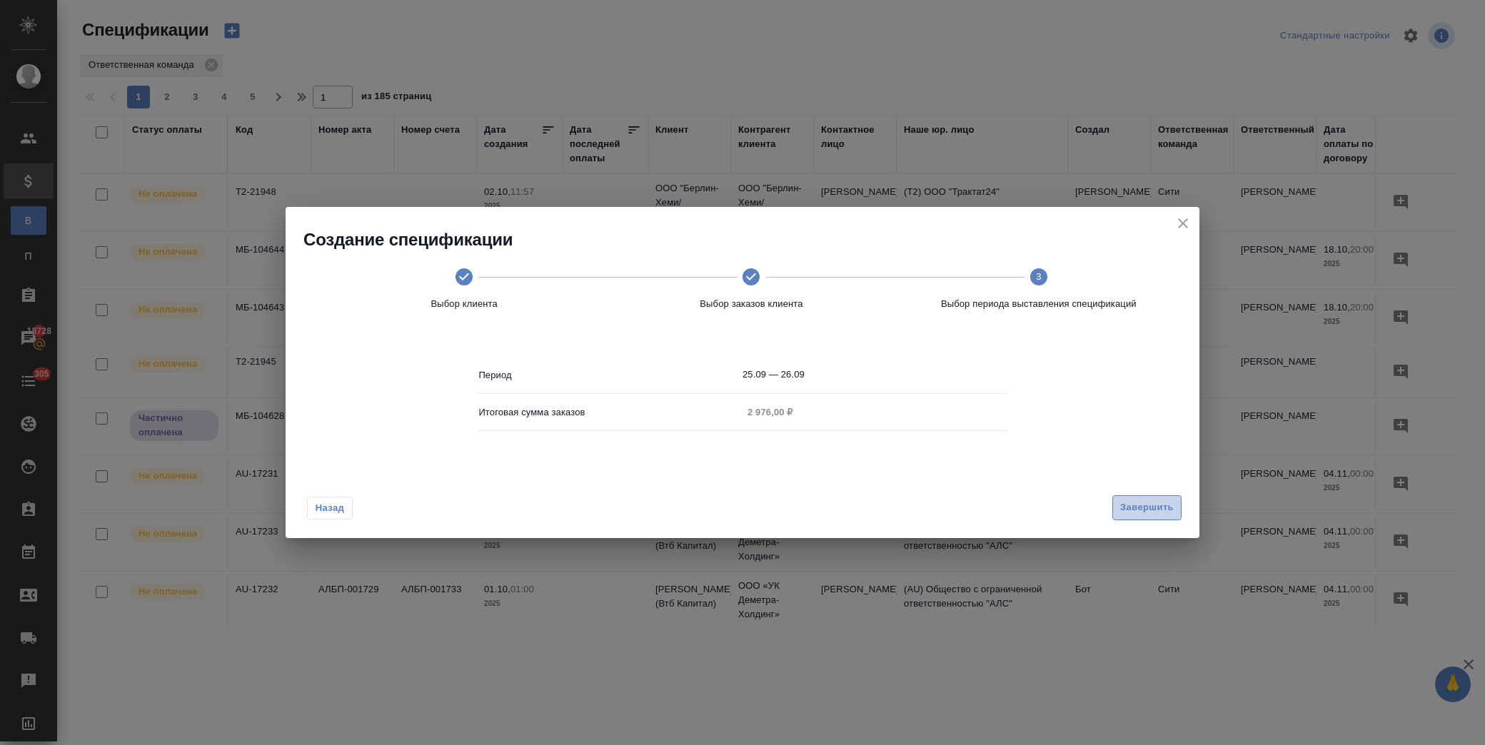
click at [1148, 510] on span "Завершить" at bounding box center [1147, 508] width 54 height 16
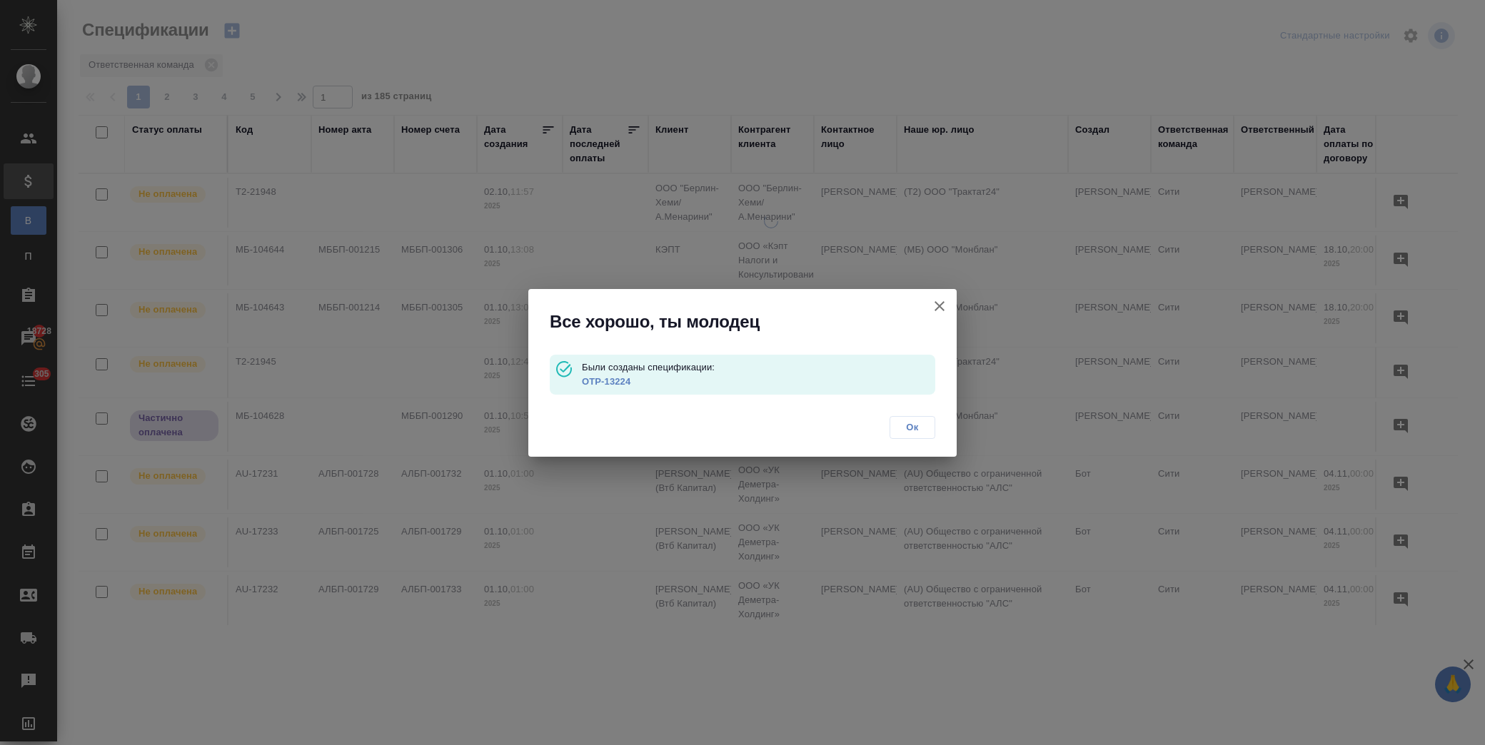
click at [610, 382] on link "OTP-13224" at bounding box center [606, 381] width 49 height 11
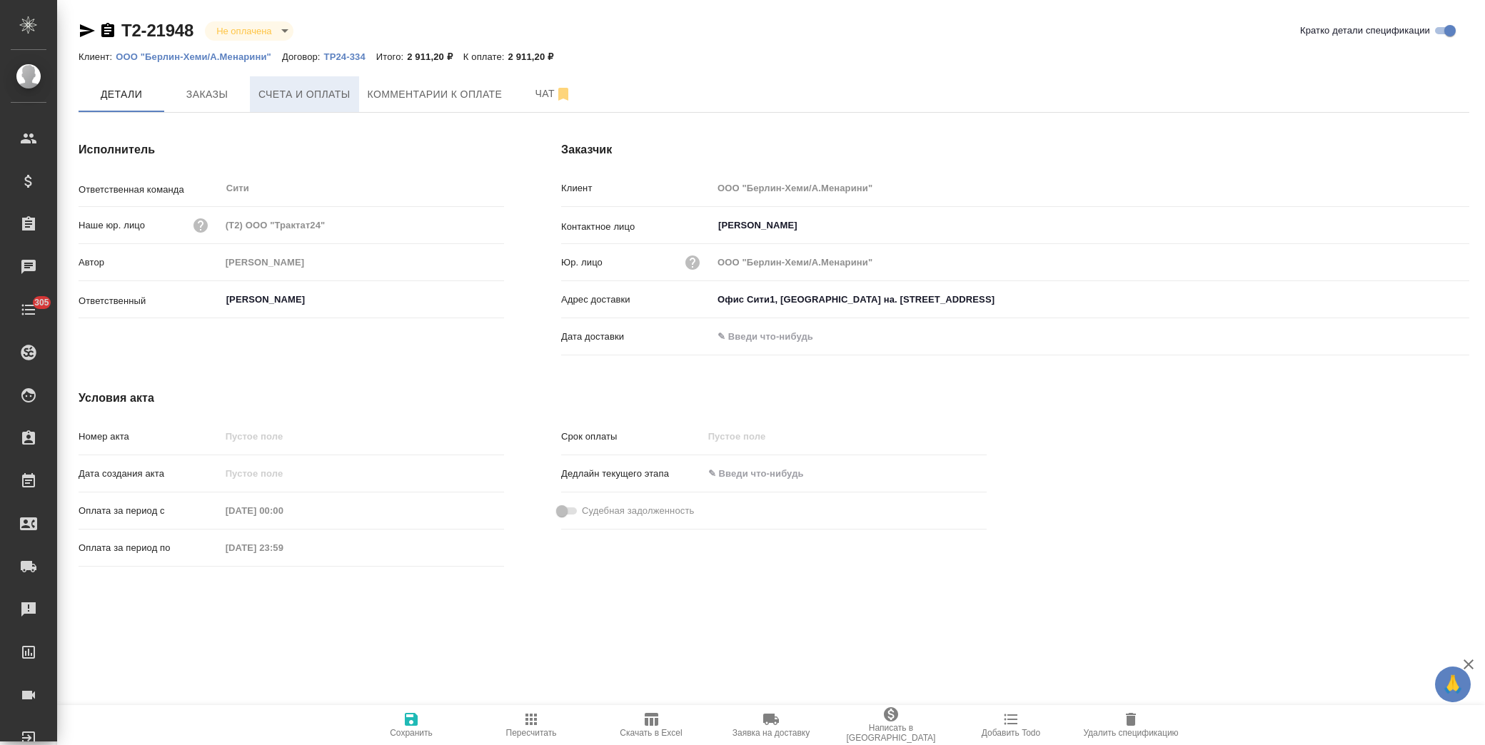
click at [295, 96] on span "Счета и оплаты" at bounding box center [304, 95] width 92 height 18
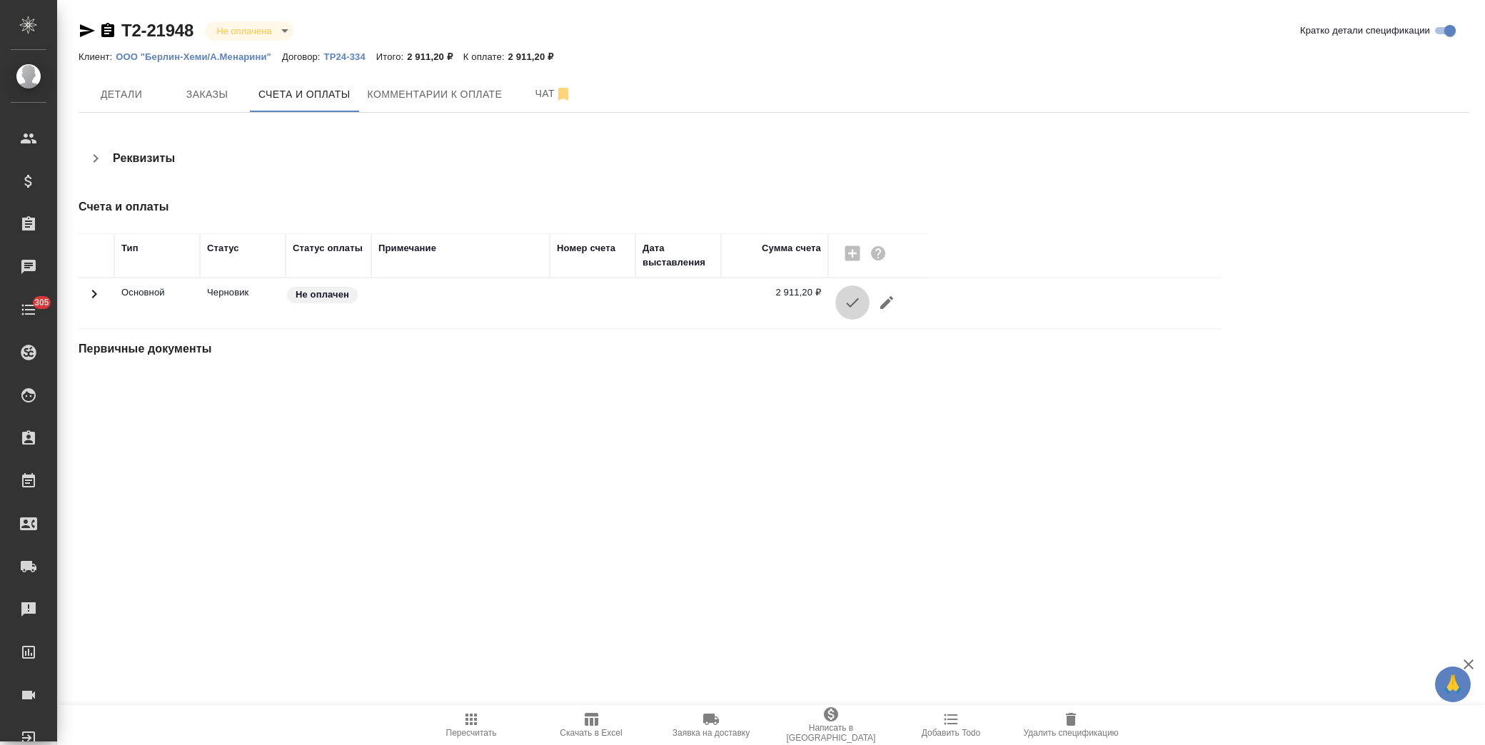
click at [851, 297] on icon "button" at bounding box center [852, 302] width 17 height 17
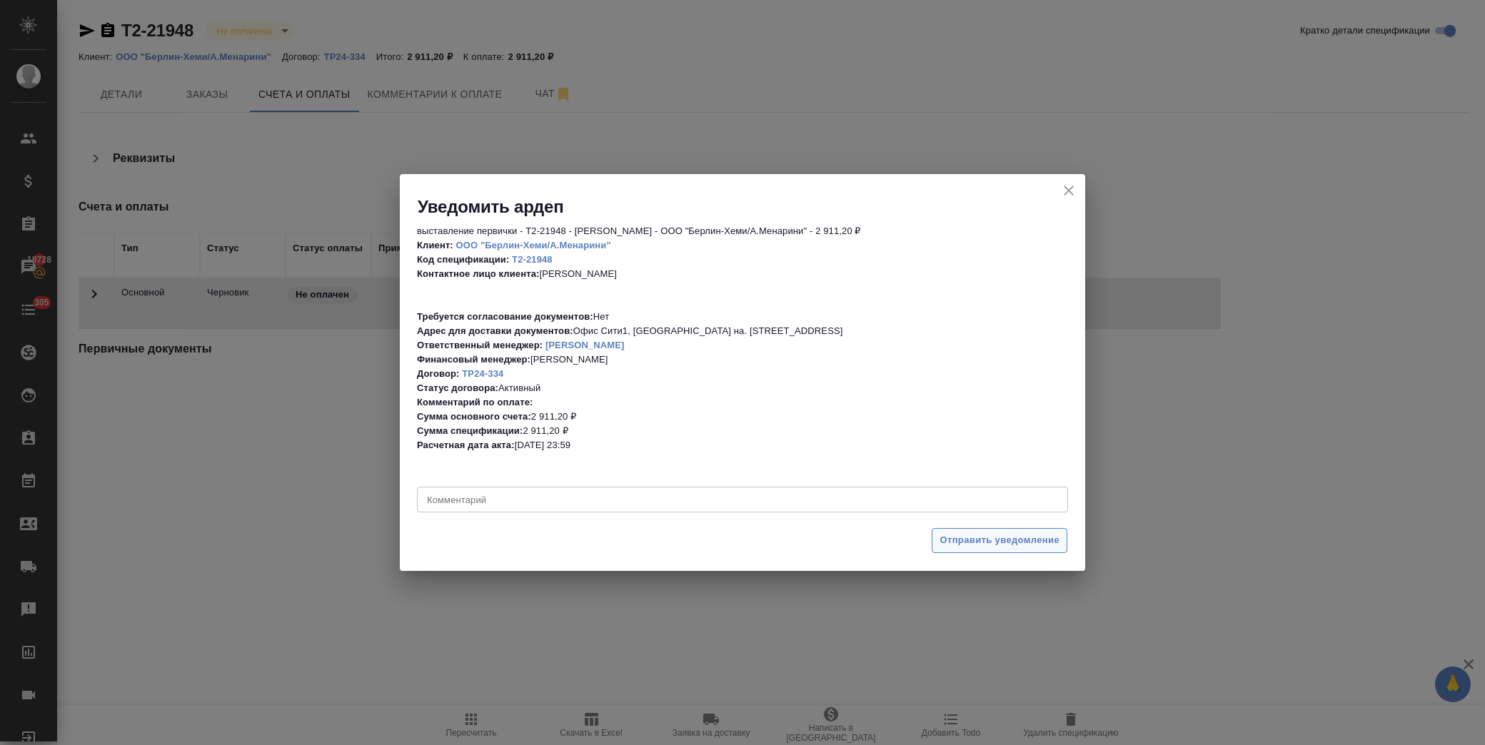
click at [1030, 543] on span "Отправить уведомление" at bounding box center [1000, 541] width 120 height 16
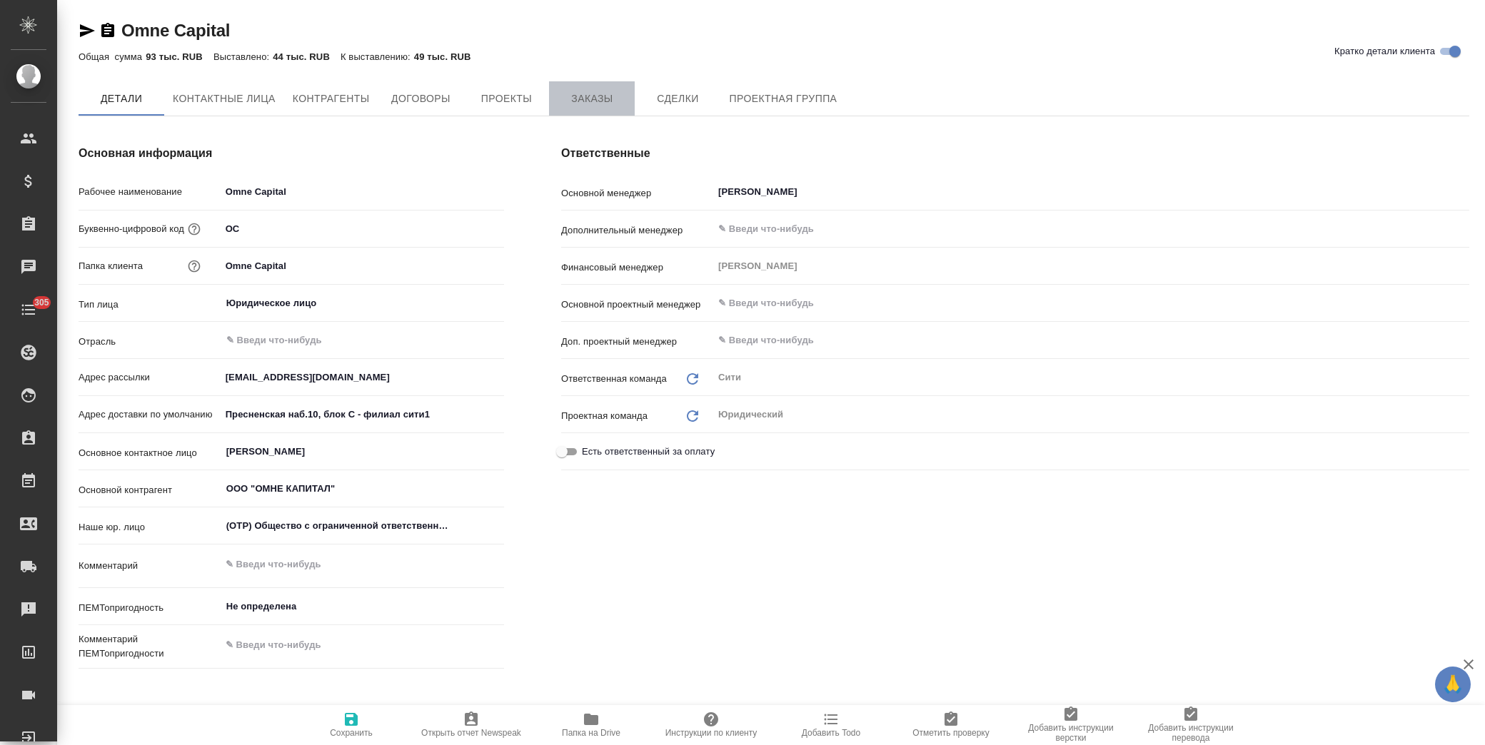
type textarea "x"
click at [589, 99] on span "Заказы" at bounding box center [592, 99] width 69 height 18
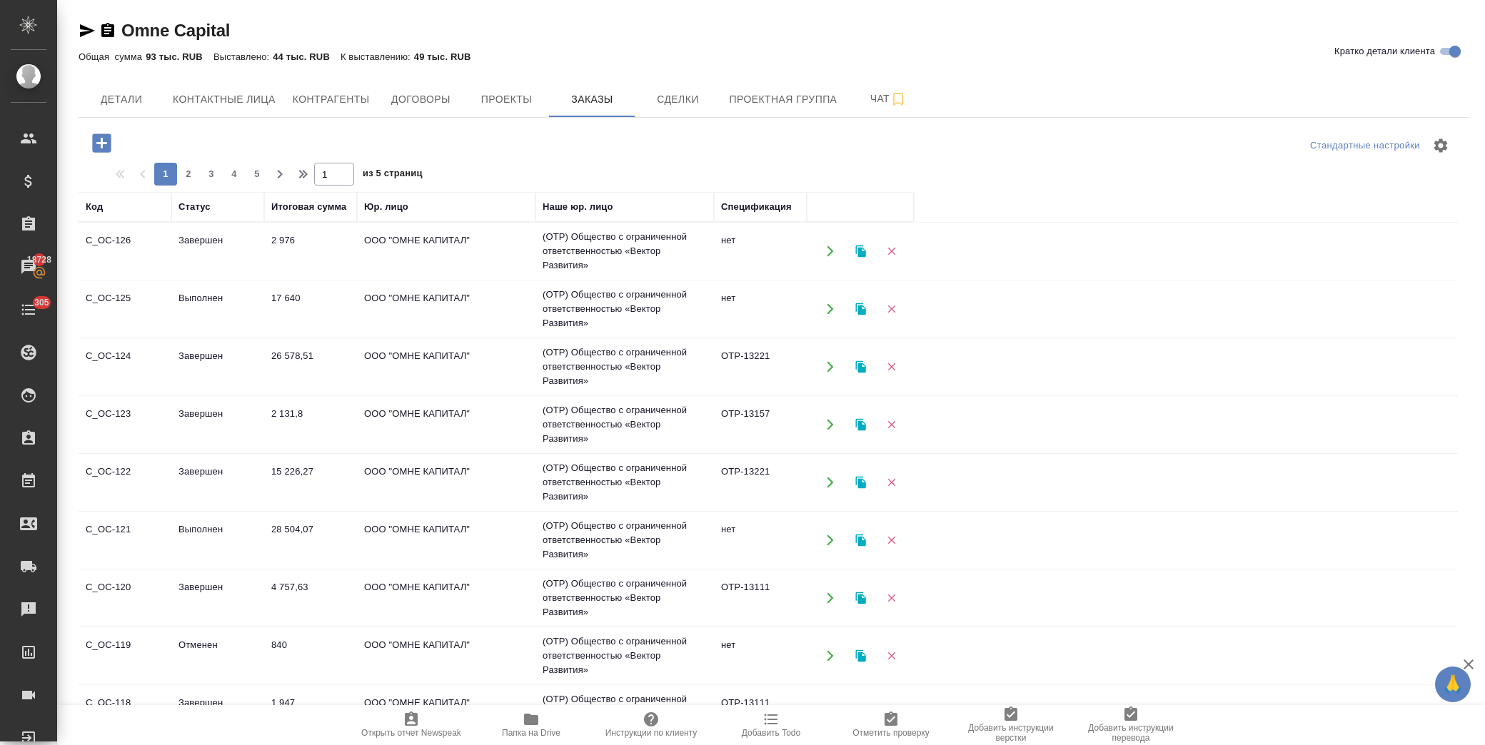
click at [508, 301] on td "ООО "ОМНЕ КАПИТАЛ"" at bounding box center [446, 309] width 178 height 50
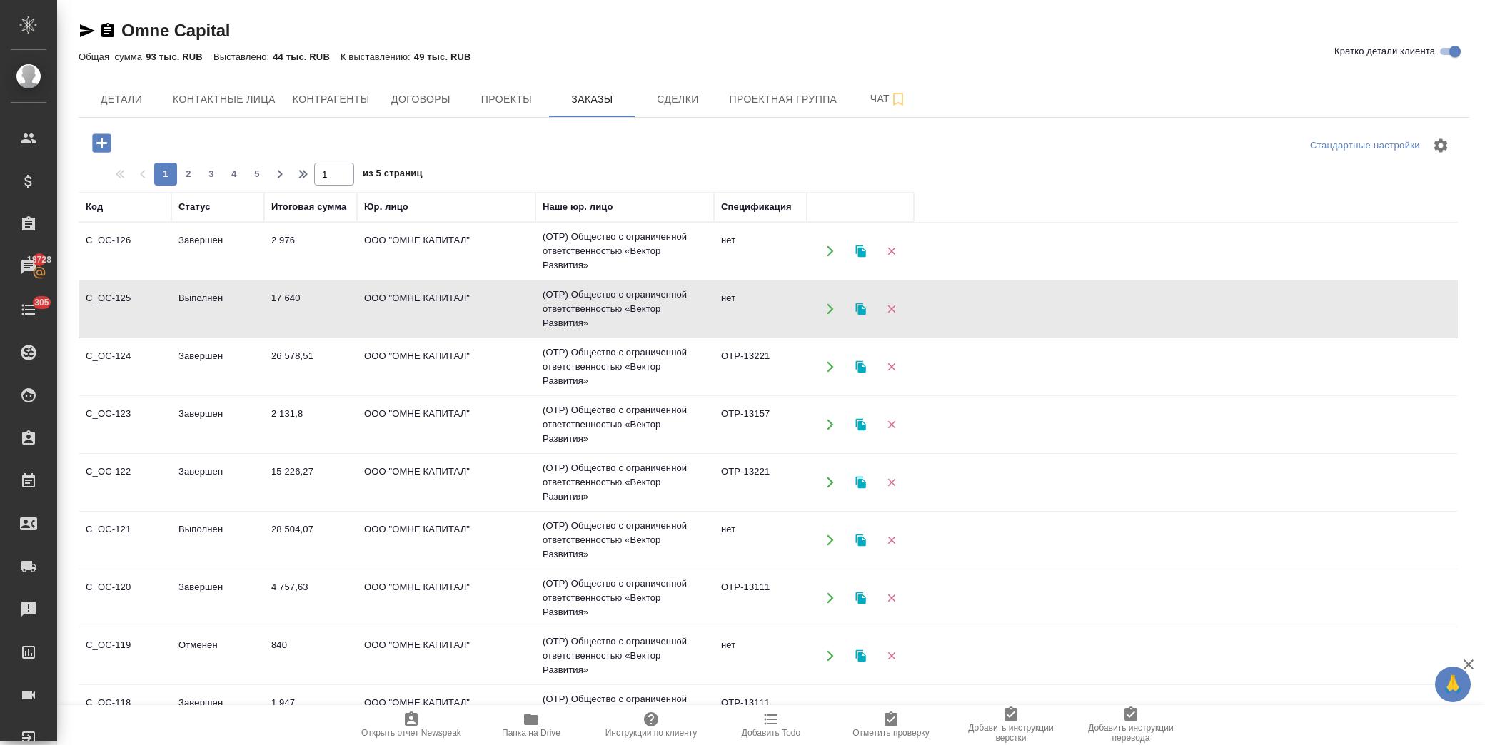
click at [508, 301] on td "ООО "ОМНЕ КАПИТАЛ"" at bounding box center [446, 309] width 178 height 50
click at [411, 247] on td "ООО "ОМНЕ КАПИТАЛ"" at bounding box center [446, 251] width 178 height 50
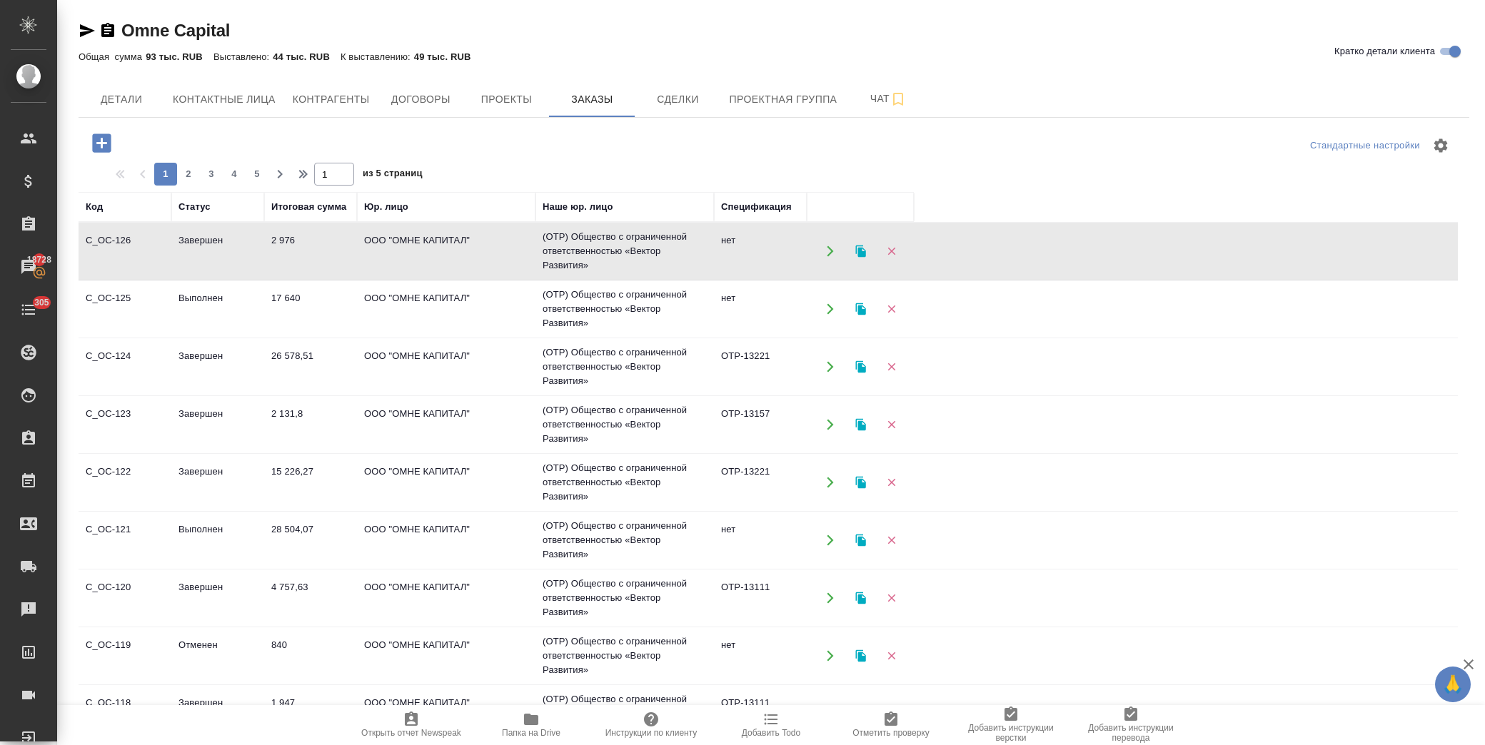
click at [411, 247] on td "ООО "ОМНЕ КАПИТАЛ"" at bounding box center [446, 251] width 178 height 50
click at [444, 94] on span "Договоры" at bounding box center [420, 100] width 69 height 18
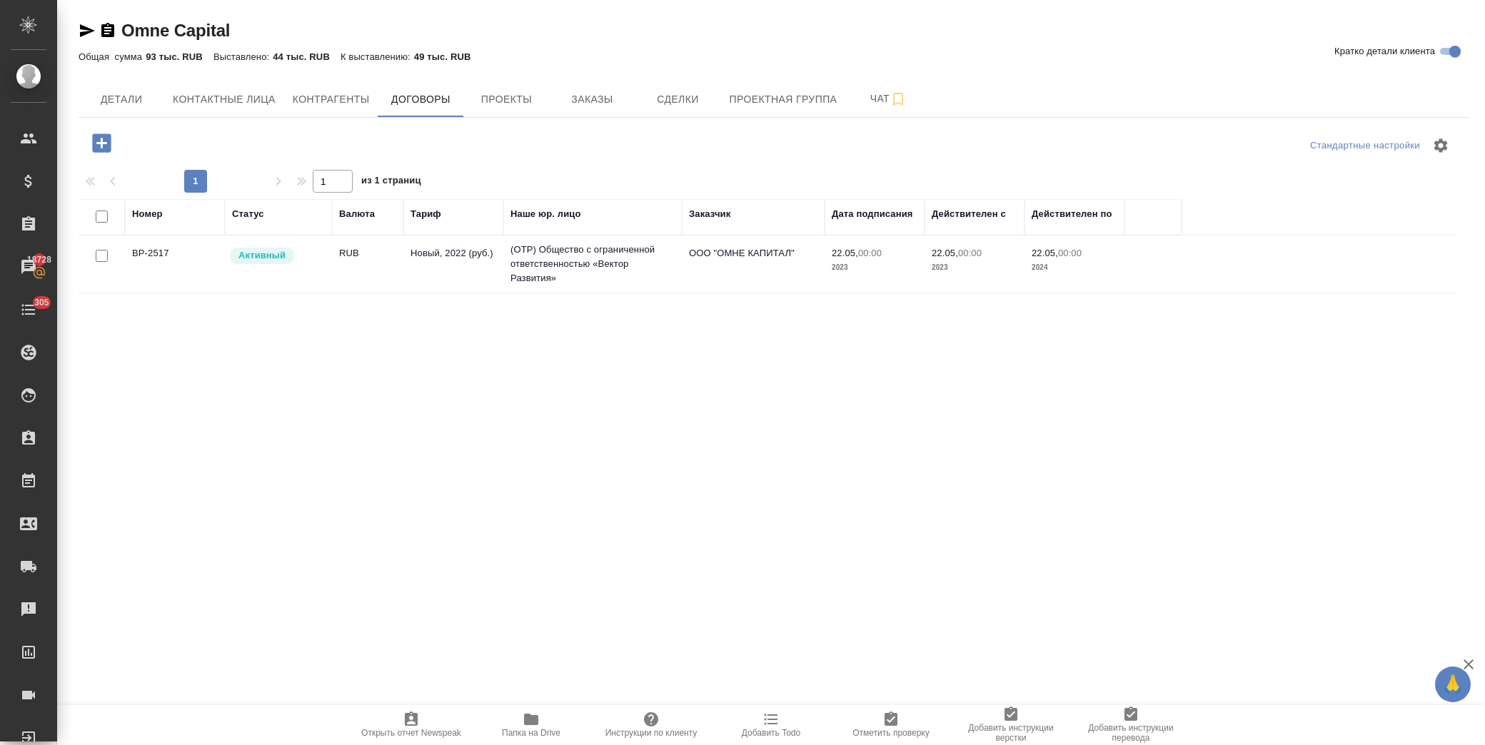
click at [688, 288] on td "ООО "ОМНЕ КАПИТАЛ"" at bounding box center [753, 264] width 143 height 50
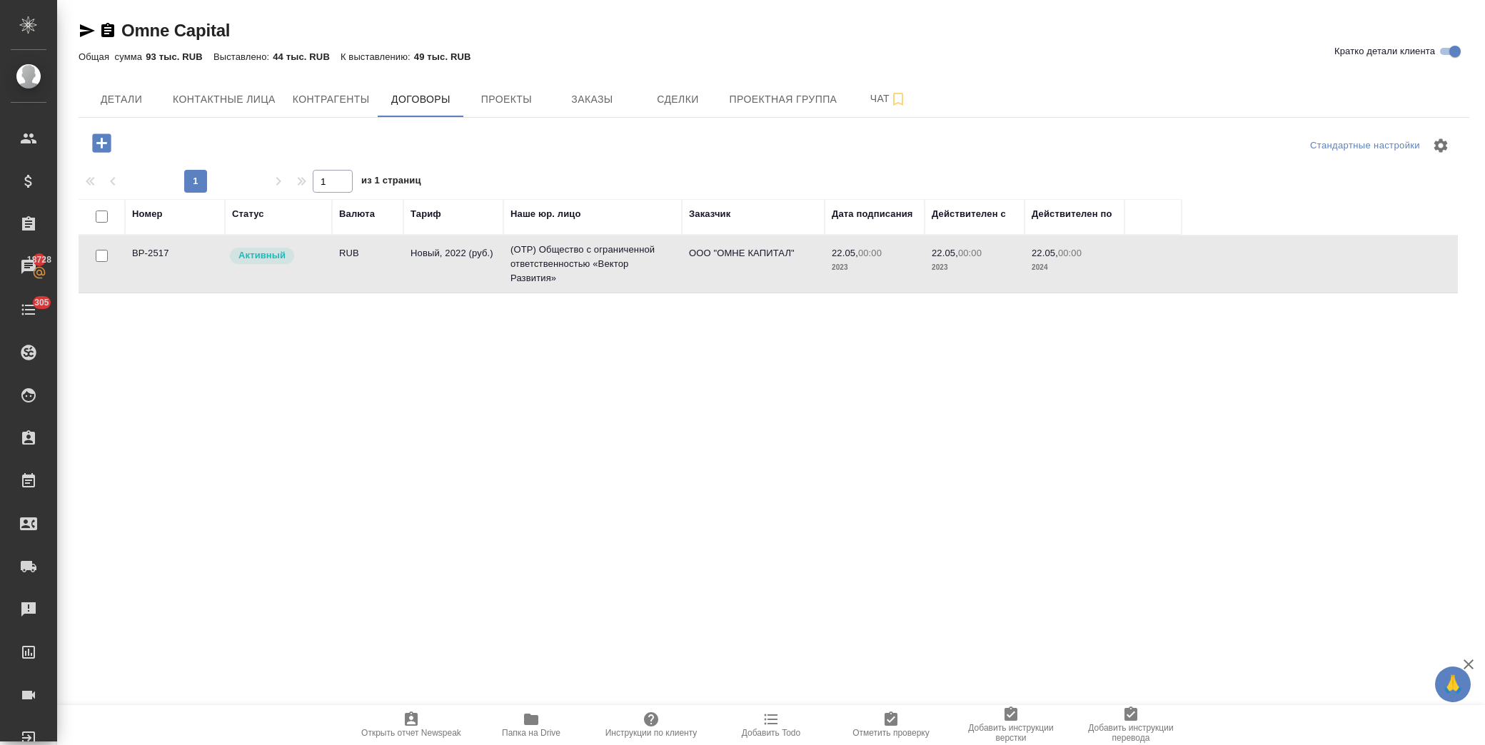
click at [688, 288] on td "ООО "ОМНЕ КАПИТАЛ"" at bounding box center [753, 264] width 143 height 50
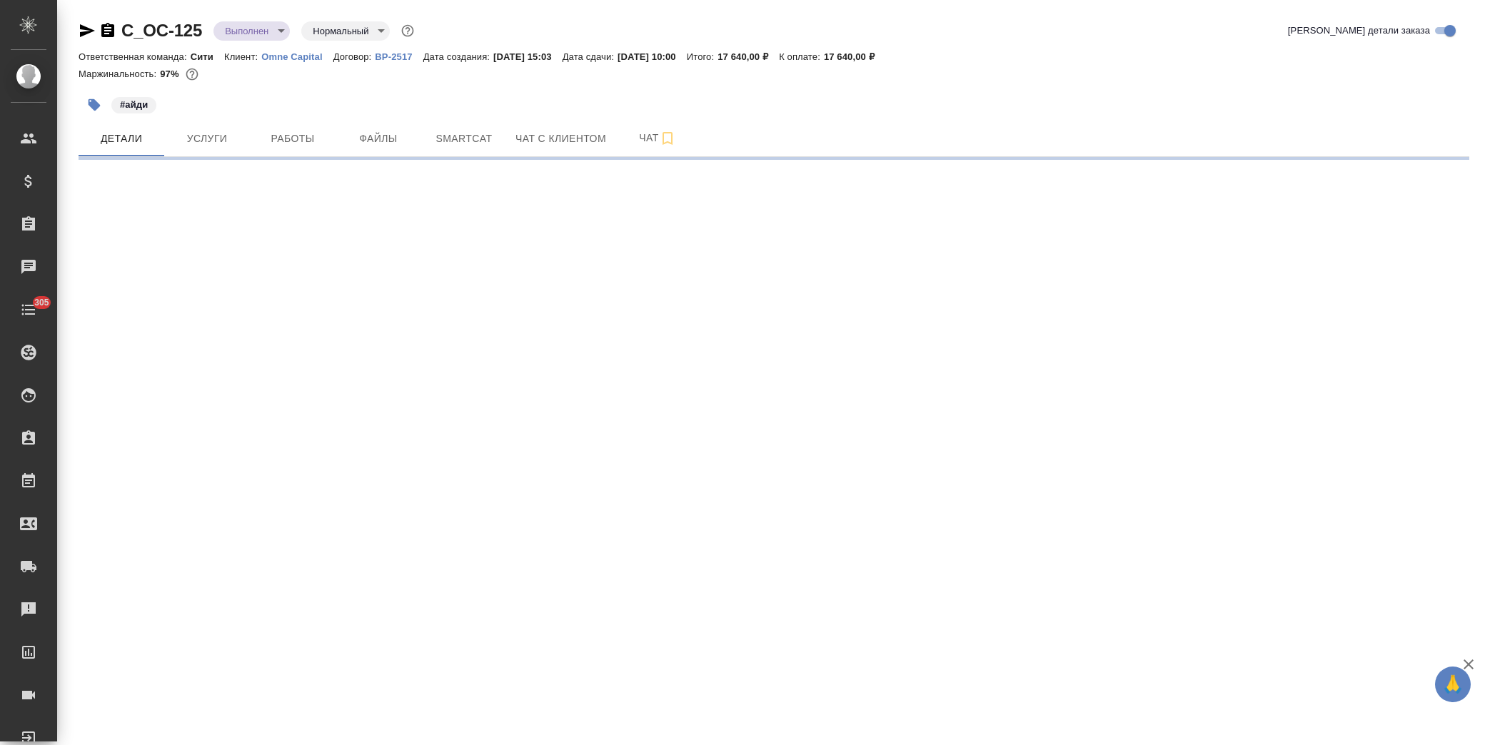
select select "RU"
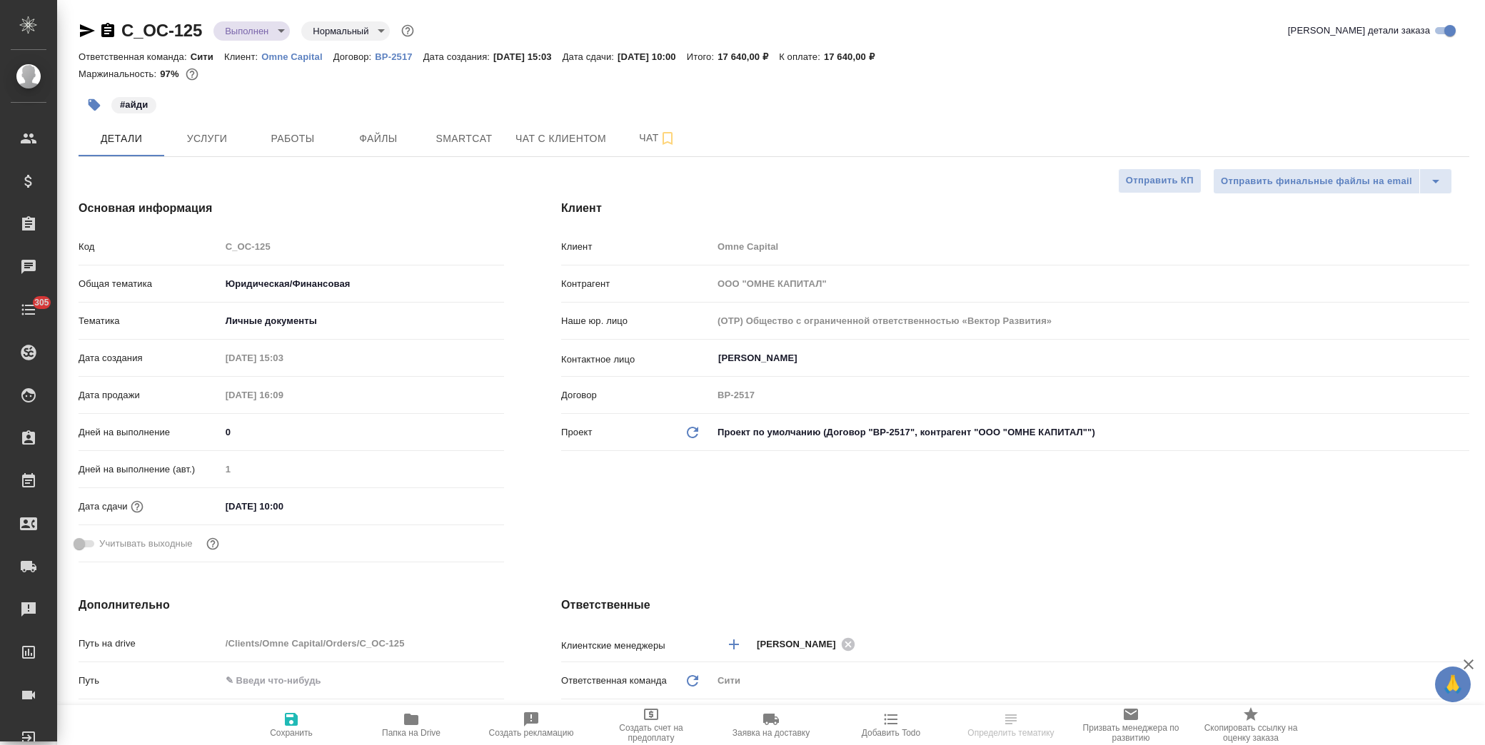
type textarea "x"
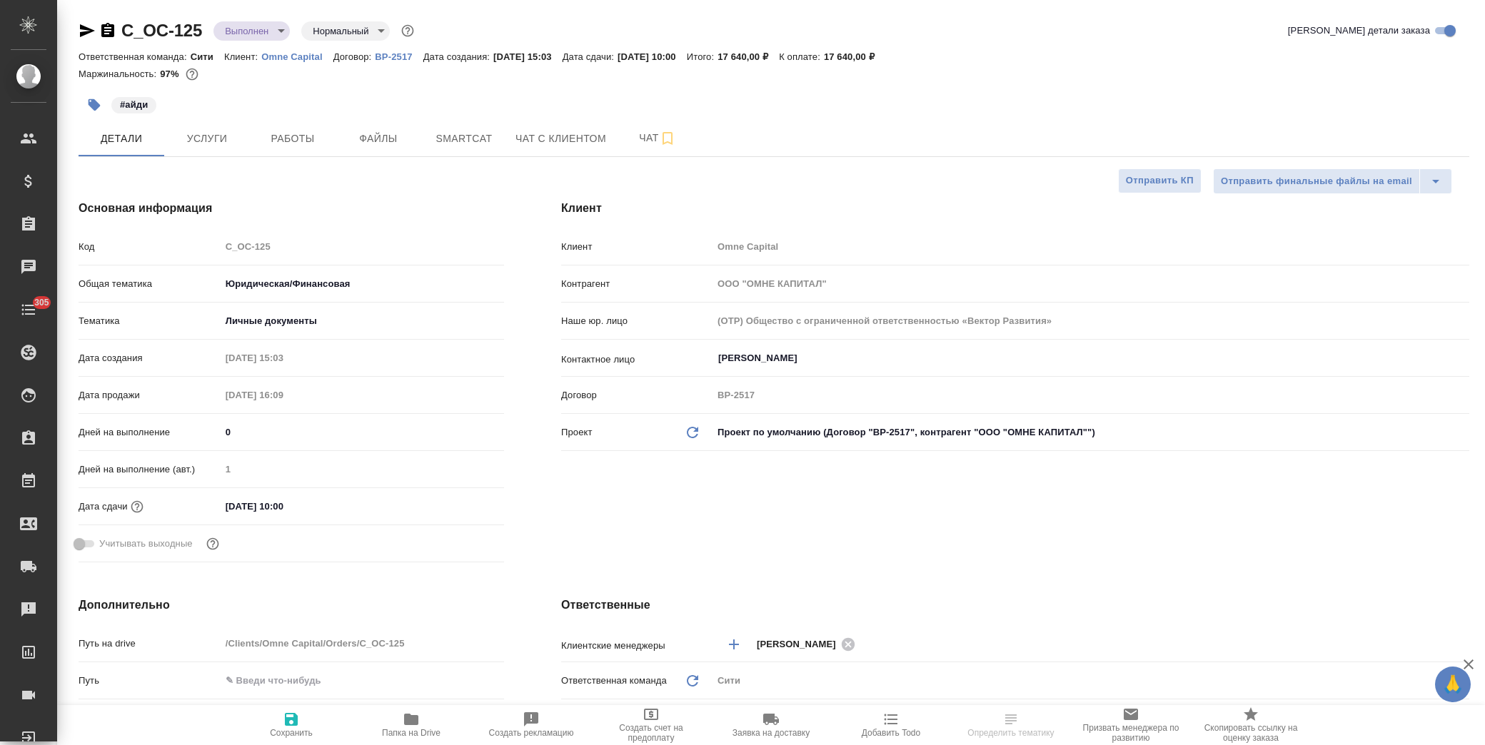
type textarea "x"
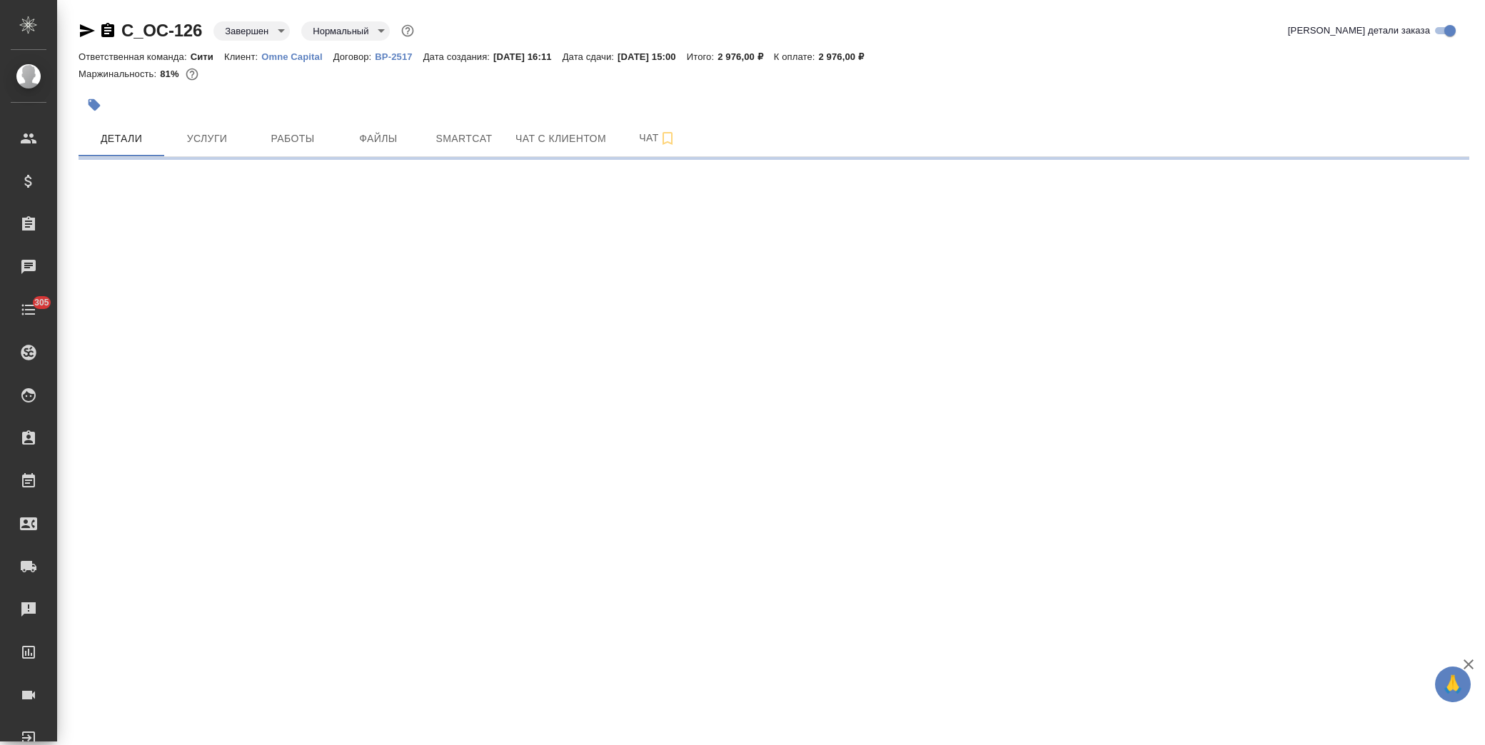
select select "RU"
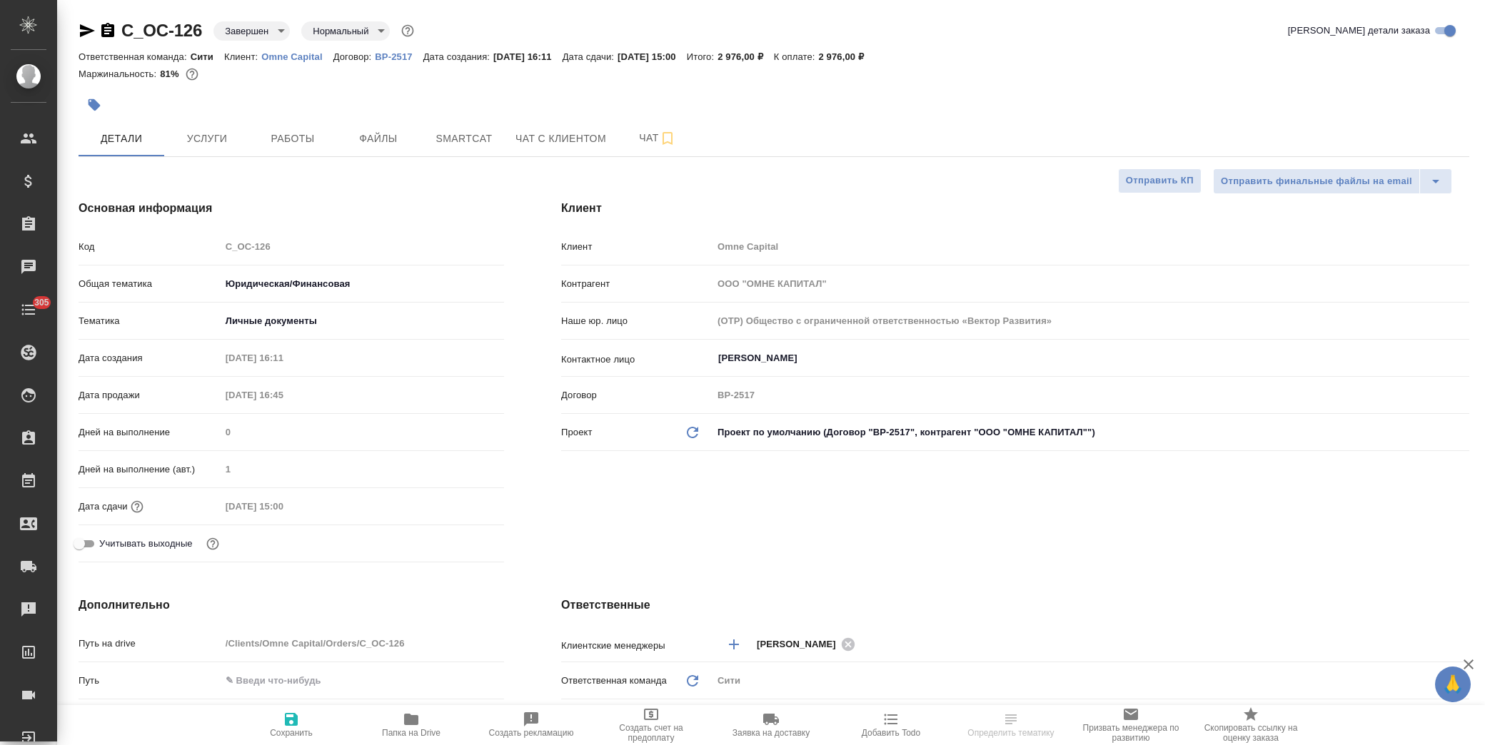
type textarea "x"
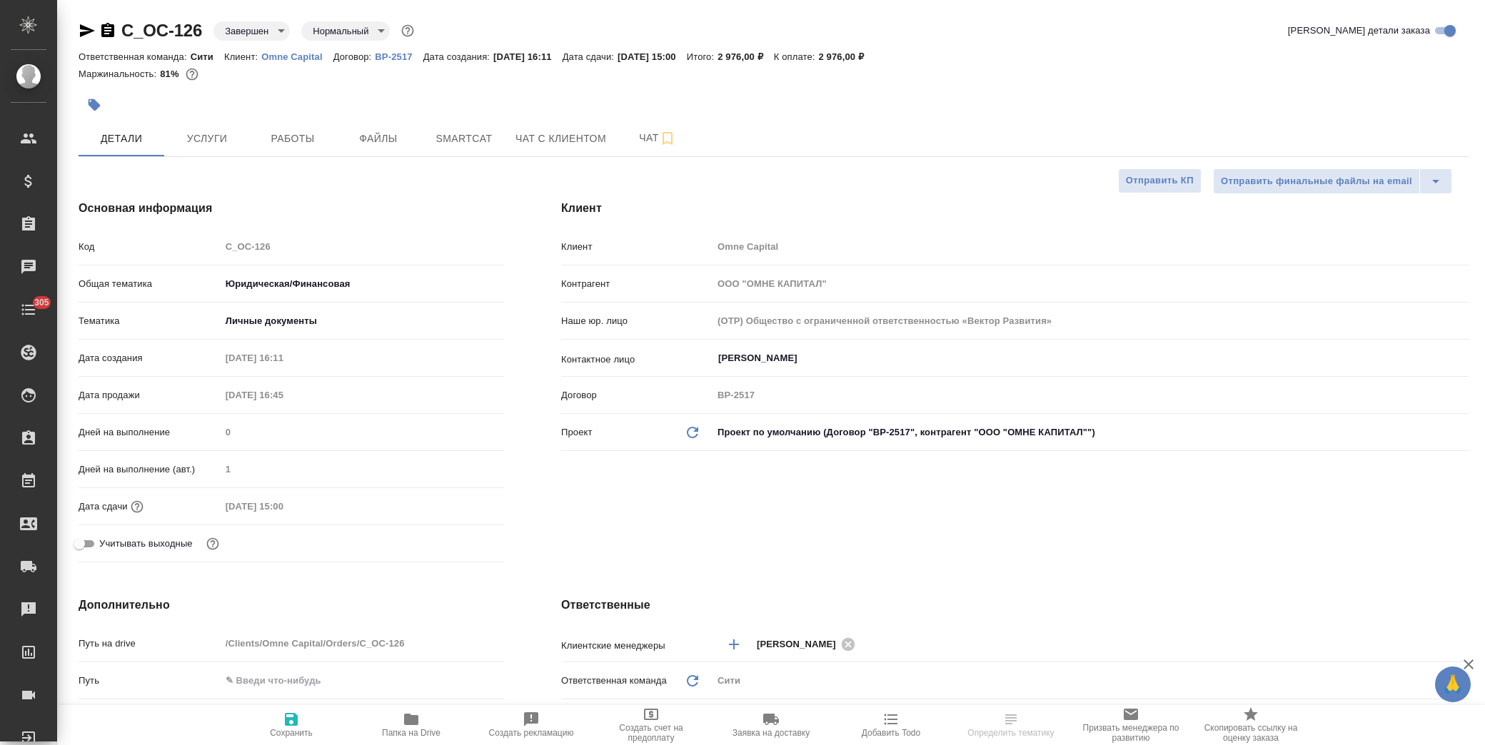
type textarea "x"
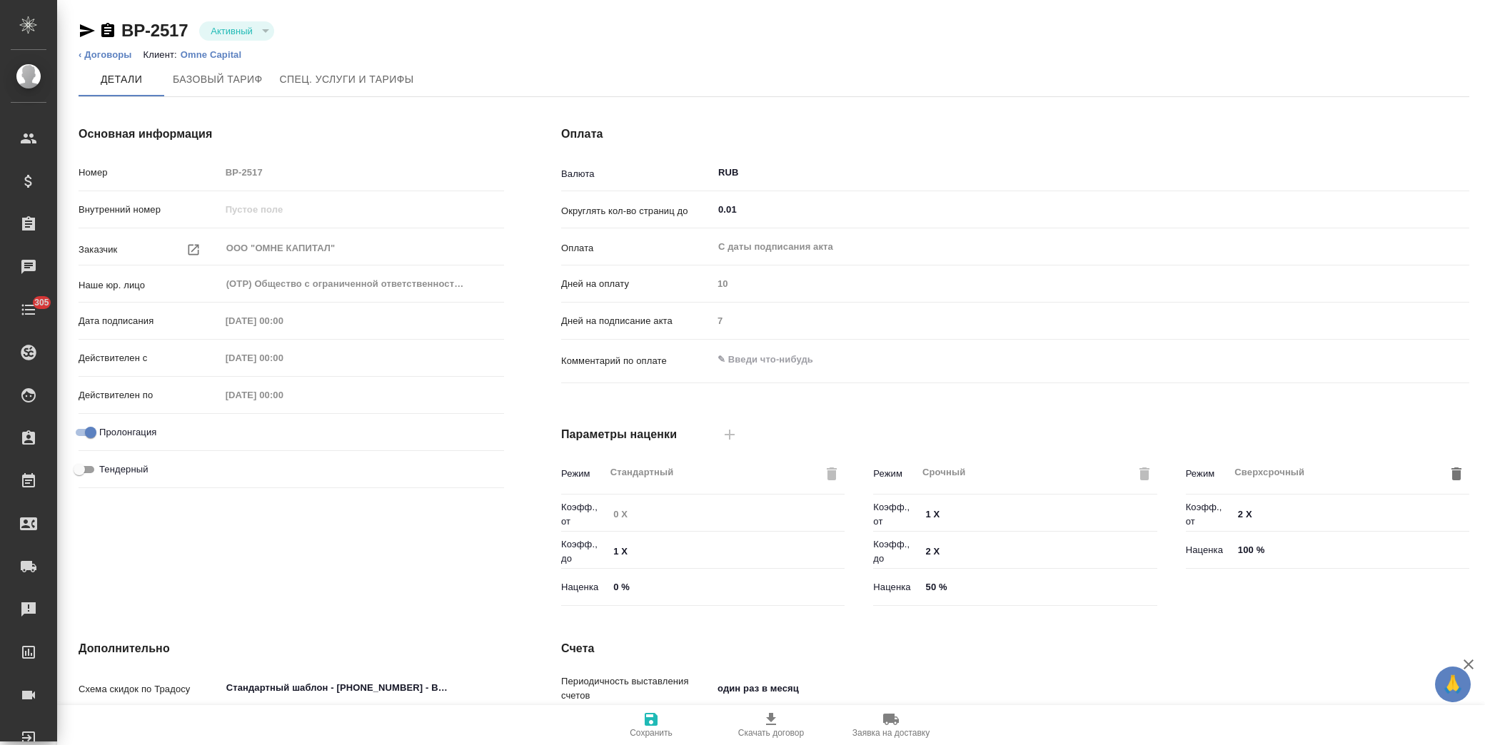
type input "Новый, 2022 (руб.)"
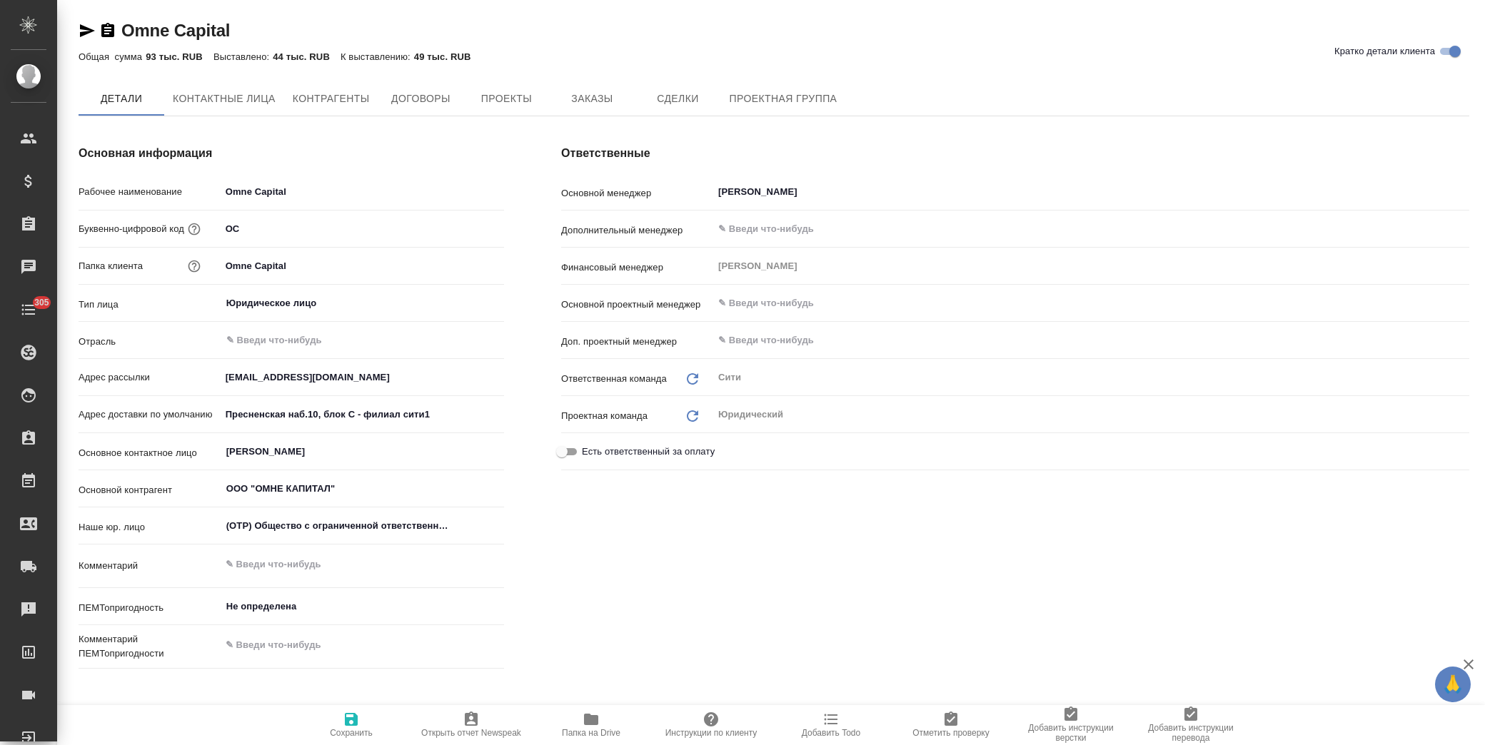
type textarea "x"
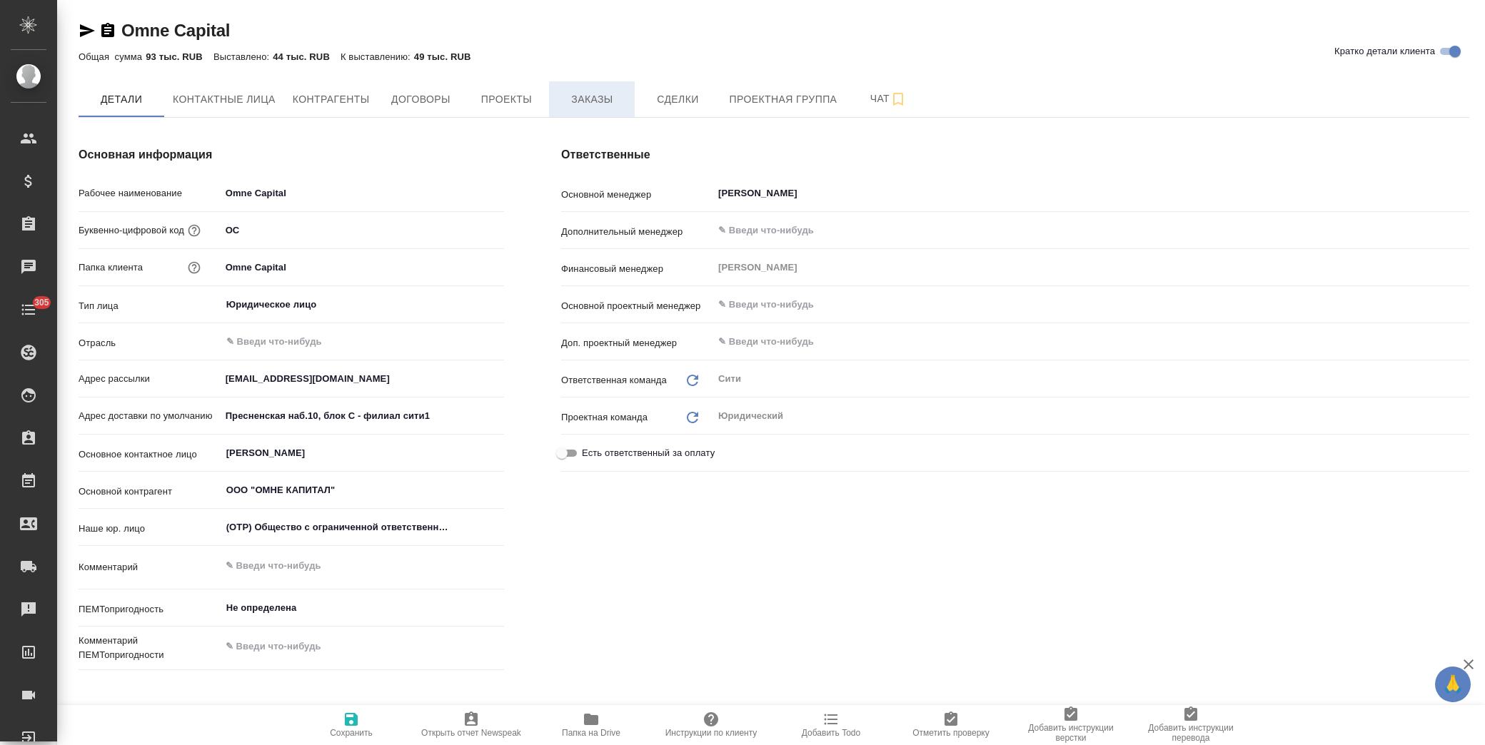
type textarea "x"
click at [597, 96] on span "Заказы" at bounding box center [592, 100] width 69 height 18
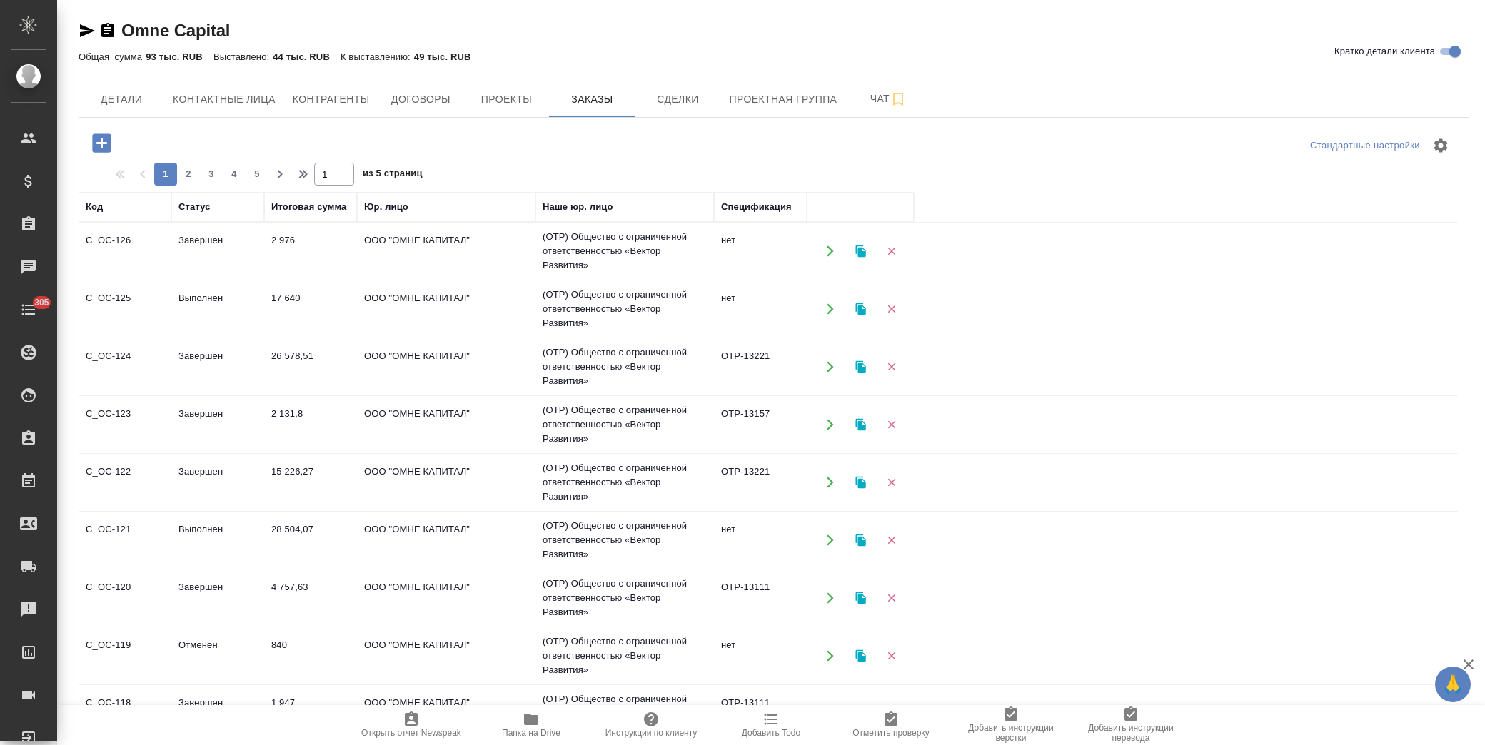
click at [418, 243] on td "ООО "ОМНЕ КАПИТАЛ"" at bounding box center [446, 251] width 178 height 50
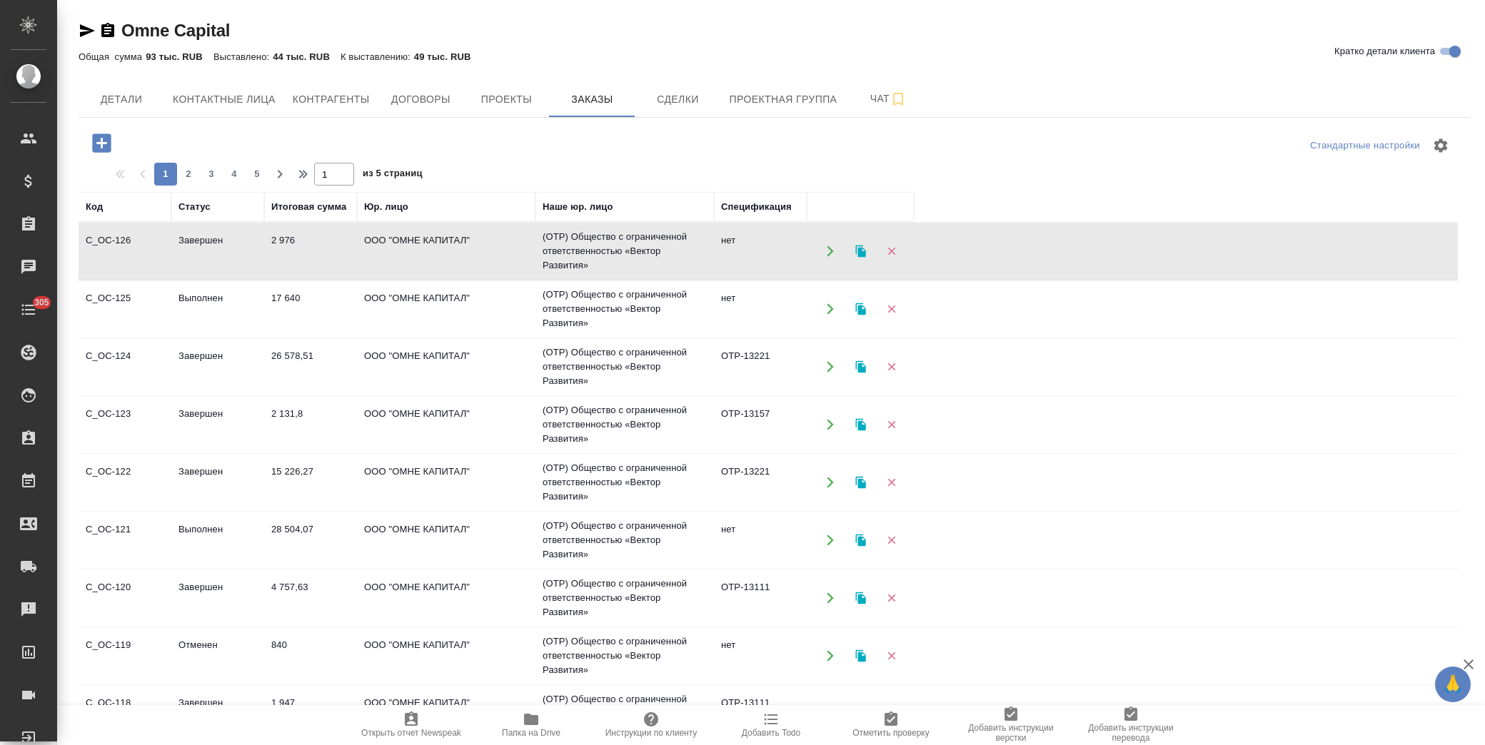
click at [418, 243] on td "ООО "ОМНЕ КАПИТАЛ"" at bounding box center [446, 251] width 178 height 50
click at [738, 547] on td "нет" at bounding box center [760, 540] width 93 height 50
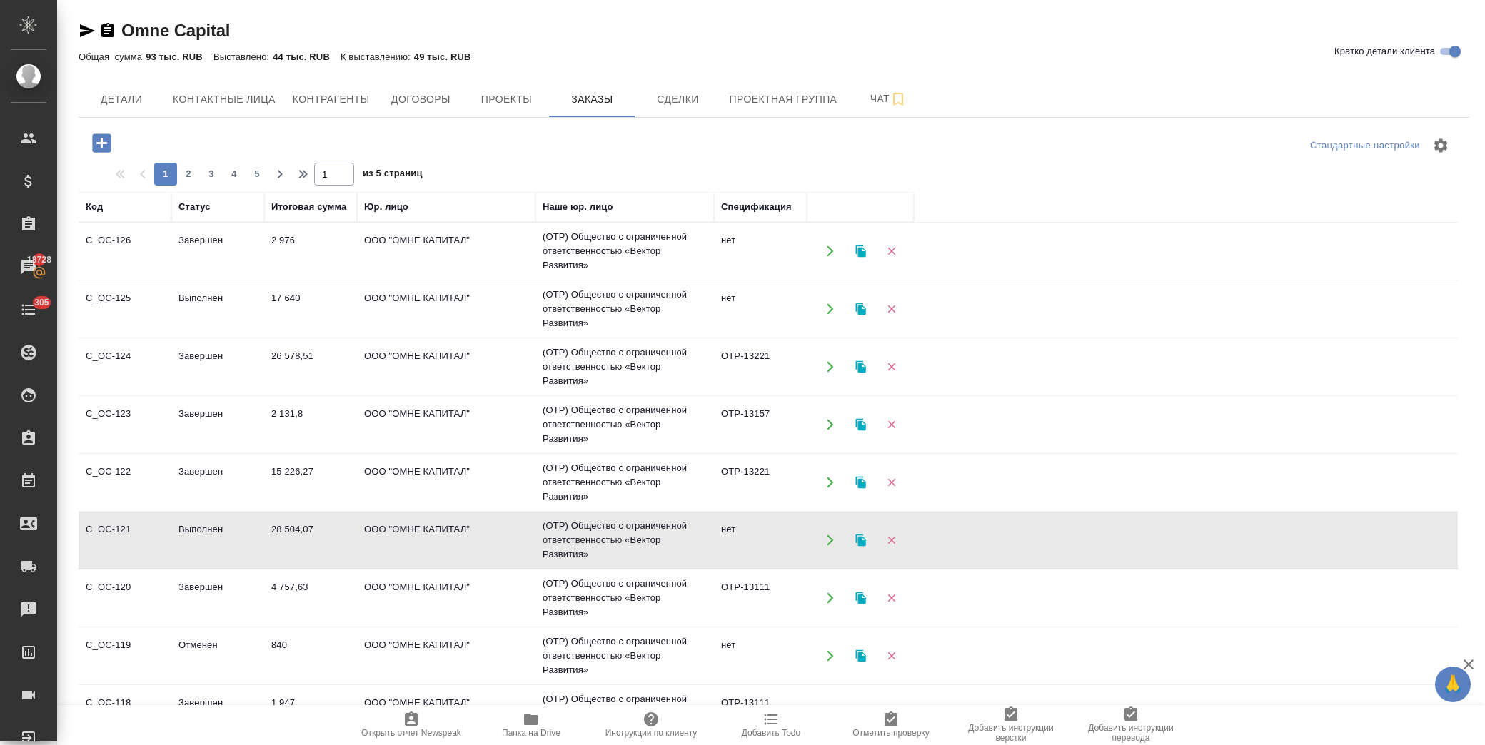
click at [738, 547] on td "нет" at bounding box center [760, 540] width 93 height 50
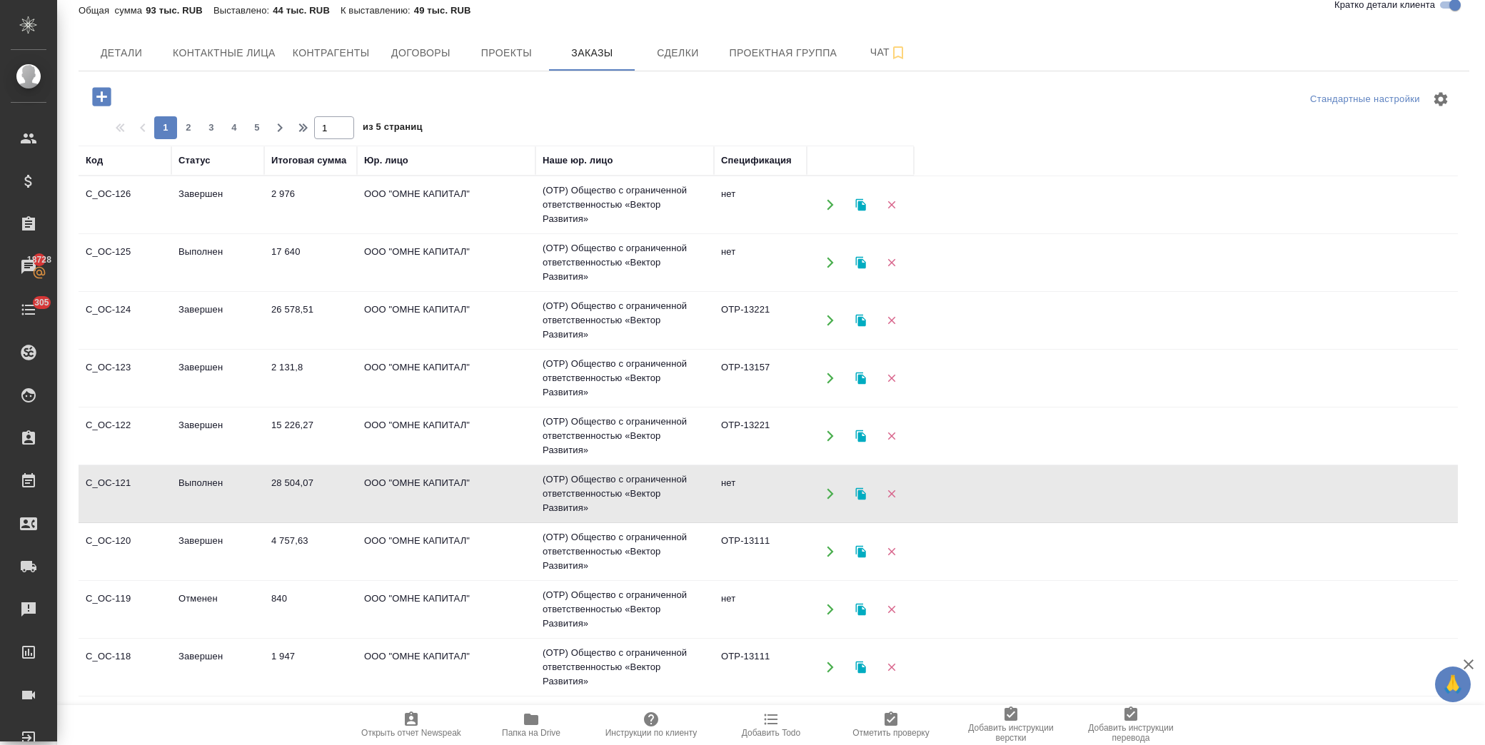
click at [304, 491] on td "28 504,07" at bounding box center [310, 494] width 93 height 50
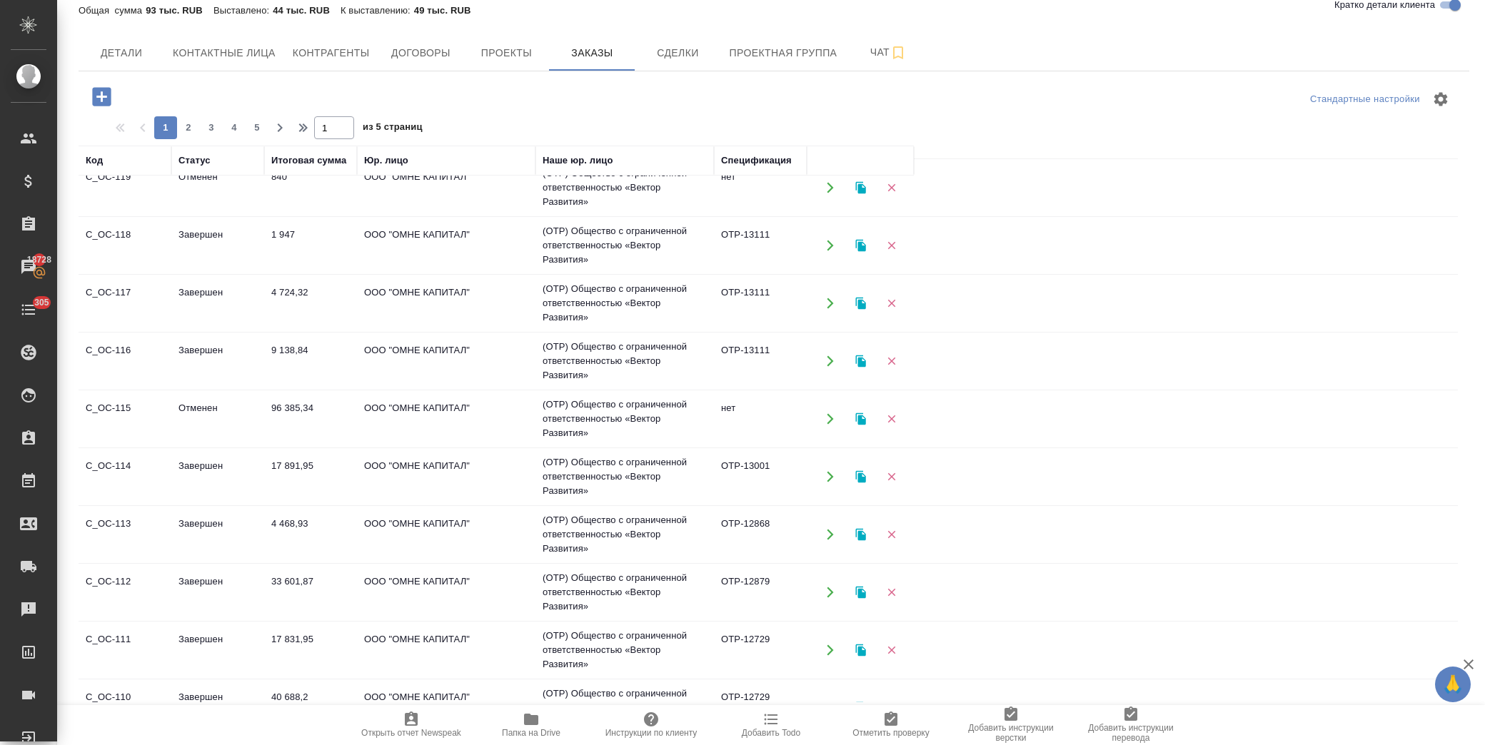
scroll to position [0, 0]
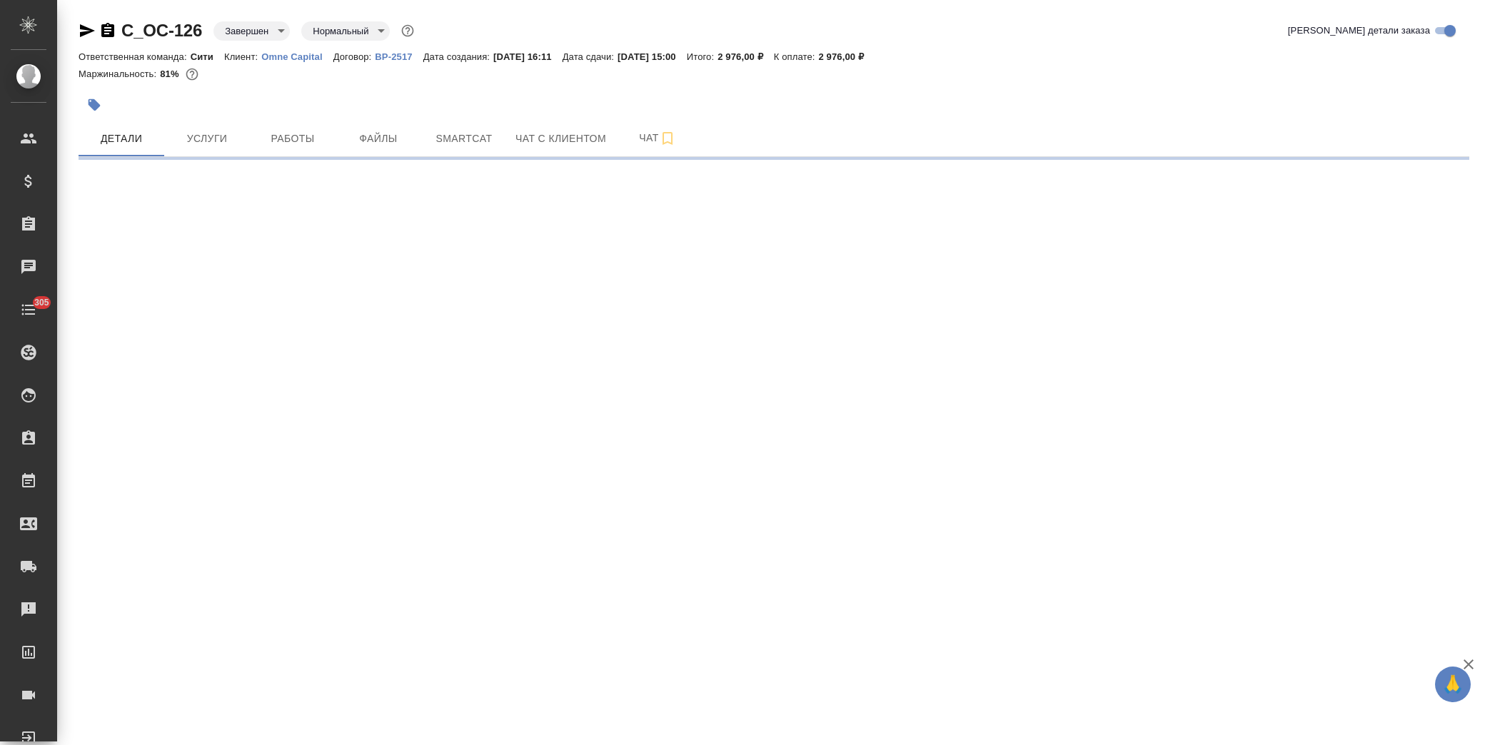
select select "RU"
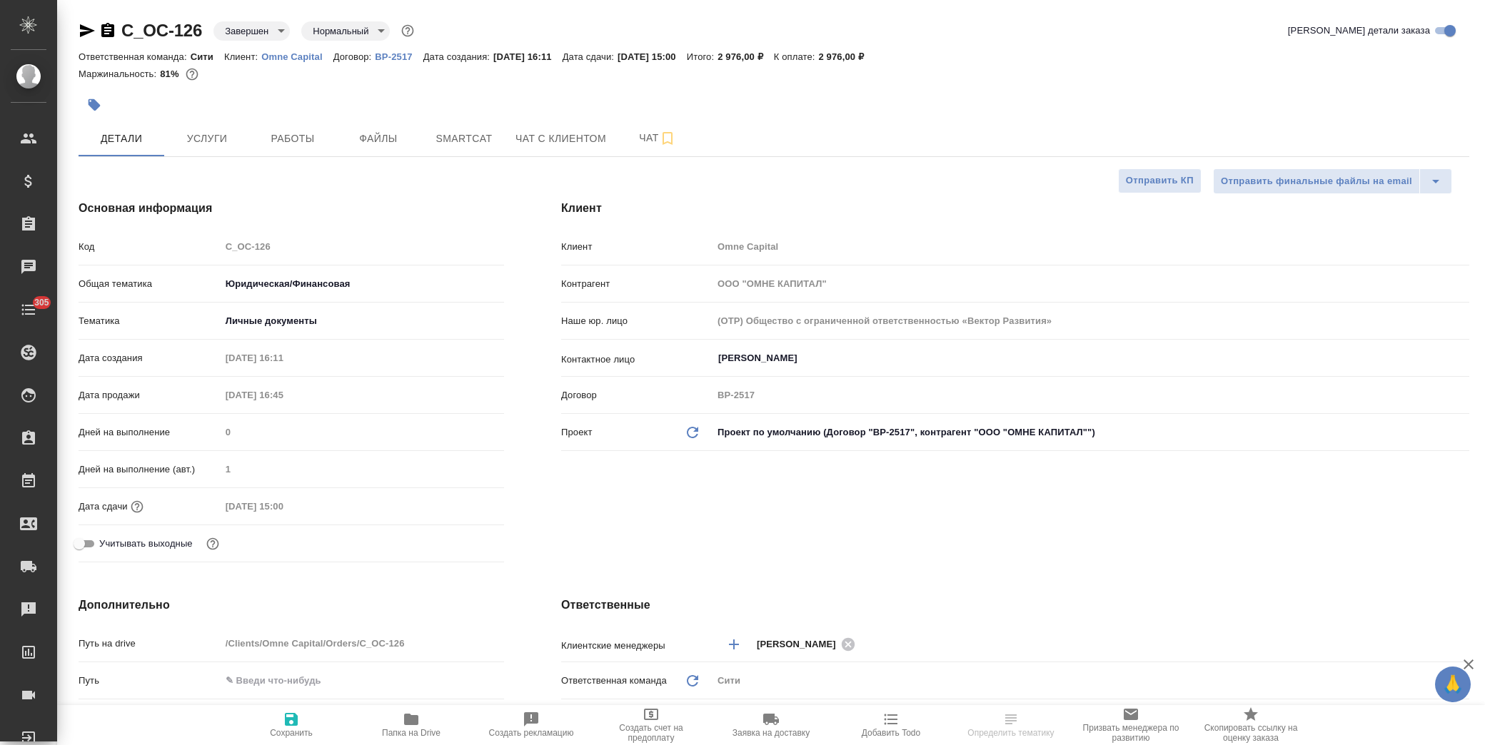
type textarea "x"
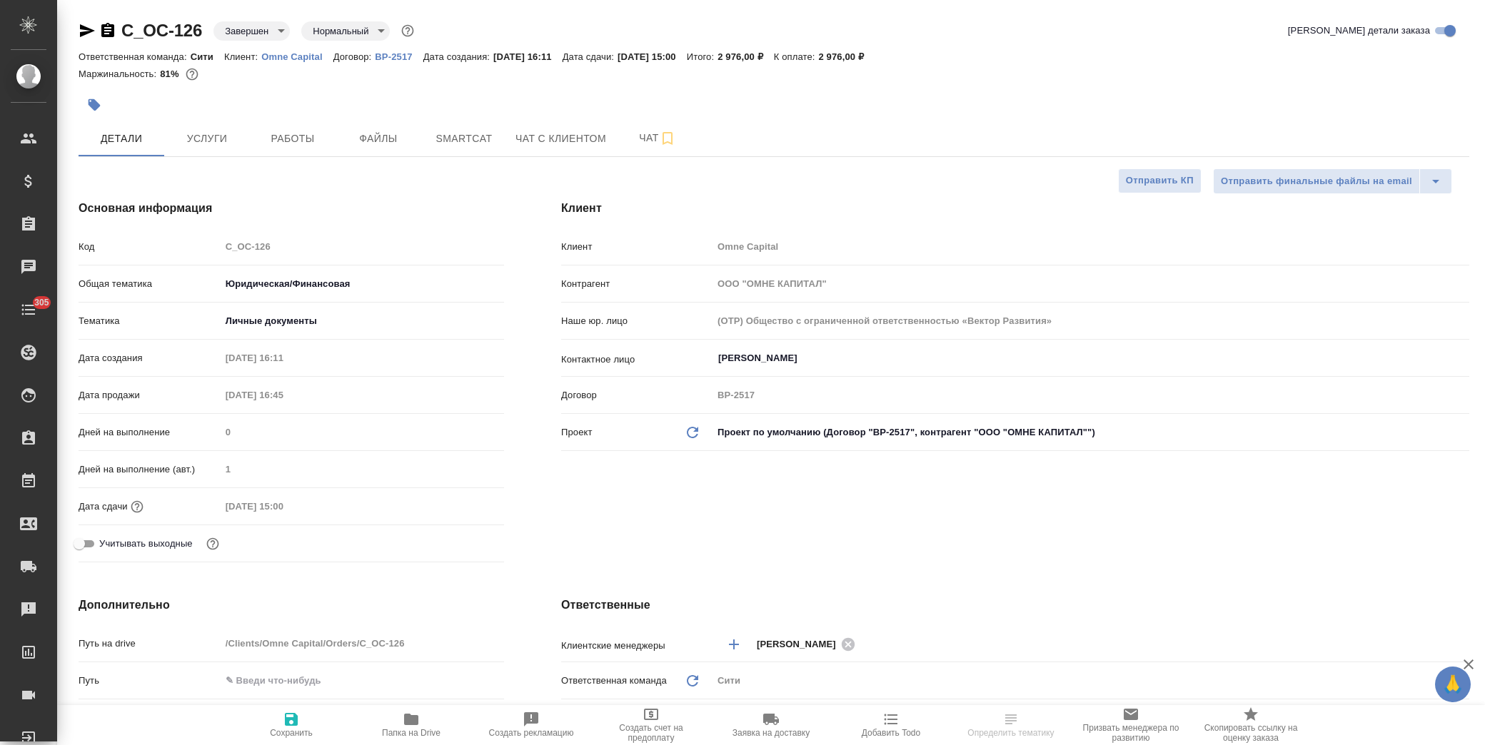
type textarea "x"
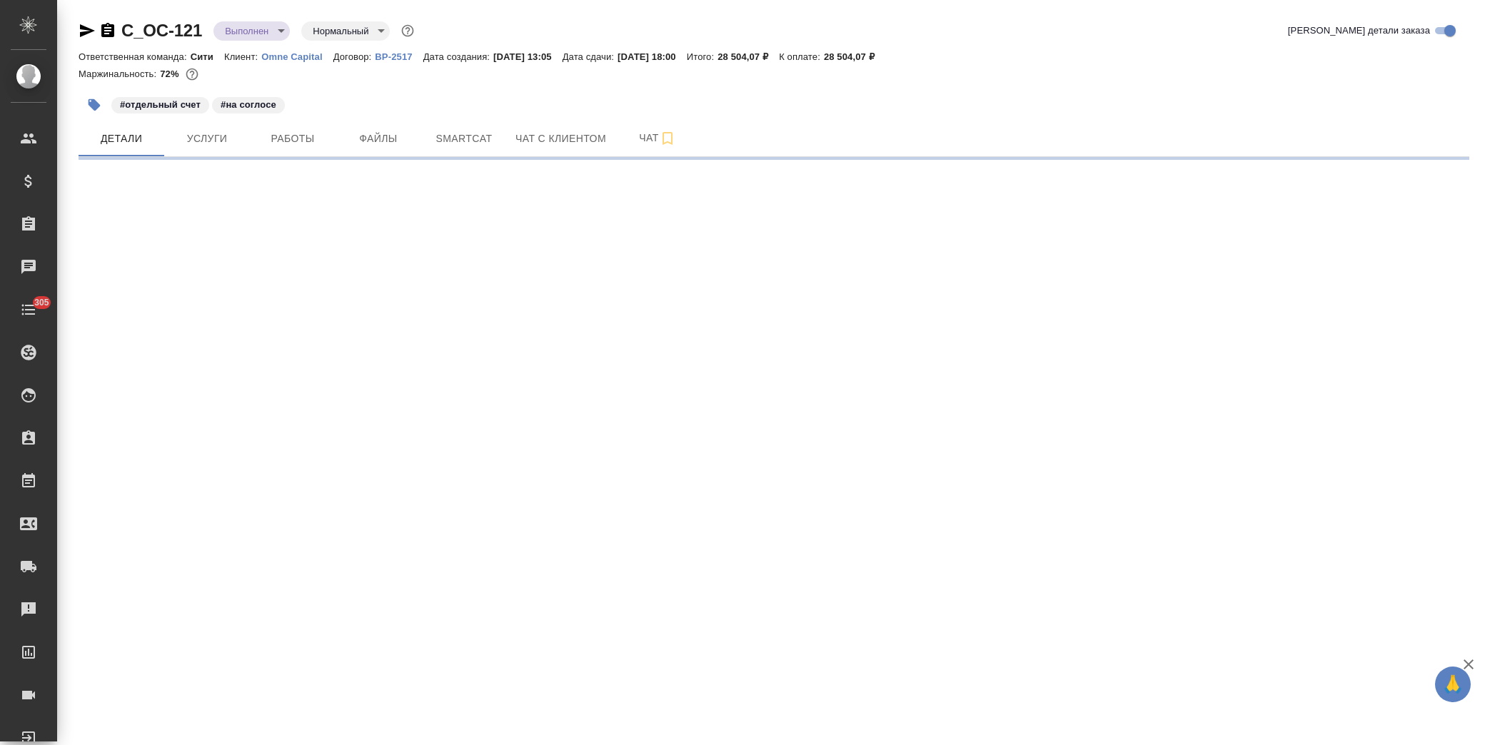
select select "RU"
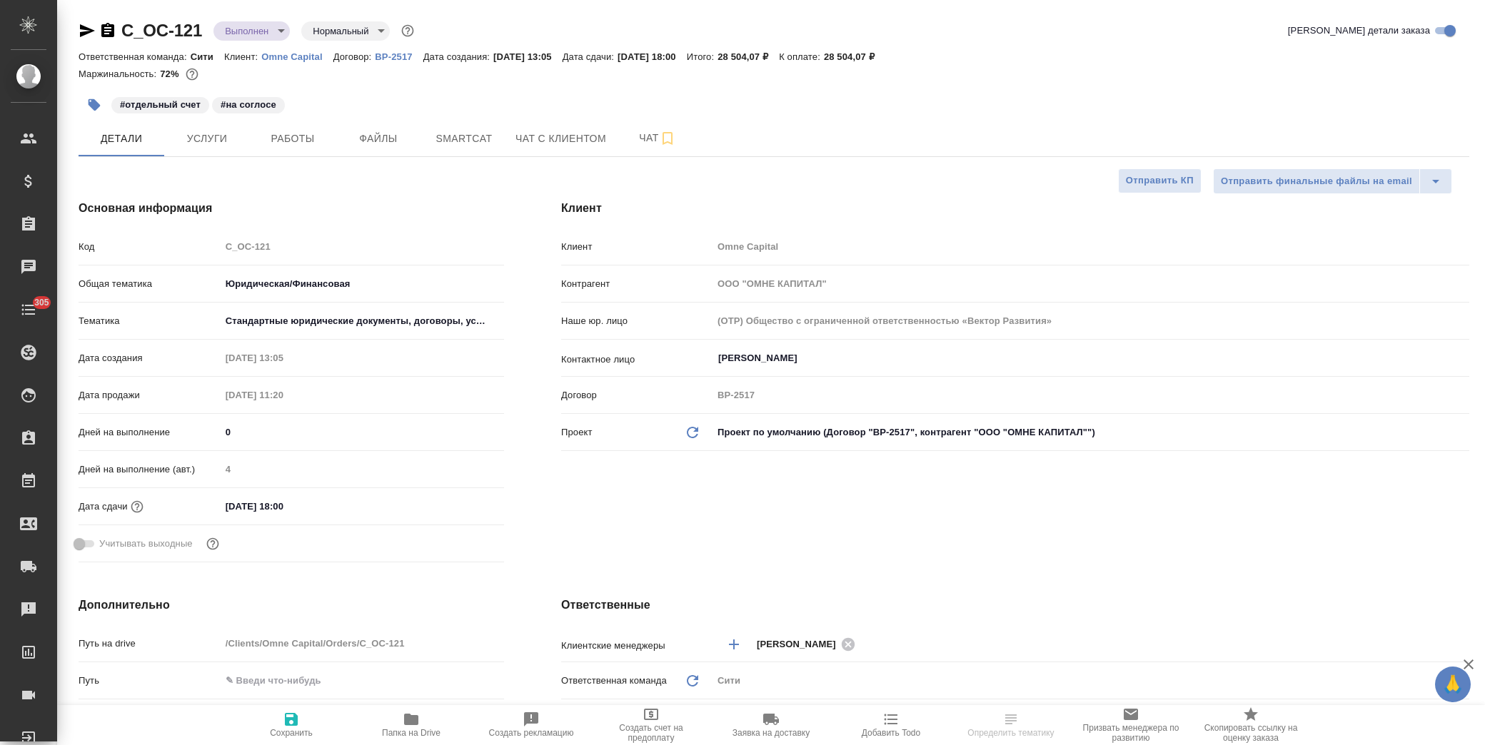
type textarea "x"
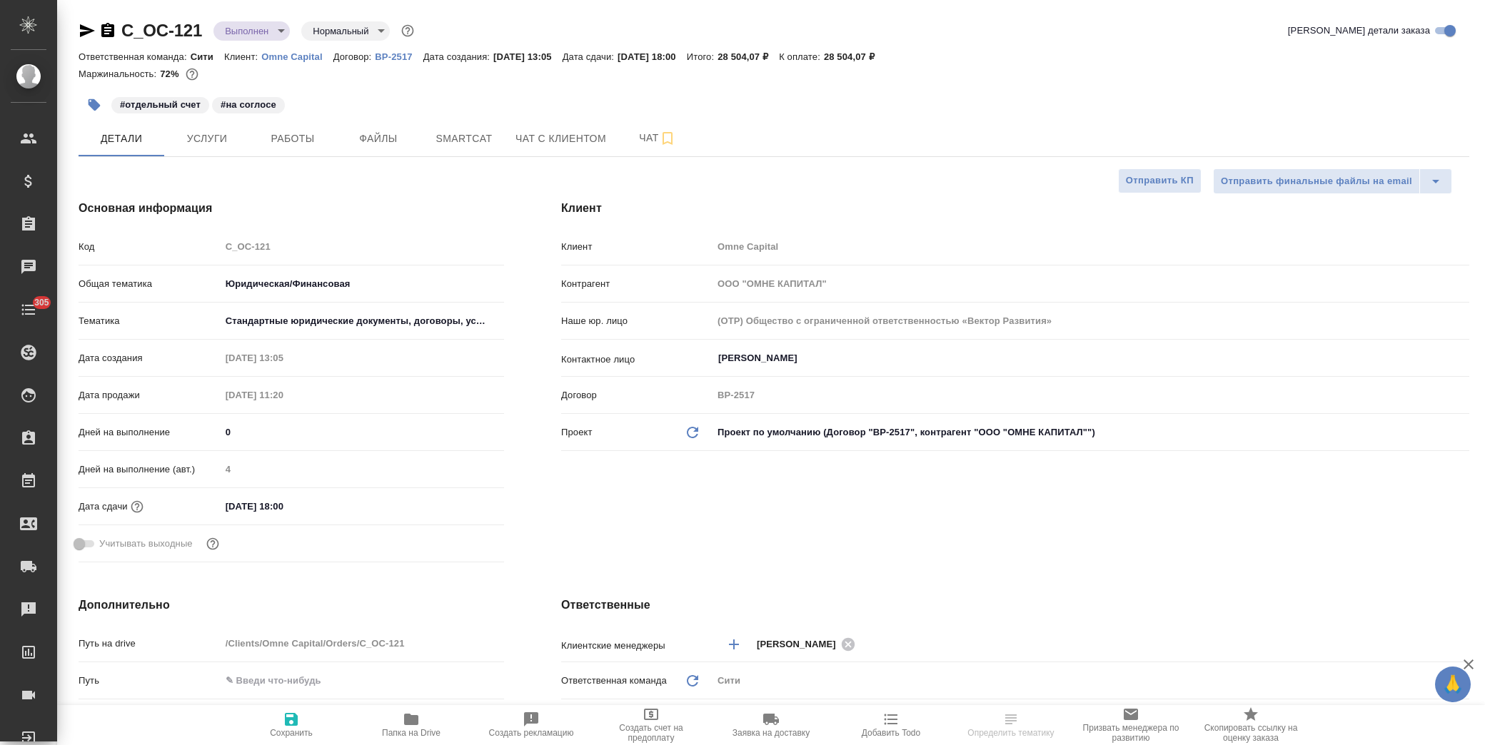
type textarea "x"
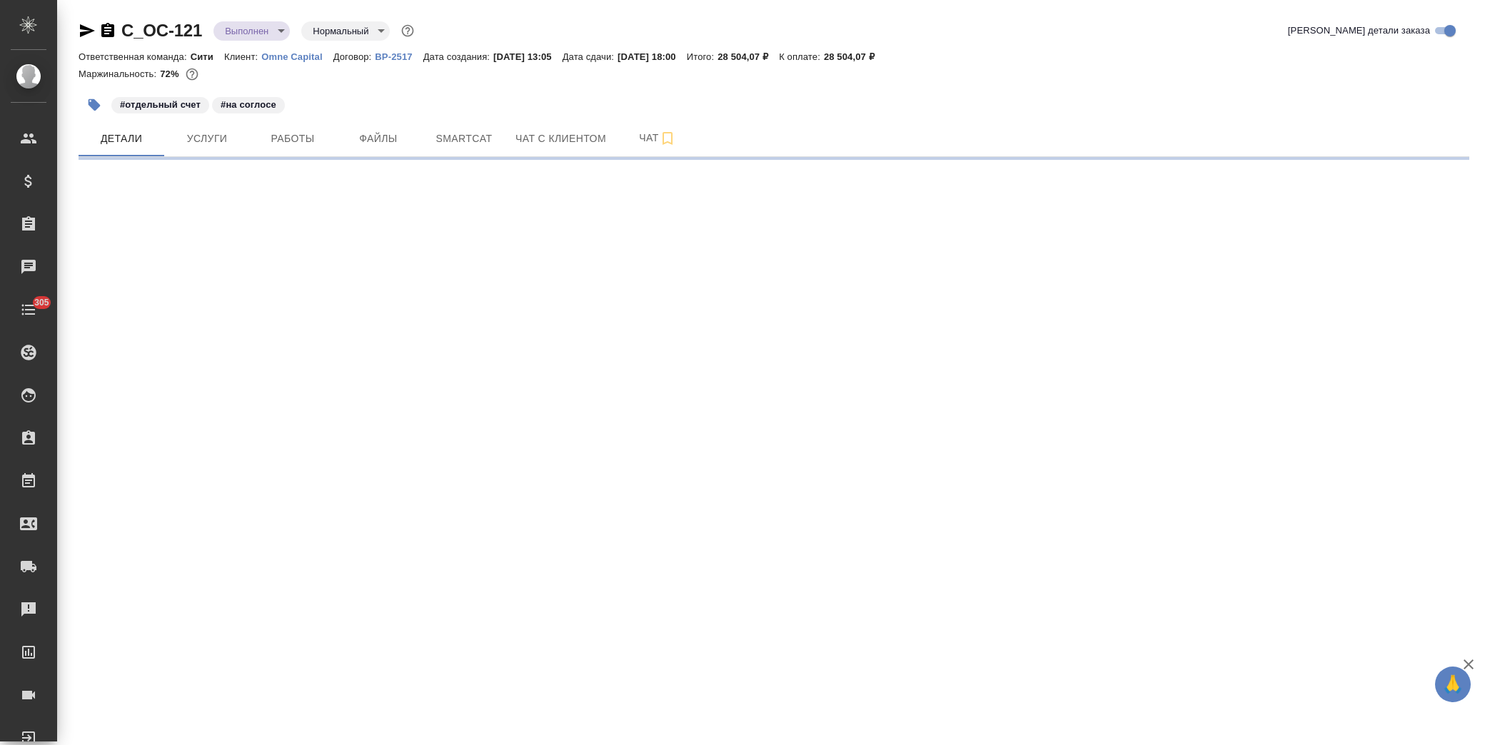
select select "RU"
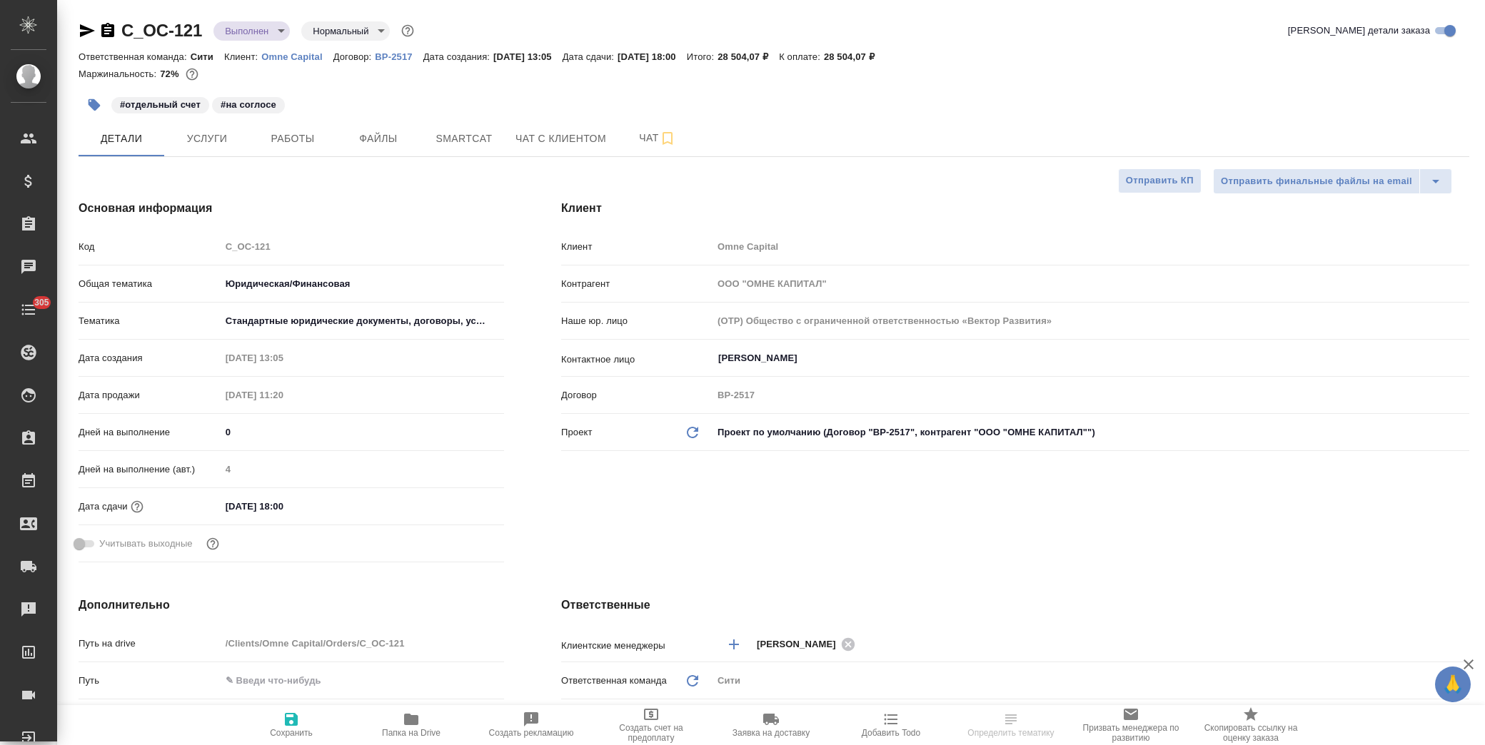
type textarea "x"
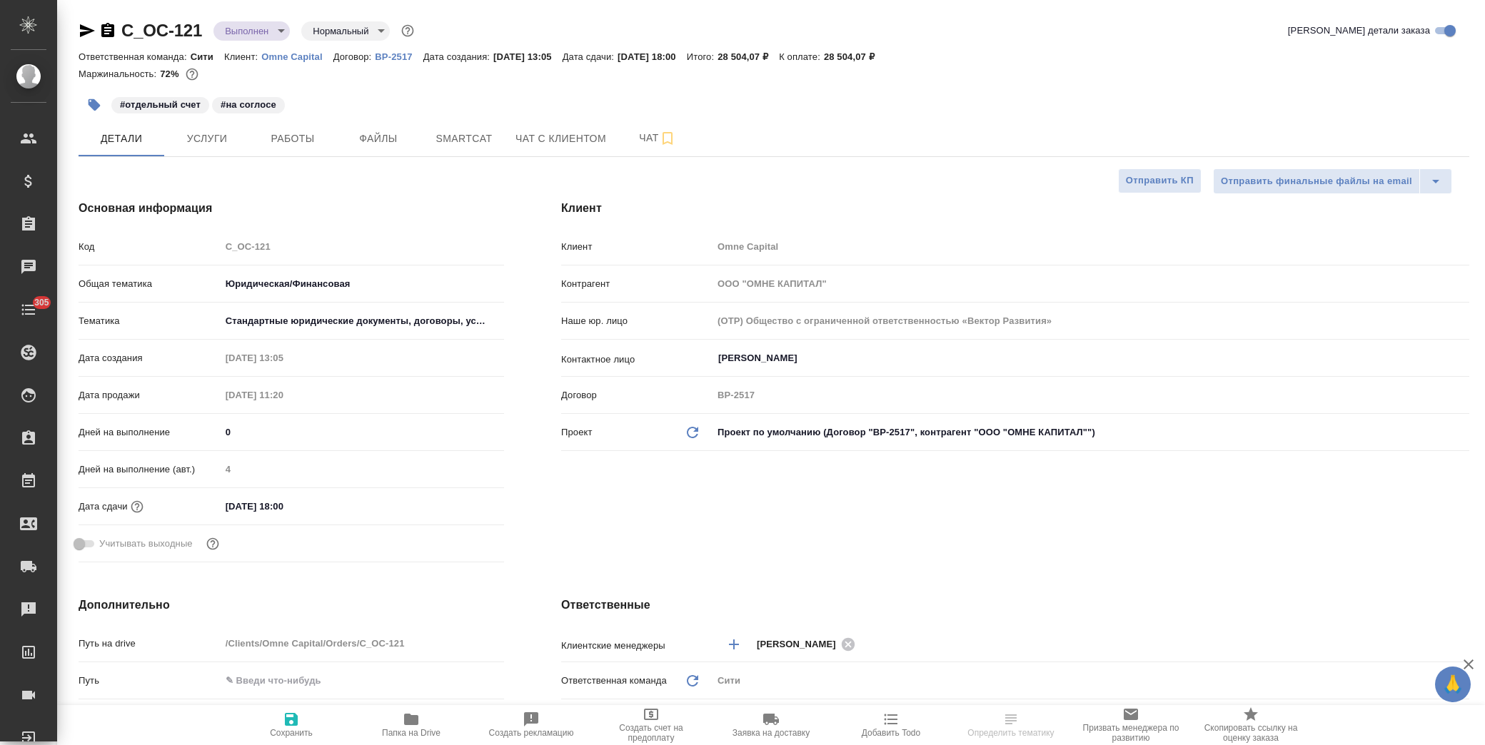
type textarea "x"
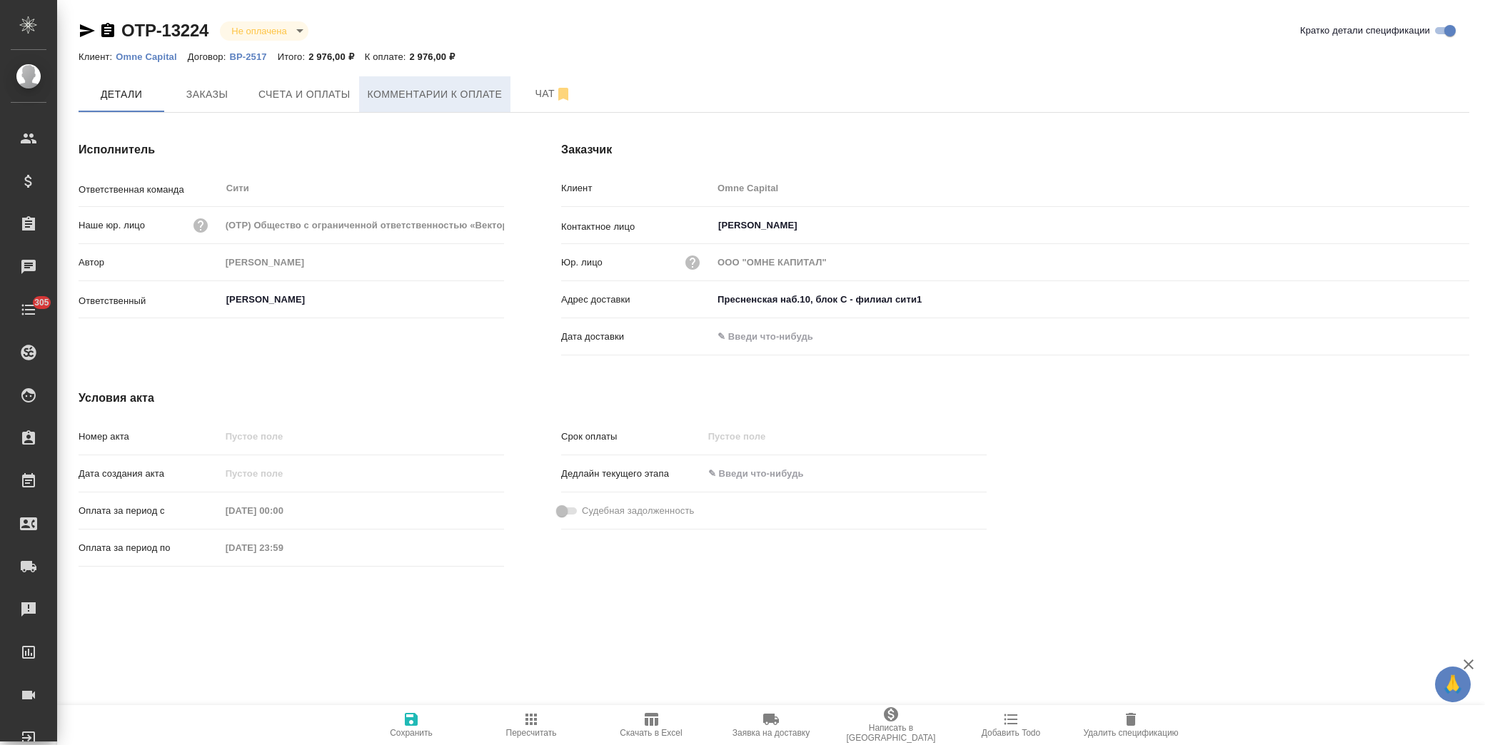
click at [432, 103] on button "Комментарии к оплате" at bounding box center [435, 94] width 152 height 36
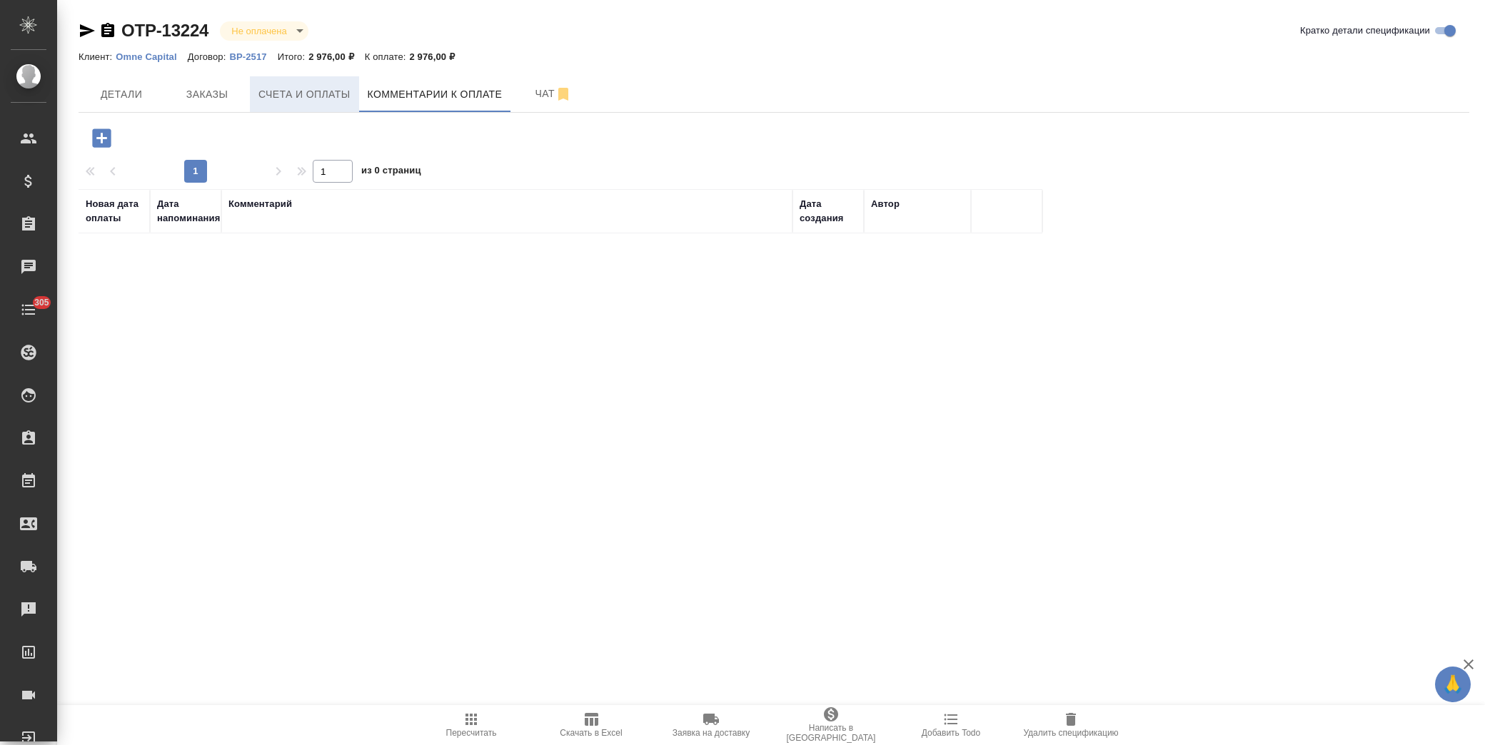
click at [301, 86] on span "Счета и оплаты" at bounding box center [304, 95] width 92 height 18
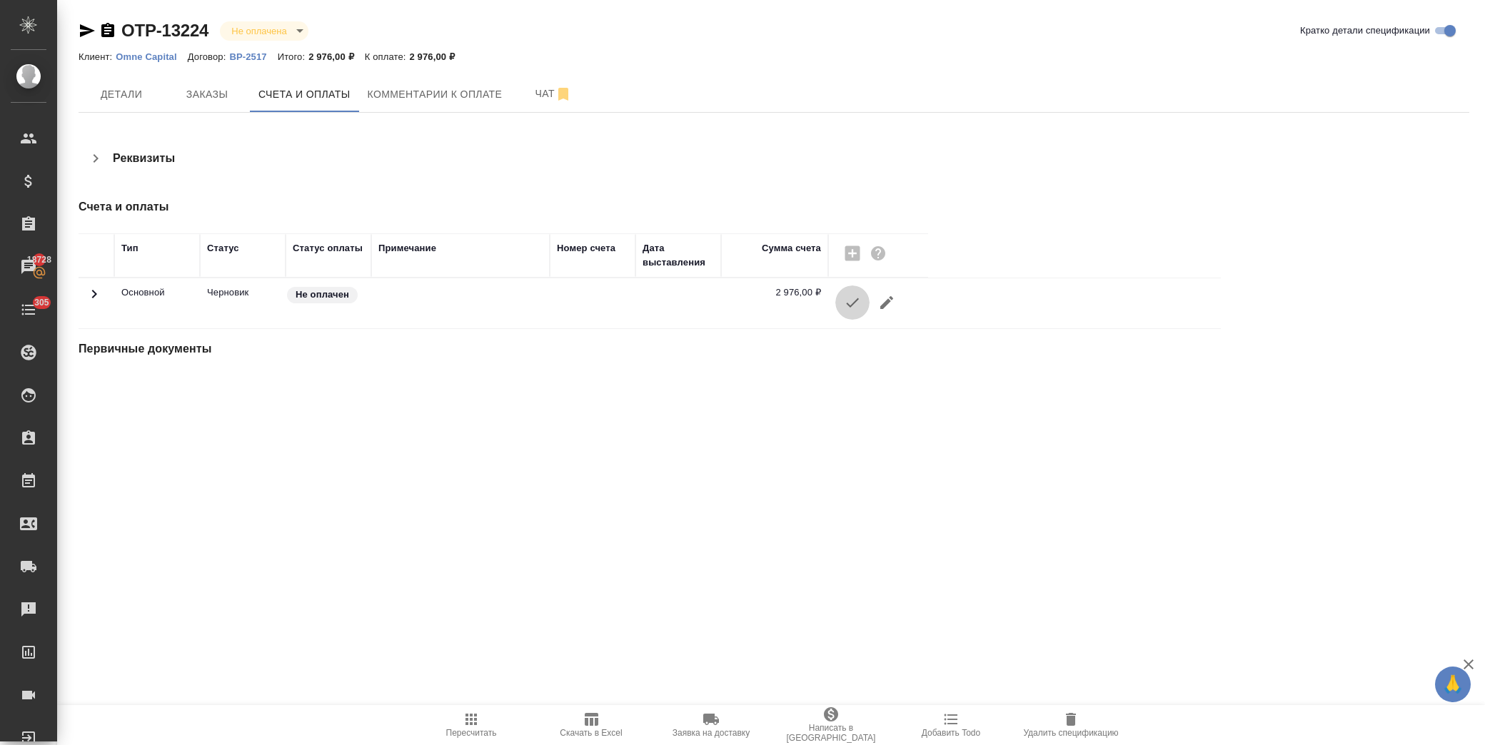
click at [852, 302] on icon "button" at bounding box center [852, 302] width 17 height 17
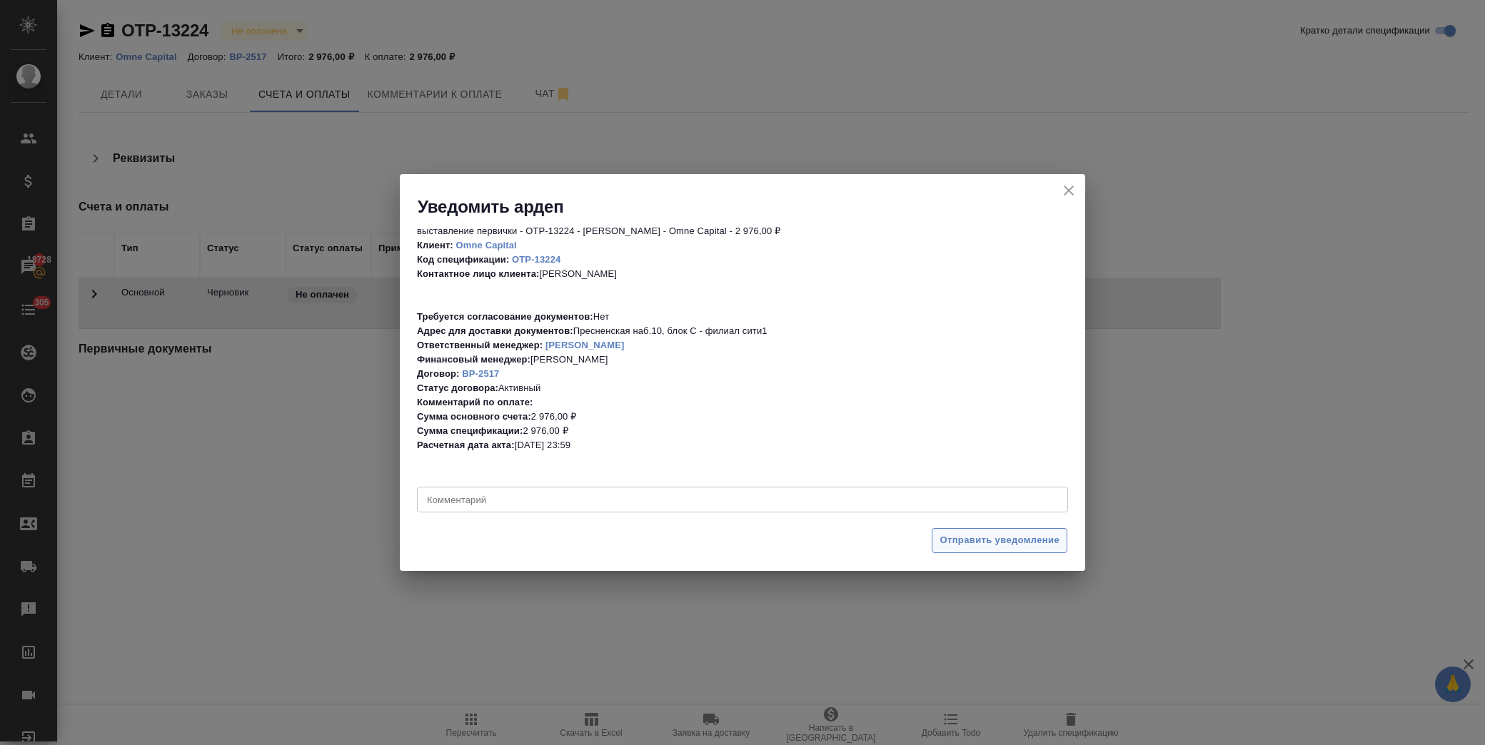
click at [962, 545] on span "Отправить уведомление" at bounding box center [1000, 541] width 120 height 16
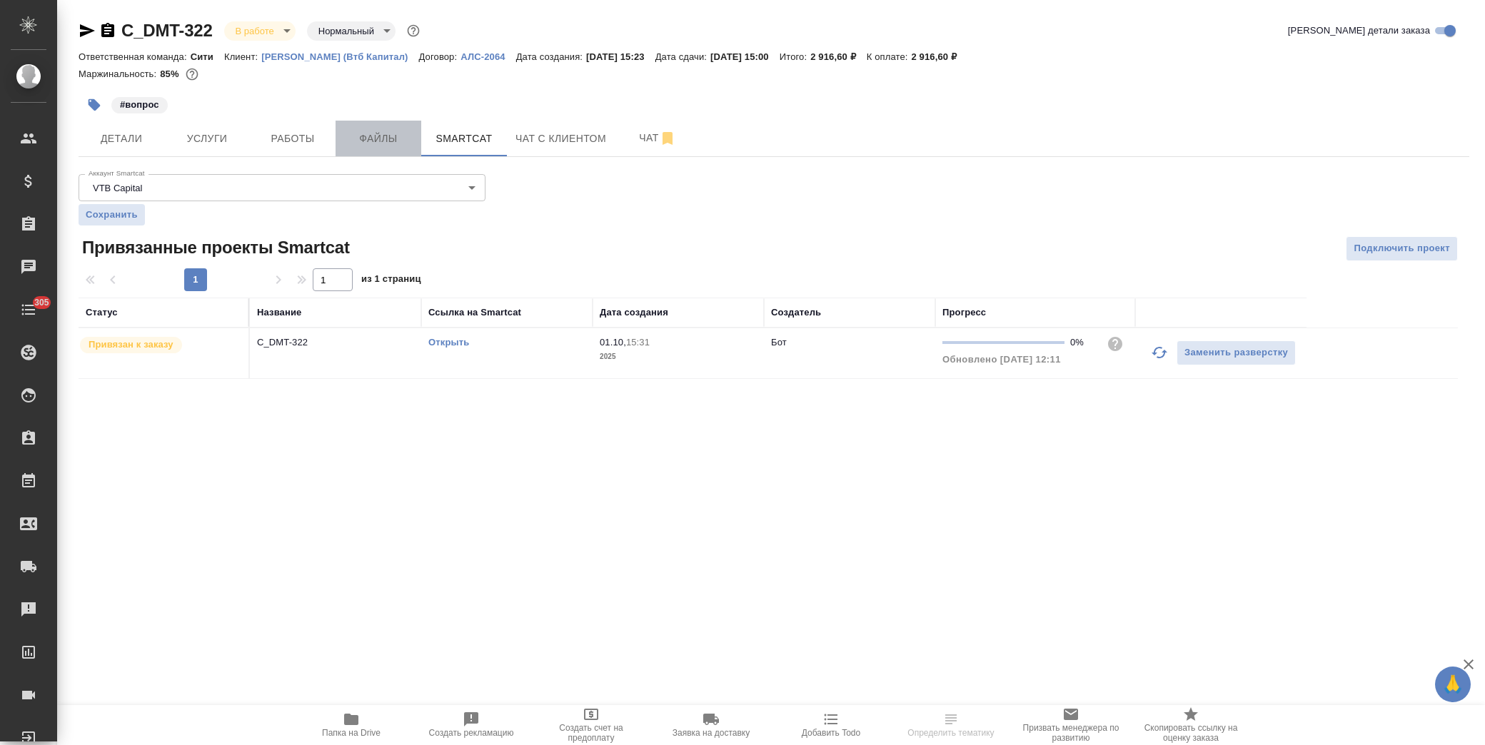
click at [359, 138] on span "Файлы" at bounding box center [378, 139] width 69 height 18
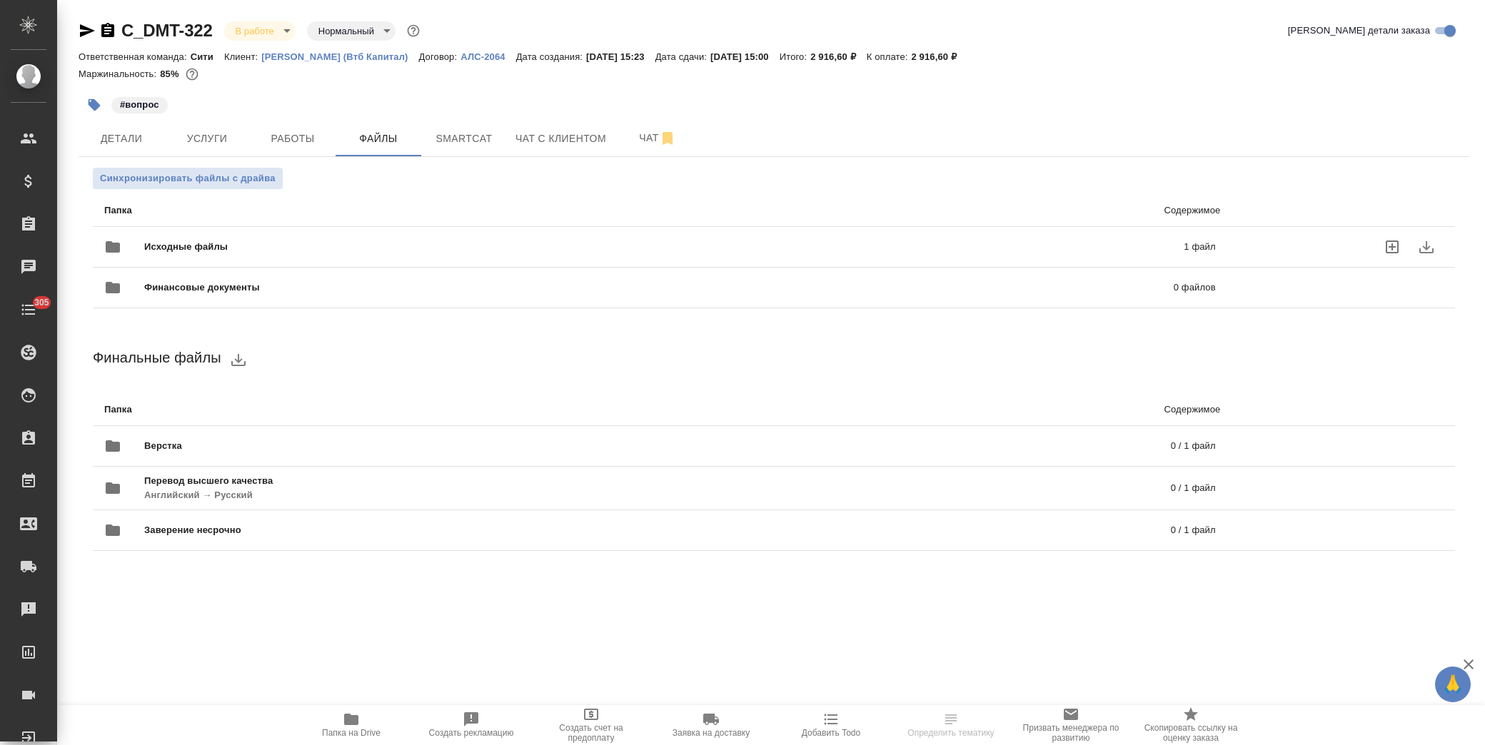
click at [253, 236] on div "Исходные файлы 1 файл" at bounding box center [660, 247] width 1112 height 34
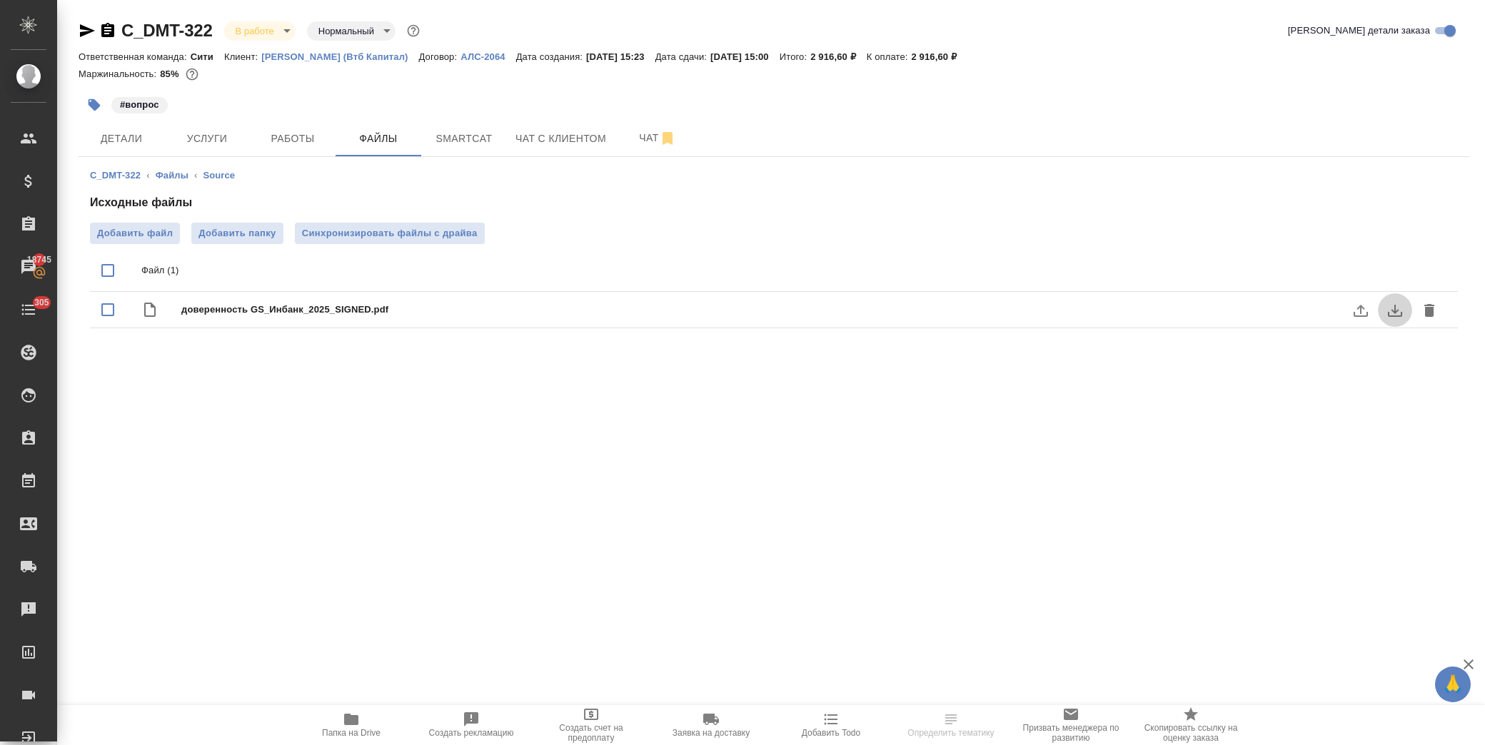
click at [1387, 309] on icon "download" at bounding box center [1395, 310] width 17 height 17
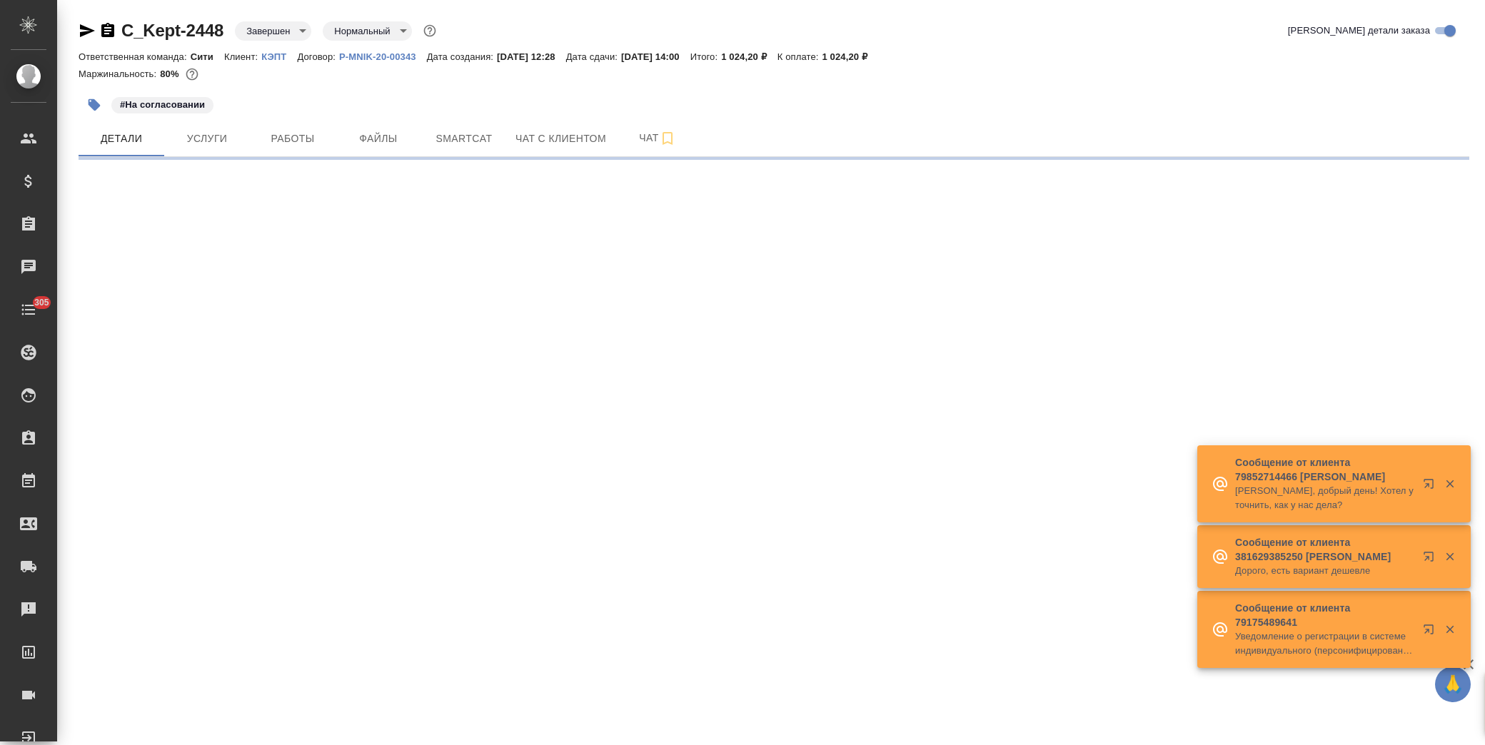
select select "RU"
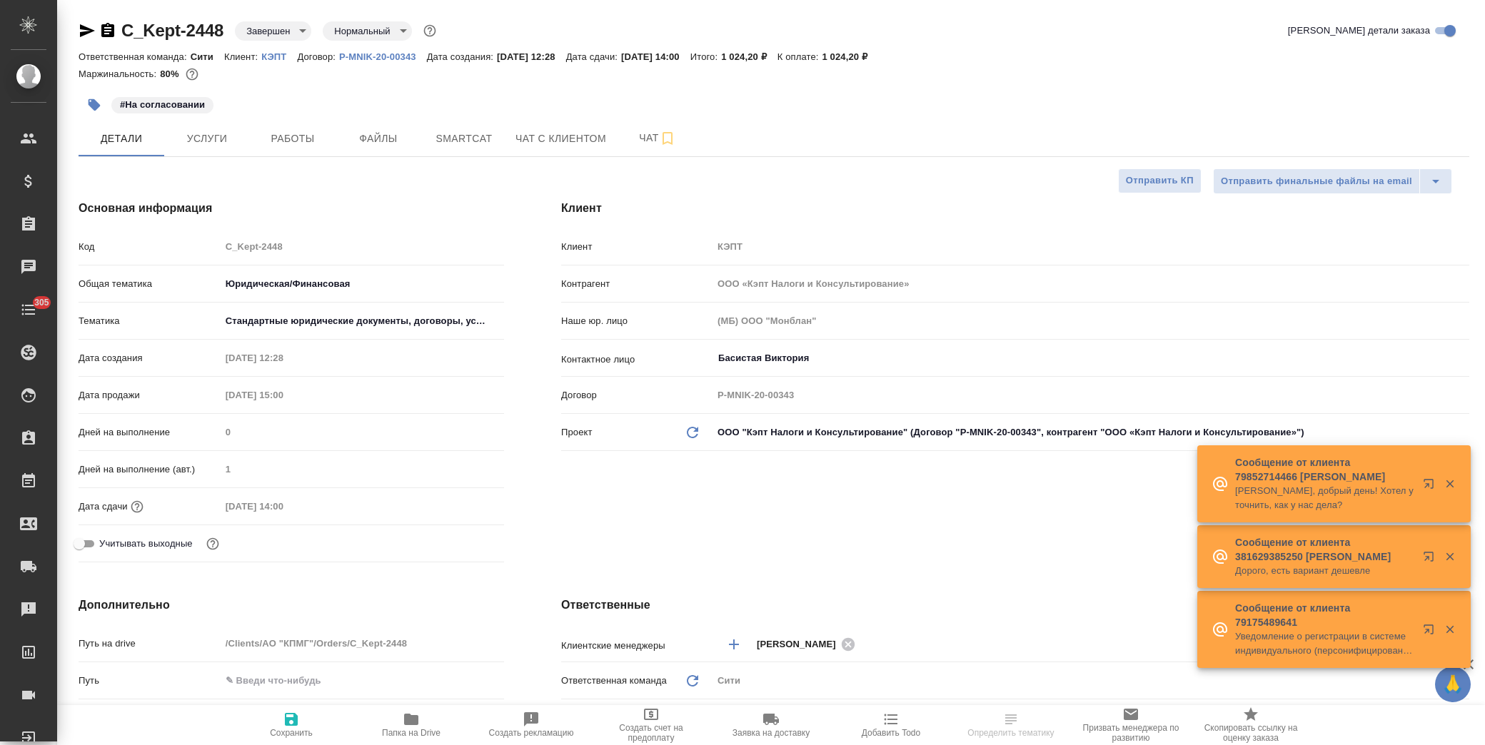
type textarea "x"
type input "[PERSON_NAME]"
type input "[PERSON_NAME]pereverzeva"
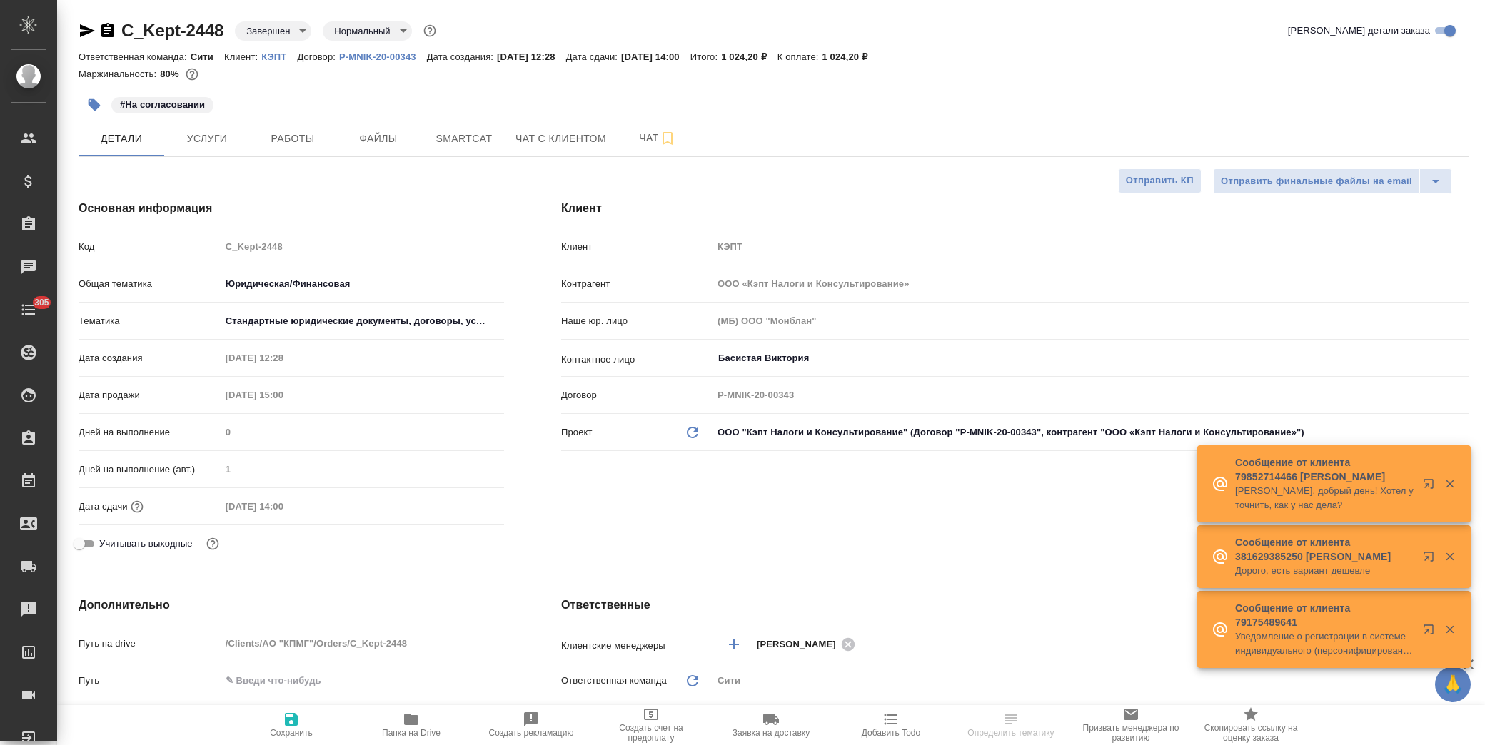
type textarea "x"
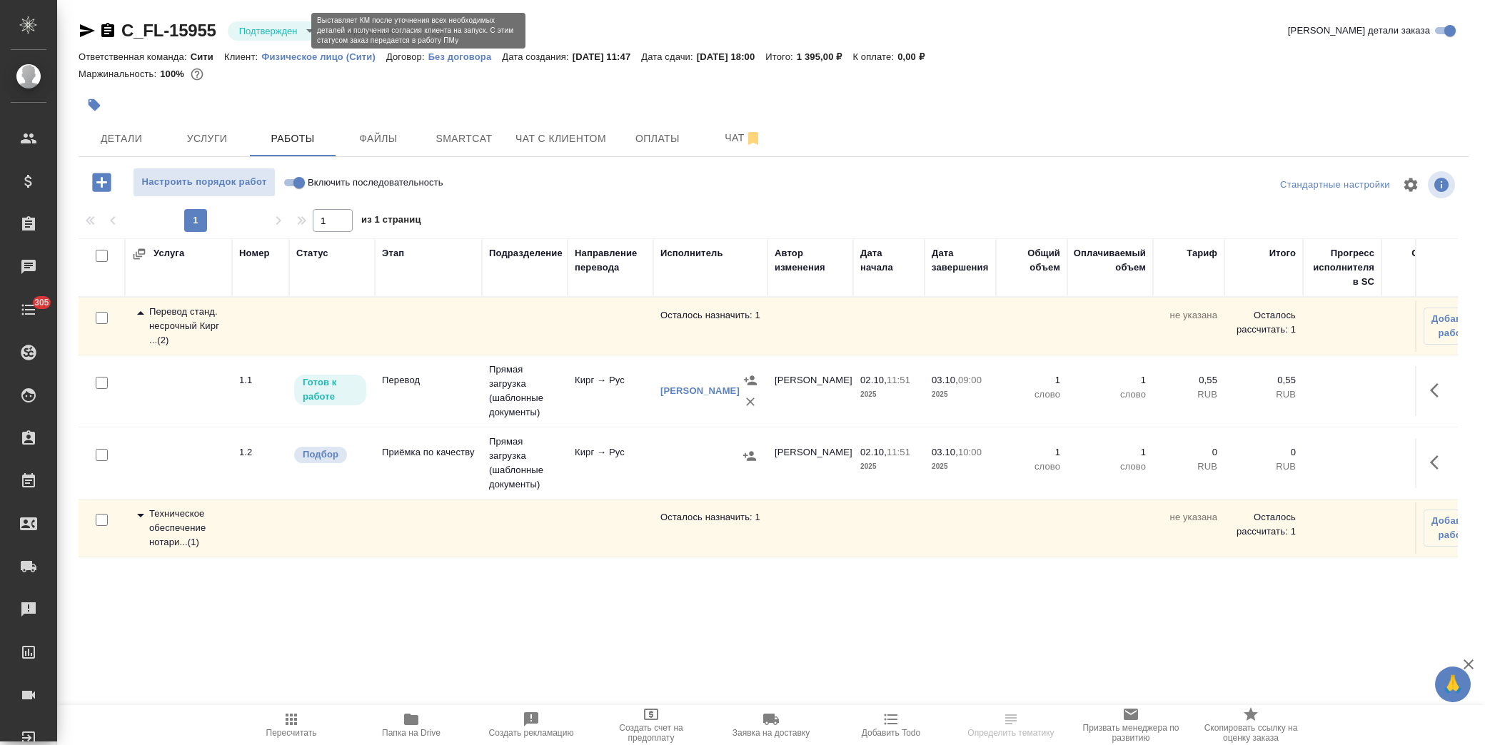
click at [296, 31] on body "🙏 .cls-1 fill:#fff; AWATERA [PERSON_NAME] Спецификации Заказы Чаты 305 Todo Про…" at bounding box center [742, 372] width 1485 height 745
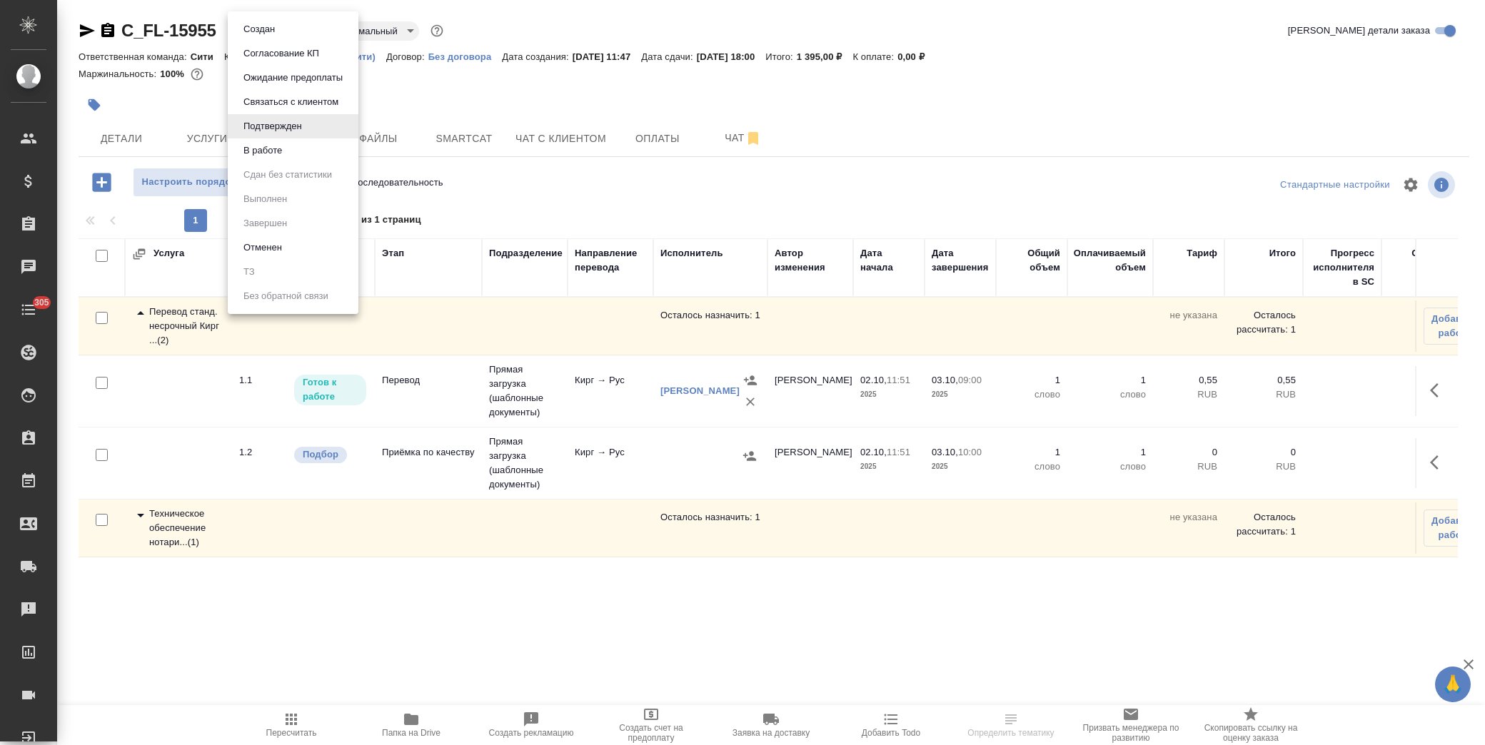
click at [298, 153] on li "В работе" at bounding box center [293, 151] width 131 height 24
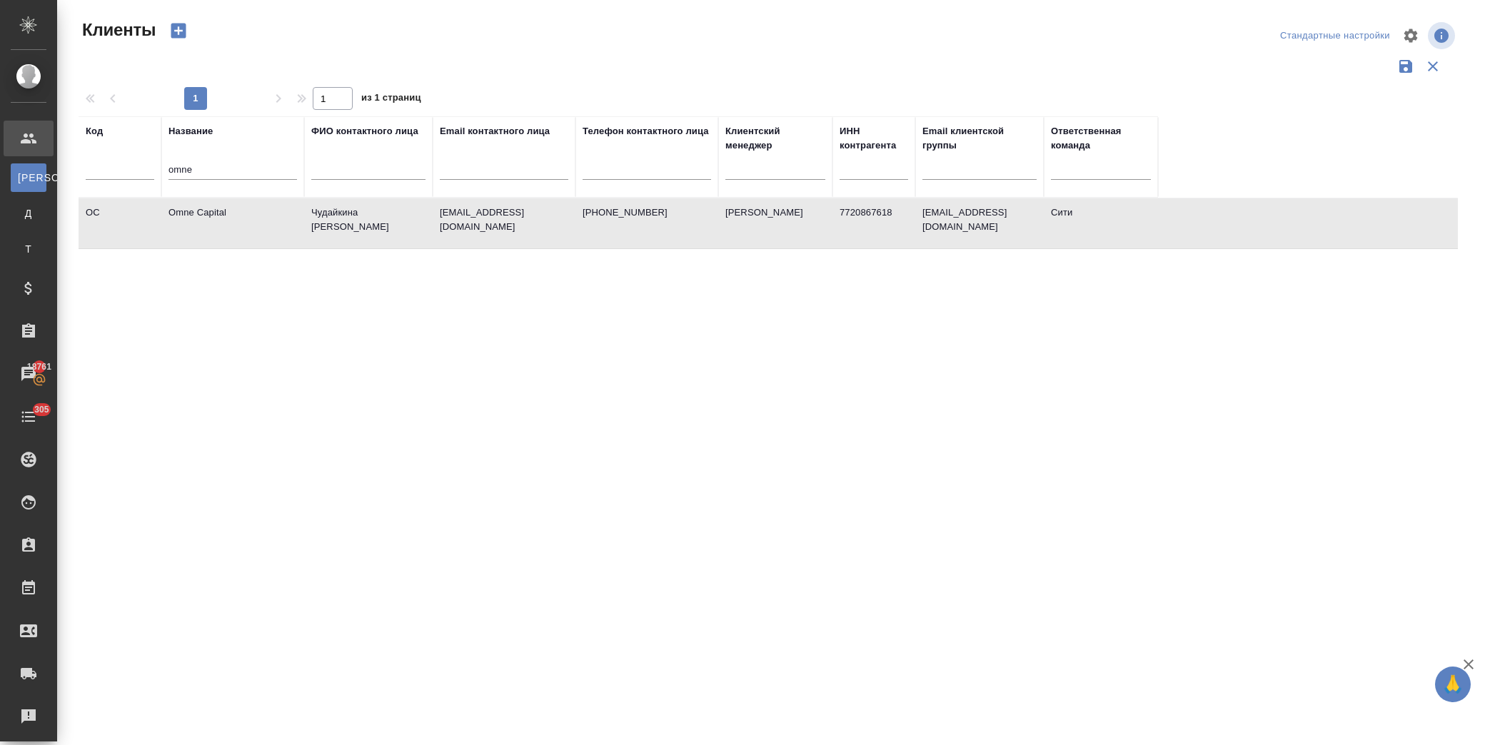
select select "RU"
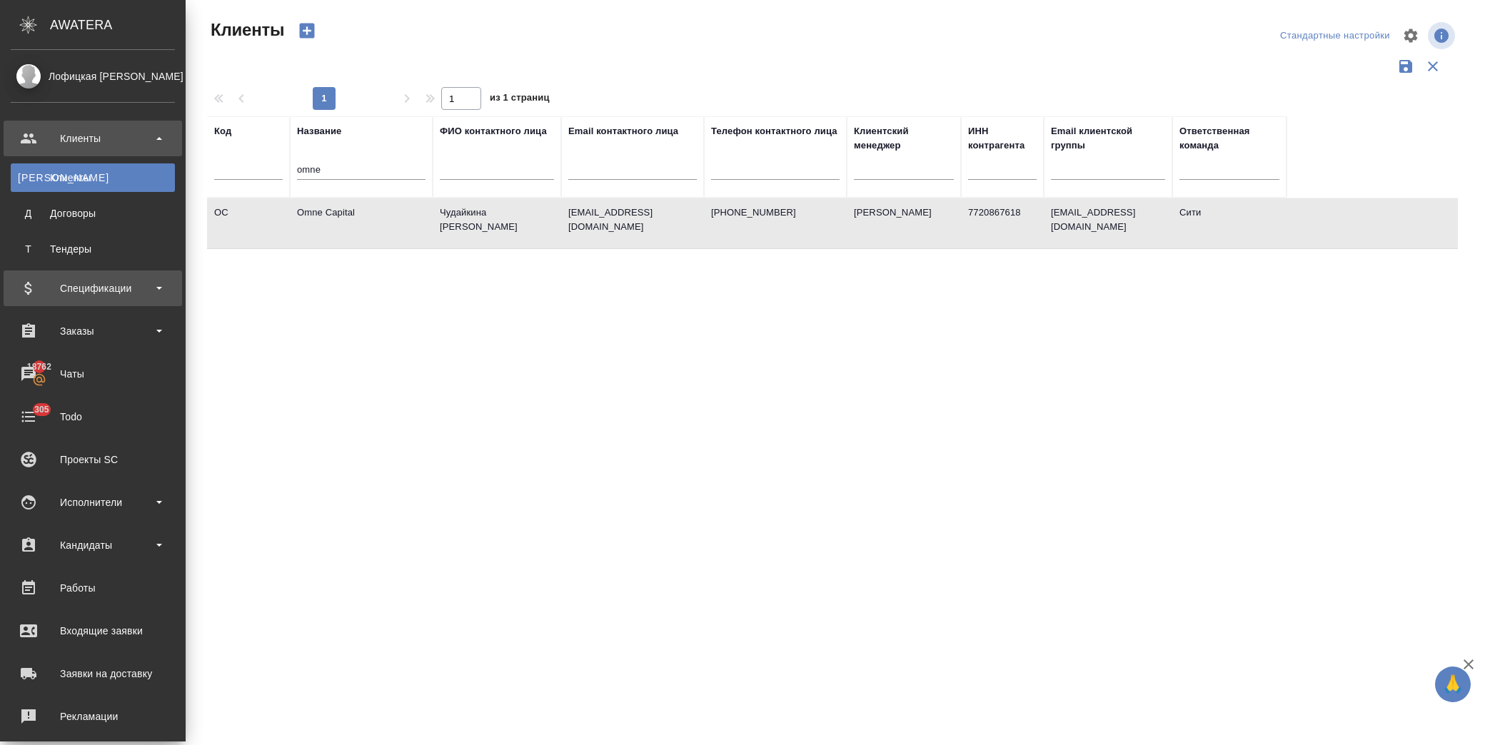
drag, startPoint x: 91, startPoint y: 288, endPoint x: 98, endPoint y: 289, distance: 7.3
click at [91, 288] on div "Спецификации" at bounding box center [93, 288] width 164 height 21
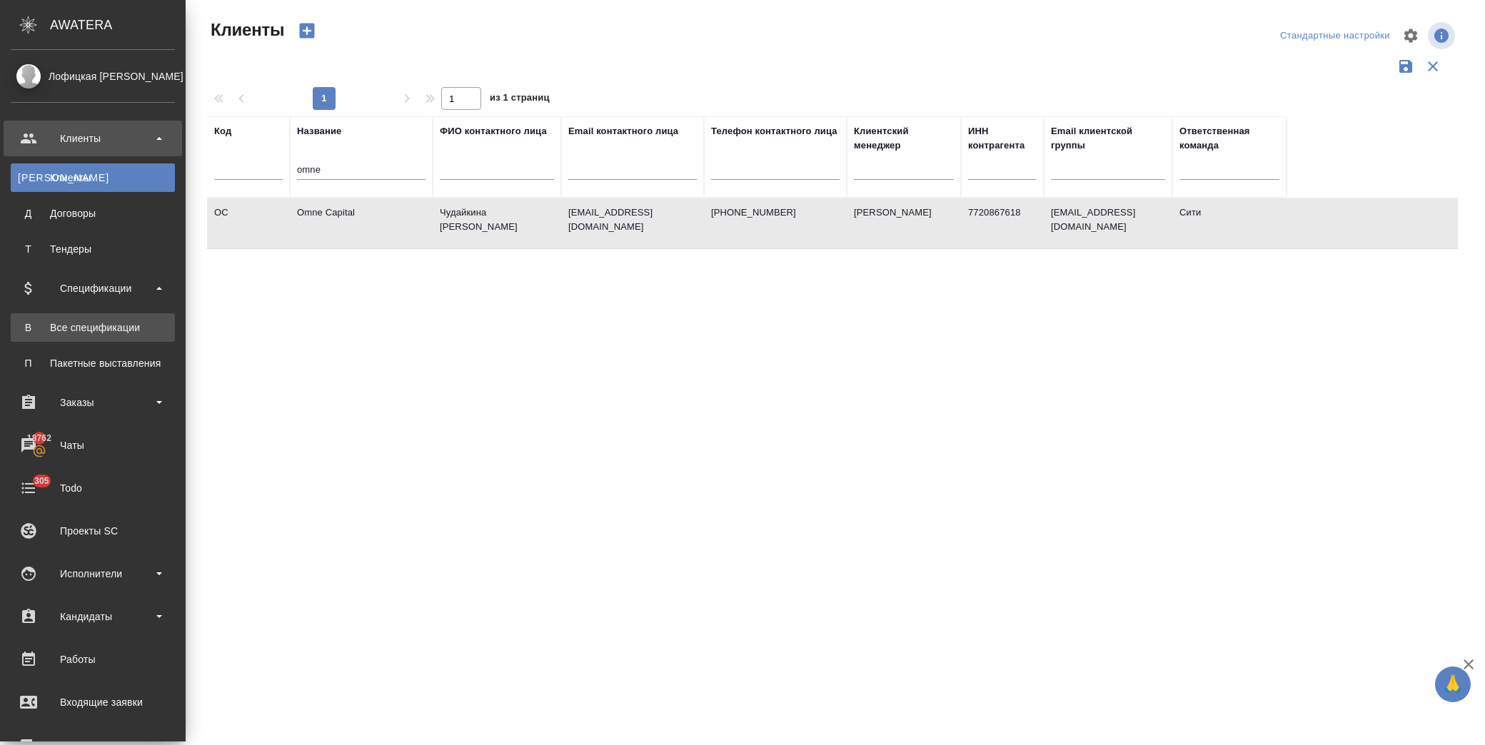
click at [97, 326] on div "Все спецификации" at bounding box center [93, 328] width 150 height 14
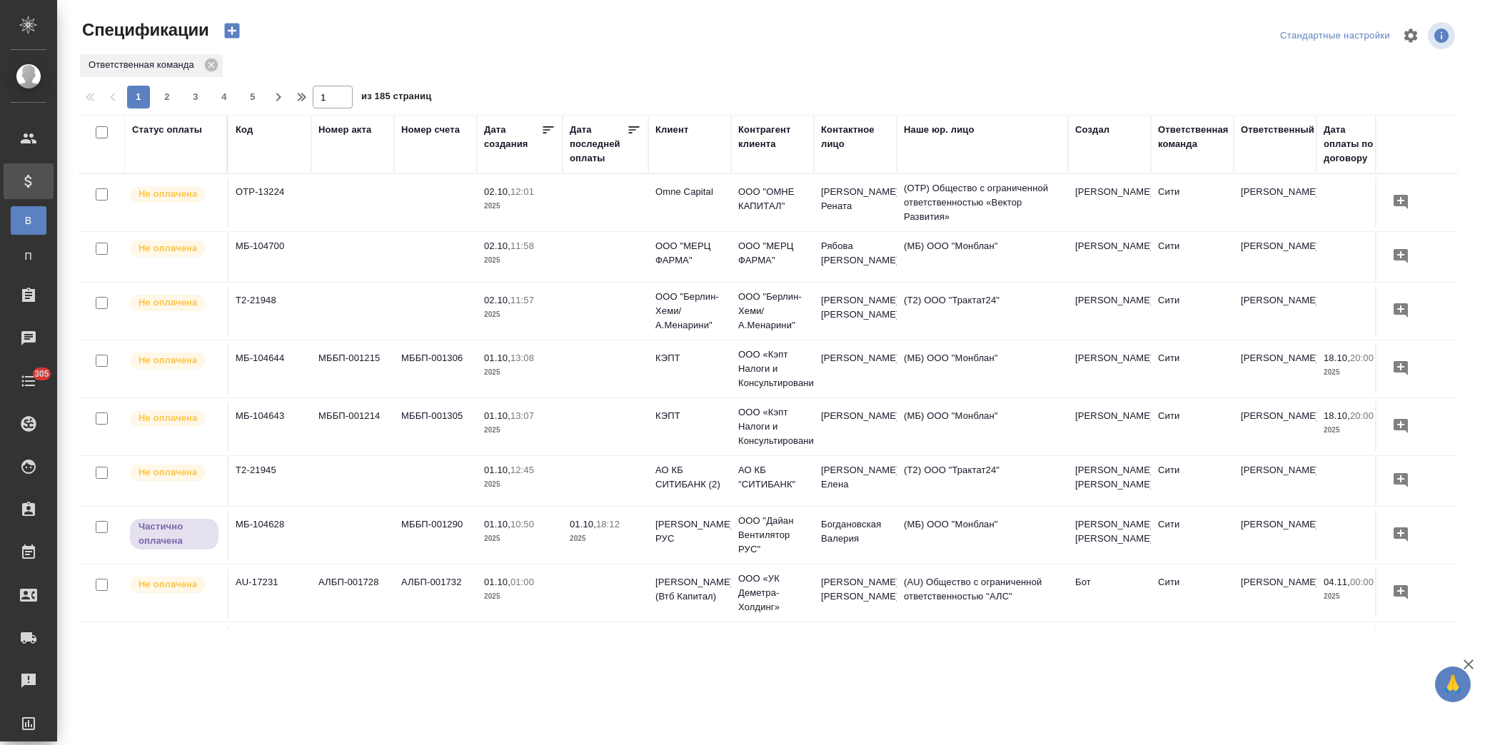
click at [682, 131] on div "Клиент" at bounding box center [671, 130] width 33 height 14
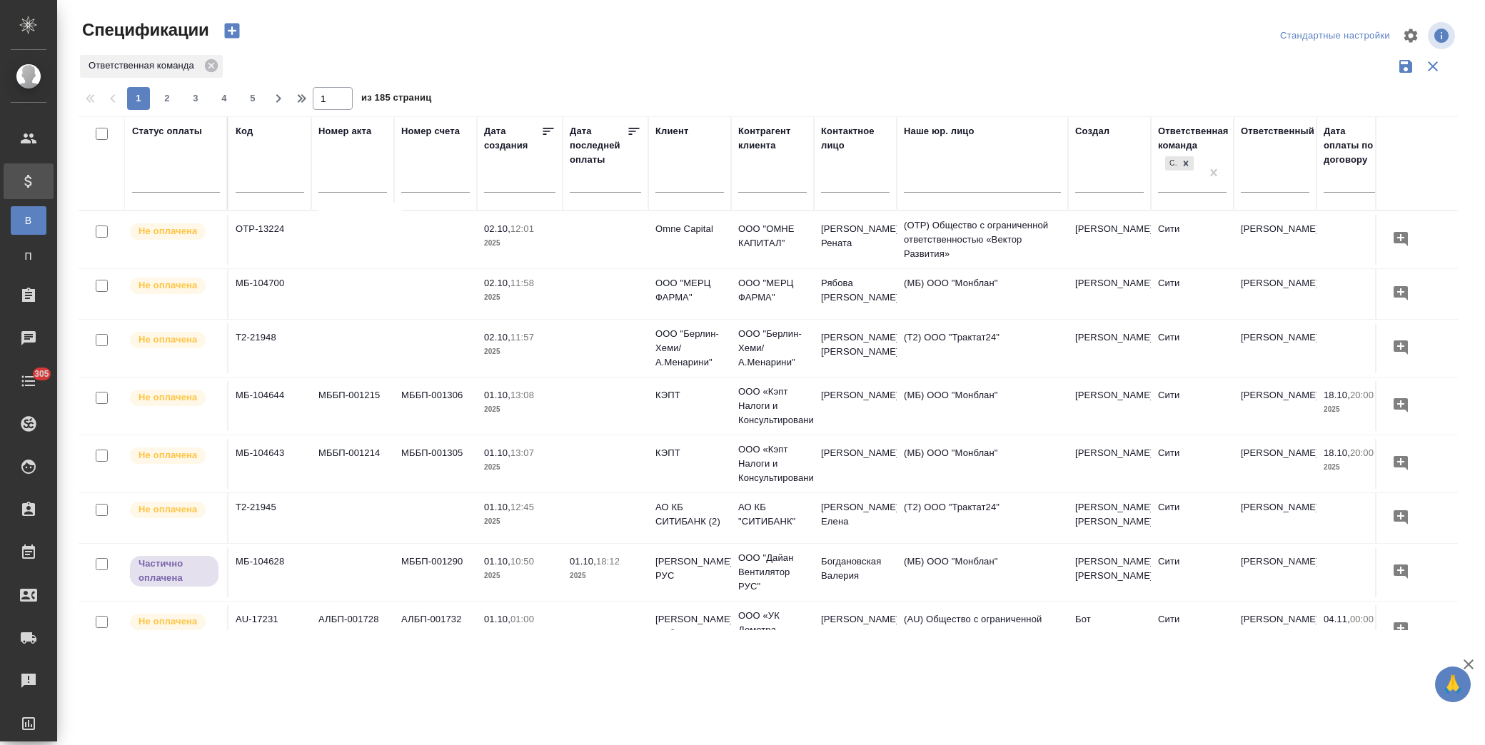
click at [714, 184] on input "text" at bounding box center [689, 183] width 69 height 18
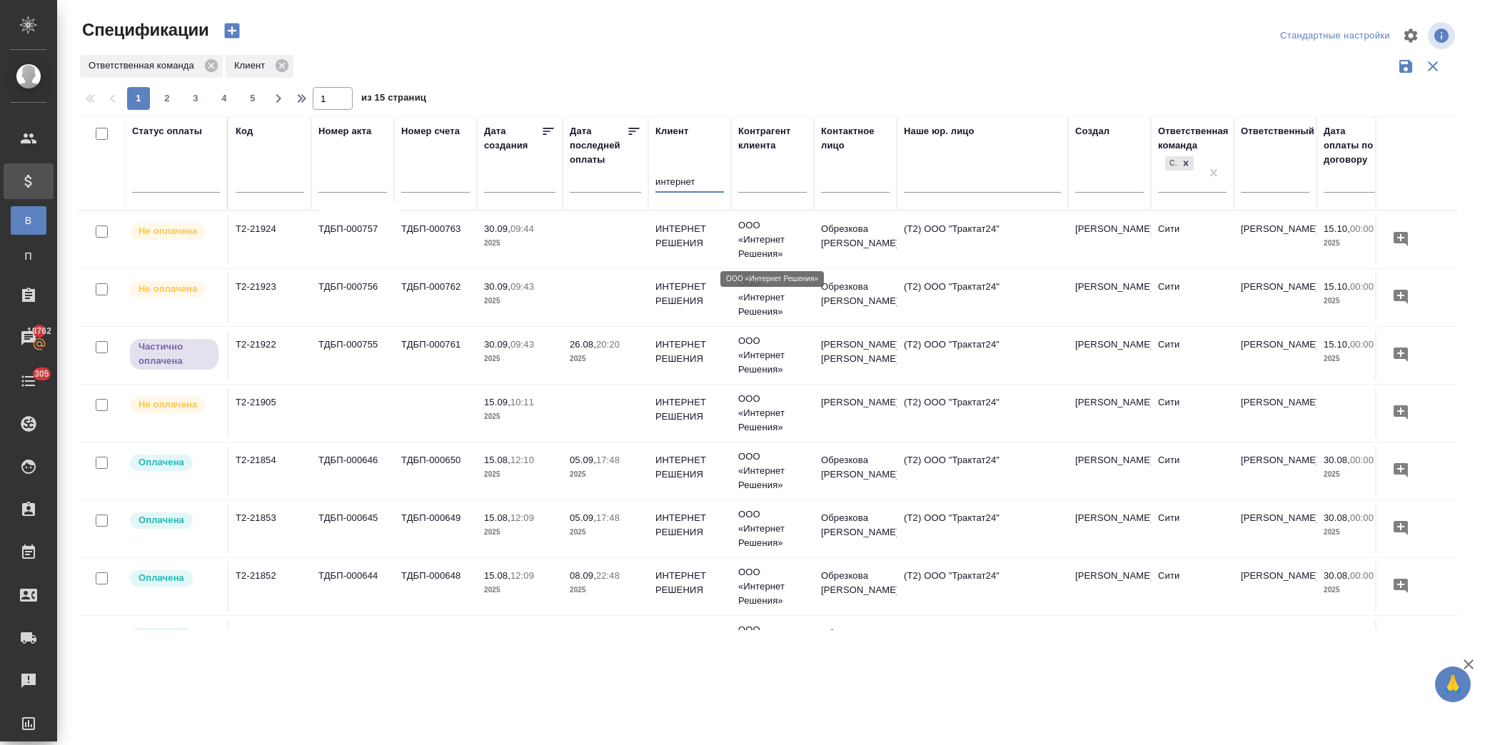
type input "интернет"
click at [760, 233] on p "ООО «Интернет Решения»" at bounding box center [772, 239] width 69 height 43
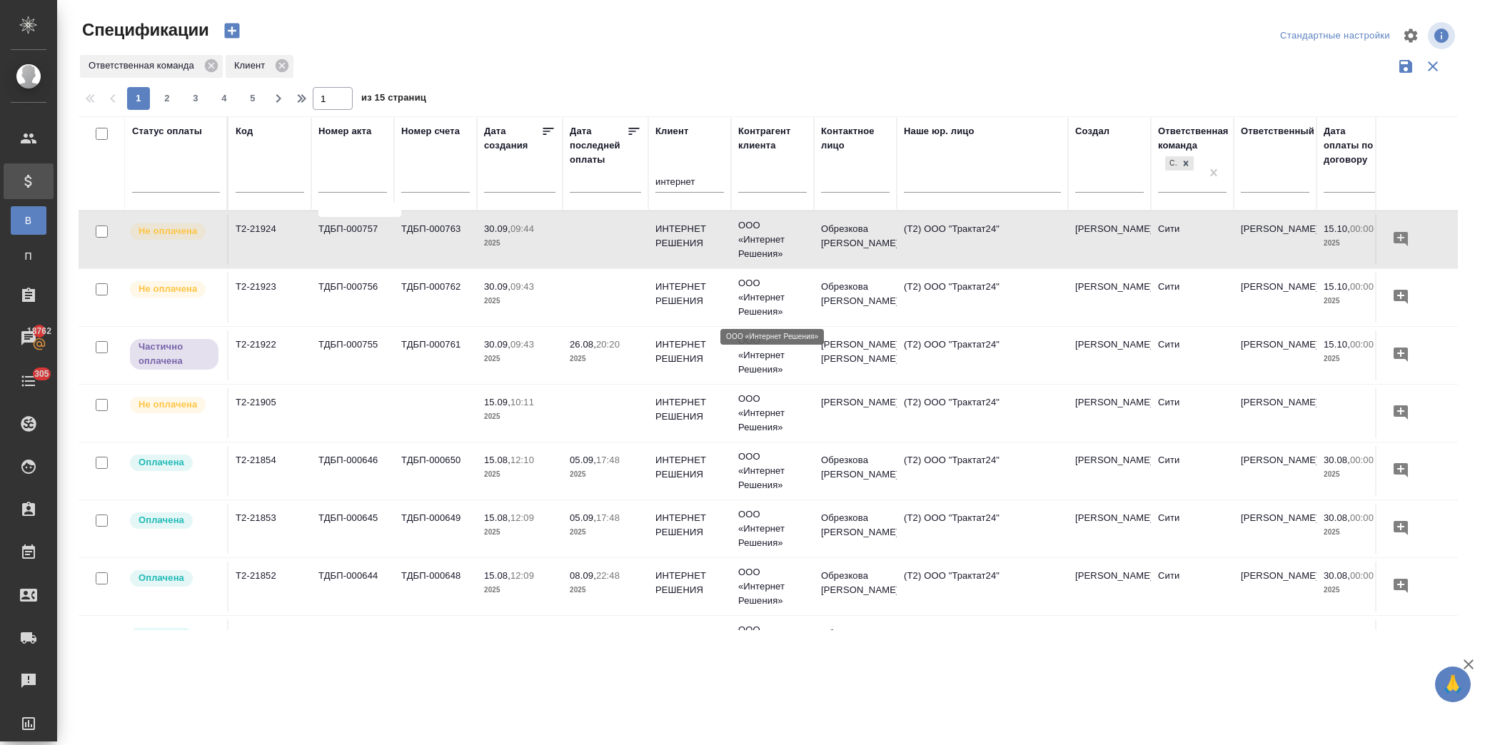
click at [758, 311] on p "ООО «Интернет Решения»" at bounding box center [772, 297] width 69 height 43
click at [762, 300] on p "ООО «Интернет Решения»" at bounding box center [772, 297] width 69 height 43
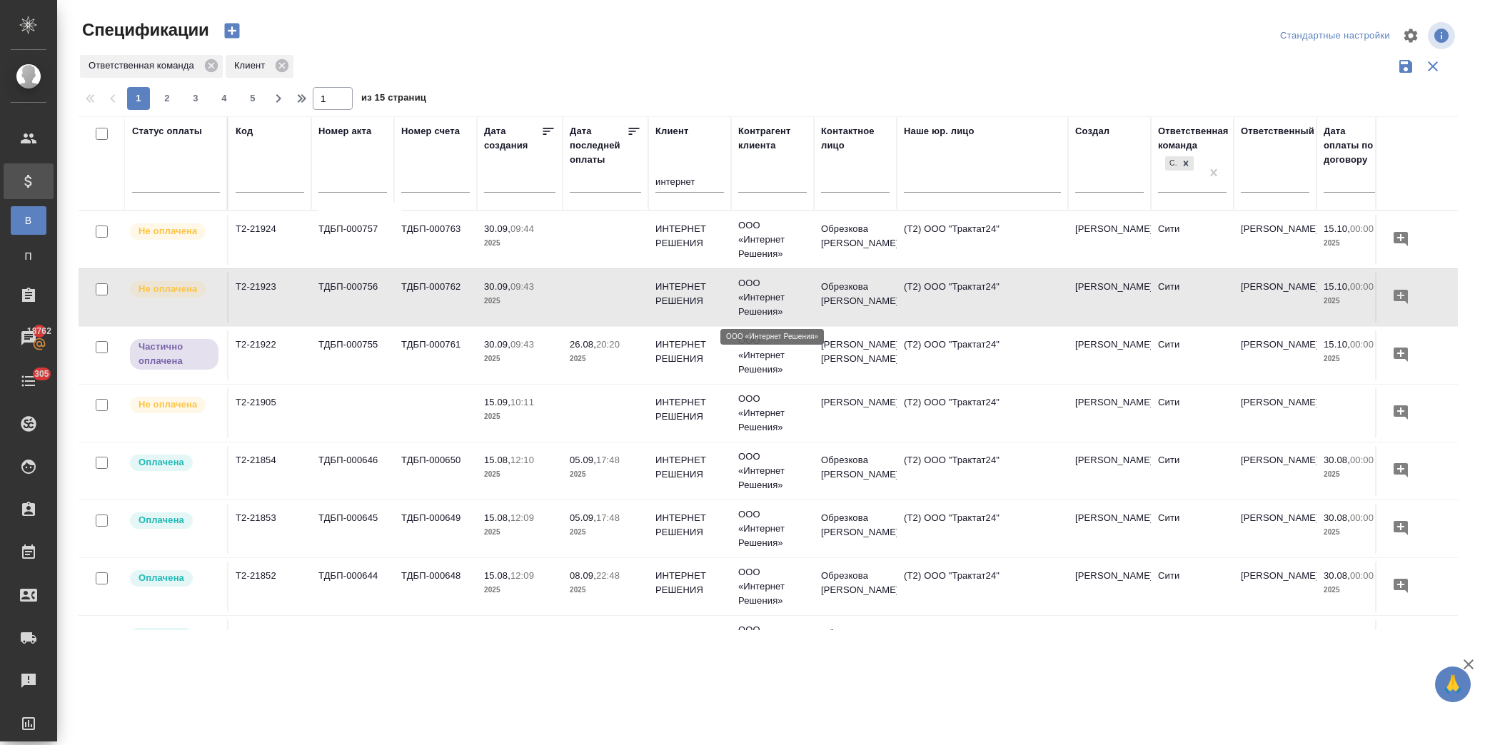
click at [745, 290] on p "ООО «Интернет Решения»" at bounding box center [772, 297] width 69 height 43
click at [764, 346] on p "ООО «Интернет Решения»" at bounding box center [772, 355] width 69 height 43
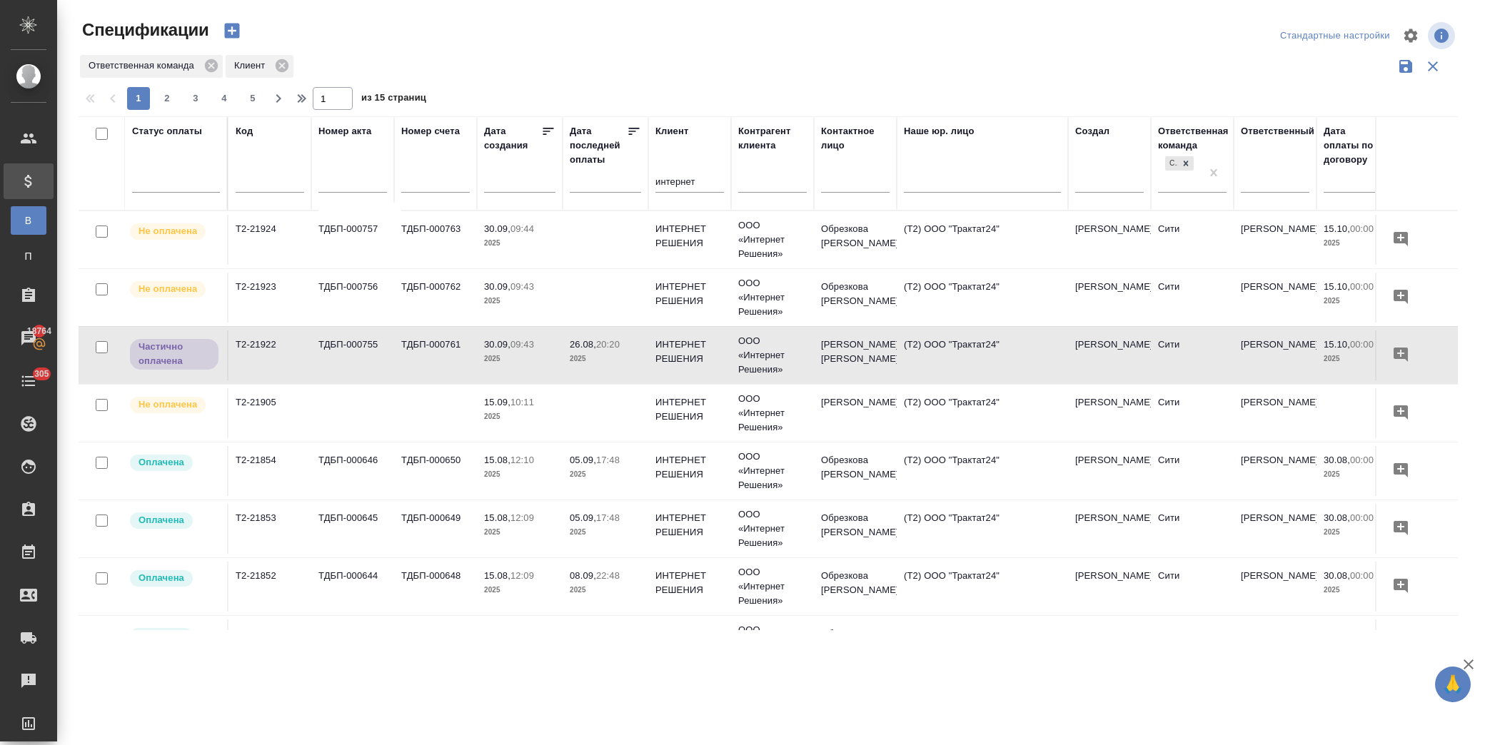
click at [731, 409] on td "ООО «Интернет Решения»" at bounding box center [772, 413] width 83 height 57
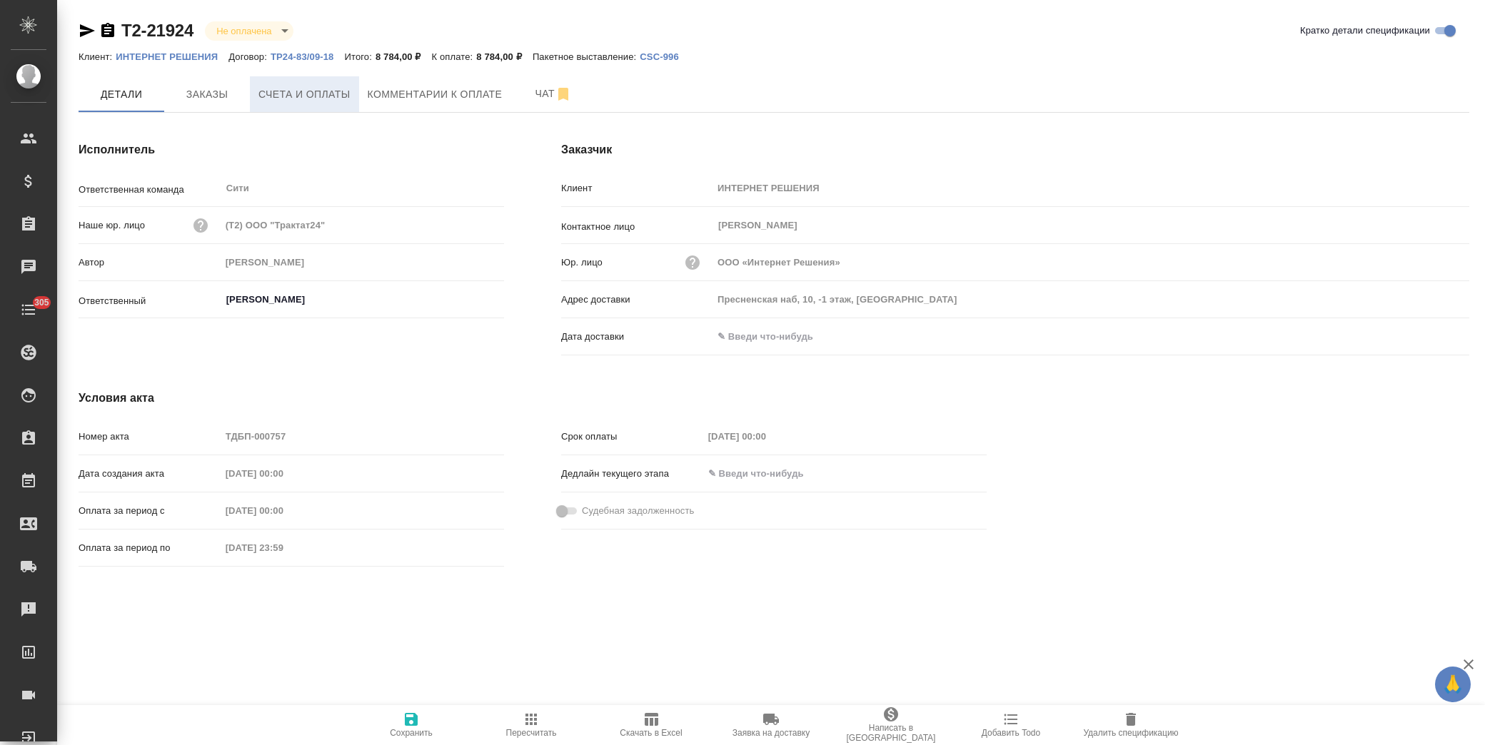
click at [290, 91] on span "Счета и оплаты" at bounding box center [304, 95] width 92 height 18
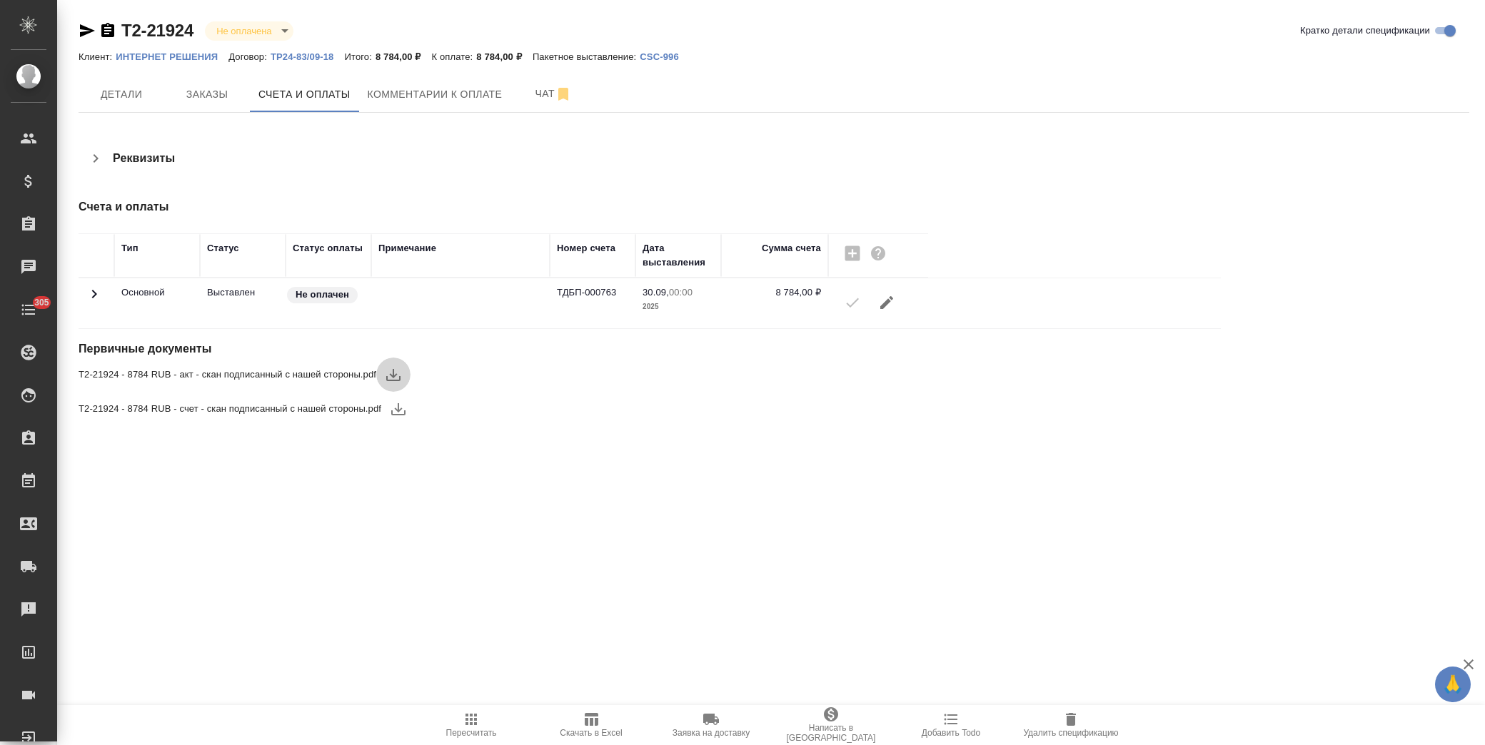
click at [396, 372] on icon "button" at bounding box center [393, 374] width 17 height 17
click at [397, 410] on icon "button" at bounding box center [398, 409] width 14 height 12
click at [591, 725] on icon "button" at bounding box center [592, 719] width 14 height 13
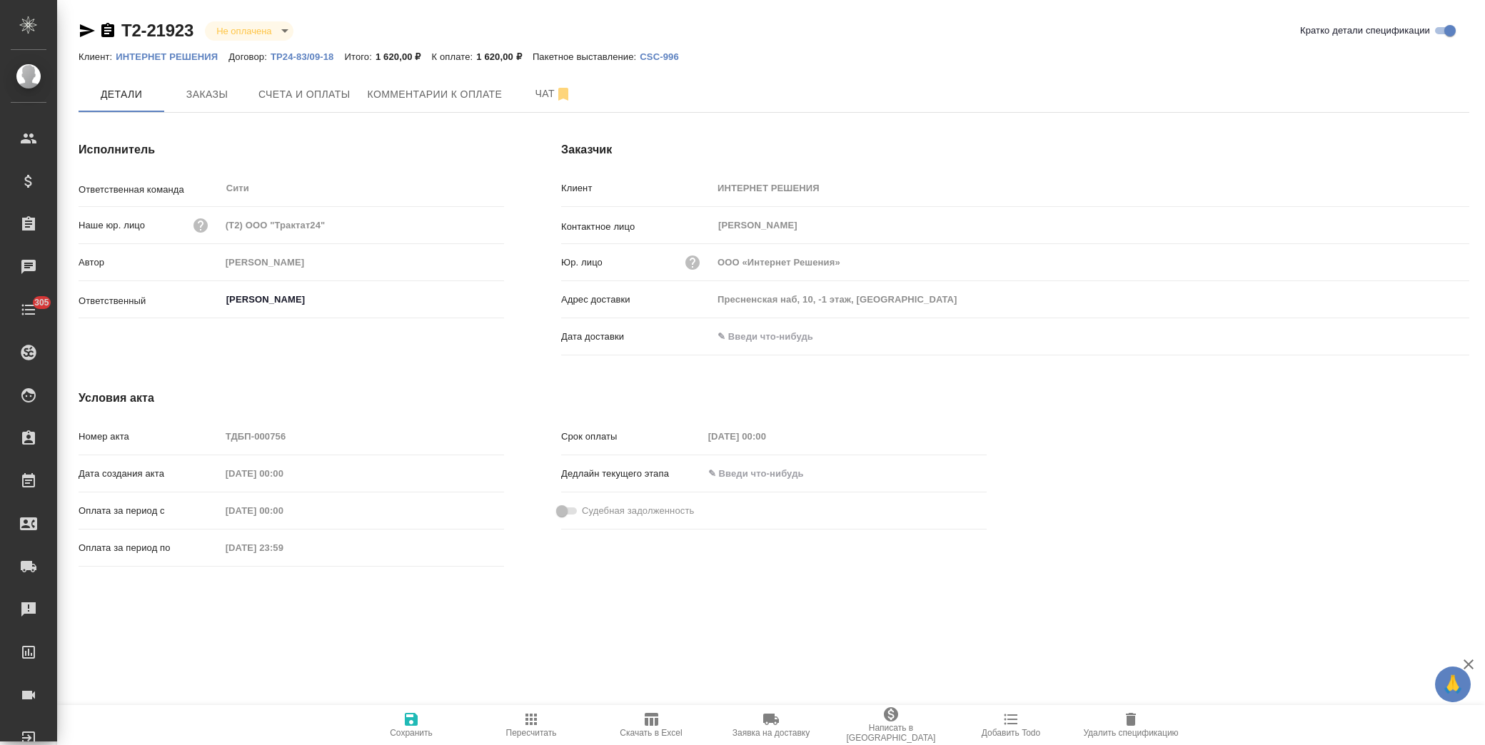
click at [652, 723] on icon "button" at bounding box center [652, 719] width 14 height 13
click at [315, 93] on span "Счета и оплаты" at bounding box center [304, 95] width 92 height 18
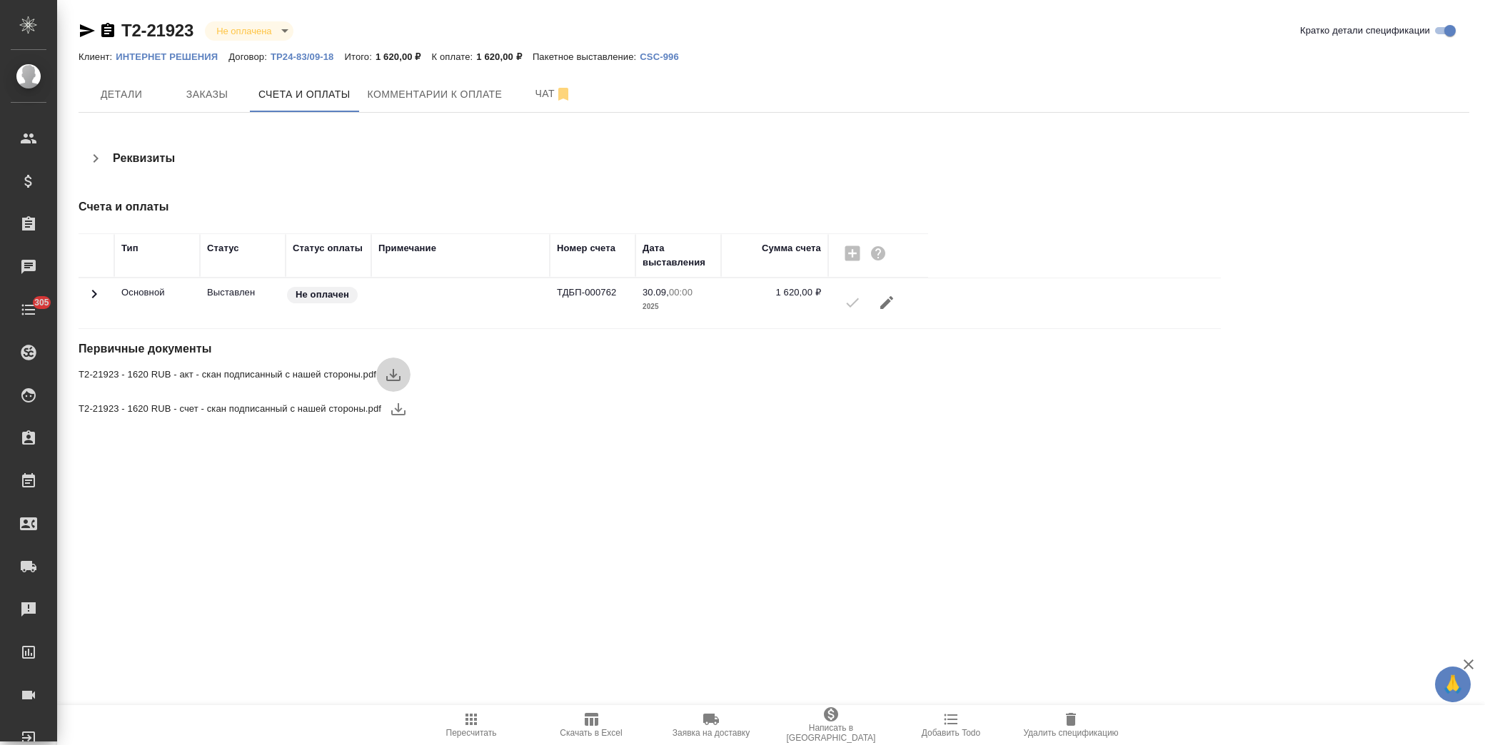
click at [397, 376] on icon "button" at bounding box center [393, 374] width 17 height 17
click at [397, 407] on icon "button" at bounding box center [398, 409] width 17 height 17
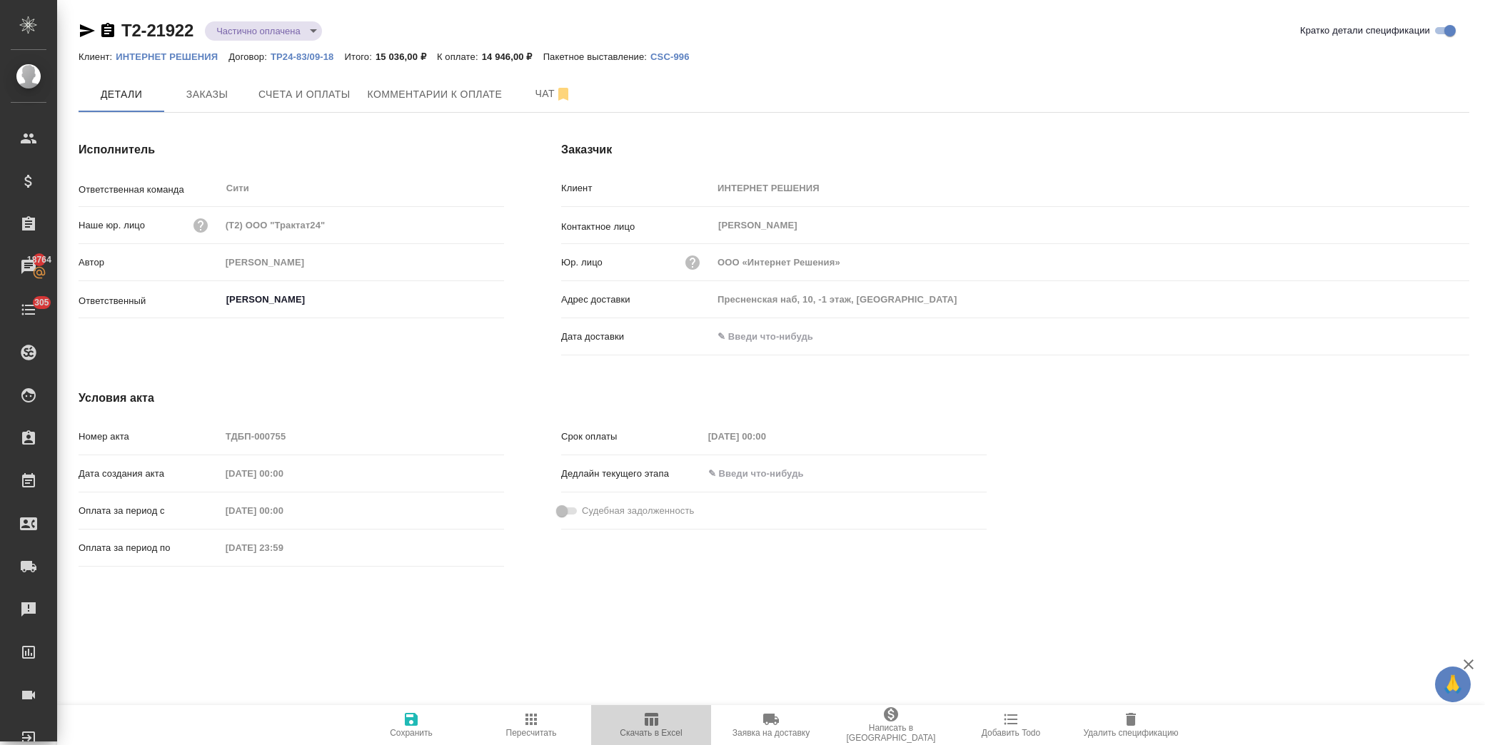
click at [641, 719] on span "Скачать в Excel" at bounding box center [651, 724] width 103 height 27
click at [309, 102] on span "Счета и оплаты" at bounding box center [304, 95] width 92 height 18
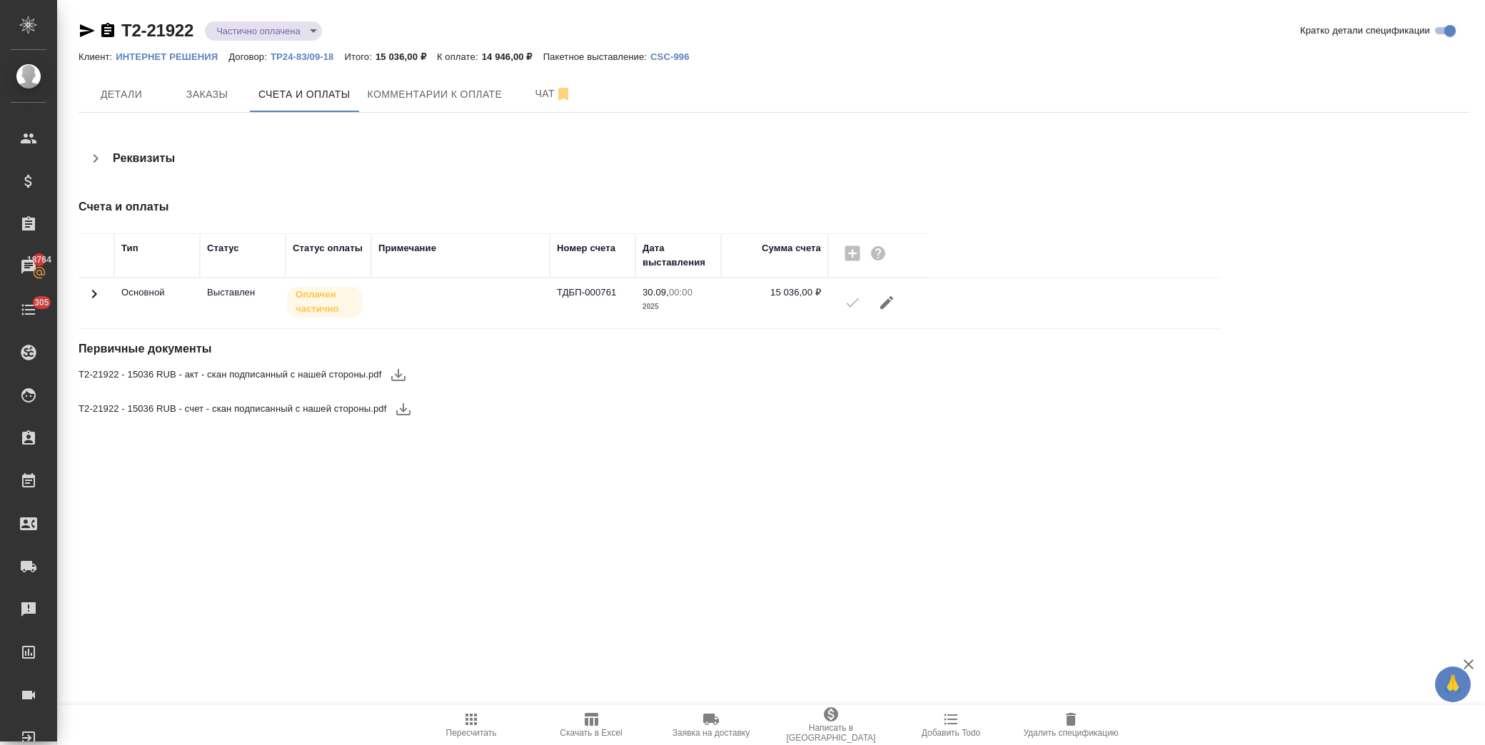
click at [400, 376] on icon "button" at bounding box center [398, 375] width 14 height 12
click at [407, 414] on icon "button" at bounding box center [403, 409] width 17 height 17
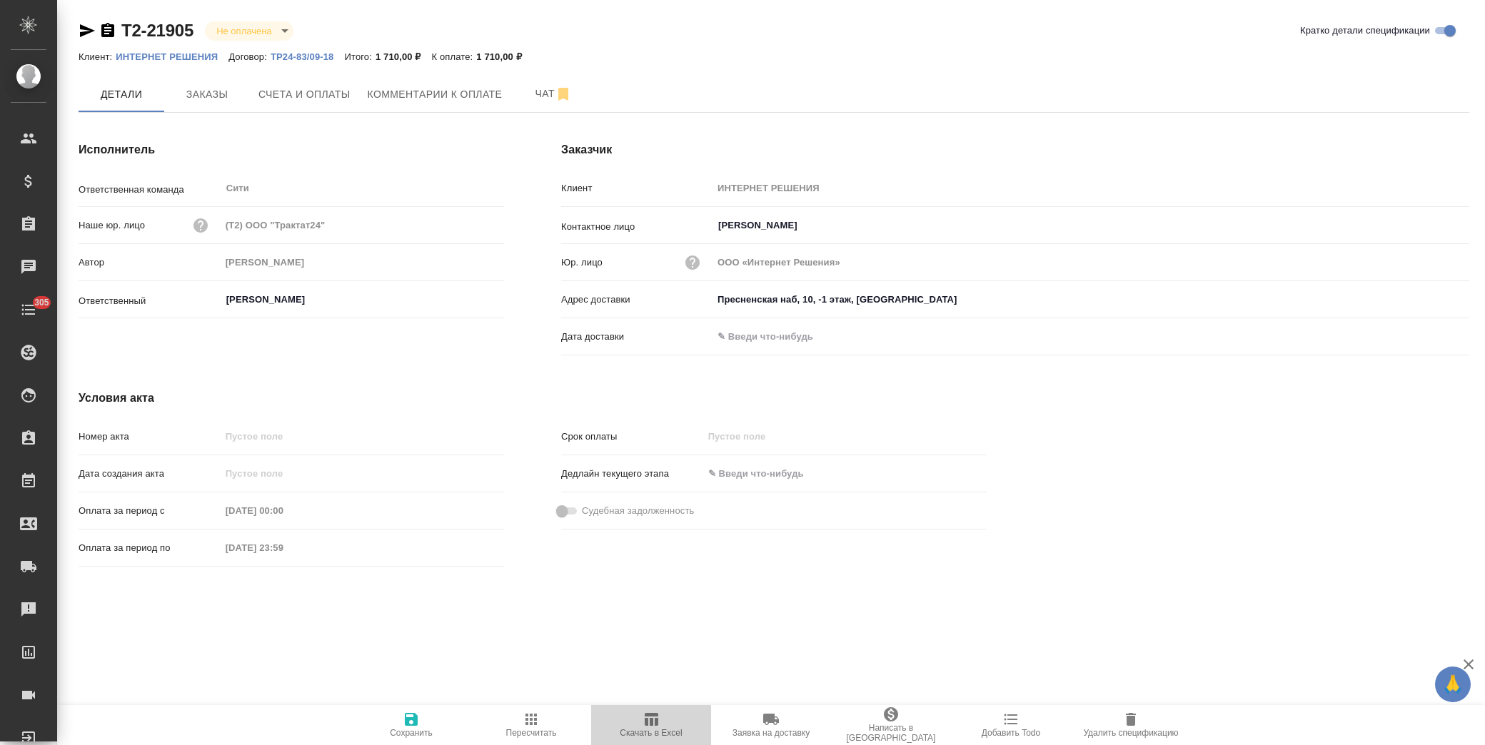
click at [651, 725] on icon "button" at bounding box center [652, 719] width 14 height 13
click at [301, 94] on span "Счета и оплаты" at bounding box center [304, 95] width 92 height 18
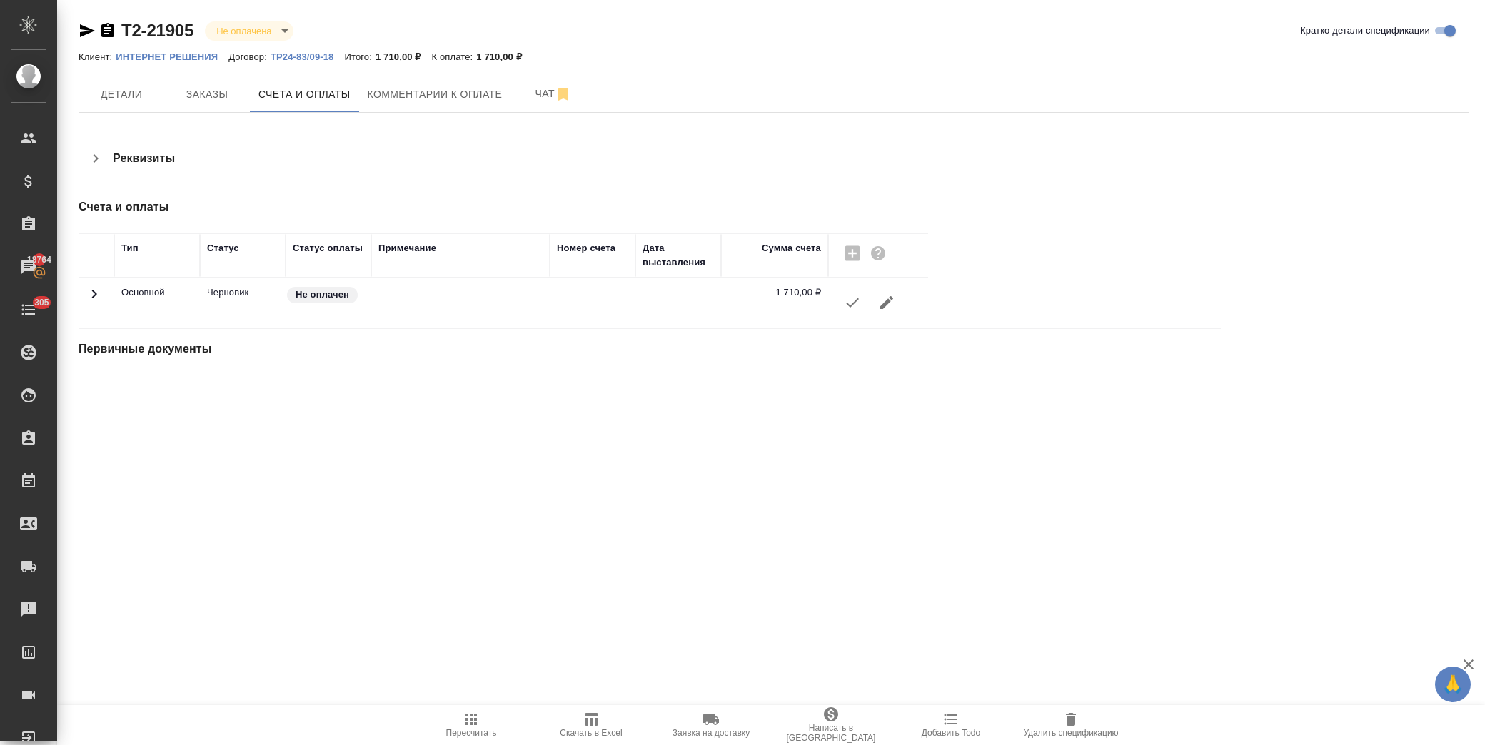
click at [393, 403] on div "Т2-21905 Не оплачена notPayed Кратко детали спецификации Клиент: ИНТЕРНЕТ РЕШЕН…" at bounding box center [774, 205] width 1407 height 411
click at [365, 391] on div "Т2-21905 Не оплачена notPayed Кратко детали спецификации Клиент: ИНТЕРНЕТ РЕШЕН…" at bounding box center [774, 205] width 1407 height 411
click at [88, 30] on icon "button" at bounding box center [87, 30] width 15 height 13
click at [91, 32] on icon "button" at bounding box center [87, 30] width 17 height 17
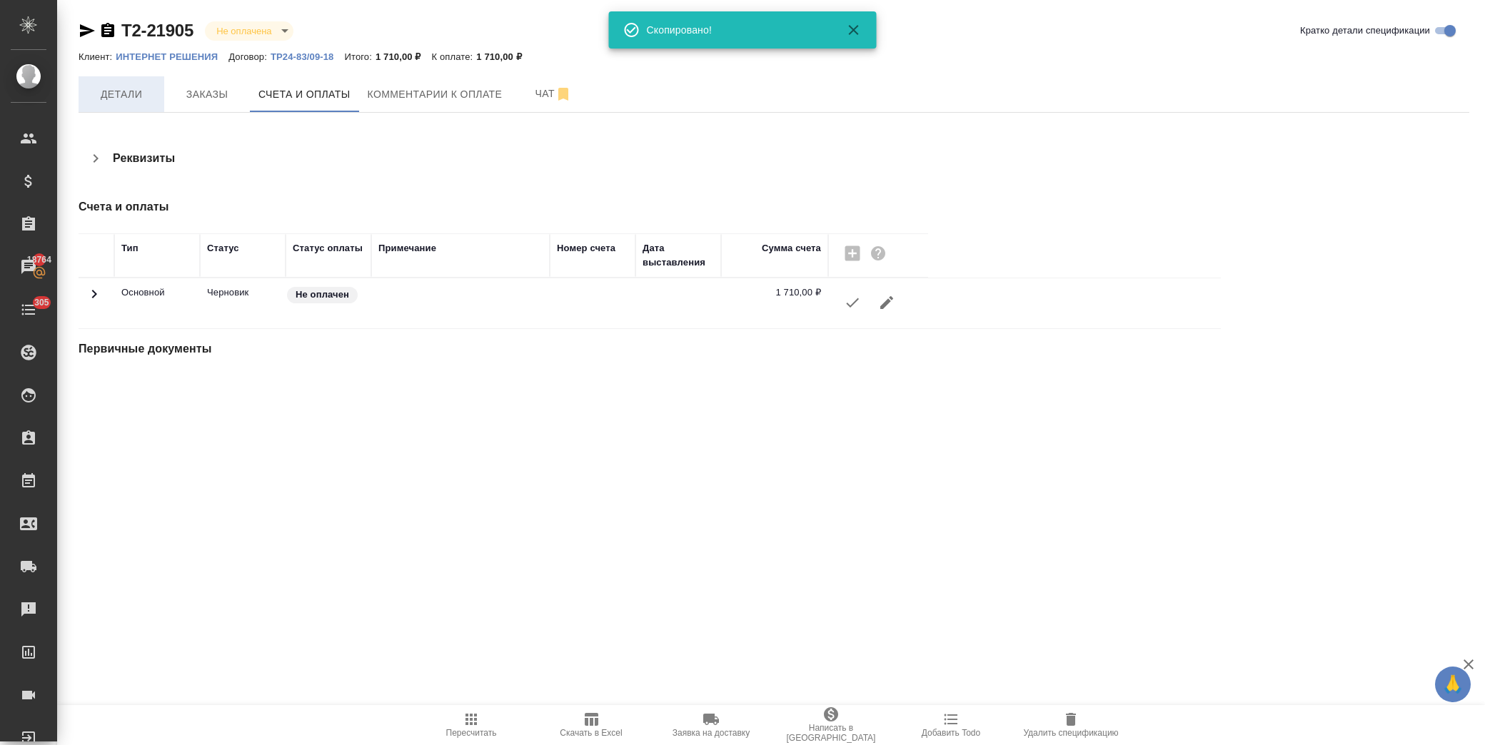
click at [113, 99] on span "Детали" at bounding box center [121, 95] width 69 height 18
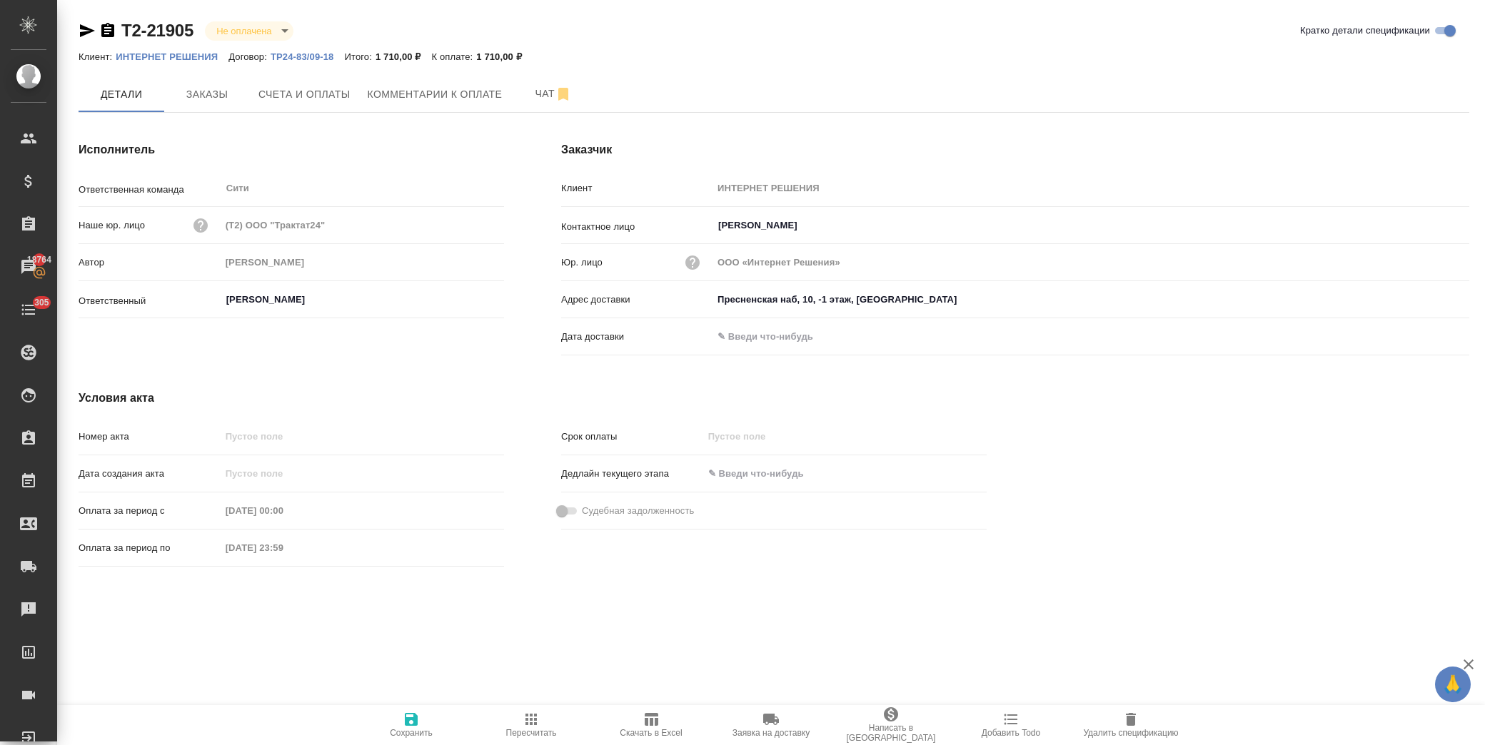
click at [753, 49] on div "Клиент: ИНТЕРНЕТ РЕШЕНИЯ Договор: ТР24-83/09-18 Итого: 1 710,00 ₽ К оплате: 1 7…" at bounding box center [774, 56] width 1391 height 17
click at [190, 89] on span "Заказы" at bounding box center [207, 95] width 69 height 18
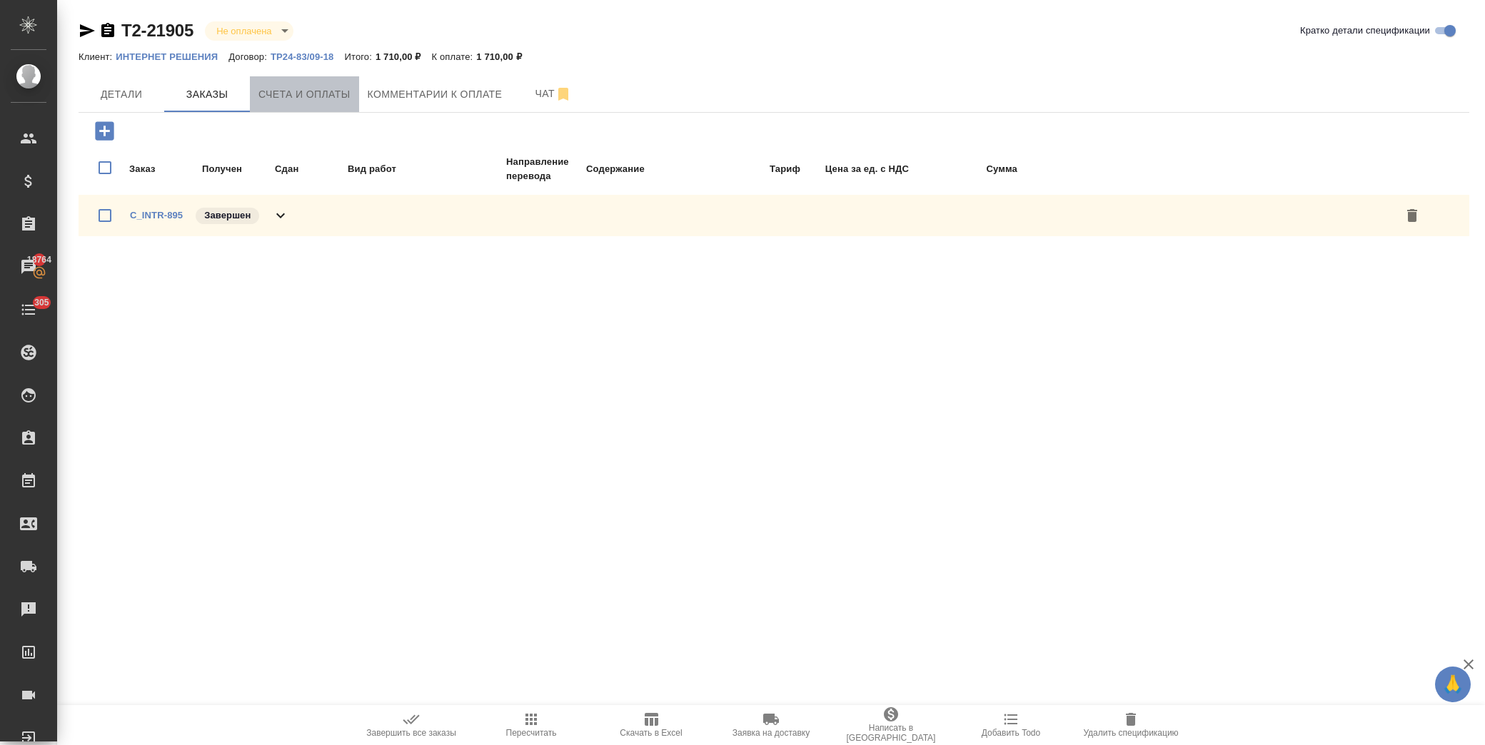
click at [319, 94] on span "Счета и оплаты" at bounding box center [304, 95] width 92 height 18
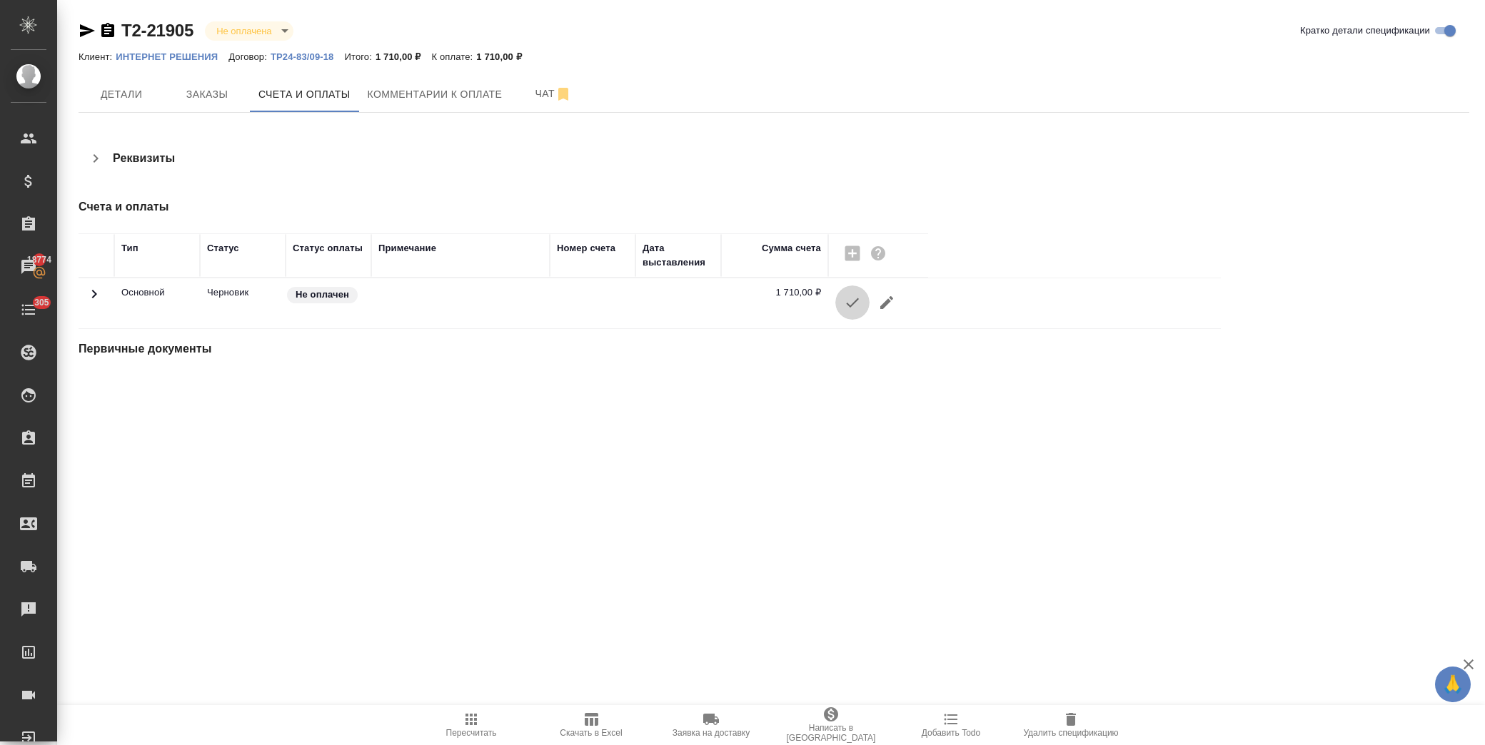
click at [850, 309] on icon "button" at bounding box center [852, 302] width 17 height 17
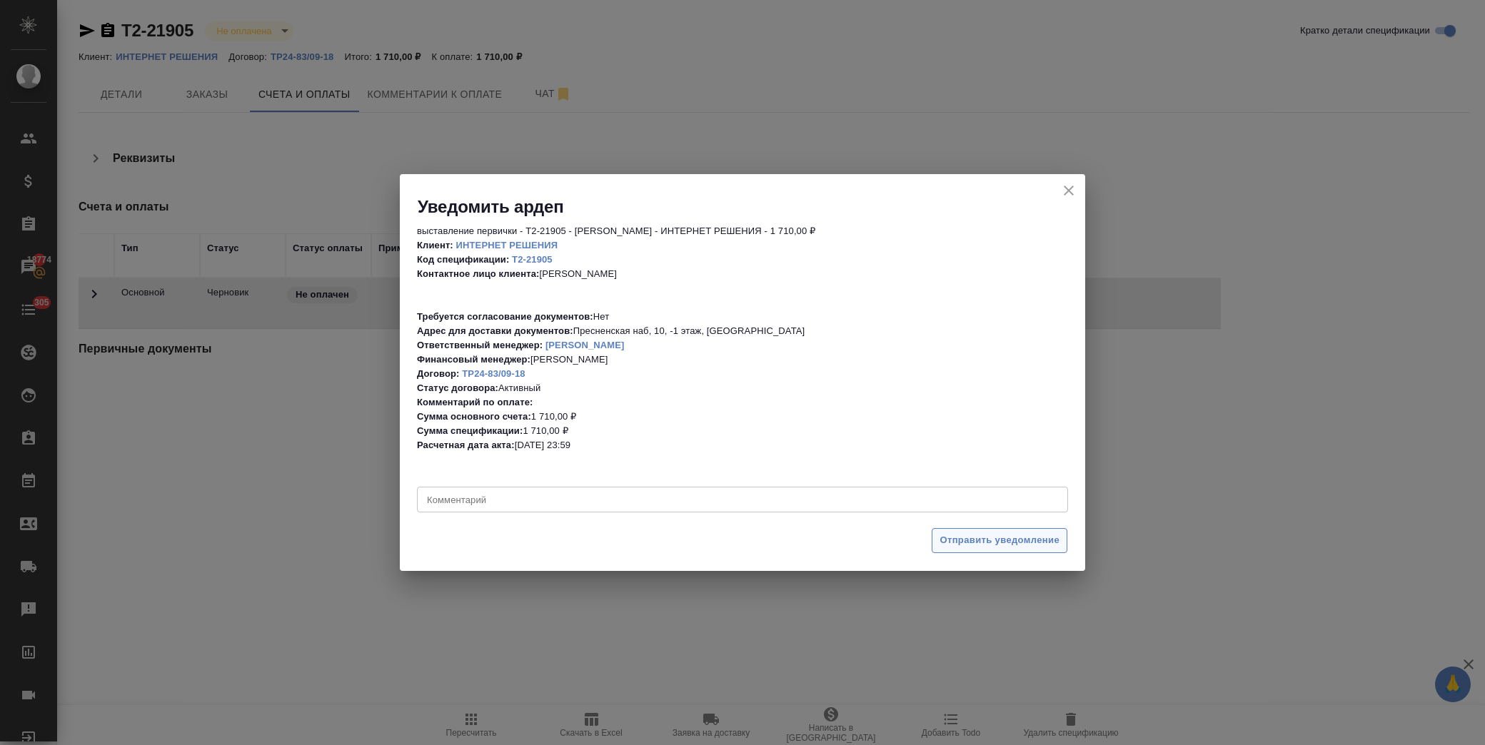
click at [989, 540] on span "Отправить уведомление" at bounding box center [1000, 541] width 120 height 16
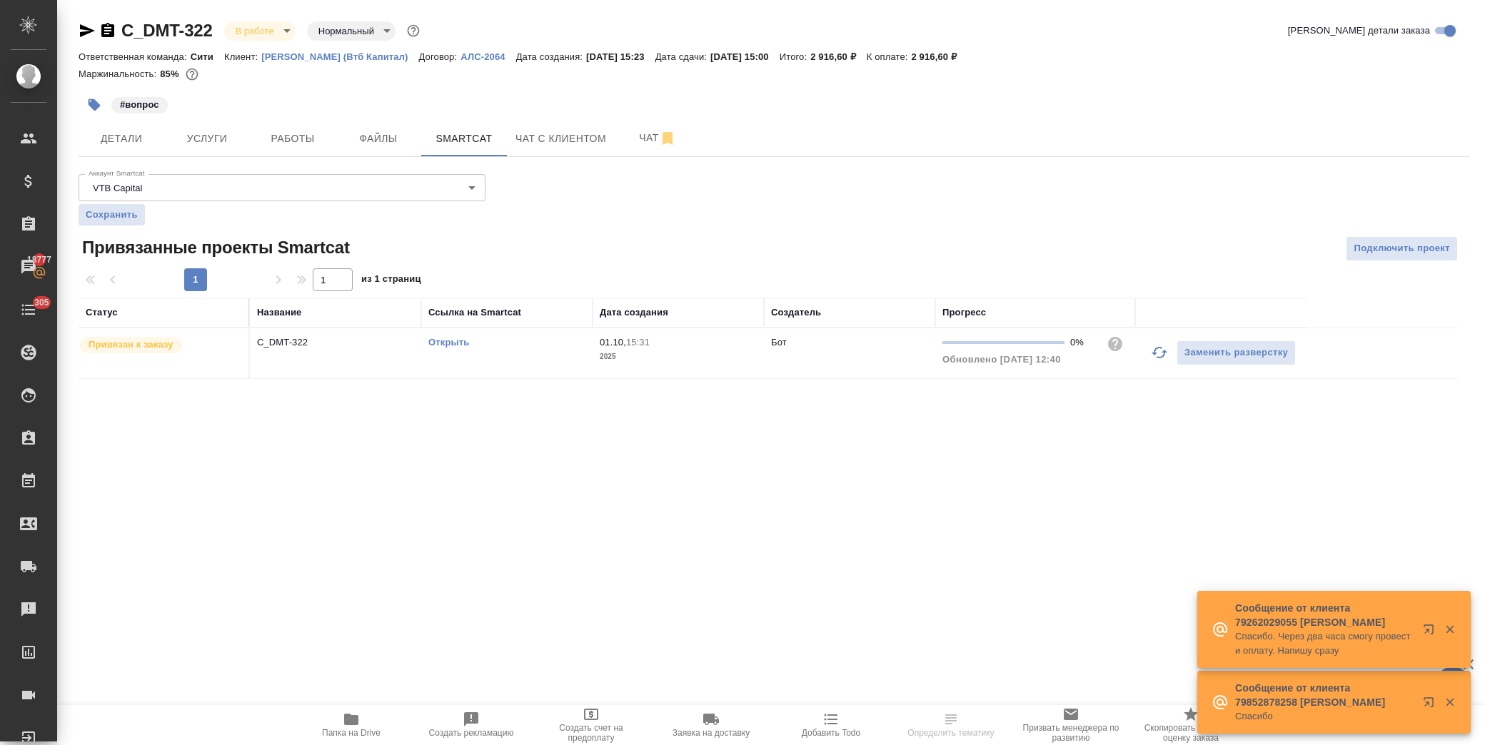
click at [347, 89] on div "#вопрос" at bounding box center [542, 104] width 927 height 31
click at [224, 134] on span "Услуги" at bounding box center [207, 139] width 69 height 18
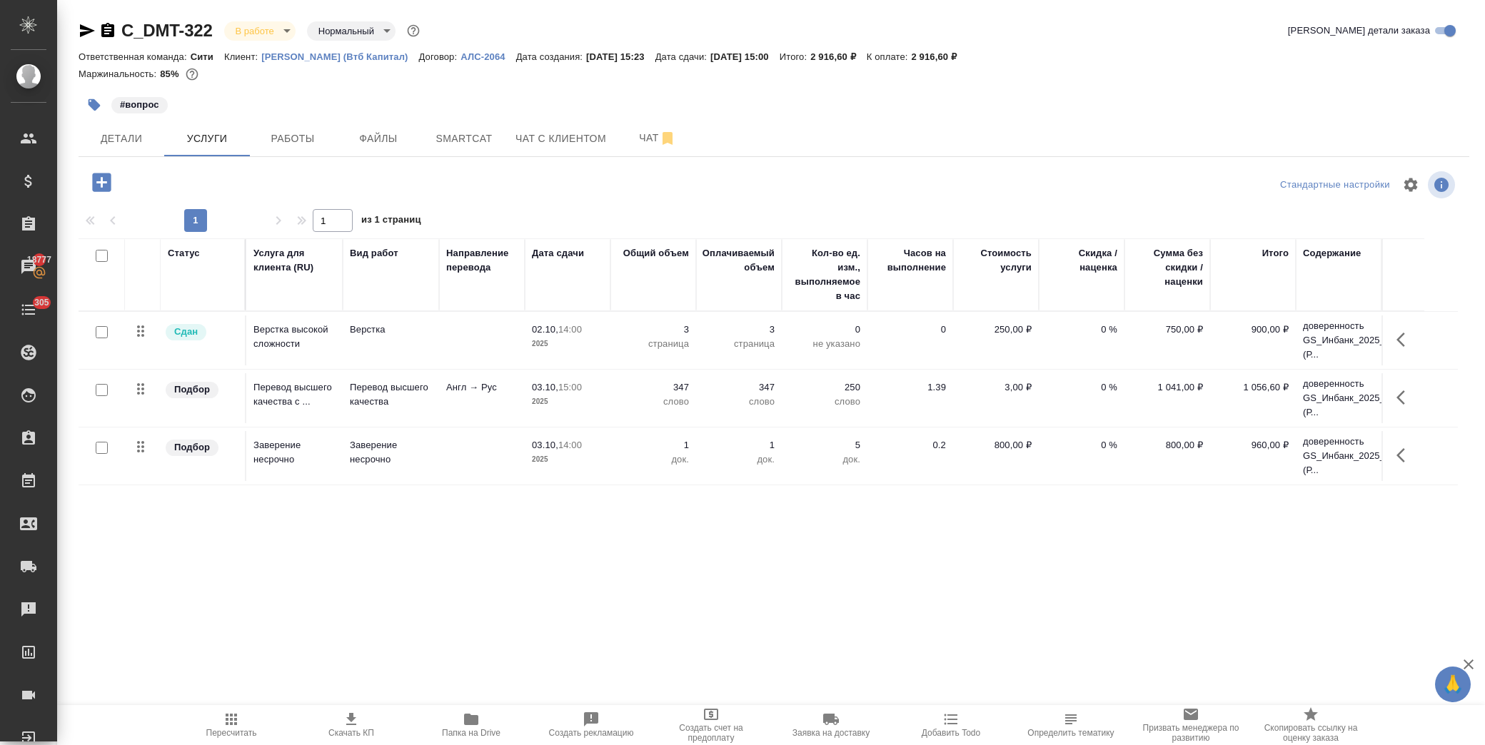
click at [103, 184] on icon "button" at bounding box center [101, 182] width 19 height 19
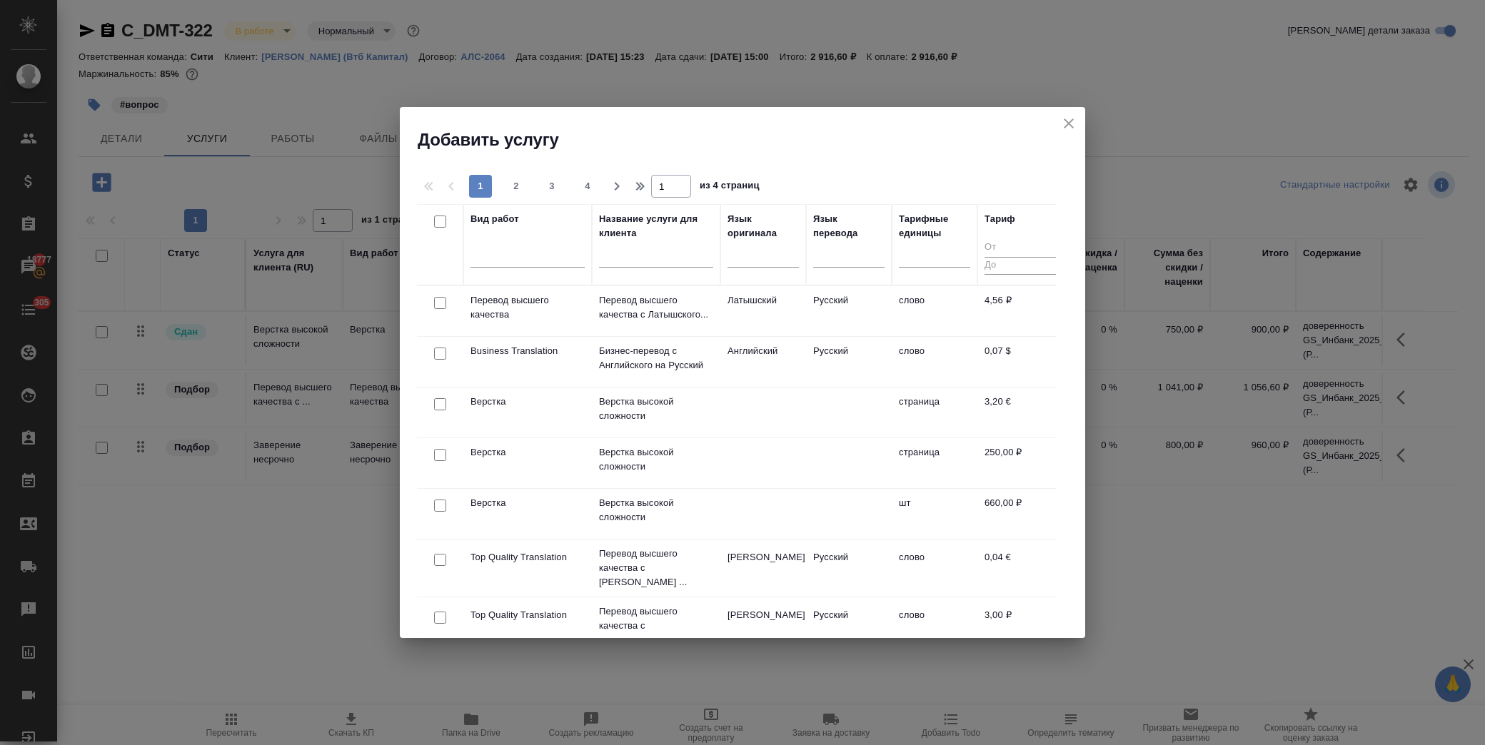
click at [648, 255] on input "text" at bounding box center [656, 259] width 114 height 18
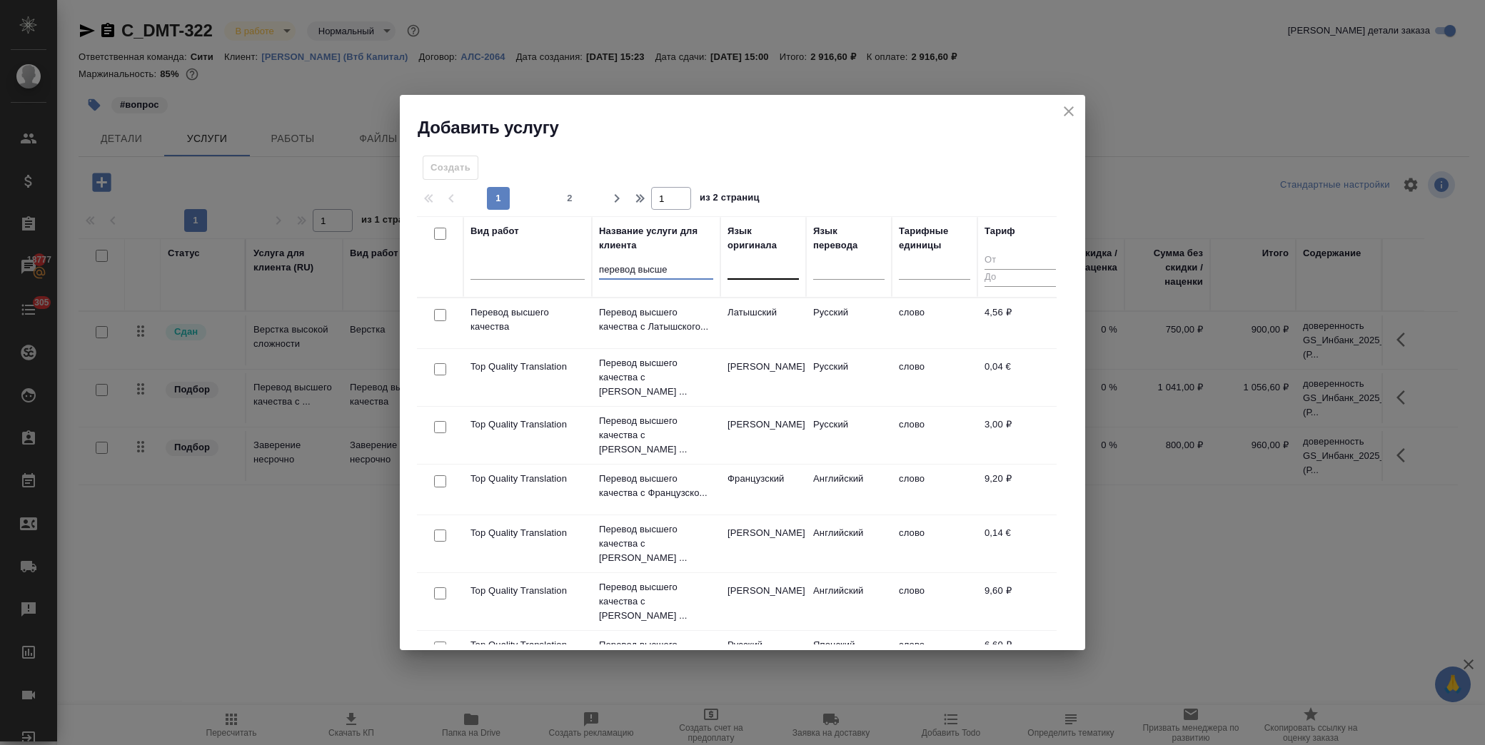
type input "перевод высше"
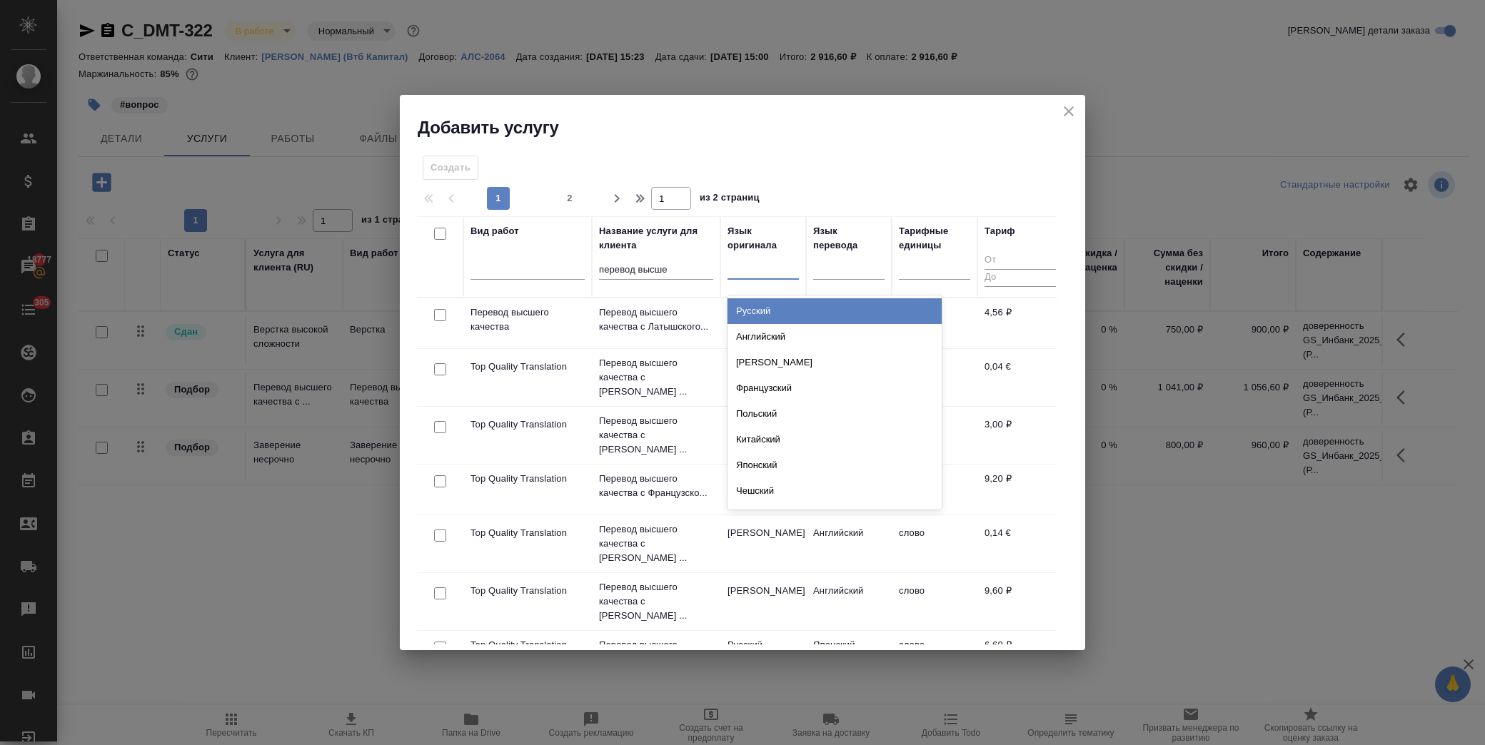
click at [764, 268] on div at bounding box center [763, 266] width 71 height 21
type input "араб"
click at [795, 311] on div "Арабский" at bounding box center [835, 311] width 214 height 26
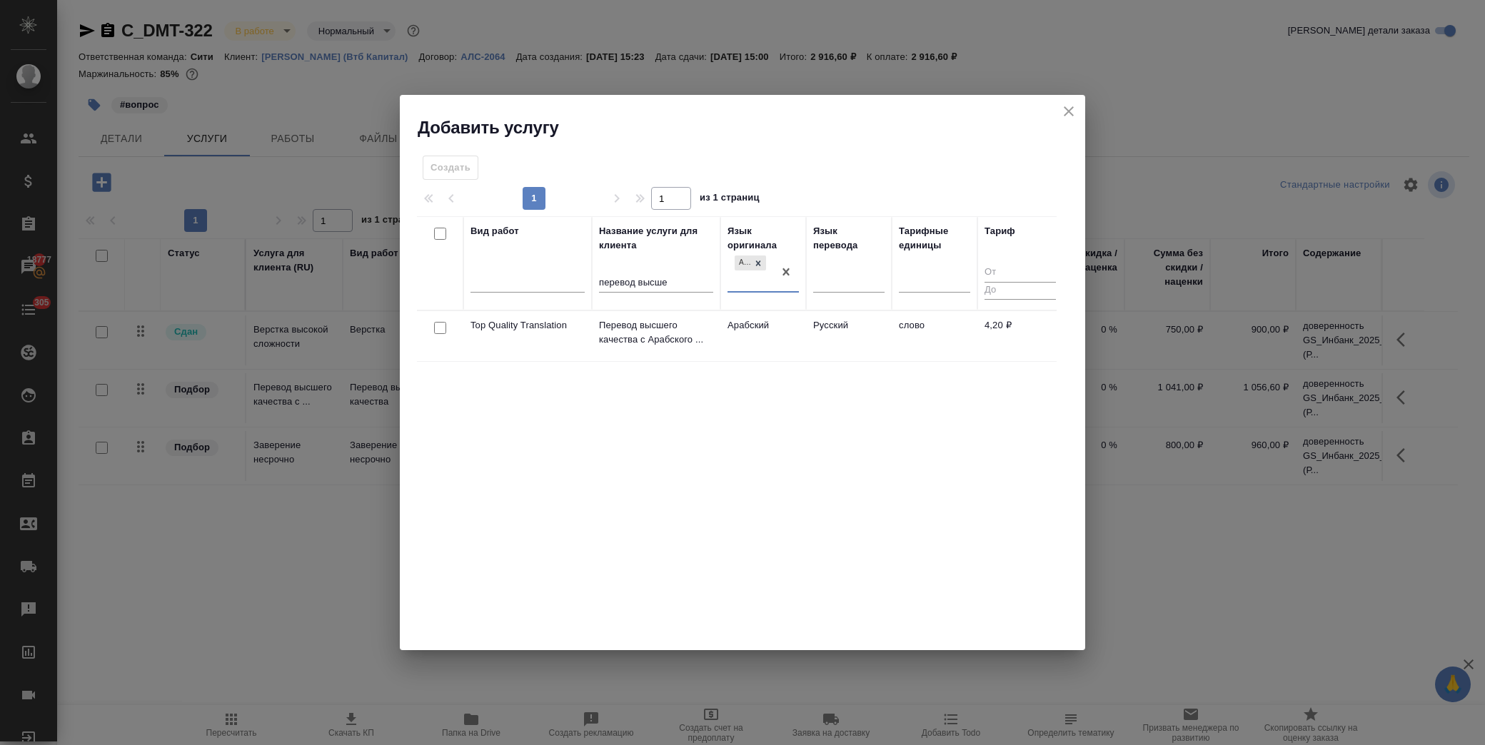
click at [438, 328] on input "checkbox" at bounding box center [440, 328] width 12 height 12
checkbox input "true"
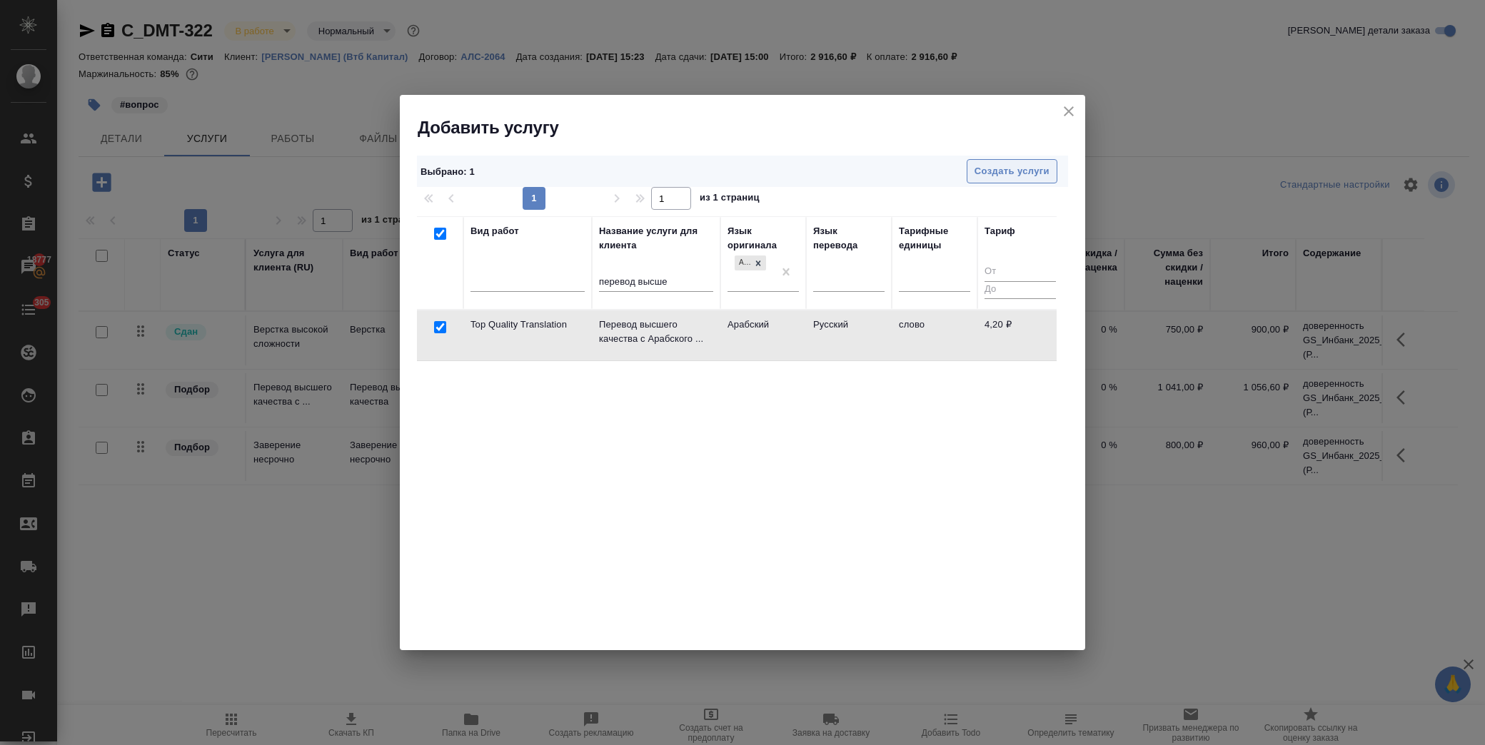
click at [1009, 172] on span "Создать услуги" at bounding box center [1012, 171] width 75 height 16
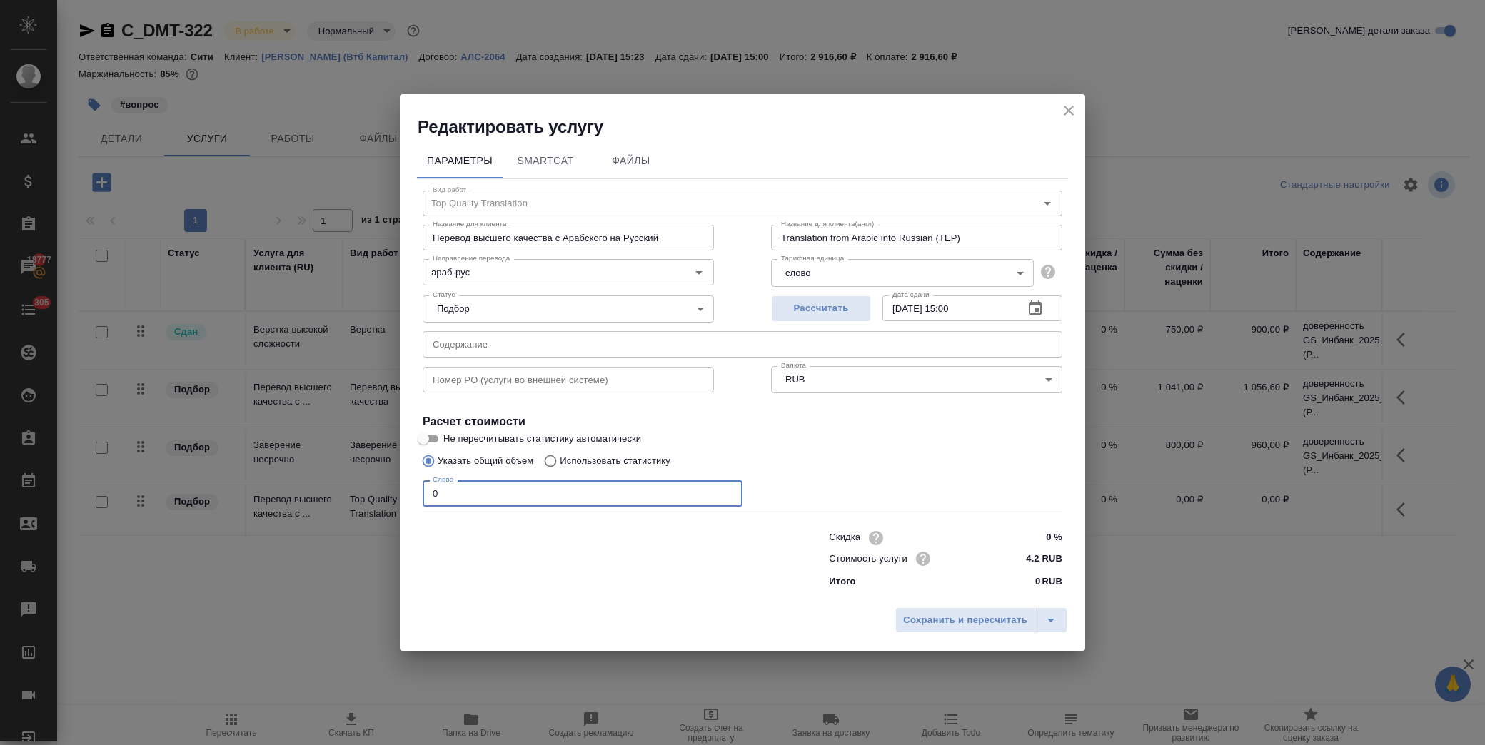
drag, startPoint x: 462, startPoint y: 497, endPoint x: 400, endPoint y: 494, distance: 62.2
click at [401, 495] on div "Параметры SmartCat Файлы Вид работ Top Quality Translation Вид работ Название д…" at bounding box center [742, 370] width 685 height 463
type input "250"
click at [950, 622] on span "Сохранить и пересчитать" at bounding box center [965, 621] width 124 height 16
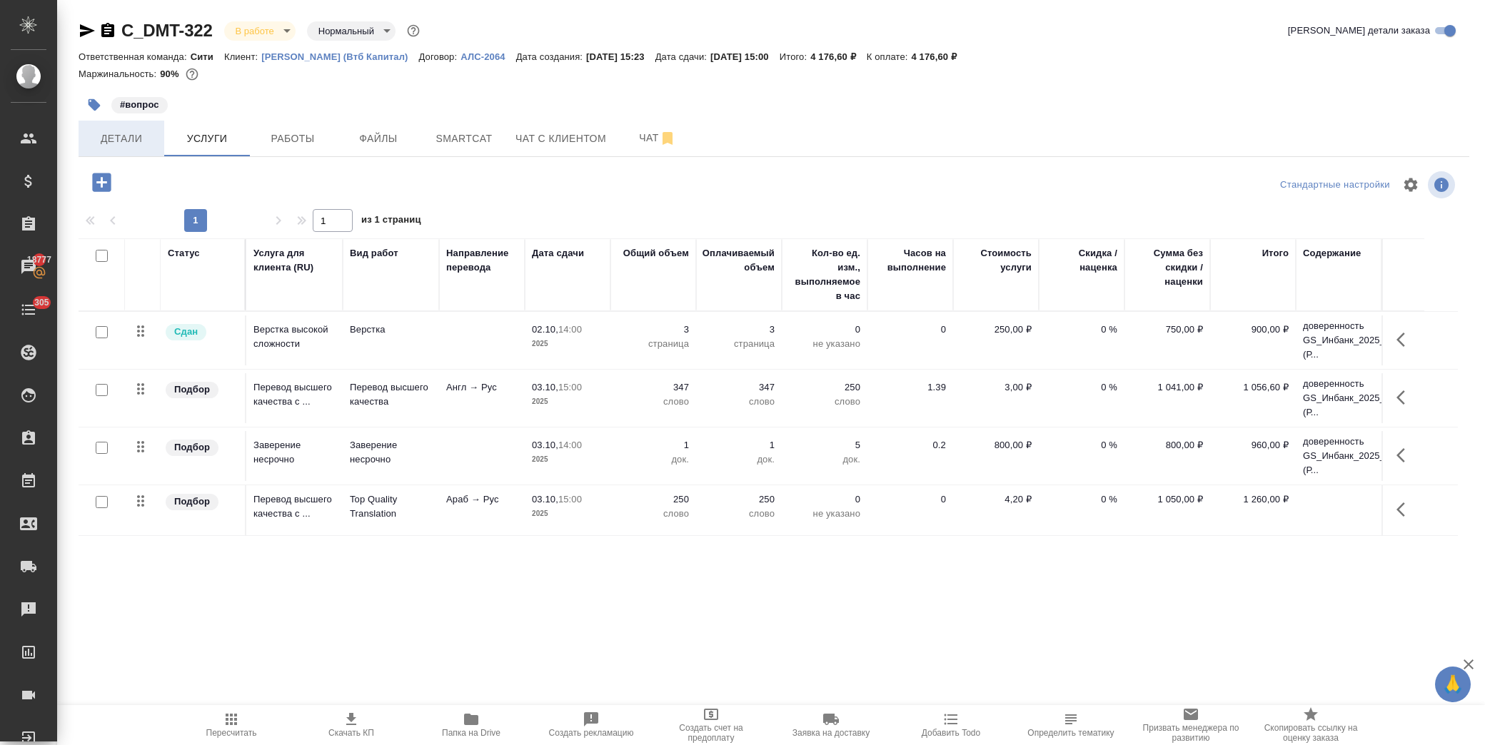
click at [136, 139] on span "Детали" at bounding box center [121, 139] width 69 height 18
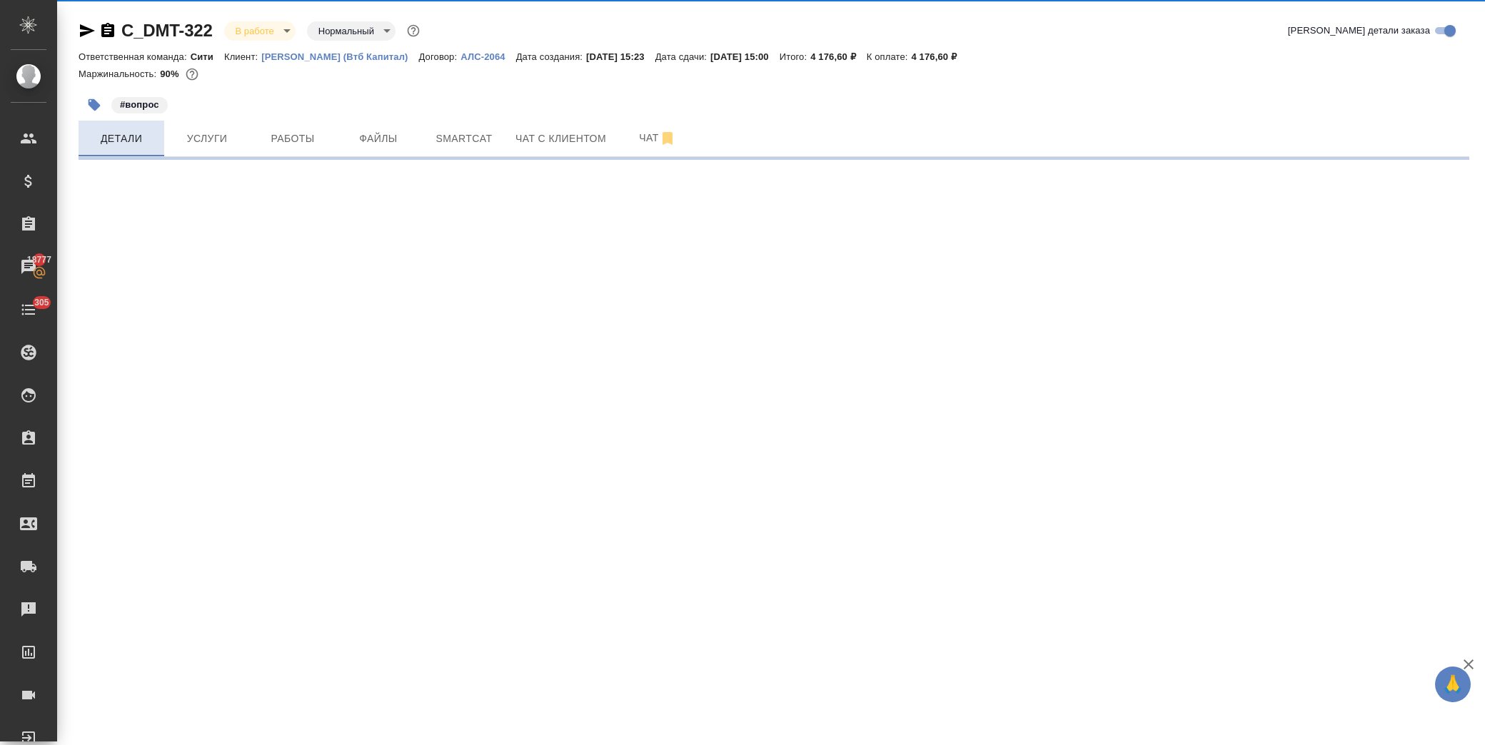
select select "RU"
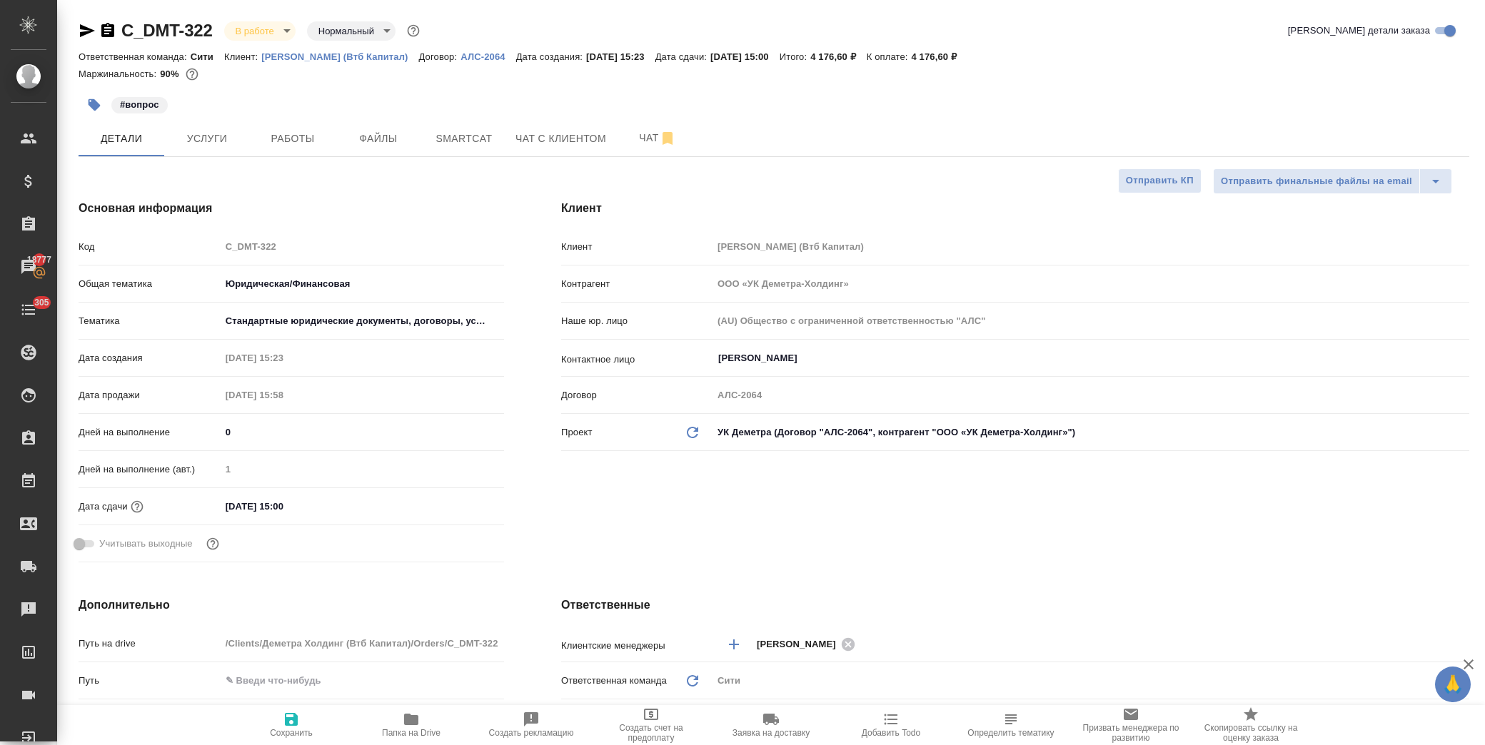
type textarea "x"
